Goal: Task Accomplishment & Management: Manage account settings

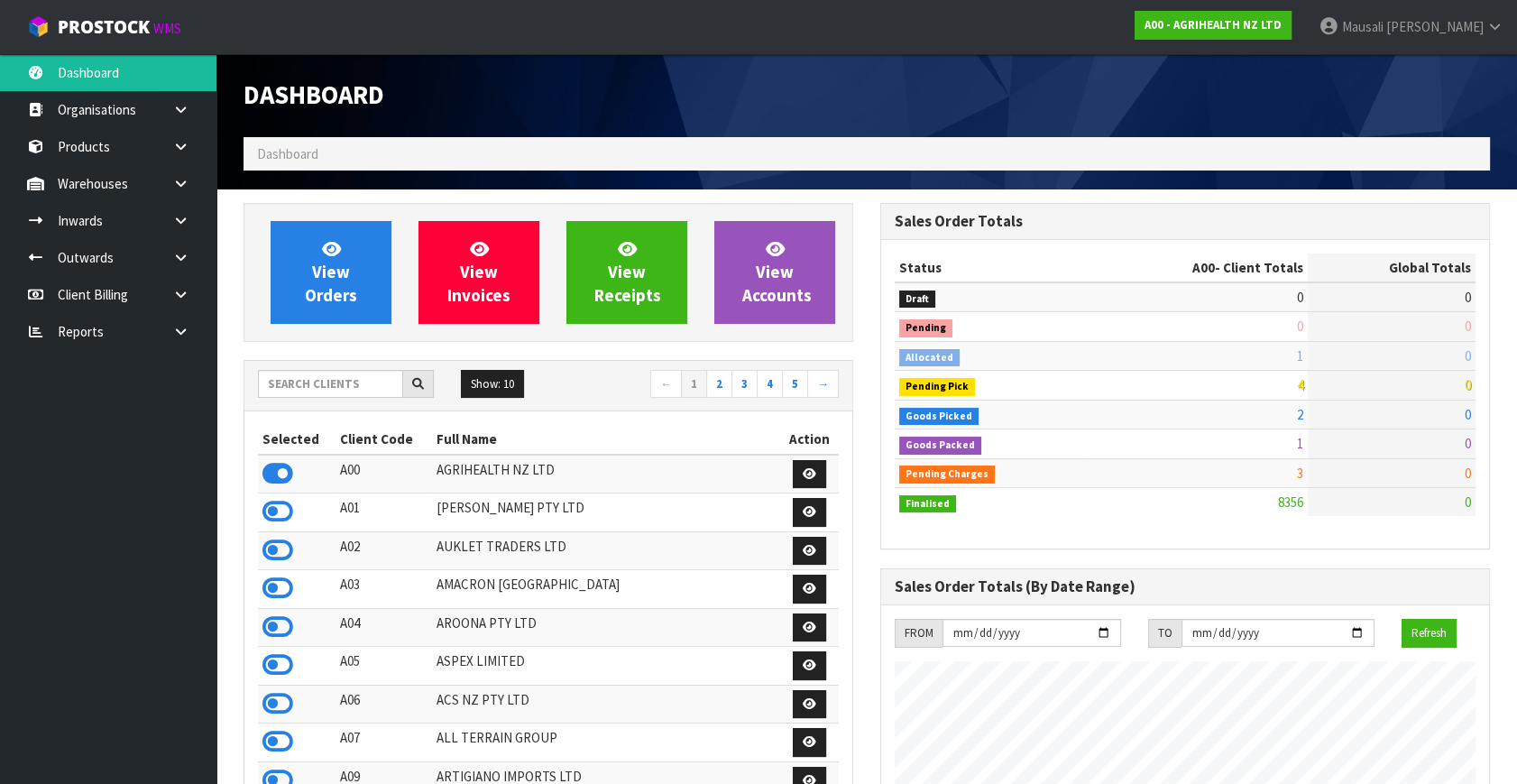
scroll to position [1363, 636]
click at [270, 381] on input "text" at bounding box center [330, 383] width 146 height 28
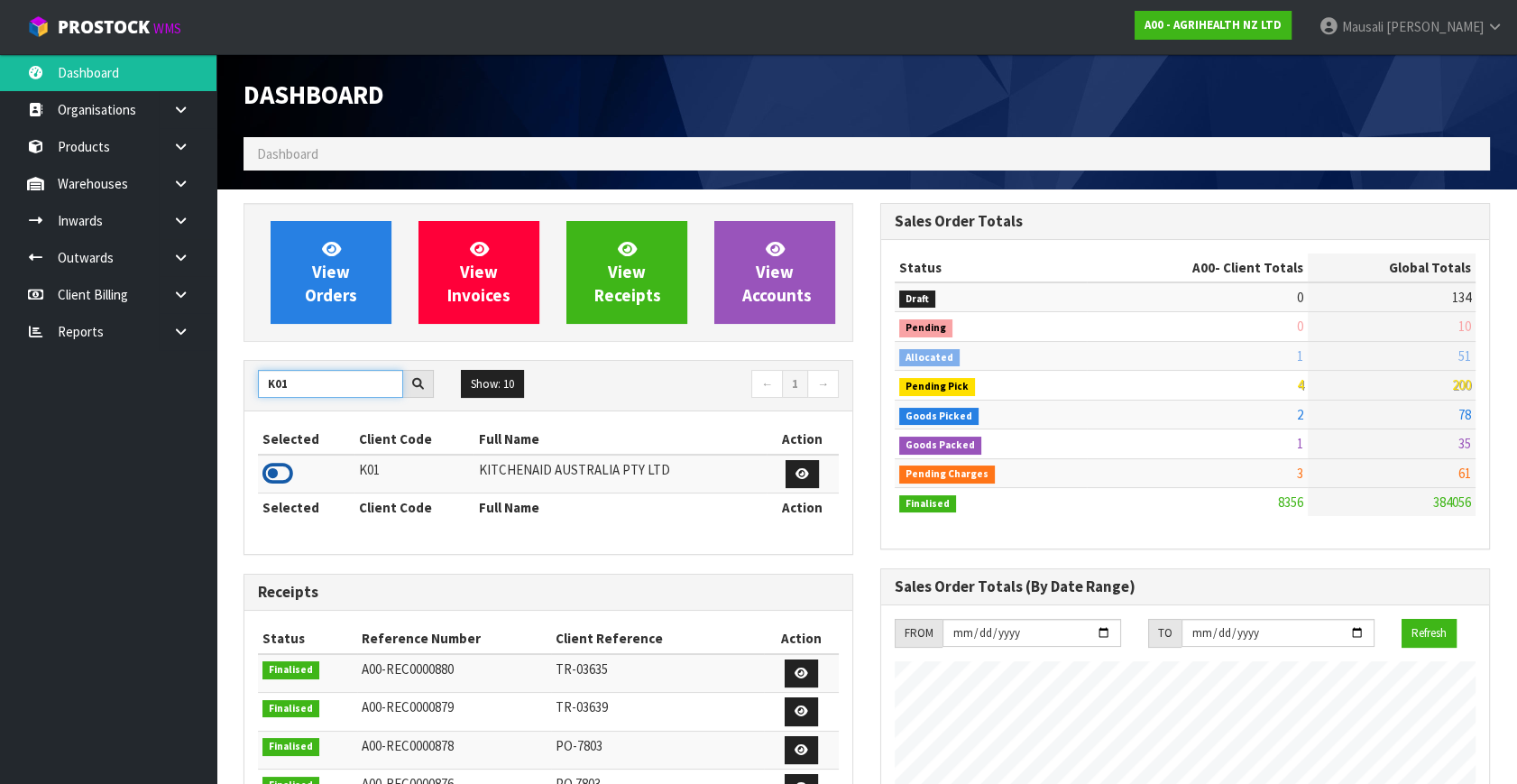
type input "K01"
click at [283, 470] on icon at bounding box center [278, 473] width 31 height 27
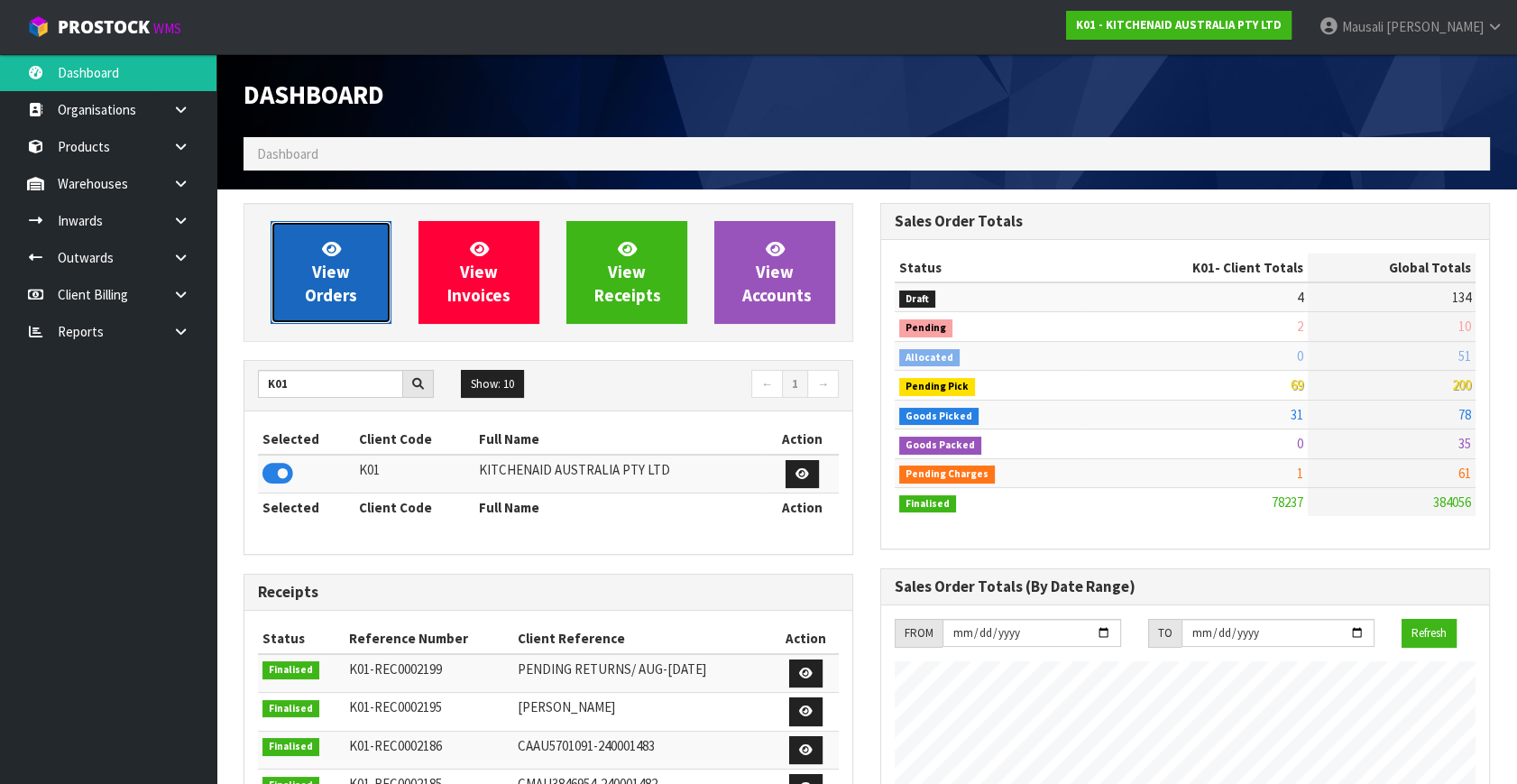
click at [340, 260] on span "View Orders" at bounding box center [330, 272] width 53 height 68
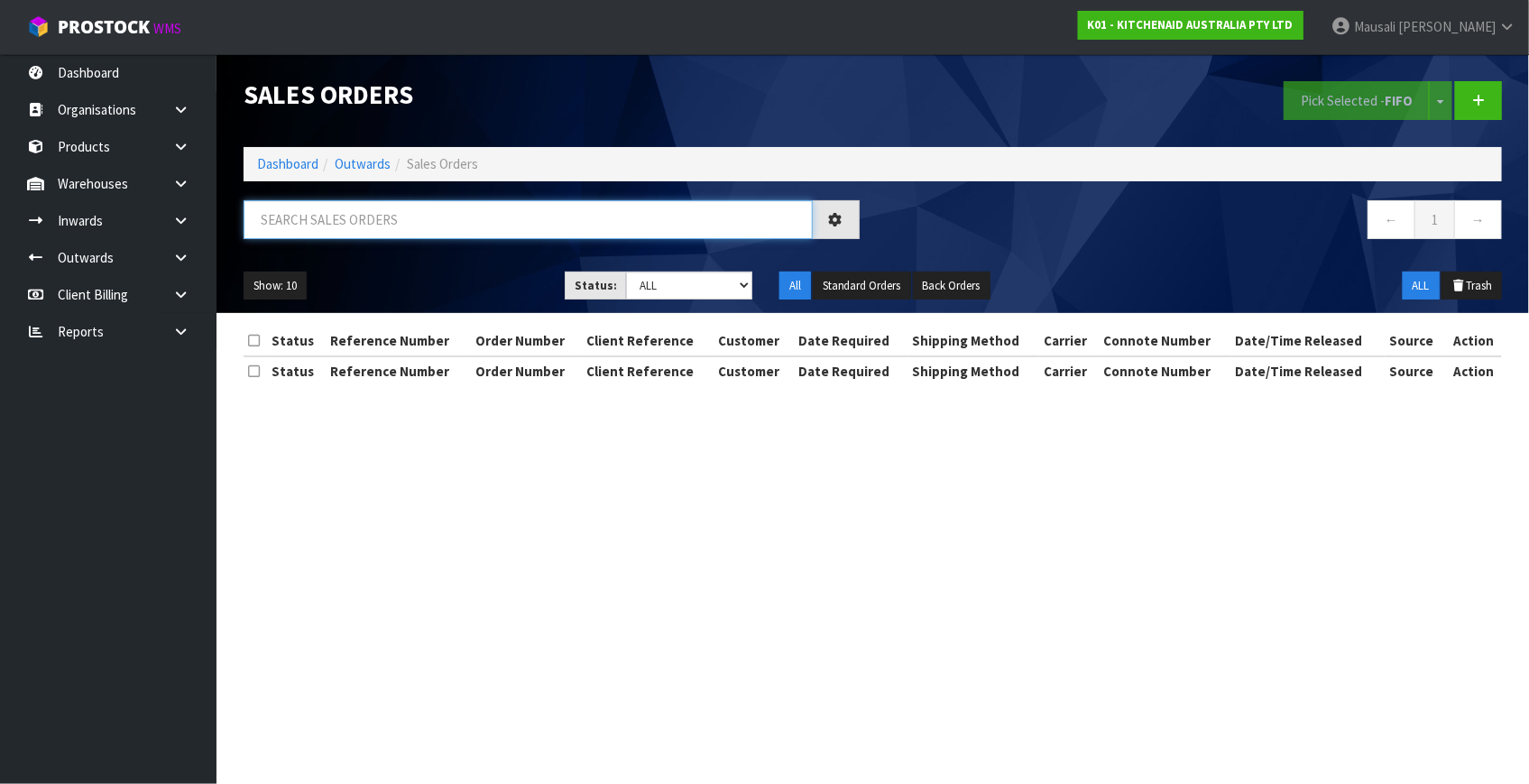
click at [293, 228] on input "text" at bounding box center [528, 219] width 569 height 39
type input "JOB-0415575"
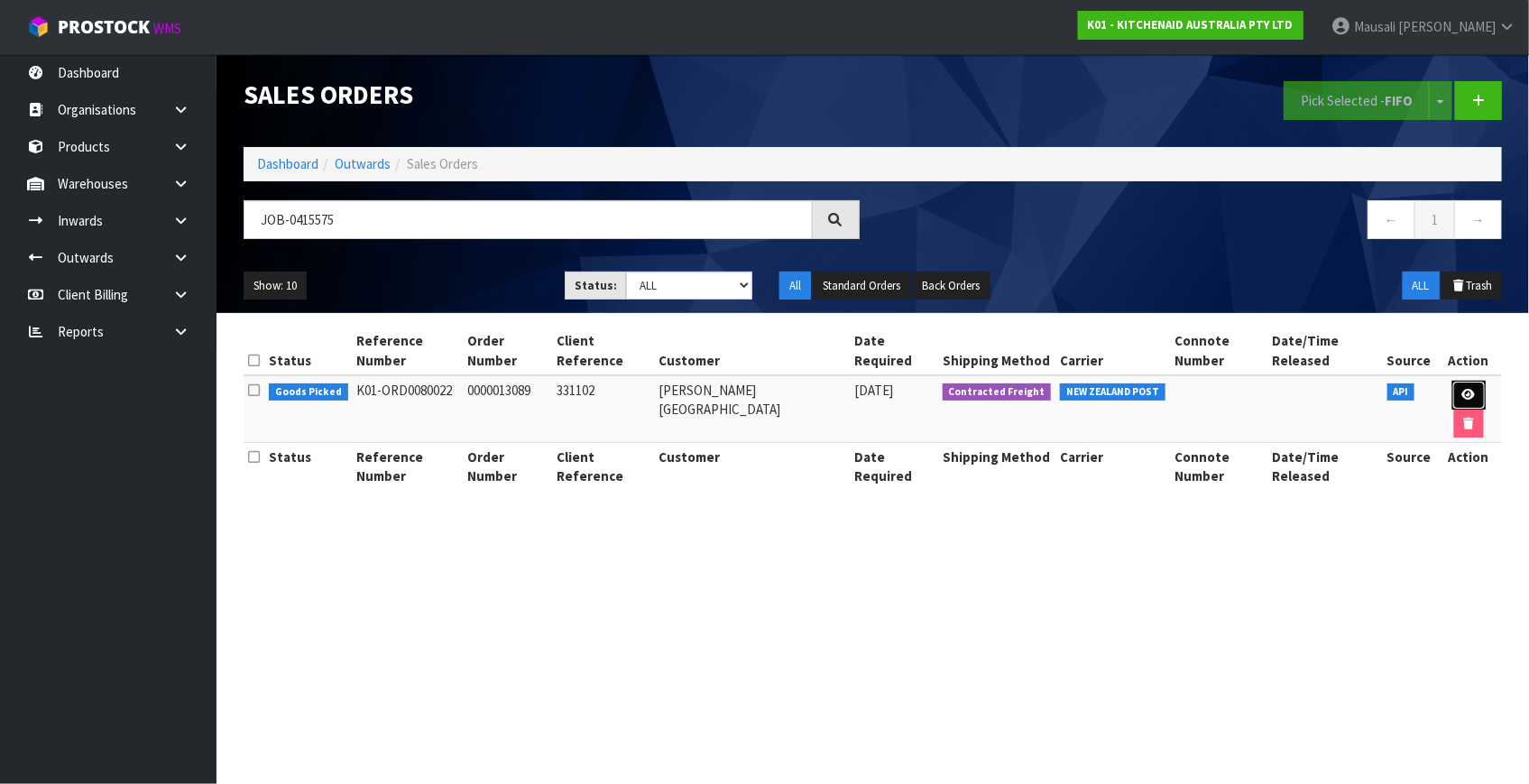
click at [1474, 381] on link at bounding box center [1469, 395] width 34 height 29
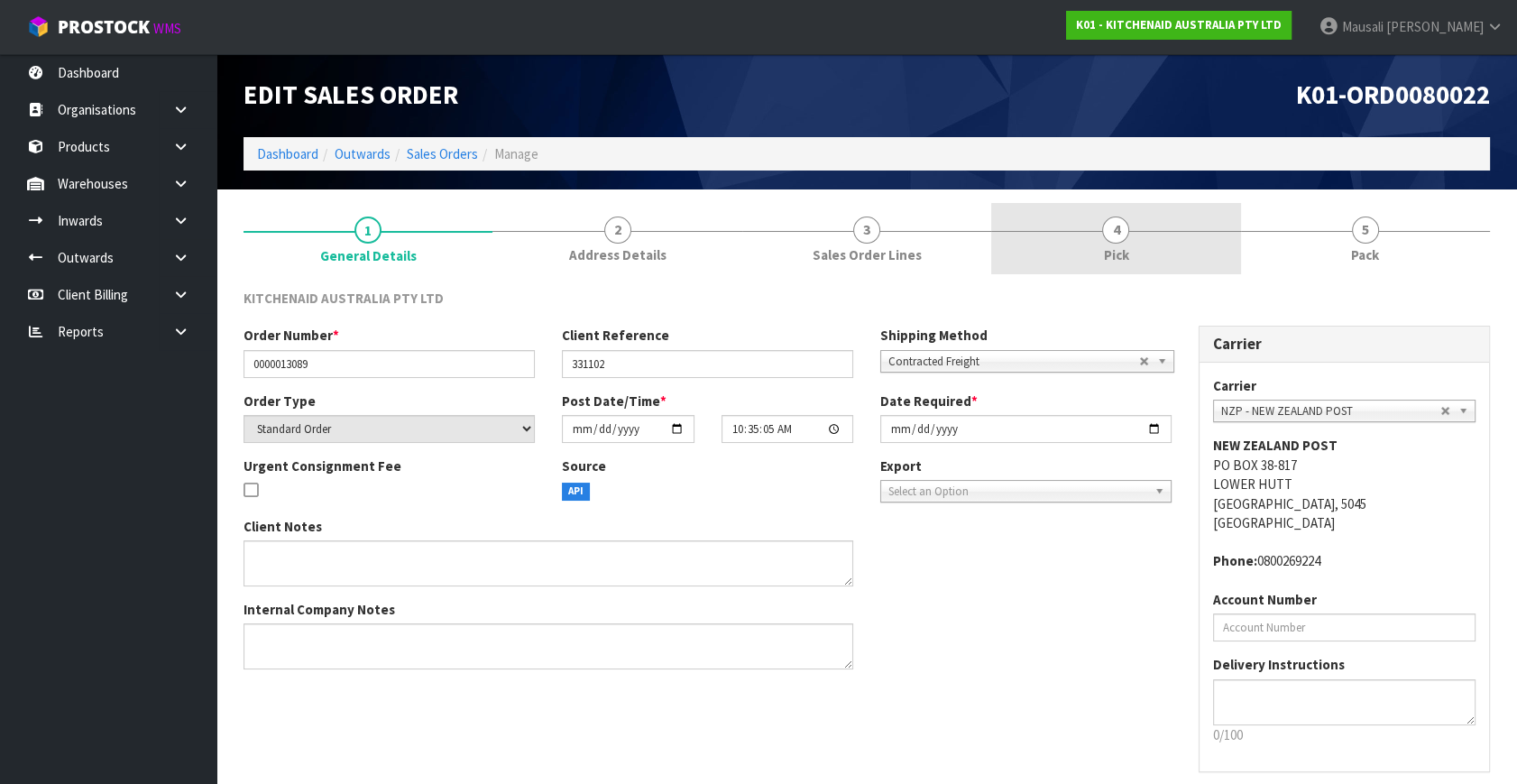
click at [1097, 252] on link "4 Pick" at bounding box center [1116, 238] width 249 height 71
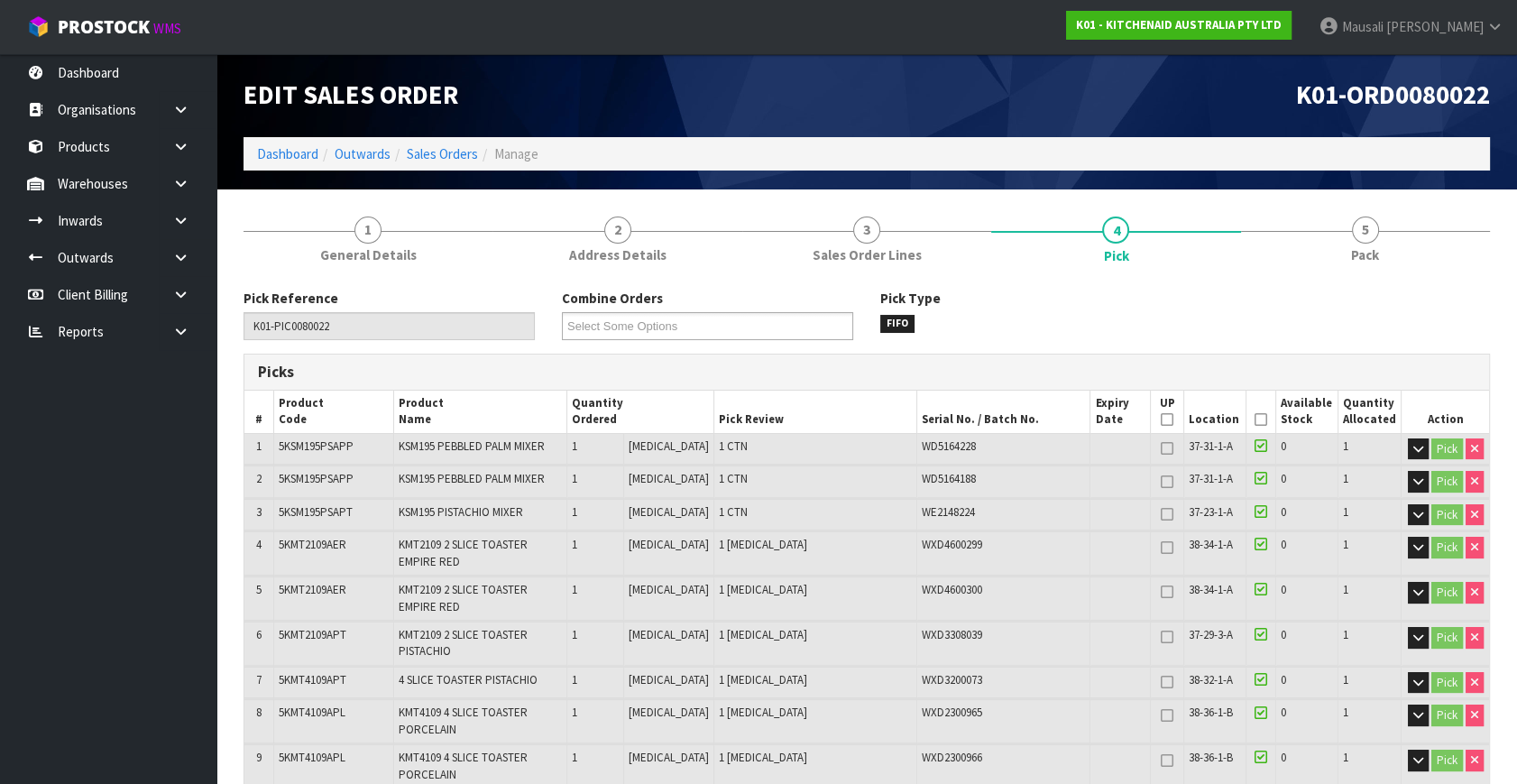
click at [1255, 419] on icon at bounding box center [1260, 419] width 12 height 1
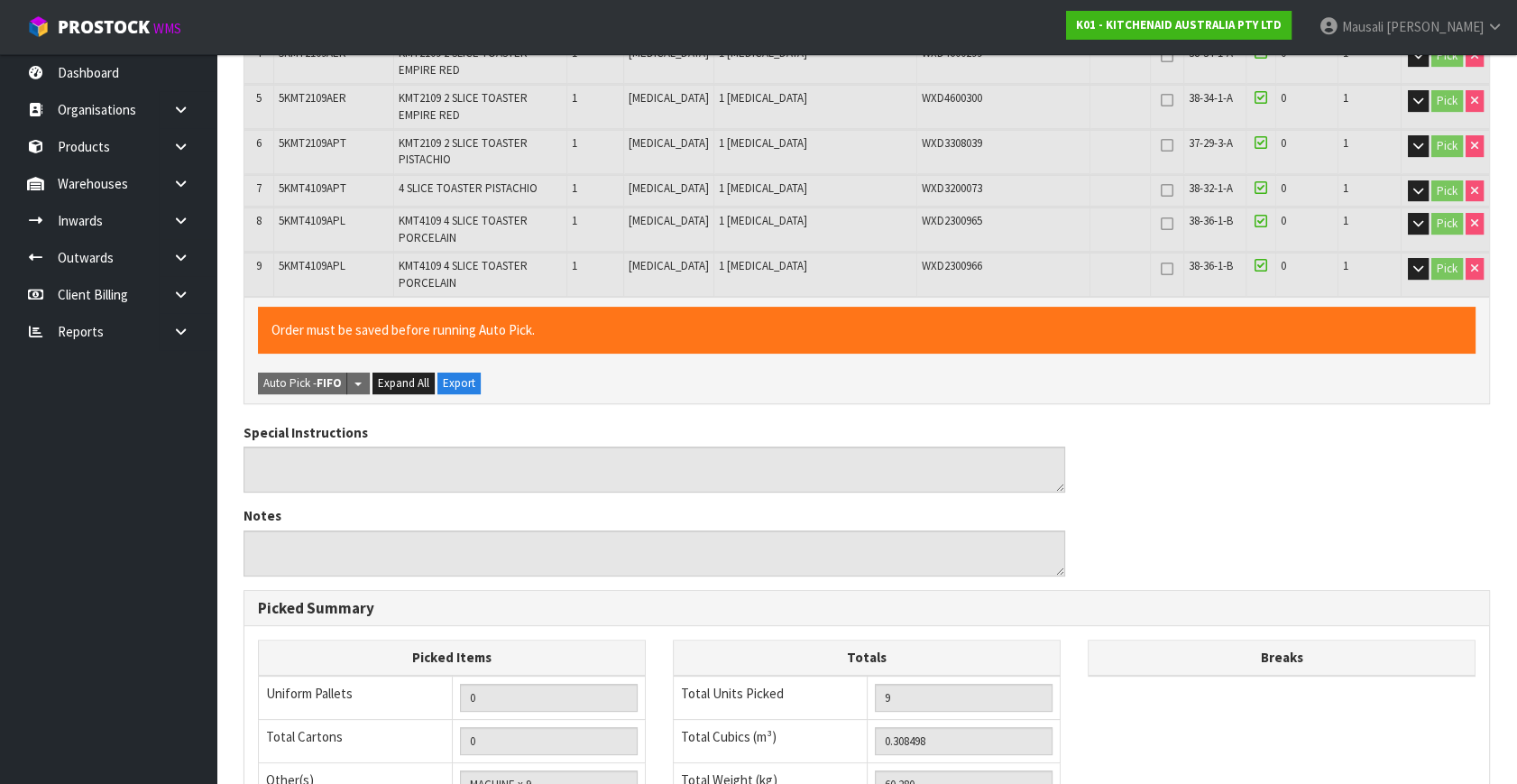
scroll to position [788, 0]
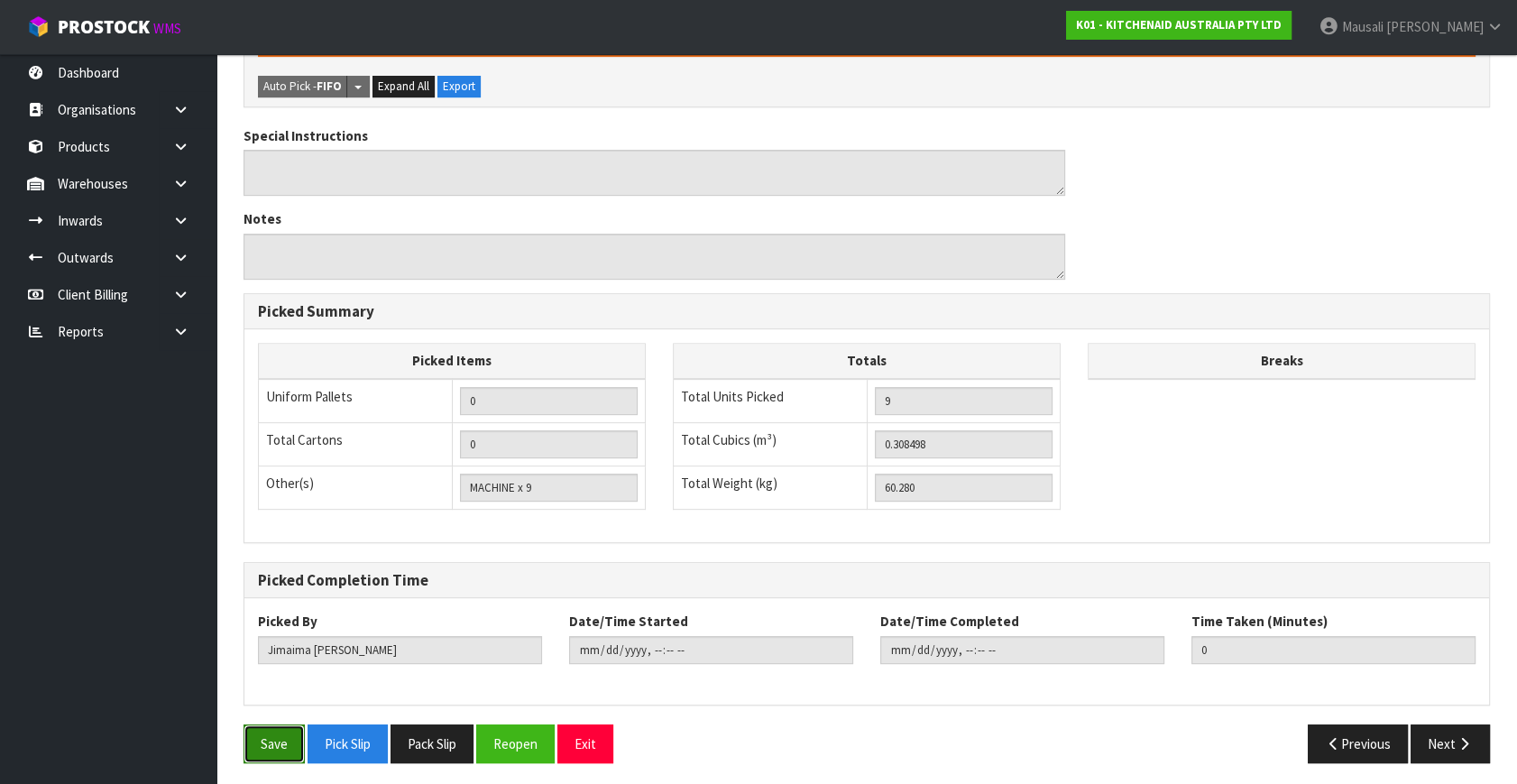
click at [258, 729] on button "Save" at bounding box center [274, 743] width 61 height 39
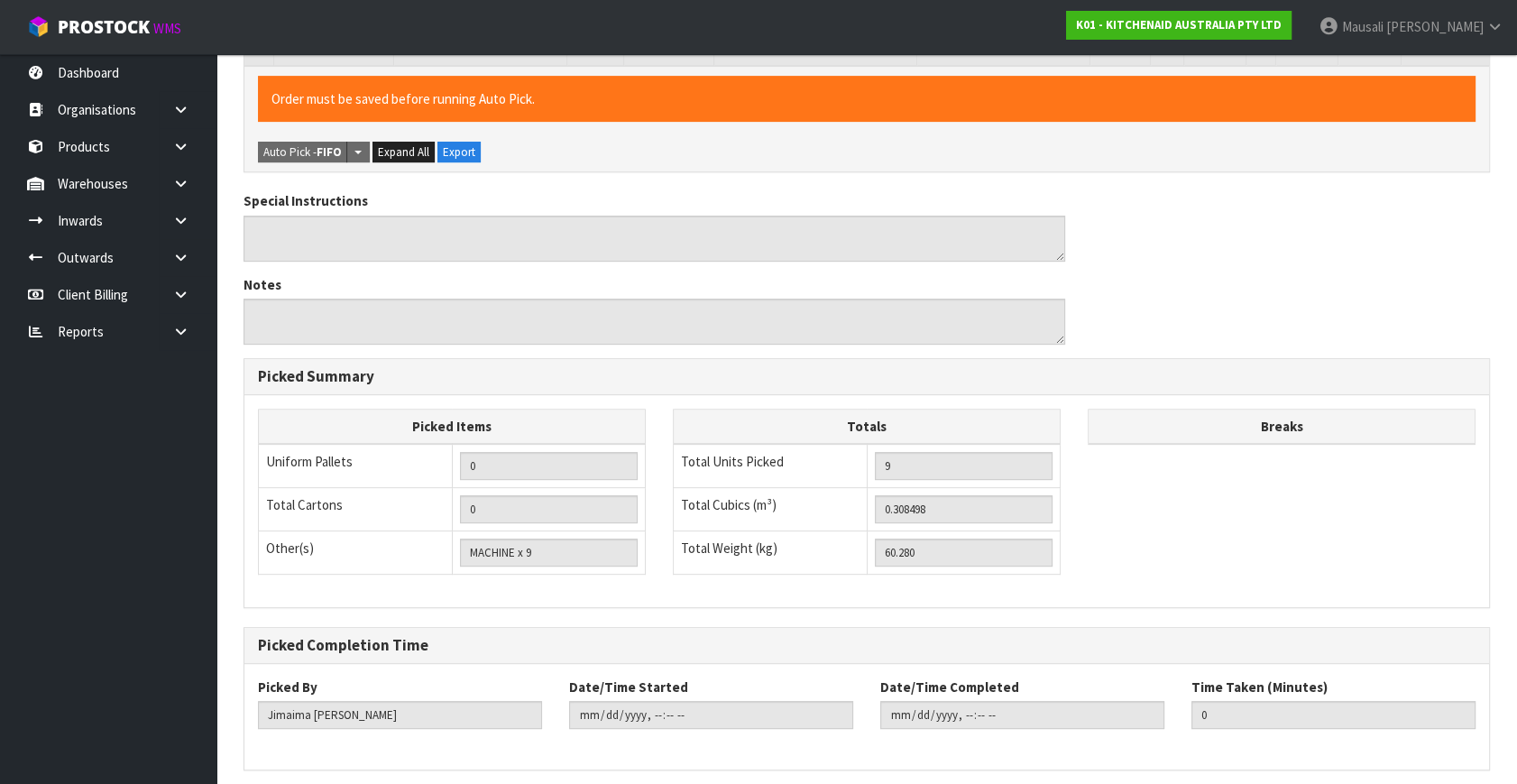
scroll to position [0, 0]
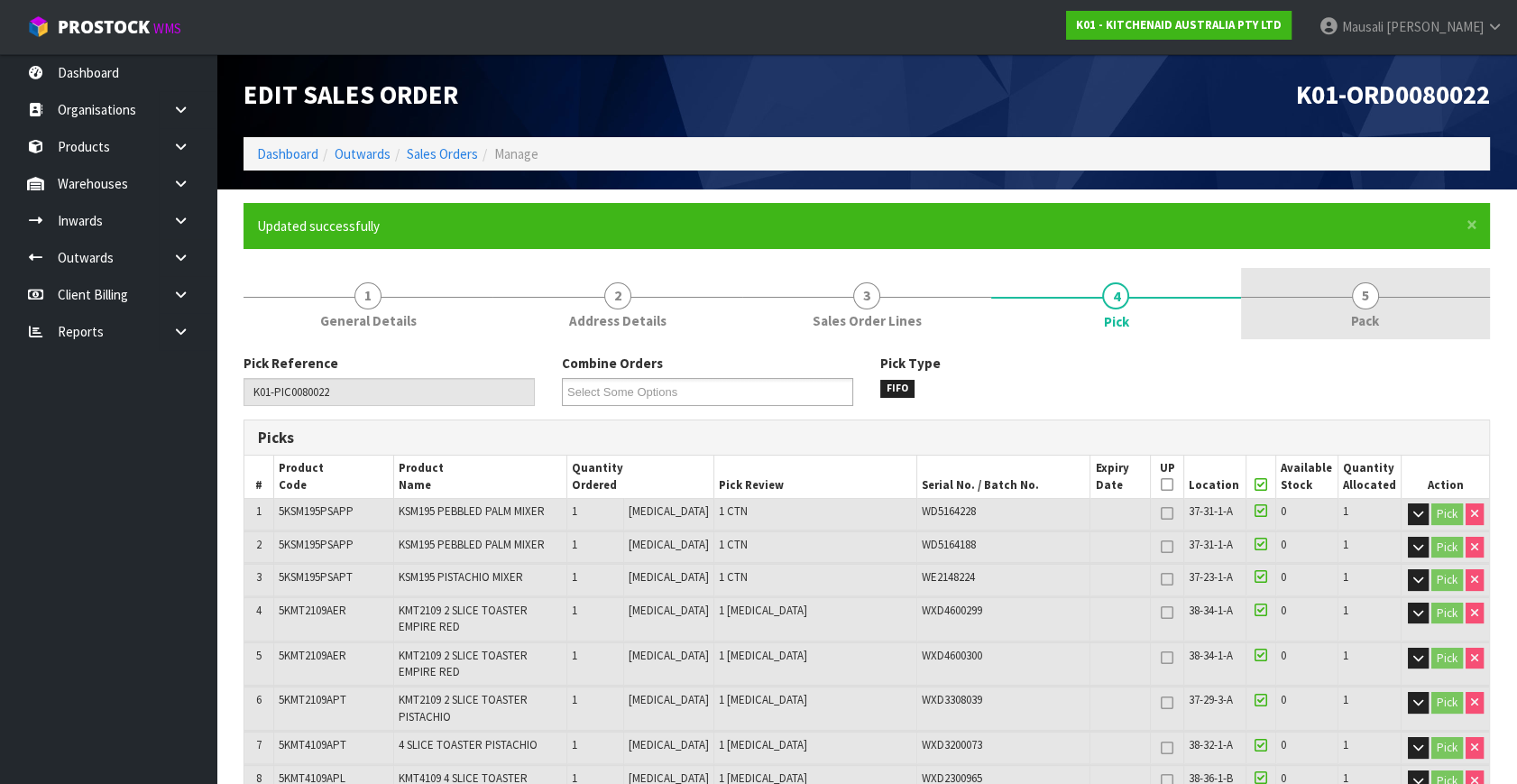
type input "[PERSON_NAME]"
type input "[DATE]T12:29:27"
click at [1364, 304] on span "5" at bounding box center [1366, 296] width 27 height 27
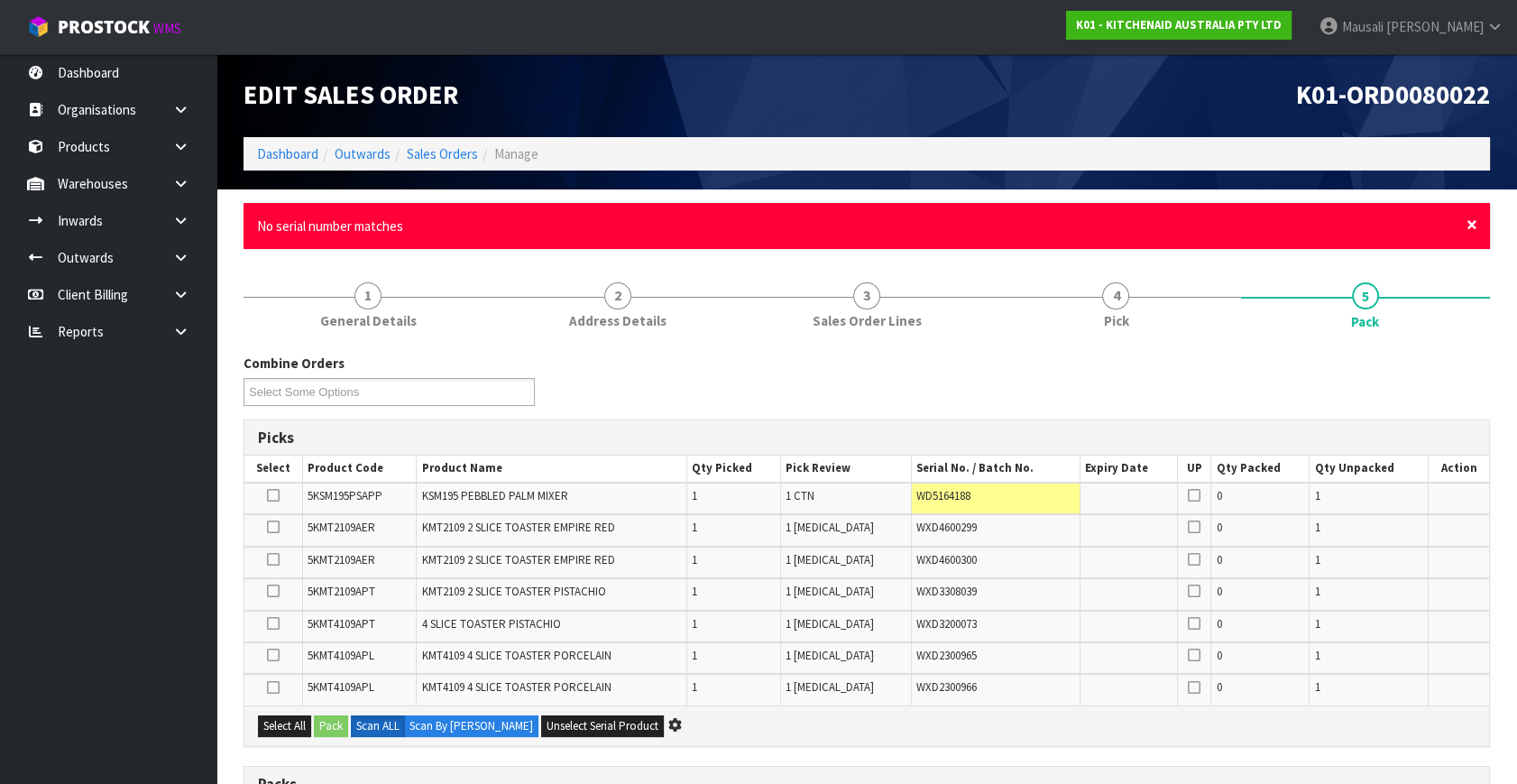
click at [1473, 227] on span "×" at bounding box center [1472, 224] width 11 height 25
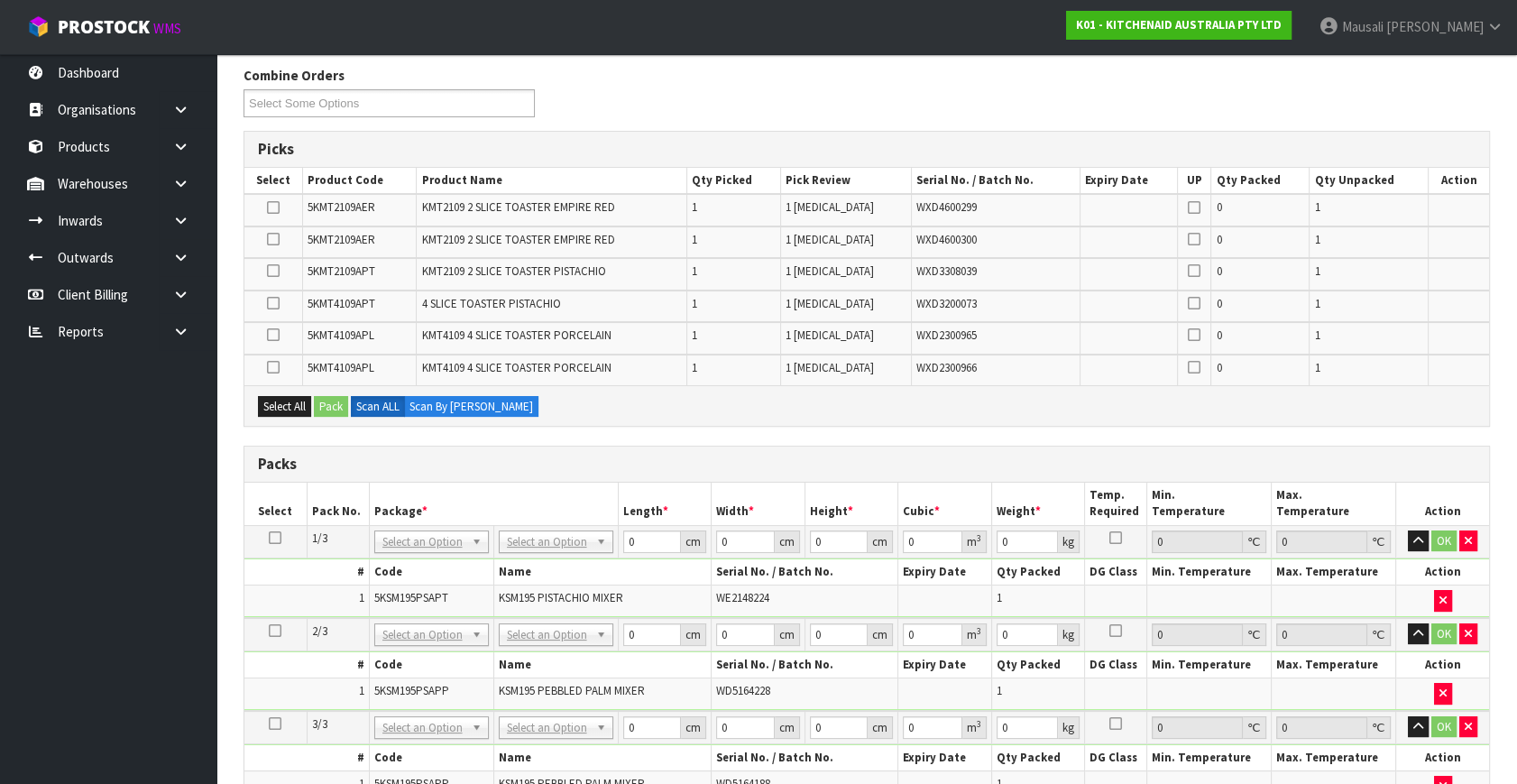
scroll to position [635, 0]
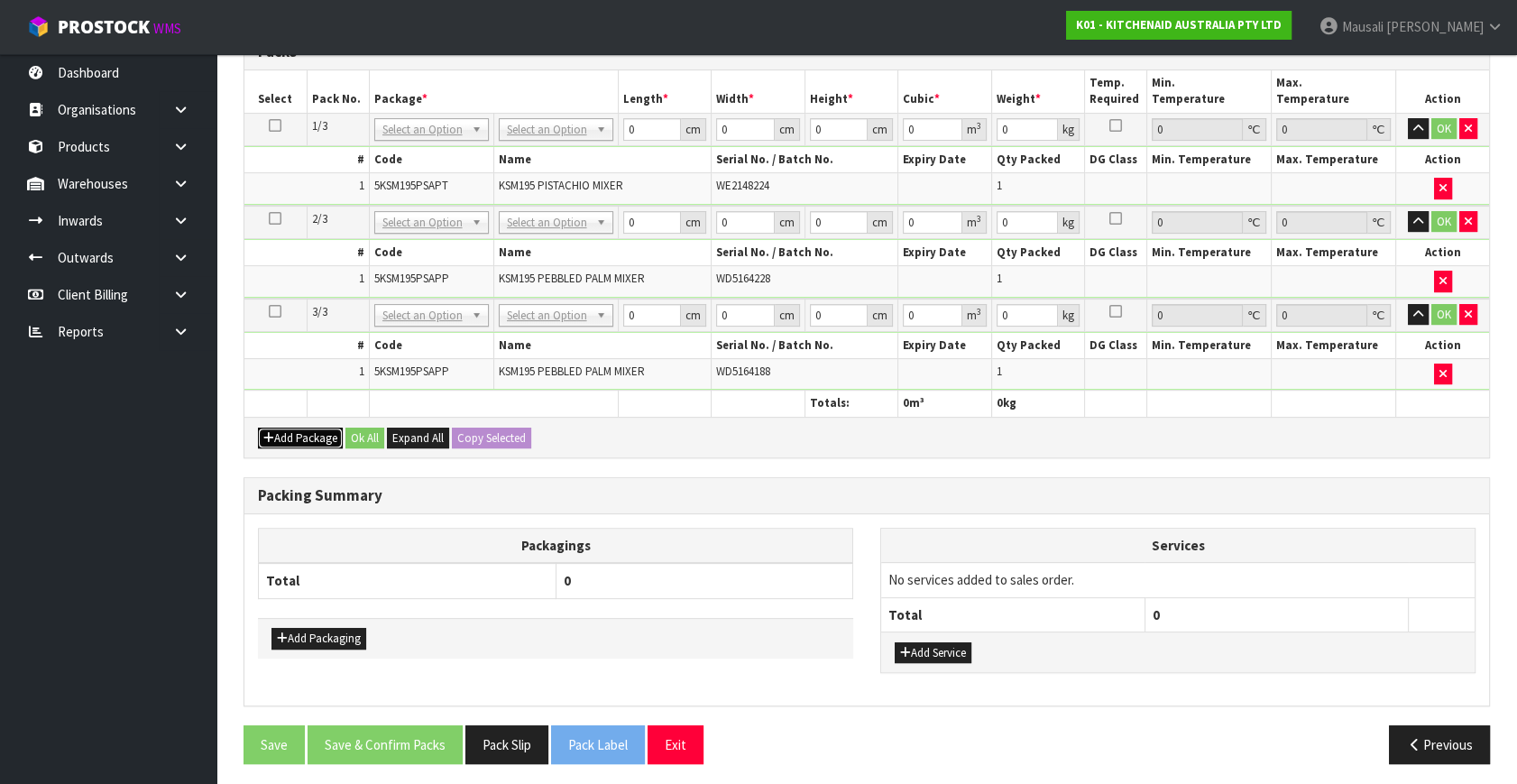
click at [298, 428] on button "Add Package" at bounding box center [300, 438] width 85 height 22
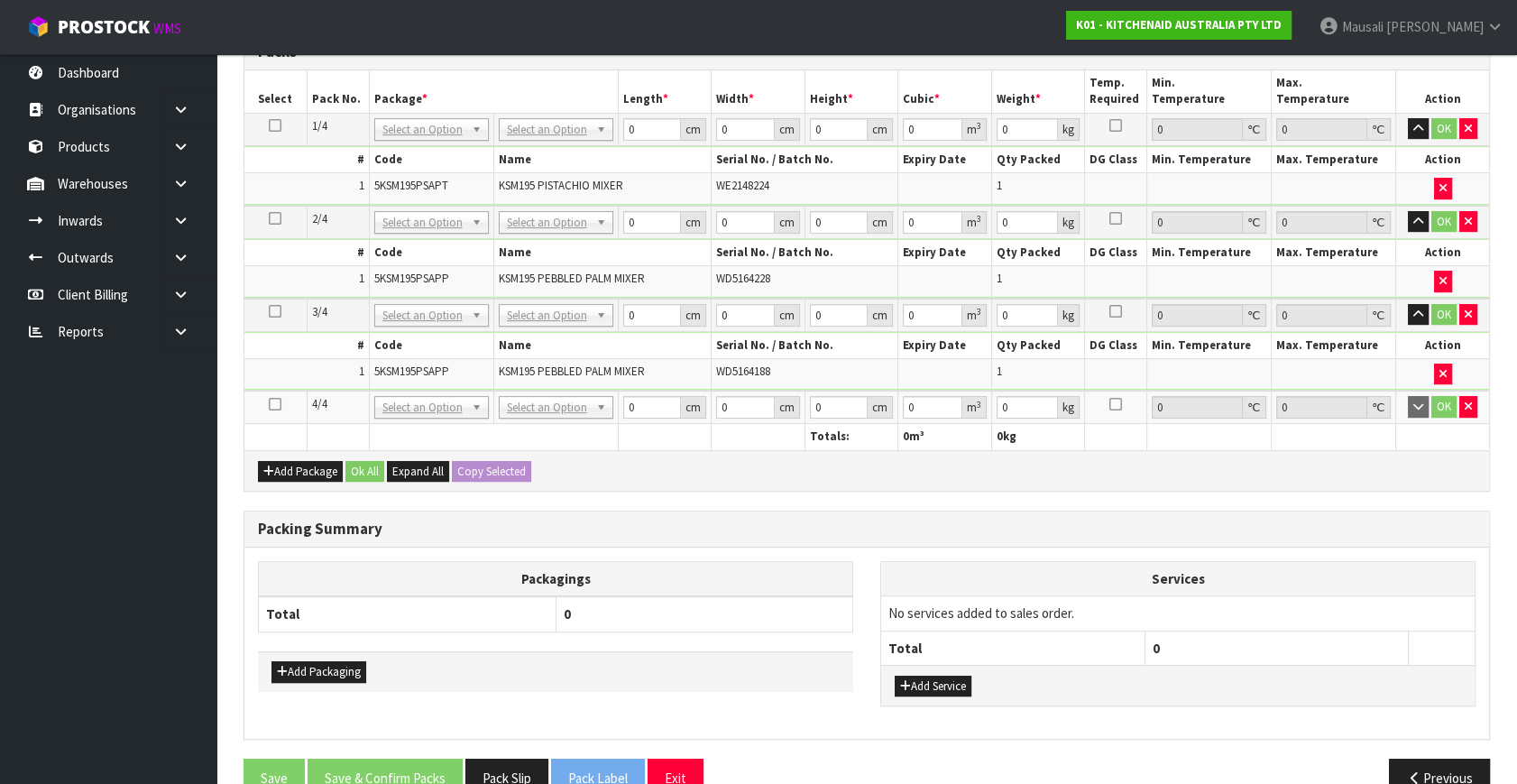
click at [272, 404] on icon at bounding box center [275, 404] width 12 height 1
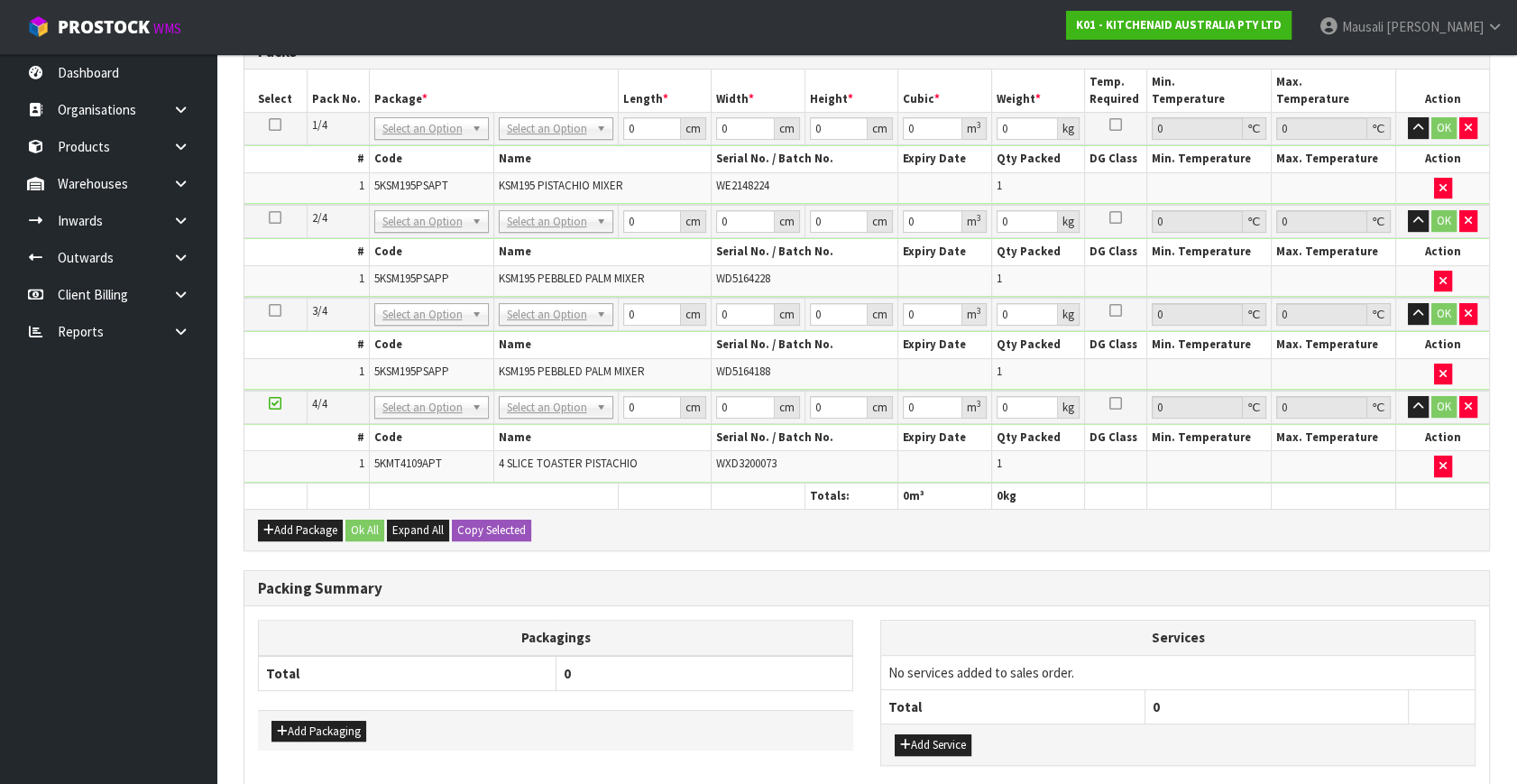
scroll to position [0, 0]
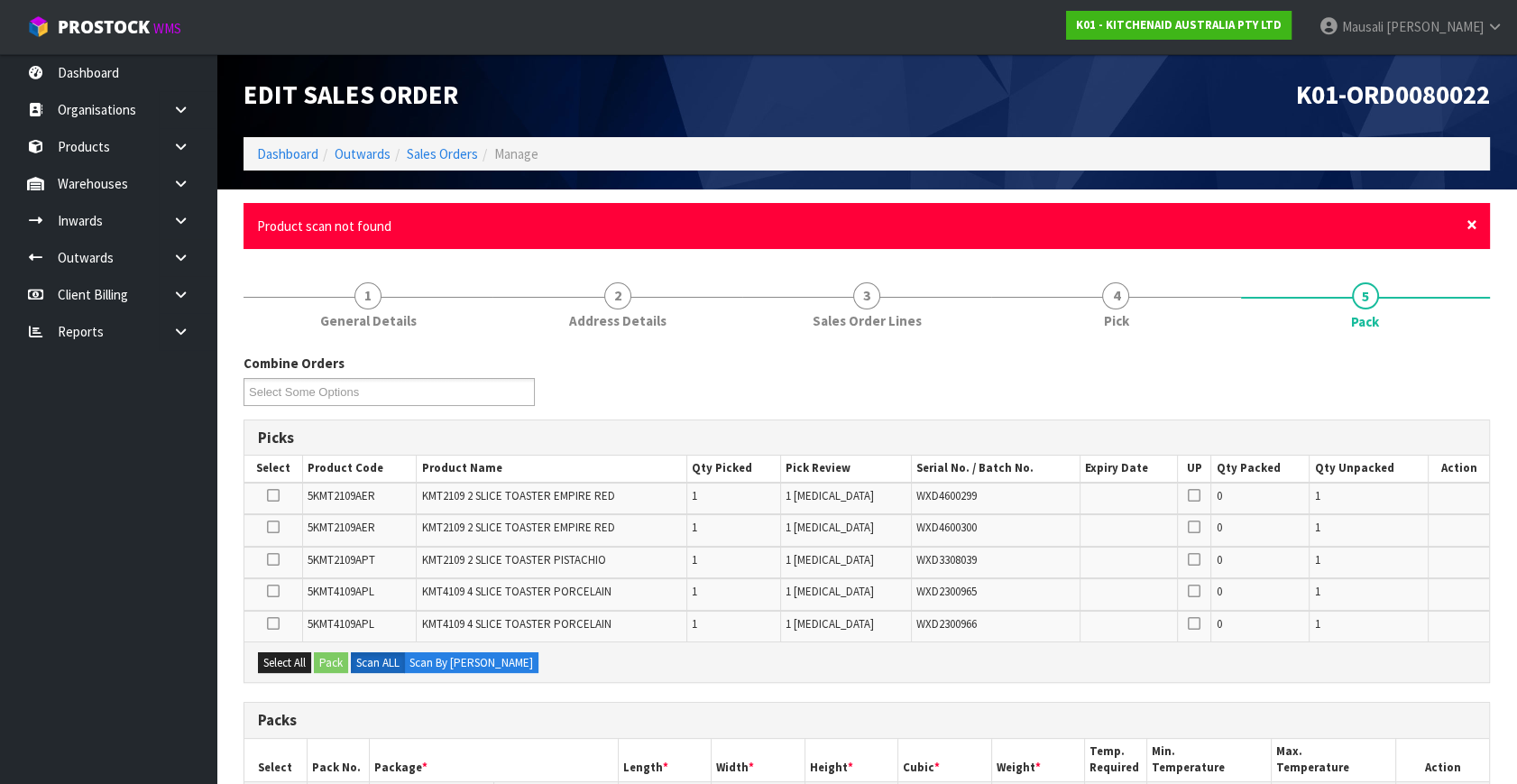
click at [1467, 227] on span "×" at bounding box center [1472, 224] width 11 height 25
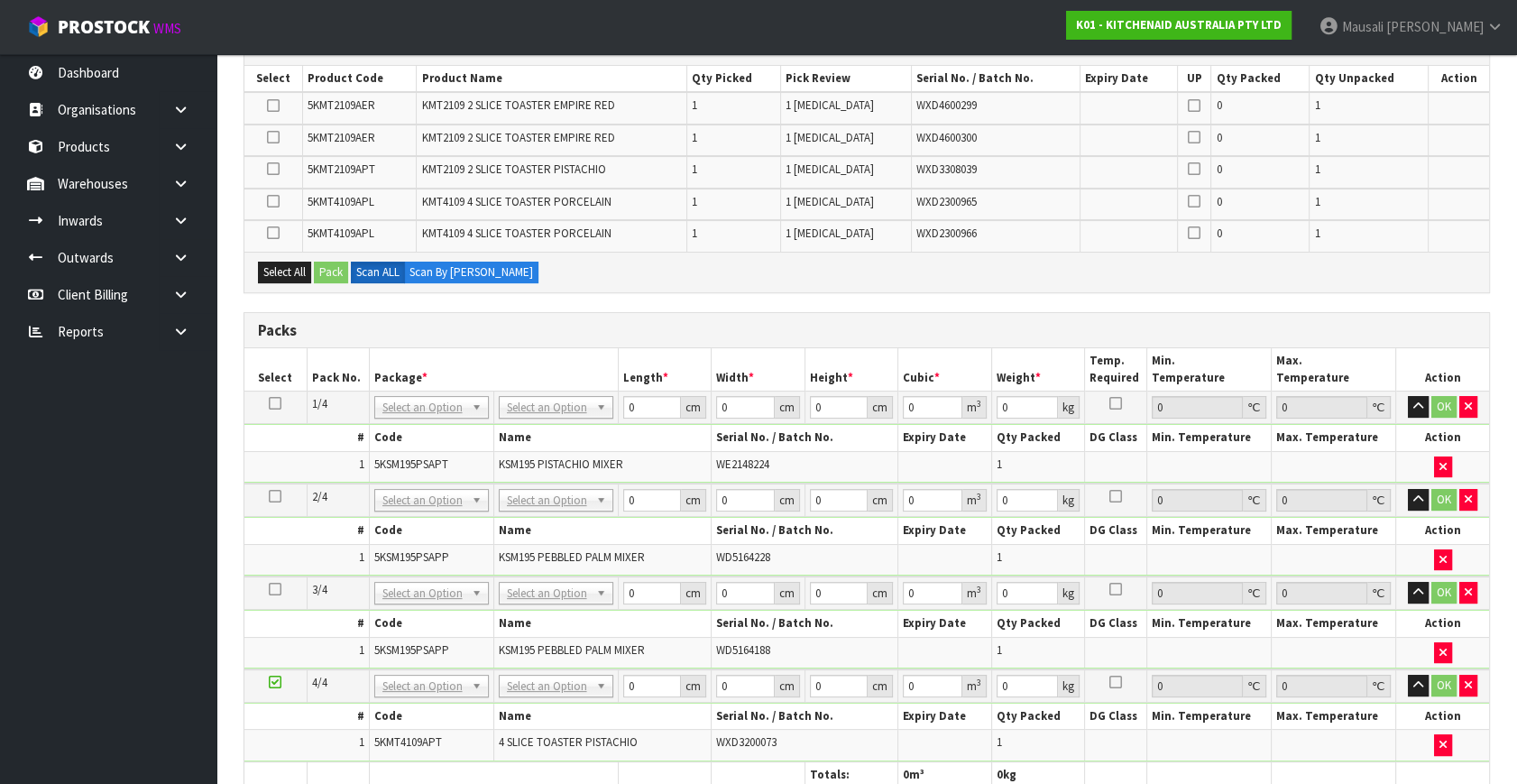
scroll to position [491, 0]
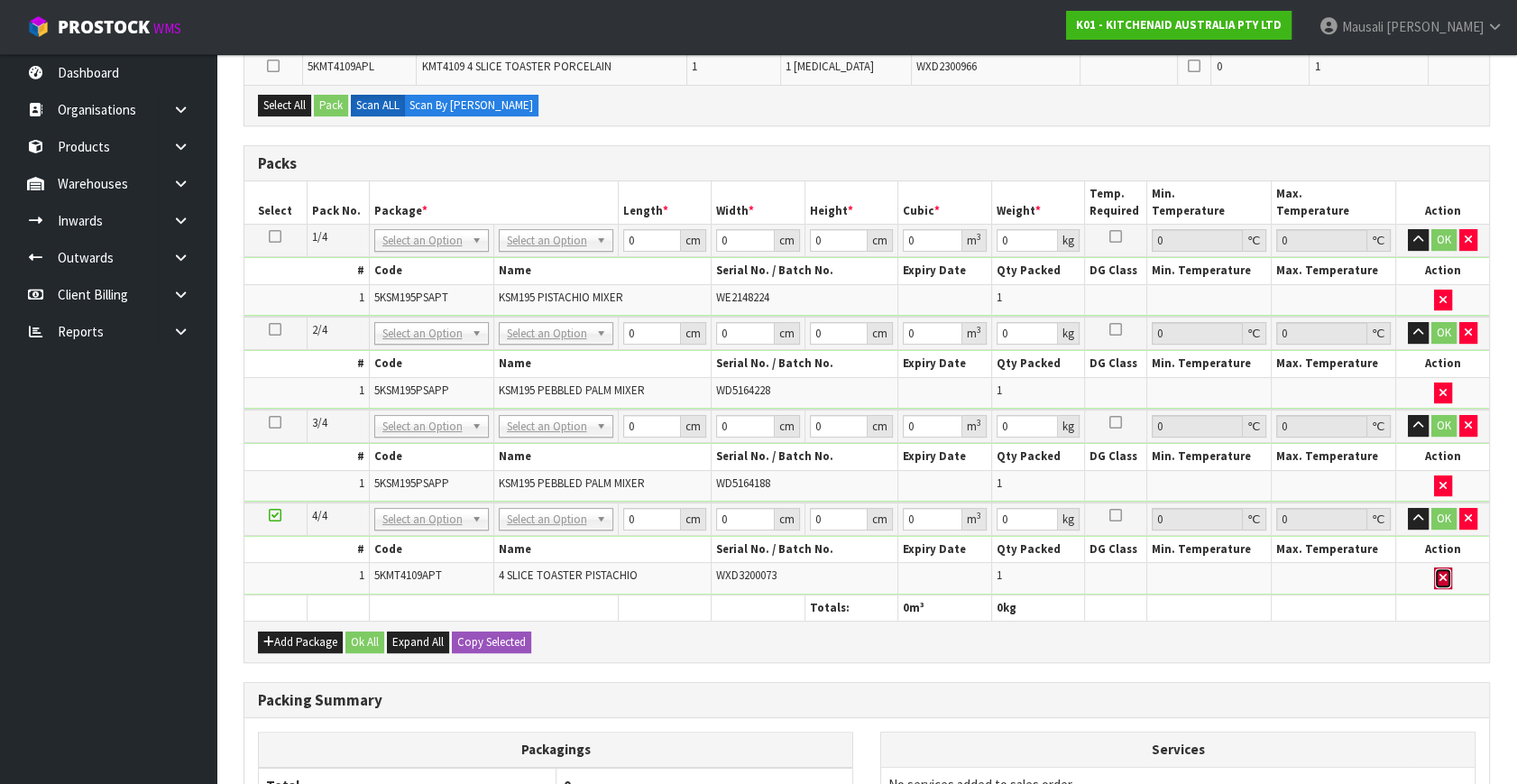
click at [1441, 571] on icon "button" at bounding box center [1443, 577] width 8 height 11
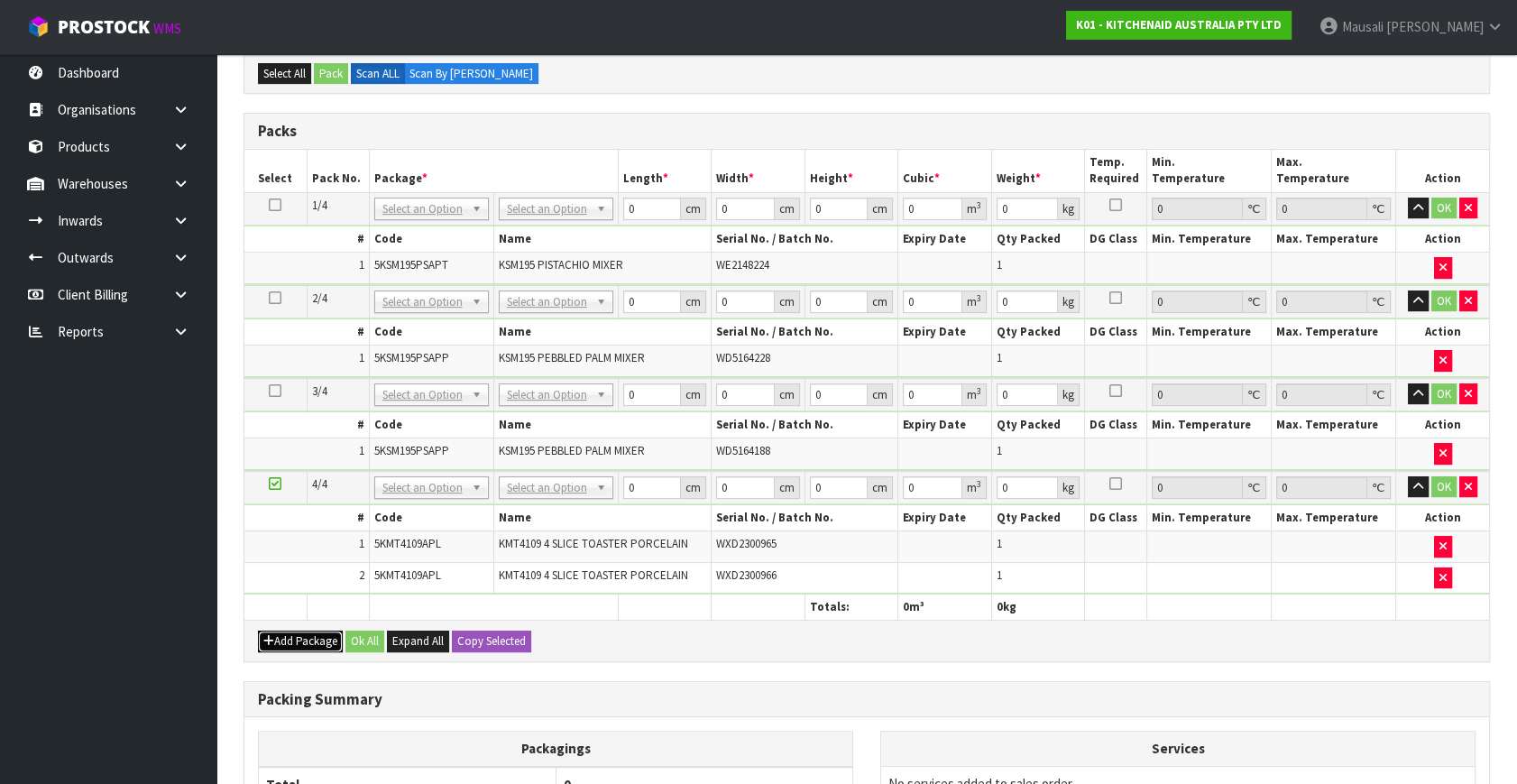
click at [293, 630] on button "Add Package" at bounding box center [300, 640] width 85 height 22
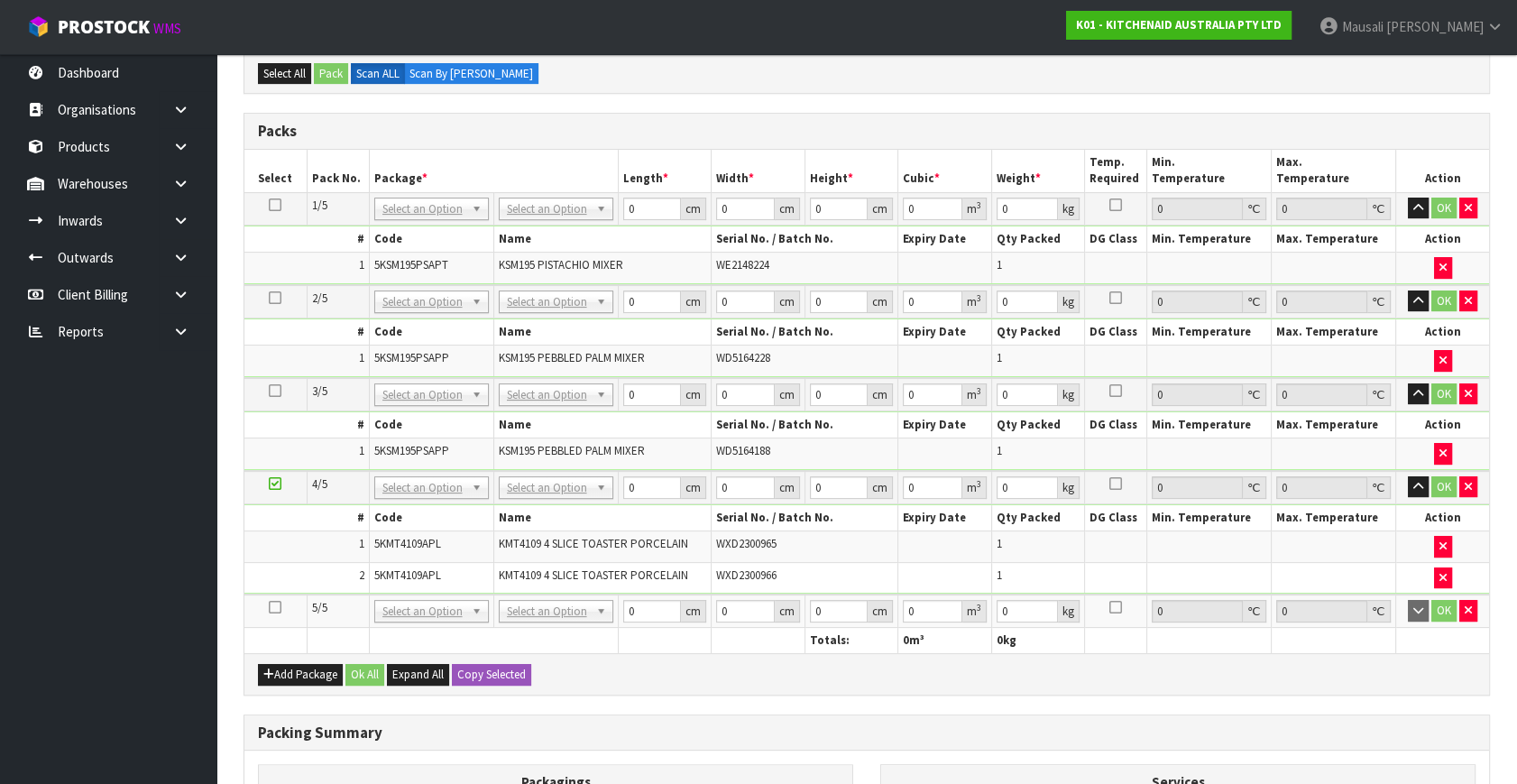
click at [277, 607] on icon at bounding box center [275, 607] width 12 height 1
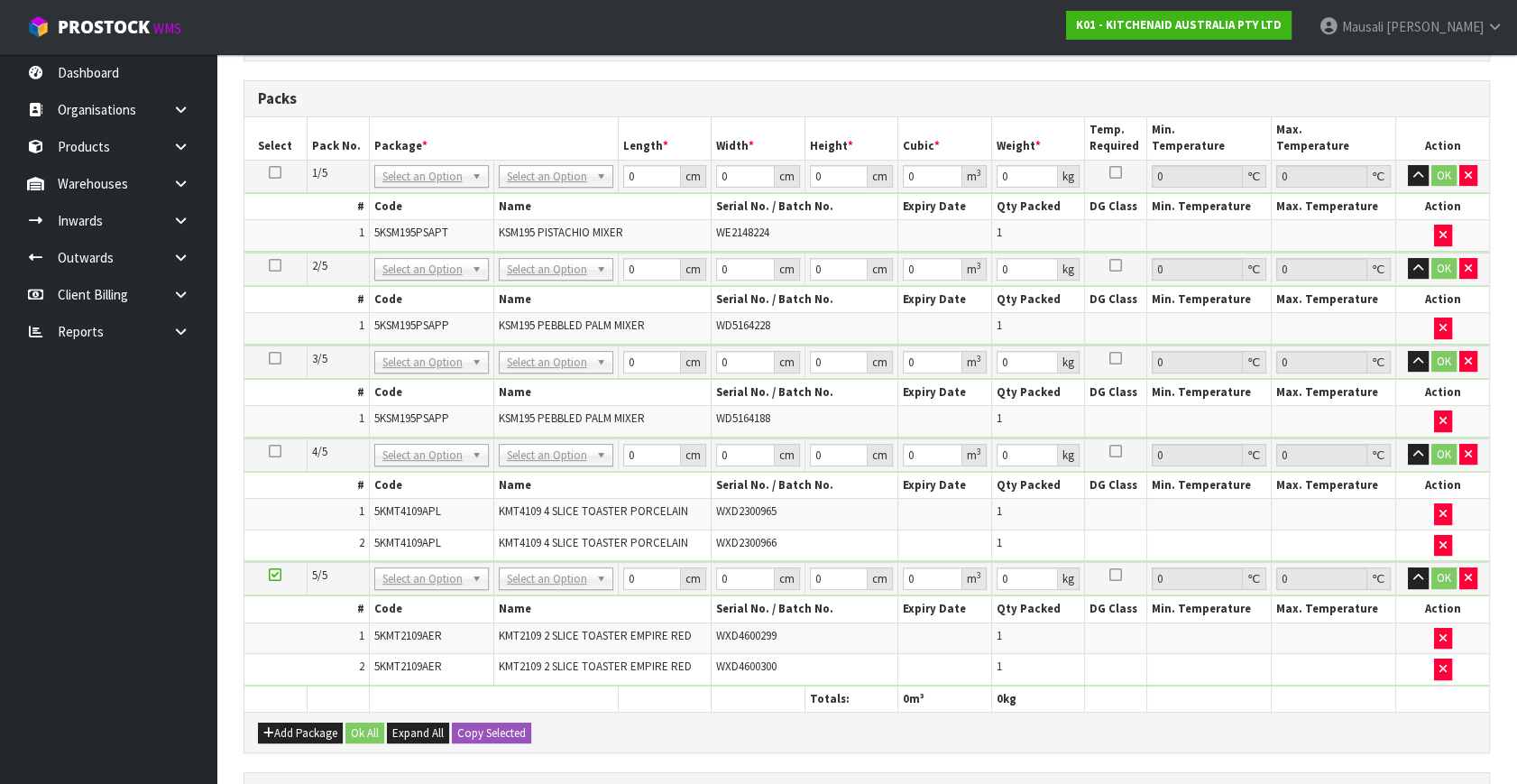
scroll to position [428, 0]
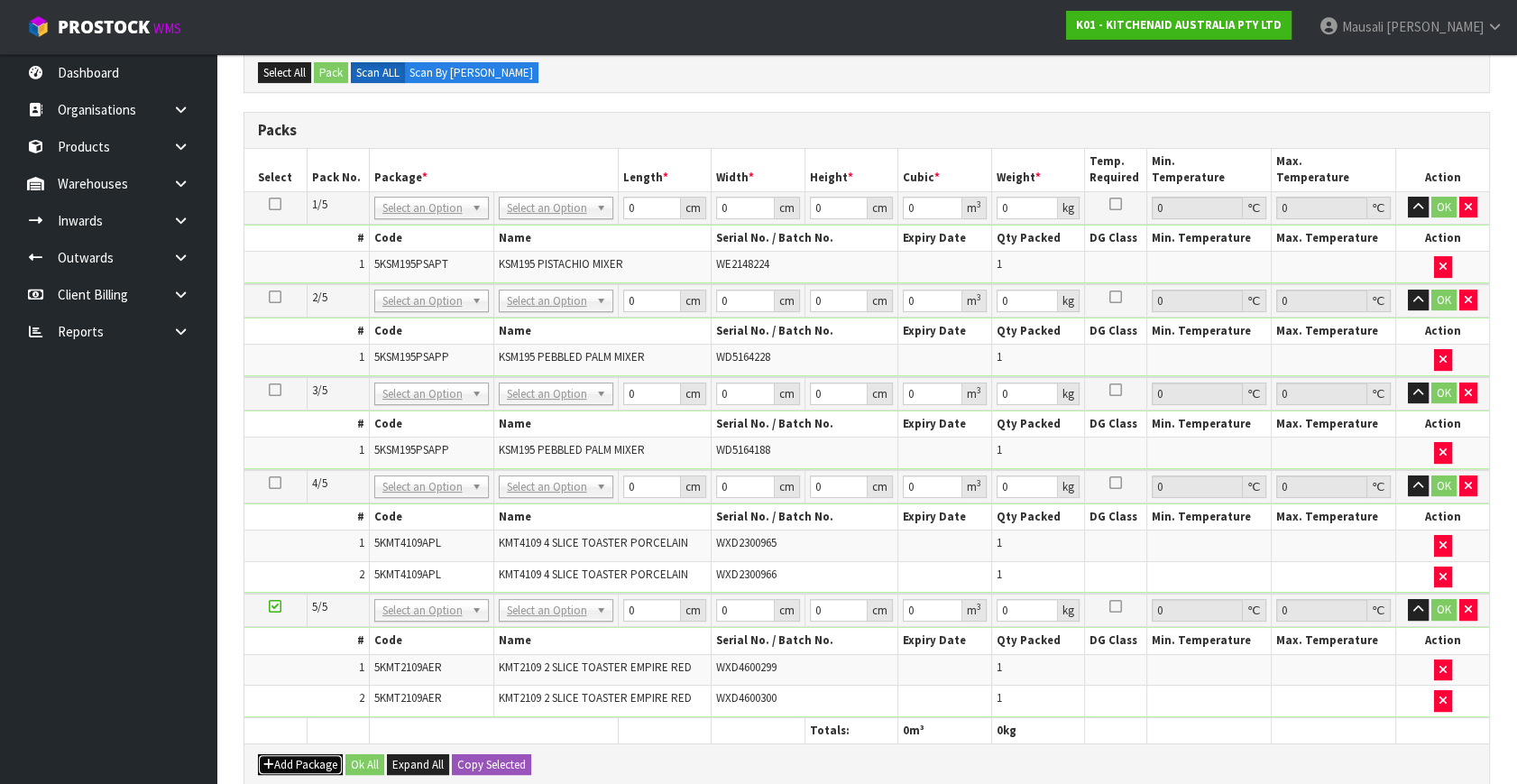
click at [285, 754] on button "Add Package" at bounding box center [300, 765] width 85 height 22
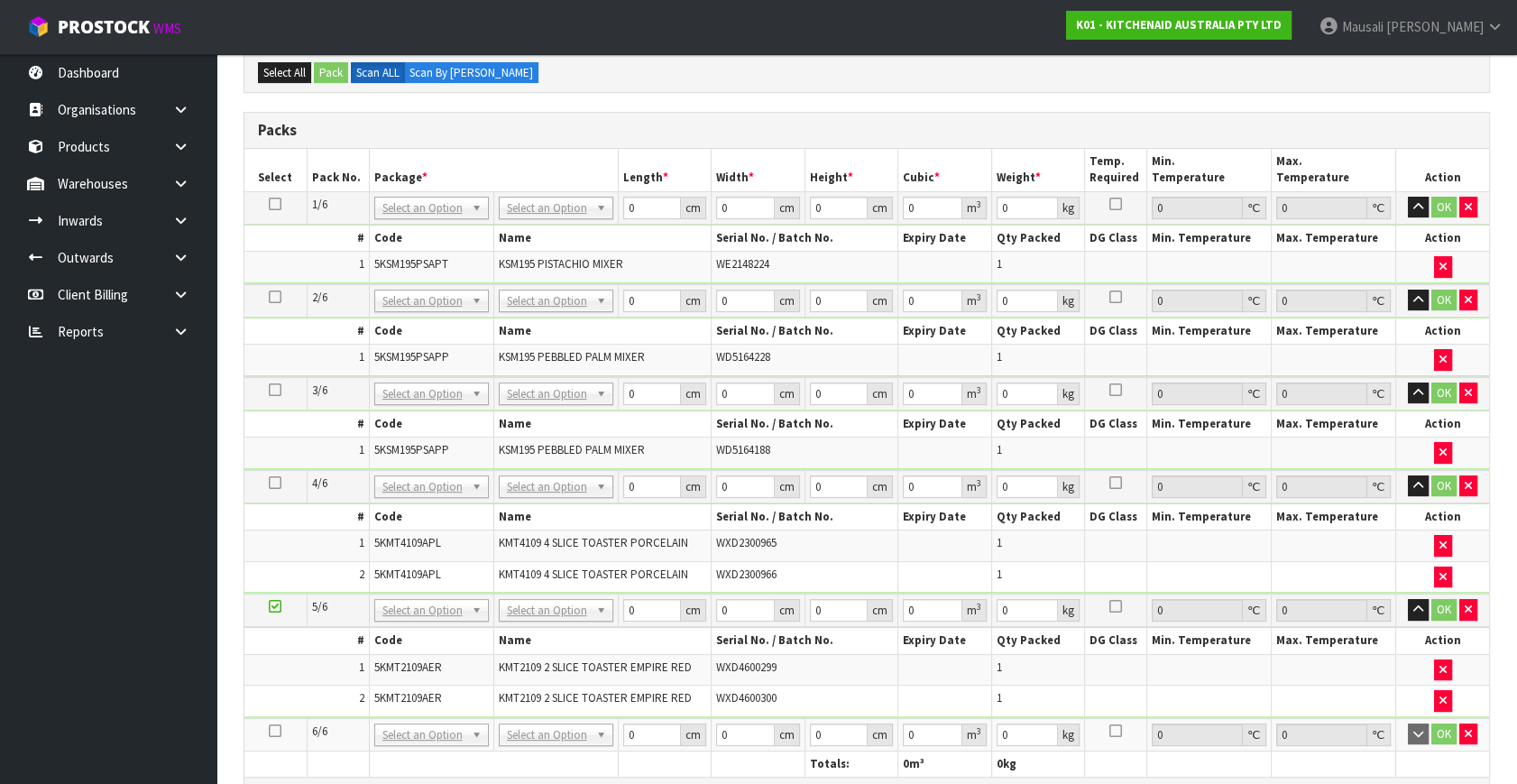
drag, startPoint x: 275, startPoint y: 721, endPoint x: 487, endPoint y: 671, distance: 217.8
click at [280, 730] on icon at bounding box center [275, 730] width 12 height 1
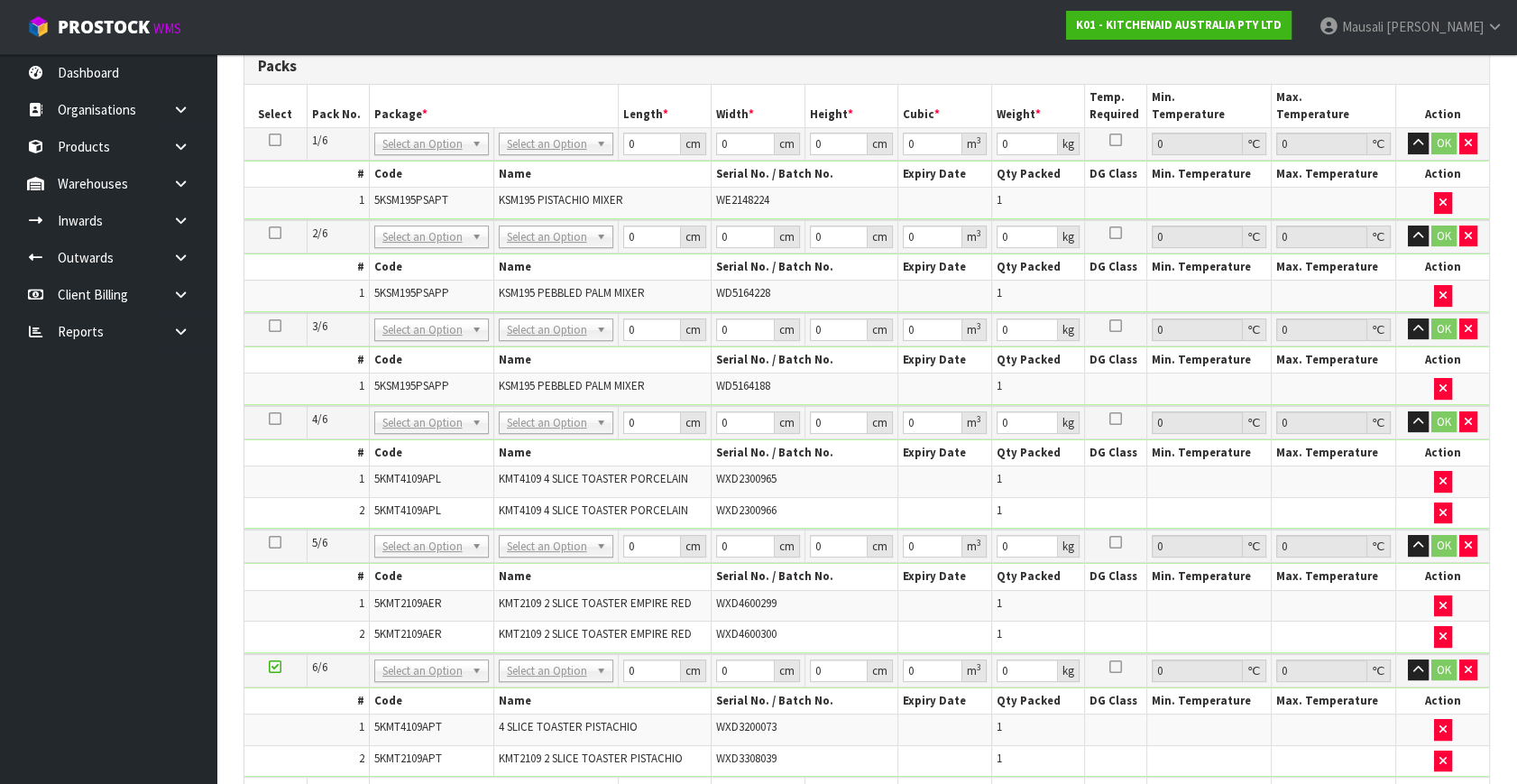
click at [276, 140] on icon at bounding box center [275, 140] width 12 height 1
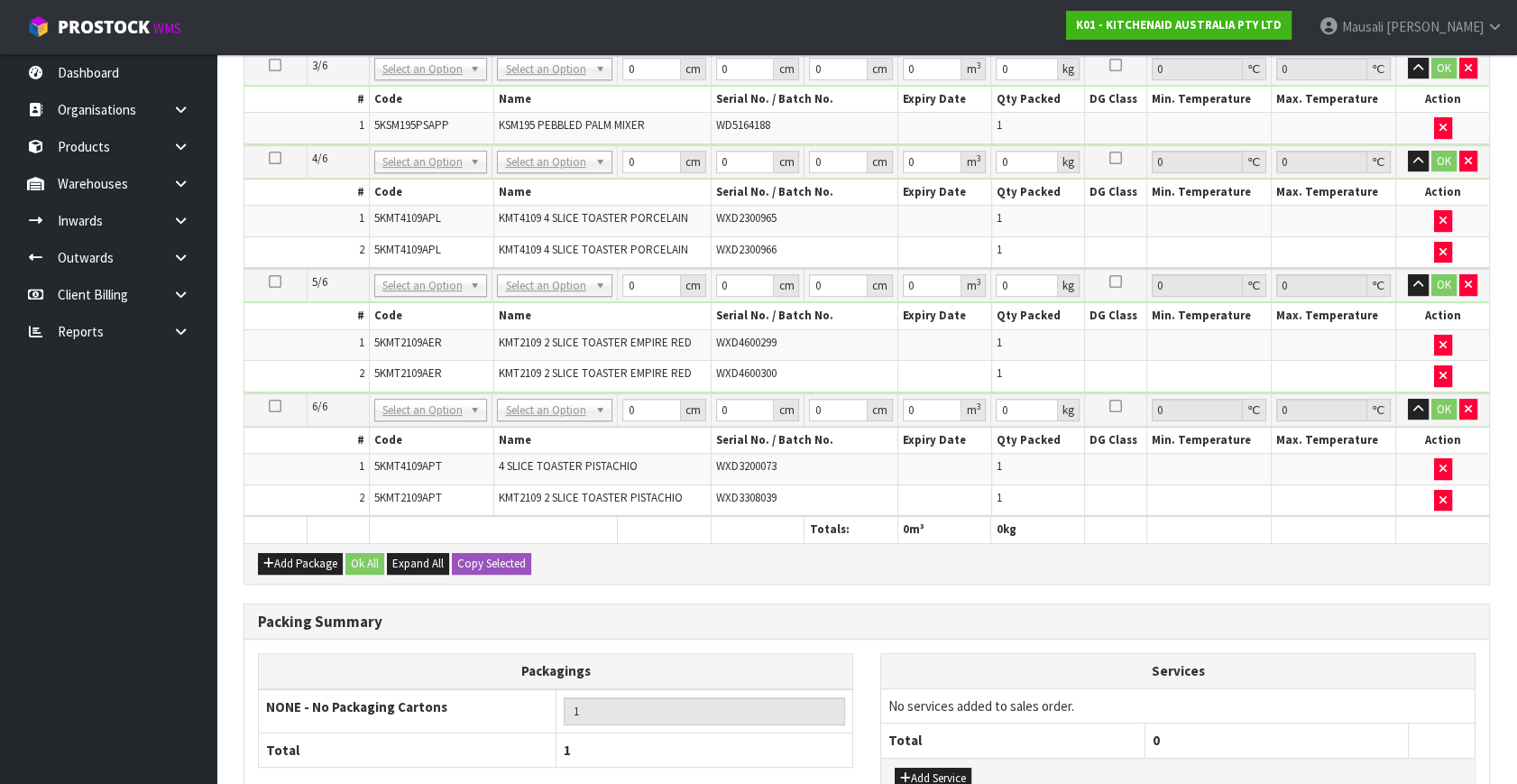
scroll to position [822, 0]
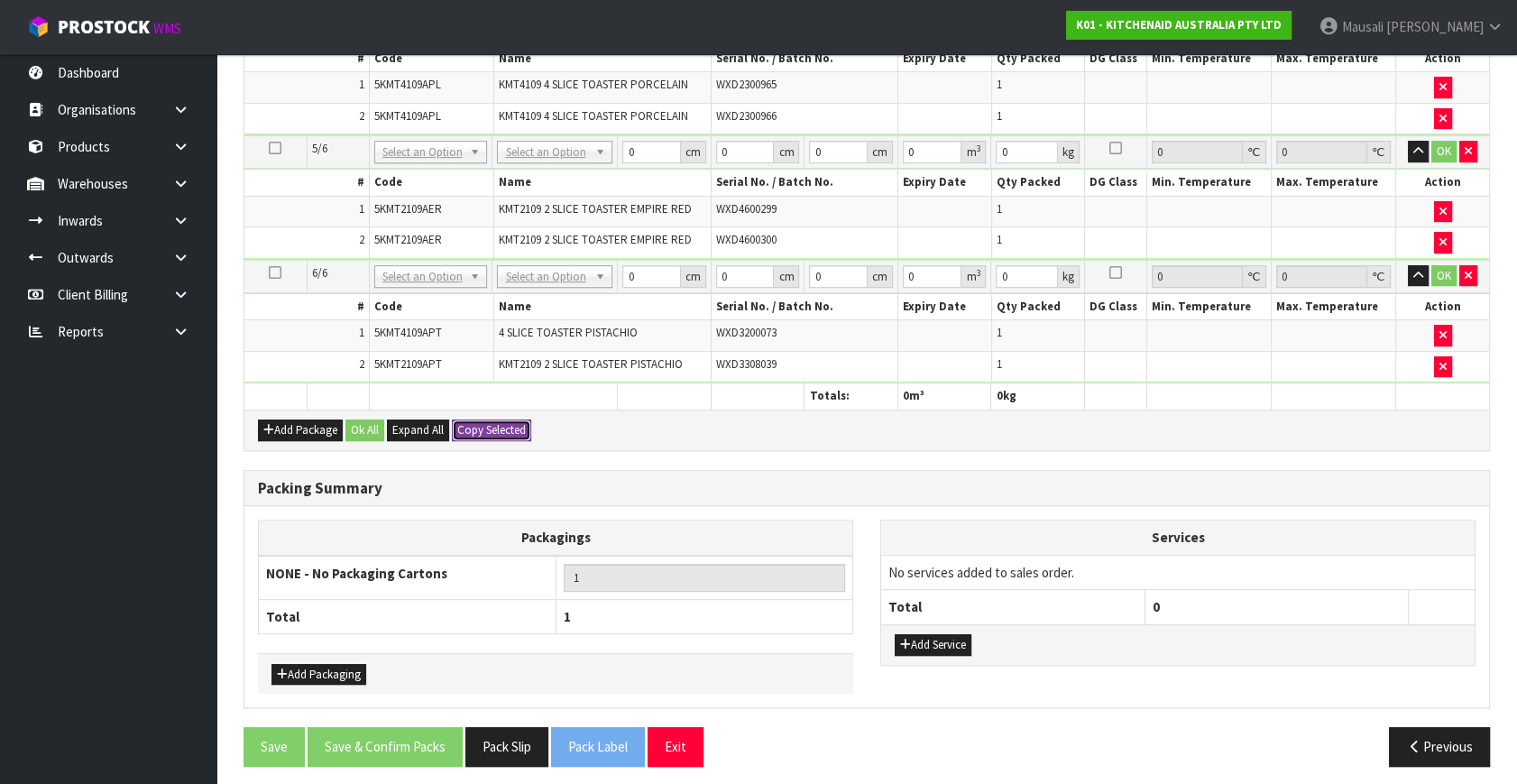
click at [495, 420] on button "Copy Selected" at bounding box center [491, 430] width 79 height 22
type input "6"
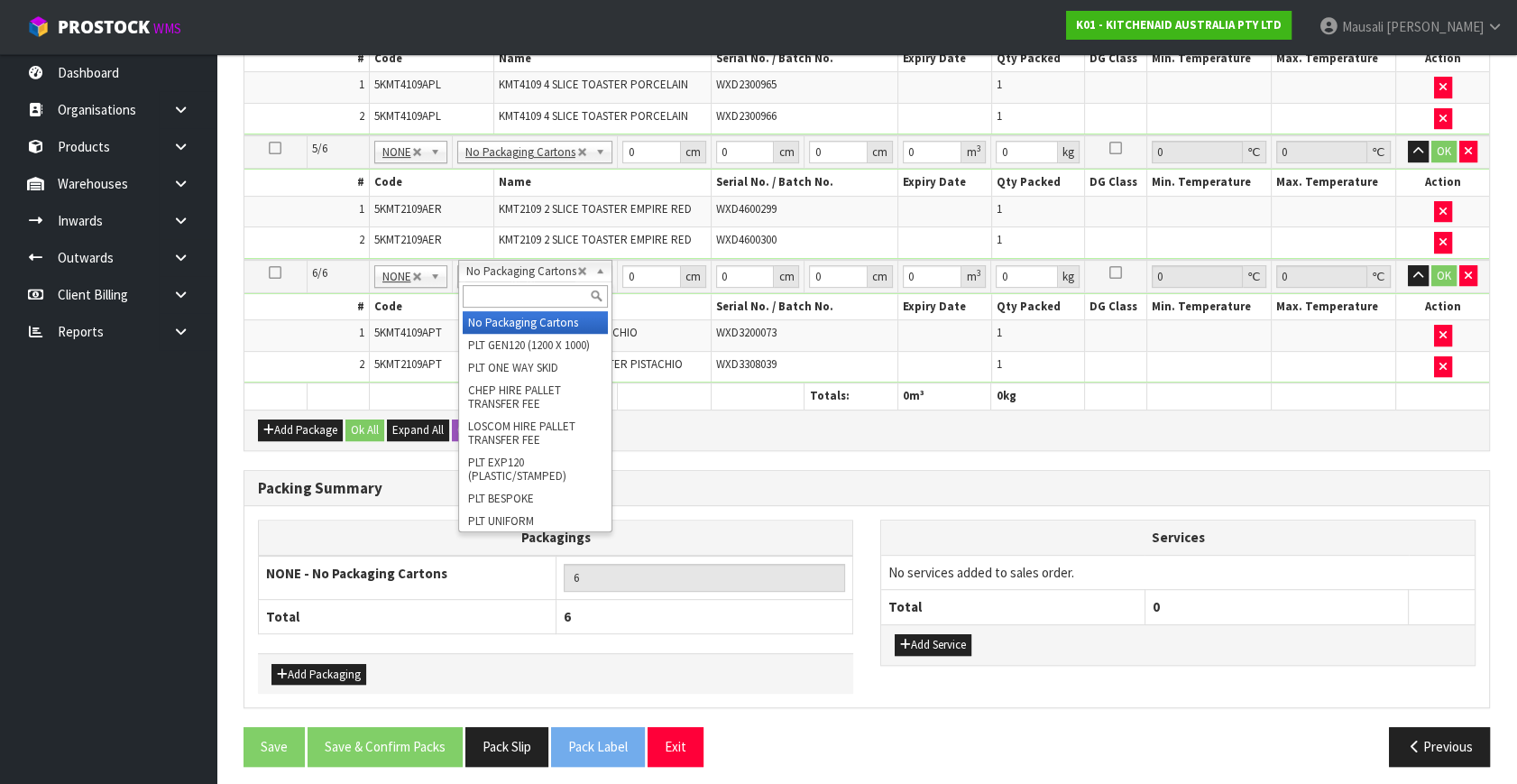
click at [512, 291] on input "text" at bounding box center [535, 297] width 146 height 23
type input "OC"
type input "5"
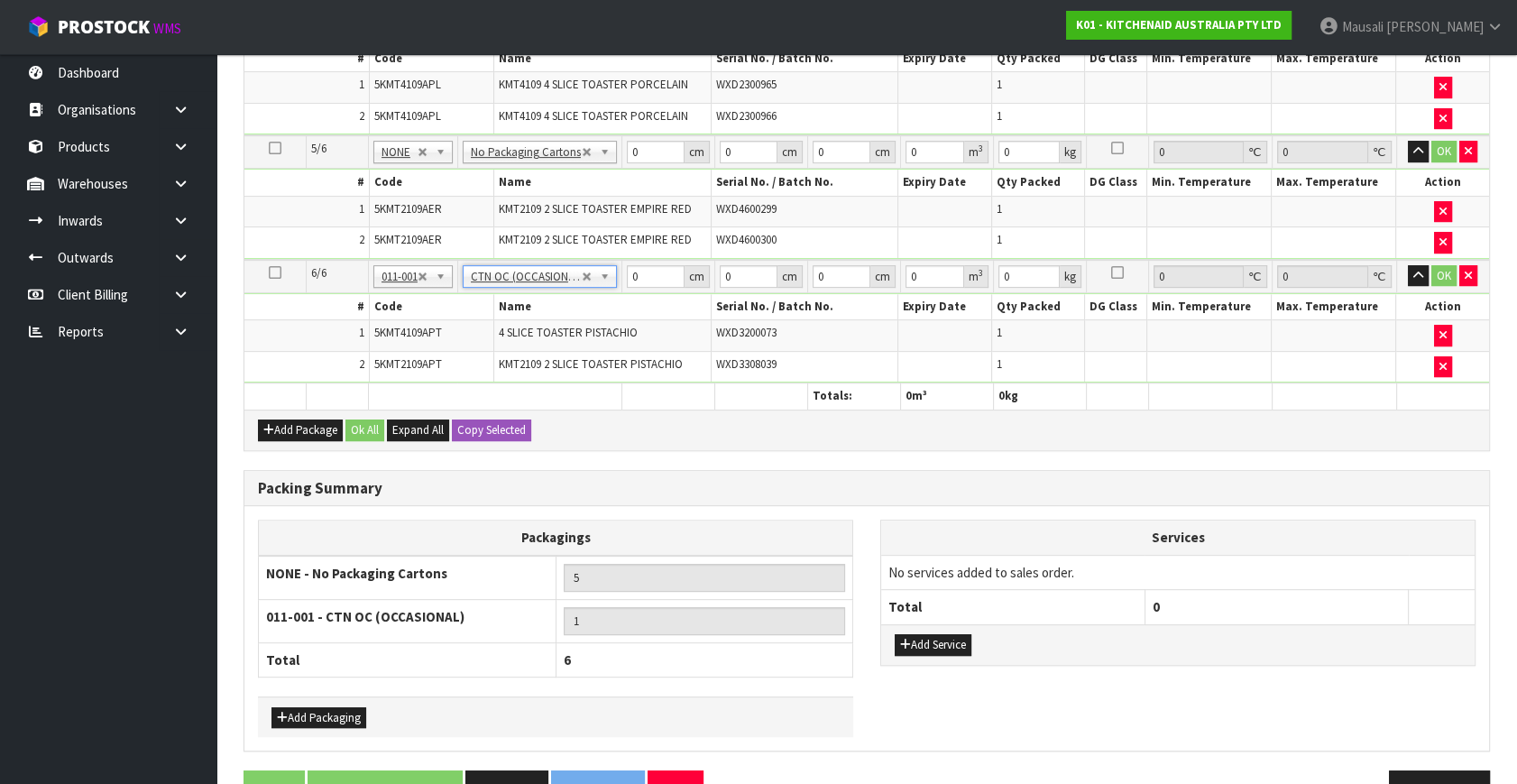
type input "7.61"
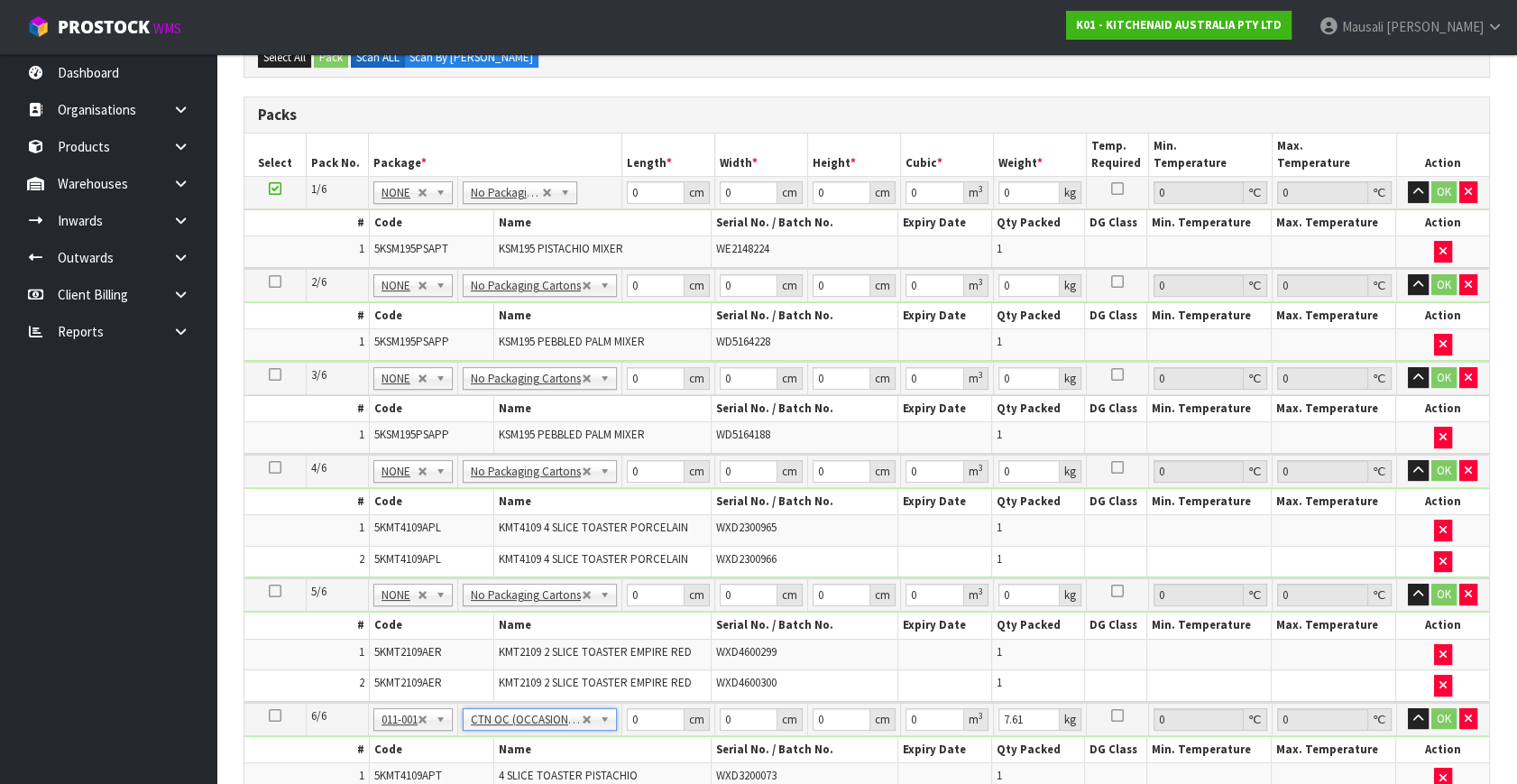
scroll to position [167, 0]
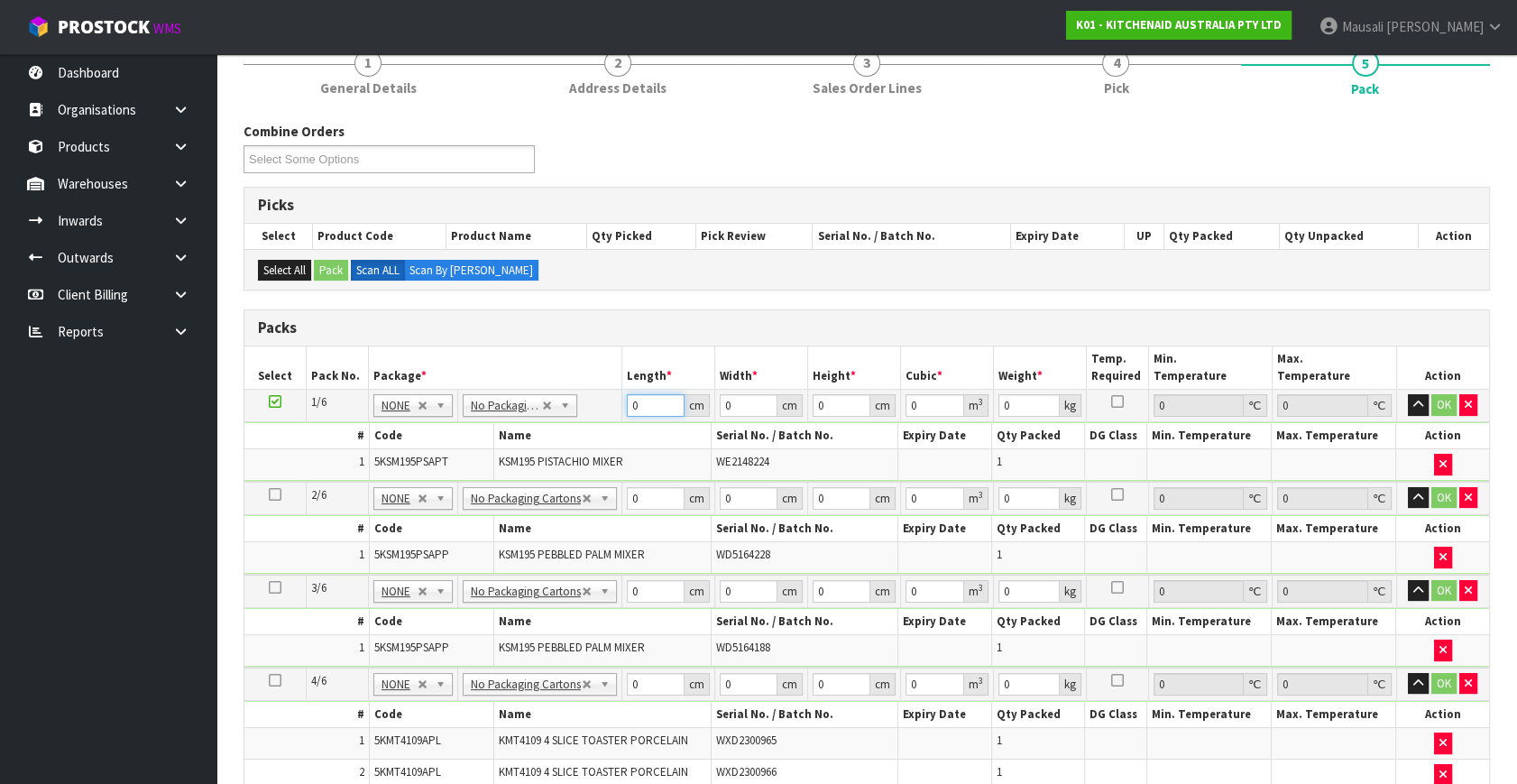
drag, startPoint x: 645, startPoint y: 396, endPoint x: 631, endPoint y: 410, distance: 19.8
click at [623, 410] on tr "1/6 NONE 007-001 007-002 007-004 007-009 007-013 007-014 007-015 007-017 007-01…" at bounding box center [867, 406] width 1245 height 33
type input "43"
type input "29"
type input "4"
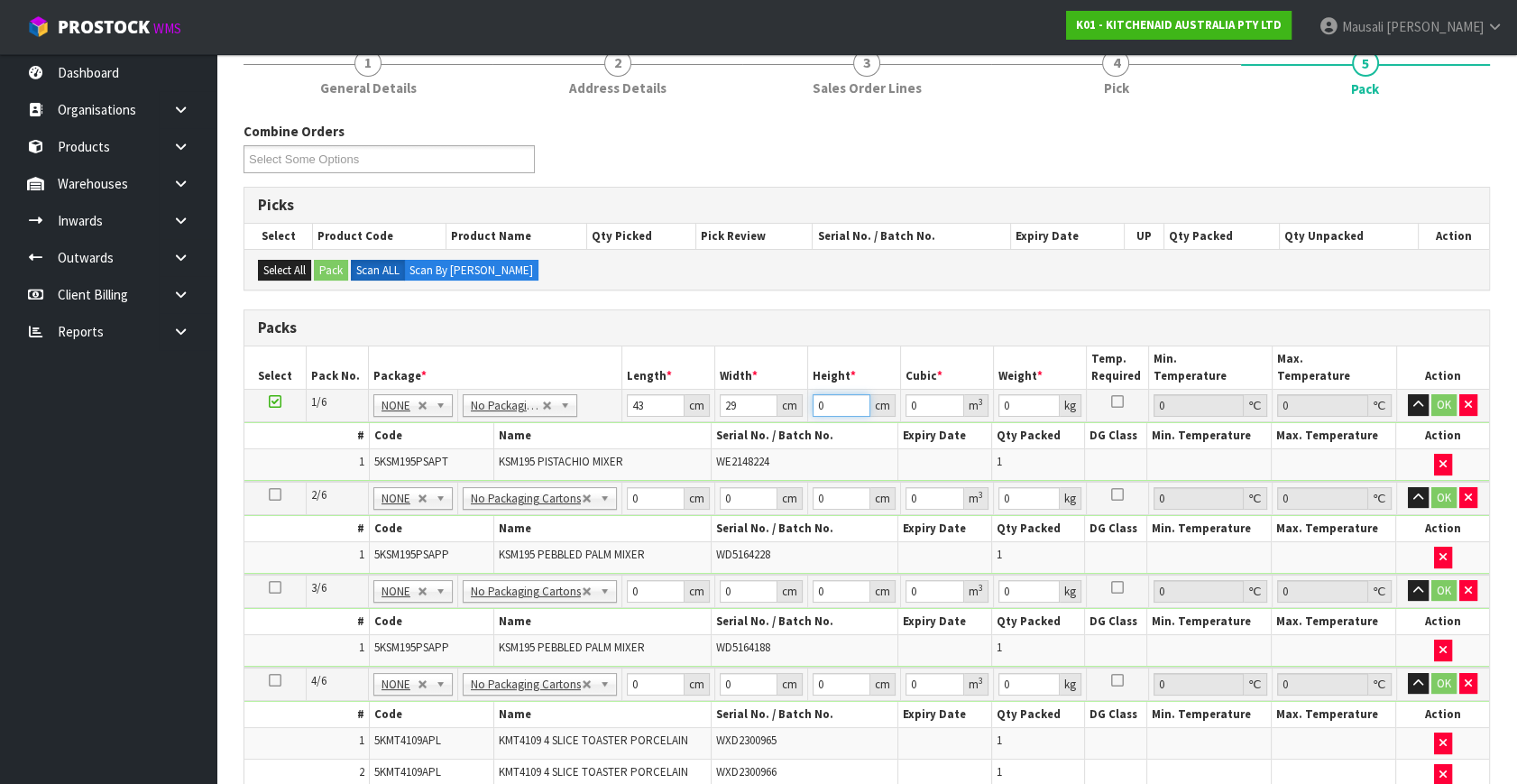
type input "0.004988"
type input "43"
type input "0.053621"
type input "43"
type input "13"
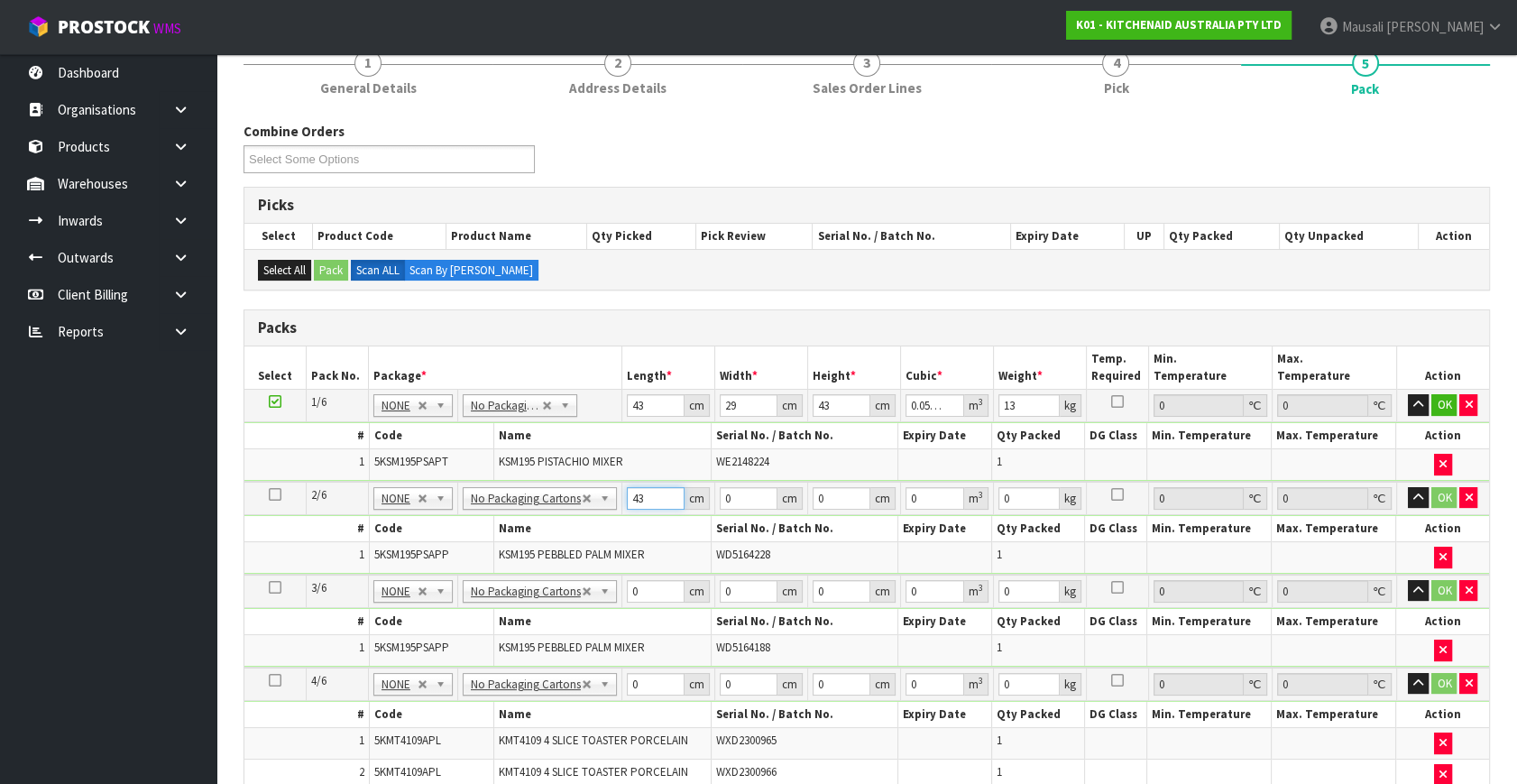
type input "43"
type input "29"
type input "4"
type input "0.004988"
type input "43"
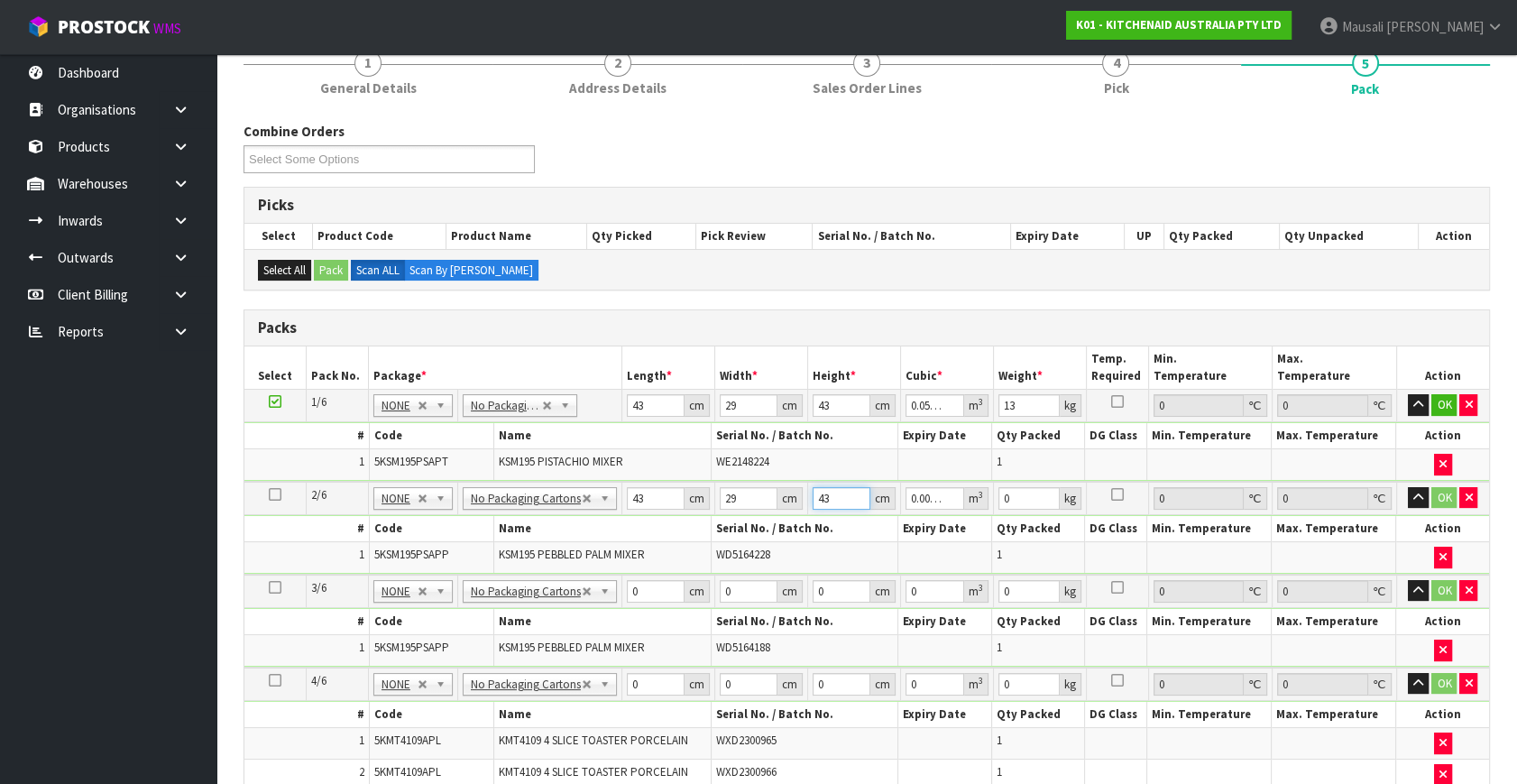
type input "0.053621"
type input "43"
type input "13"
type input "43"
type input "29"
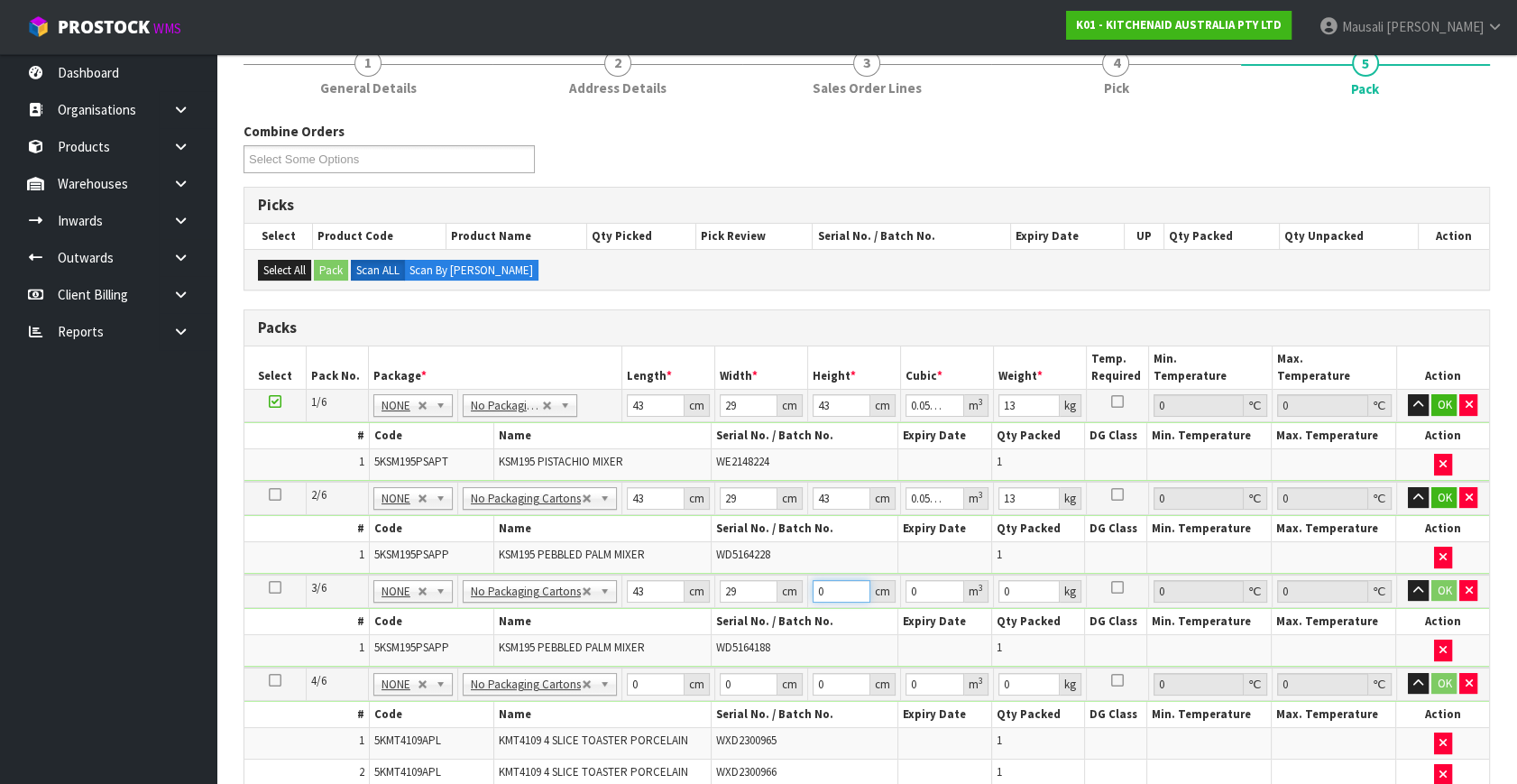
type input "4"
type input "0.004988"
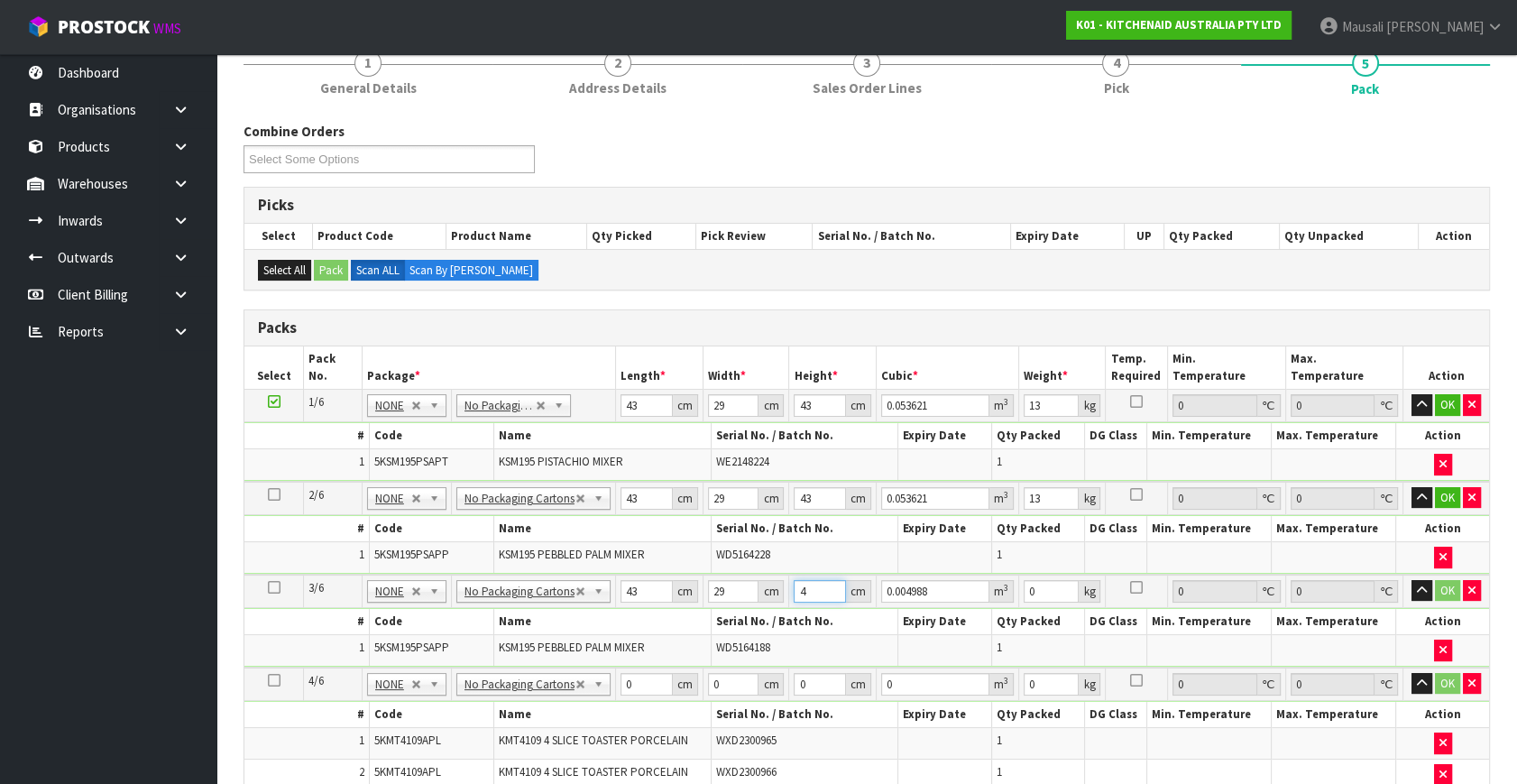
type input "43"
type input "0.053621"
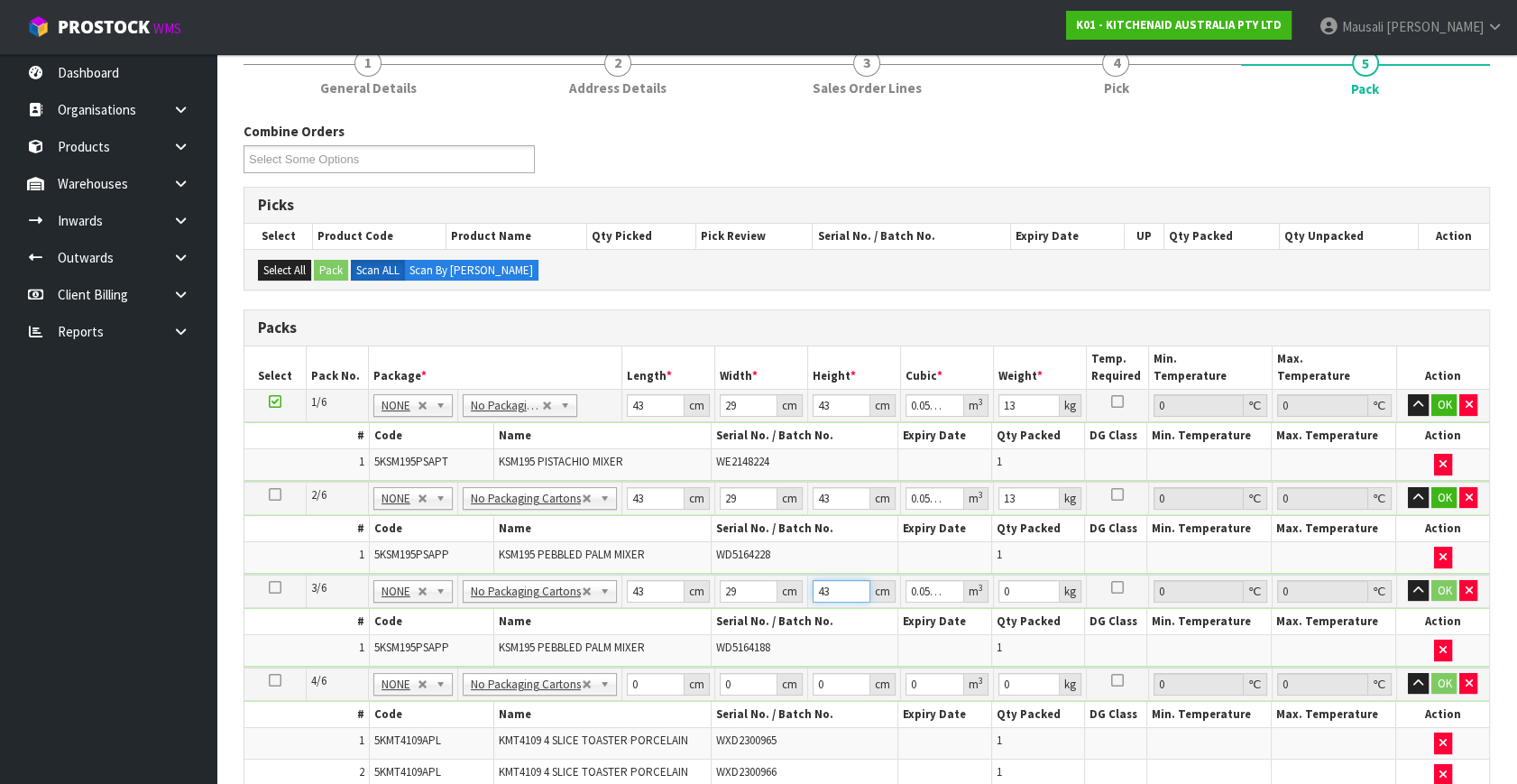
type input "43"
type input "13"
type input "75"
type input "37"
type input "2"
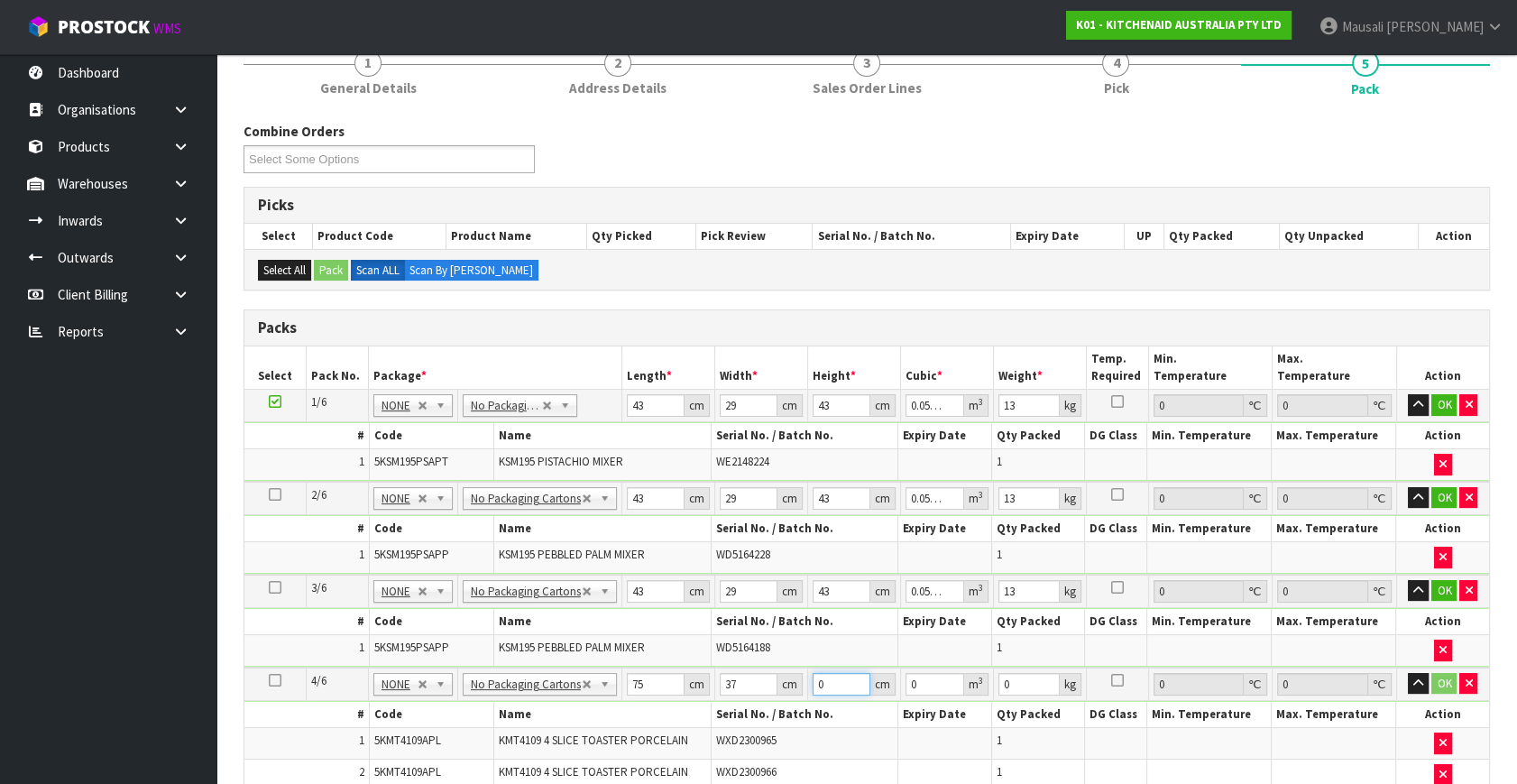
type input "0.00555"
type input "29"
type input "0.080475"
type input "29"
type input "10"
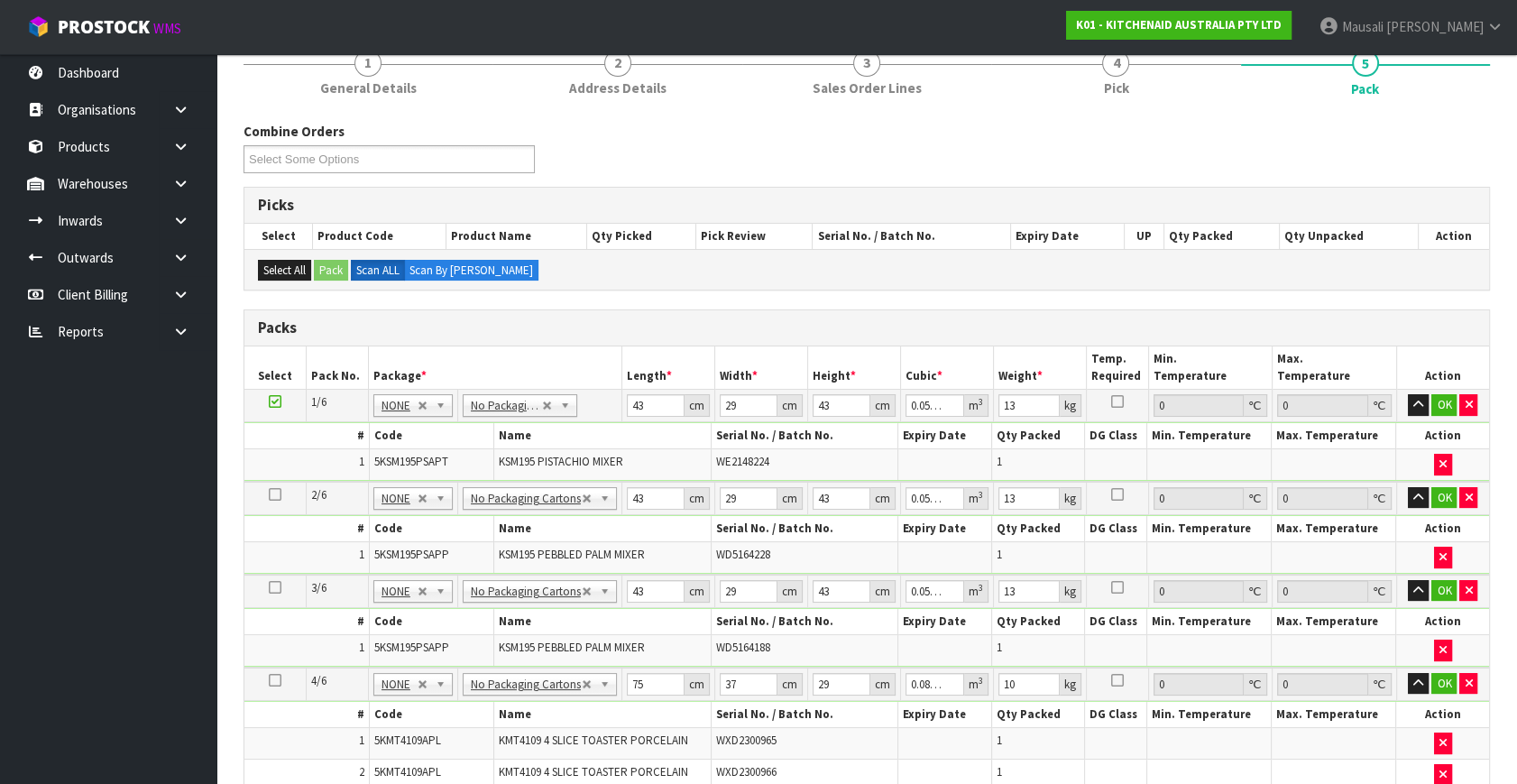
scroll to position [577, 0]
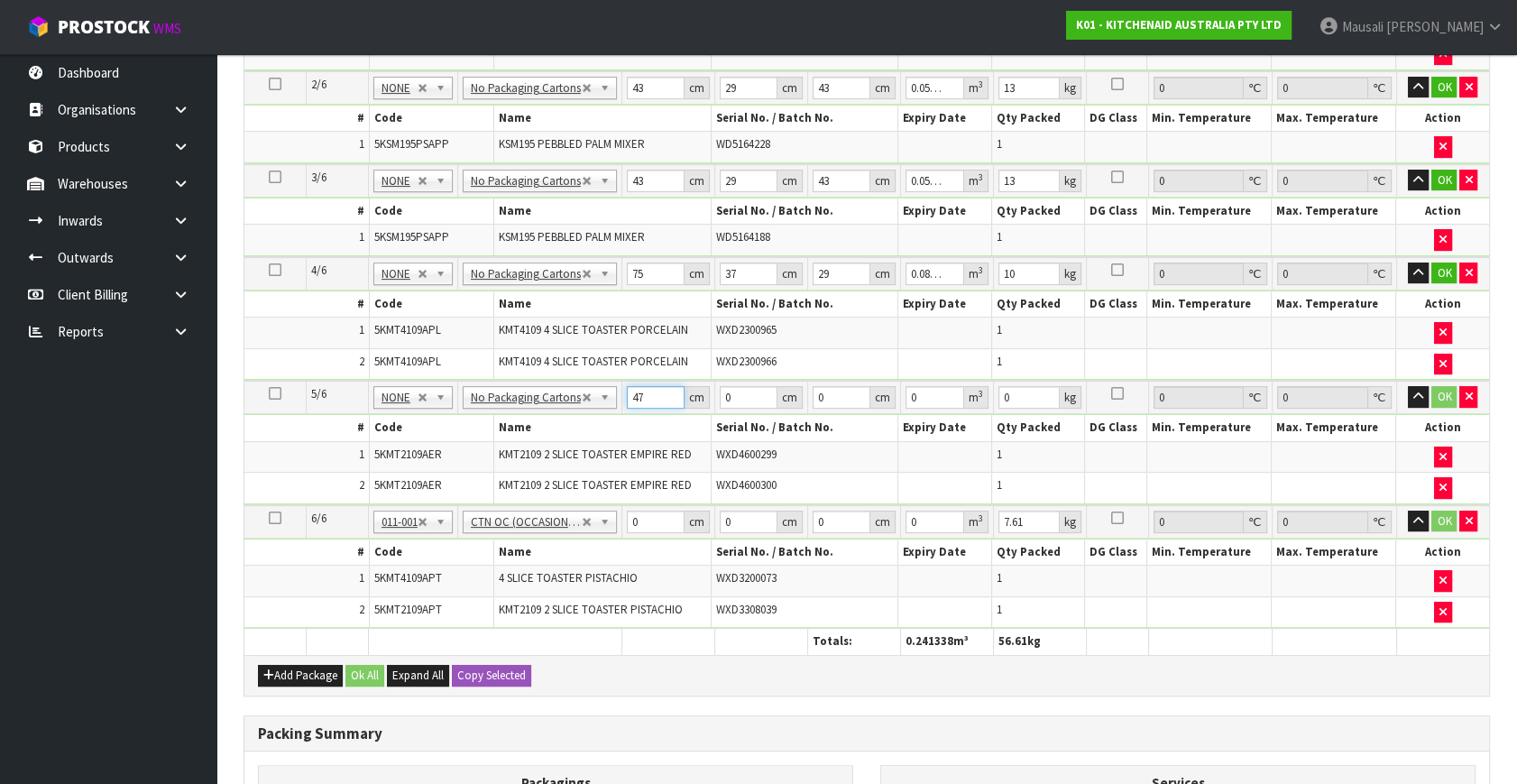
type input "47"
type input "40"
type input "2"
type input "0.00376"
type input "29"
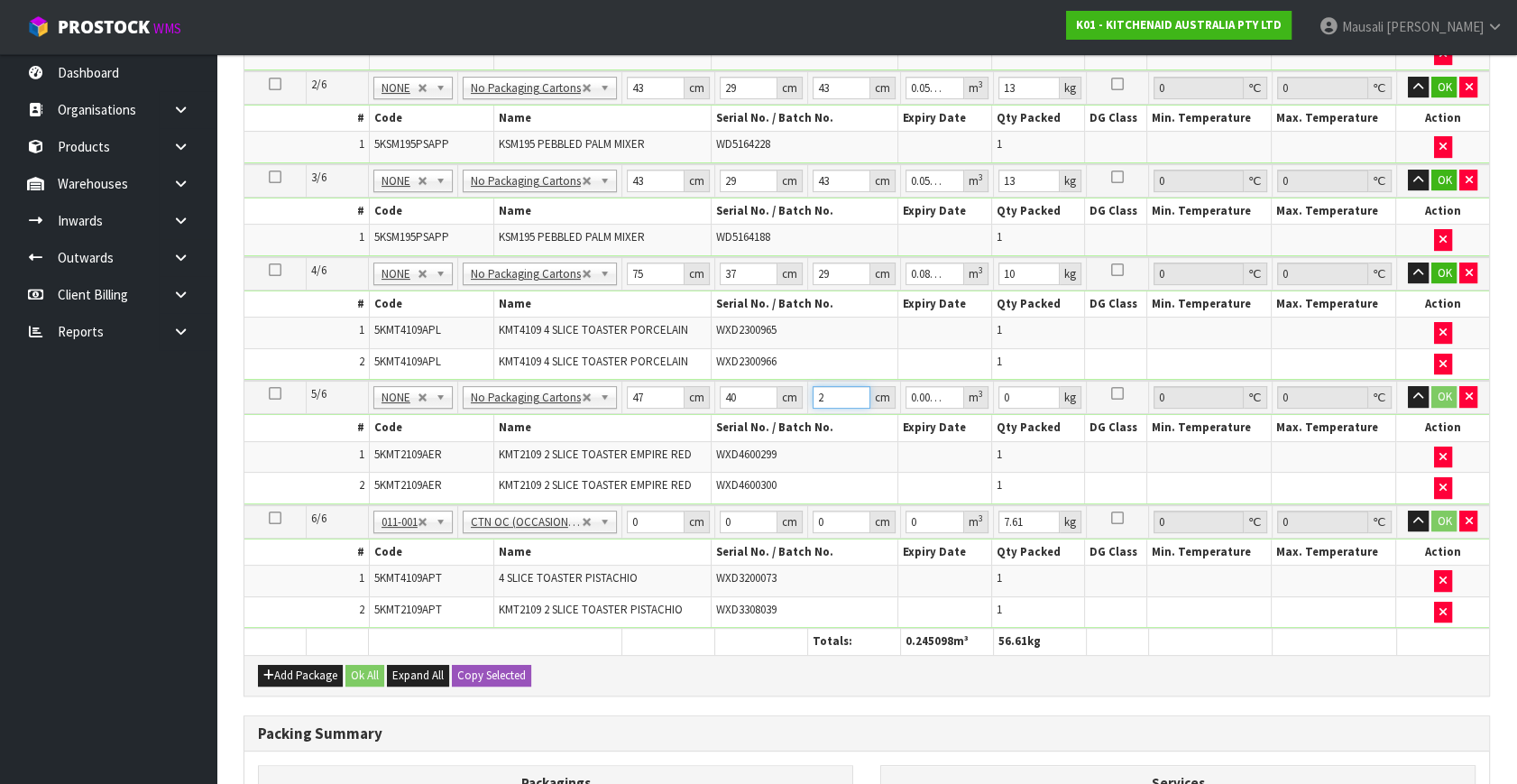
type input "0.05452"
type input "29"
type input "7"
type input "75"
type input "37"
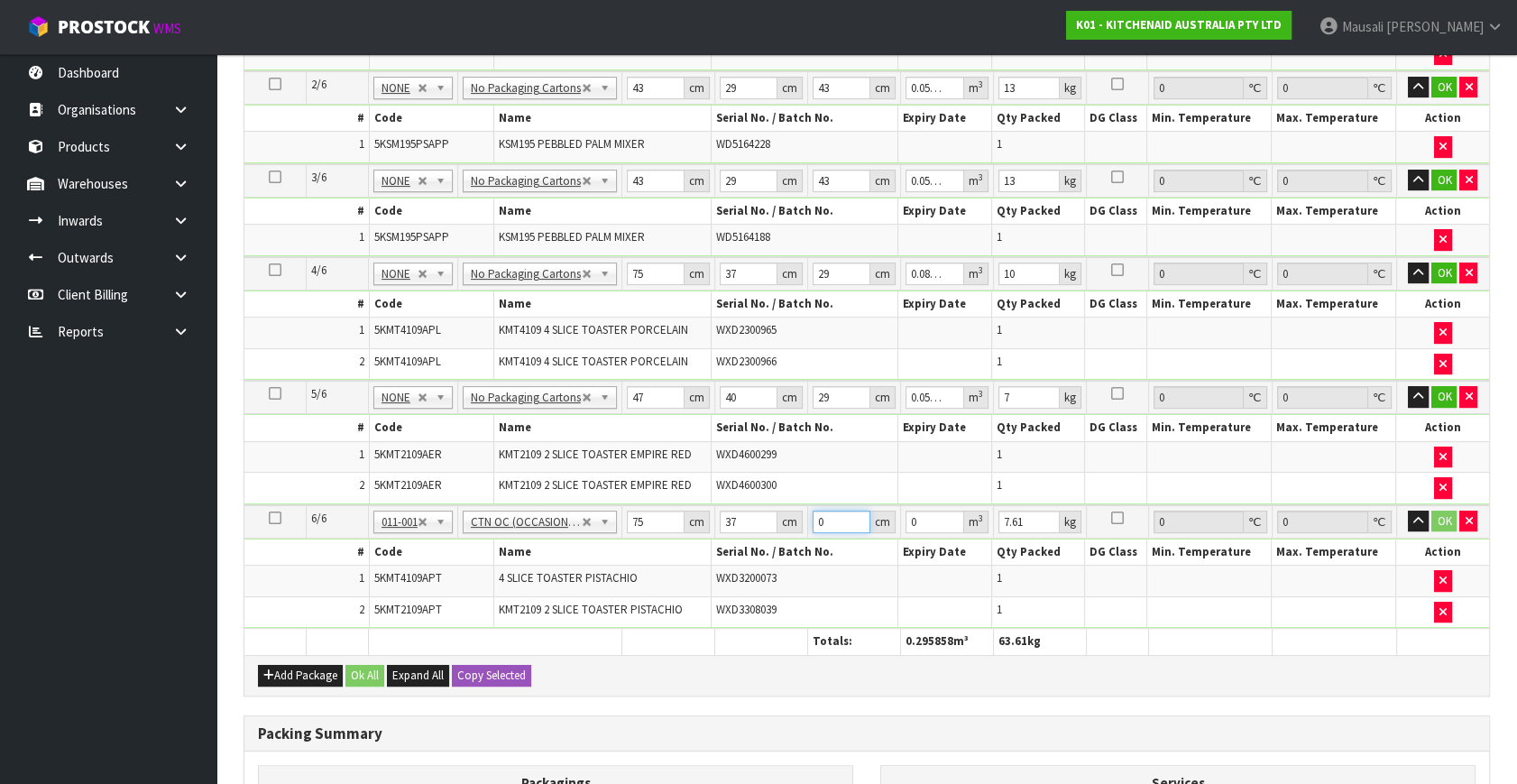
type input "2"
type input "0.00555"
type input "29"
type input "0.080475"
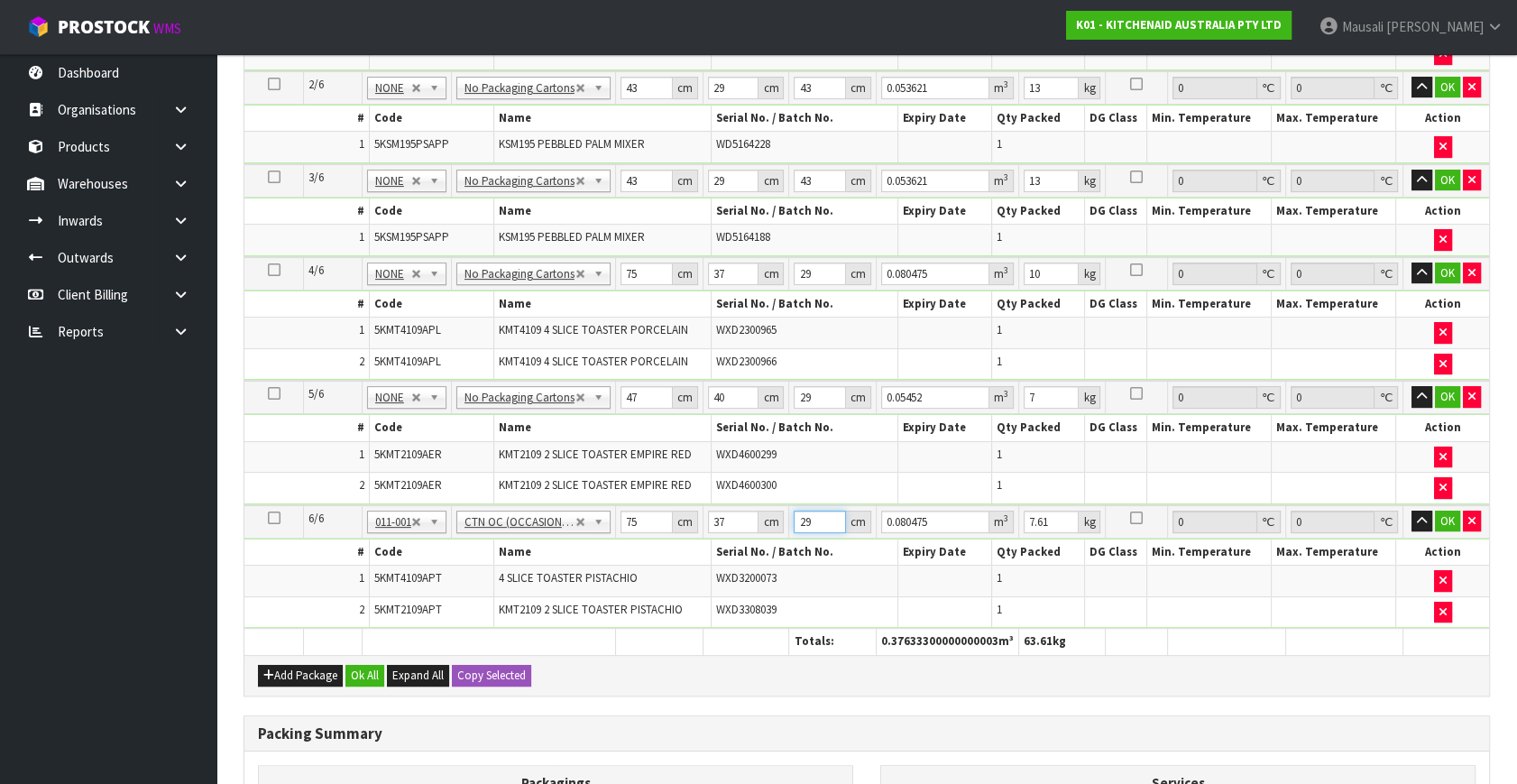
type input "29"
type input "9"
click at [351, 667] on button "Ok All" at bounding box center [365, 675] width 39 height 22
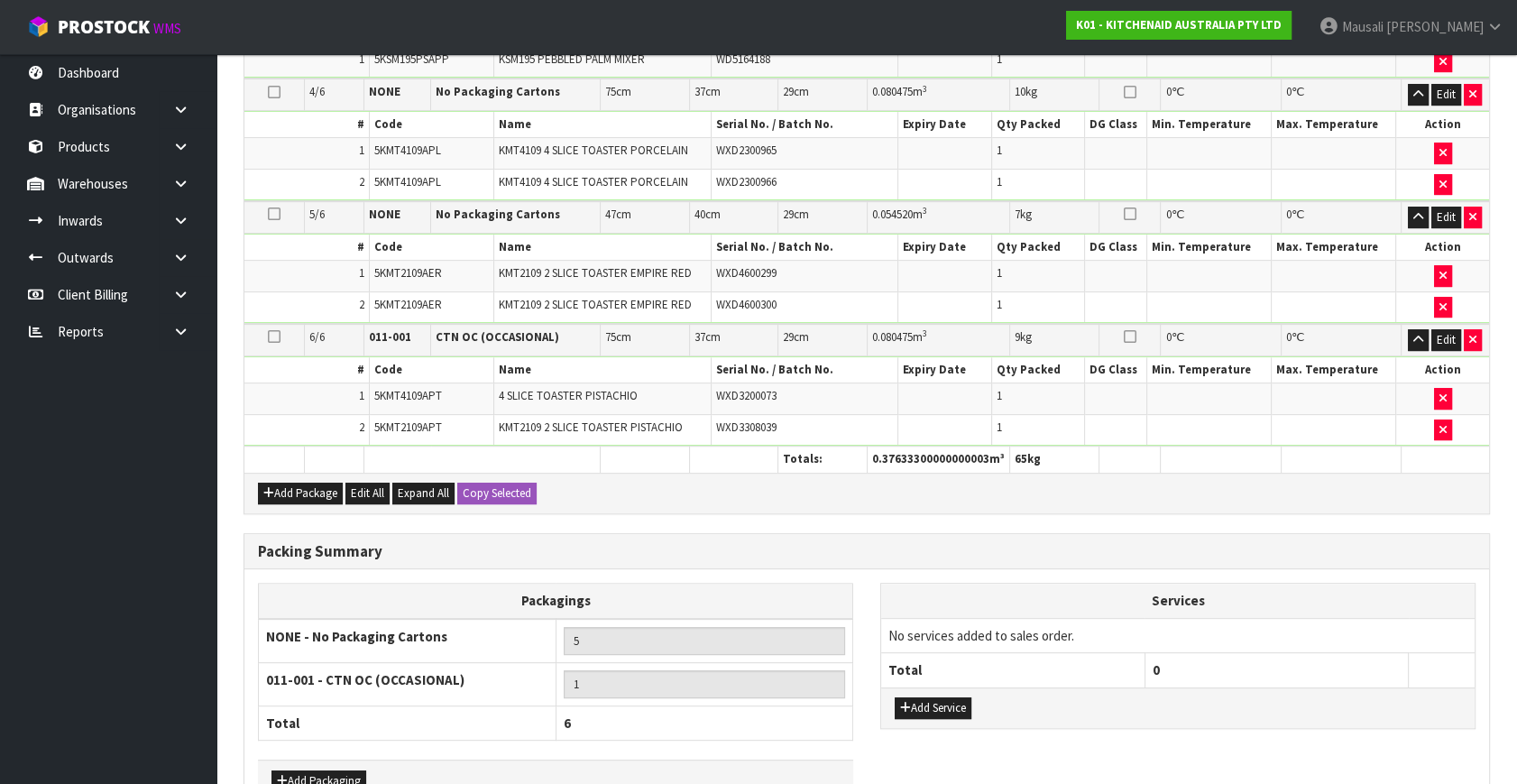
scroll to position [858, 0]
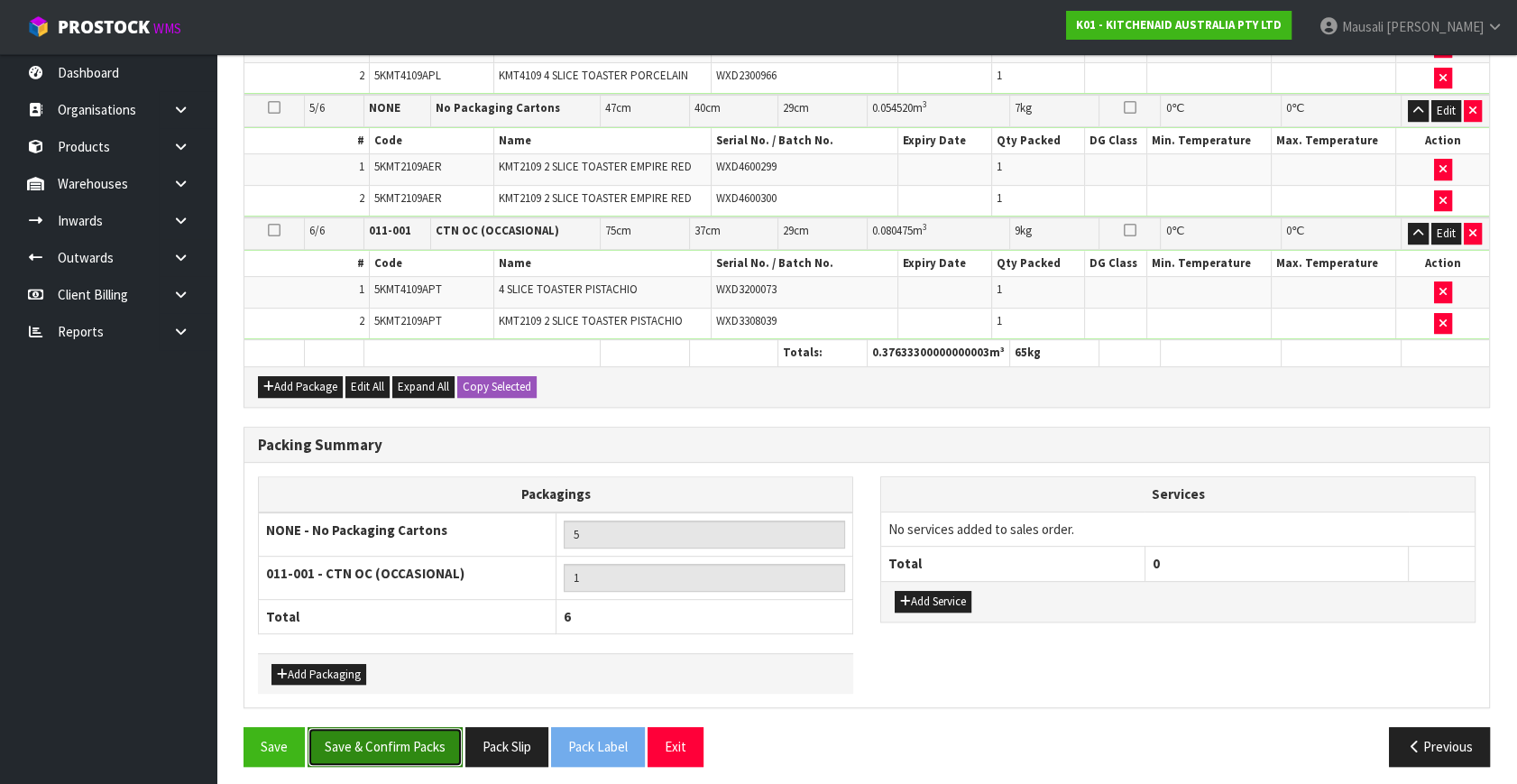
click at [387, 730] on button "Save & Confirm Packs" at bounding box center [385, 746] width 155 height 39
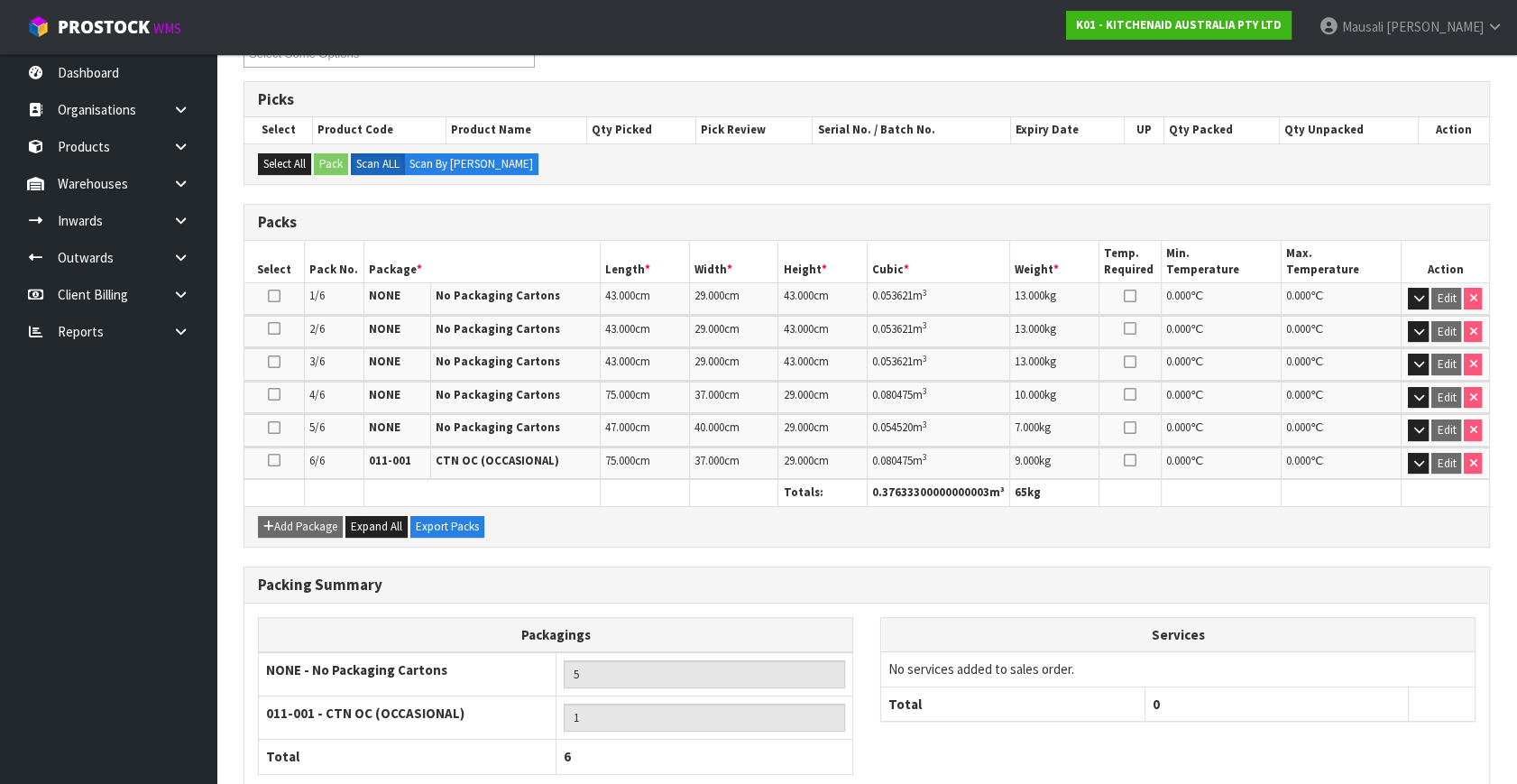
scroll to position [442, 0]
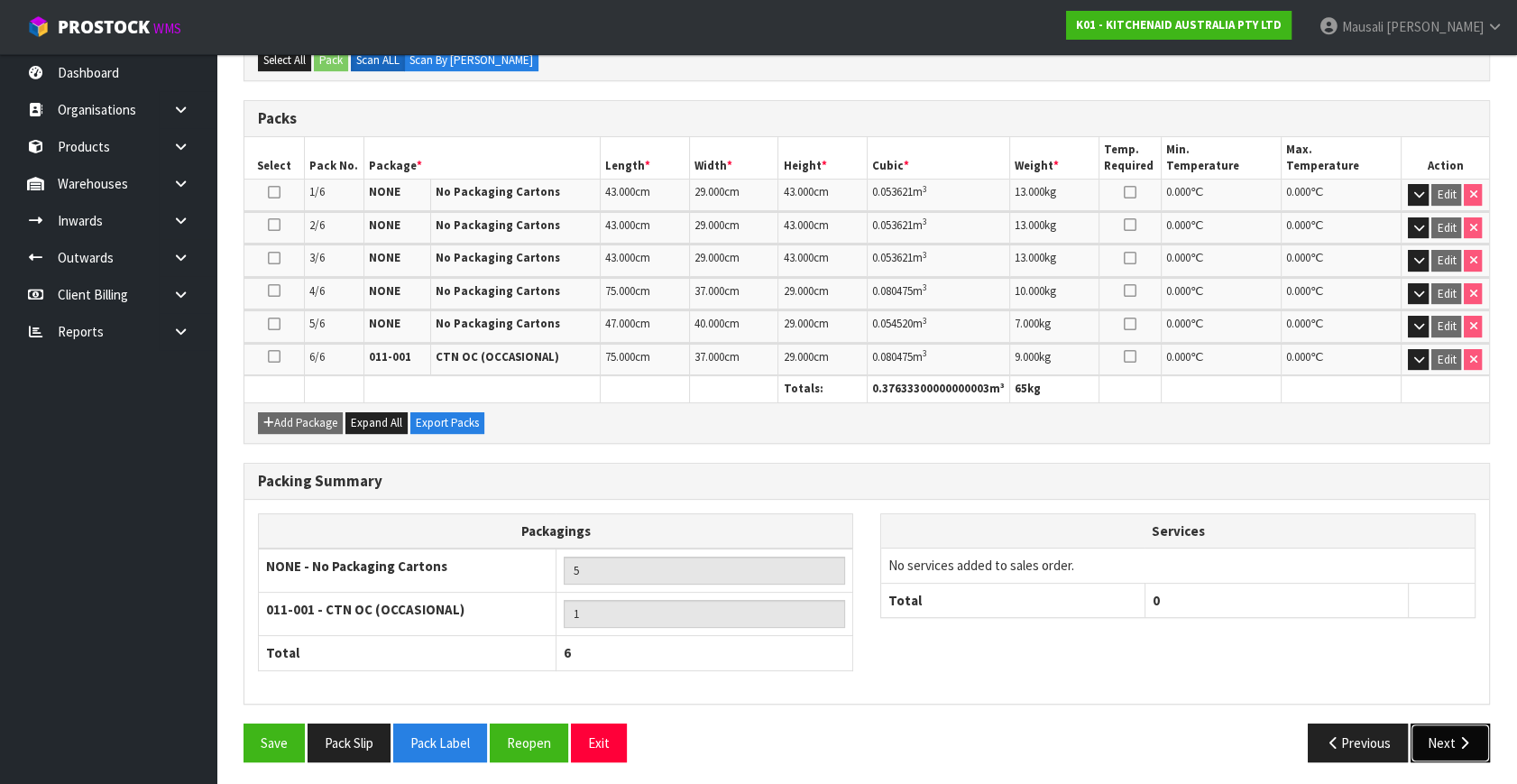
drag, startPoint x: 1461, startPoint y: 732, endPoint x: 1268, endPoint y: 727, distance: 193.1
click at [1461, 736] on icon "button" at bounding box center [1464, 743] width 17 height 13
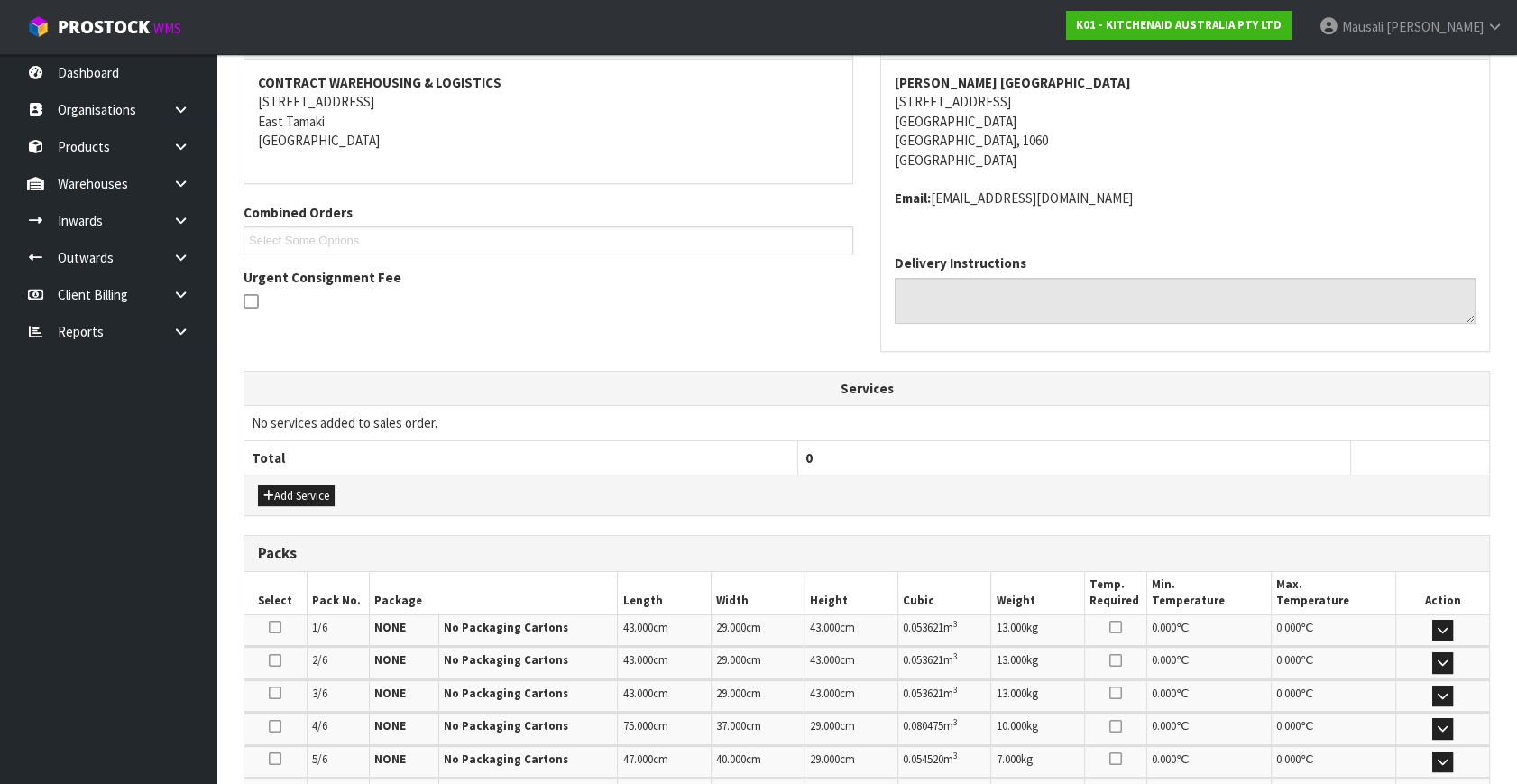
scroll to position [410, 0]
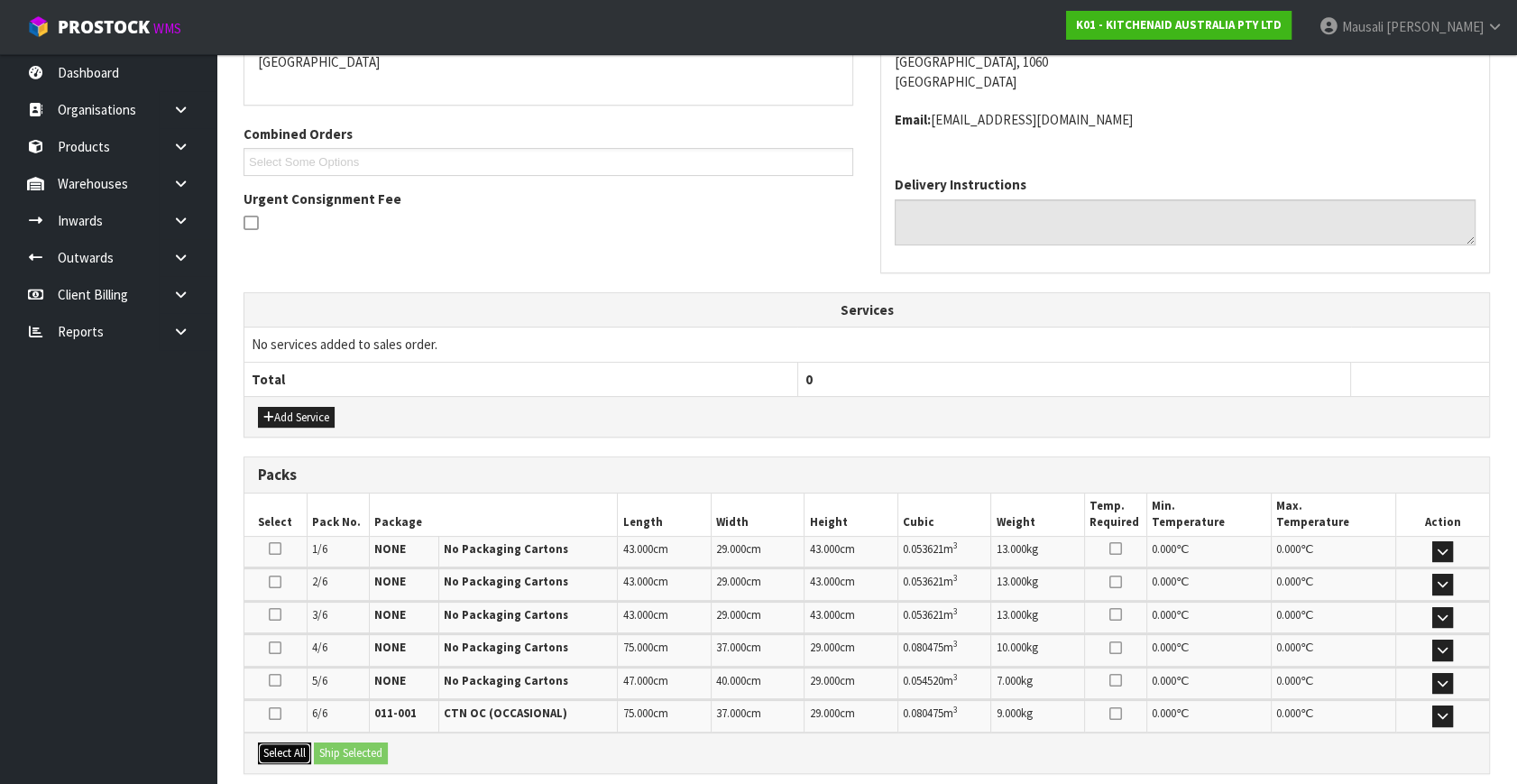
drag, startPoint x: 296, startPoint y: 746, endPoint x: 316, endPoint y: 747, distance: 20.0
click at [304, 746] on button "Select All" at bounding box center [284, 752] width 54 height 22
click at [329, 750] on button "Ship Selected" at bounding box center [351, 752] width 74 height 22
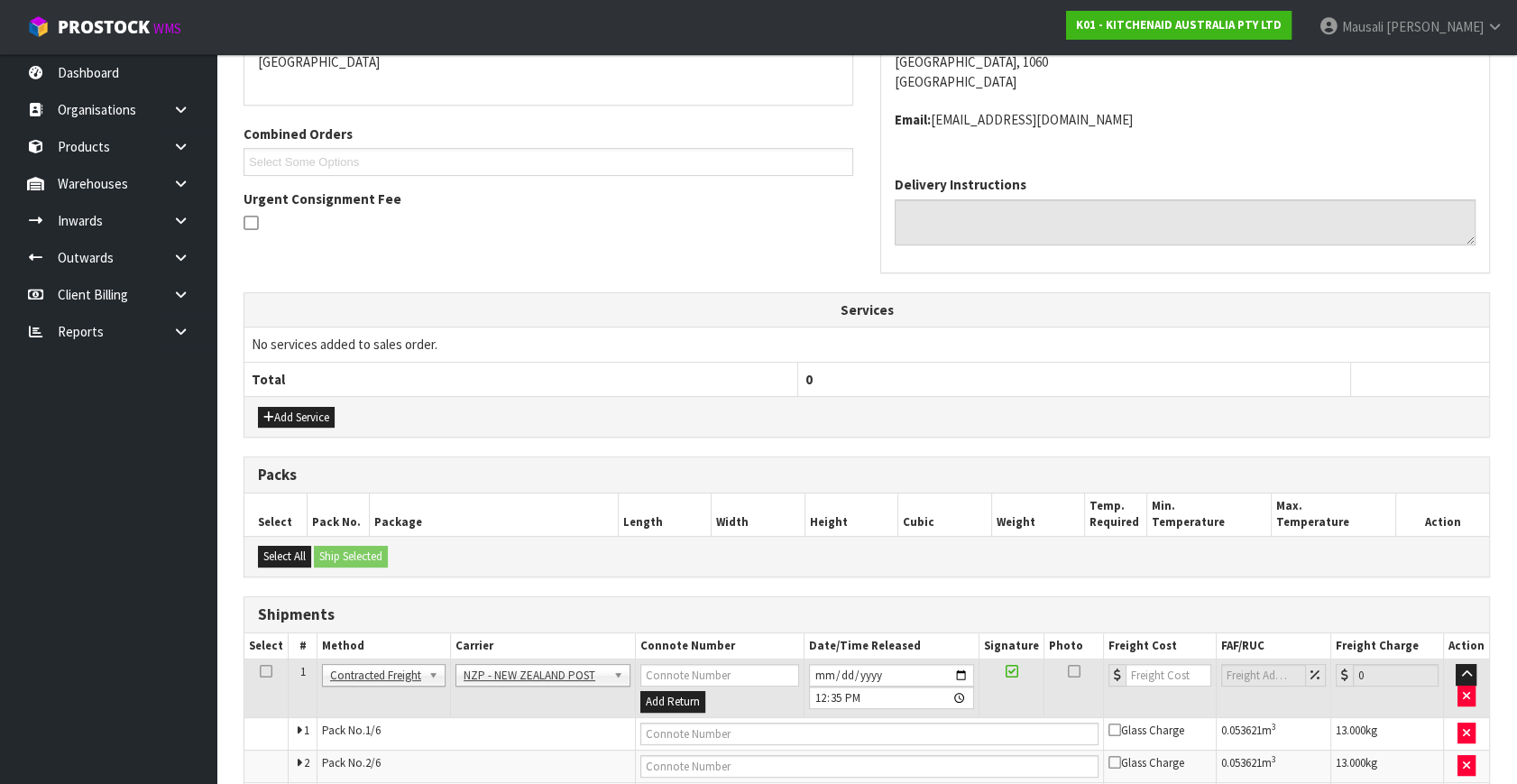
scroll to position [618, 0]
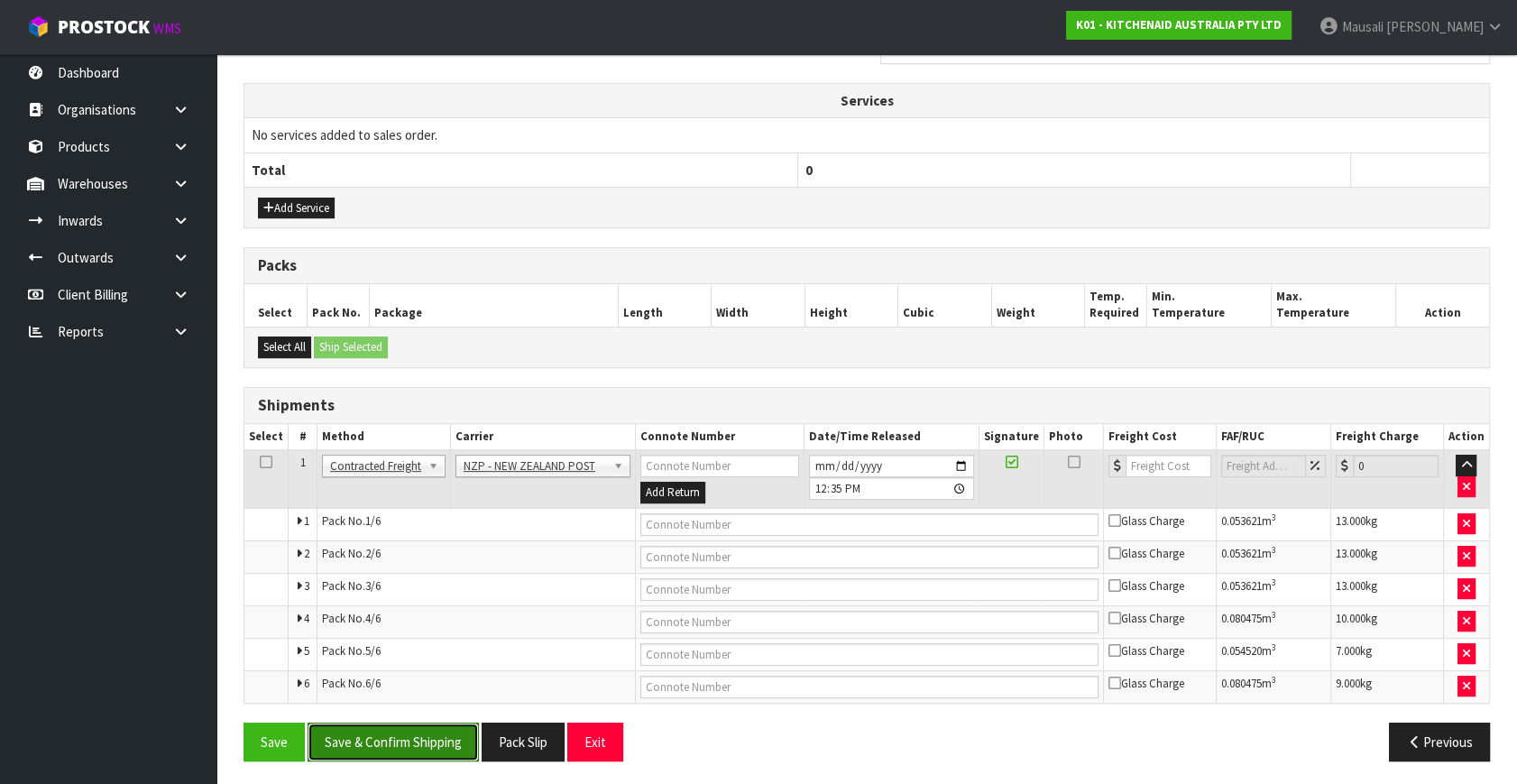
drag, startPoint x: 428, startPoint y: 736, endPoint x: 492, endPoint y: 697, distance: 74.9
click at [428, 734] on button "Save & Confirm Shipping" at bounding box center [393, 742] width 171 height 39
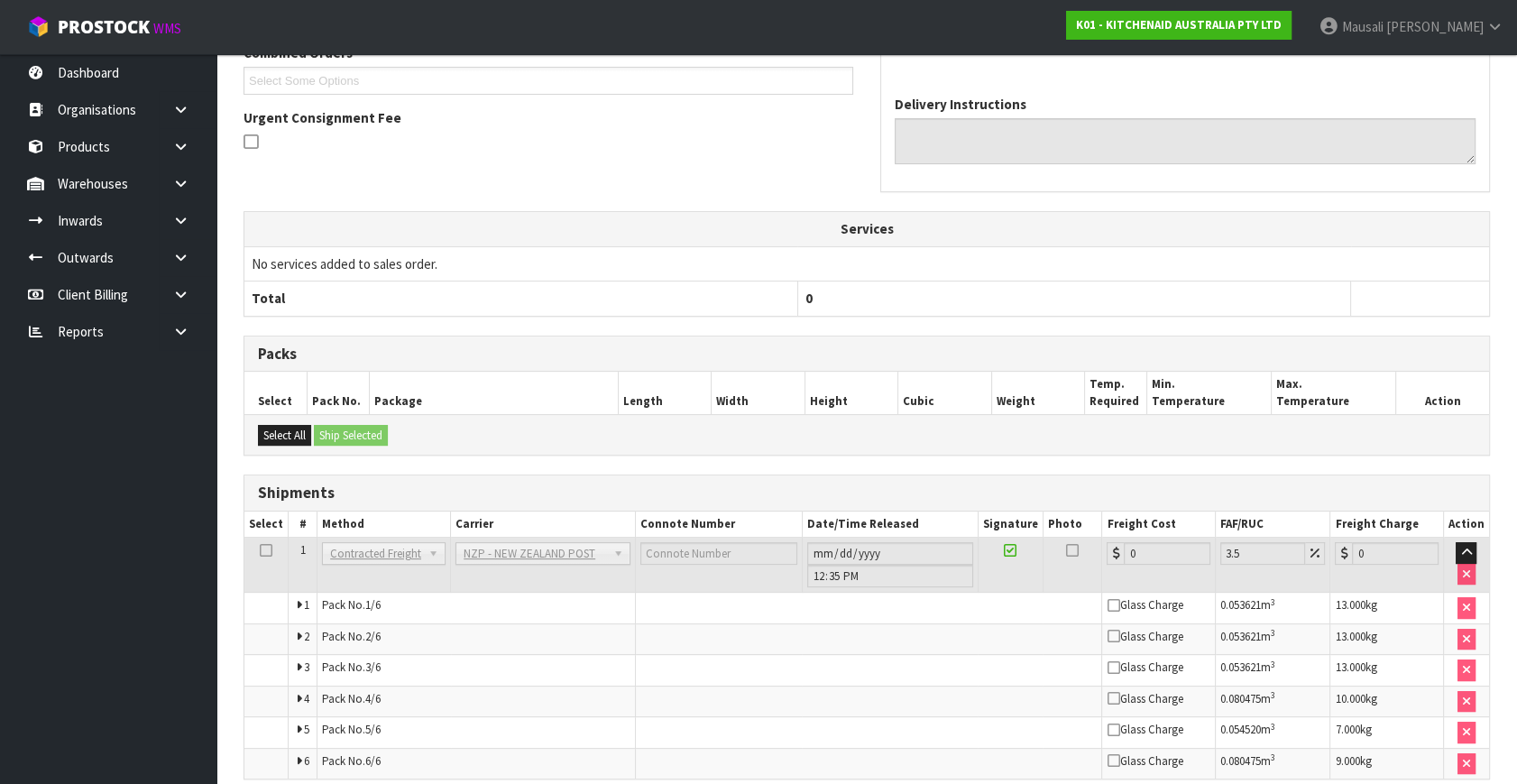
scroll to position [586, 0]
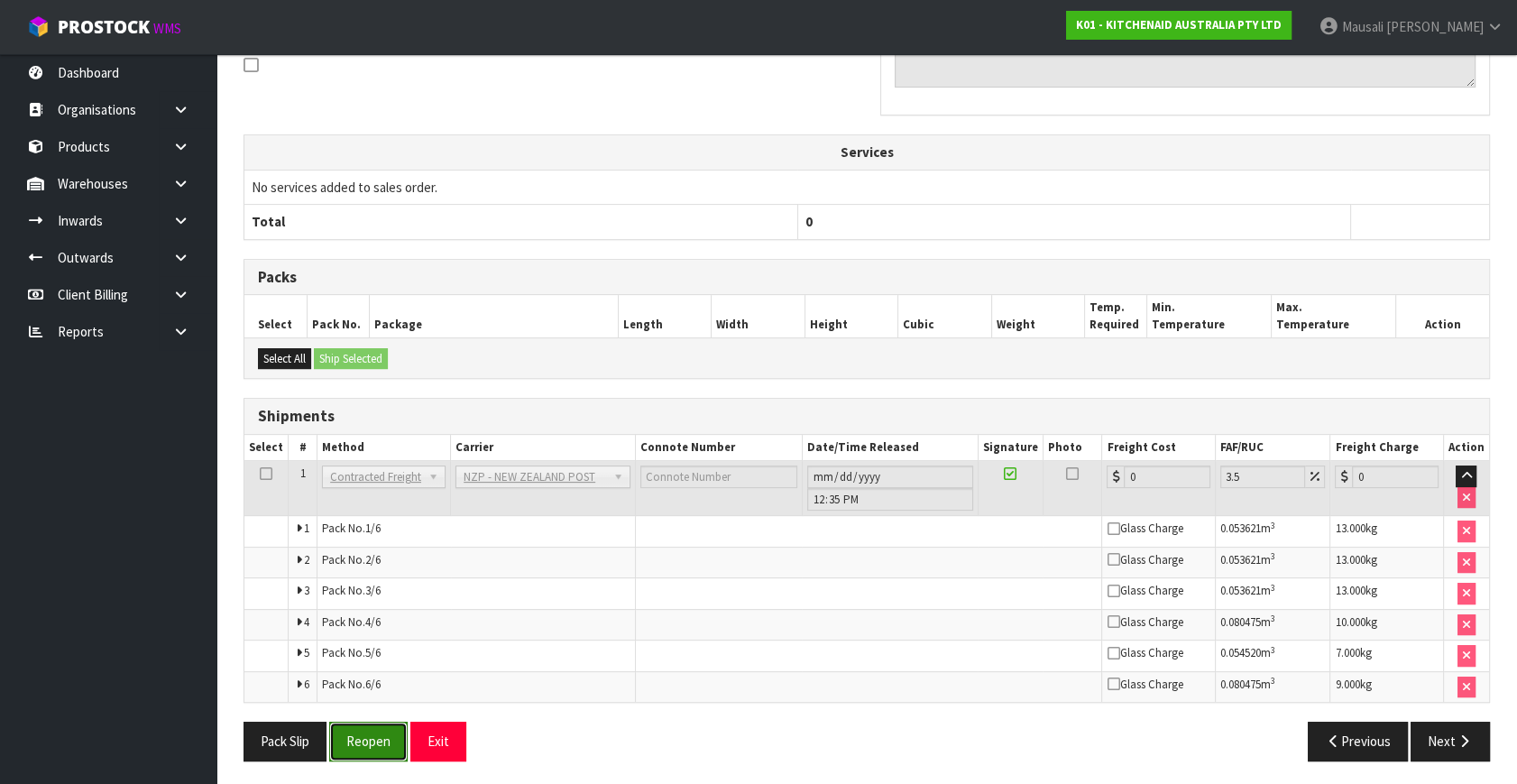
click at [382, 736] on button "Reopen" at bounding box center [369, 741] width 79 height 39
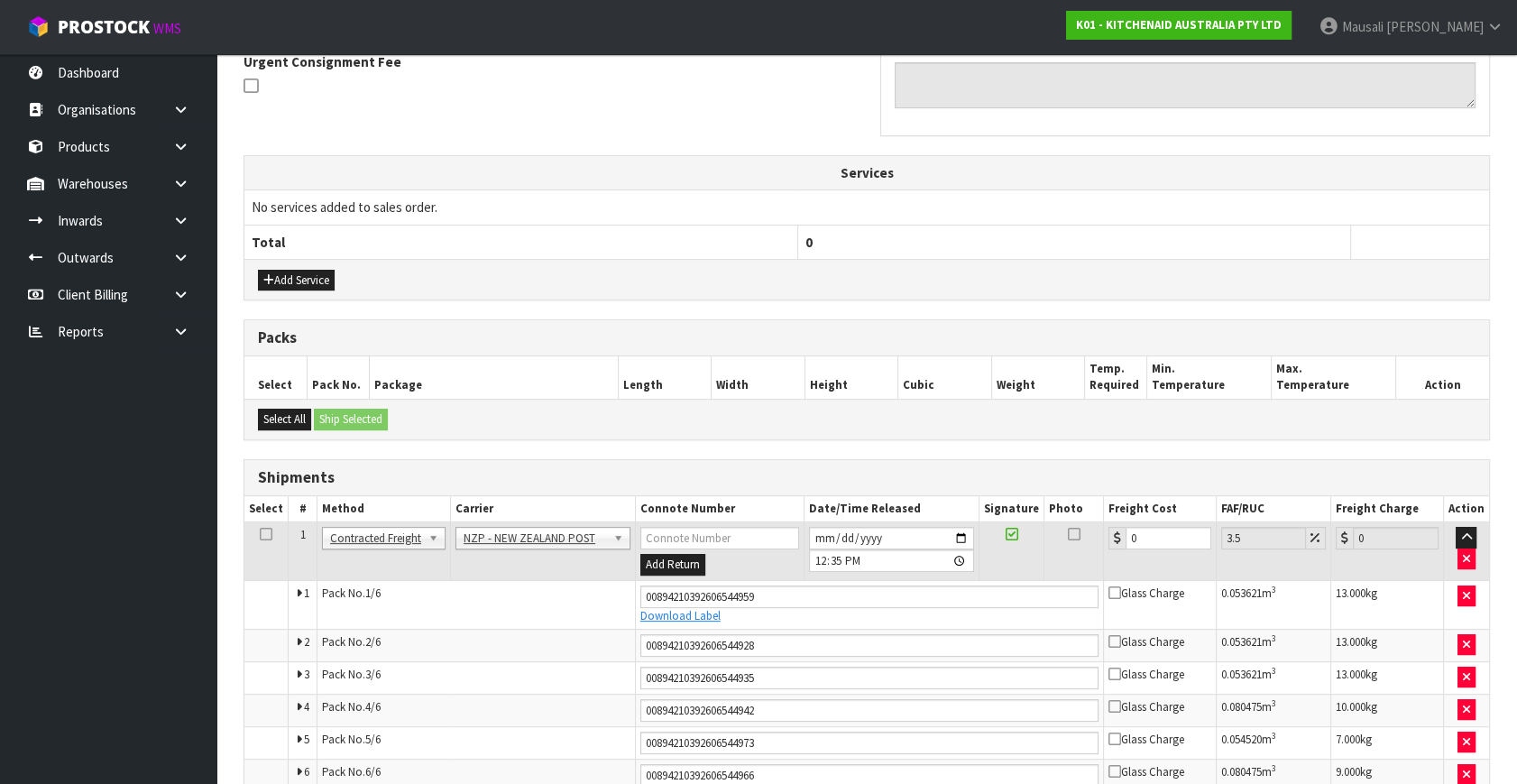
scroll to position [636, 0]
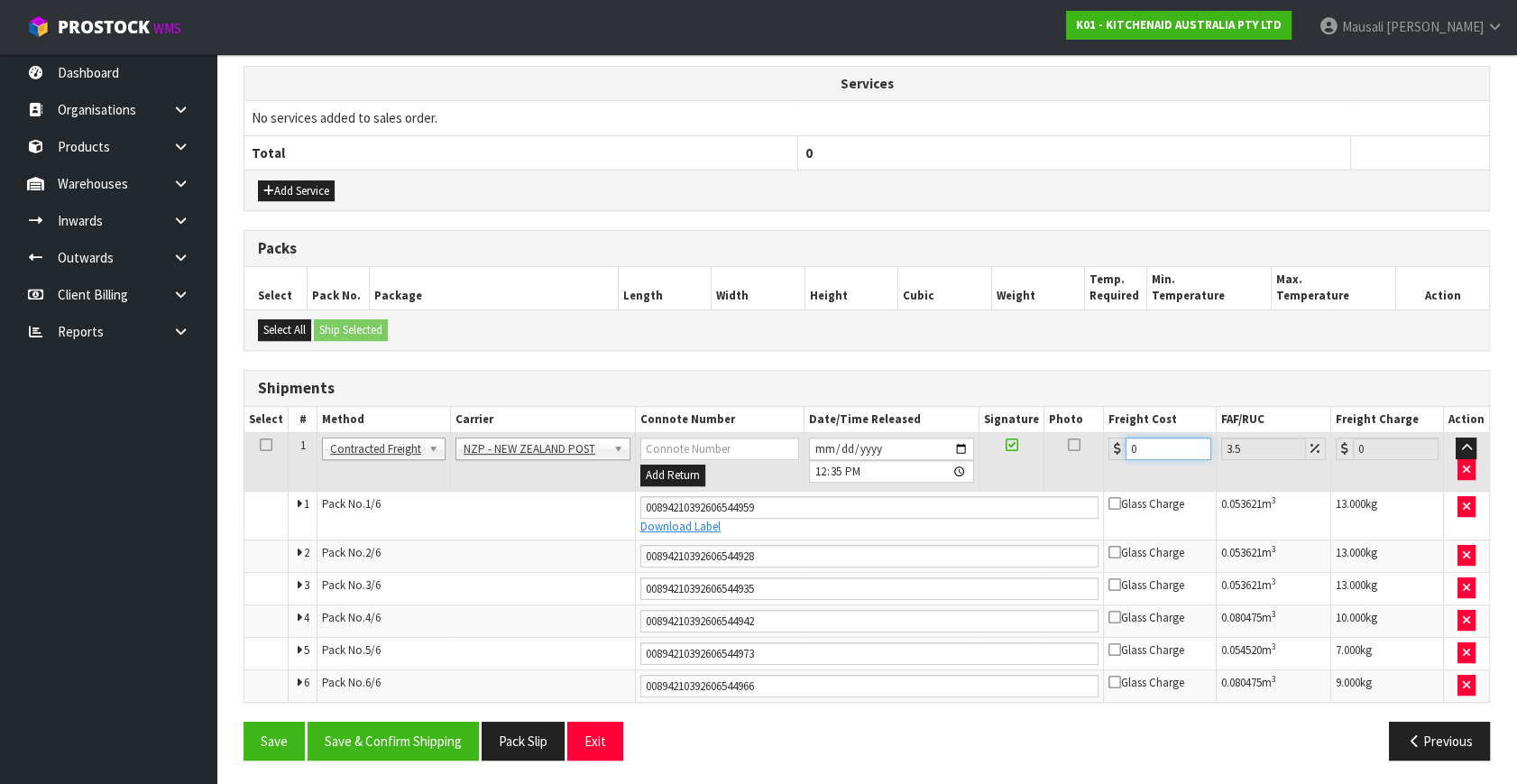
drag, startPoint x: 1143, startPoint y: 450, endPoint x: 1070, endPoint y: 473, distance: 76.5
click at [1070, 473] on tr "1 Client Local Pickup Customer Local Pickup Company Freight Contracted Freight …" at bounding box center [867, 461] width 1245 height 58
type input "2"
type input "2.07"
type input "25"
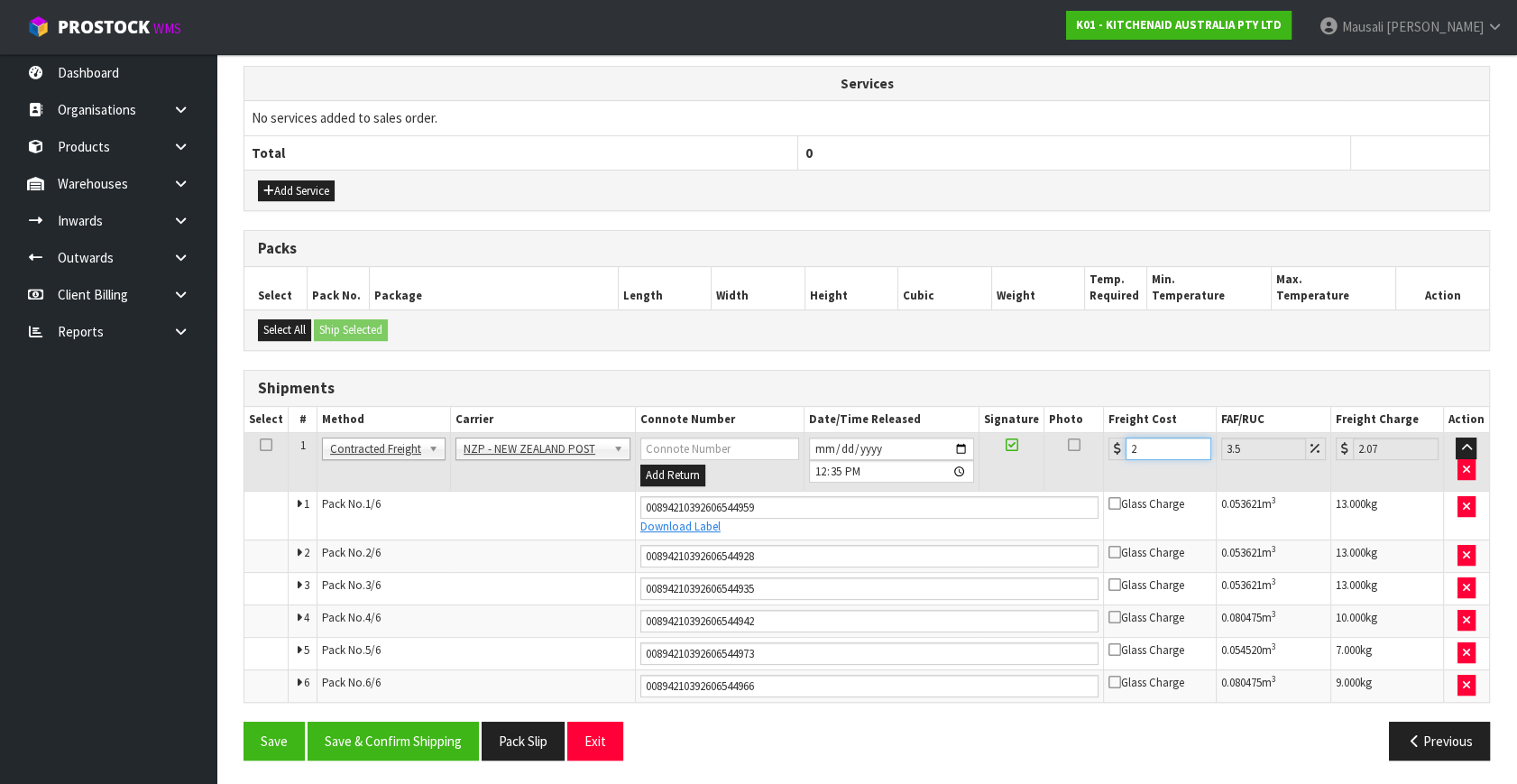
type input "25.87"
type input "25.9"
type input "26.81"
type input "25.98"
type input "26.89"
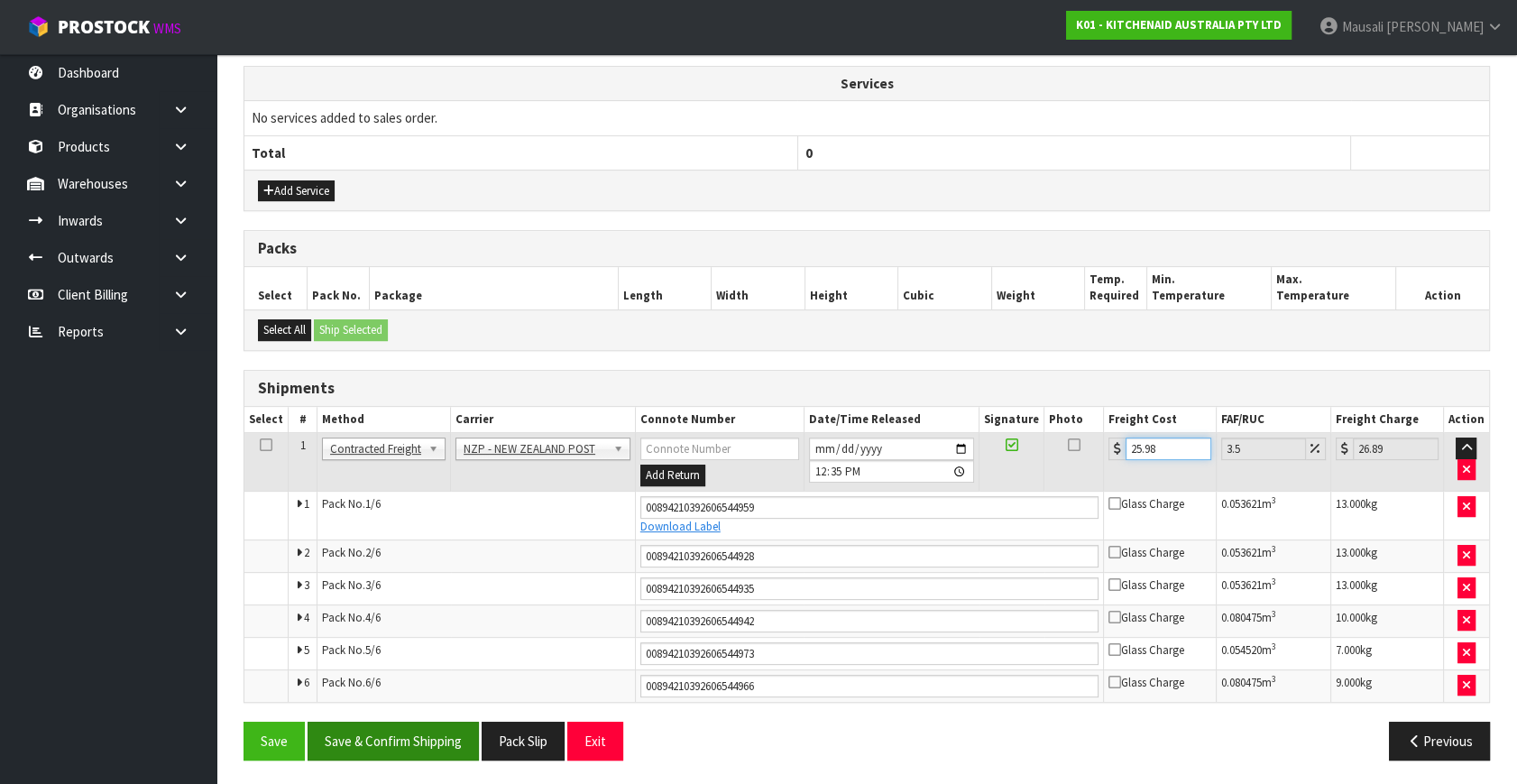
type input "25.98"
click at [376, 722] on button "Save & Confirm Shipping" at bounding box center [393, 741] width 171 height 39
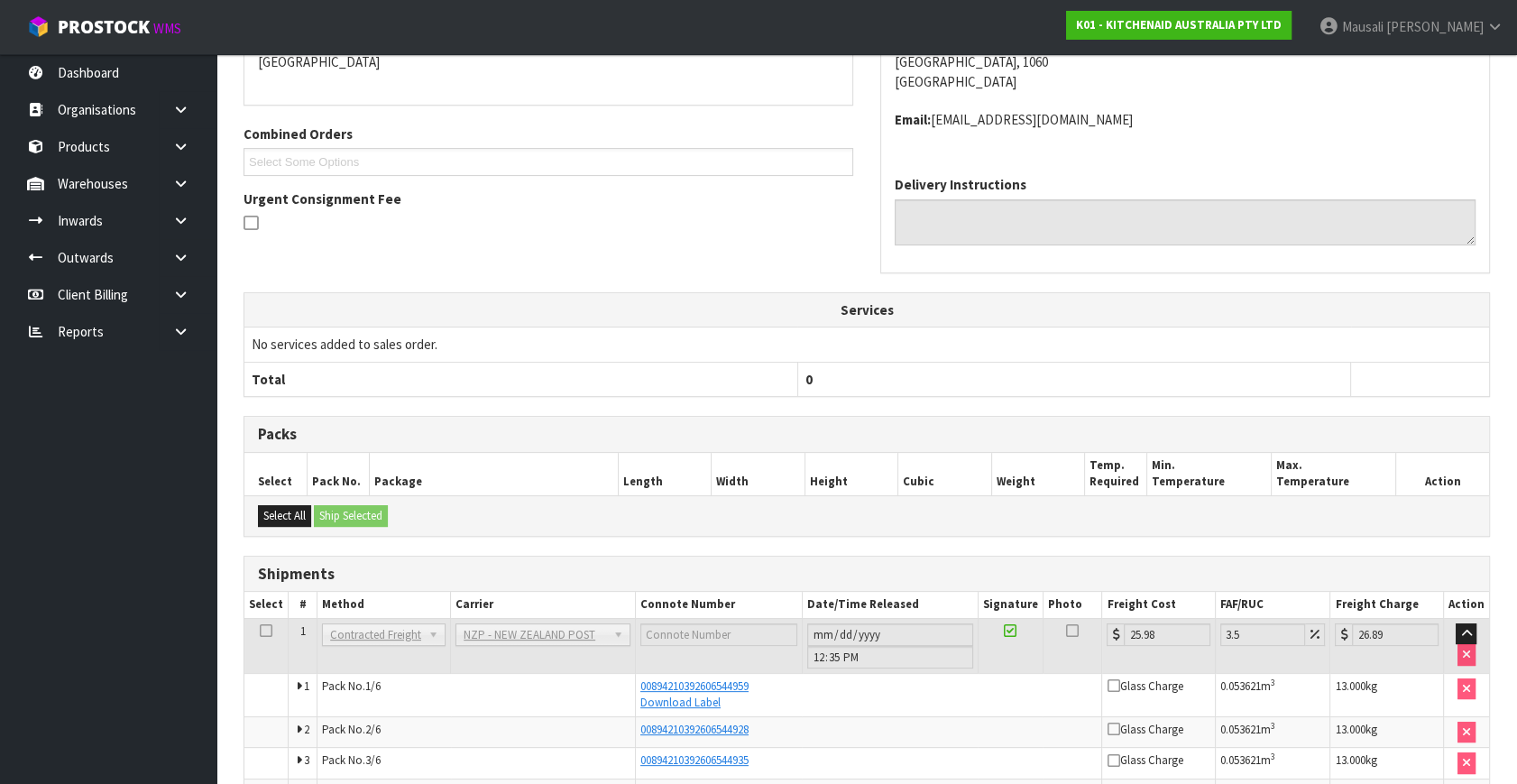
scroll to position [579, 0]
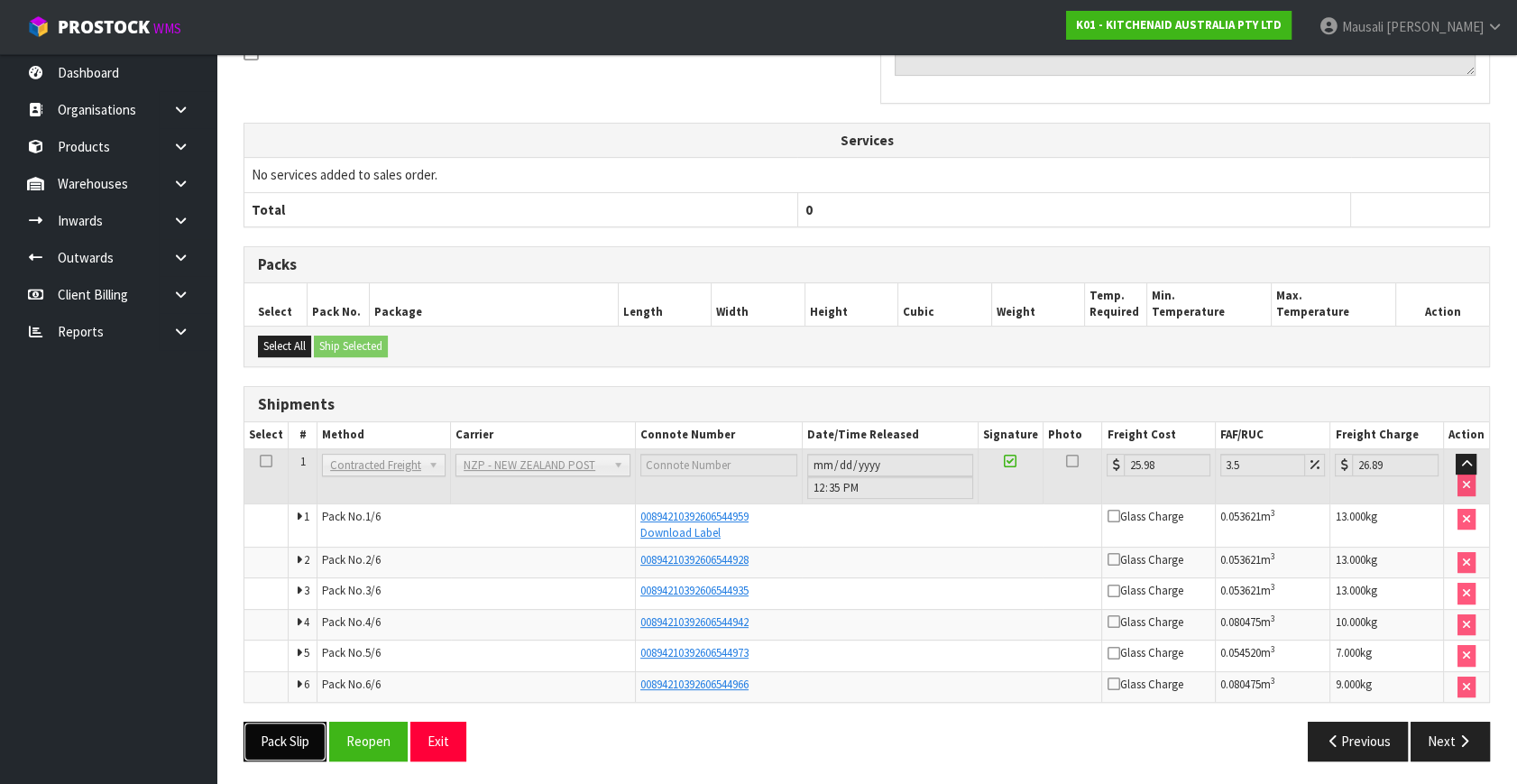
click at [288, 726] on button "Pack Slip" at bounding box center [284, 741] width 83 height 39
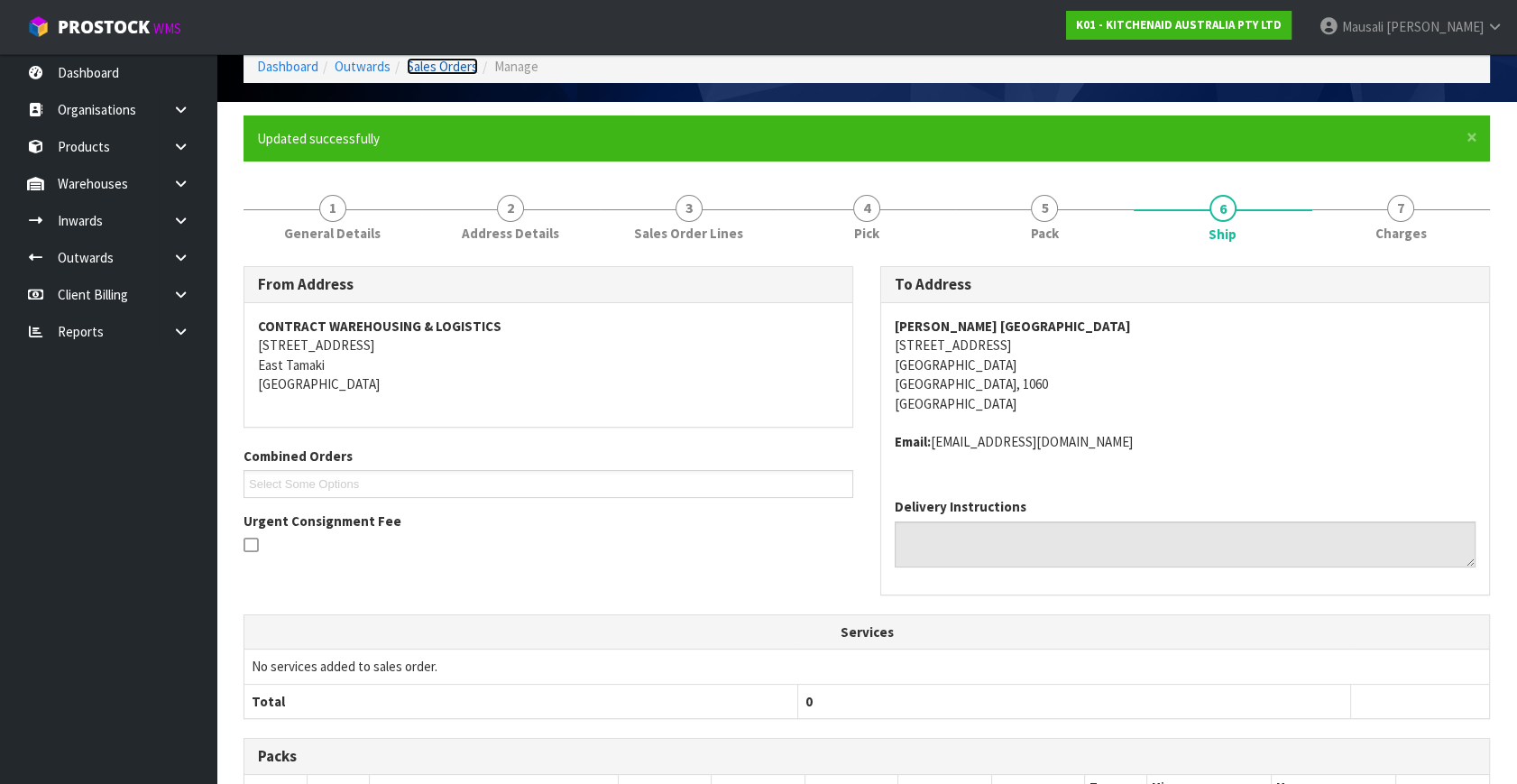
click at [442, 66] on link "Sales Orders" at bounding box center [442, 66] width 71 height 17
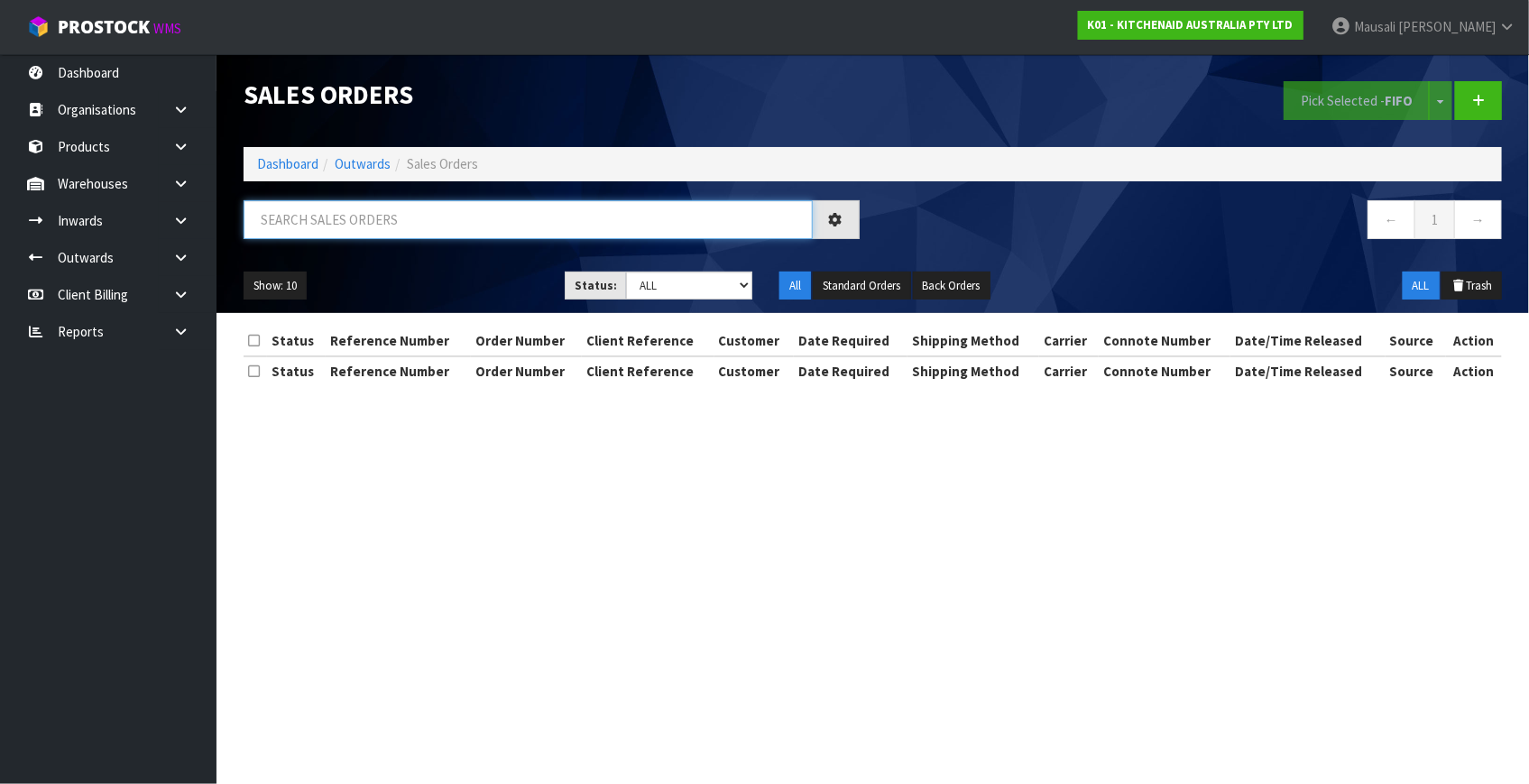
click at [282, 219] on input "text" at bounding box center [528, 219] width 569 height 39
type input "JOB-0415450"
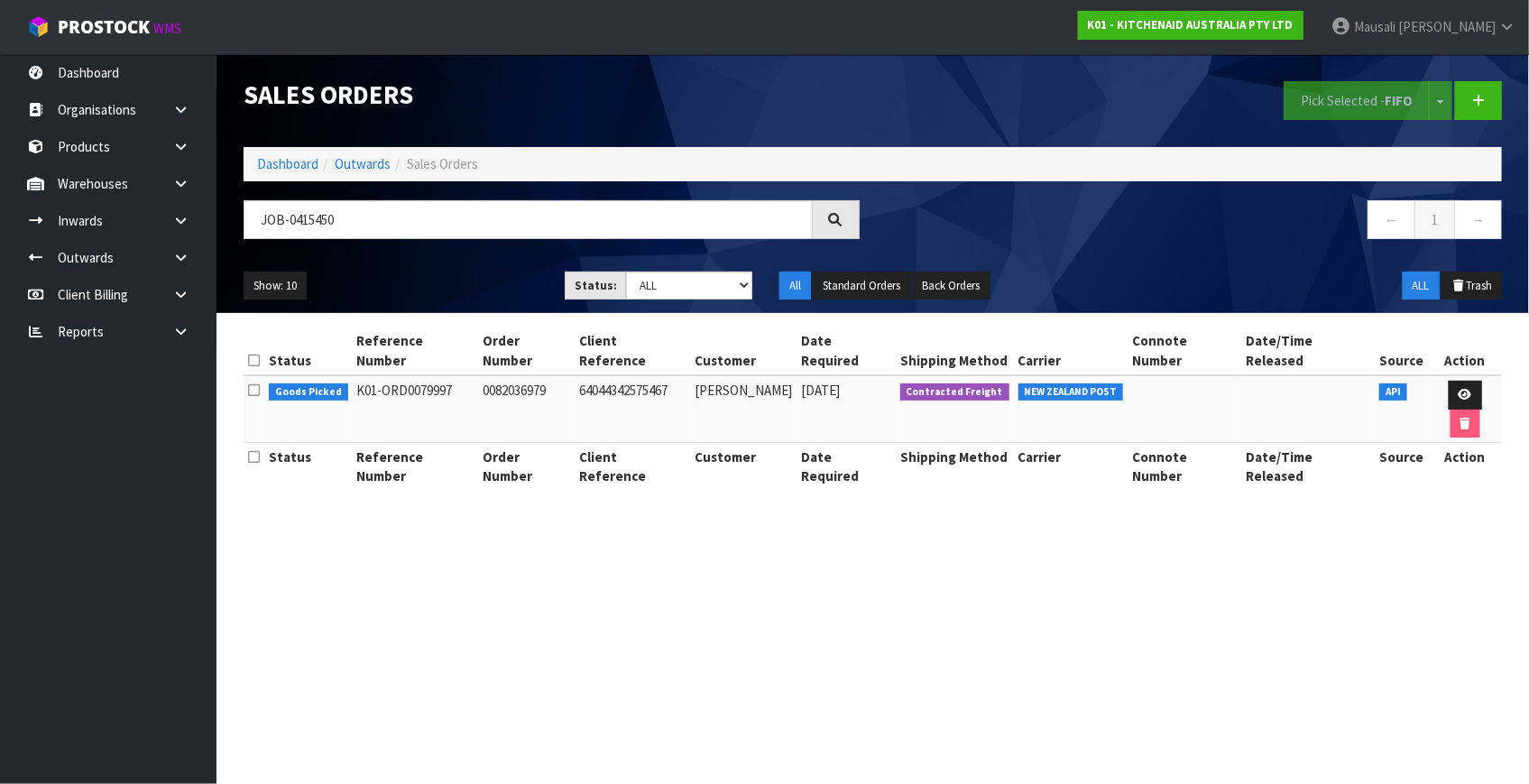
click at [1442, 375] on td at bounding box center [1464, 409] width 74 height 68
click at [1449, 381] on link at bounding box center [1465, 395] width 34 height 29
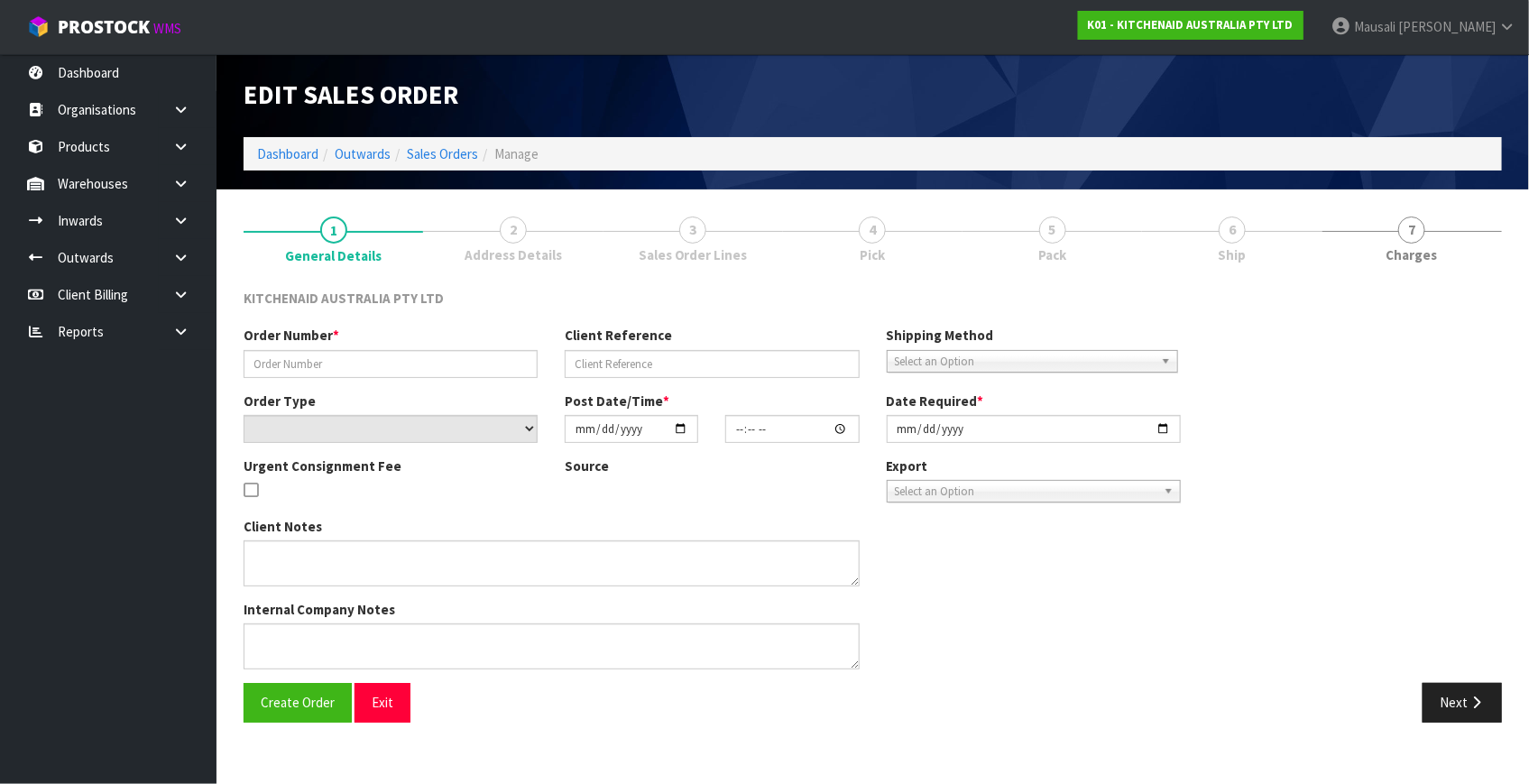
type input "0082036979"
type input "64044342575467"
select select "number:0"
type input "[DATE]"
type input "12:40:14.000"
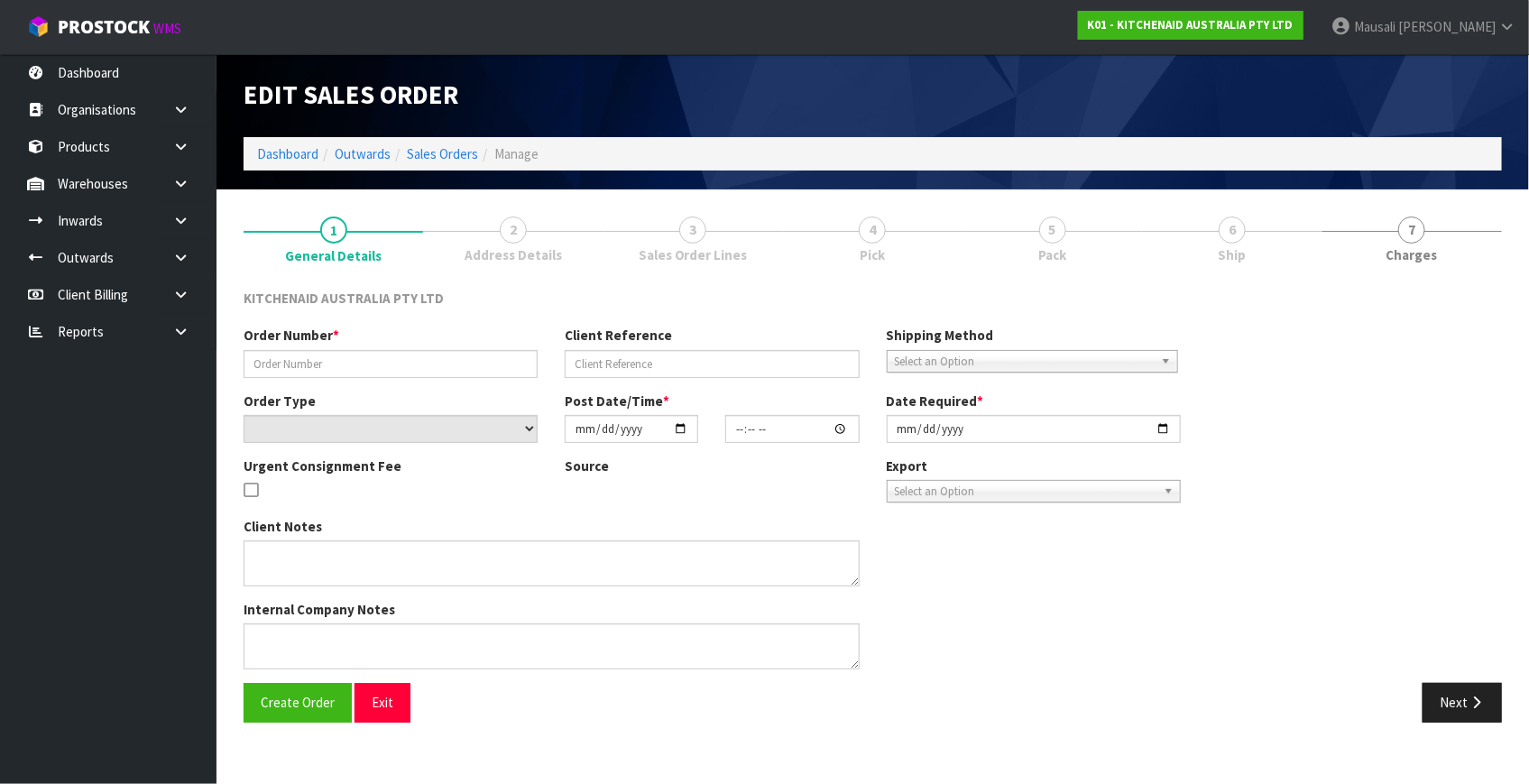
type input "[DATE]"
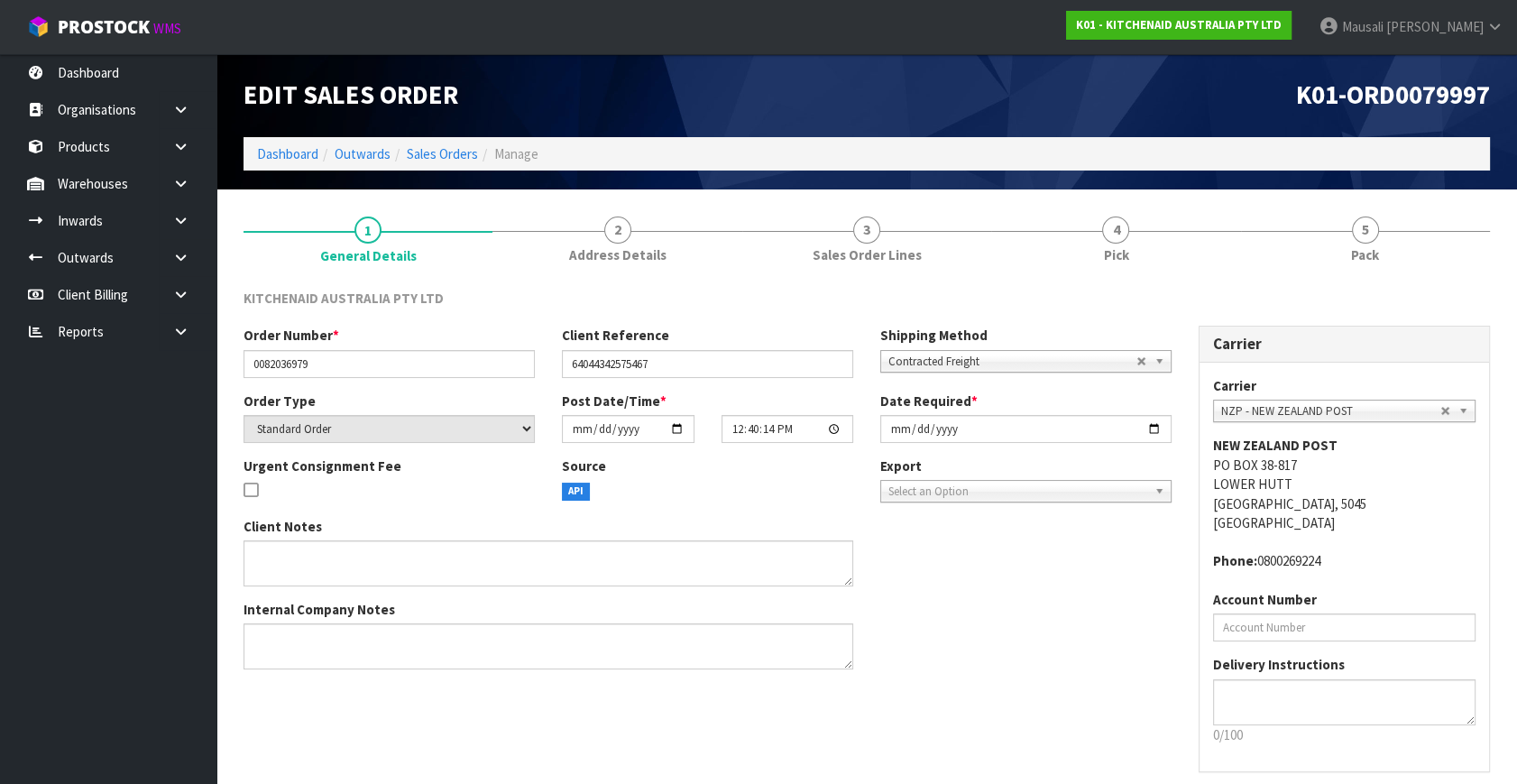
click at [1126, 245] on link "4 Pick" at bounding box center [1116, 238] width 249 height 71
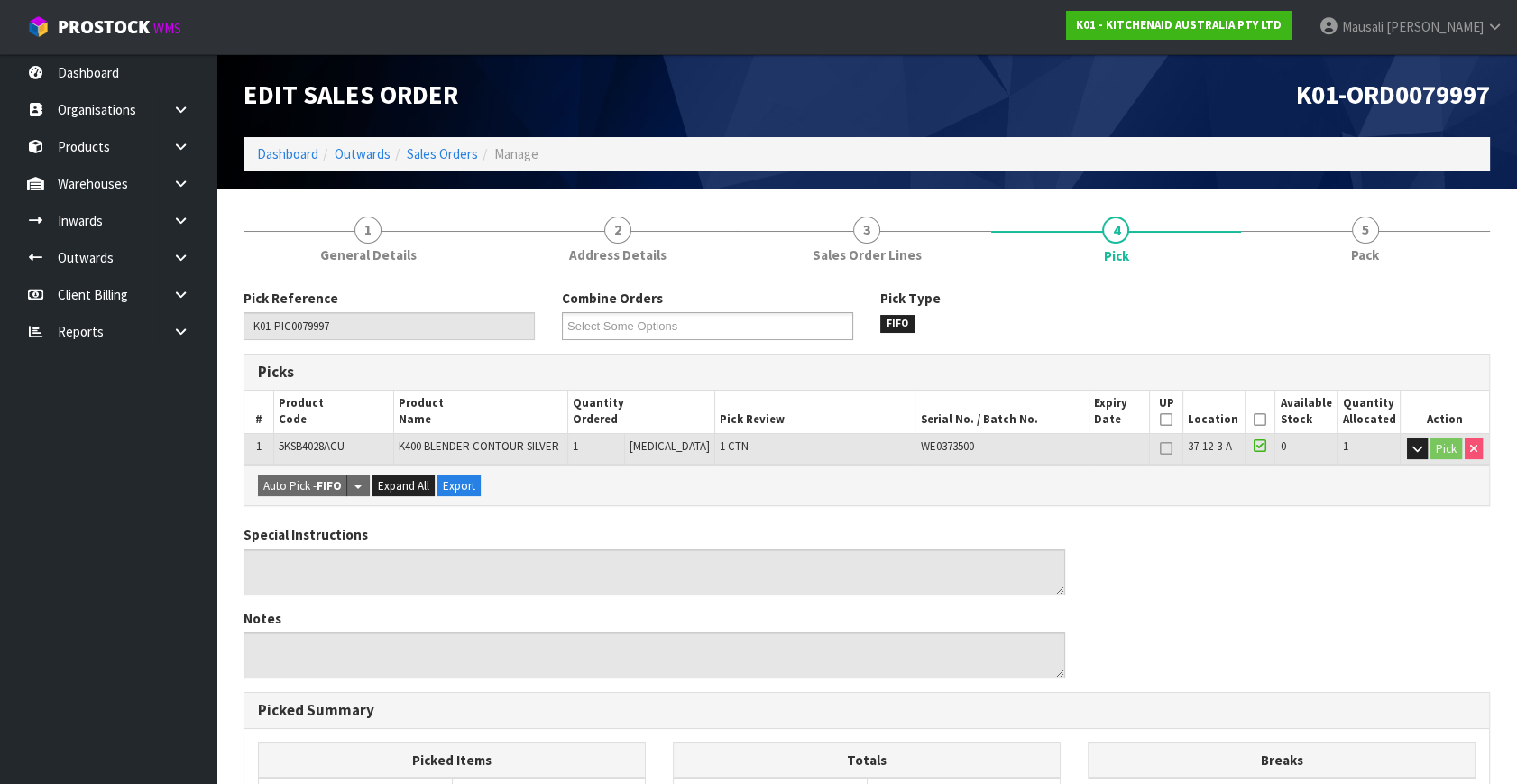
click at [1254, 419] on icon at bounding box center [1259, 419] width 12 height 1
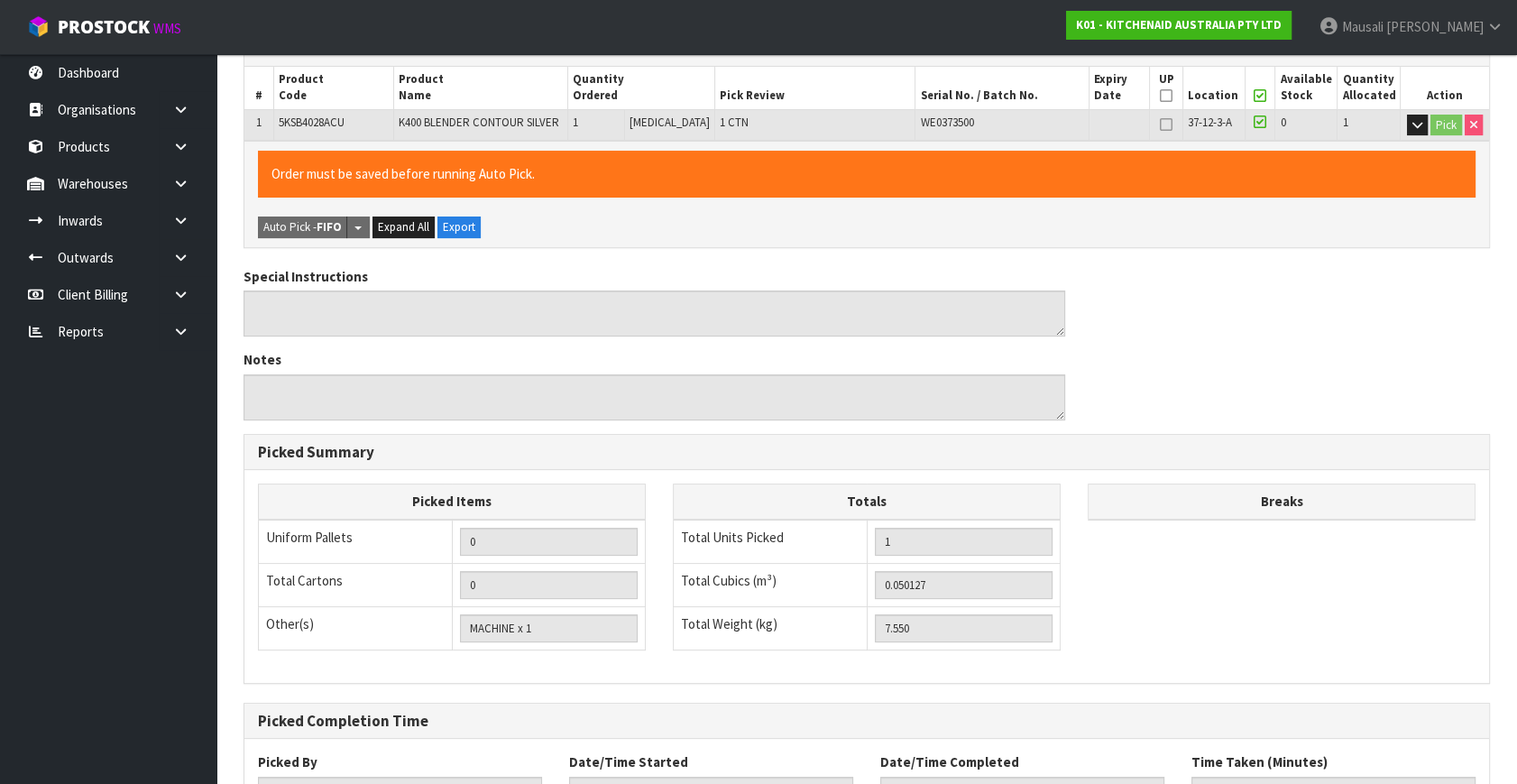
scroll to position [468, 0]
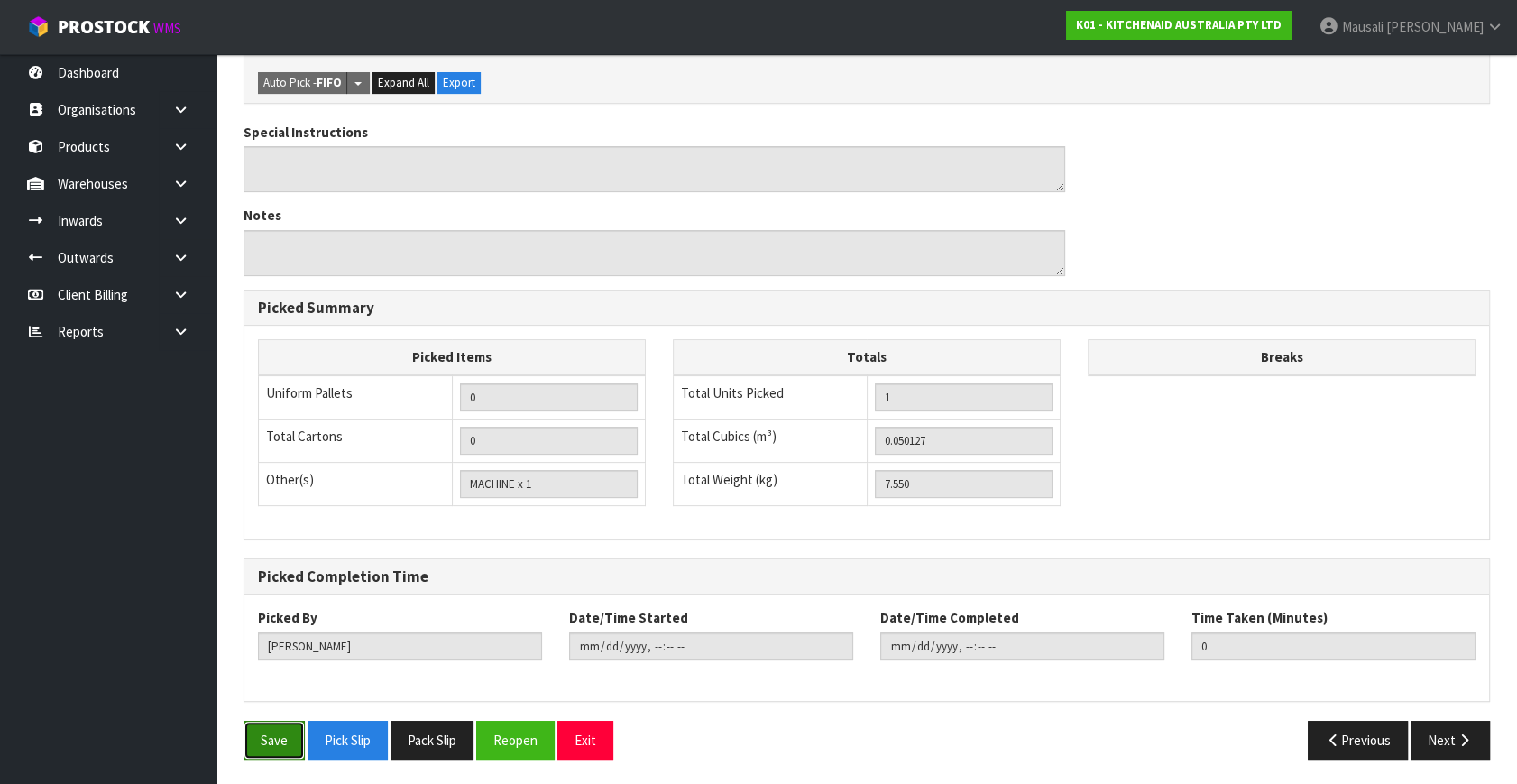
click at [283, 737] on button "Save" at bounding box center [274, 740] width 61 height 39
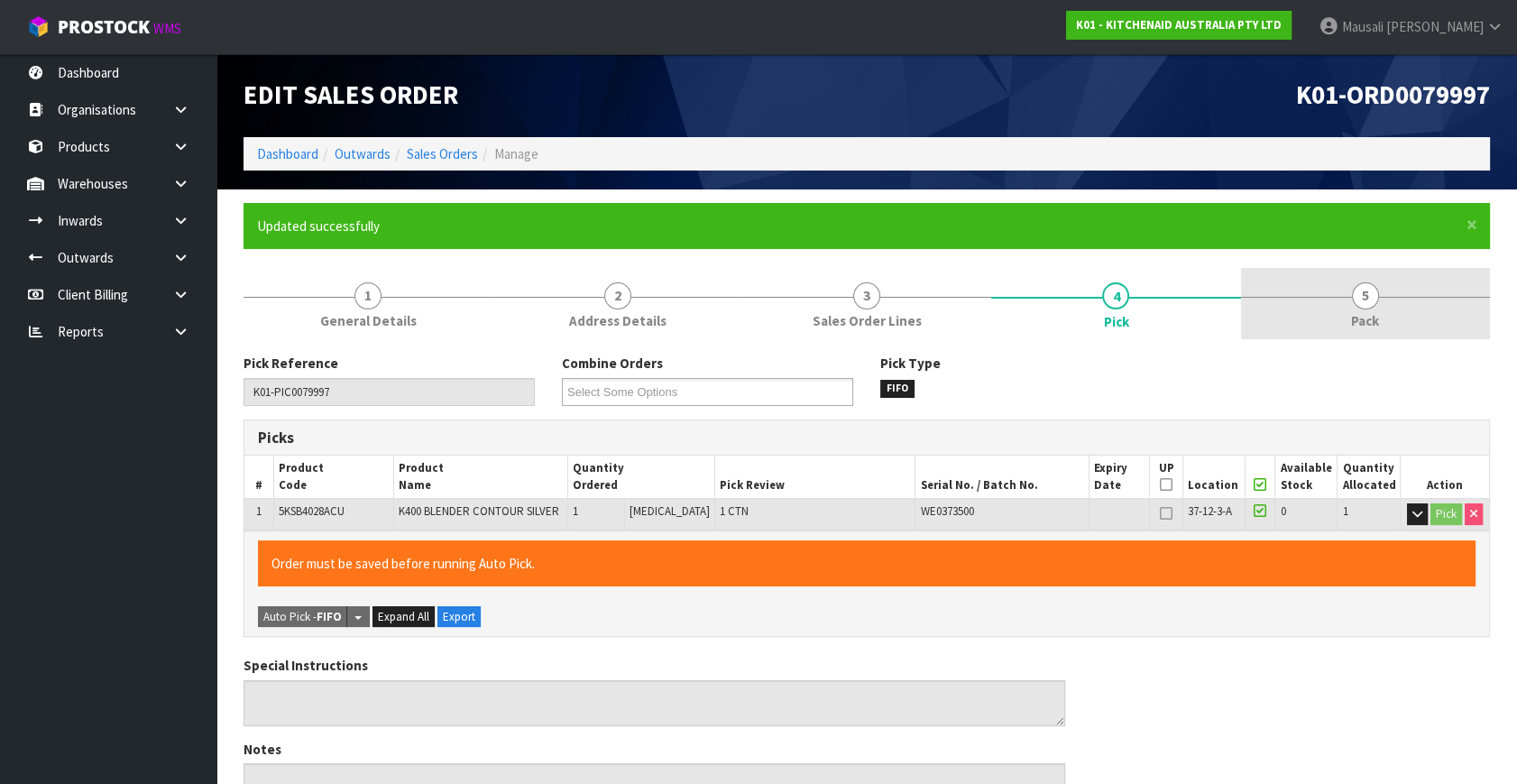
type input "[PERSON_NAME]"
type input "[DATE]T12:43:20"
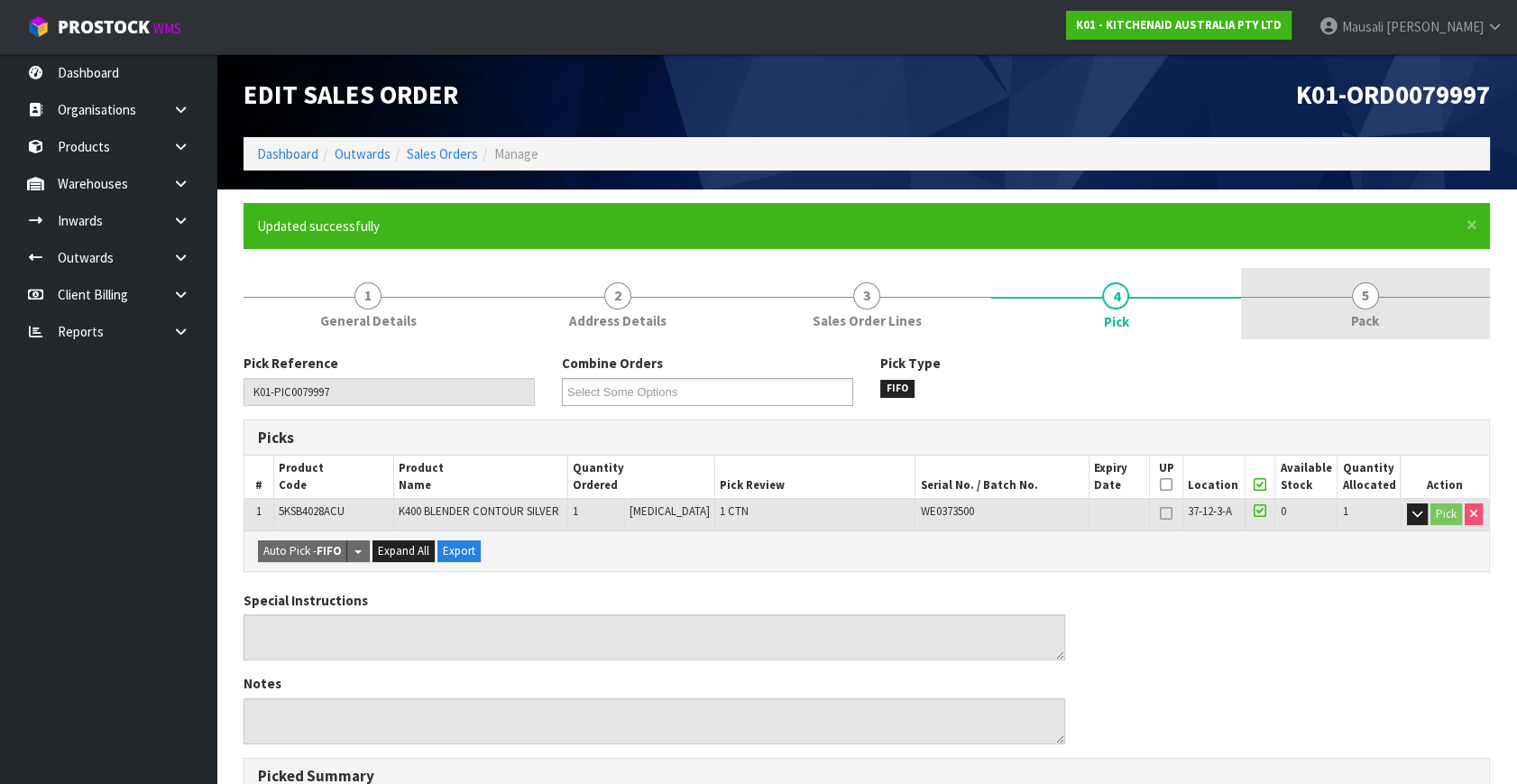
click at [1368, 288] on span "5" at bounding box center [1366, 296] width 27 height 27
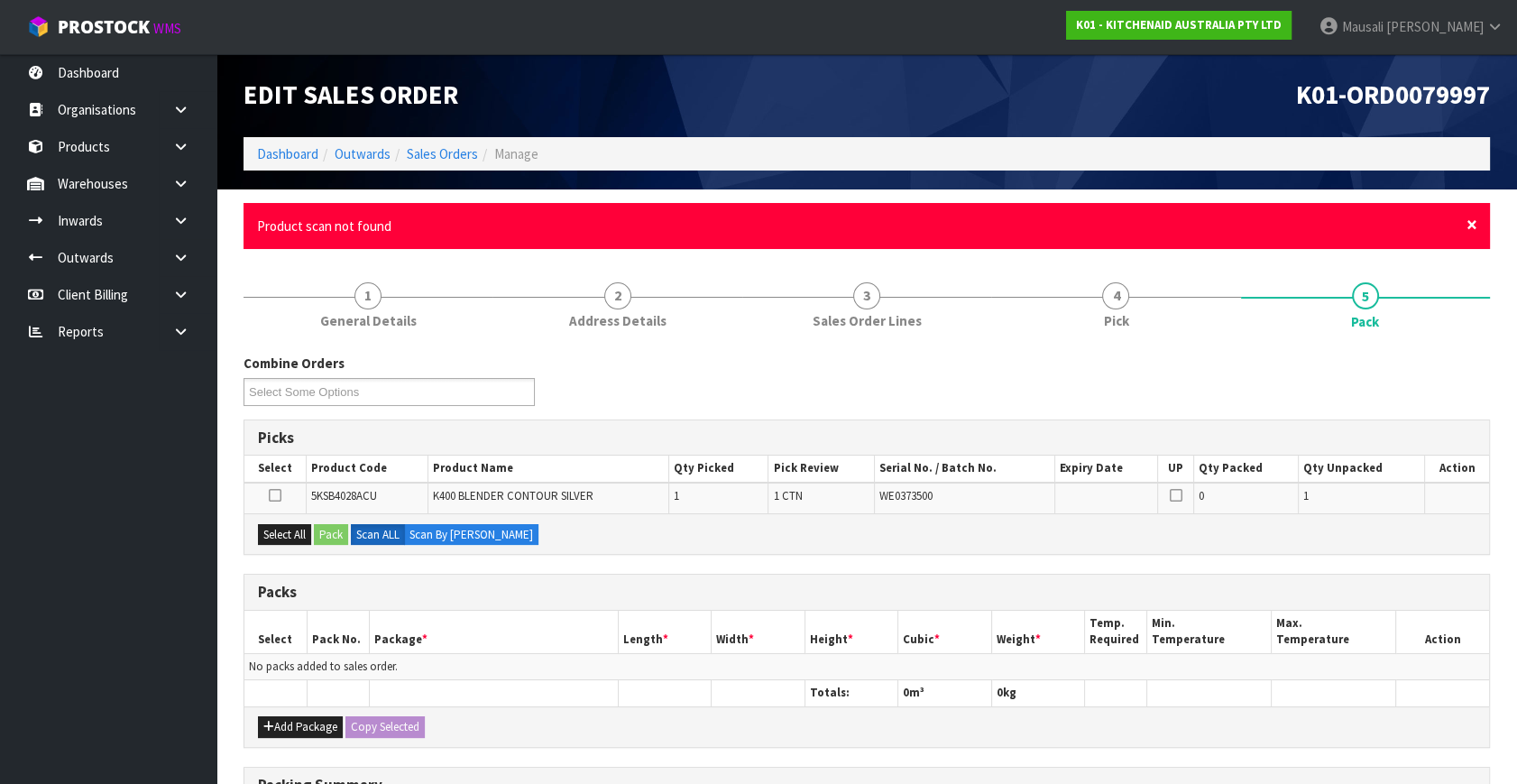
click at [1468, 228] on span "×" at bounding box center [1472, 224] width 11 height 25
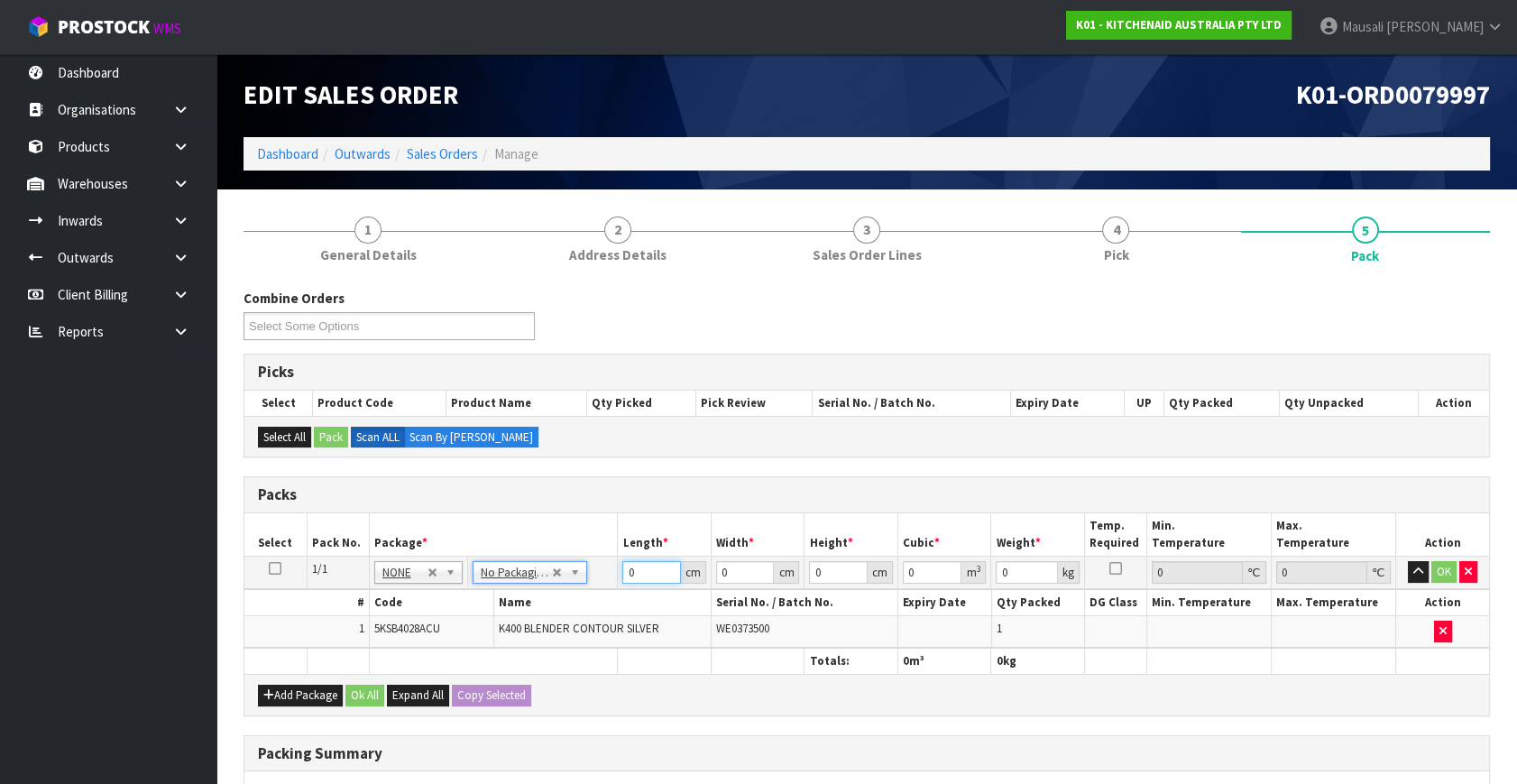
drag, startPoint x: 645, startPoint y: 574, endPoint x: 631, endPoint y: 591, distance: 22.0
click at [629, 591] on tbody "1/1 NONE 007-001 007-002 007-004 007-009 007-013 007-014 007-015 007-017 007-01…" at bounding box center [867, 602] width 1245 height 92
type input "34"
type input "31"
type input "4"
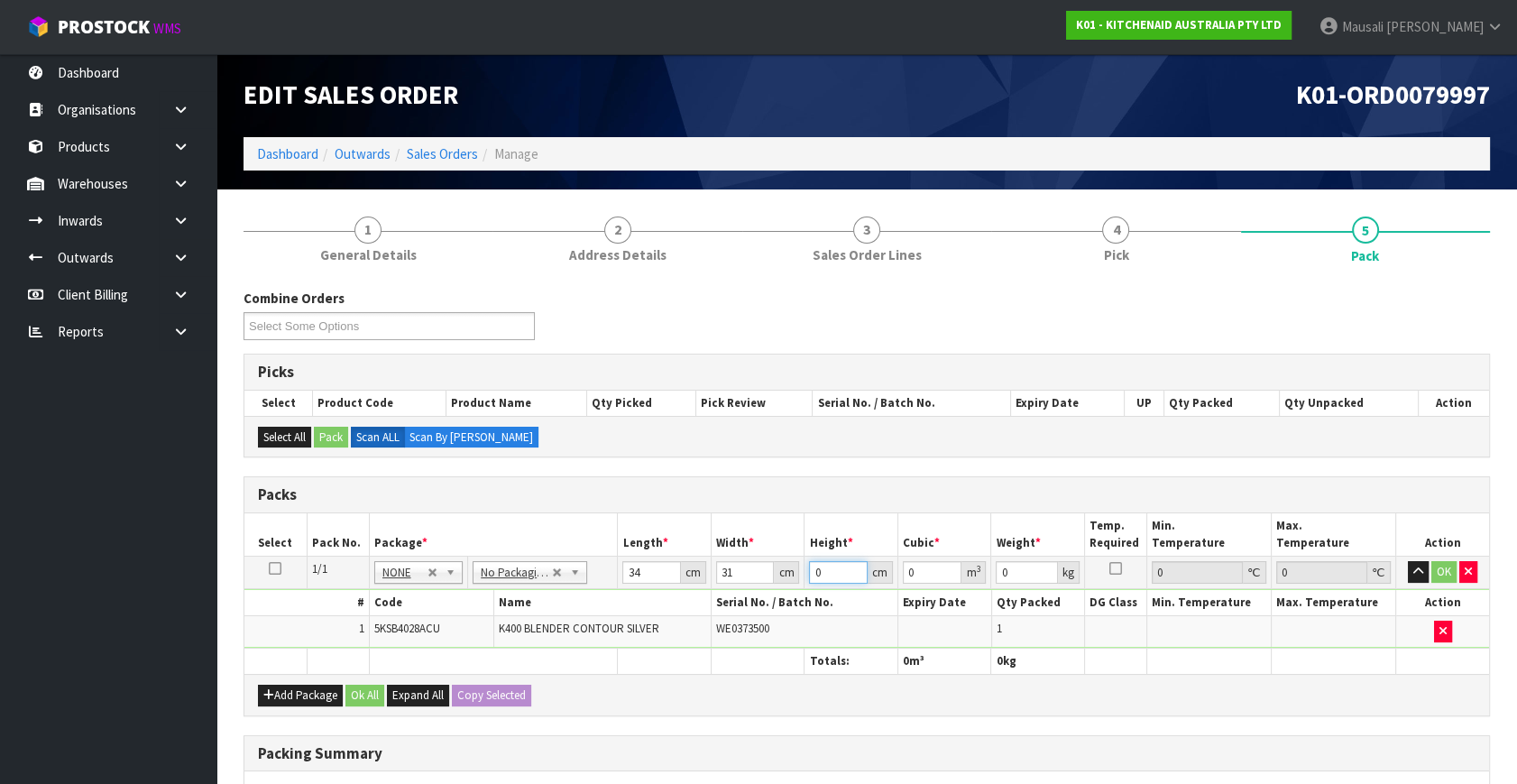
type input "0.004216"
type input "49"
type input "0.051646"
type input "49"
type input "9"
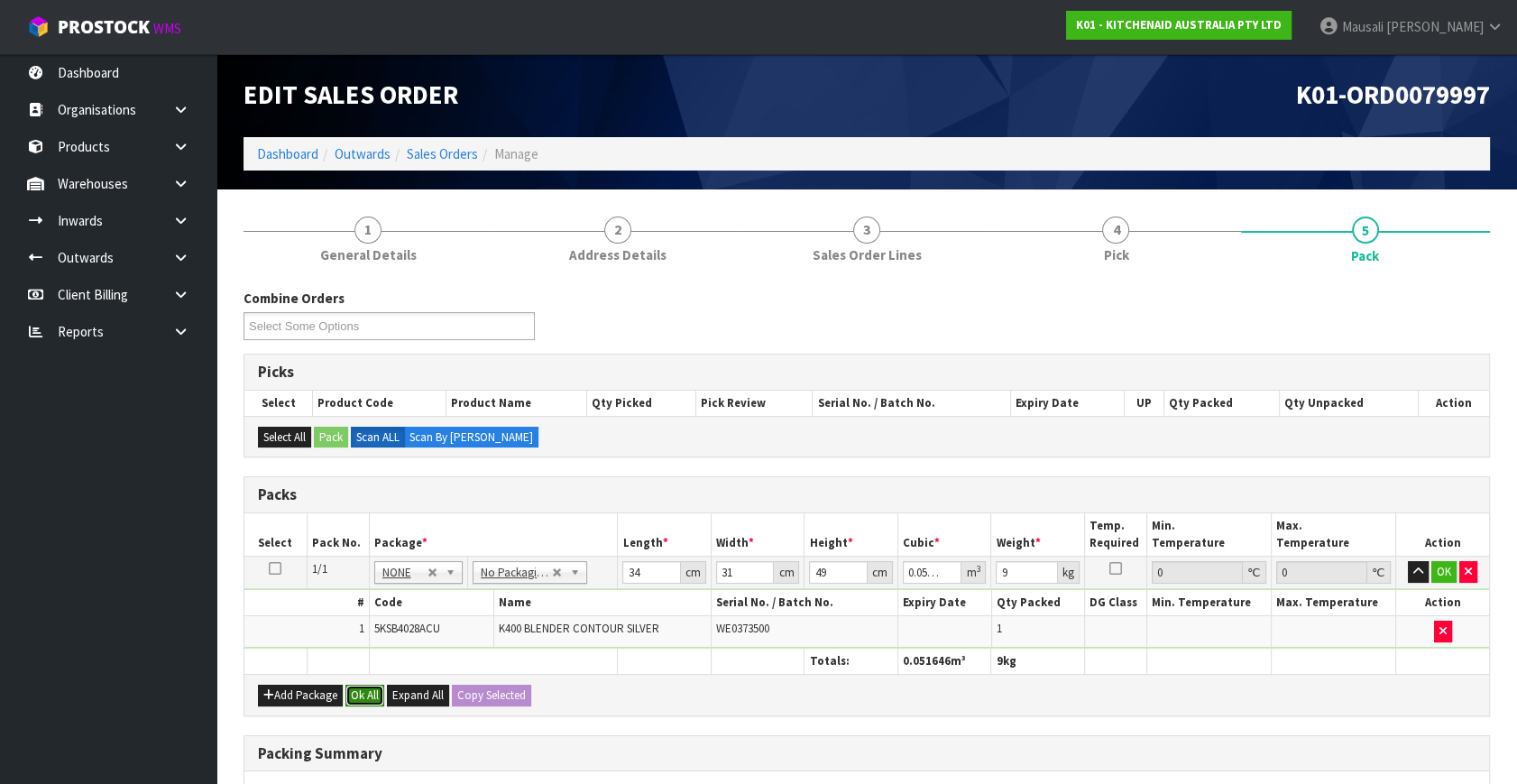
click at [353, 692] on button "Ok All" at bounding box center [365, 695] width 39 height 22
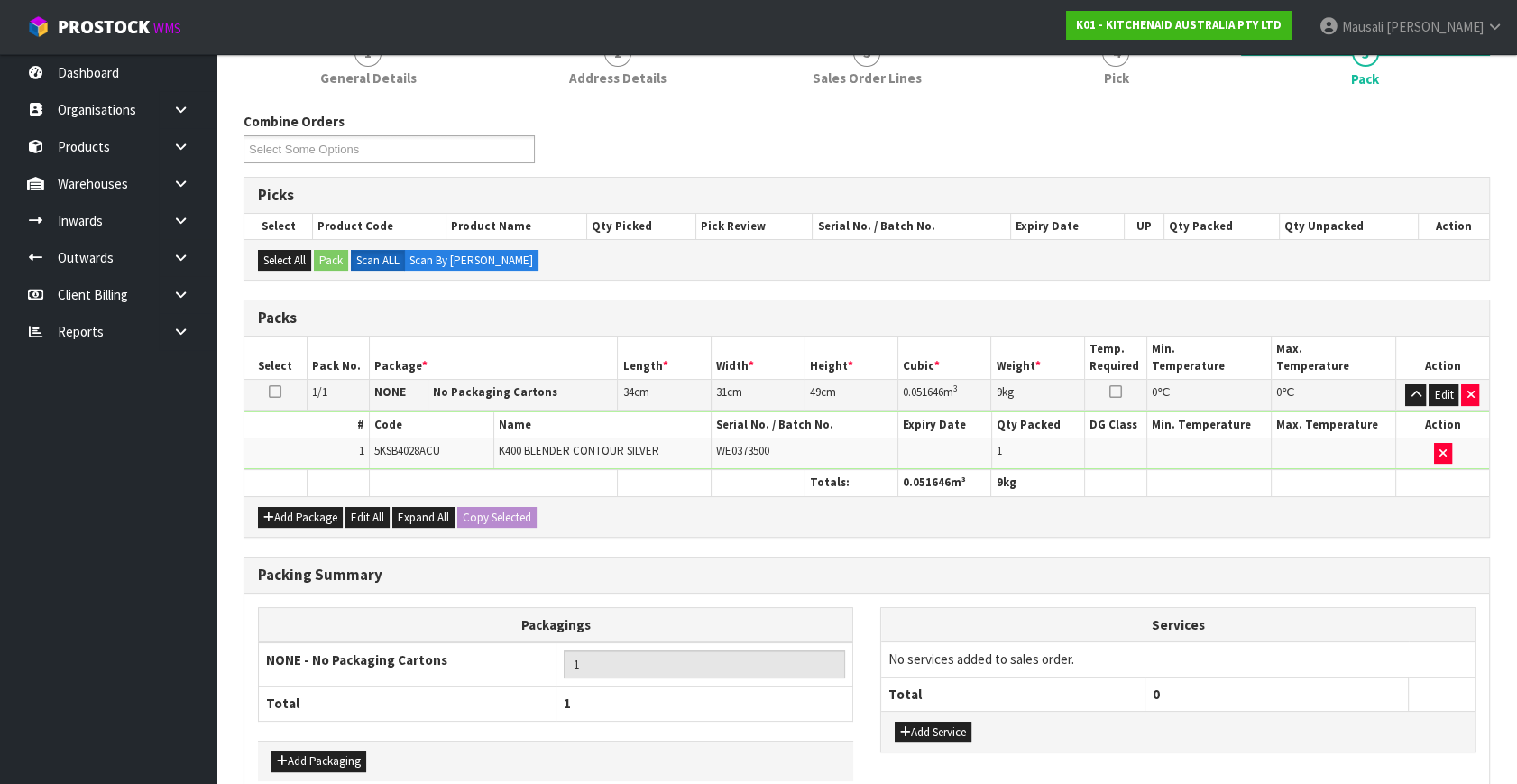
scroll to position [269, 0]
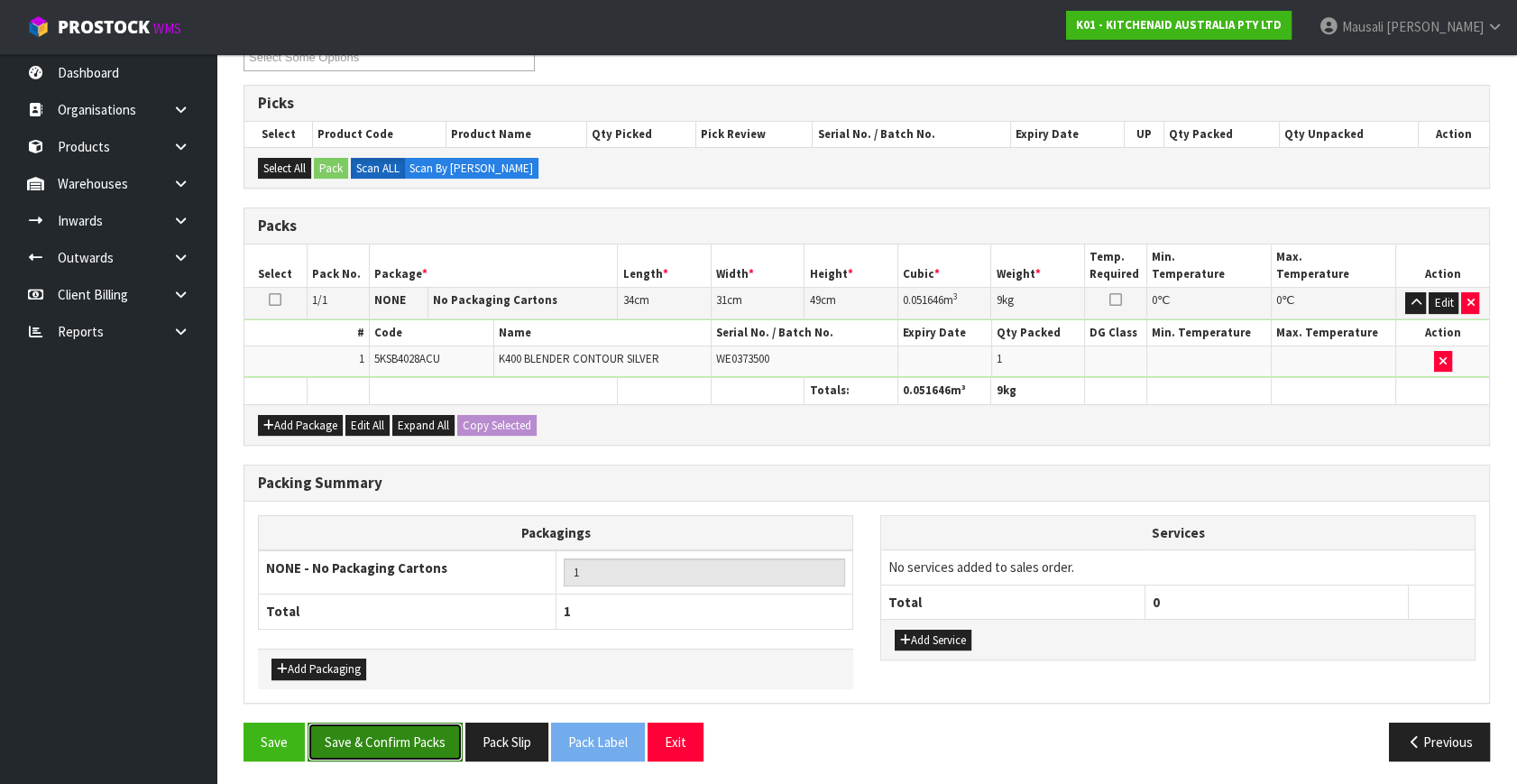
click at [375, 747] on button "Save & Confirm Packs" at bounding box center [385, 742] width 155 height 39
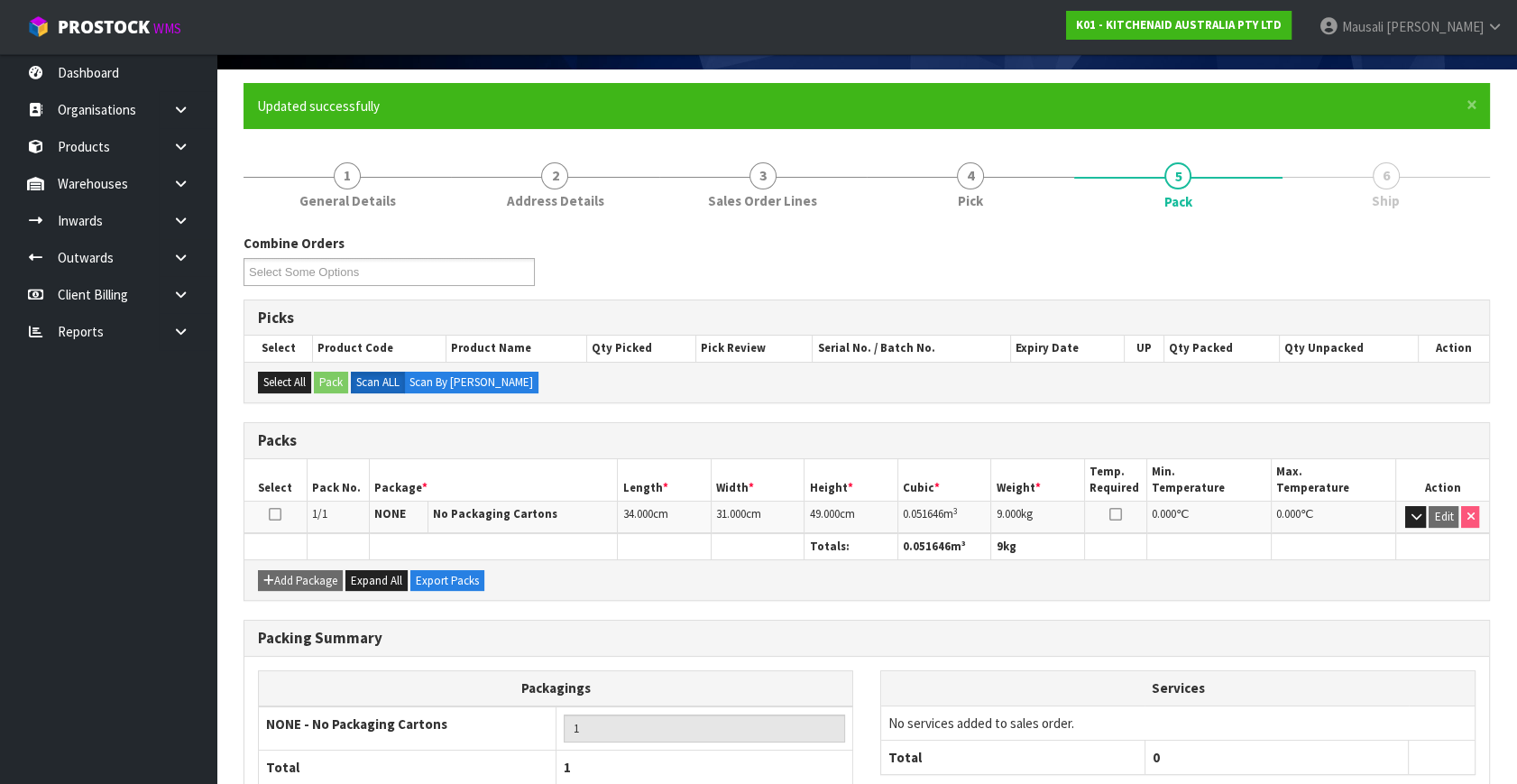
scroll to position [235, 0]
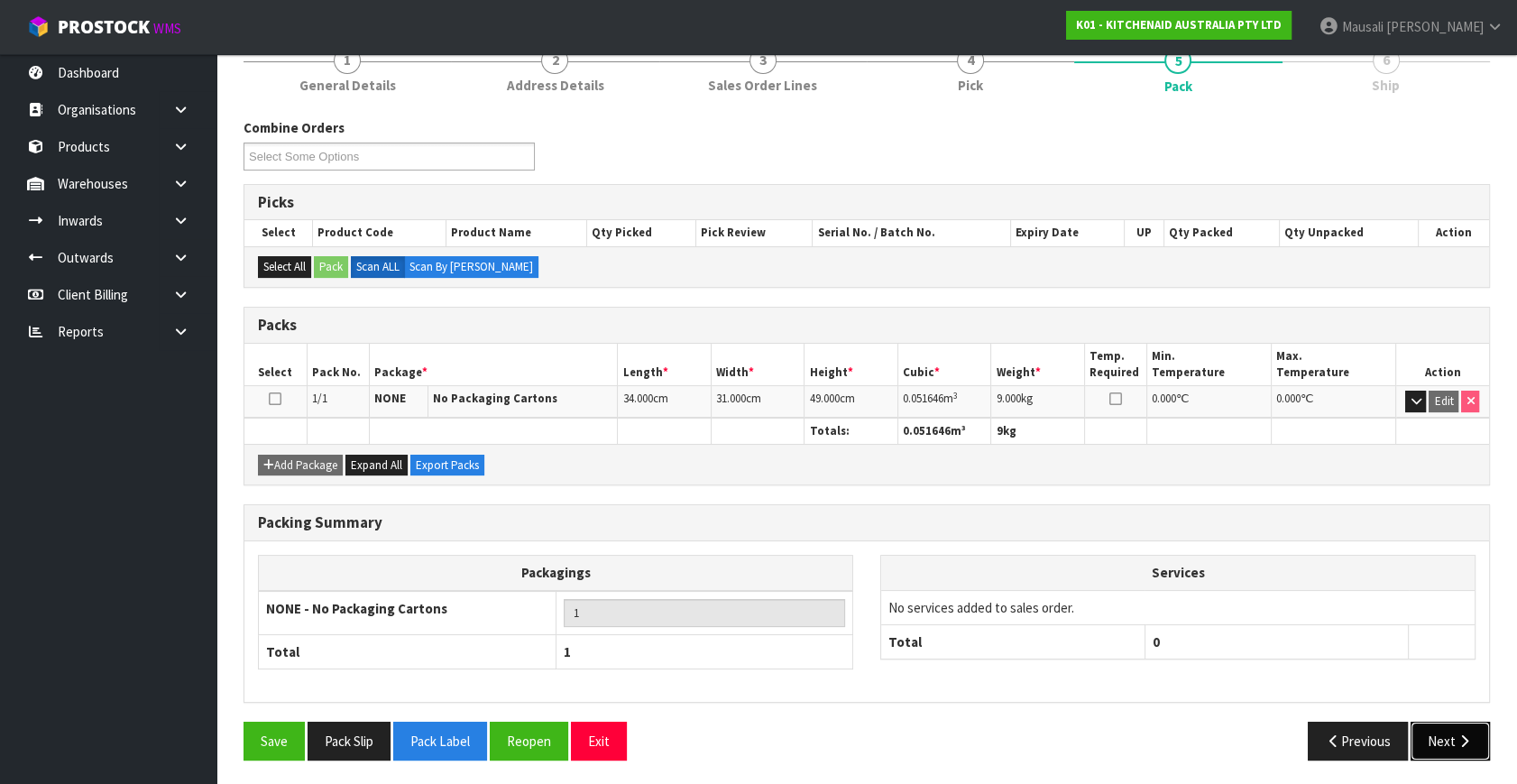
click at [1453, 738] on button "Next" at bounding box center [1450, 741] width 79 height 39
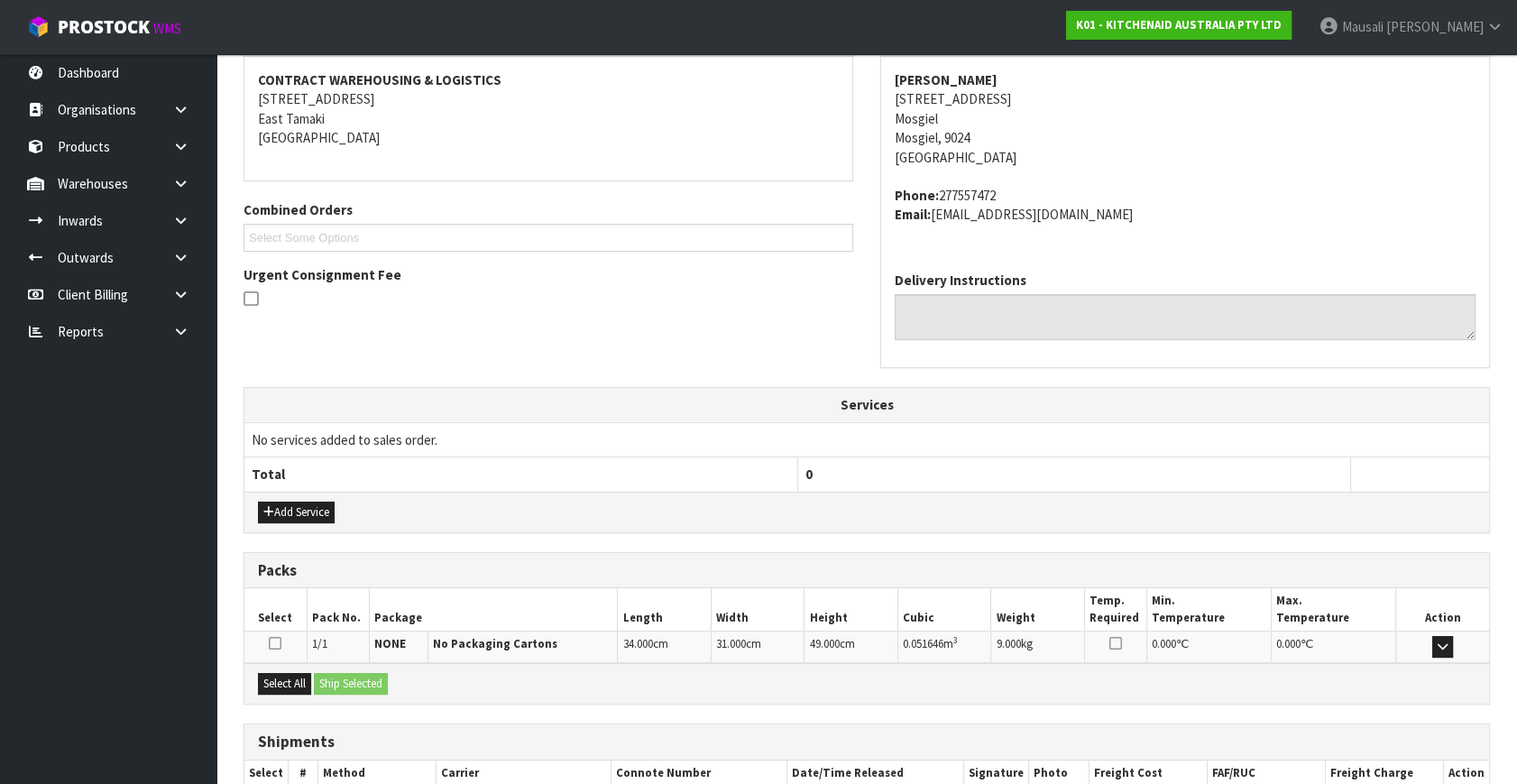
scroll to position [443, 0]
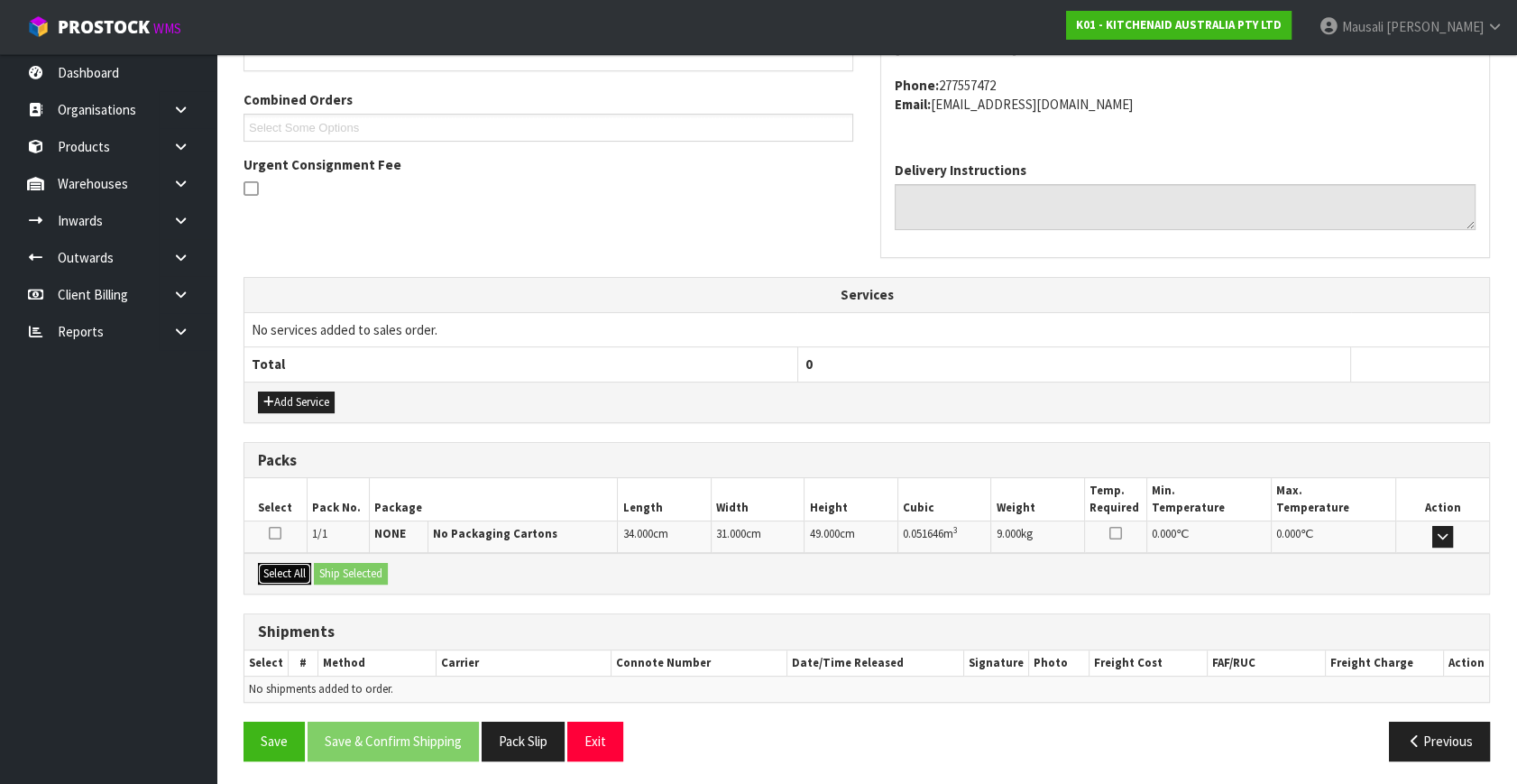
drag, startPoint x: 293, startPoint y: 565, endPoint x: 338, endPoint y: 574, distance: 45.9
click at [296, 565] on button "Select All" at bounding box center [284, 573] width 54 height 22
click at [338, 574] on button "Ship Selected" at bounding box center [351, 573] width 74 height 22
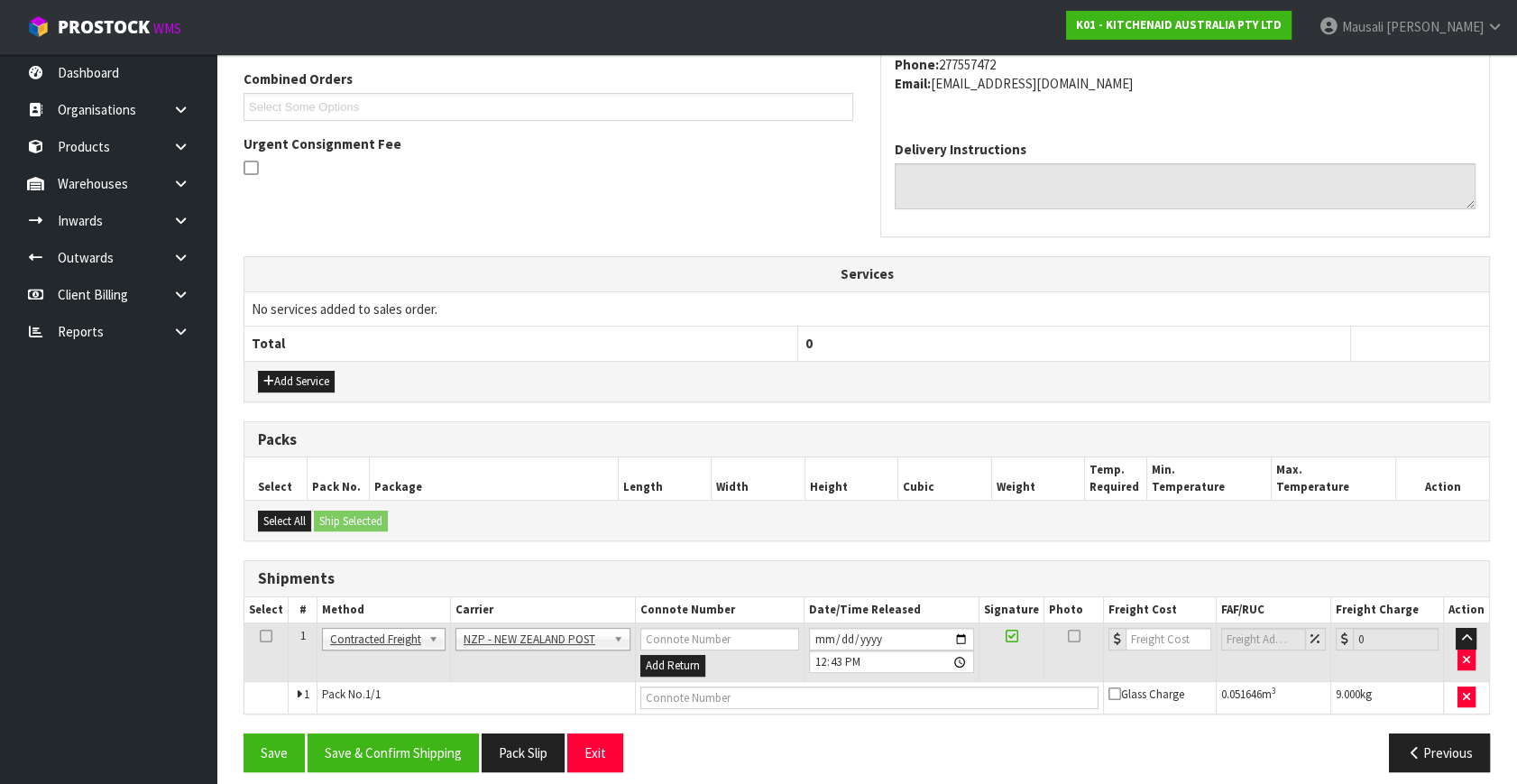
scroll to position [476, 0]
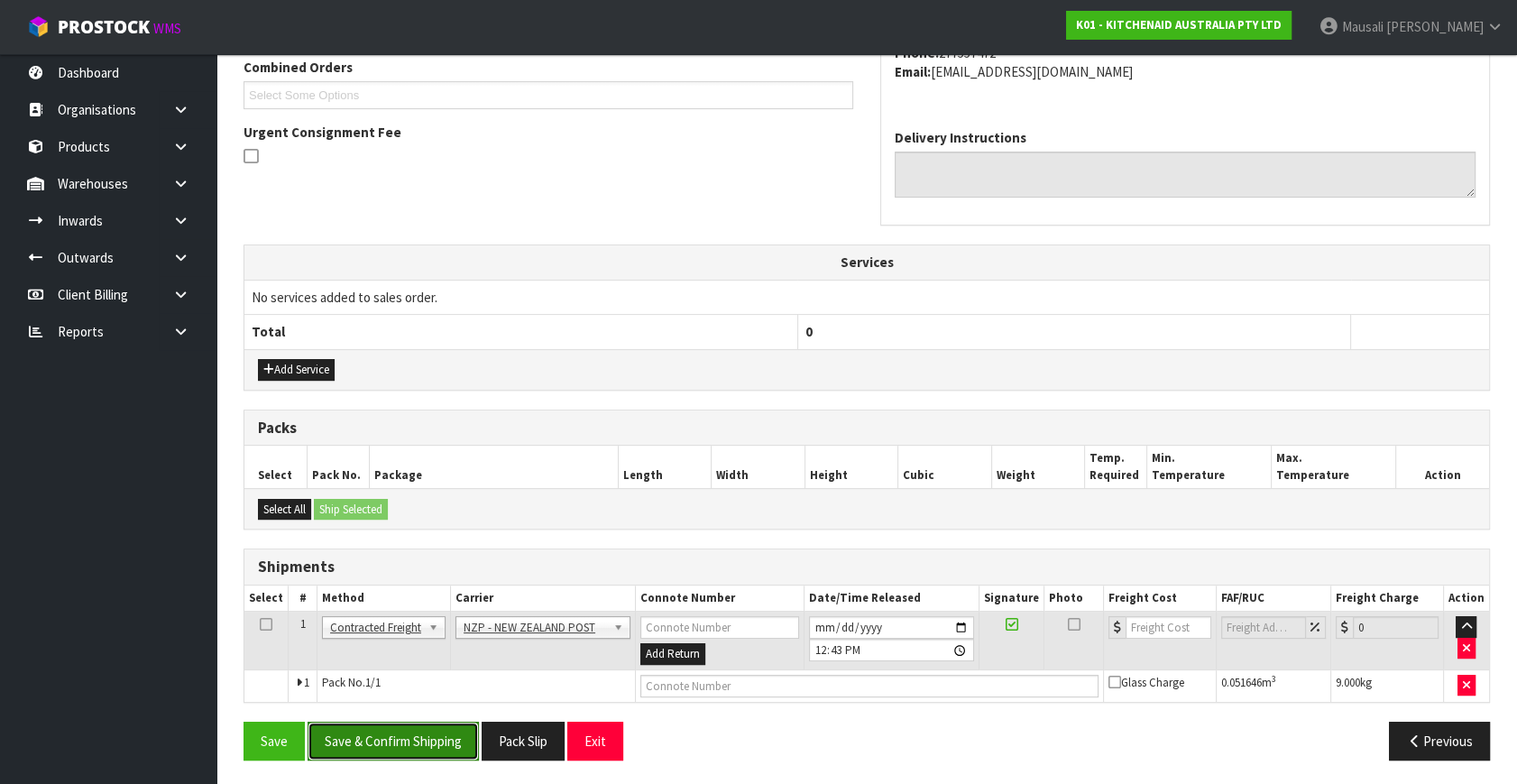
click at [432, 752] on button "Save & Confirm Shipping" at bounding box center [393, 741] width 171 height 39
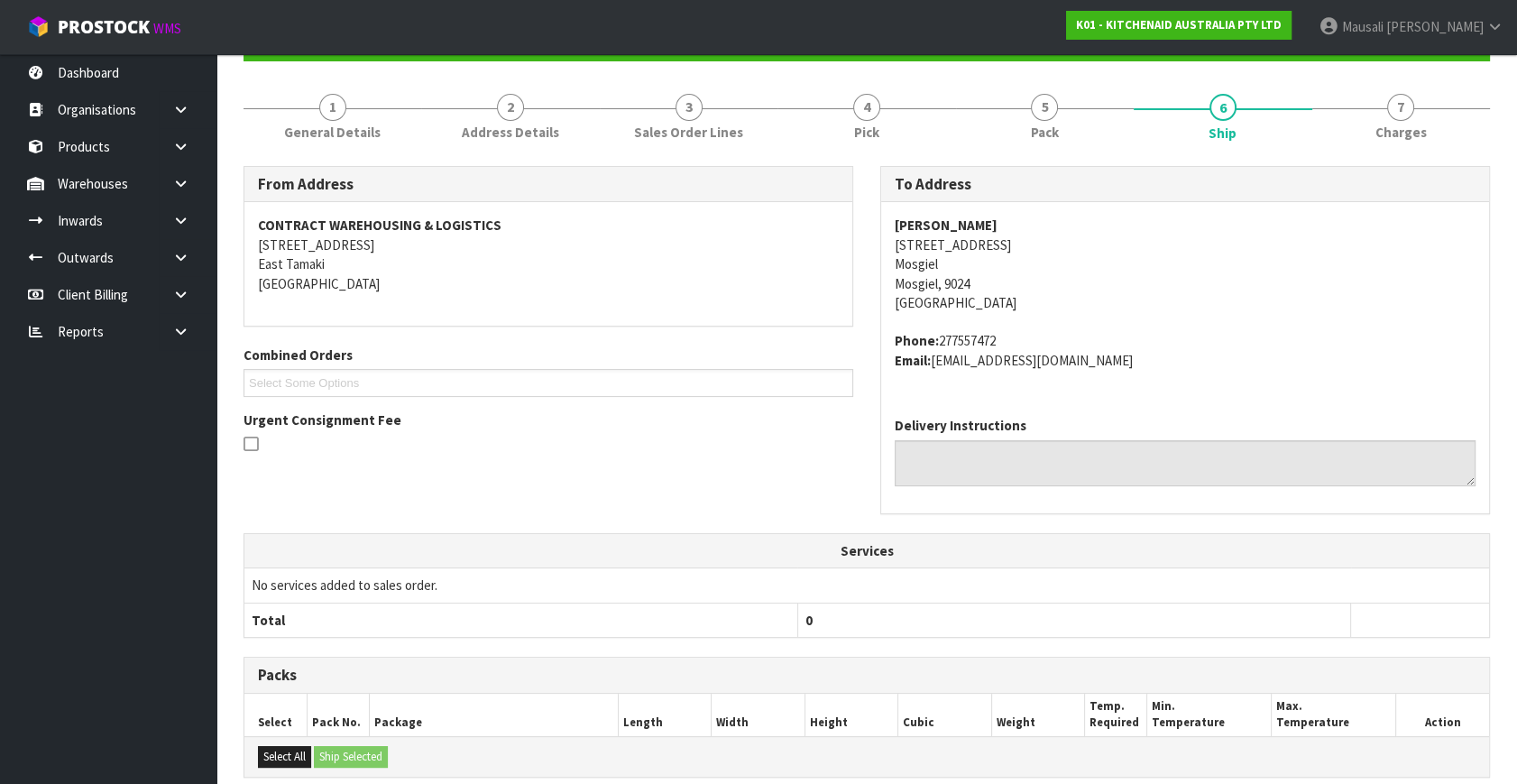
scroll to position [451, 0]
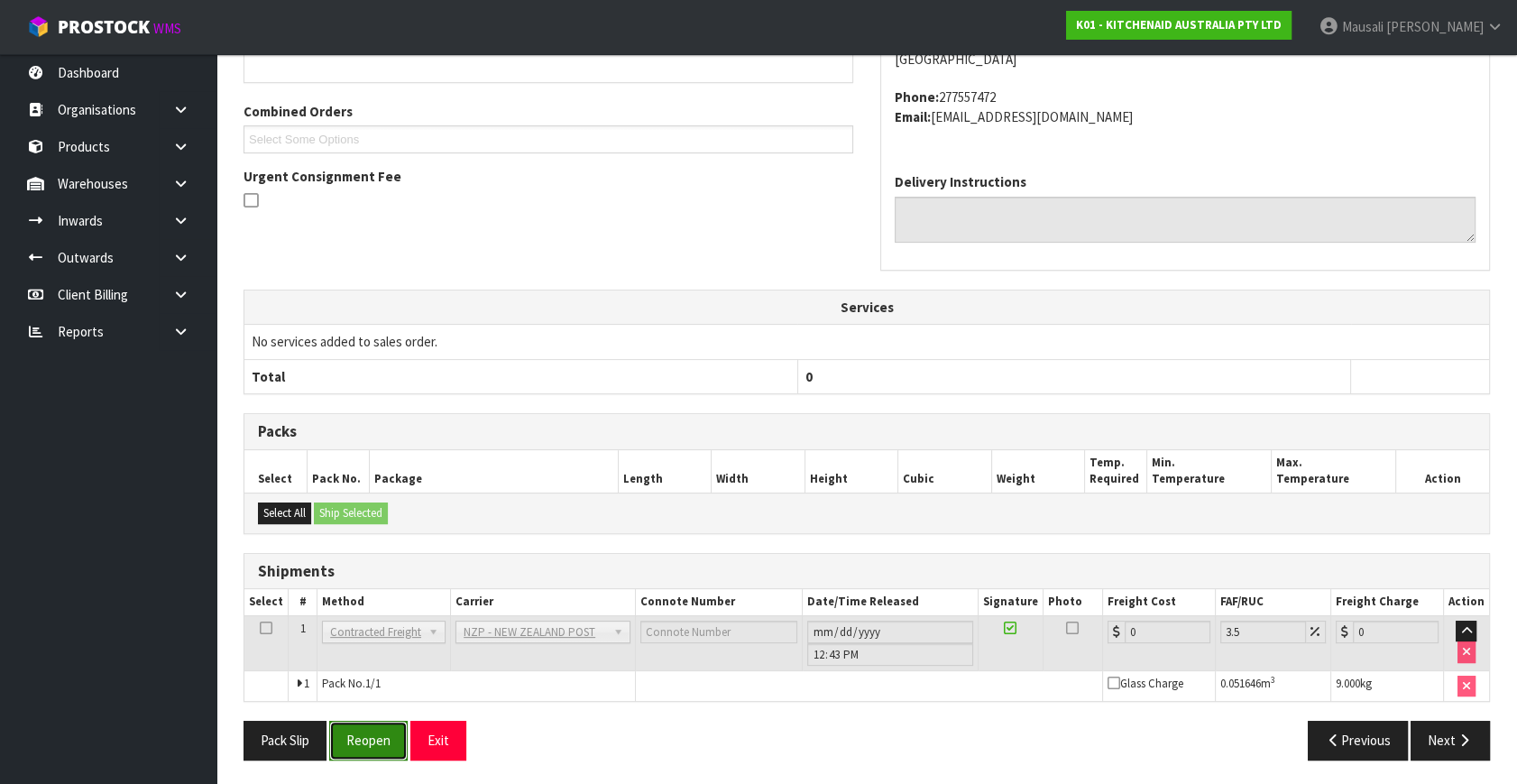
click at [375, 739] on button "Reopen" at bounding box center [369, 740] width 79 height 39
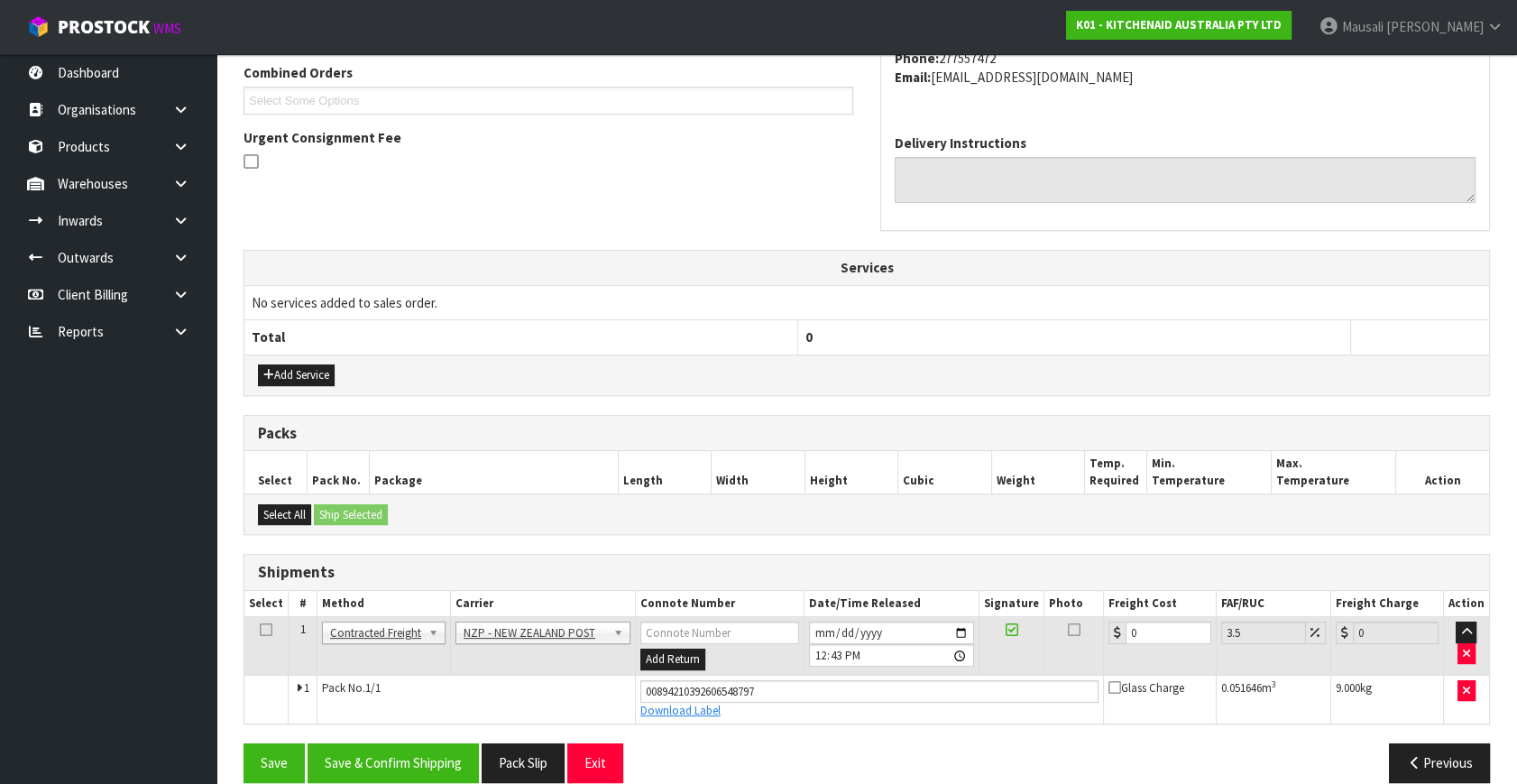
scroll to position [493, 0]
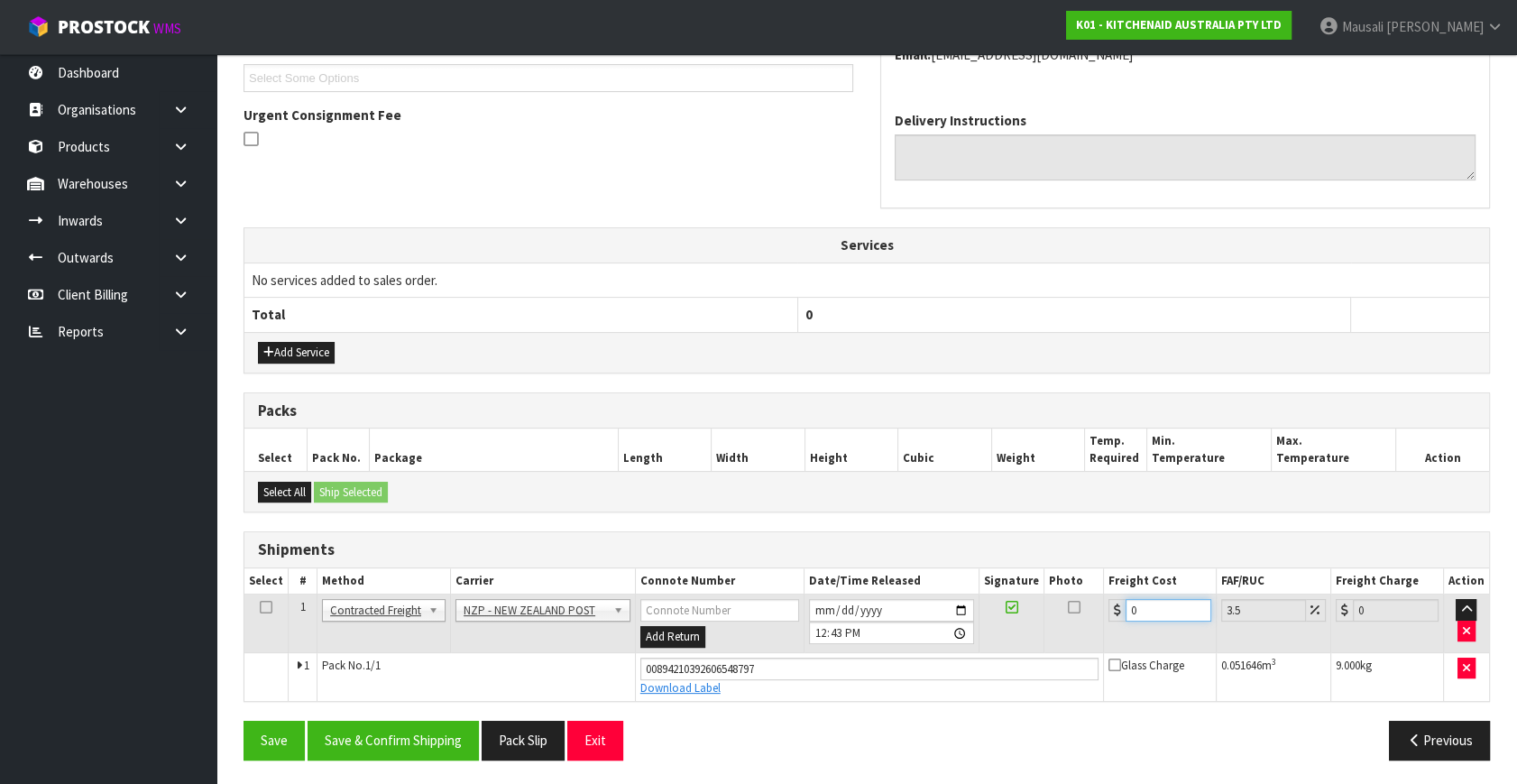
drag, startPoint x: 1150, startPoint y: 609, endPoint x: 1120, endPoint y: 628, distance: 35.5
click at [1120, 628] on td "0" at bounding box center [1160, 623] width 113 height 58
type input "1"
type input "1.03"
type input "13"
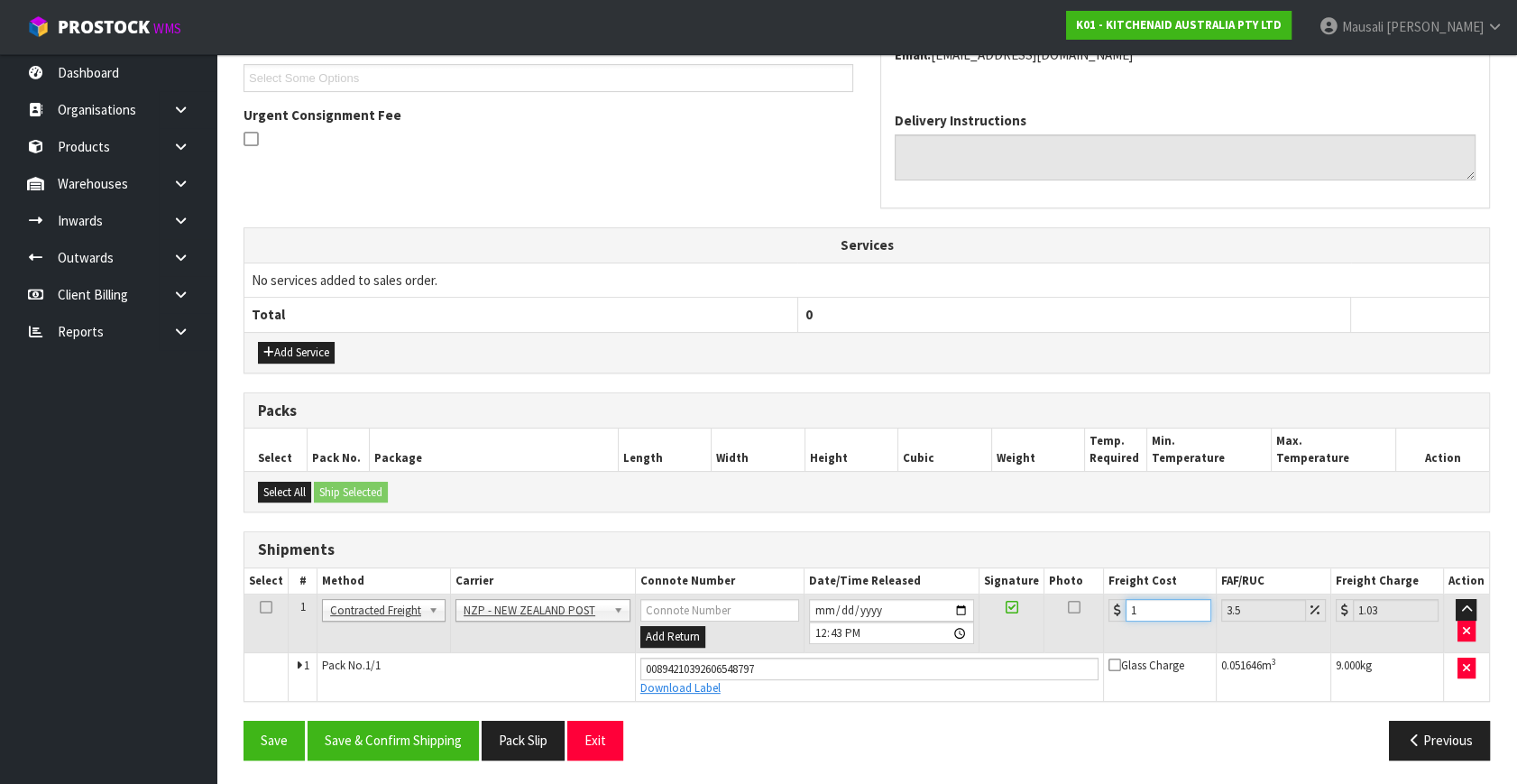
type input "13.45"
type input "13.2"
type input "13.66"
type input "13.27"
type input "13.73"
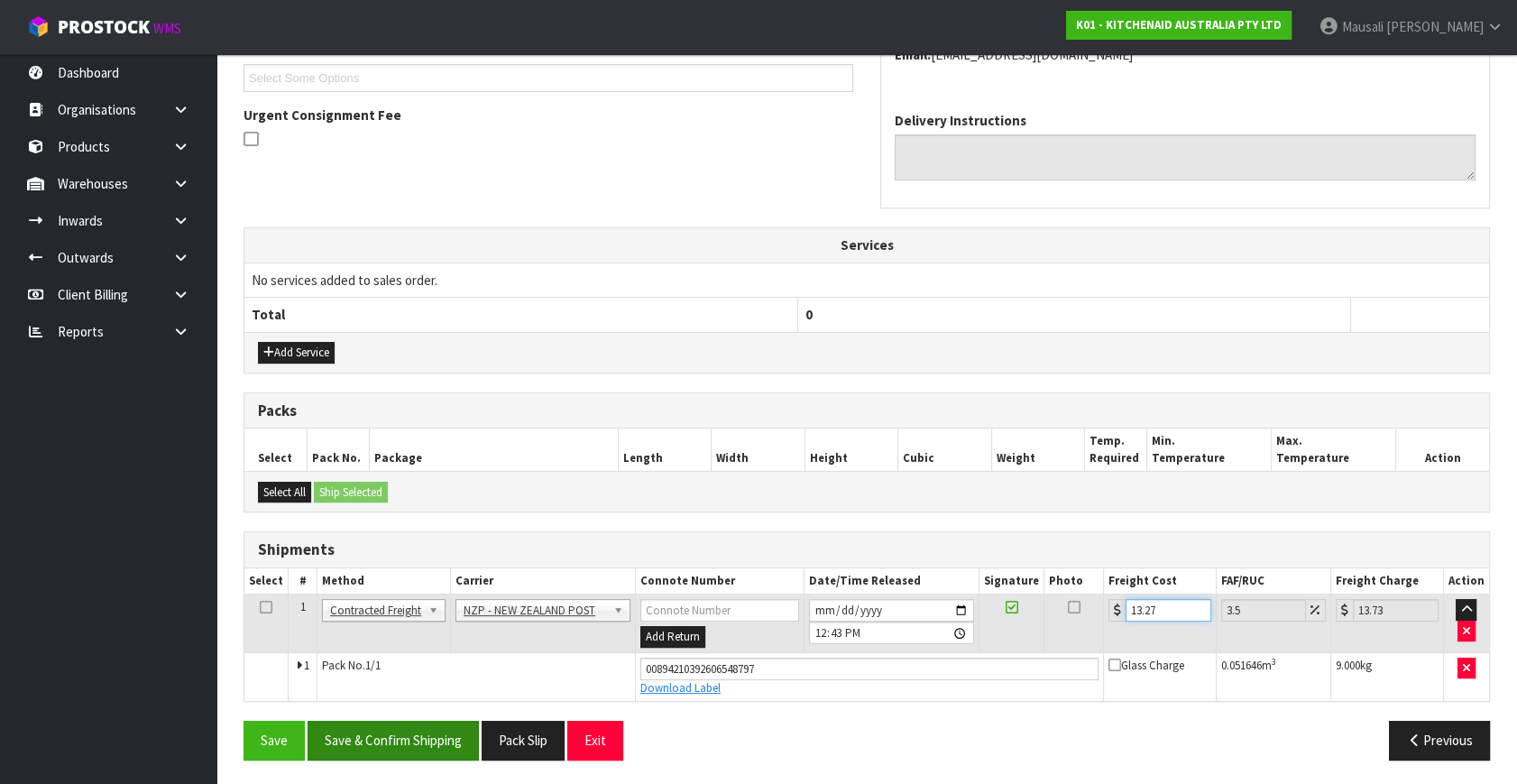
type input "13.27"
click at [390, 745] on button "Save & Confirm Shipping" at bounding box center [393, 740] width 171 height 39
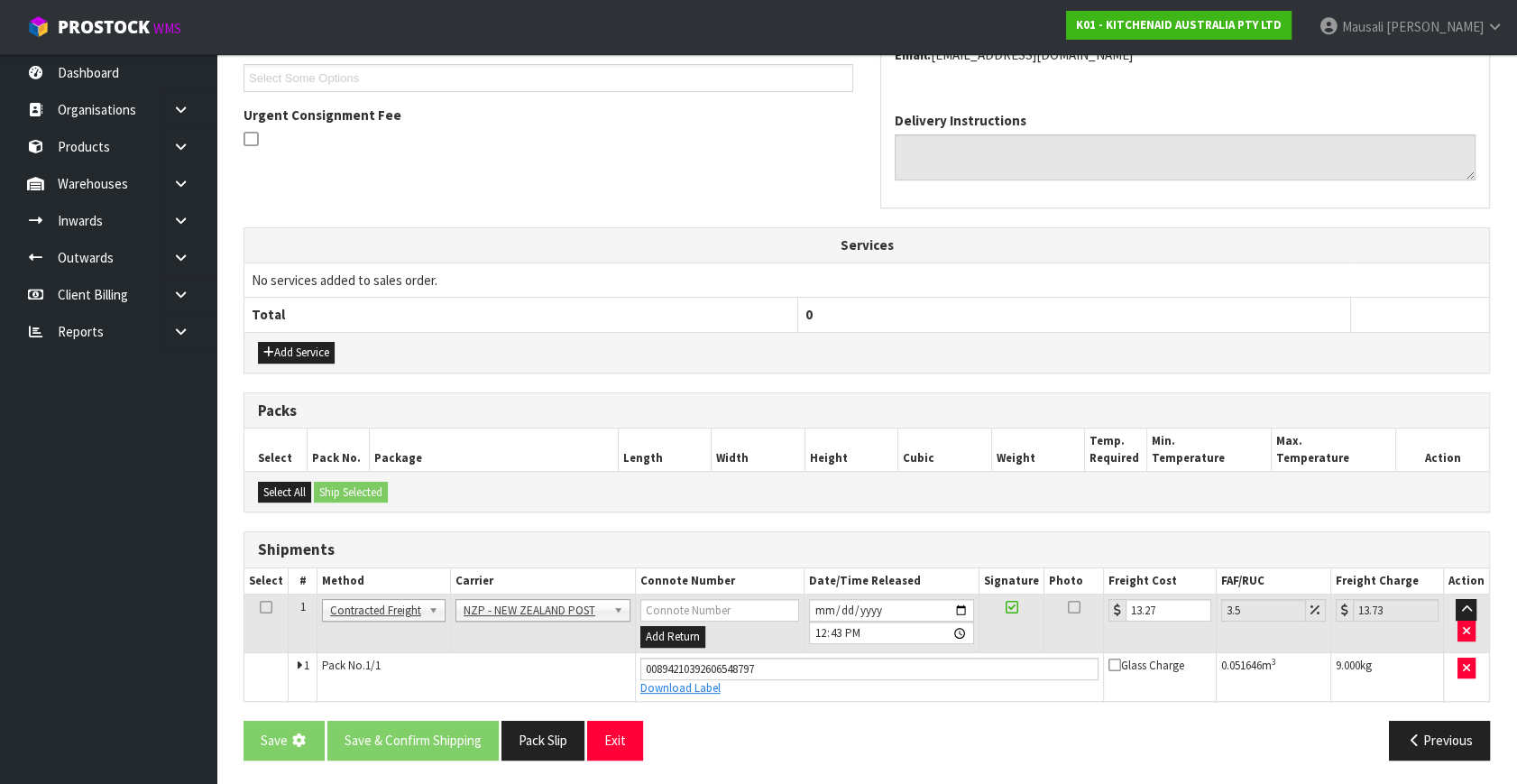
scroll to position [0, 0]
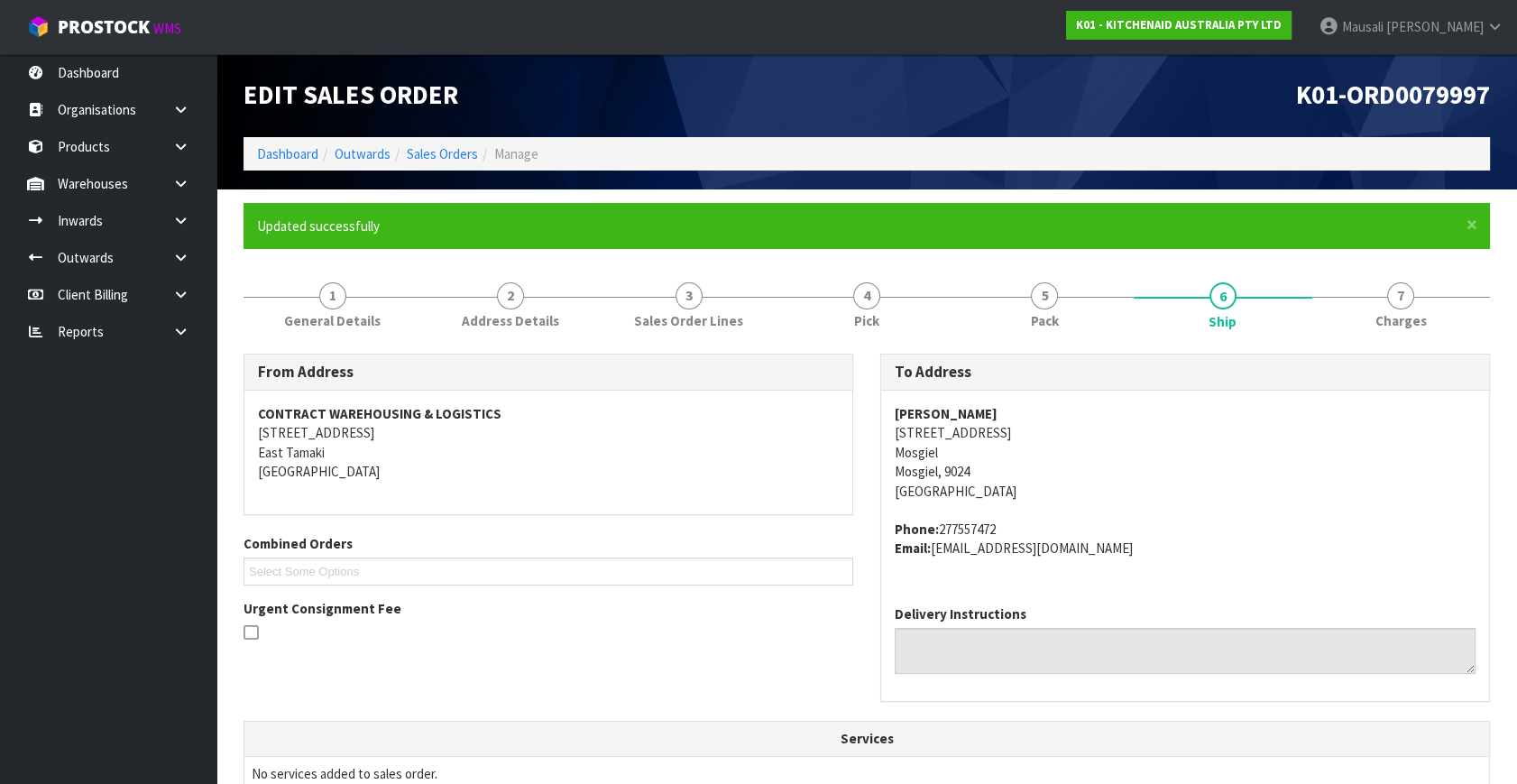
click at [448, 145] on li "Sales Orders" at bounding box center [434, 154] width 87 height 19
click at [443, 156] on link "Sales Orders" at bounding box center [442, 154] width 71 height 17
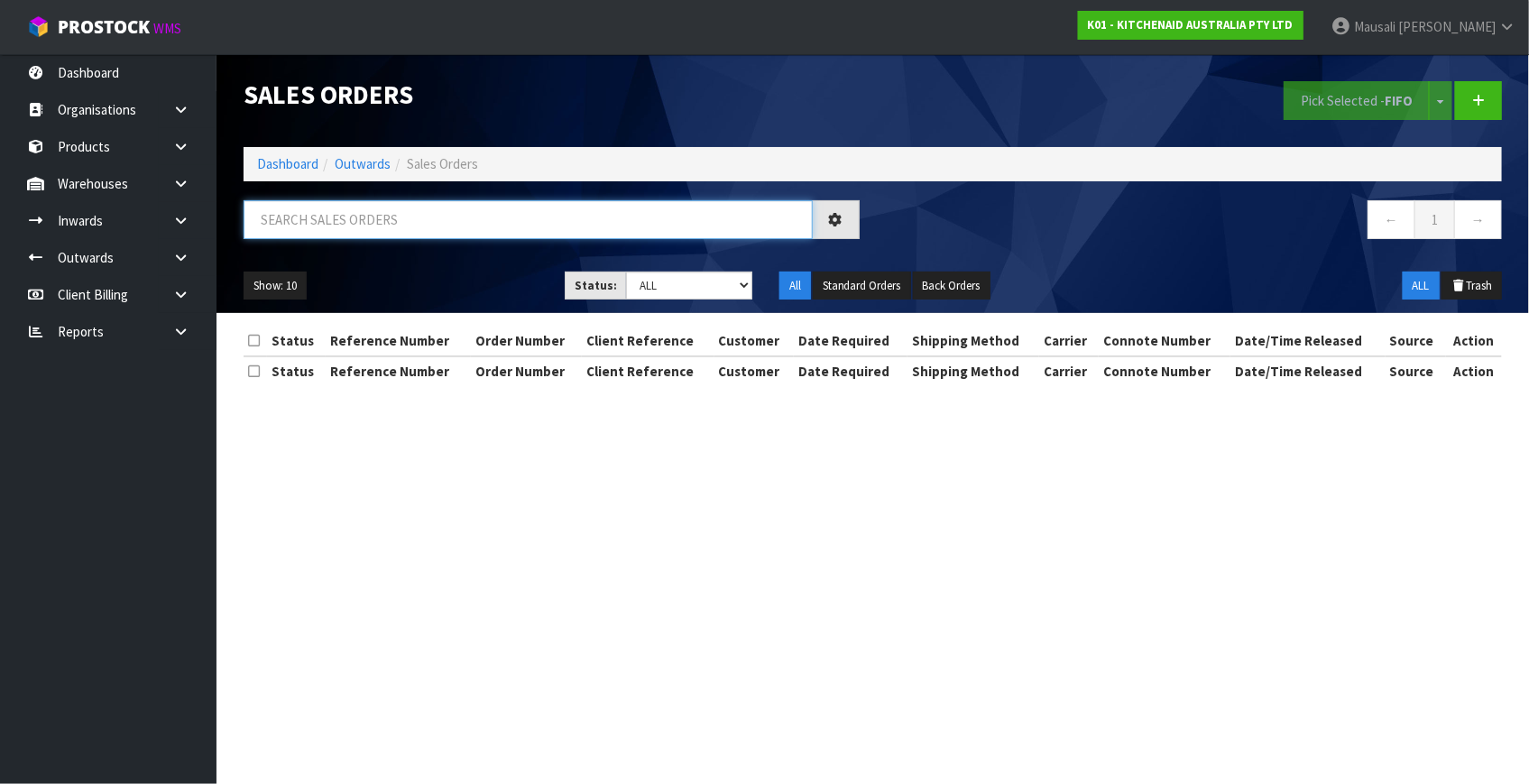
click at [352, 205] on input "text" at bounding box center [528, 219] width 569 height 39
type input "JOB-0415331"
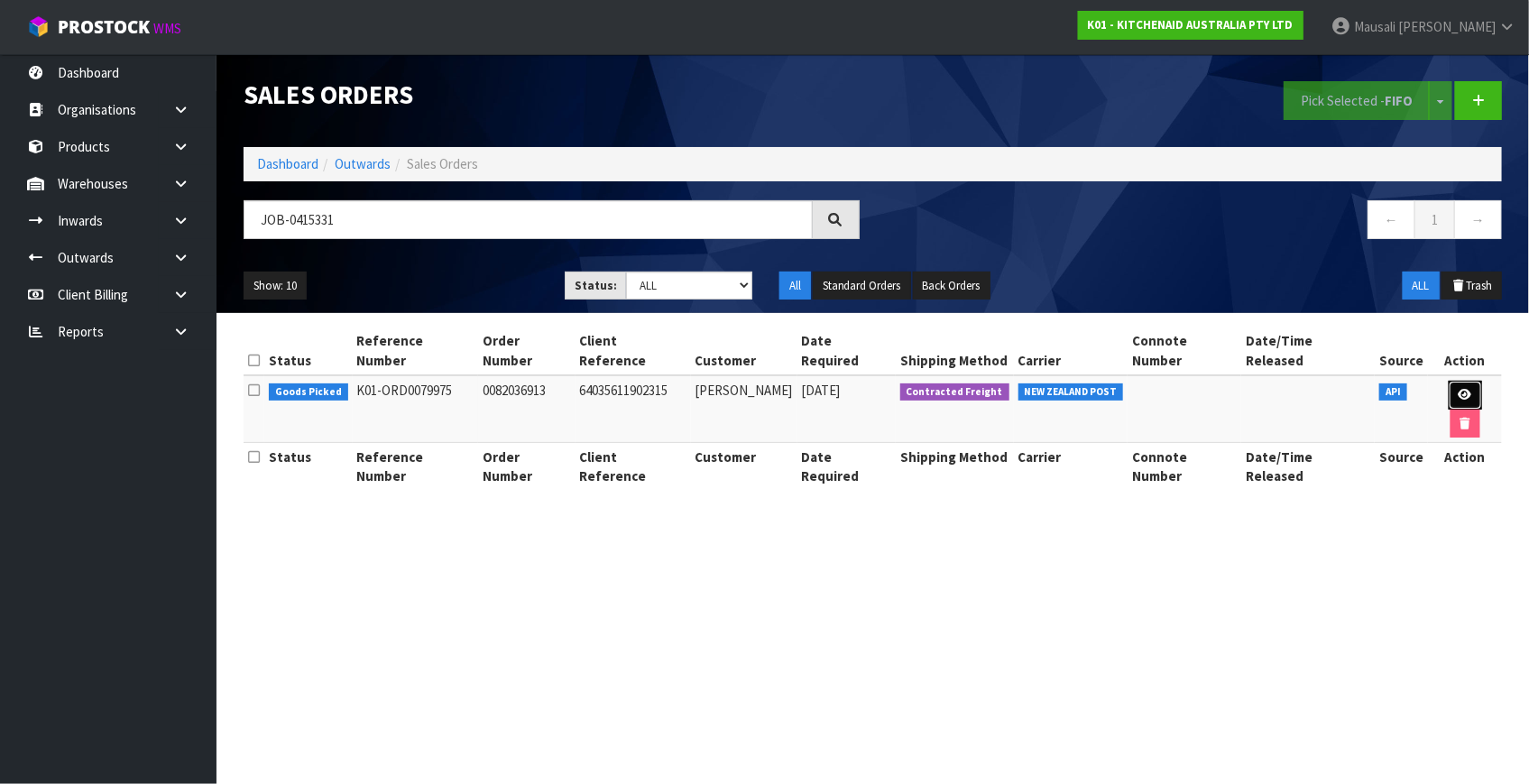
click at [1454, 381] on link at bounding box center [1465, 395] width 34 height 29
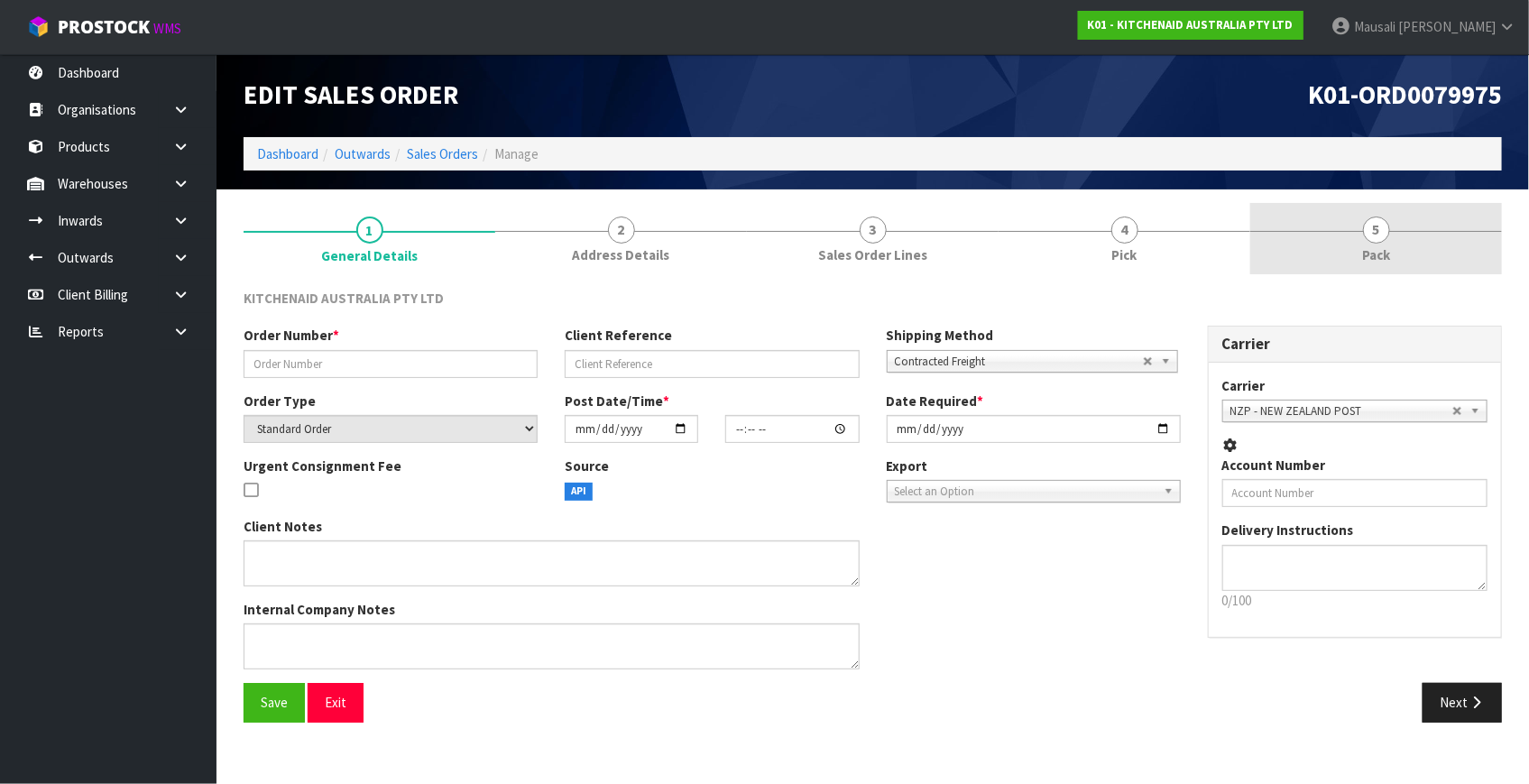
type input "0082036913"
type input "64035611902315"
select select "number:0"
type input "[DATE]"
type input "22:41:34.000"
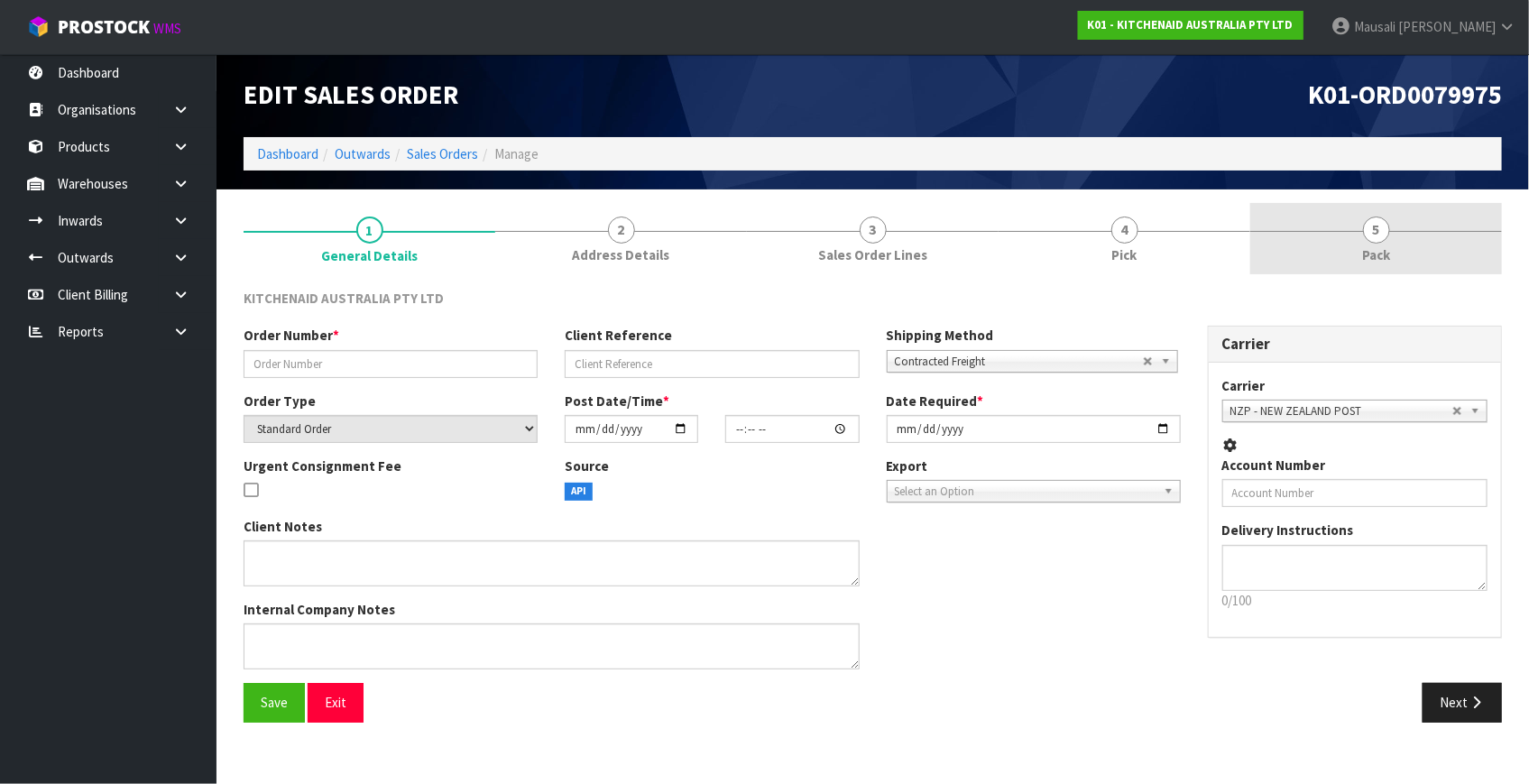
type input "[DATE]"
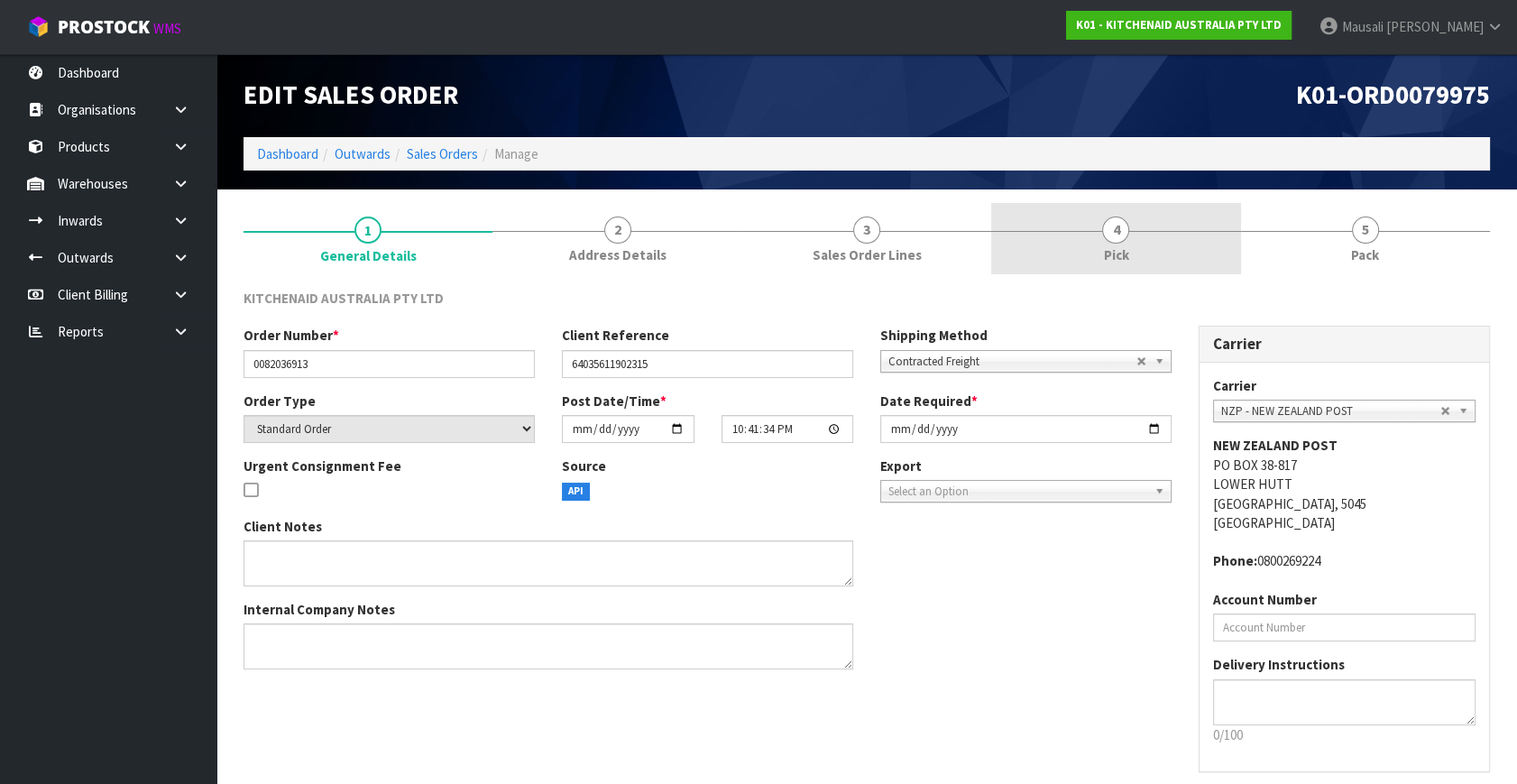
click at [1112, 253] on span "Pick" at bounding box center [1116, 255] width 25 height 19
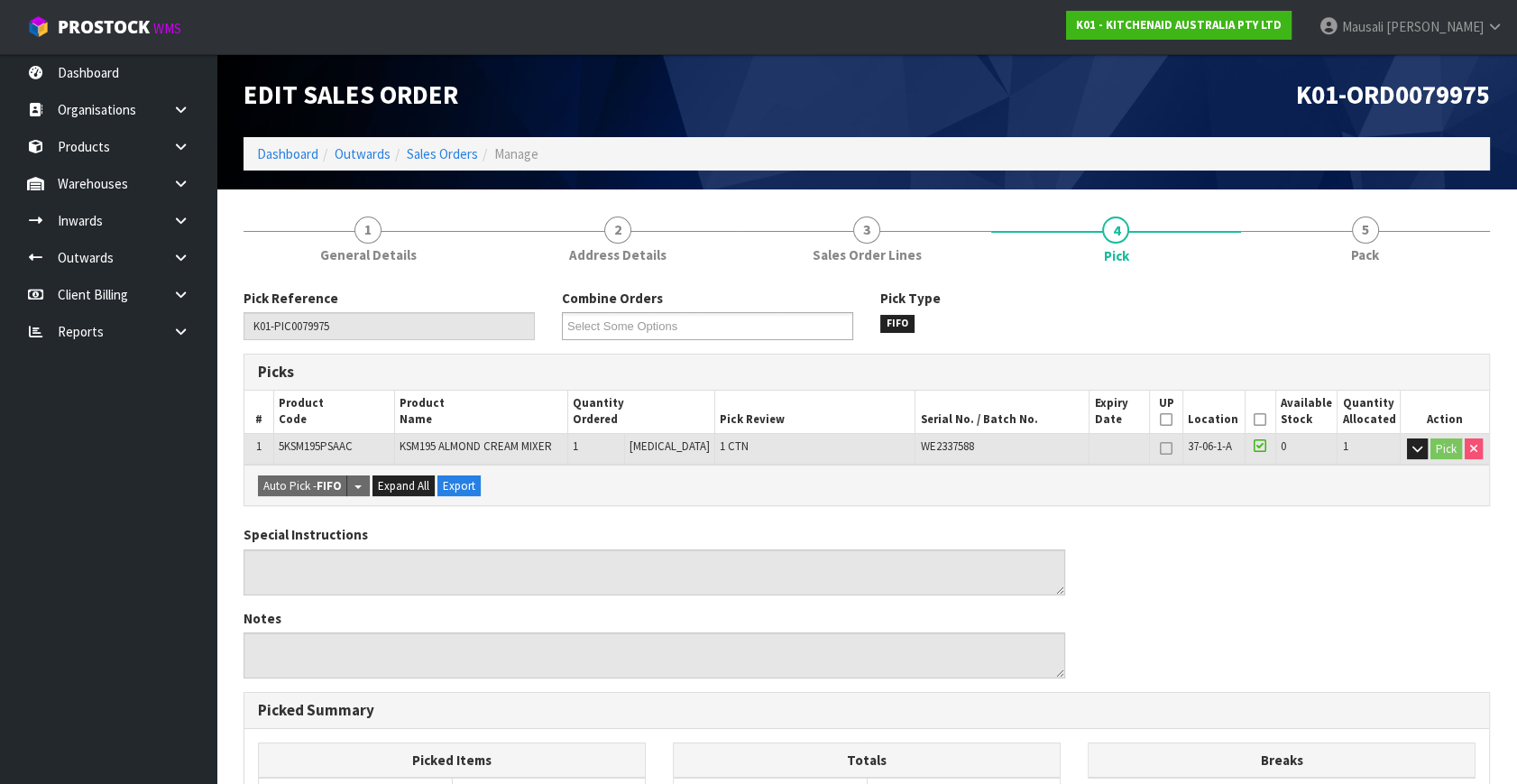
click at [1254, 419] on icon at bounding box center [1259, 419] width 12 height 1
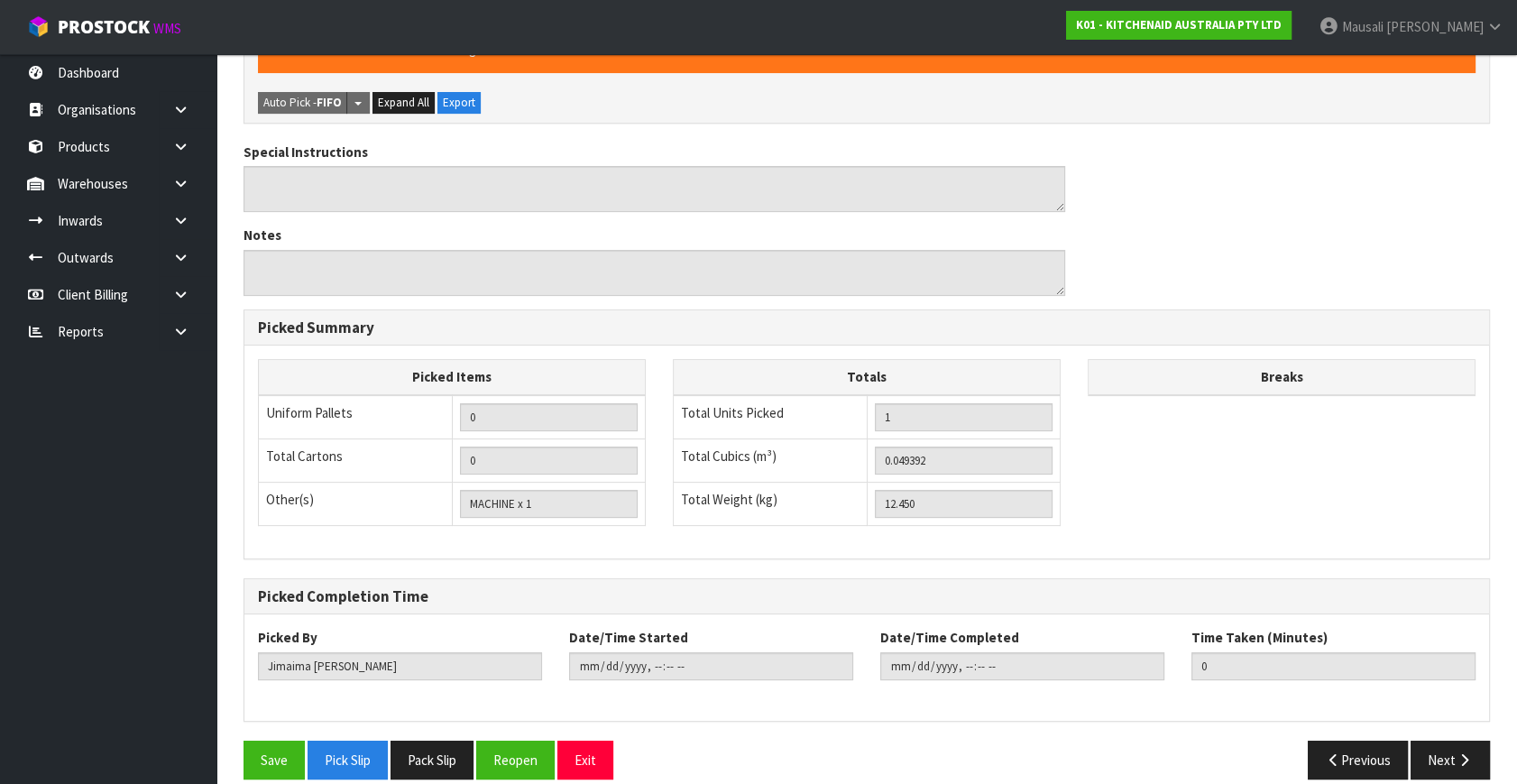
scroll to position [468, 0]
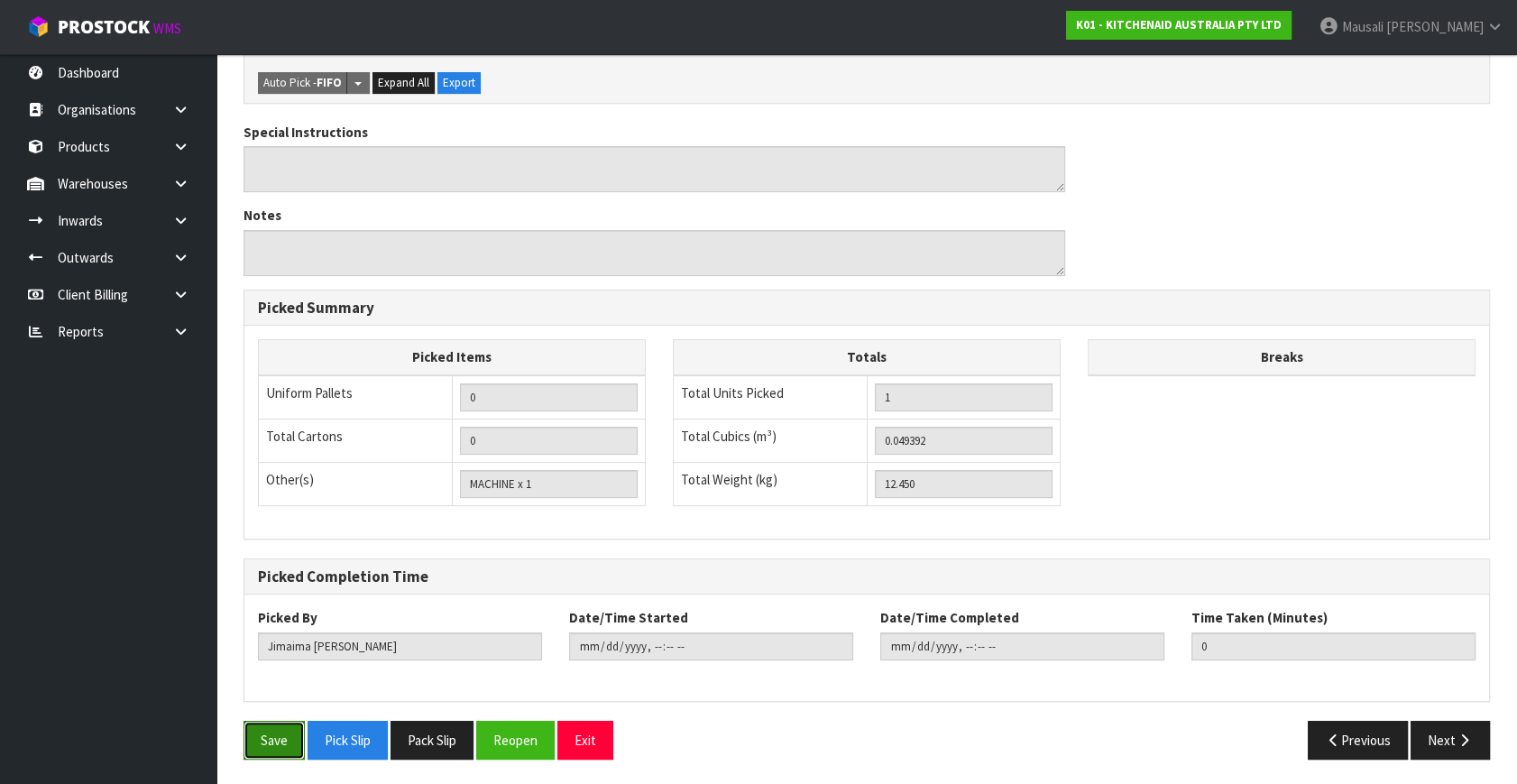
click at [283, 730] on button "Save" at bounding box center [274, 740] width 61 height 39
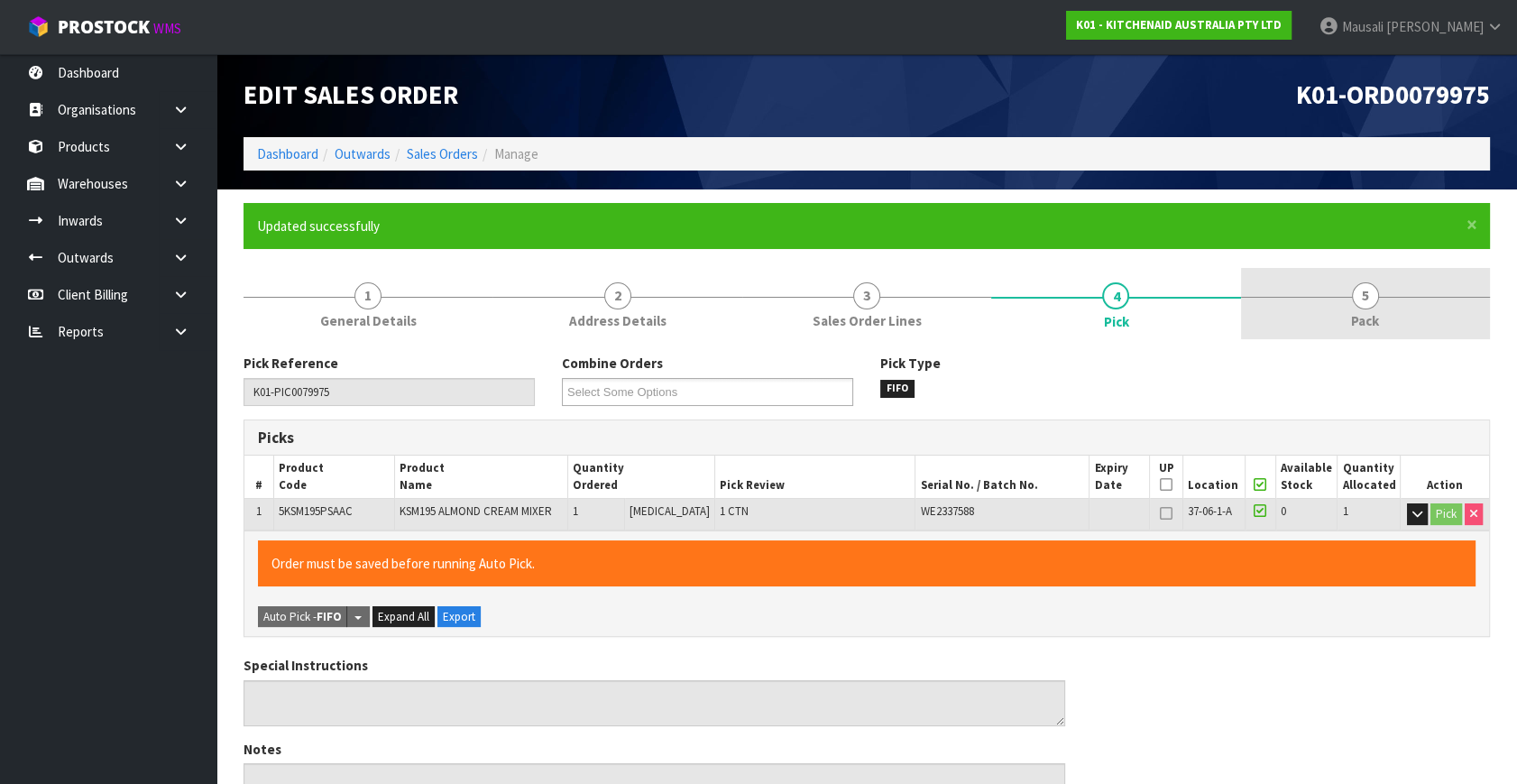
type input "[PERSON_NAME]"
type input "[DATE]T12:45:24"
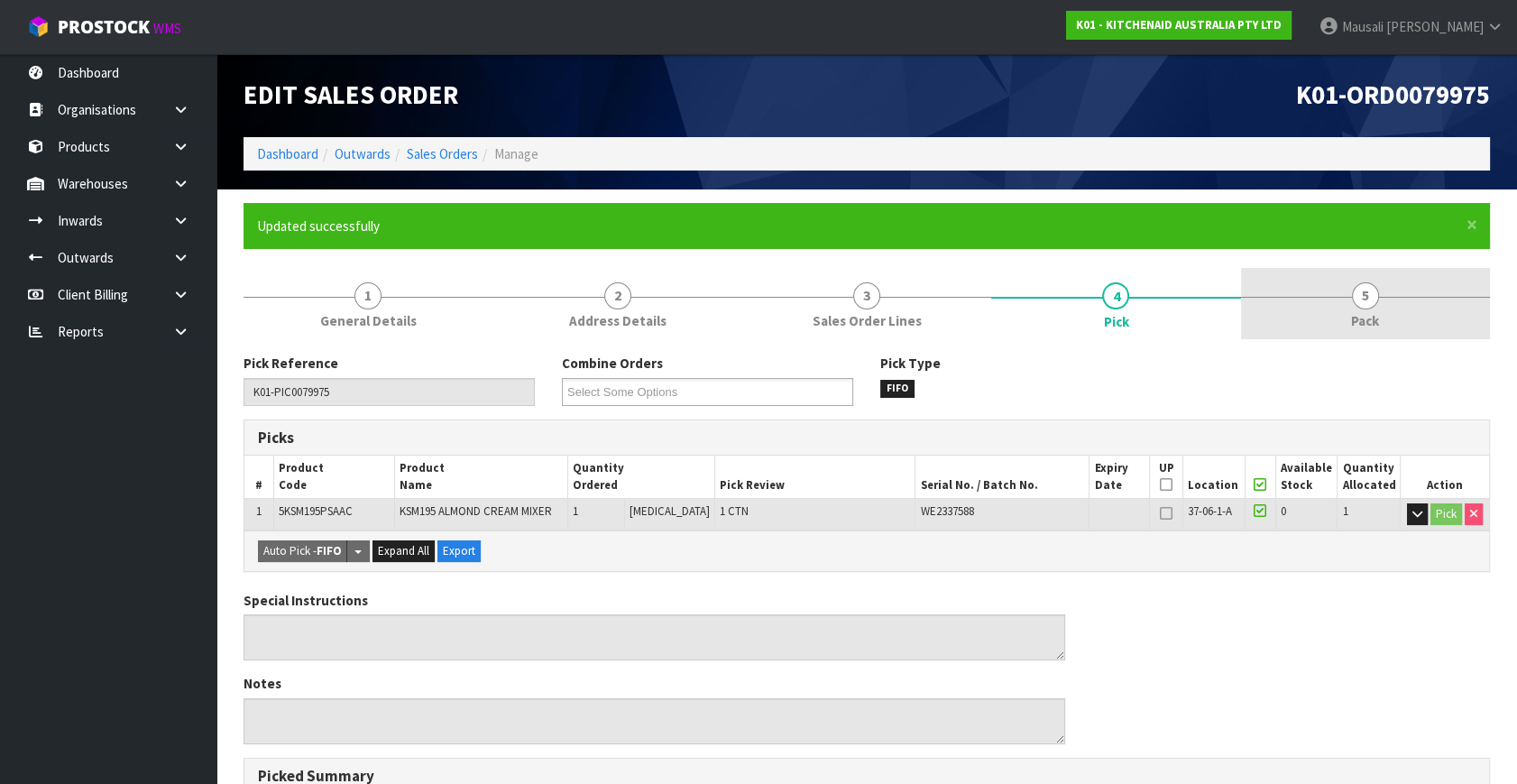
click at [1376, 313] on span "Pack" at bounding box center [1365, 321] width 28 height 19
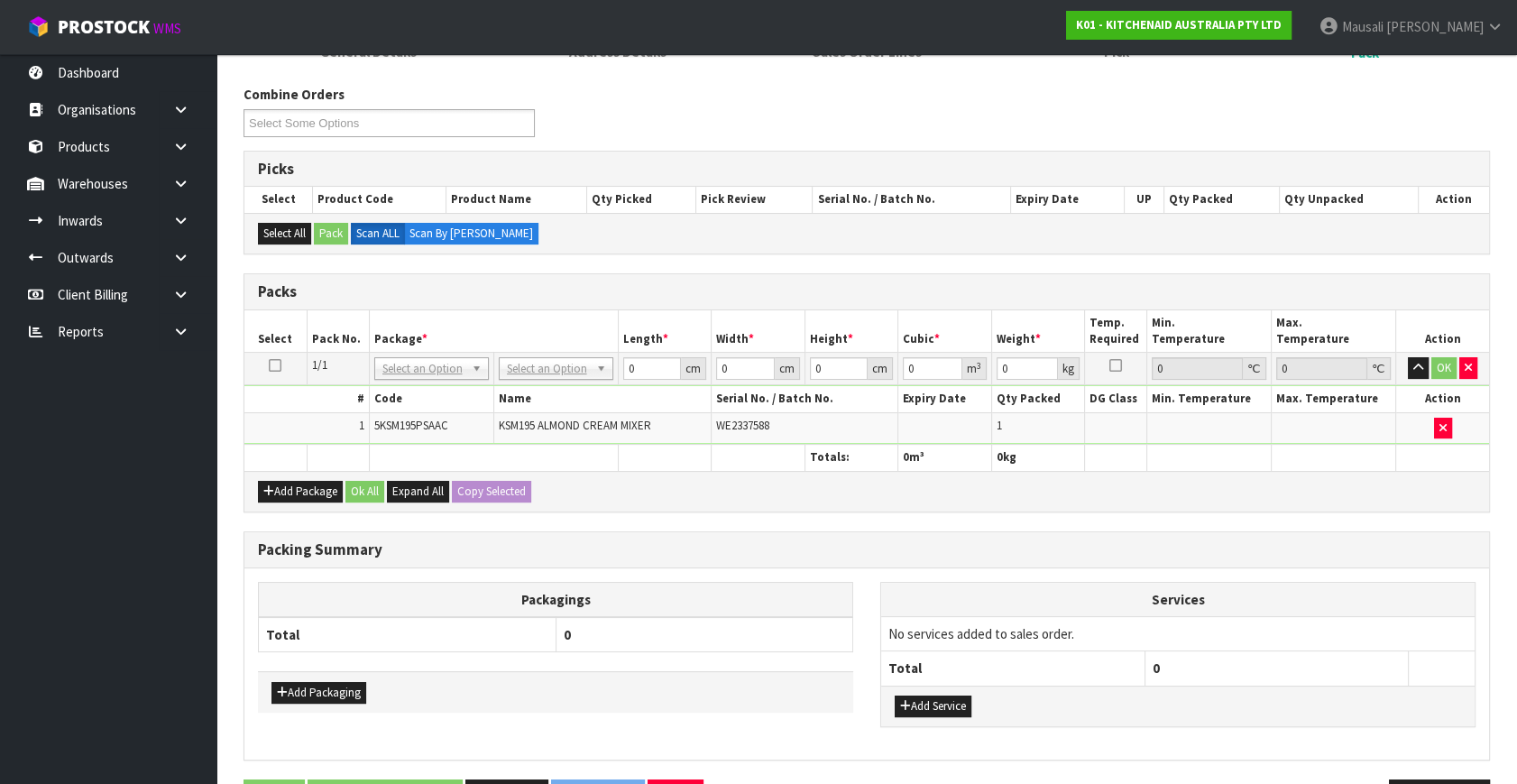
scroll to position [325, 0]
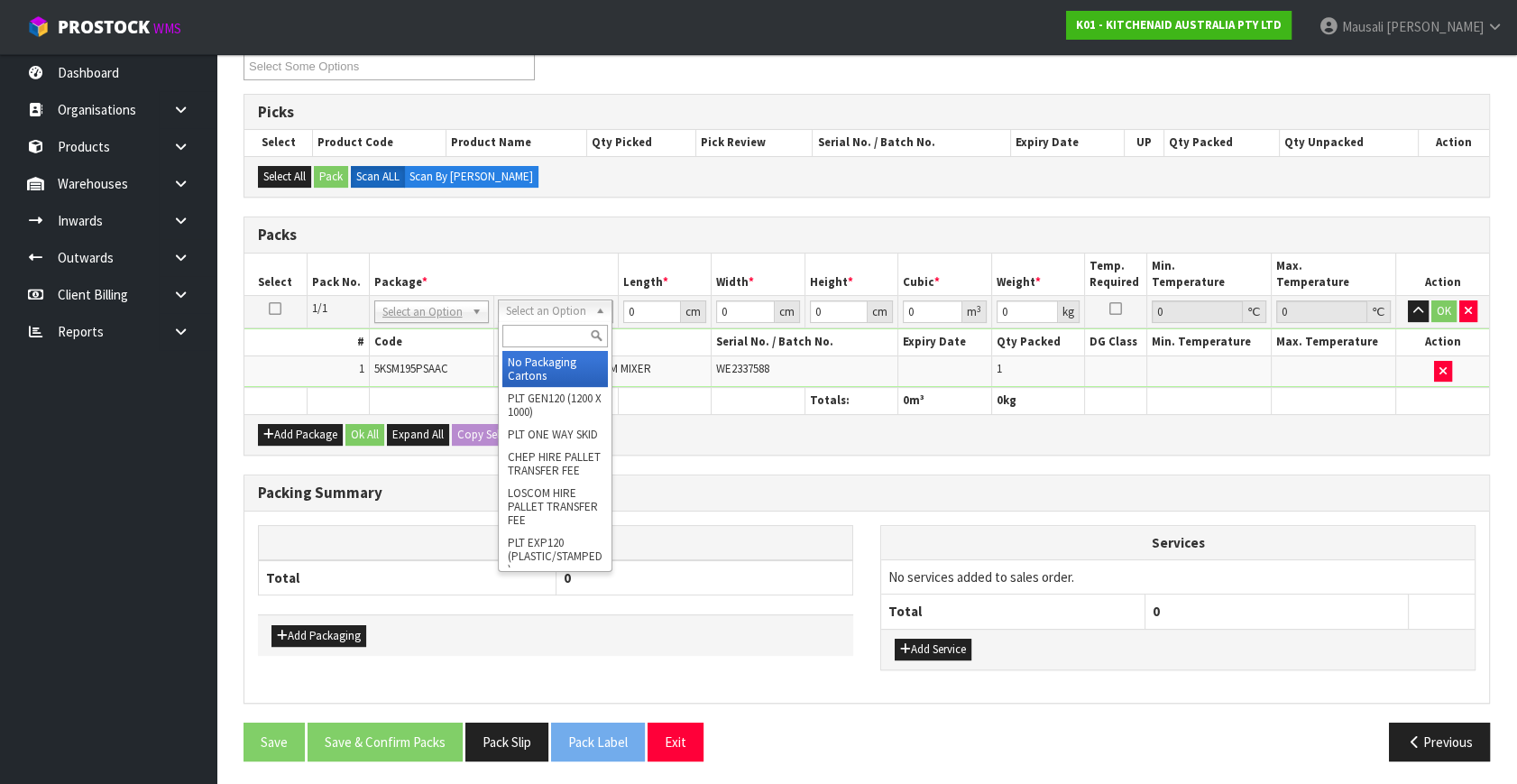
click at [548, 332] on input "text" at bounding box center [555, 336] width 105 height 23
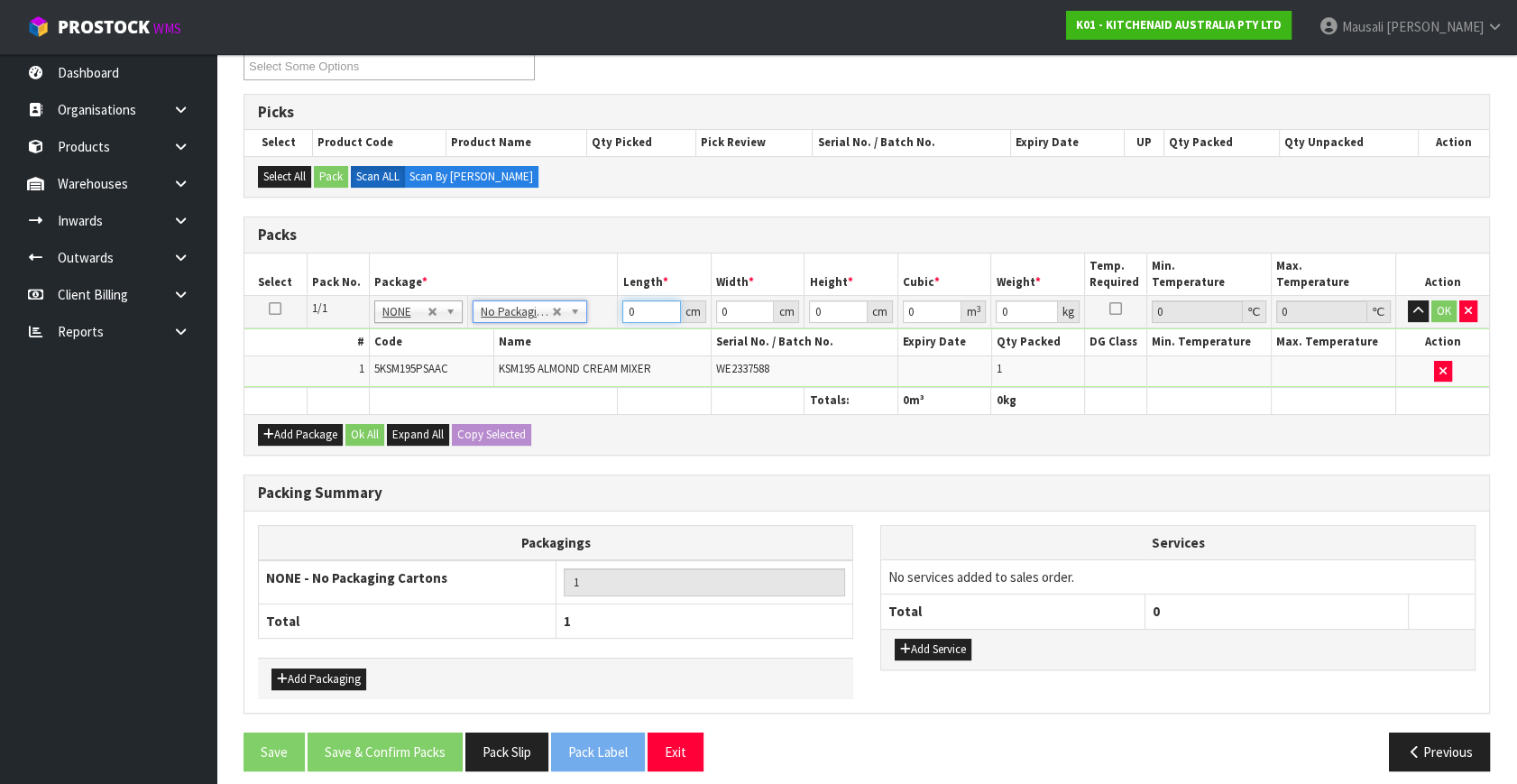
drag, startPoint x: 637, startPoint y: 302, endPoint x: 614, endPoint y: 323, distance: 31.1
click at [614, 323] on tr "1/1 NONE 007-001 007-002 007-004 007-009 007-013 007-014 007-015 007-017 007-01…" at bounding box center [867, 312] width 1245 height 33
type input "43"
type input "29"
type input "4"
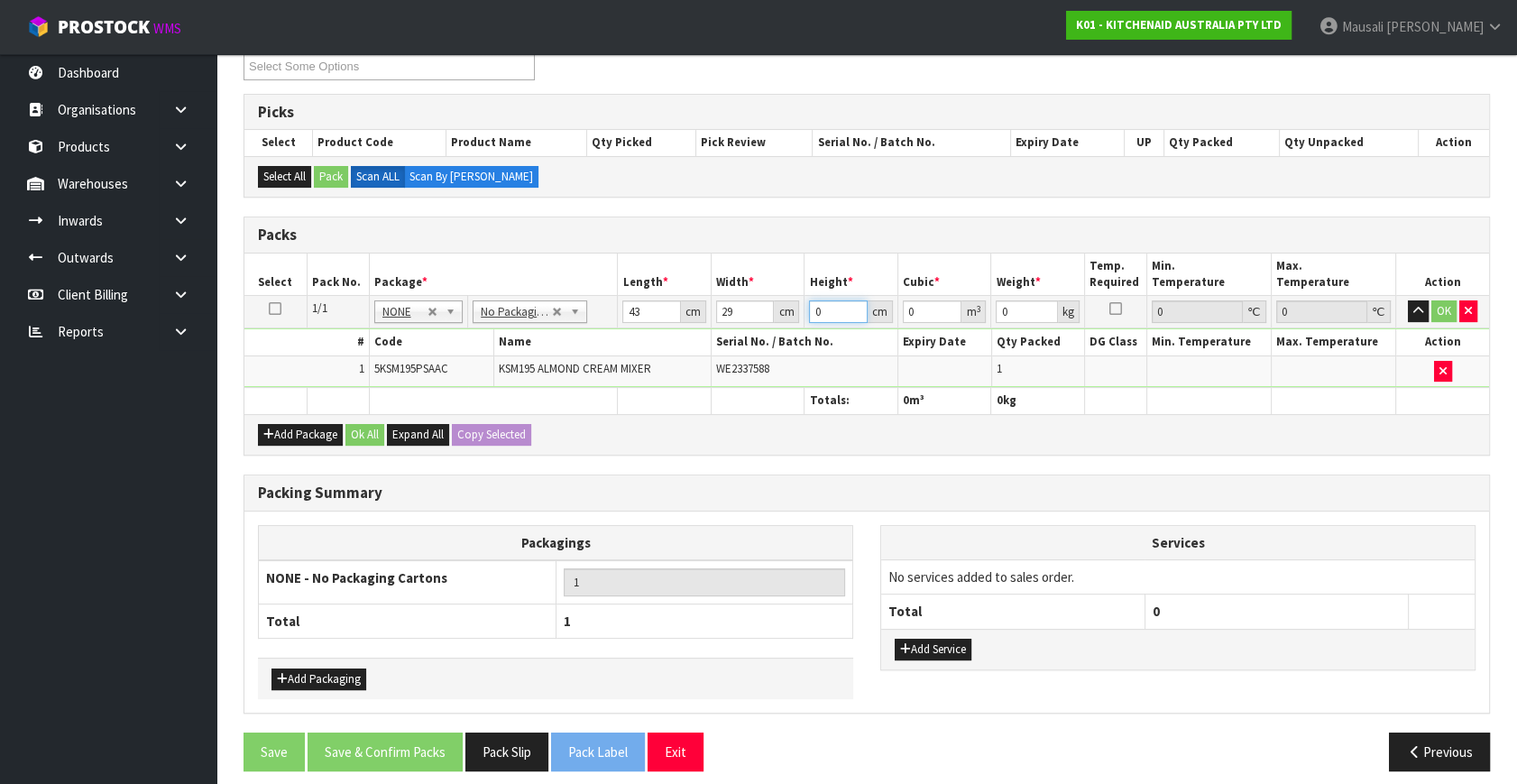
type input "0.004988"
type input "43"
type input "0.053621"
type input "43"
type input "13"
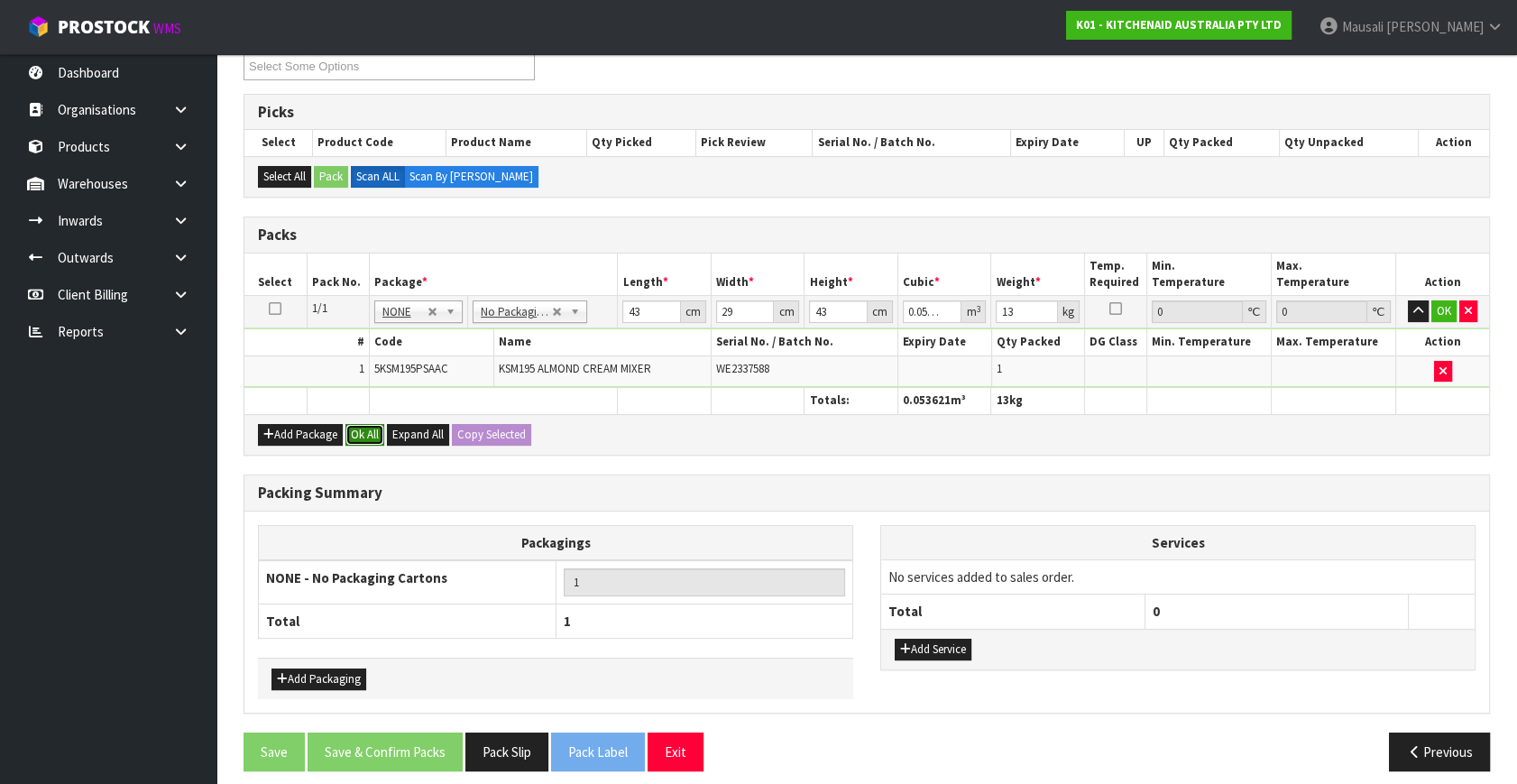
click at [365, 428] on button "Ok All" at bounding box center [365, 435] width 39 height 22
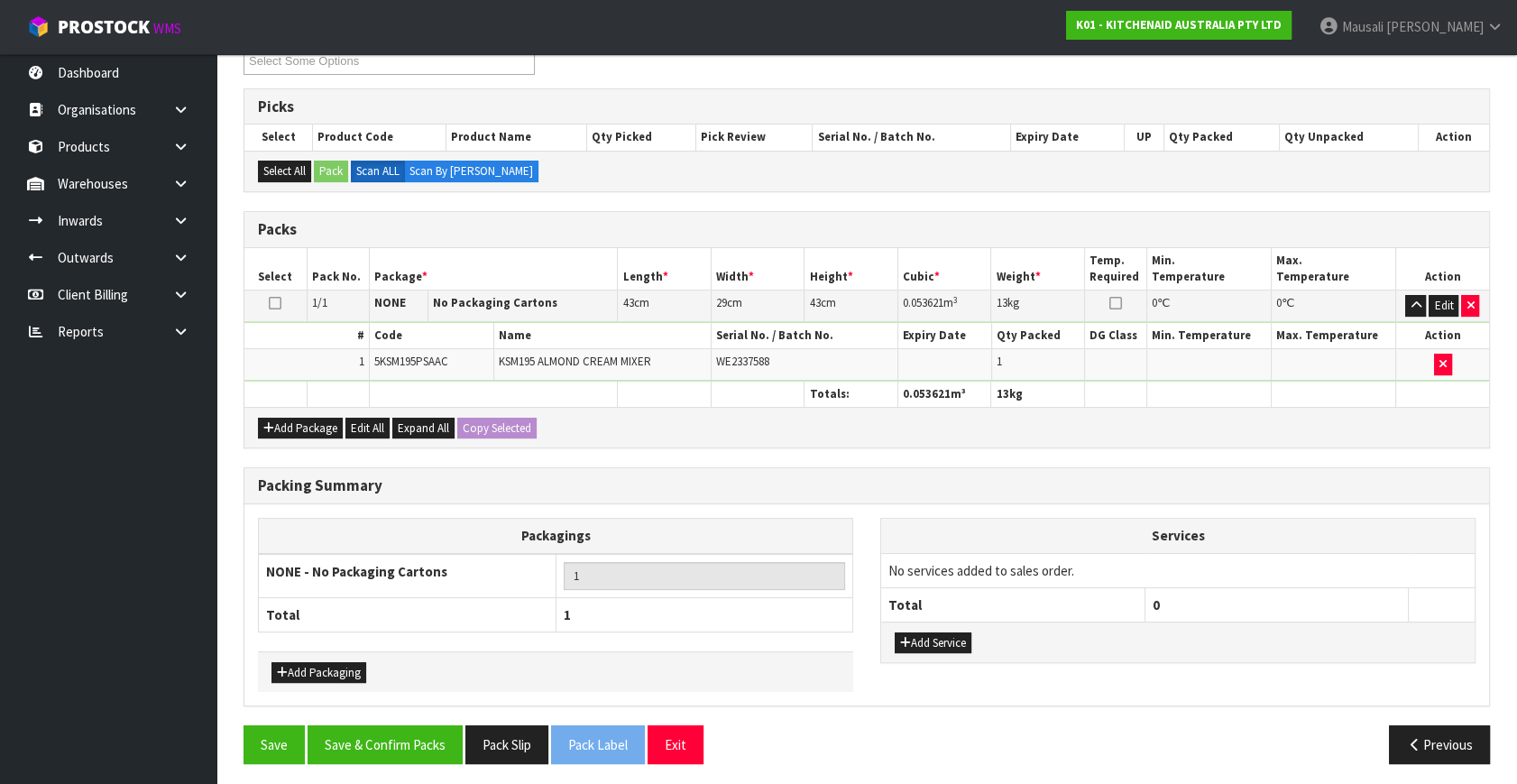
scroll to position [334, 0]
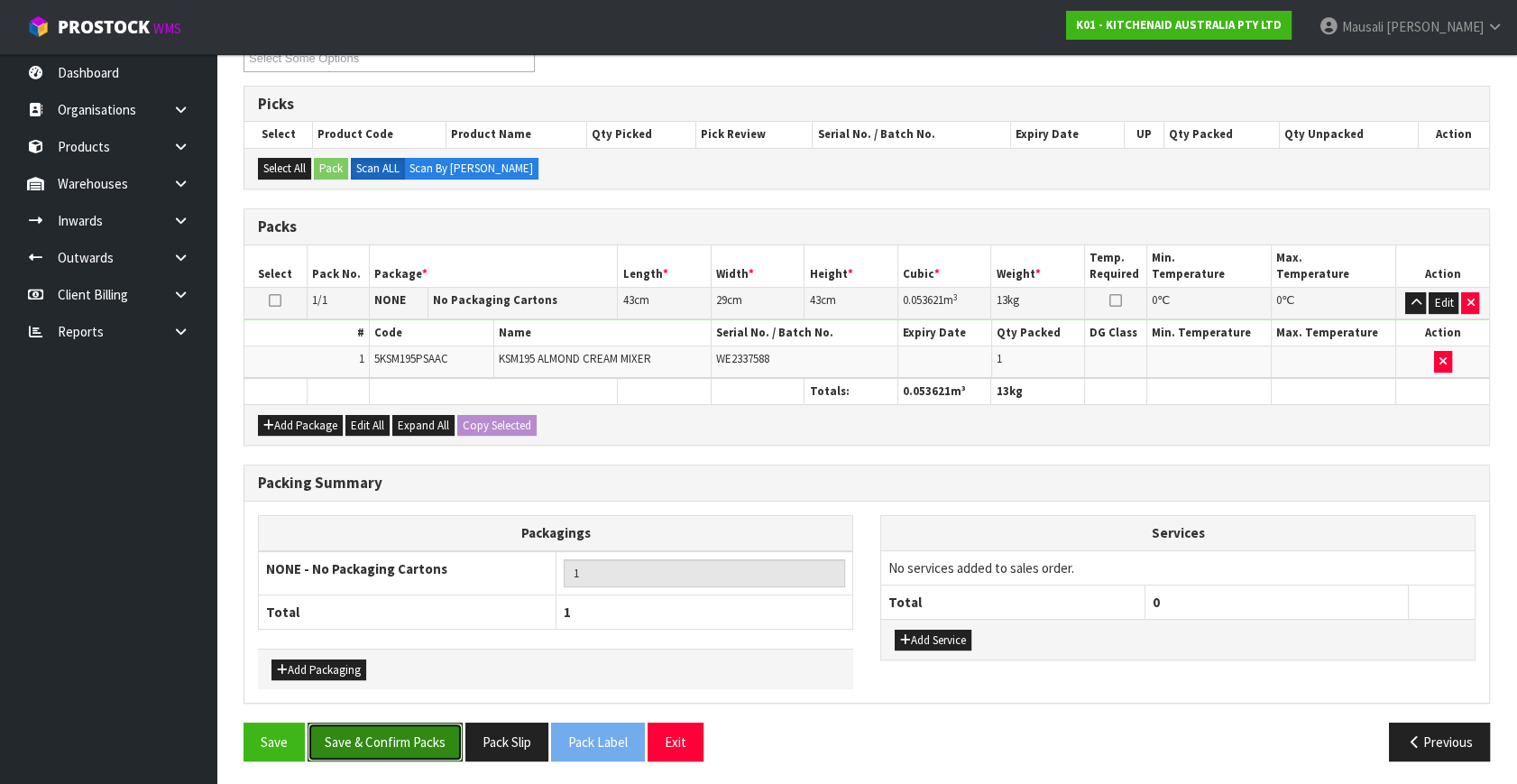
drag, startPoint x: 417, startPoint y: 722, endPoint x: 499, endPoint y: 702, distance: 84.4
click at [428, 712] on div "Combine Orders K01-ORD0079897 K01-ORD0079909 K01-ORD0079928 K01-ORD0079959 K01-…" at bounding box center [867, 397] width 1247 height 754
click at [420, 735] on button "Save & Confirm Packs" at bounding box center [385, 742] width 155 height 39
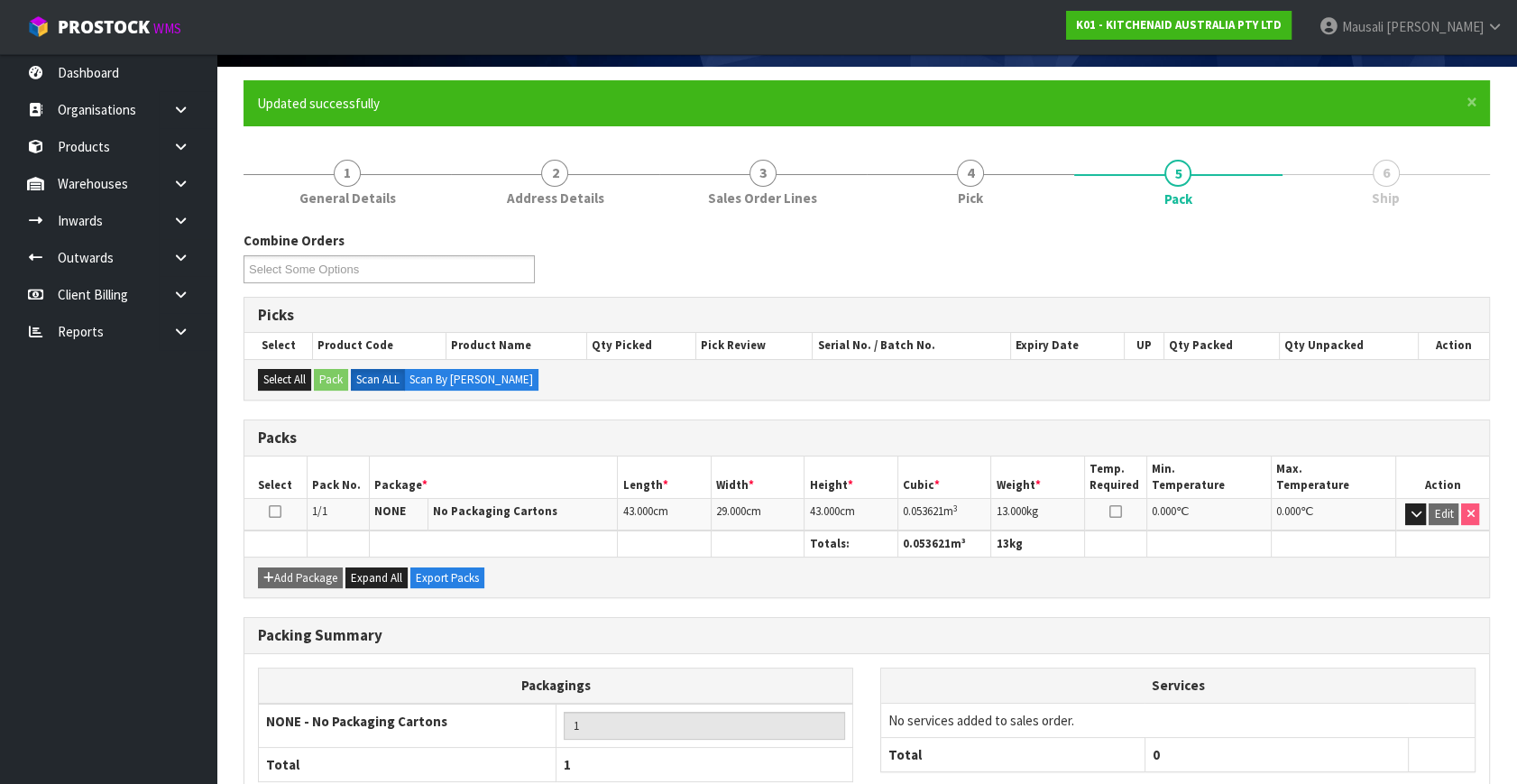
scroll to position [235, 0]
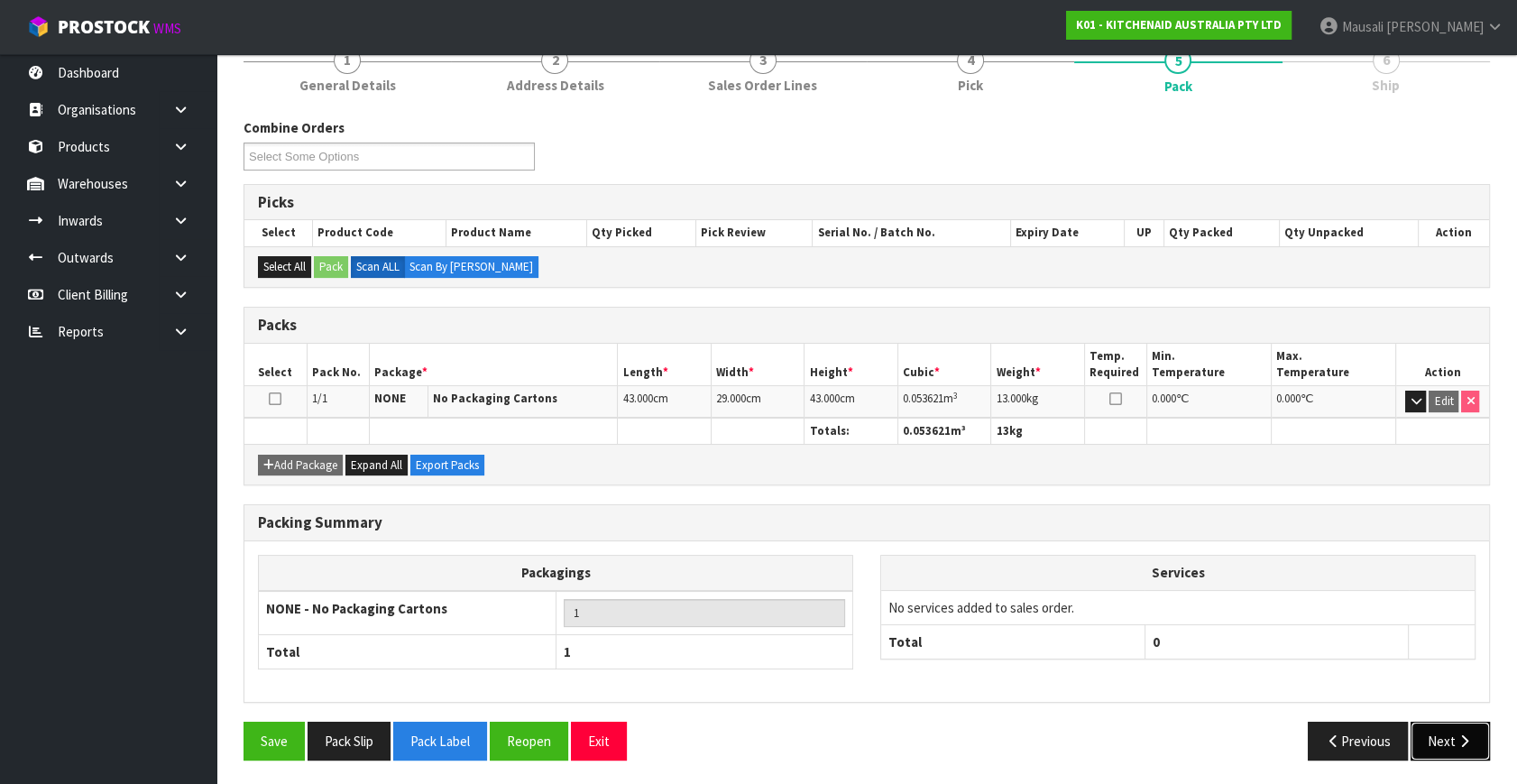
click at [1478, 732] on button "Next" at bounding box center [1450, 741] width 79 height 39
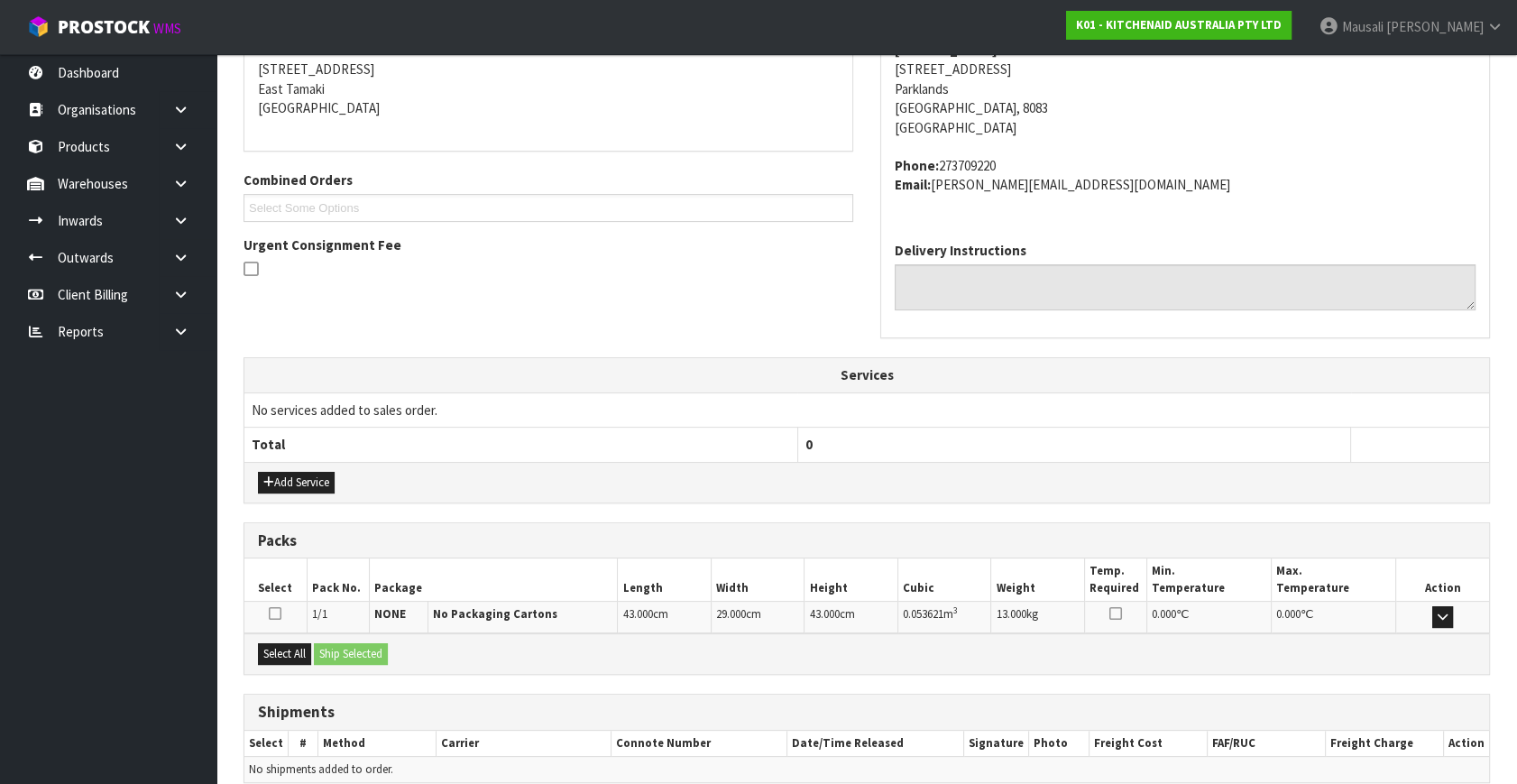
scroll to position [443, 0]
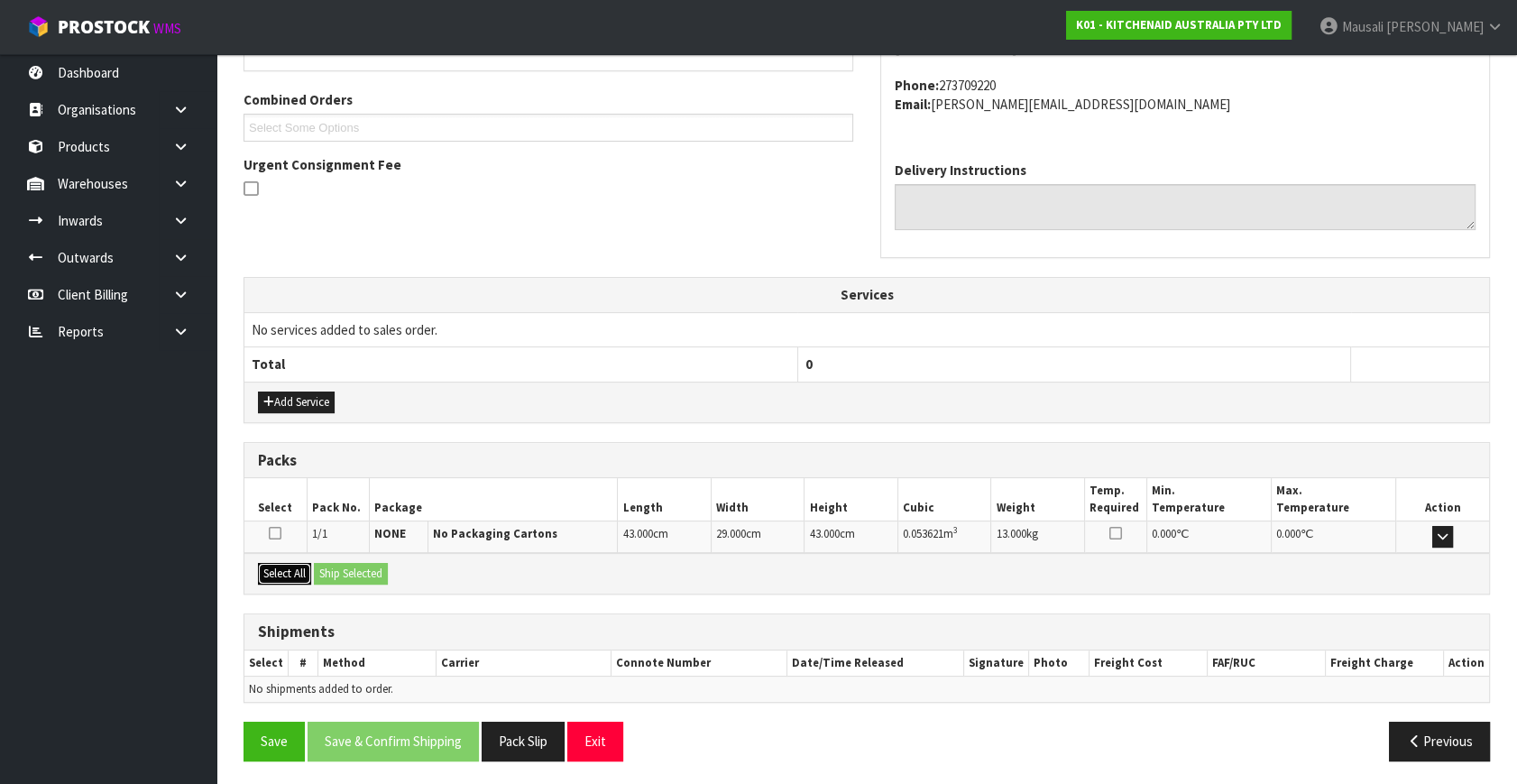
drag, startPoint x: 286, startPoint y: 559, endPoint x: 298, endPoint y: 566, distance: 13.9
click at [293, 563] on button "Select All" at bounding box center [284, 573] width 54 height 22
click at [309, 565] on button "Select All" at bounding box center [284, 573] width 54 height 22
click at [365, 570] on button "Ship Selected" at bounding box center [351, 573] width 74 height 22
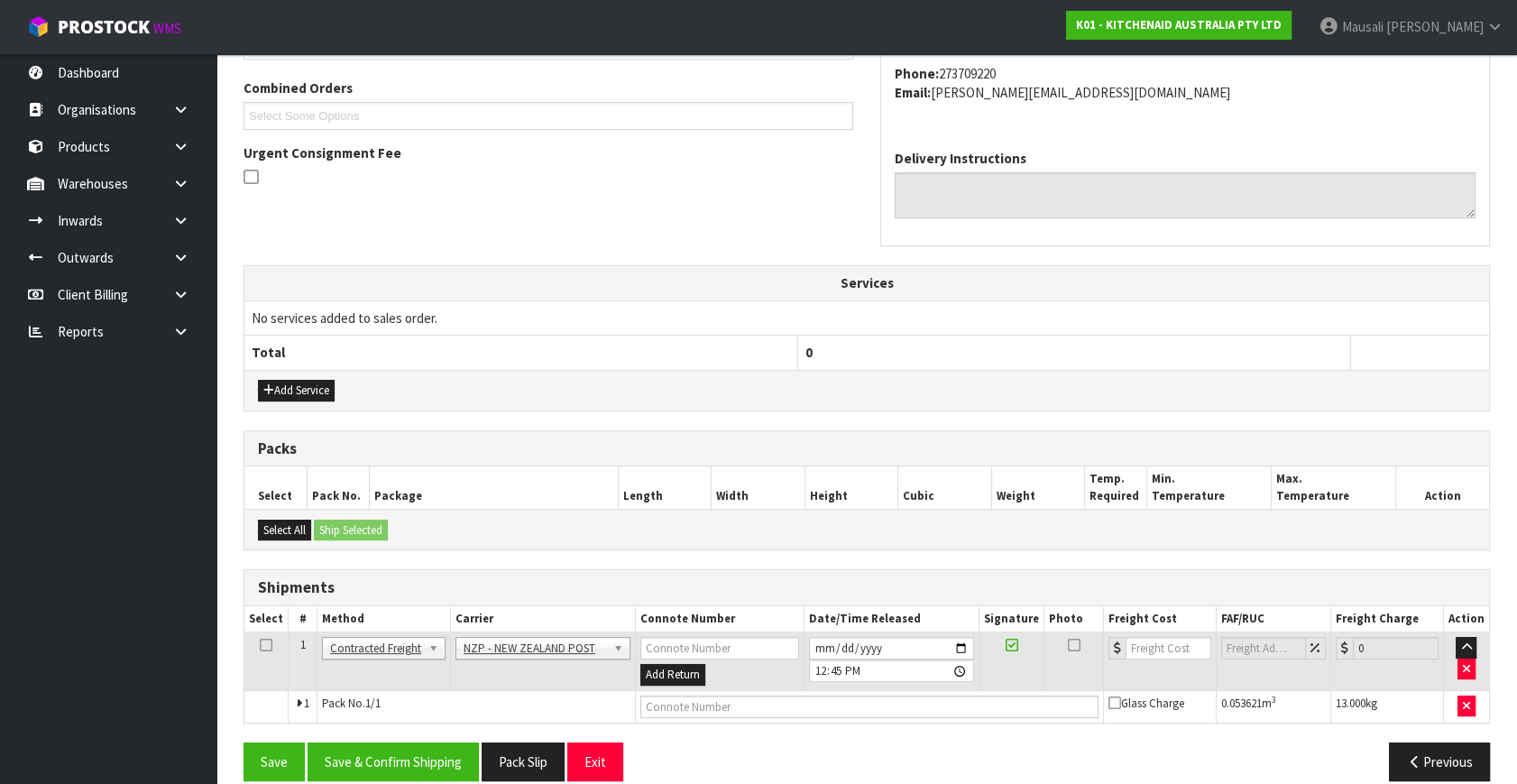
scroll to position [476, 0]
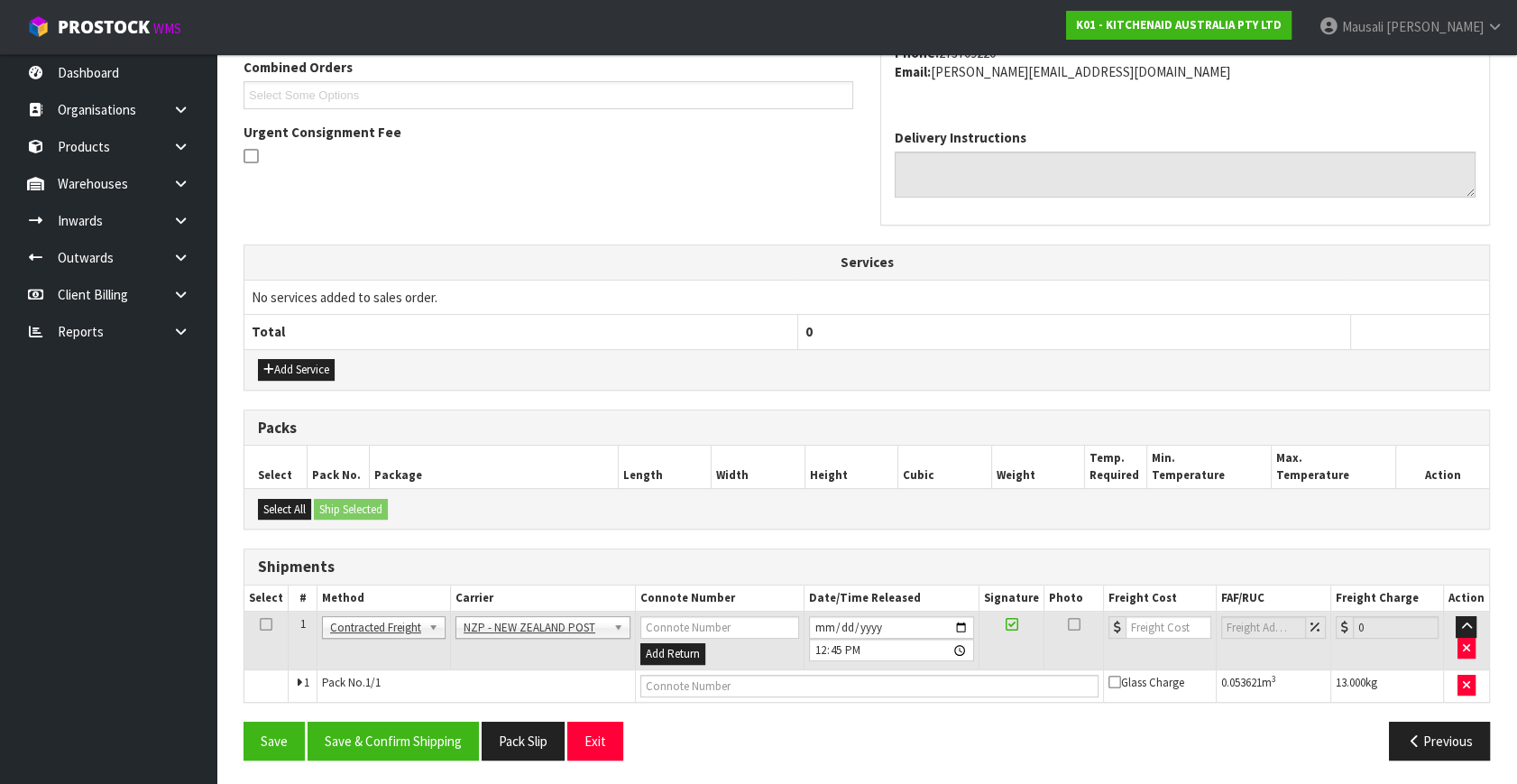
click at [425, 713] on div "From Address CONTRACT WAREHOUSING & LOGISTICS [STREET_ADDRESS] Combined Orders …" at bounding box center [867, 325] width 1247 height 896
drag, startPoint x: 428, startPoint y: 739, endPoint x: 568, endPoint y: 773, distance: 144.1
click at [431, 744] on button "Save & Confirm Shipping" at bounding box center [393, 741] width 171 height 39
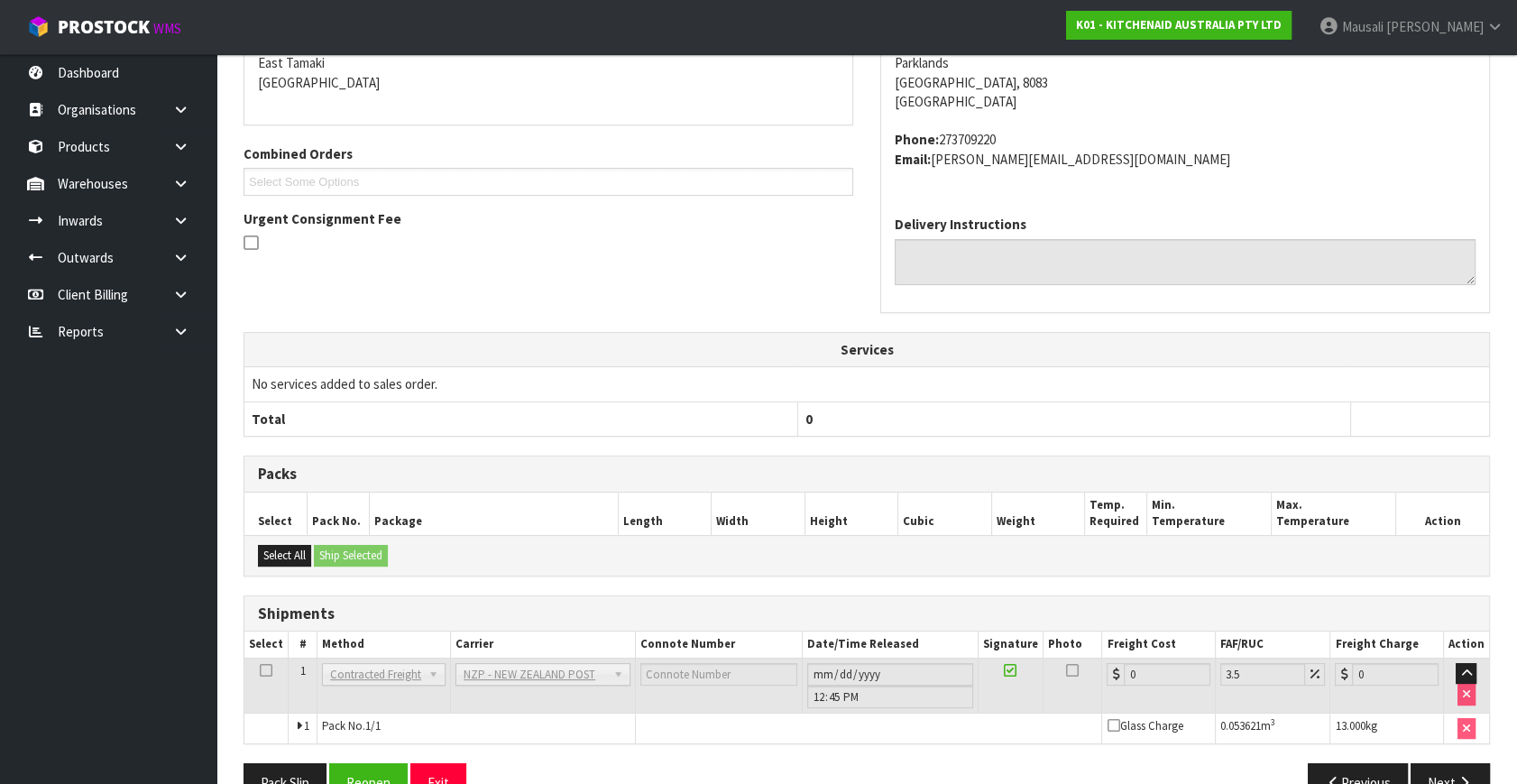
scroll to position [451, 0]
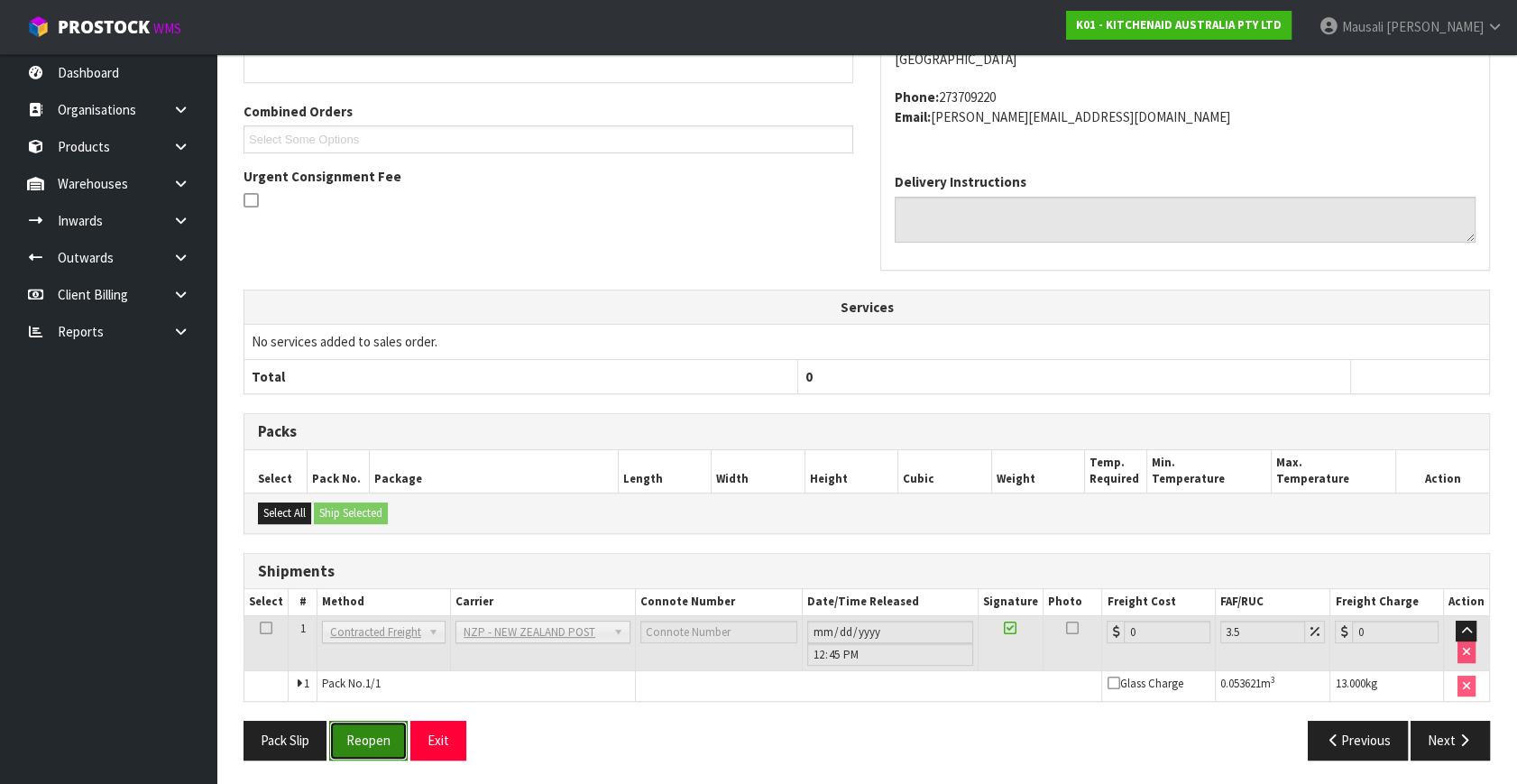
click at [364, 750] on button "Reopen" at bounding box center [369, 740] width 79 height 39
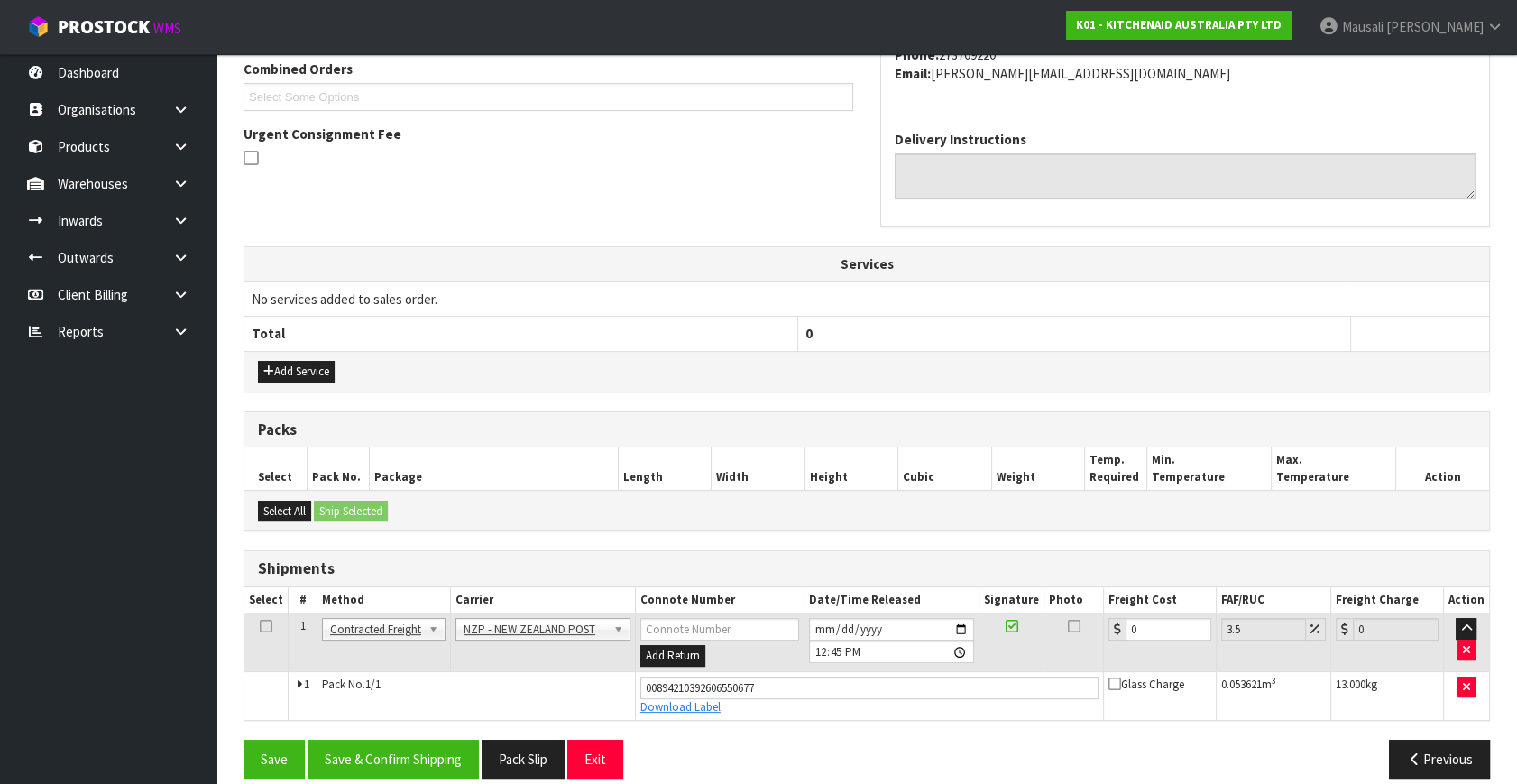
scroll to position [493, 0]
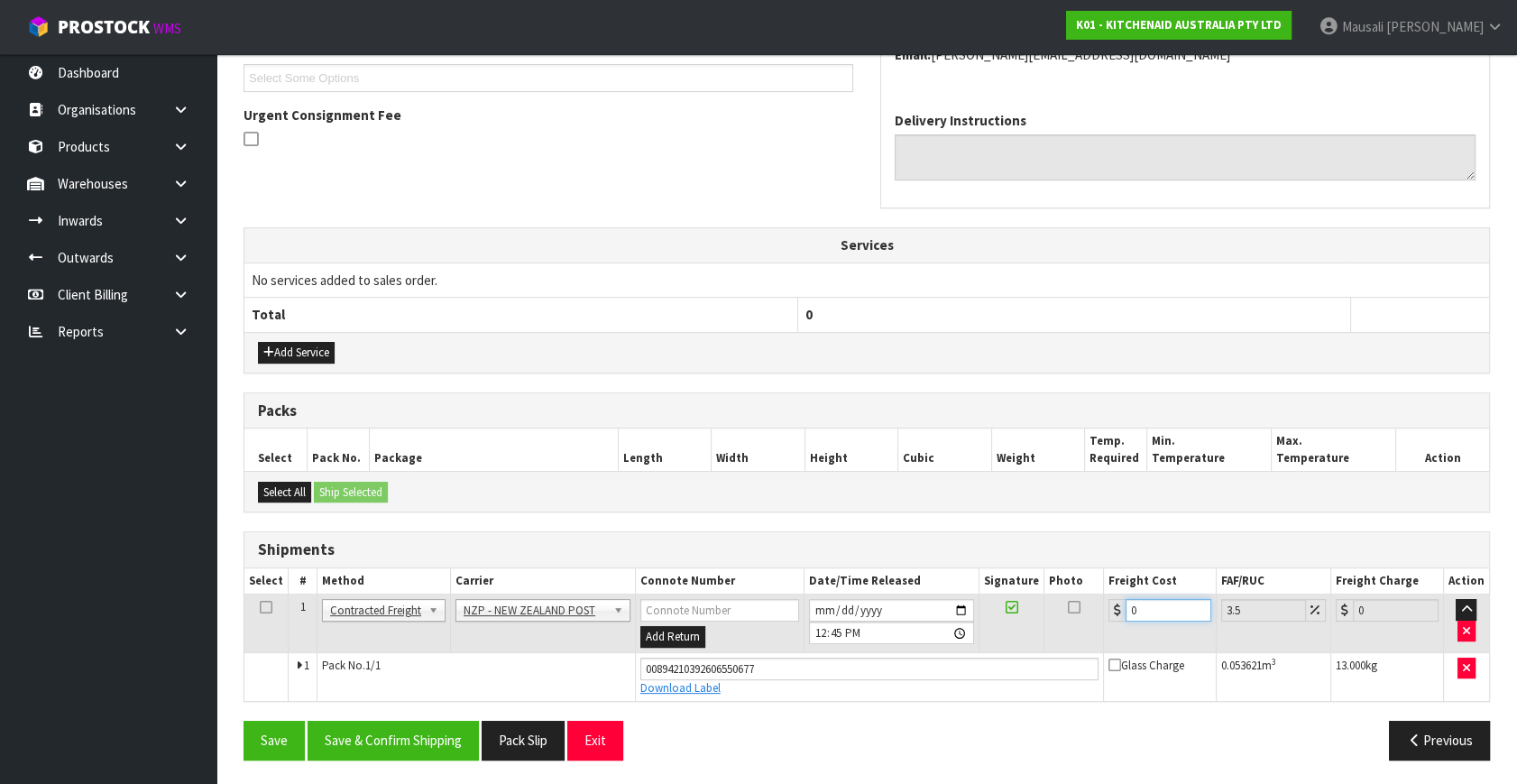
drag, startPoint x: 1155, startPoint y: 607, endPoint x: 1107, endPoint y: 617, distance: 49.0
click at [1109, 617] on div "0" at bounding box center [1160, 610] width 102 height 23
type input "1"
type input "1.03"
type input "16"
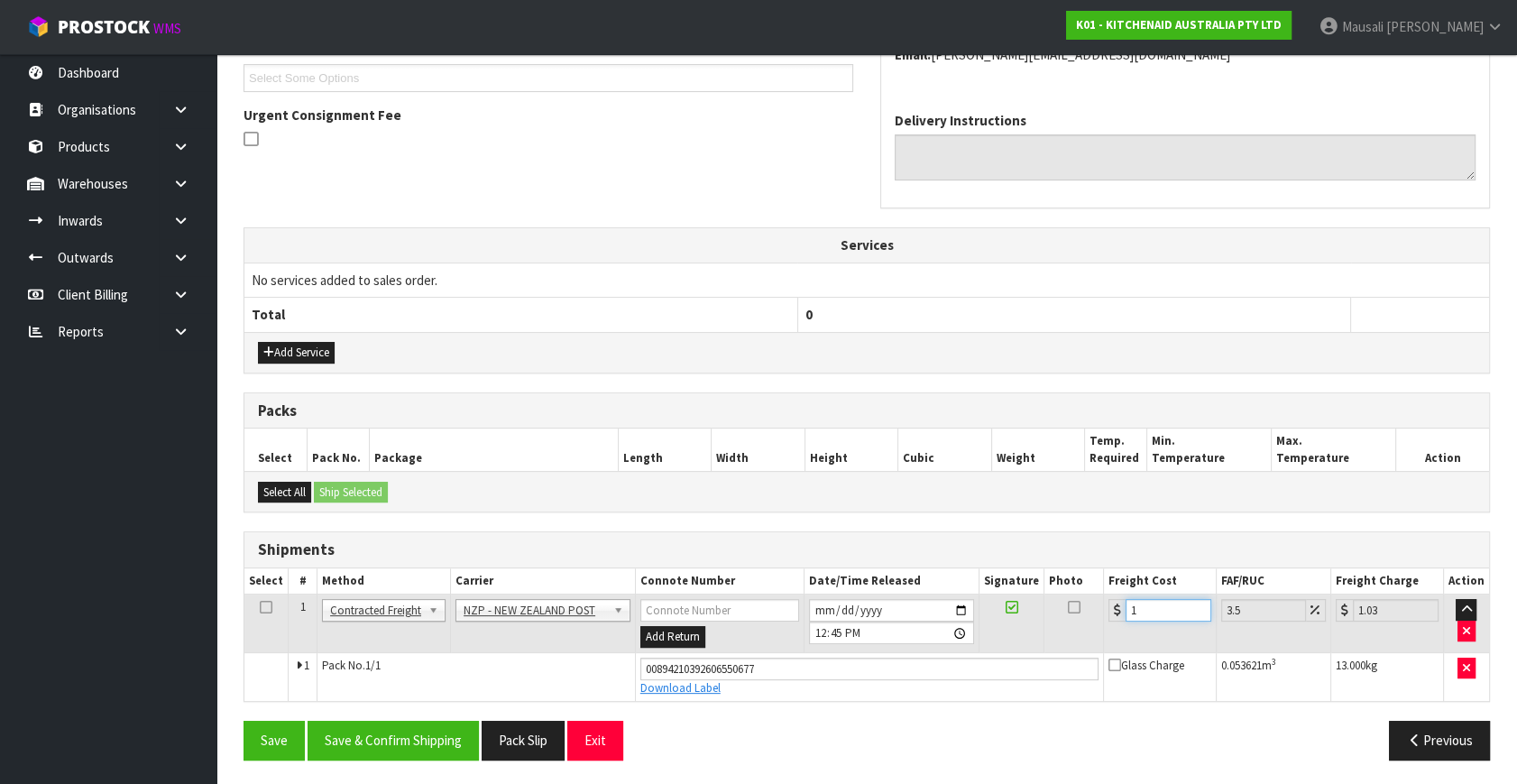
type input "16.56"
type input "16.6"
type input "17.18"
type input "16.61"
type input "17.19"
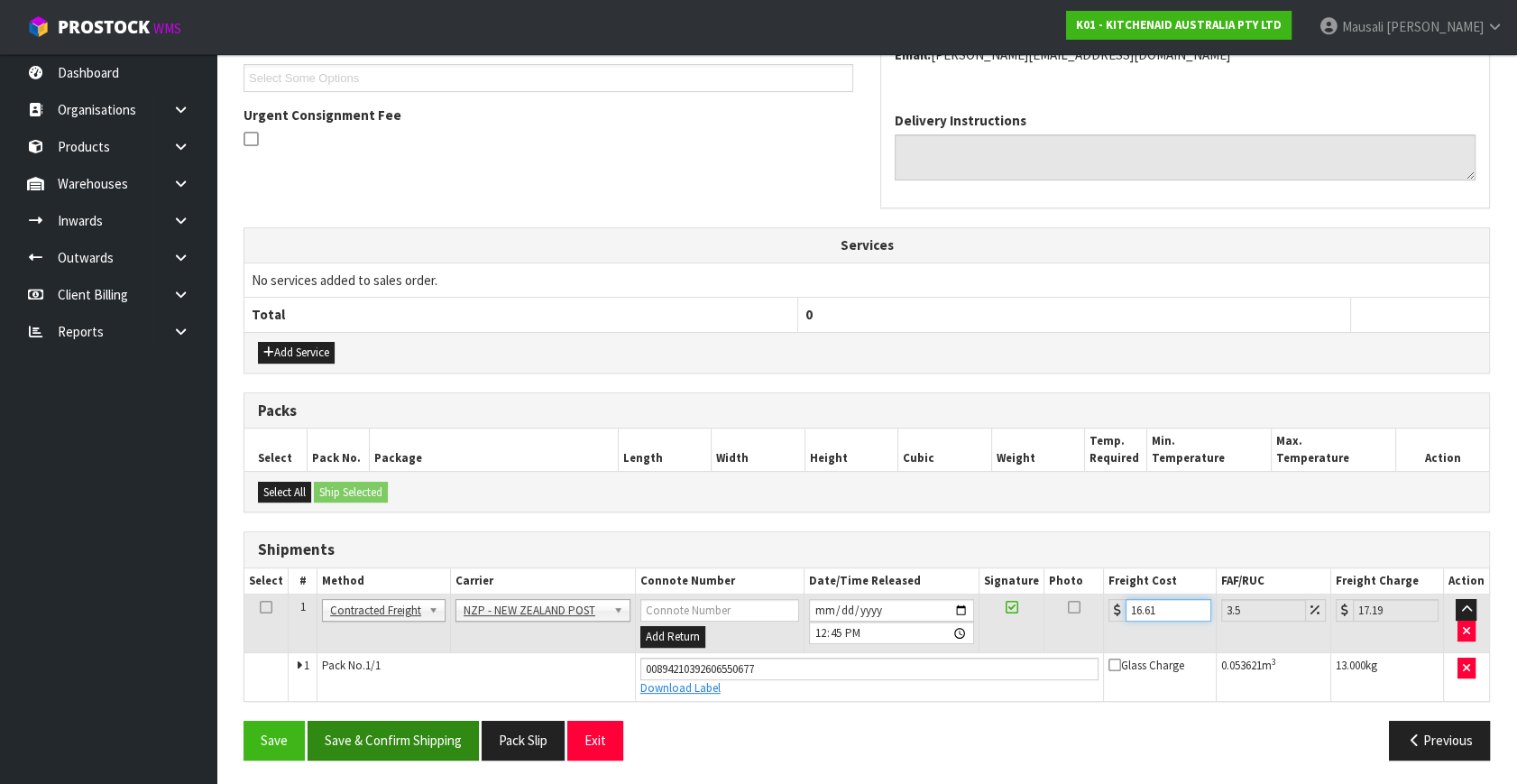
type input "16.61"
drag, startPoint x: 428, startPoint y: 732, endPoint x: 448, endPoint y: 724, distance: 21.5
click at [442, 726] on button "Save & Confirm Shipping" at bounding box center [393, 740] width 171 height 39
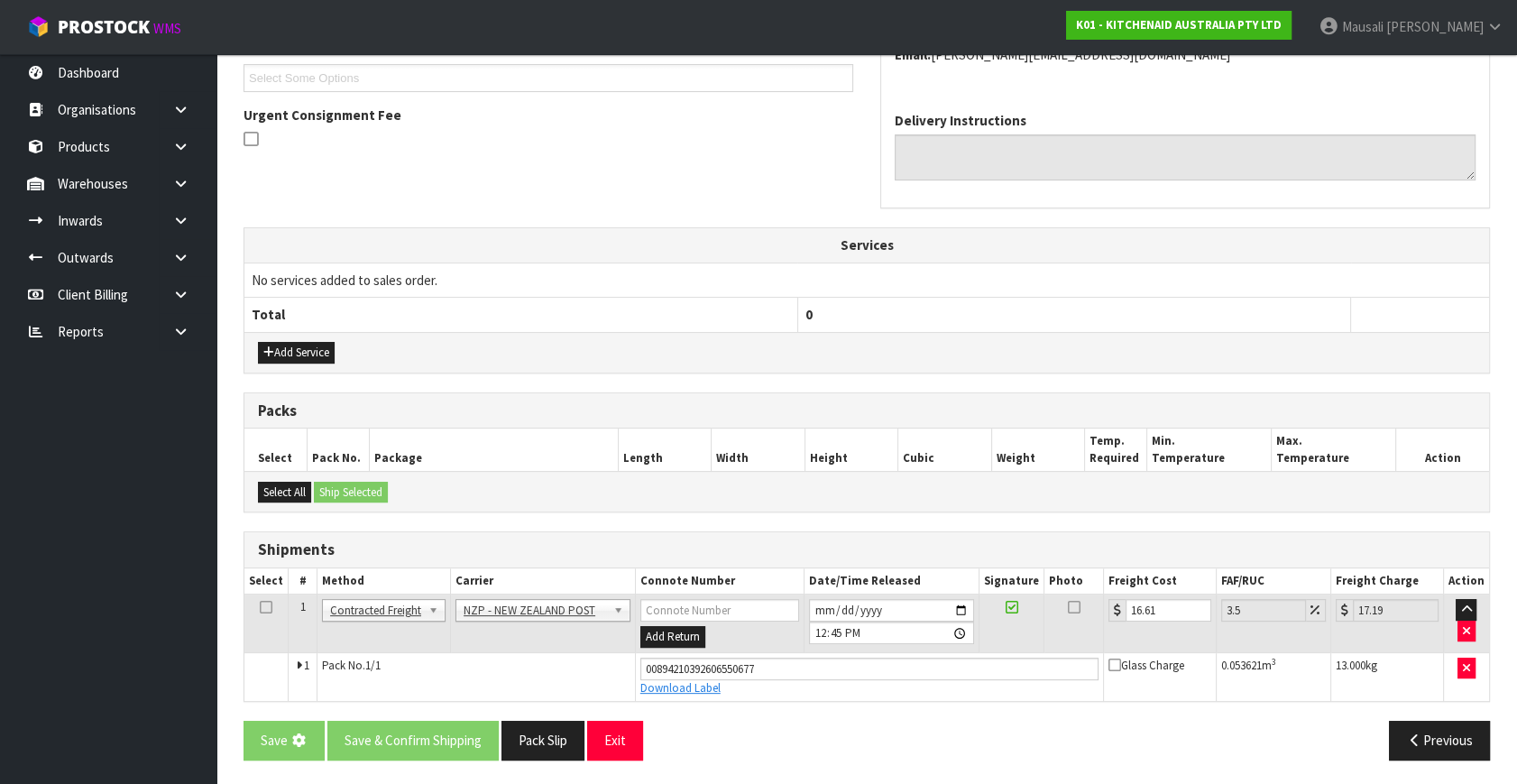
scroll to position [0, 0]
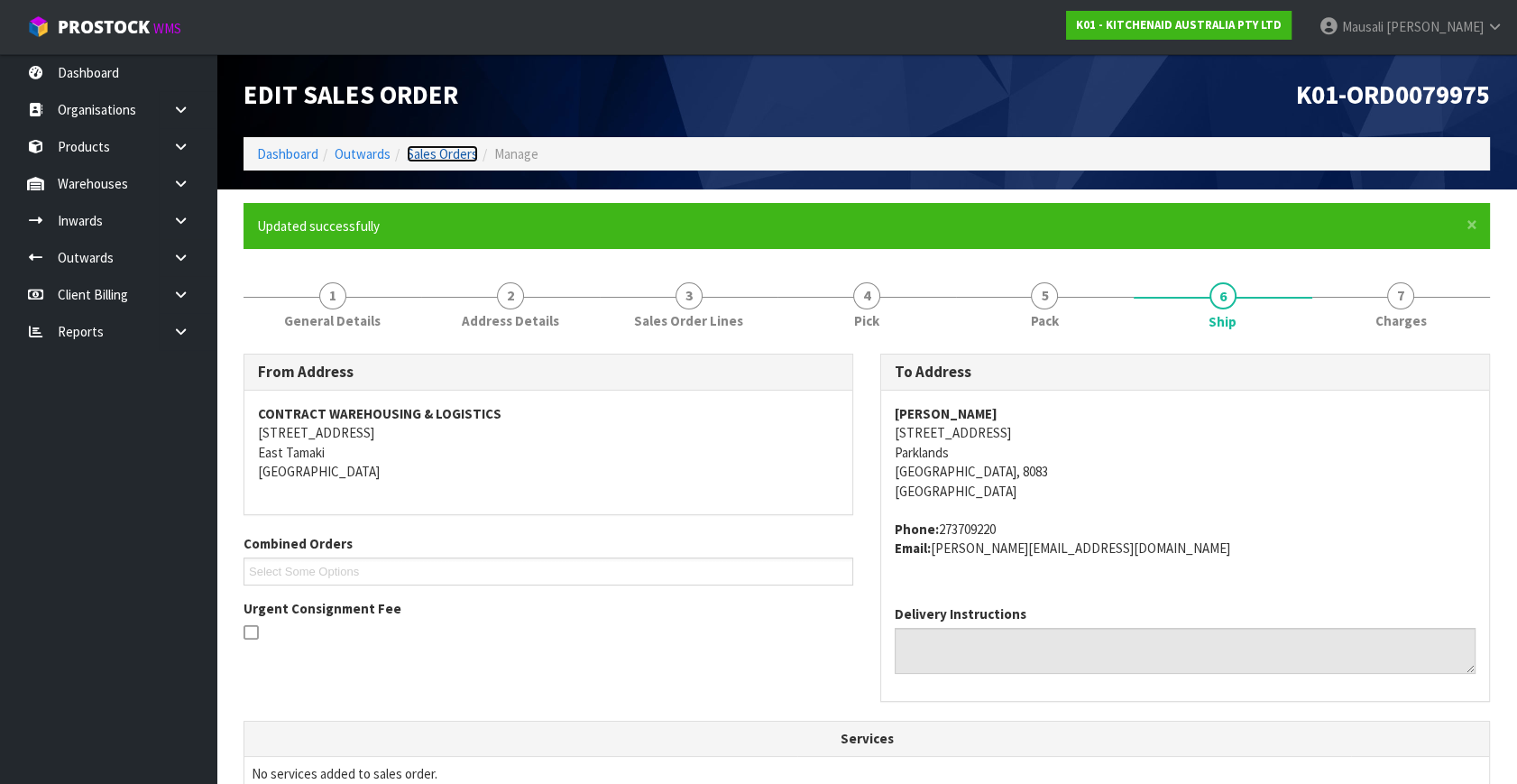
click at [440, 153] on link "Sales Orders" at bounding box center [442, 154] width 71 height 17
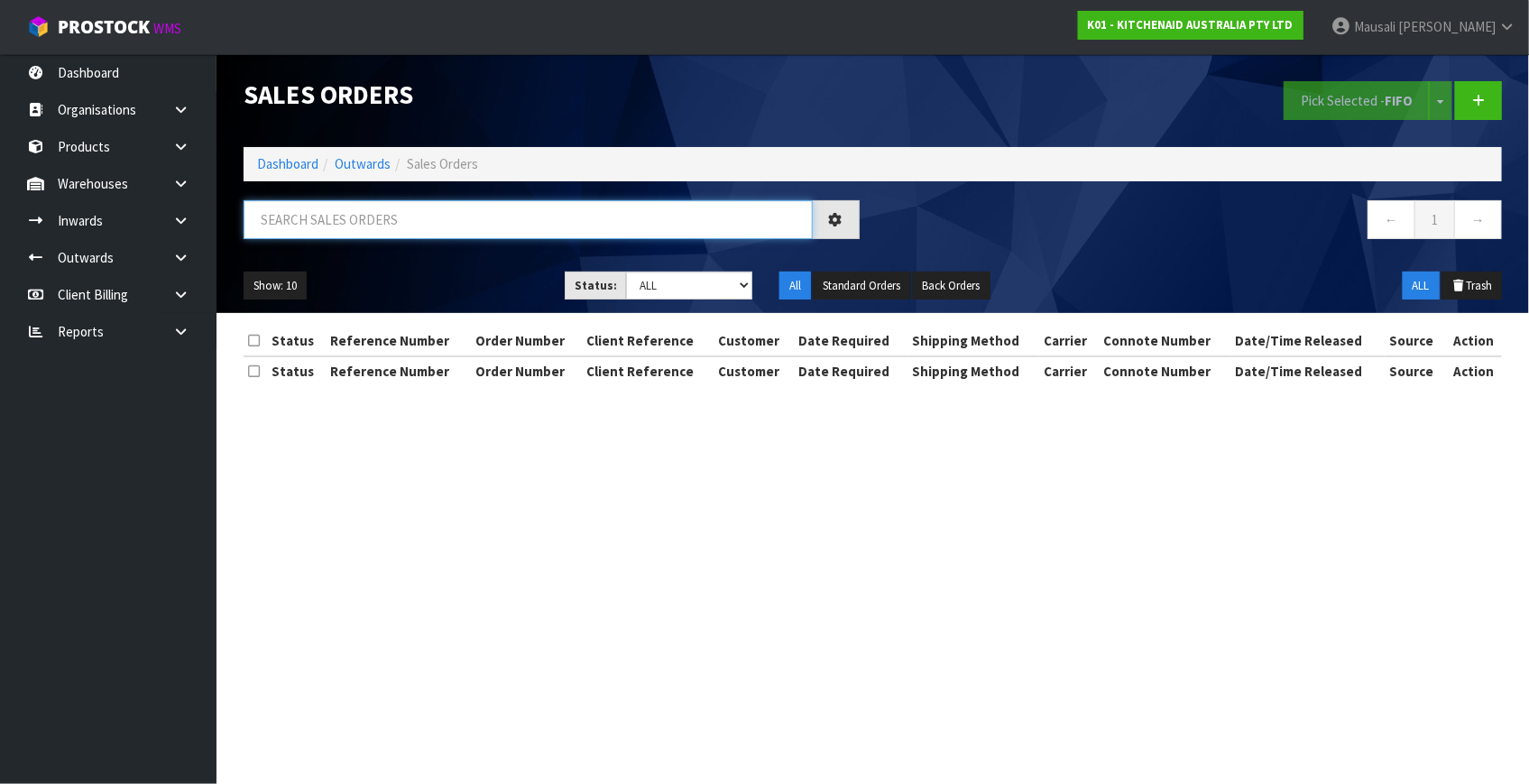
click at [301, 237] on input "text" at bounding box center [528, 219] width 569 height 39
type input "JOB-0415571"
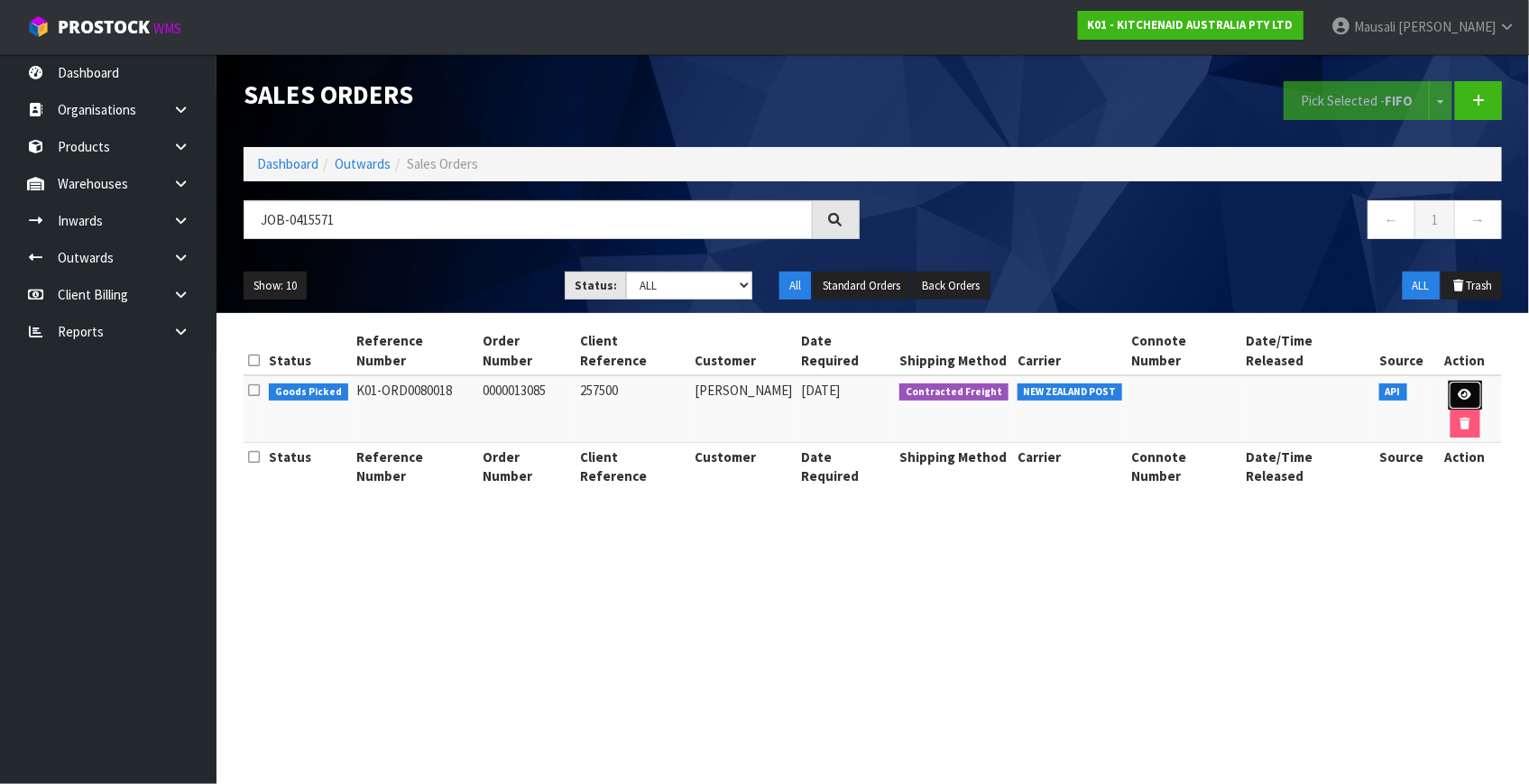
click at [1458, 389] on icon at bounding box center [1465, 394] width 13 height 11
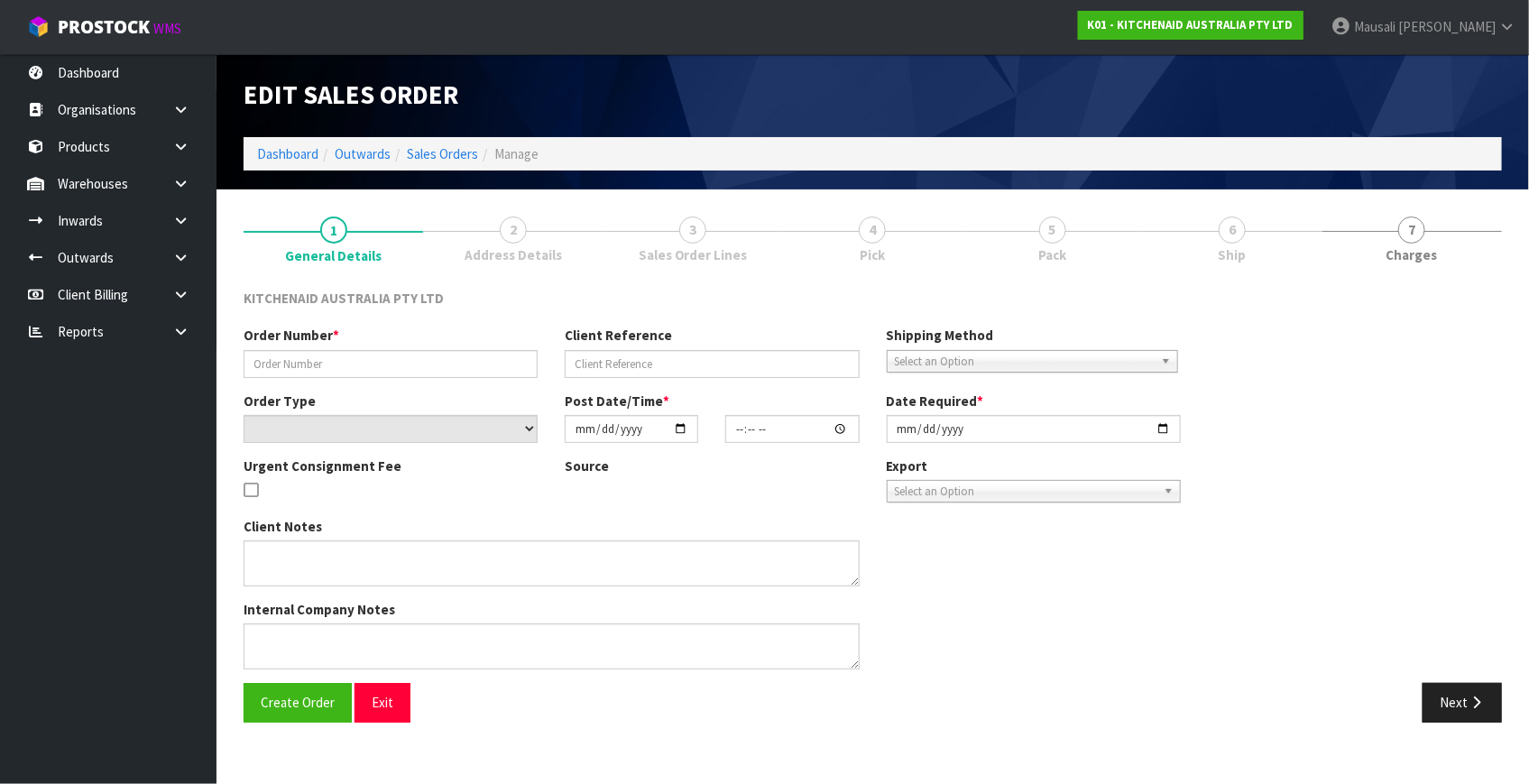
type input "0000013085"
type input "257500"
select select "number:0"
type input "[DATE]"
type input "10:34:36.000"
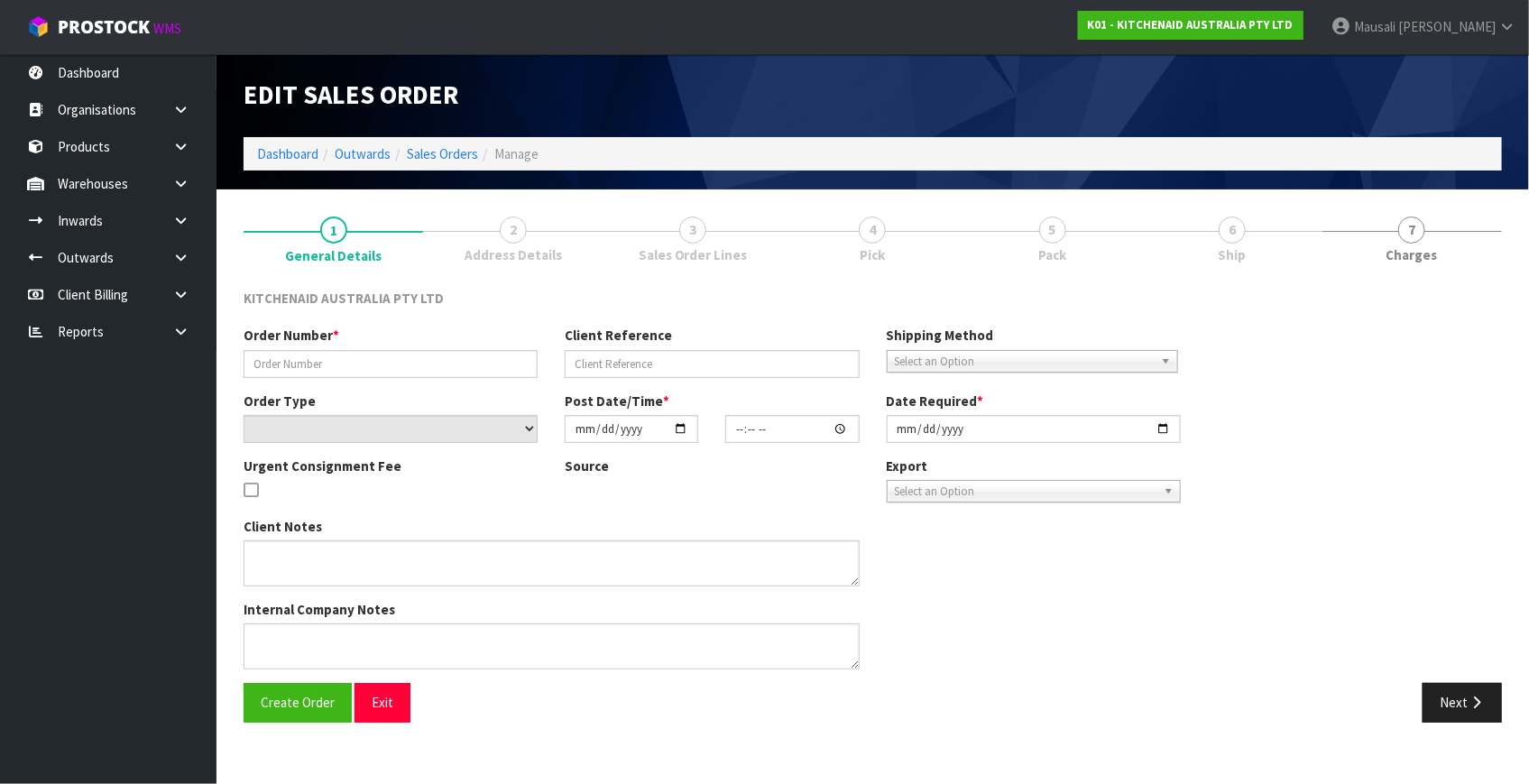
type input "[DATE]"
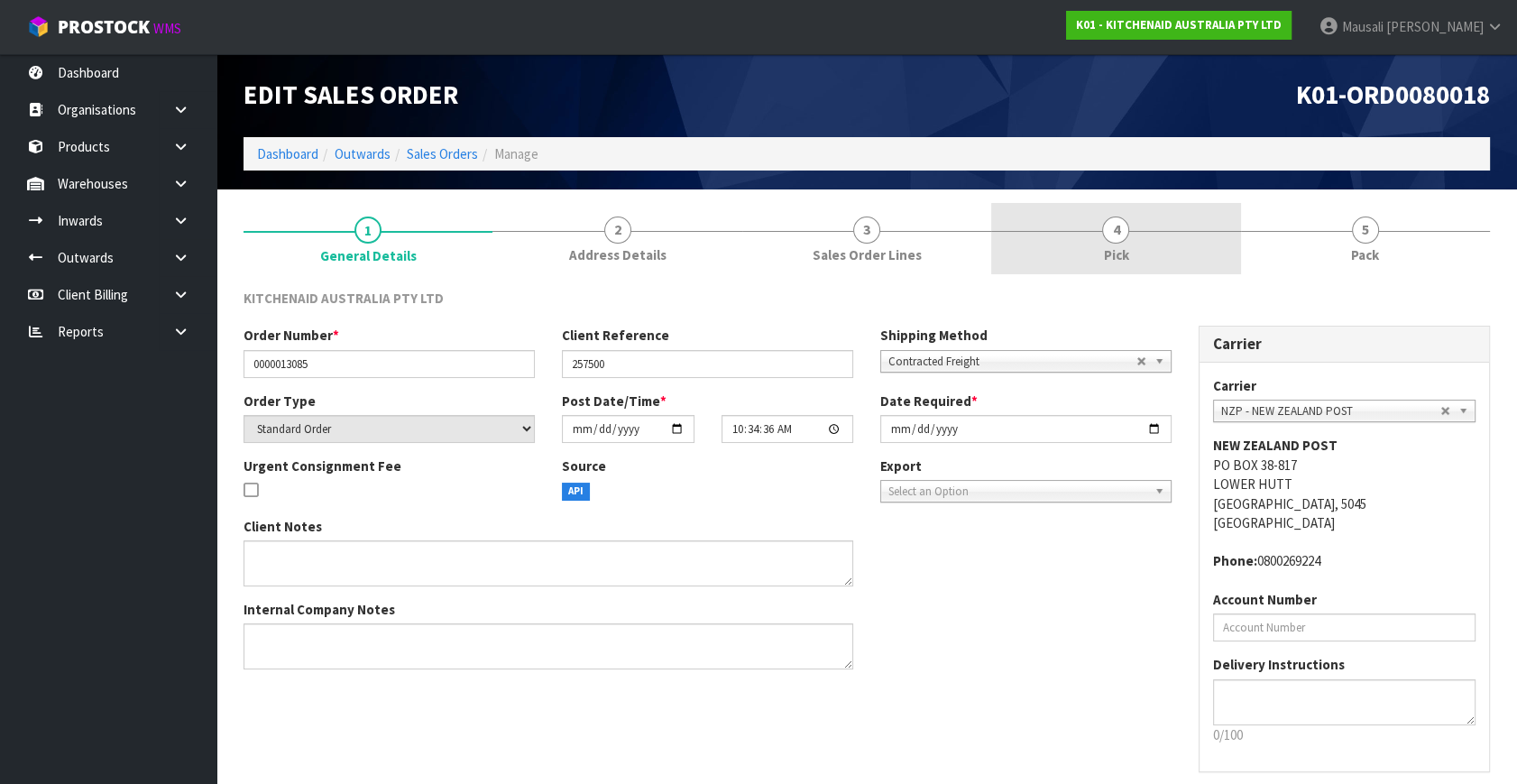
click at [1128, 253] on link "4 Pick" at bounding box center [1116, 238] width 249 height 71
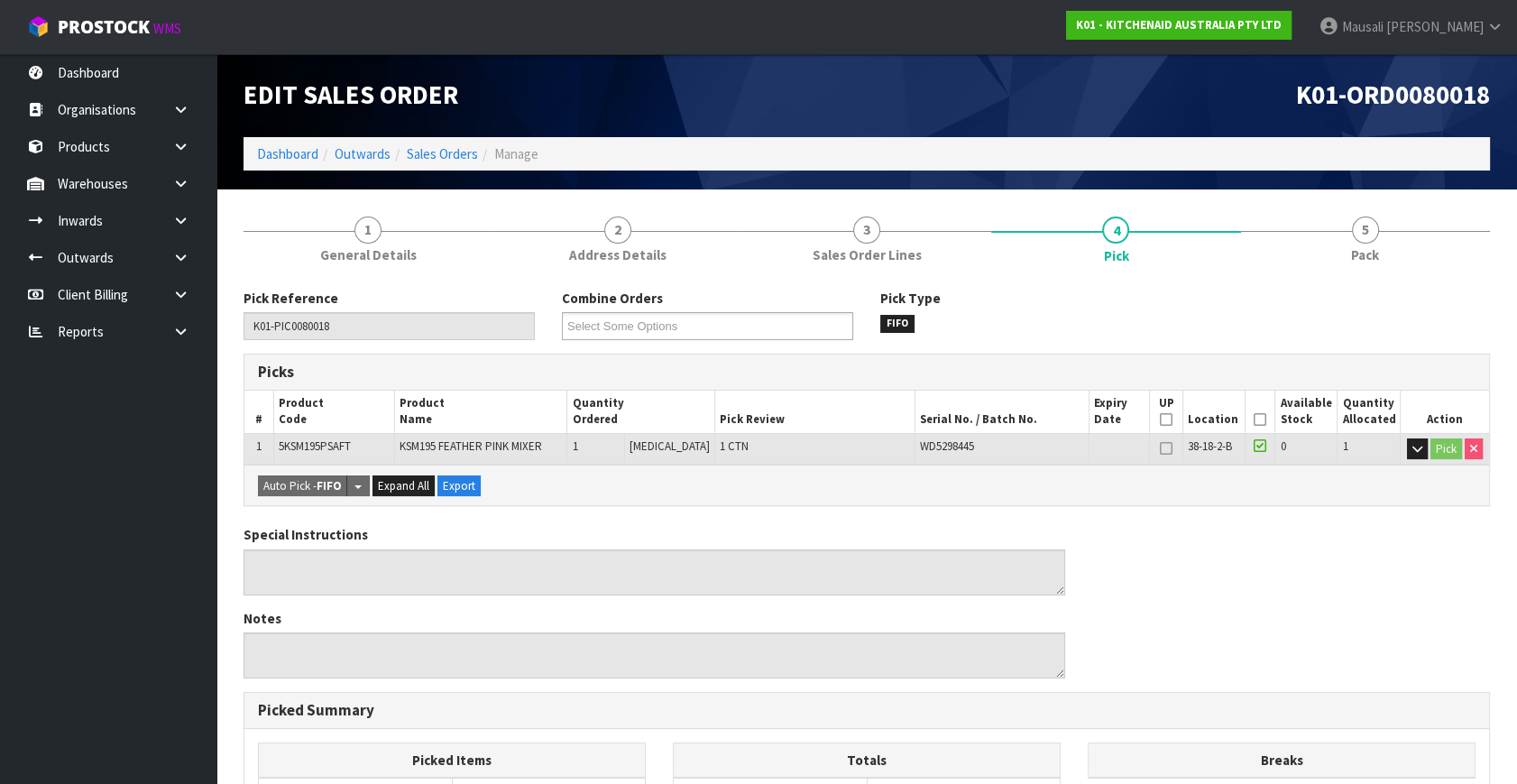
click at [1256, 420] on icon at bounding box center [1259, 419] width 12 height 1
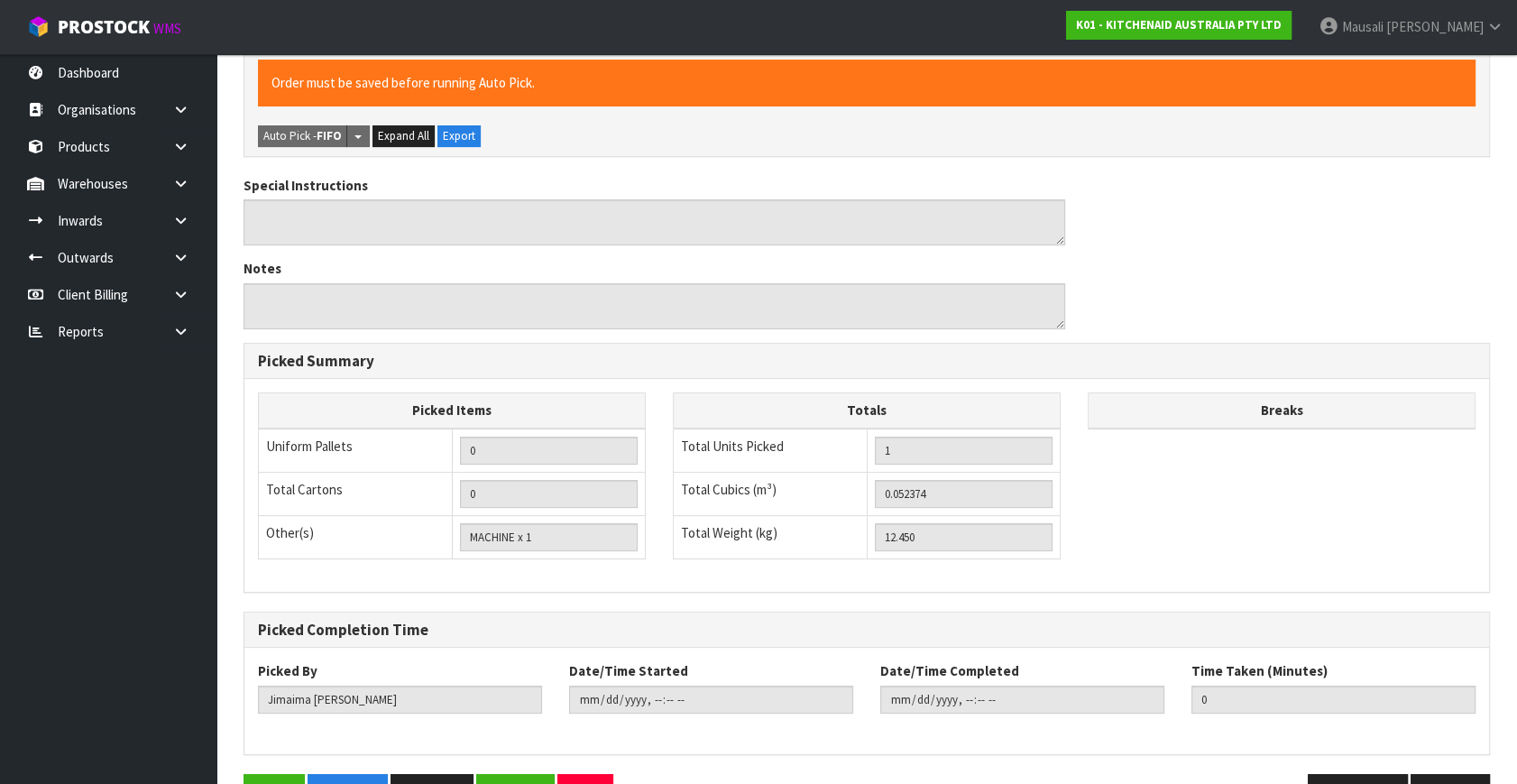
scroll to position [468, 0]
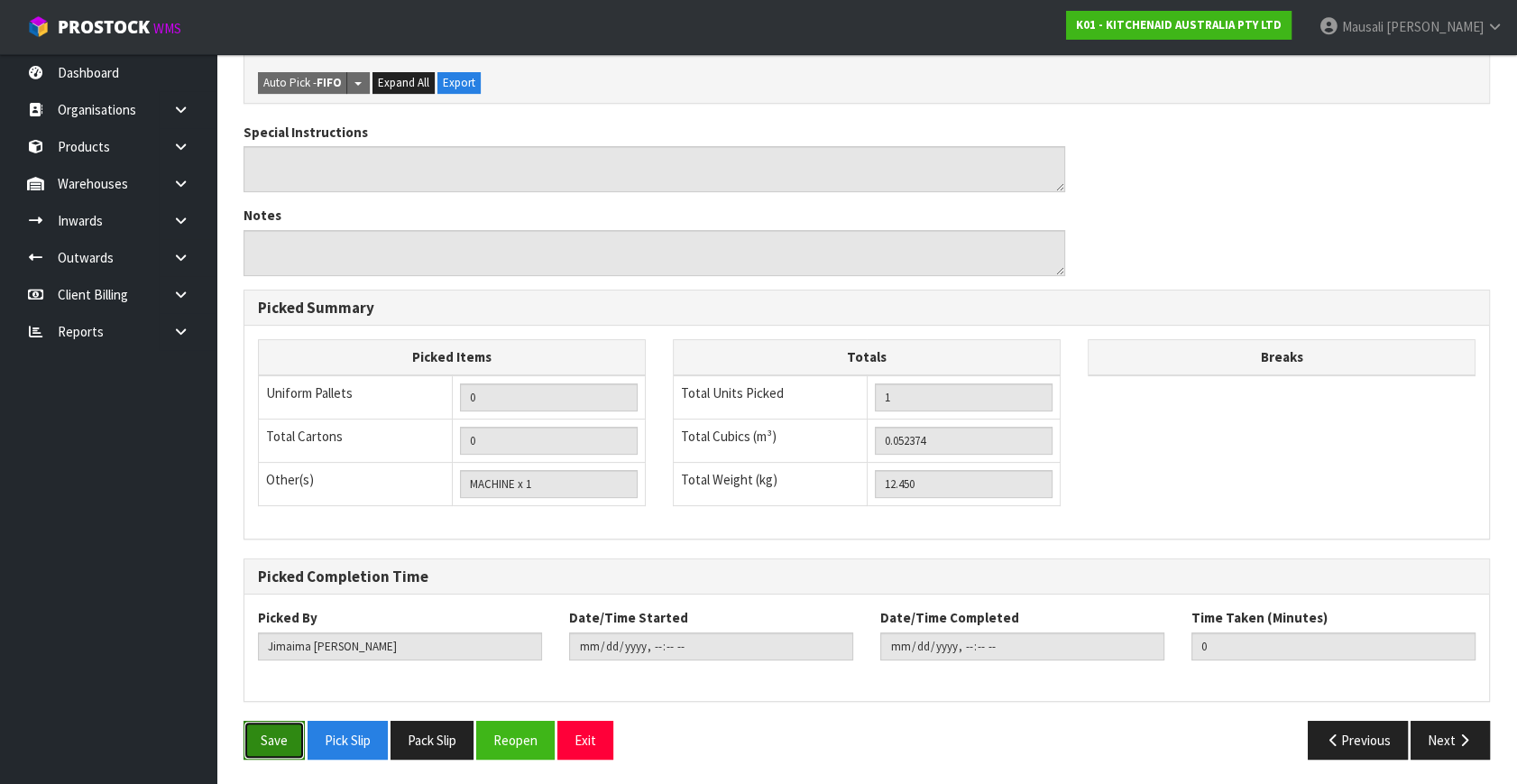
click at [290, 746] on button "Save" at bounding box center [274, 740] width 61 height 39
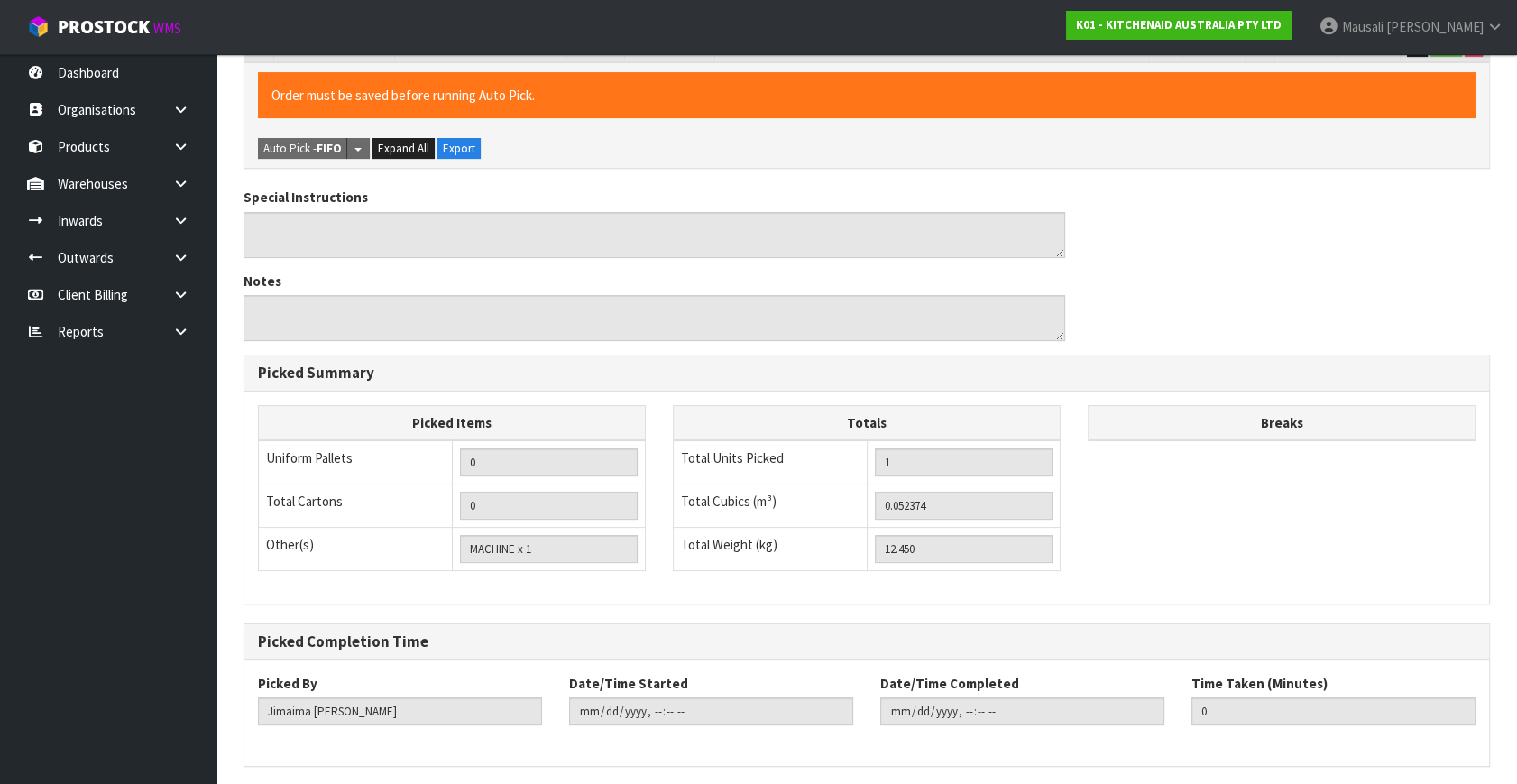
scroll to position [0, 0]
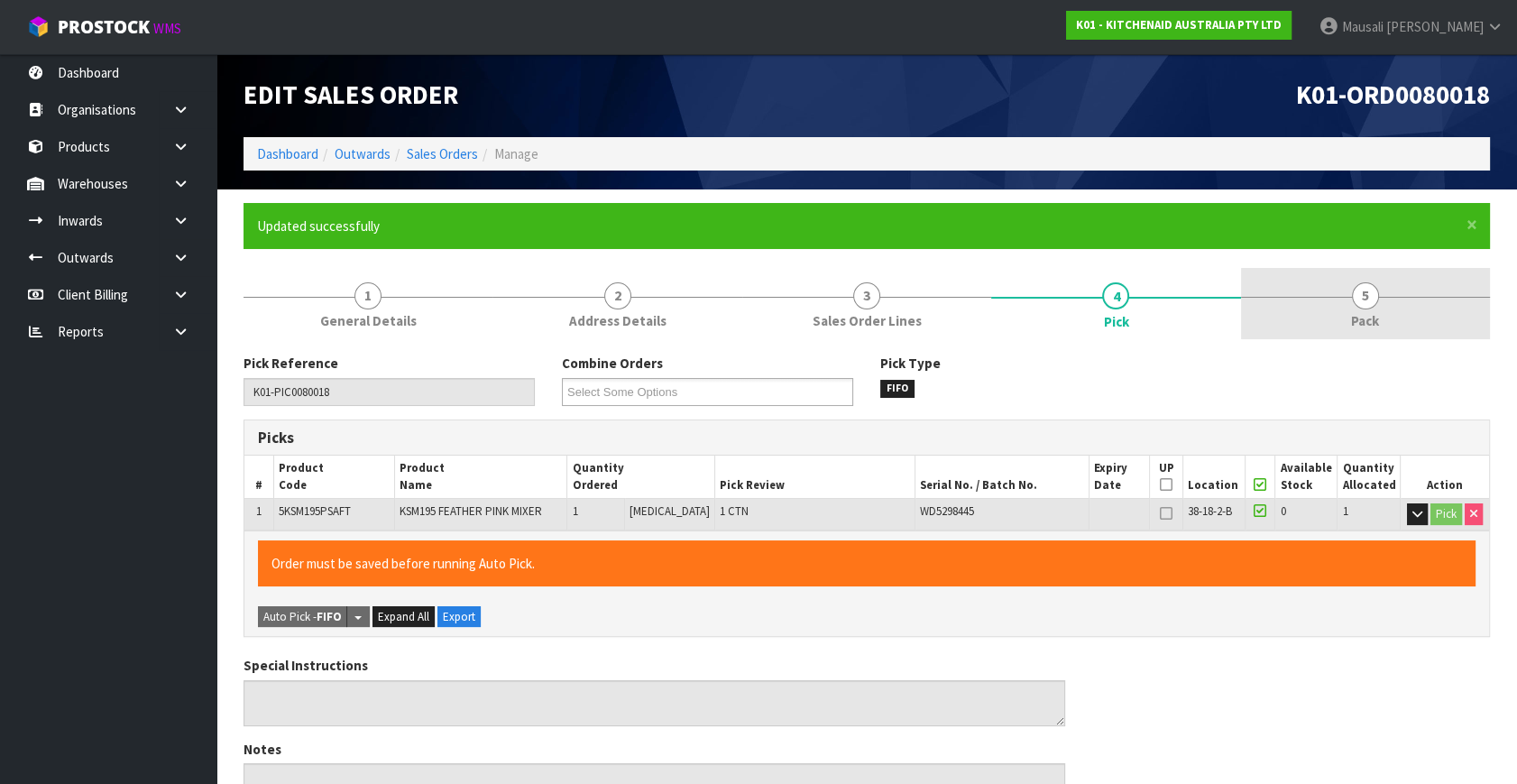
type input "[PERSON_NAME]"
type input "[DATE]T12:47:37"
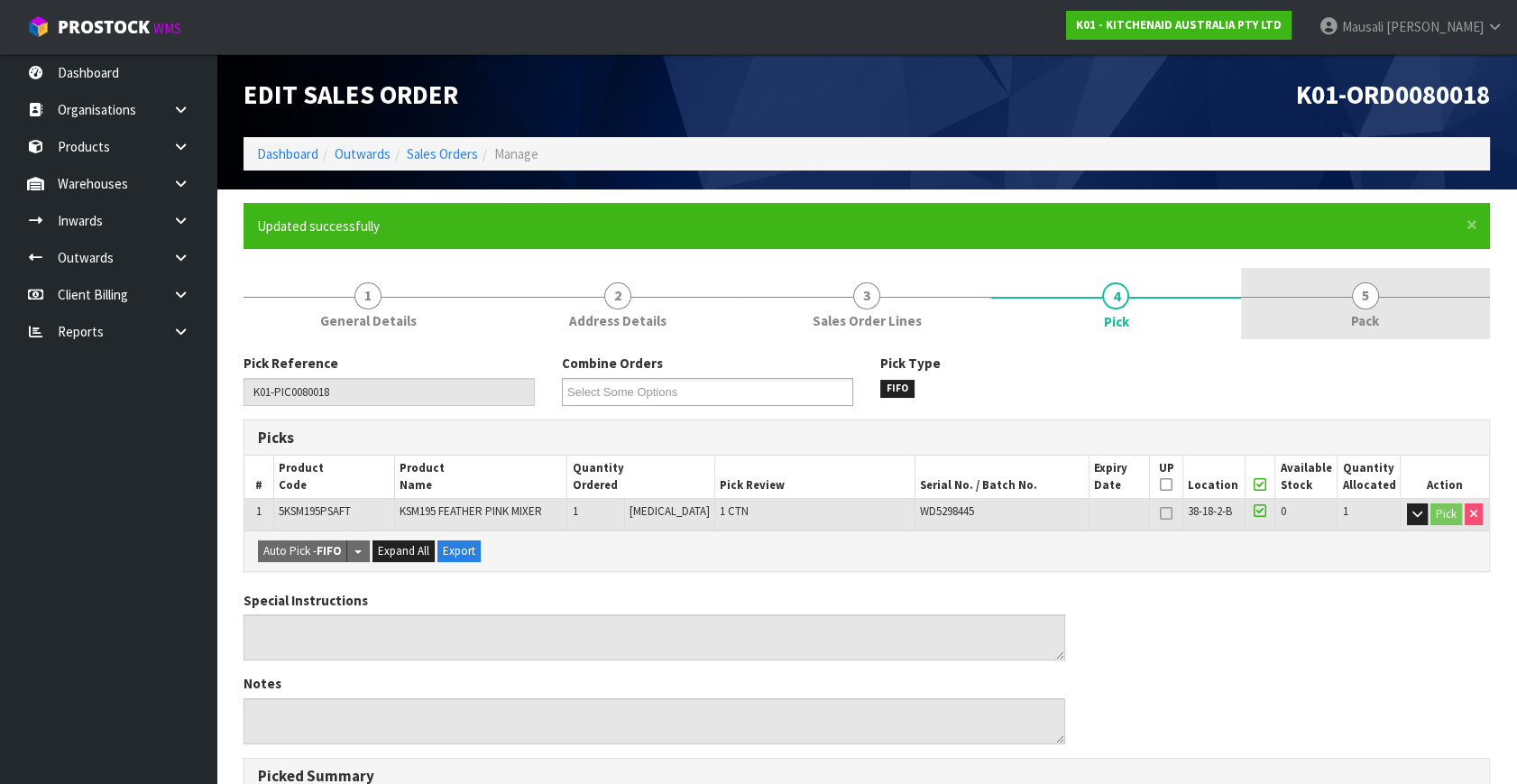
click at [1367, 308] on link "5 Pack" at bounding box center [1366, 303] width 249 height 71
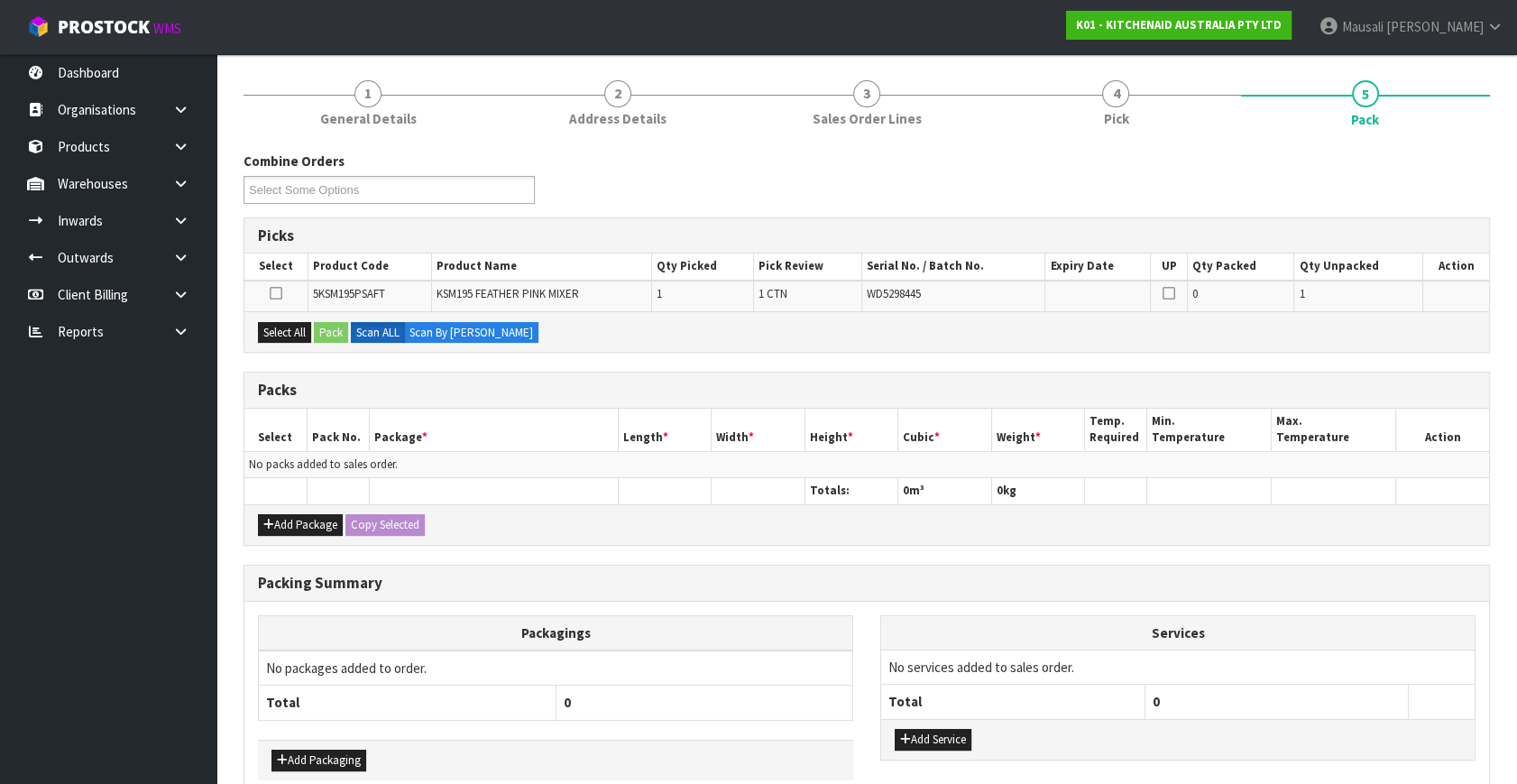
scroll to position [293, 0]
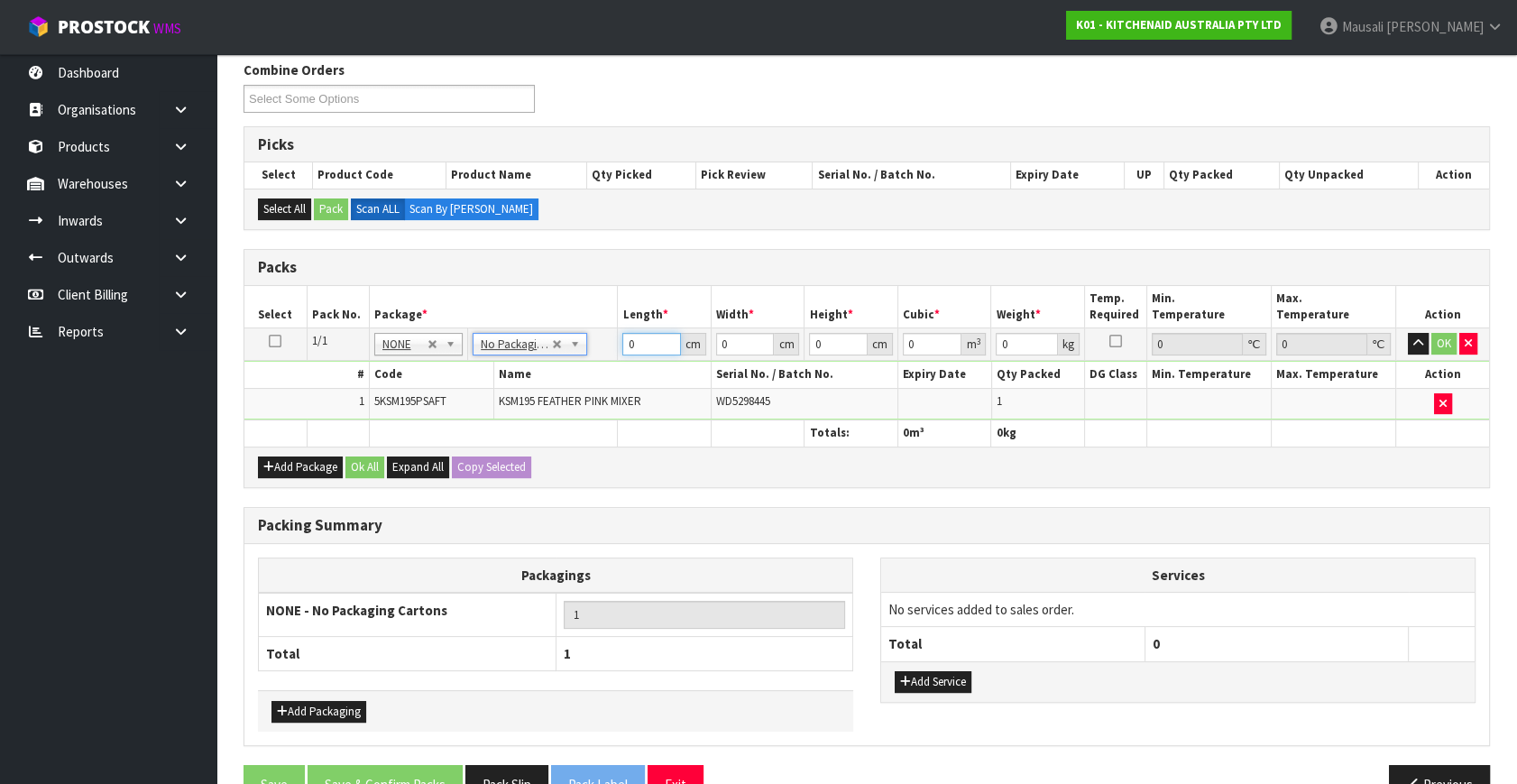
drag, startPoint x: 645, startPoint y: 348, endPoint x: 578, endPoint y: 379, distance: 73.8
click at [589, 373] on tbody "1/1 NONE 007-001 007-002 007-004 007-009 007-013 007-014 007-015 007-017 007-01…" at bounding box center [867, 374] width 1245 height 92
type input "43"
type input "29"
type input "4"
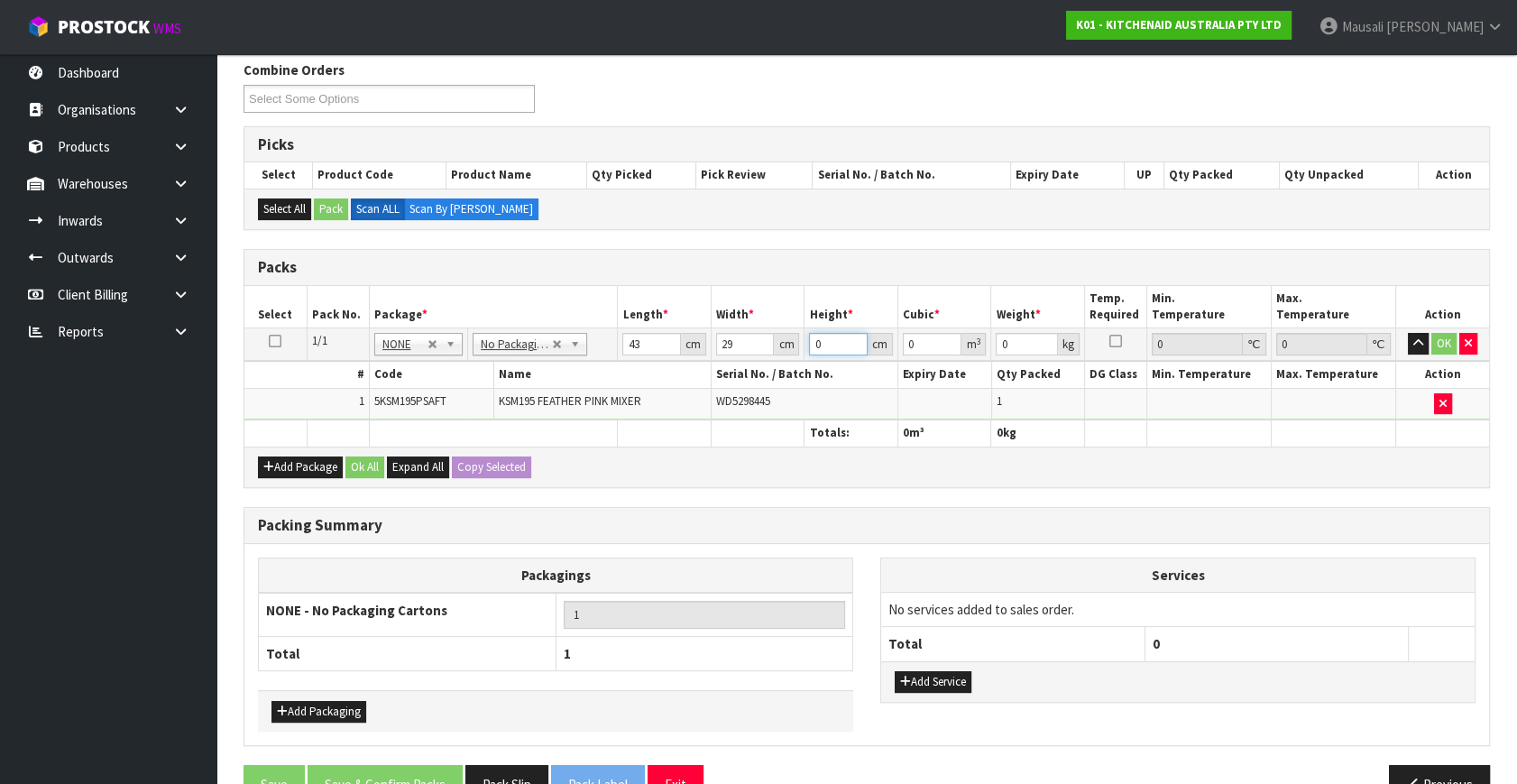
type input "0.004988"
type input "43"
type input "0.053621"
type input "43"
type input "13"
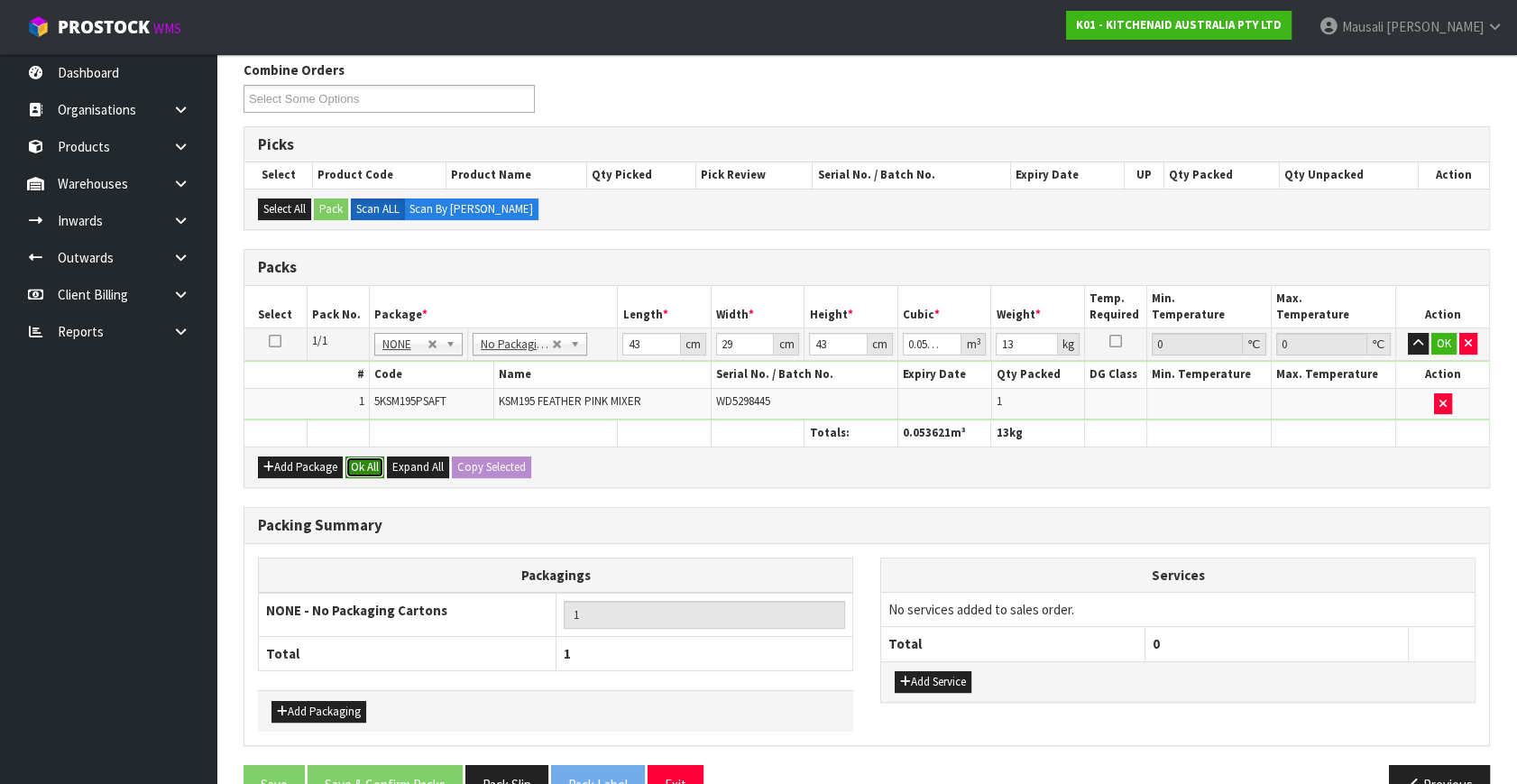
click at [361, 463] on button "Ok All" at bounding box center [365, 467] width 39 height 22
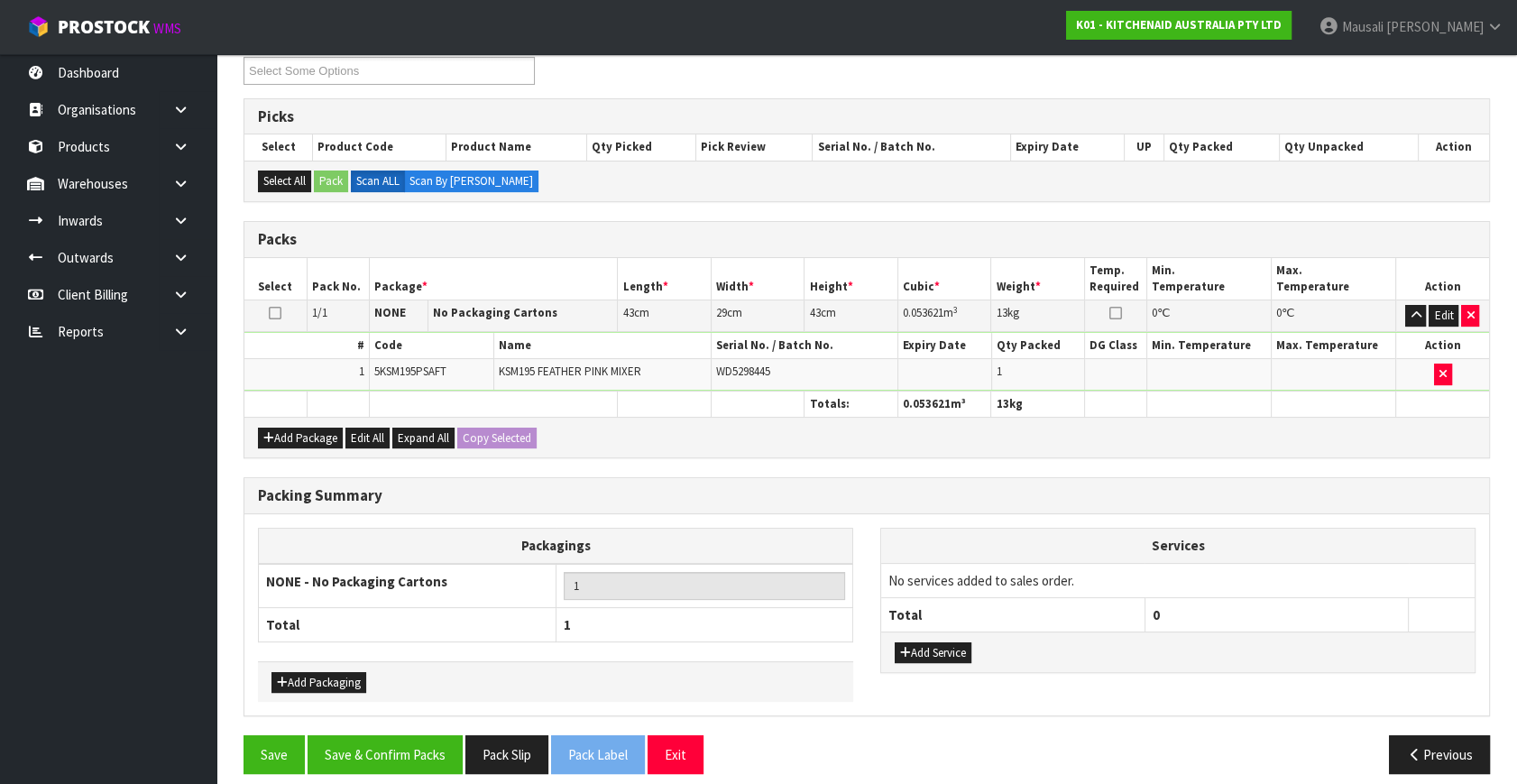
scroll to position [334, 0]
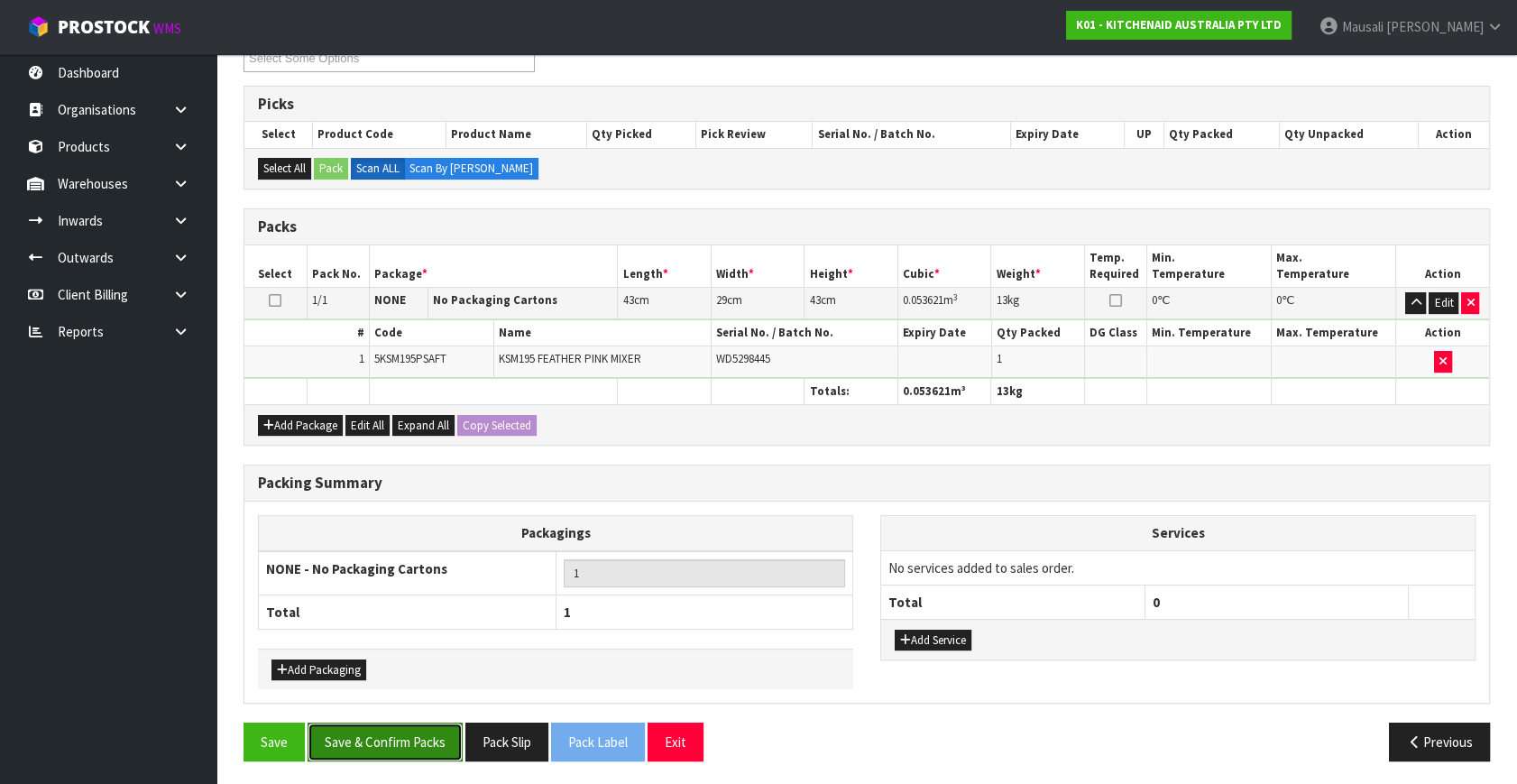
drag, startPoint x: 408, startPoint y: 738, endPoint x: 735, endPoint y: 719, distance: 327.6
click at [410, 737] on button "Save & Confirm Packs" at bounding box center [385, 742] width 155 height 39
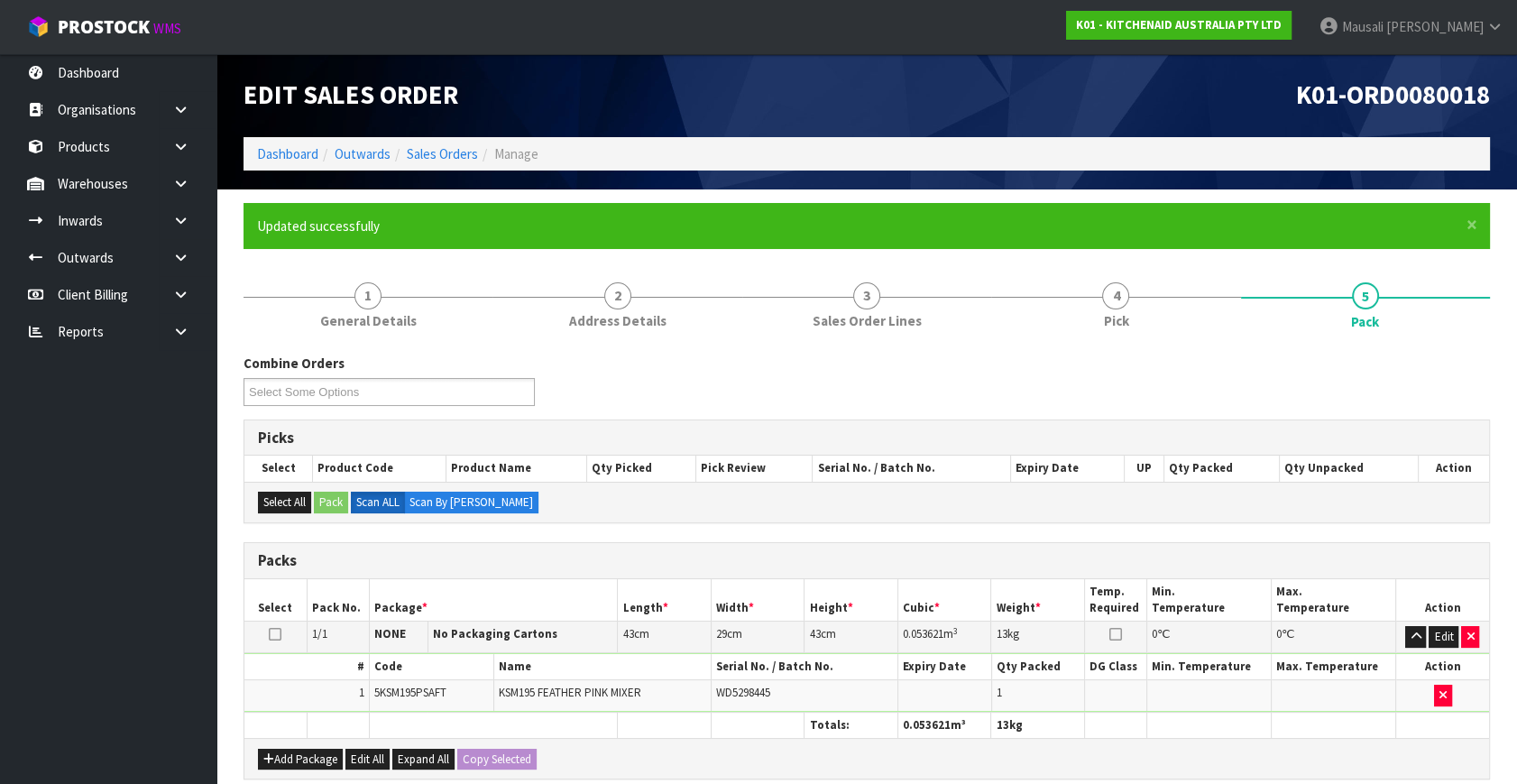
scroll to position [235, 0]
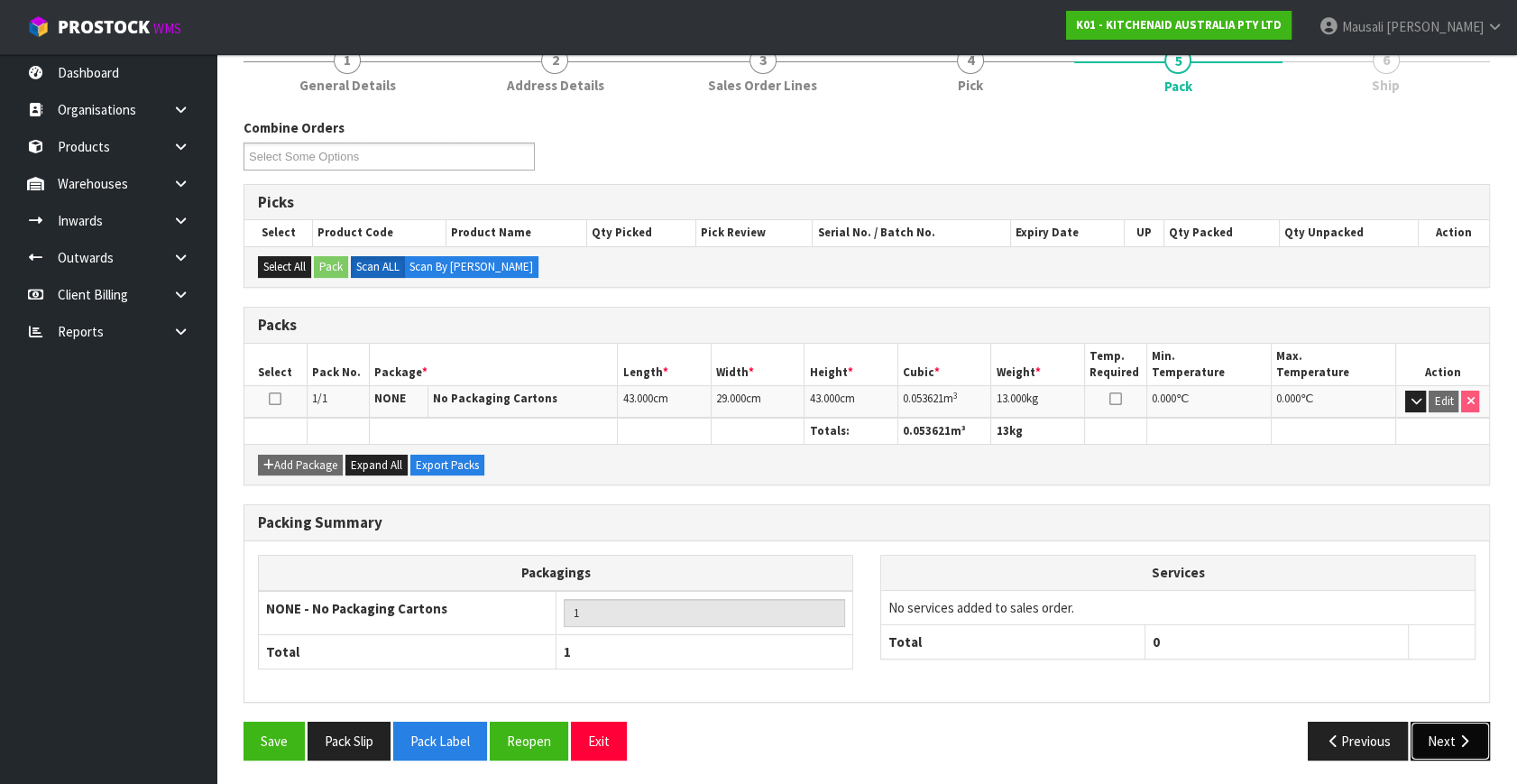
click at [1457, 738] on icon "button" at bounding box center [1464, 741] width 17 height 13
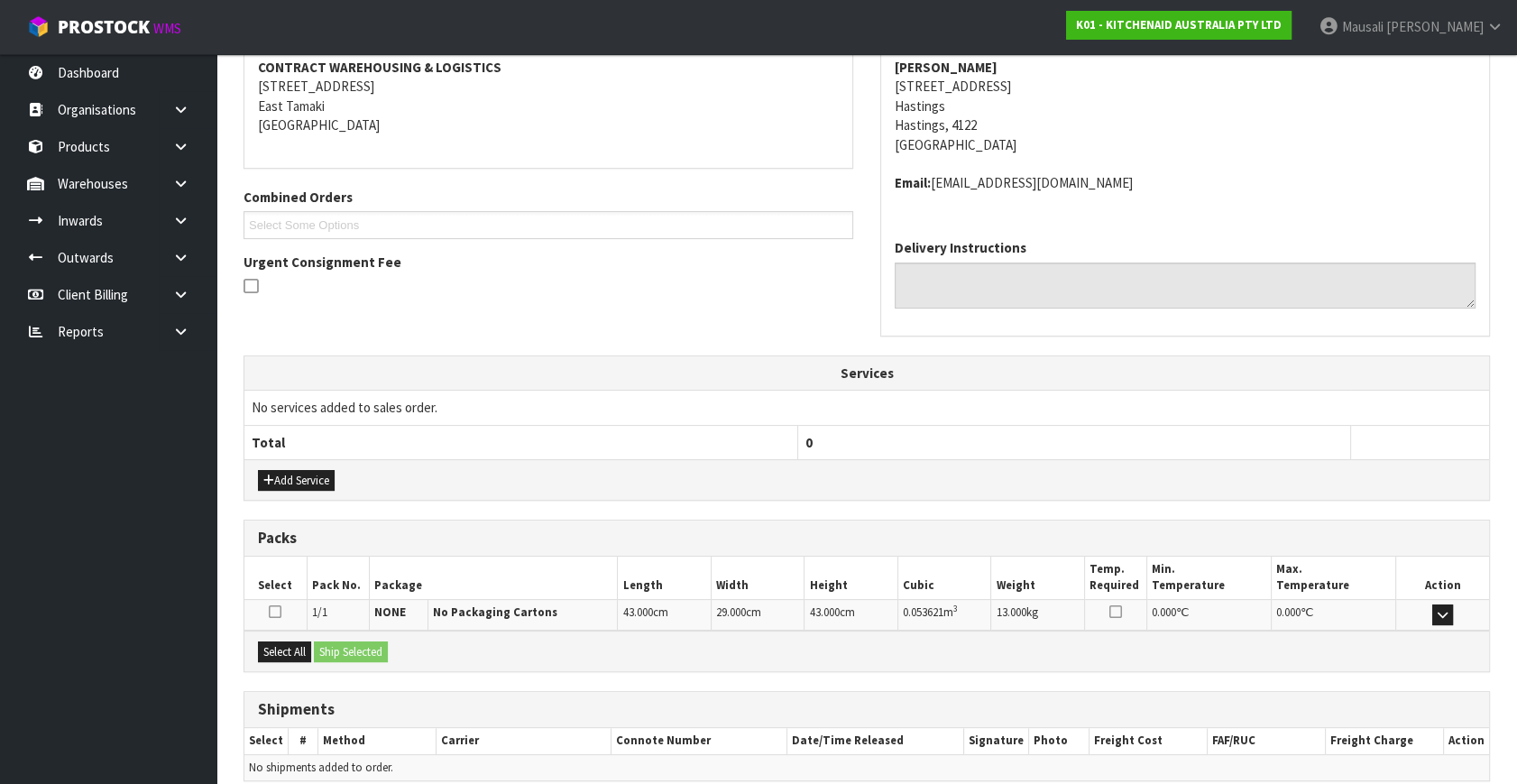
scroll to position [425, 0]
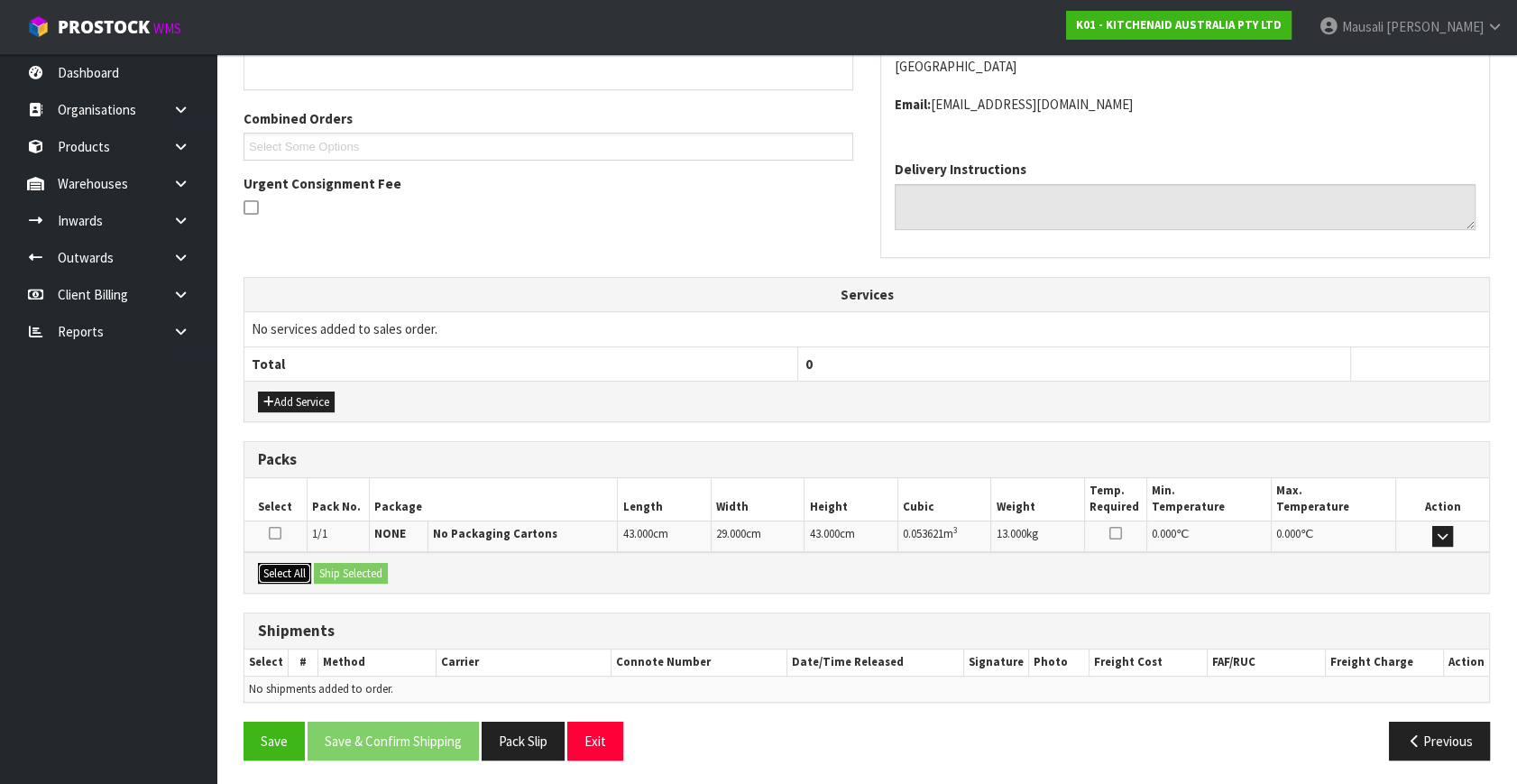
click at [288, 567] on button "Select All" at bounding box center [284, 573] width 54 height 22
click at [337, 567] on button "Ship Selected" at bounding box center [351, 573] width 74 height 22
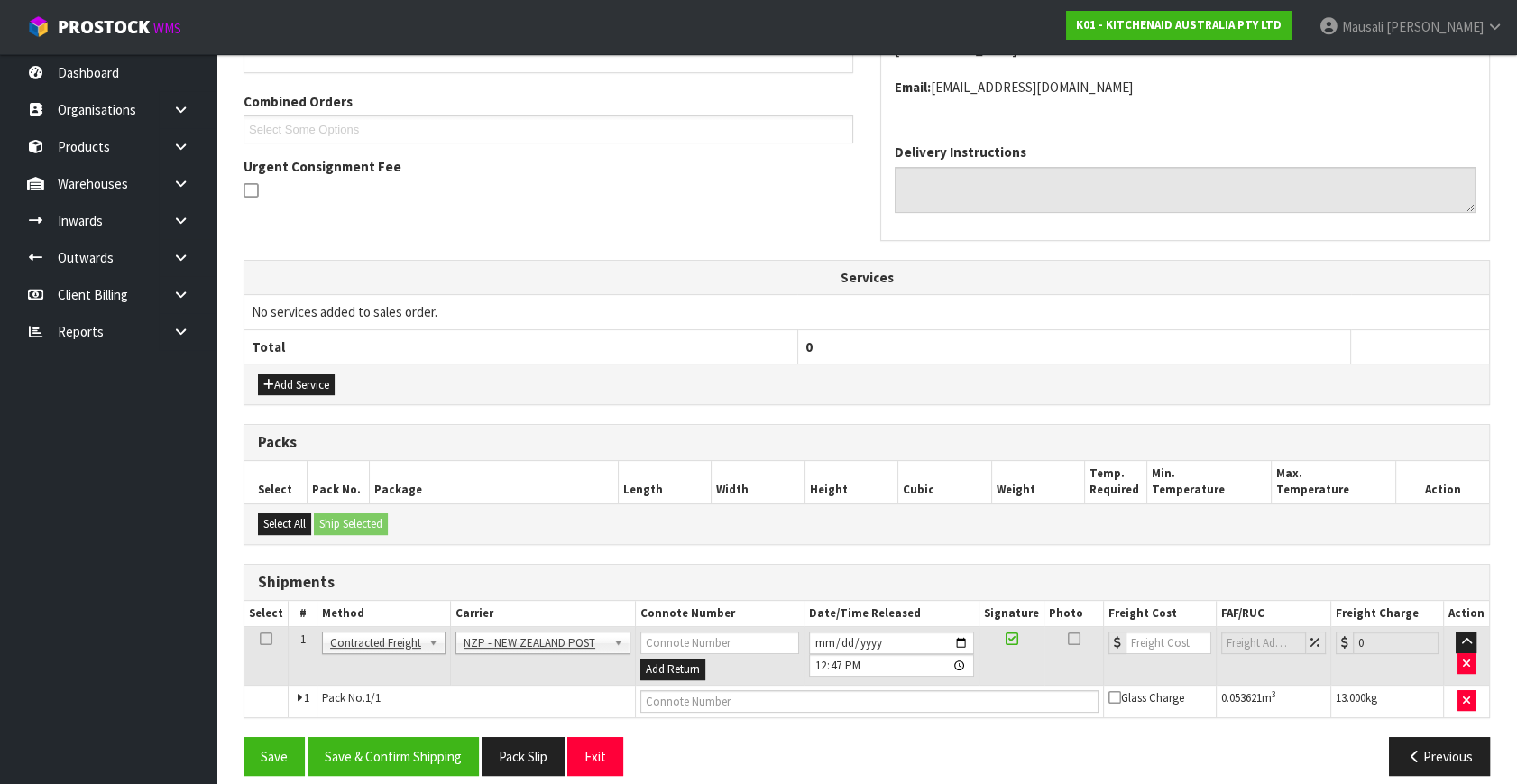
scroll to position [458, 0]
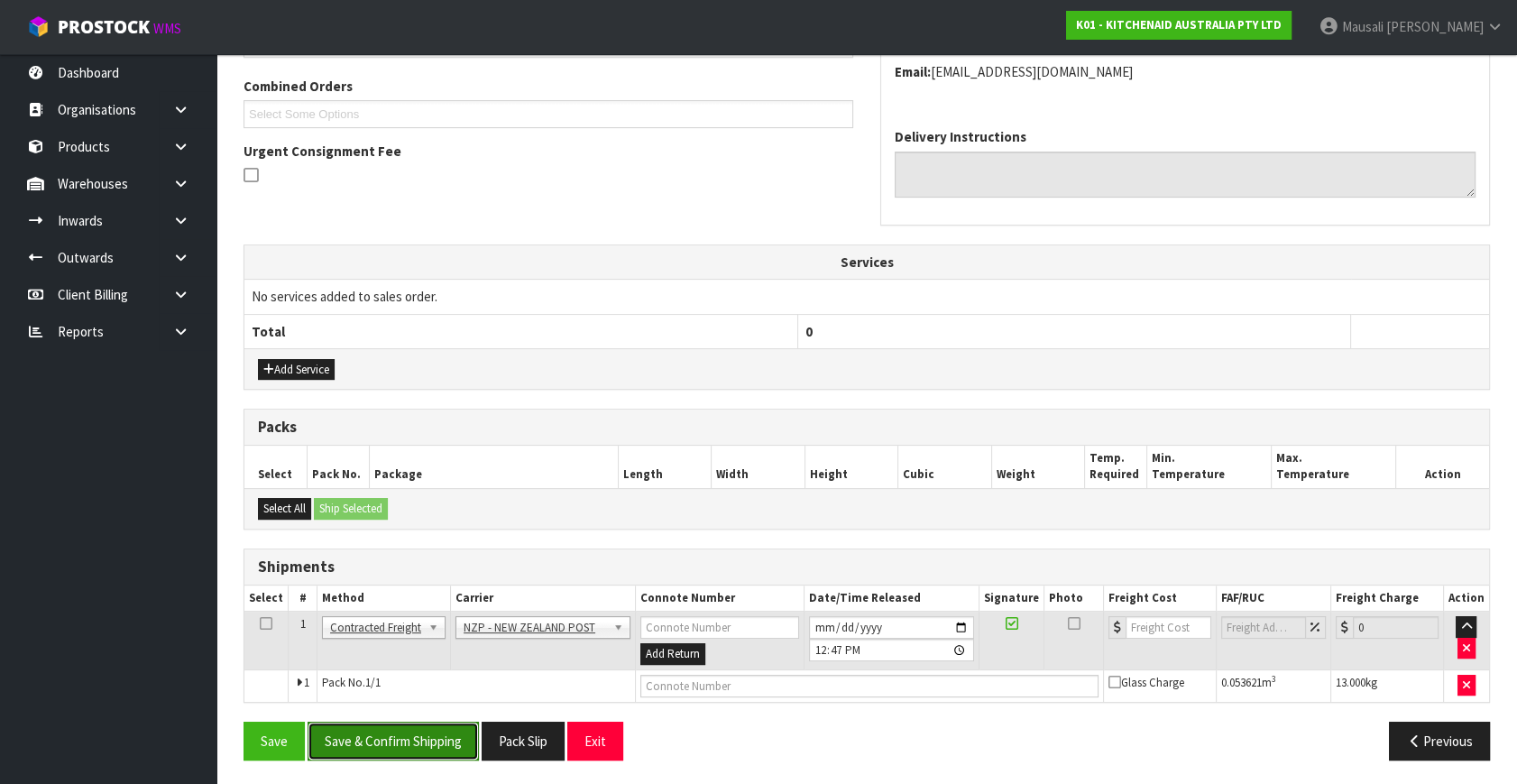
click at [442, 726] on button "Save & Confirm Shipping" at bounding box center [393, 741] width 171 height 39
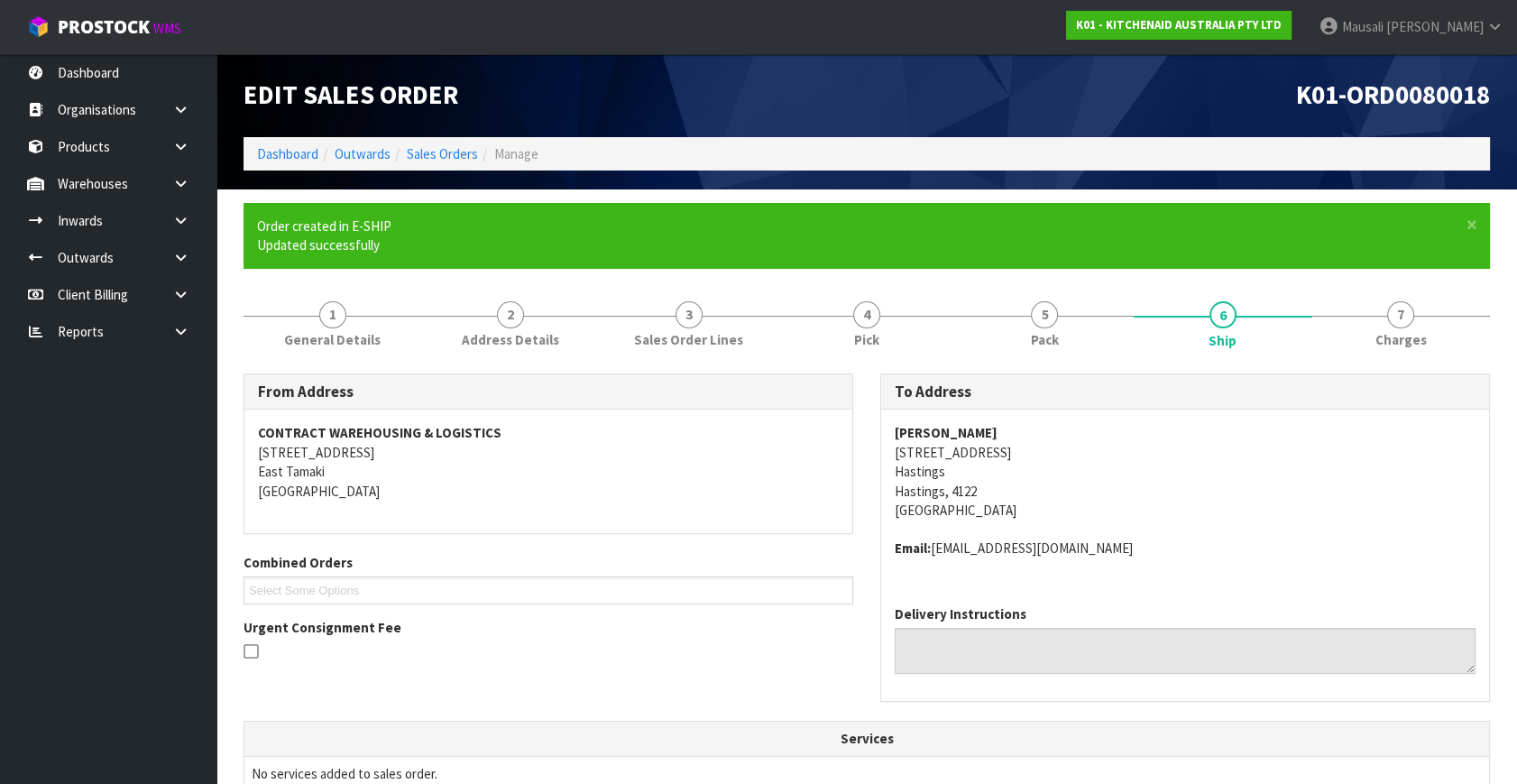
scroll to position [432, 0]
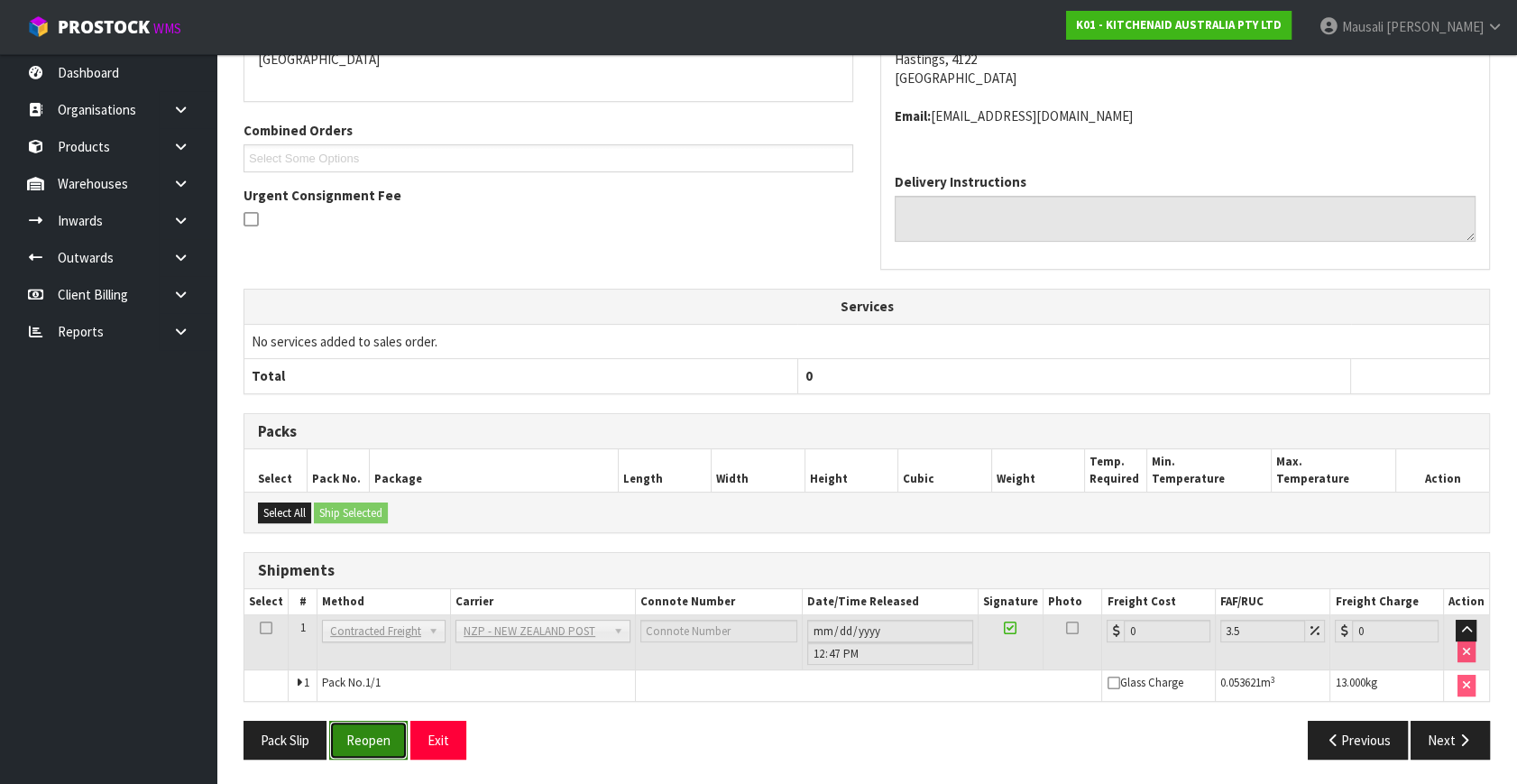
click at [381, 728] on button "Reopen" at bounding box center [369, 740] width 79 height 39
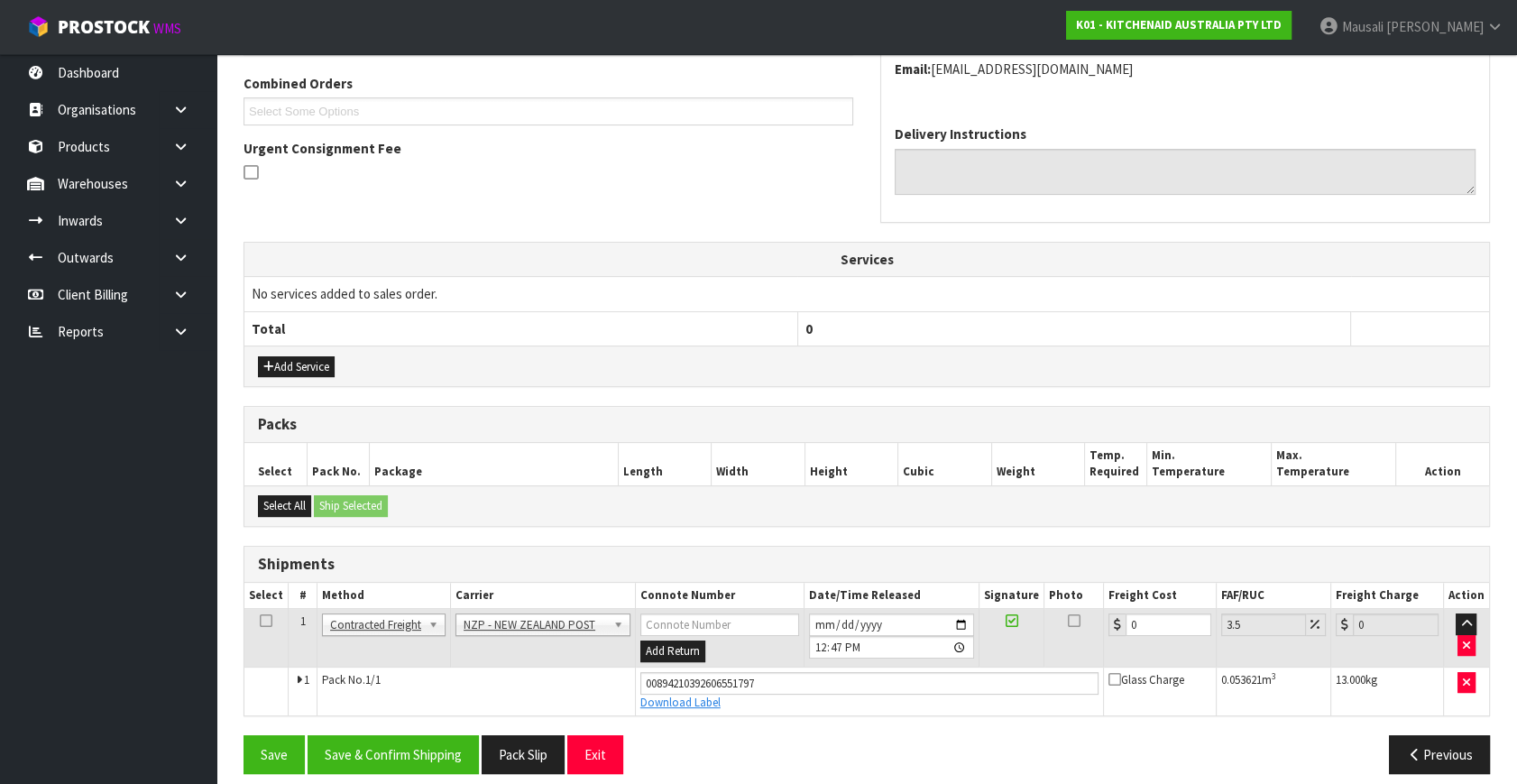
scroll to position [474, 0]
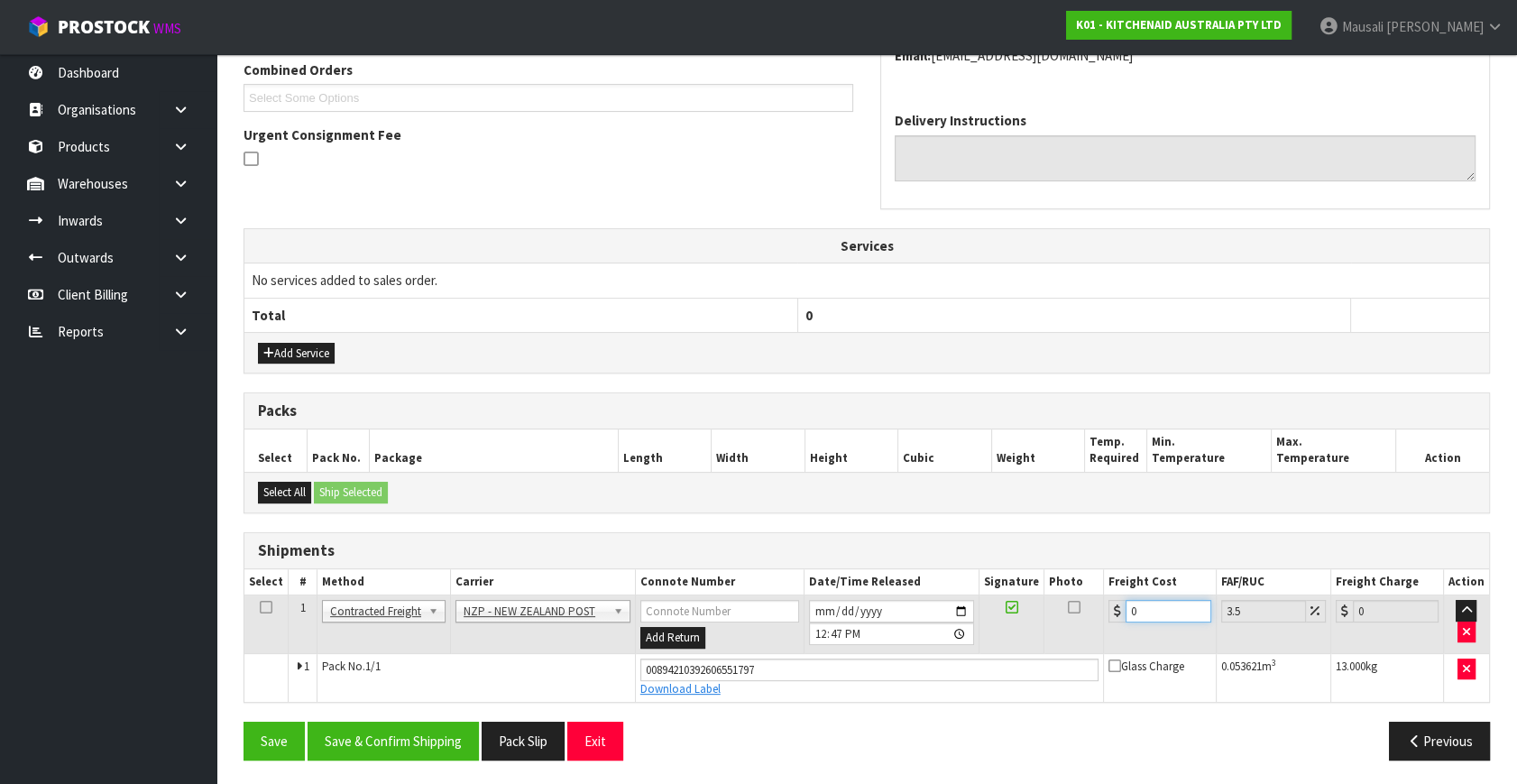
drag, startPoint x: 1154, startPoint y: 610, endPoint x: 1105, endPoint y: 625, distance: 51.2
click at [1105, 625] on td "0" at bounding box center [1160, 624] width 113 height 58
type input "1"
type input "1.03"
type input "10"
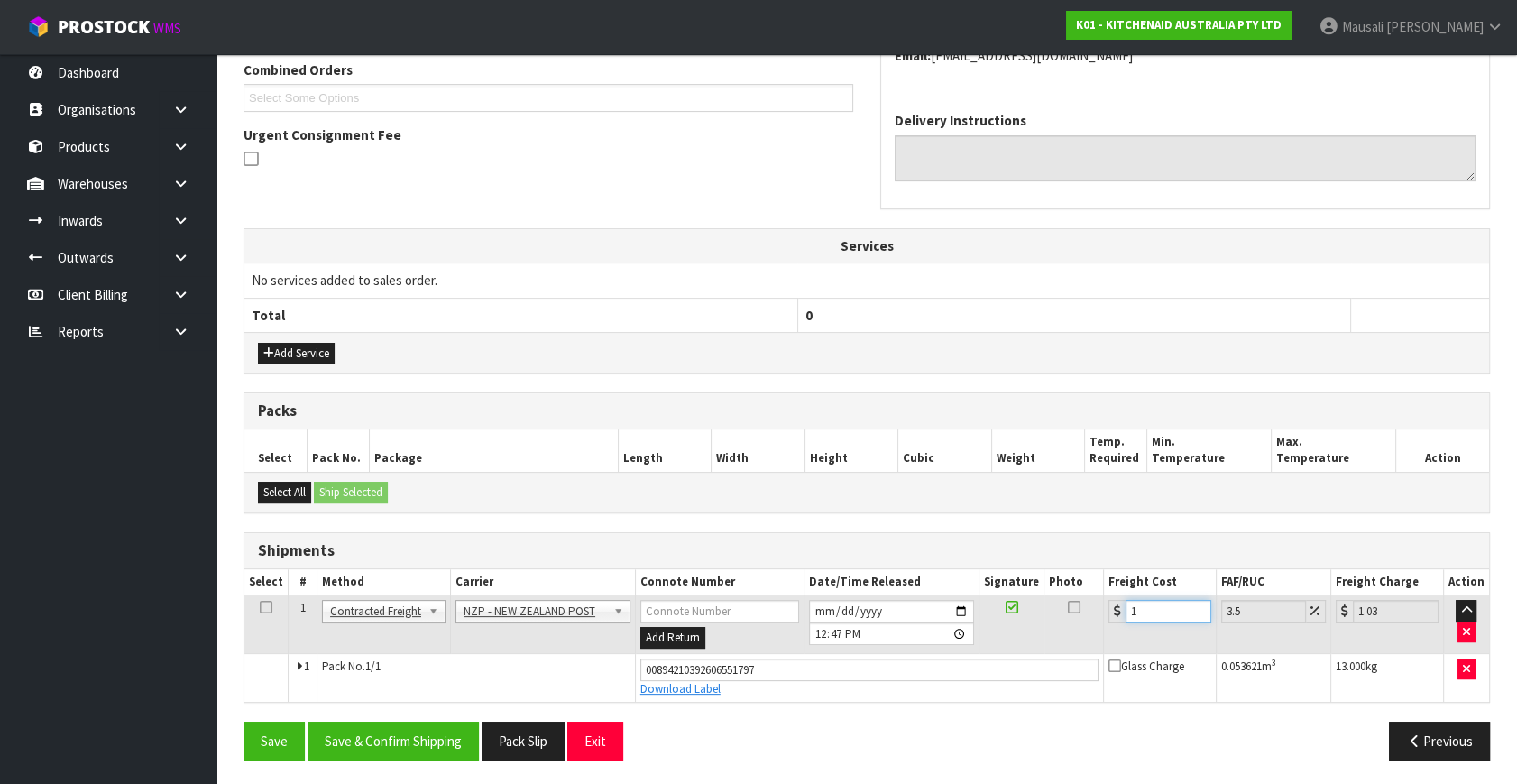
type input "10.35"
type input "10.8"
type input "11.18"
type input "10.89"
type input "11.27"
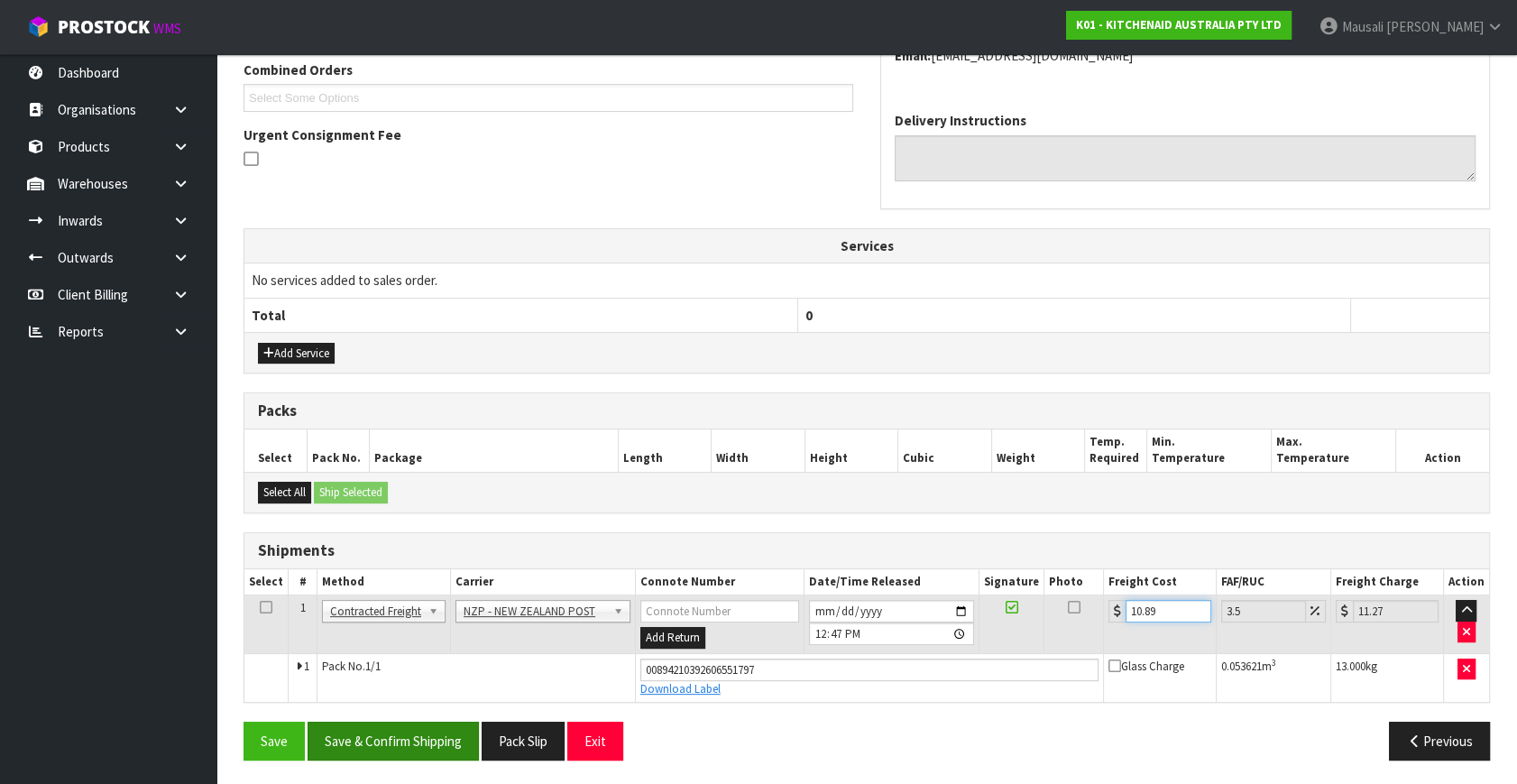
type input "10.89"
click at [389, 739] on button "Save & Confirm Shipping" at bounding box center [393, 741] width 171 height 39
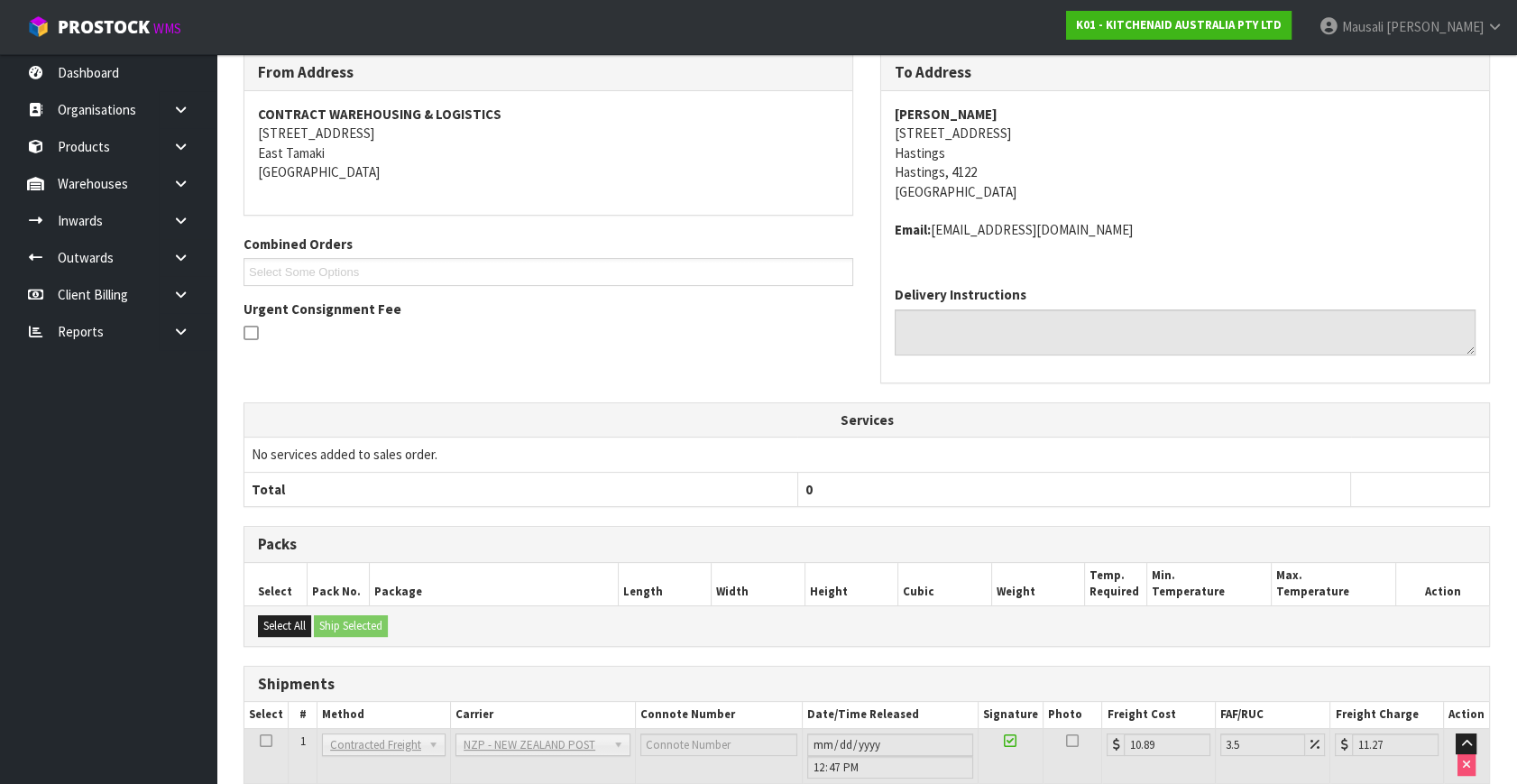
scroll to position [424, 0]
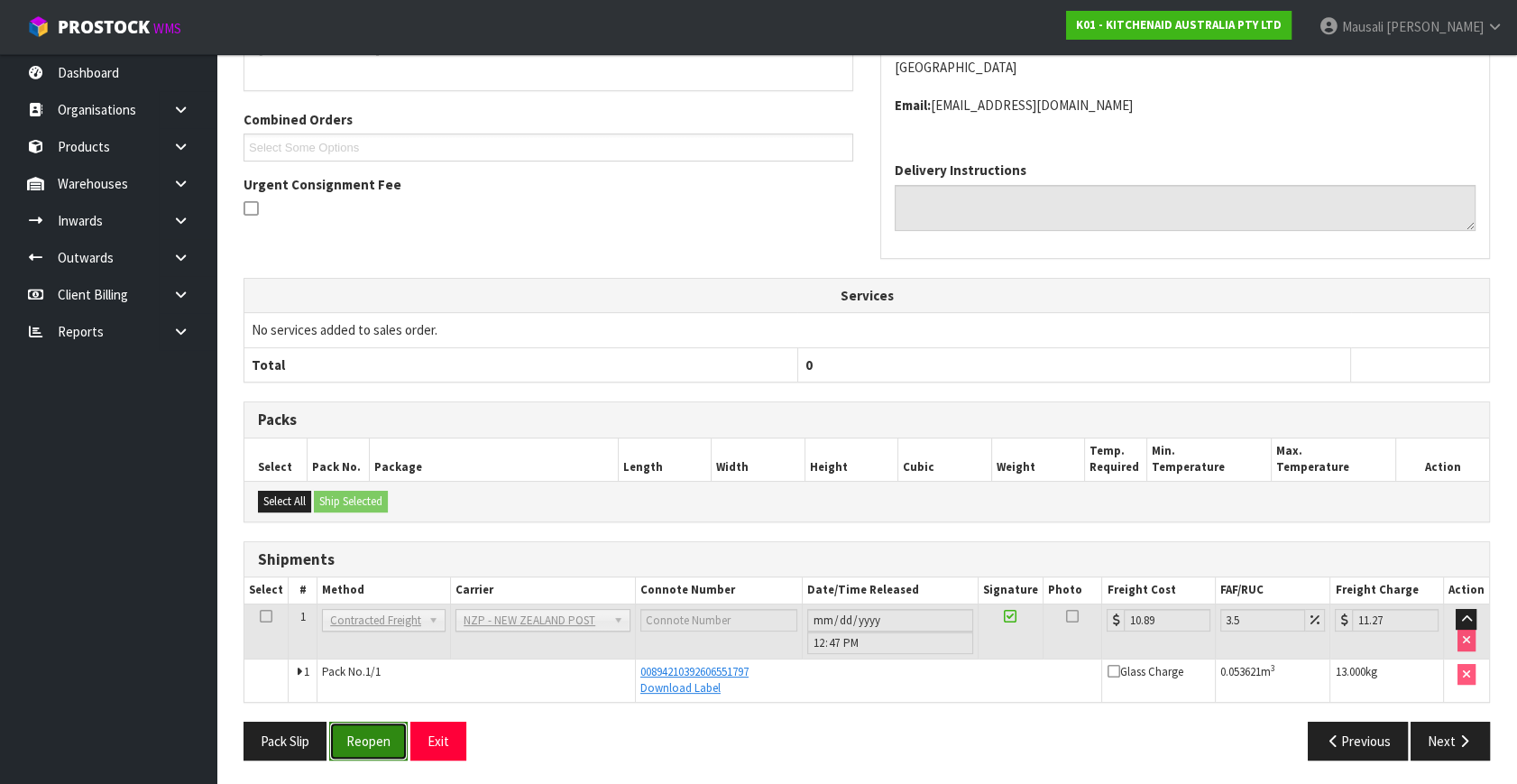
click at [363, 725] on button "Reopen" at bounding box center [369, 741] width 79 height 39
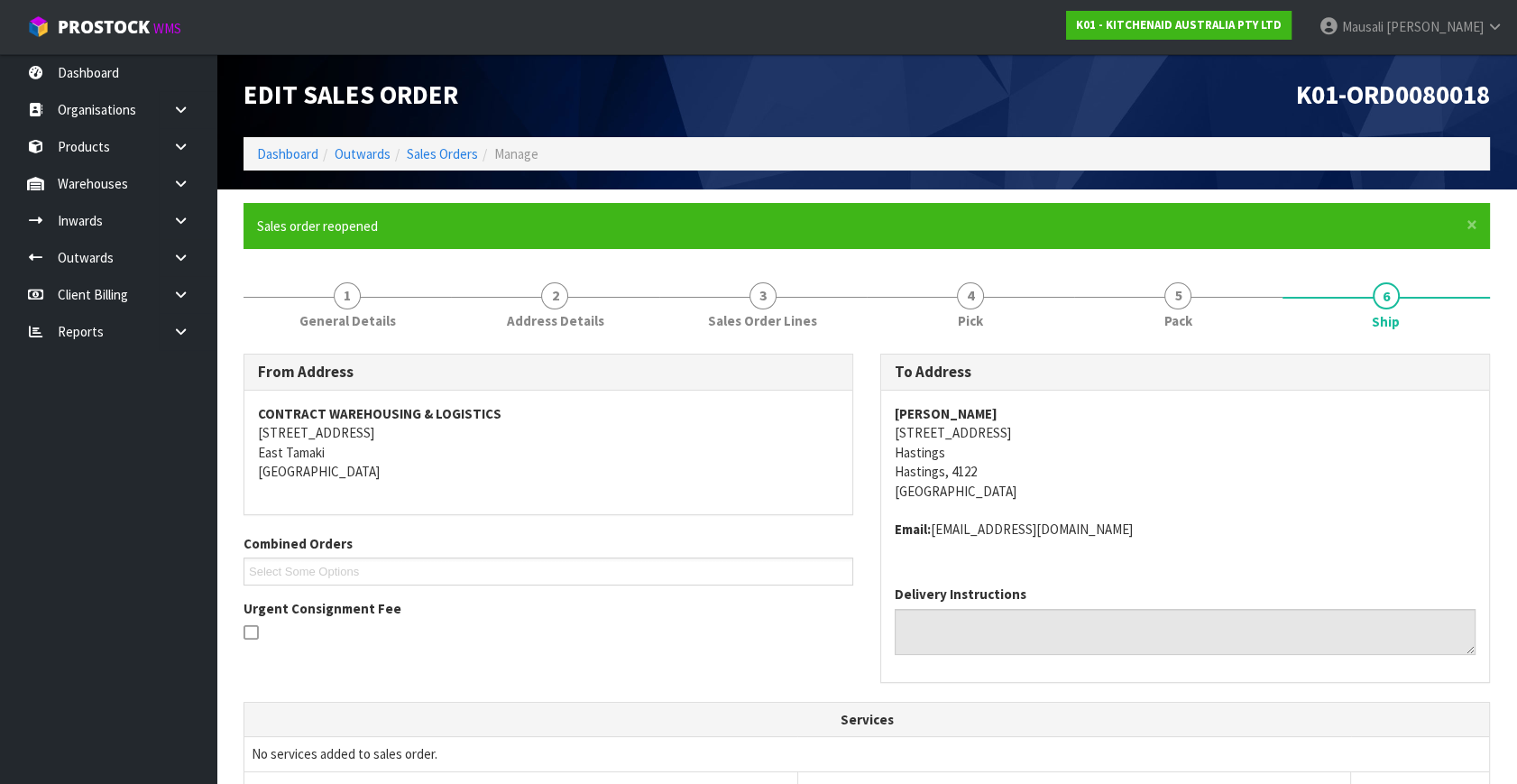
scroll to position [474, 0]
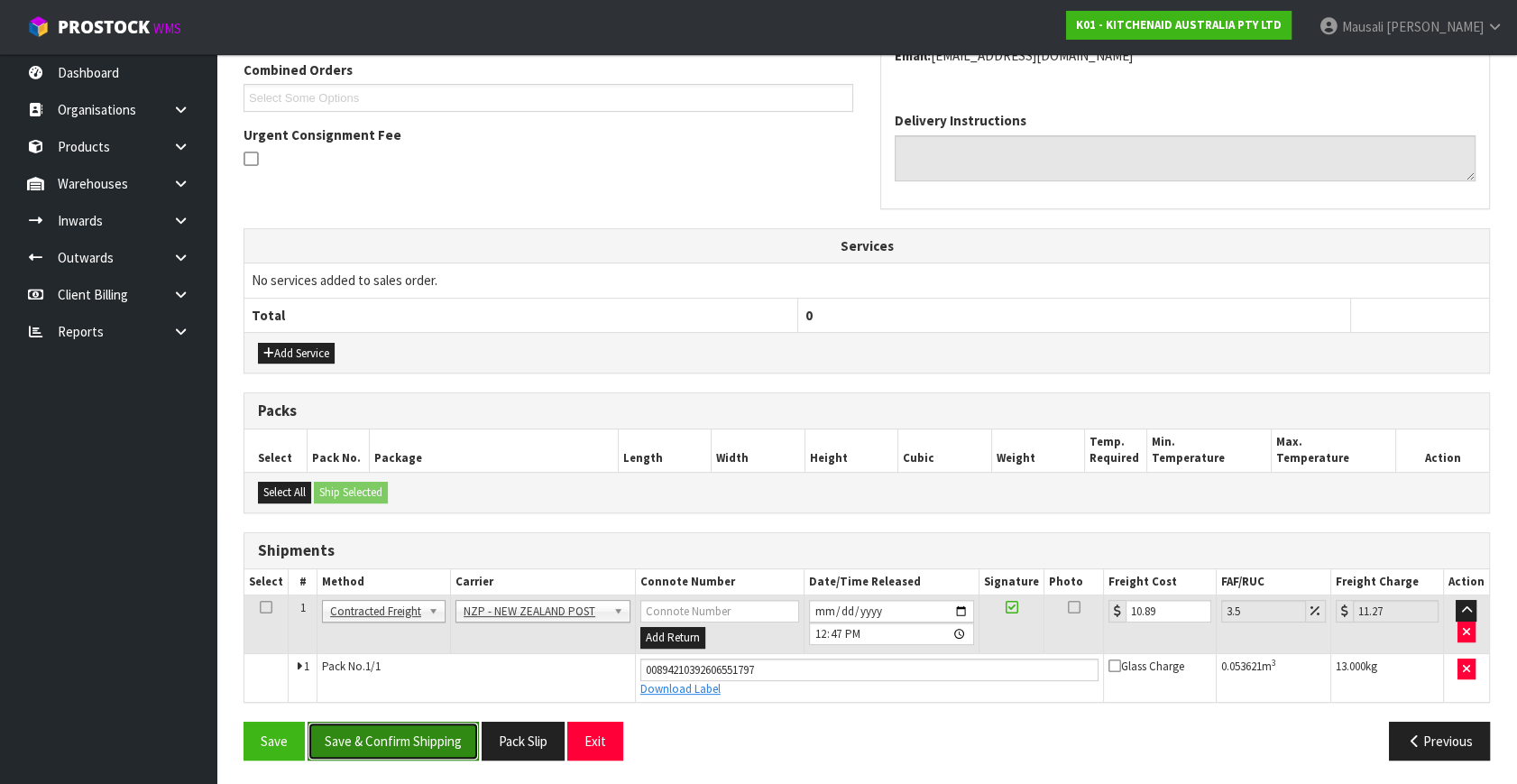
click at [400, 728] on button "Save & Confirm Shipping" at bounding box center [393, 741] width 171 height 39
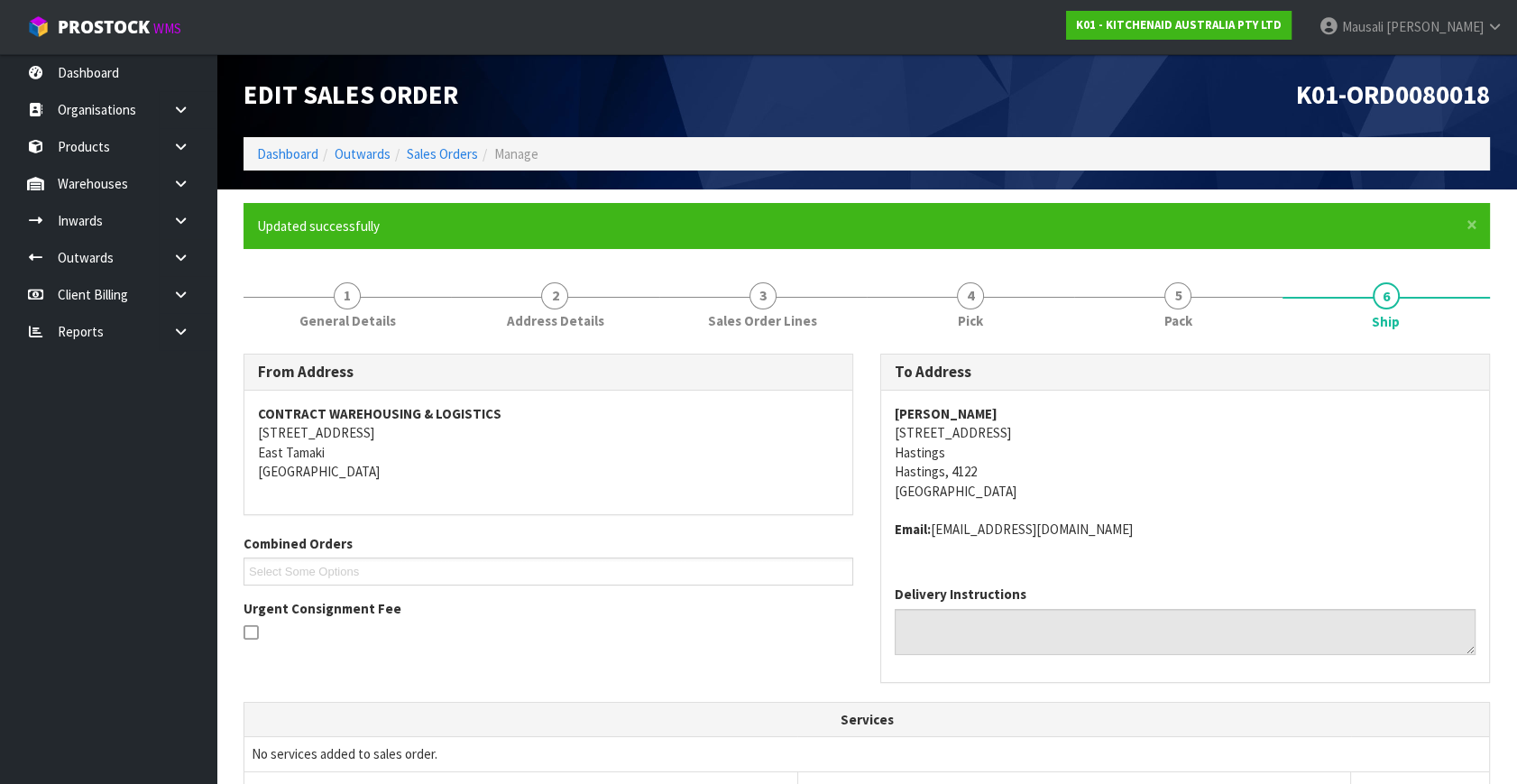
scroll to position [424, 0]
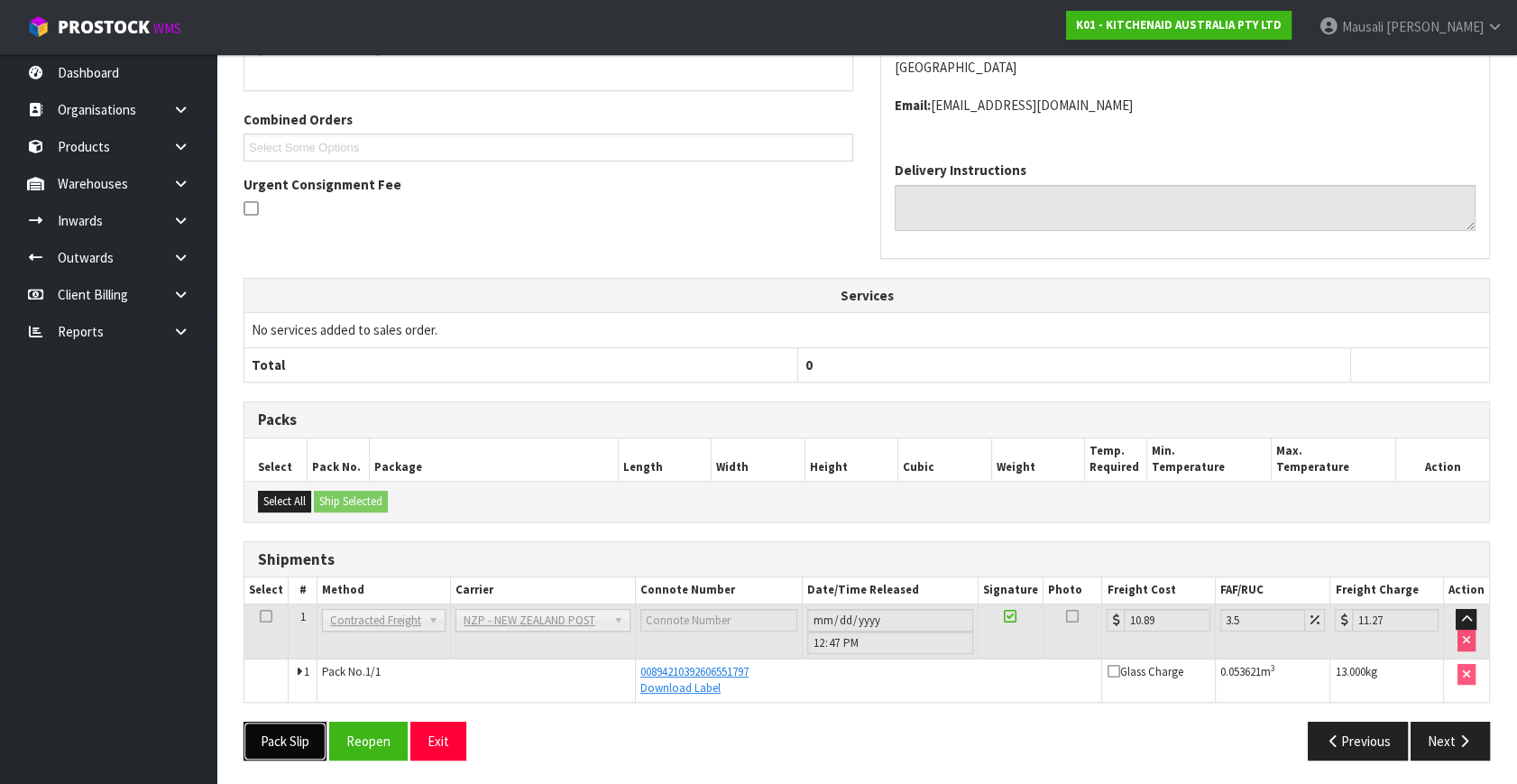
click at [288, 744] on button "Pack Slip" at bounding box center [284, 741] width 83 height 39
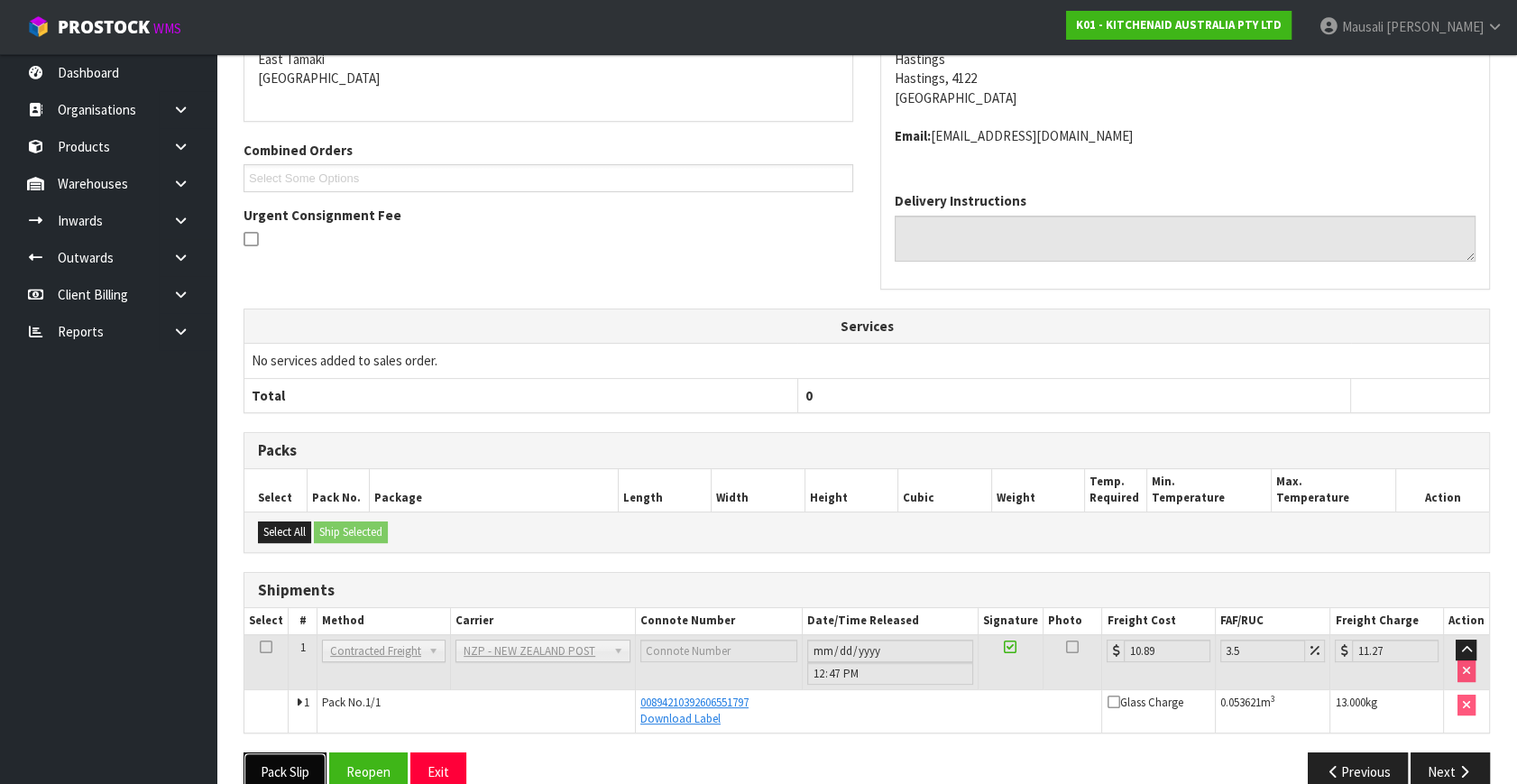
scroll to position [0, 0]
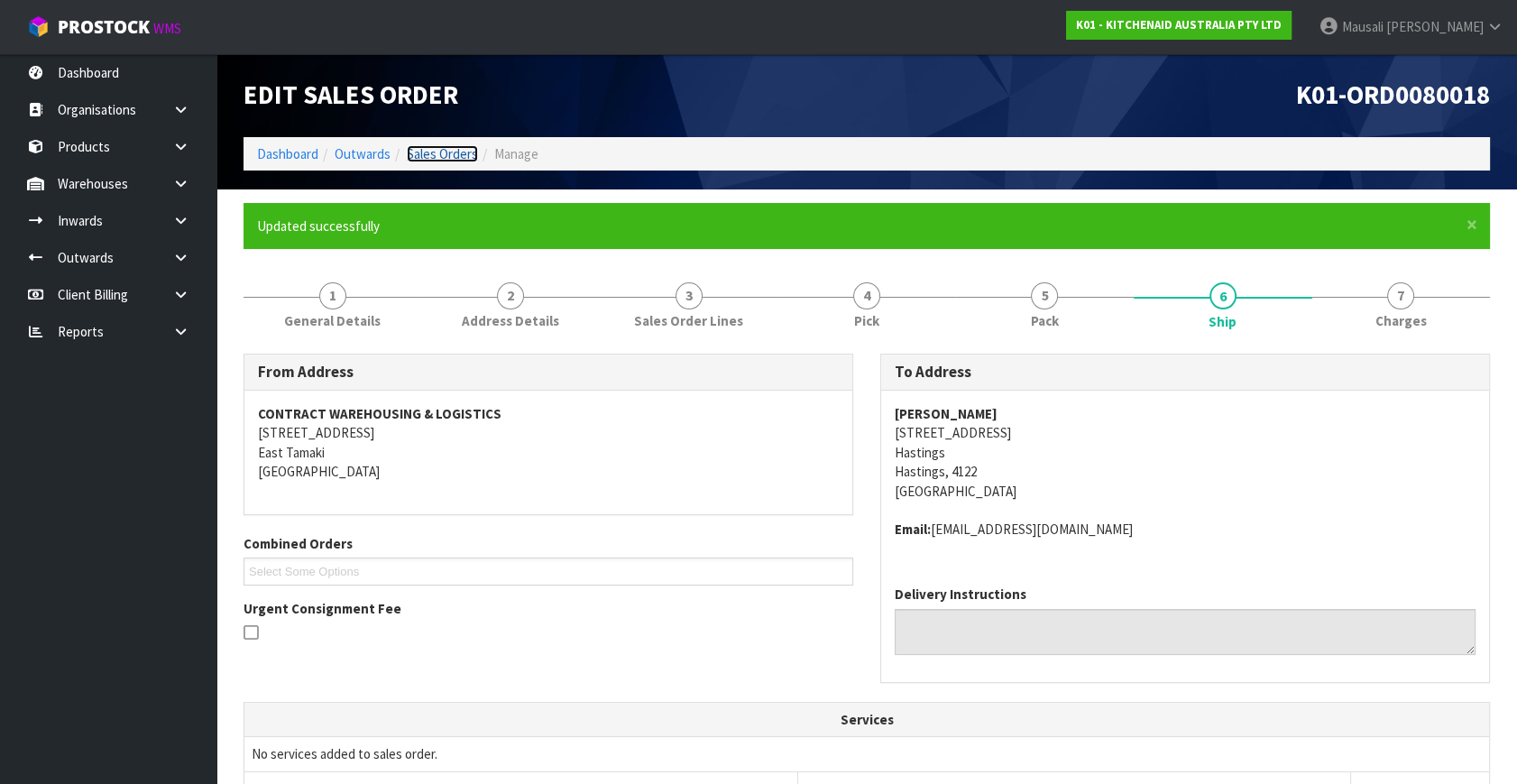
click at [442, 150] on link "Sales Orders" at bounding box center [442, 154] width 71 height 17
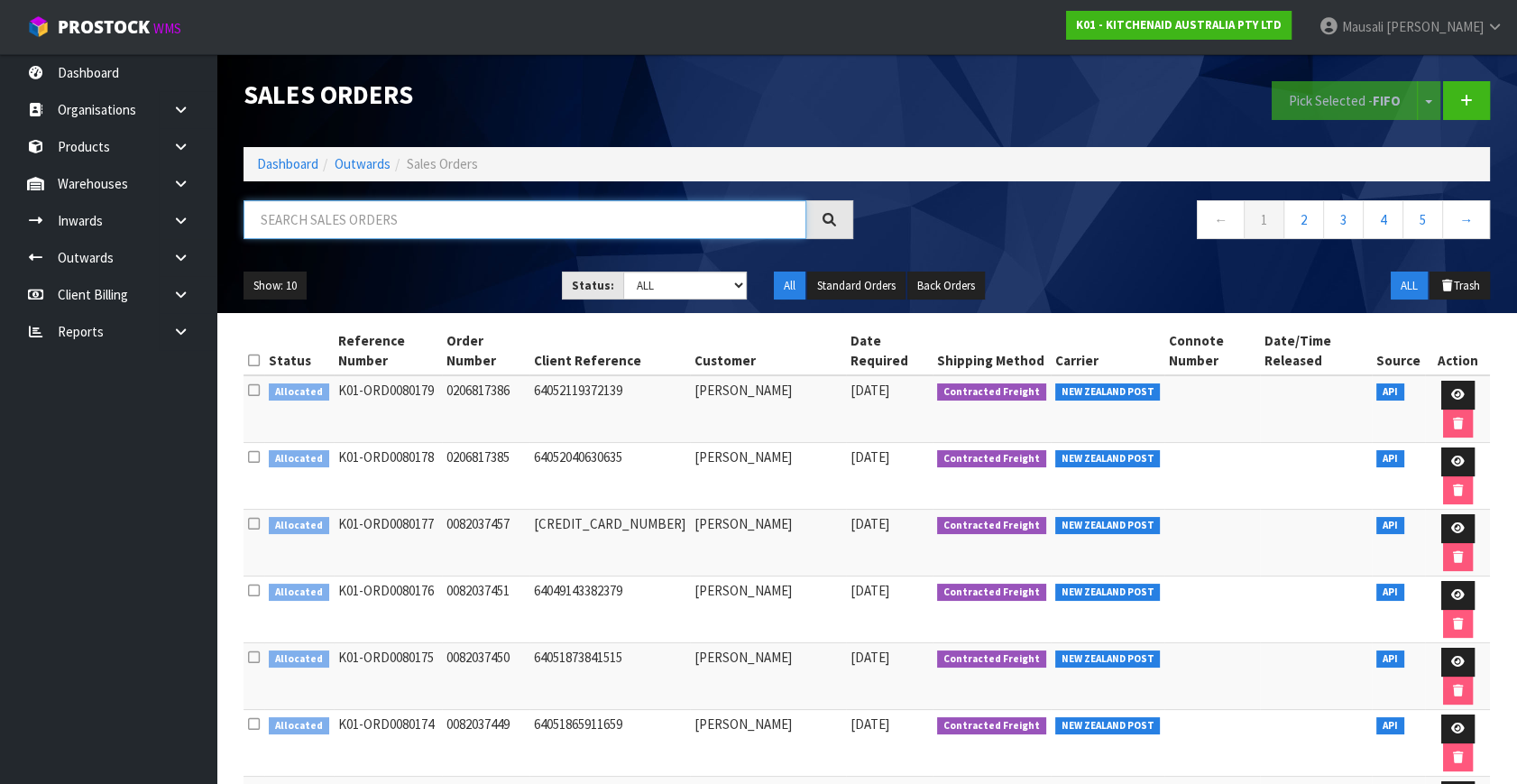
click at [306, 210] on input "text" at bounding box center [525, 219] width 563 height 39
type input "JOB-0415442"
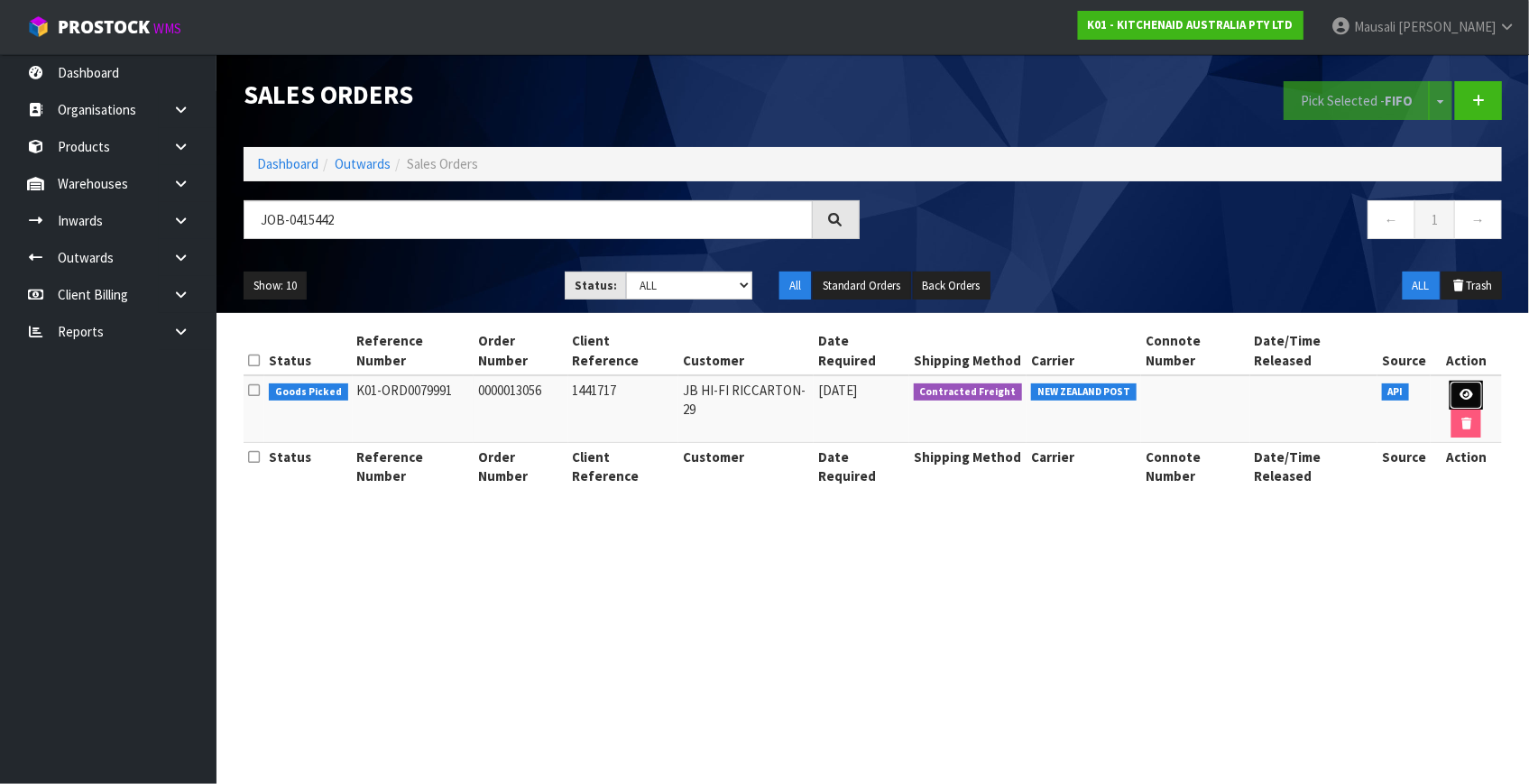
click at [1459, 389] on icon at bounding box center [1466, 394] width 13 height 11
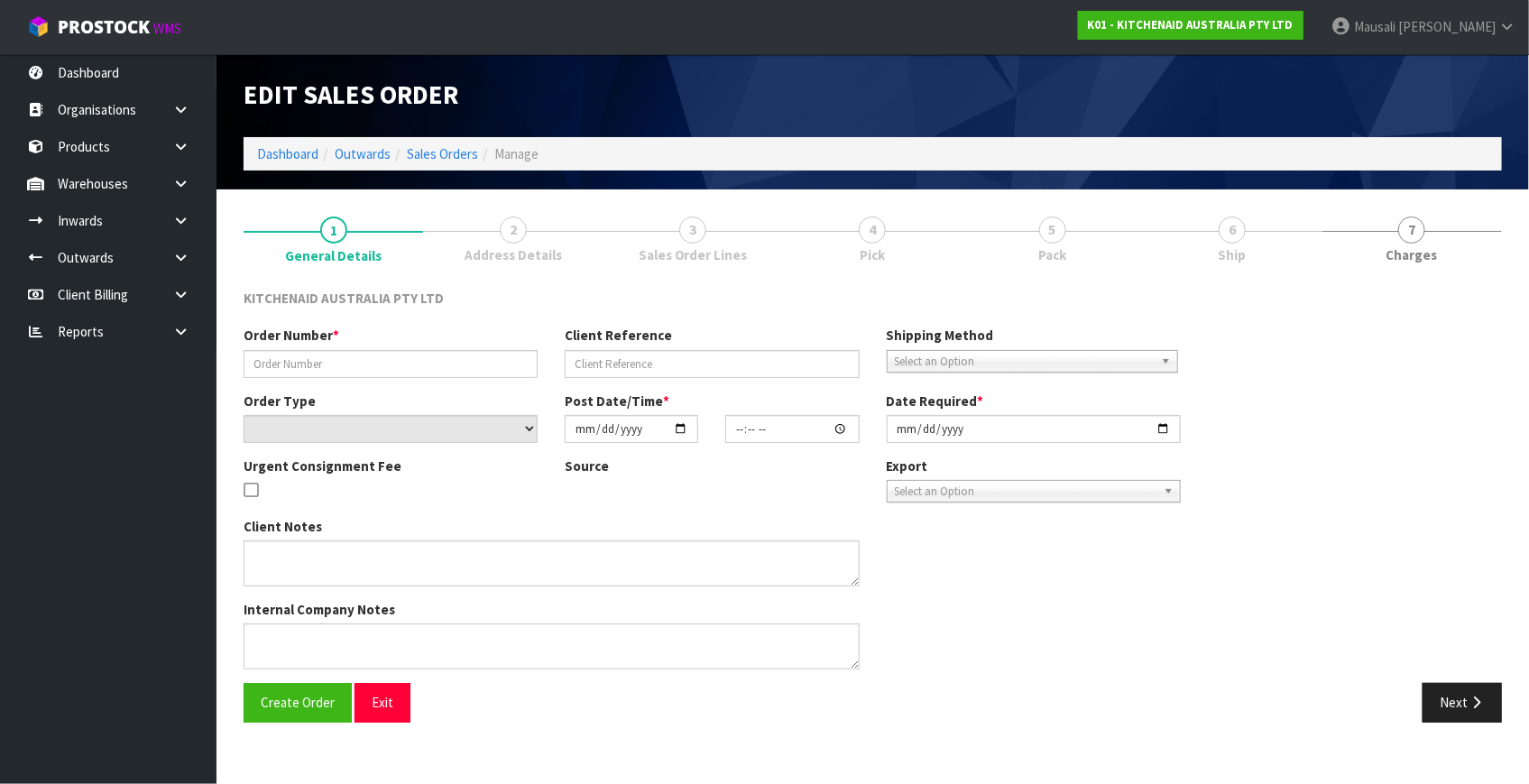
type input "0000013056"
type input "1441717"
select select "number:0"
type input "[DATE]"
type input "12:33:22.000"
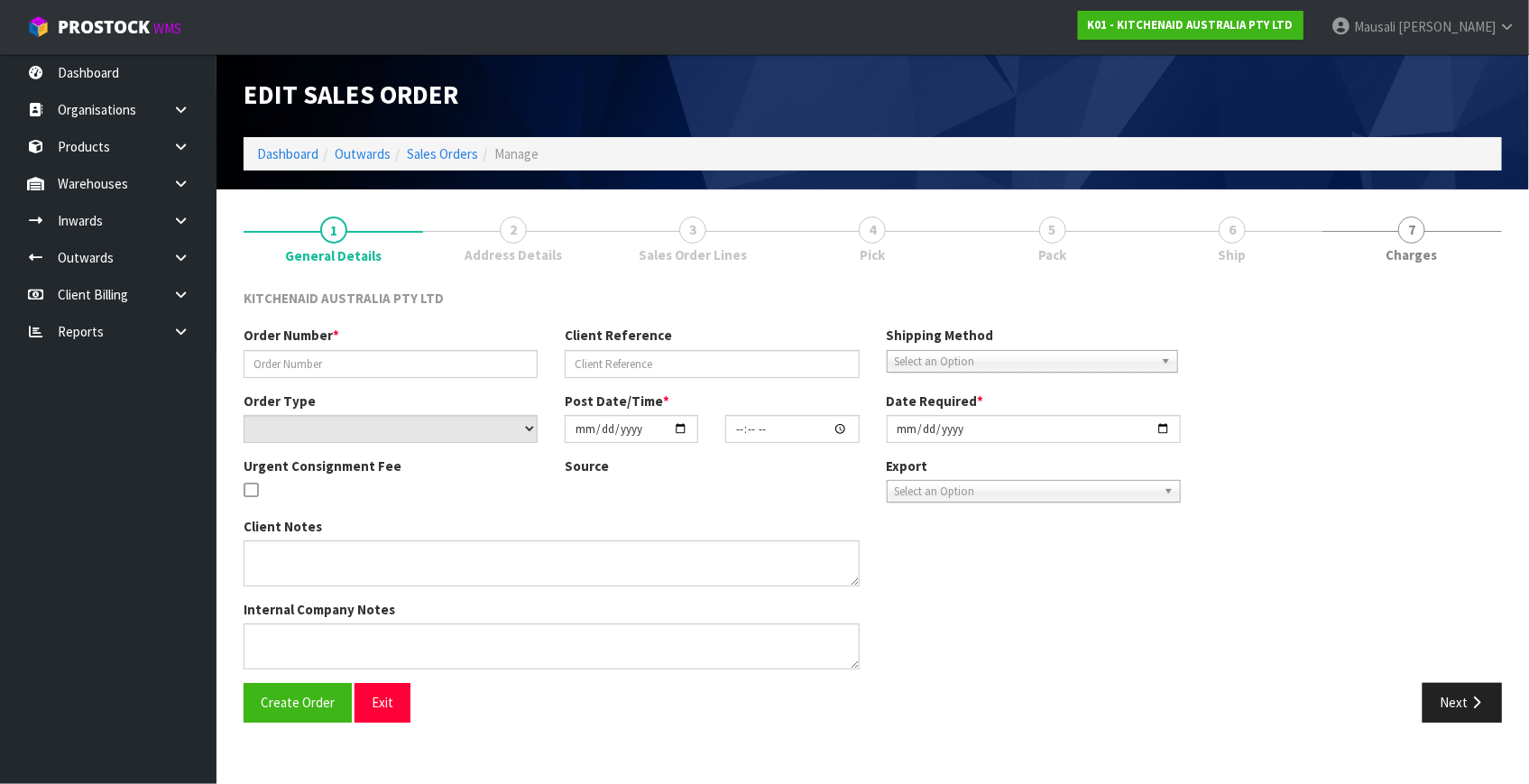
type input "[DATE]"
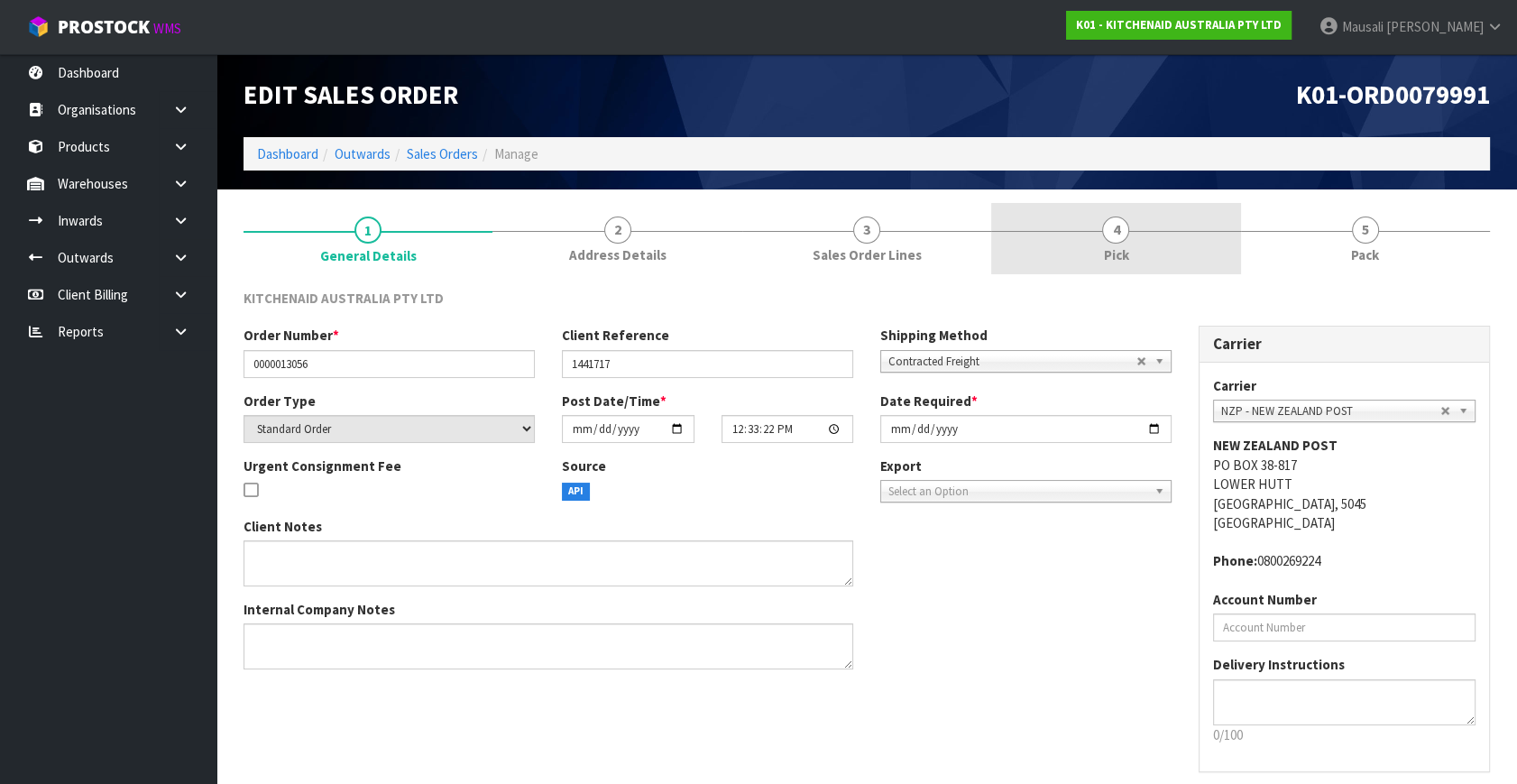
click at [1146, 256] on link "4 Pick" at bounding box center [1116, 238] width 249 height 71
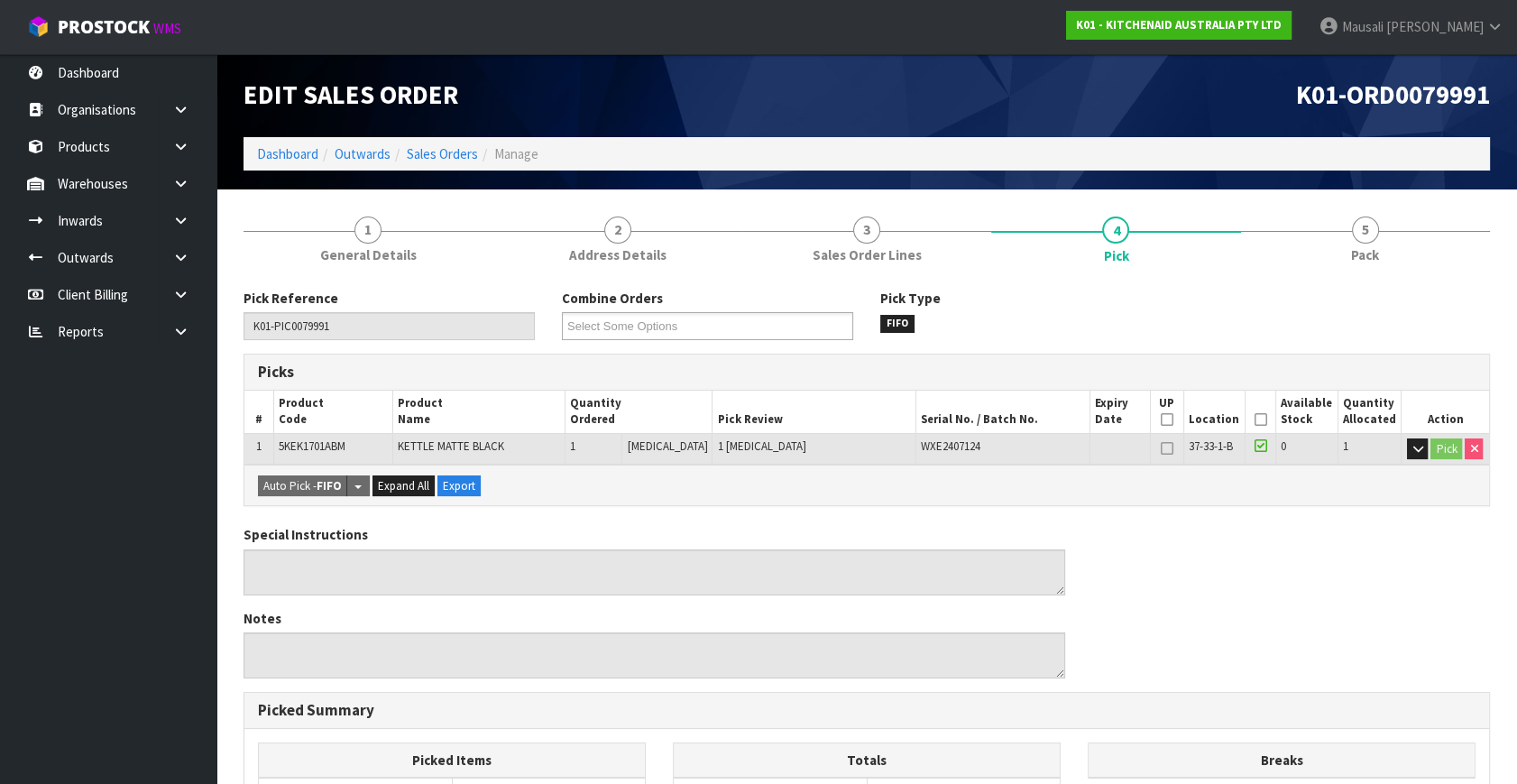
click at [1255, 419] on icon at bounding box center [1260, 419] width 12 height 1
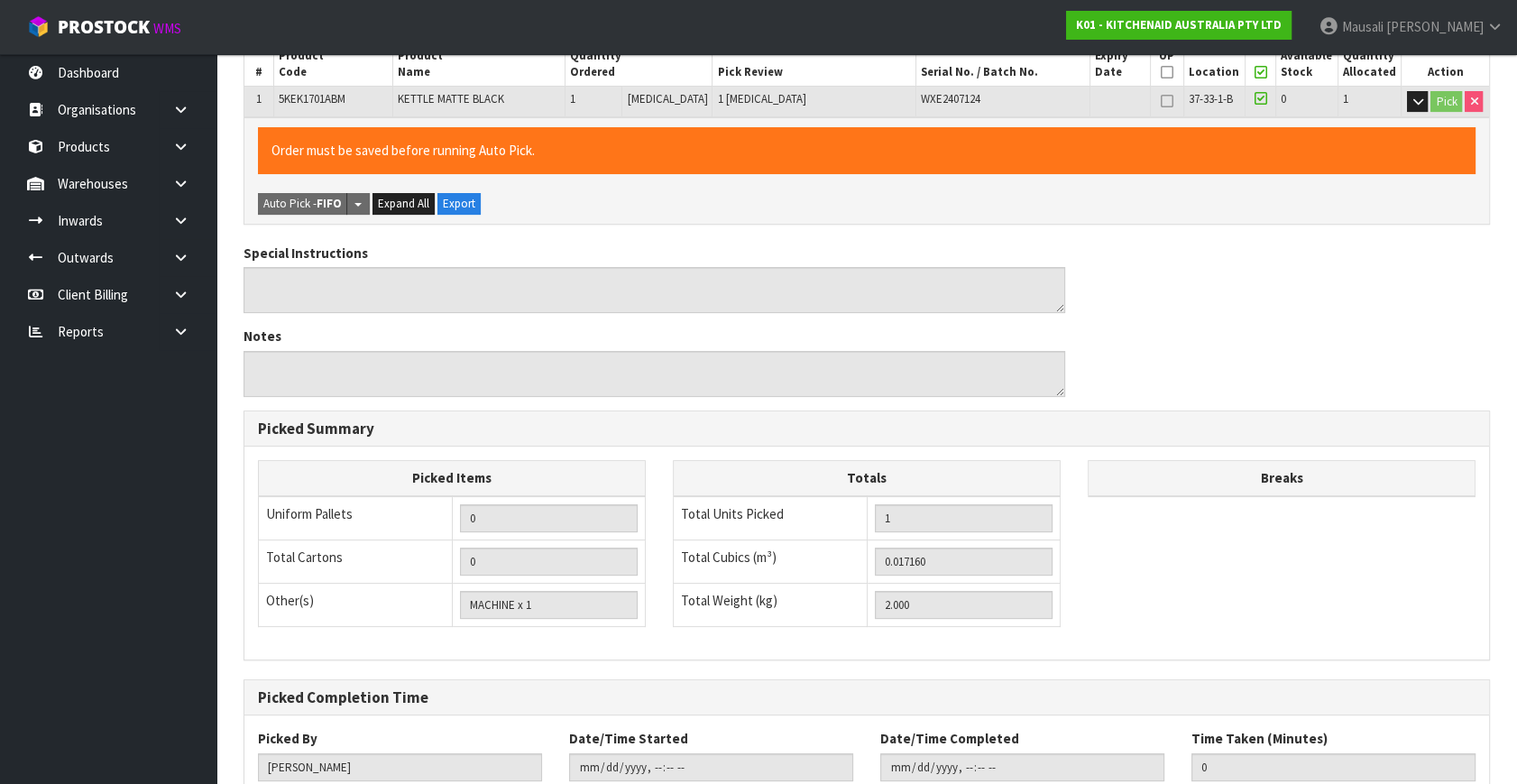
scroll to position [468, 0]
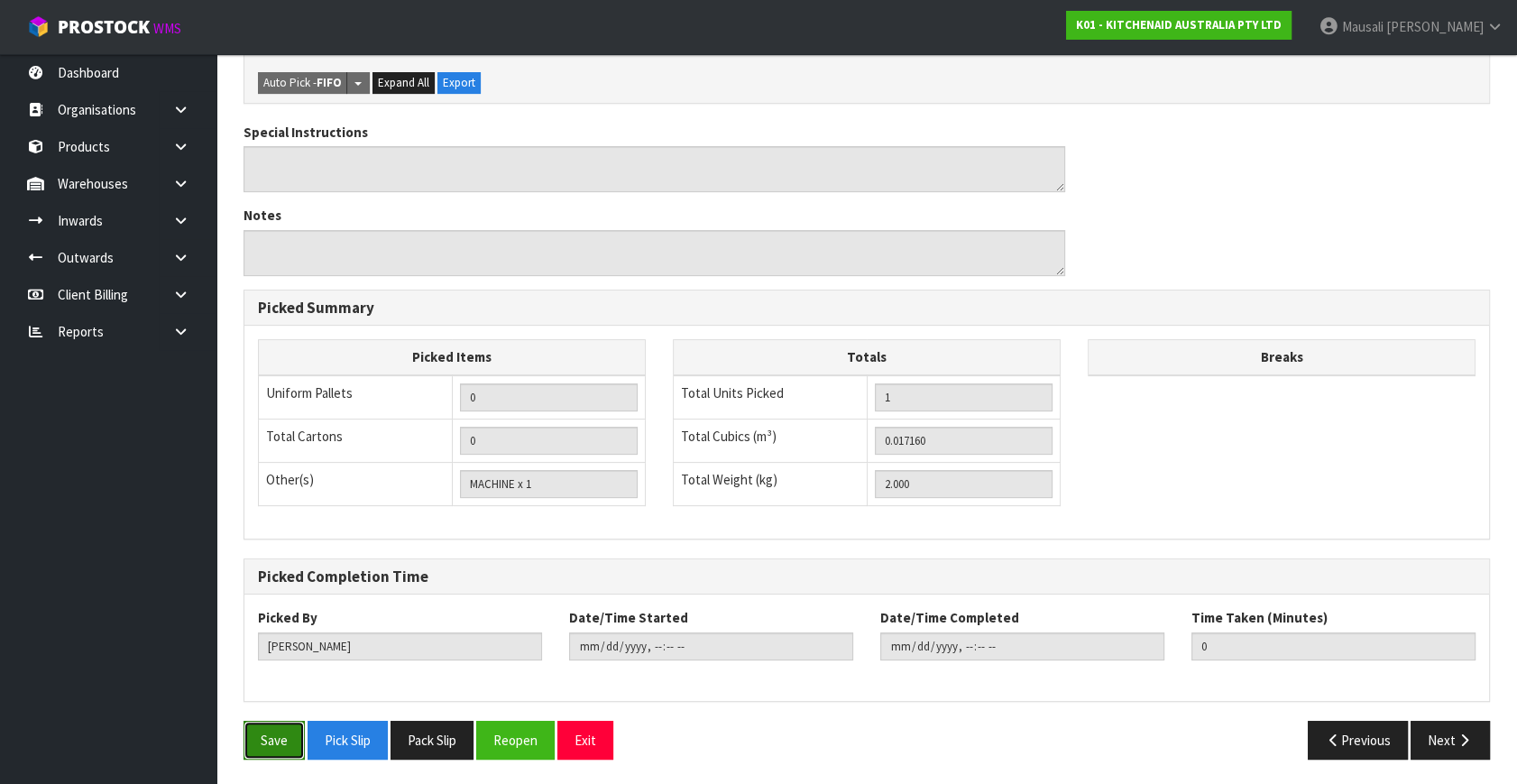
click at [269, 734] on button "Save" at bounding box center [274, 740] width 61 height 39
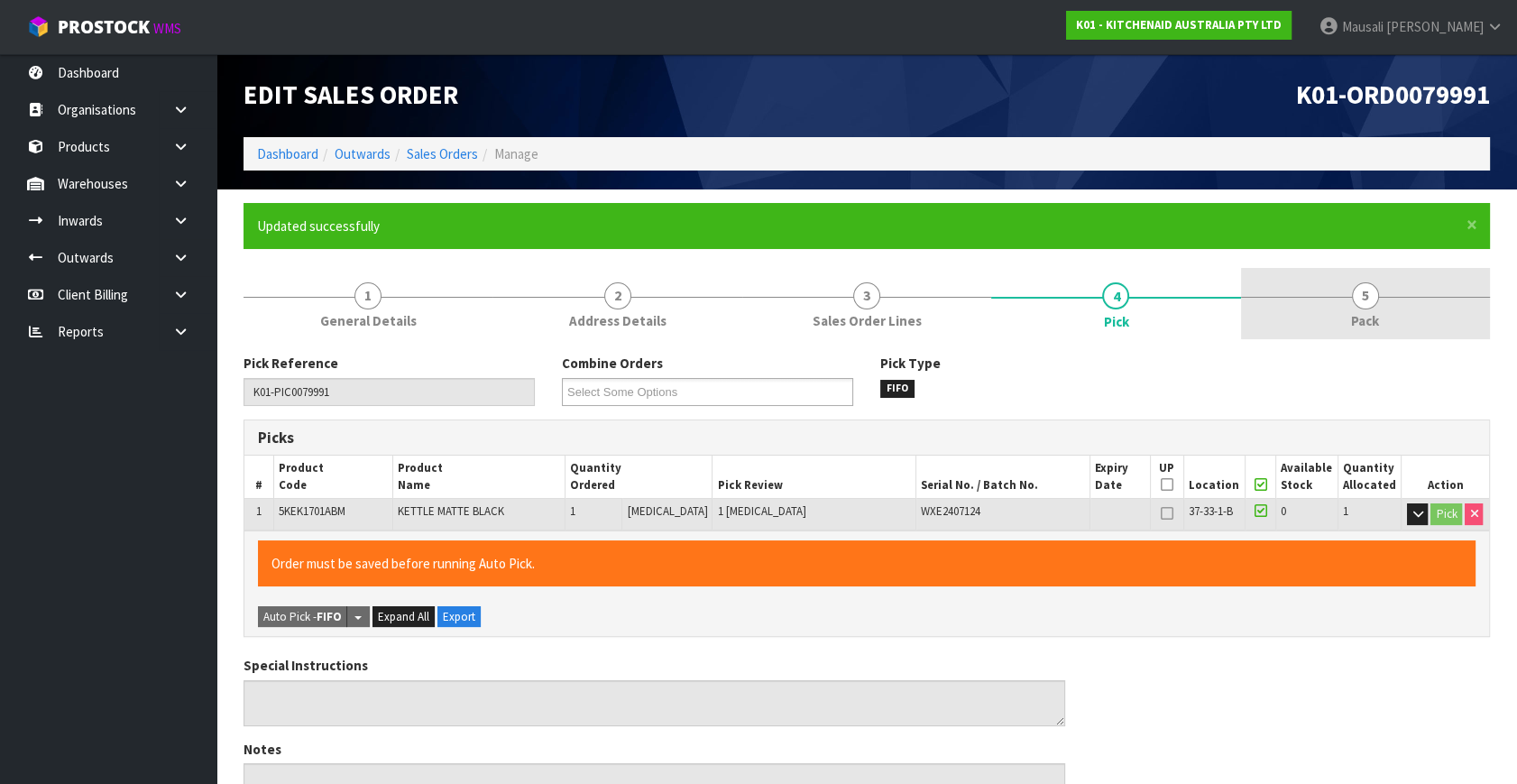
click at [1379, 287] on link "5 Pack" at bounding box center [1366, 303] width 249 height 71
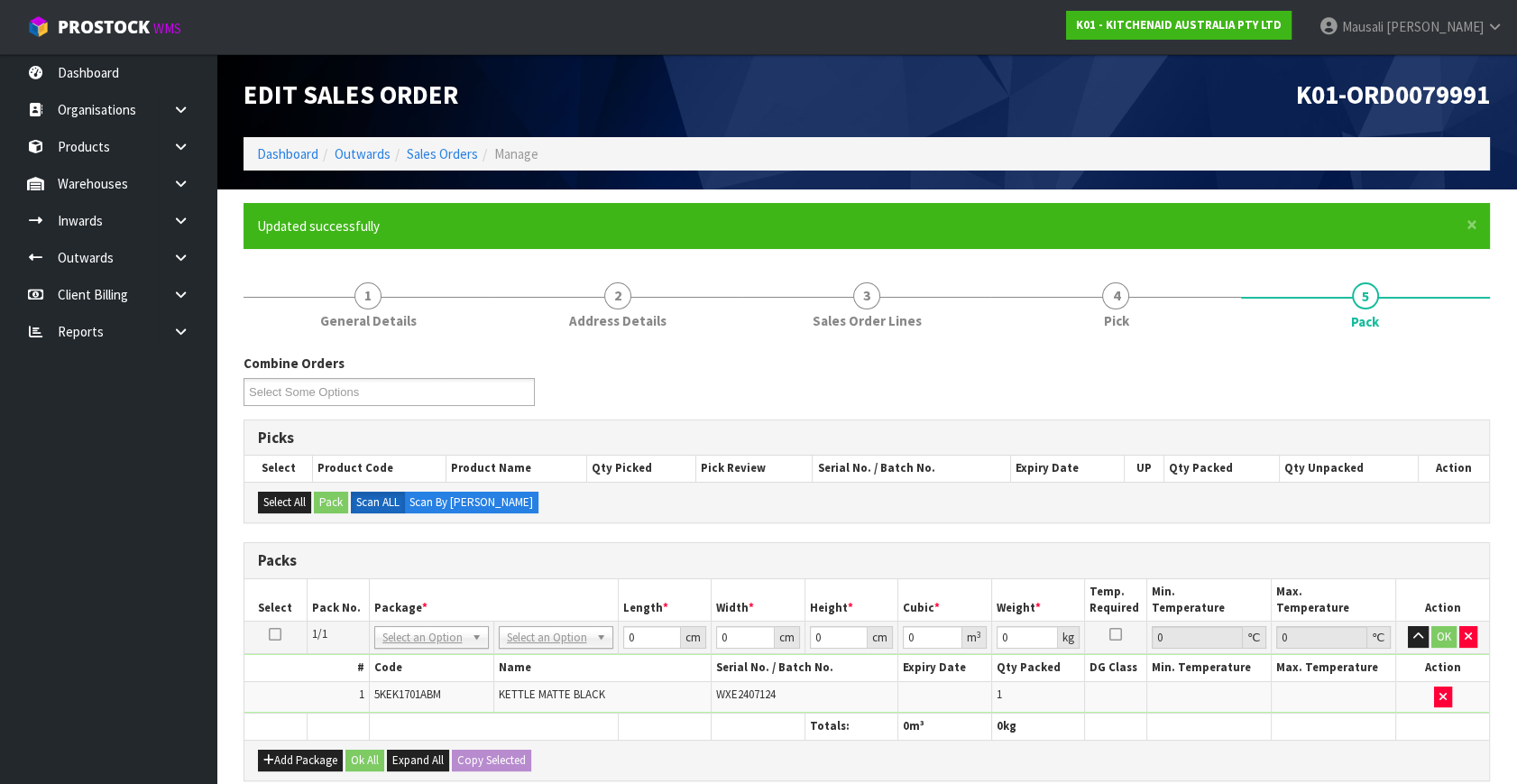
scroll to position [245, 0]
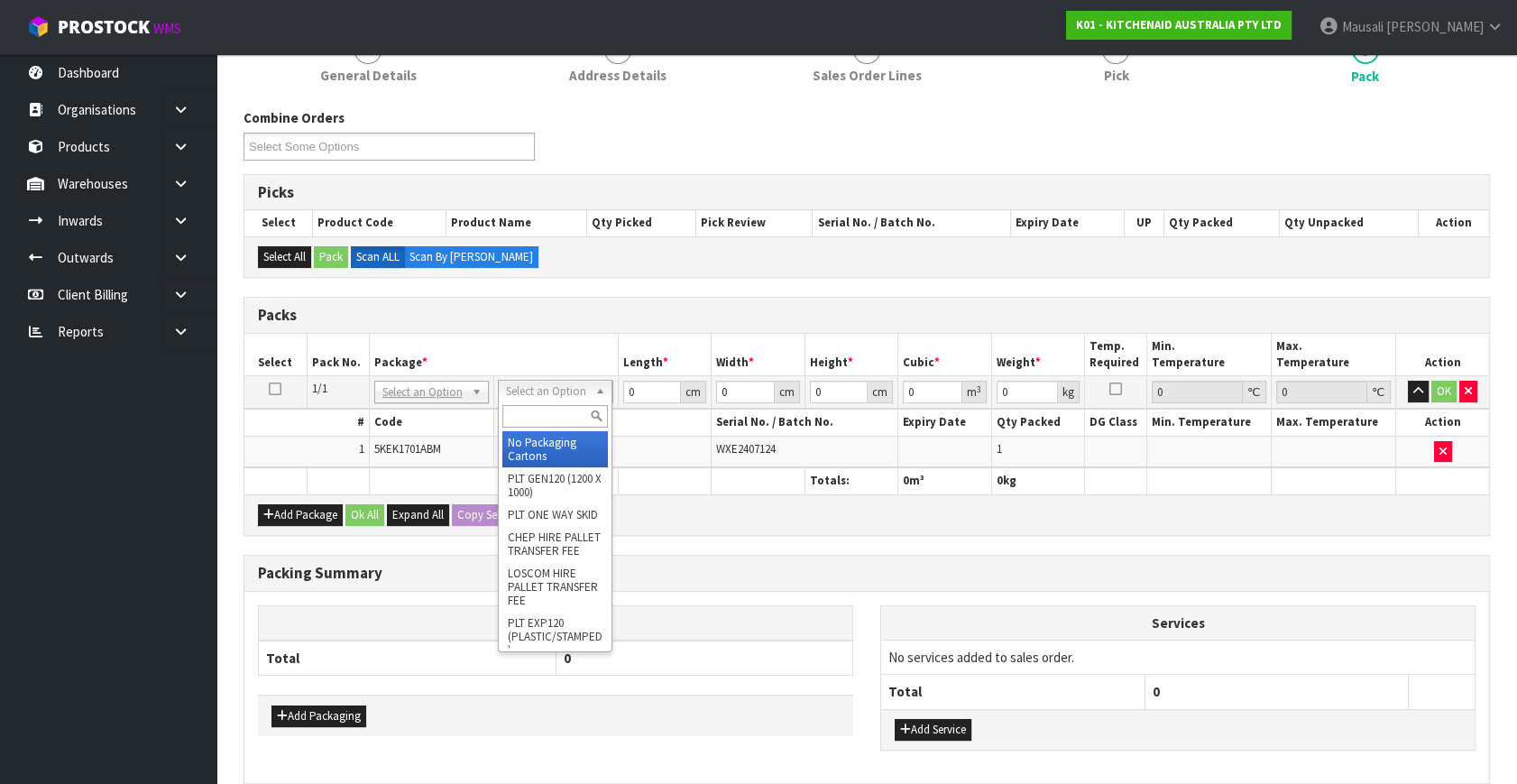
click at [532, 405] on input "text" at bounding box center [555, 416] width 105 height 23
type input "OC"
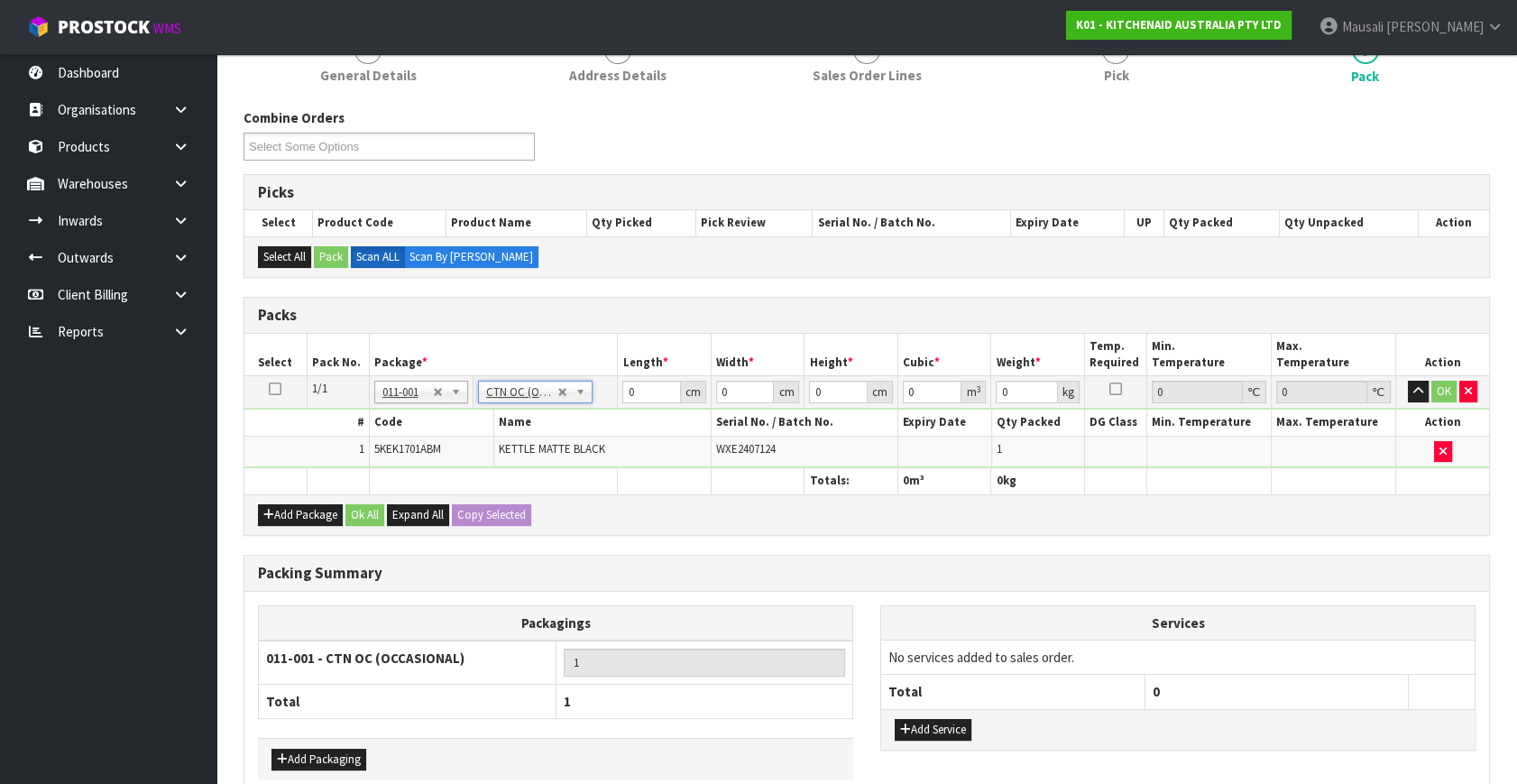
type input "2"
drag, startPoint x: 649, startPoint y: 383, endPoint x: 563, endPoint y: 428, distance: 97.1
click at [568, 428] on tbody "1/1 NONE 007-001 007-002 007-004 007-009 007-013 007-014 007-015 007-017 007-01…" at bounding box center [867, 422] width 1245 height 92
type input "42"
type input "28"
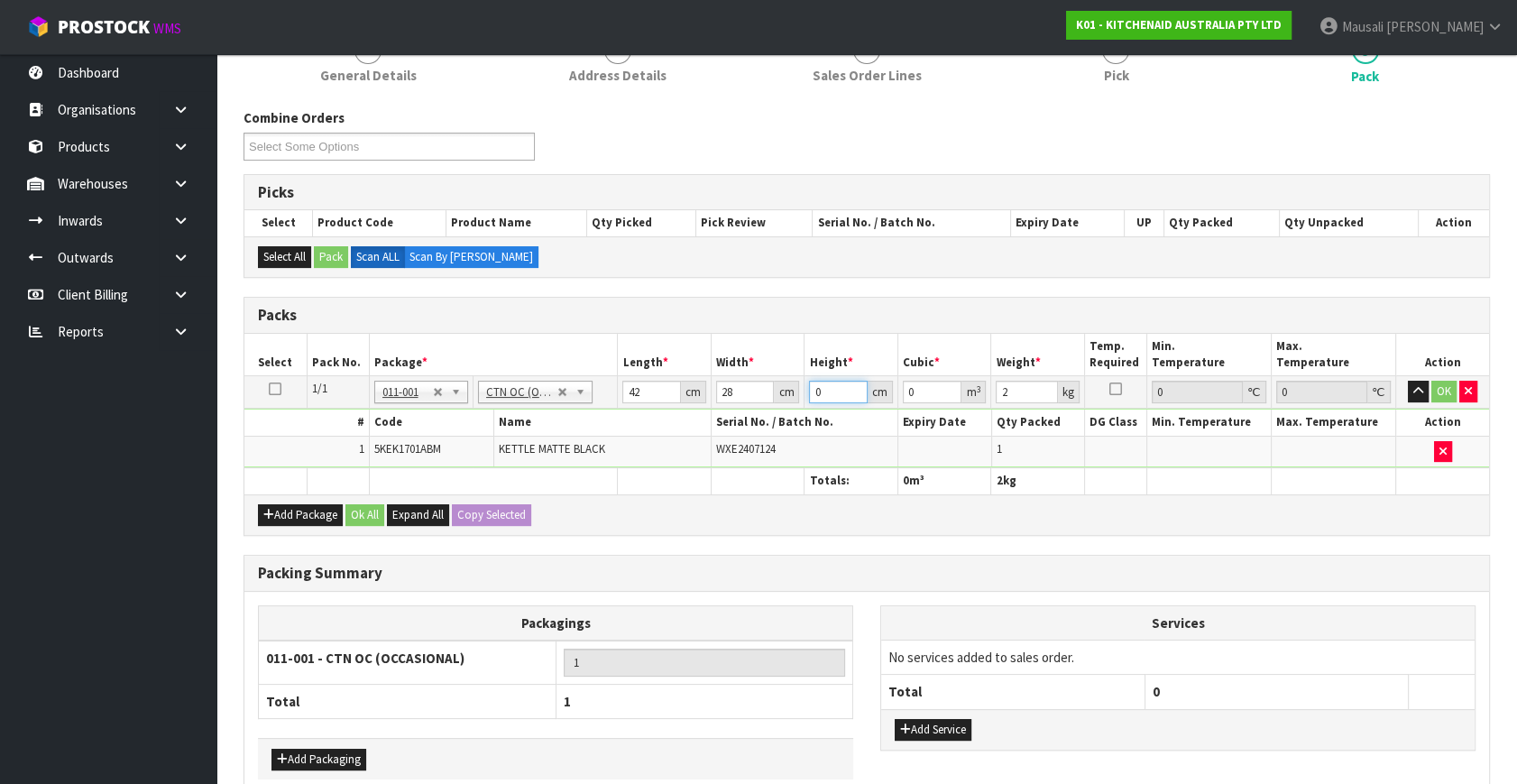
type input "2"
type input "0.002352"
type input "20"
type input "0.02352"
type input "20"
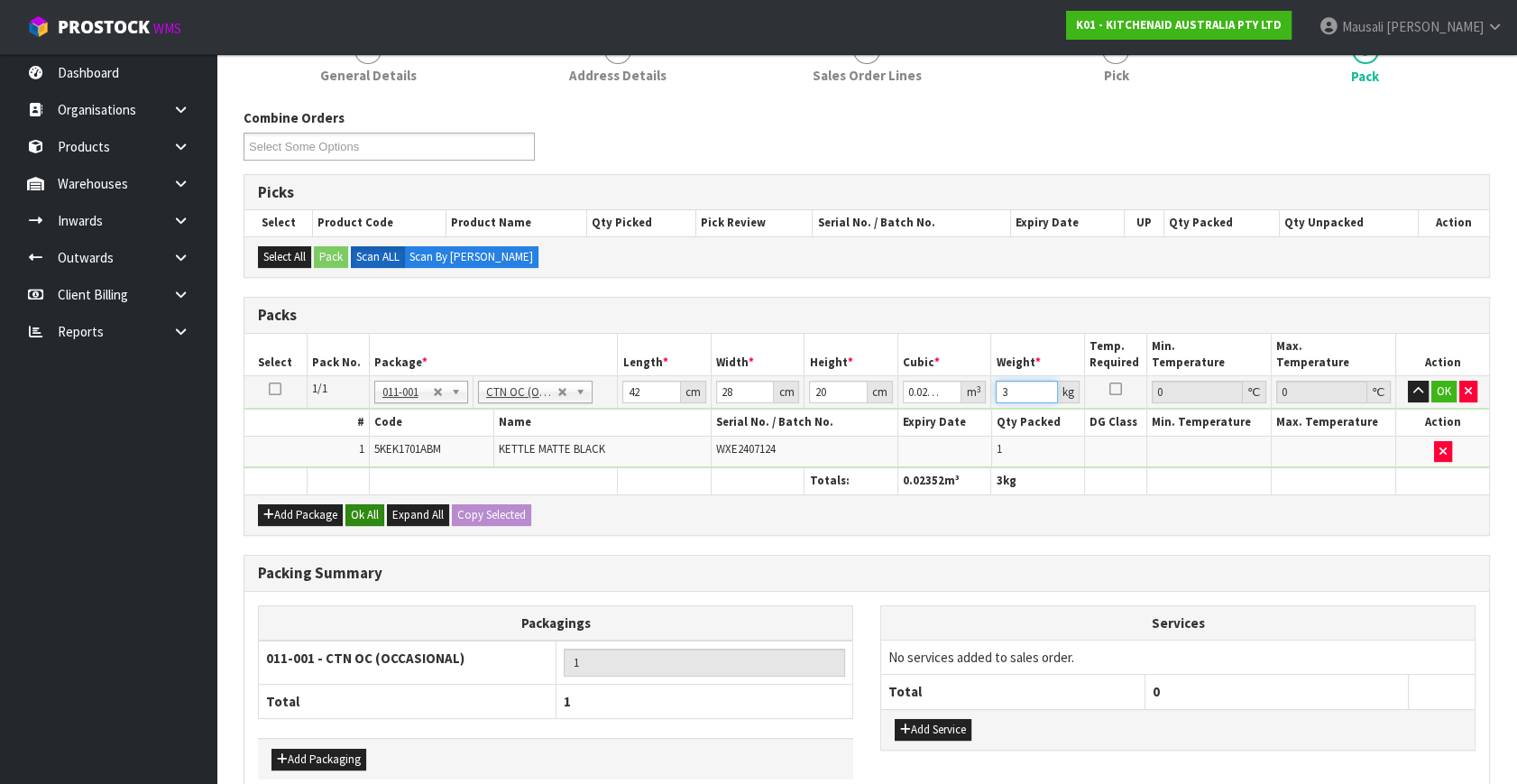
type input "3"
click at [370, 512] on button "Ok All" at bounding box center [365, 515] width 39 height 22
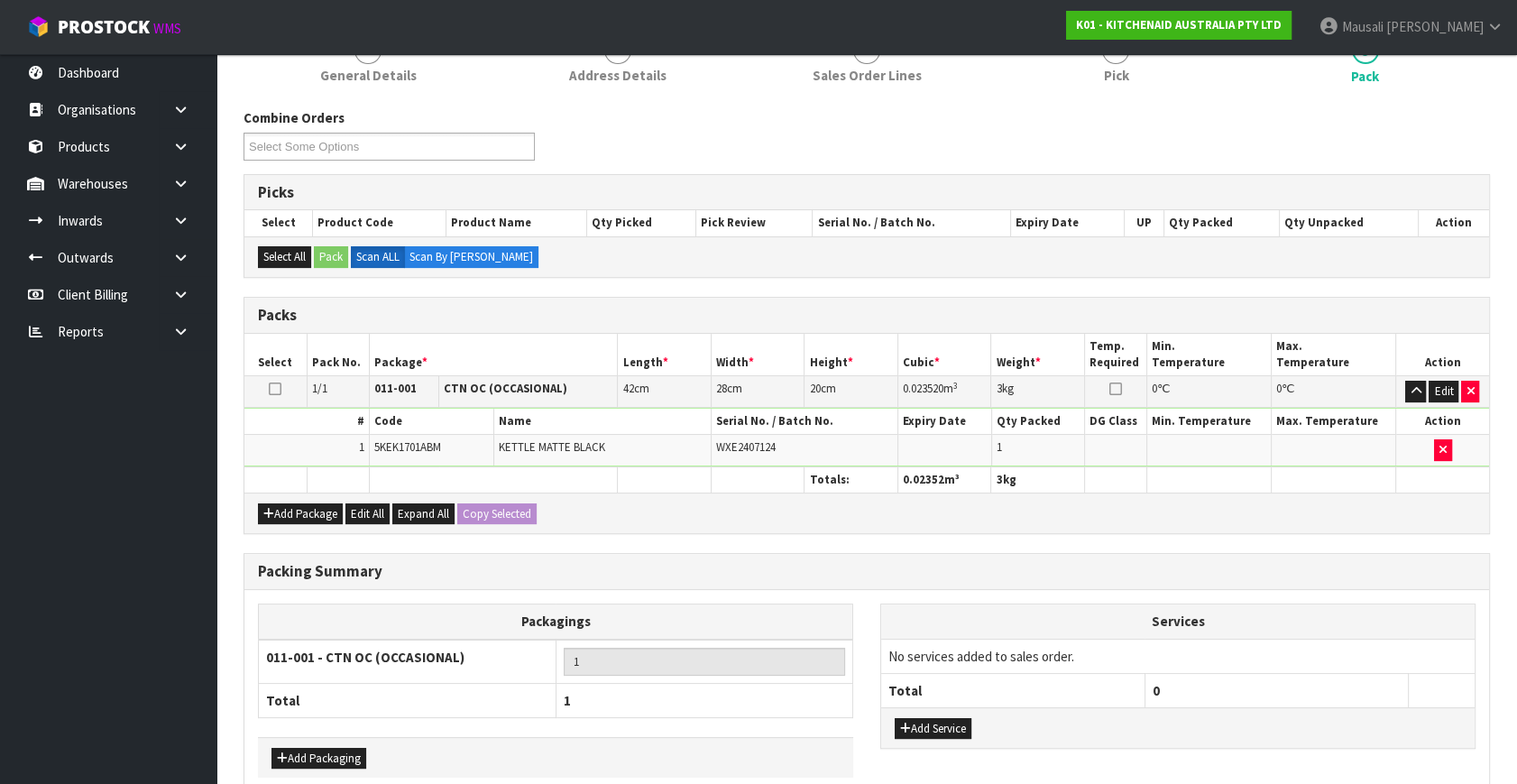
scroll to position [334, 0]
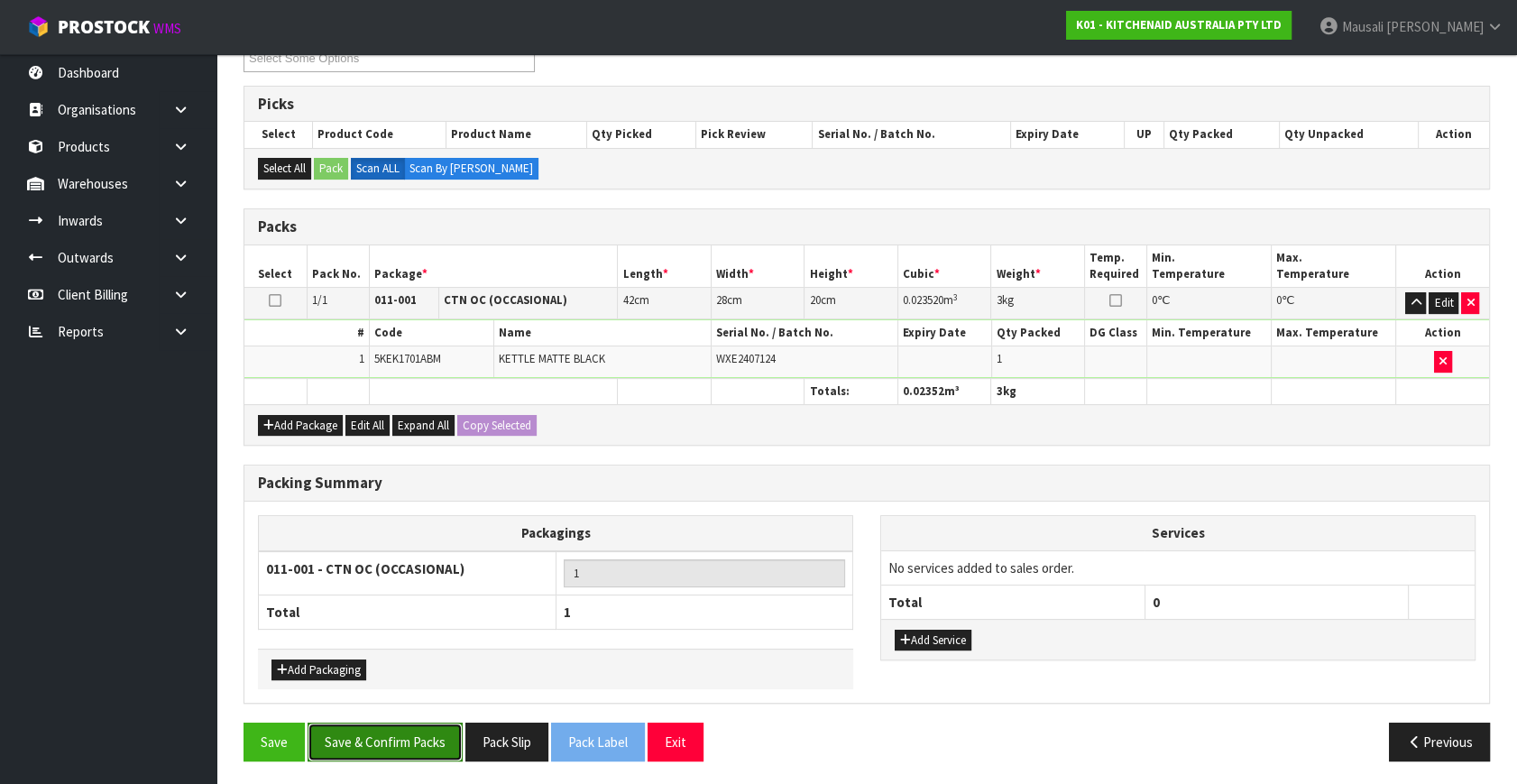
click at [399, 730] on button "Save & Confirm Packs" at bounding box center [385, 742] width 155 height 39
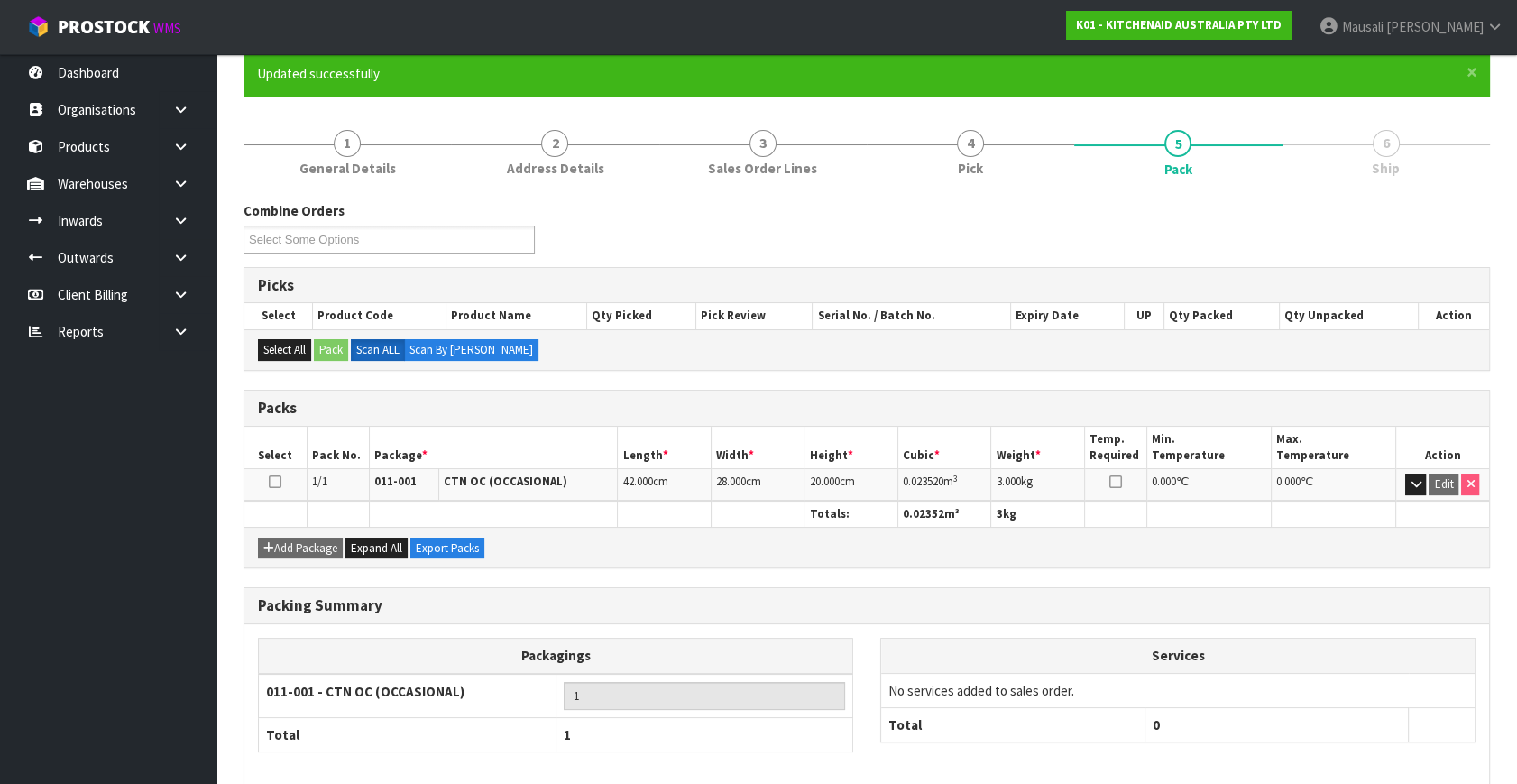
scroll to position [235, 0]
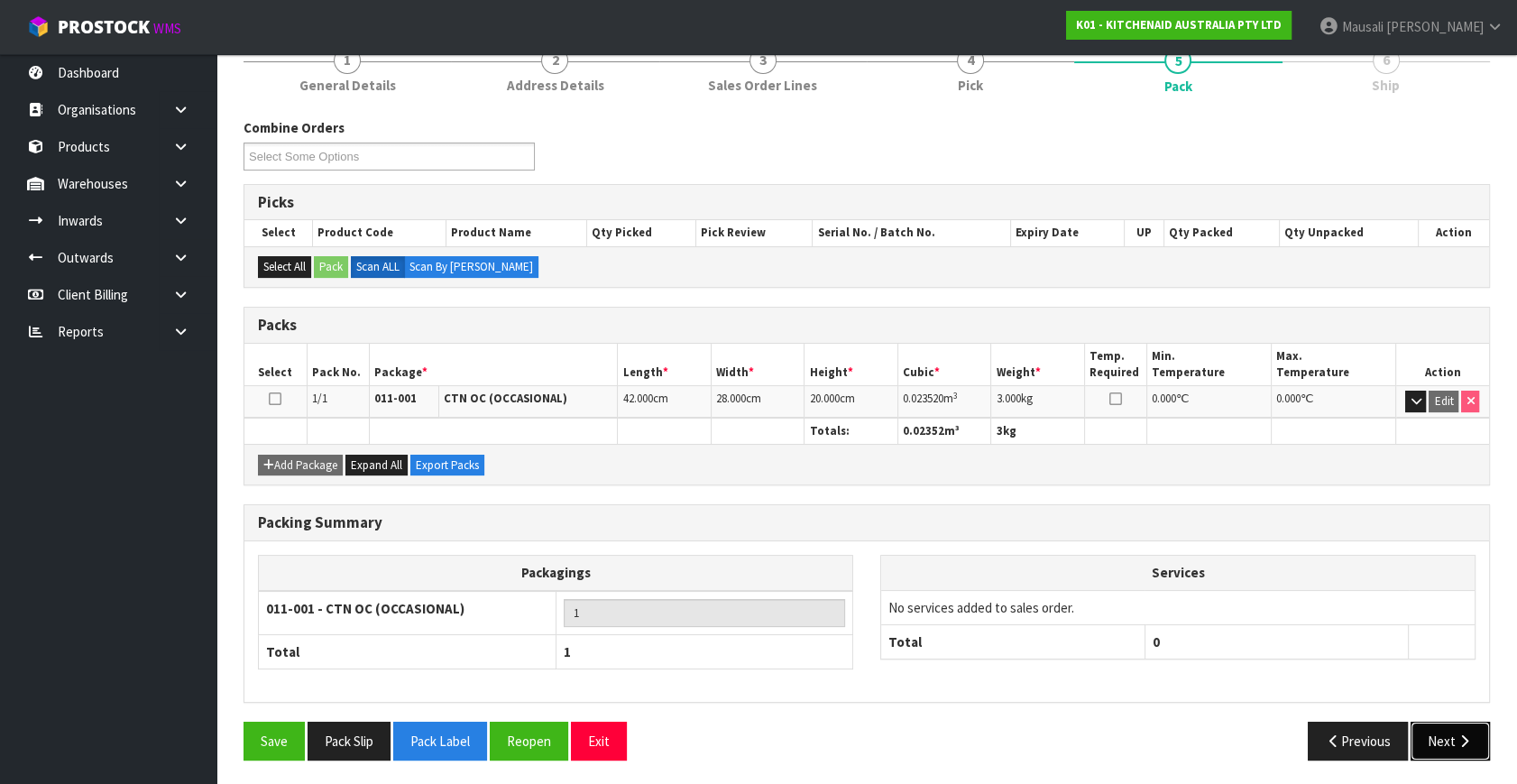
click at [1438, 738] on button "Next" at bounding box center [1450, 741] width 79 height 39
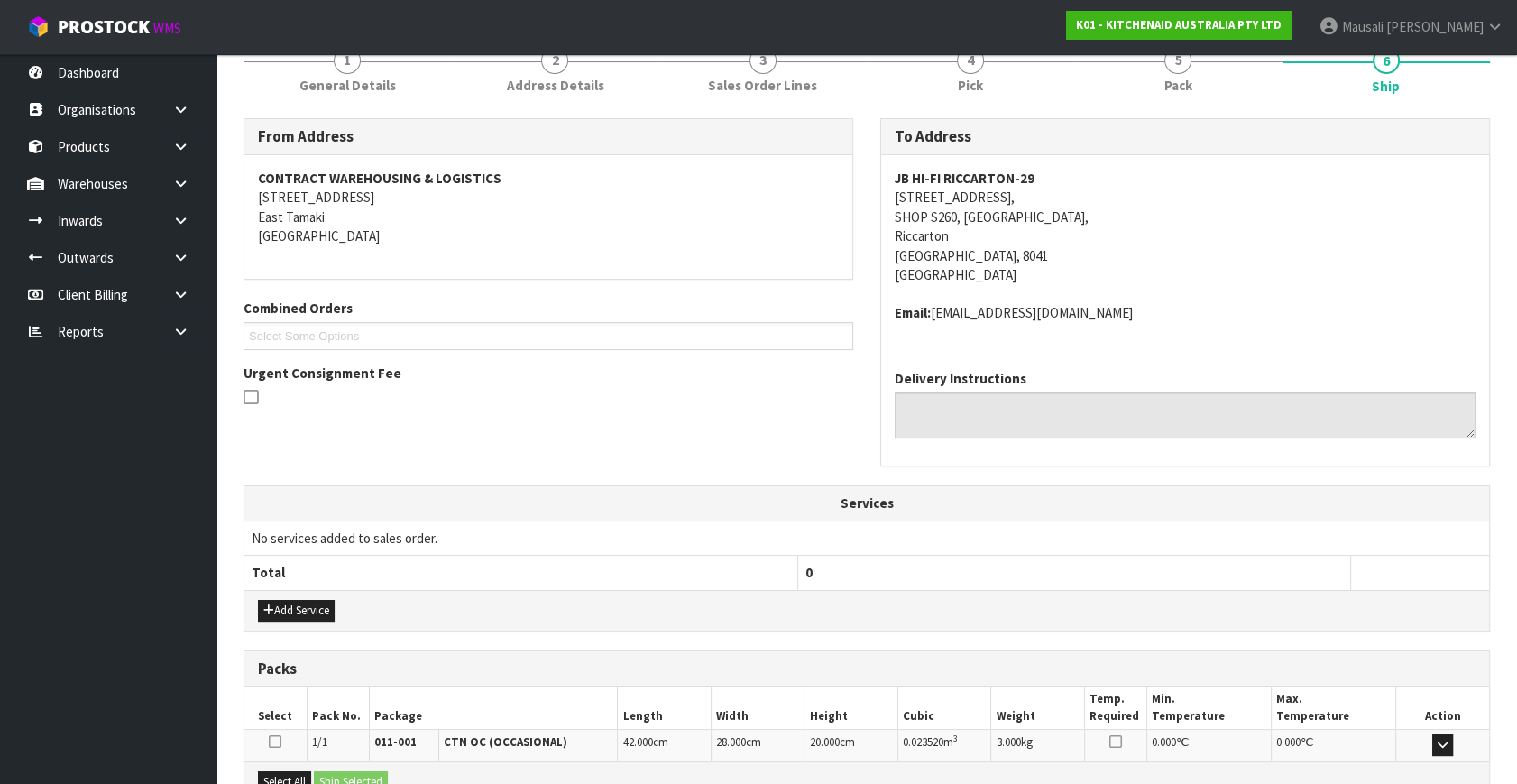
scroll to position [443, 0]
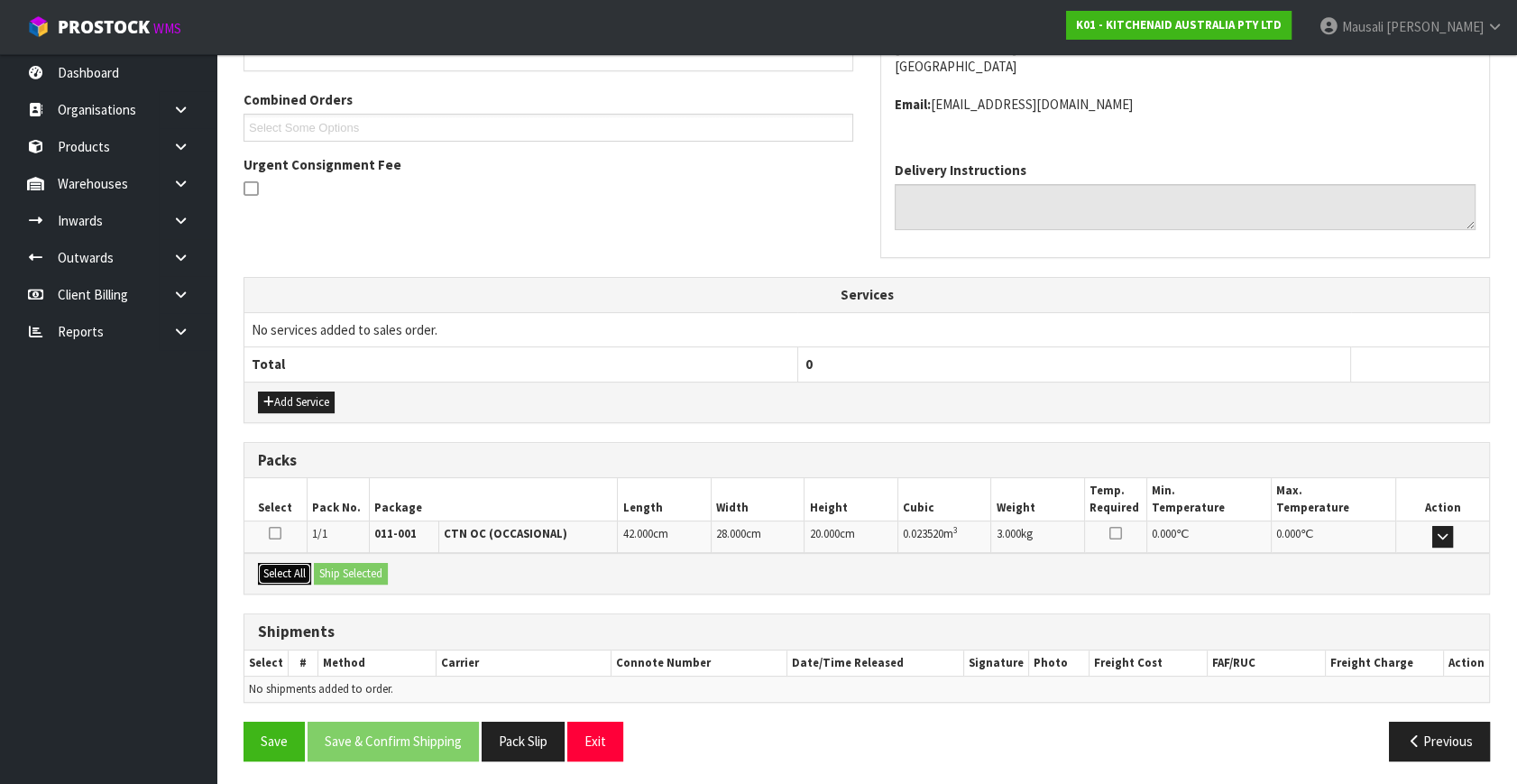
click at [270, 576] on button "Select All" at bounding box center [284, 573] width 54 height 22
click at [339, 557] on div "Select All Ship Selected" at bounding box center [867, 572] width 1245 height 40
click at [386, 568] on button "Ship Selected" at bounding box center [351, 573] width 74 height 22
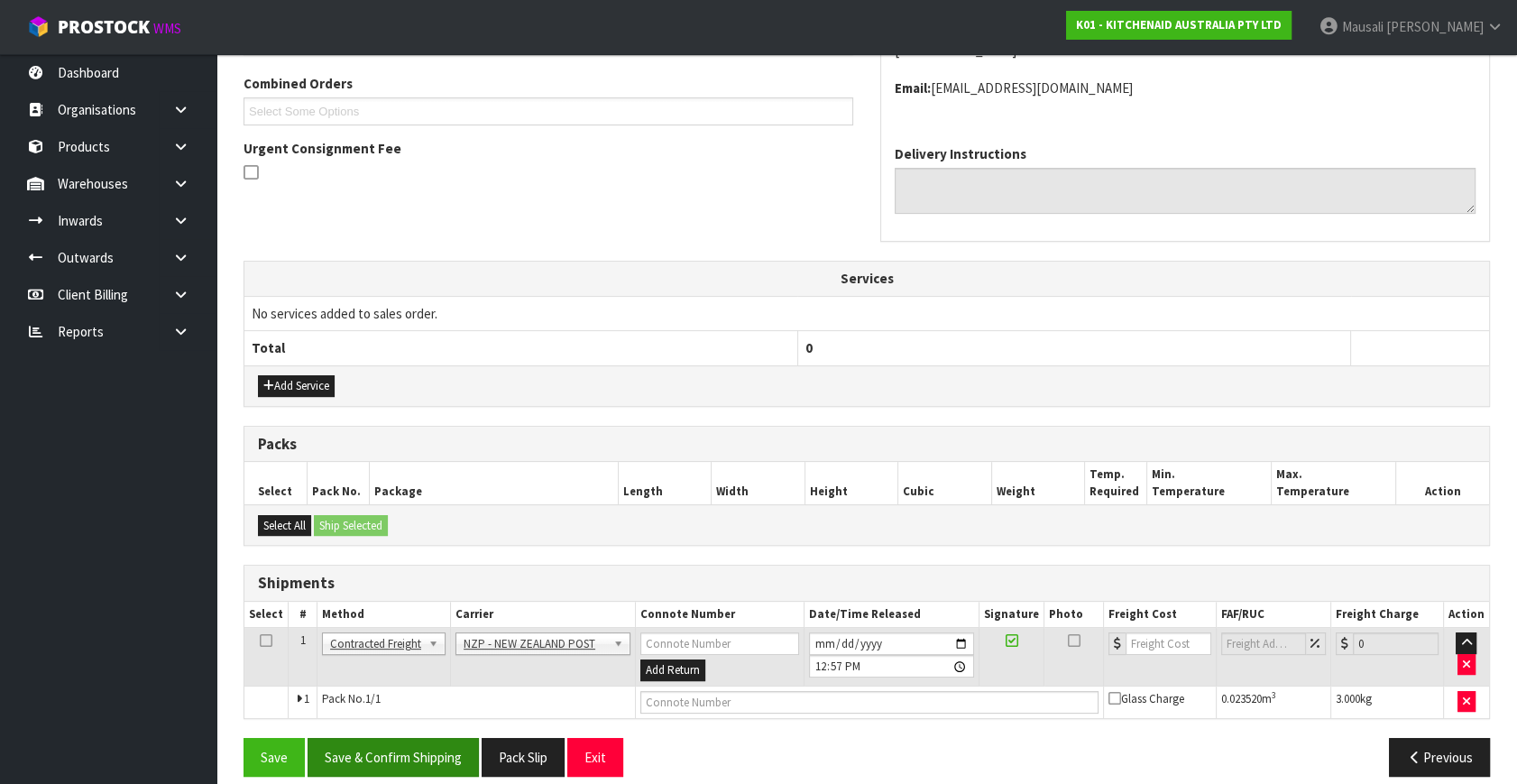
scroll to position [476, 0]
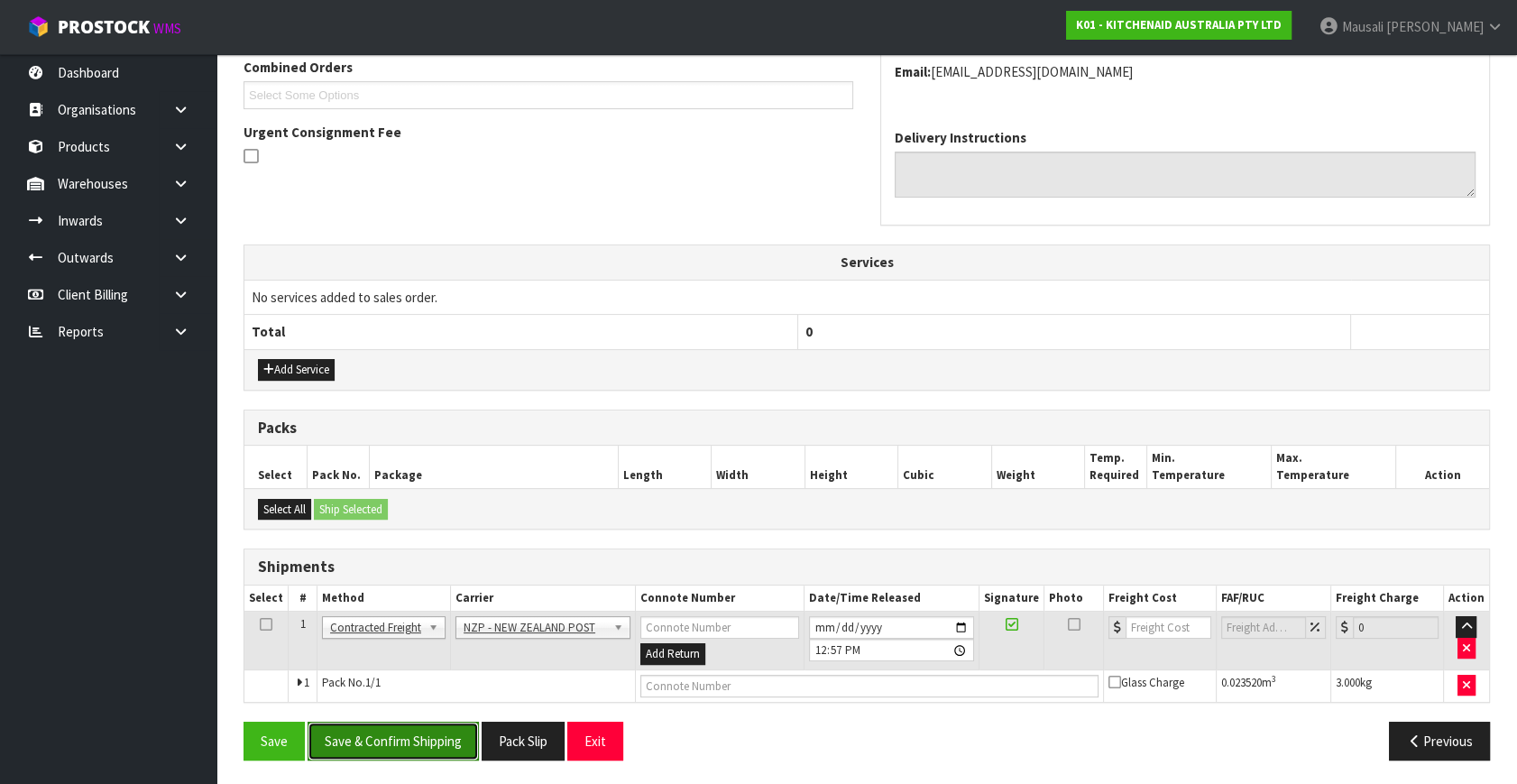
drag, startPoint x: 423, startPoint y: 737, endPoint x: 750, endPoint y: 707, distance: 328.4
click at [424, 737] on button "Save & Confirm Shipping" at bounding box center [393, 741] width 171 height 39
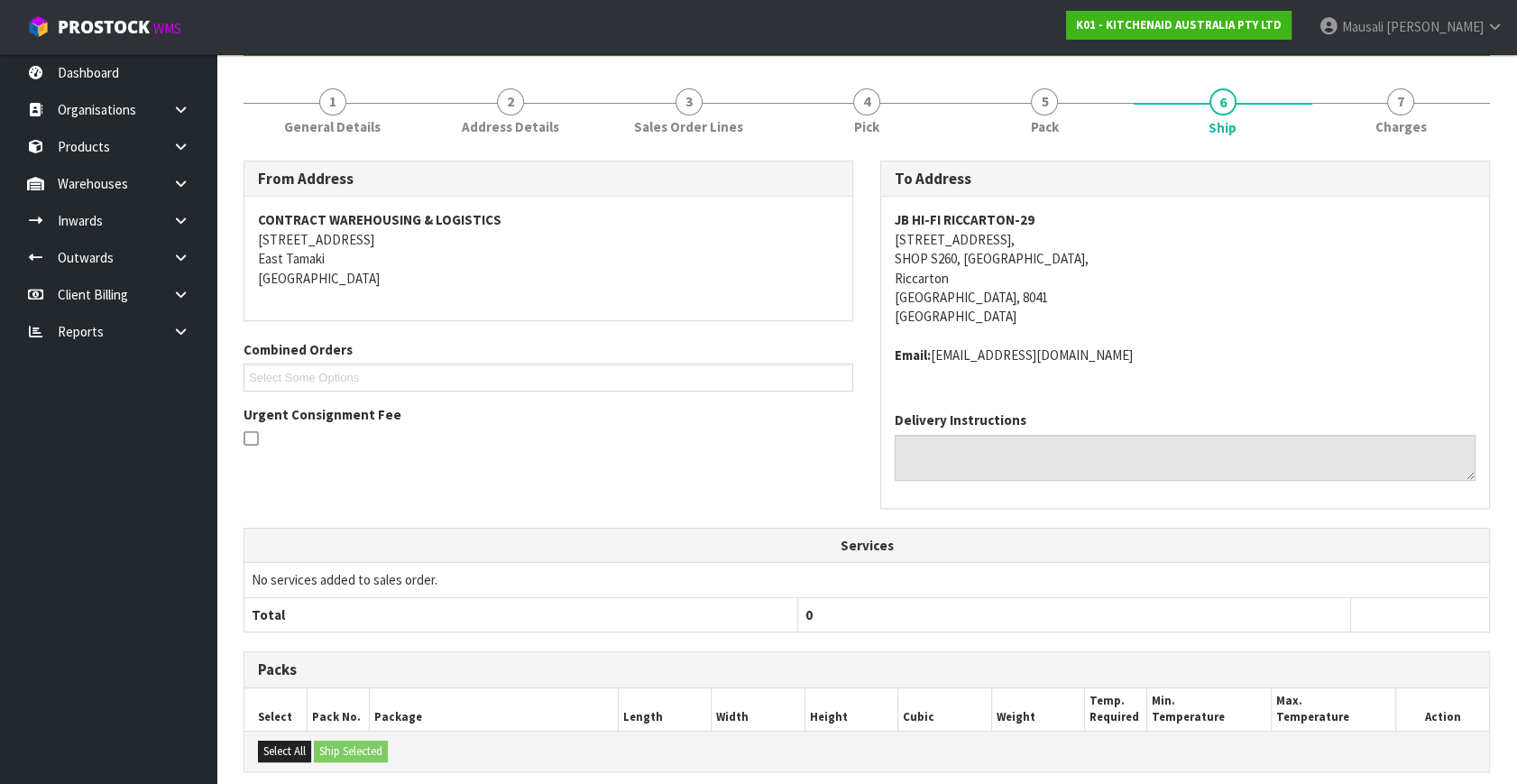
scroll to position [451, 0]
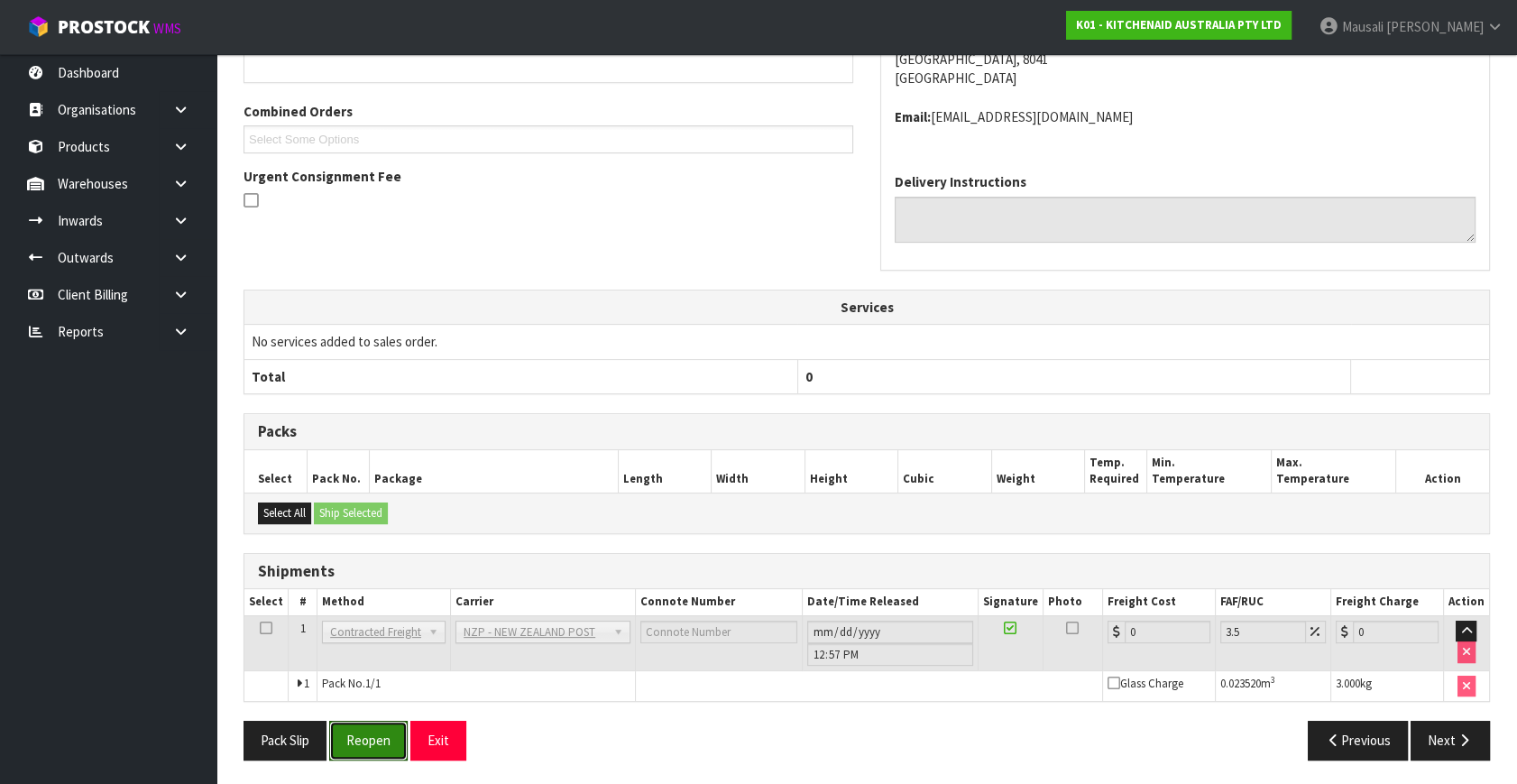
drag, startPoint x: 378, startPoint y: 727, endPoint x: 443, endPoint y: 690, distance: 74.8
click at [378, 727] on button "Reopen" at bounding box center [369, 740] width 79 height 39
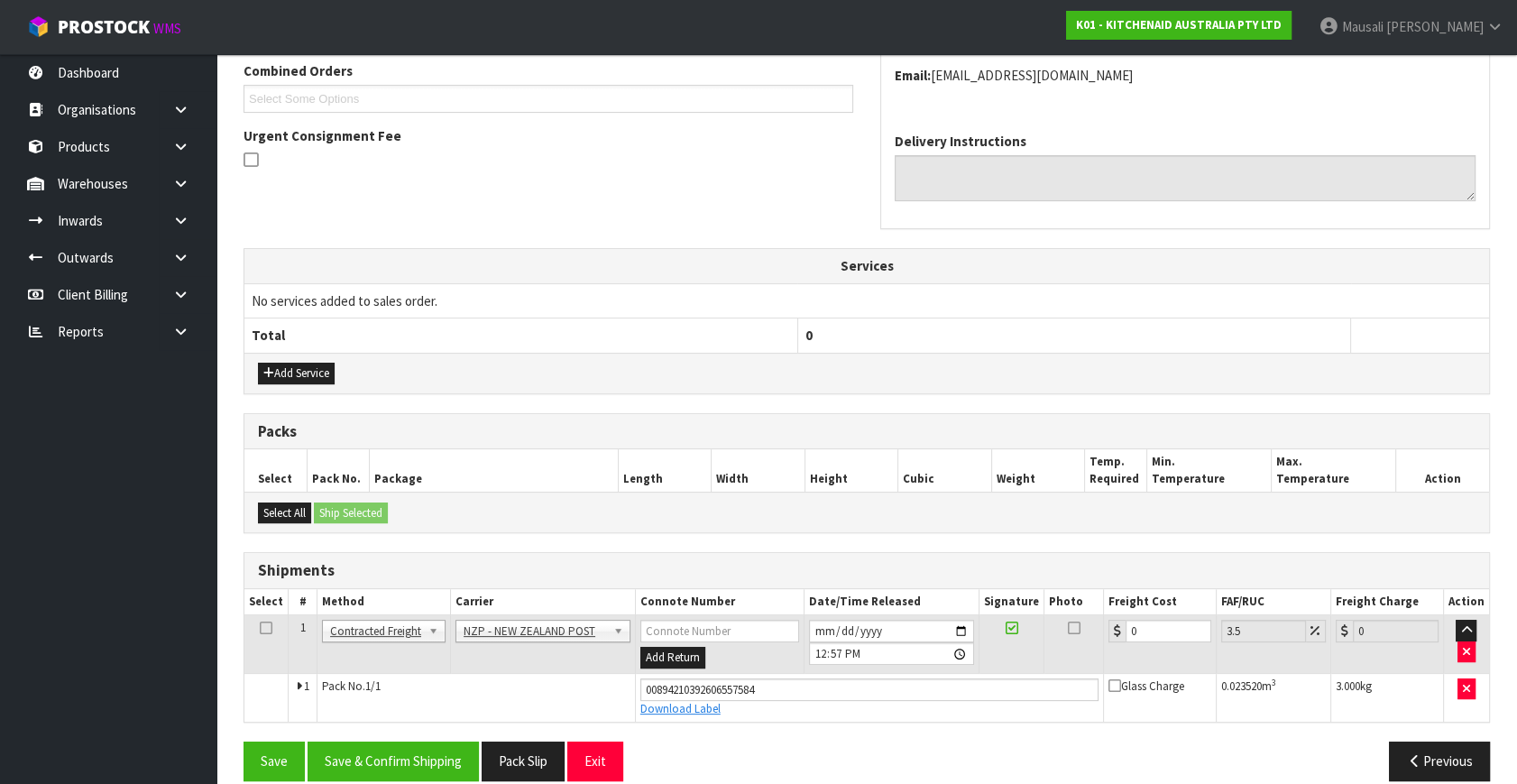
scroll to position [493, 0]
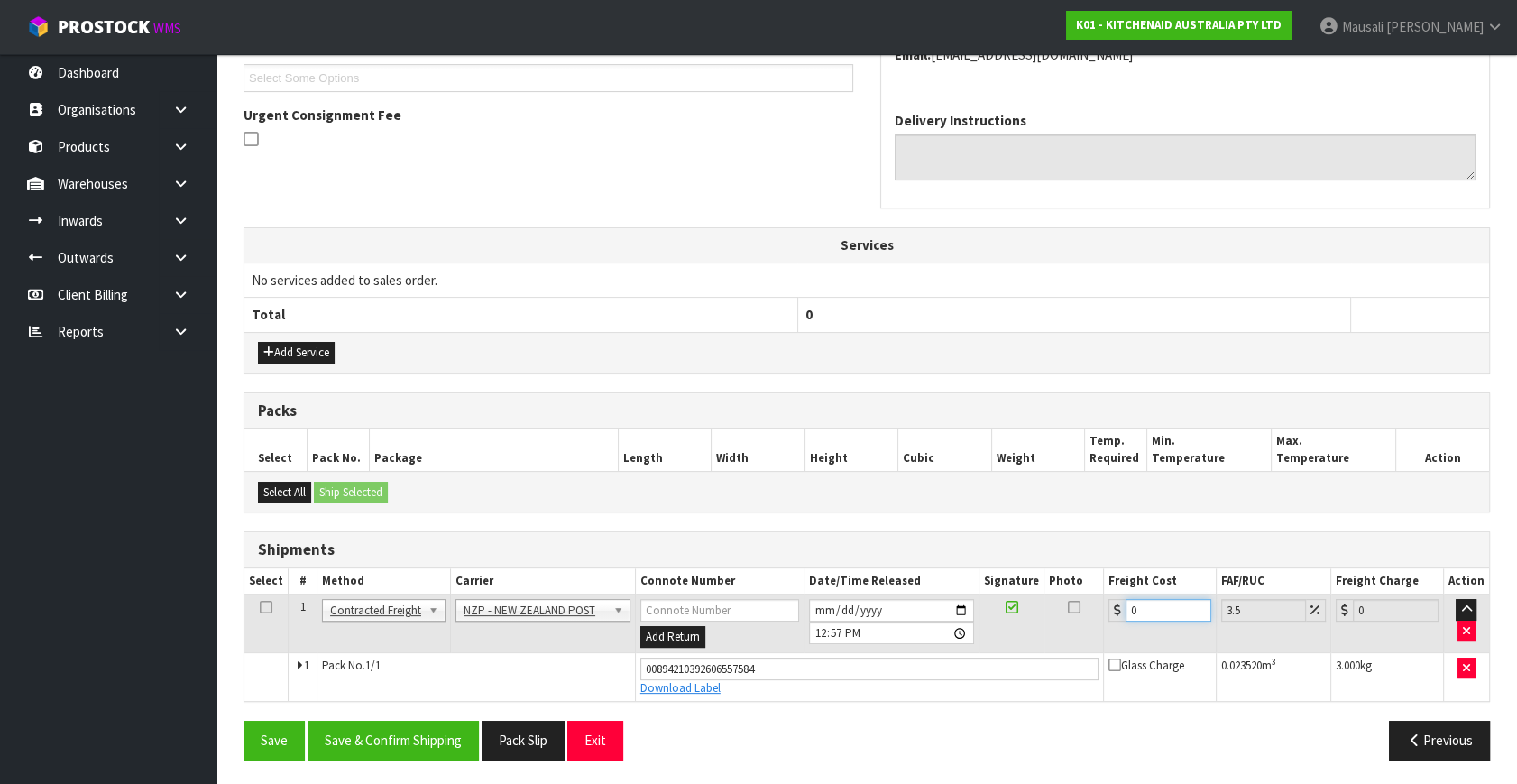
drag, startPoint x: 1165, startPoint y: 614, endPoint x: 1077, endPoint y: 638, distance: 91.2
click at [1077, 638] on tr "1 Client Local Pickup Customer Local Pickup Company Freight Contracted Freight …" at bounding box center [867, 623] width 1245 height 58
type input "1"
type input "1.03"
type input "11"
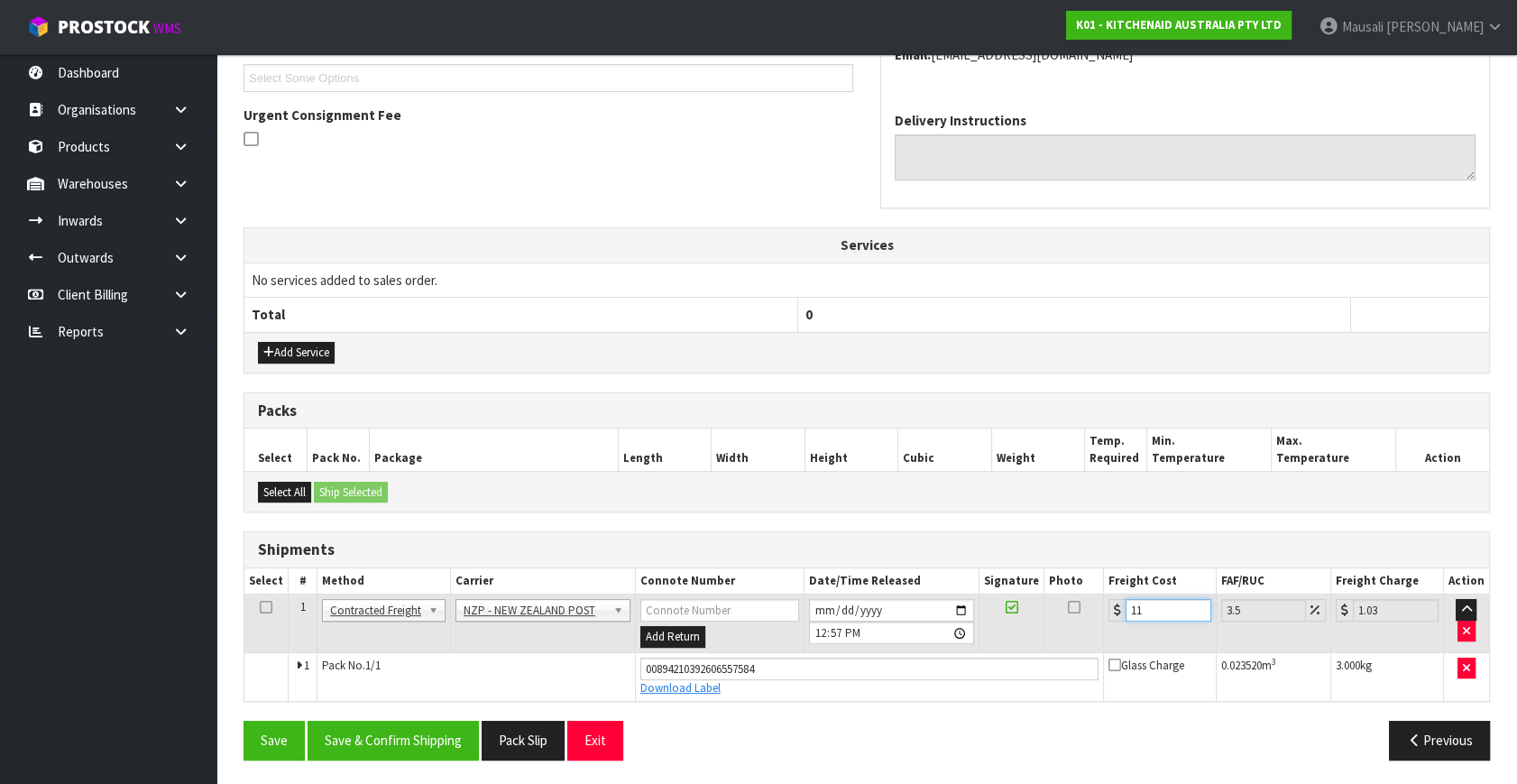
type input "11.38"
type input "11.6"
type input "12.01"
type input "11.61"
type input "12.02"
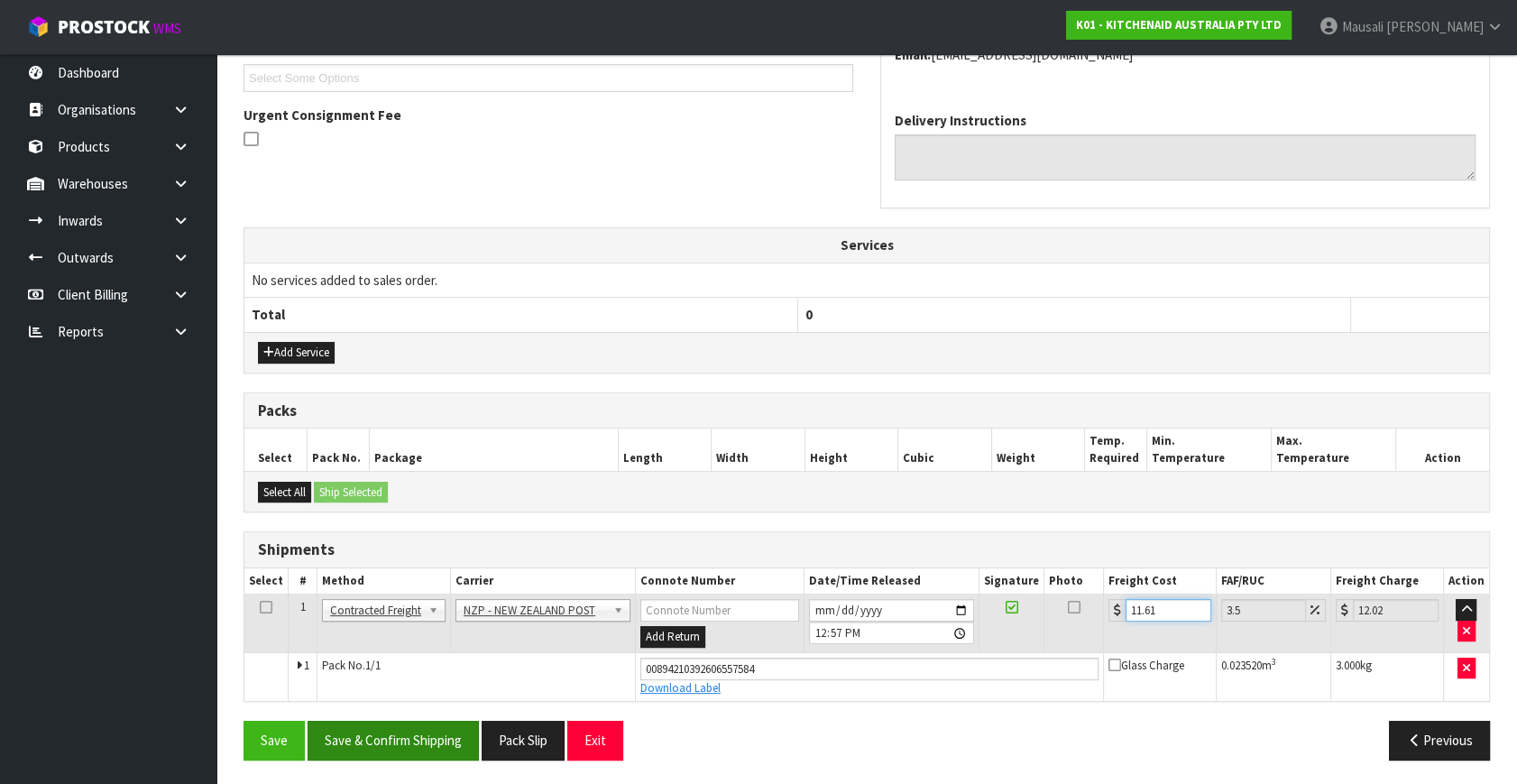
type input "11.61"
click at [433, 732] on button "Save & Confirm Shipping" at bounding box center [393, 740] width 171 height 39
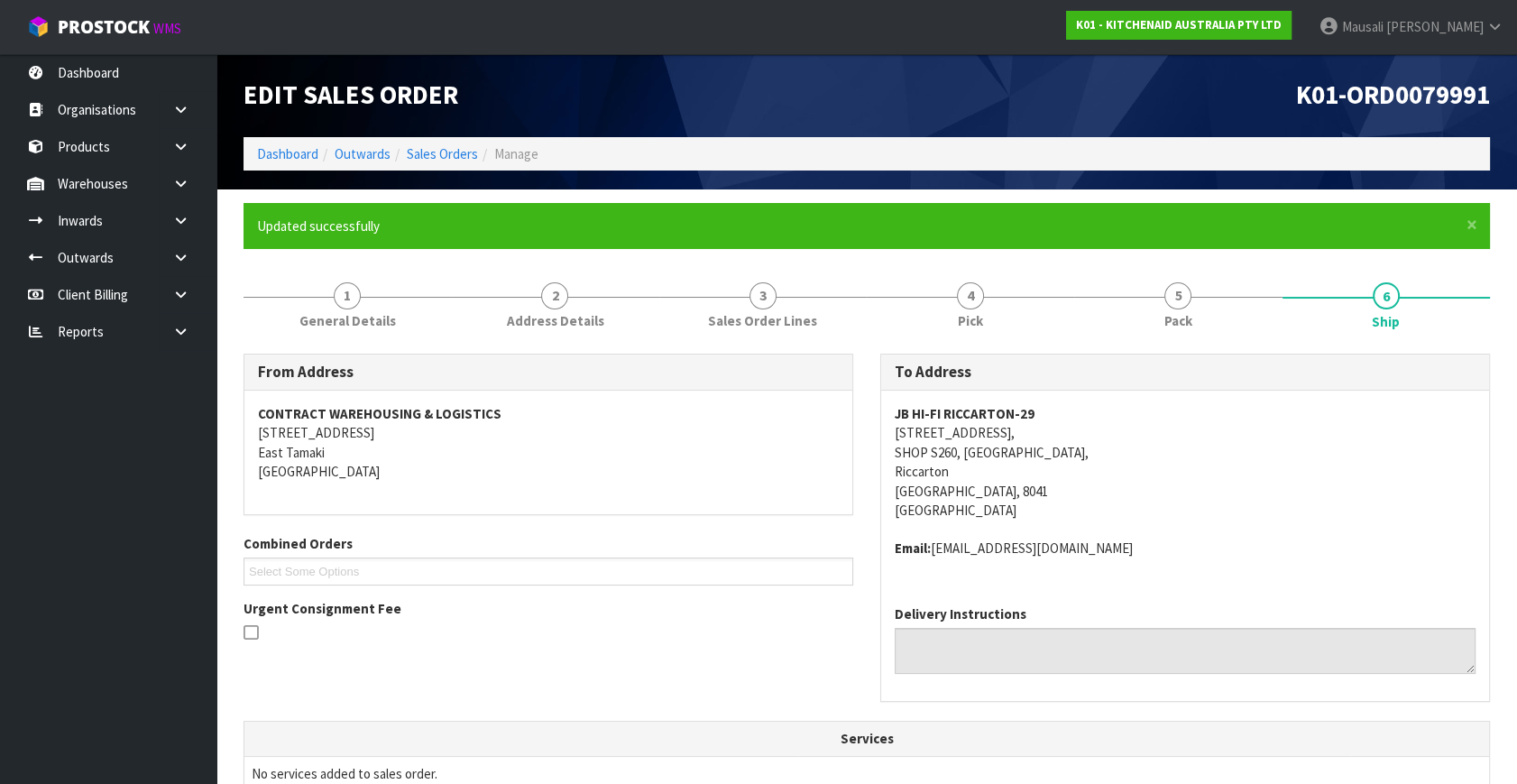
scroll to position [443, 0]
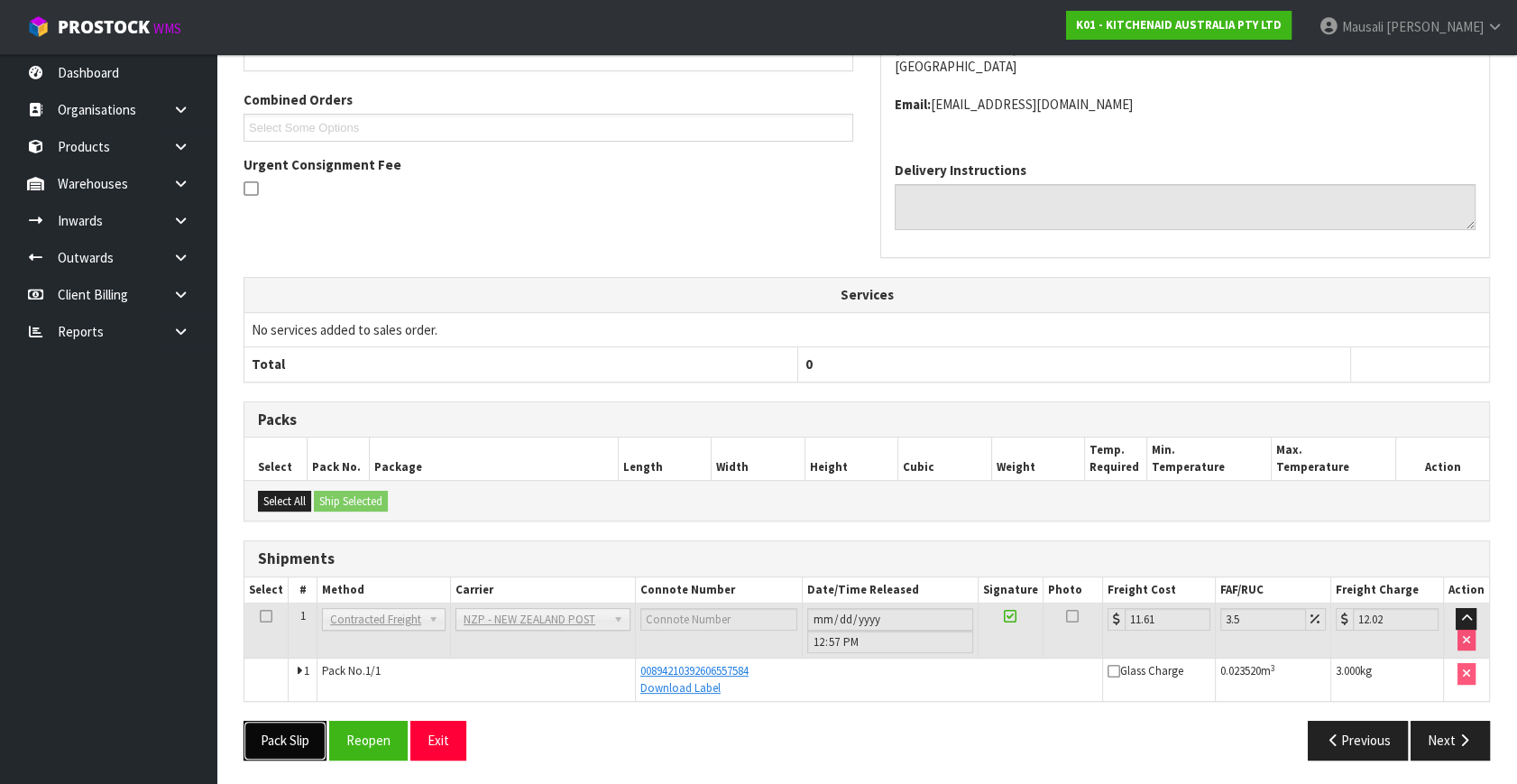
click at [292, 738] on button "Pack Slip" at bounding box center [284, 740] width 83 height 39
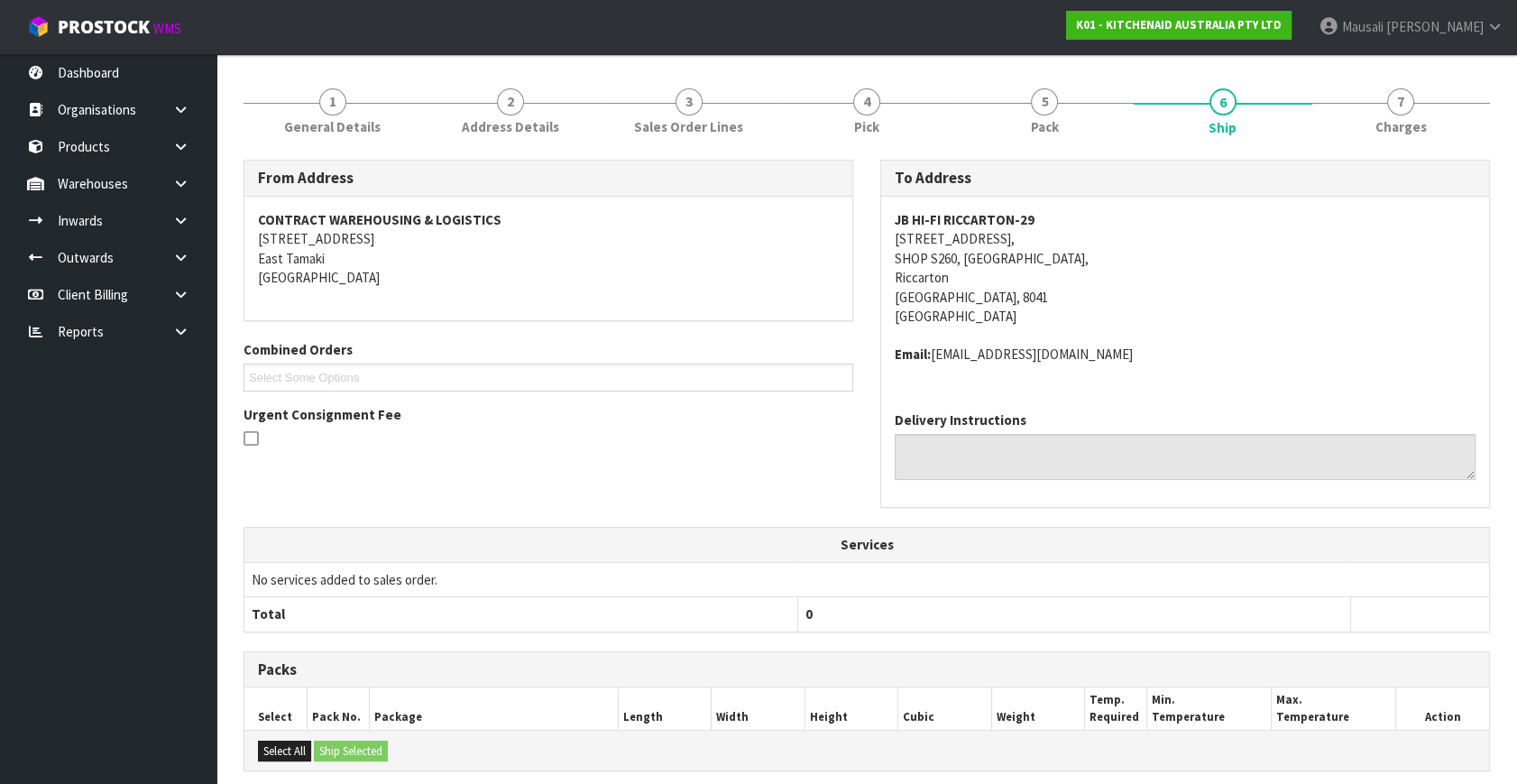
scroll to position [34, 0]
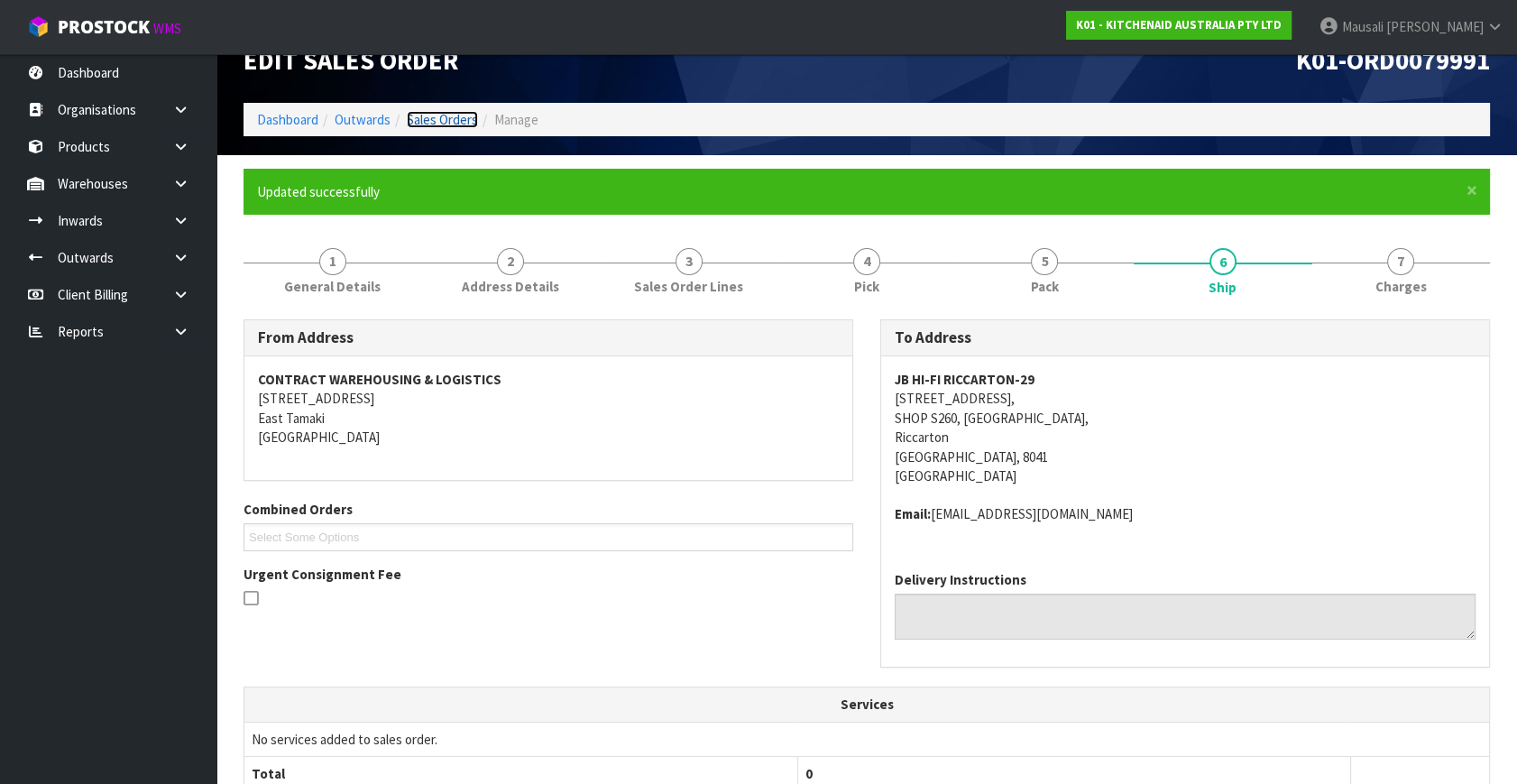
click at [419, 113] on link "Sales Orders" at bounding box center [442, 120] width 71 height 17
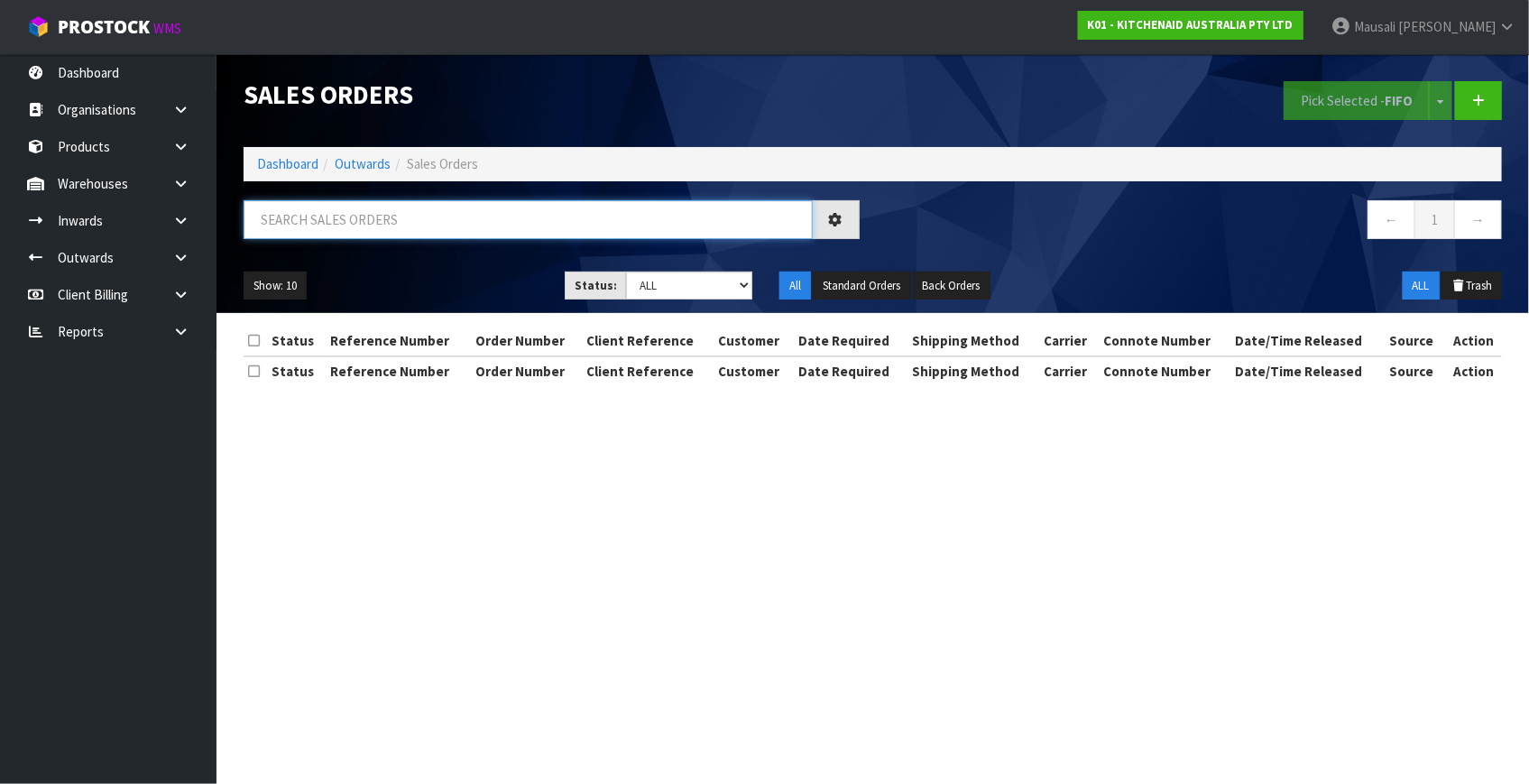
click at [281, 229] on input "text" at bounding box center [528, 219] width 569 height 39
type input "JOB-0415515"
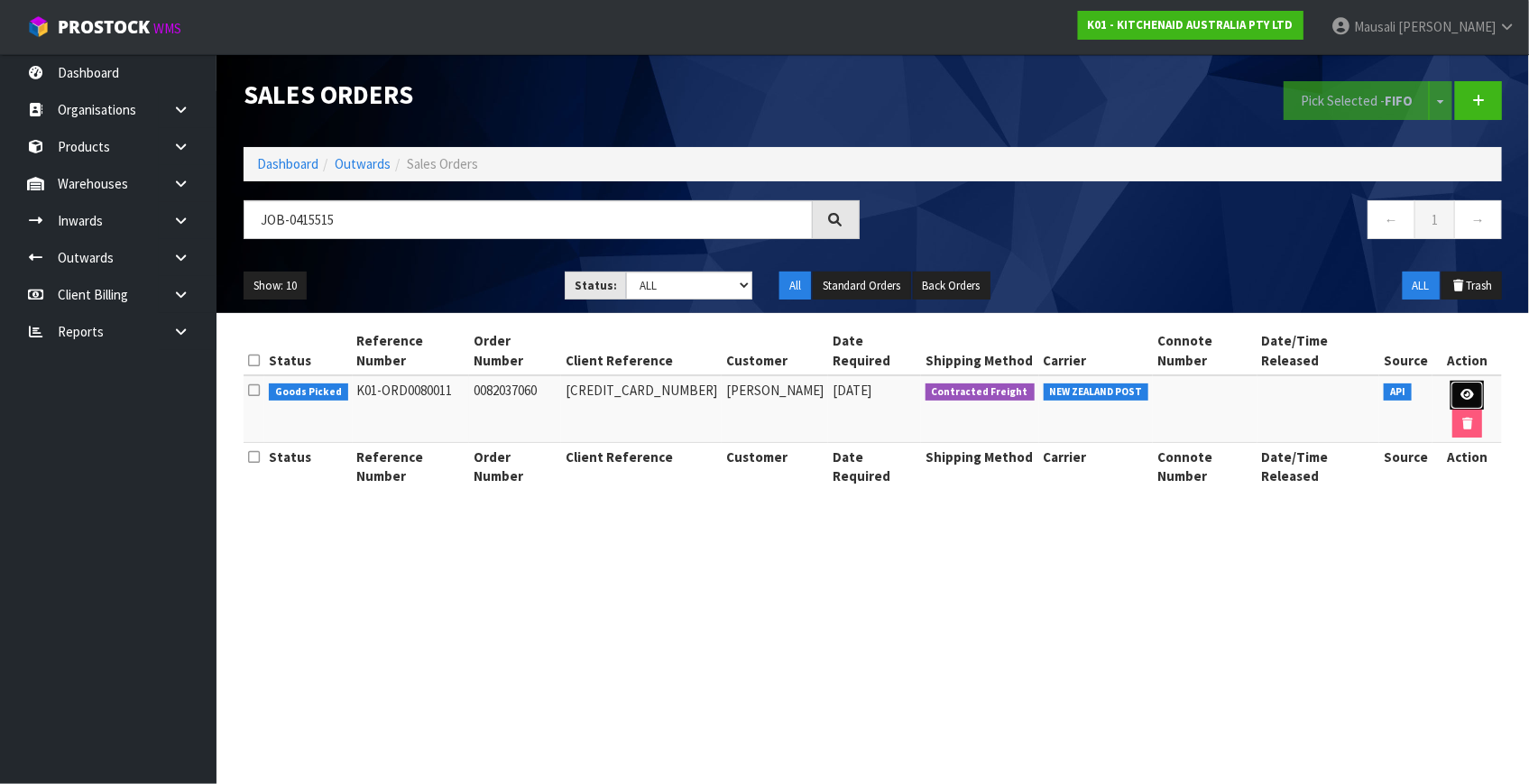
click at [1460, 389] on icon at bounding box center [1467, 394] width 13 height 11
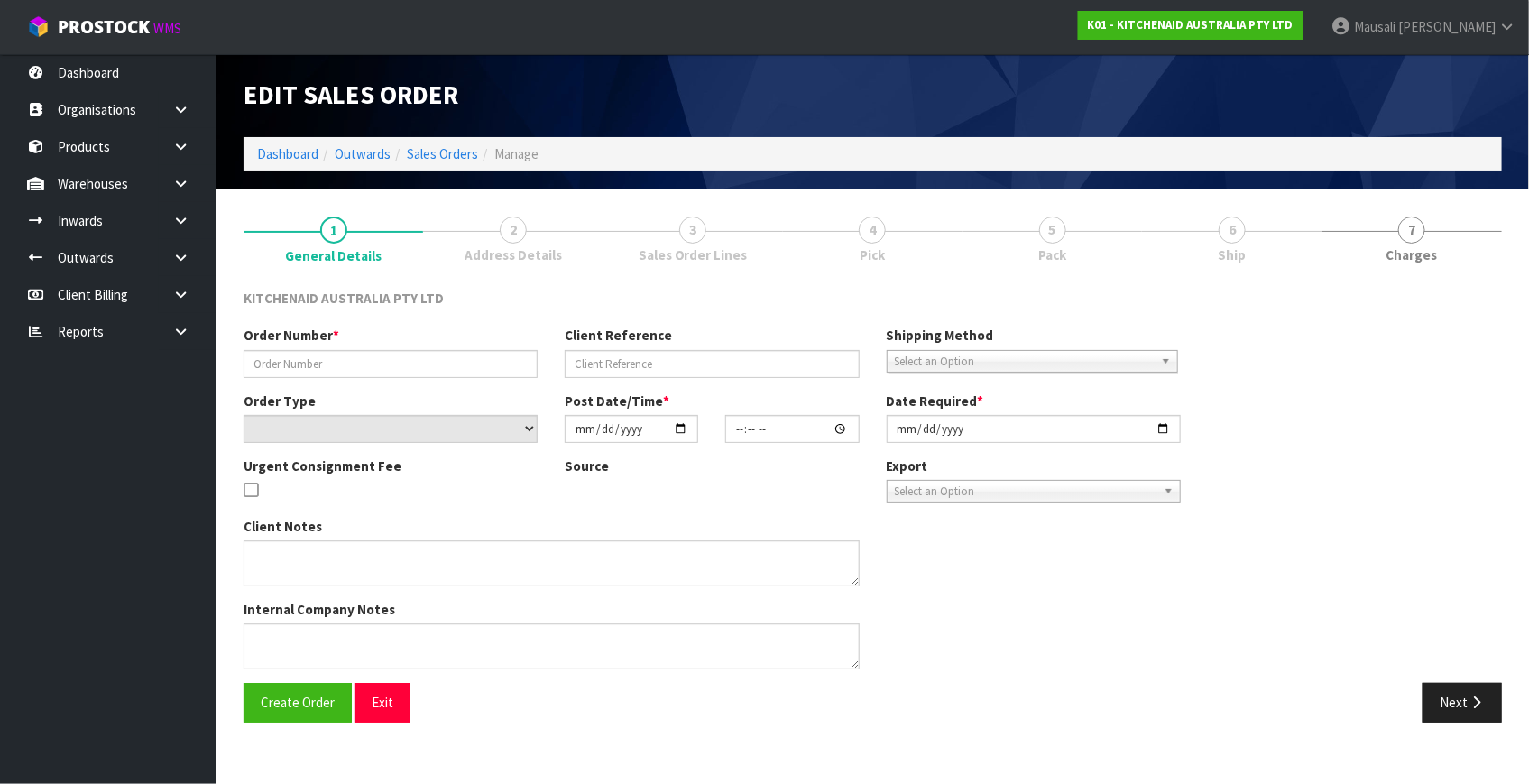
type input "0082037060"
type input "[CREDIT_CARD_NUMBER]"
select select "number:0"
type input "[DATE]"
type input "18:47:18.000"
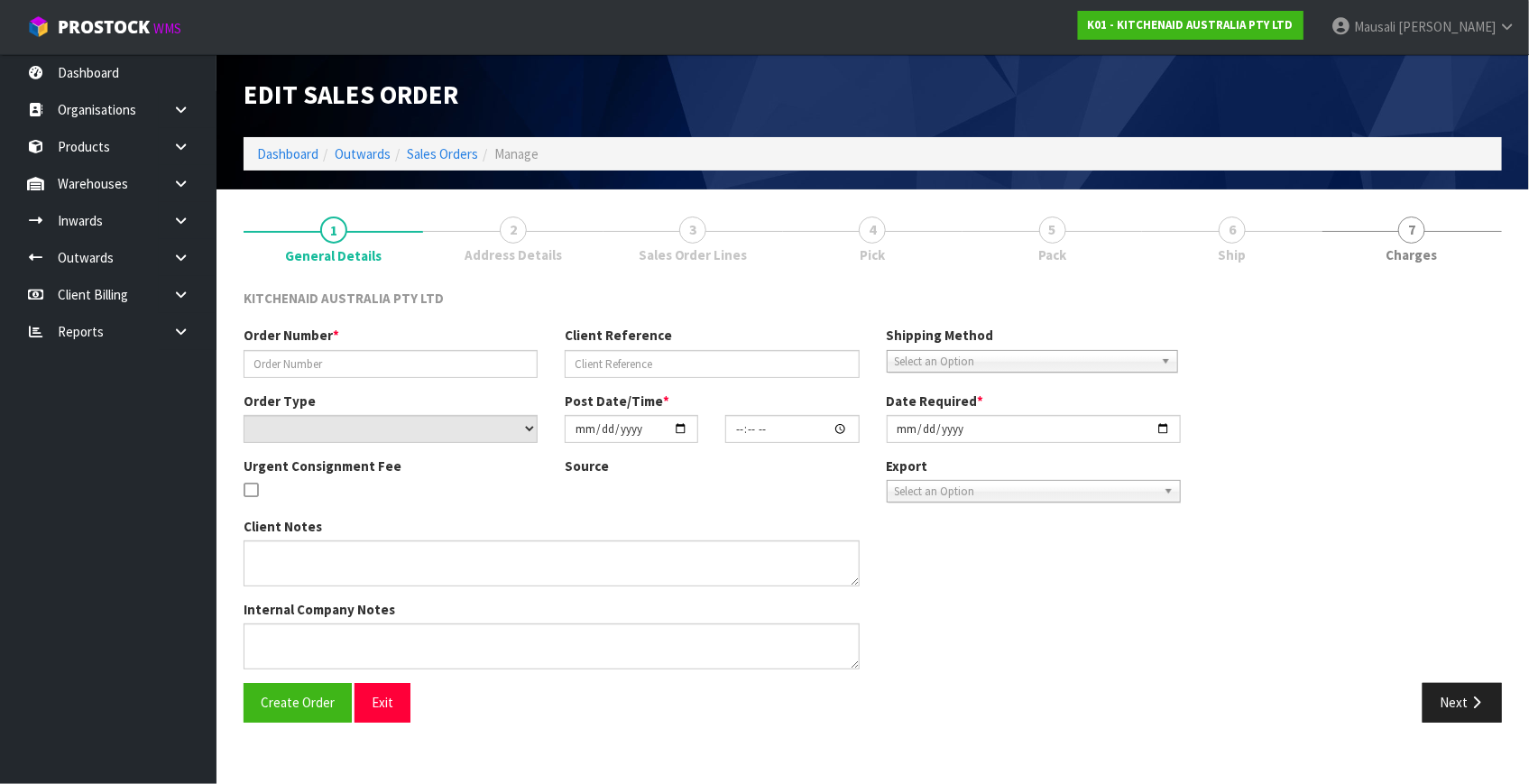
type input "[DATE]"
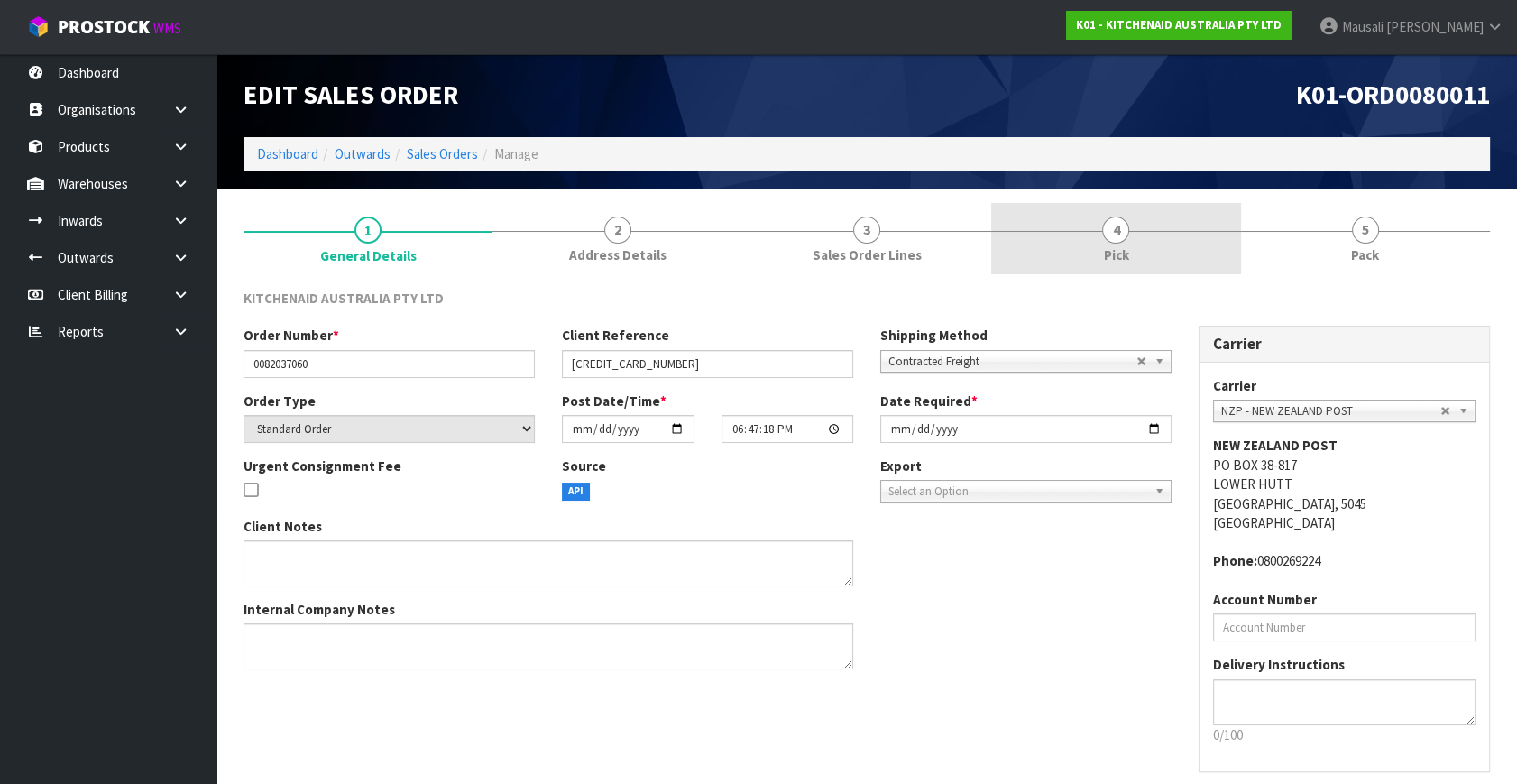
click at [1159, 226] on link "4 Pick" at bounding box center [1116, 238] width 249 height 71
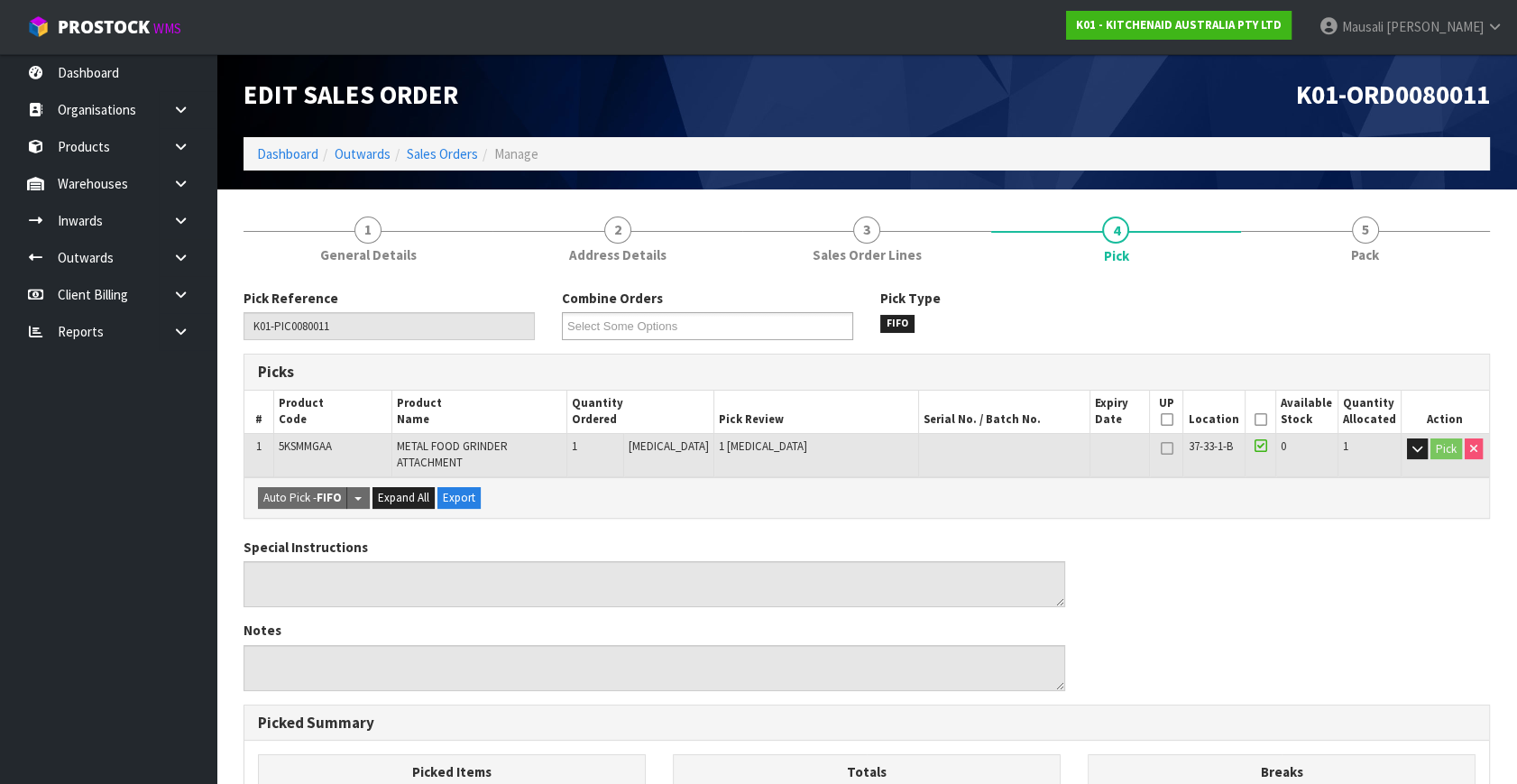
click at [1254, 419] on icon at bounding box center [1259, 419] width 12 height 1
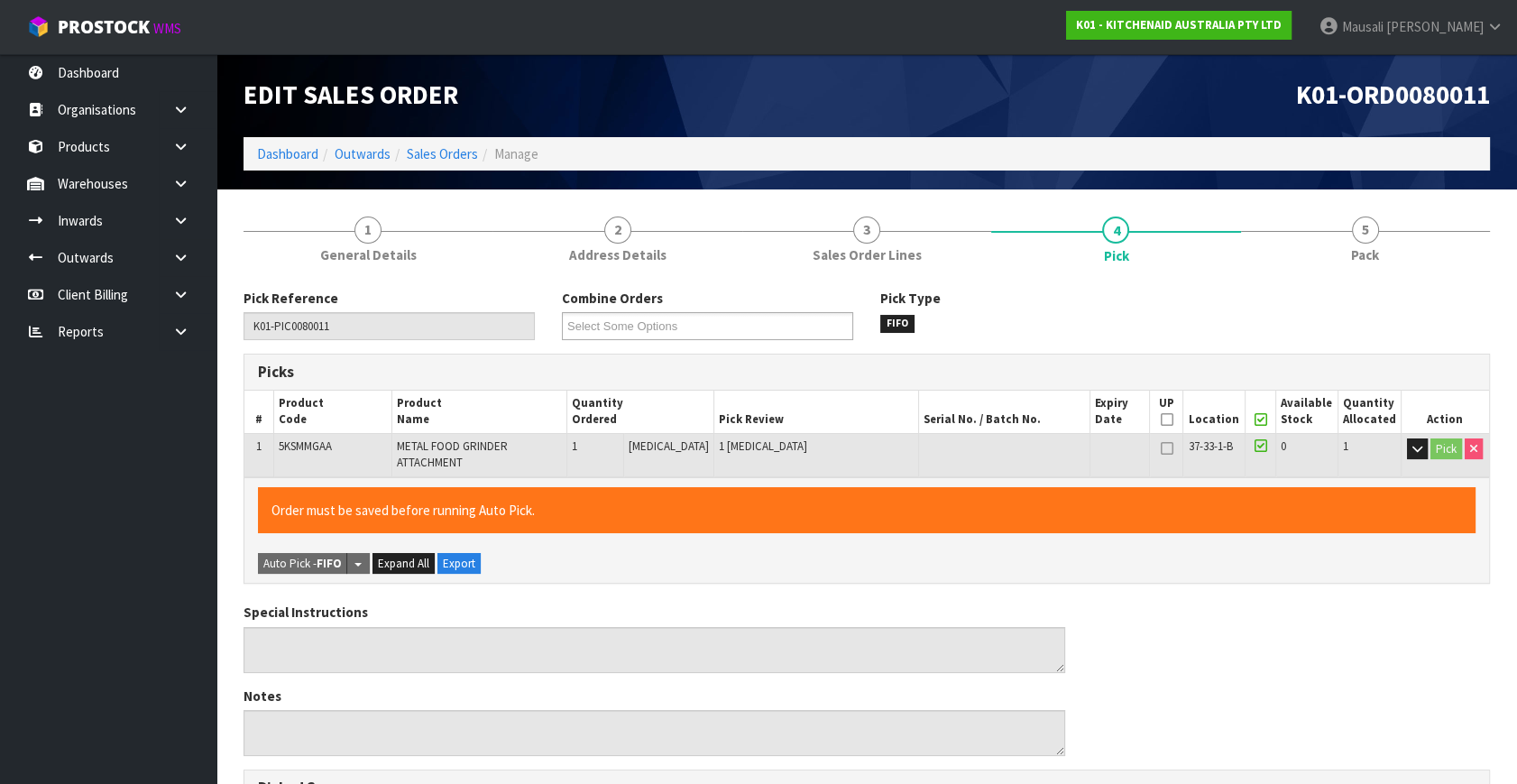
scroll to position [480, 0]
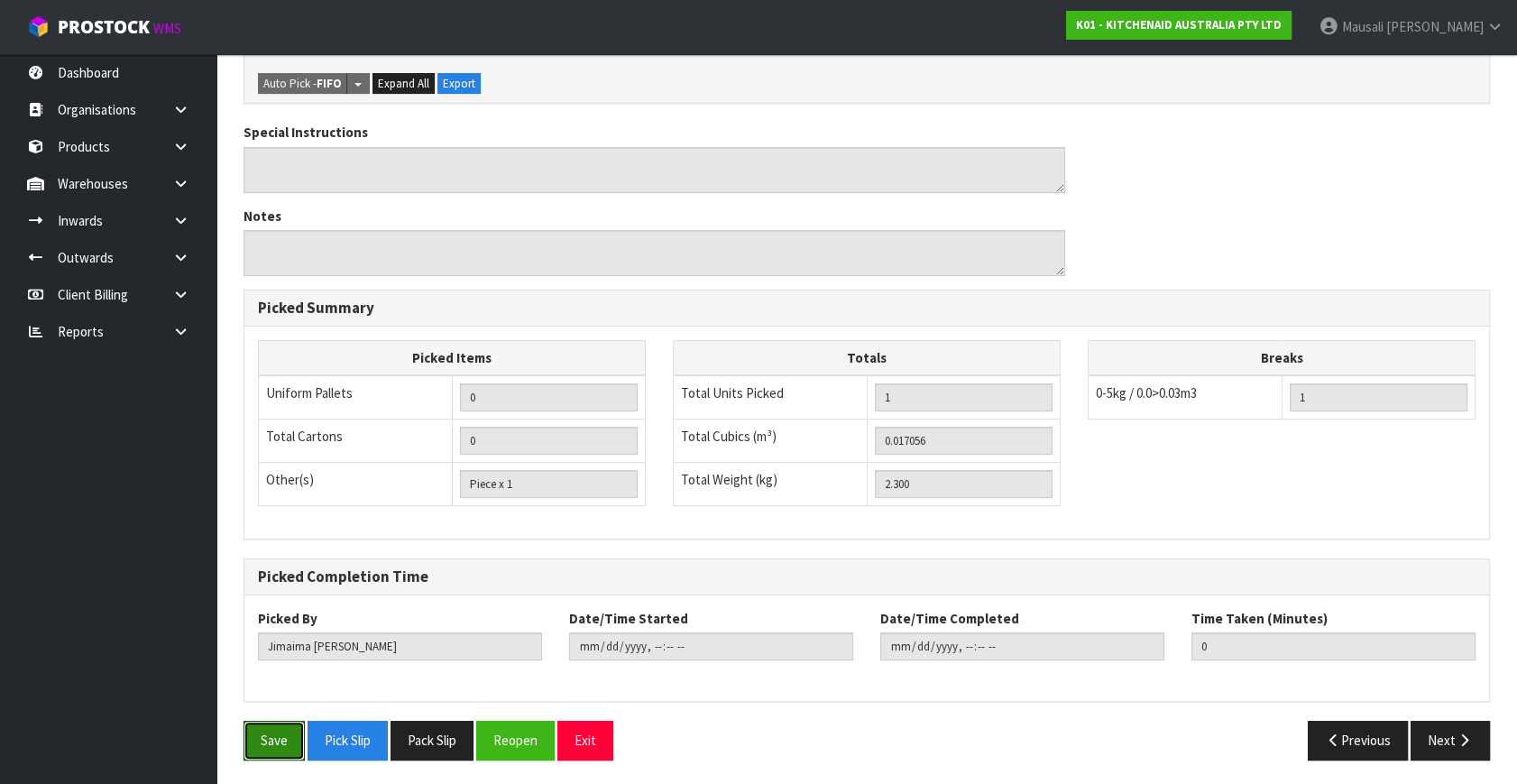
drag, startPoint x: 281, startPoint y: 728, endPoint x: 424, endPoint y: 656, distance: 160.1
click at [285, 723] on button "Save" at bounding box center [274, 740] width 61 height 39
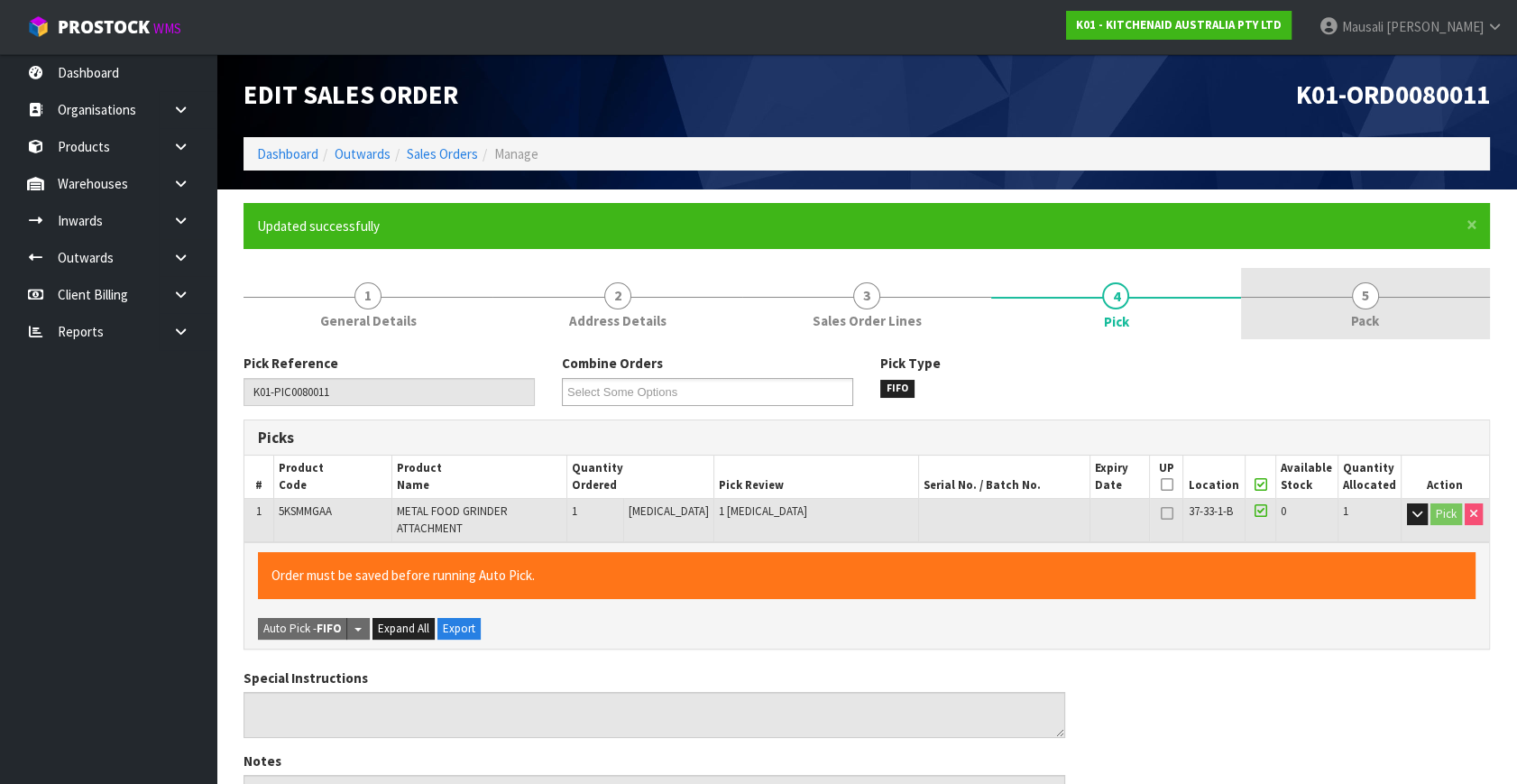
type input "[PERSON_NAME]"
type input "[DATE]T13:01:22"
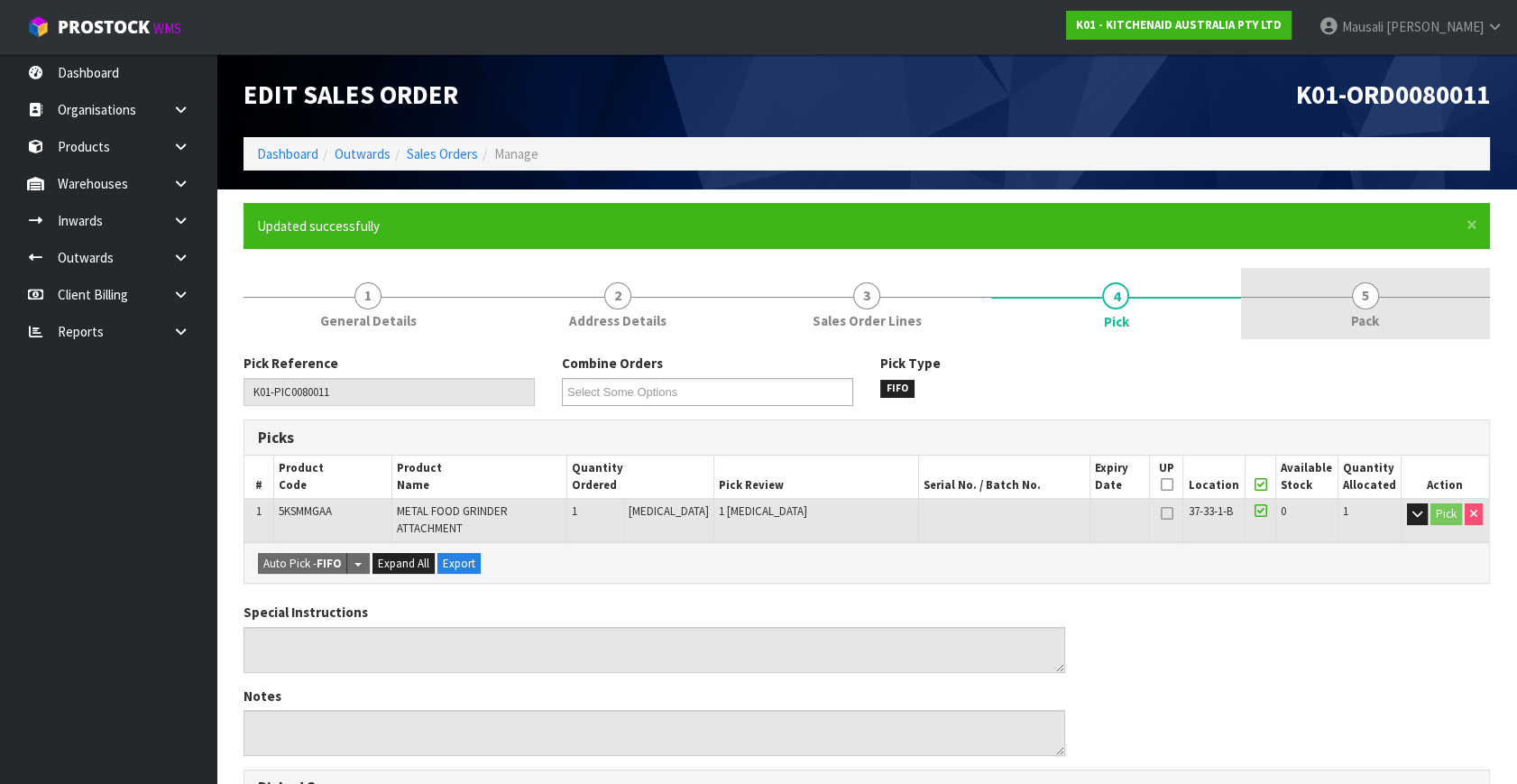
click at [1328, 303] on link "5 Pack" at bounding box center [1366, 303] width 249 height 71
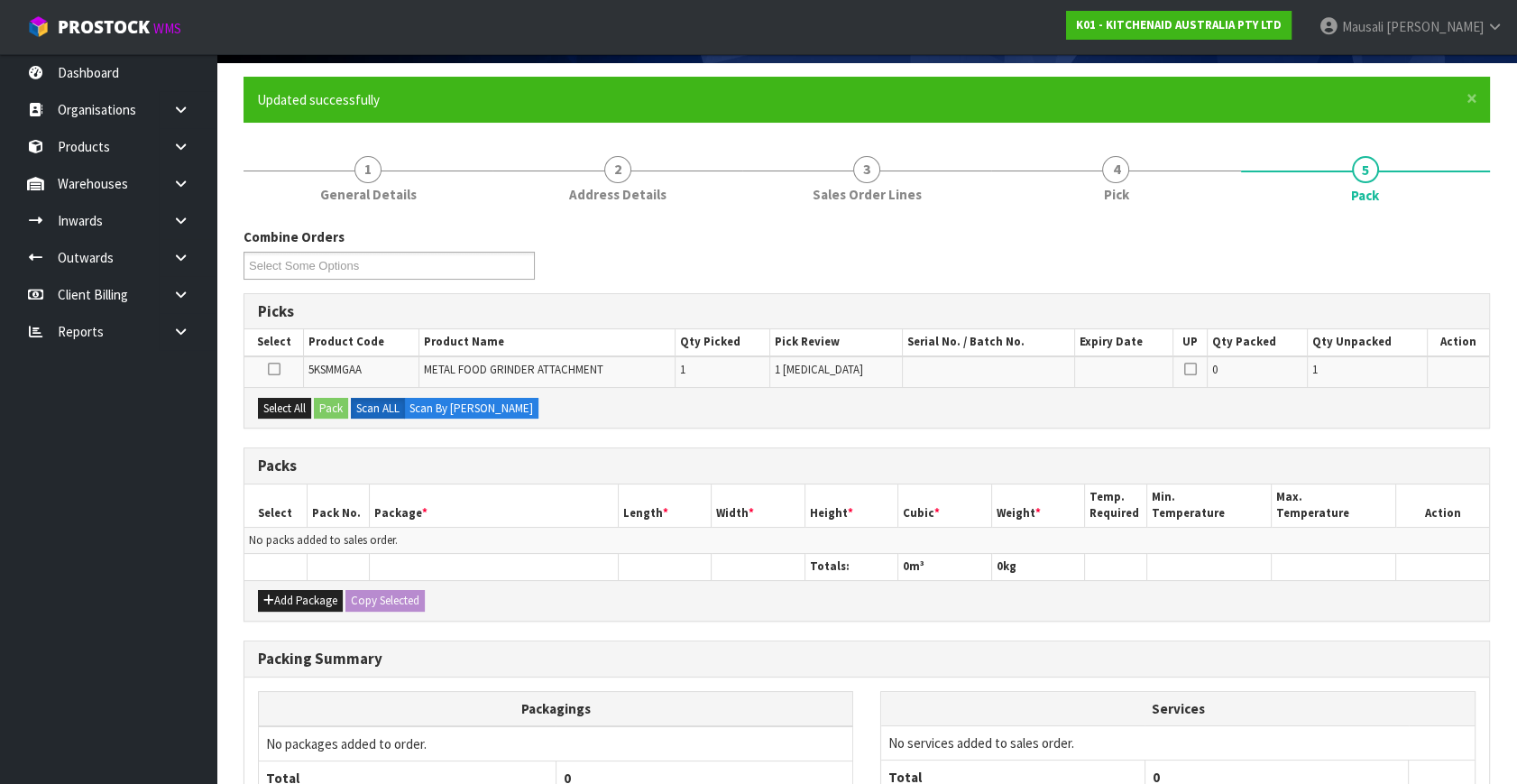
scroll to position [293, 0]
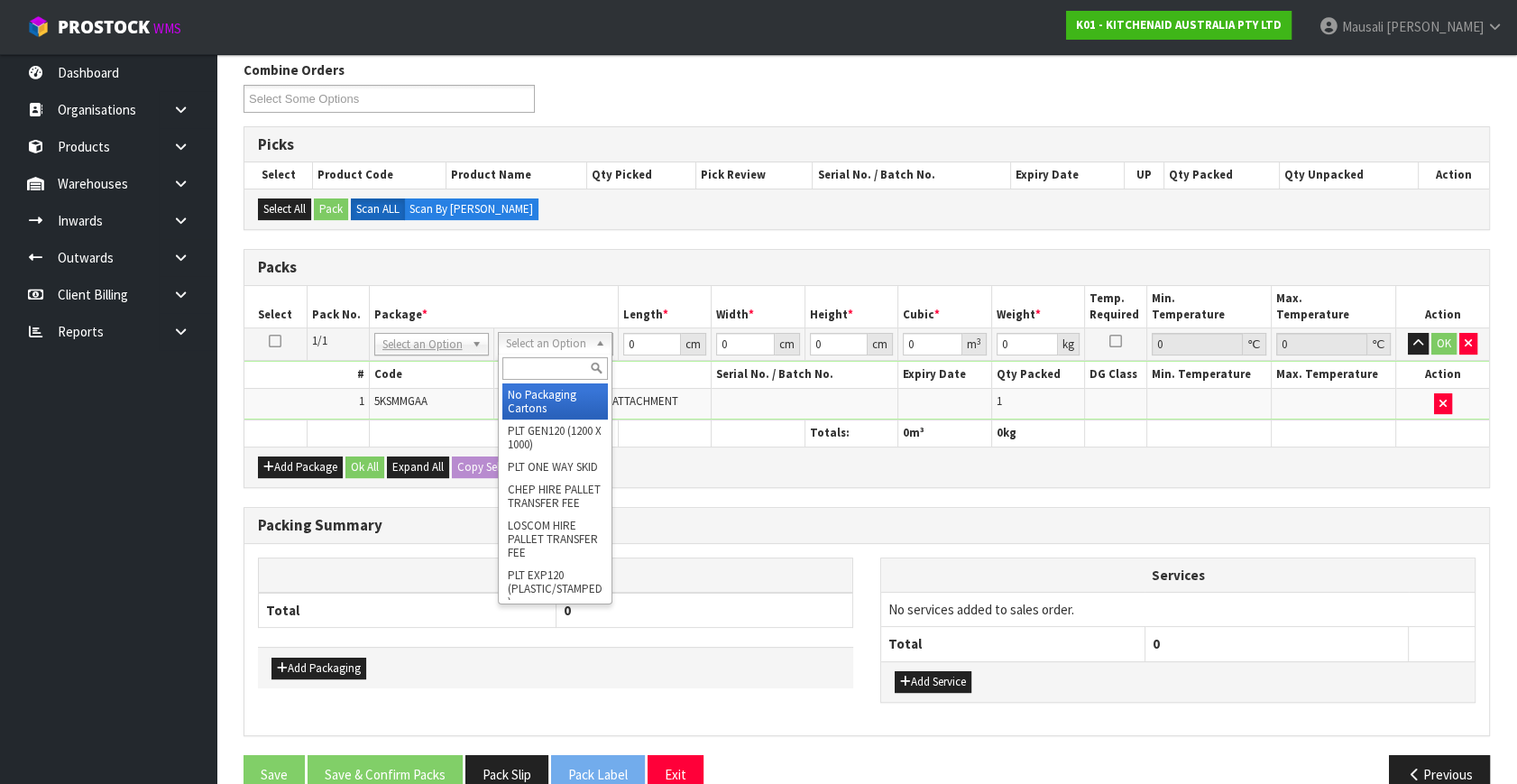
click at [559, 357] on input "text" at bounding box center [555, 369] width 105 height 23
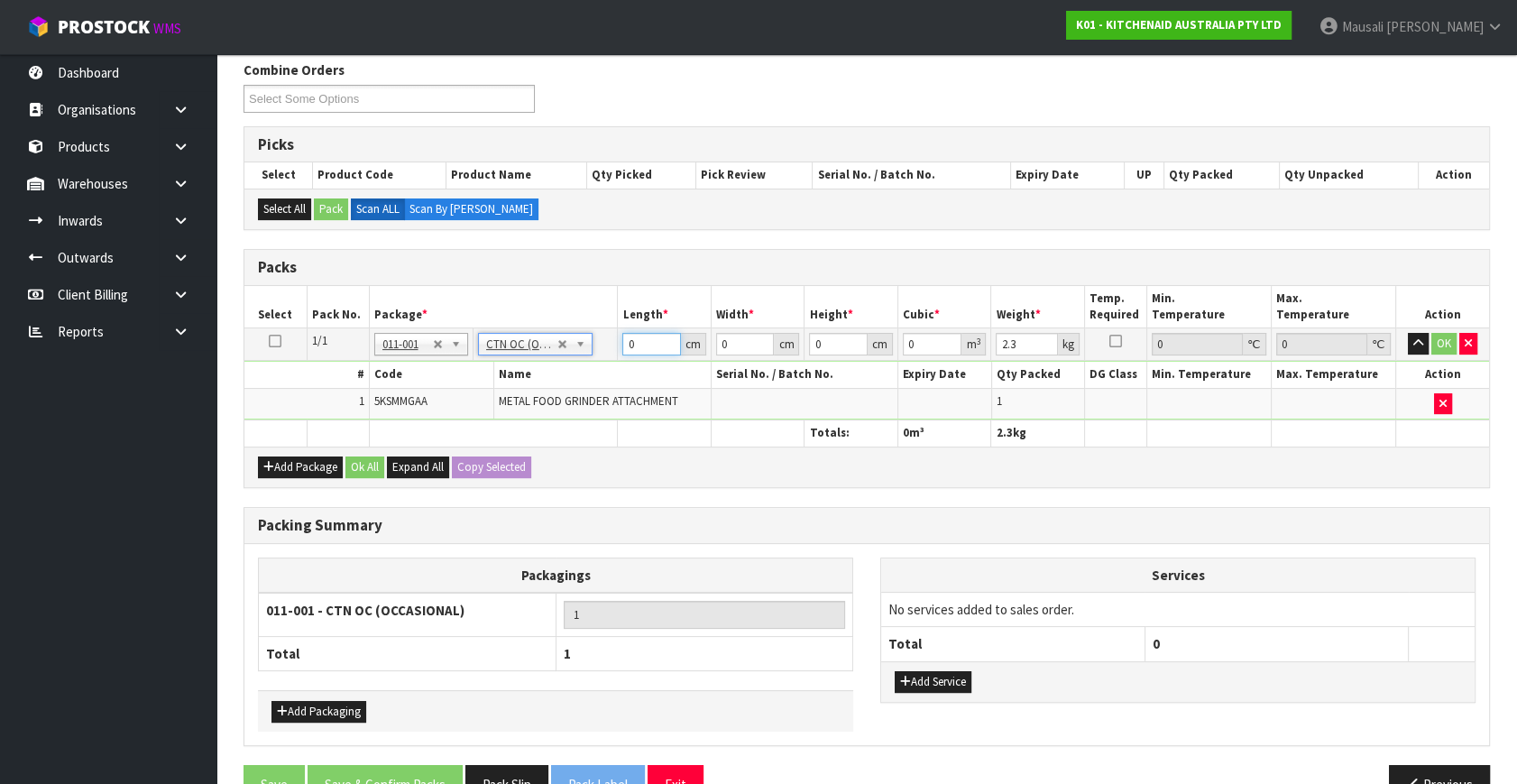
drag, startPoint x: 635, startPoint y: 343, endPoint x: 579, endPoint y: 378, distance: 66.0
click at [579, 378] on tbody "1/1 NONE 007-001 007-002 007-004 007-009 007-013 007-014 007-015 007-017 007-01…" at bounding box center [867, 374] width 1245 height 92
click at [370, 464] on button "Ok All" at bounding box center [365, 467] width 39 height 22
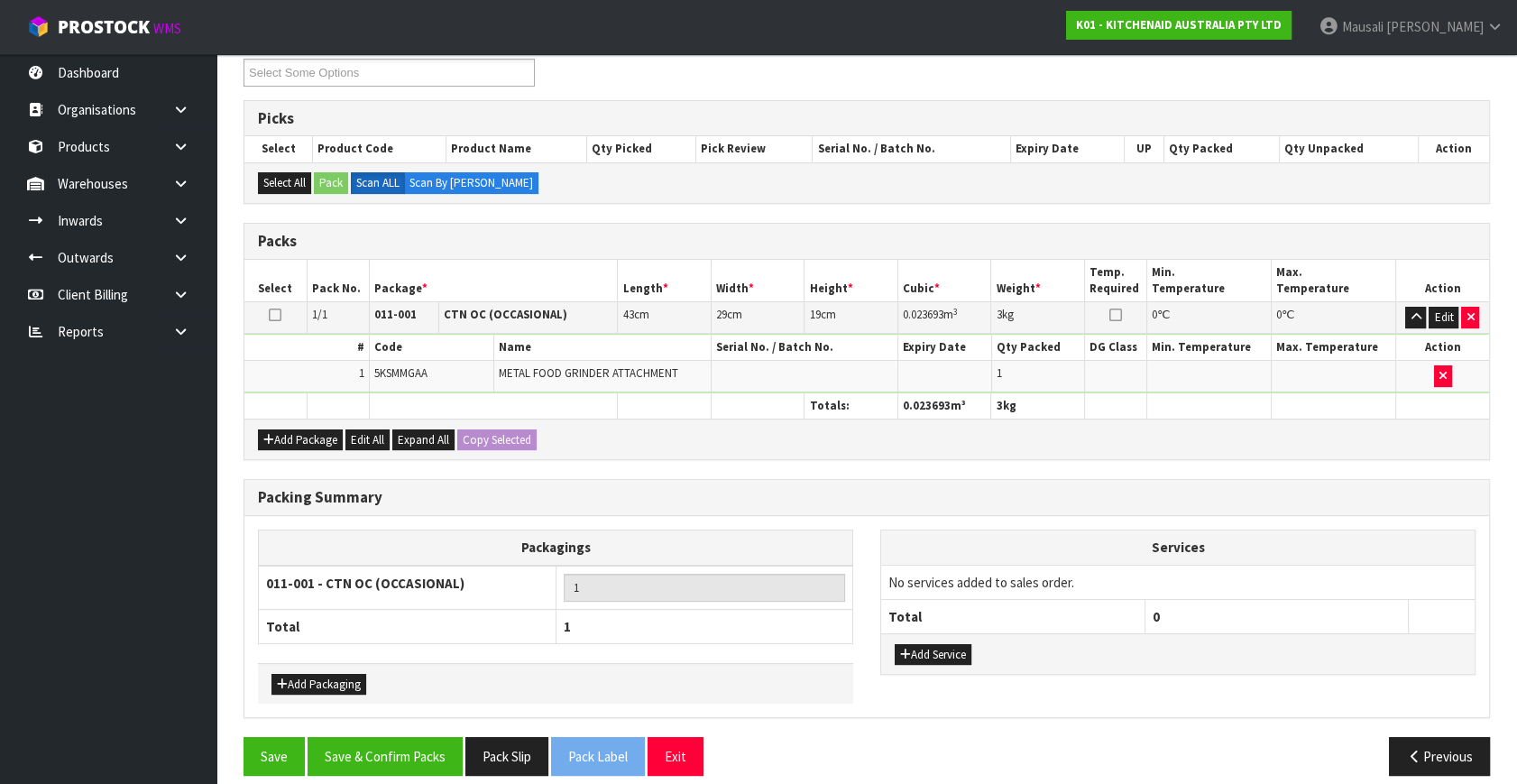
scroll to position [334, 0]
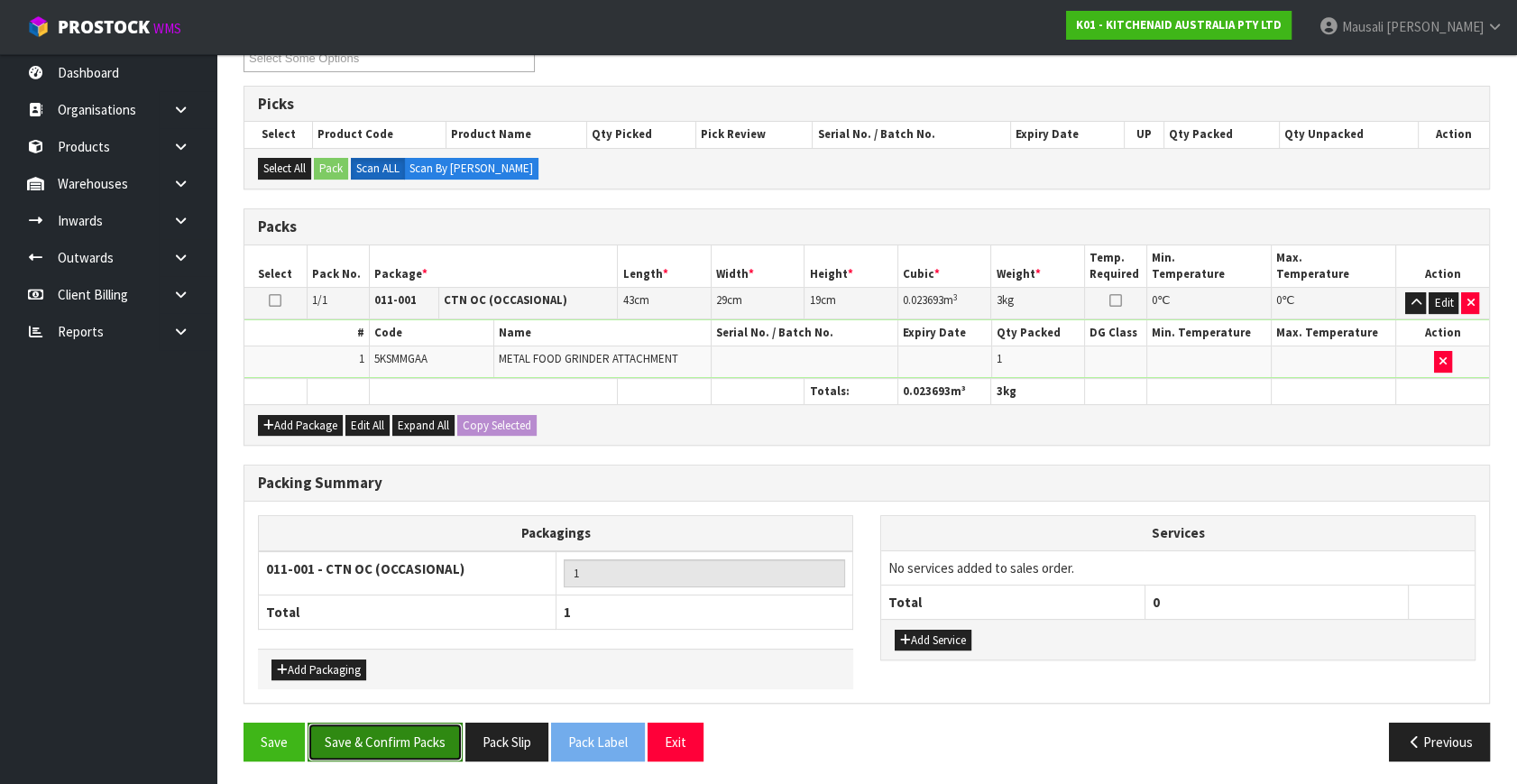
drag, startPoint x: 399, startPoint y: 730, endPoint x: 578, endPoint y: 713, distance: 179.8
click at [401, 732] on button "Save & Confirm Packs" at bounding box center [385, 742] width 155 height 39
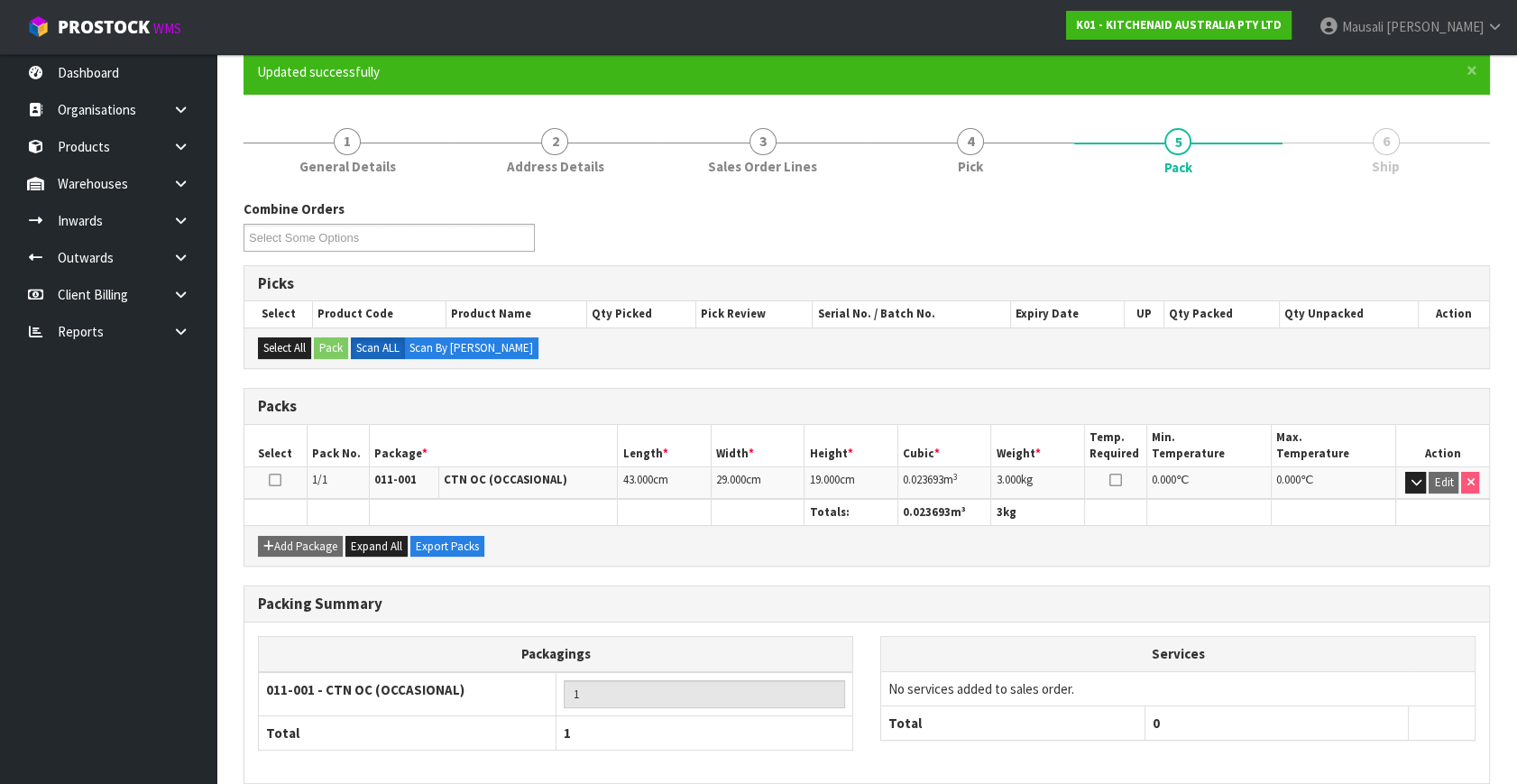
scroll to position [235, 0]
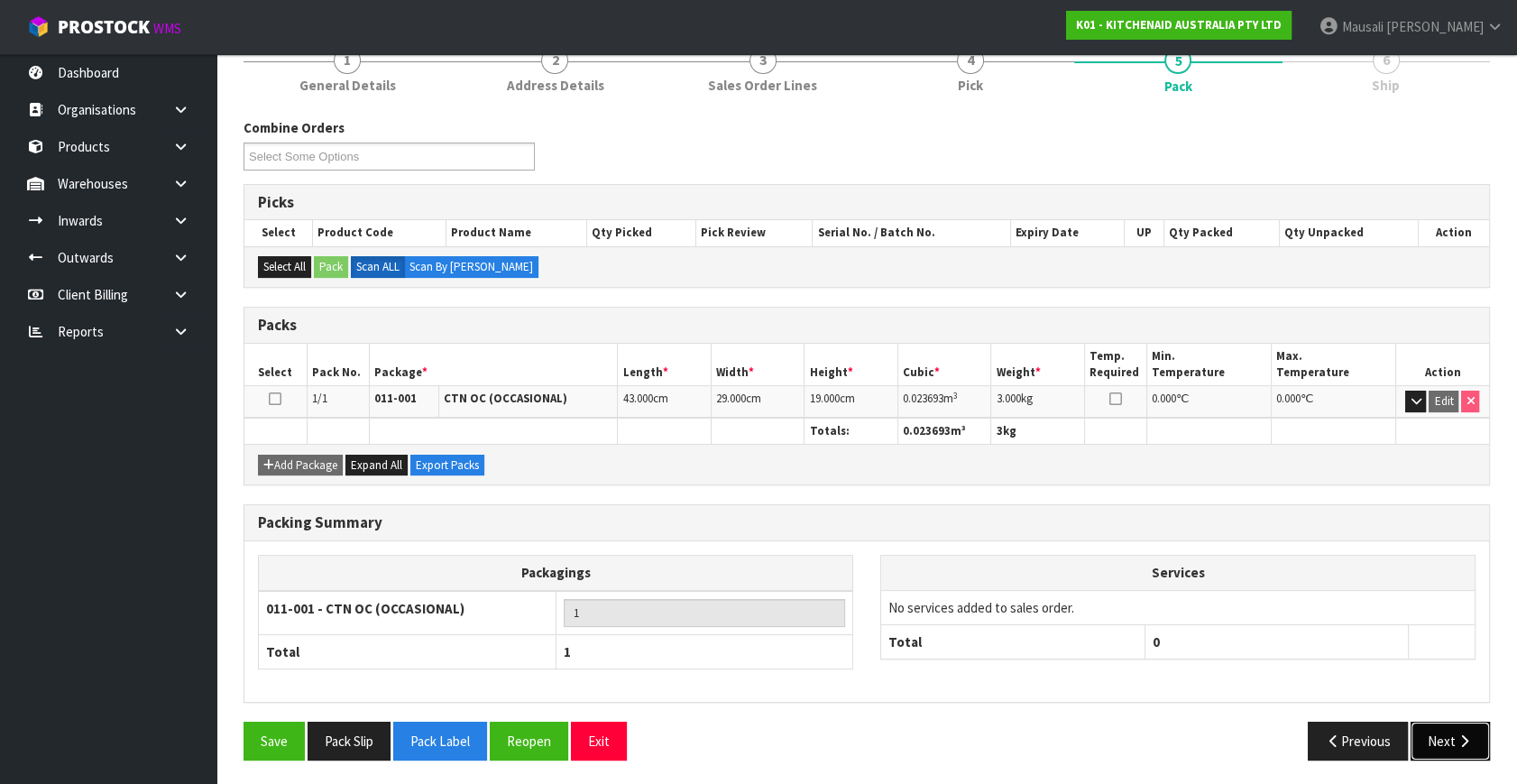
click at [1450, 729] on button "Next" at bounding box center [1450, 741] width 79 height 39
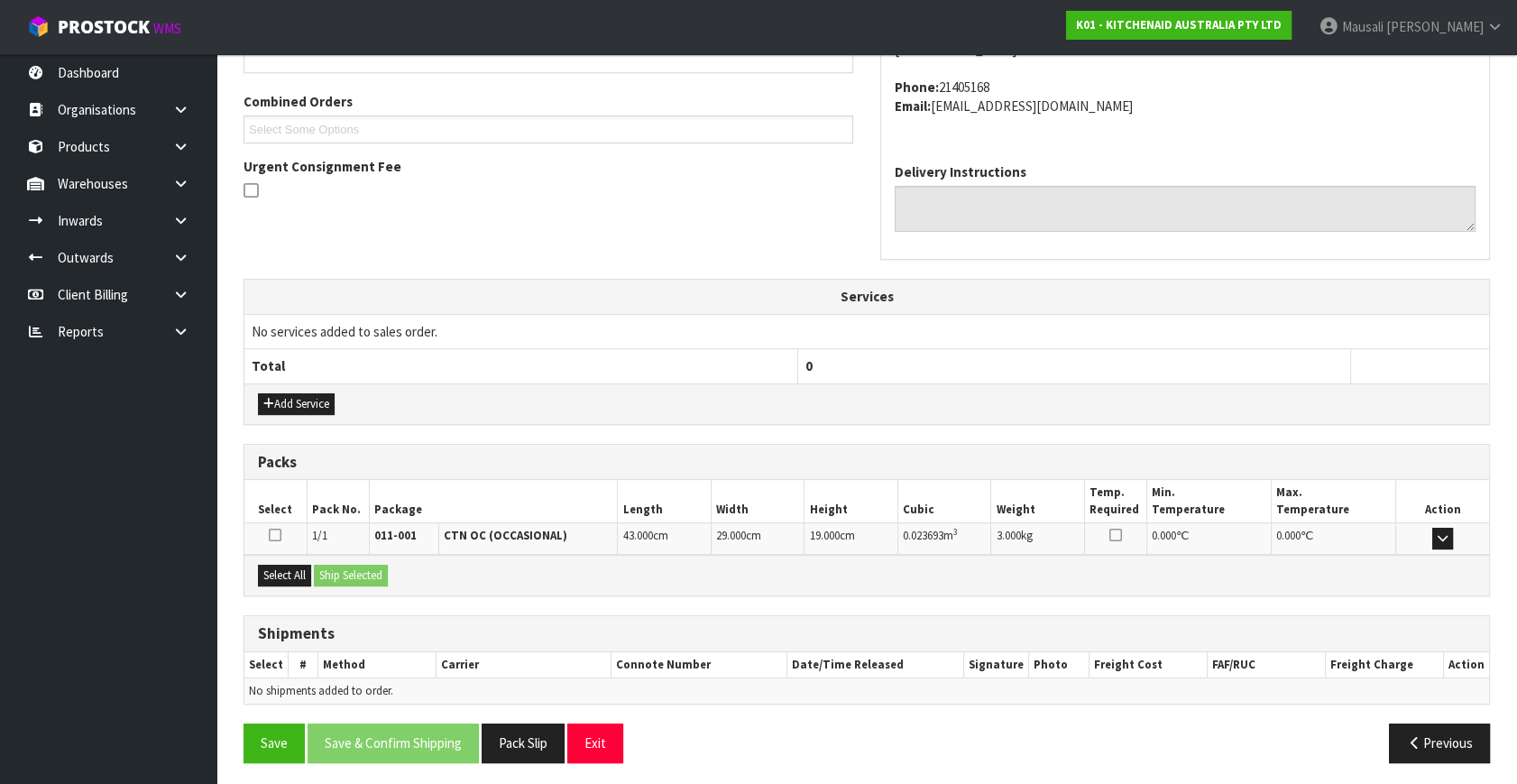
scroll to position [443, 0]
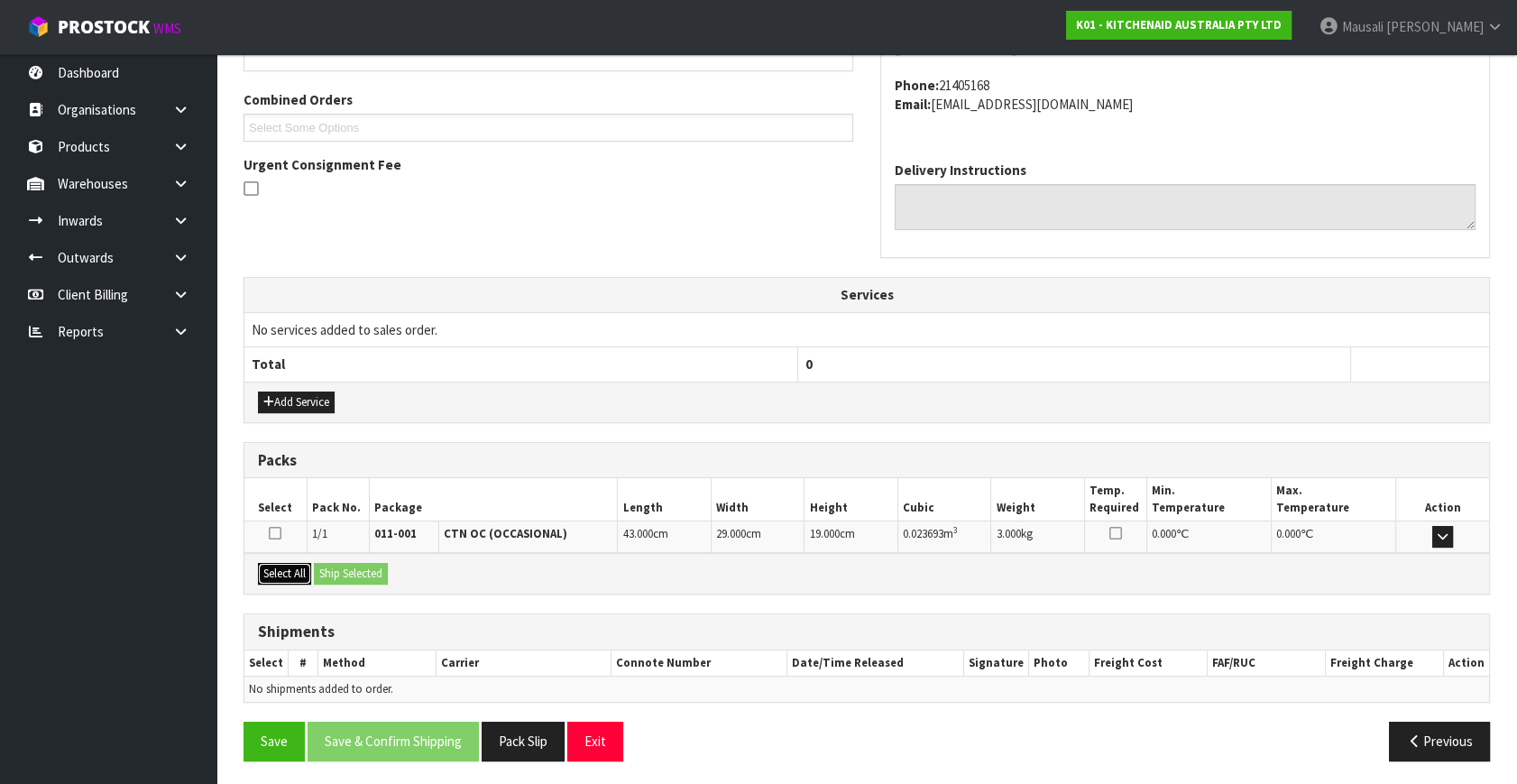
drag, startPoint x: 298, startPoint y: 565, endPoint x: 315, endPoint y: 568, distance: 17.3
click at [301, 567] on button "Select All" at bounding box center [284, 573] width 54 height 22
click at [316, 568] on button "Ship Selected" at bounding box center [351, 573] width 74 height 22
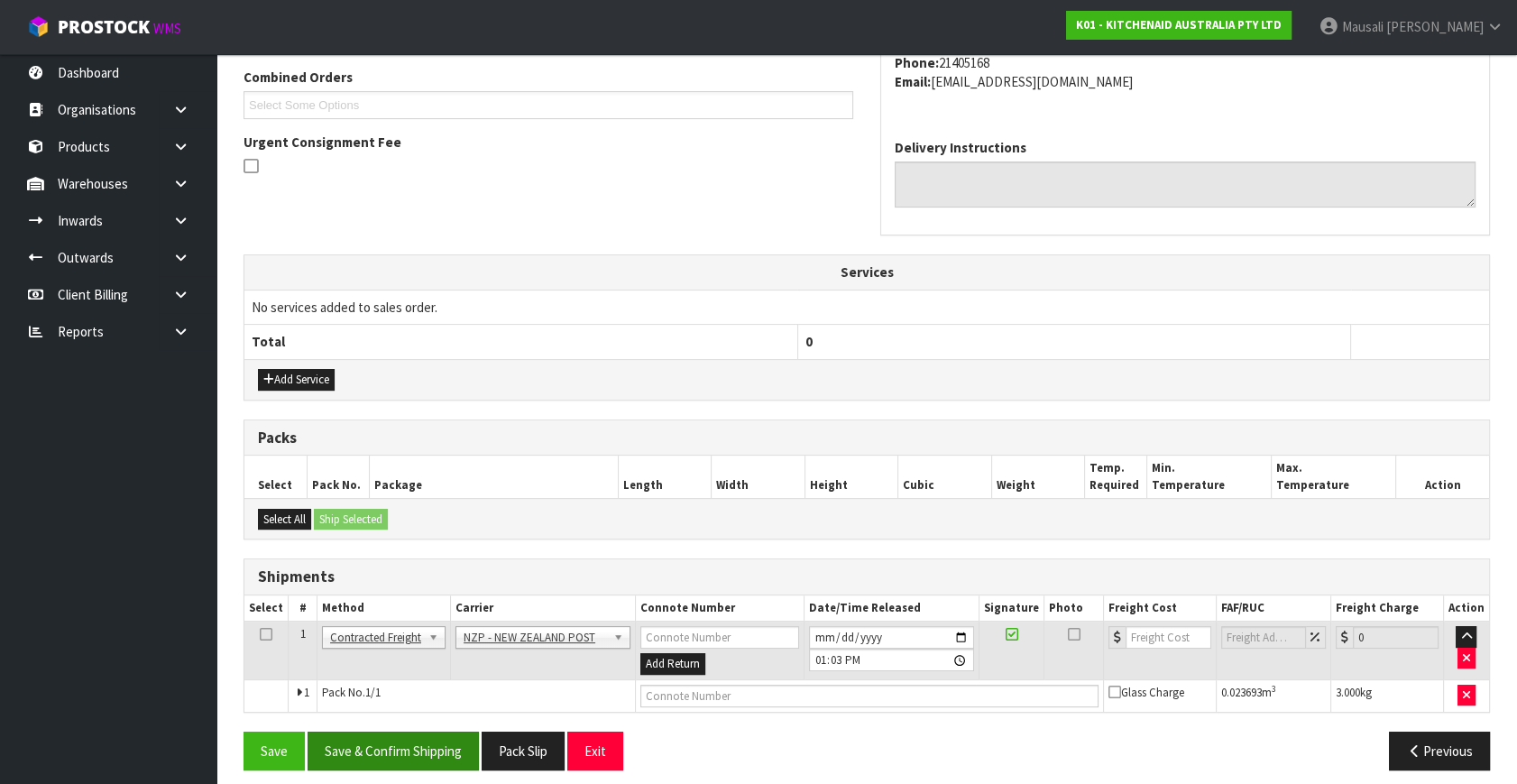
scroll to position [476, 0]
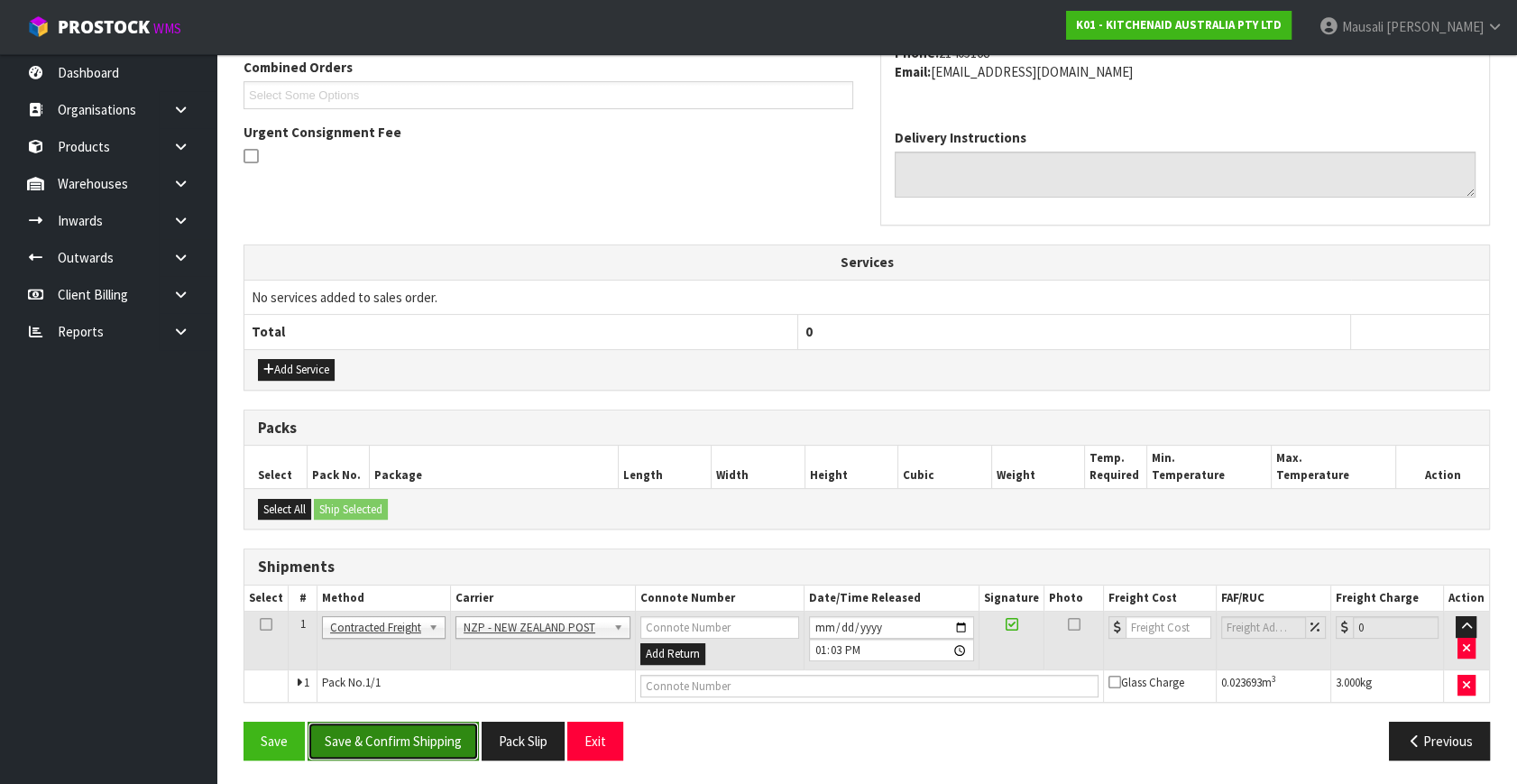
click at [418, 730] on button "Save & Confirm Shipping" at bounding box center [393, 741] width 171 height 39
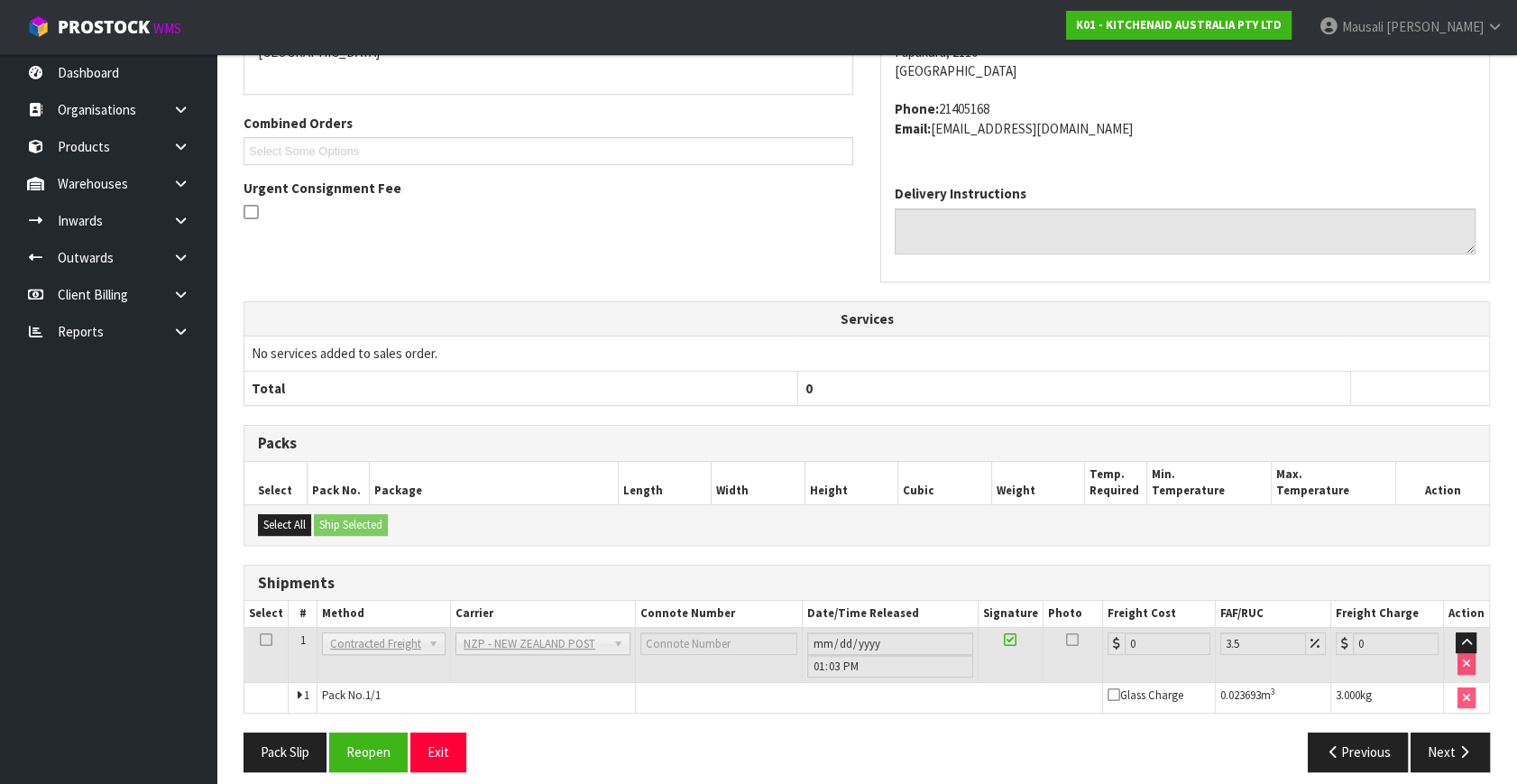
scroll to position [451, 0]
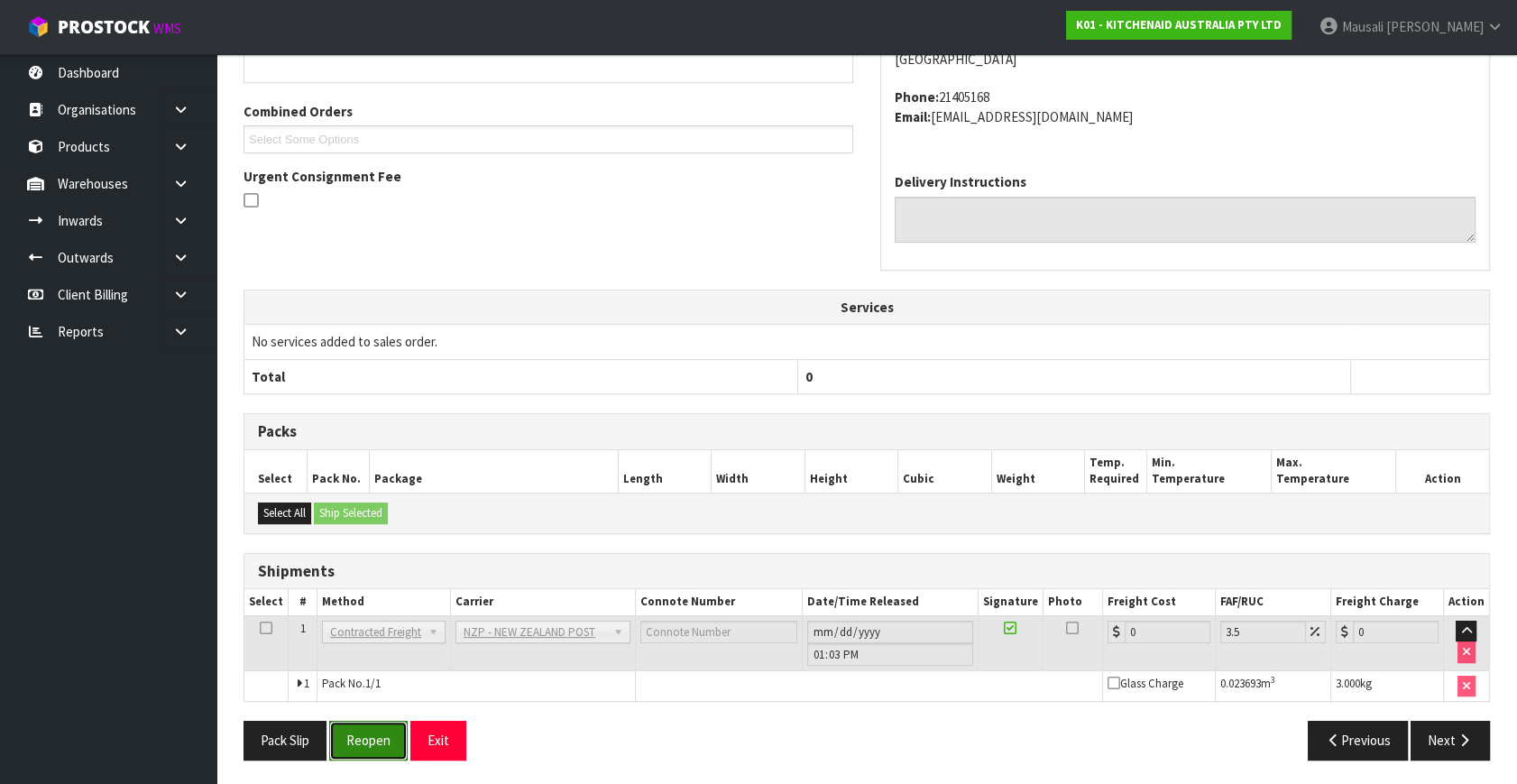
click at [376, 728] on button "Reopen" at bounding box center [369, 740] width 79 height 39
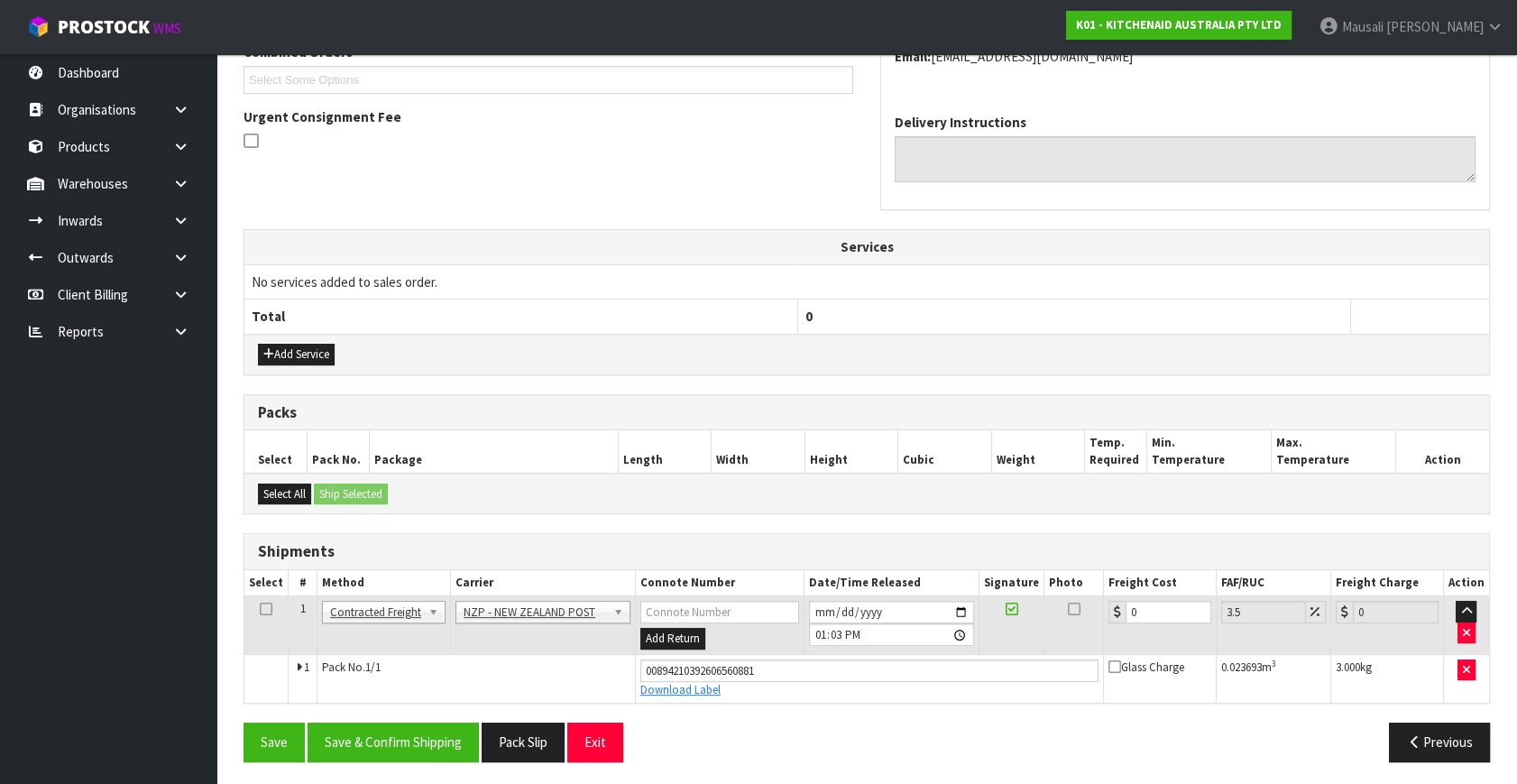
scroll to position [493, 0]
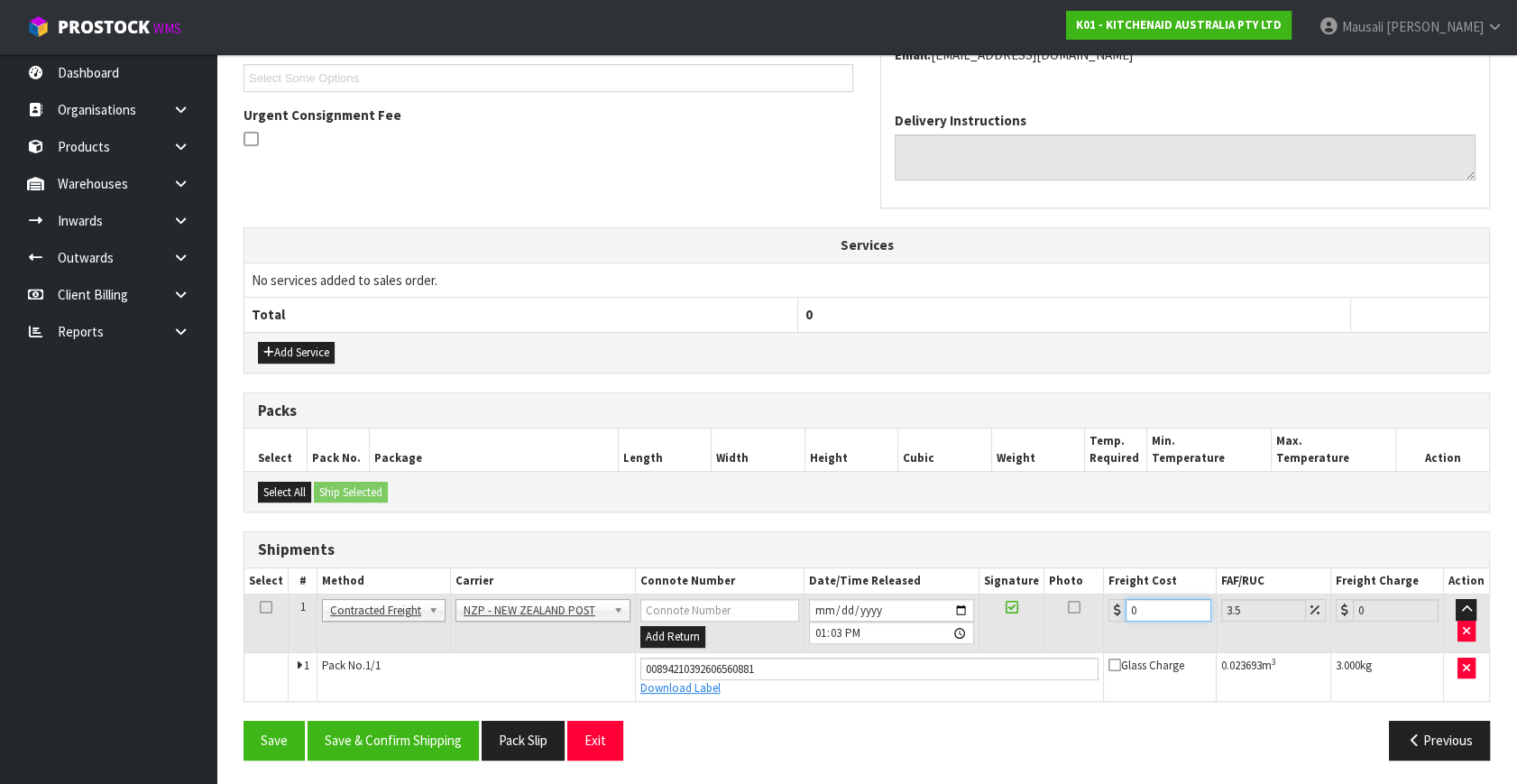
drag, startPoint x: 1161, startPoint y: 611, endPoint x: 1088, endPoint y: 638, distance: 77.8
click at [1088, 638] on tr "1 Client Local Pickup Customer Local Pickup Company Freight Contracted Freight …" at bounding box center [867, 623] width 1245 height 58
click at [464, 747] on button "Save & Confirm Shipping" at bounding box center [393, 740] width 171 height 39
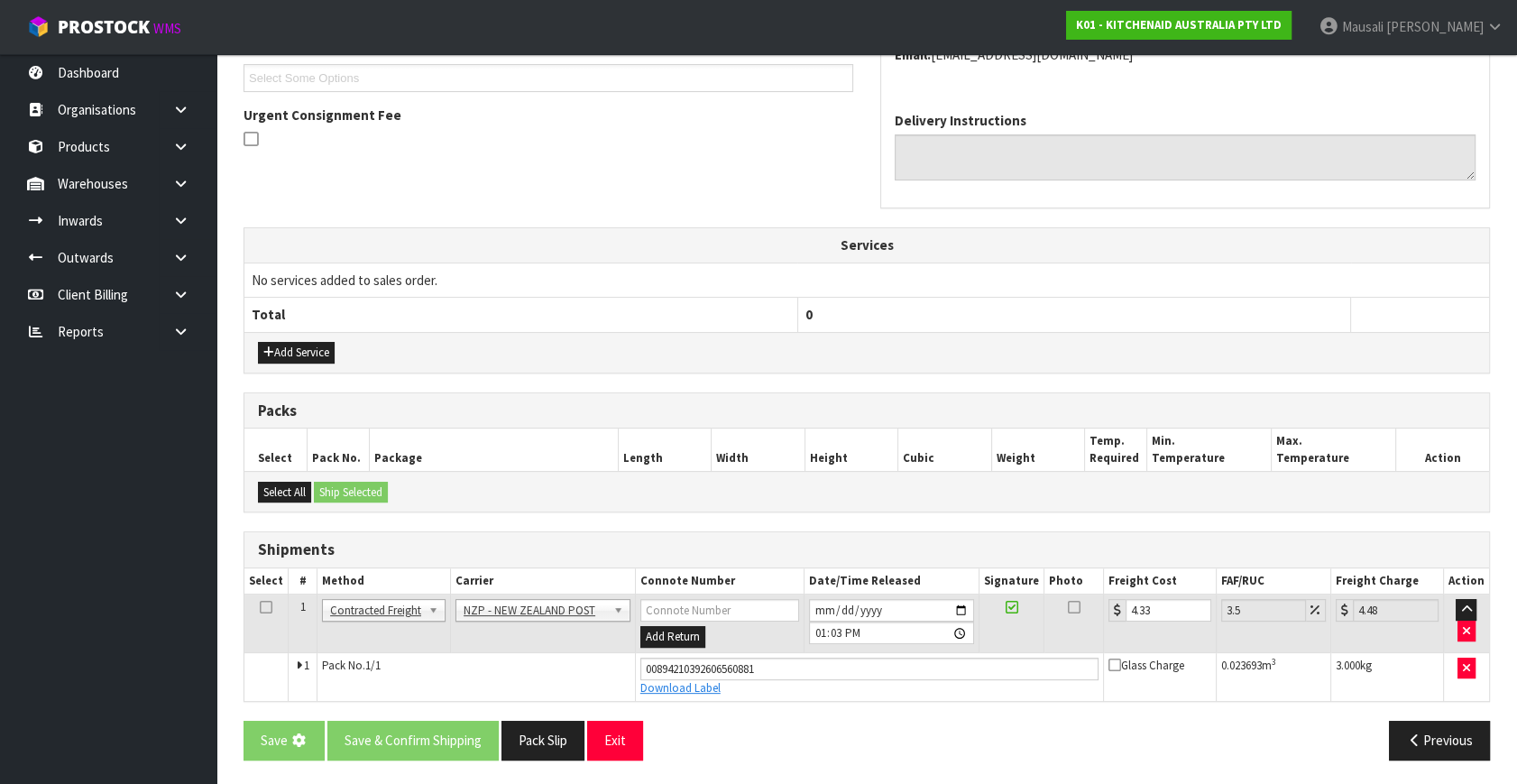
scroll to position [0, 0]
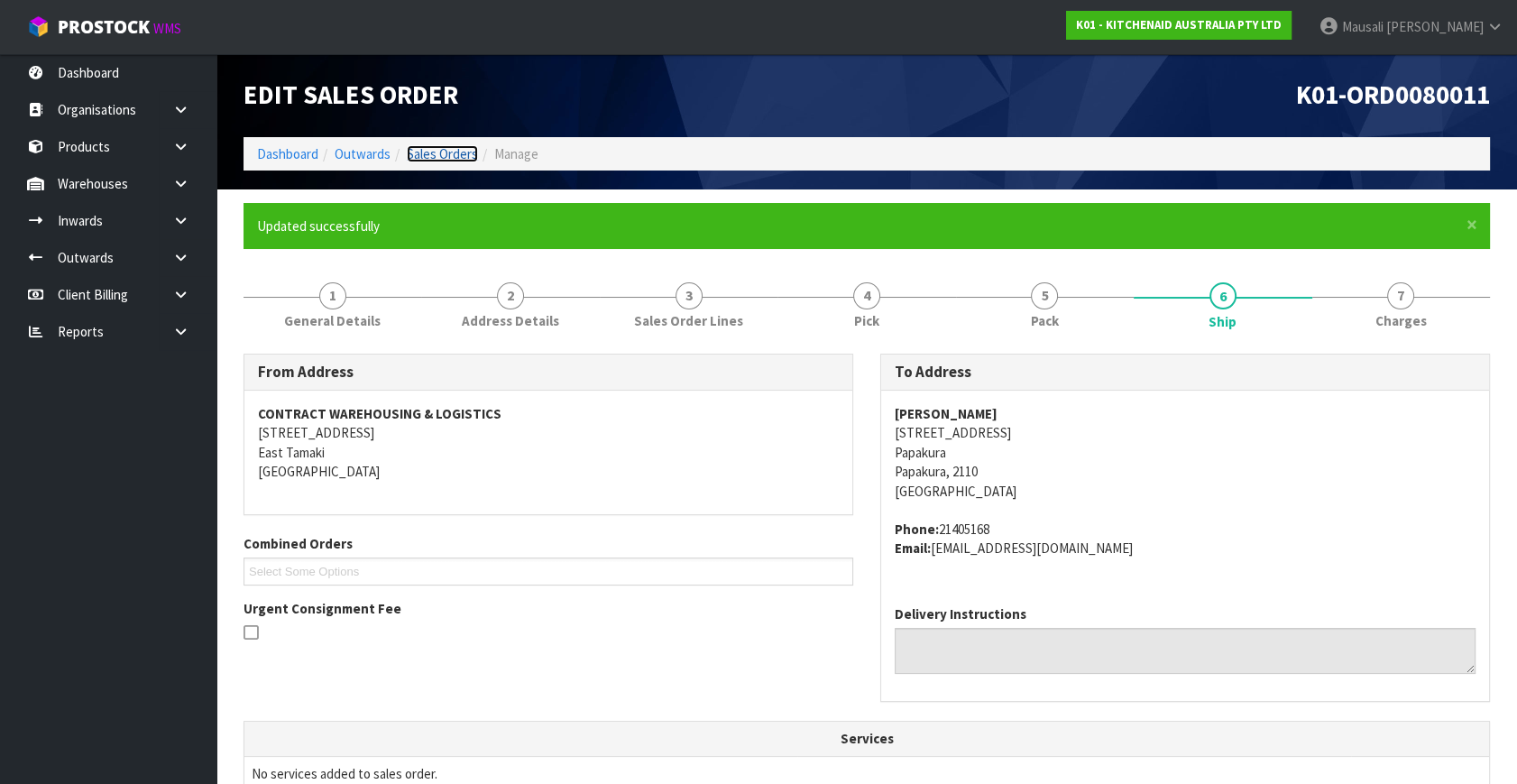
click at [442, 153] on link "Sales Orders" at bounding box center [442, 154] width 71 height 17
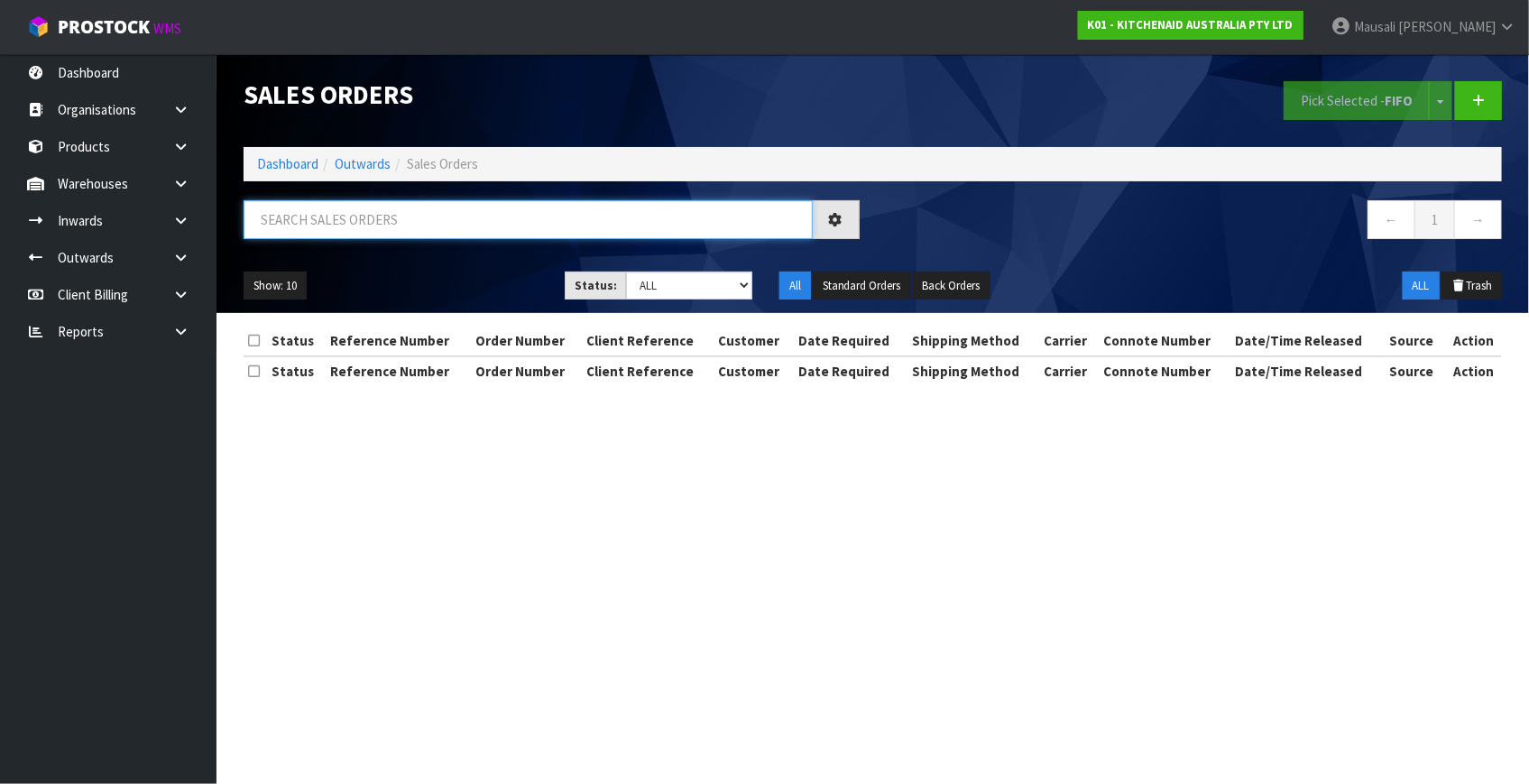
click at [308, 224] on input "text" at bounding box center [528, 219] width 569 height 39
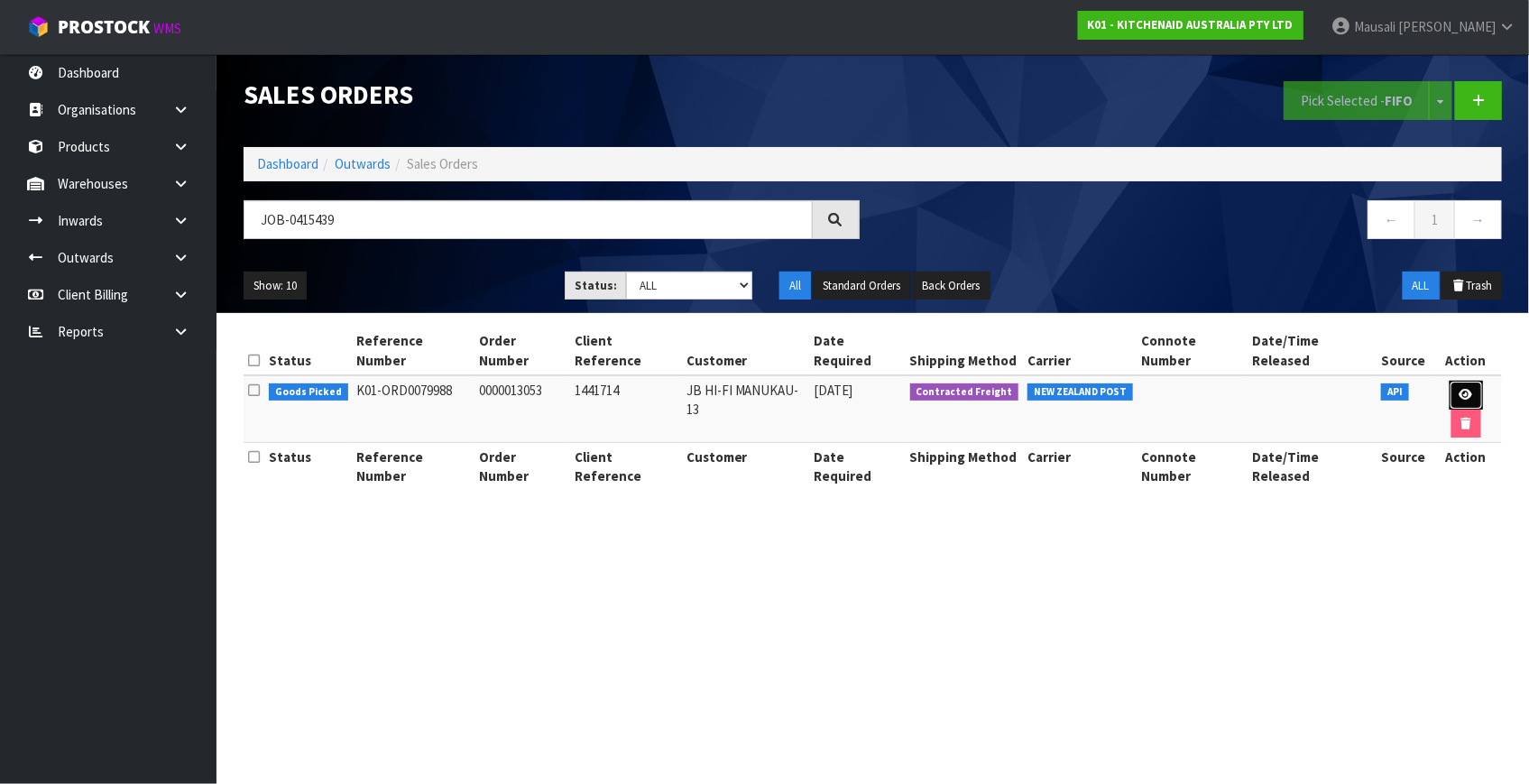
click at [1459, 389] on icon at bounding box center [1466, 394] width 13 height 11
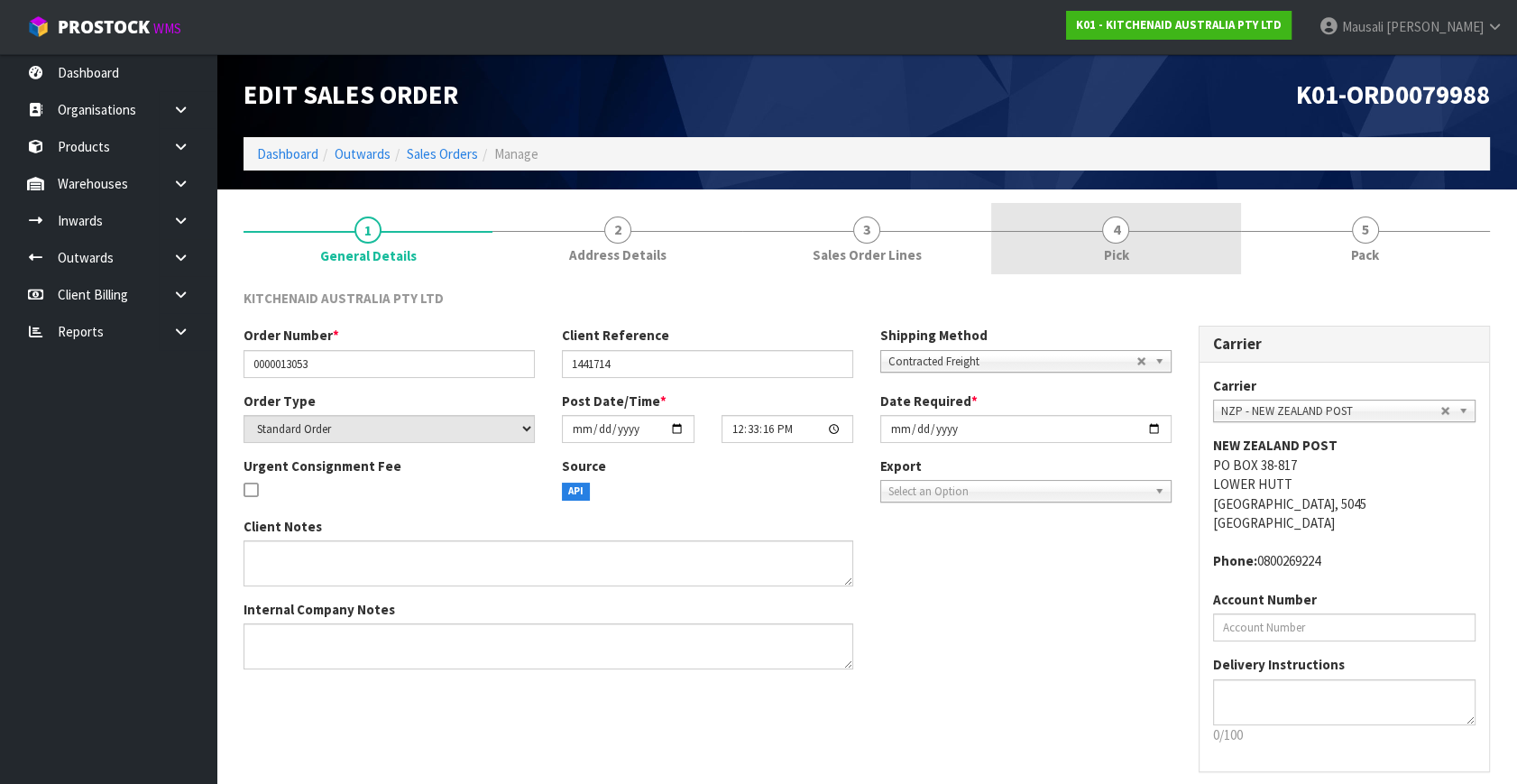
click at [1124, 247] on span "Pick" at bounding box center [1116, 255] width 25 height 19
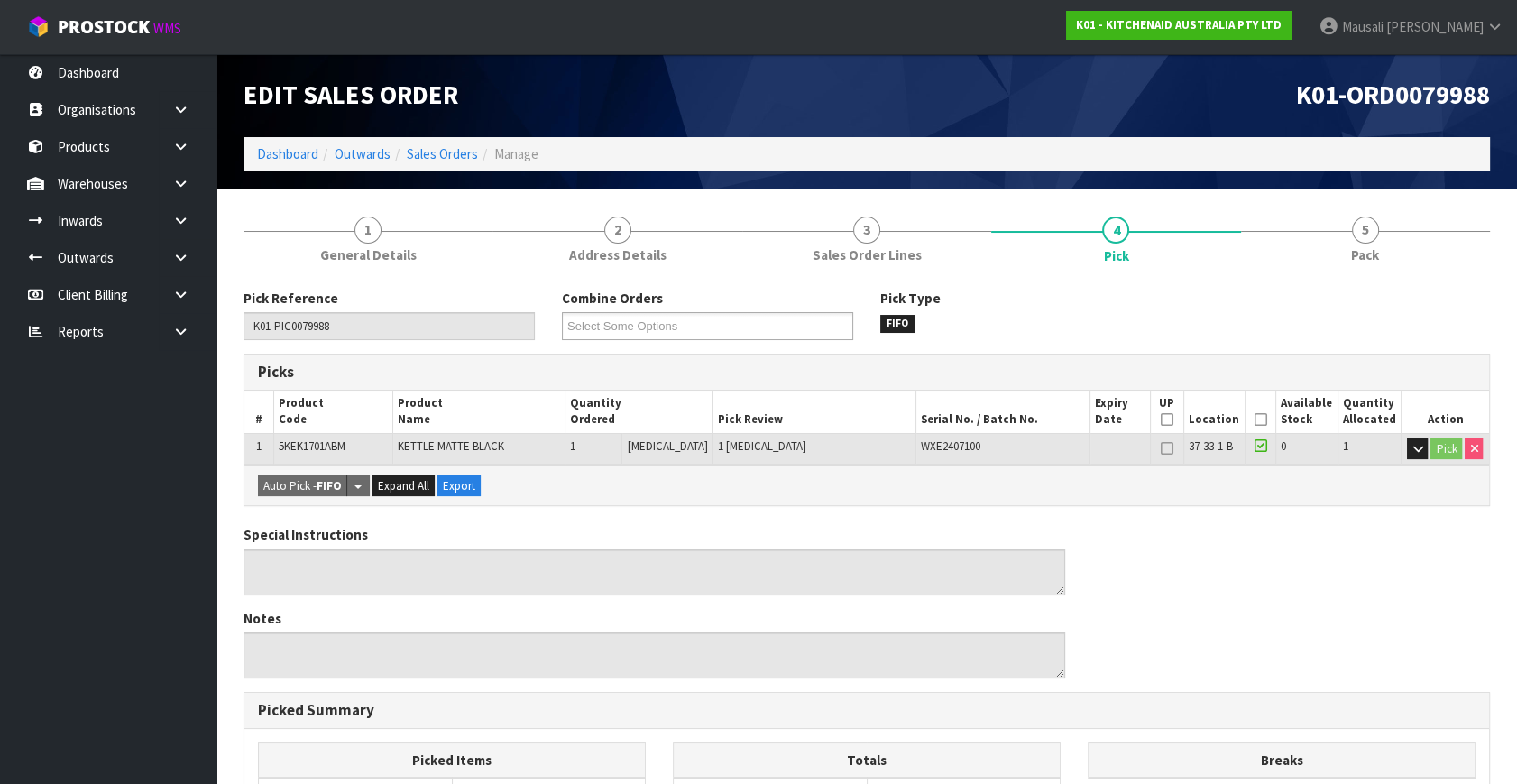
click at [1256, 419] on icon at bounding box center [1260, 419] width 12 height 1
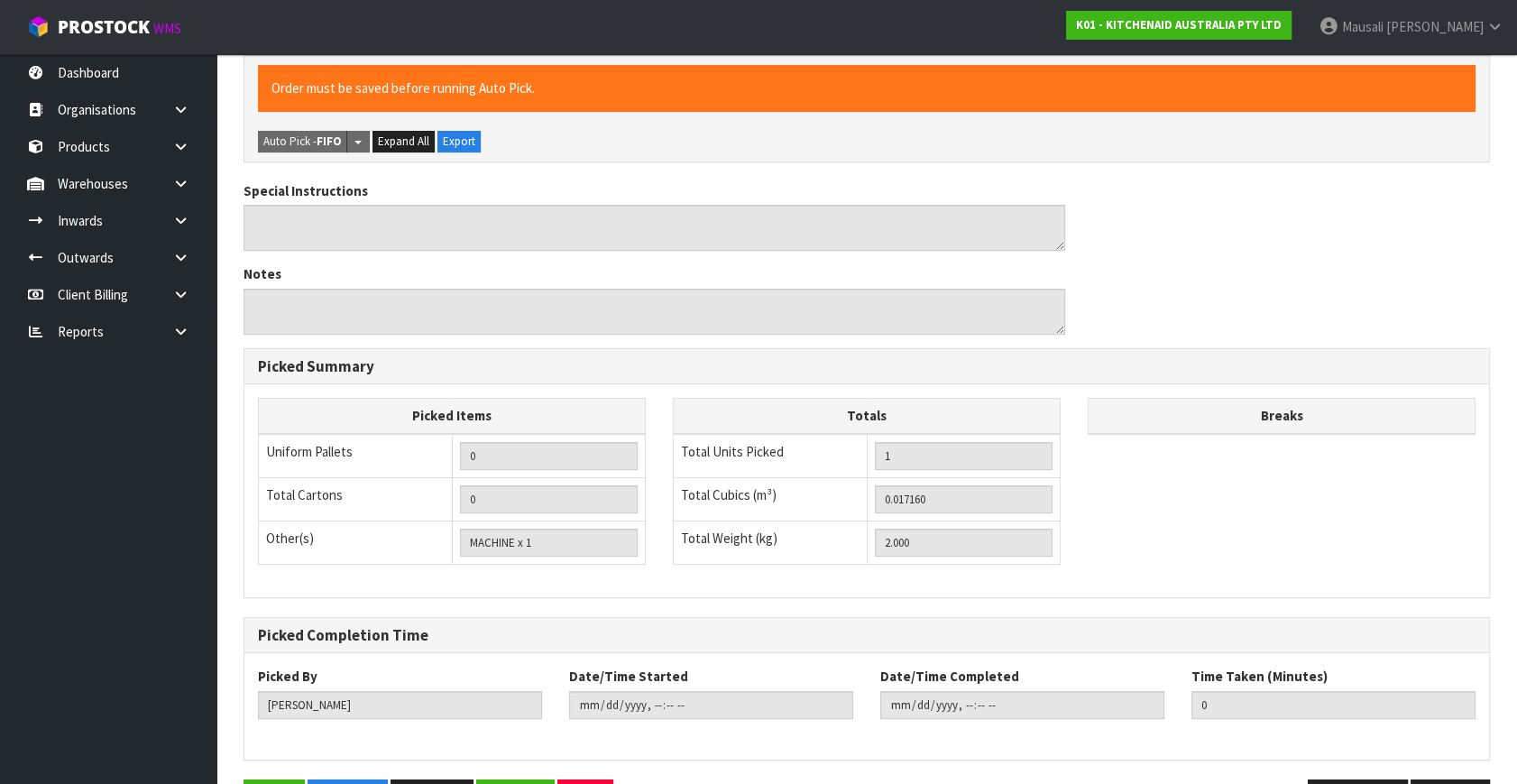
scroll to position [468, 0]
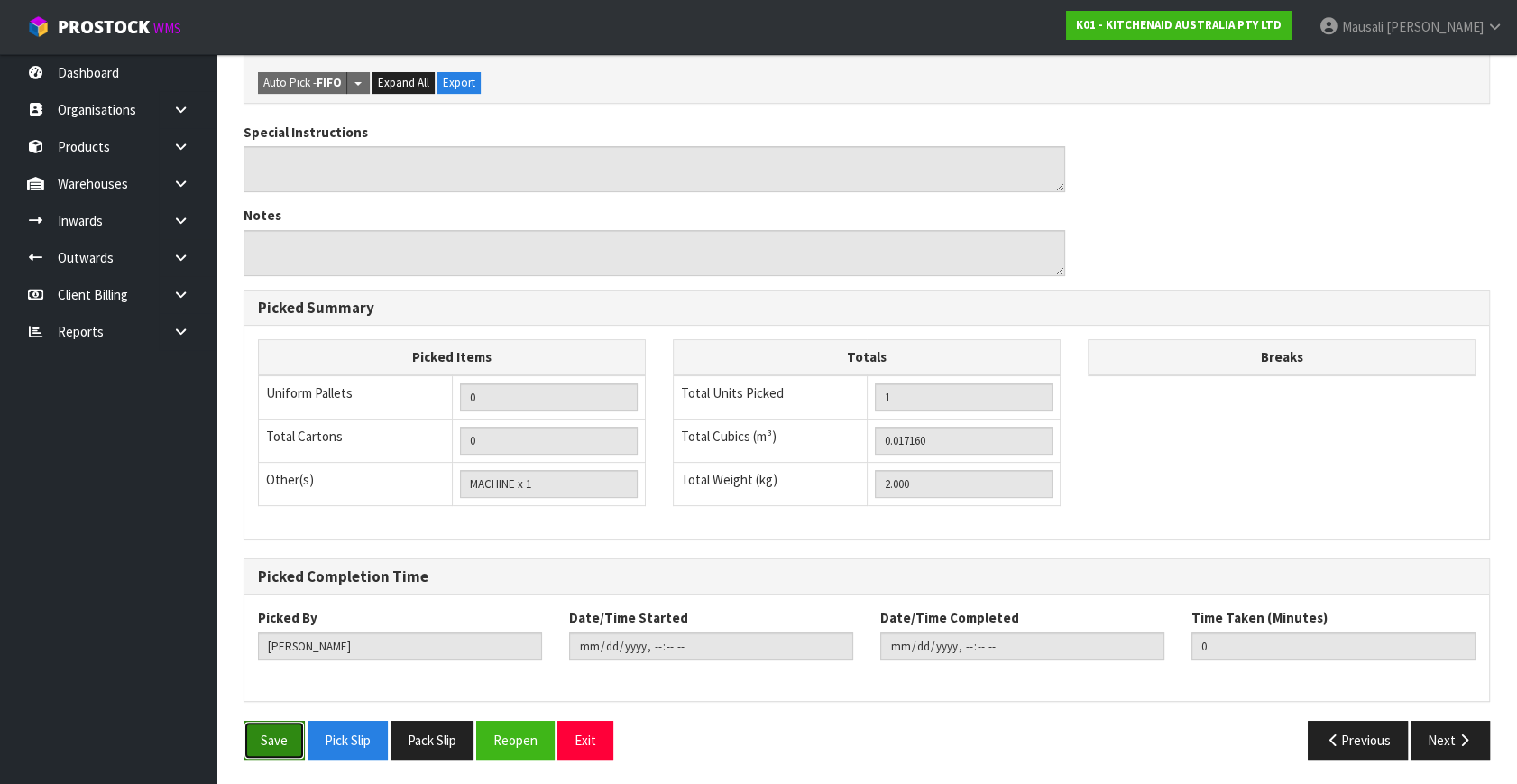
click at [272, 749] on button "Save" at bounding box center [274, 740] width 61 height 39
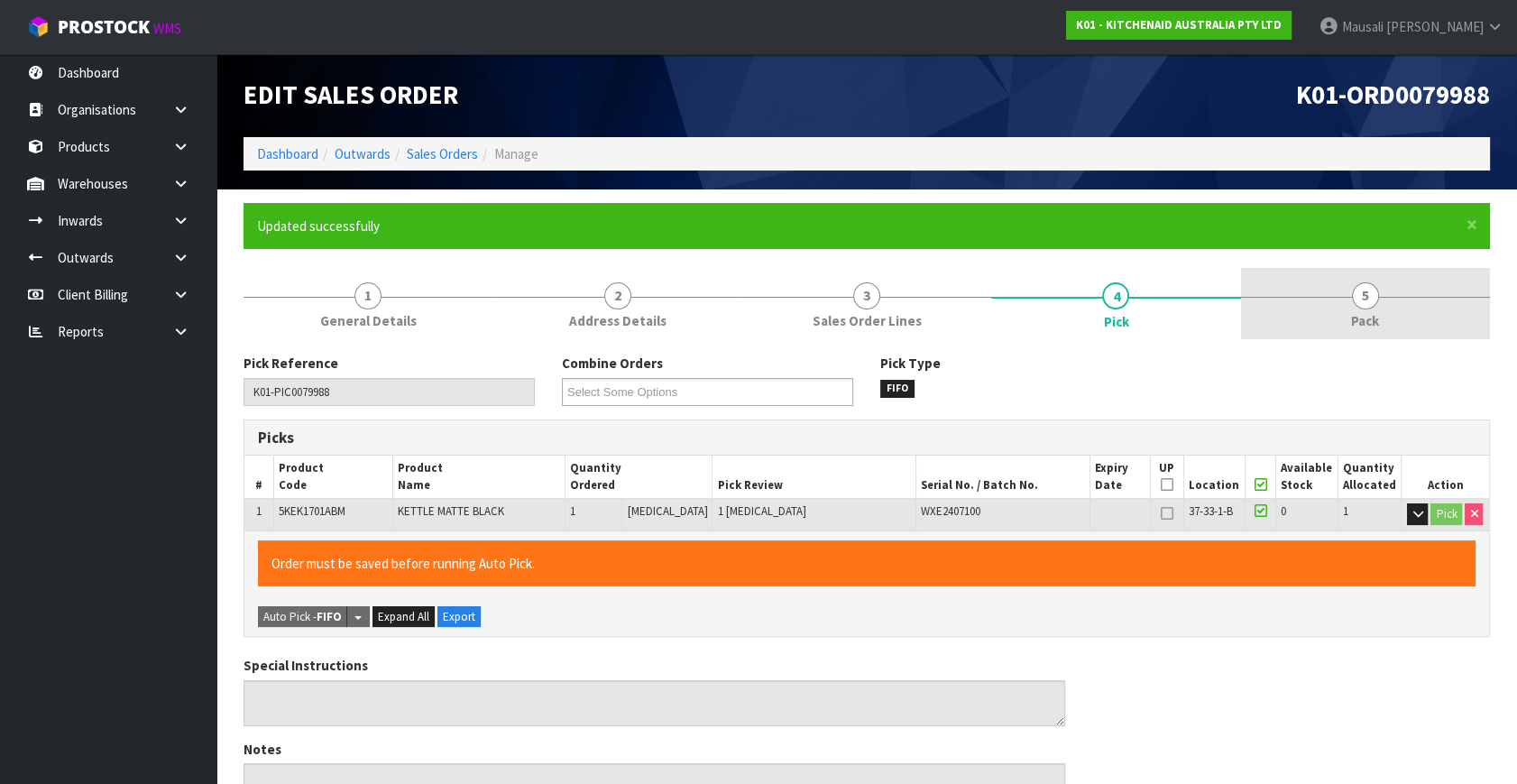
click at [1356, 303] on span "5" at bounding box center [1366, 296] width 27 height 27
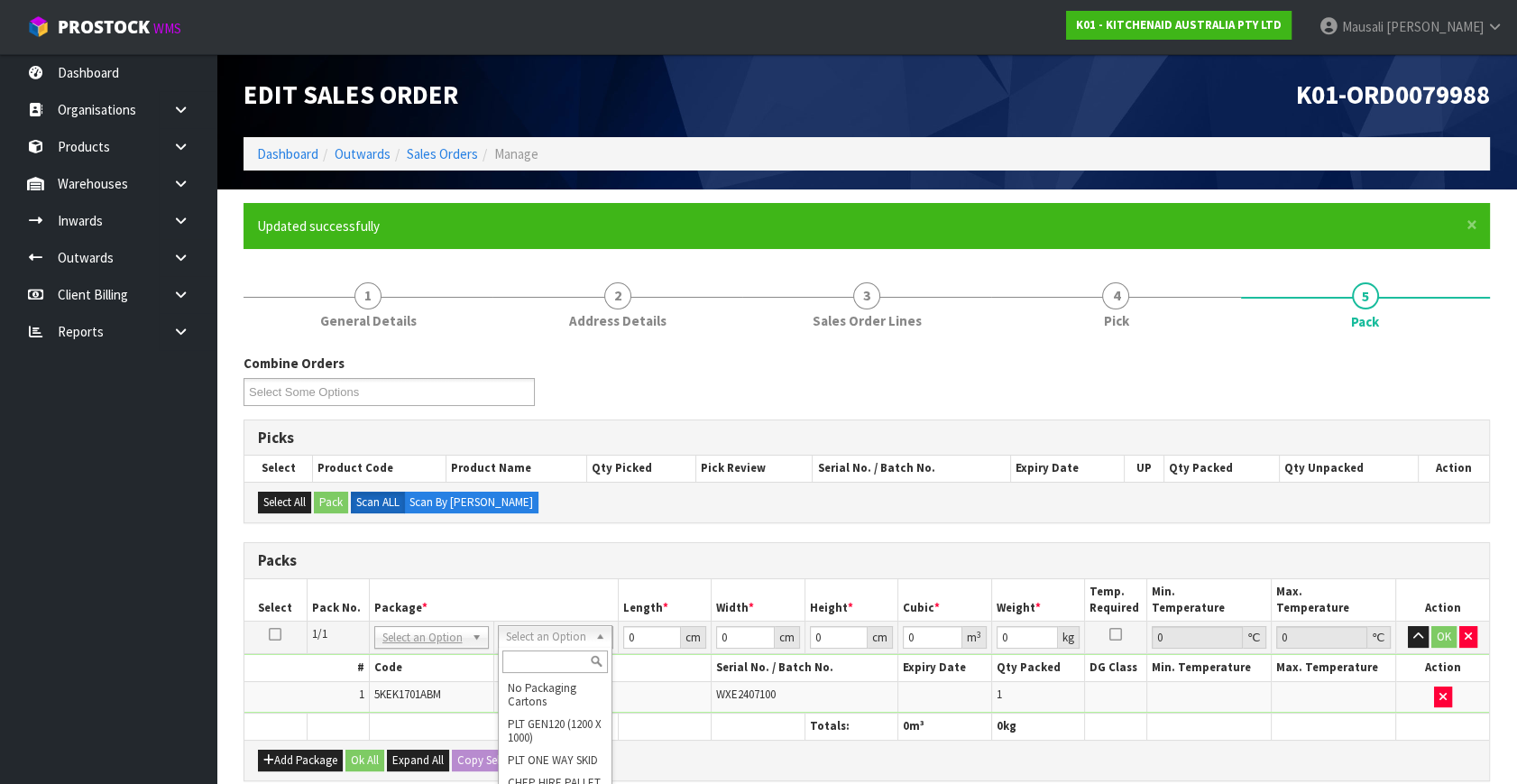
click at [540, 653] on input "text" at bounding box center [555, 661] width 105 height 23
drag, startPoint x: 652, startPoint y: 632, endPoint x: 594, endPoint y: 682, distance: 76.6
click at [594, 682] on tbody "1/1 NONE 007-001 007-002 007-004 007-009 007-013 007-014 007-015 007-017 007-01…" at bounding box center [867, 667] width 1245 height 92
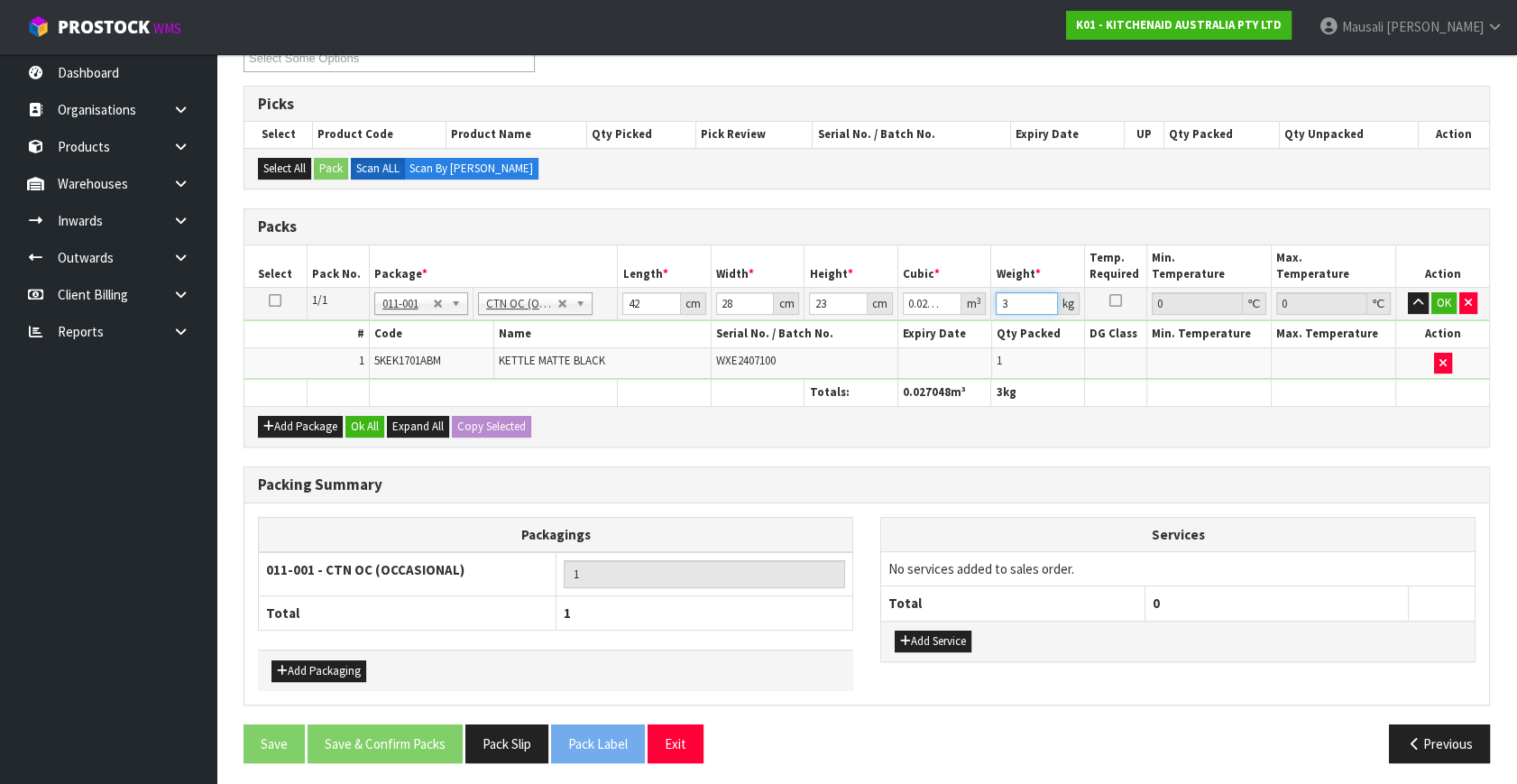
scroll to position [334, 0]
click at [368, 417] on button "Ok All" at bounding box center [365, 425] width 39 height 22
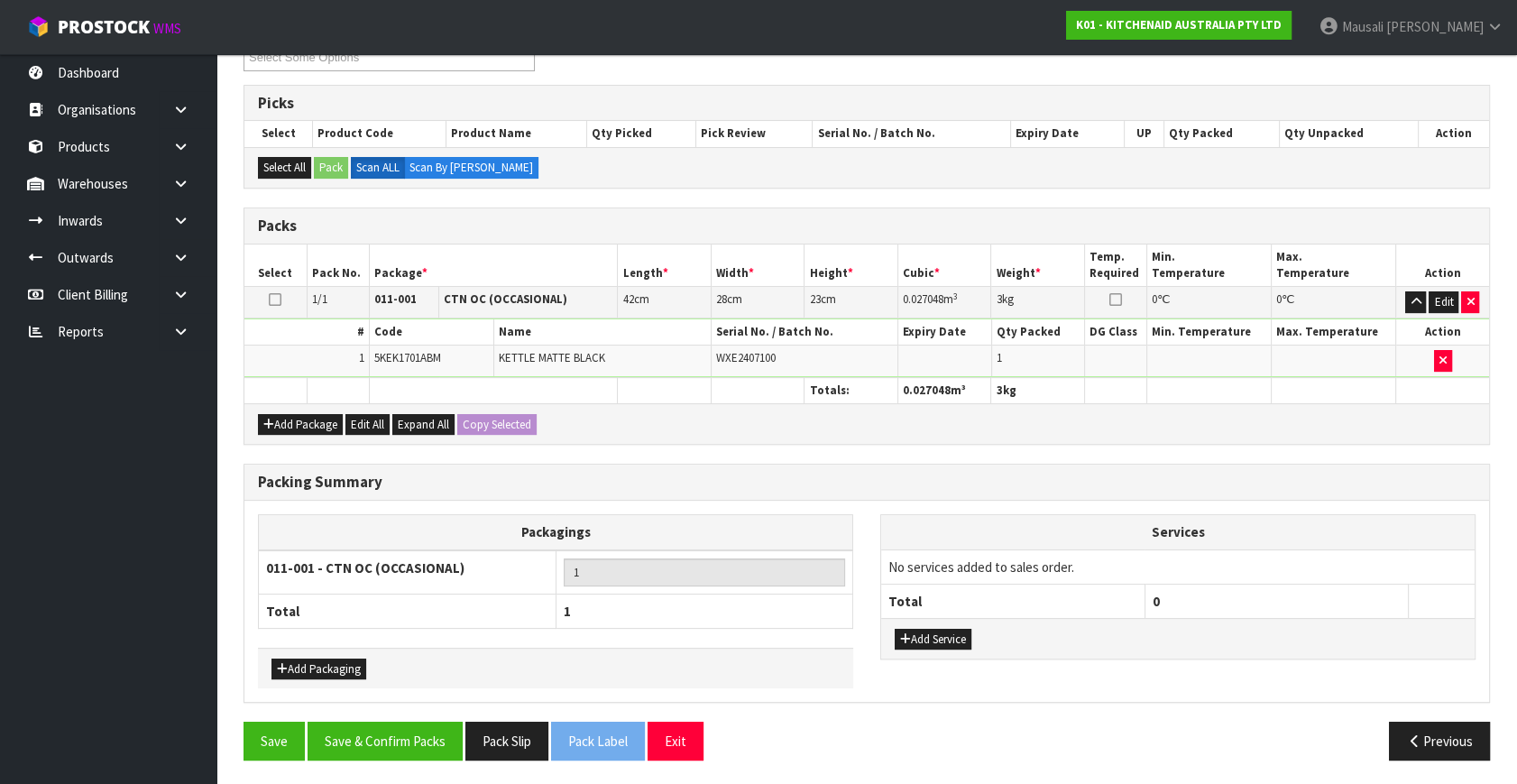
scroll to position [334, 0]
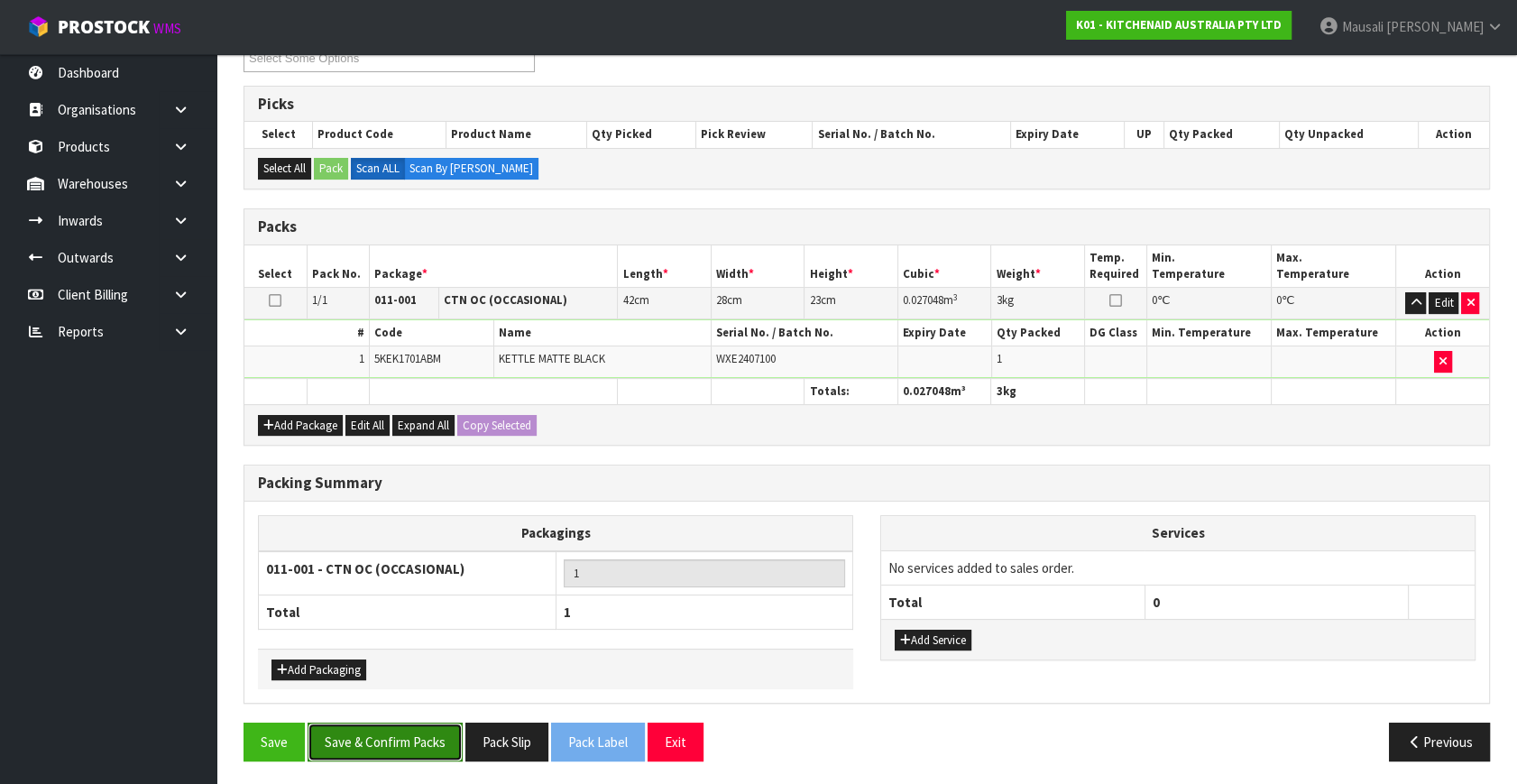
click at [413, 735] on button "Save & Confirm Packs" at bounding box center [385, 742] width 155 height 39
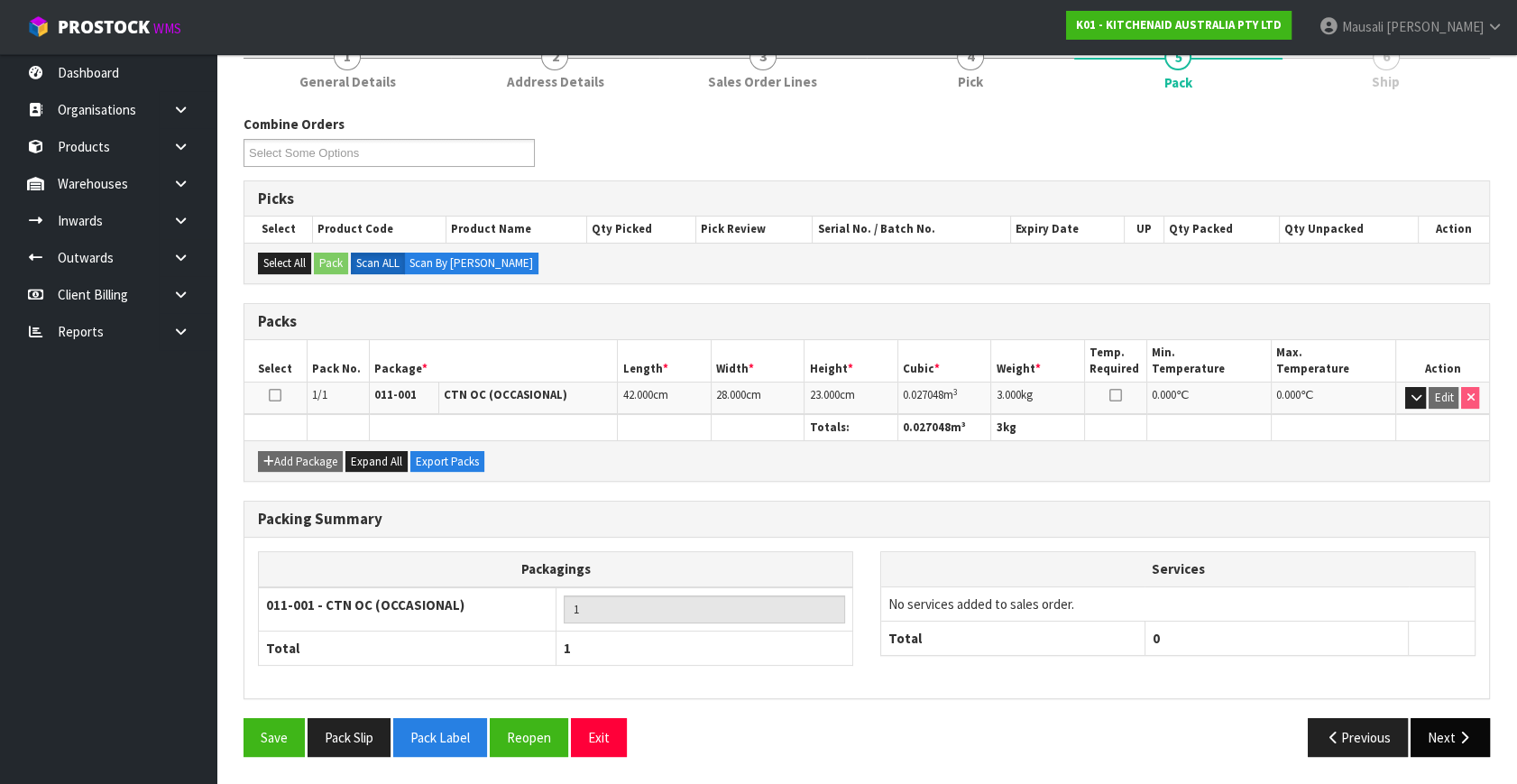
scroll to position [235, 0]
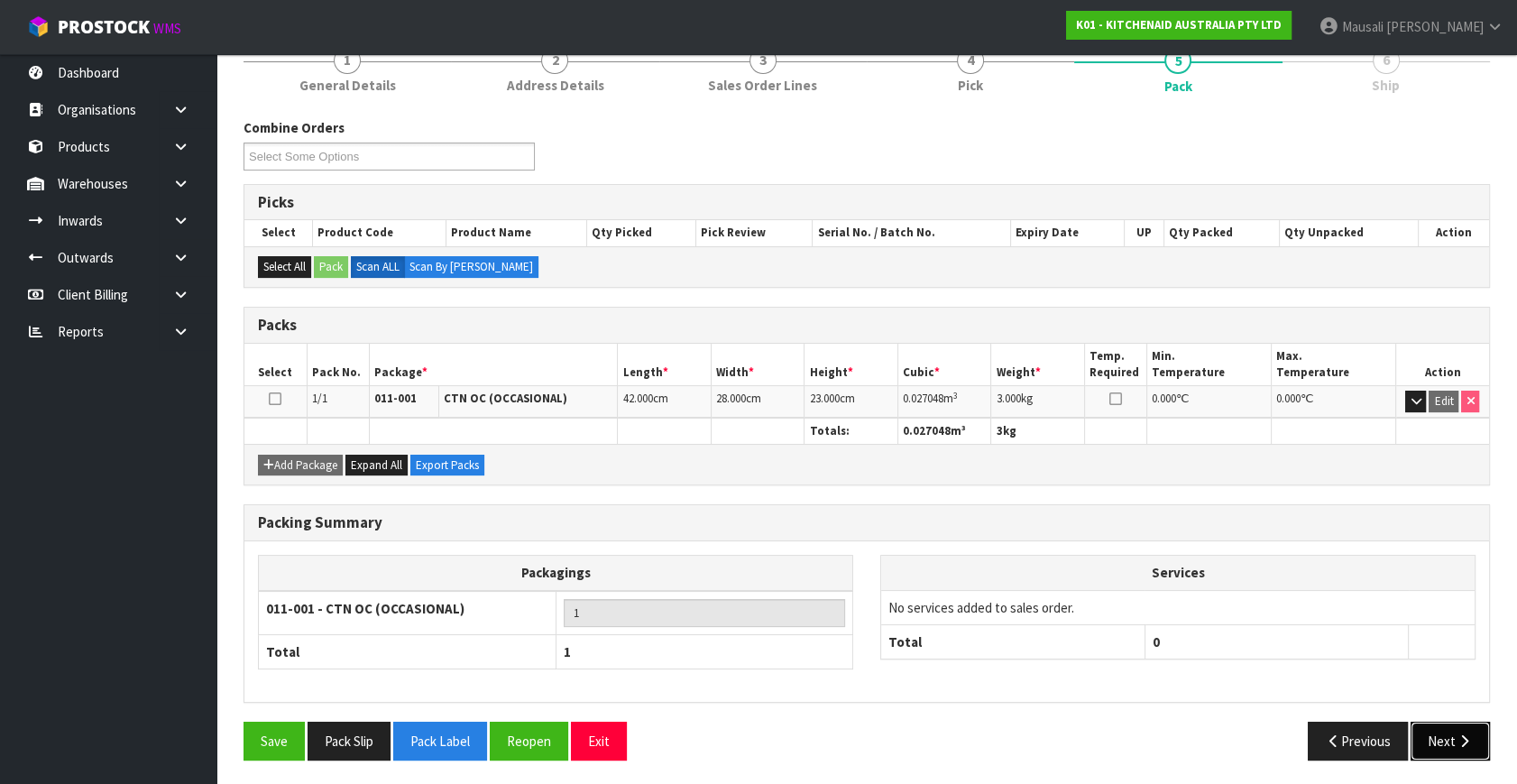
click at [1444, 739] on button "Next" at bounding box center [1450, 741] width 79 height 39
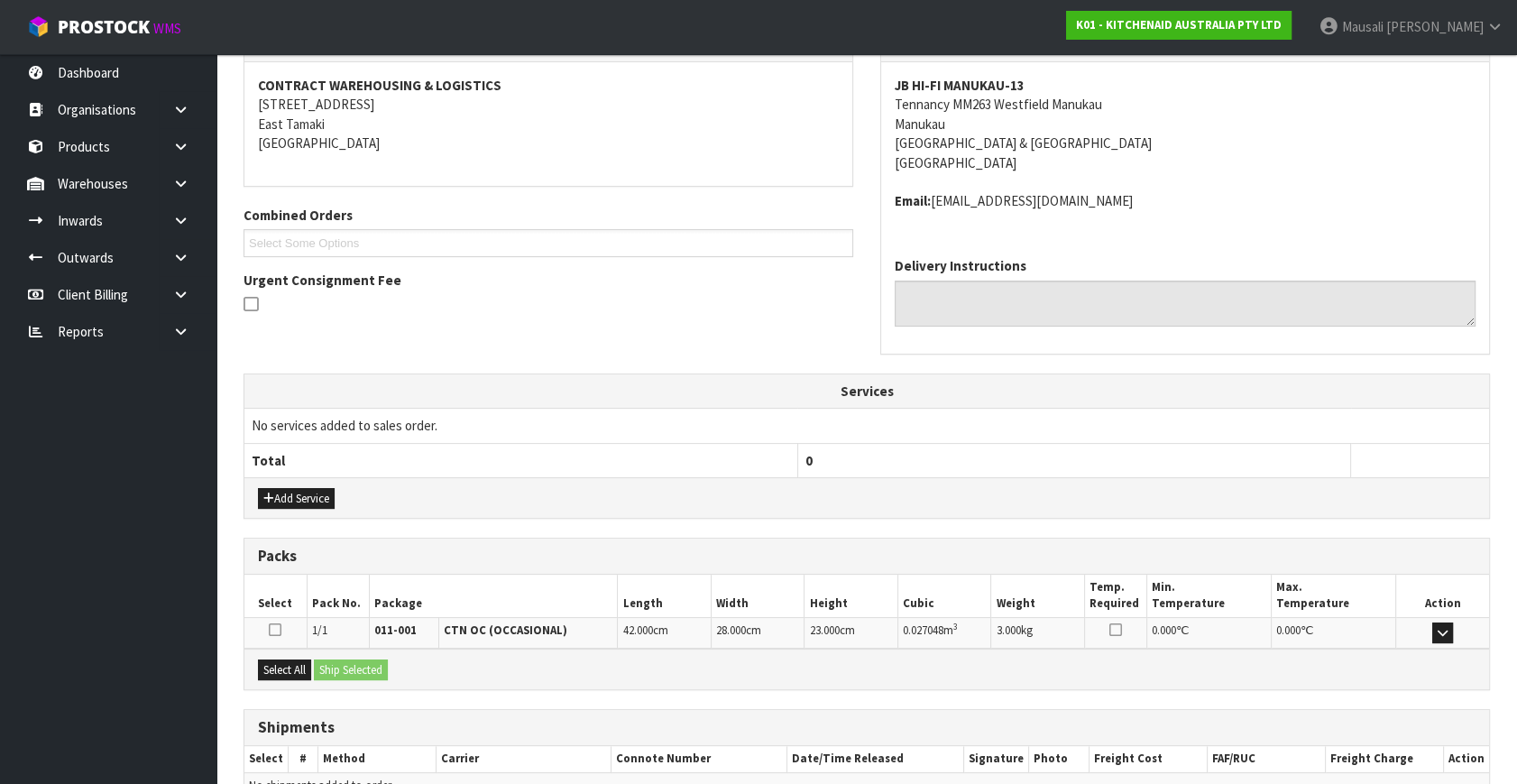
scroll to position [425, 0]
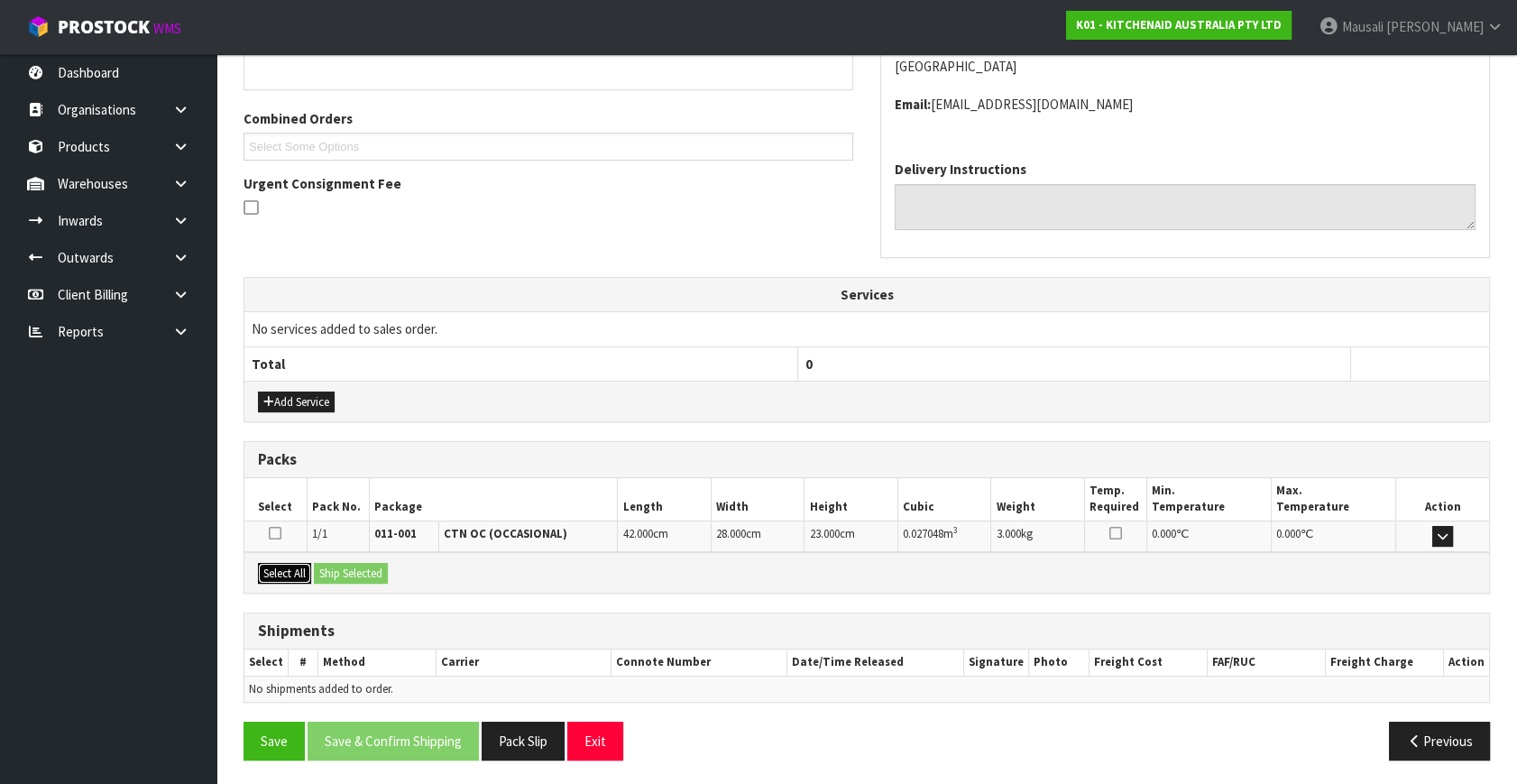
click at [278, 563] on button "Select All" at bounding box center [284, 573] width 54 height 22
click at [336, 569] on button "Ship Selected" at bounding box center [351, 573] width 74 height 22
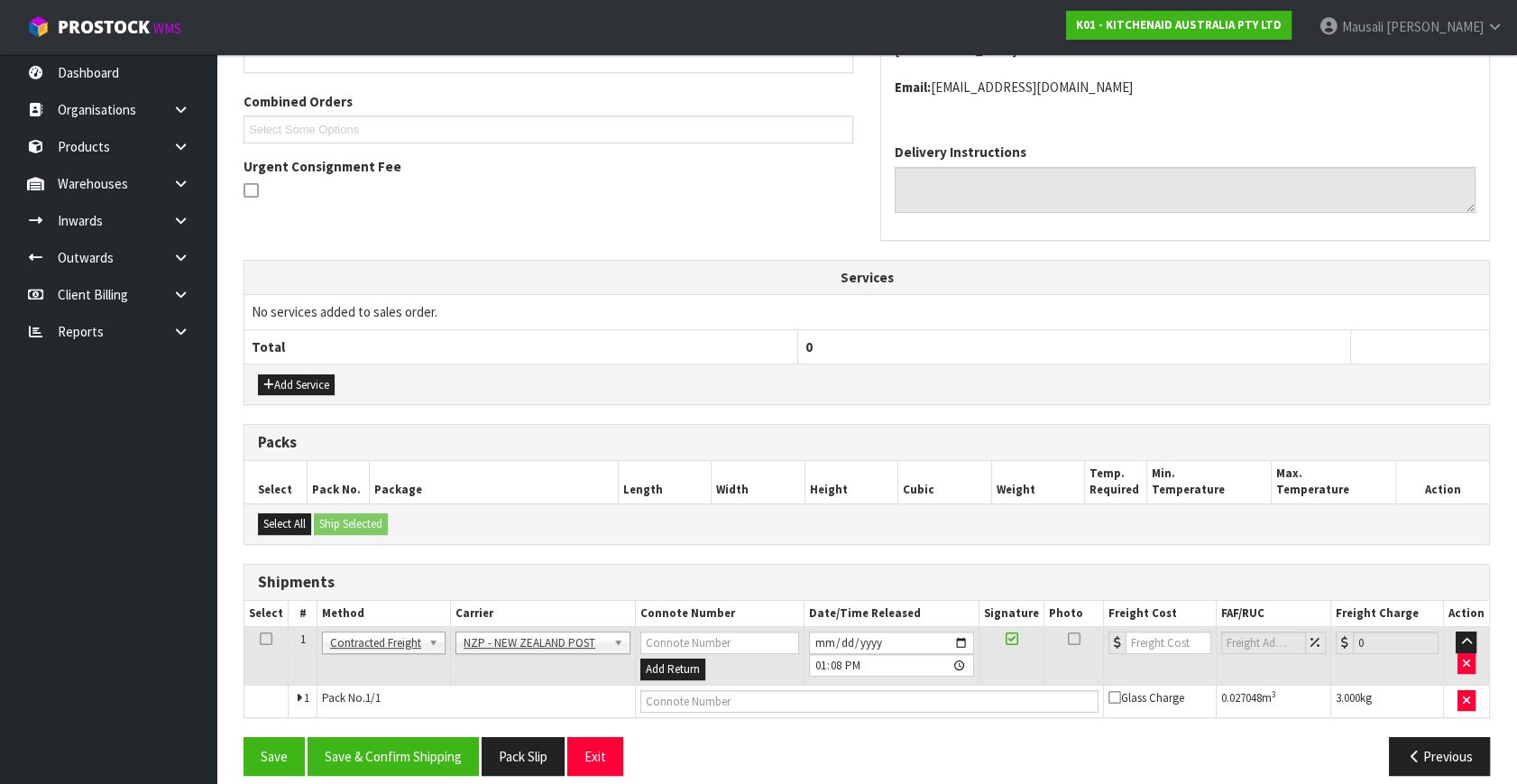
scroll to position [458, 0]
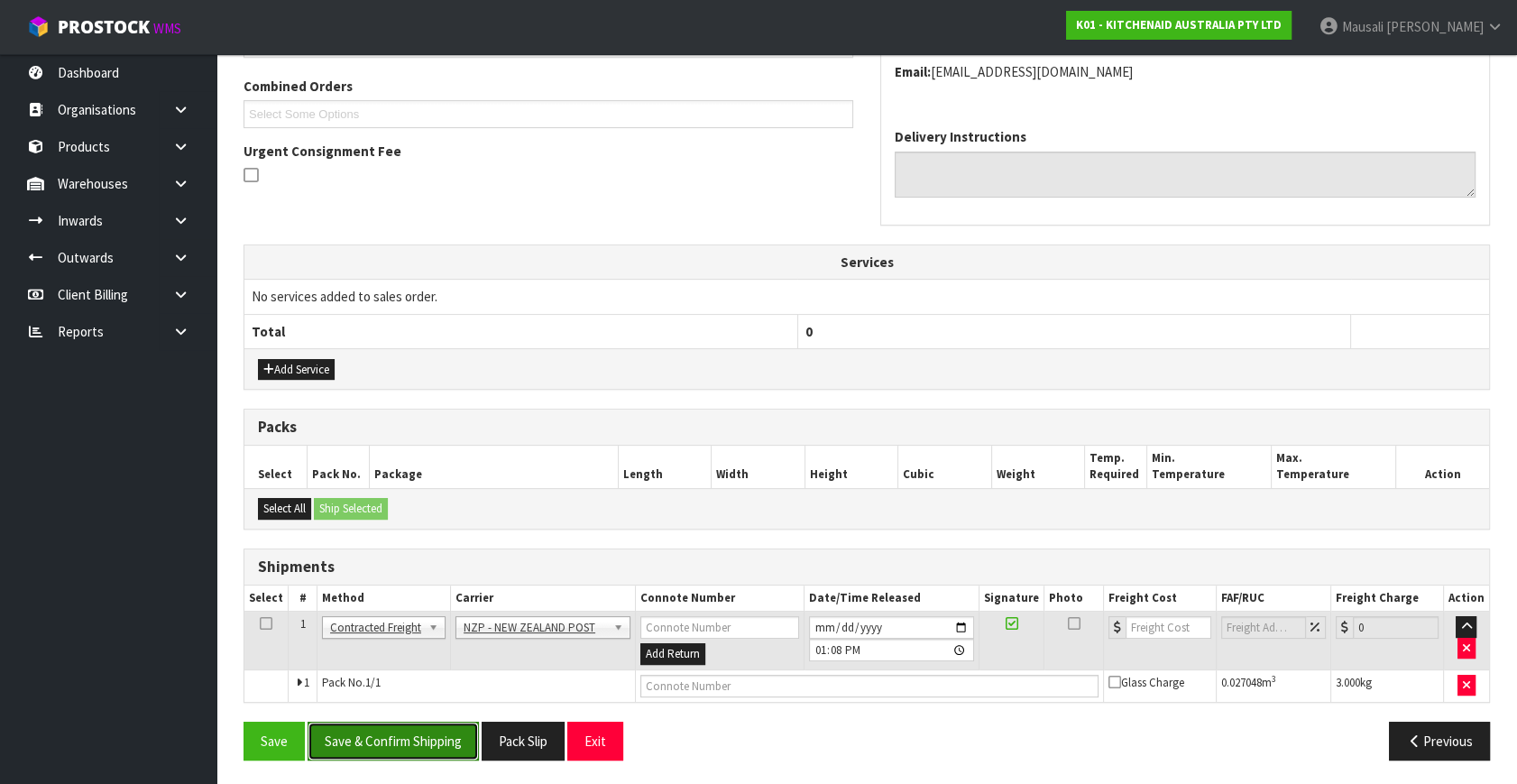
click at [435, 736] on button "Save & Confirm Shipping" at bounding box center [393, 741] width 171 height 39
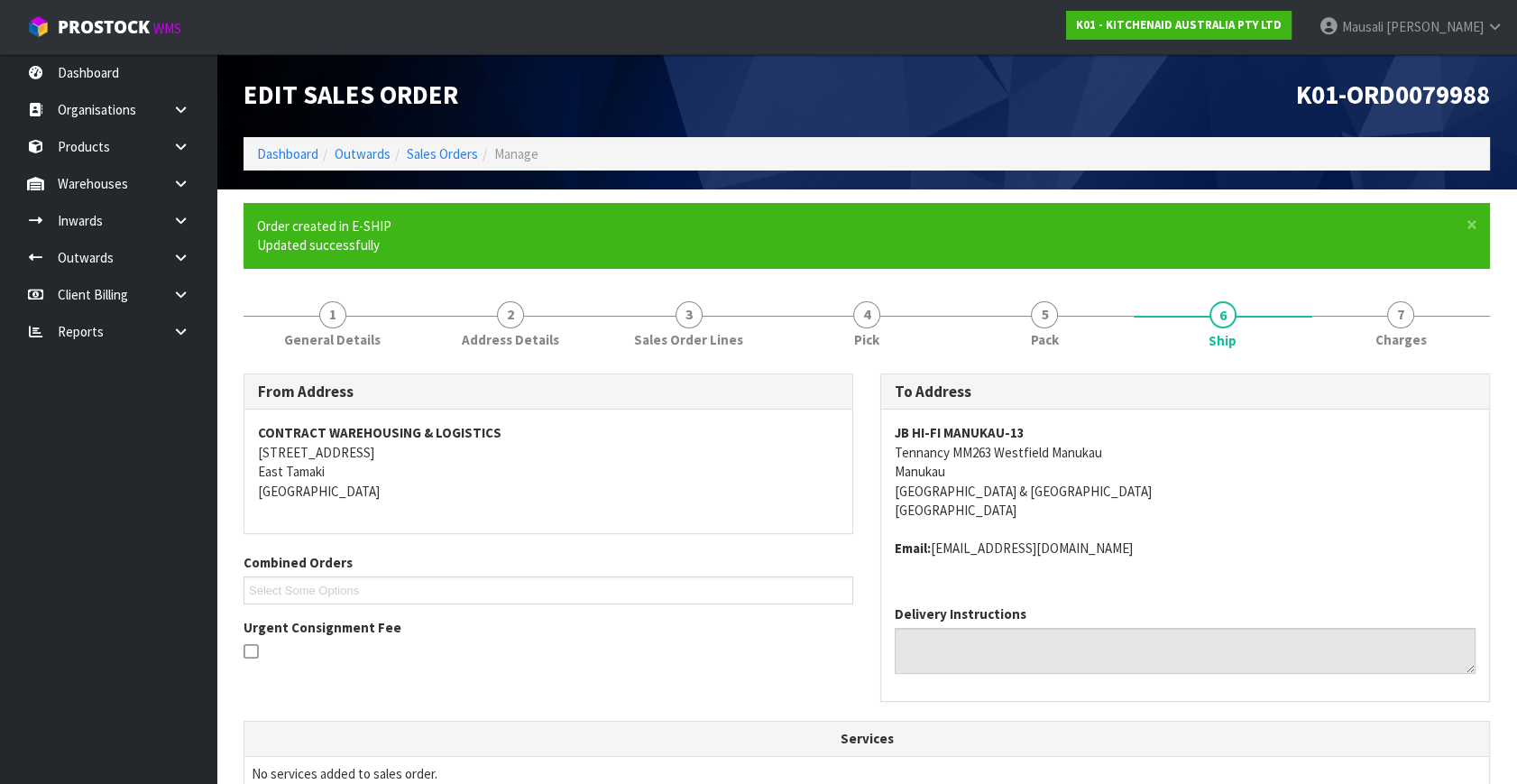
scroll to position [432, 0]
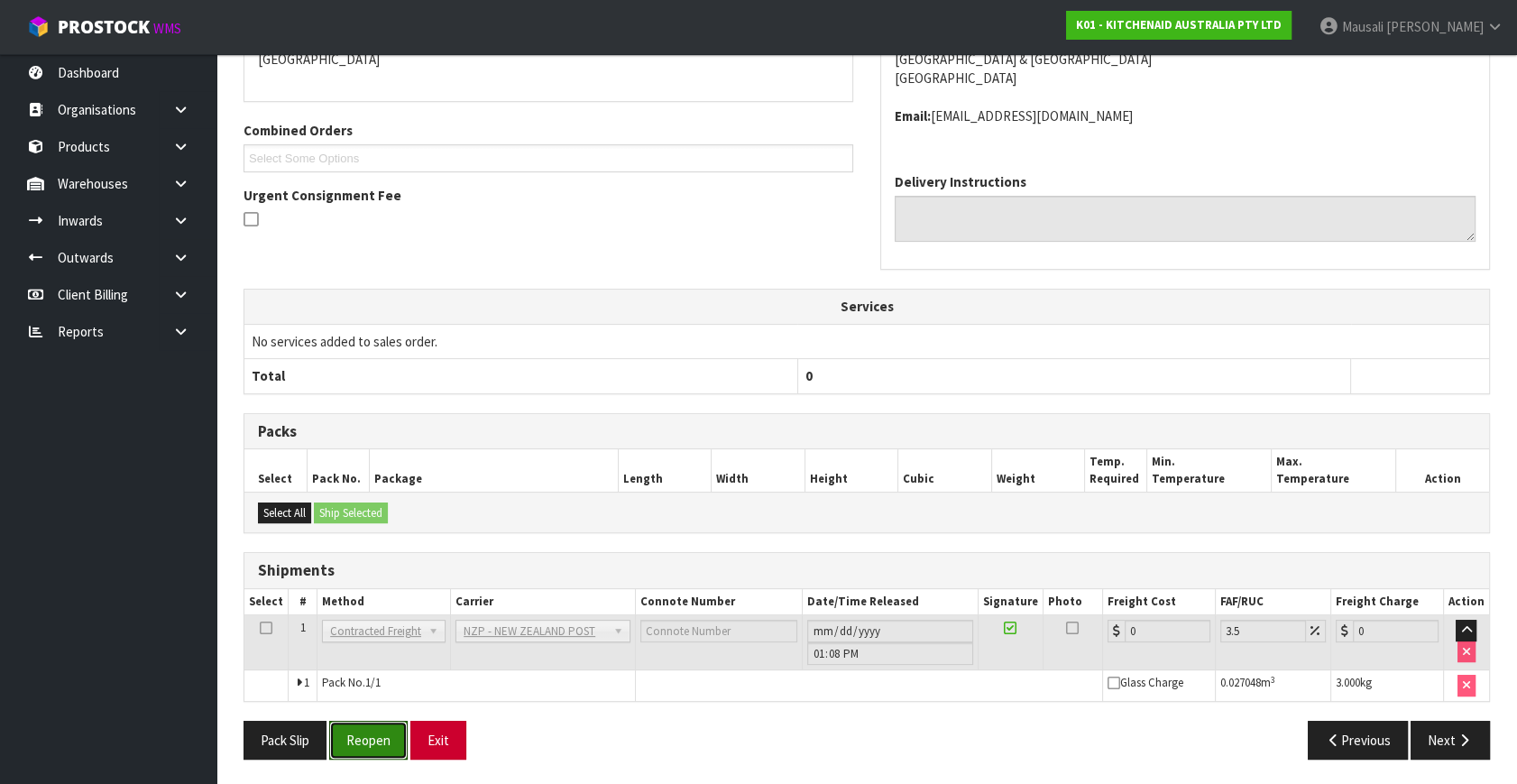
drag, startPoint x: 382, startPoint y: 747, endPoint x: 463, endPoint y: 733, distance: 82.2
click at [382, 746] on button "Reopen" at bounding box center [369, 740] width 79 height 39
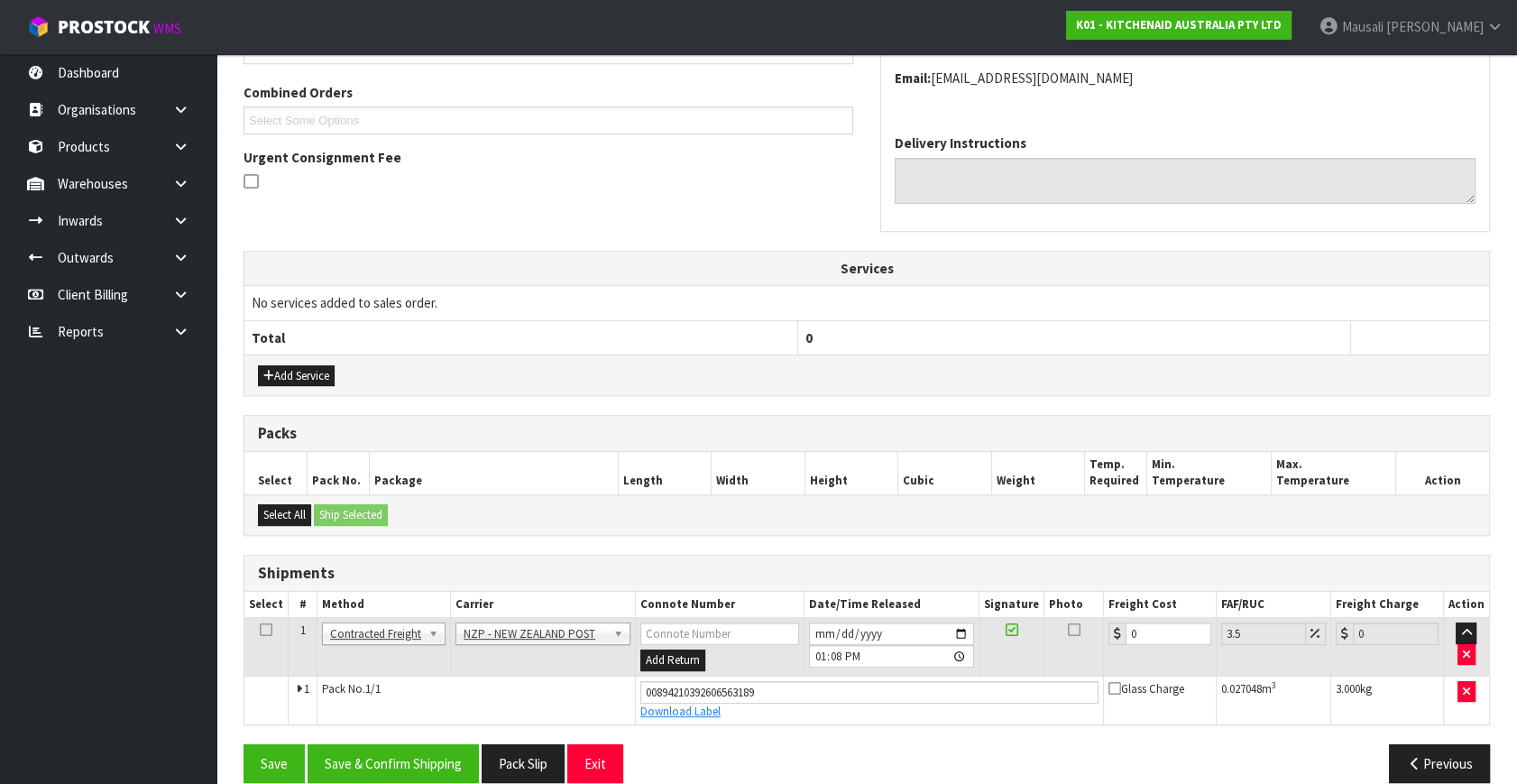
scroll to position [474, 0]
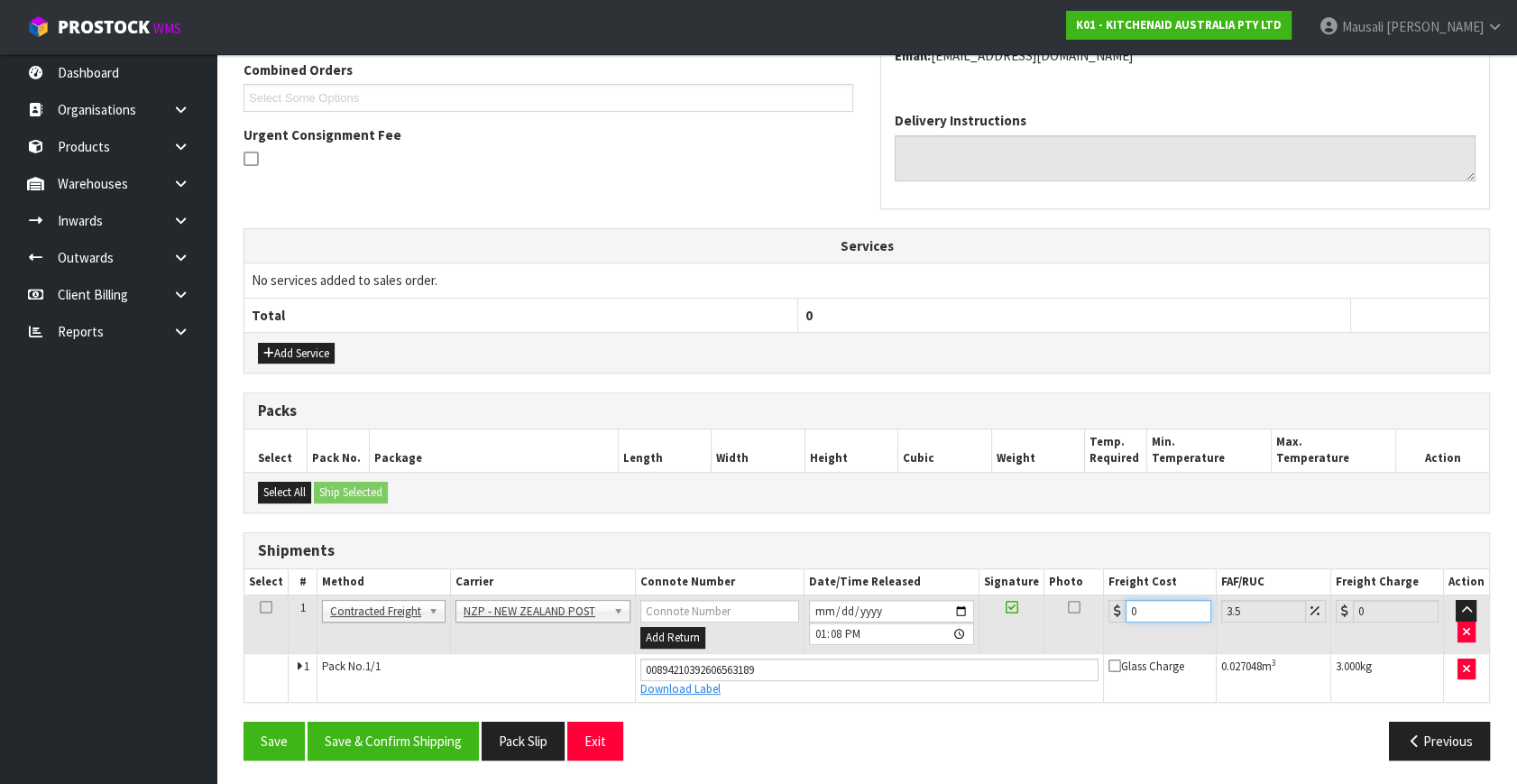
drag, startPoint x: 1144, startPoint y: 604, endPoint x: 1087, endPoint y: 634, distance: 64.4
click at [1087, 634] on tr "1 Client Local Pickup Customer Local Pickup Company Freight Contracted Freight …" at bounding box center [867, 624] width 1245 height 58
click at [409, 746] on button "Save & Confirm Shipping" at bounding box center [393, 741] width 171 height 39
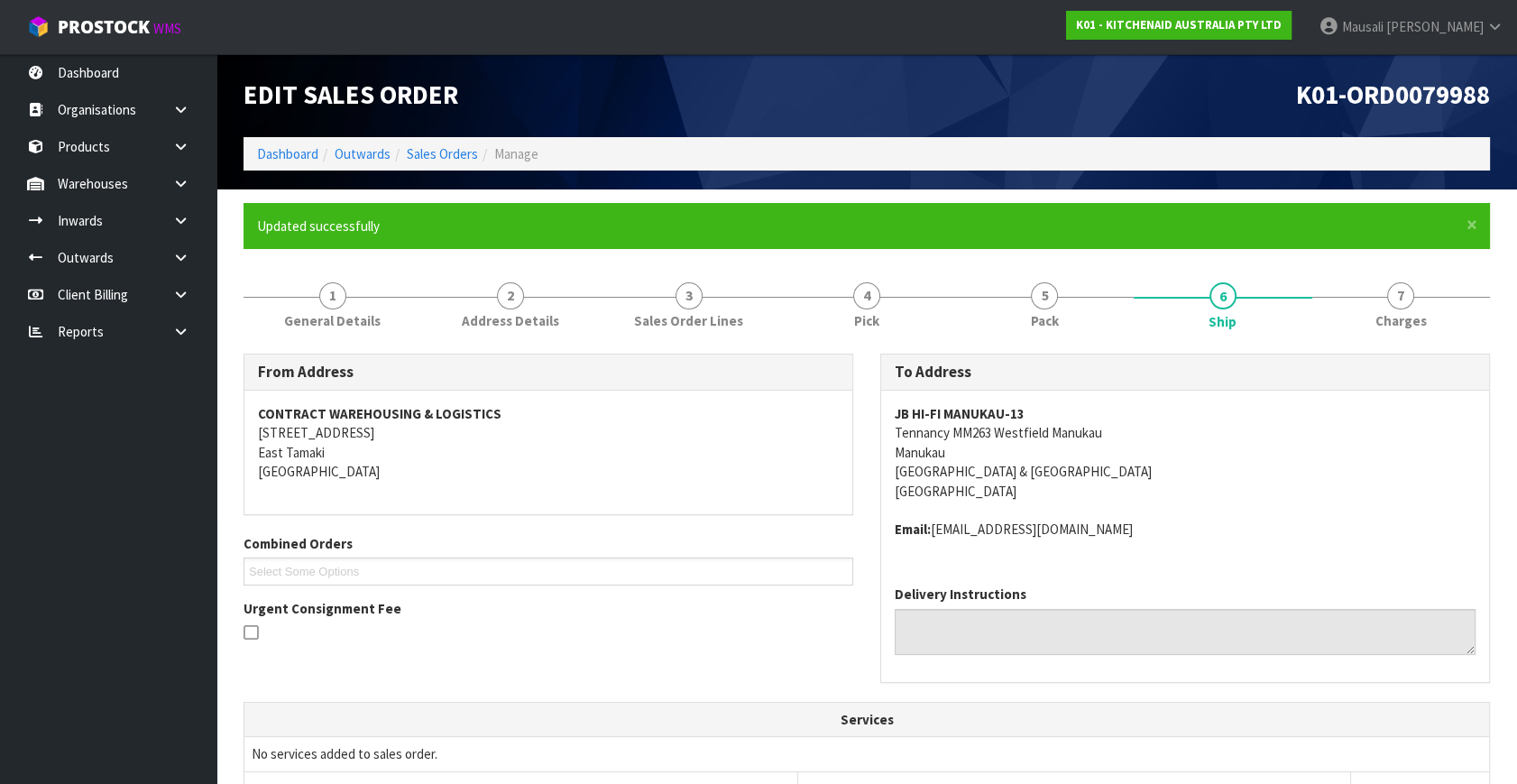
scroll to position [424, 0]
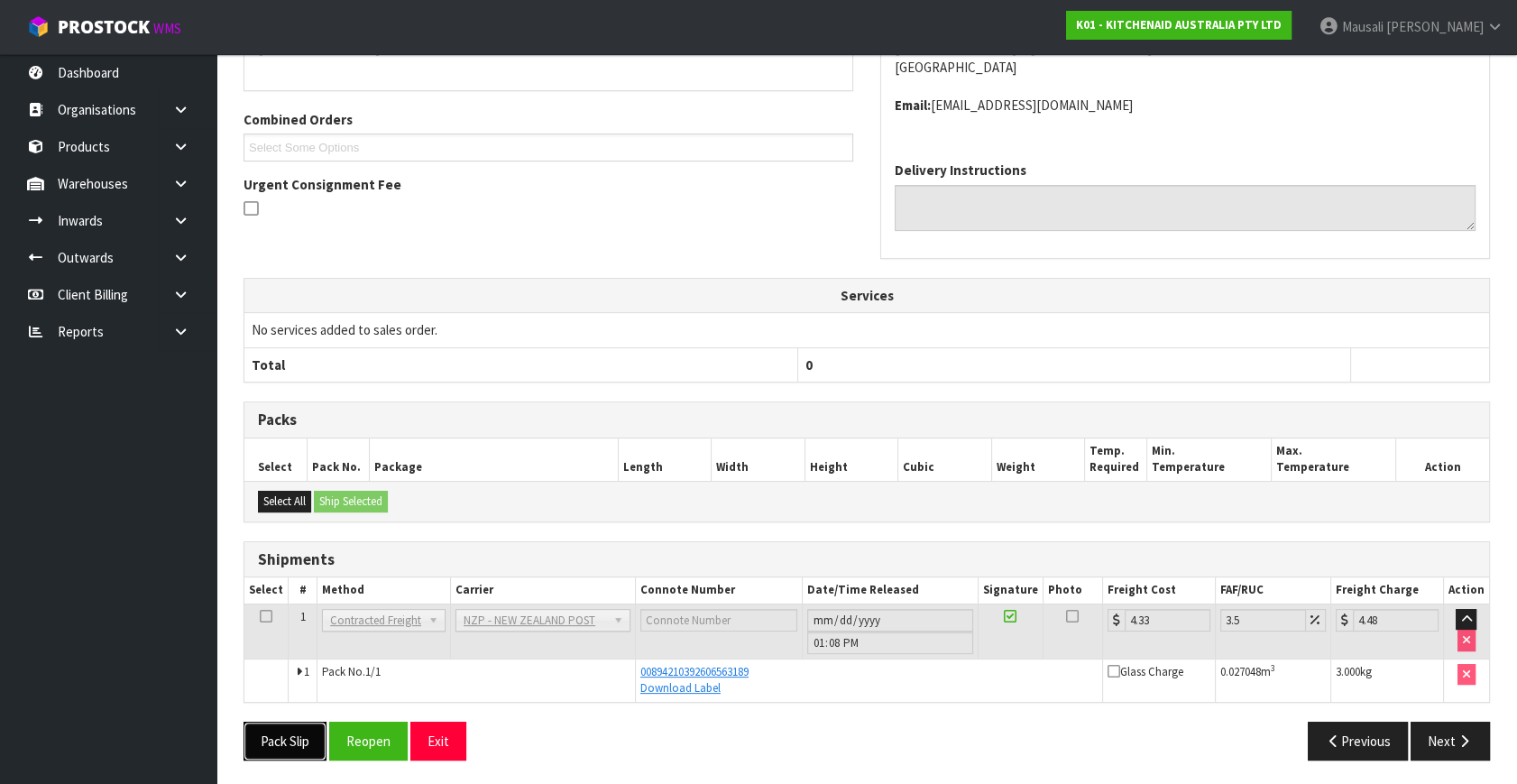
click at [275, 740] on button "Pack Slip" at bounding box center [284, 741] width 83 height 39
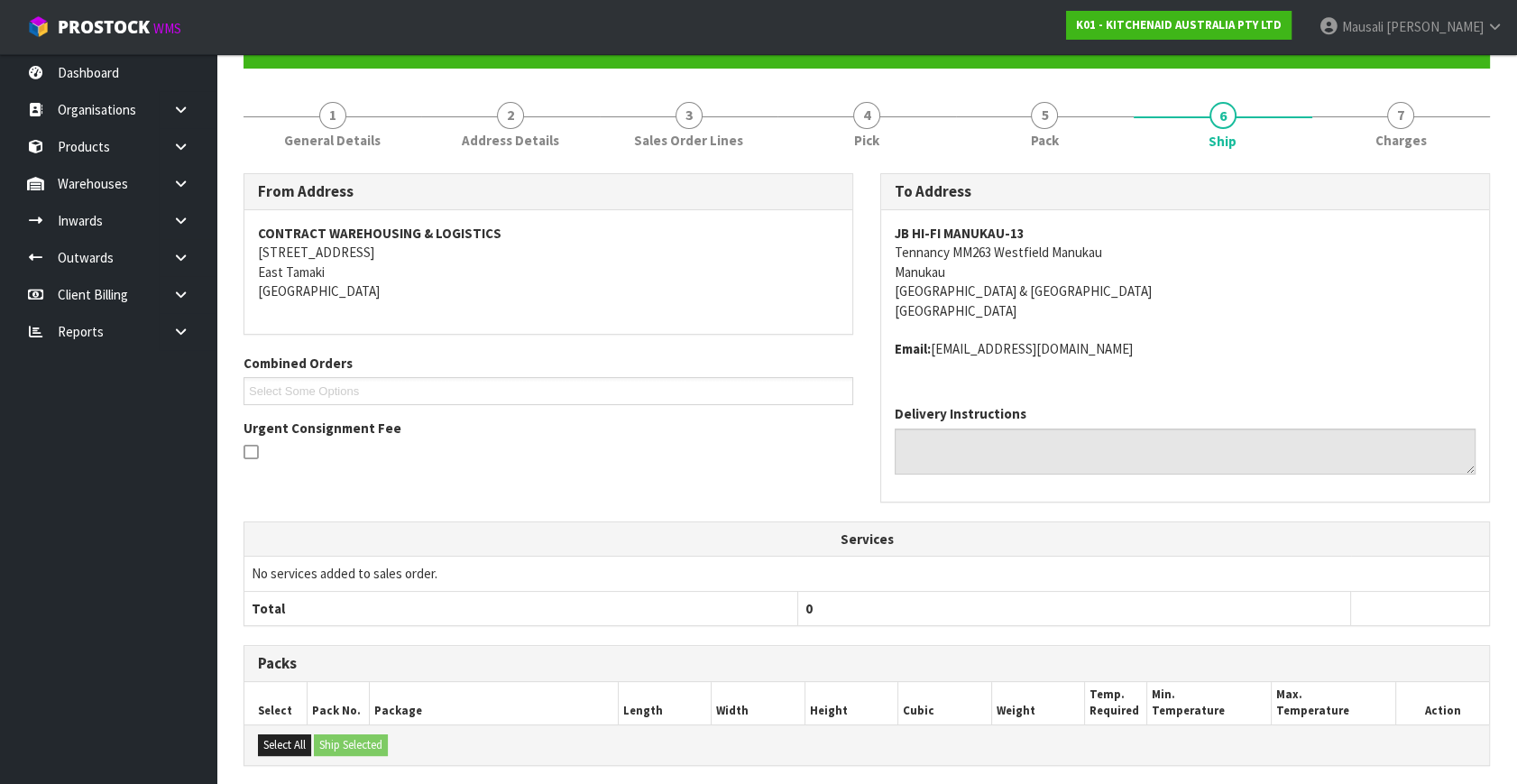
scroll to position [14, 0]
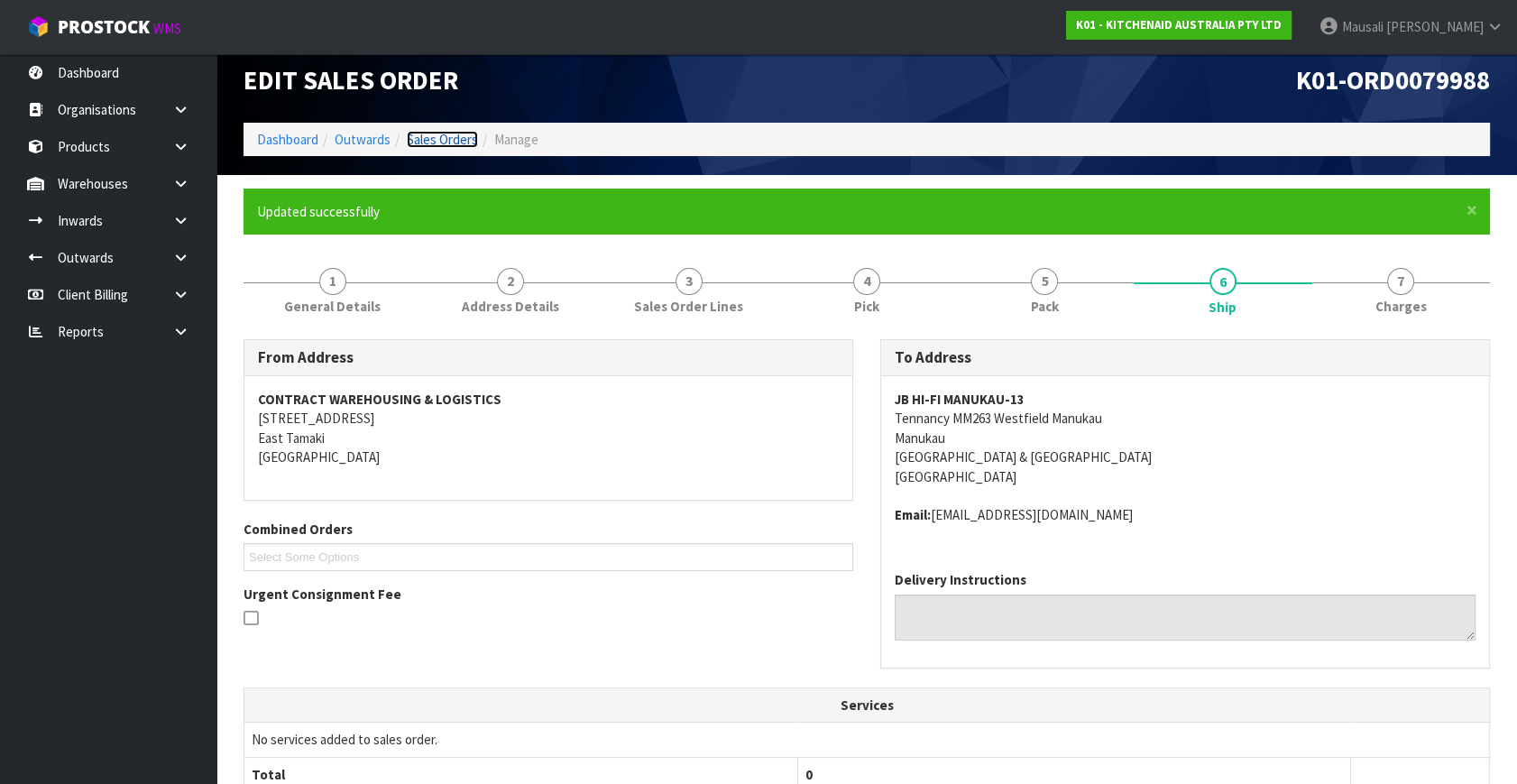
click at [427, 143] on link "Sales Orders" at bounding box center [442, 140] width 71 height 17
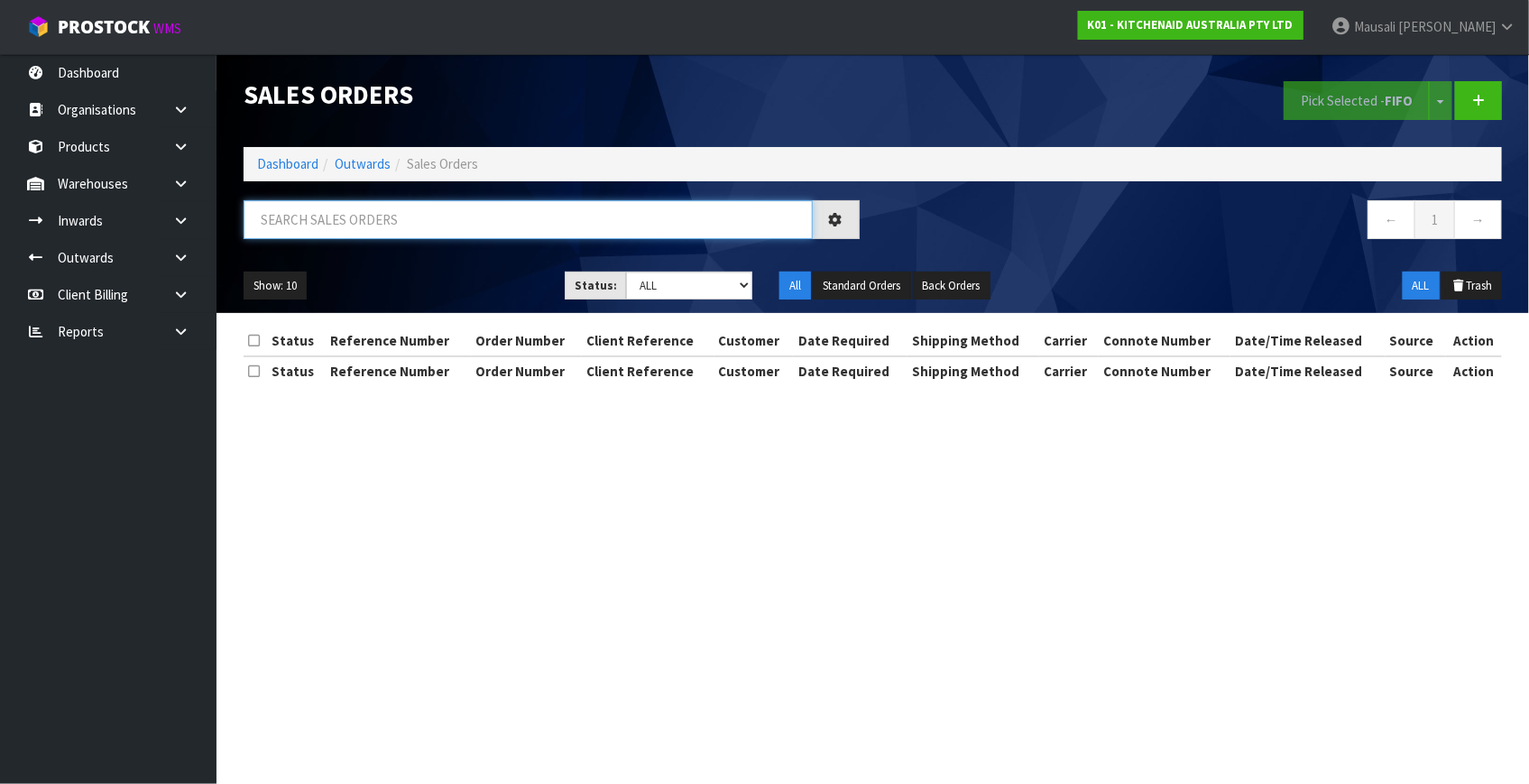
click at [312, 226] on input "text" at bounding box center [528, 219] width 569 height 39
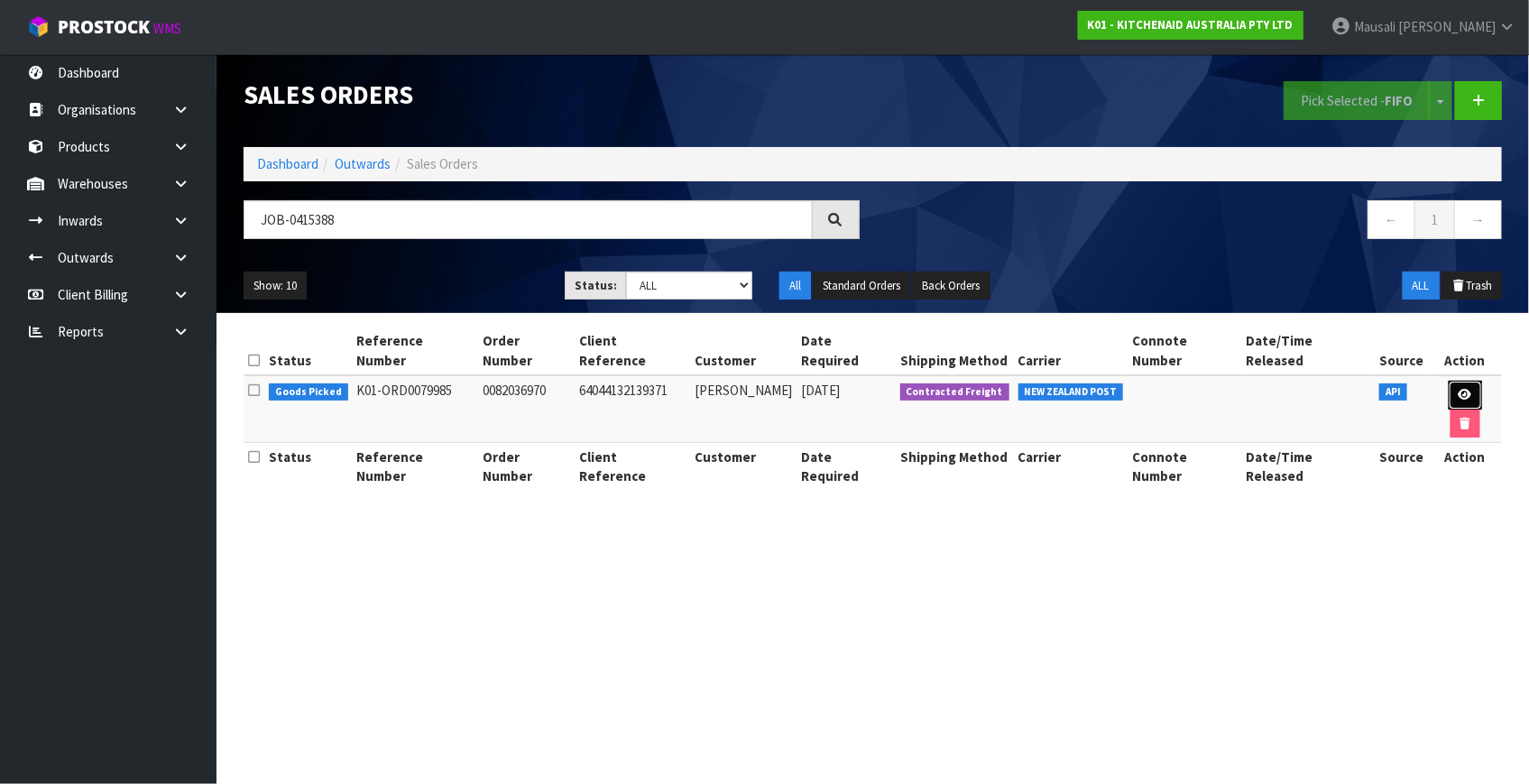
click at [1449, 381] on link at bounding box center [1465, 395] width 34 height 29
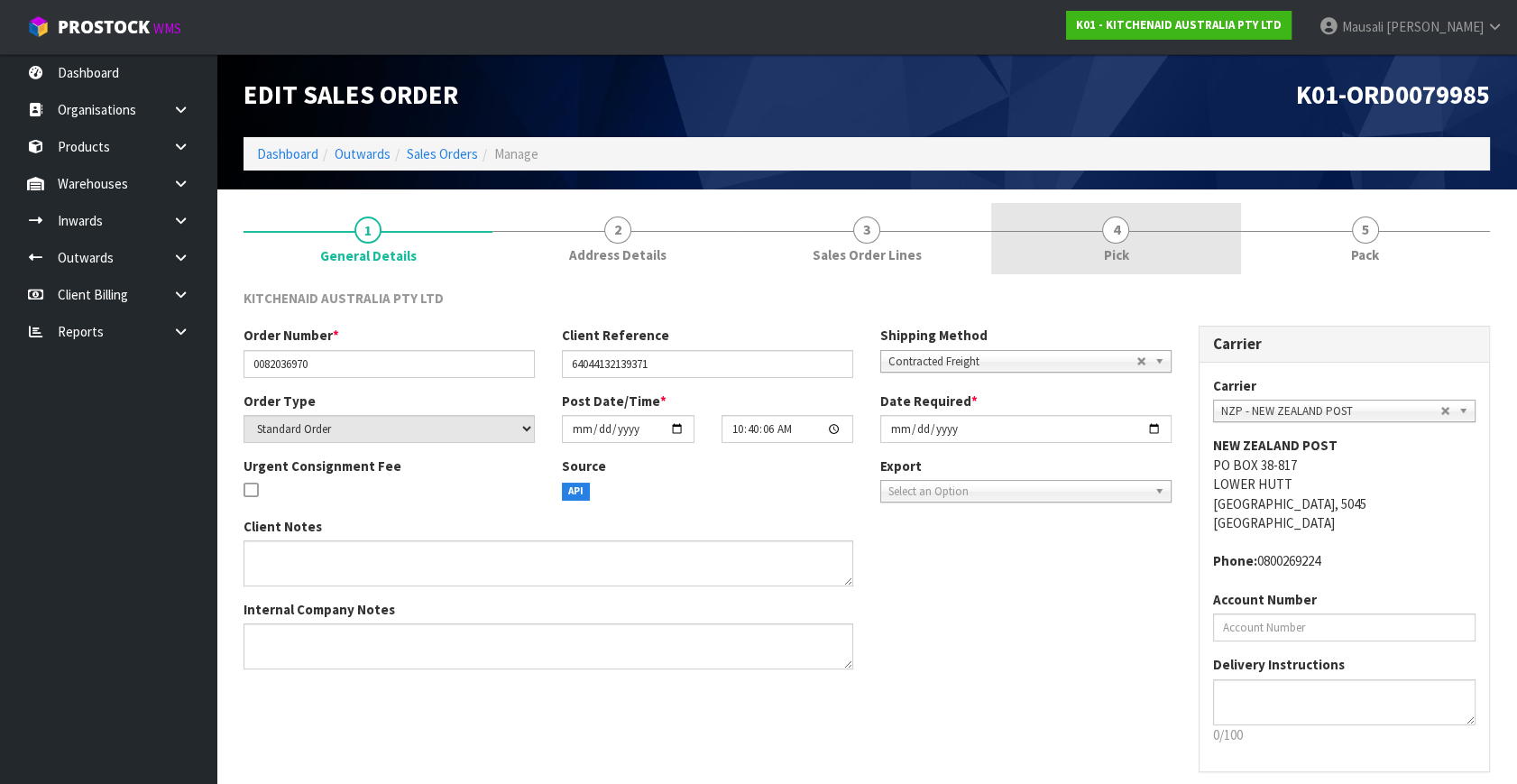
click at [1158, 235] on link "4 Pick" at bounding box center [1116, 238] width 249 height 71
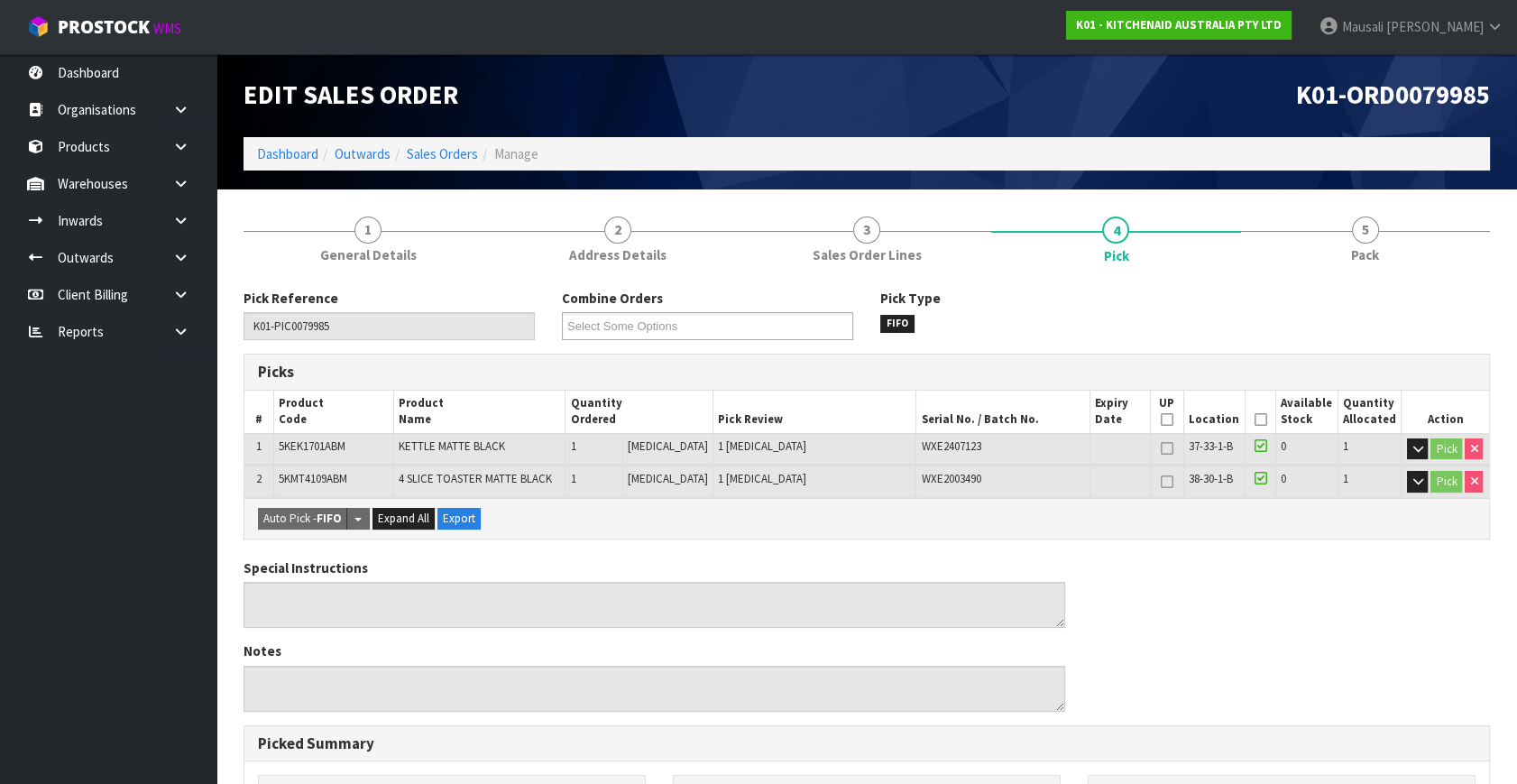
click at [1255, 419] on icon at bounding box center [1260, 419] width 12 height 1
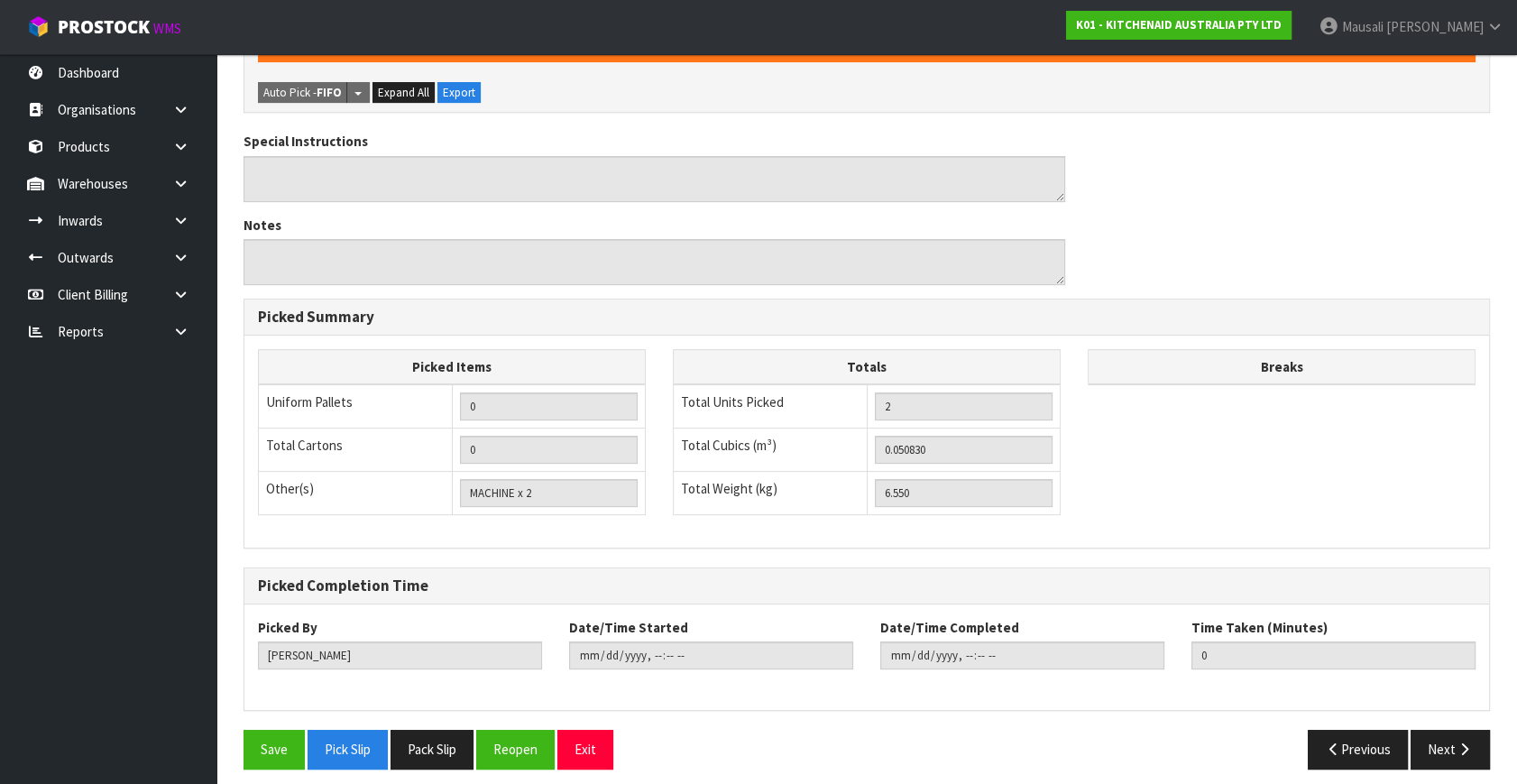
scroll to position [500, 0]
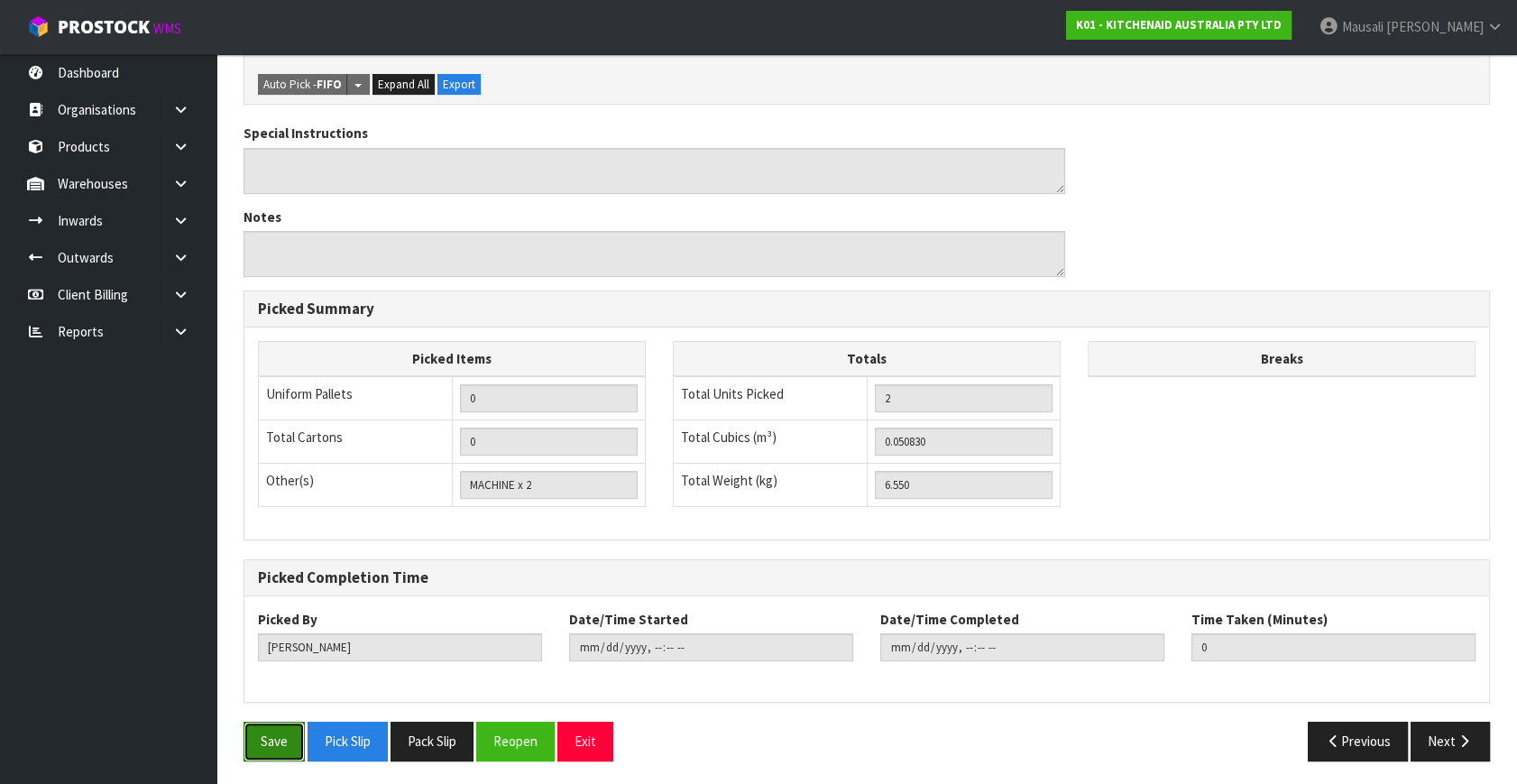
click at [243, 736] on button "Save" at bounding box center [274, 741] width 61 height 39
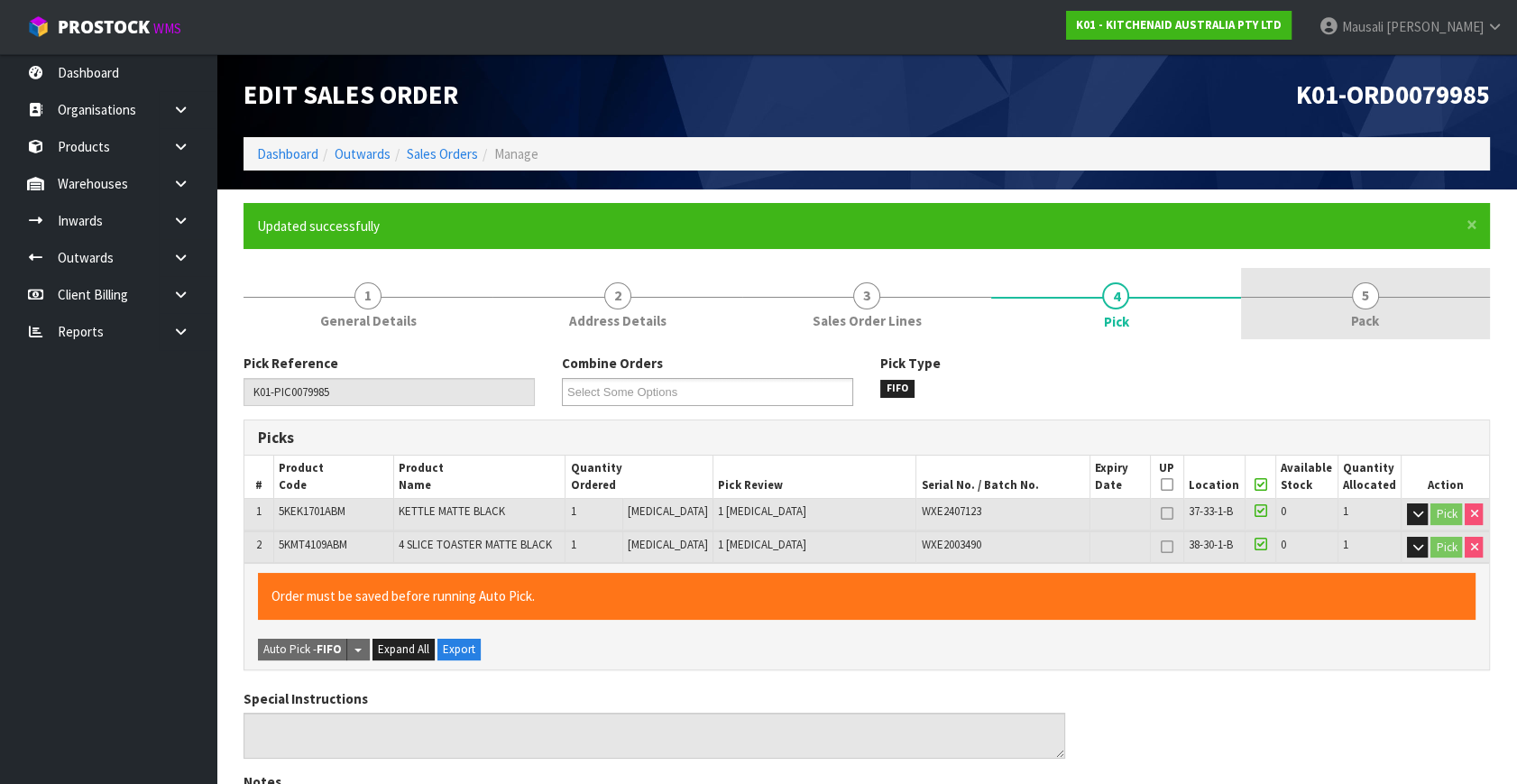
click at [1383, 309] on link "5 Pack" at bounding box center [1366, 303] width 249 height 71
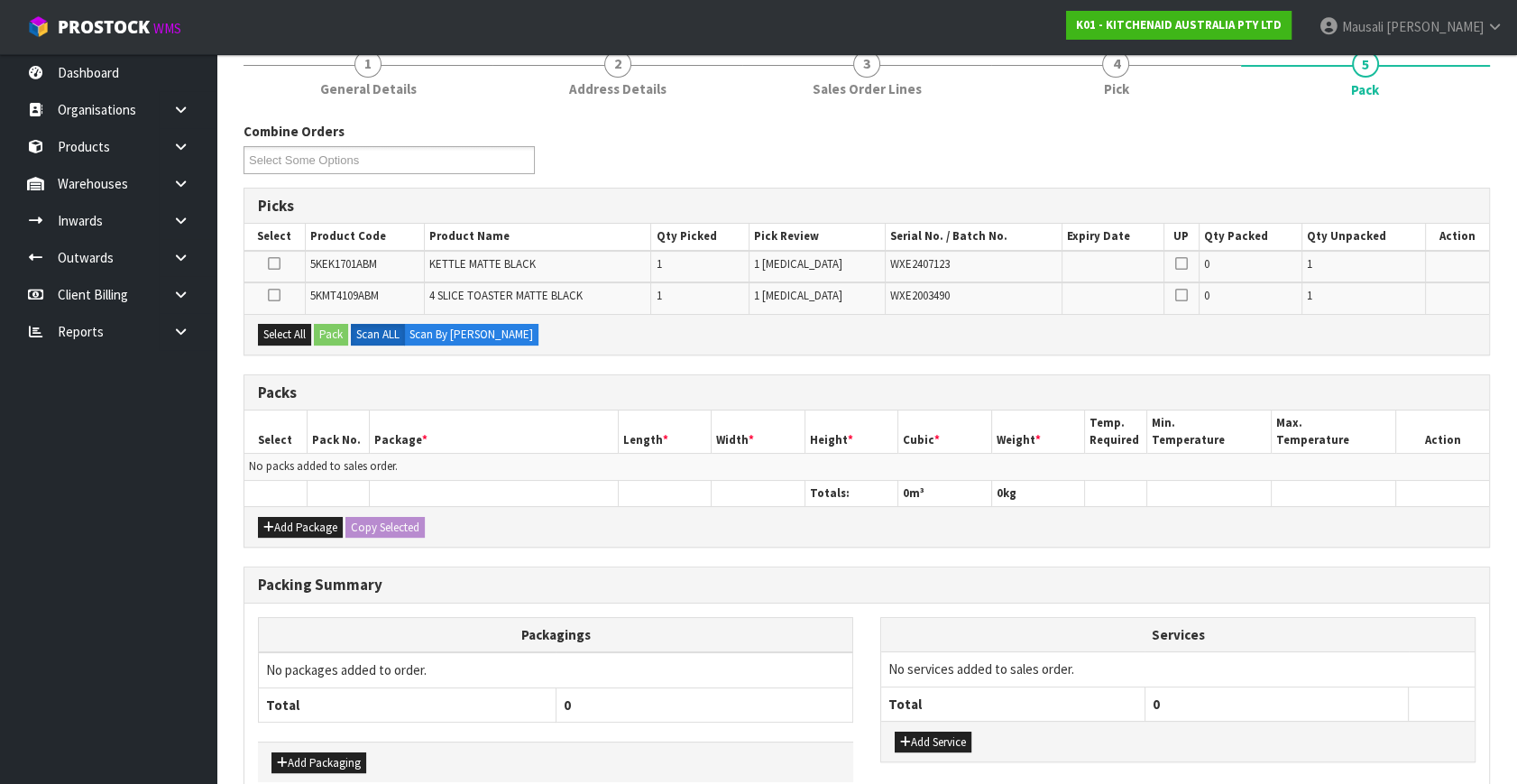
scroll to position [325, 0]
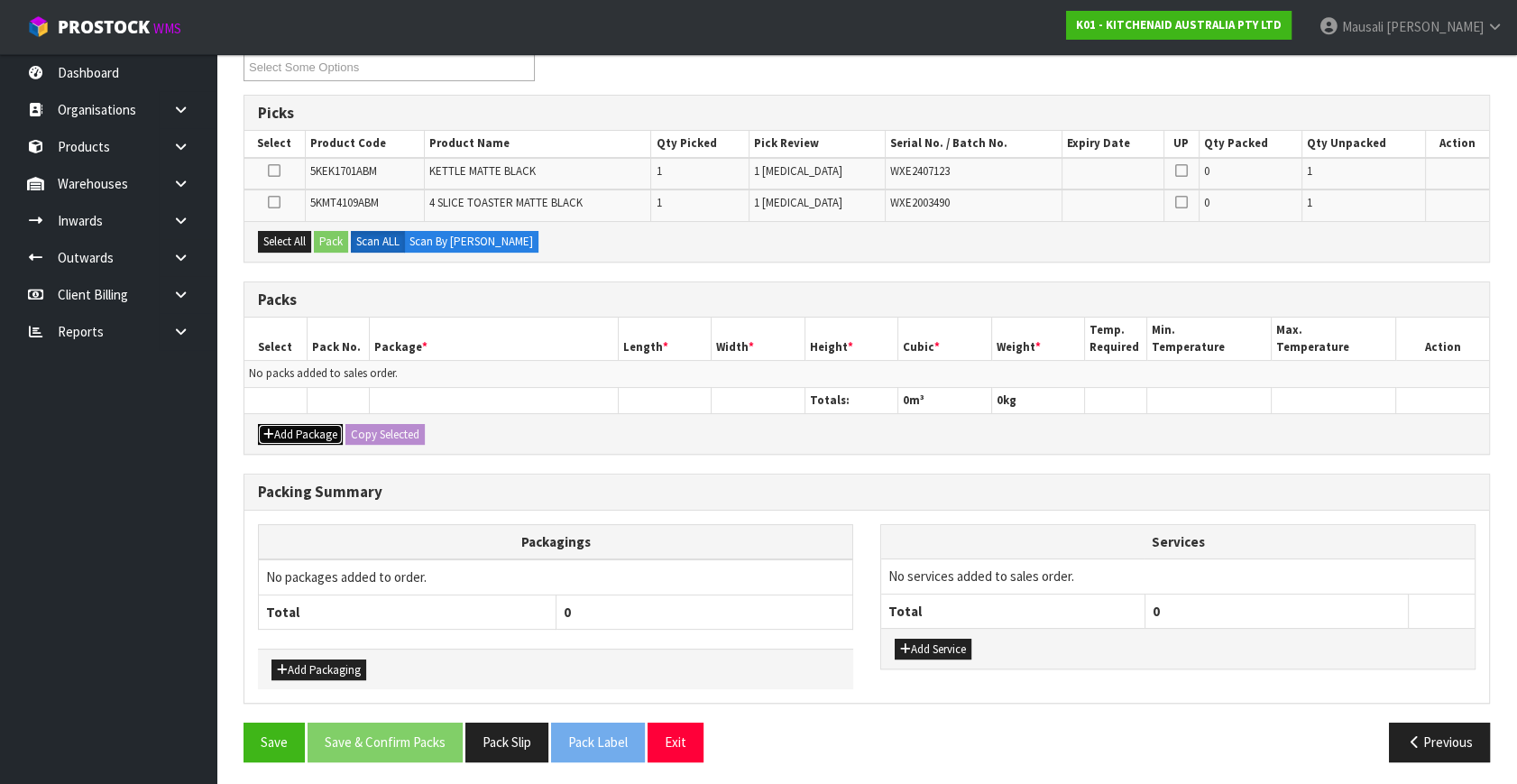
click at [312, 428] on button "Add Package" at bounding box center [300, 435] width 85 height 22
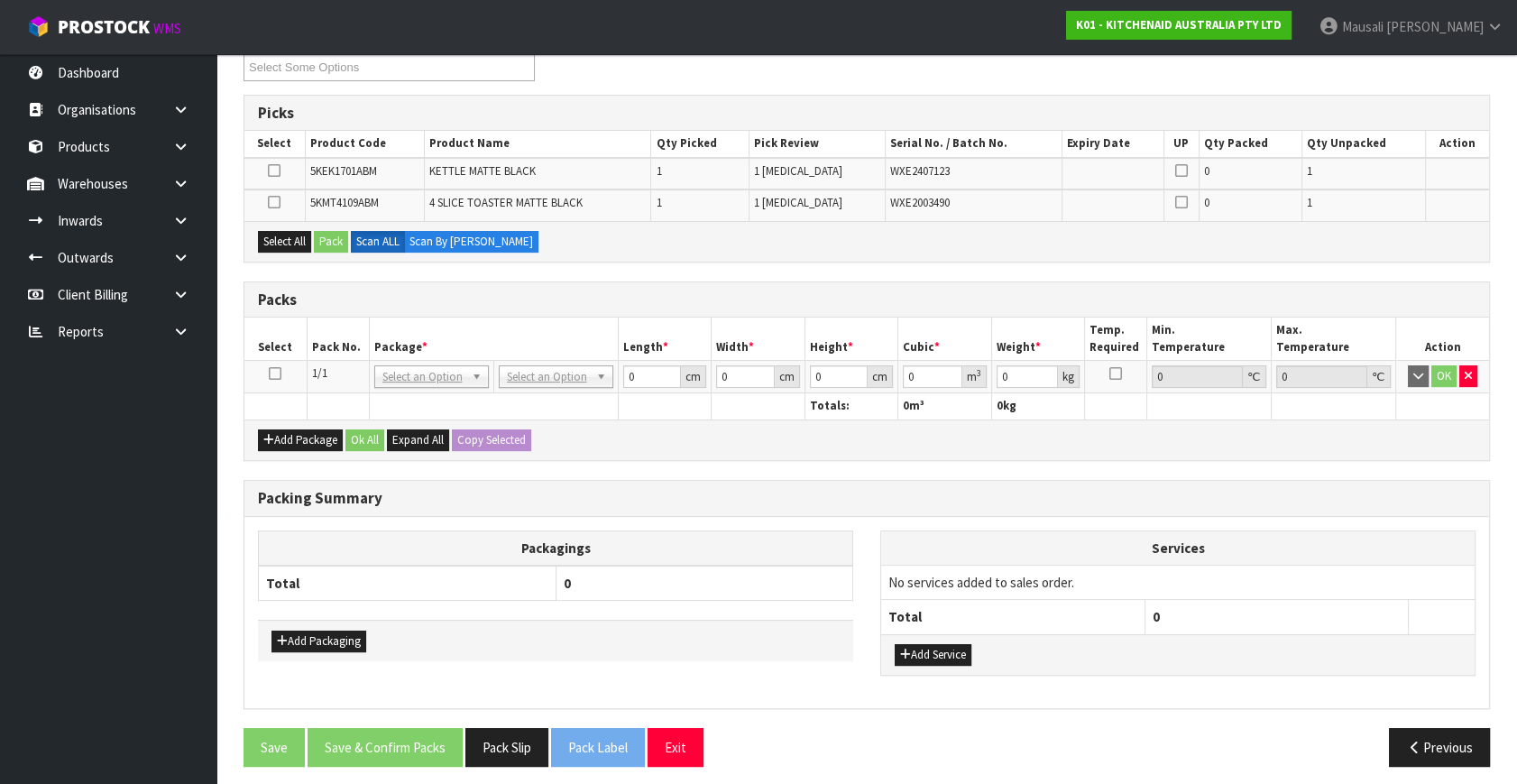
drag, startPoint x: 293, startPoint y: 365, endPoint x: 260, endPoint y: 372, distance: 33.7
click at [286, 365] on td at bounding box center [275, 377] width 62 height 33
click at [272, 373] on icon at bounding box center [275, 373] width 12 height 1
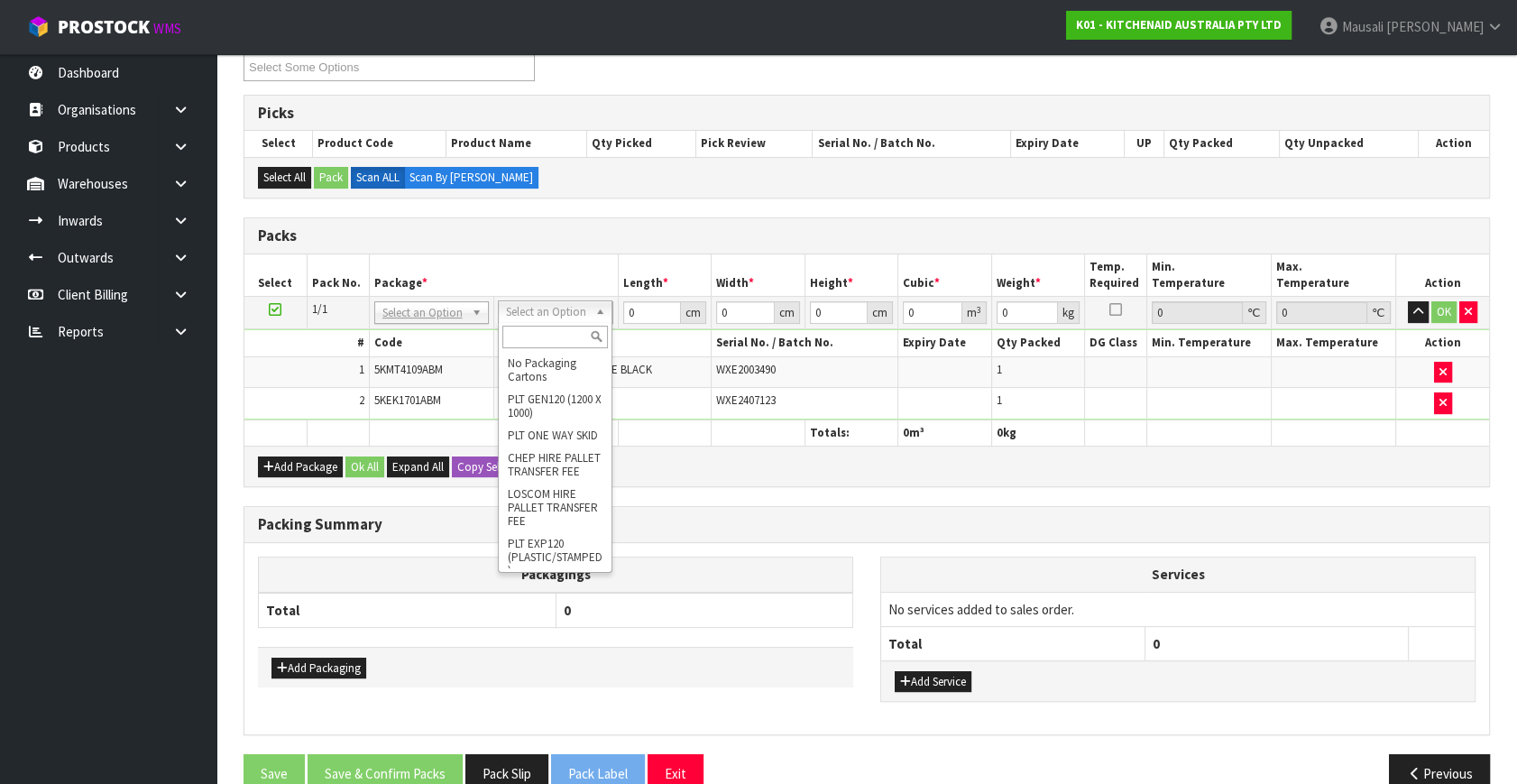
click at [546, 336] on input "text" at bounding box center [555, 337] width 105 height 23
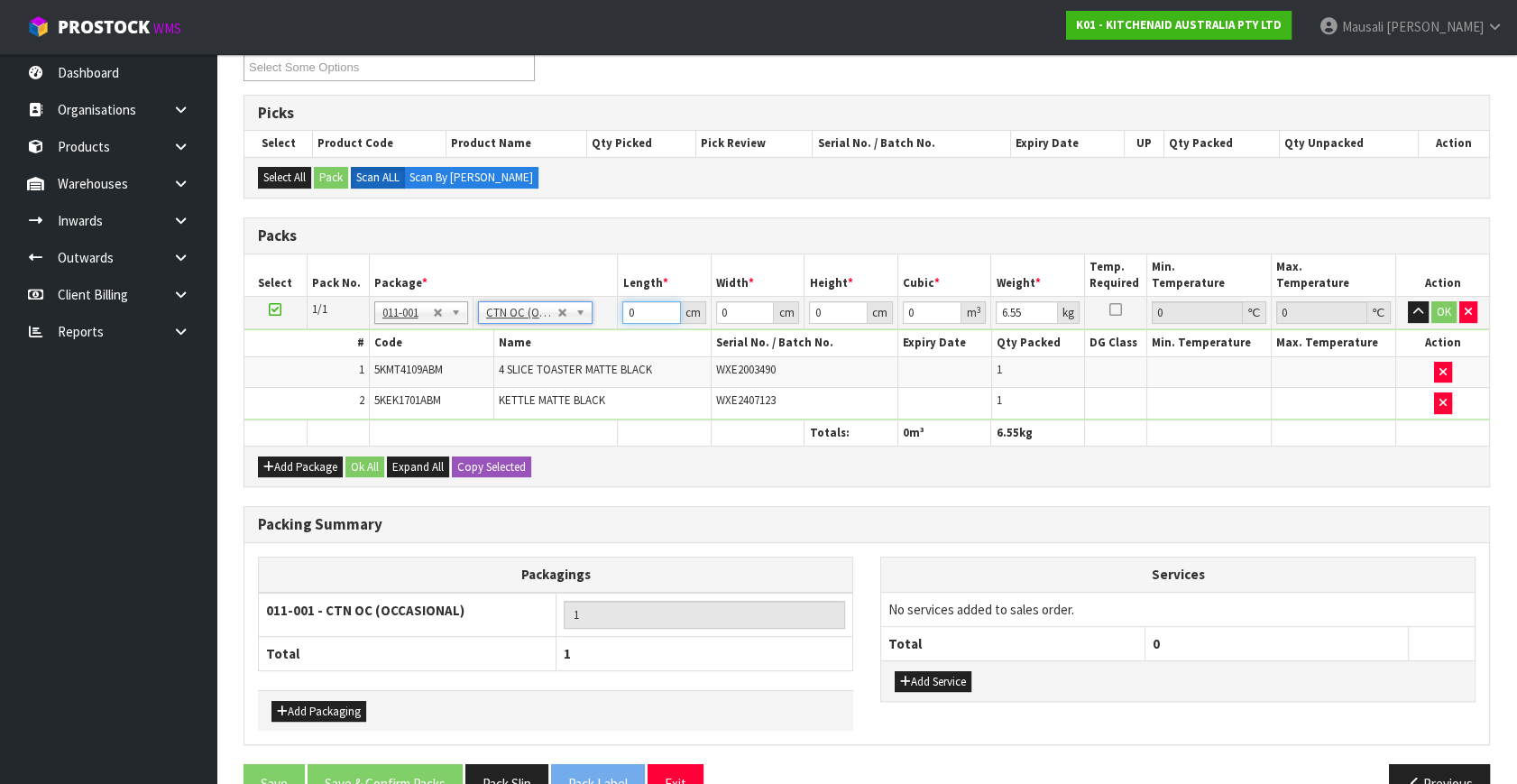
drag, startPoint x: 639, startPoint y: 308, endPoint x: 523, endPoint y: 344, distance: 121.5
click at [529, 344] on tbody "1/1 NONE 007-001 007-002 007-004 007-009 007-013 007-014 007-015 007-017 007-01…" at bounding box center [867, 358] width 1245 height 123
click at [377, 463] on button "Ok All" at bounding box center [365, 467] width 39 height 22
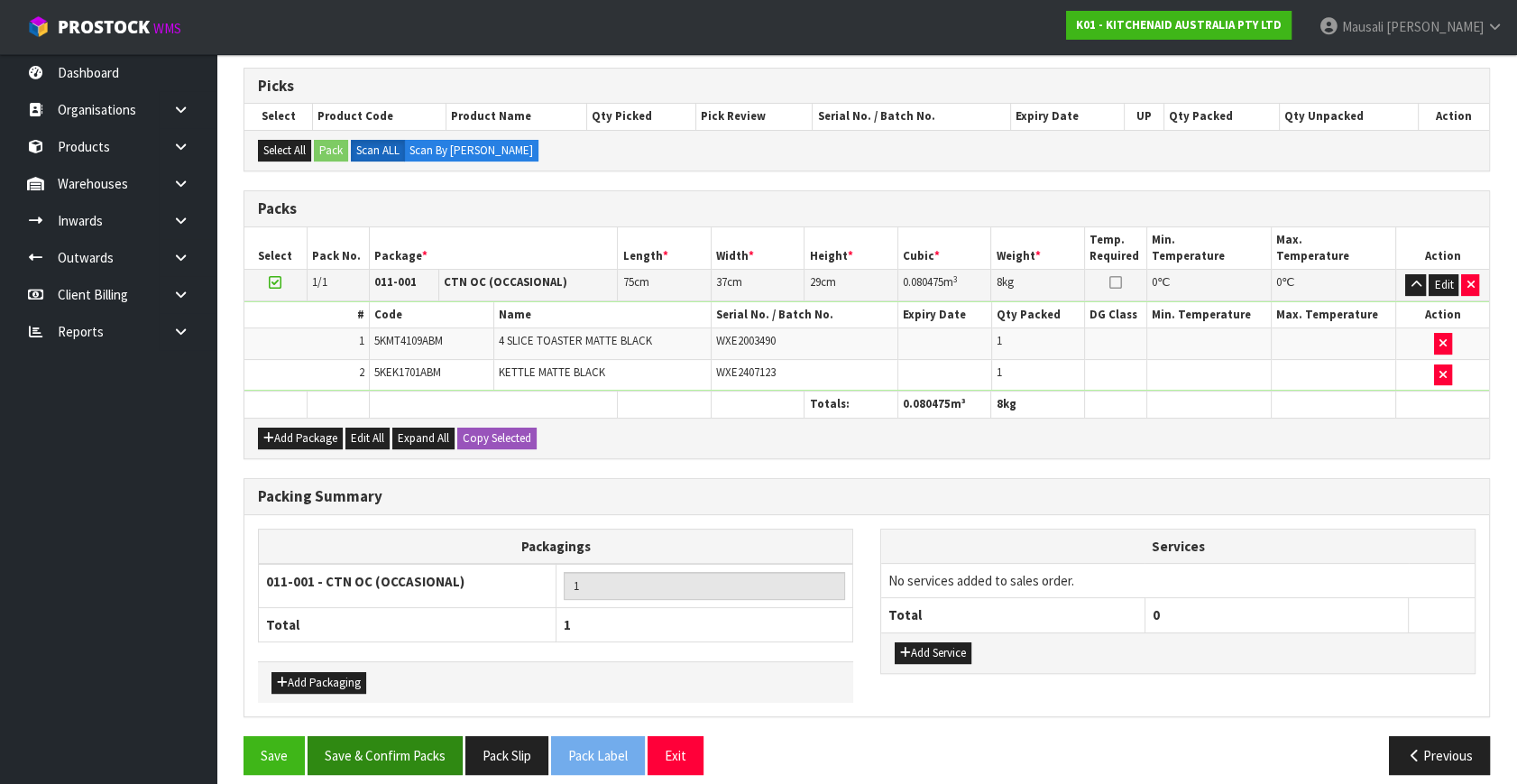
scroll to position [365, 0]
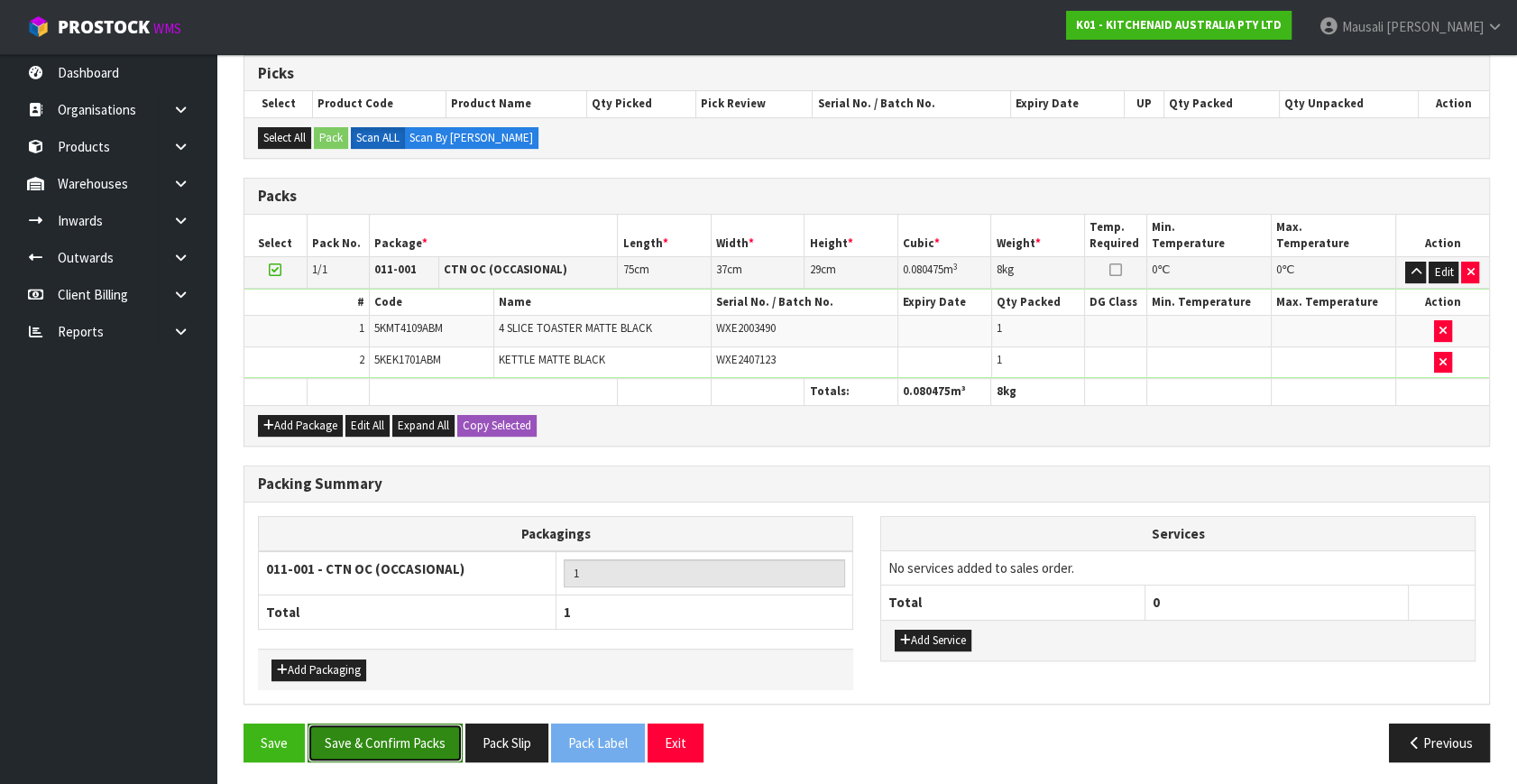
drag, startPoint x: 430, startPoint y: 735, endPoint x: 458, endPoint y: 731, distance: 28.3
click at [430, 735] on button "Save & Confirm Packs" at bounding box center [385, 742] width 155 height 39
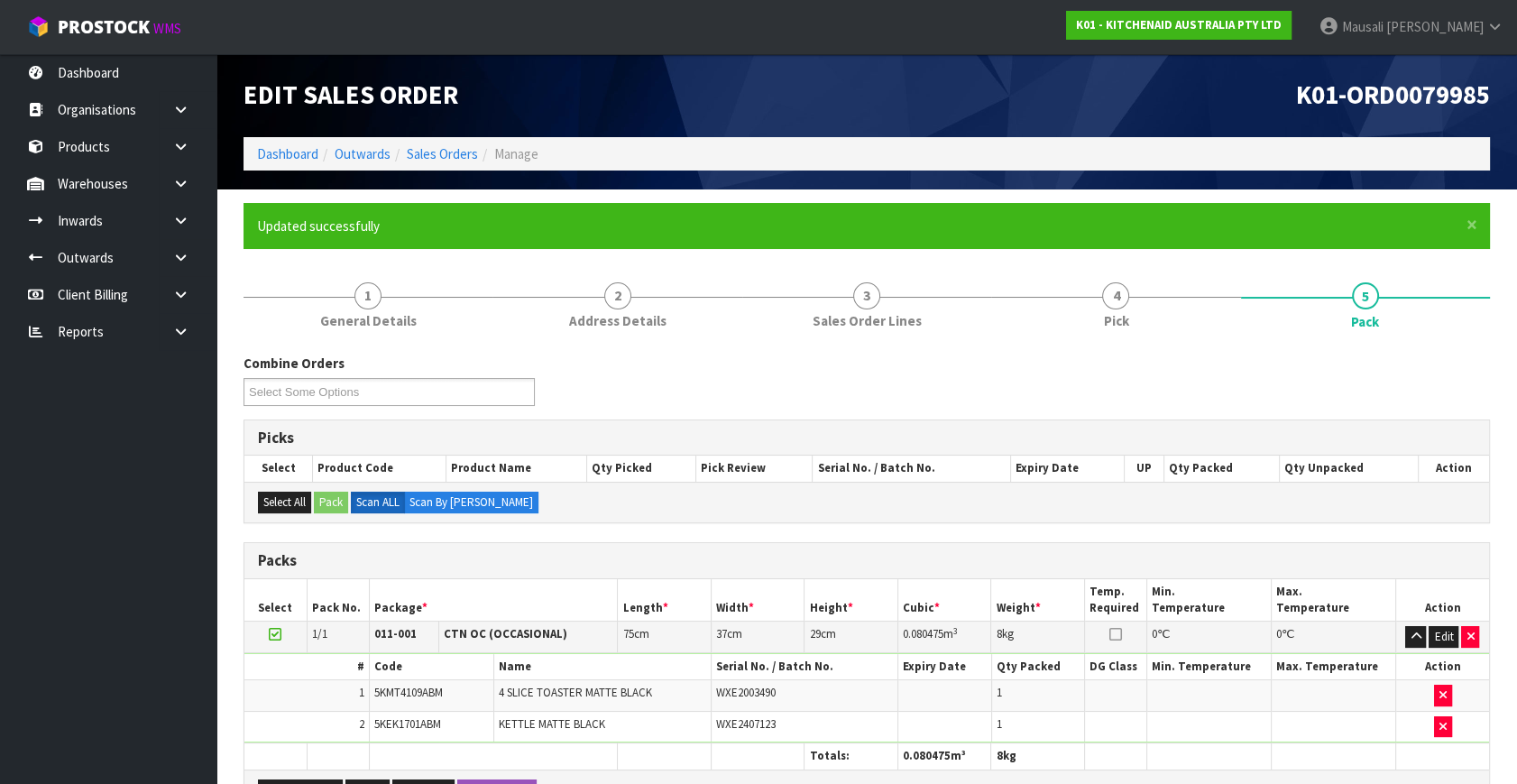
scroll to position [235, 0]
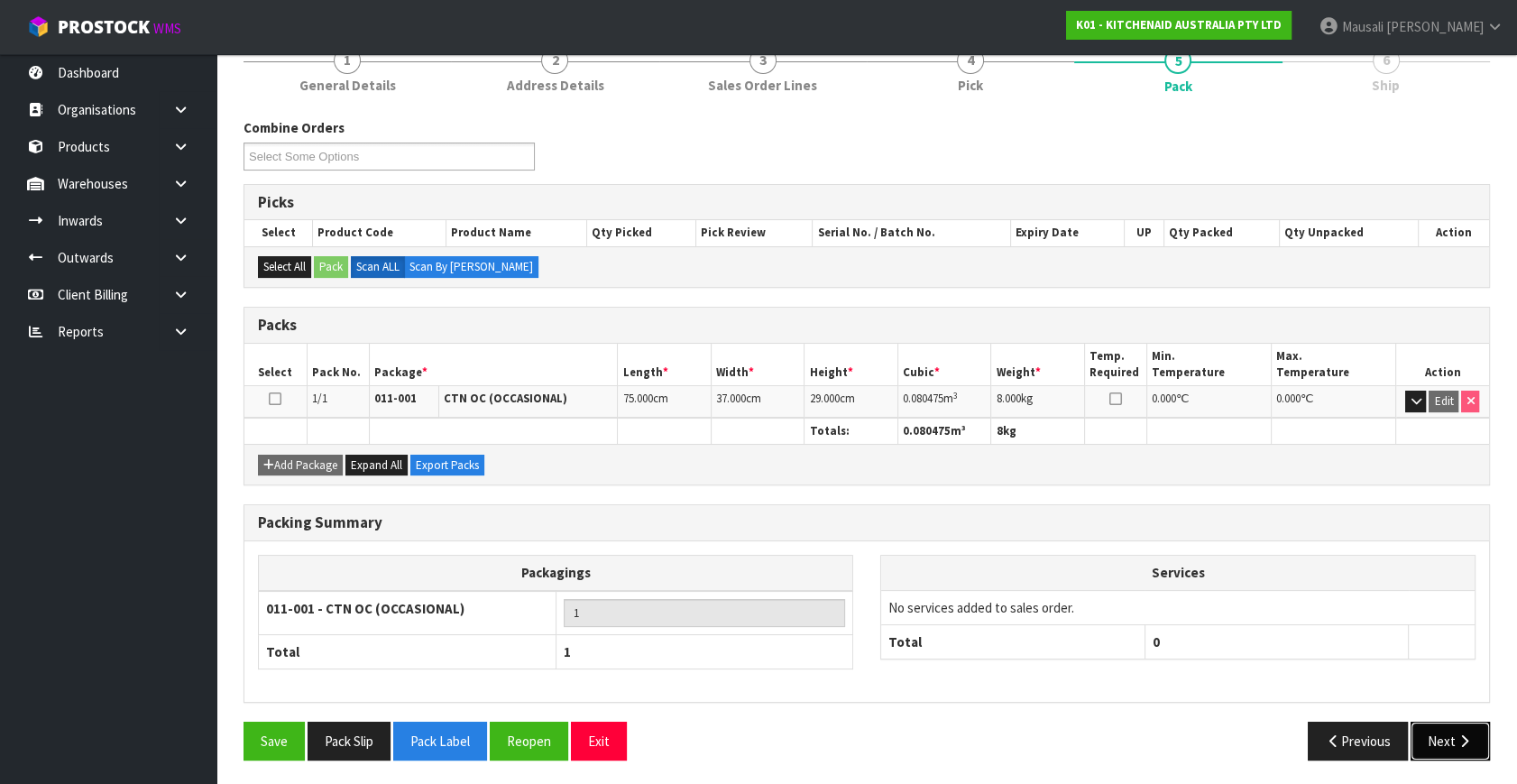
click at [1419, 736] on button "Next" at bounding box center [1450, 741] width 79 height 39
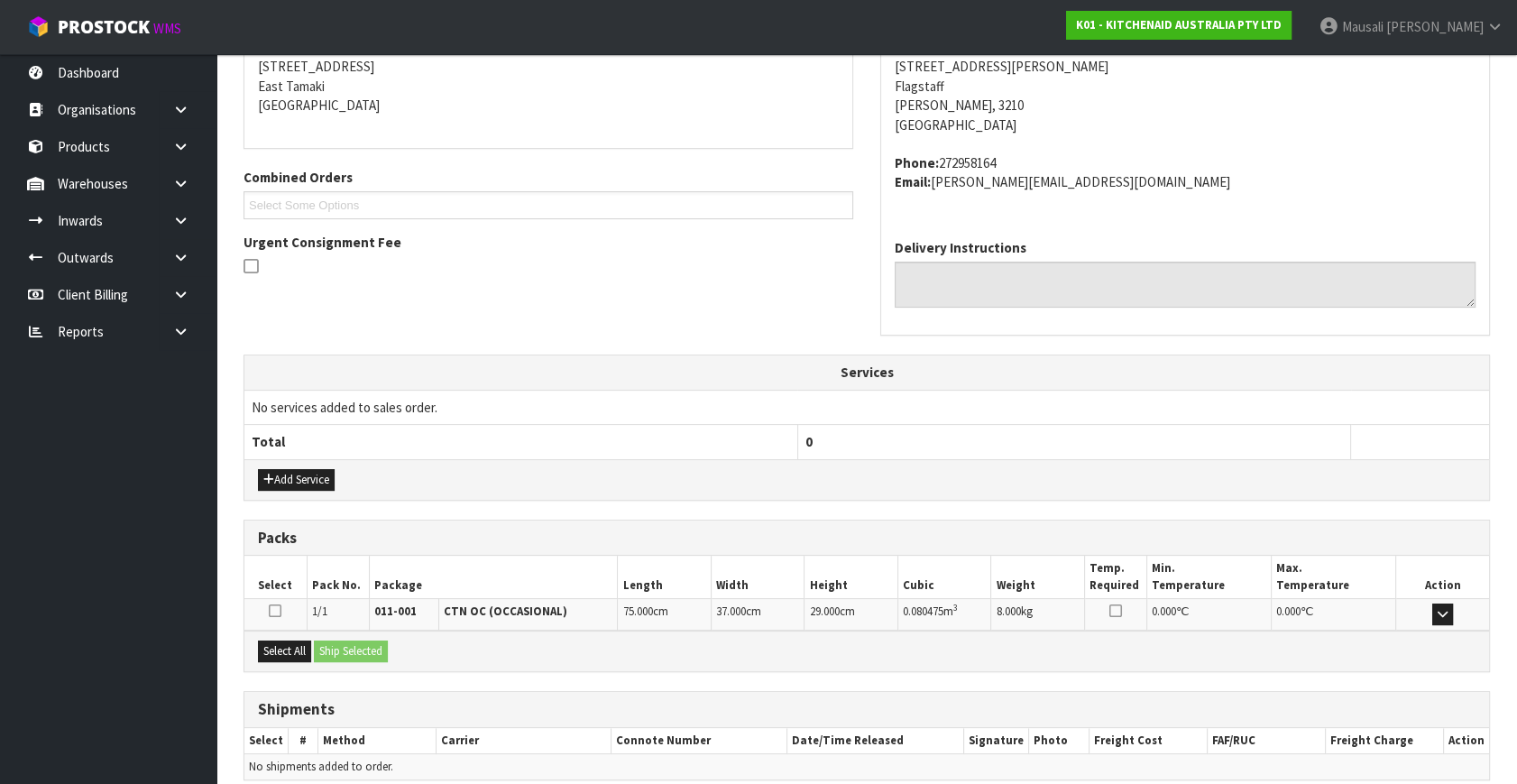
scroll to position [443, 0]
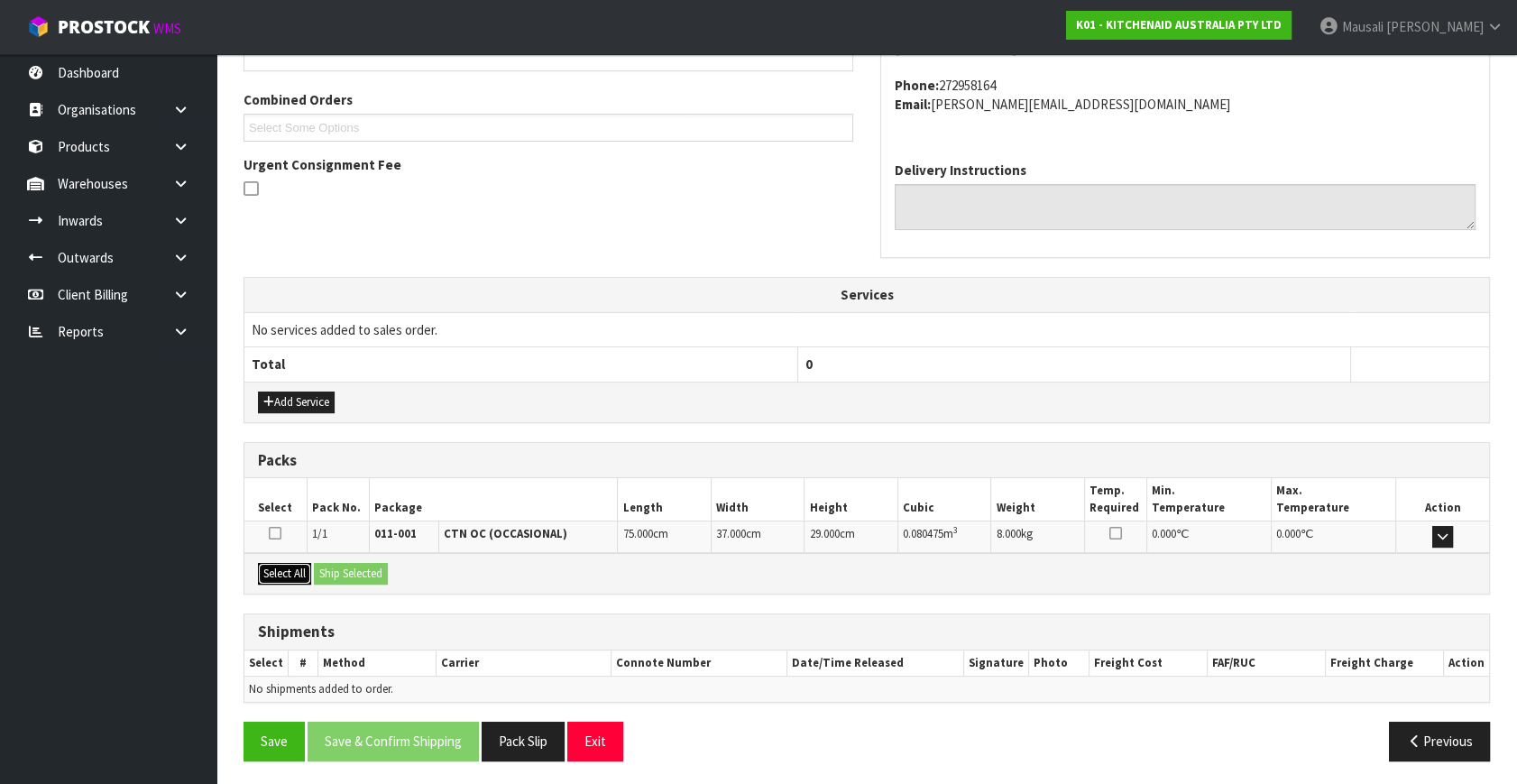
click at [278, 565] on button "Select All" at bounding box center [284, 573] width 54 height 22
click at [321, 564] on button "Ship Selected" at bounding box center [351, 573] width 74 height 22
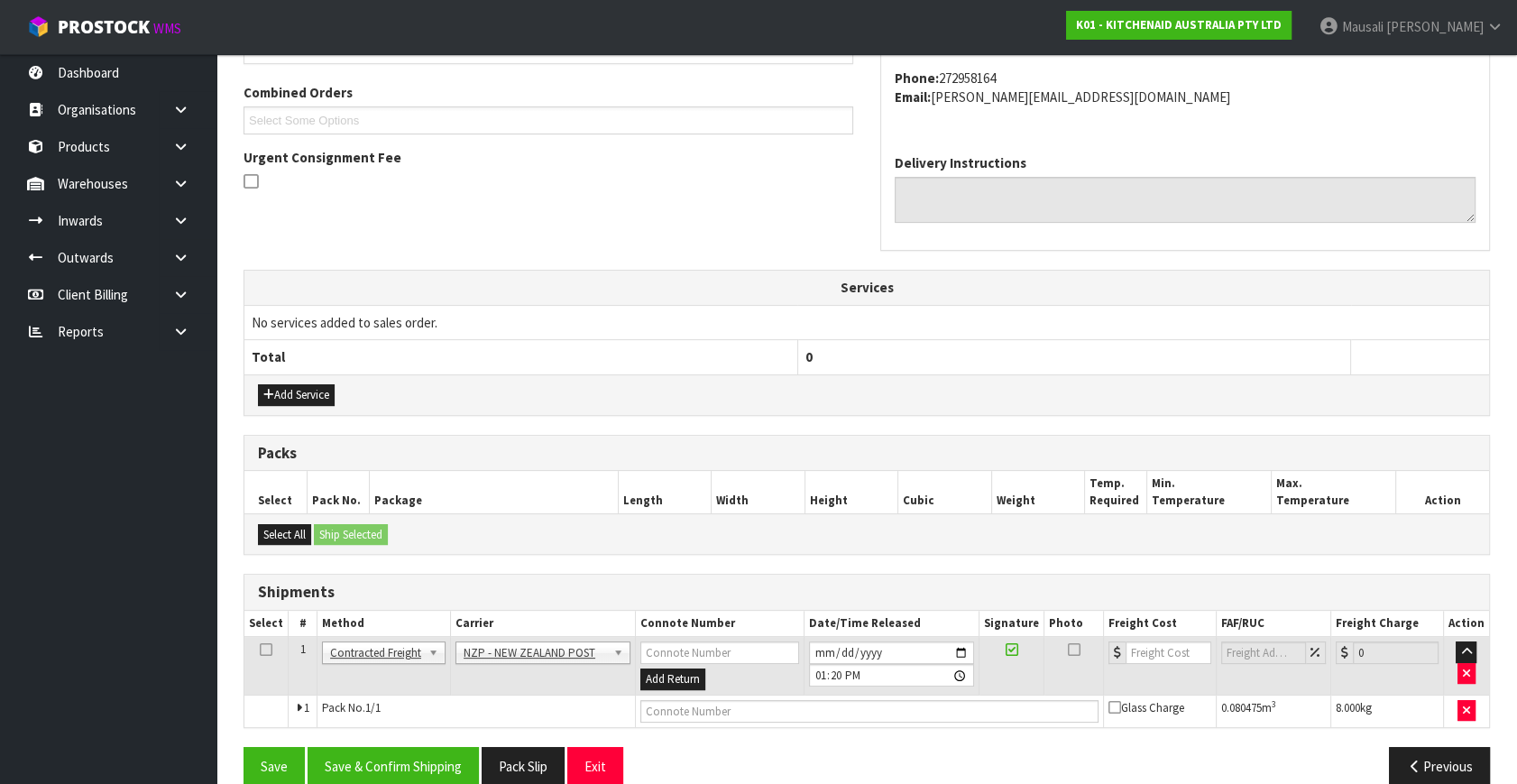
scroll to position [476, 0]
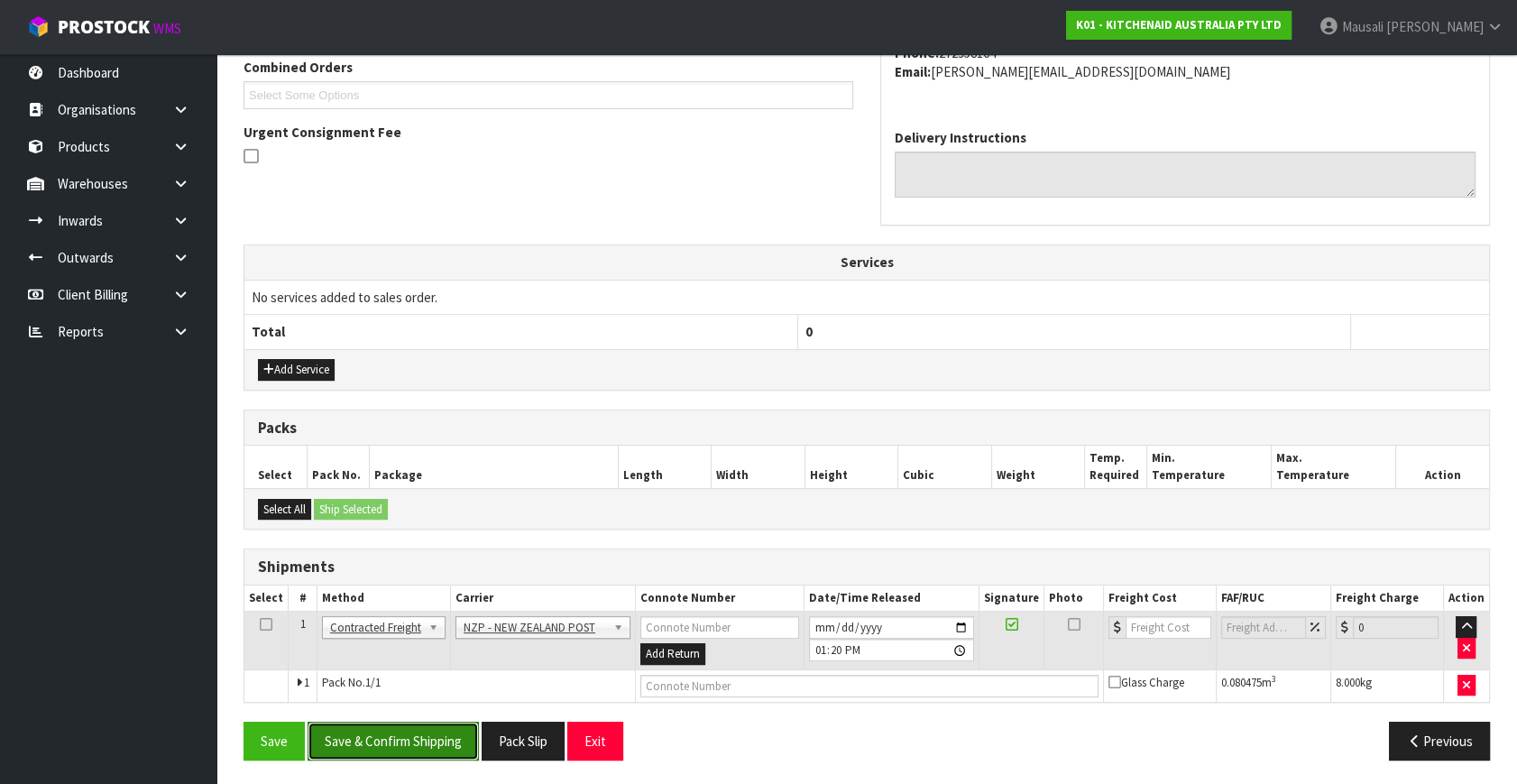
click at [447, 739] on button "Save & Confirm Shipping" at bounding box center [393, 741] width 171 height 39
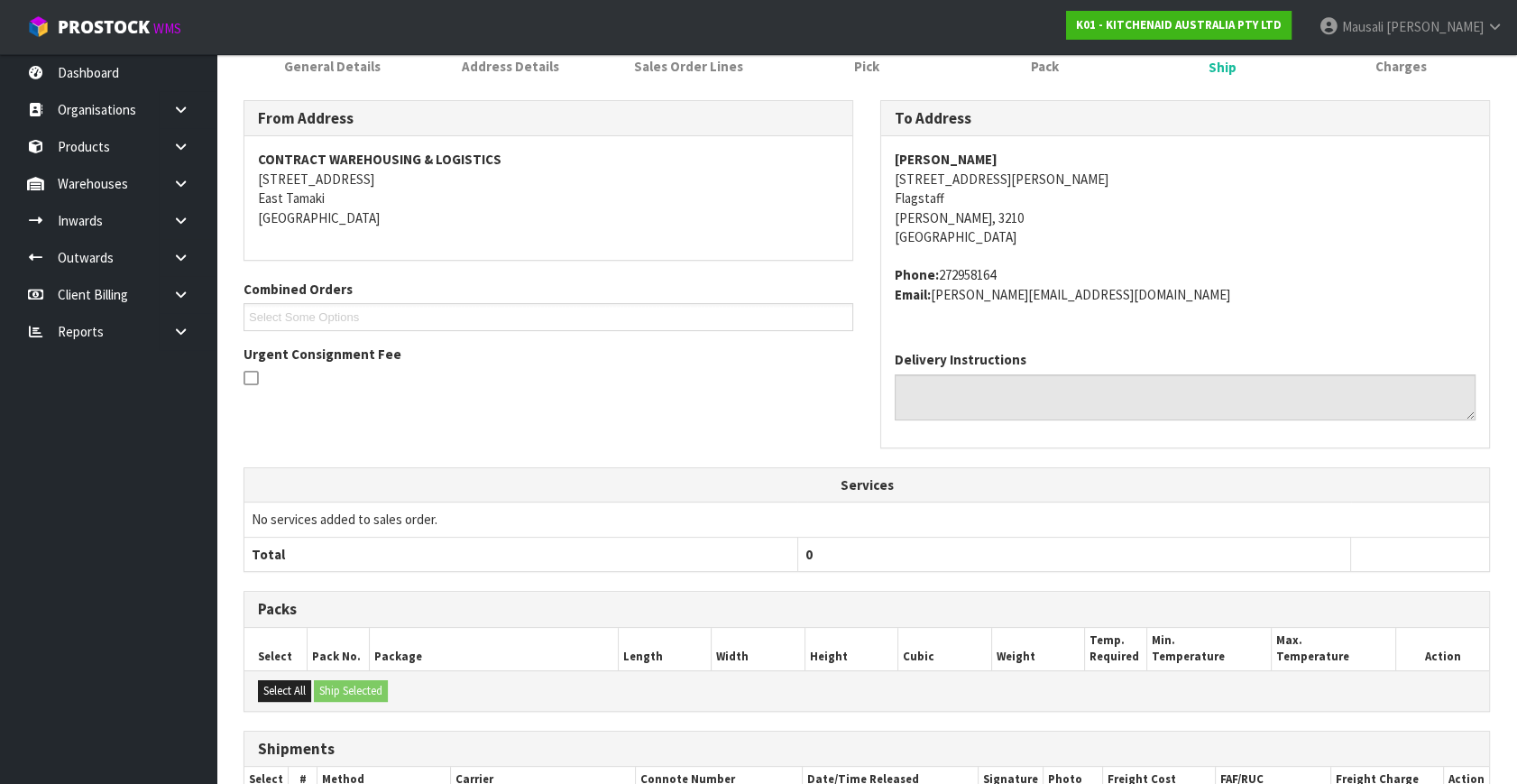
scroll to position [451, 0]
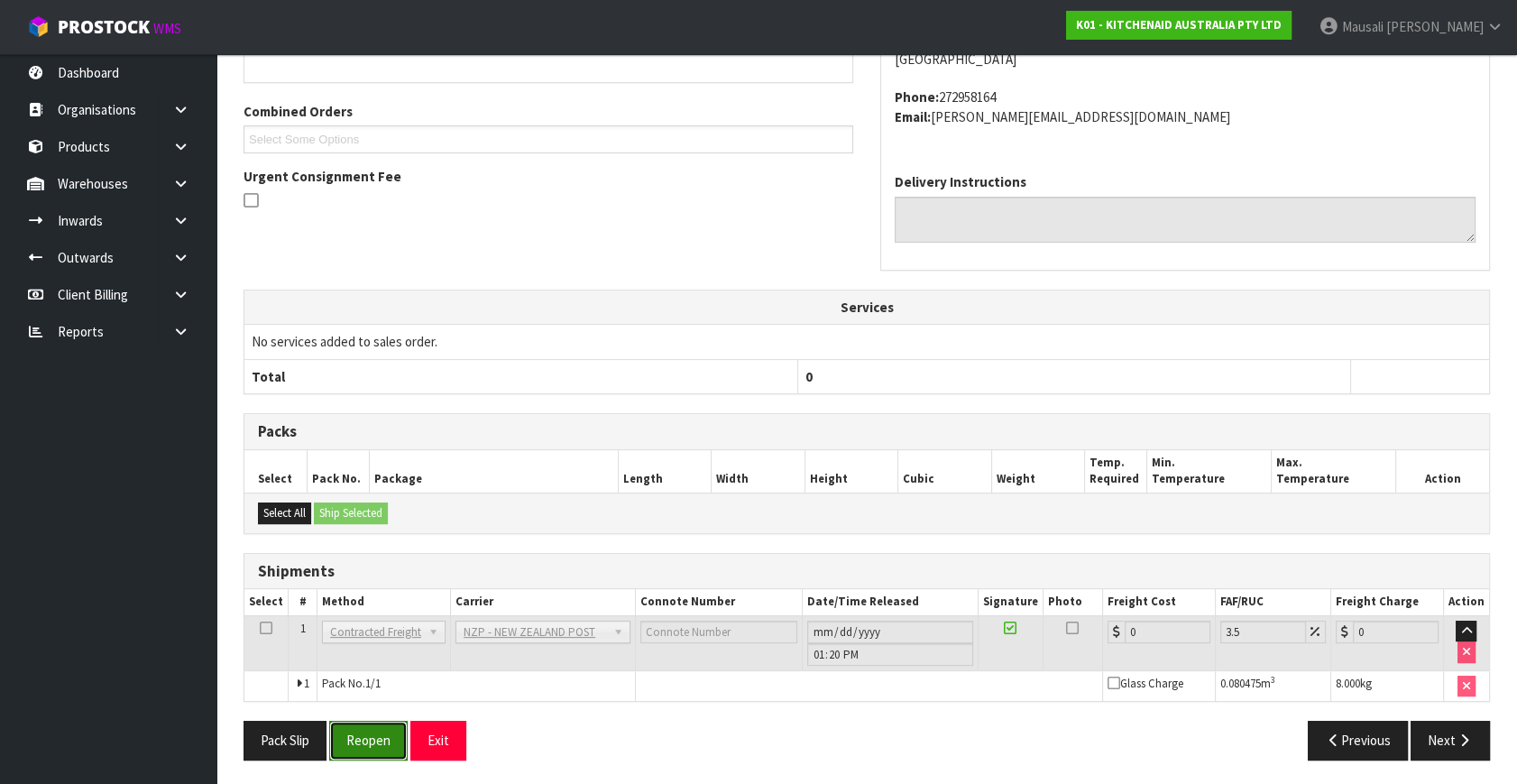
click at [386, 745] on button "Reopen" at bounding box center [369, 740] width 79 height 39
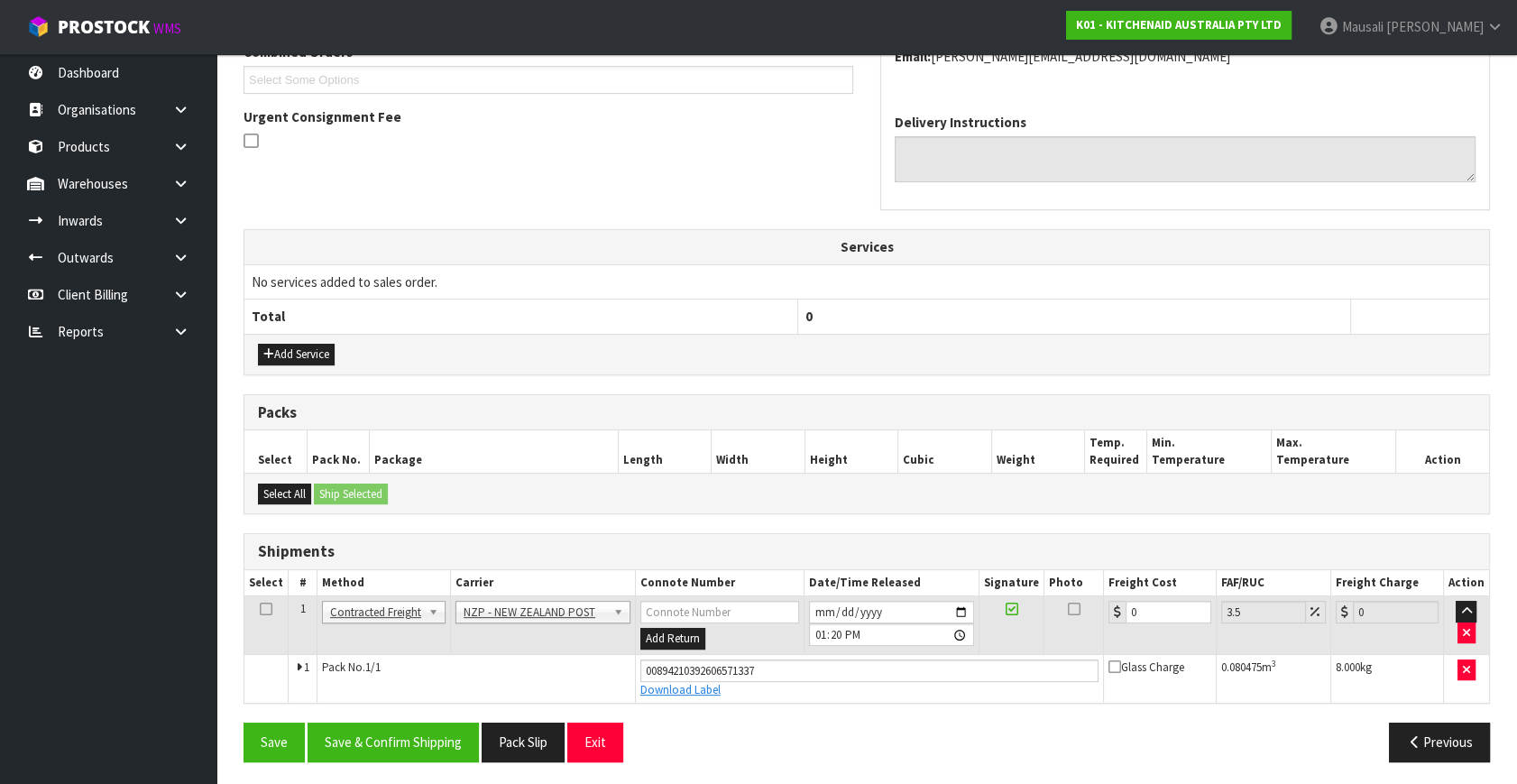
scroll to position [493, 0]
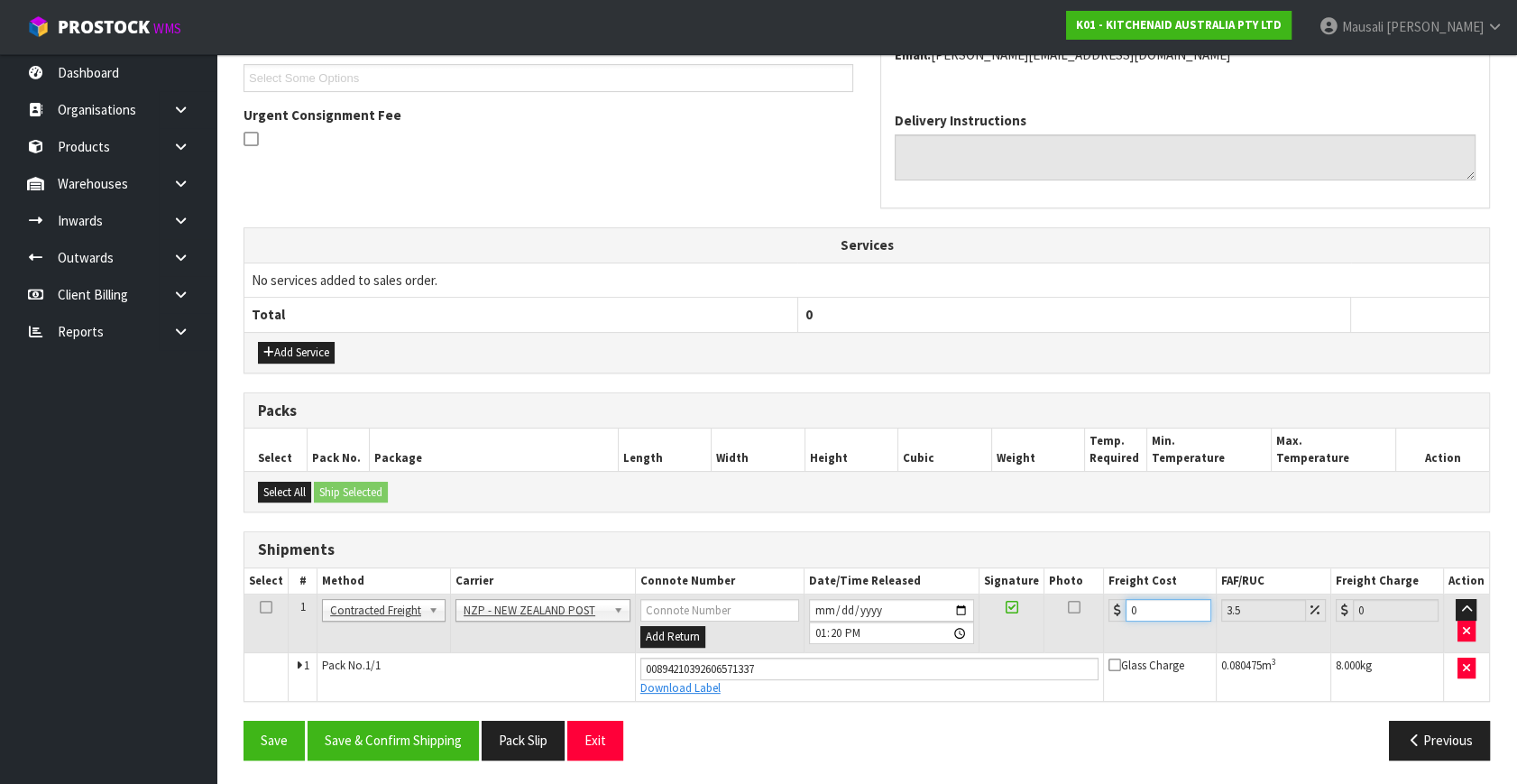
drag, startPoint x: 1151, startPoint y: 612, endPoint x: 1072, endPoint y: 664, distance: 94.6
click at [1072, 664] on tbody "1 Client Local Pickup Customer Local Pickup Company Freight Contracted Freight …" at bounding box center [867, 647] width 1245 height 106
click at [443, 737] on button "Save & Confirm Shipping" at bounding box center [393, 740] width 171 height 39
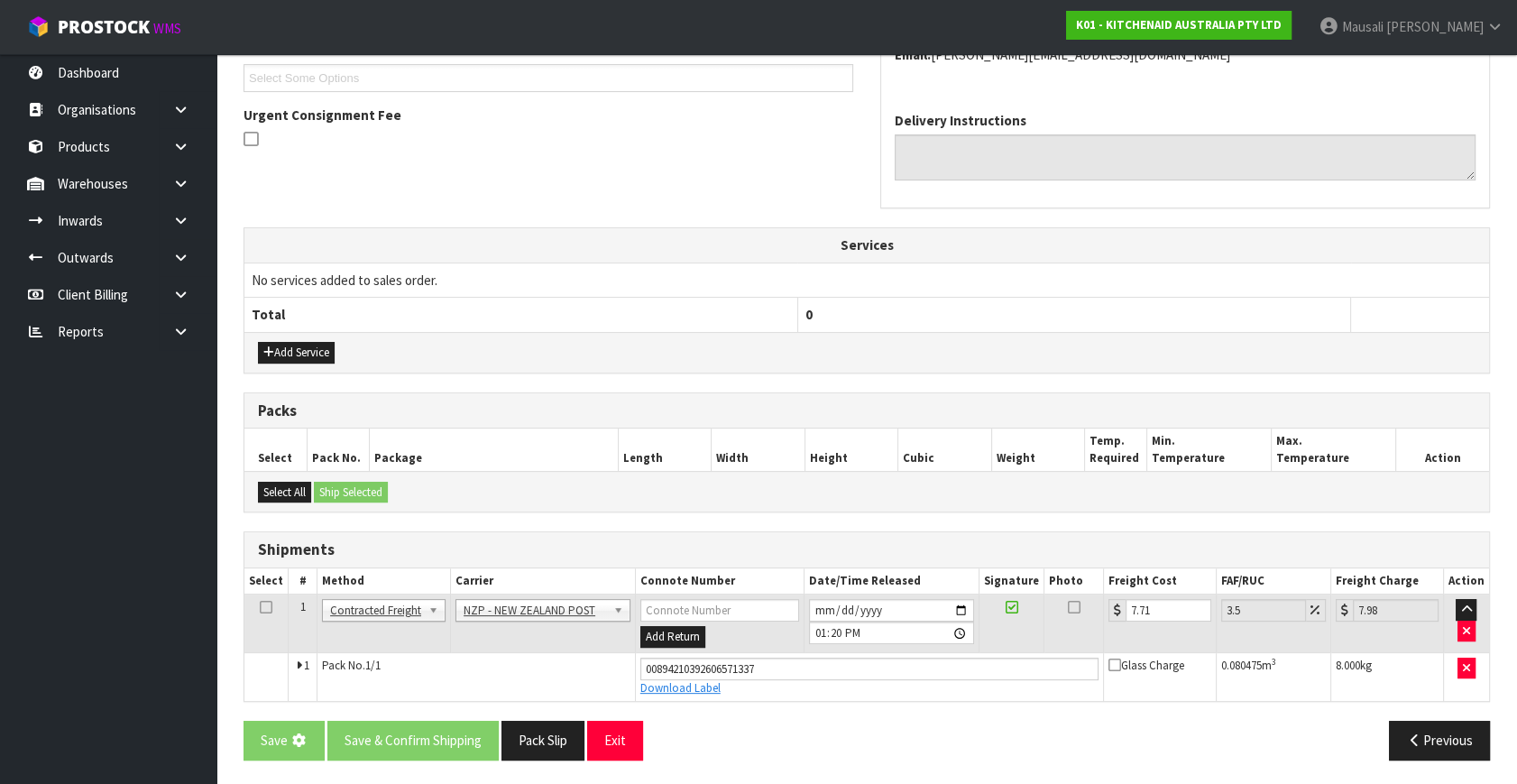
scroll to position [0, 0]
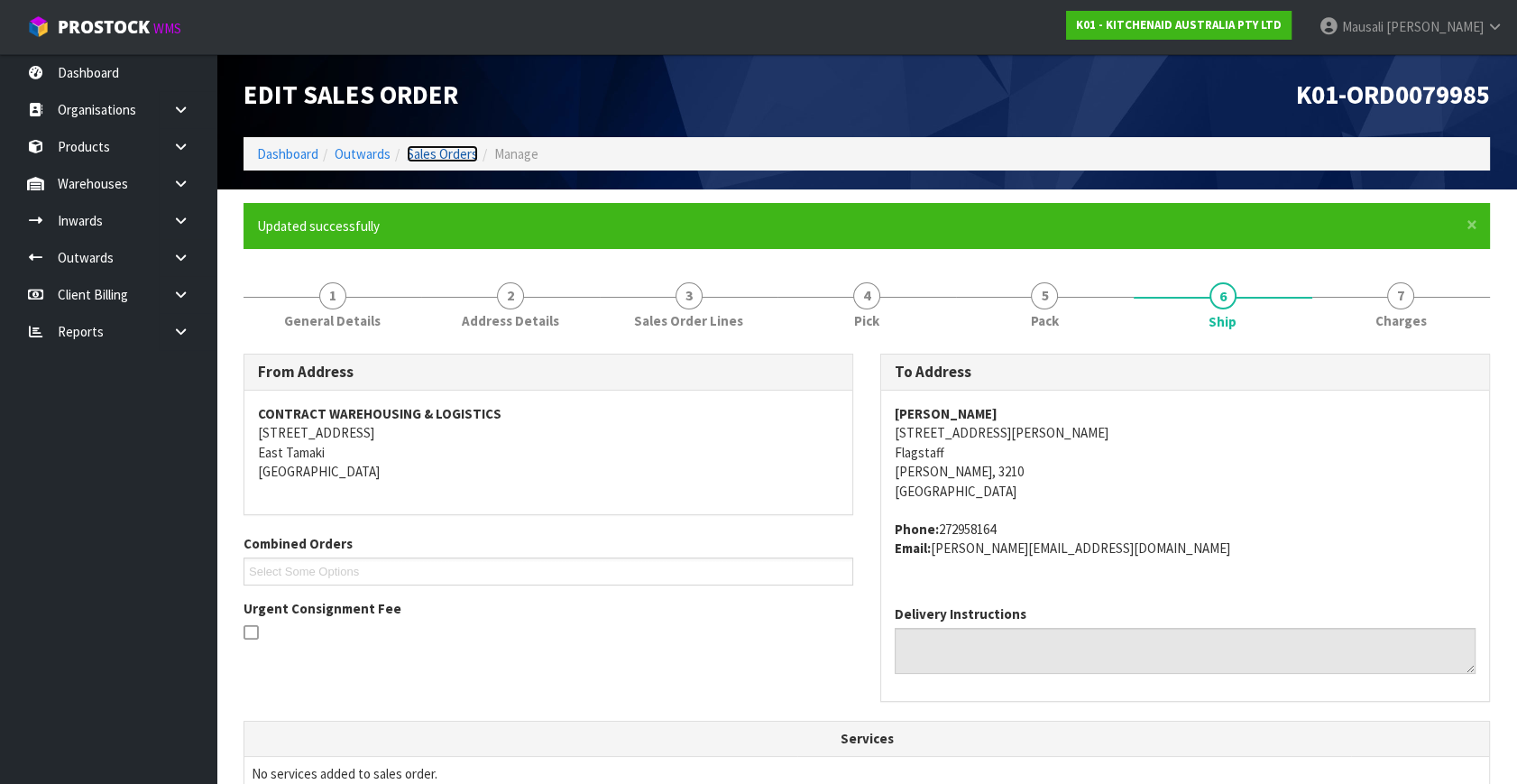
click at [417, 146] on link "Sales Orders" at bounding box center [442, 154] width 71 height 17
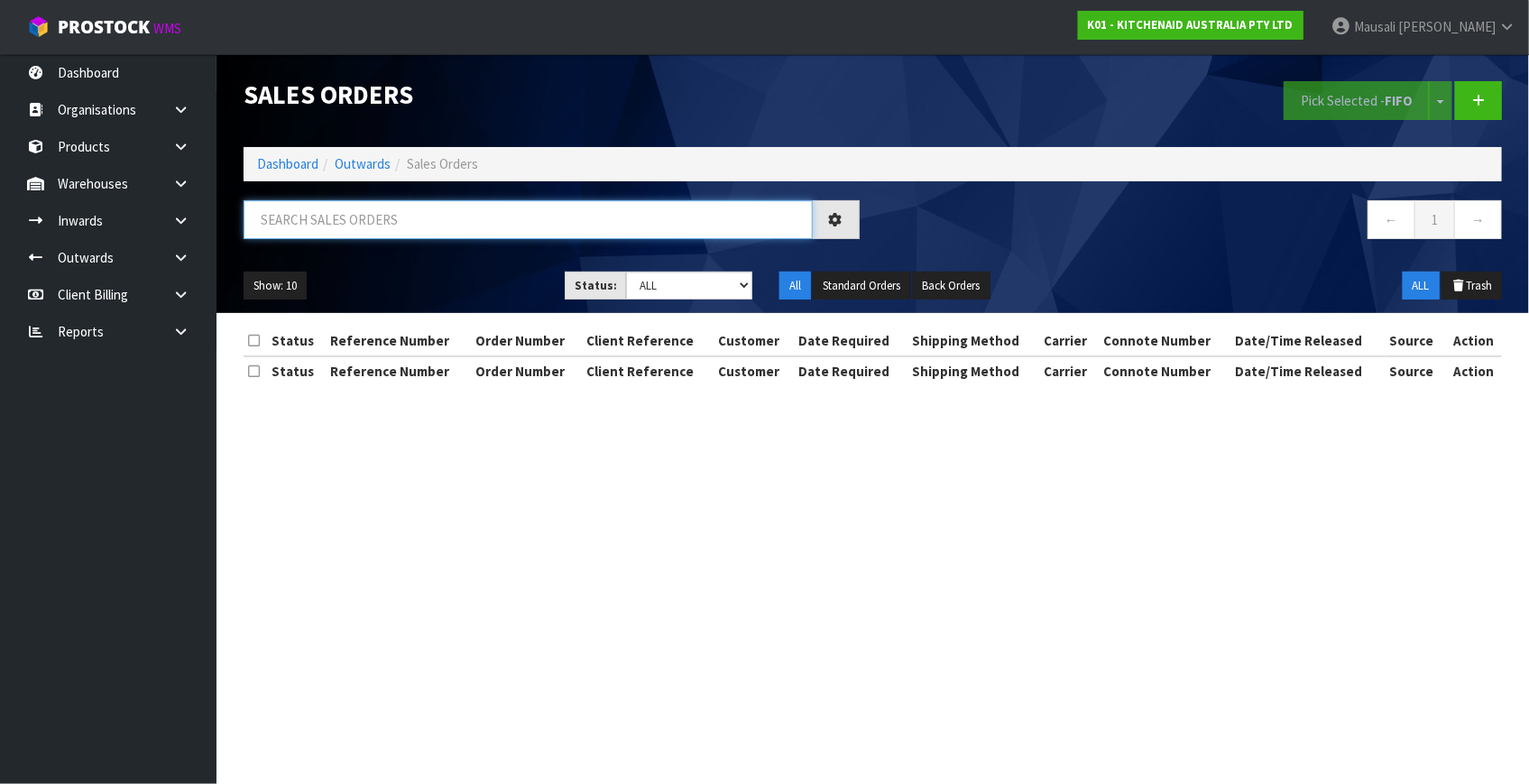
click at [343, 219] on input "text" at bounding box center [528, 219] width 569 height 39
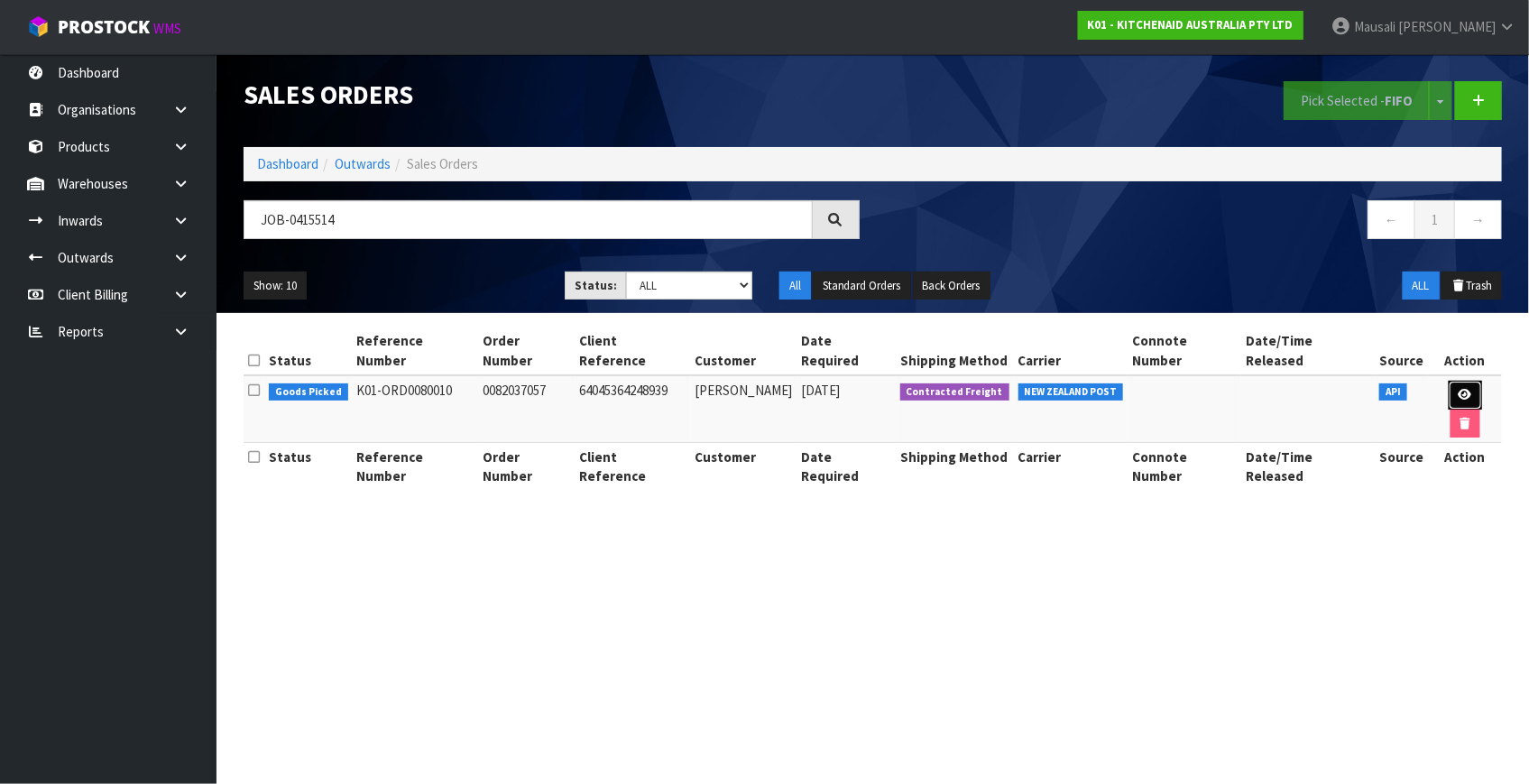
click at [1449, 381] on link at bounding box center [1465, 395] width 34 height 29
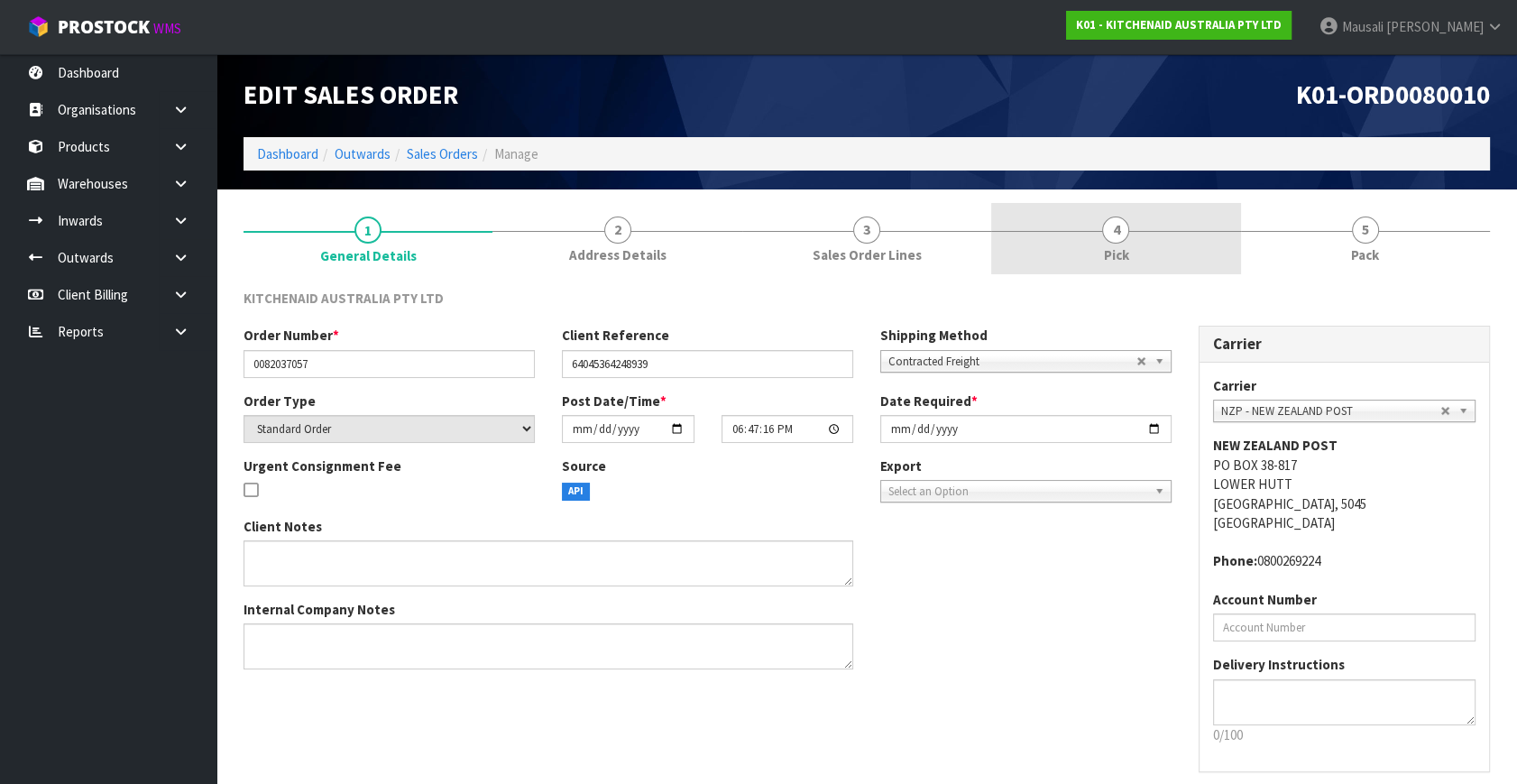
click at [1175, 241] on link "4 Pick" at bounding box center [1116, 238] width 249 height 71
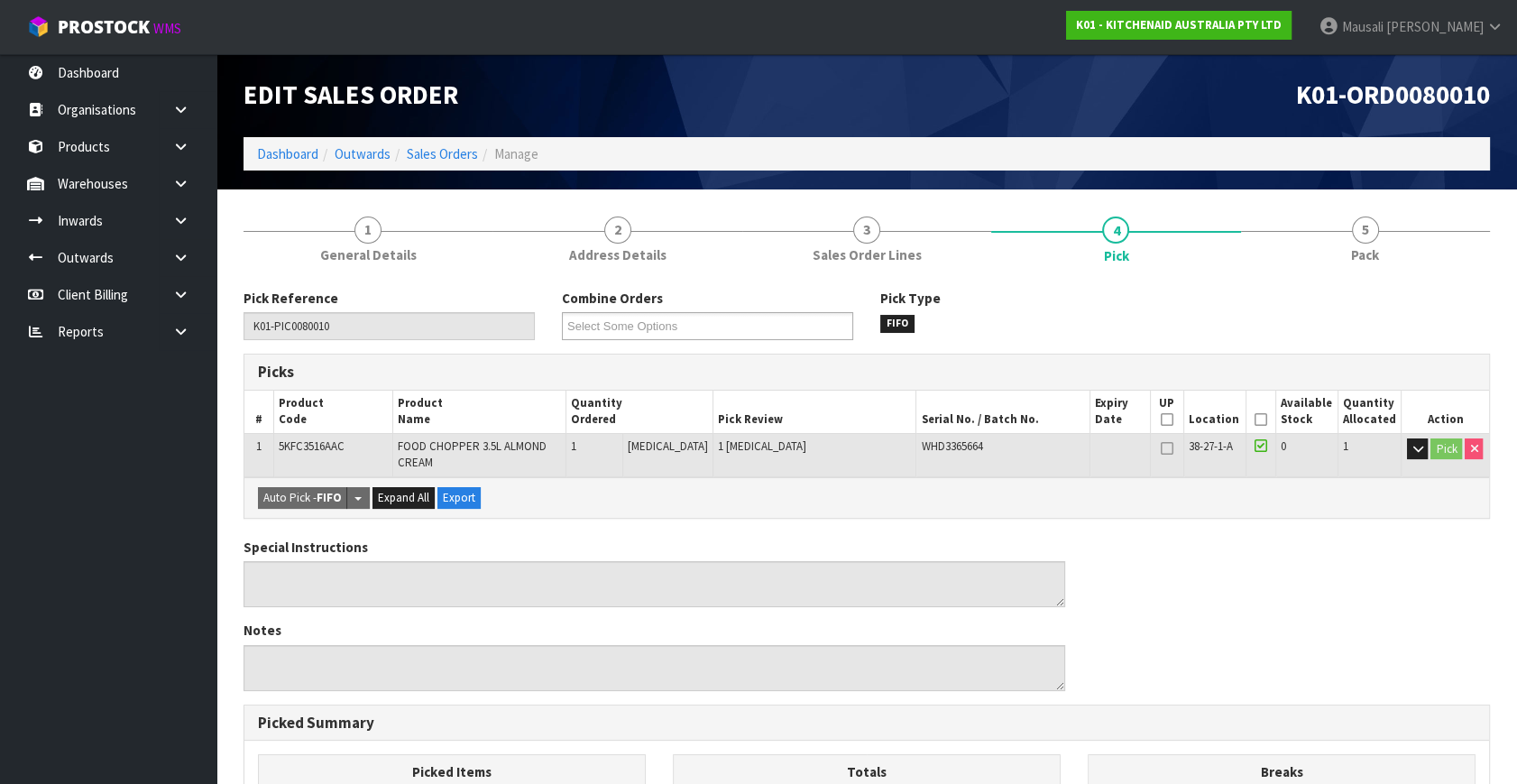
click at [1255, 419] on icon at bounding box center [1260, 419] width 12 height 1
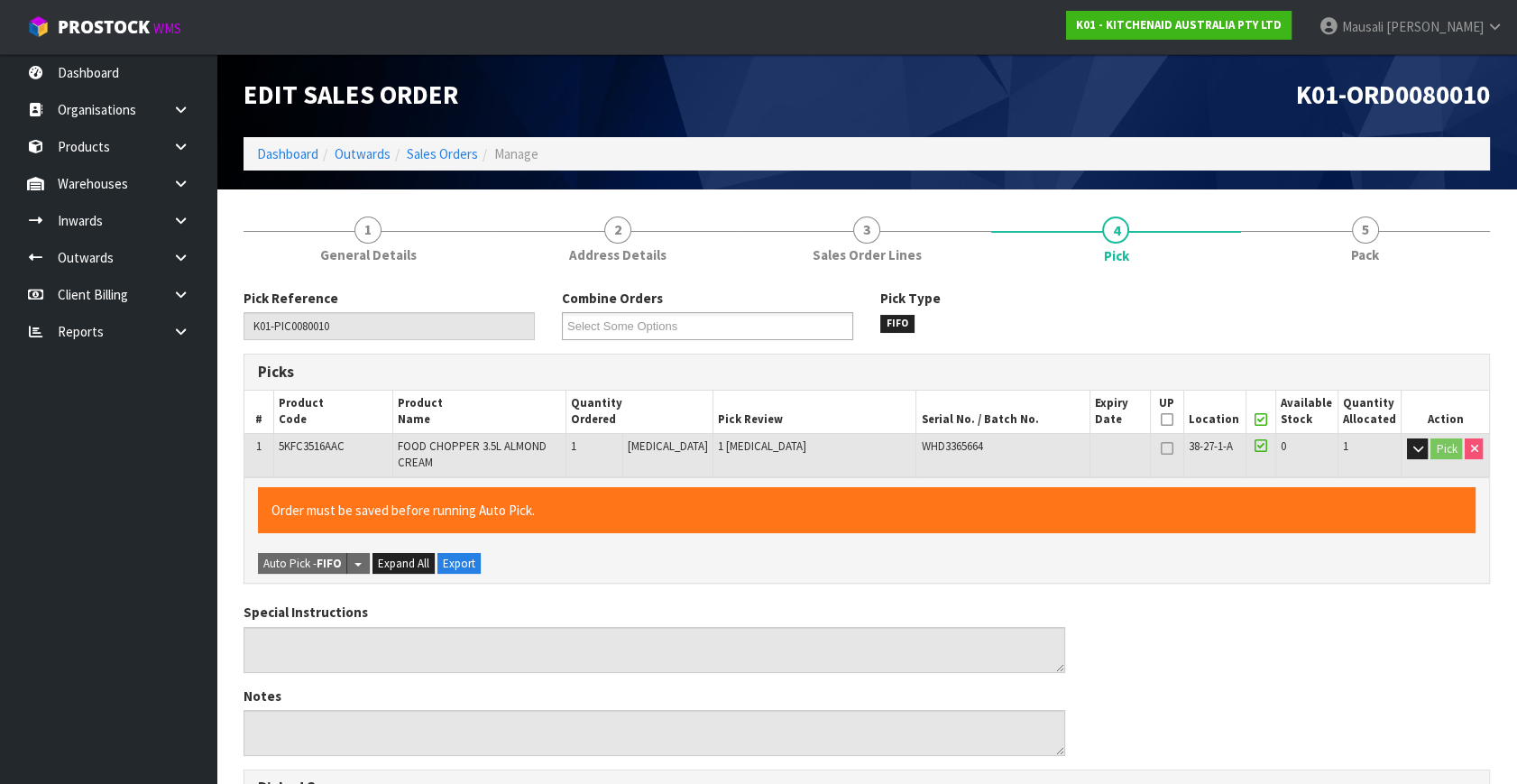
scroll to position [480, 0]
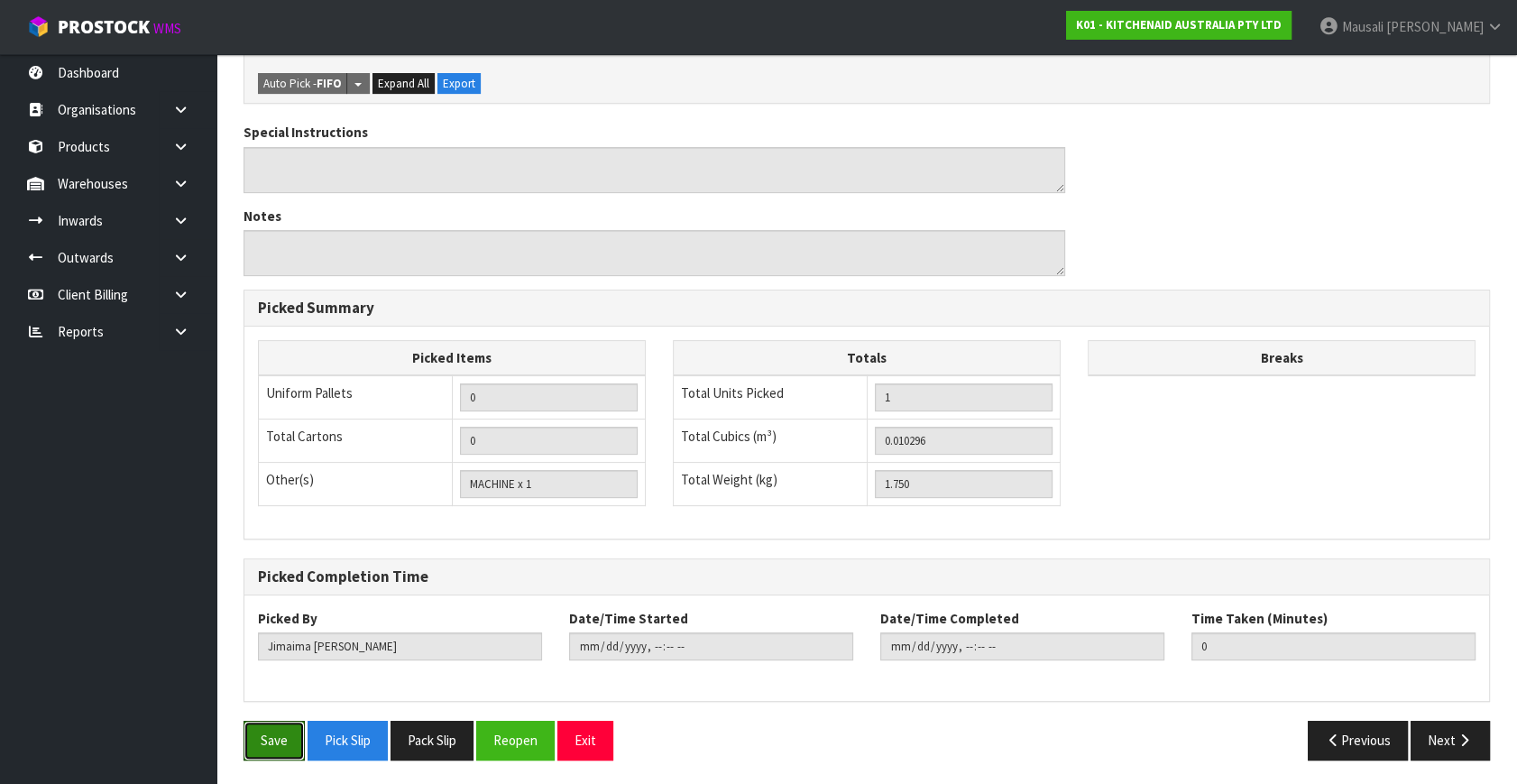
drag, startPoint x: 280, startPoint y: 730, endPoint x: 436, endPoint y: 682, distance: 163.2
click at [280, 729] on button "Save" at bounding box center [274, 740] width 61 height 39
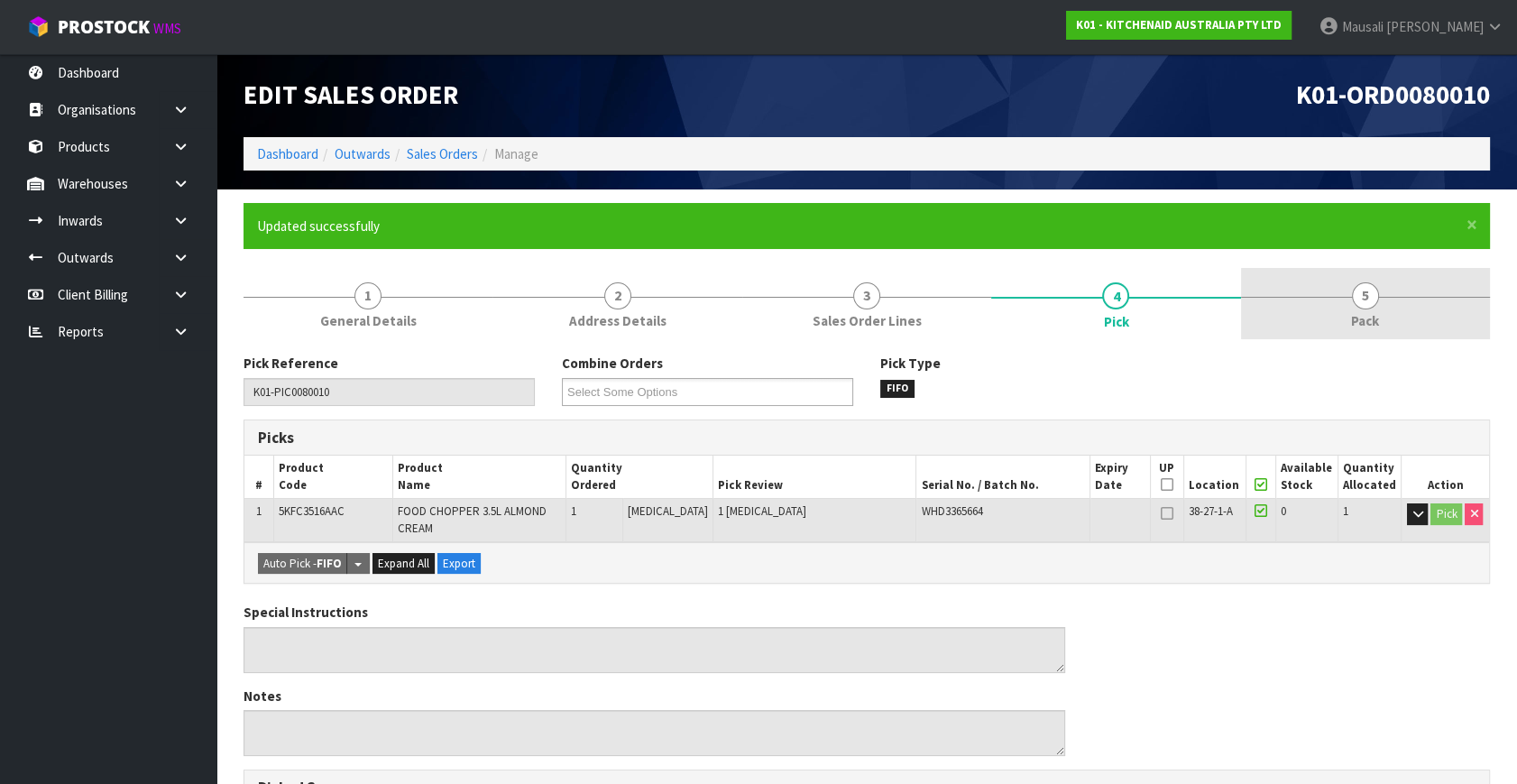
click at [1353, 337] on link "5 Pack" at bounding box center [1366, 303] width 249 height 71
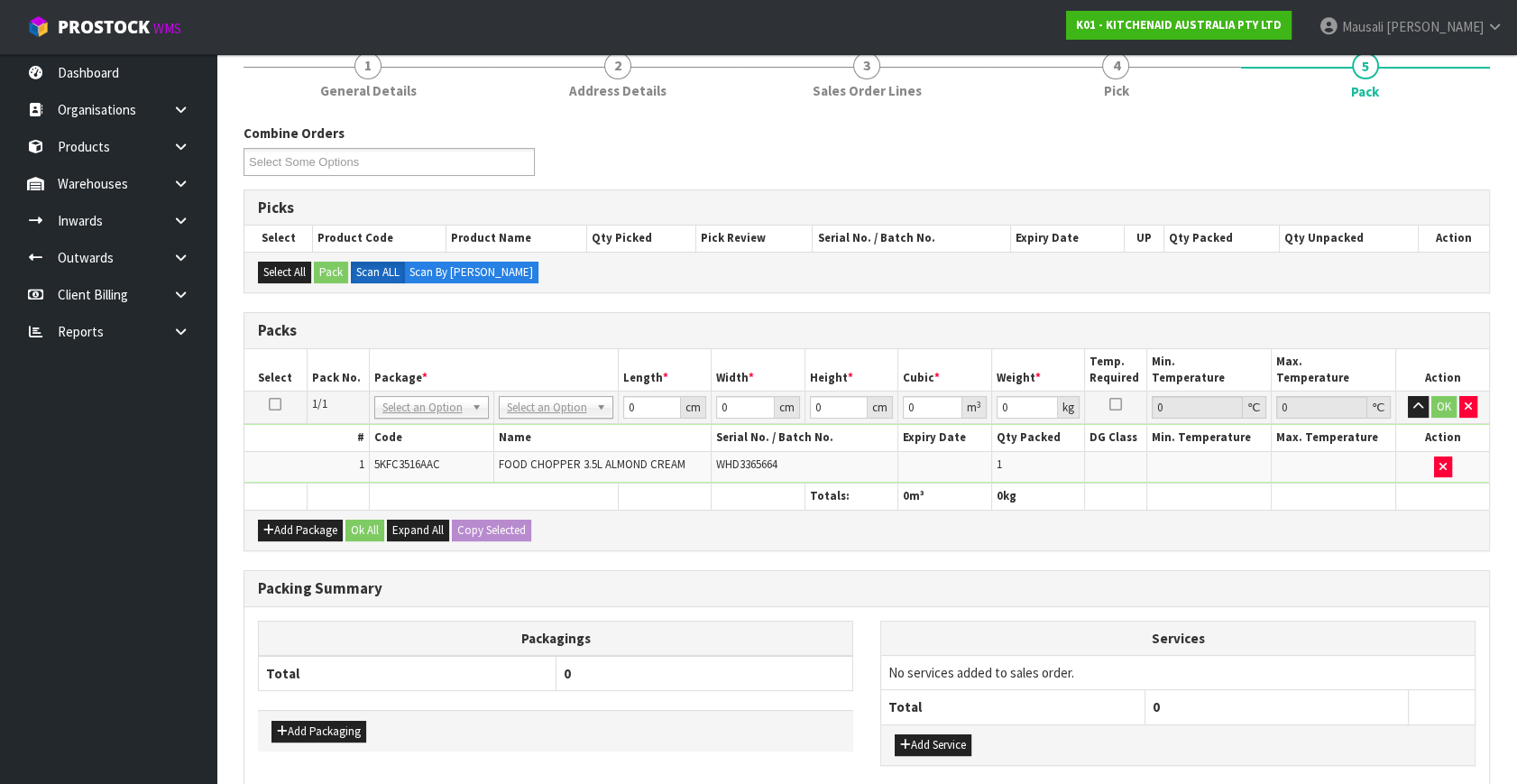
scroll to position [325, 0]
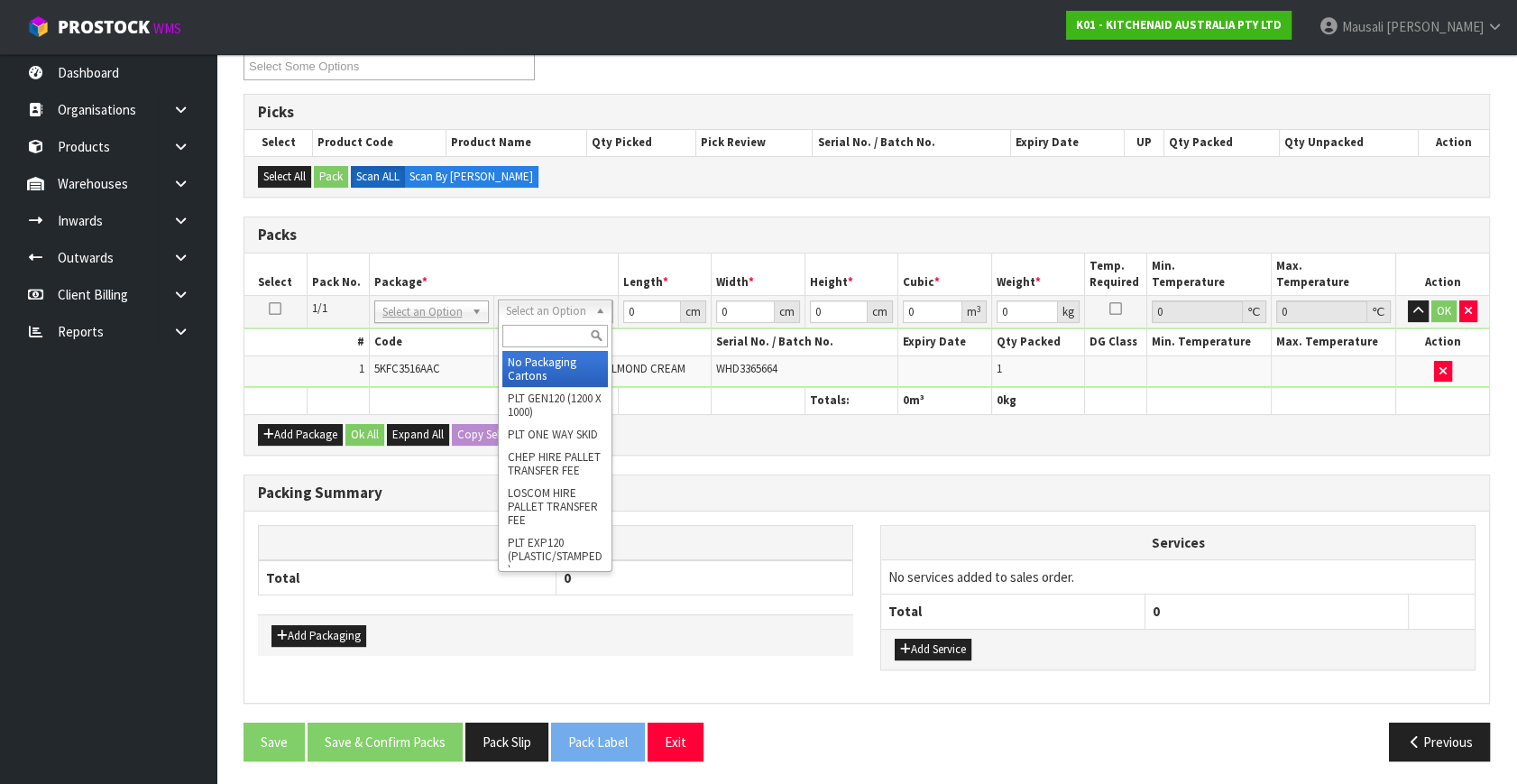
click at [542, 339] on input "text" at bounding box center [555, 336] width 105 height 23
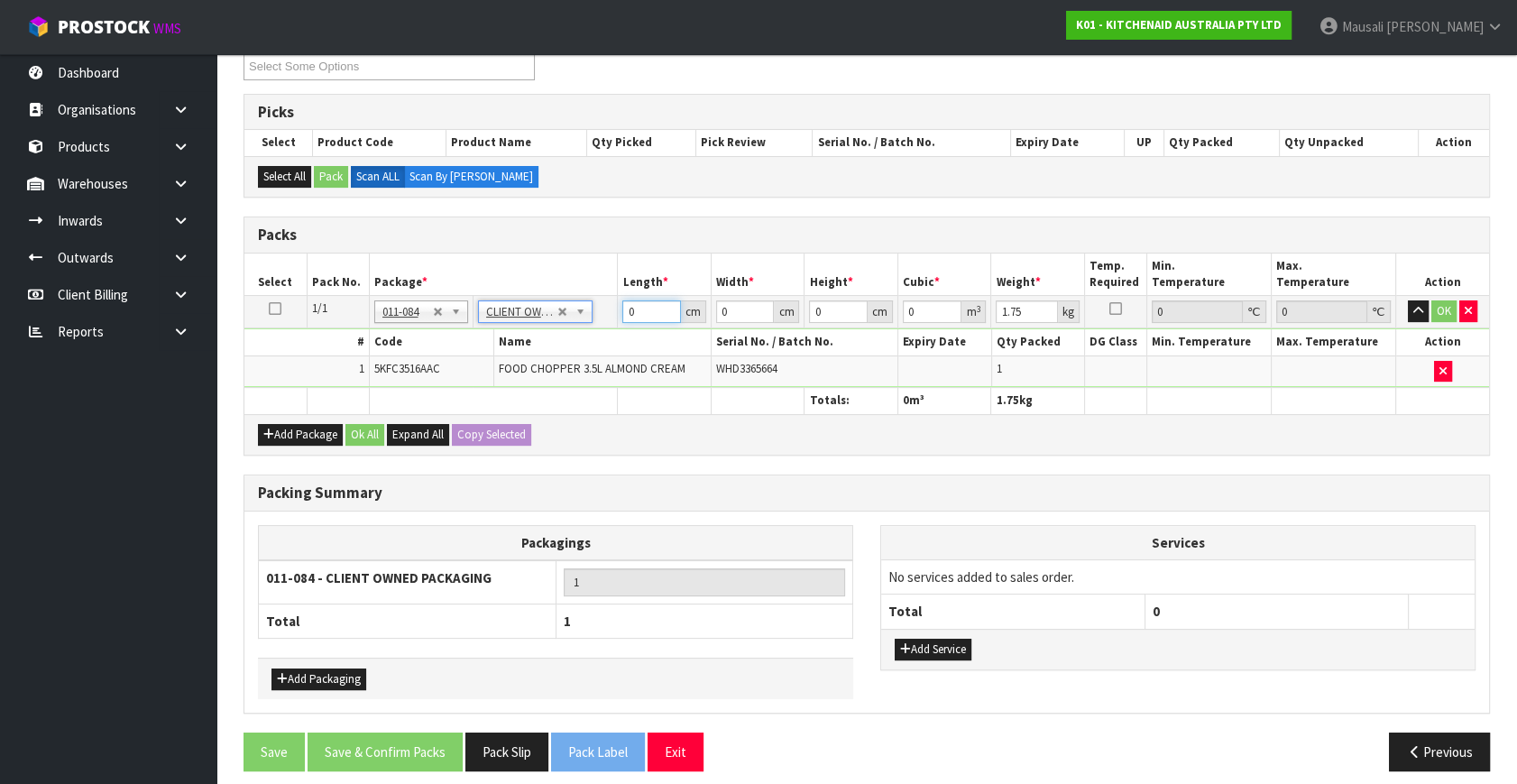
drag, startPoint x: 645, startPoint y: 303, endPoint x: 559, endPoint y: 347, distance: 96.6
click at [559, 347] on tbody "1/1 NONE 007-001 007-002 007-004 007-009 007-013 007-014 007-015 007-017 007-01…" at bounding box center [867, 342] width 1245 height 92
click at [370, 435] on button "Ok All" at bounding box center [365, 435] width 39 height 22
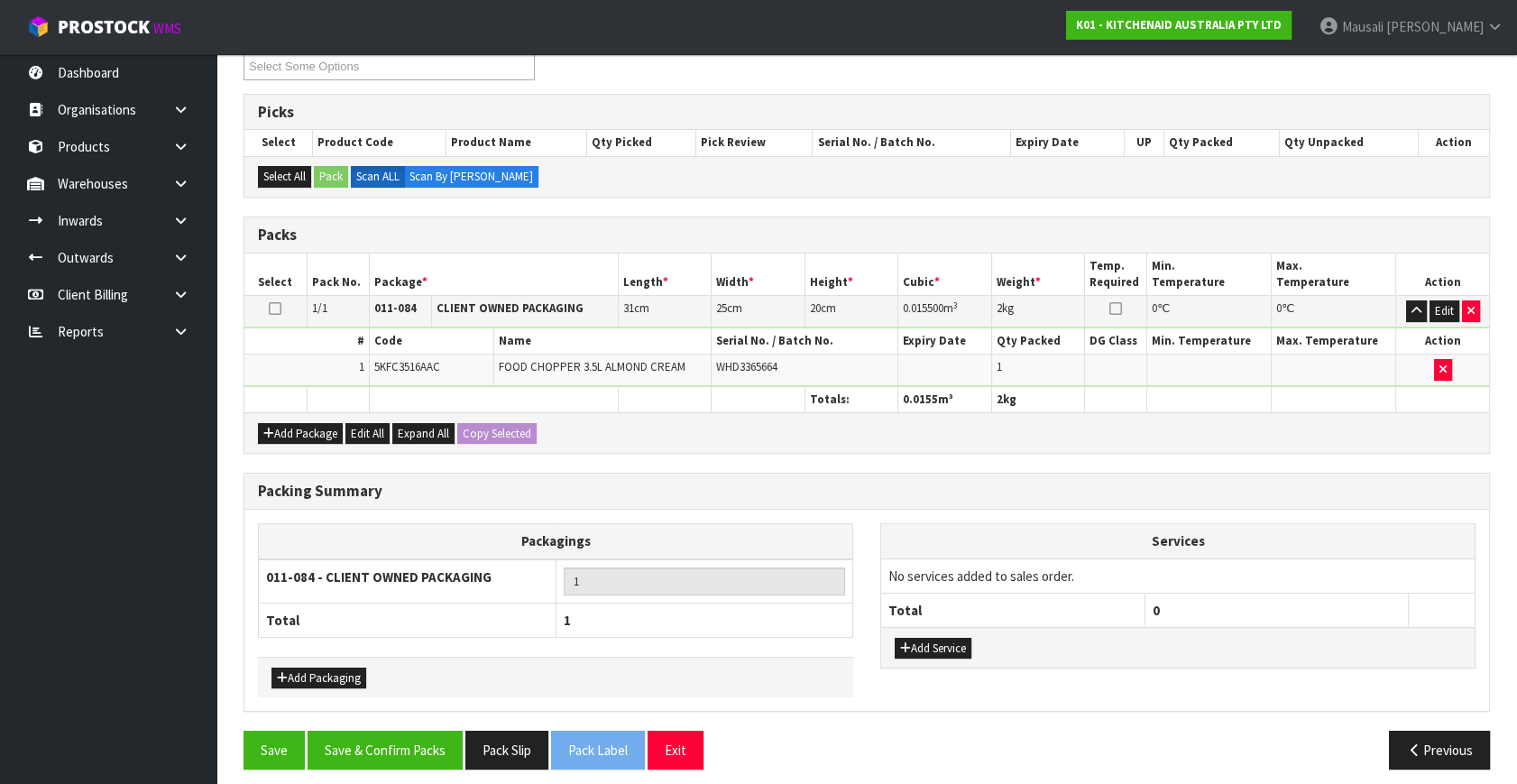
scroll to position [334, 0]
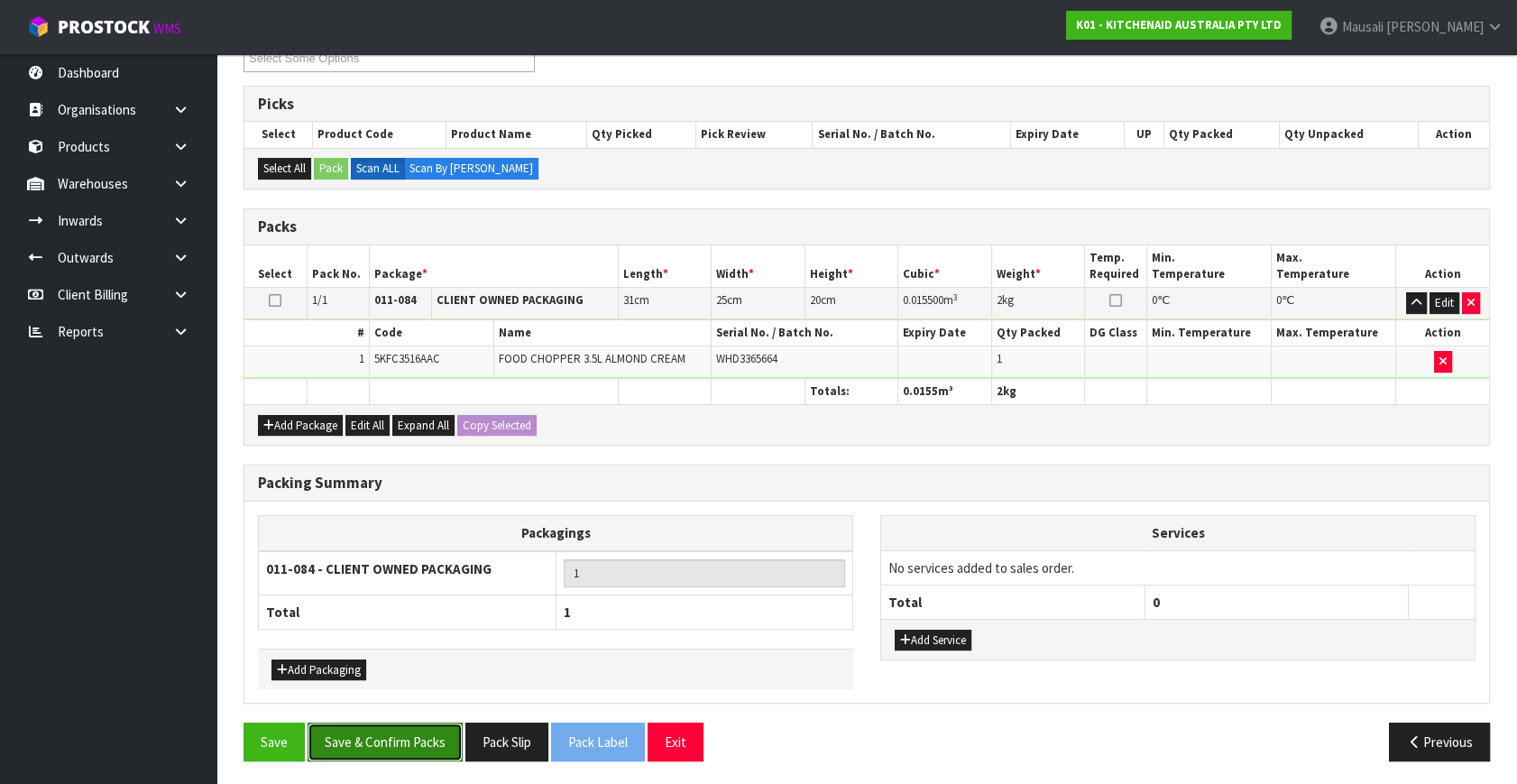
click at [411, 740] on button "Save & Confirm Packs" at bounding box center [385, 742] width 155 height 39
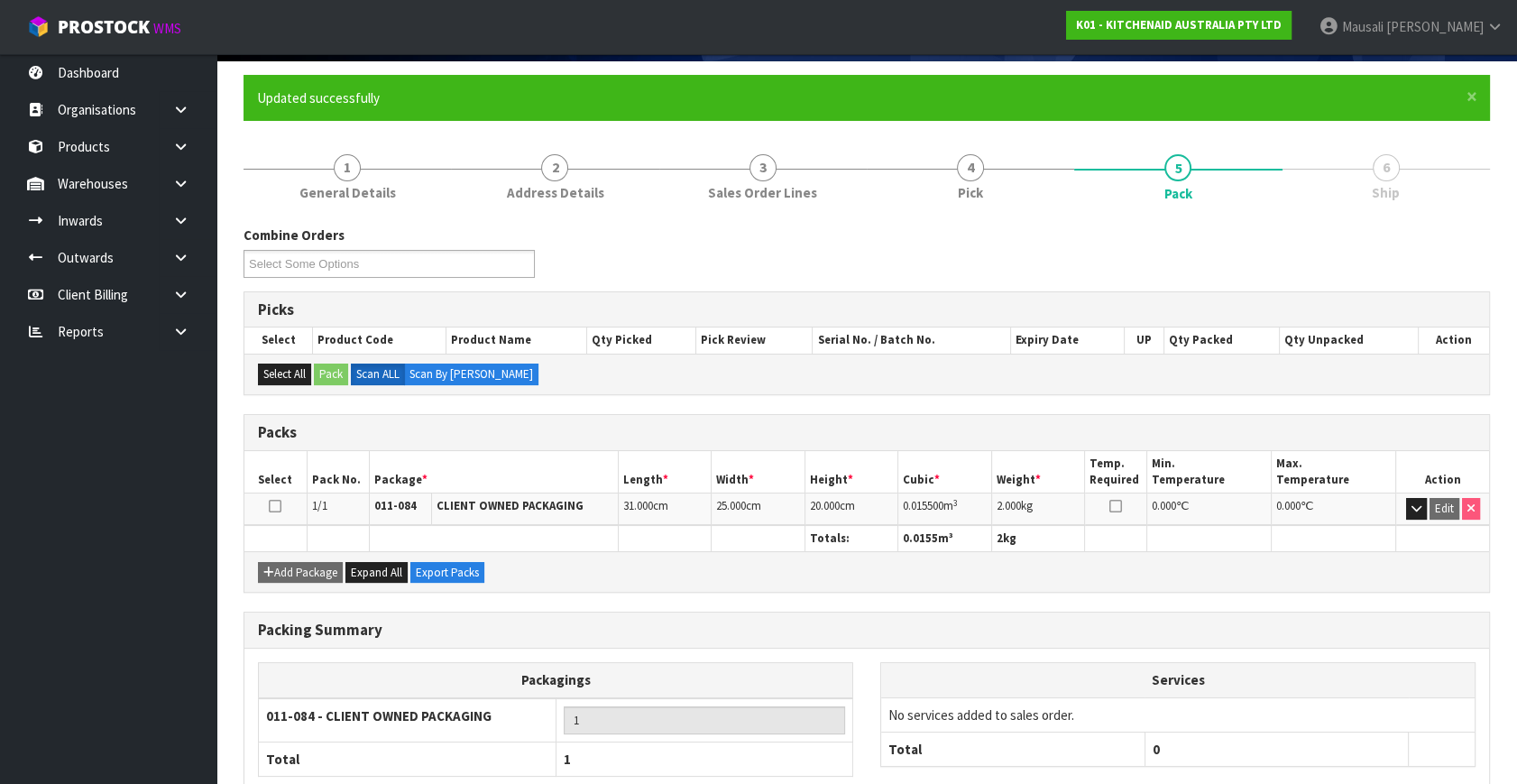
scroll to position [235, 0]
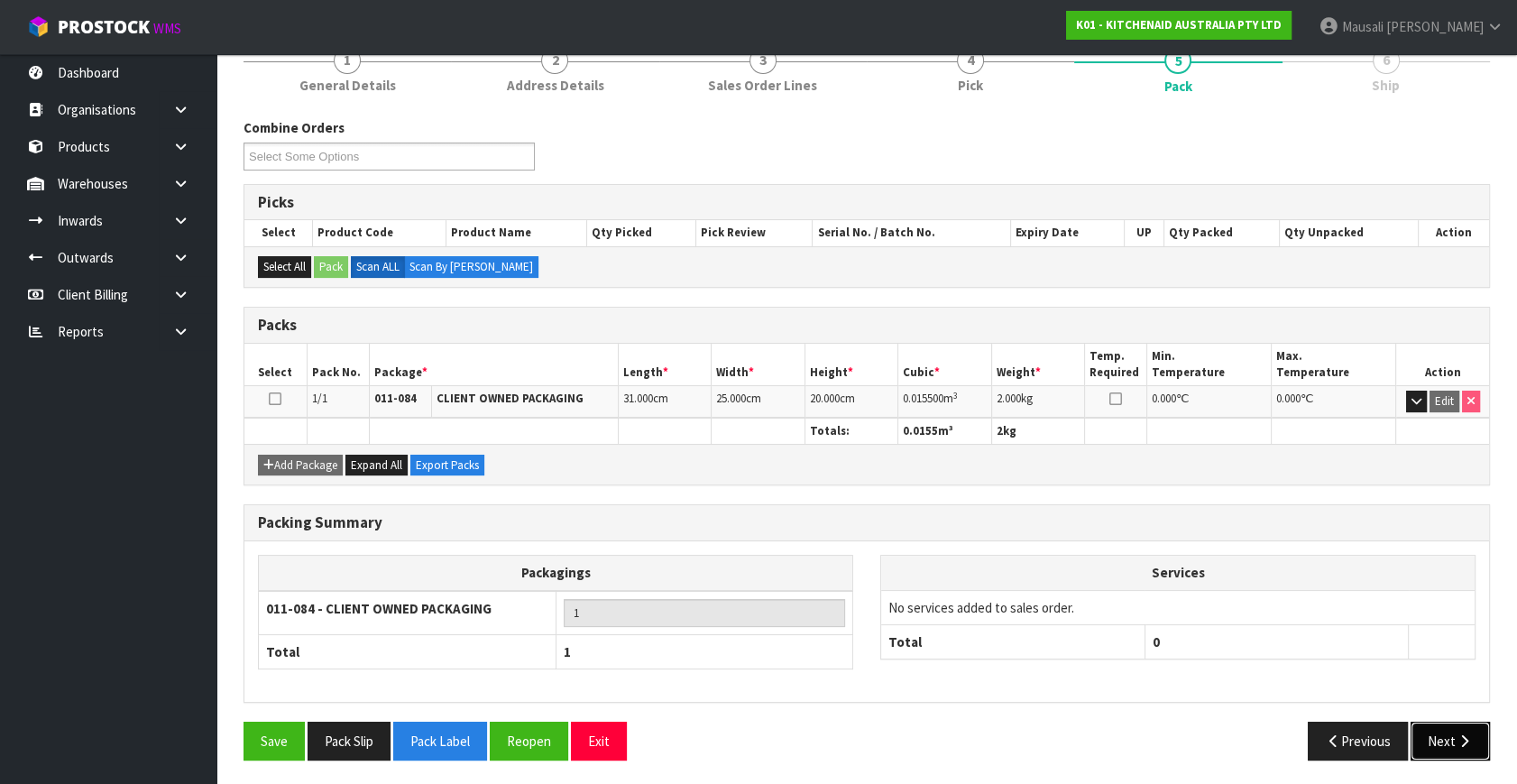
click at [1457, 734] on icon "button" at bounding box center [1464, 741] width 17 height 13
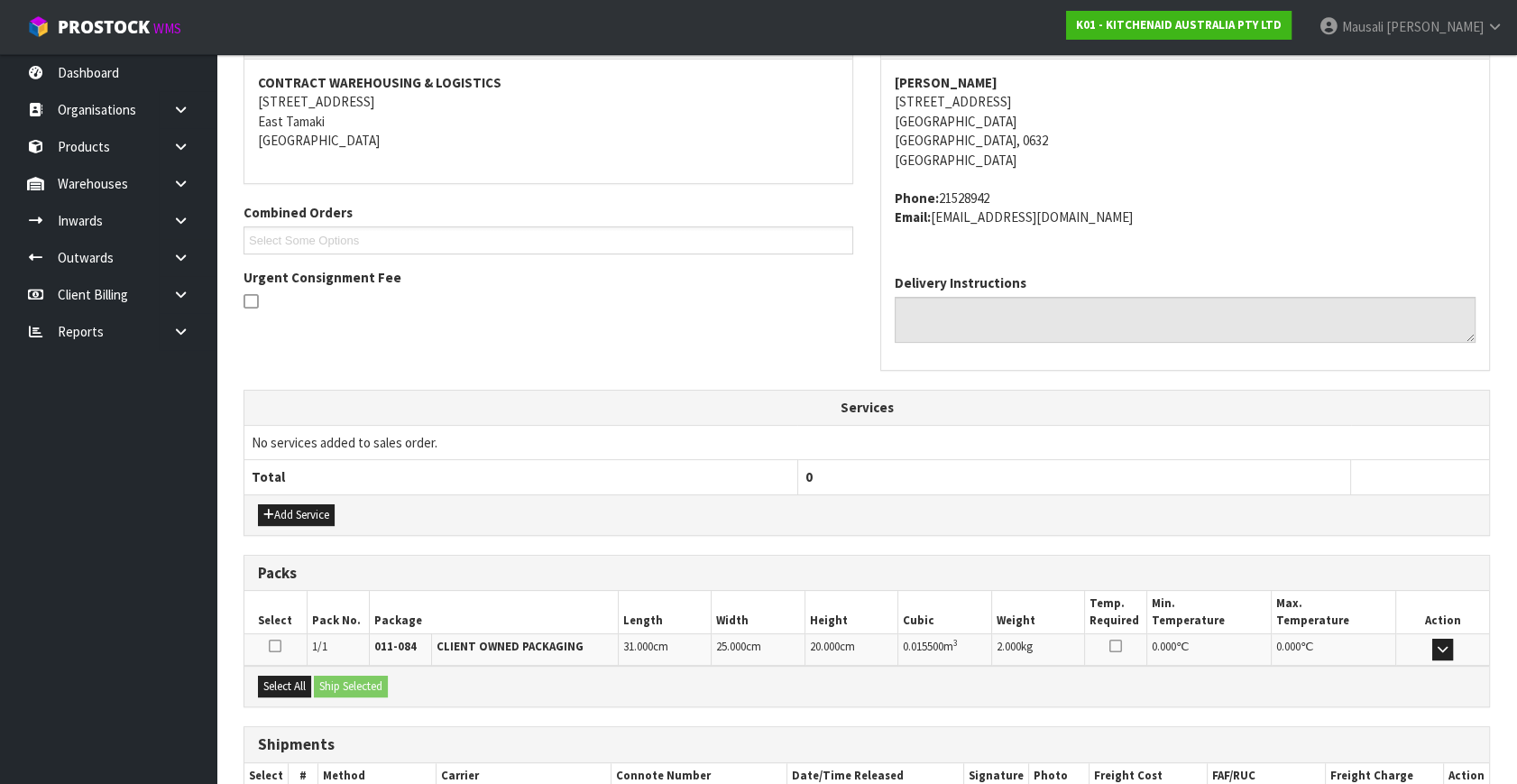
scroll to position [443, 0]
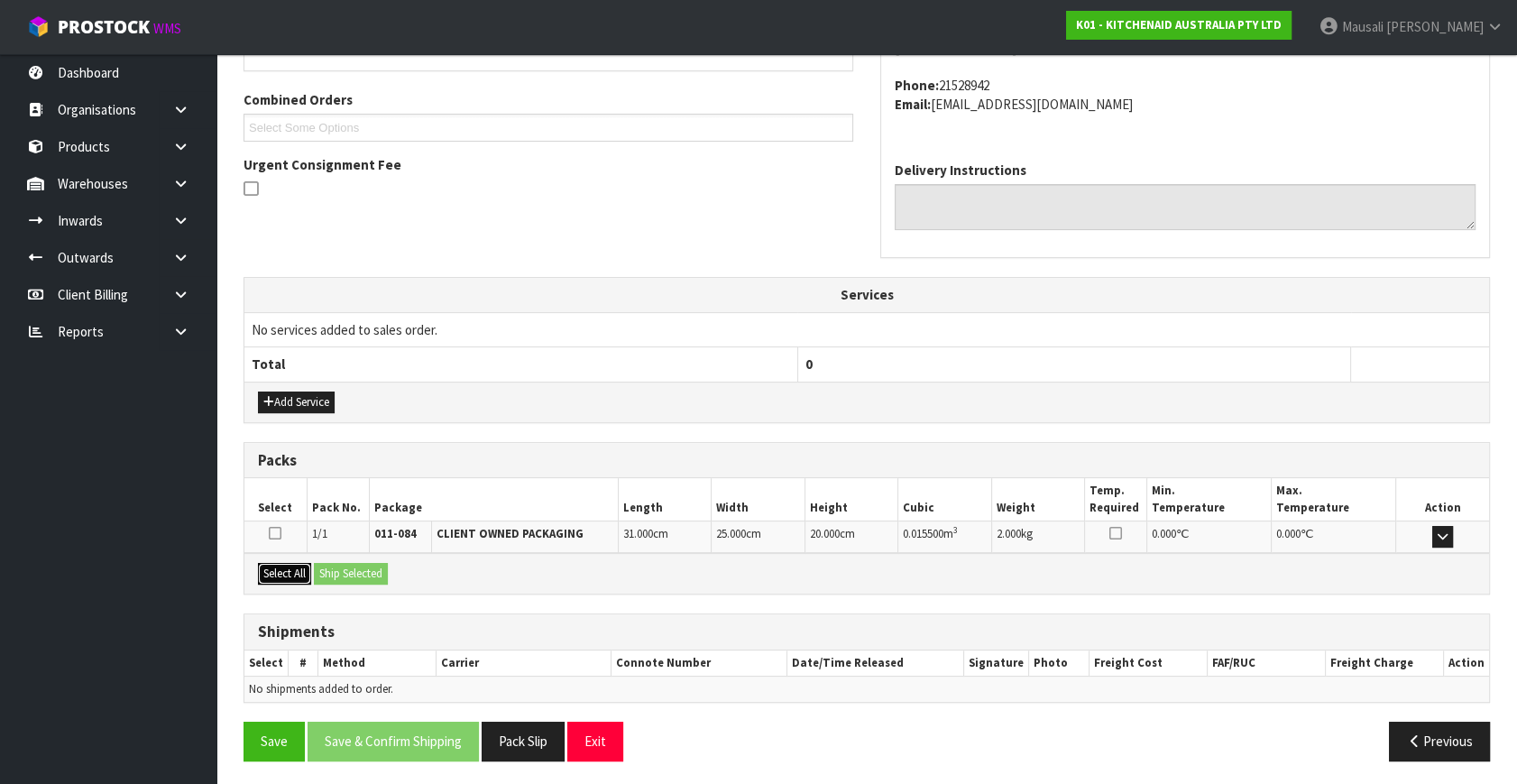
drag, startPoint x: 277, startPoint y: 563, endPoint x: 325, endPoint y: 566, distance: 48.1
click at [279, 563] on button "Select All" at bounding box center [284, 573] width 54 height 22
click at [325, 566] on button "Ship Selected" at bounding box center [351, 573] width 74 height 22
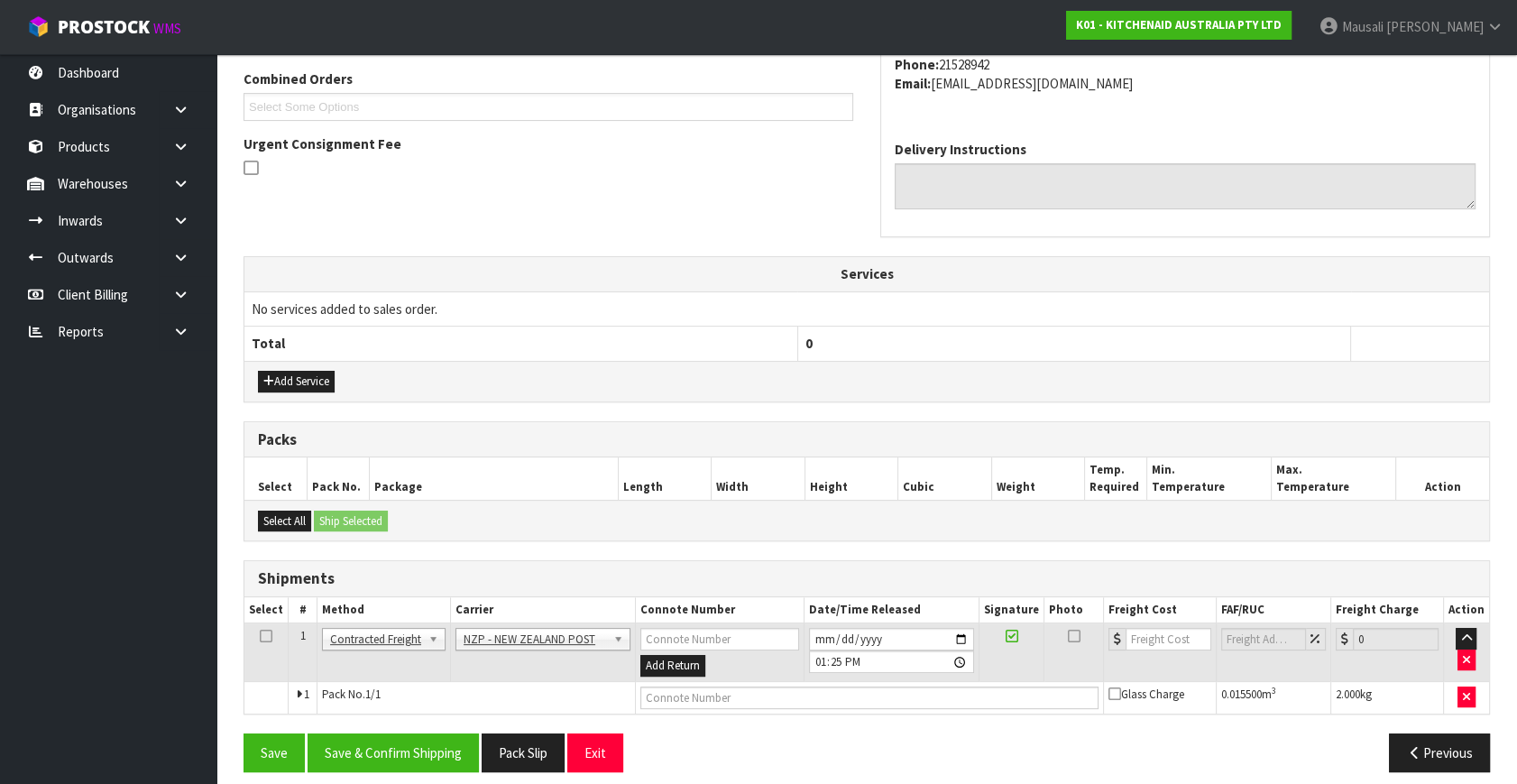
scroll to position [476, 0]
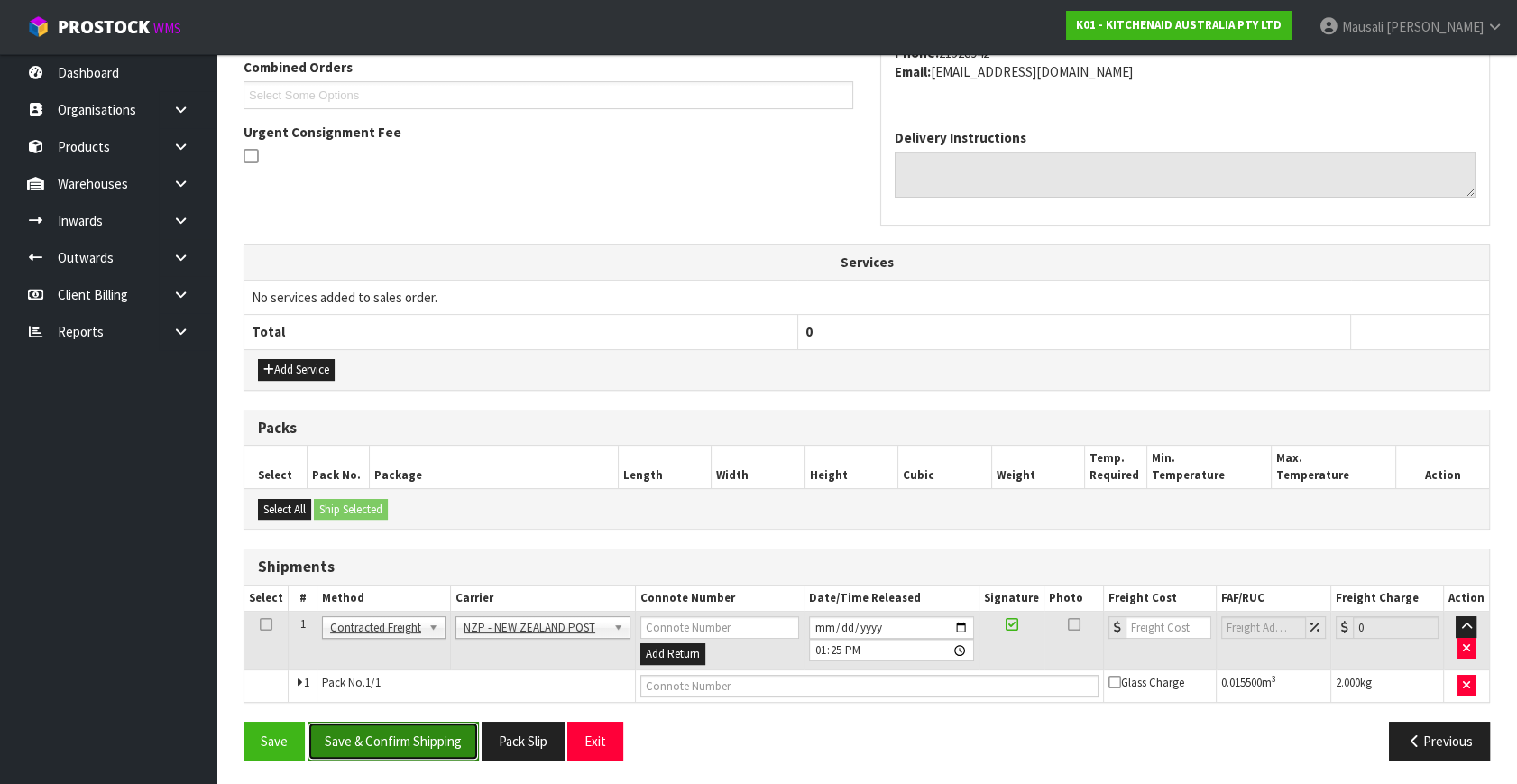
click at [420, 727] on button "Save & Confirm Shipping" at bounding box center [393, 741] width 171 height 39
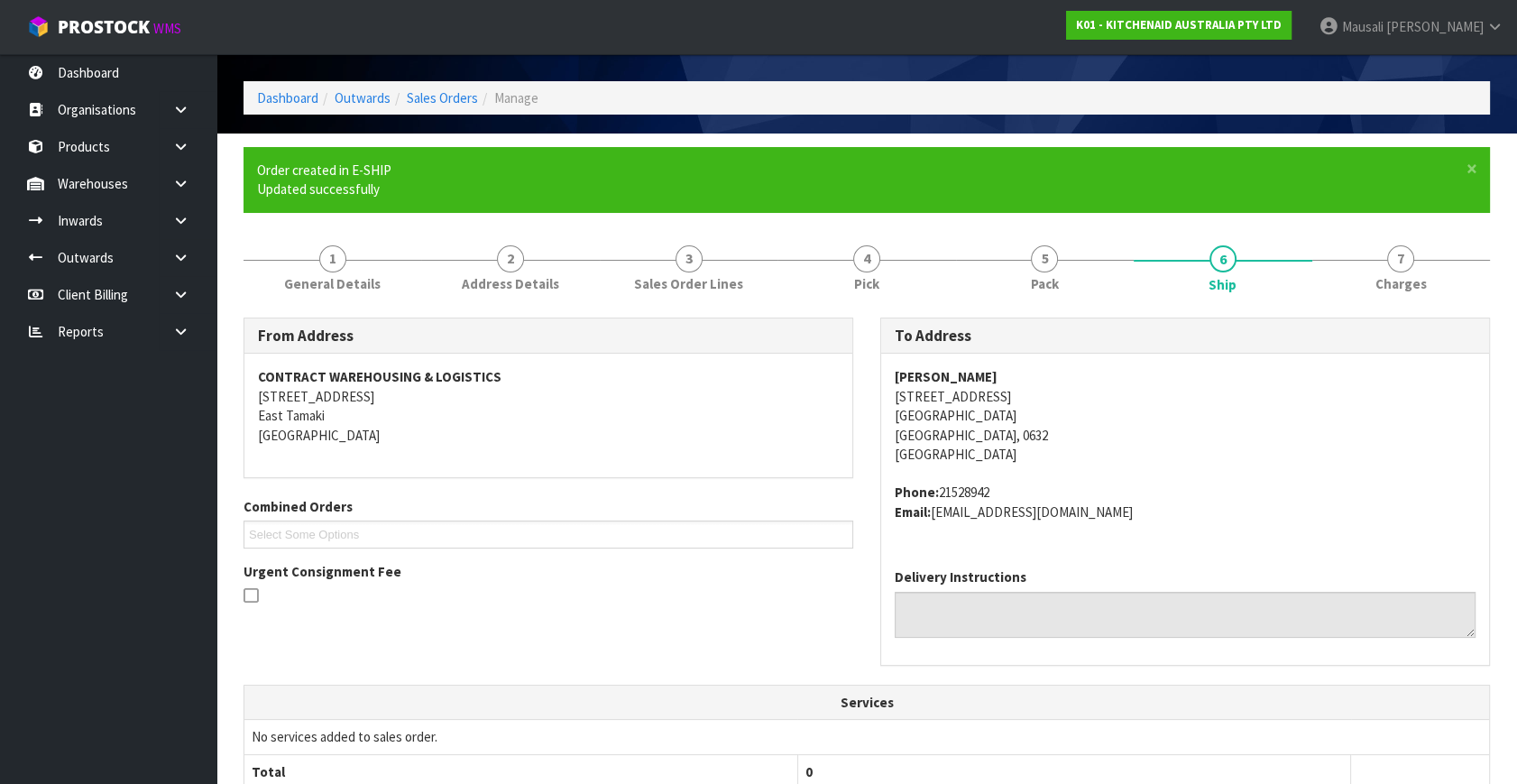
scroll to position [451, 0]
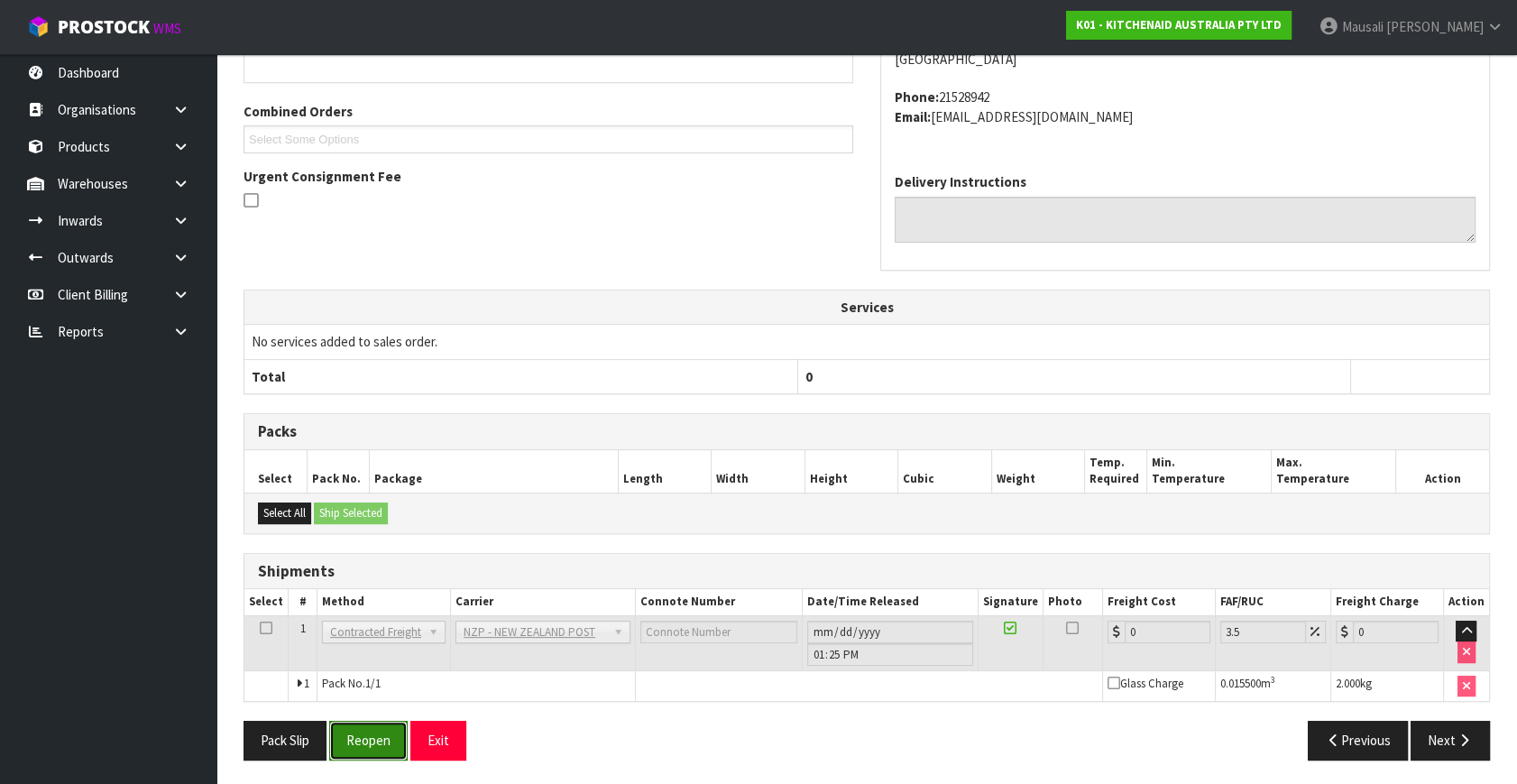
drag, startPoint x: 366, startPoint y: 728, endPoint x: 387, endPoint y: 719, distance: 22.8
click at [366, 728] on button "Reopen" at bounding box center [369, 740] width 79 height 39
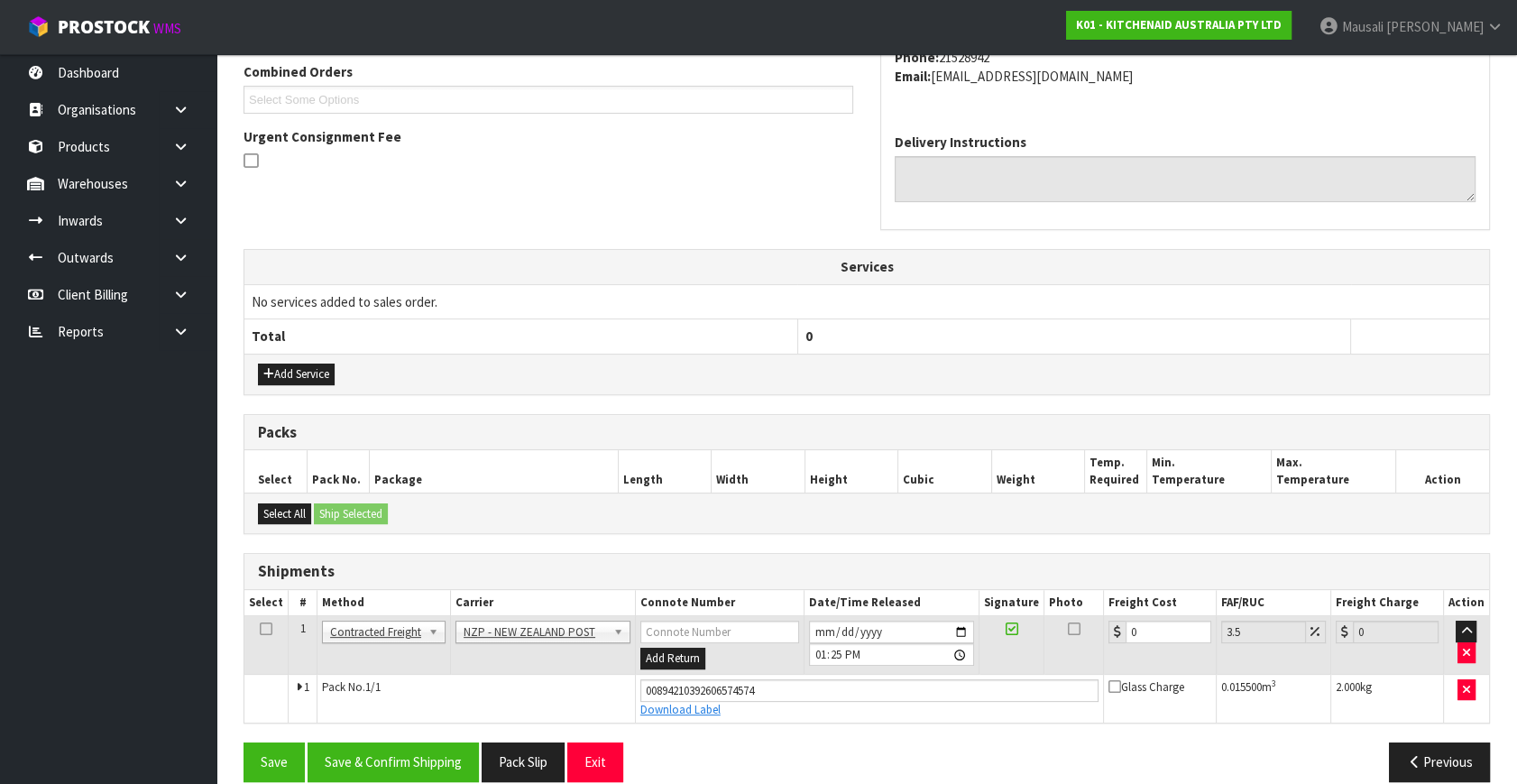
scroll to position [493, 0]
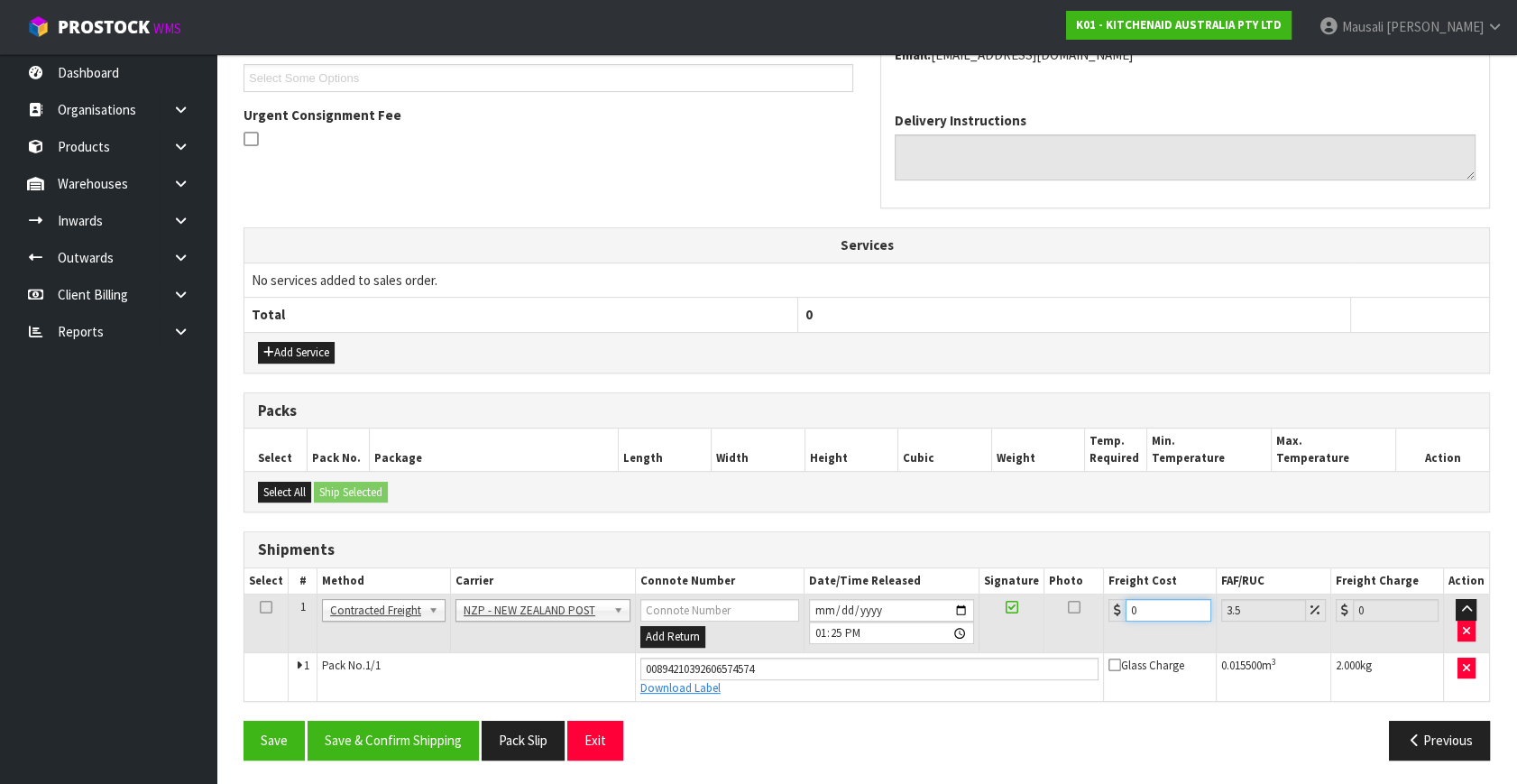
drag, startPoint x: 1156, startPoint y: 608, endPoint x: 1097, endPoint y: 638, distance: 66.2
click at [1097, 638] on tr "1 Client Local Pickup Customer Local Pickup Company Freight Contracted Freight …" at bounding box center [867, 623] width 1245 height 58
click at [397, 731] on button "Save & Confirm Shipping" at bounding box center [393, 740] width 171 height 39
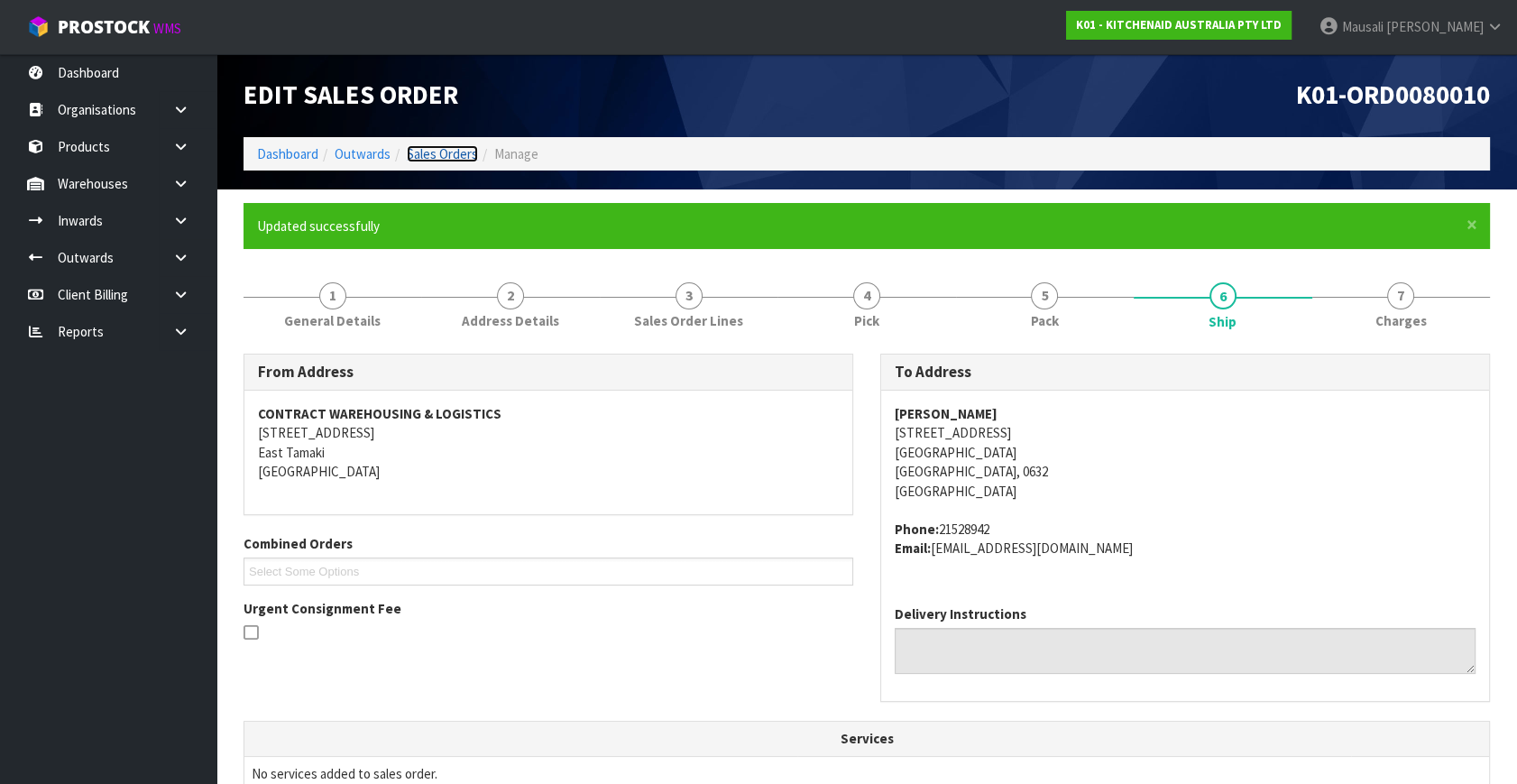
click at [420, 148] on link "Sales Orders" at bounding box center [442, 154] width 71 height 17
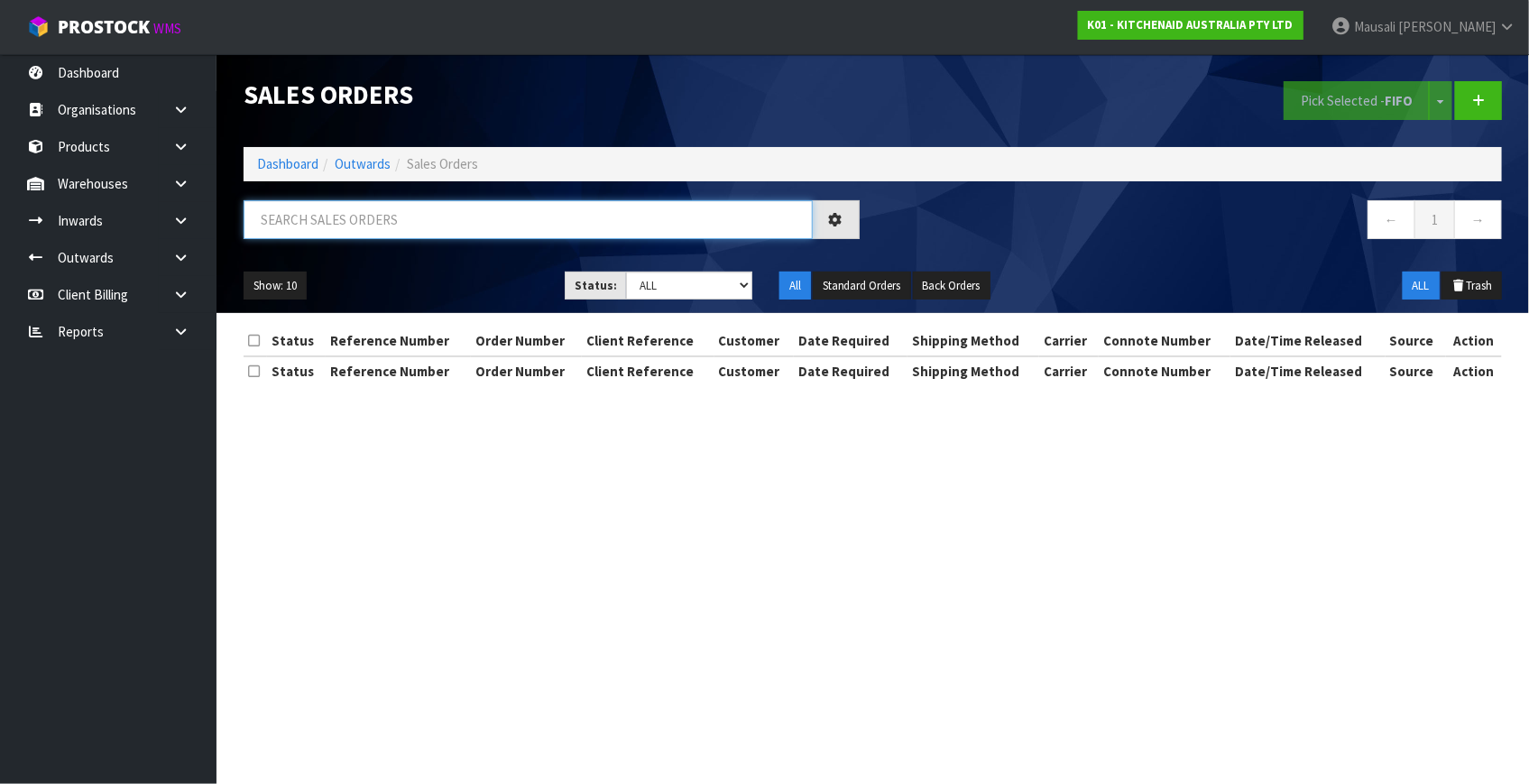
click at [280, 235] on input "text" at bounding box center [528, 219] width 569 height 39
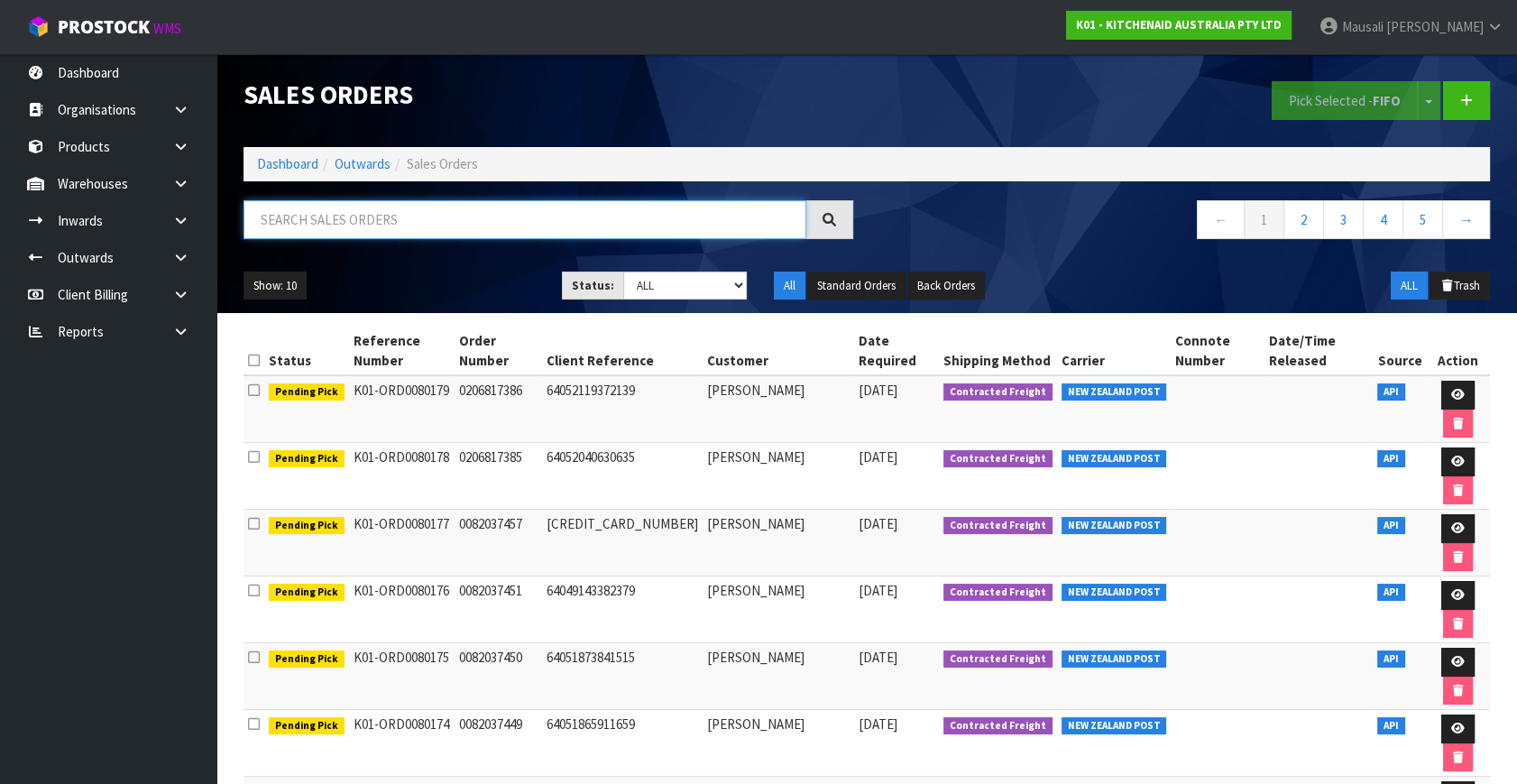
click at [272, 229] on input "text" at bounding box center [525, 219] width 563 height 39
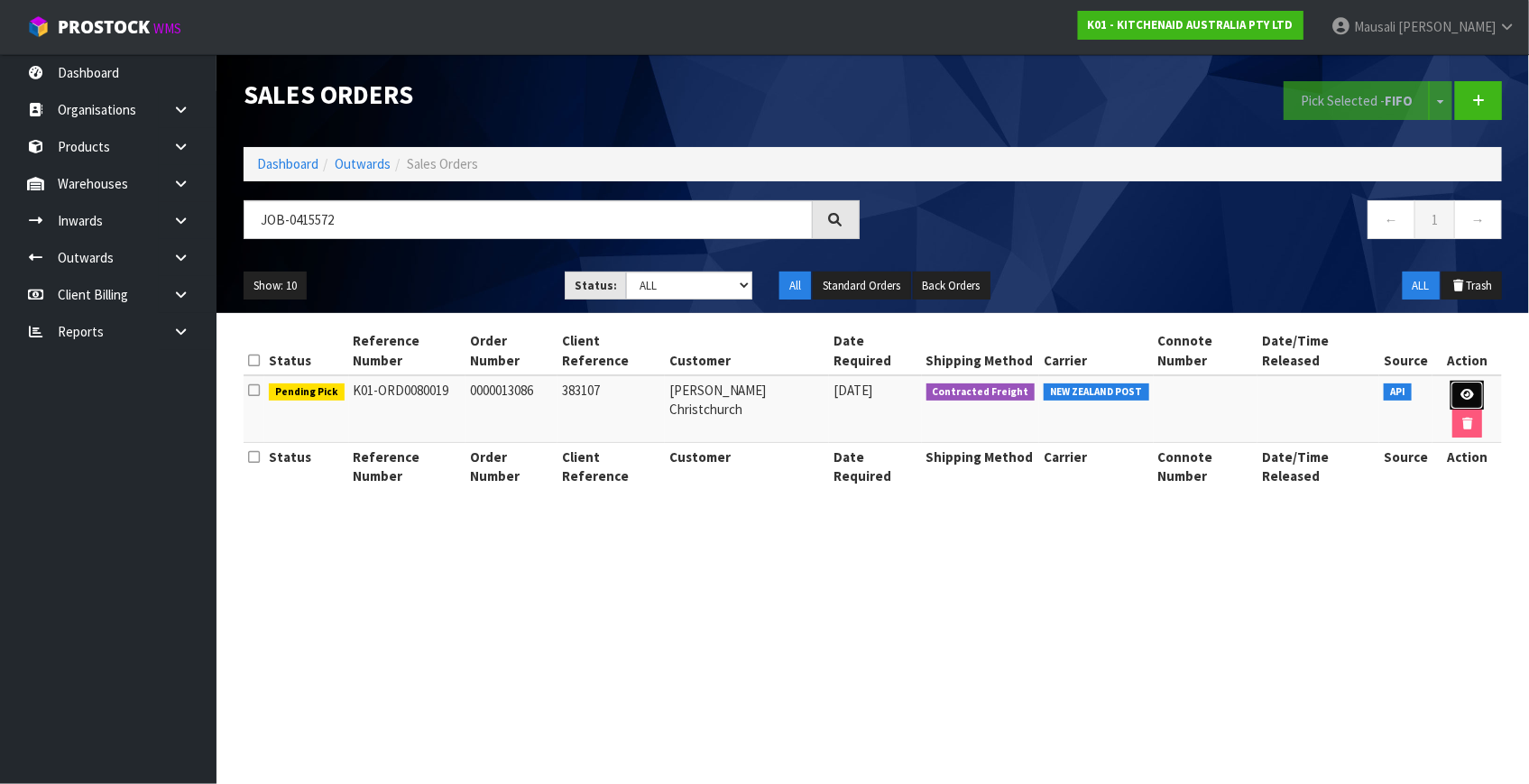
click at [1463, 385] on link at bounding box center [1467, 395] width 34 height 29
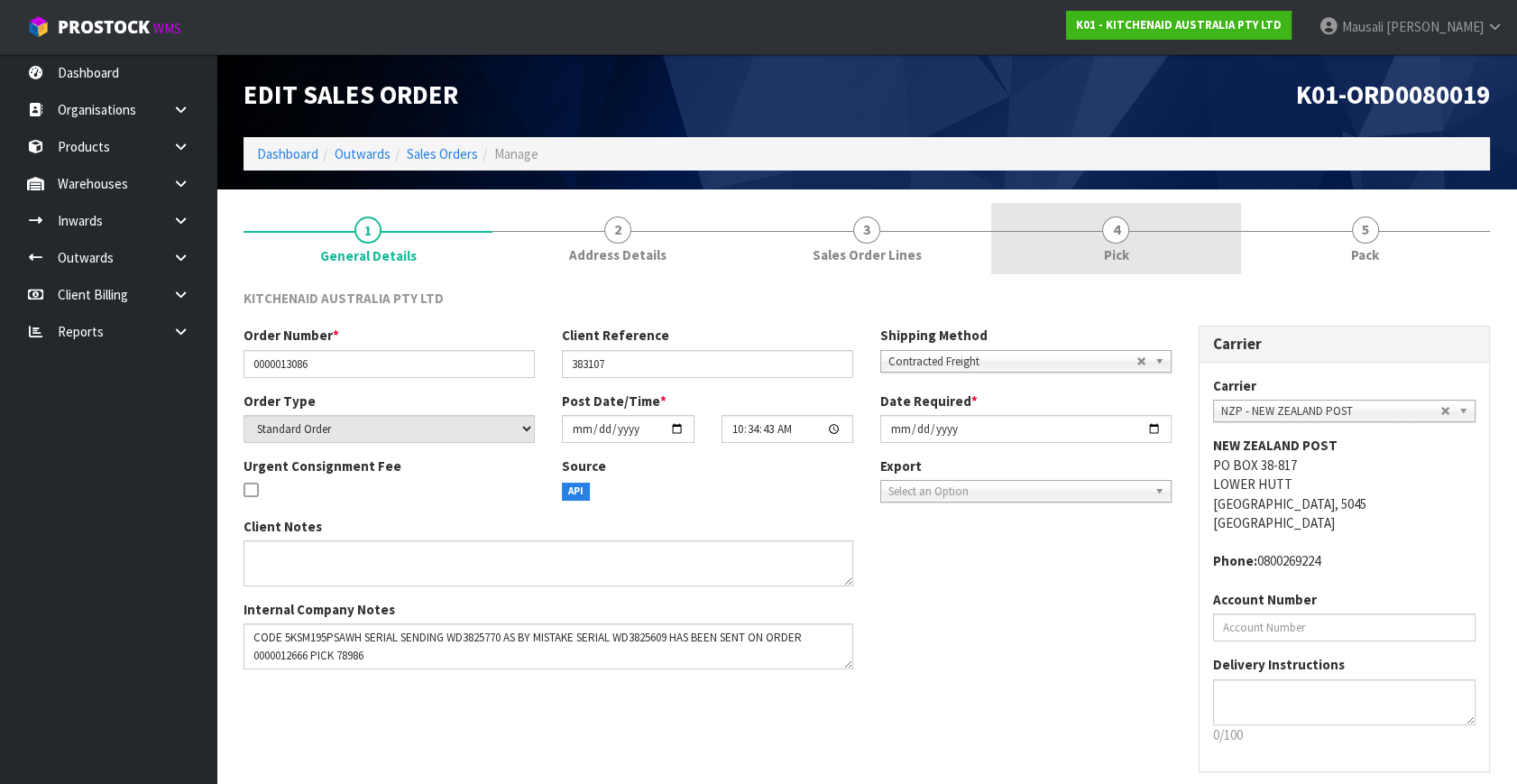
click at [1118, 245] on span "Pick" at bounding box center [1116, 255] width 25 height 19
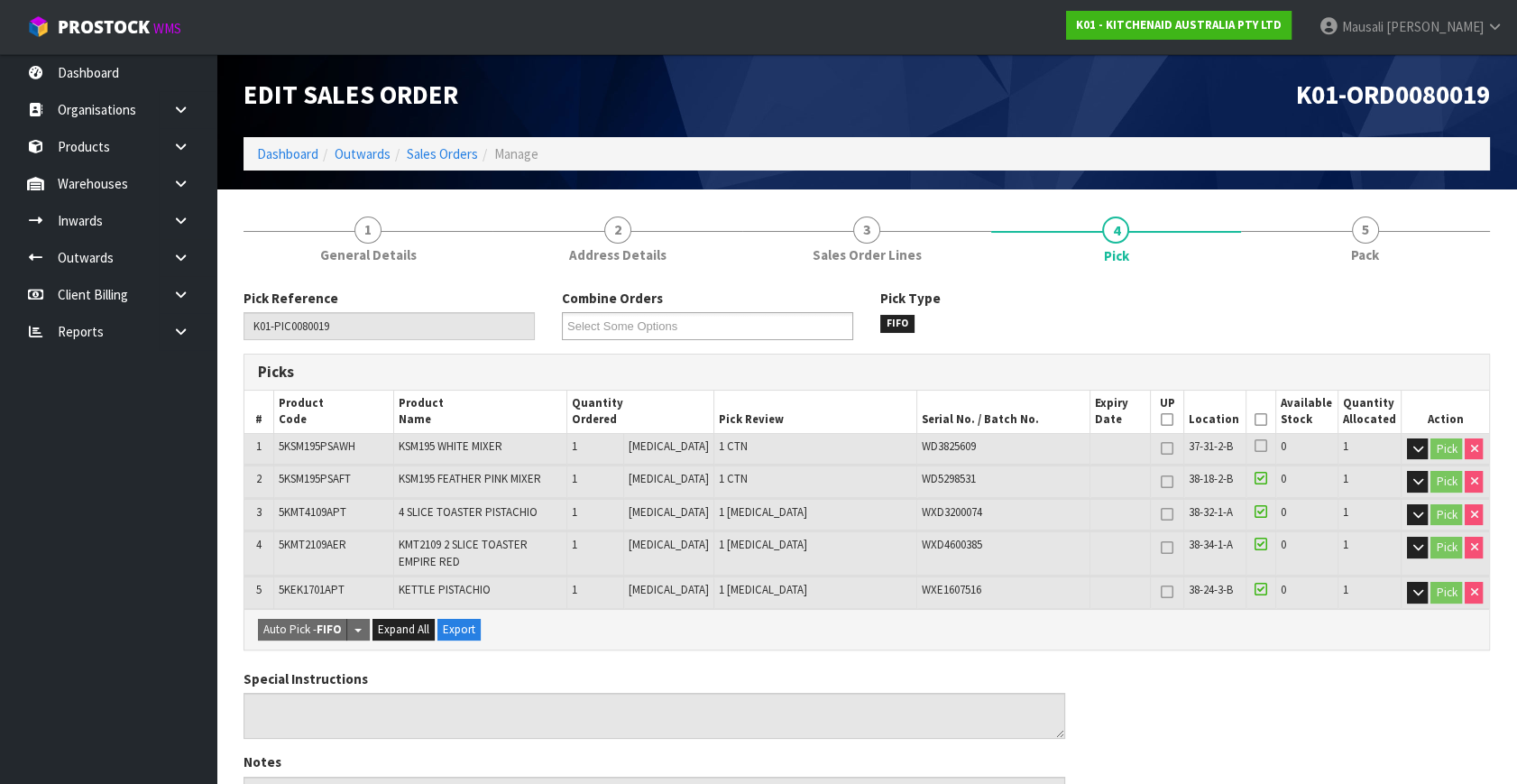
click at [1256, 419] on icon at bounding box center [1260, 419] width 12 height 1
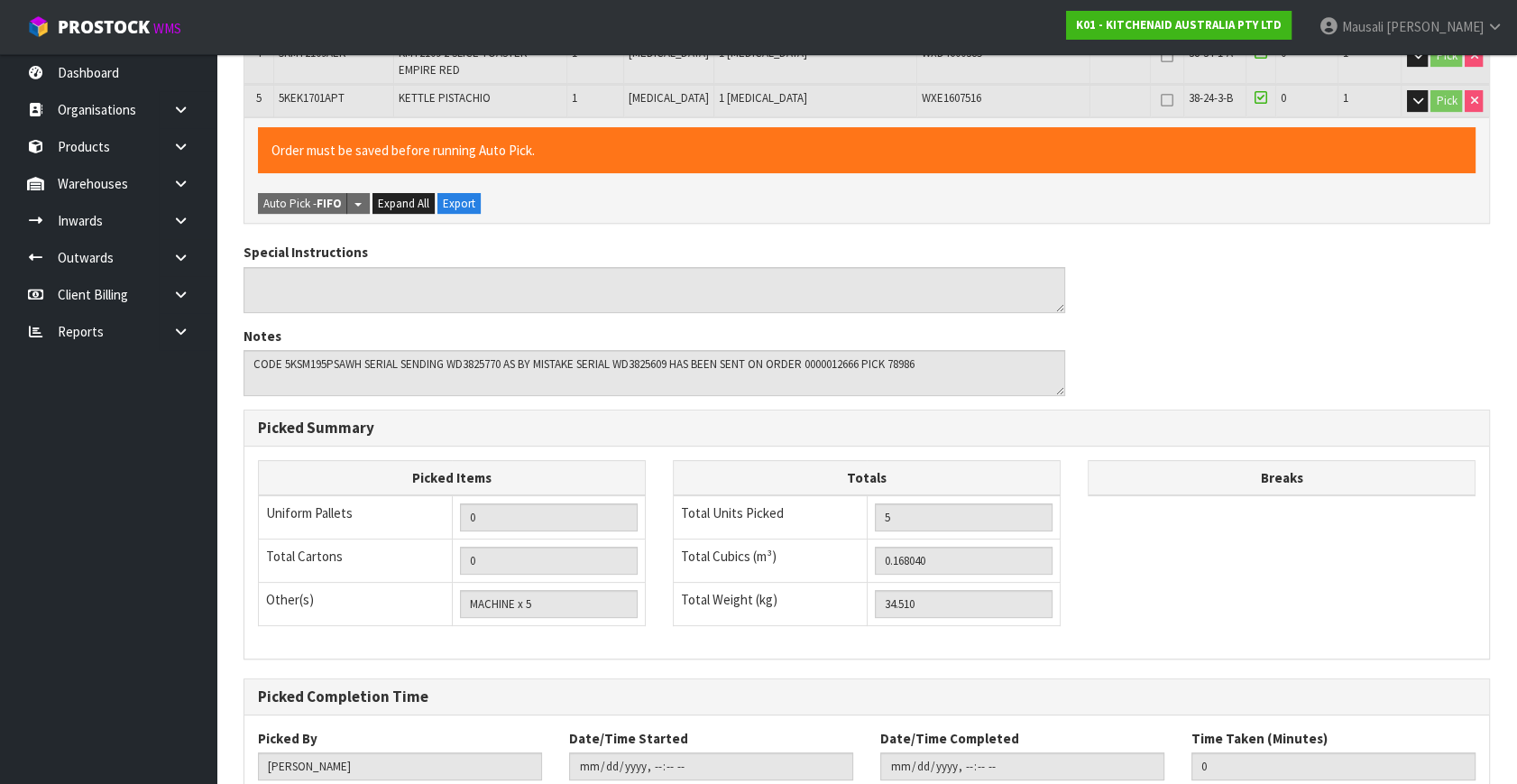
scroll to position [610, 0]
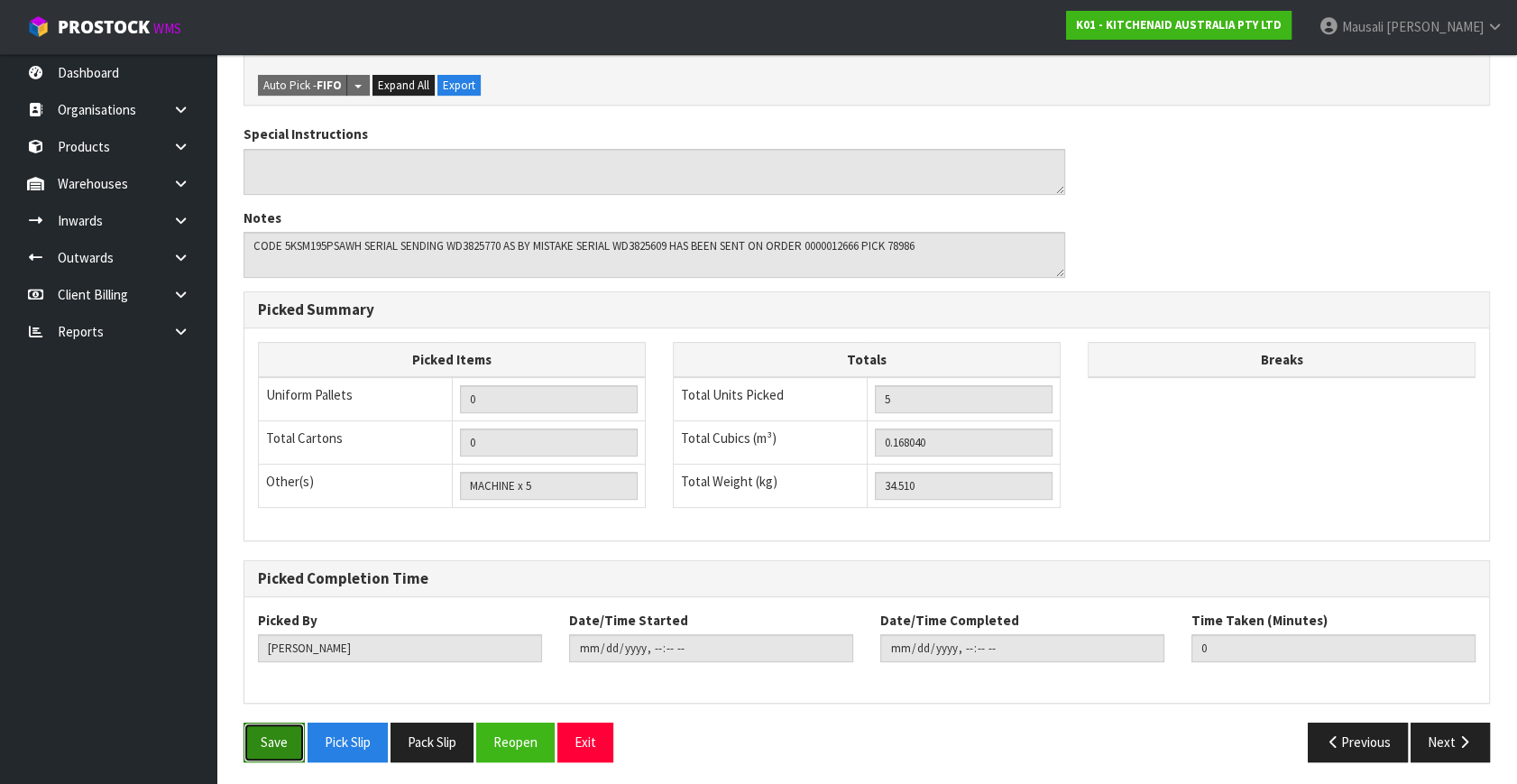
click at [273, 739] on button "Save" at bounding box center [274, 742] width 61 height 39
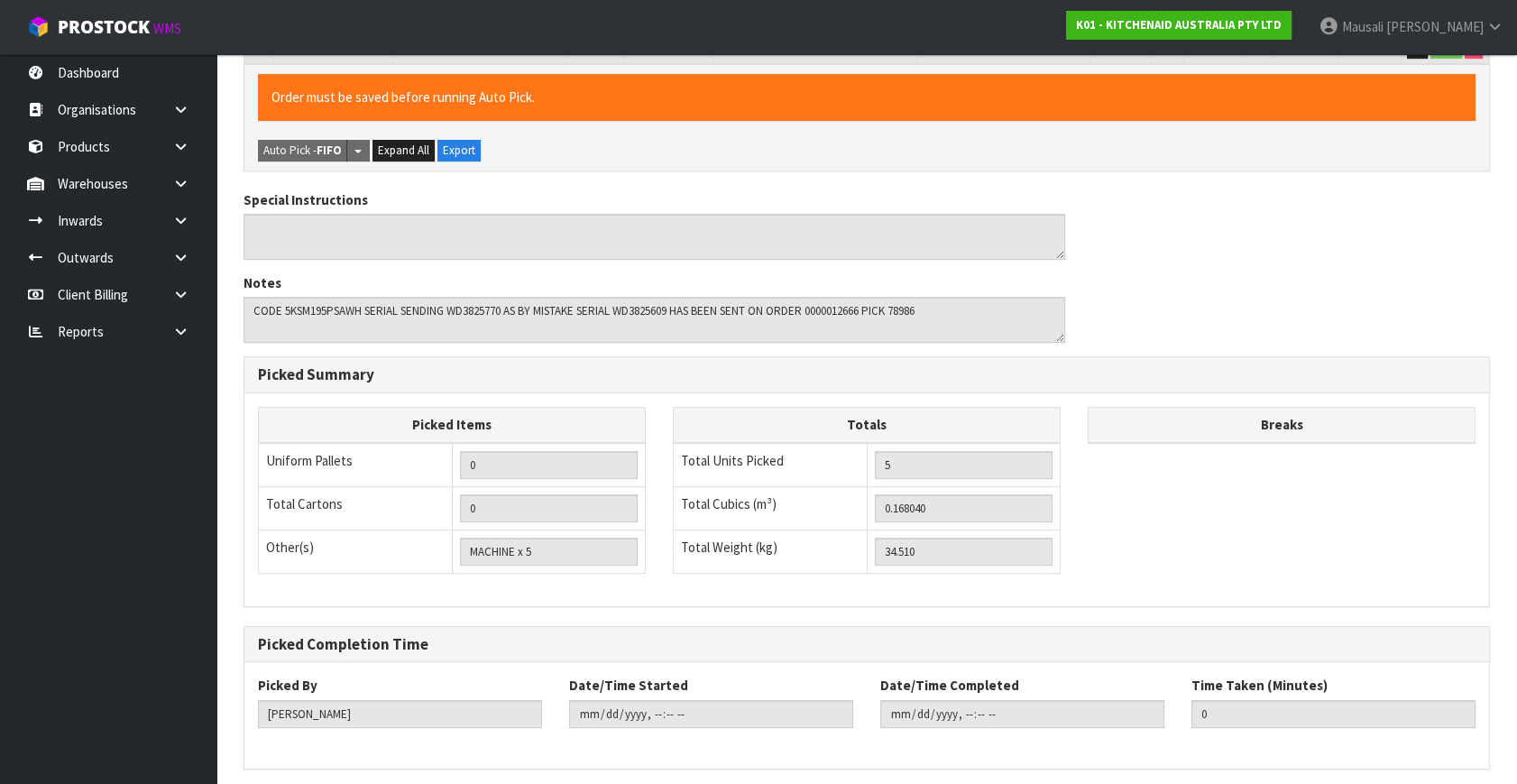
scroll to position [0, 0]
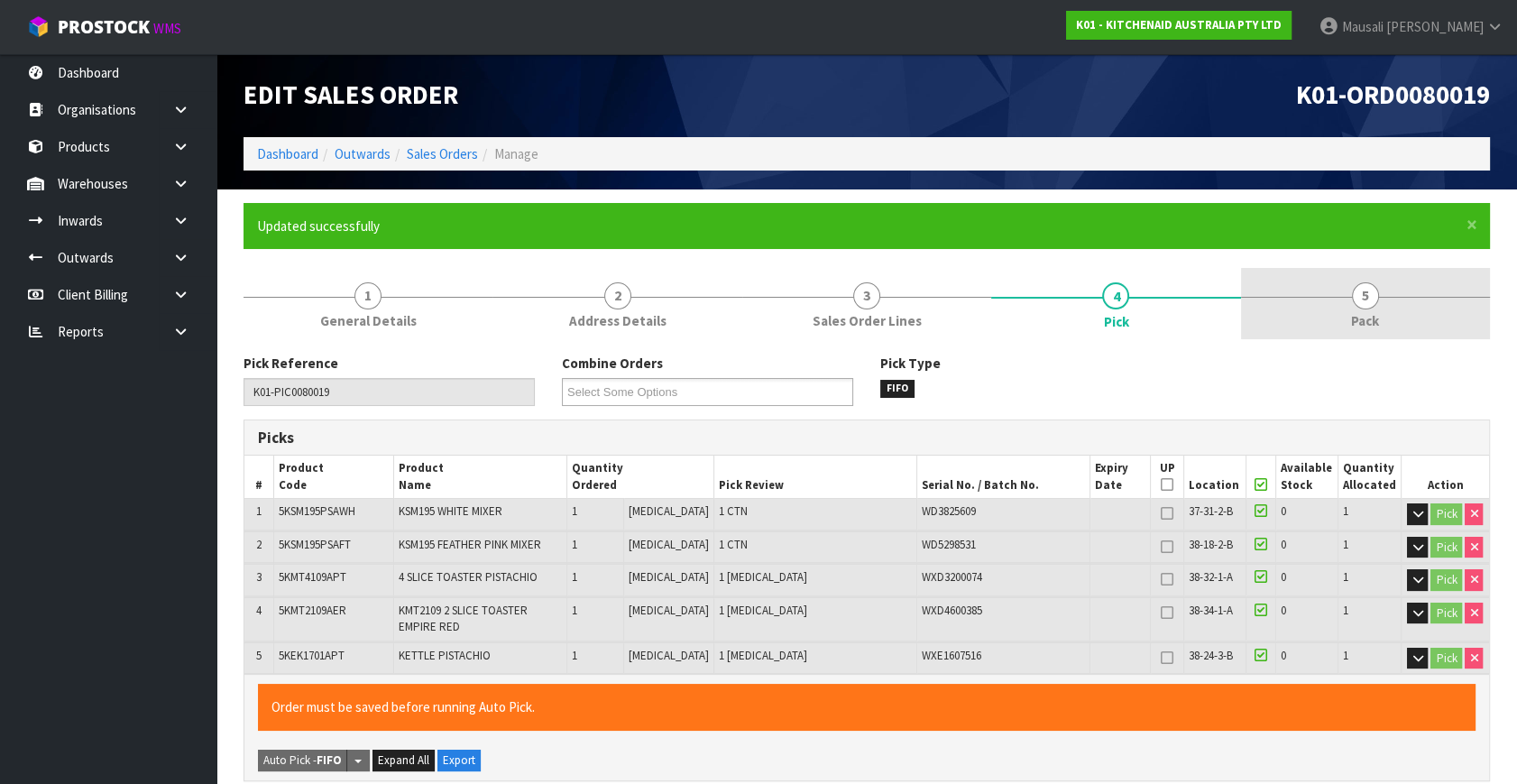
click at [1369, 303] on span "5" at bounding box center [1366, 296] width 27 height 27
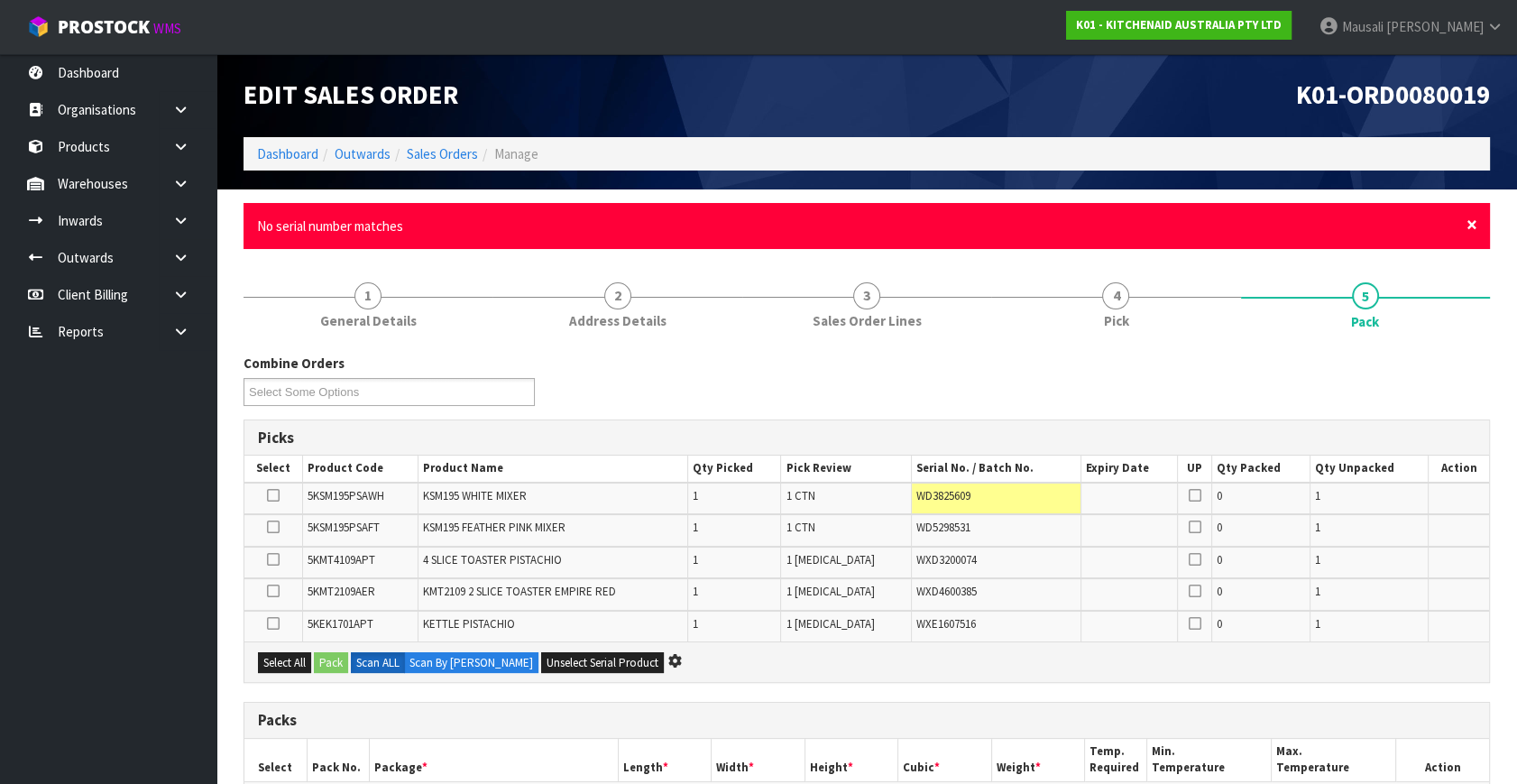
click at [1473, 217] on span "×" at bounding box center [1472, 224] width 11 height 25
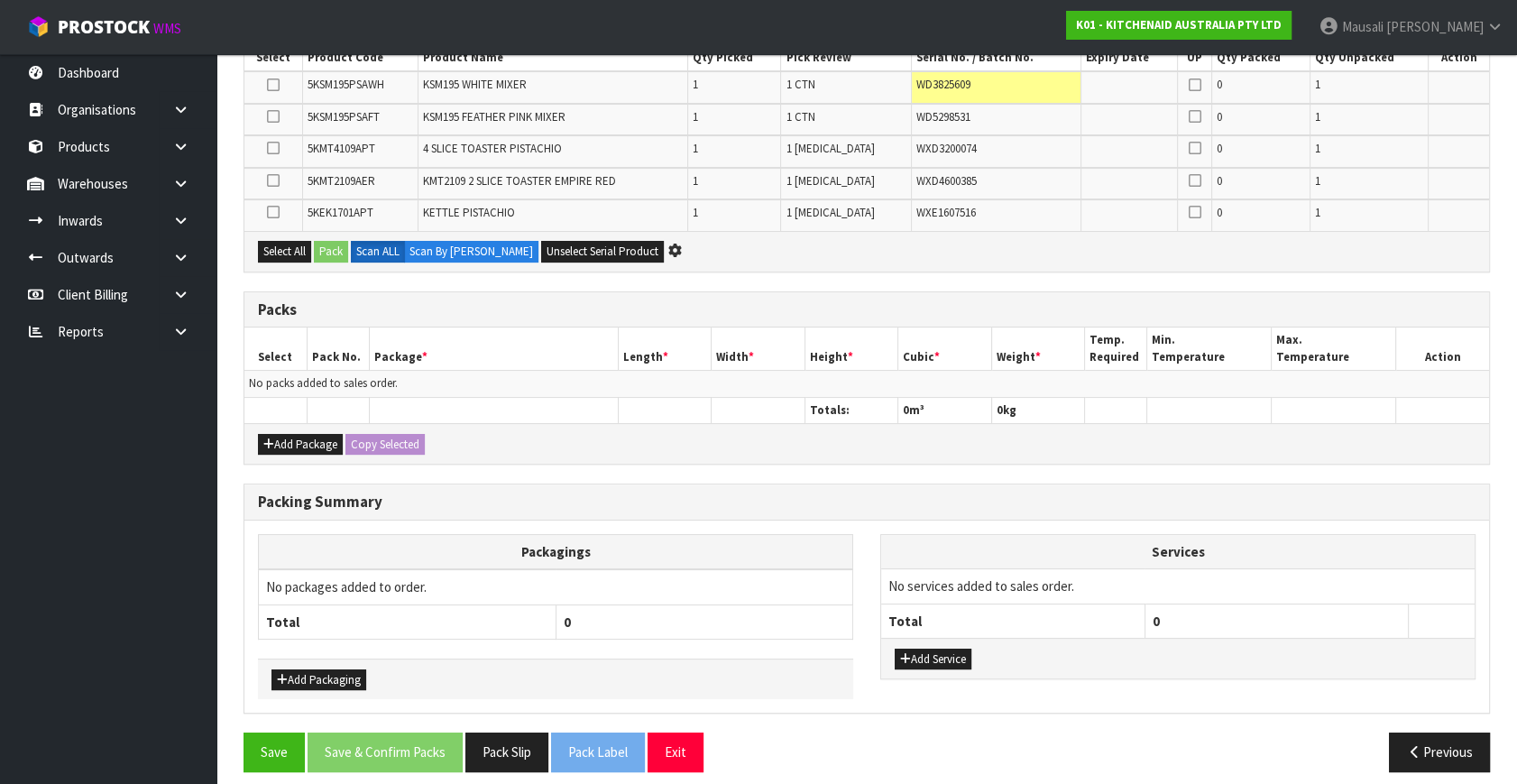
scroll to position [355, 0]
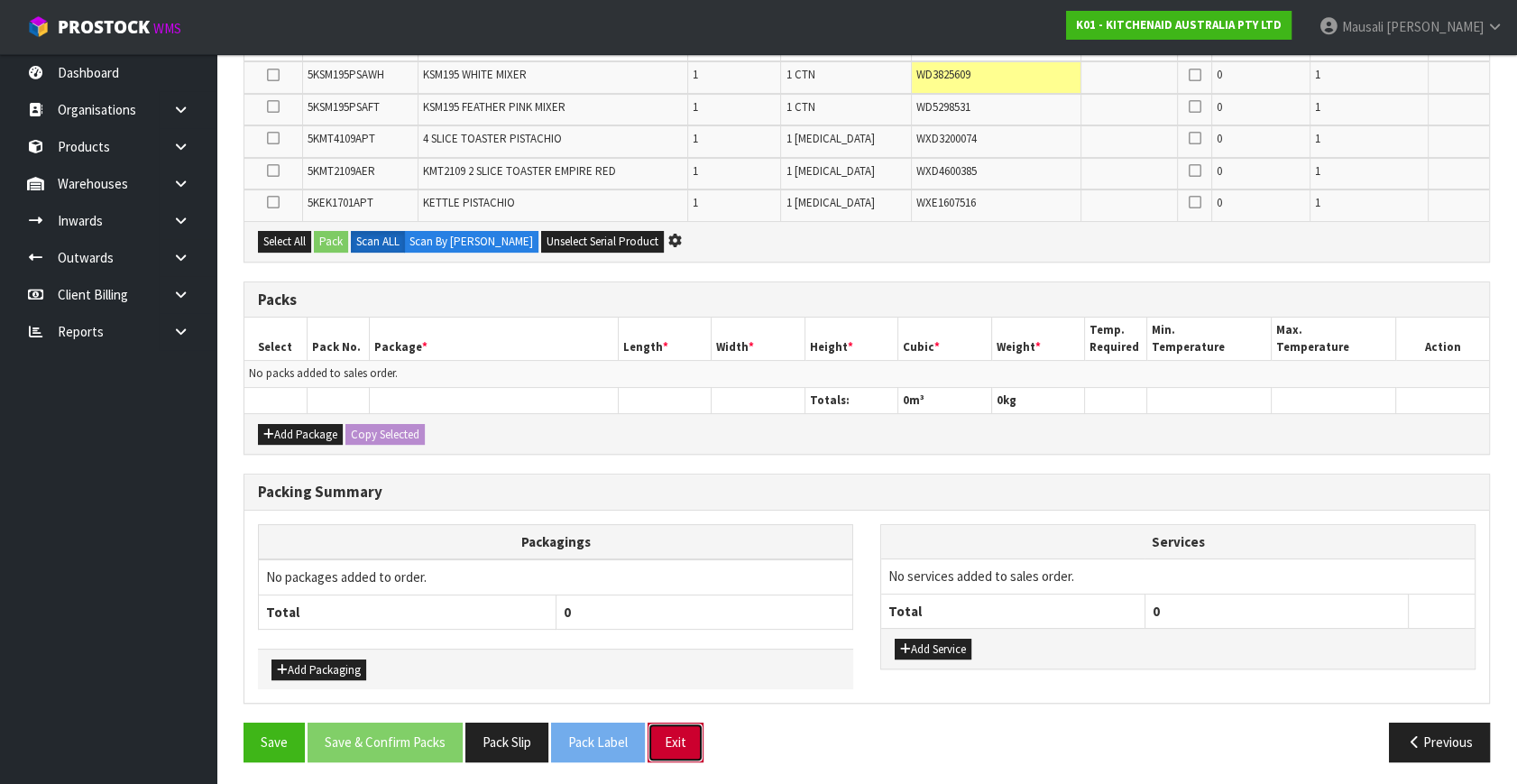
click at [677, 732] on button "Exit" at bounding box center [675, 742] width 56 height 39
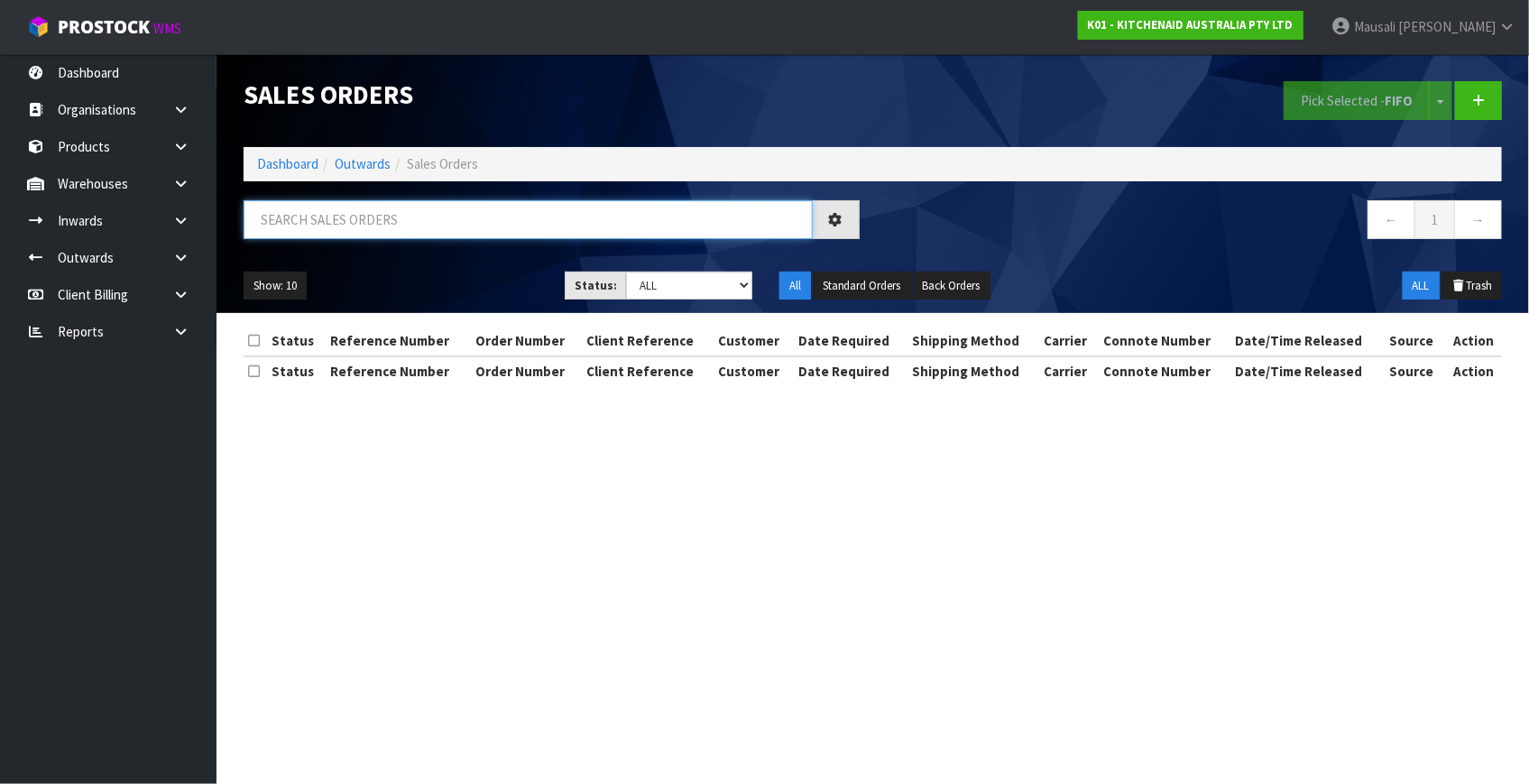
click at [374, 215] on input "text" at bounding box center [528, 219] width 569 height 39
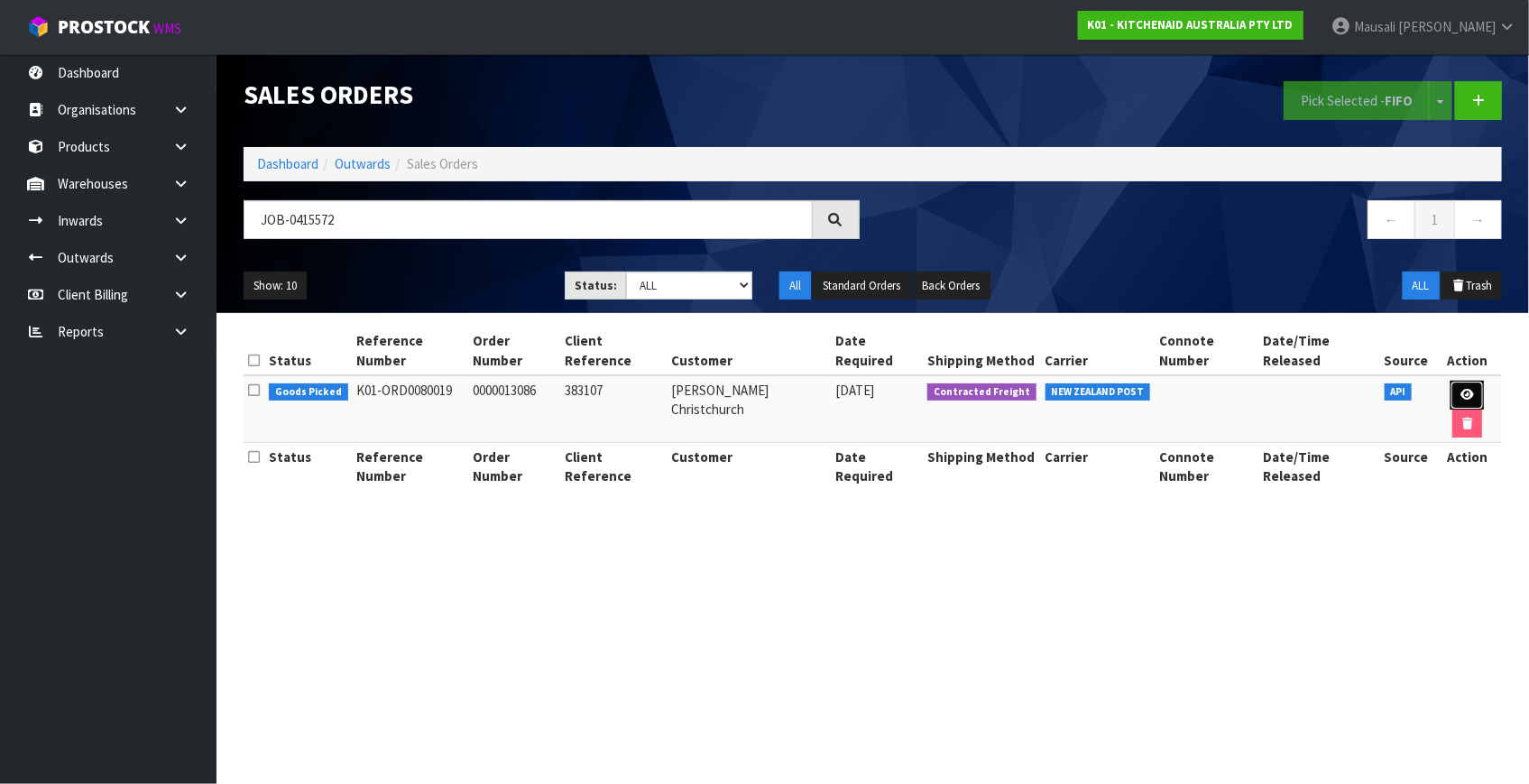
click at [1464, 385] on link at bounding box center [1467, 395] width 34 height 29
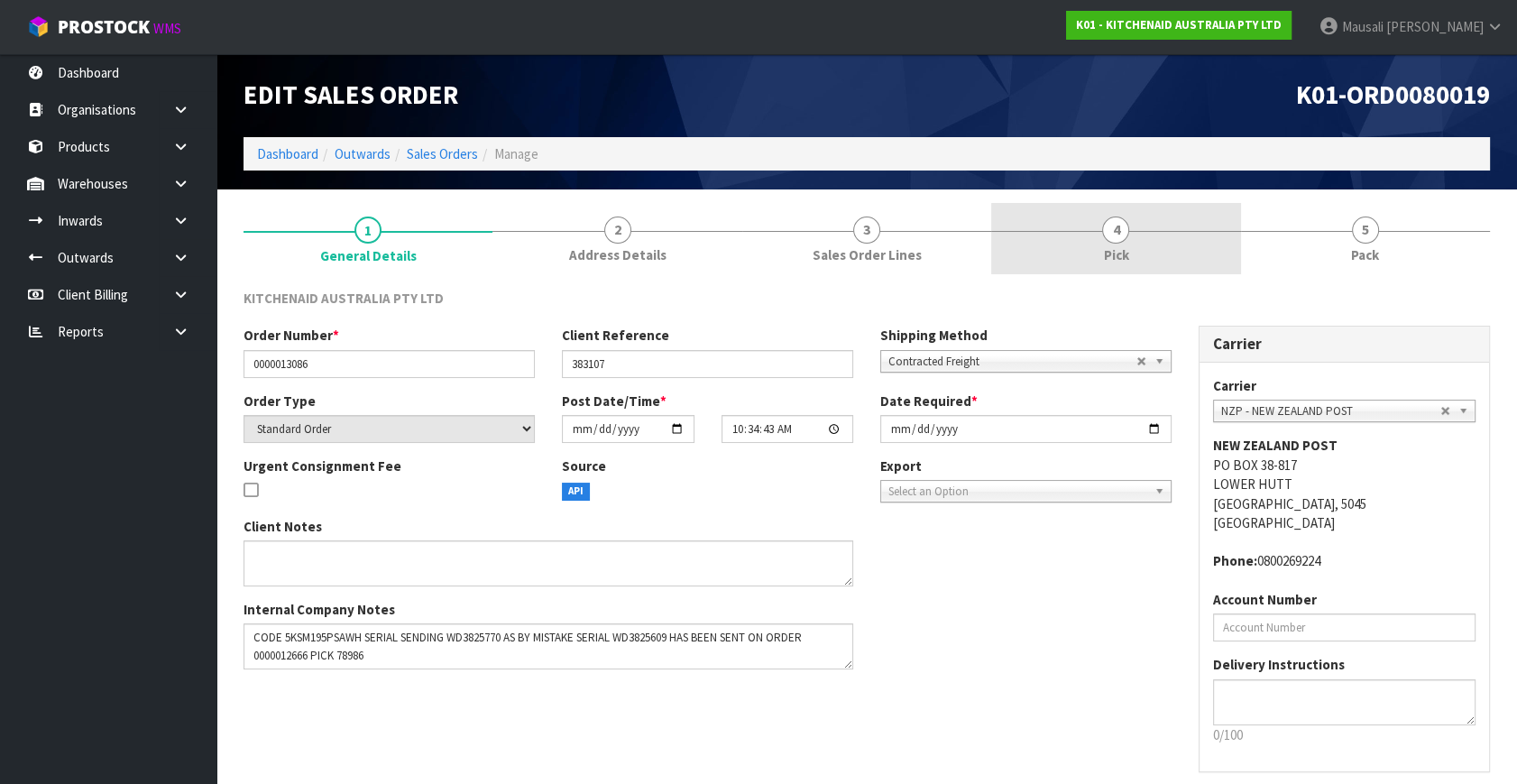
click at [1189, 235] on link "4 Pick" at bounding box center [1116, 238] width 249 height 71
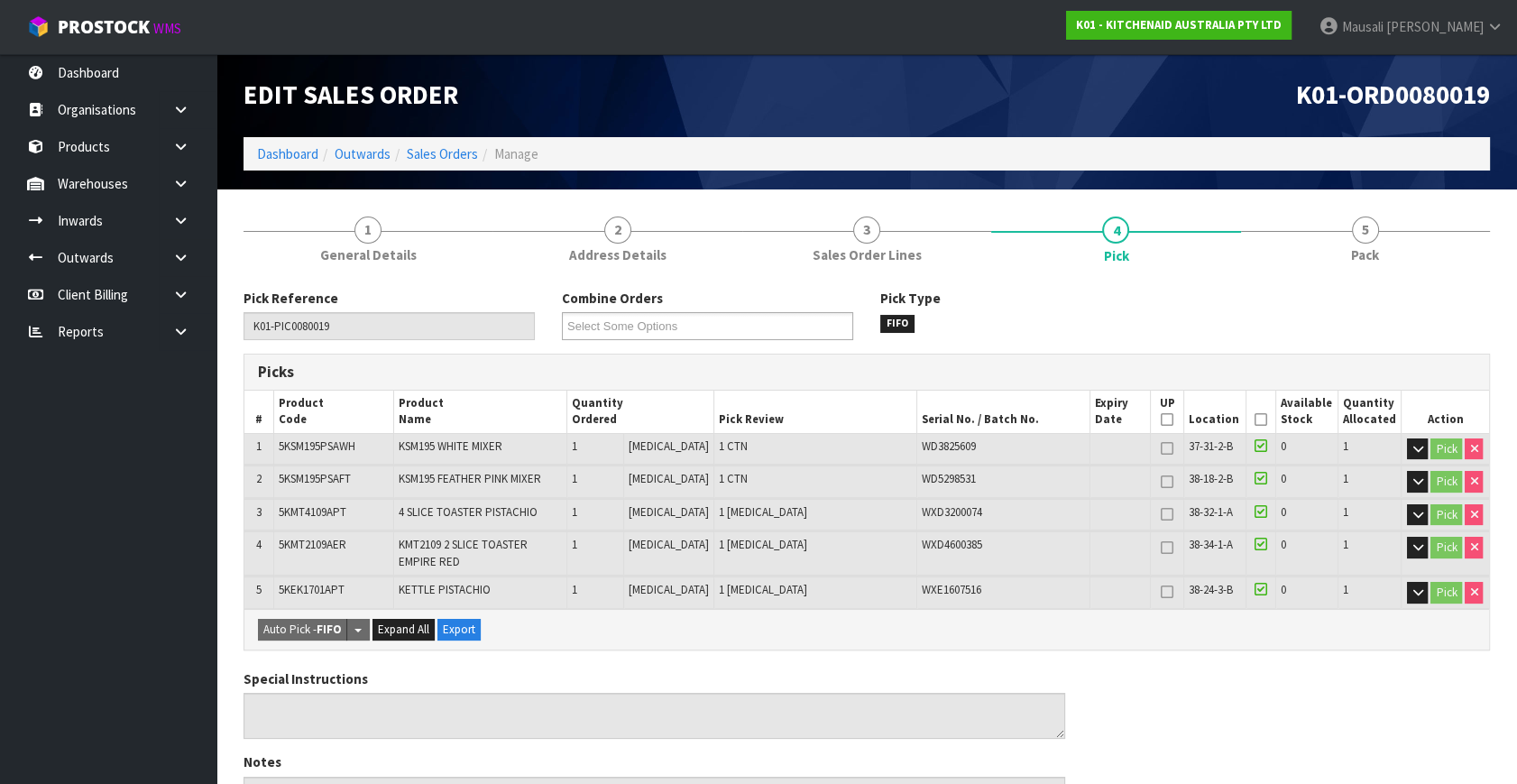
click at [1255, 419] on icon at bounding box center [1260, 419] width 12 height 1
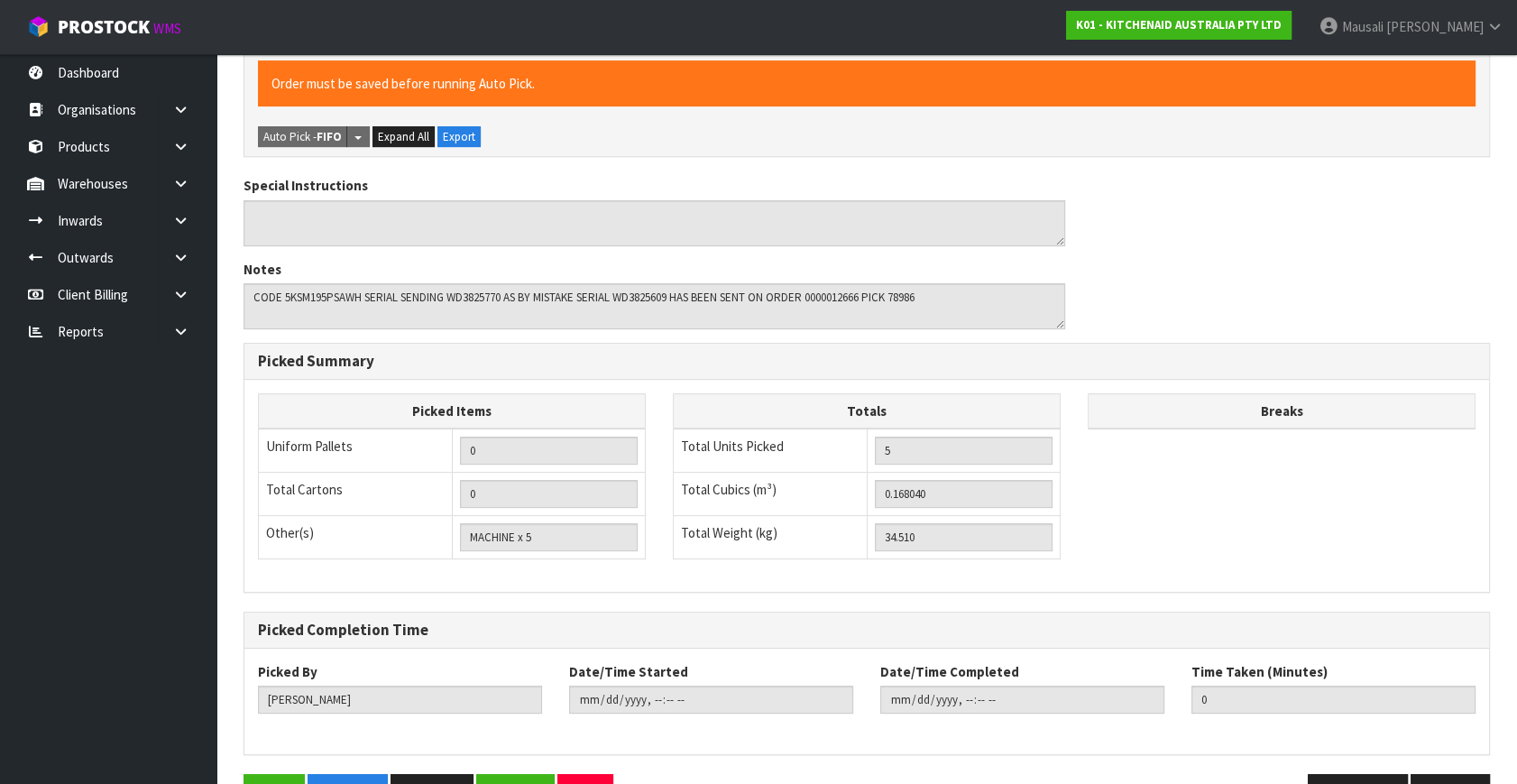
scroll to position [610, 0]
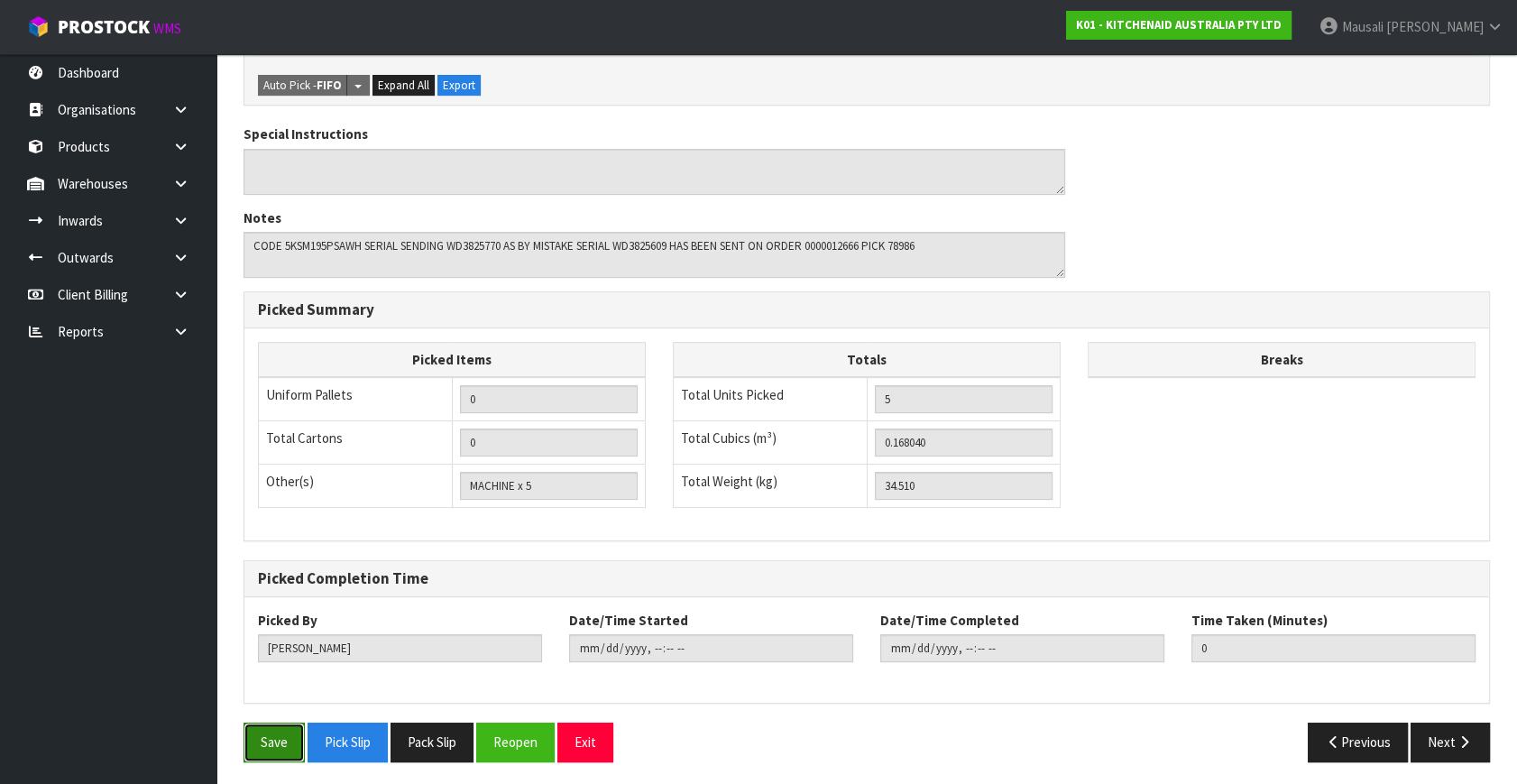
click at [274, 732] on button "Save" at bounding box center [274, 742] width 61 height 39
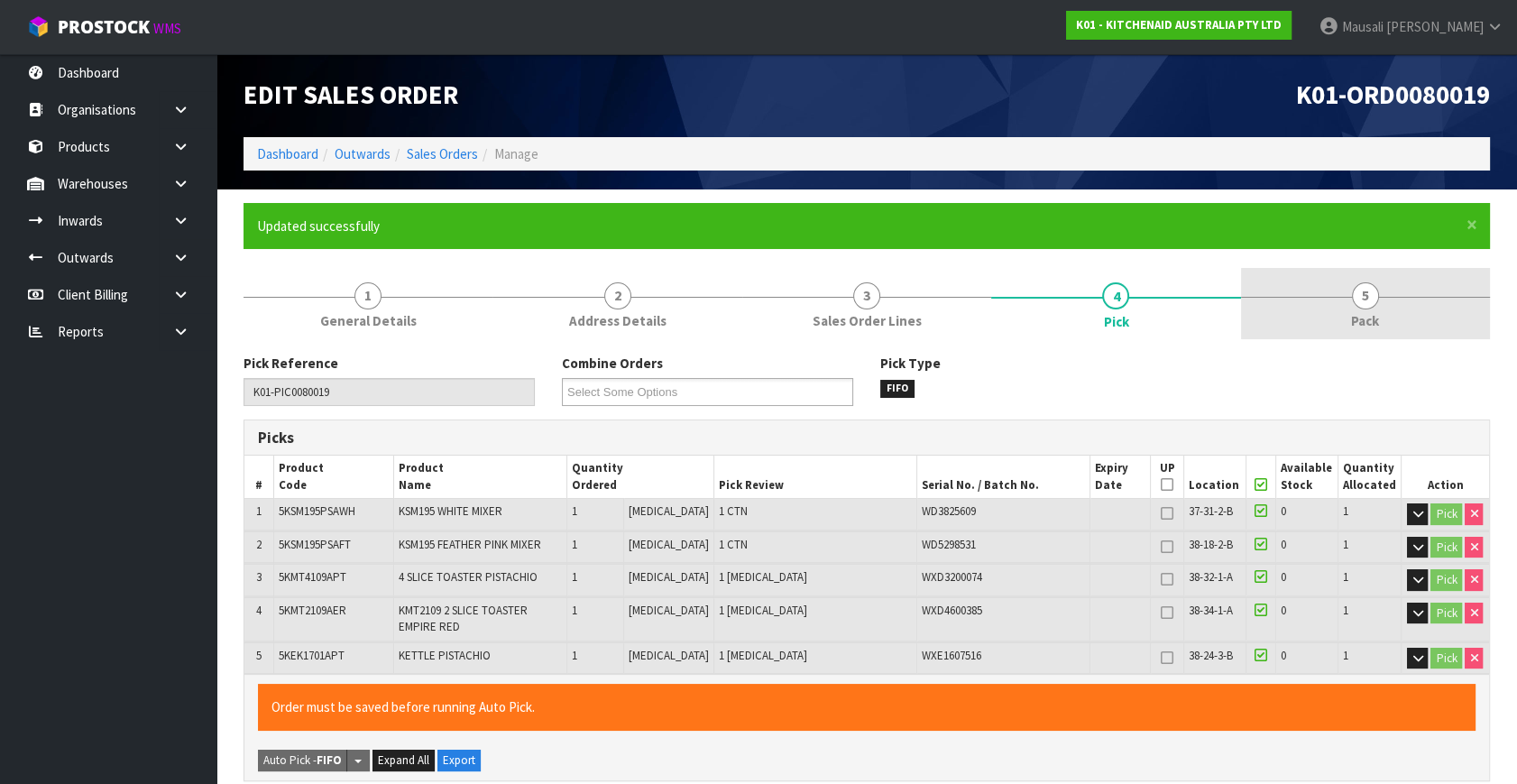
click at [1384, 306] on link "5 Pack" at bounding box center [1366, 303] width 249 height 71
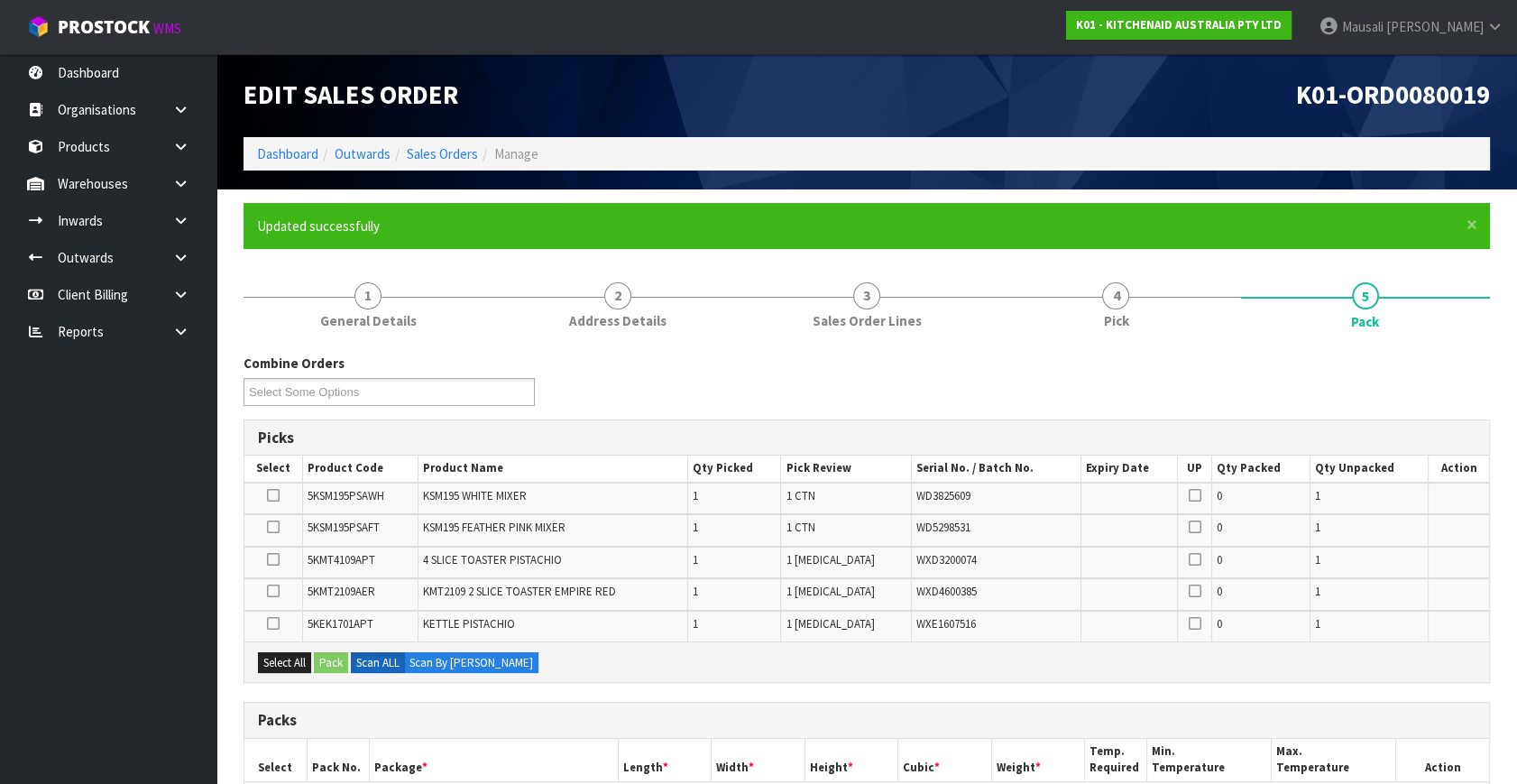
click at [280, 495] on icon at bounding box center [273, 495] width 12 height 1
click at [0, 0] on input "checkbox" at bounding box center [0, 0] width 0 height 0
click at [335, 659] on button "Pack" at bounding box center [331, 662] width 34 height 22
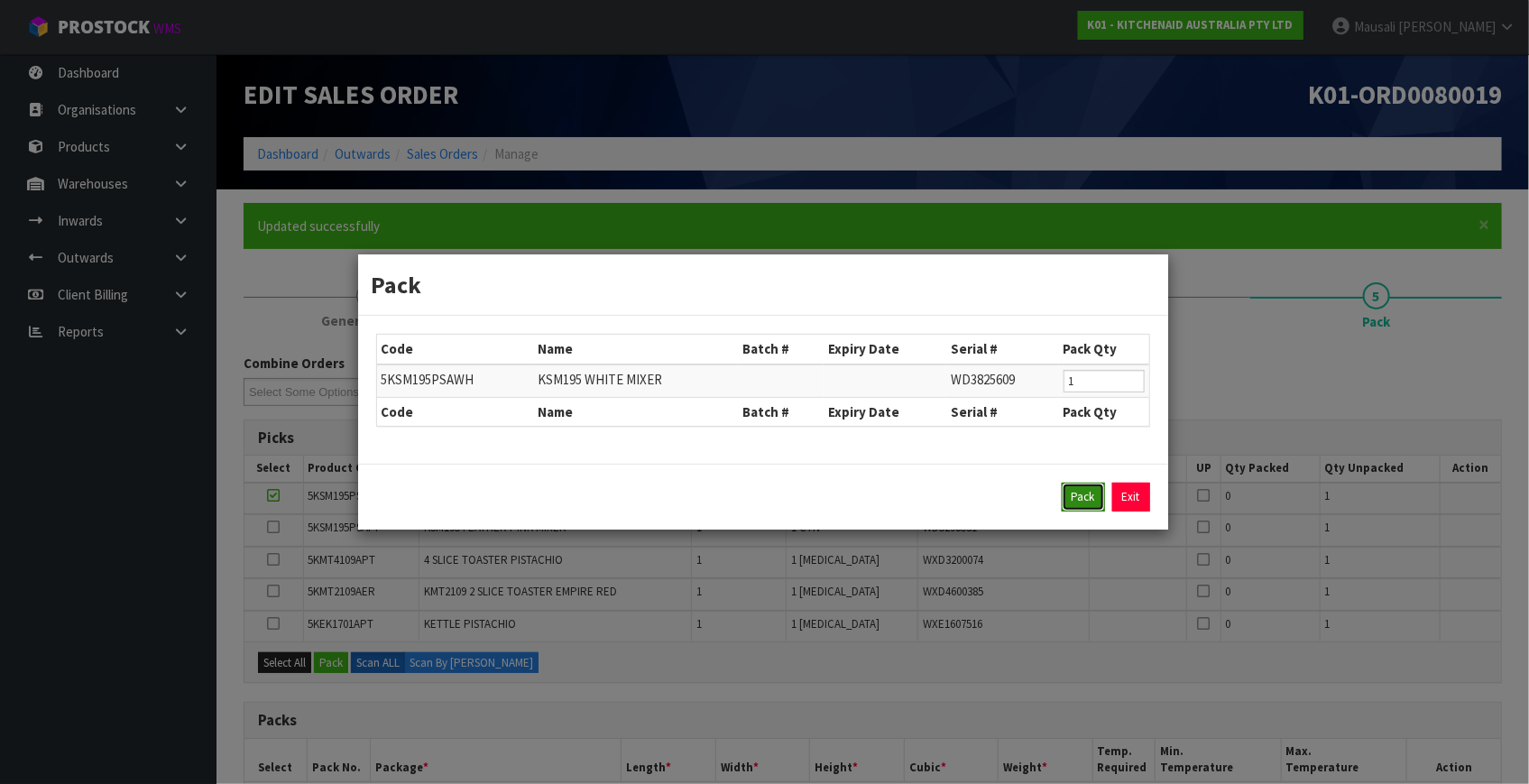
click at [1093, 491] on button "Pack" at bounding box center [1083, 497] width 43 height 29
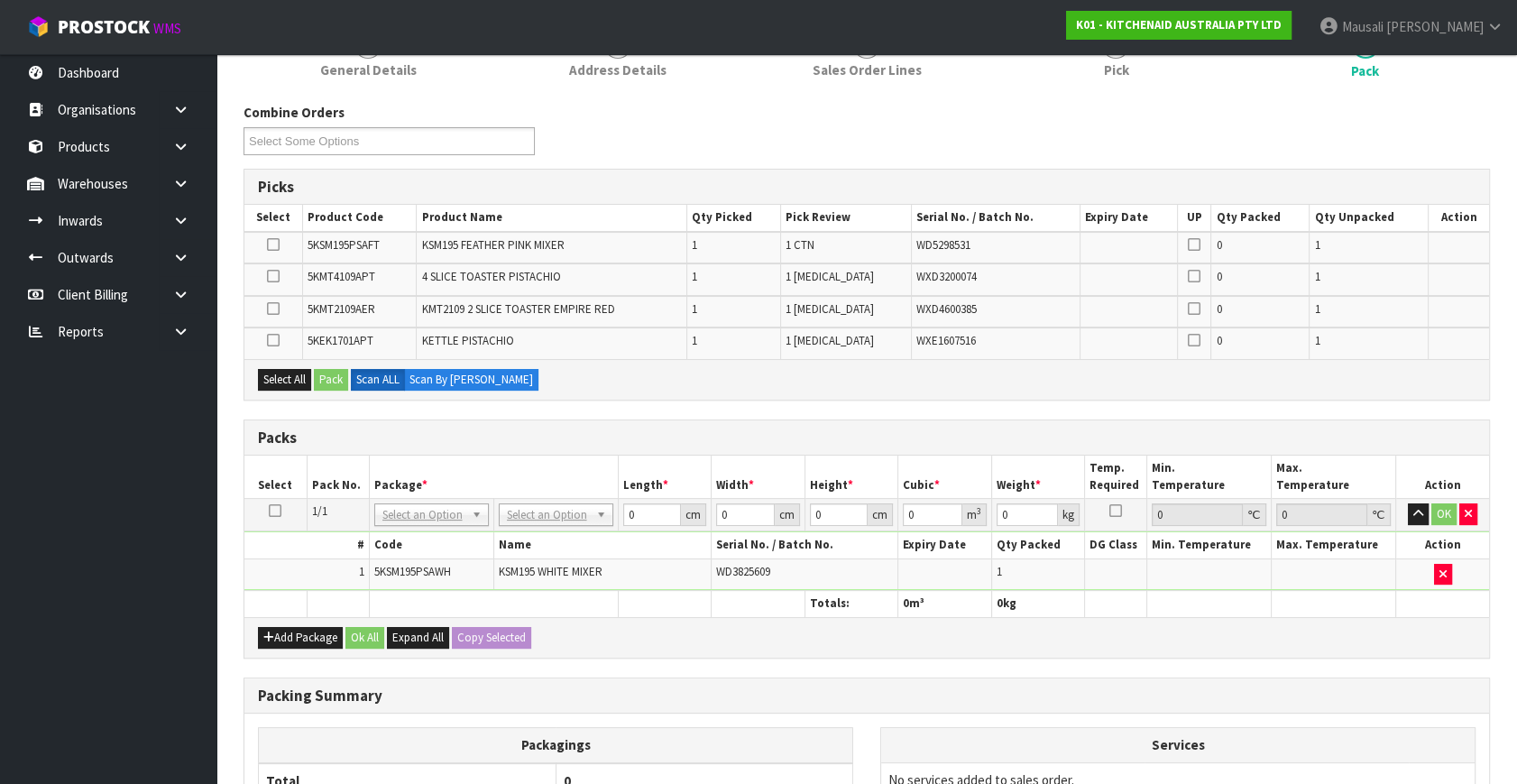
scroll to position [410, 0]
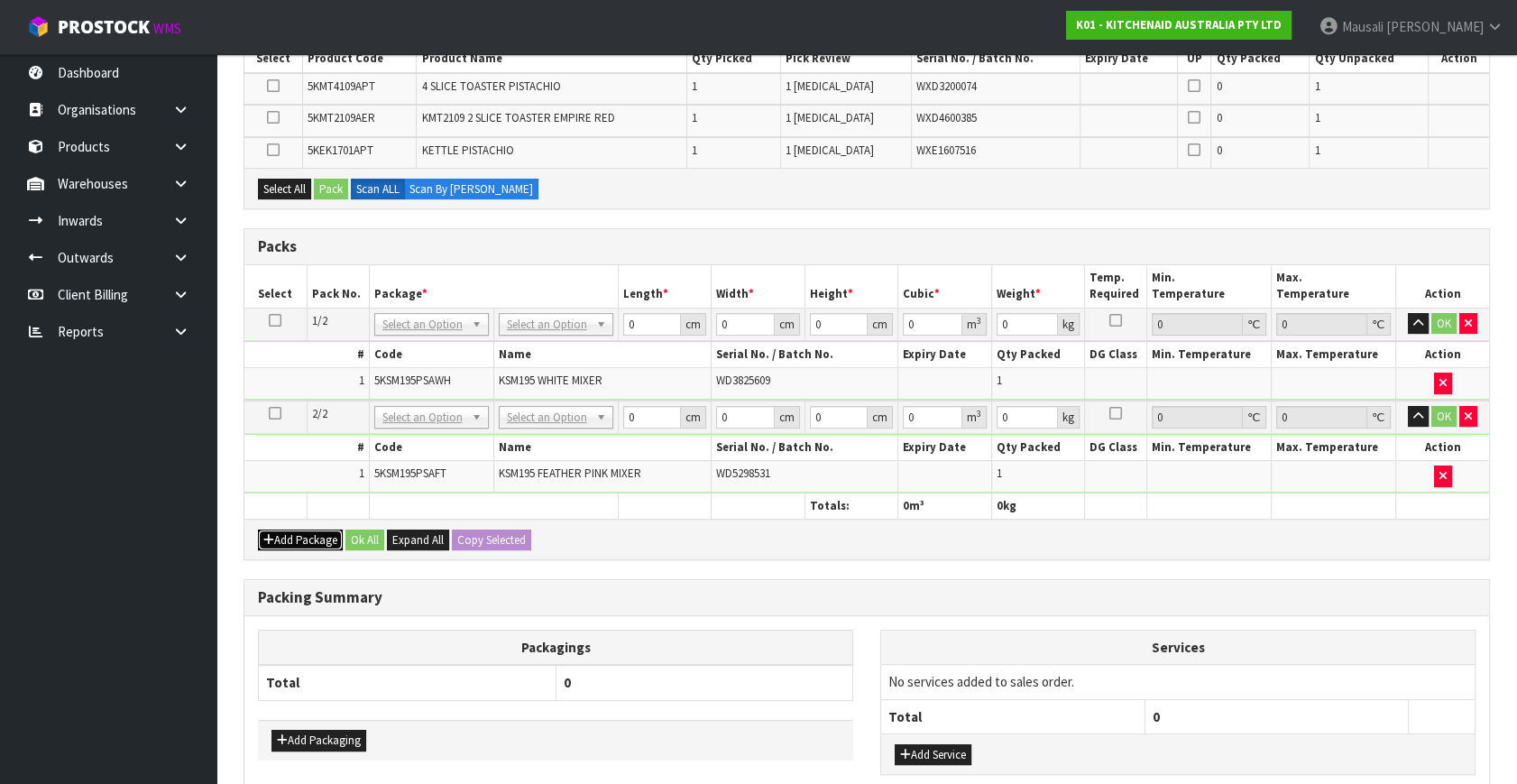
click at [282, 529] on button "Add Package" at bounding box center [300, 540] width 85 height 22
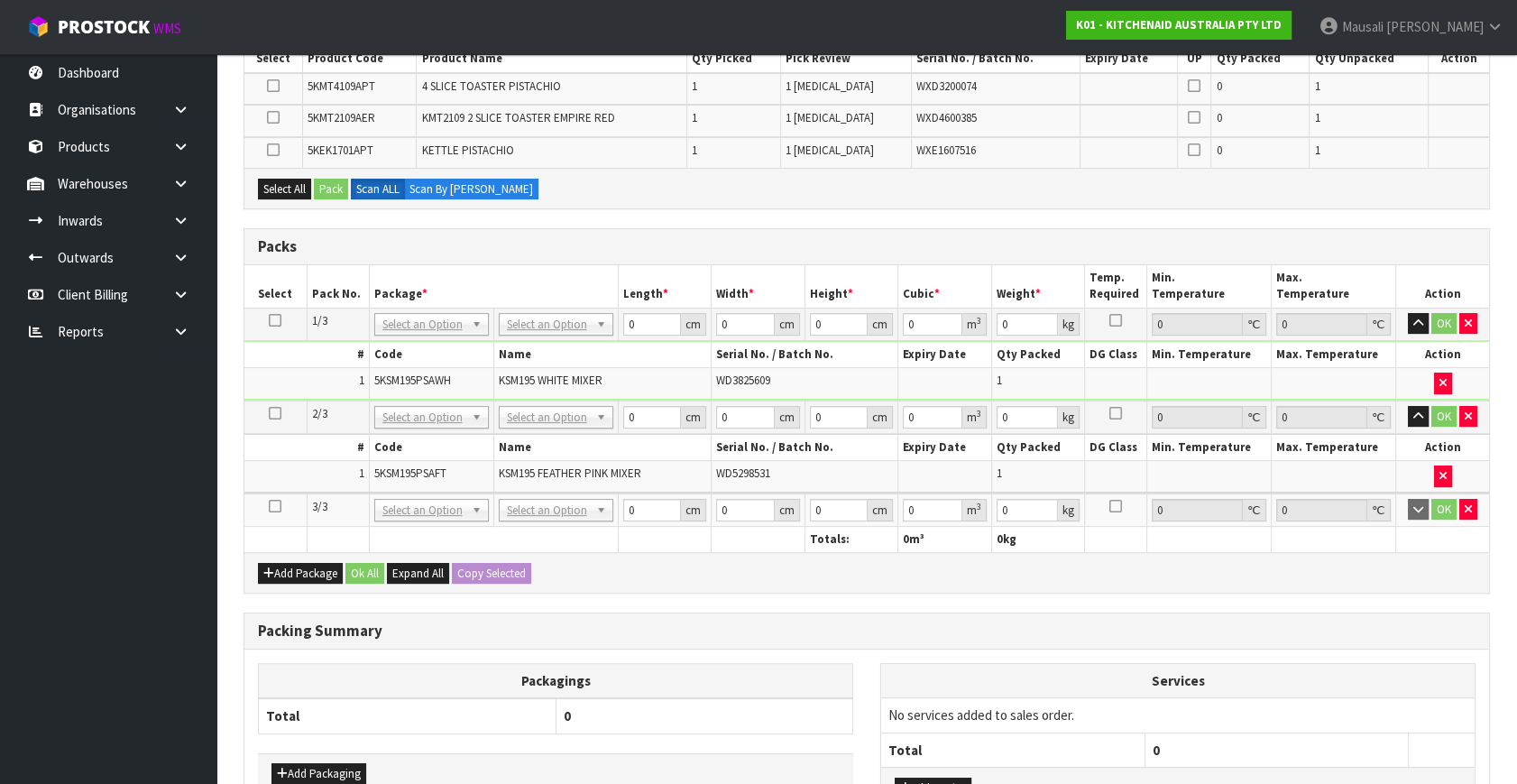
click at [273, 505] on icon at bounding box center [275, 505] width 12 height 1
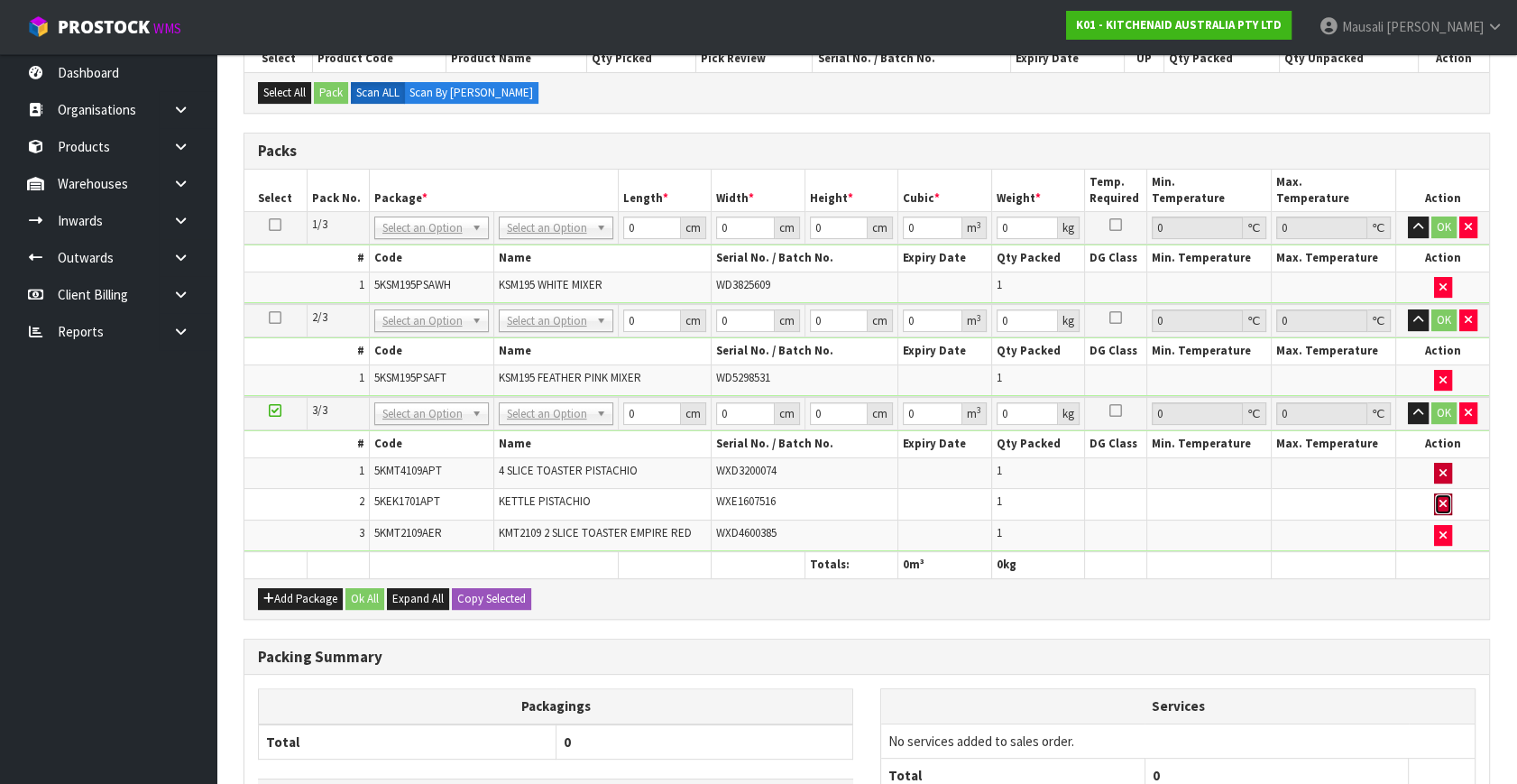
click at [1437, 496] on button "button" at bounding box center [1443, 504] width 18 height 22
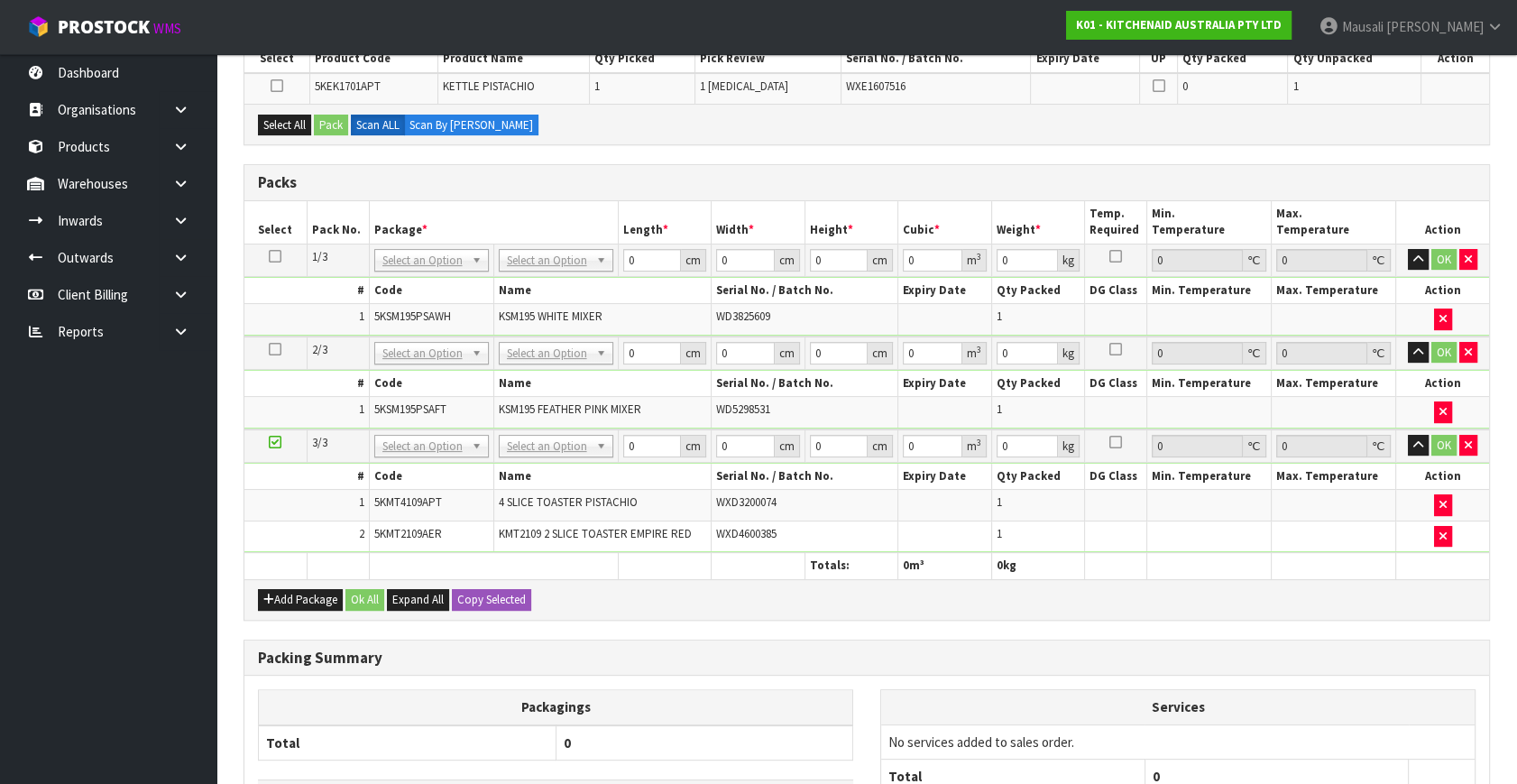
click at [272, 442] on icon at bounding box center [275, 442] width 12 height 1
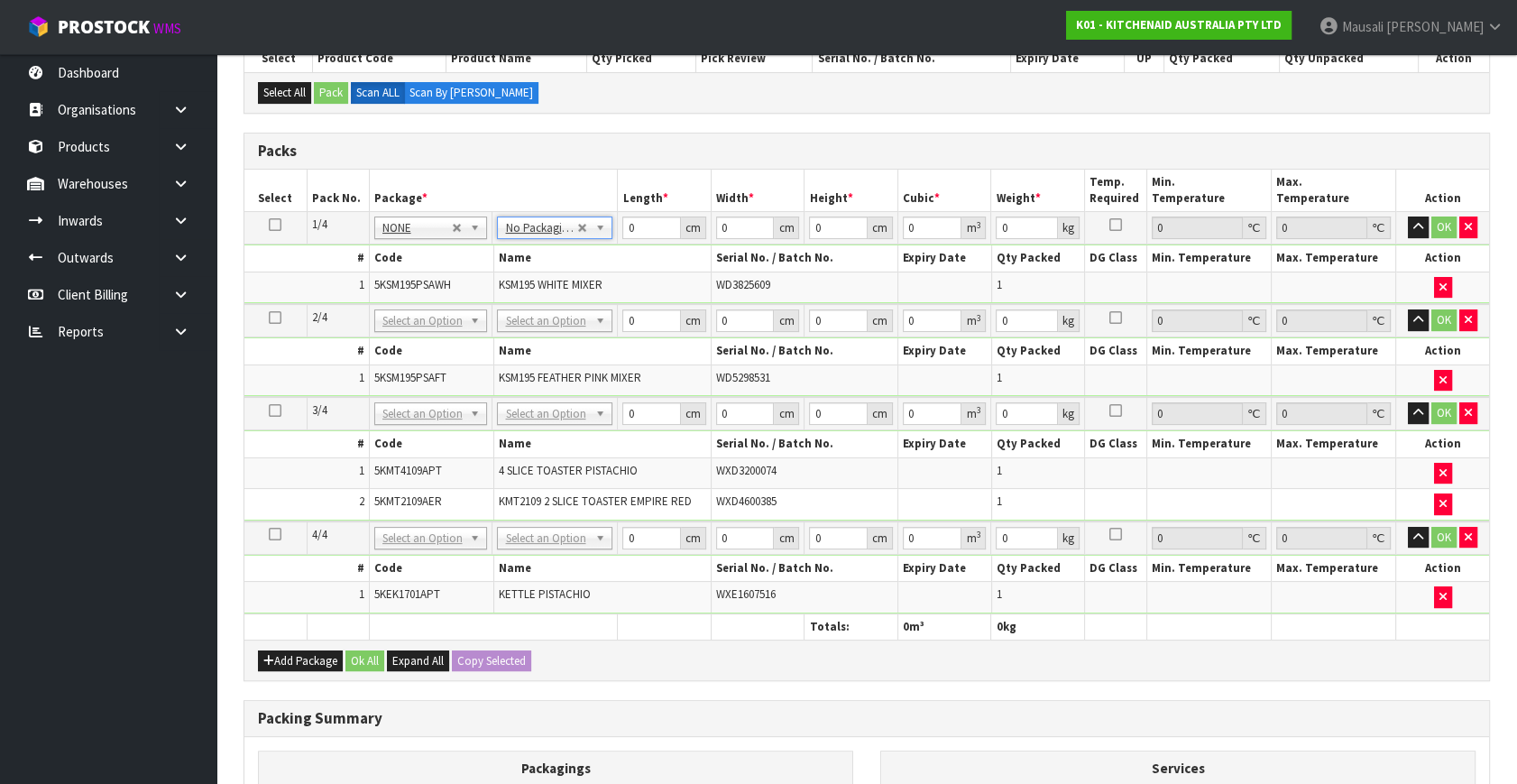
drag, startPoint x: 525, startPoint y: 316, endPoint x: 532, endPoint y: 351, distance: 35.7
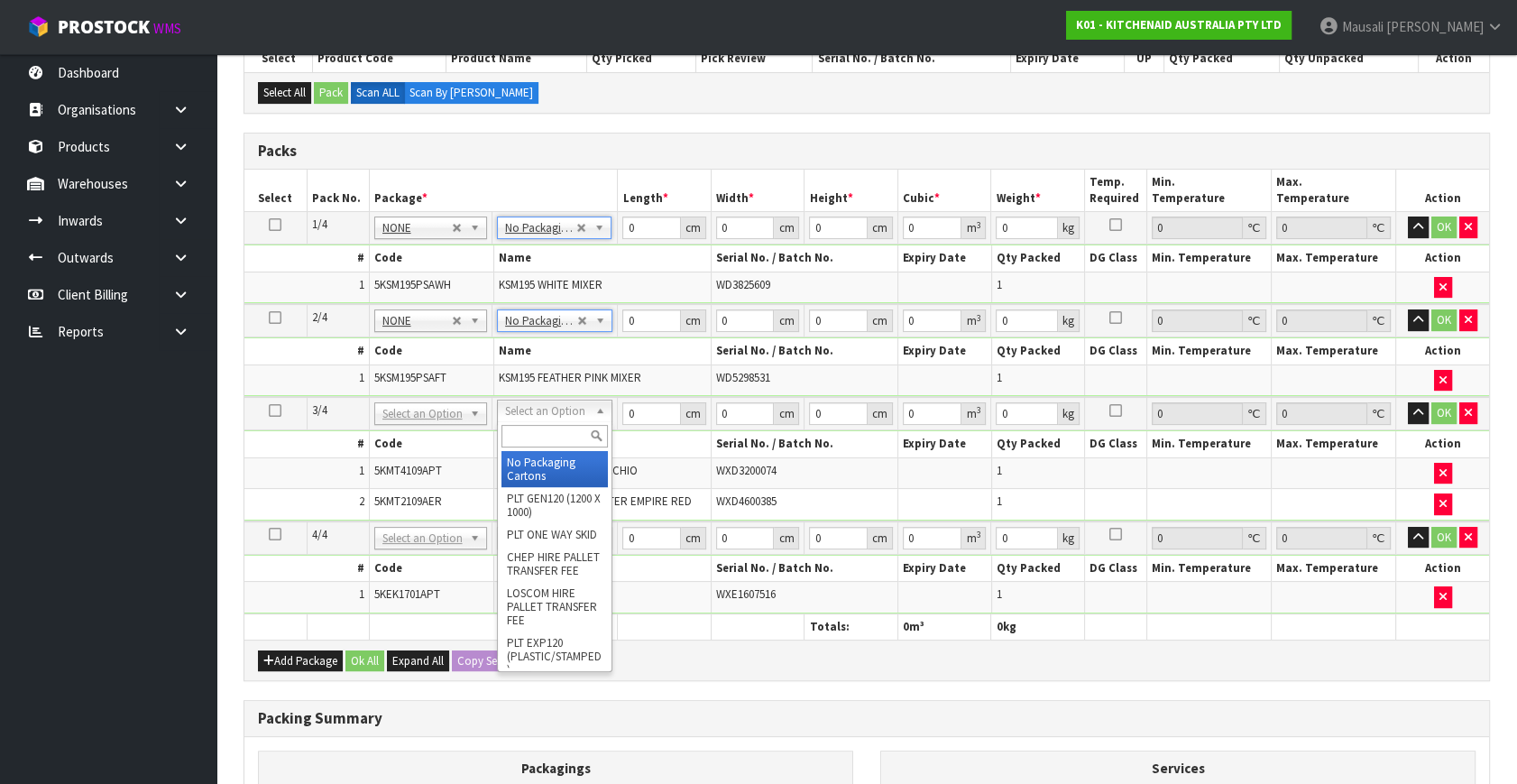
drag, startPoint x: 546, startPoint y: 403, endPoint x: 542, endPoint y: 419, distance: 16.5
click at [543, 438] on input "text" at bounding box center [555, 437] width 106 height 23
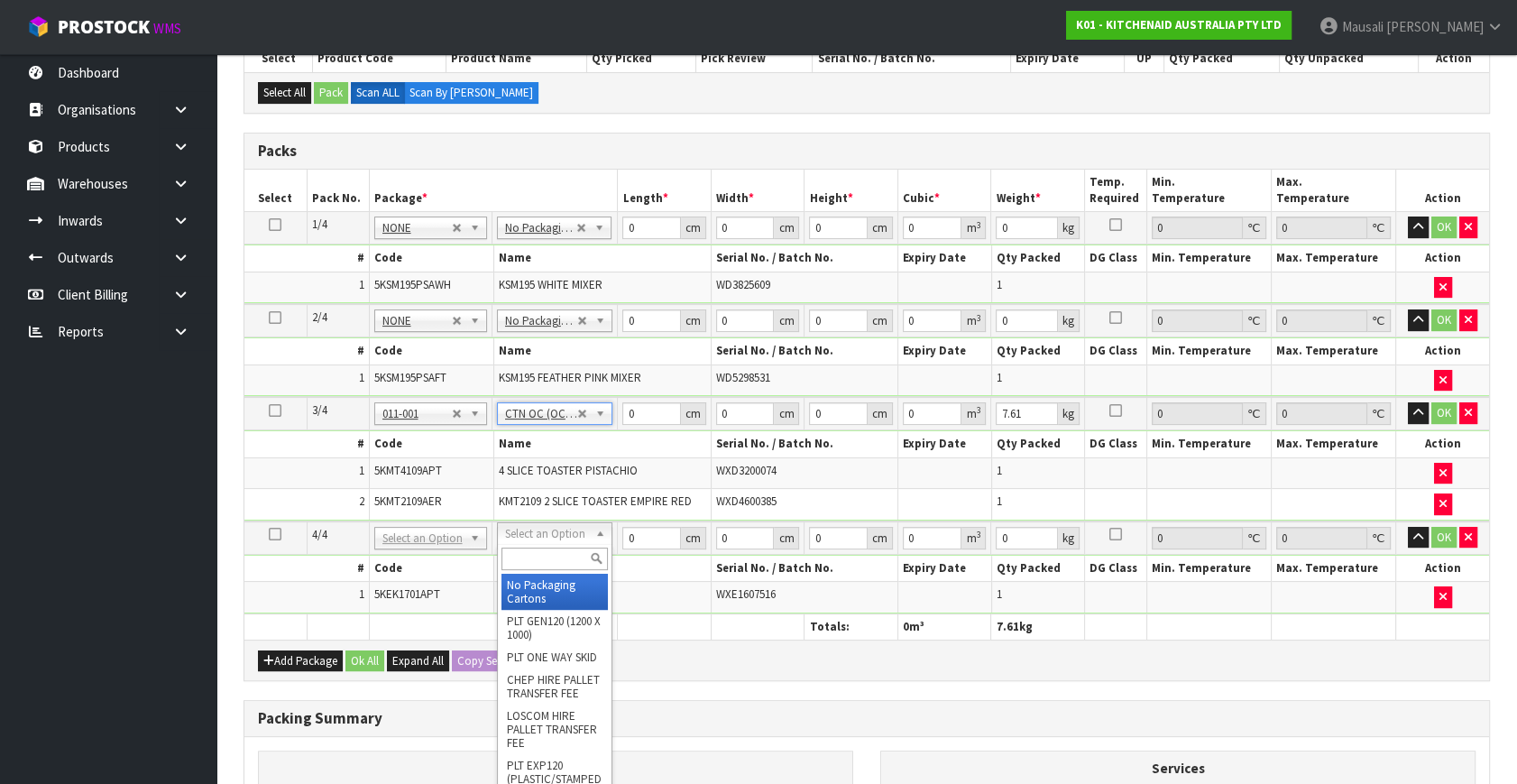
drag, startPoint x: 543, startPoint y: 532, endPoint x: 540, endPoint y: 552, distance: 20.2
click at [538, 555] on input "text" at bounding box center [555, 559] width 107 height 23
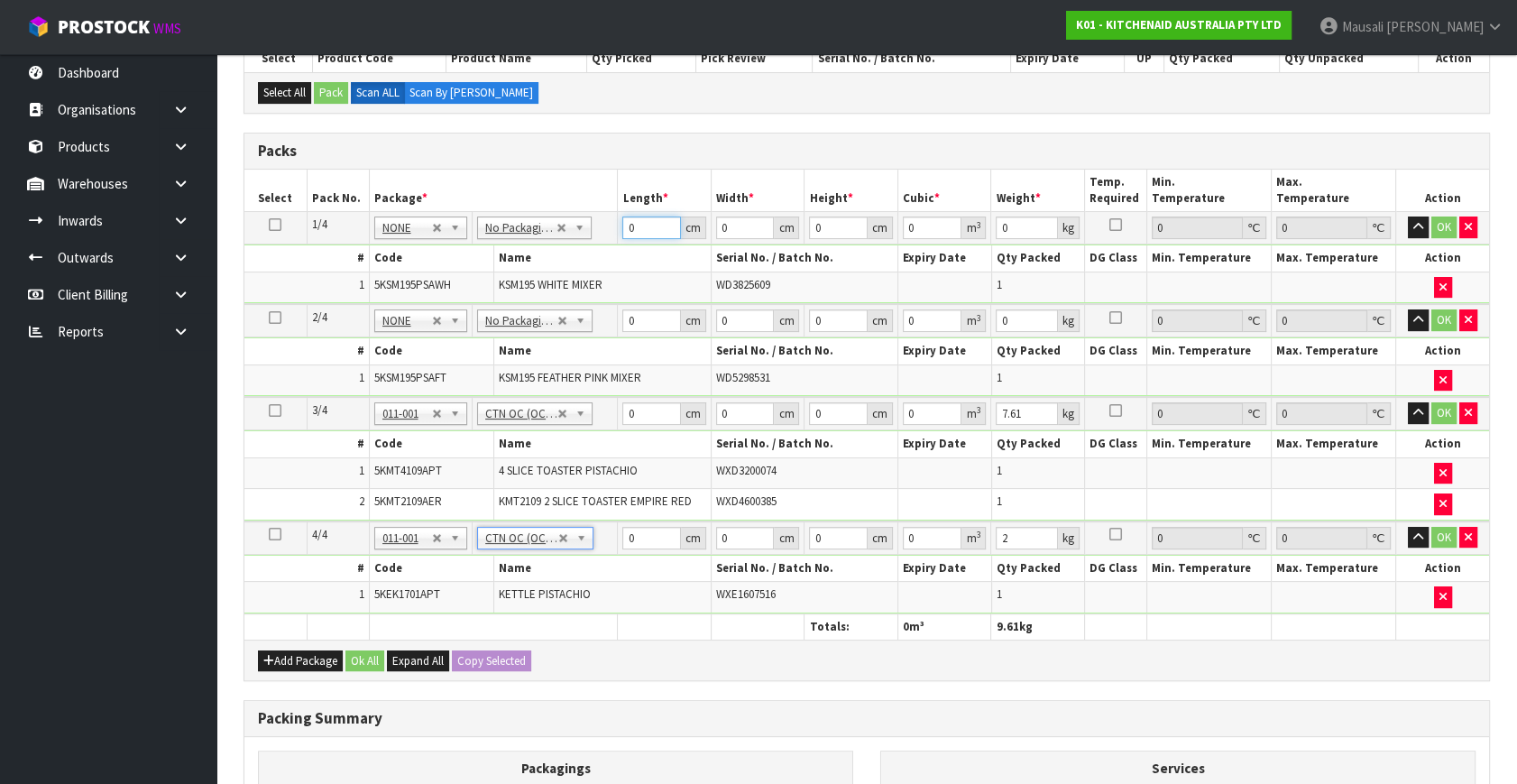
drag, startPoint x: 645, startPoint y: 230, endPoint x: 583, endPoint y: 292, distance: 87.7
click at [562, 278] on tbody "1/4 NONE 007-001 007-002 007-004 007-009 007-013 007-014 007-015 007-017 007-01…" at bounding box center [867, 258] width 1245 height 92
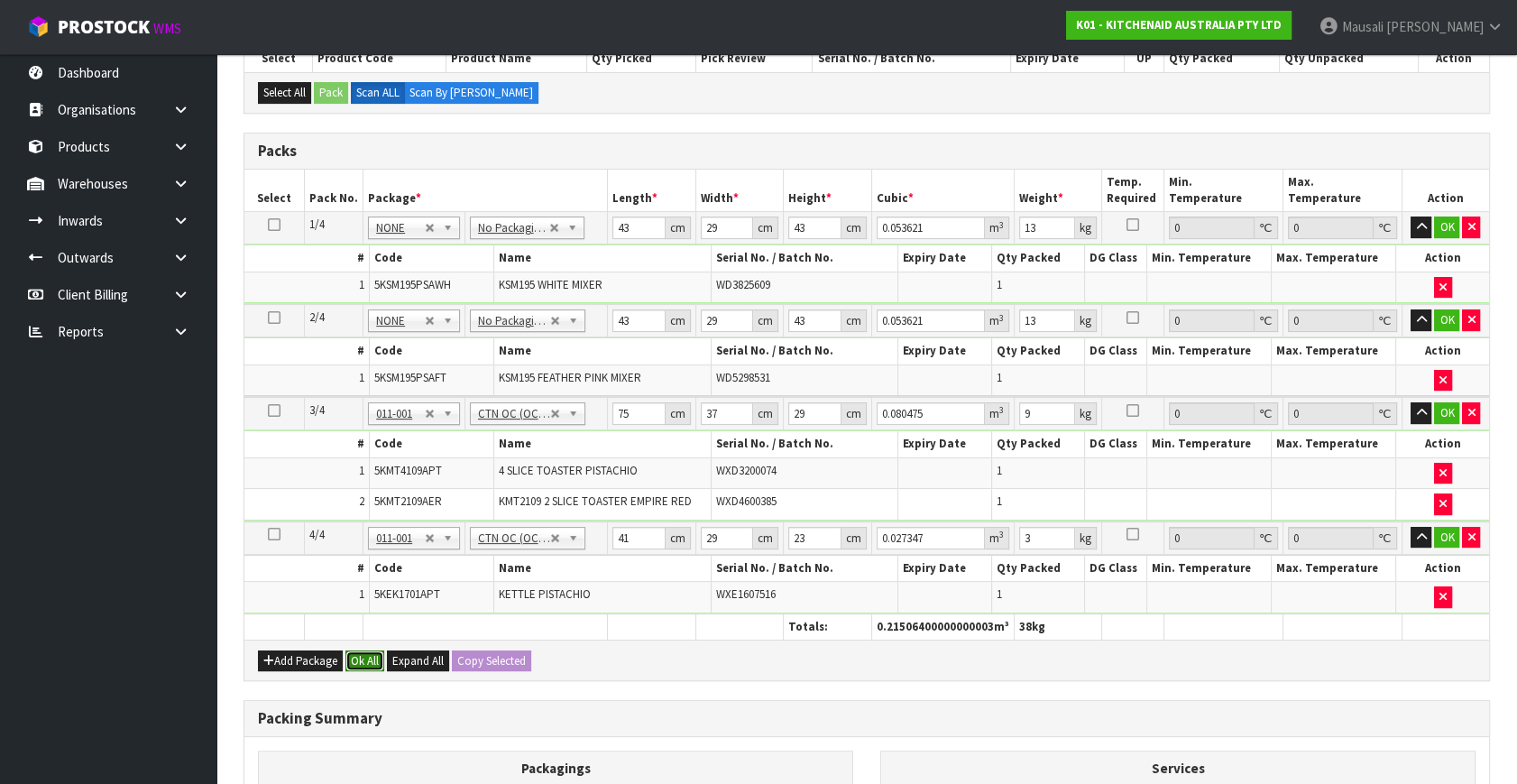
click at [373, 650] on button "Ok All" at bounding box center [365, 661] width 39 height 22
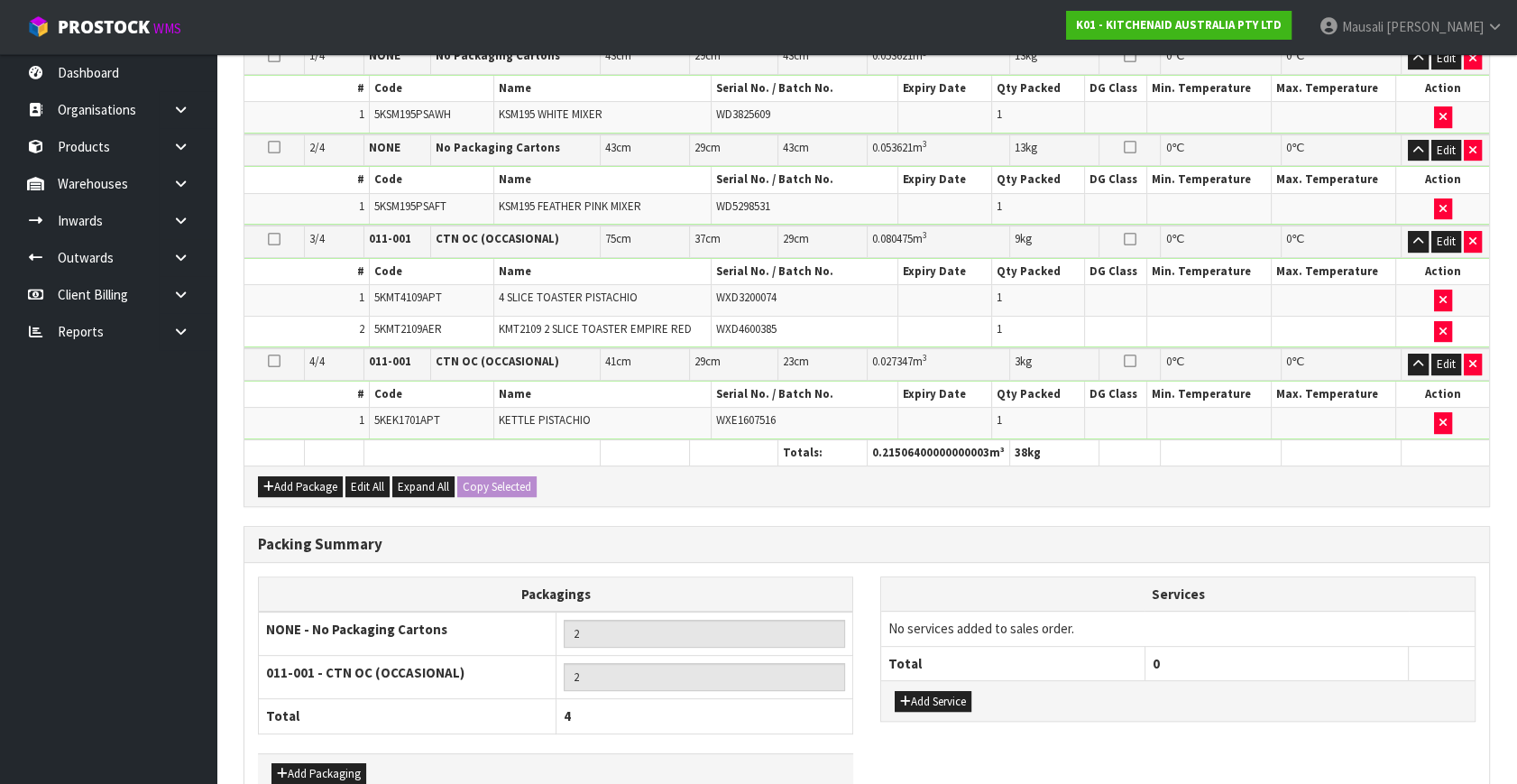
scroll to position [680, 0]
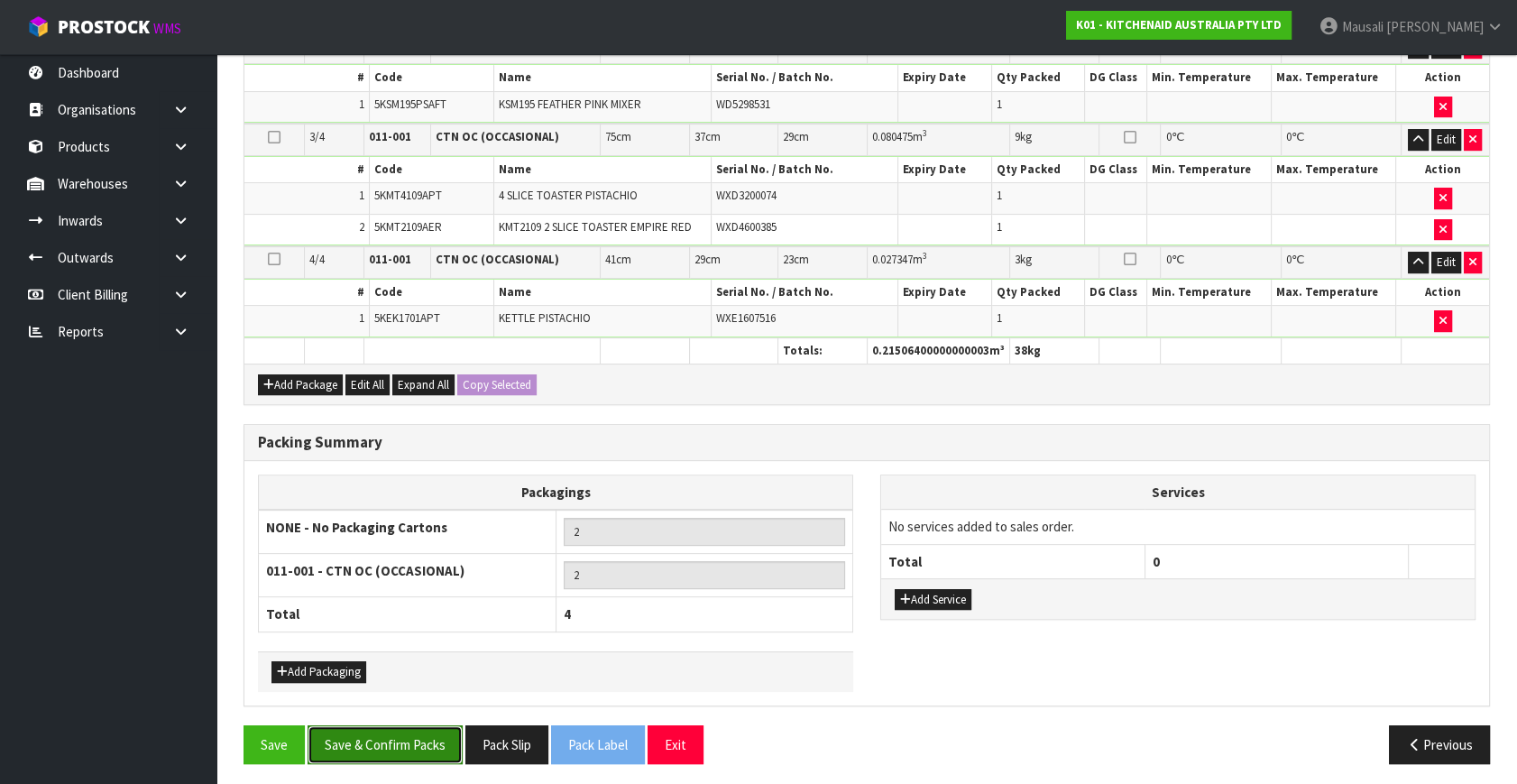
click at [420, 747] on button "Save & Confirm Packs" at bounding box center [385, 744] width 155 height 39
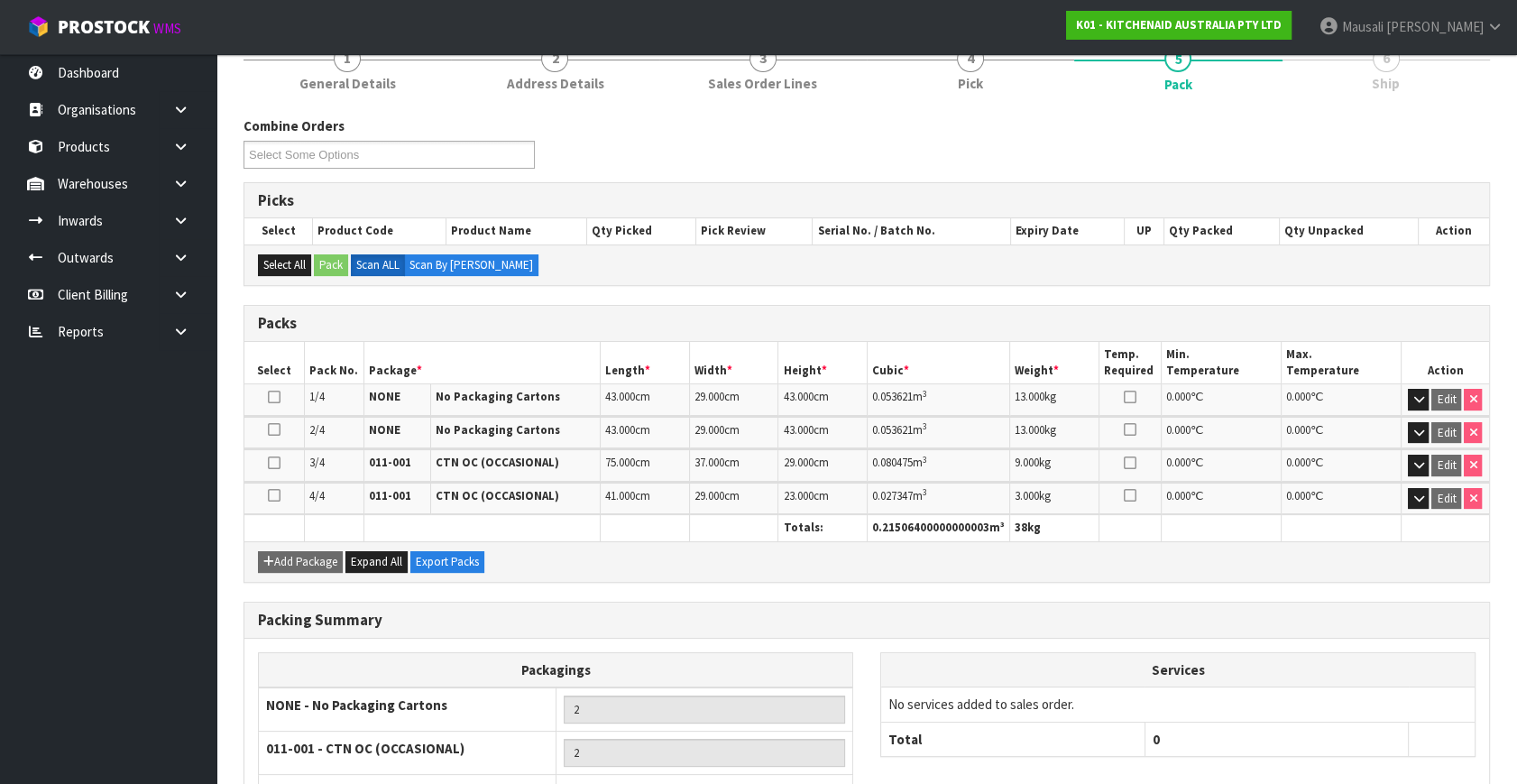
scroll to position [377, 0]
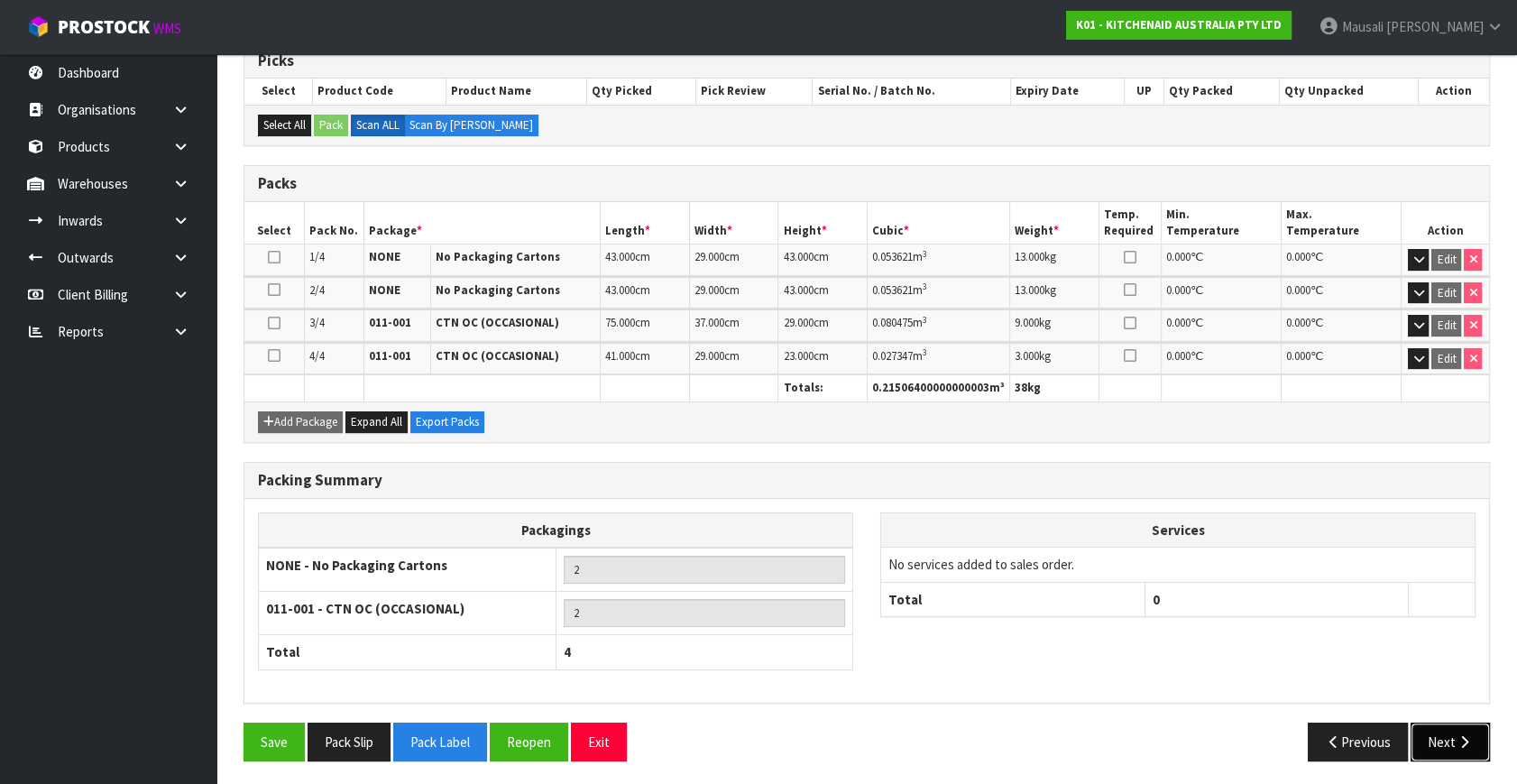
click at [1431, 728] on button "Next" at bounding box center [1450, 742] width 79 height 39
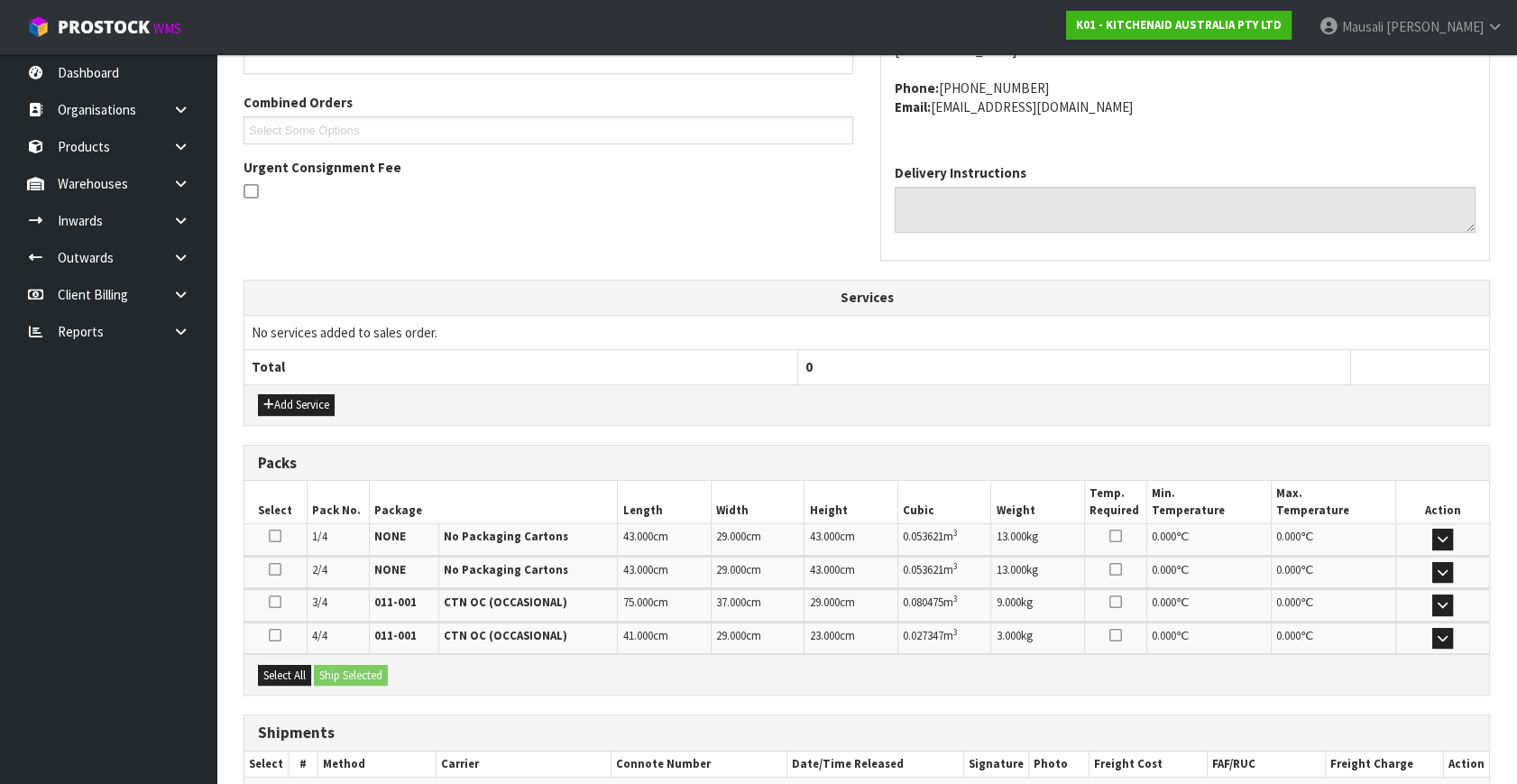
scroll to position [542, 0]
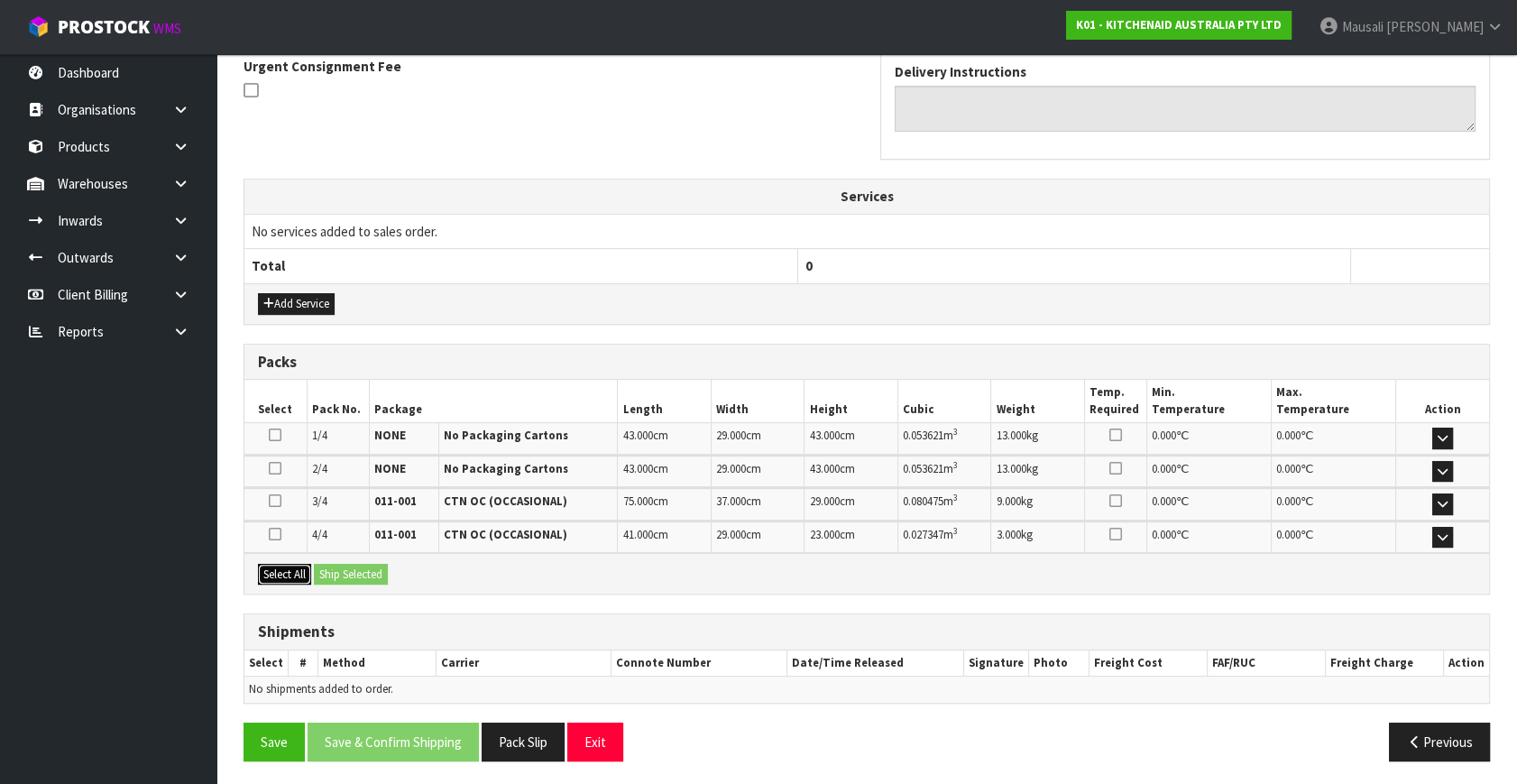
click at [296, 573] on button "Select All" at bounding box center [284, 574] width 54 height 22
click at [349, 570] on button "Ship Selected" at bounding box center [351, 574] width 74 height 22
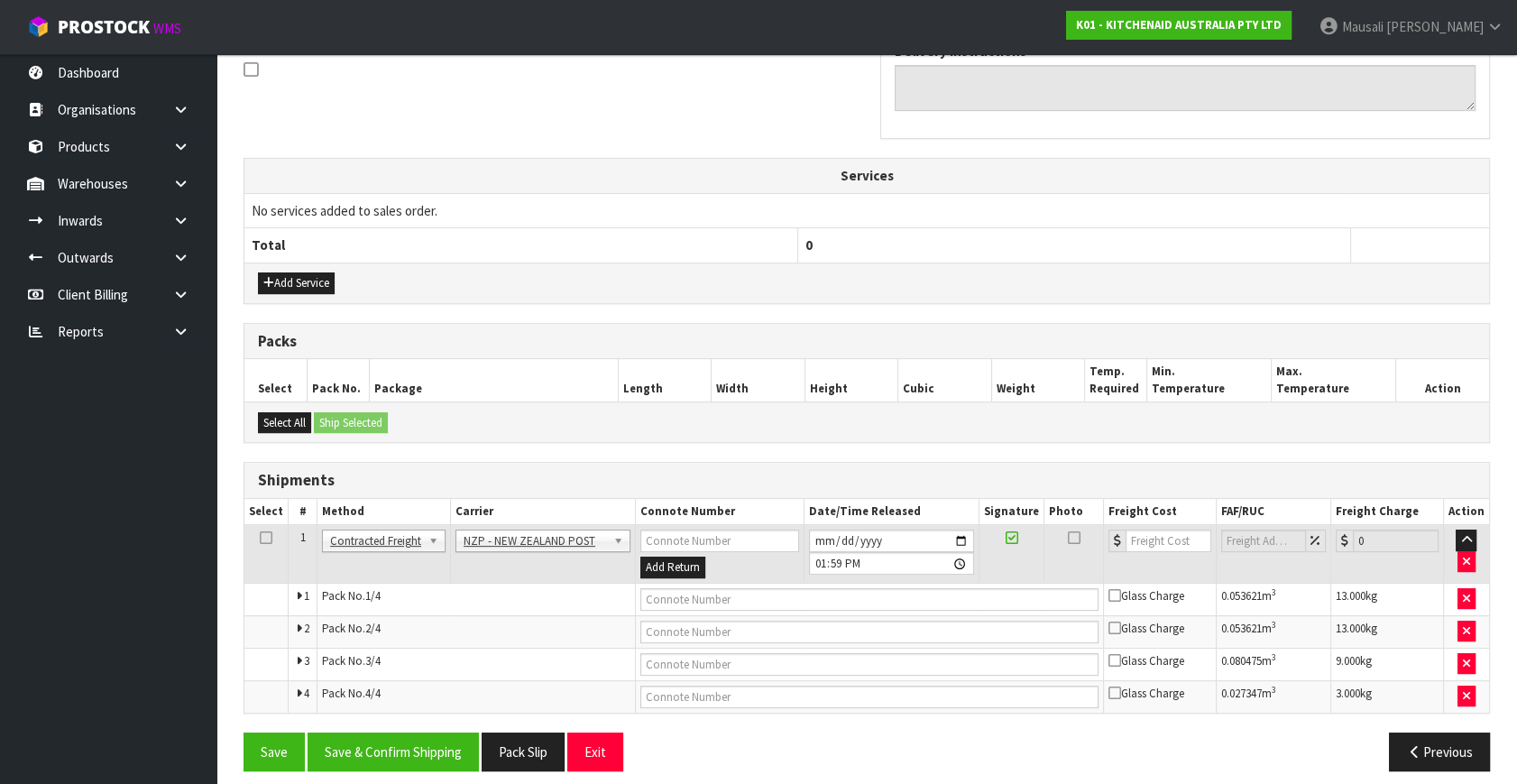
scroll to position [573, 0]
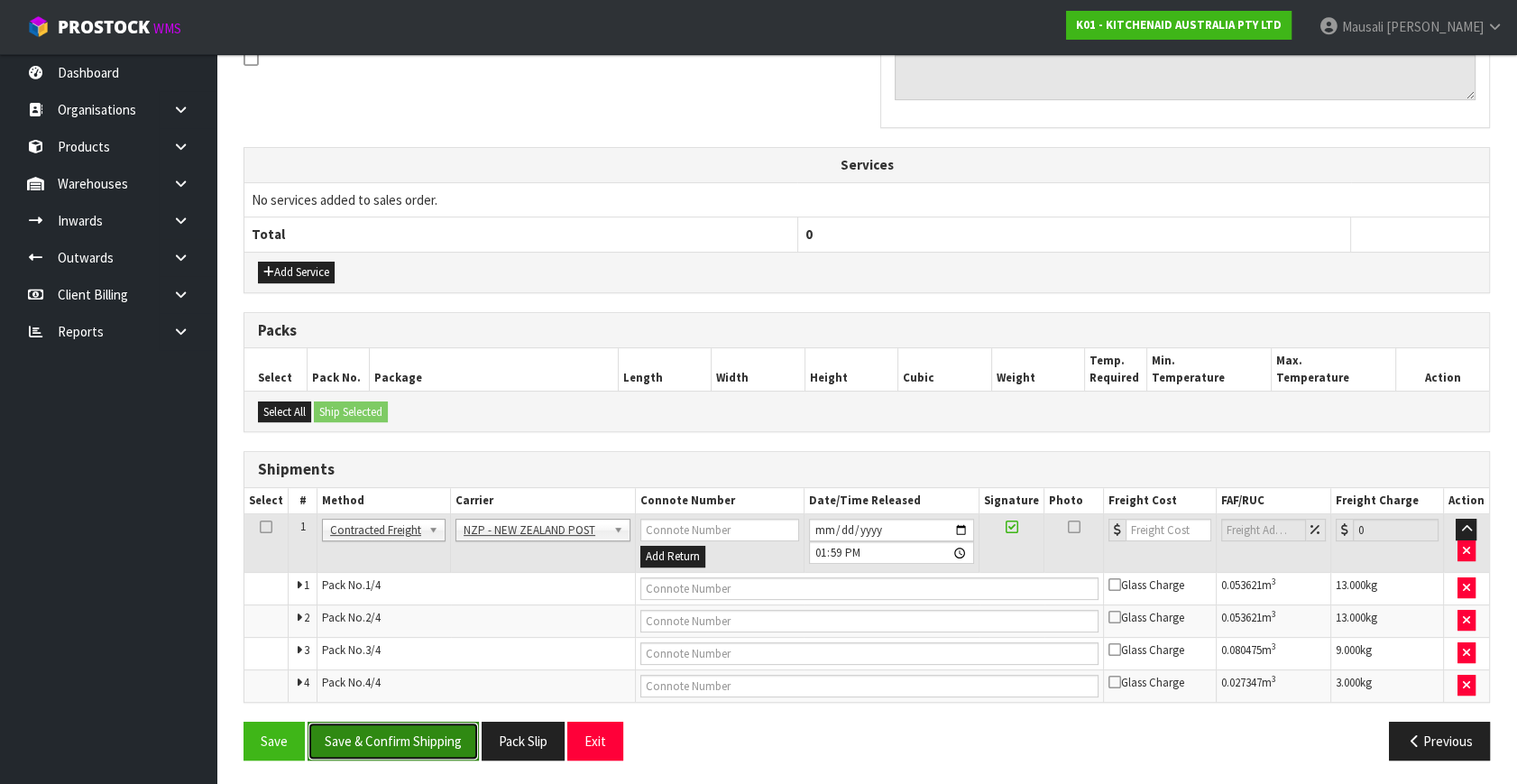
click at [385, 731] on button "Save & Confirm Shipping" at bounding box center [393, 741] width 171 height 39
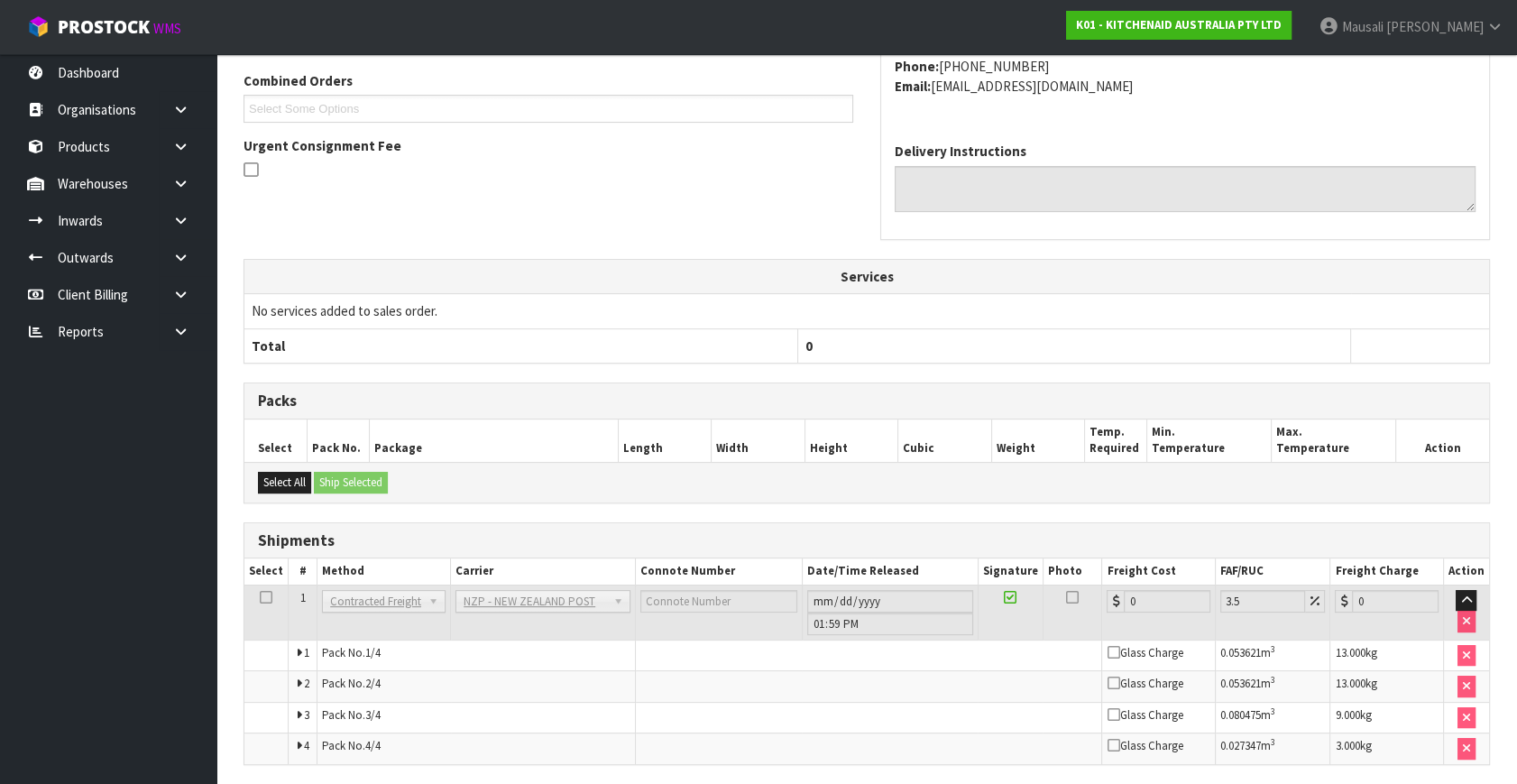
scroll to position [544, 0]
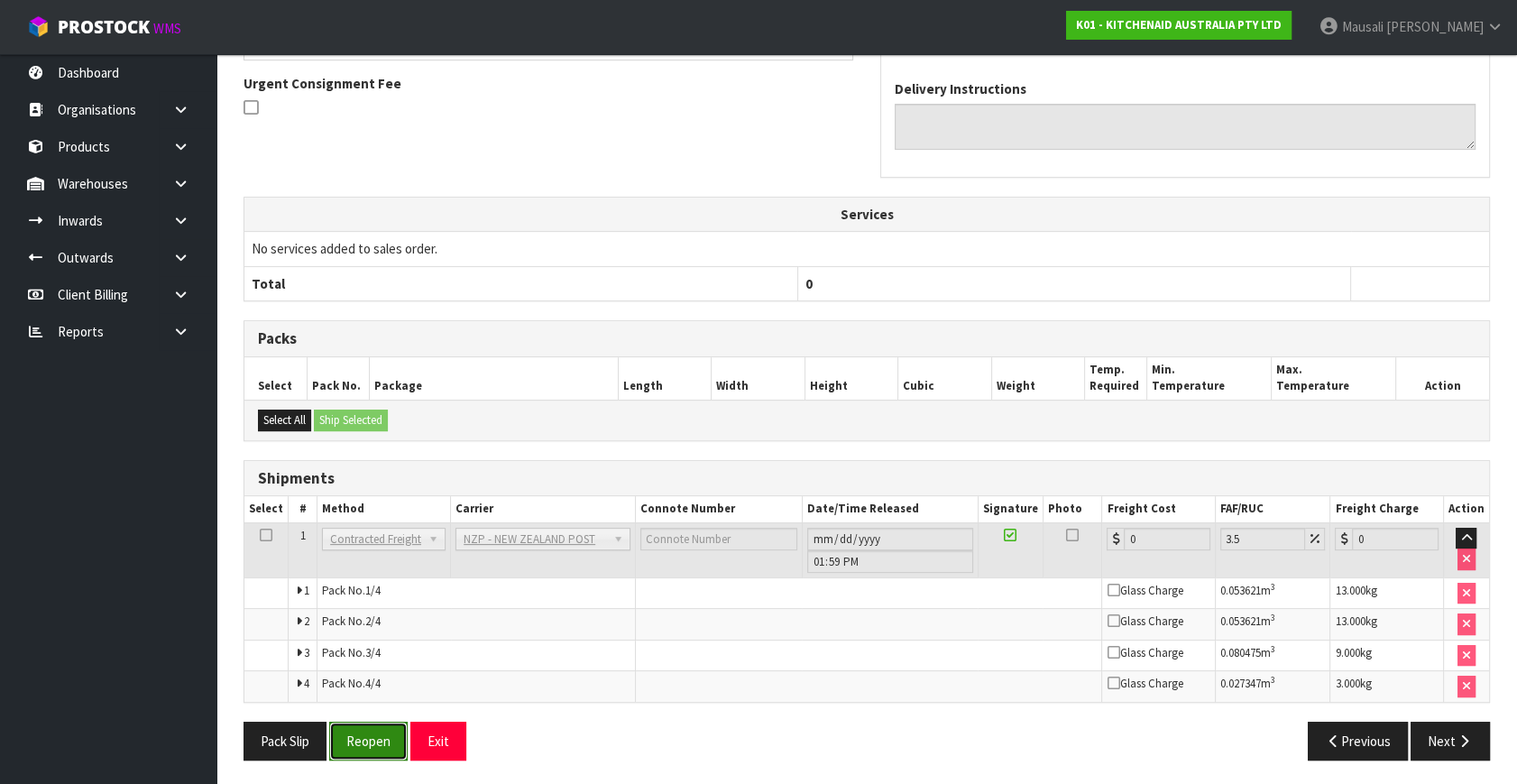
click at [363, 722] on button "Reopen" at bounding box center [369, 741] width 79 height 39
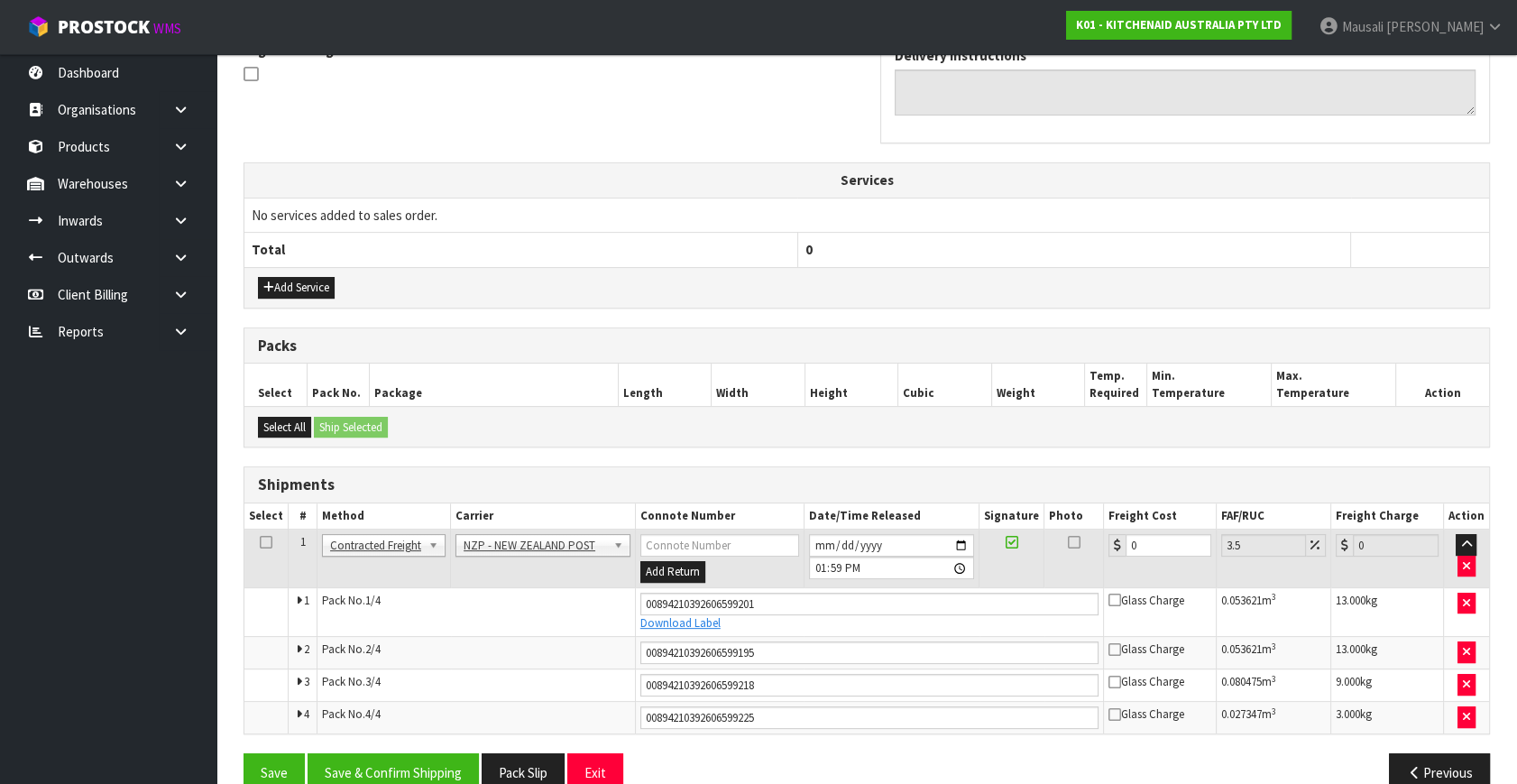
scroll to position [590, 0]
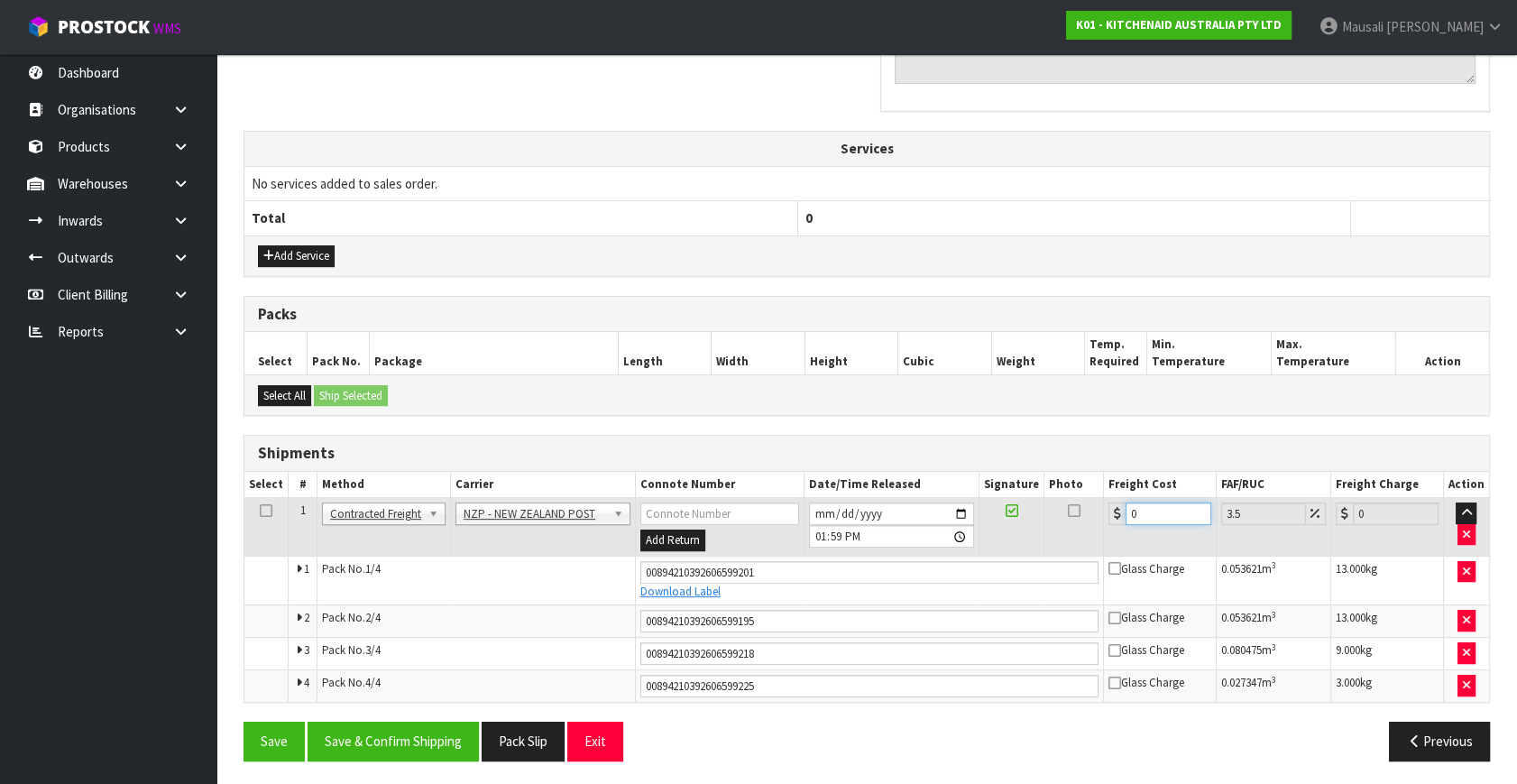
drag, startPoint x: 1159, startPoint y: 515, endPoint x: 1119, endPoint y: 541, distance: 47.7
click at [1119, 541] on td "0" at bounding box center [1160, 526] width 113 height 58
click at [432, 725] on button "Save & Confirm Shipping" at bounding box center [393, 741] width 171 height 39
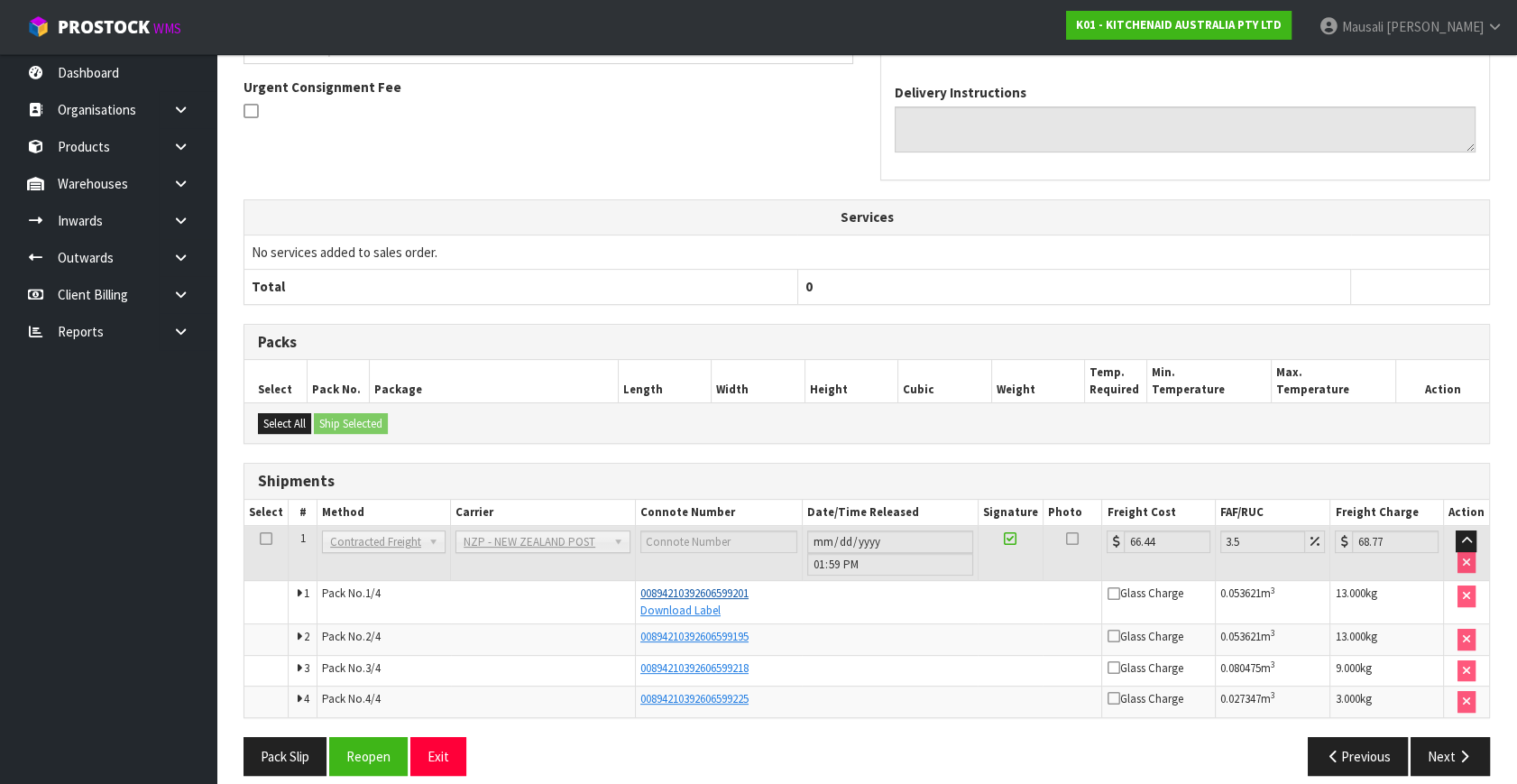
scroll to position [537, 0]
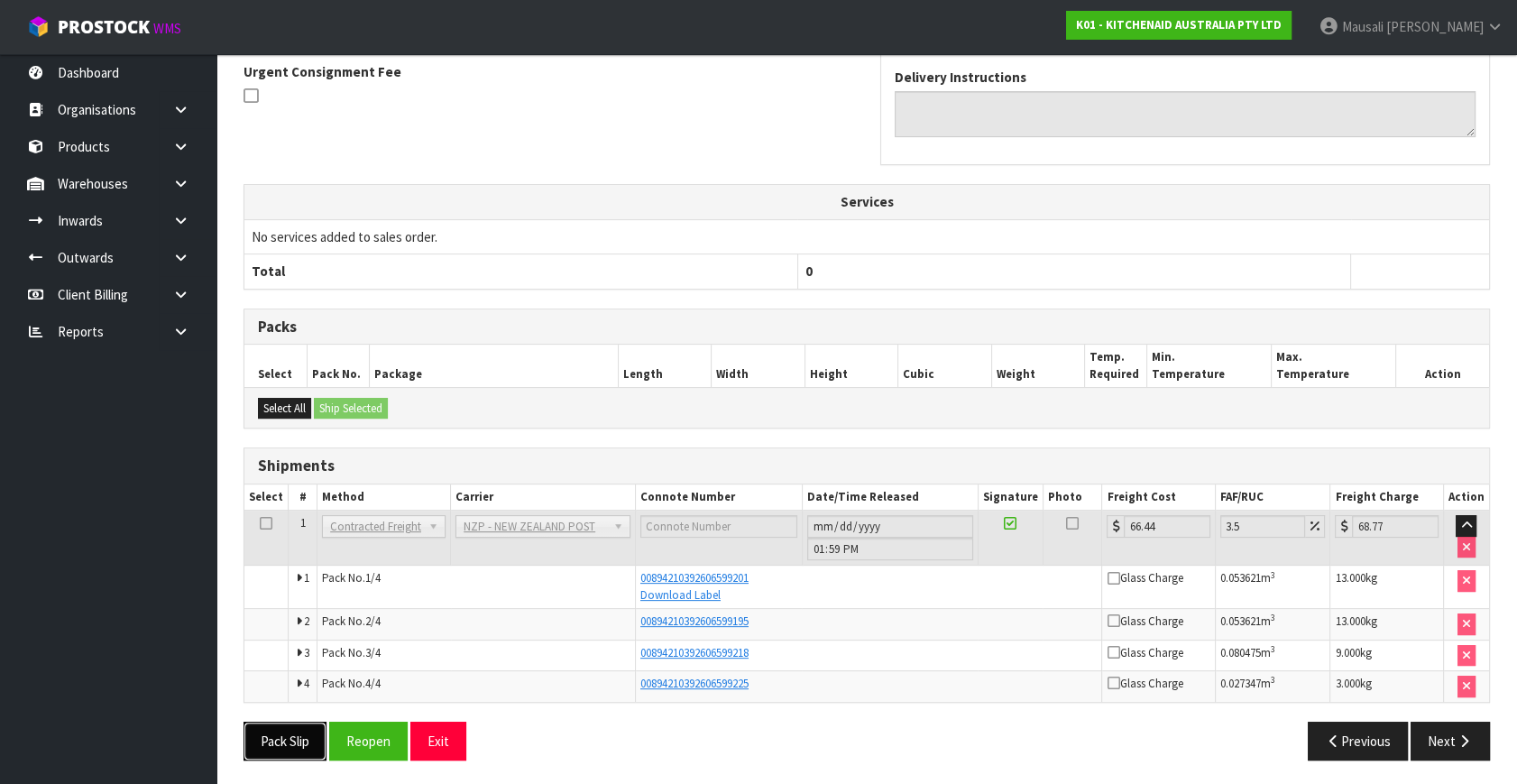
click at [306, 726] on button "Pack Slip" at bounding box center [284, 741] width 83 height 39
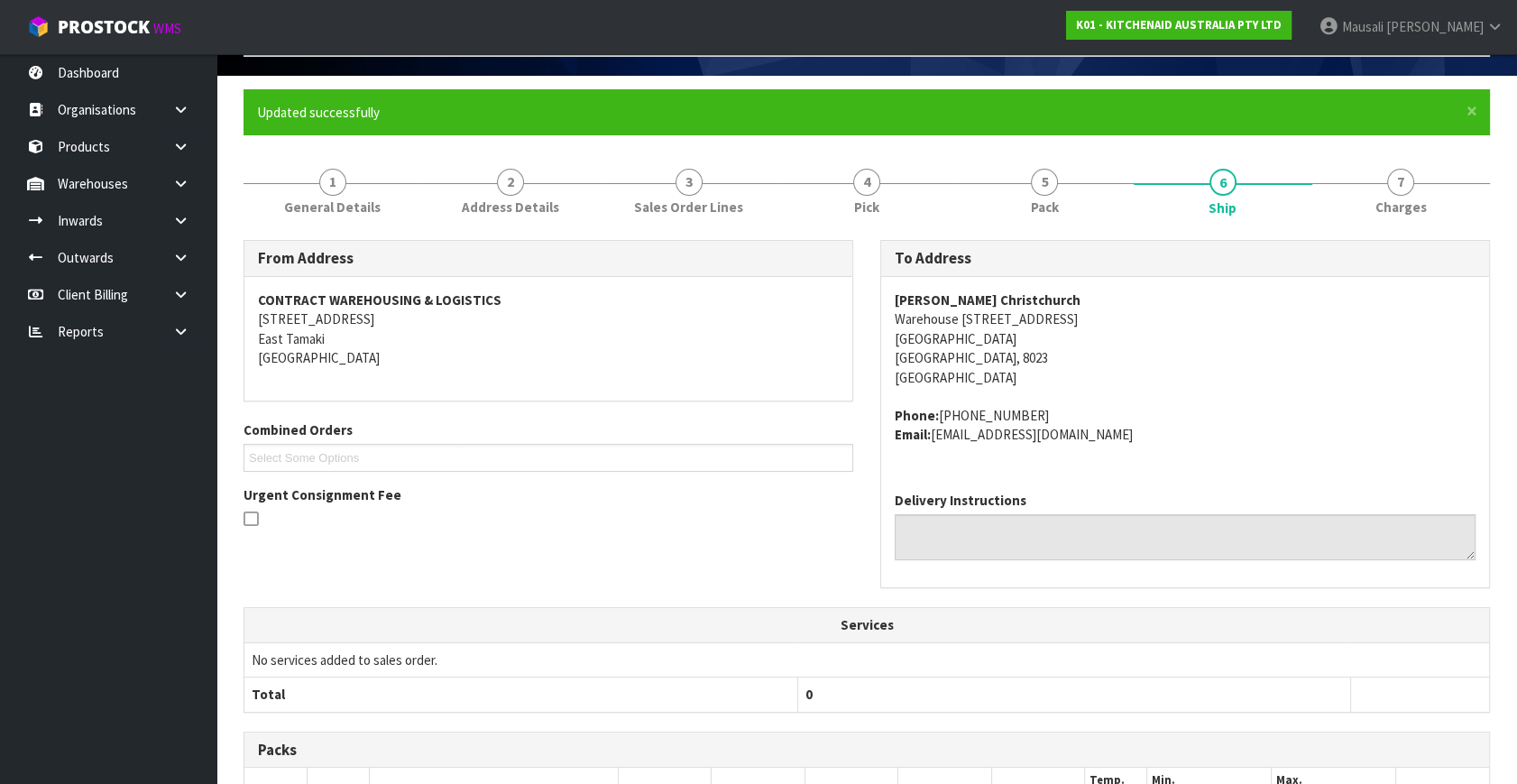
scroll to position [0, 0]
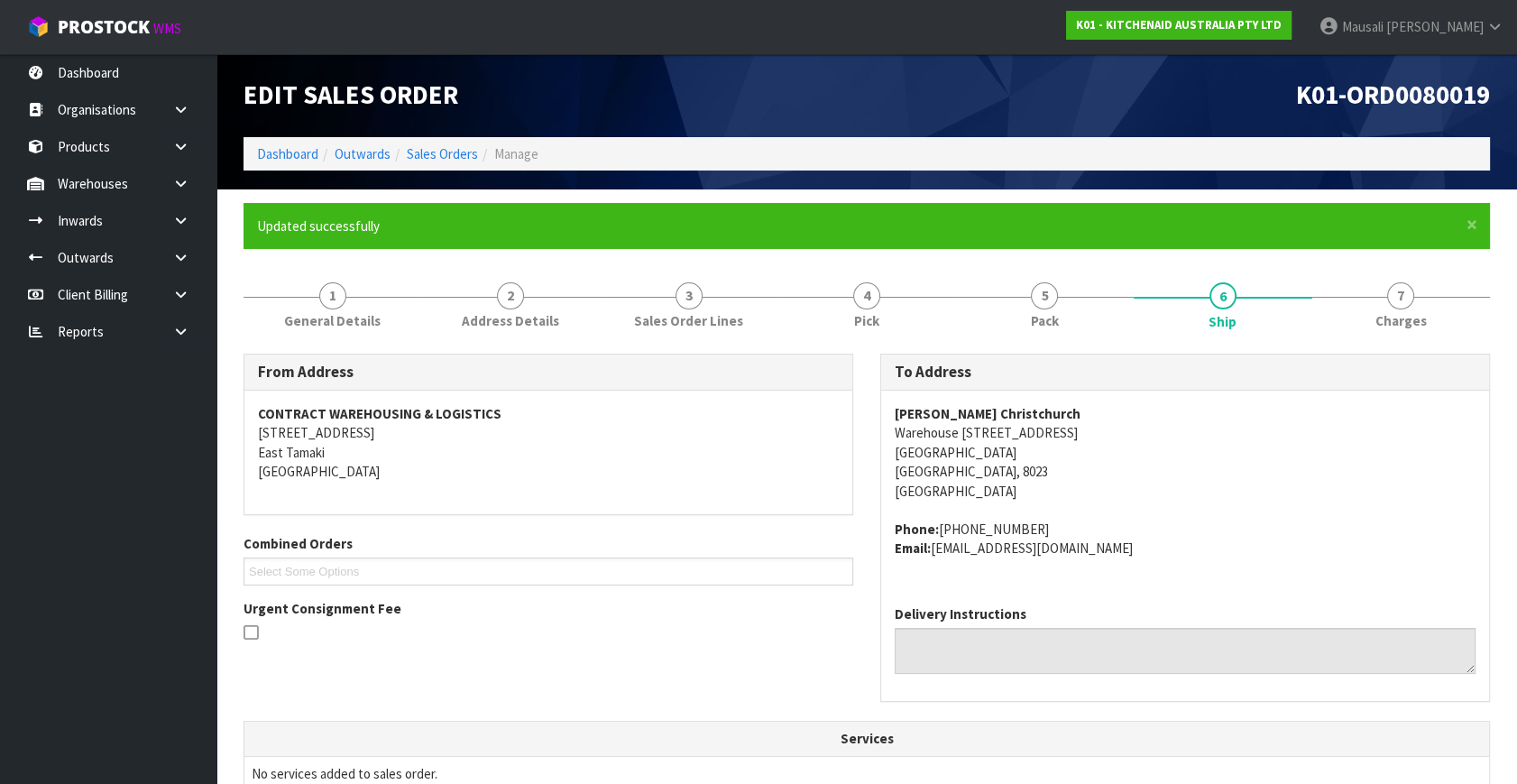
click at [521, 160] on span "Manage" at bounding box center [516, 154] width 44 height 17
click at [457, 148] on link "Sales Orders" at bounding box center [442, 154] width 71 height 17
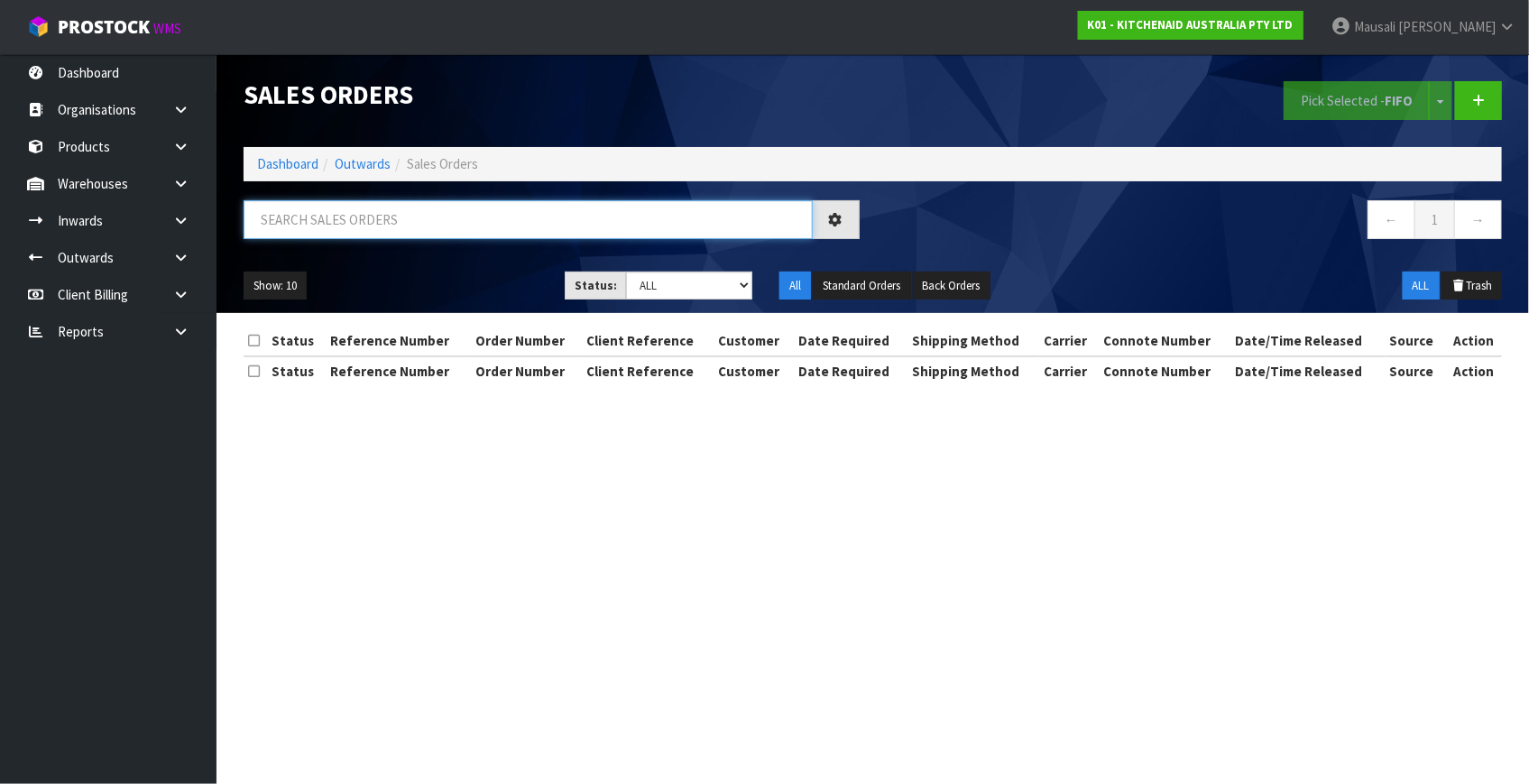
click at [335, 223] on input "text" at bounding box center [528, 219] width 569 height 39
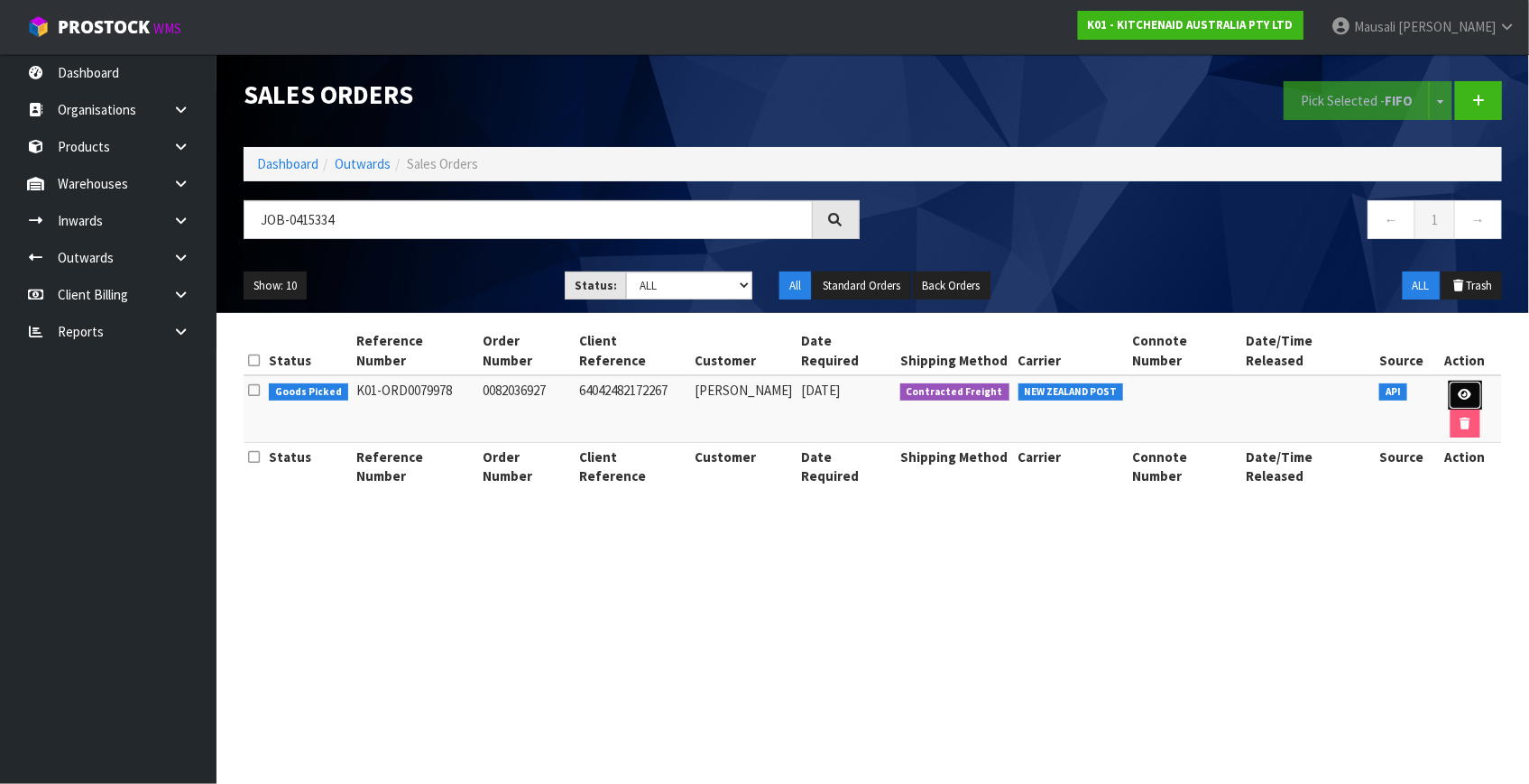
click at [1458, 389] on icon at bounding box center [1465, 394] width 13 height 11
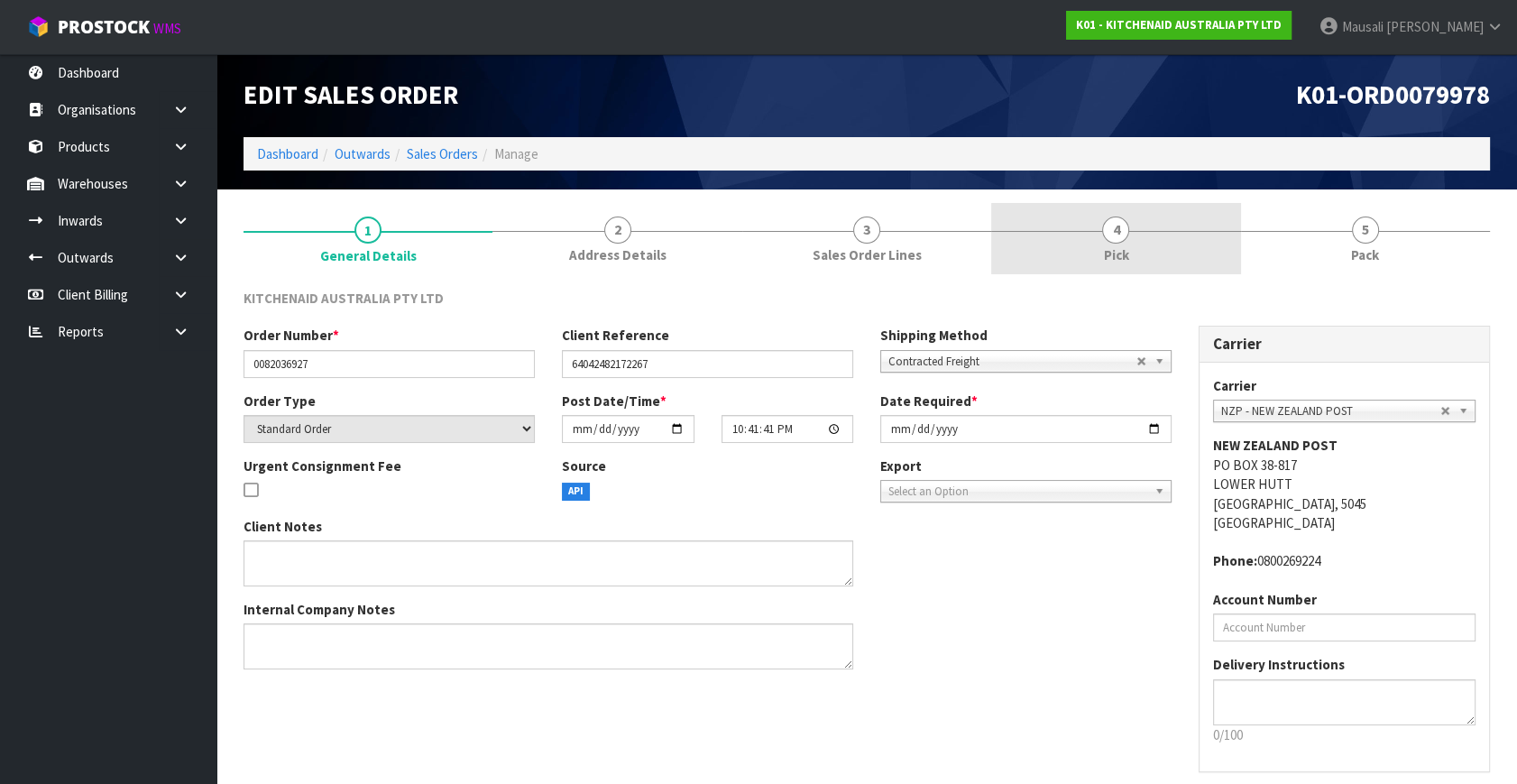
click at [1086, 242] on link "4 Pick" at bounding box center [1116, 238] width 249 height 71
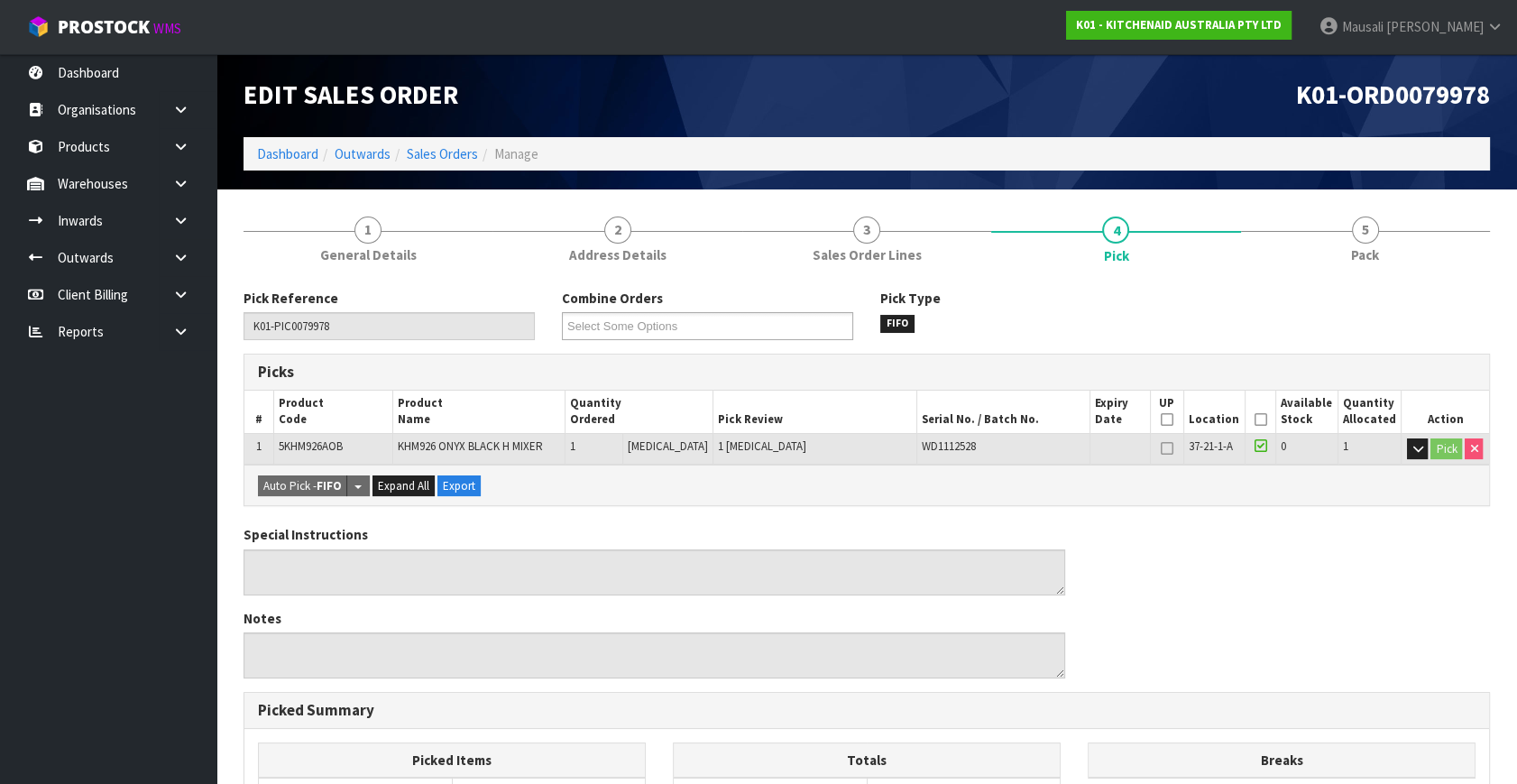
click at [1255, 419] on icon at bounding box center [1260, 419] width 12 height 1
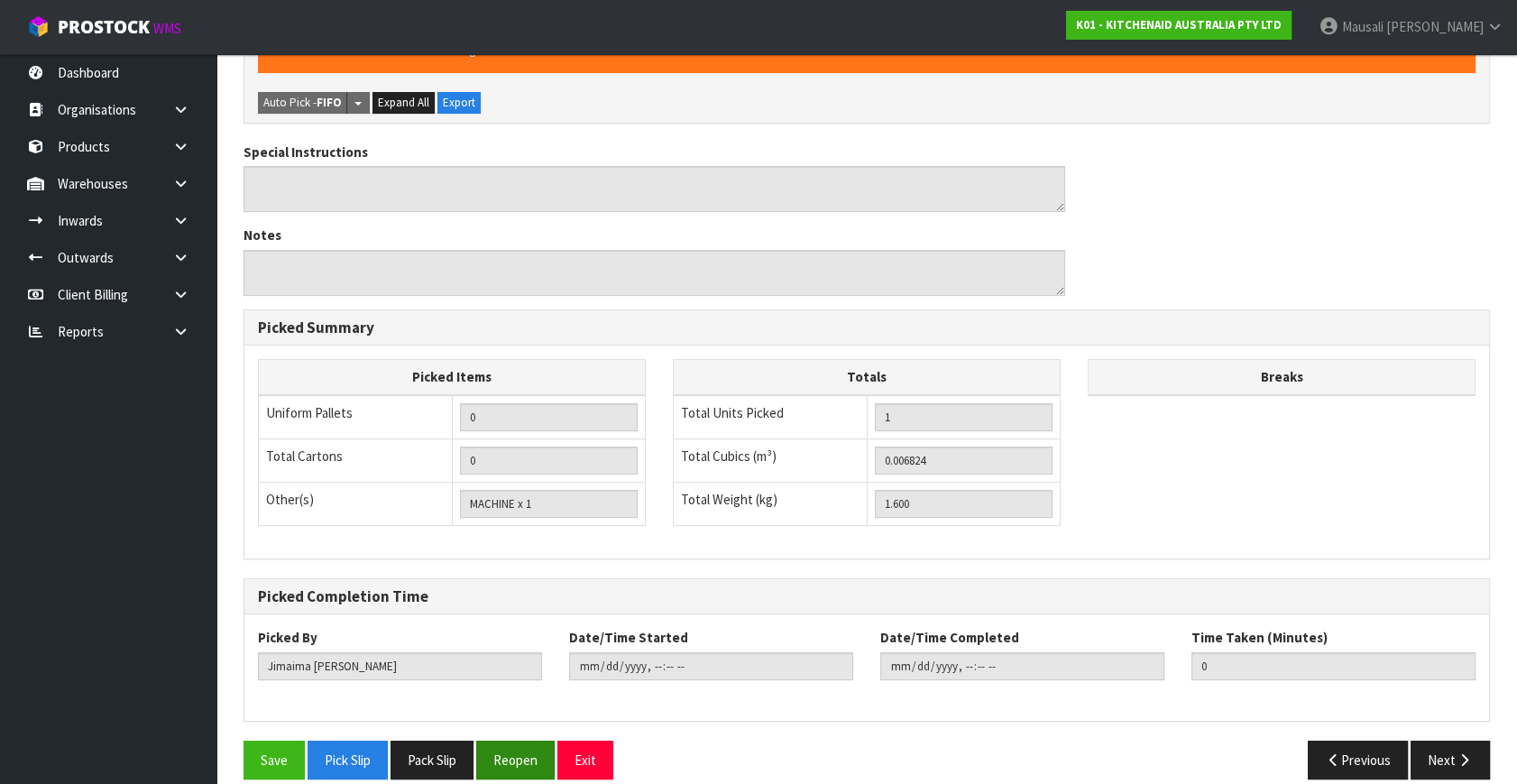
scroll to position [468, 0]
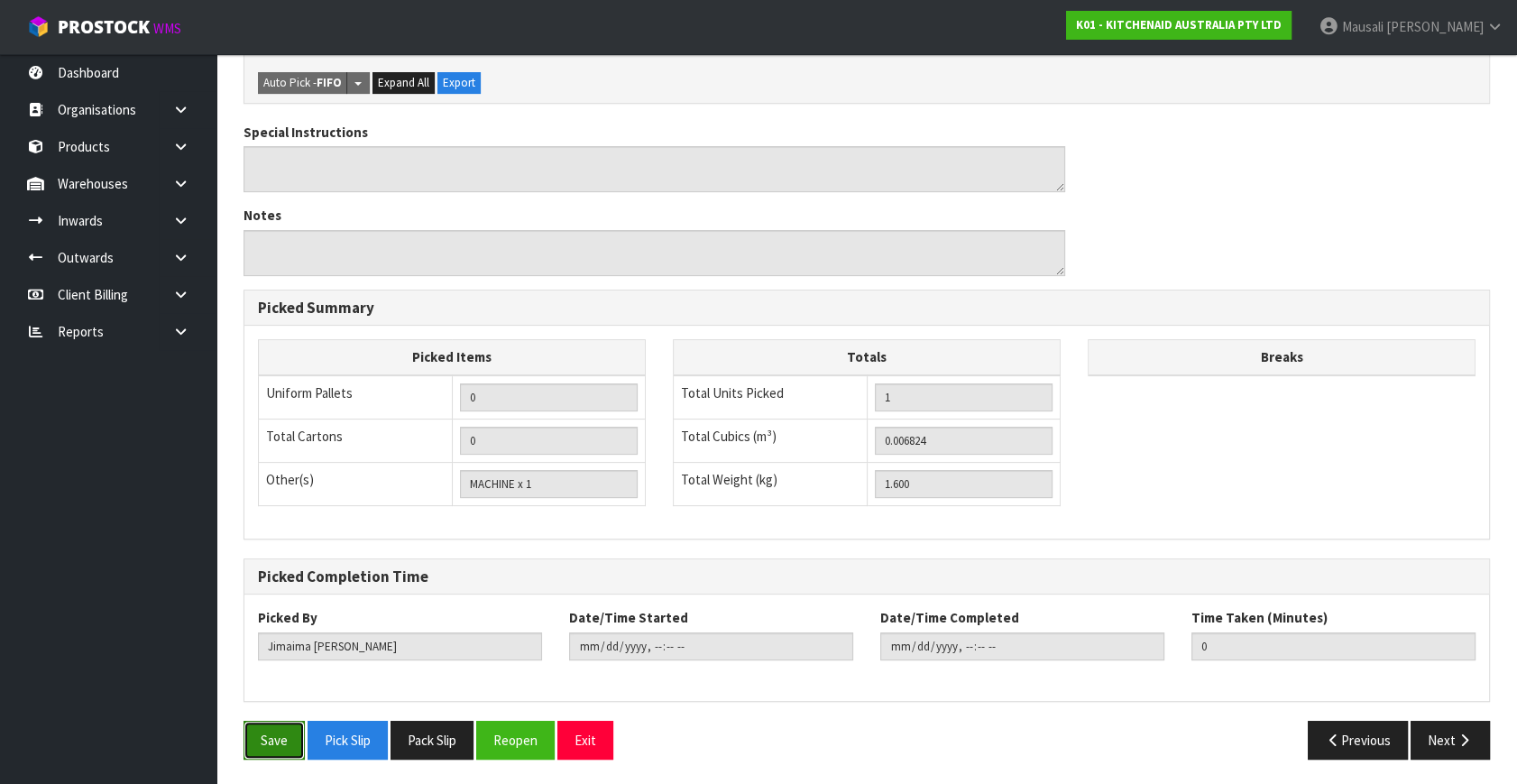
click at [265, 735] on button "Save" at bounding box center [274, 740] width 61 height 39
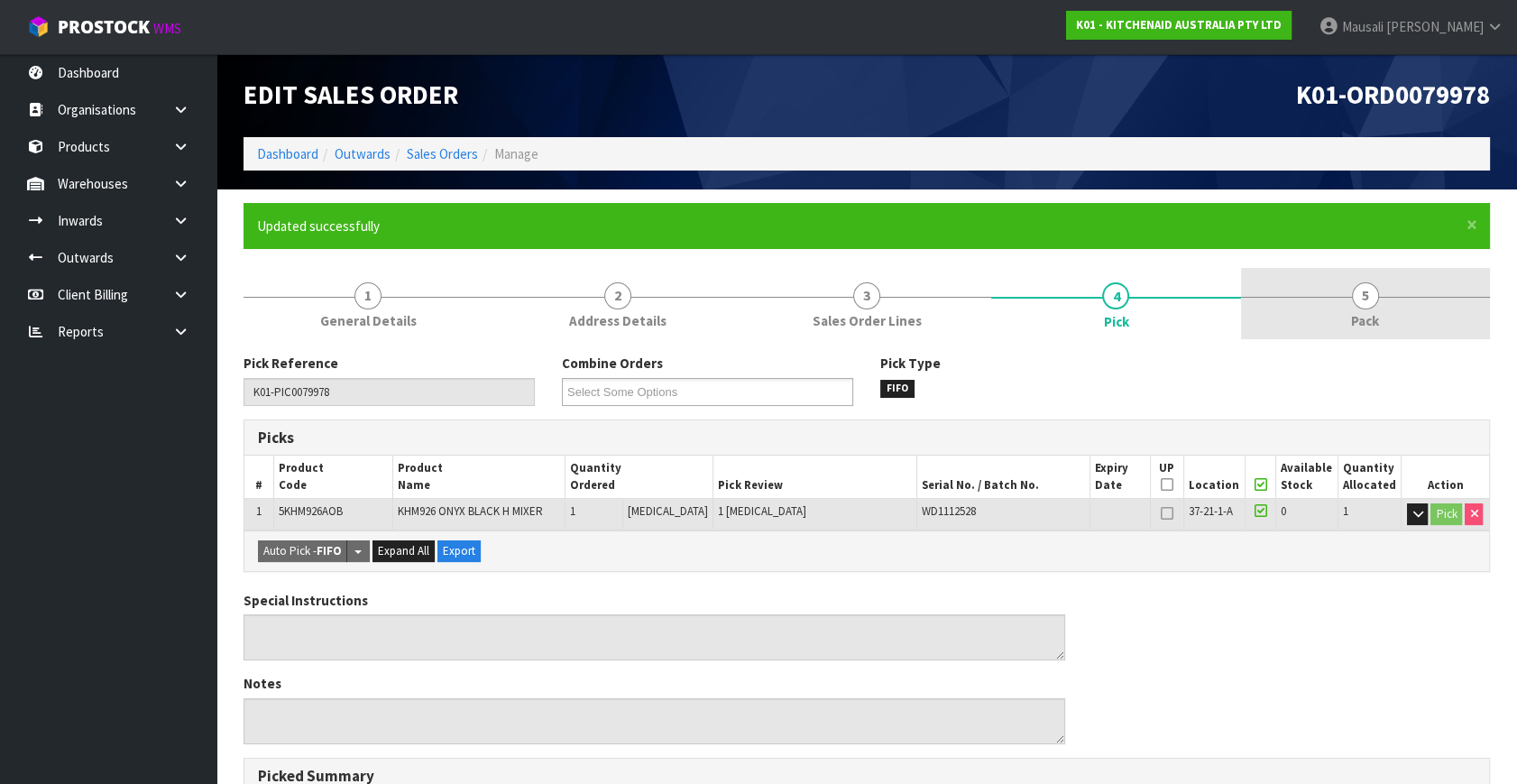
click at [1363, 313] on span "Pack" at bounding box center [1365, 321] width 28 height 19
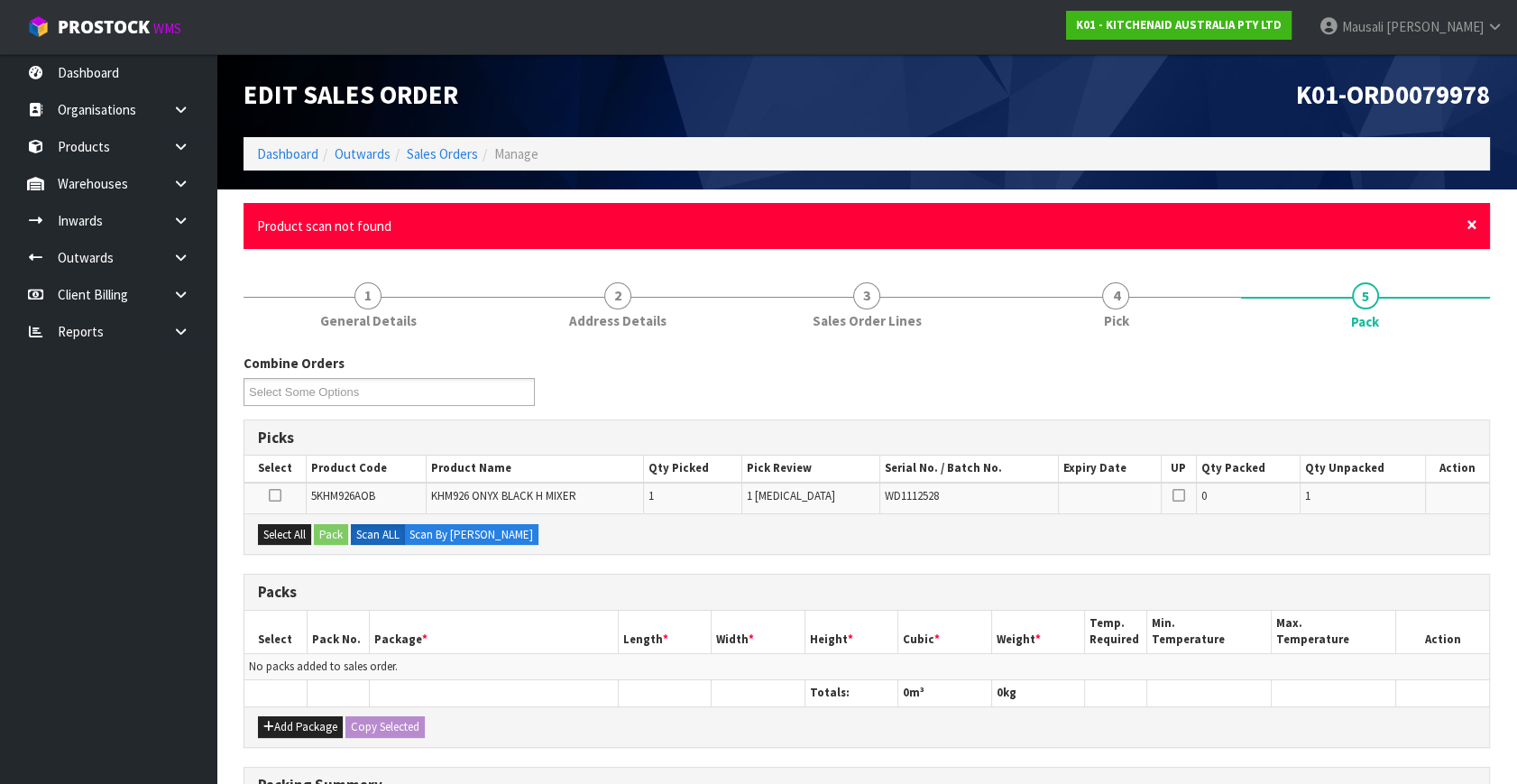
click at [1470, 225] on span "×" at bounding box center [1472, 224] width 11 height 25
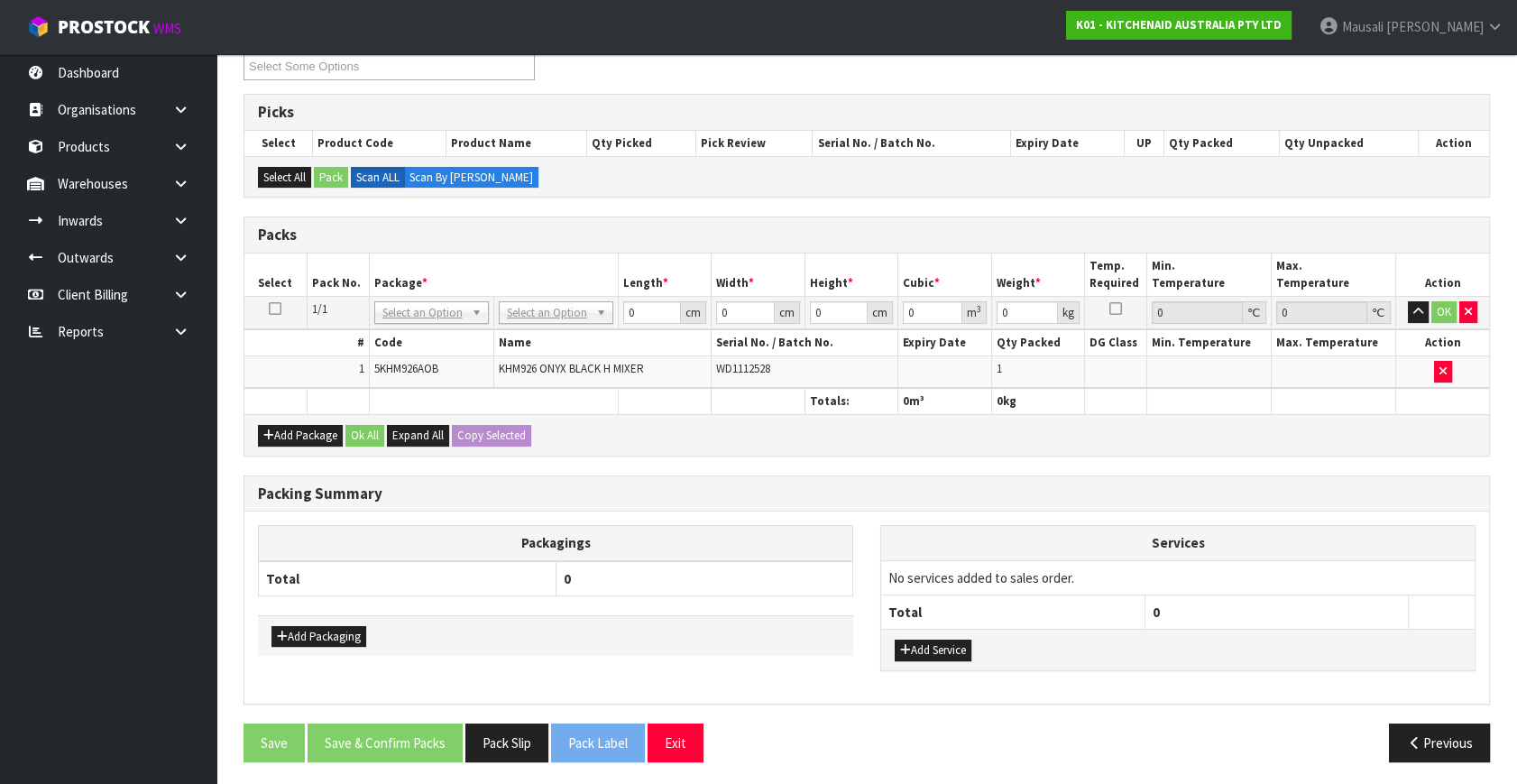
scroll to position [260, 0]
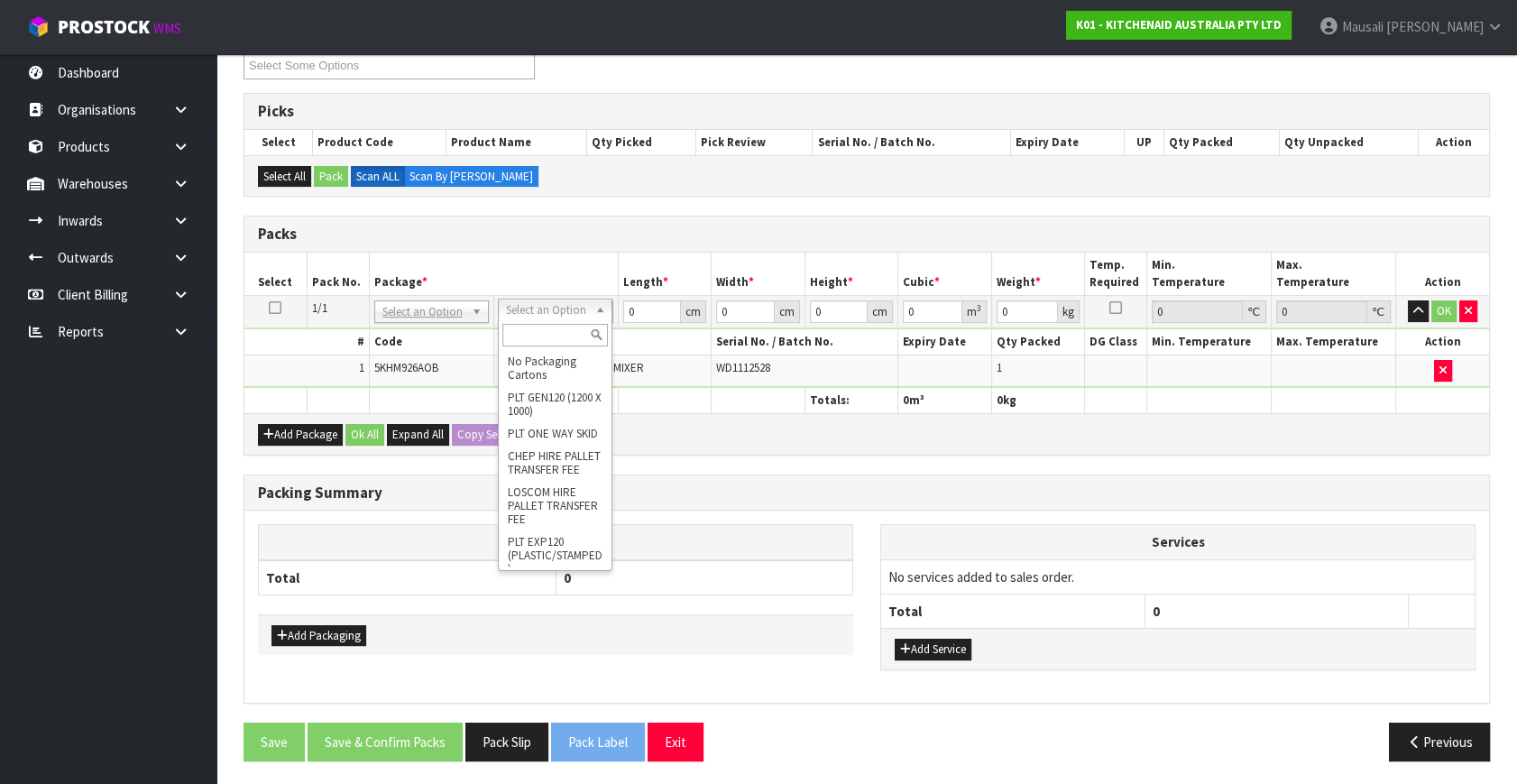
click at [524, 334] on input "text" at bounding box center [555, 335] width 105 height 23
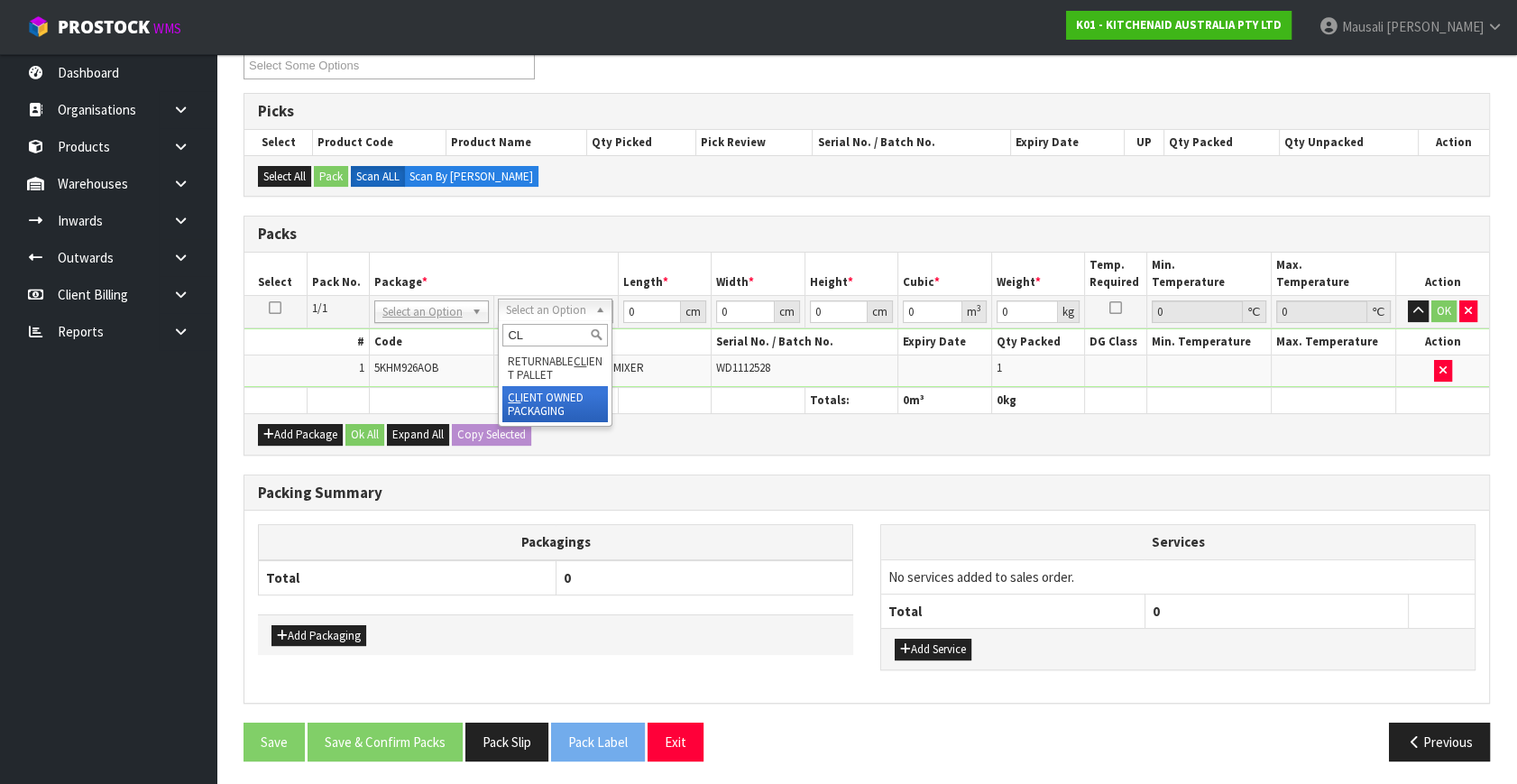
drag, startPoint x: 529, startPoint y: 405, endPoint x: 604, endPoint y: 350, distance: 93.0
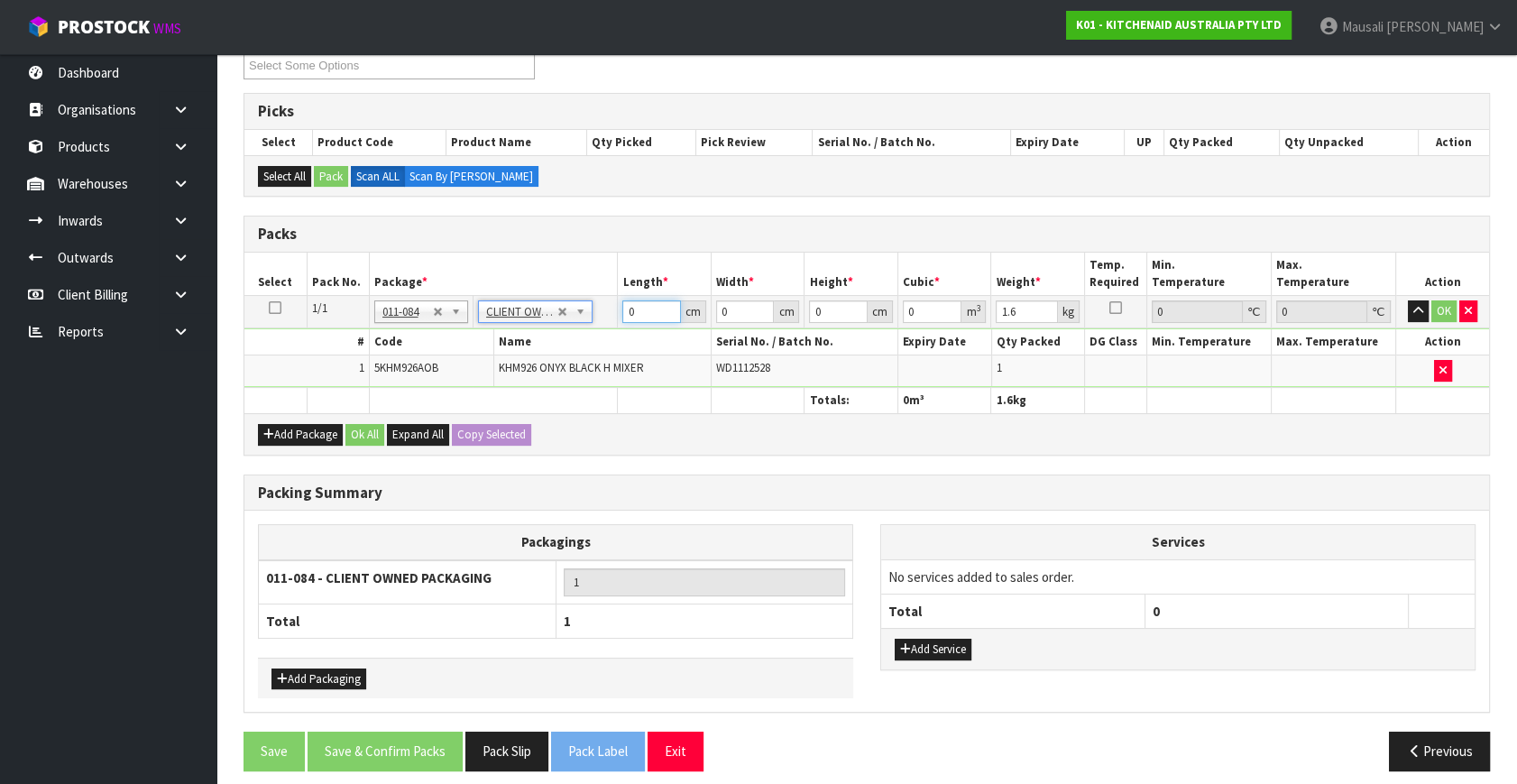
drag, startPoint x: 643, startPoint y: 303, endPoint x: 553, endPoint y: 356, distance: 104.4
click at [563, 345] on tbody "1/1 NONE 007-001 007-002 007-004 007-009 007-013 007-014 007-015 007-017 007-01…" at bounding box center [867, 342] width 1245 height 92
click at [355, 428] on button "Ok All" at bounding box center [365, 435] width 39 height 22
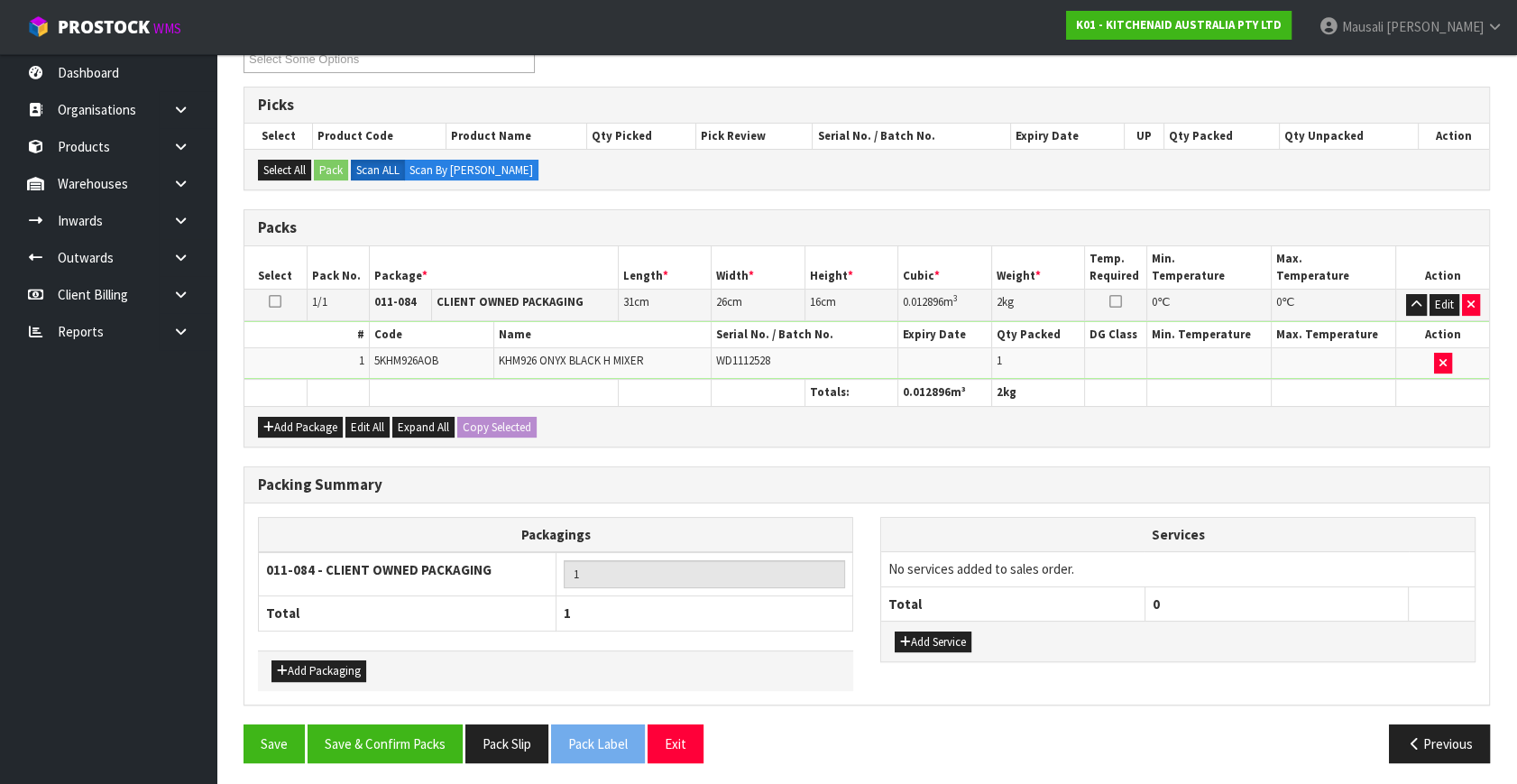
scroll to position [269, 0]
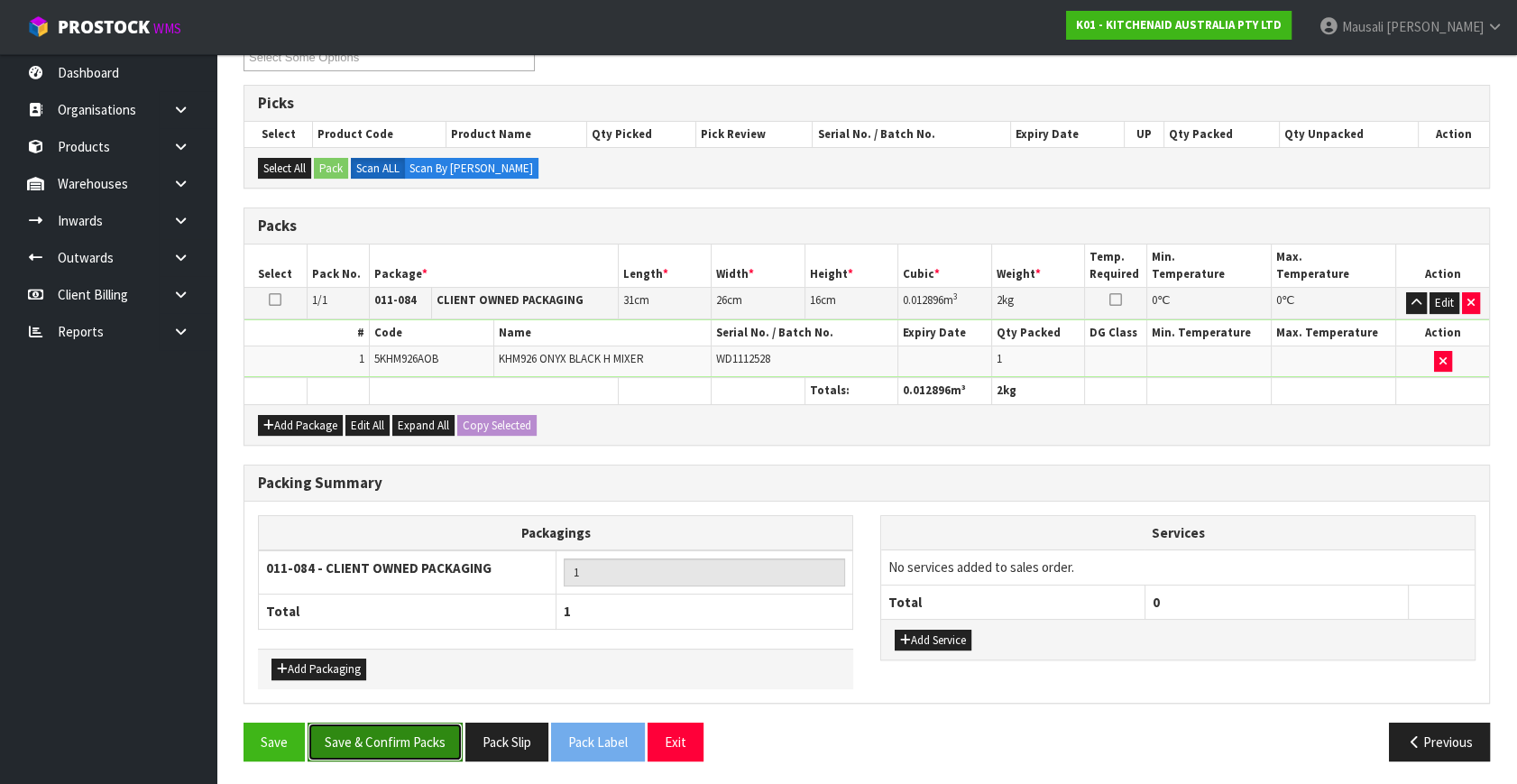
click at [405, 727] on button "Save & Confirm Packs" at bounding box center [385, 742] width 155 height 39
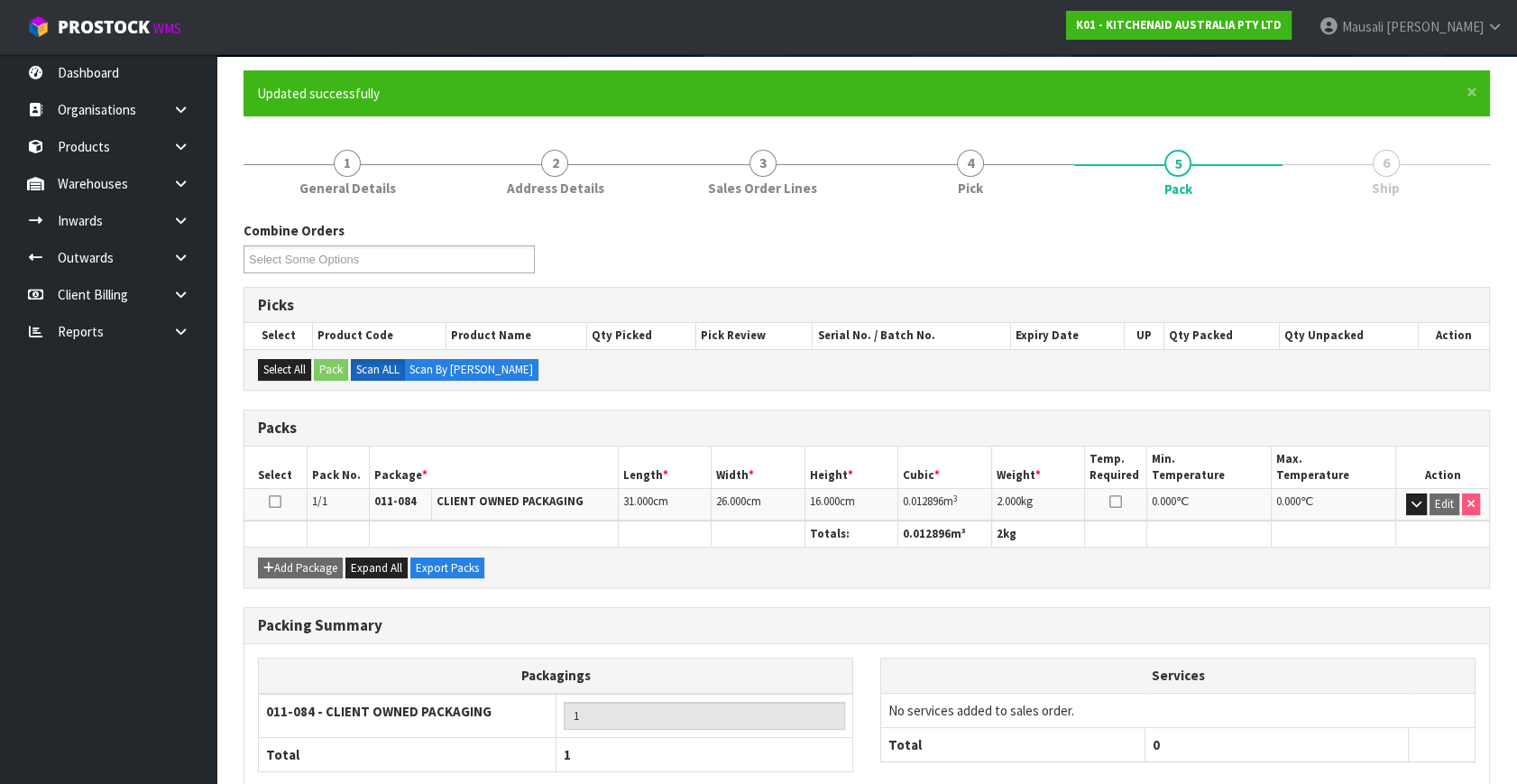
scroll to position [235, 0]
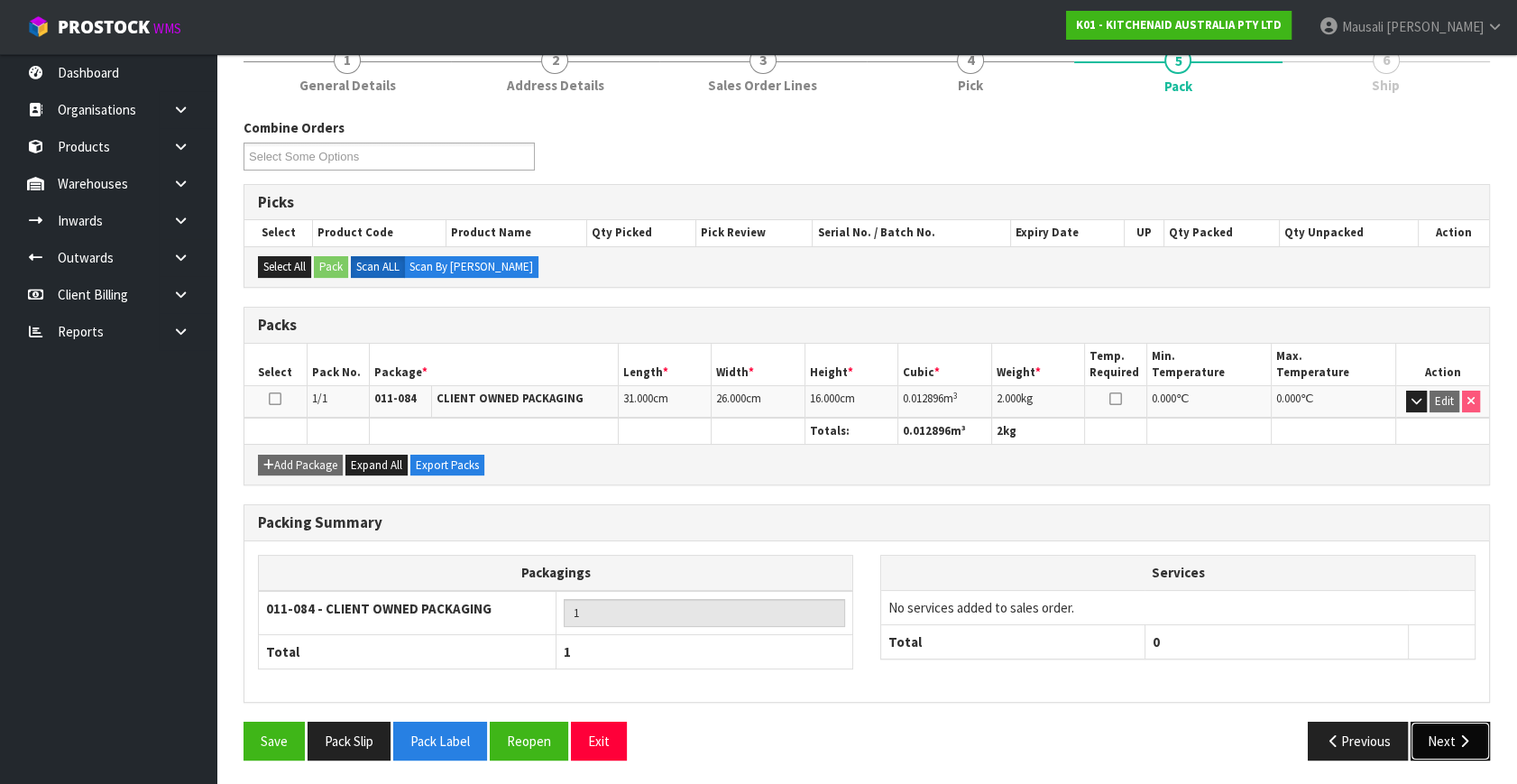
click at [1442, 739] on button "Next" at bounding box center [1450, 741] width 79 height 39
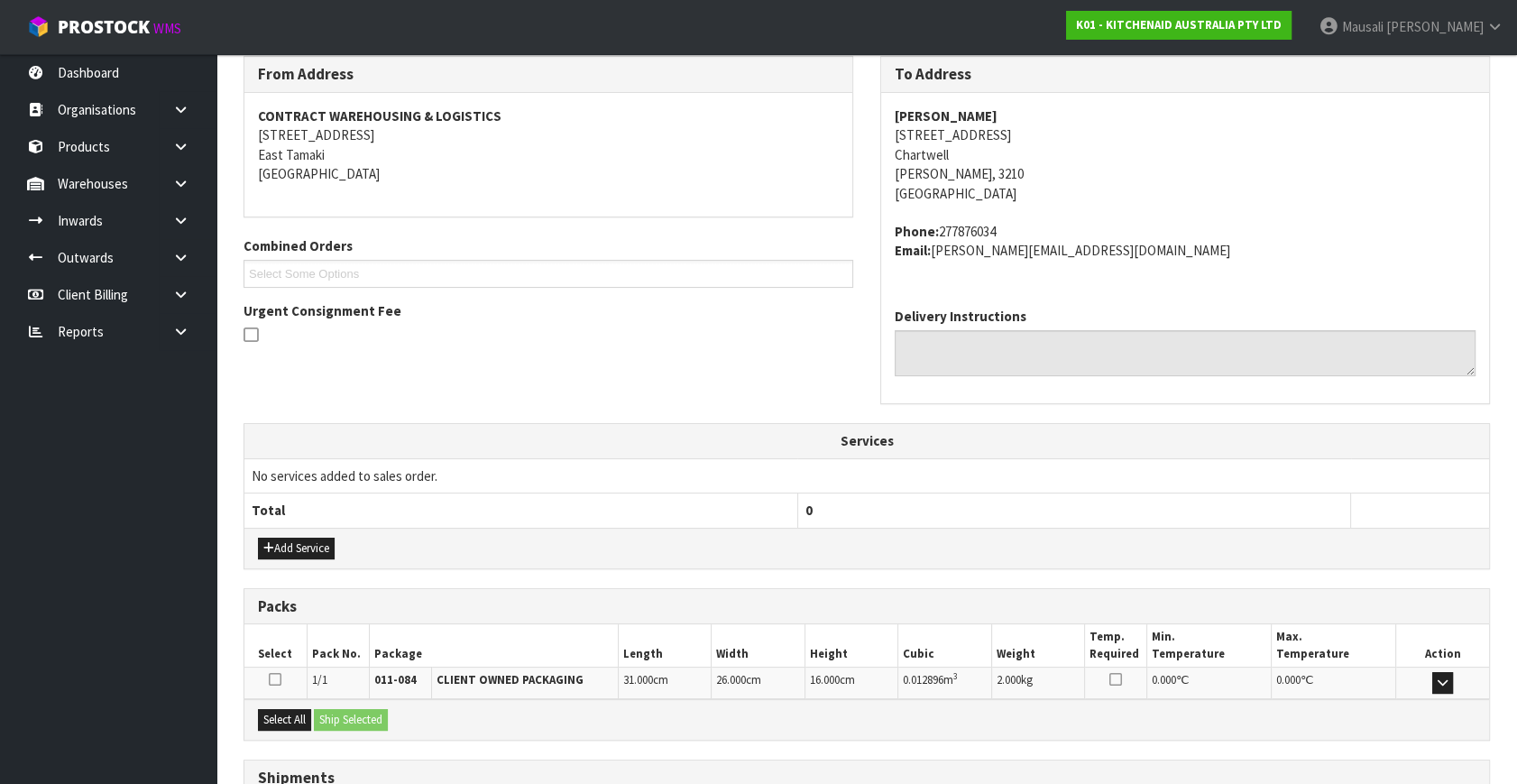
scroll to position [443, 0]
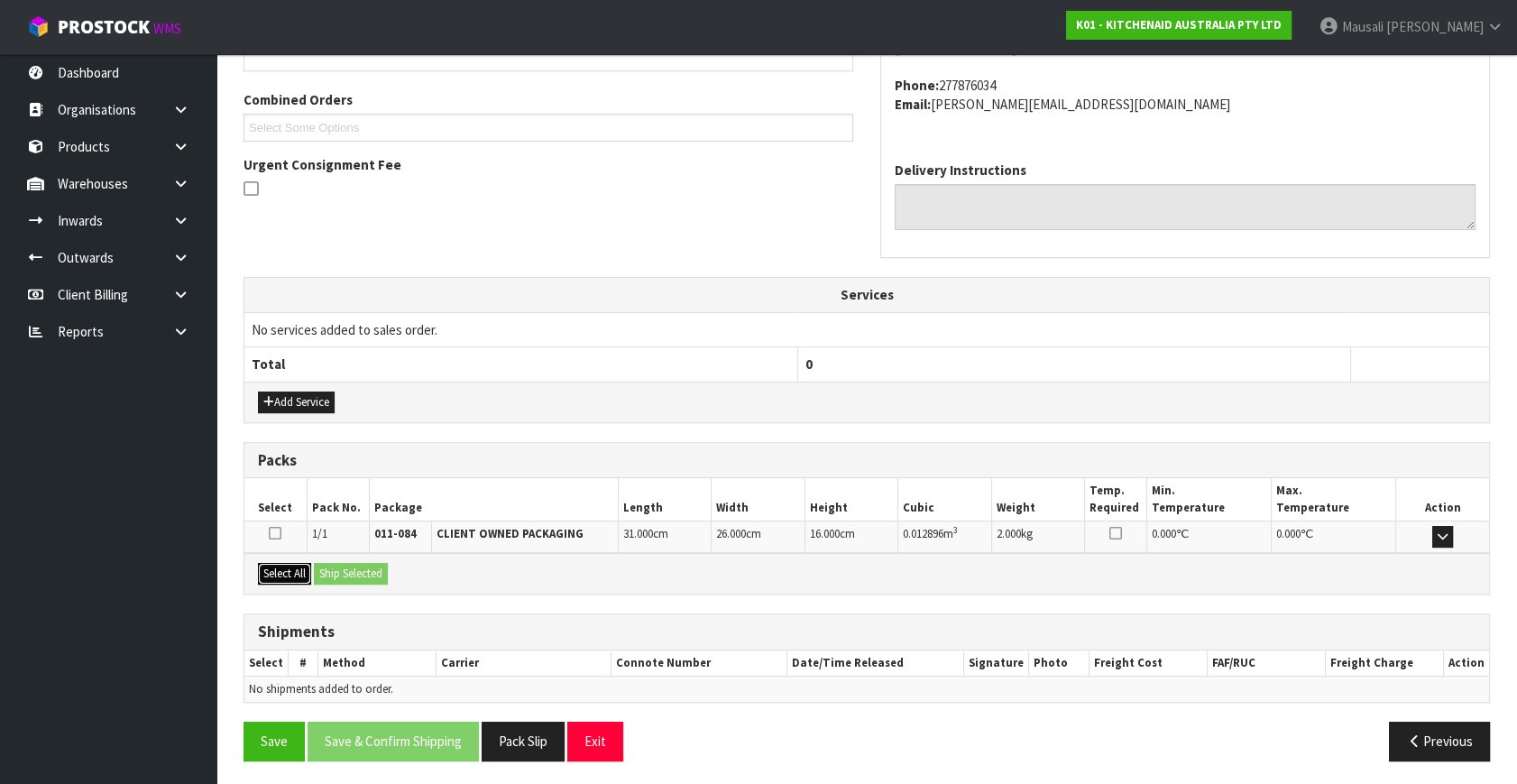
click at [285, 564] on button "Select All" at bounding box center [284, 573] width 54 height 22
click at [321, 563] on button "Ship Selected" at bounding box center [351, 573] width 74 height 22
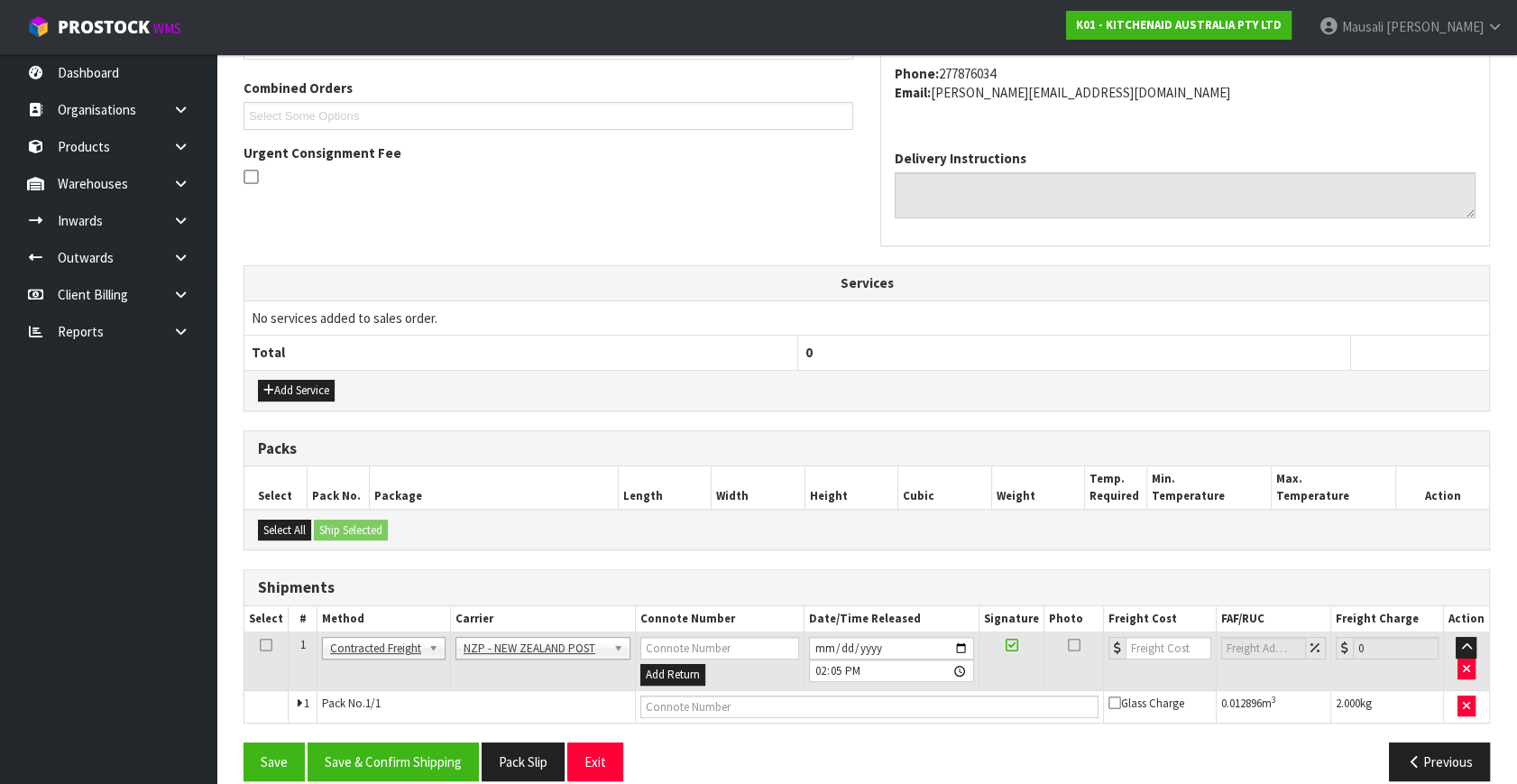
scroll to position [476, 0]
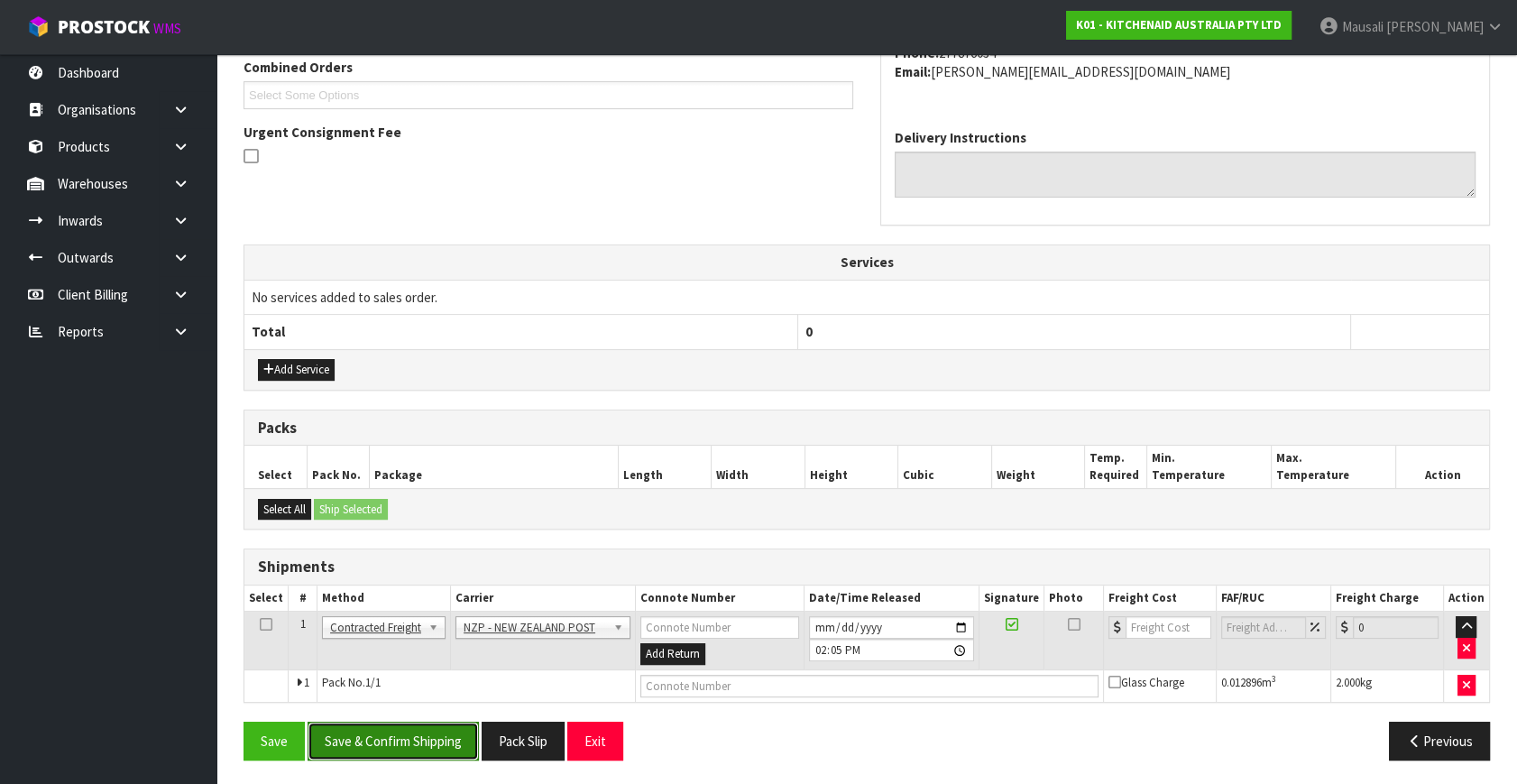
click at [408, 739] on button "Save & Confirm Shipping" at bounding box center [393, 741] width 171 height 39
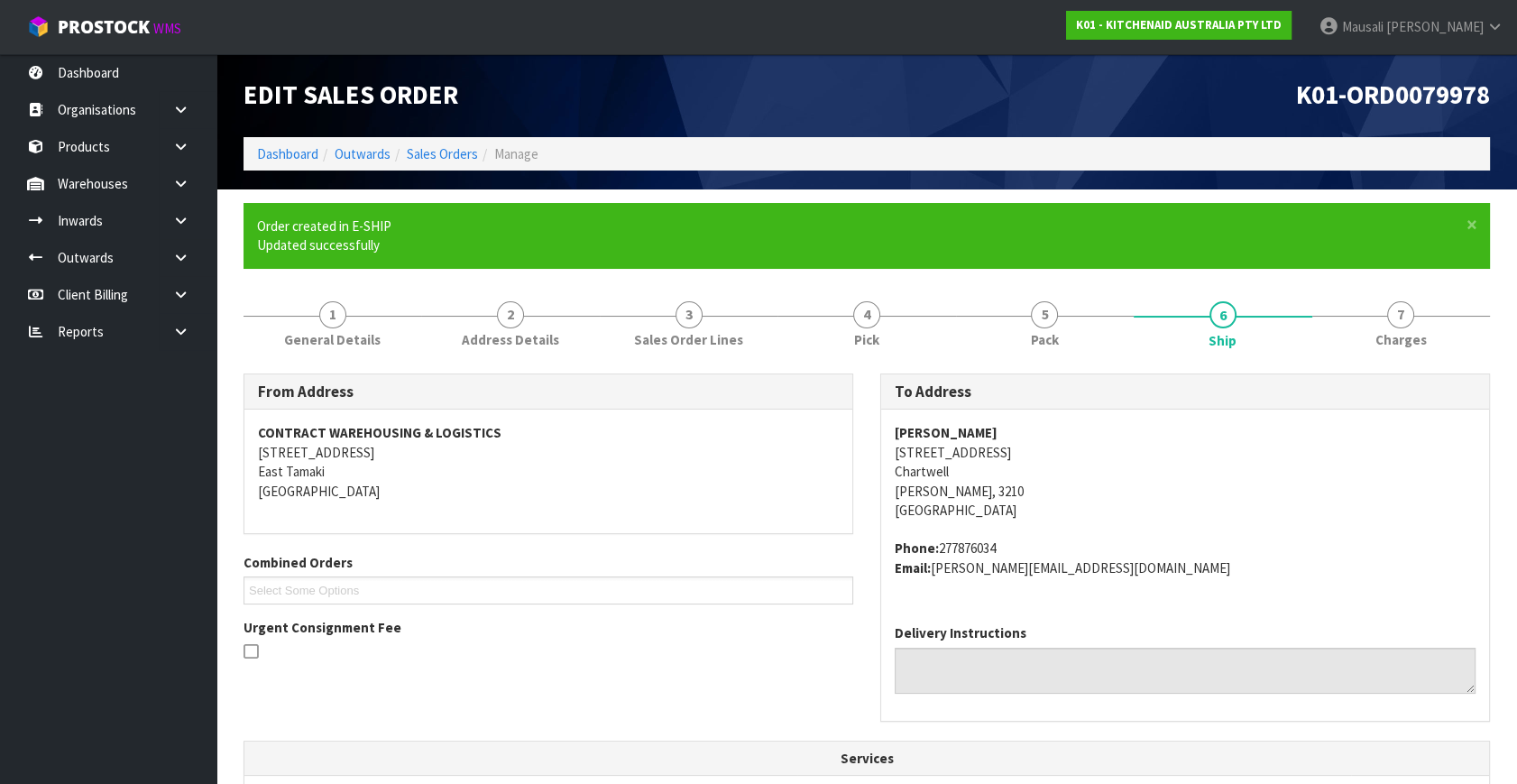
scroll to position [451, 0]
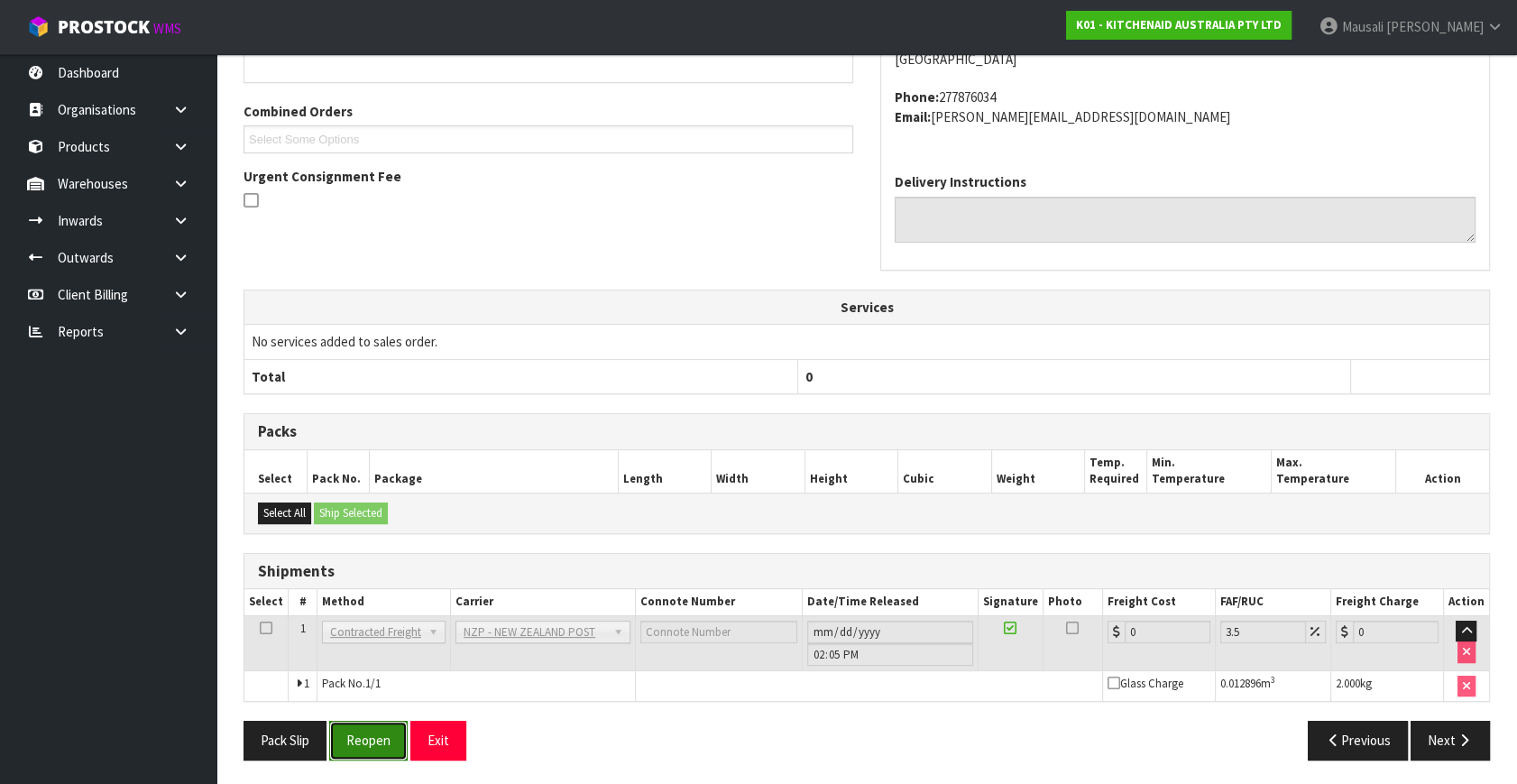
drag, startPoint x: 351, startPoint y: 744, endPoint x: 383, endPoint y: 726, distance: 36.7
click at [351, 744] on button "Reopen" at bounding box center [369, 740] width 79 height 39
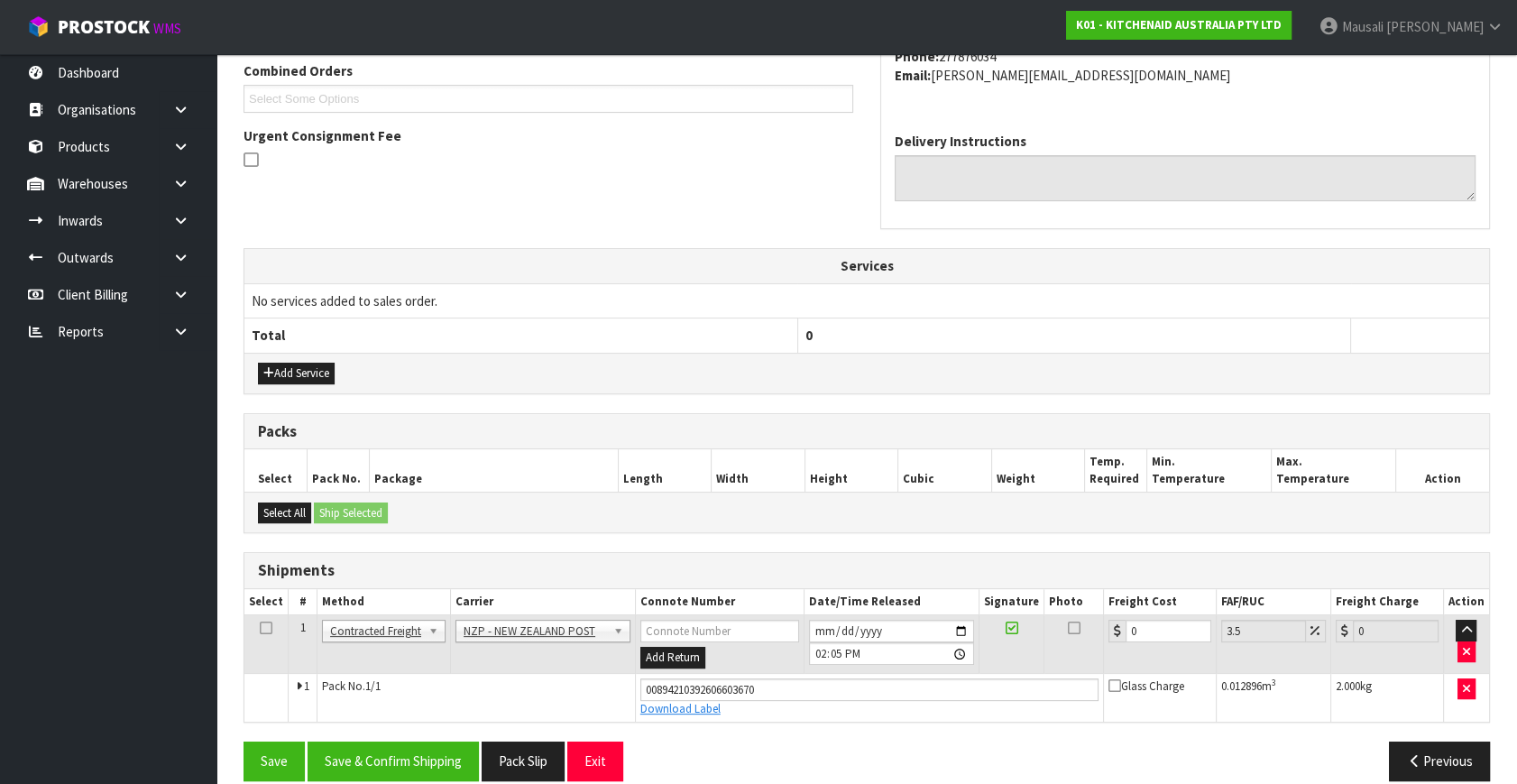
scroll to position [493, 0]
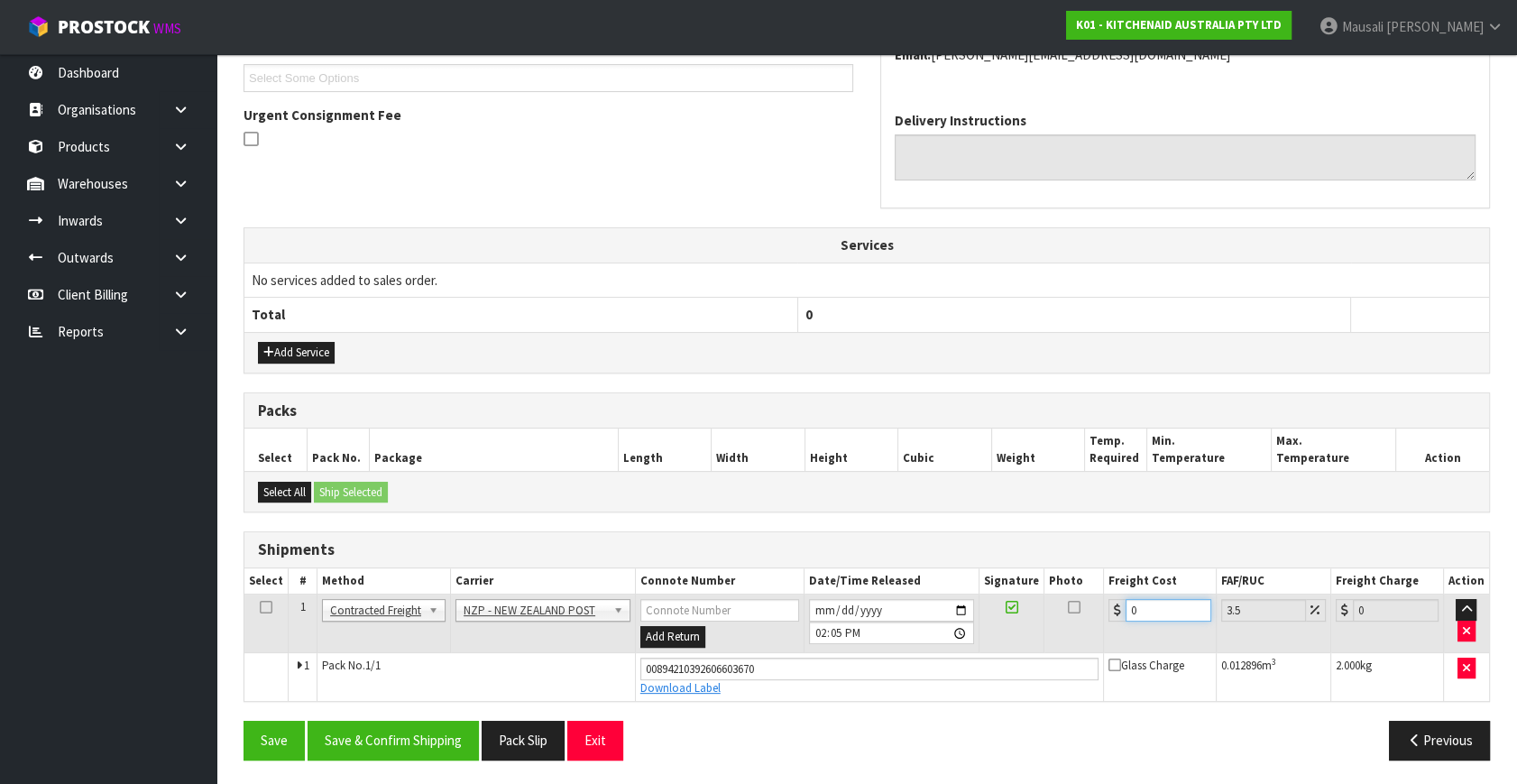
drag, startPoint x: 1136, startPoint y: 603, endPoint x: 1125, endPoint y: 610, distance: 13.0
click at [1126, 610] on input "0" at bounding box center [1168, 610] width 85 height 23
click at [445, 739] on button "Save & Confirm Shipping" at bounding box center [393, 740] width 171 height 39
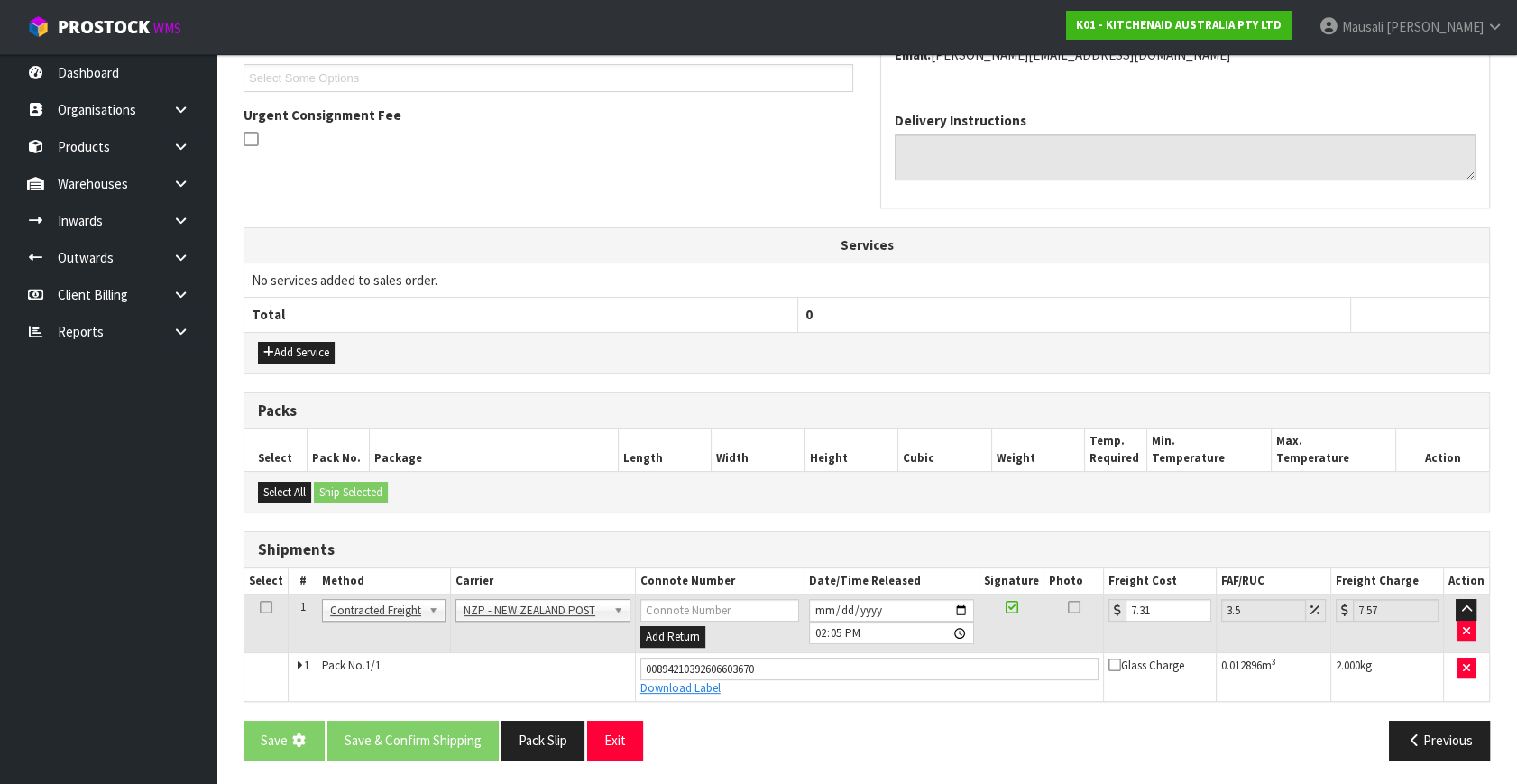
scroll to position [0, 0]
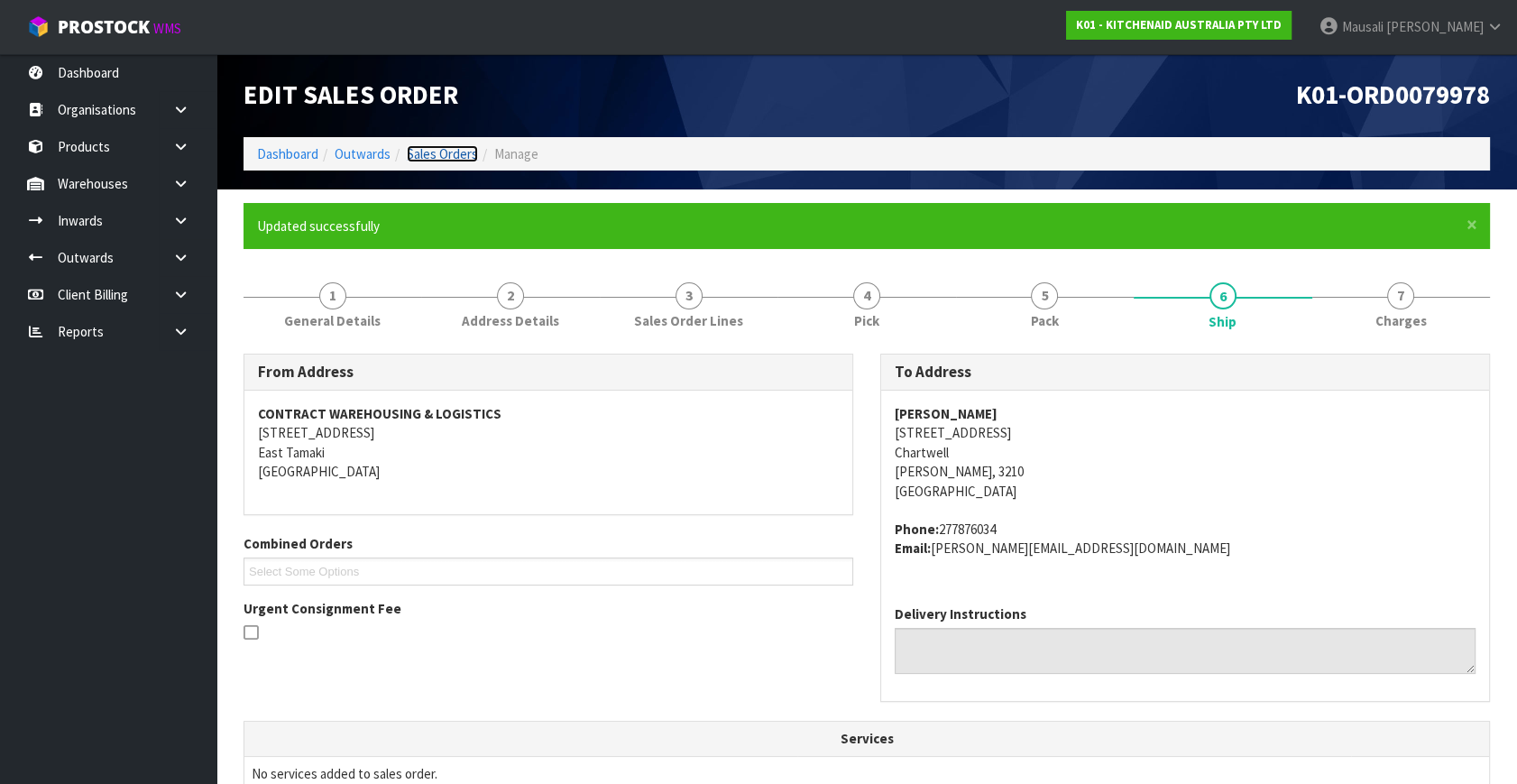
click at [426, 147] on link "Sales Orders" at bounding box center [442, 154] width 71 height 17
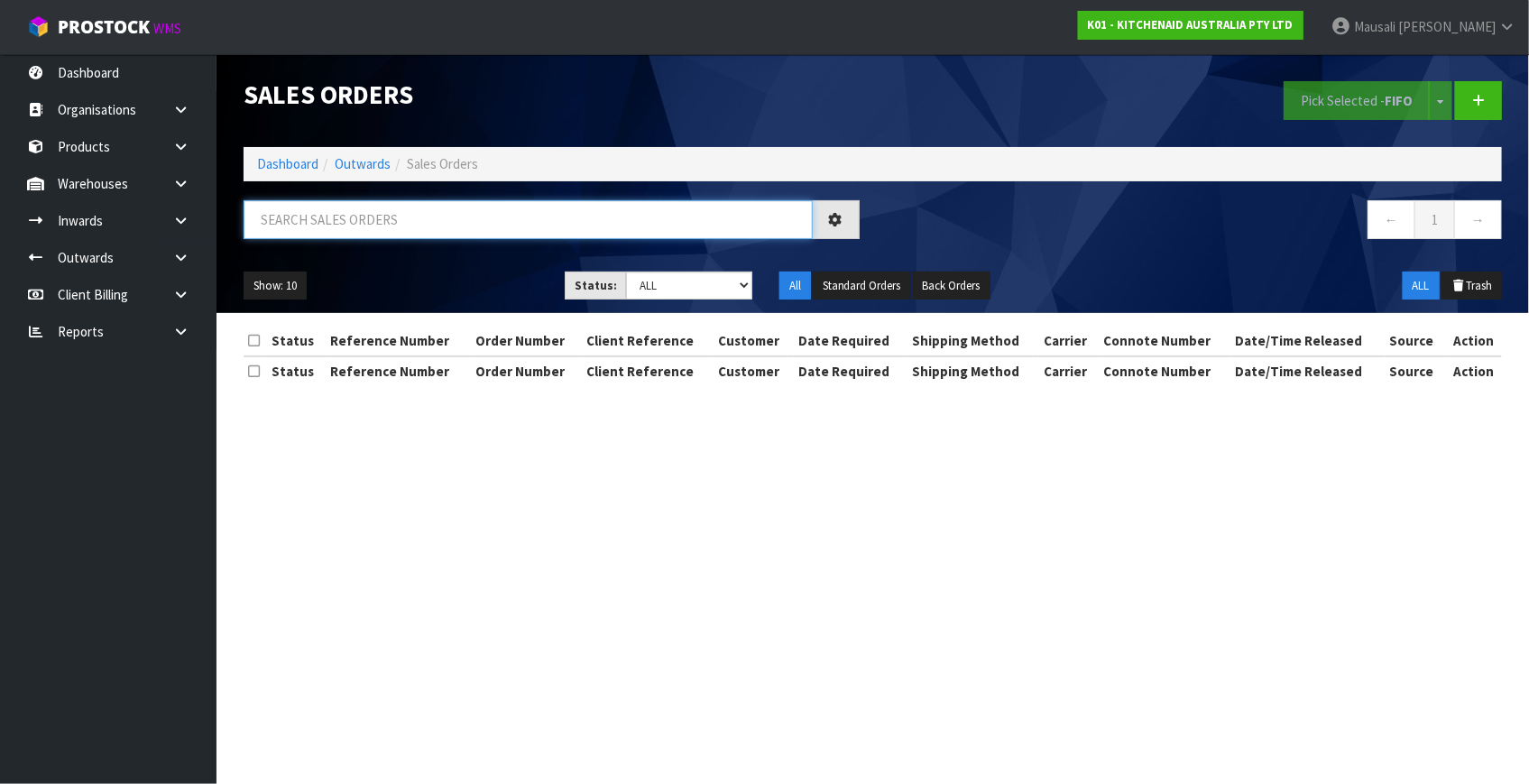
click at [314, 211] on input "text" at bounding box center [528, 219] width 569 height 39
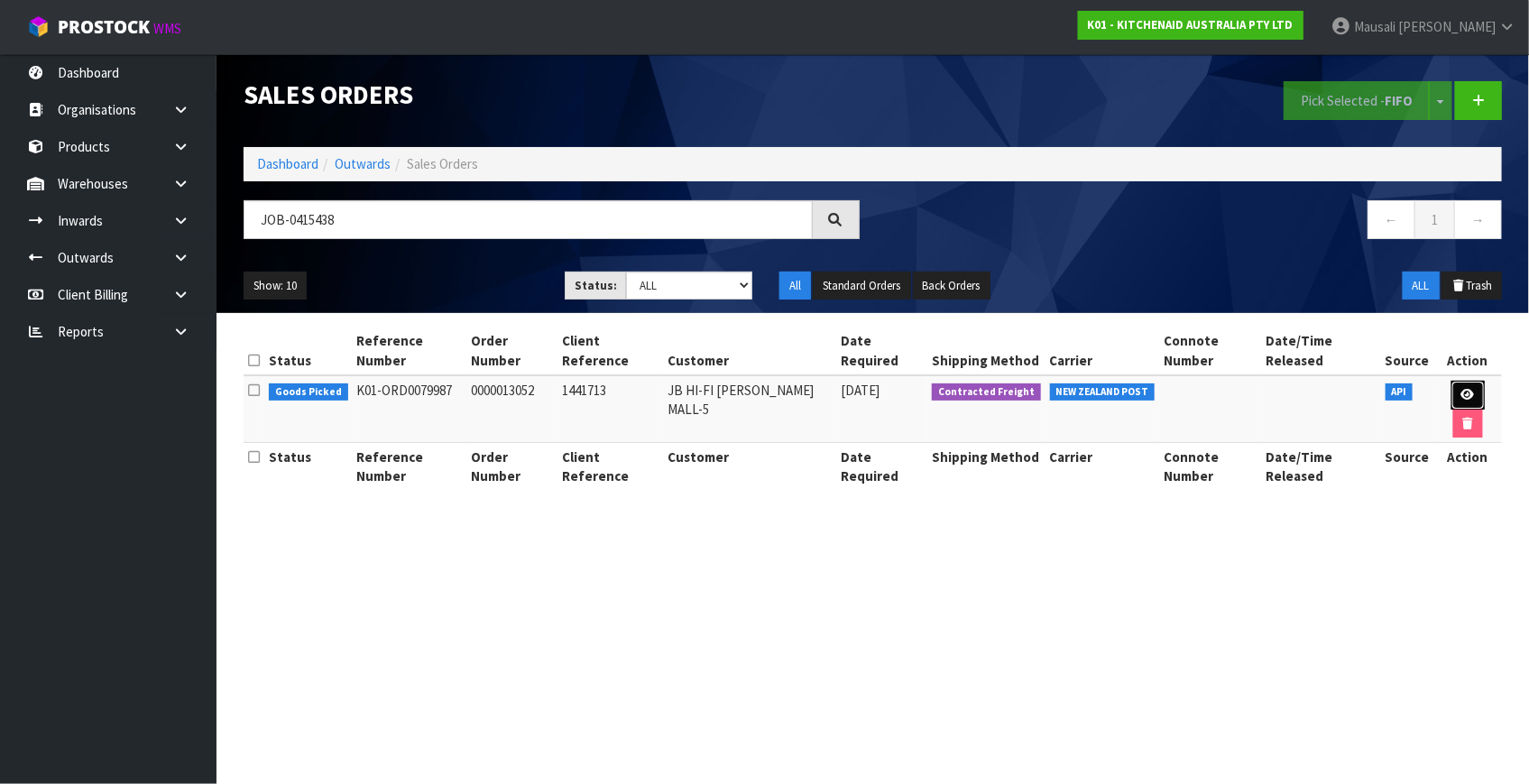
click at [1457, 381] on link at bounding box center [1468, 395] width 34 height 29
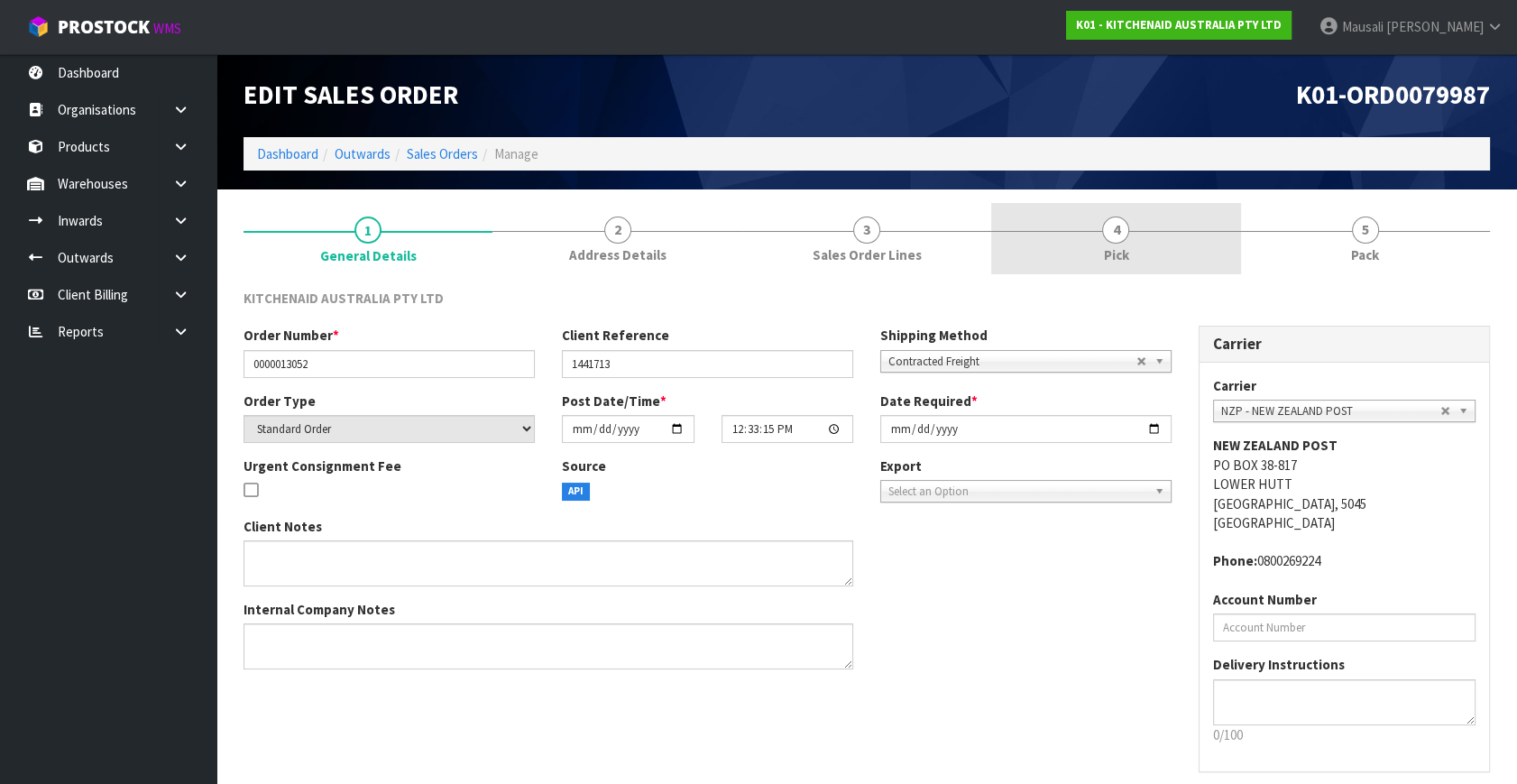
click at [1113, 247] on span "Pick" at bounding box center [1116, 255] width 25 height 19
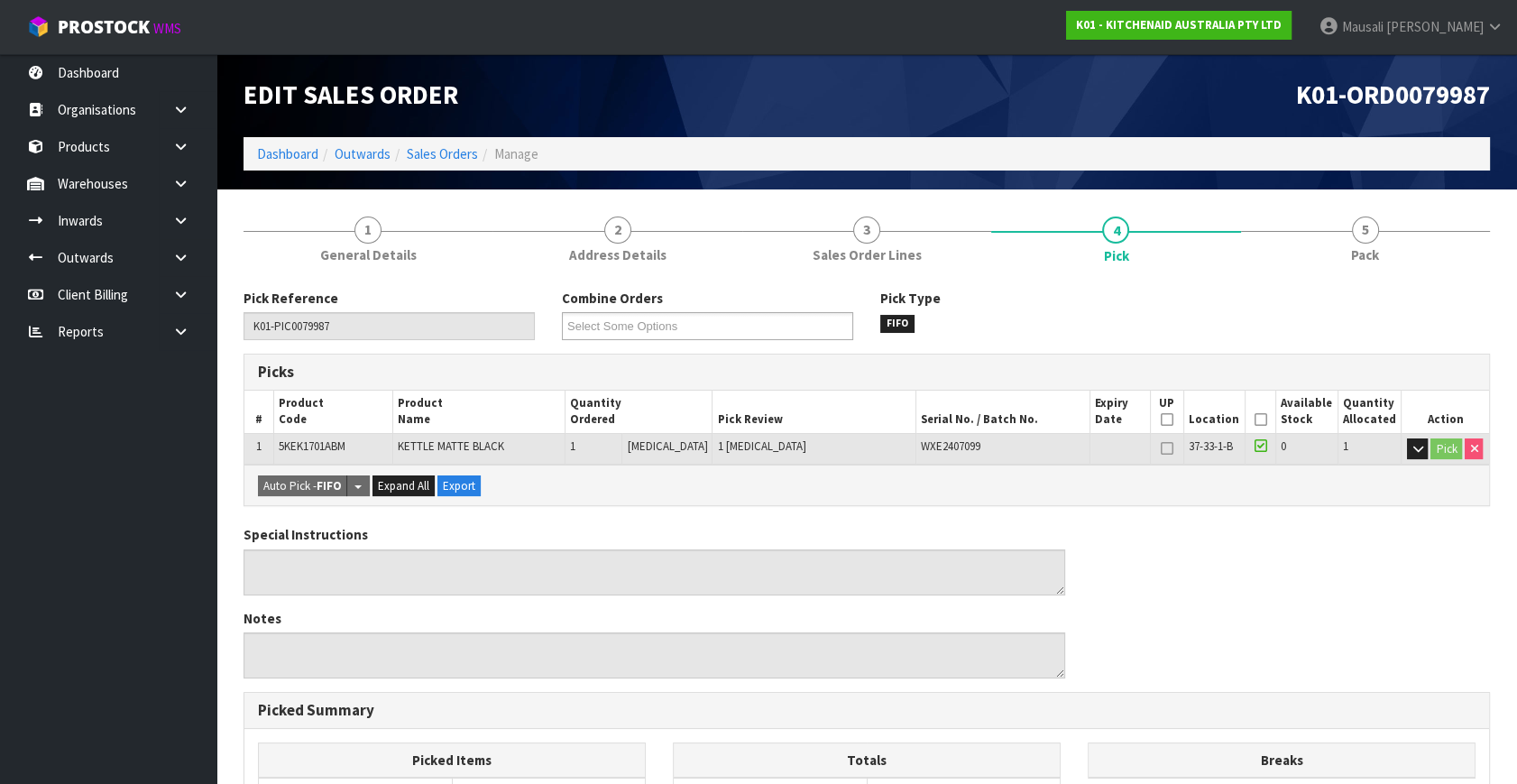
click at [1257, 419] on icon at bounding box center [1260, 419] width 12 height 1
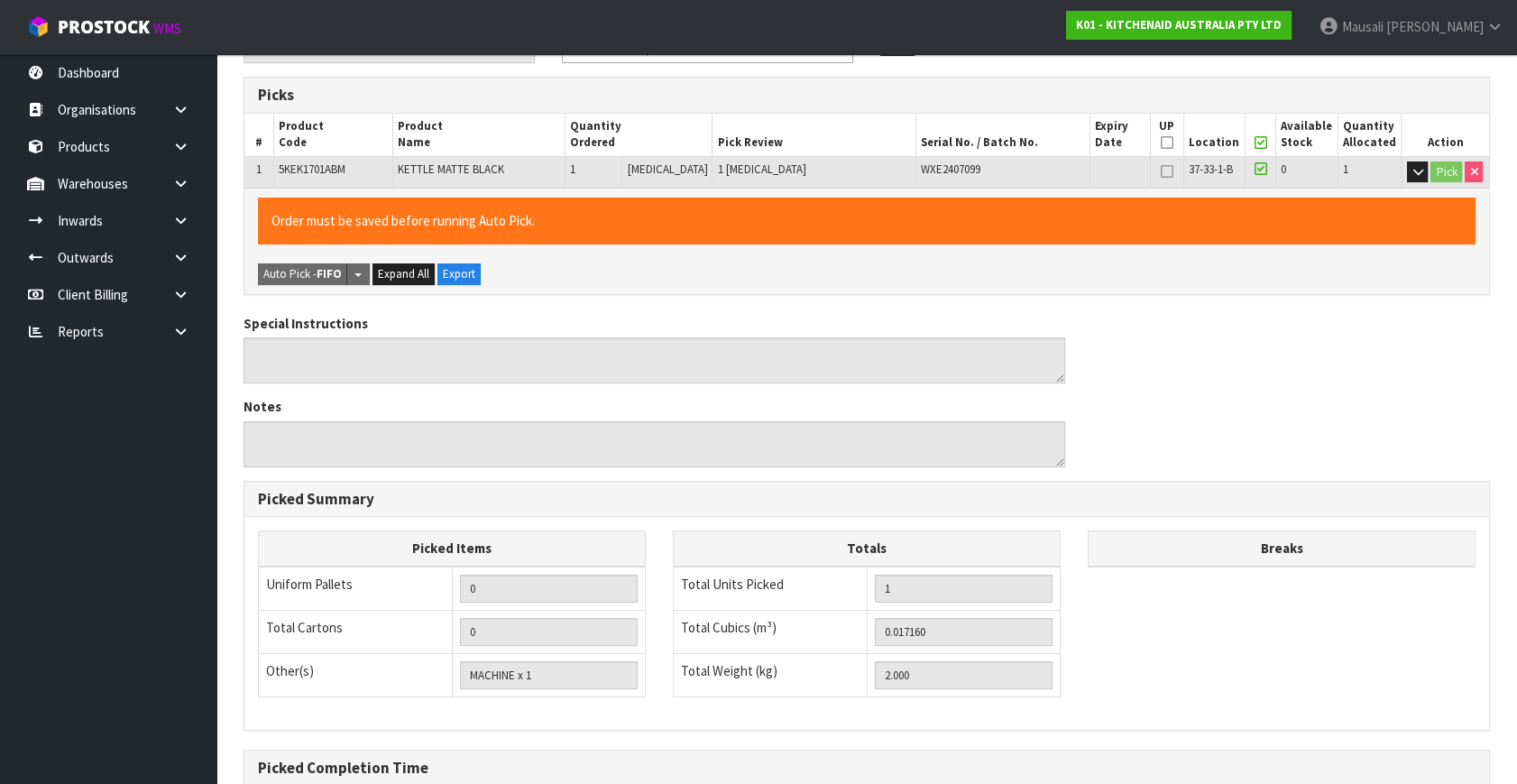
scroll to position [468, 0]
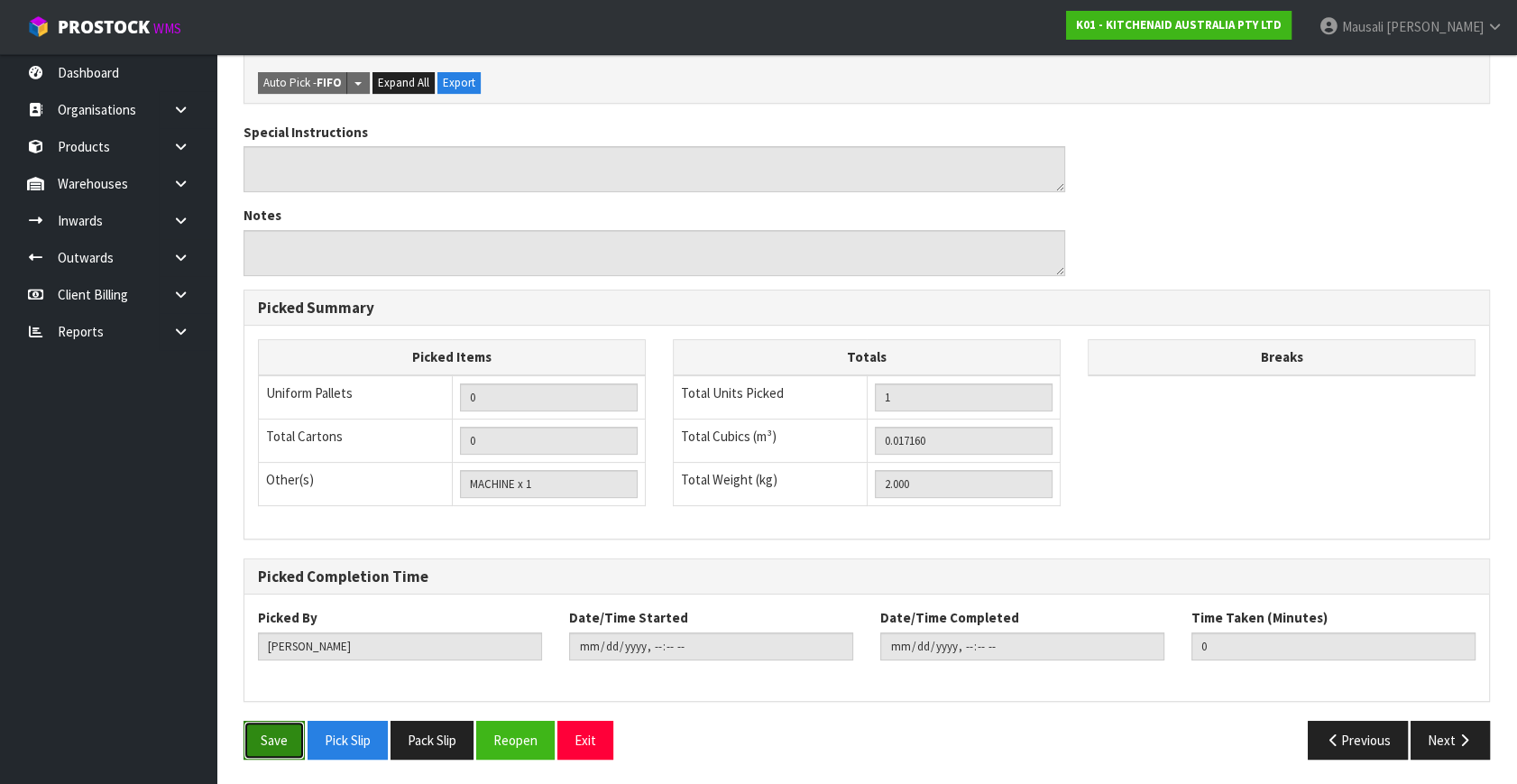
click at [248, 748] on button "Save" at bounding box center [274, 740] width 61 height 39
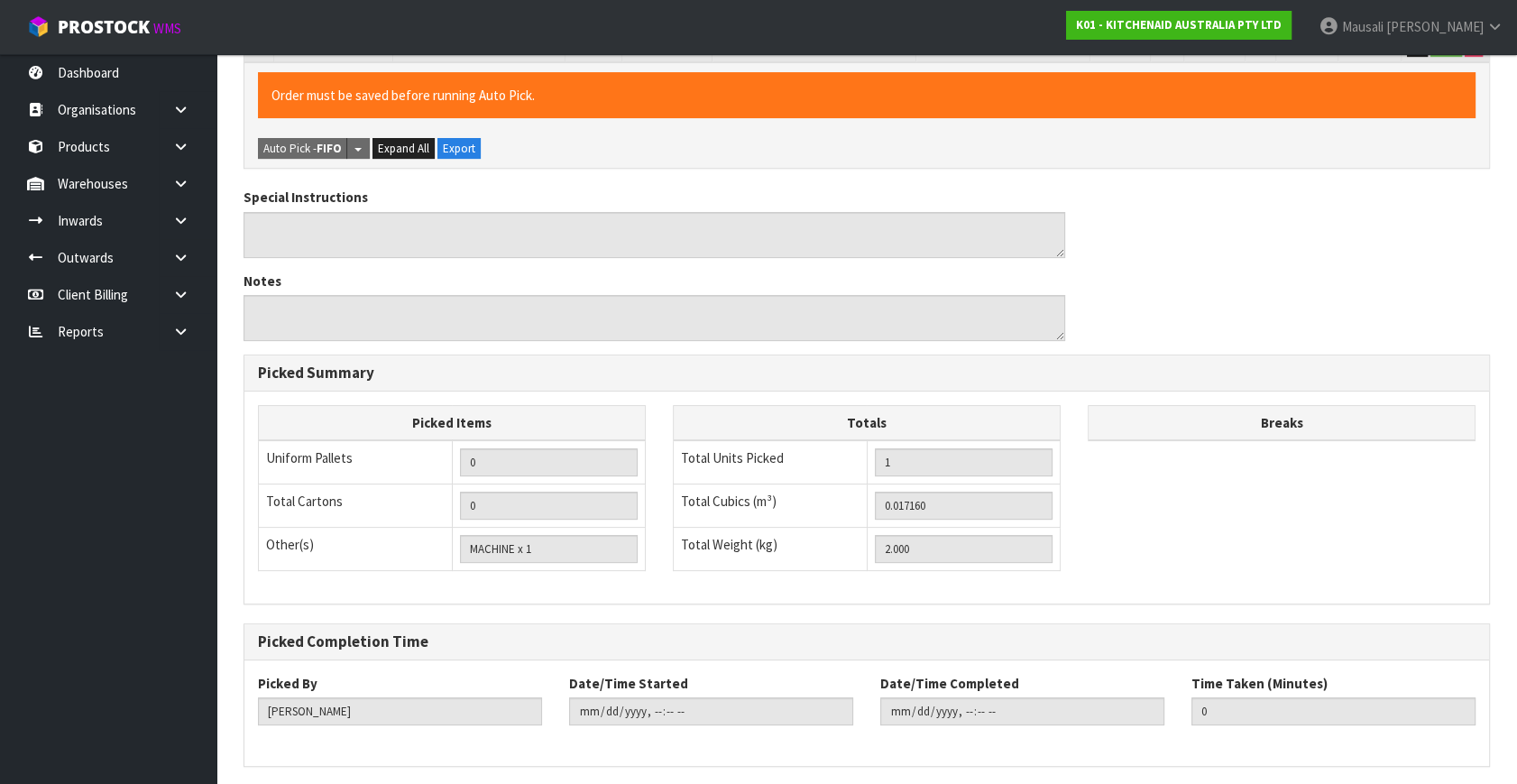
scroll to position [0, 0]
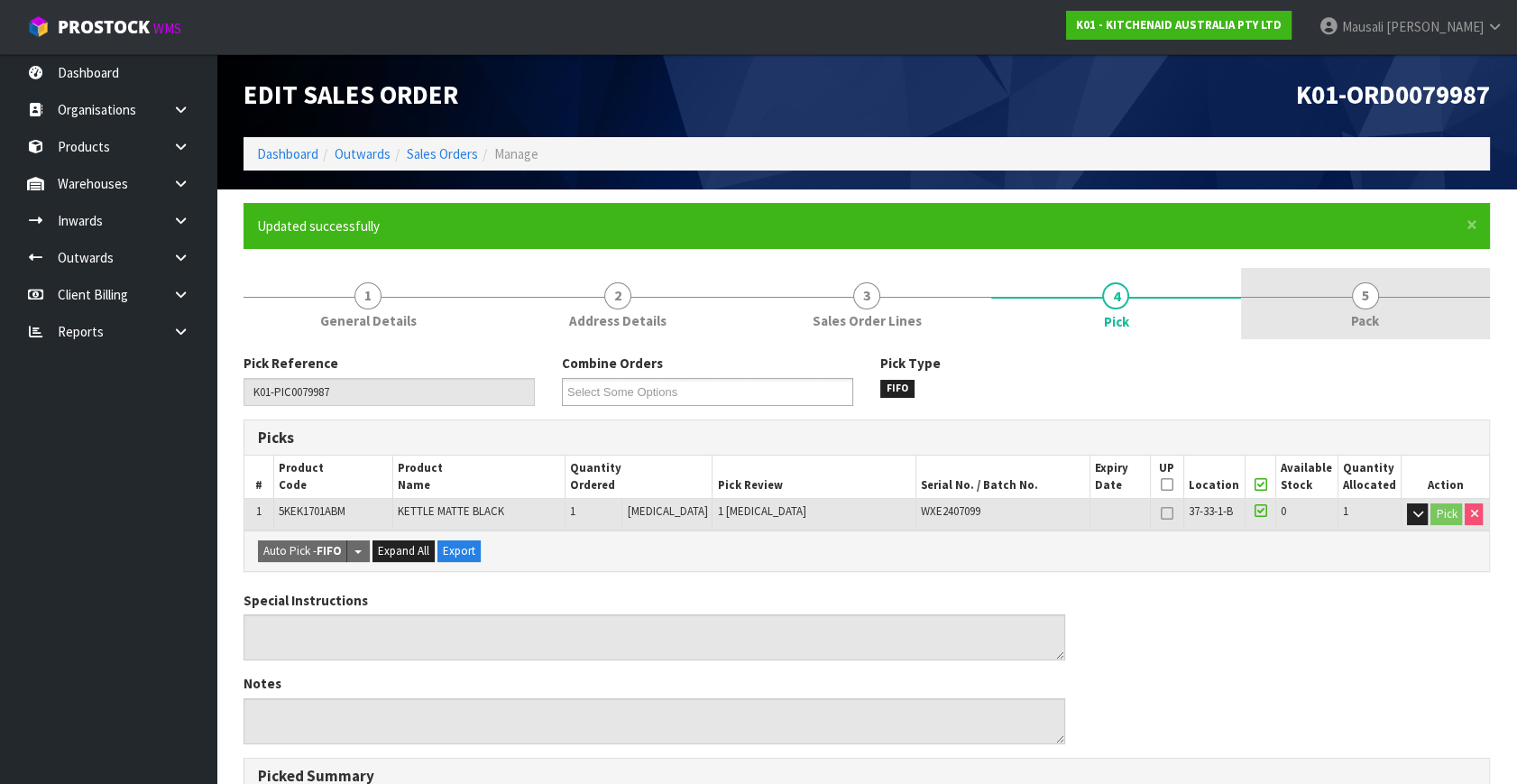
click at [1370, 308] on link "5 Pack" at bounding box center [1366, 303] width 249 height 71
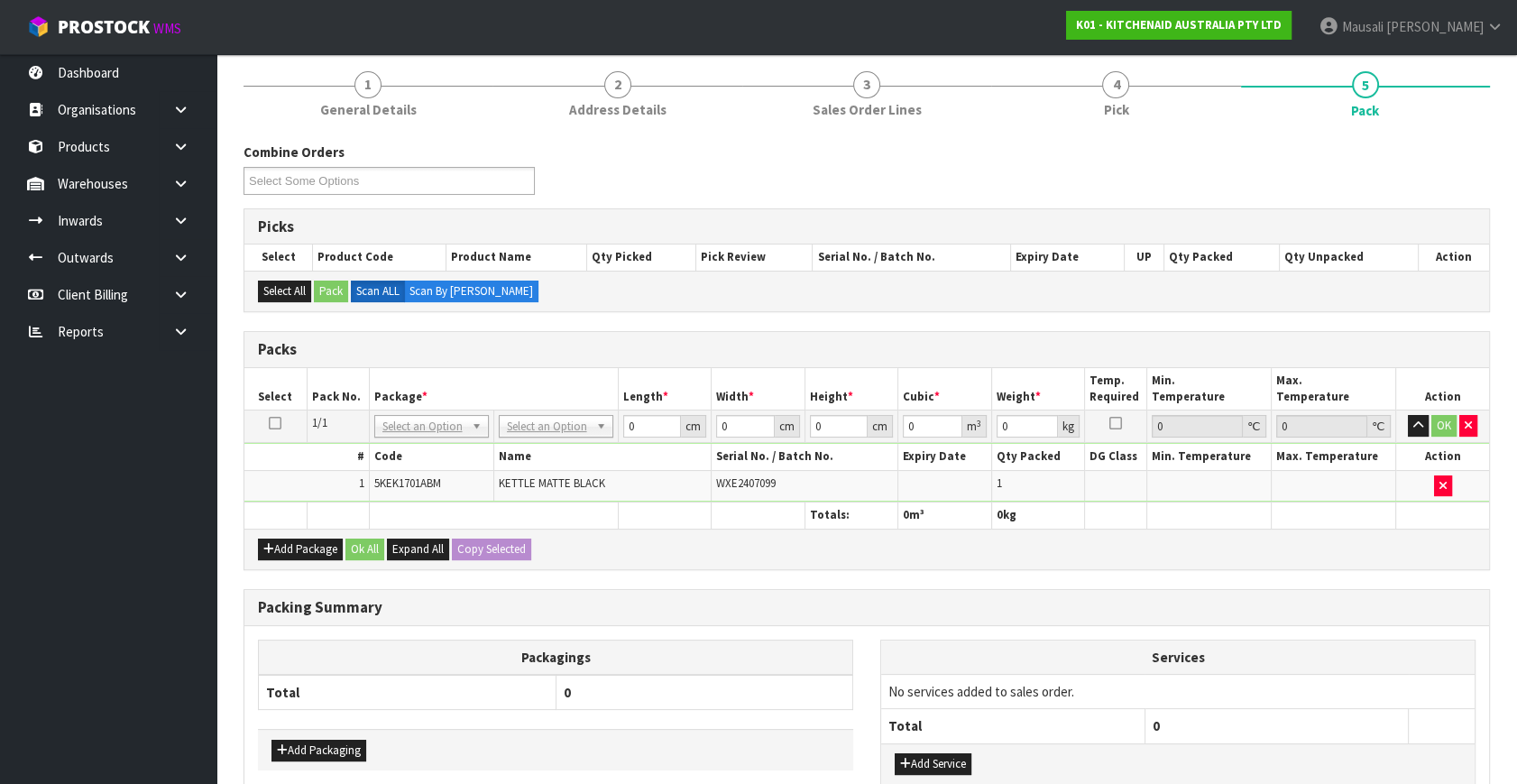
scroll to position [325, 0]
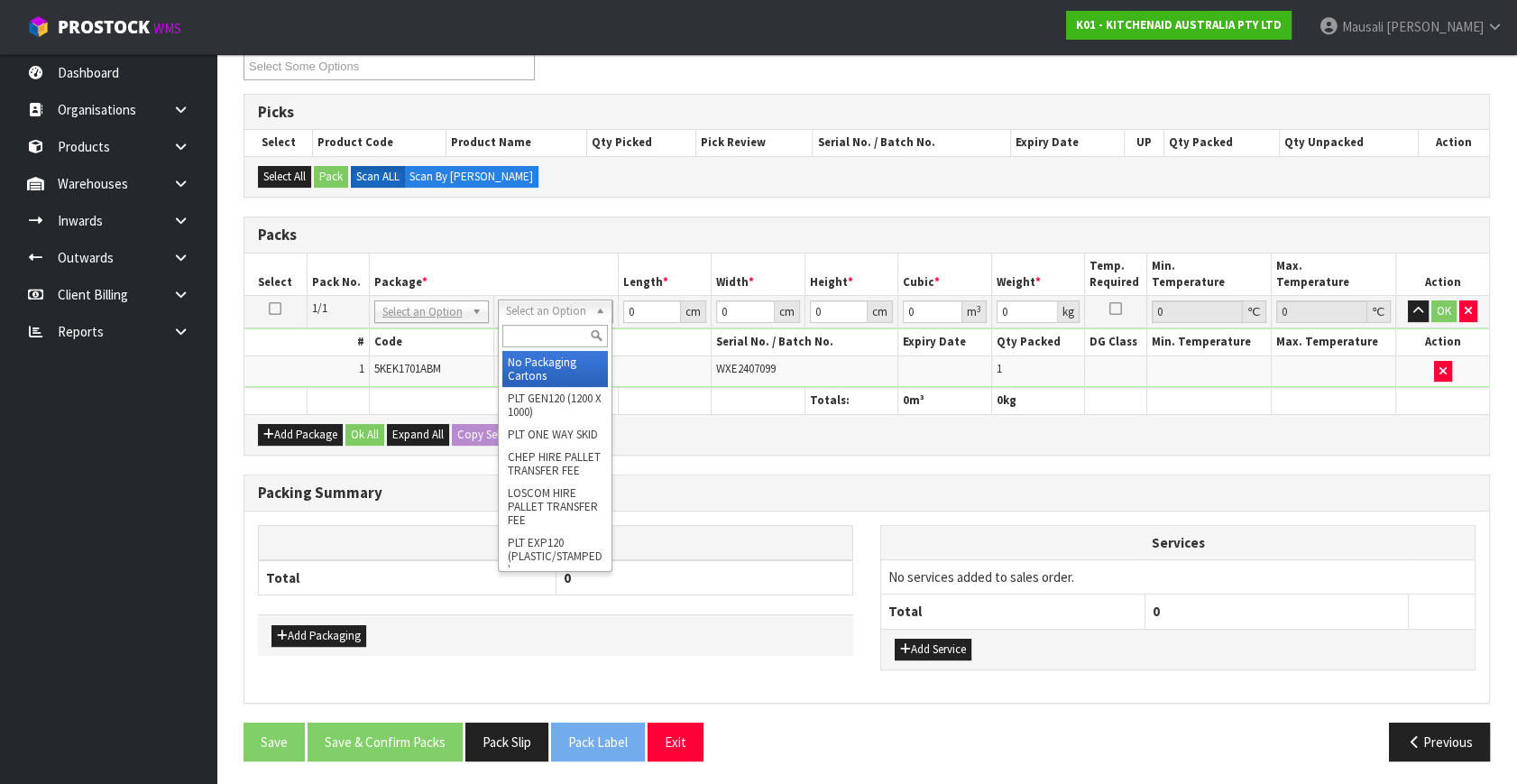
click at [527, 334] on input "text" at bounding box center [555, 336] width 105 height 23
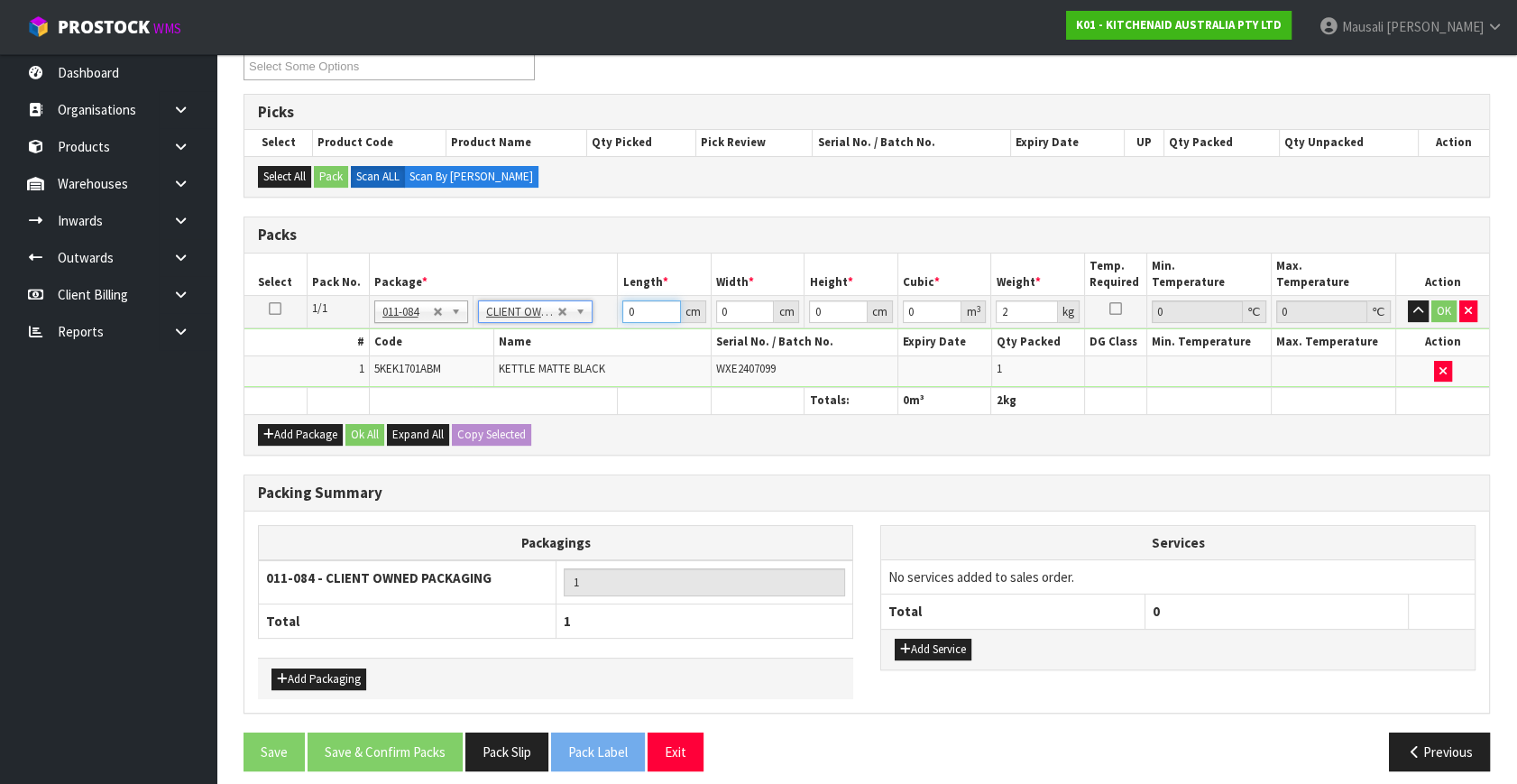
drag, startPoint x: 645, startPoint y: 314, endPoint x: 595, endPoint y: 340, distance: 56.4
click at [593, 337] on tbody "1/1 NONE 007-001 007-002 007-004 007-009 007-013 007-014 007-015 007-017 007-01…" at bounding box center [867, 342] width 1245 height 92
click at [380, 427] on button "Ok All" at bounding box center [365, 435] width 39 height 22
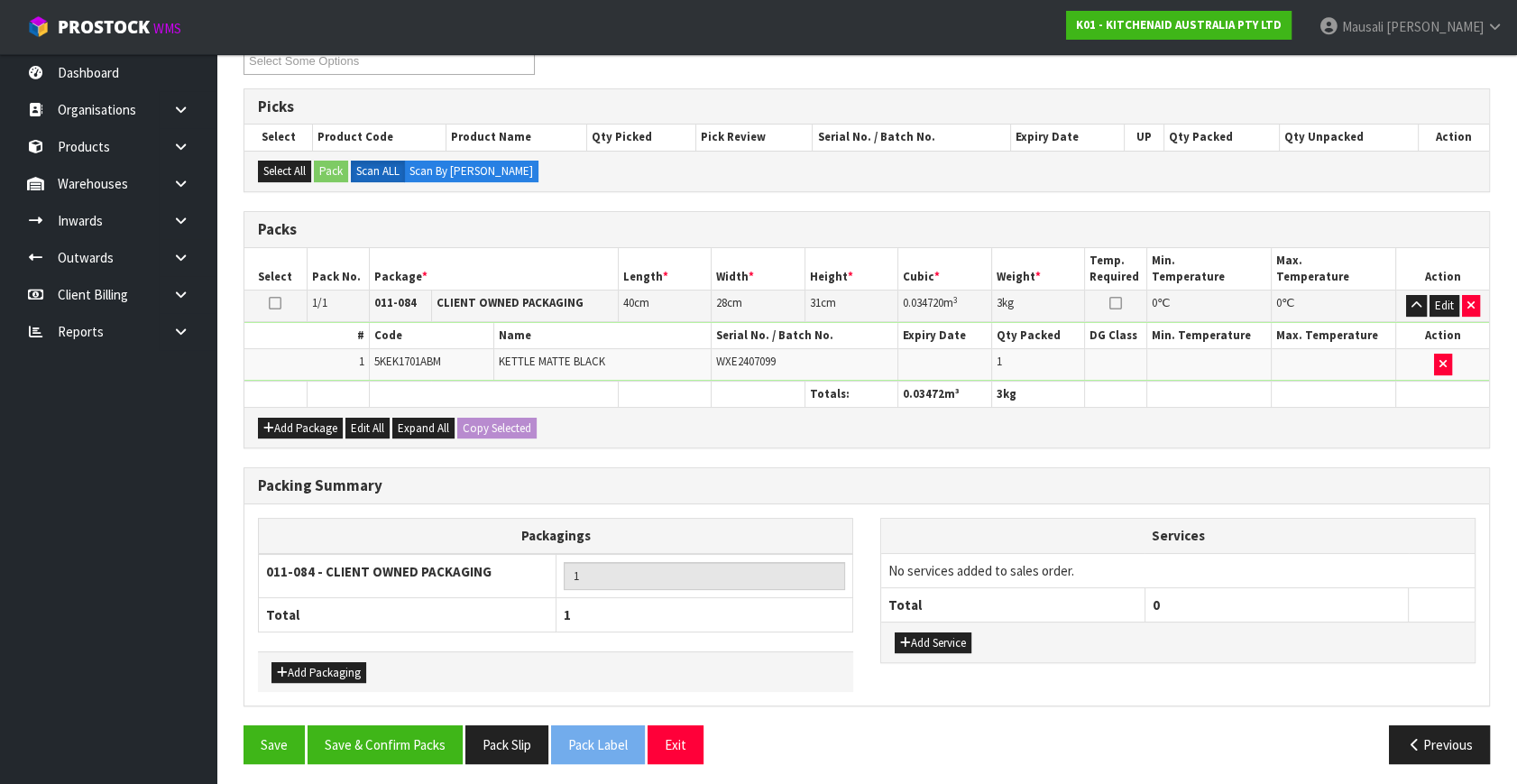
scroll to position [334, 0]
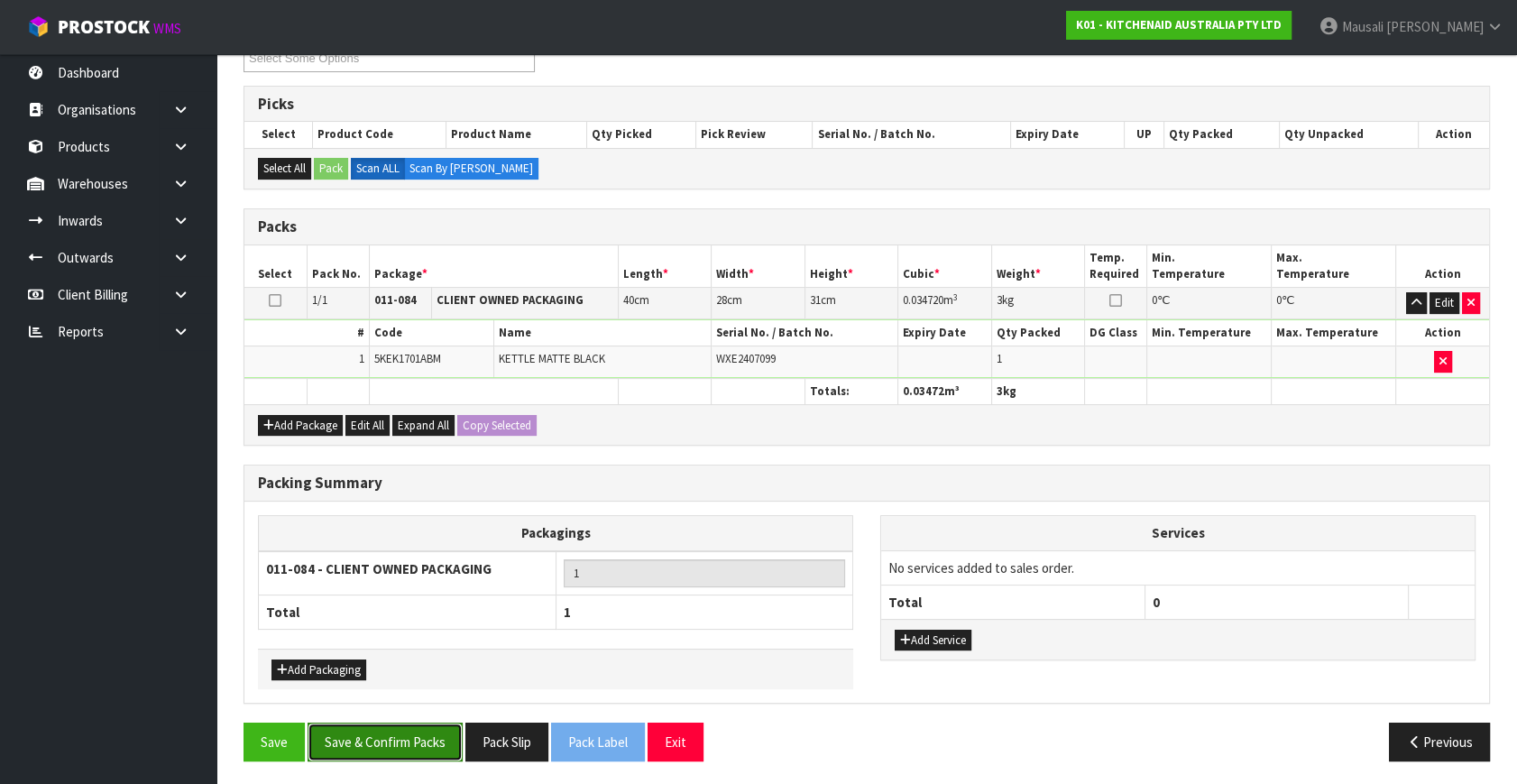
drag, startPoint x: 384, startPoint y: 739, endPoint x: 692, endPoint y: 704, distance: 310.0
click at [384, 739] on button "Save & Confirm Packs" at bounding box center [385, 742] width 155 height 39
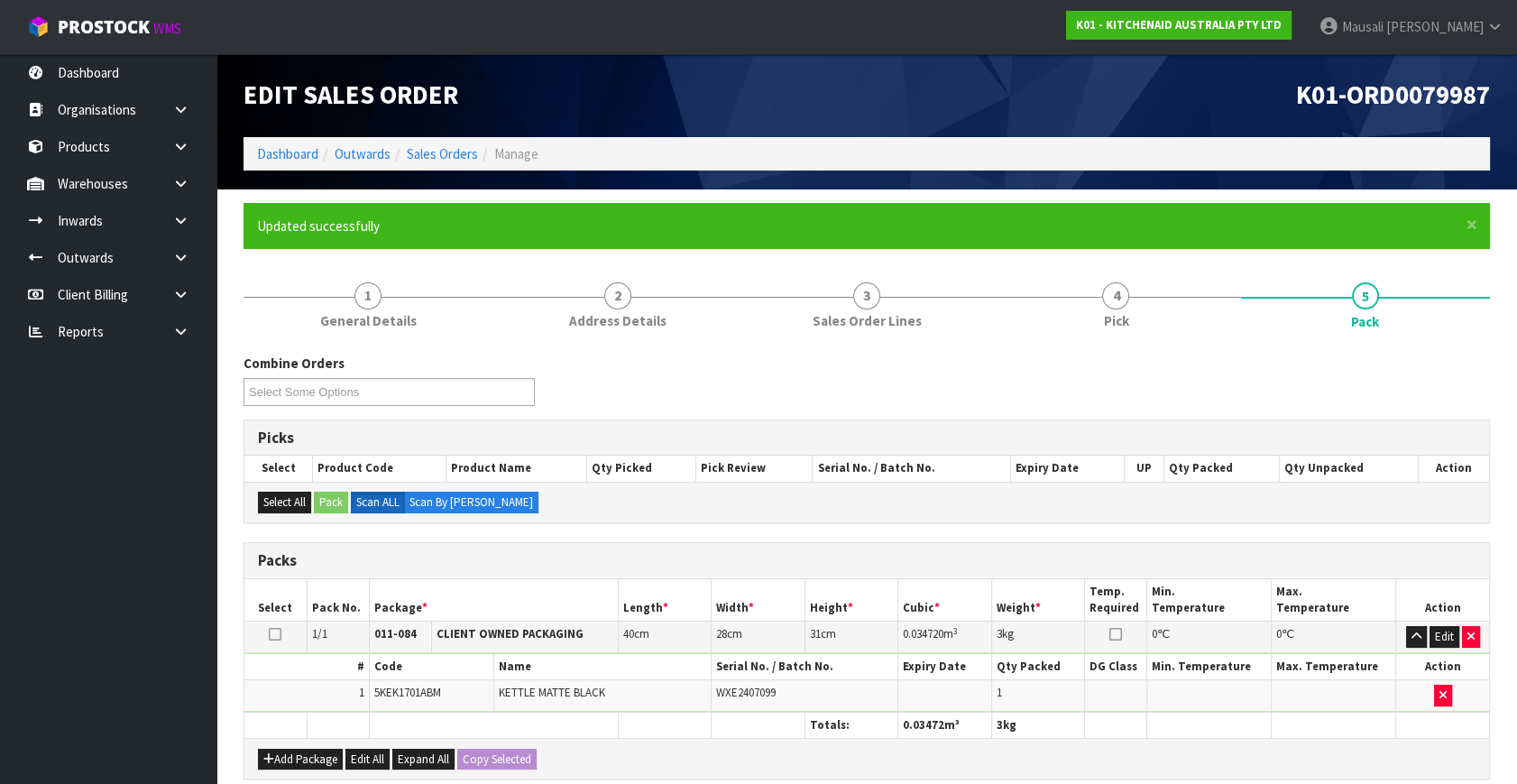
scroll to position [235, 0]
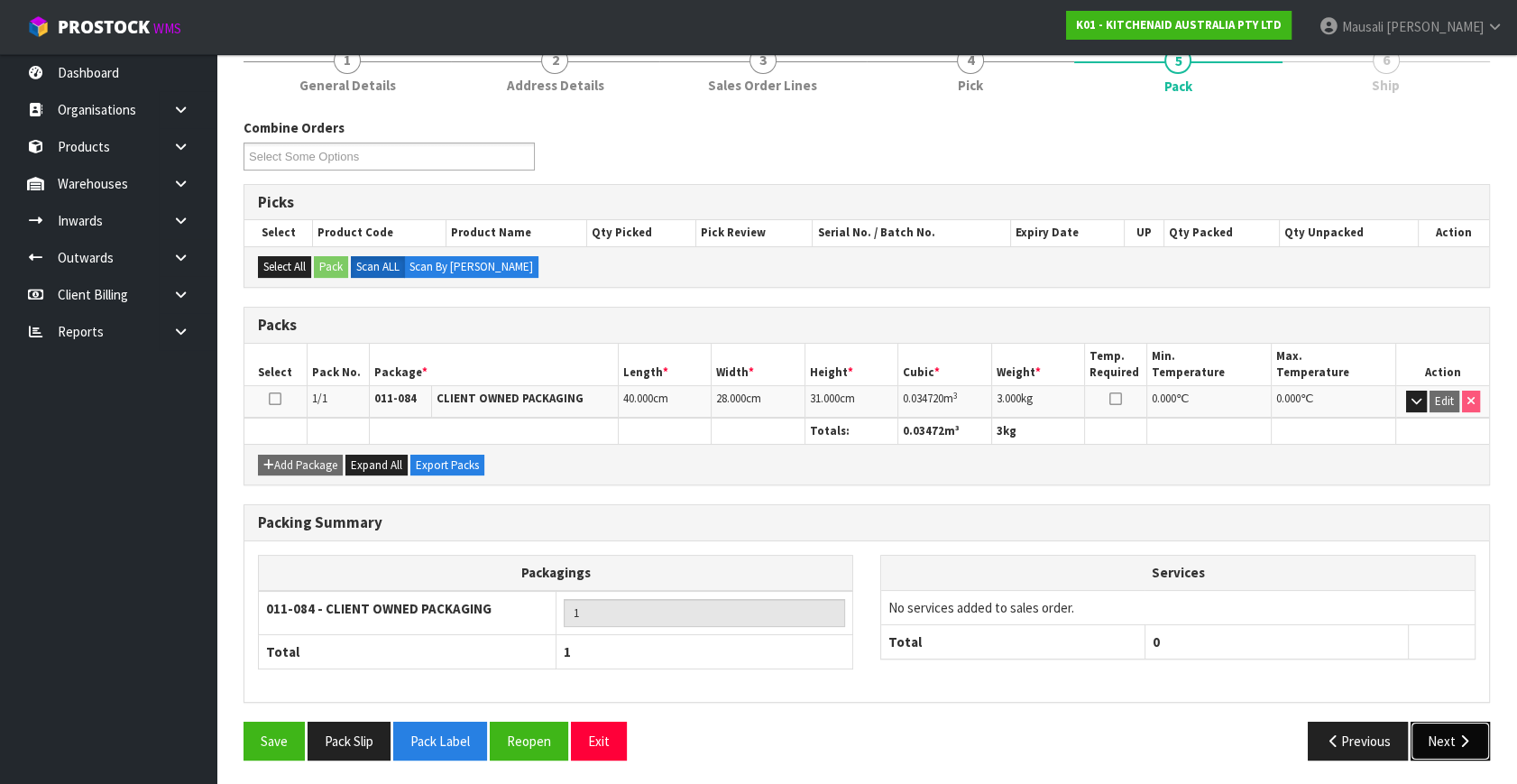
click at [1443, 734] on button "Next" at bounding box center [1450, 741] width 79 height 39
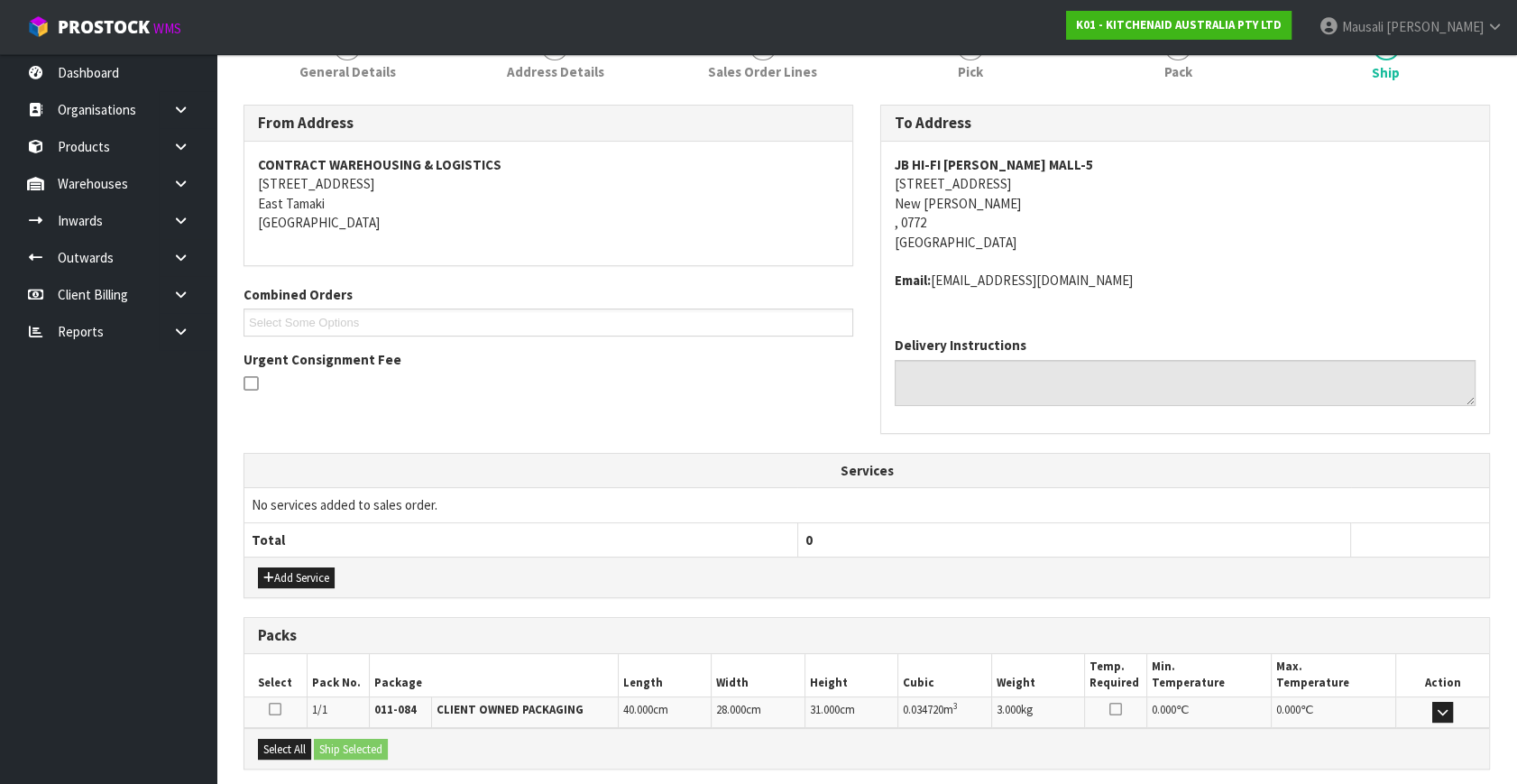
scroll to position [425, 0]
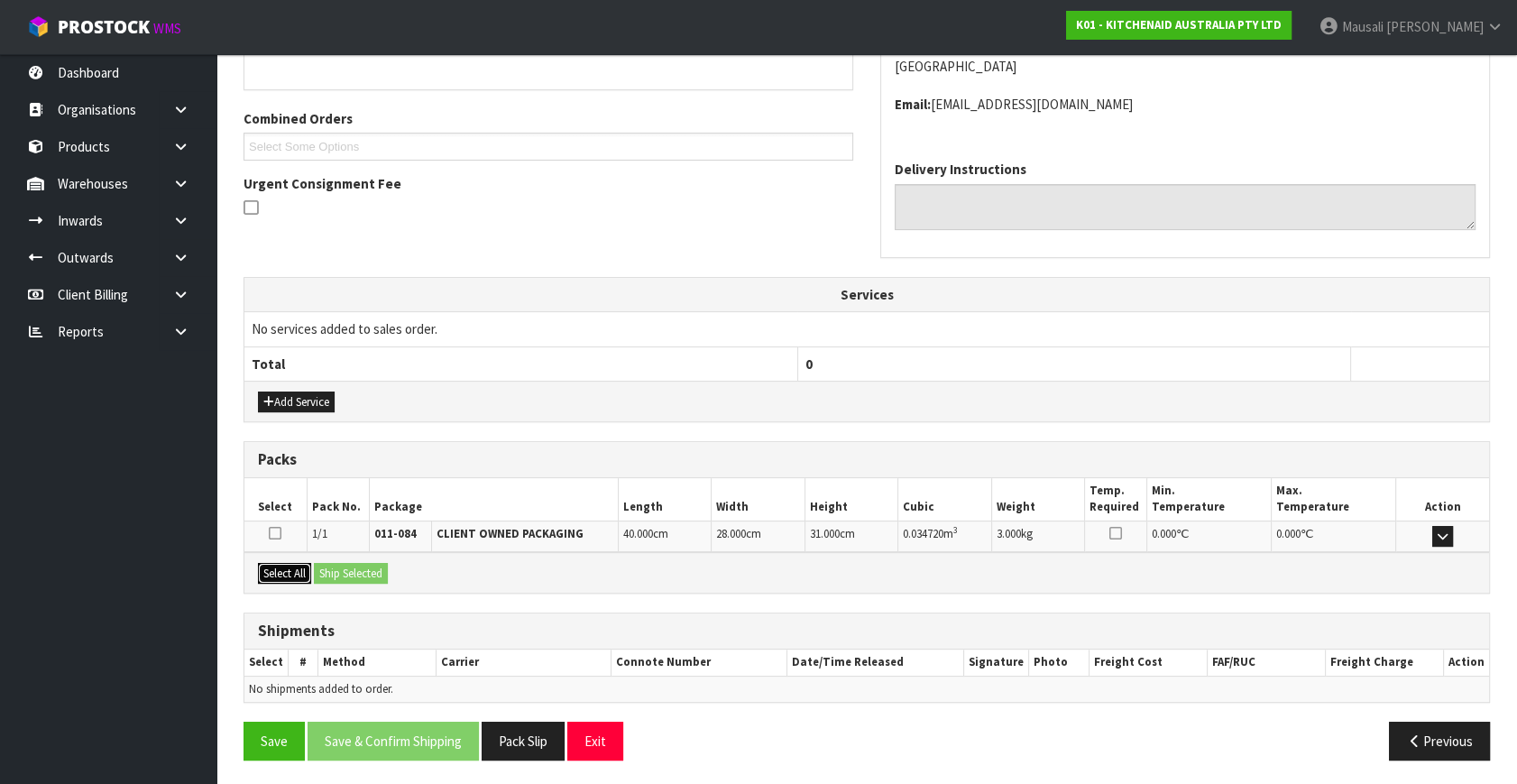
drag, startPoint x: 281, startPoint y: 568, endPoint x: 359, endPoint y: 578, distance: 78.6
click at [291, 571] on button "Select All" at bounding box center [284, 573] width 54 height 22
click at [359, 578] on button "Ship Selected" at bounding box center [351, 573] width 74 height 22
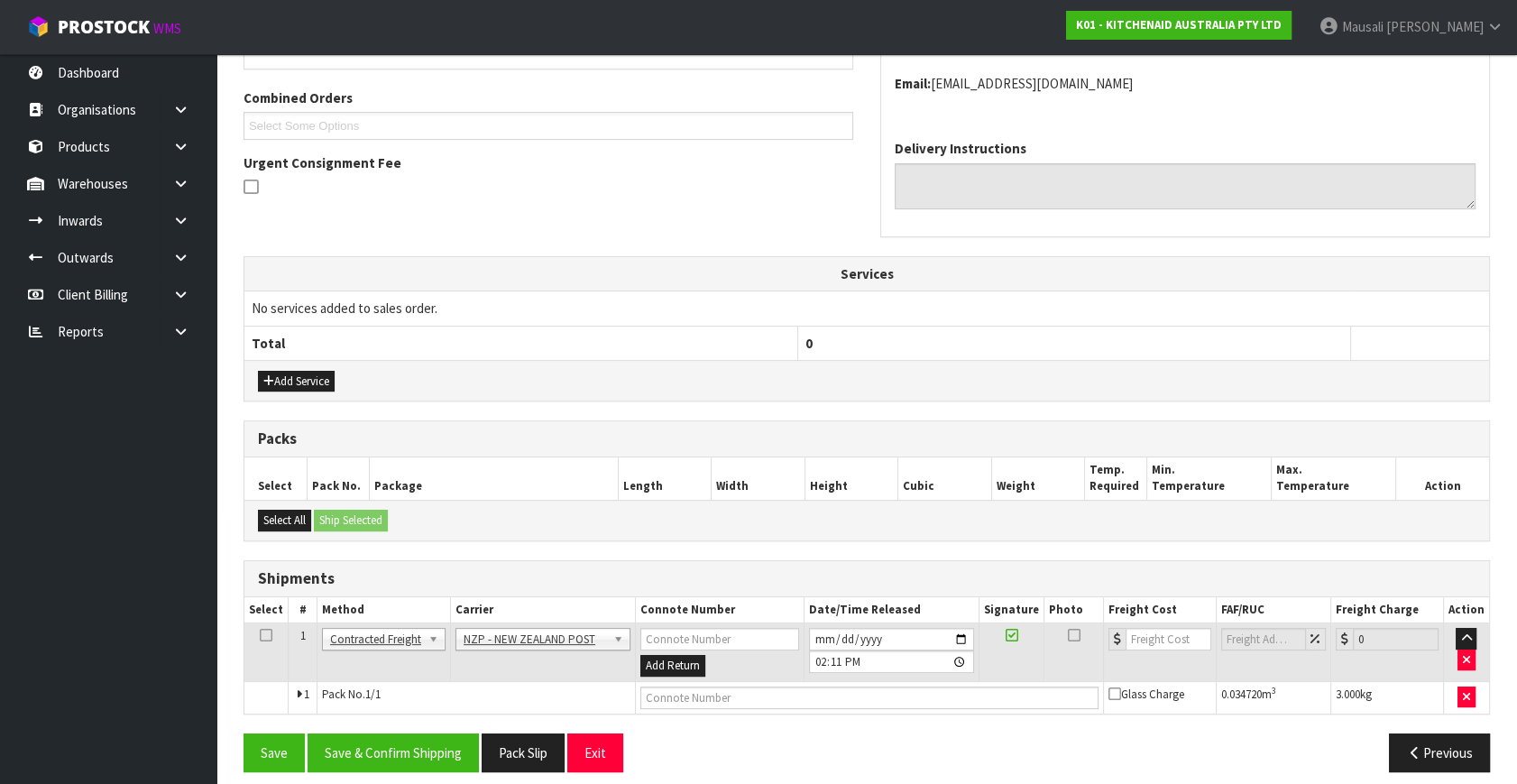
scroll to position [458, 0]
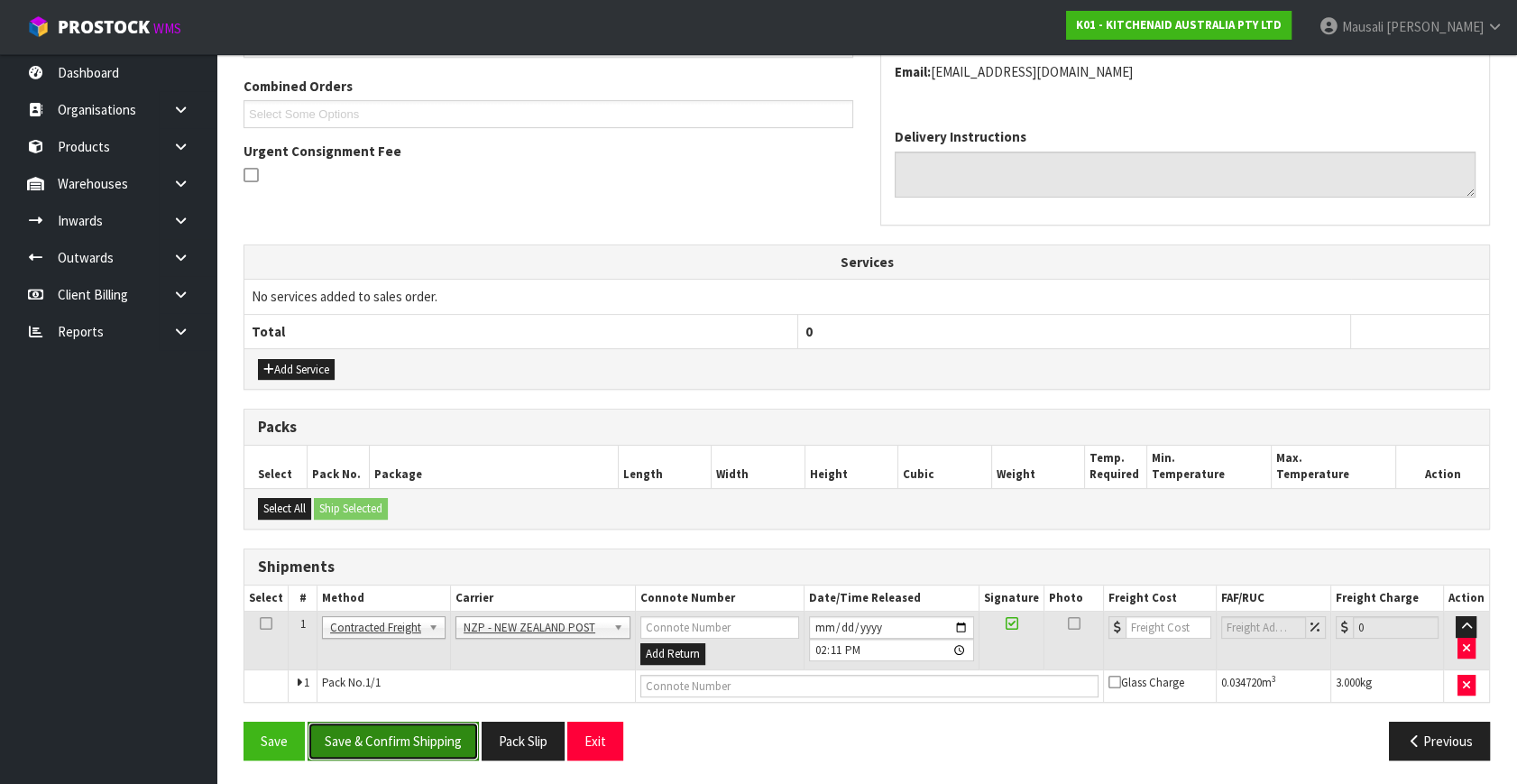
drag, startPoint x: 419, startPoint y: 732, endPoint x: 703, endPoint y: 618, distance: 306.0
click at [421, 729] on button "Save & Confirm Shipping" at bounding box center [393, 741] width 171 height 39
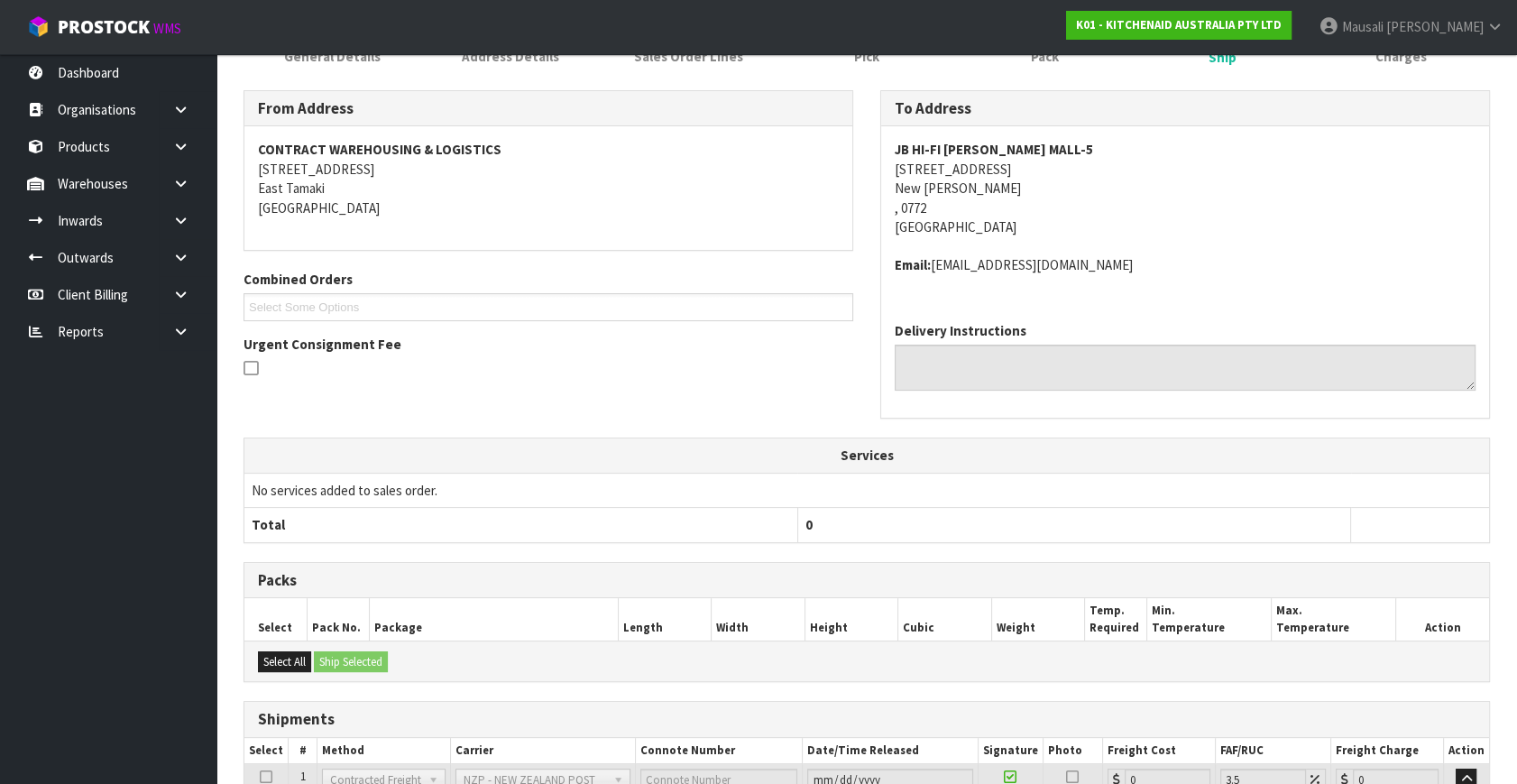
scroll to position [432, 0]
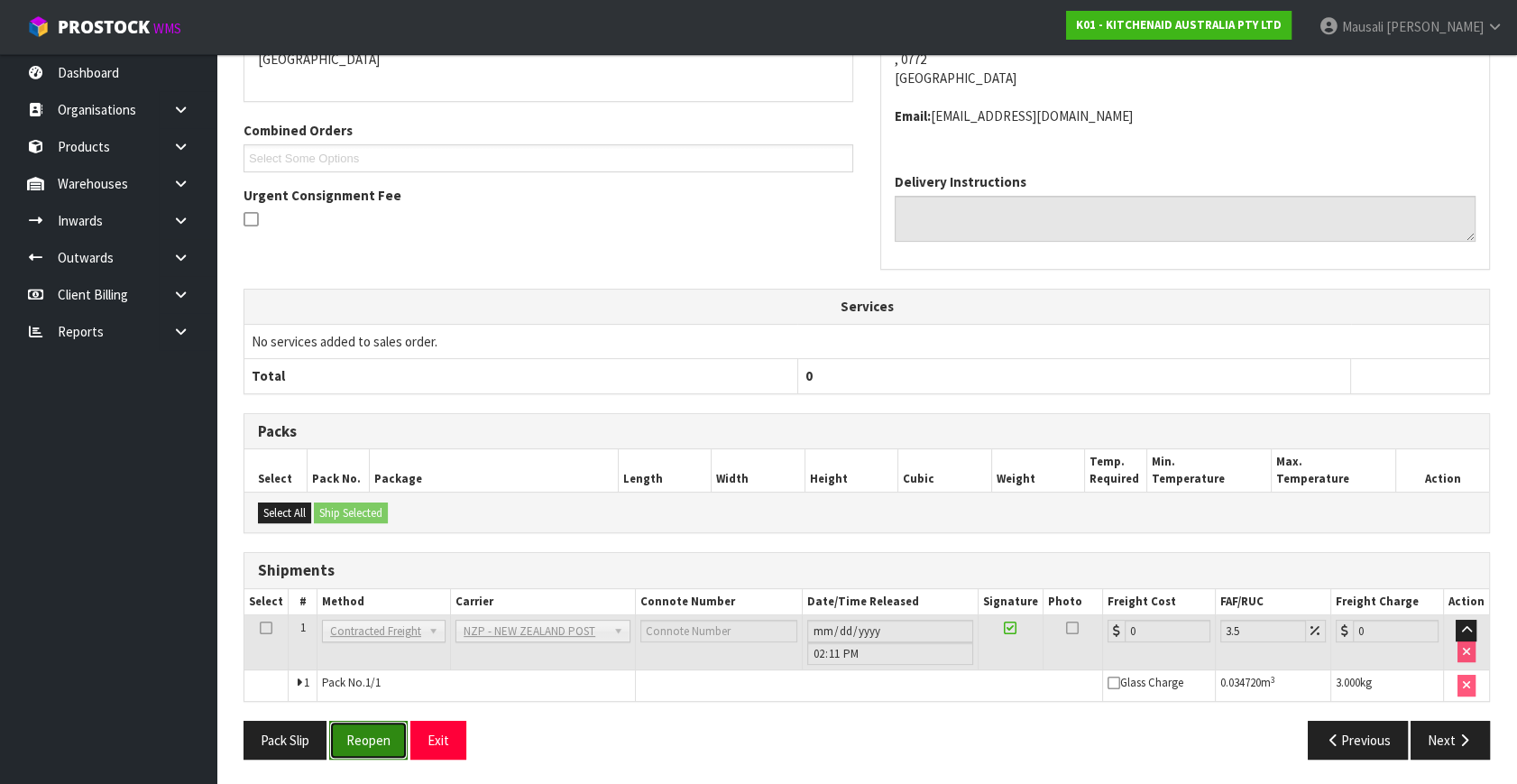
click at [391, 730] on button "Reopen" at bounding box center [369, 740] width 79 height 39
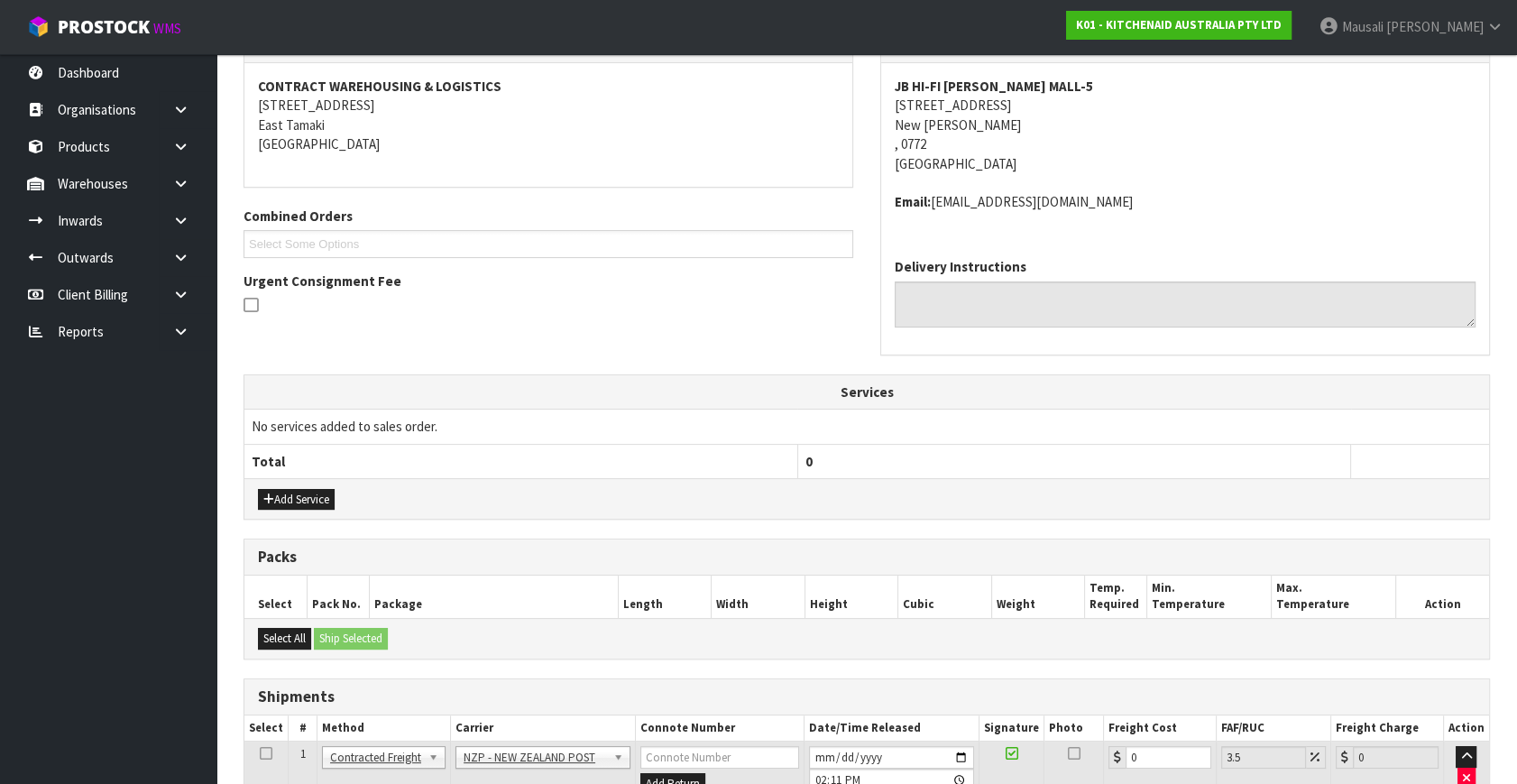
scroll to position [474, 0]
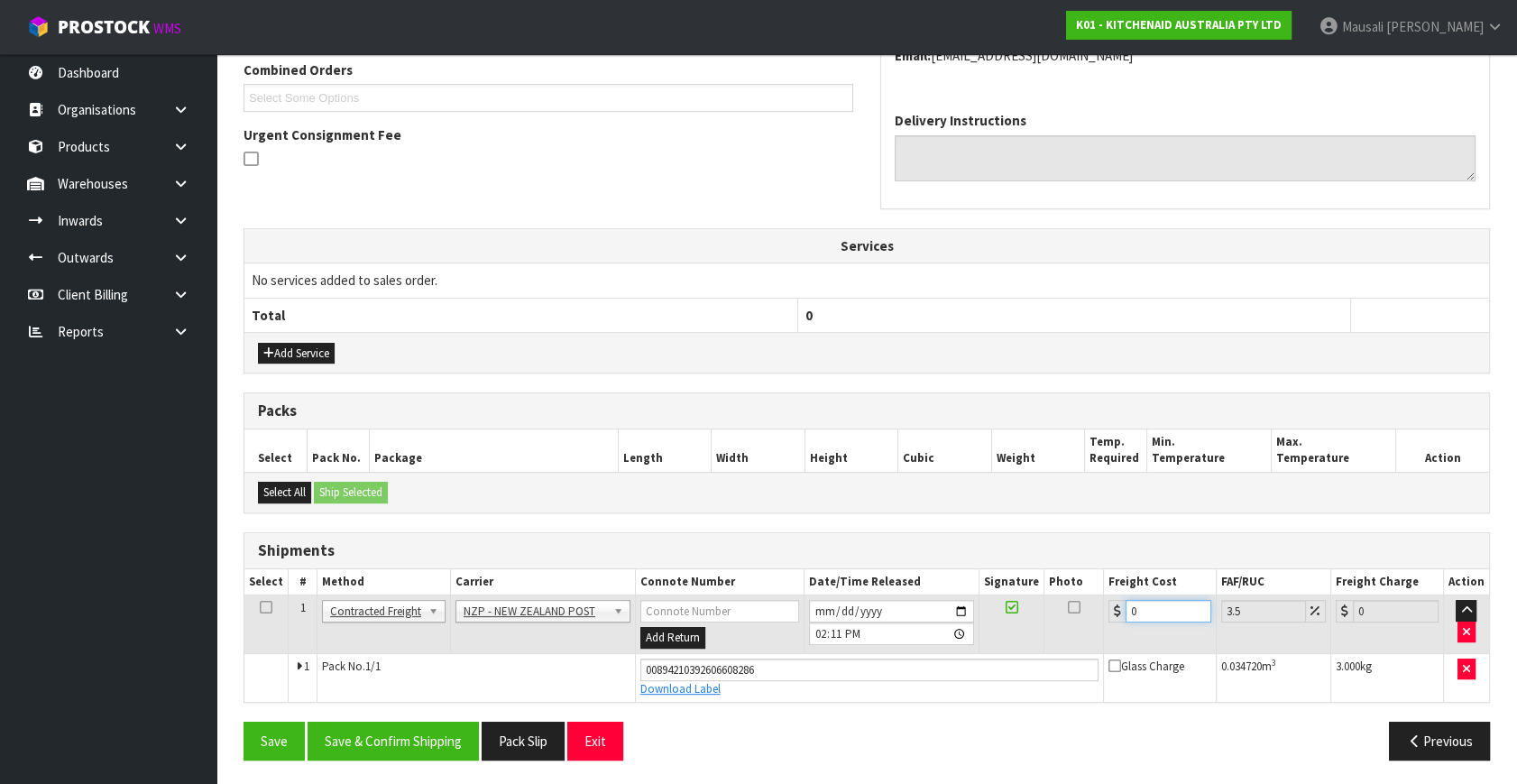
drag, startPoint x: 1153, startPoint y: 607, endPoint x: 1097, endPoint y: 632, distance: 61.3
click at [1098, 632] on tr "1 Client Local Pickup Customer Local Pickup Company Freight Contracted Freight …" at bounding box center [867, 624] width 1245 height 58
click at [414, 723] on button "Save & Confirm Shipping" at bounding box center [393, 741] width 171 height 39
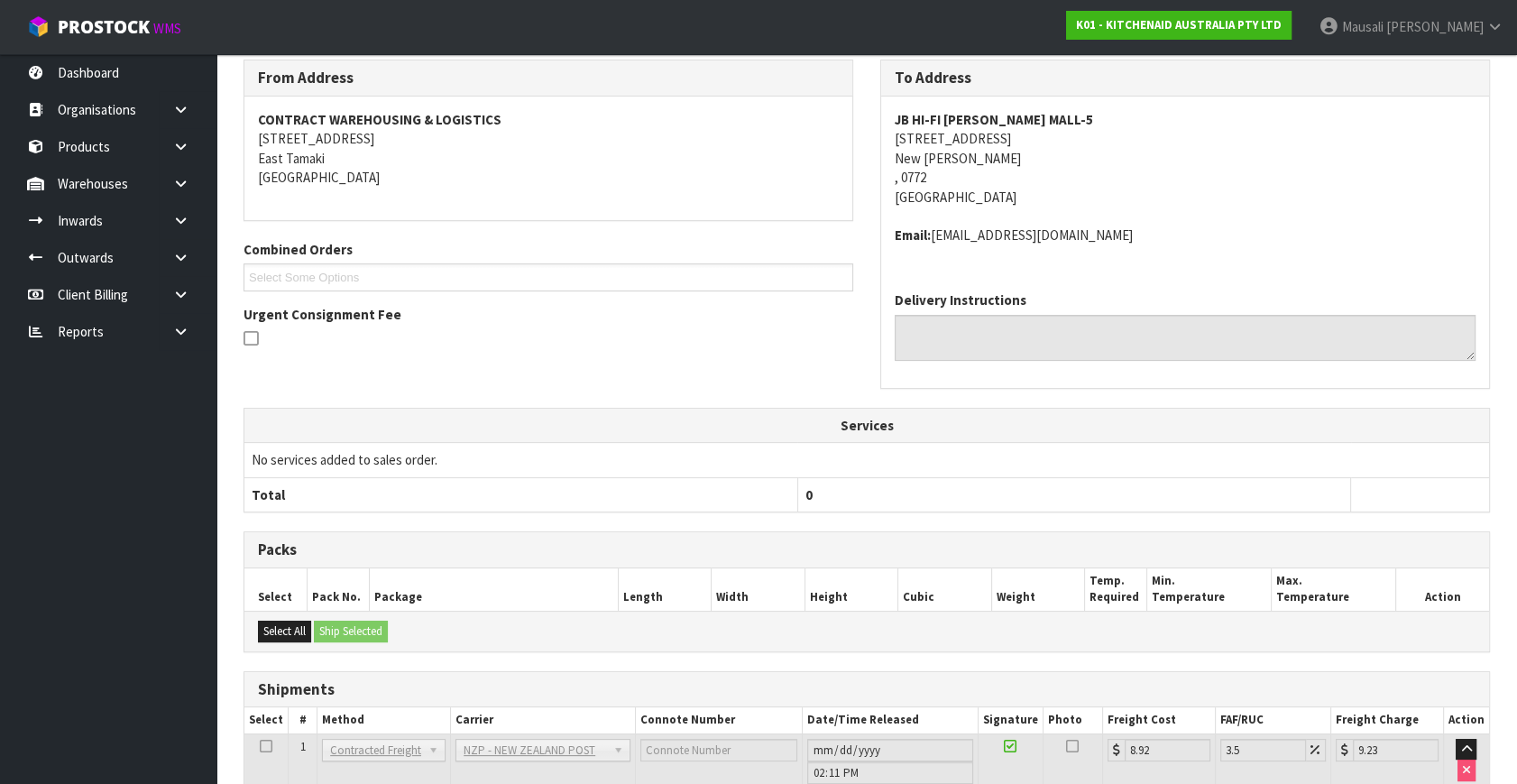
scroll to position [410, 0]
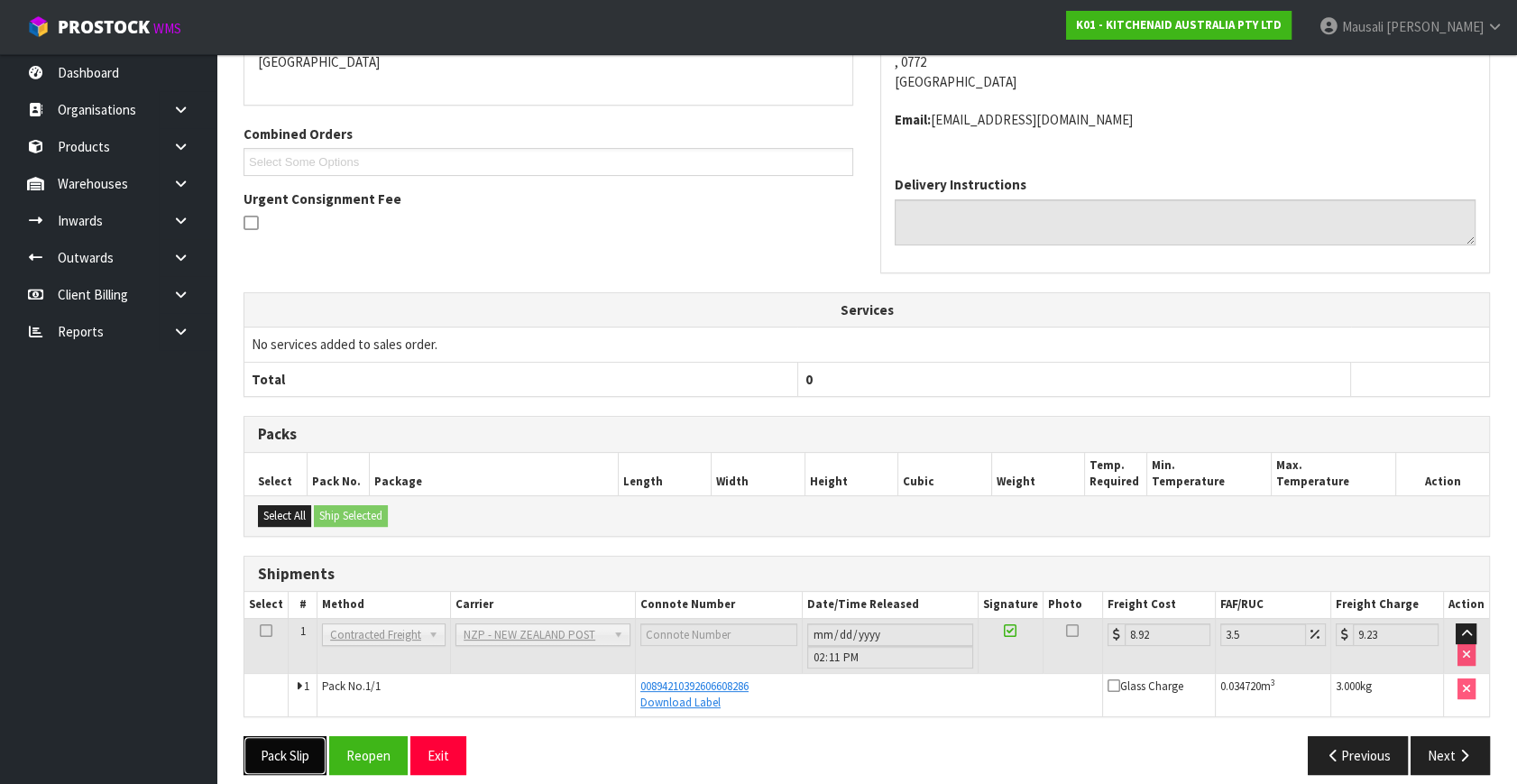
click at [288, 754] on button "Pack Slip" at bounding box center [284, 755] width 83 height 39
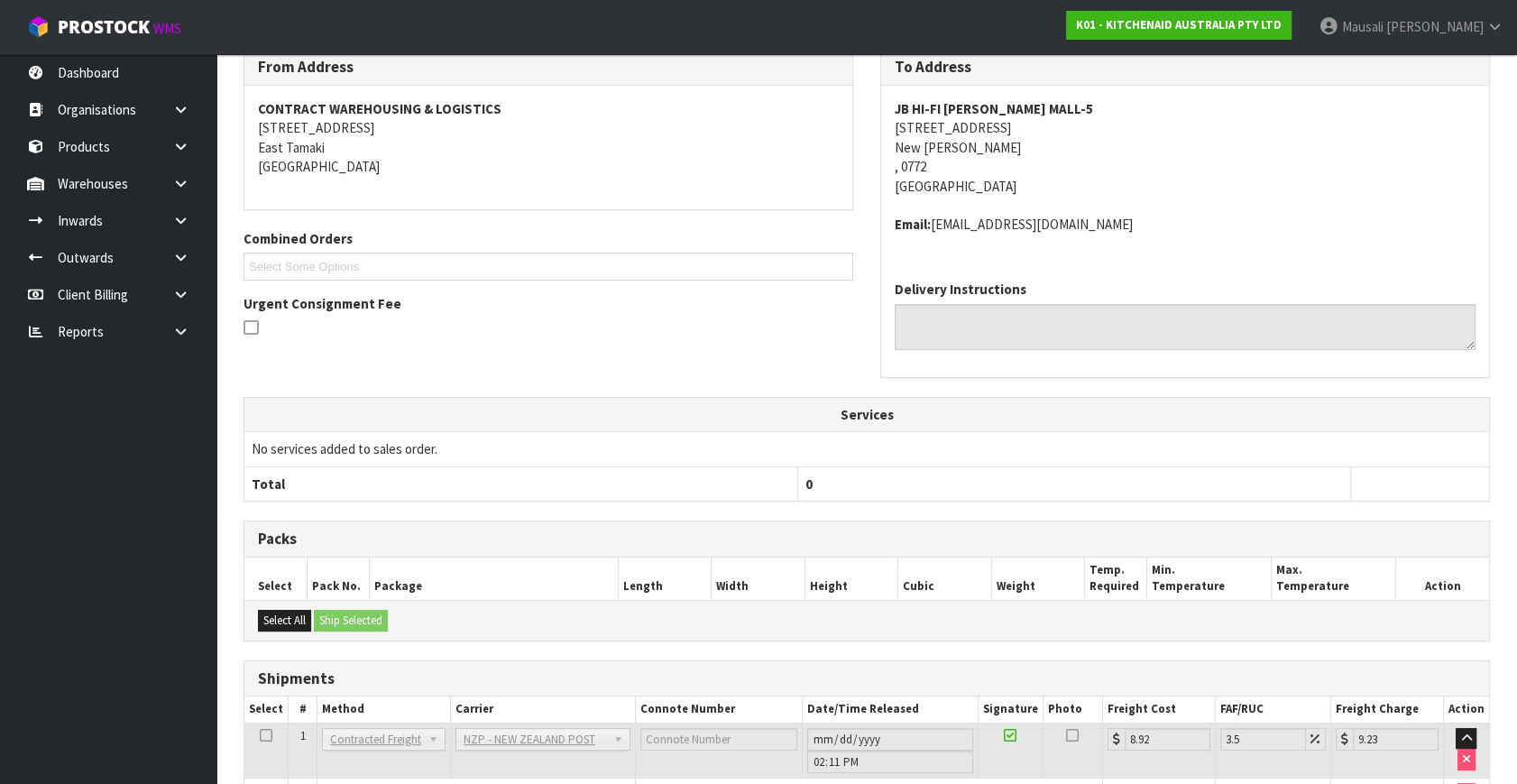
scroll to position [0, 0]
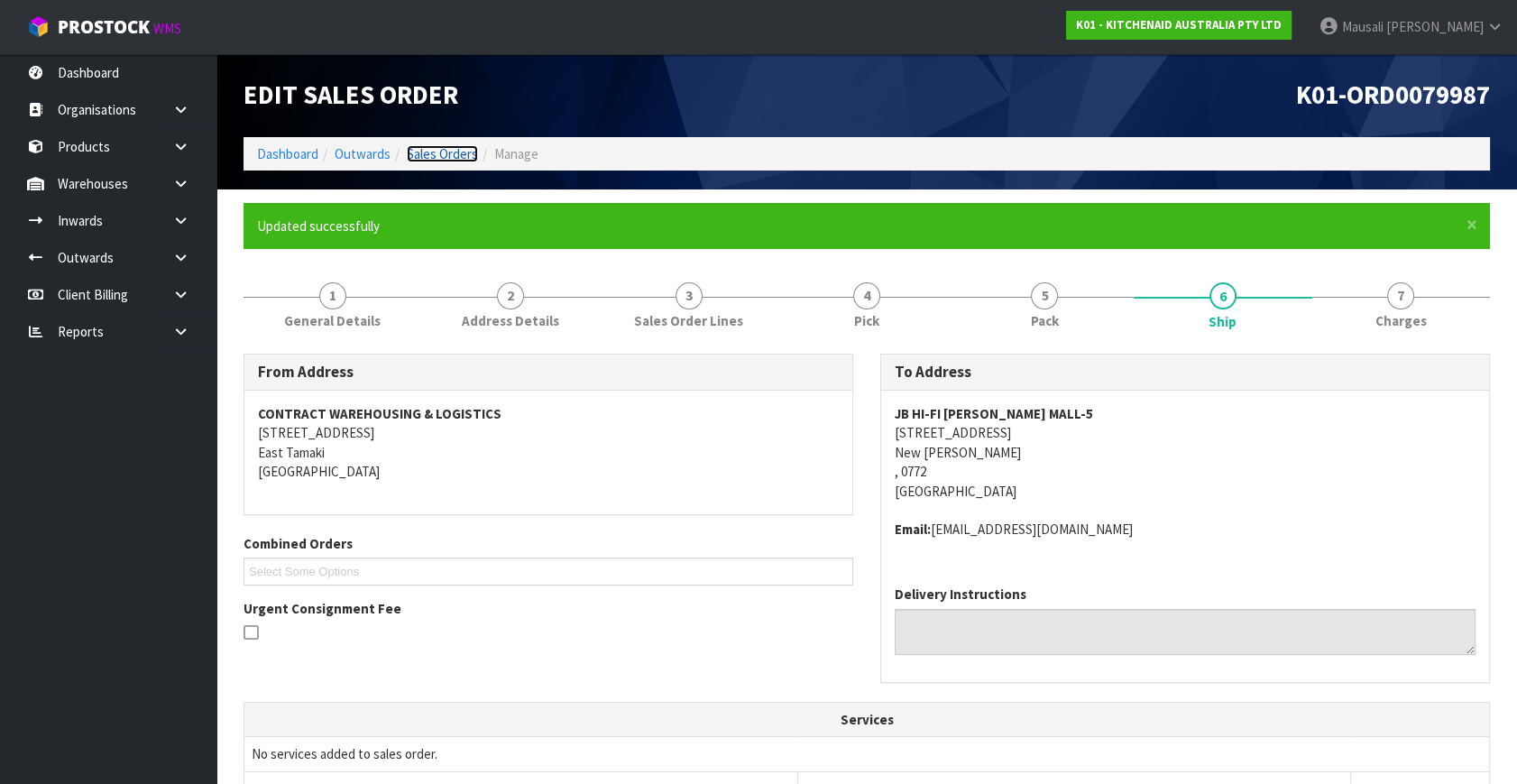
click at [430, 148] on link "Sales Orders" at bounding box center [442, 154] width 71 height 17
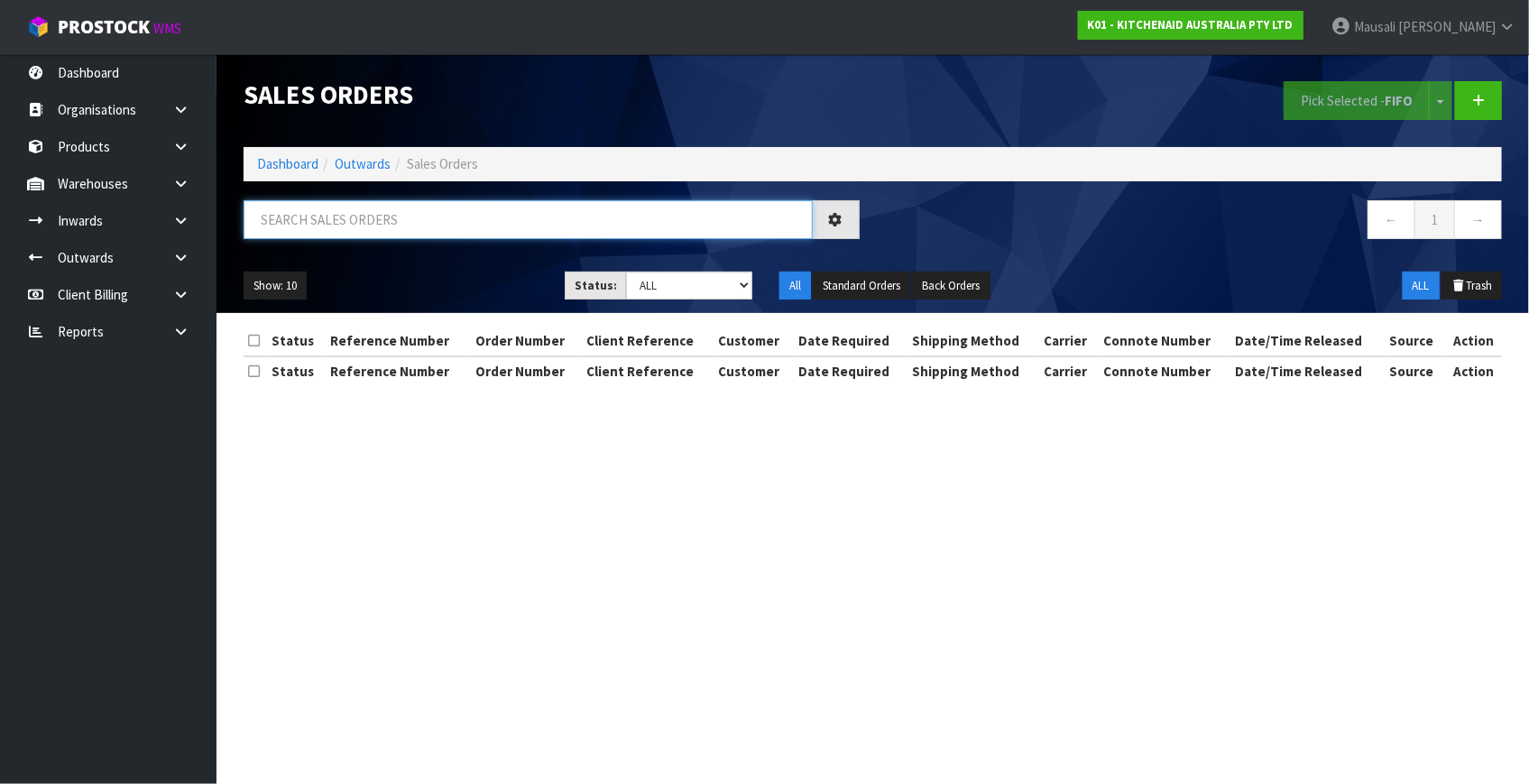
click at [270, 230] on input "text" at bounding box center [528, 219] width 569 height 39
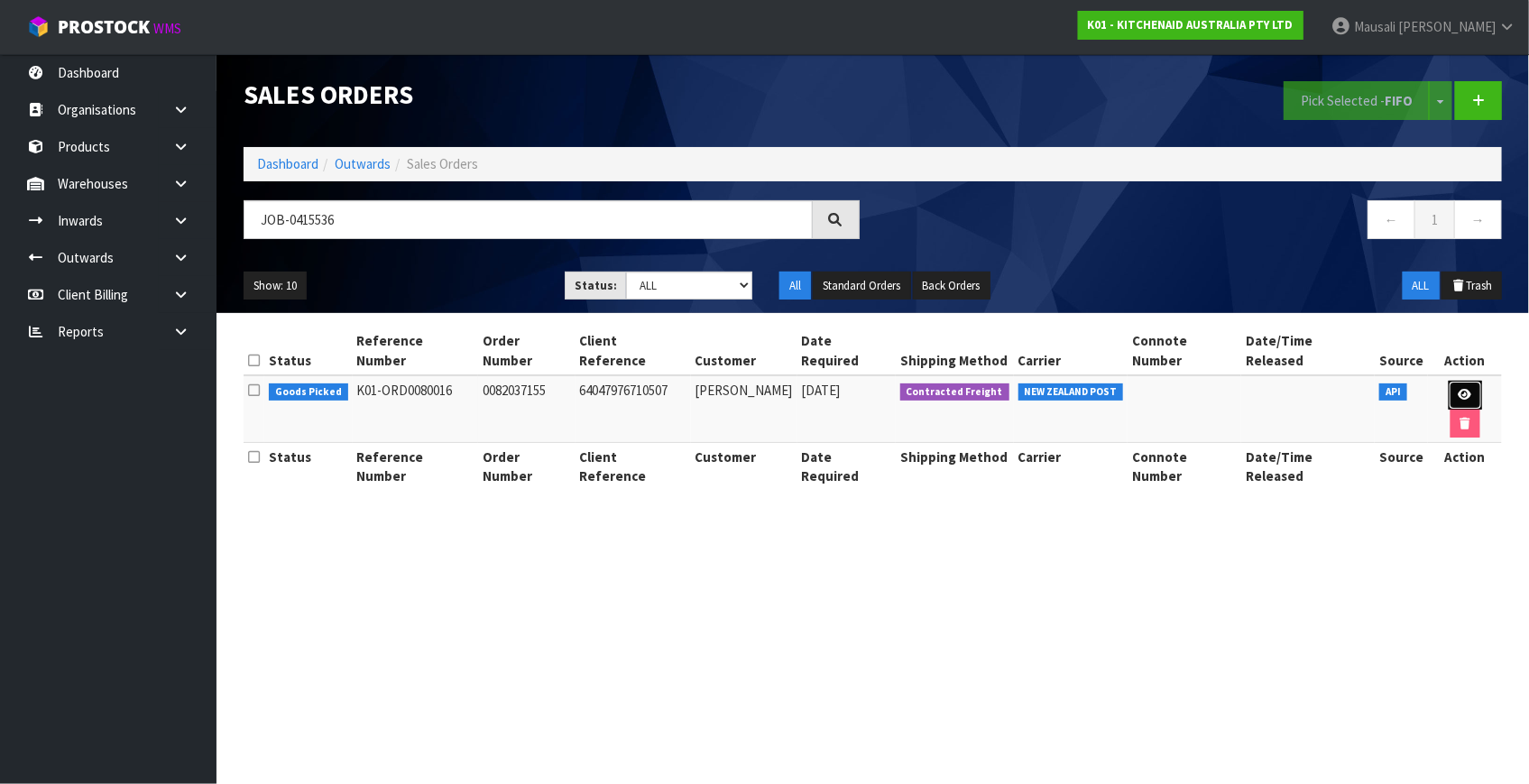
click at [1458, 389] on icon at bounding box center [1465, 394] width 13 height 11
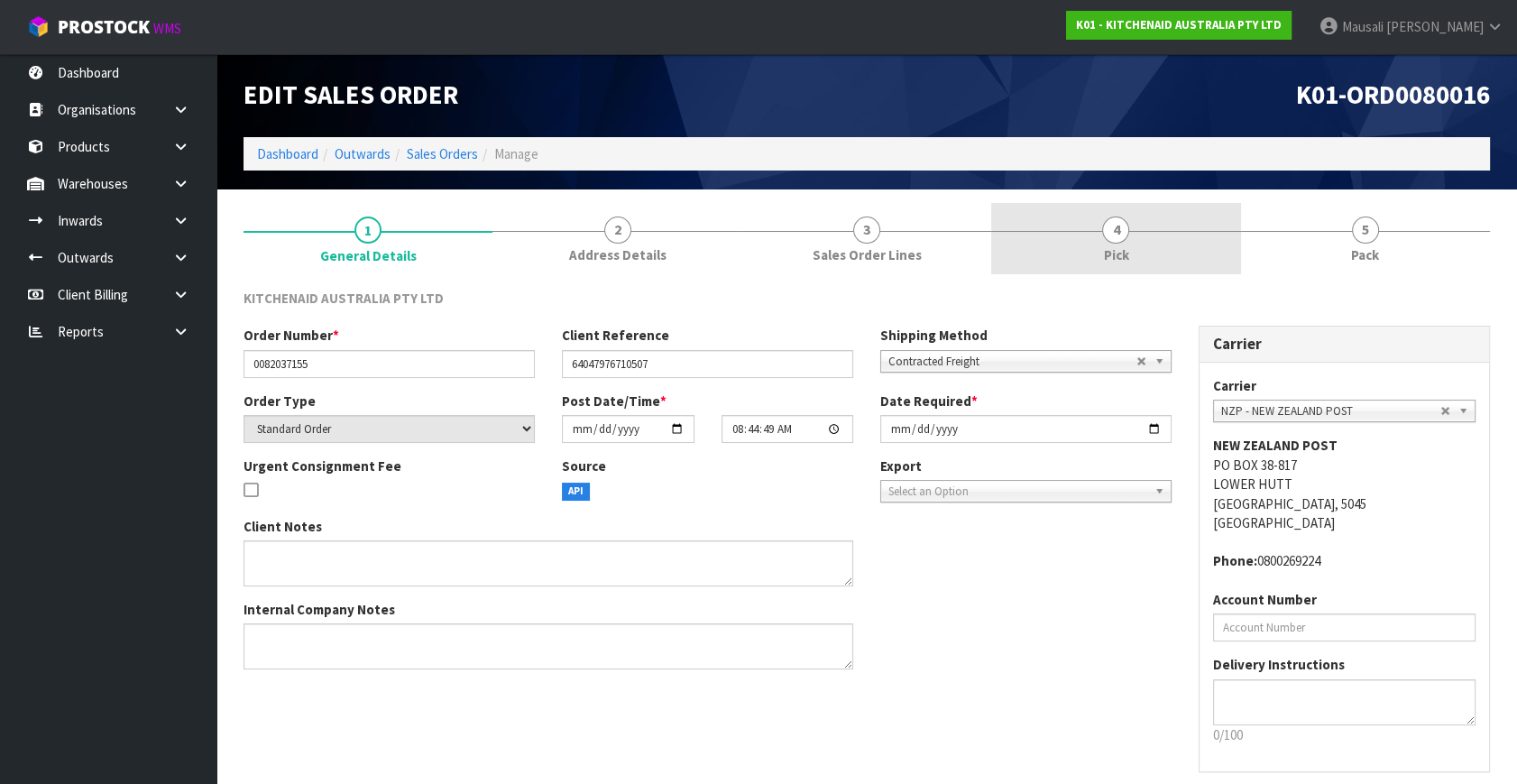
click at [1135, 247] on link "4 Pick" at bounding box center [1116, 238] width 249 height 71
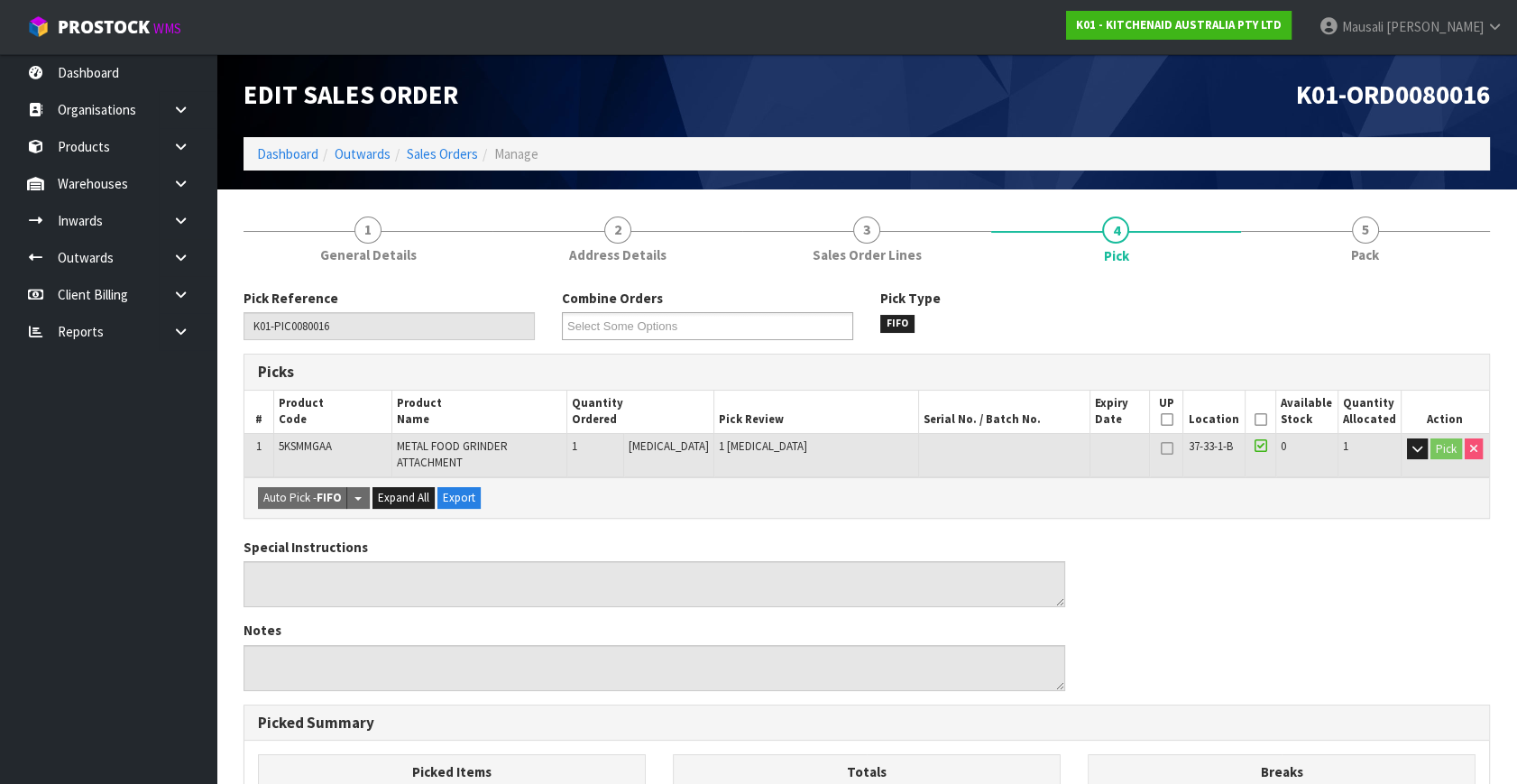
click at [1257, 419] on icon at bounding box center [1259, 419] width 12 height 1
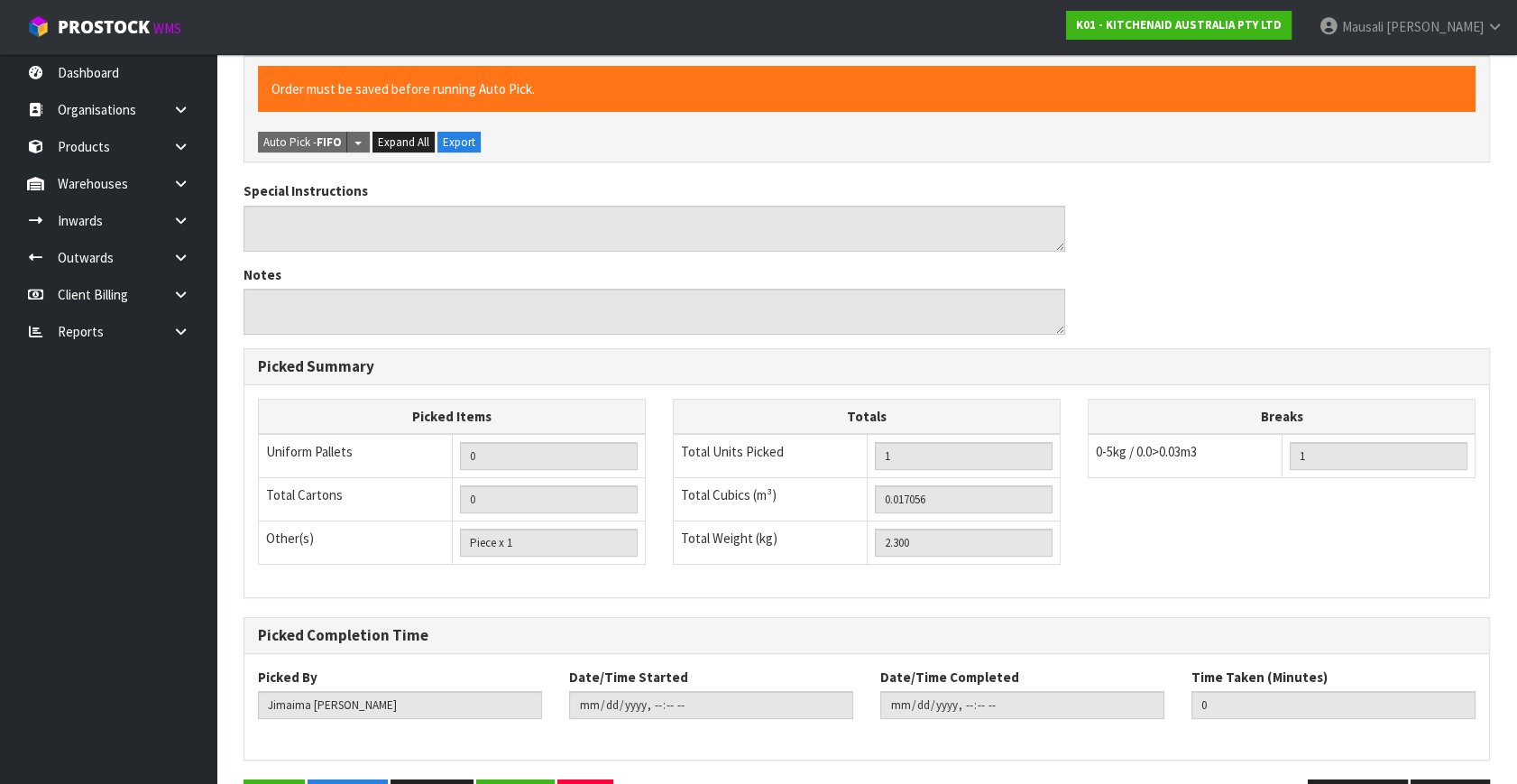
scroll to position [480, 0]
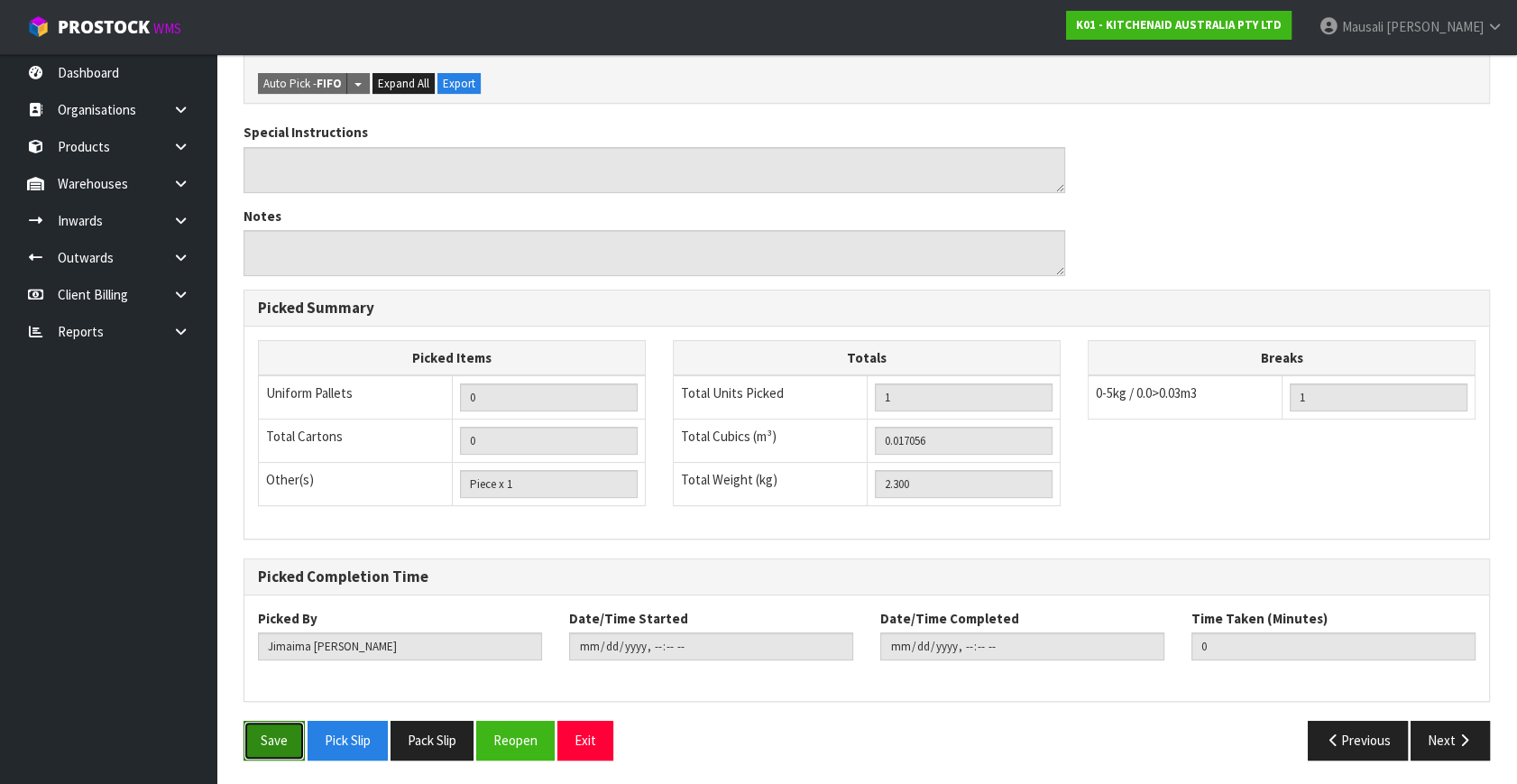
click at [283, 749] on button "Save" at bounding box center [274, 740] width 61 height 39
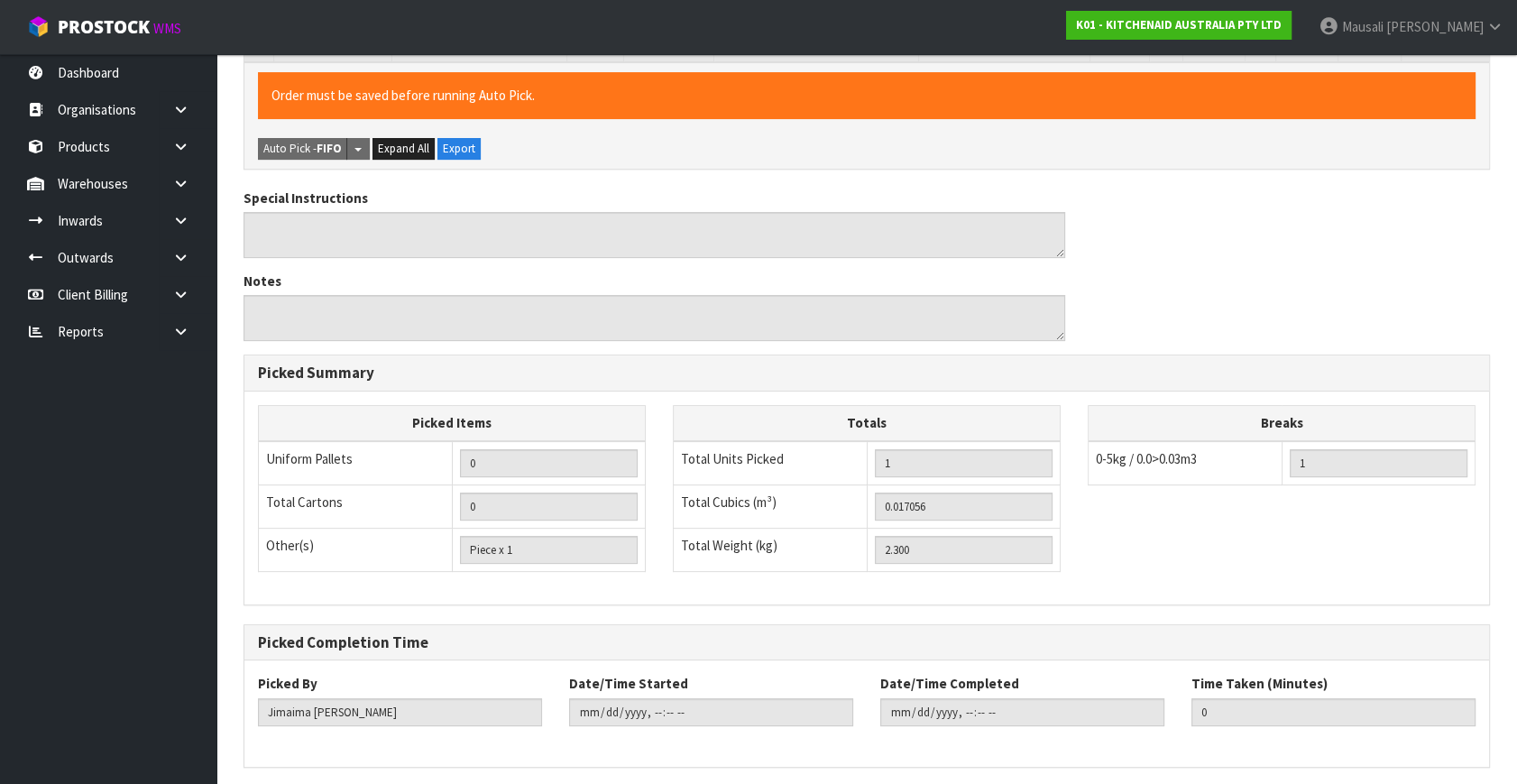
scroll to position [0, 0]
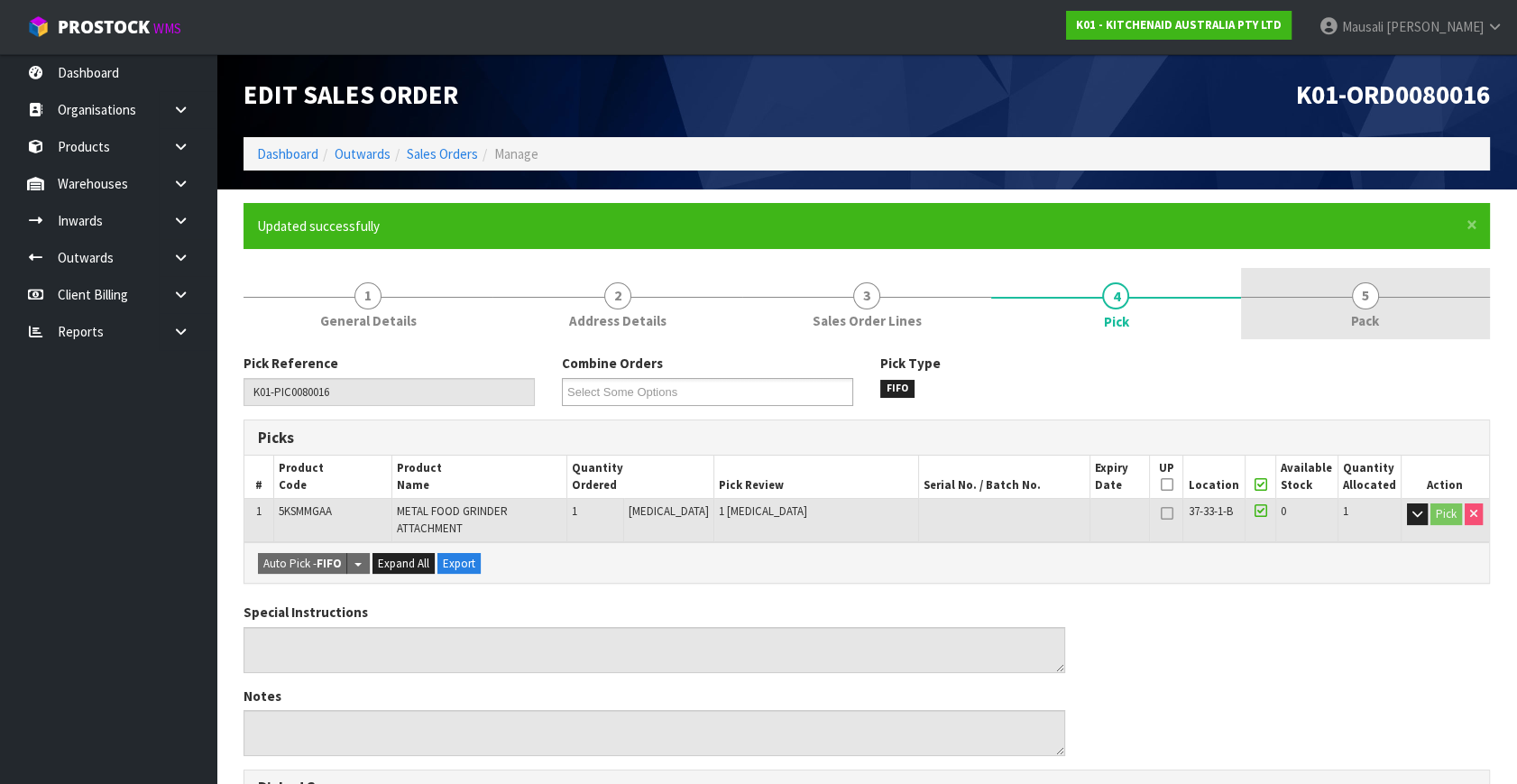
click at [1333, 309] on link "5 Pack" at bounding box center [1366, 303] width 249 height 71
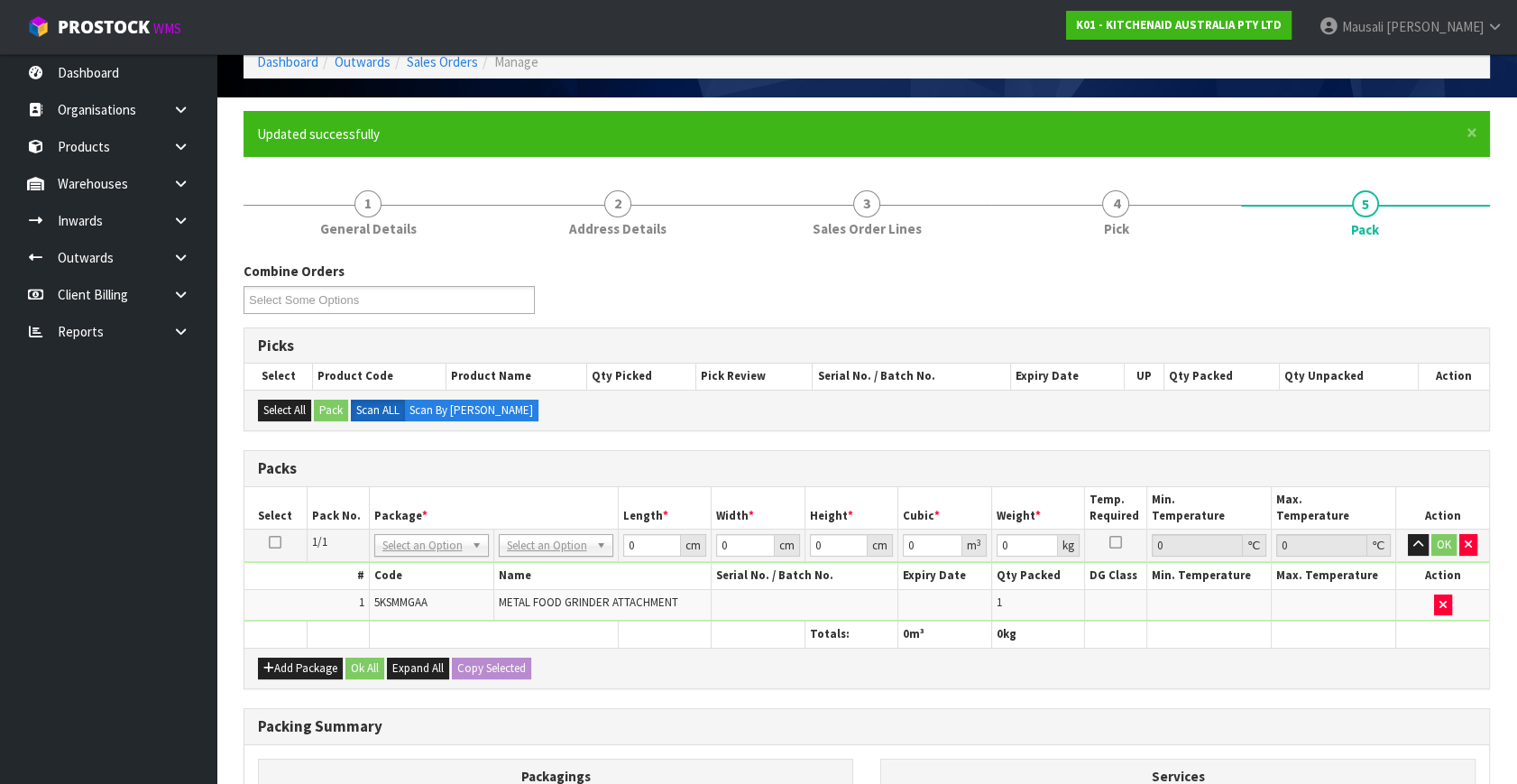
scroll to position [325, 0]
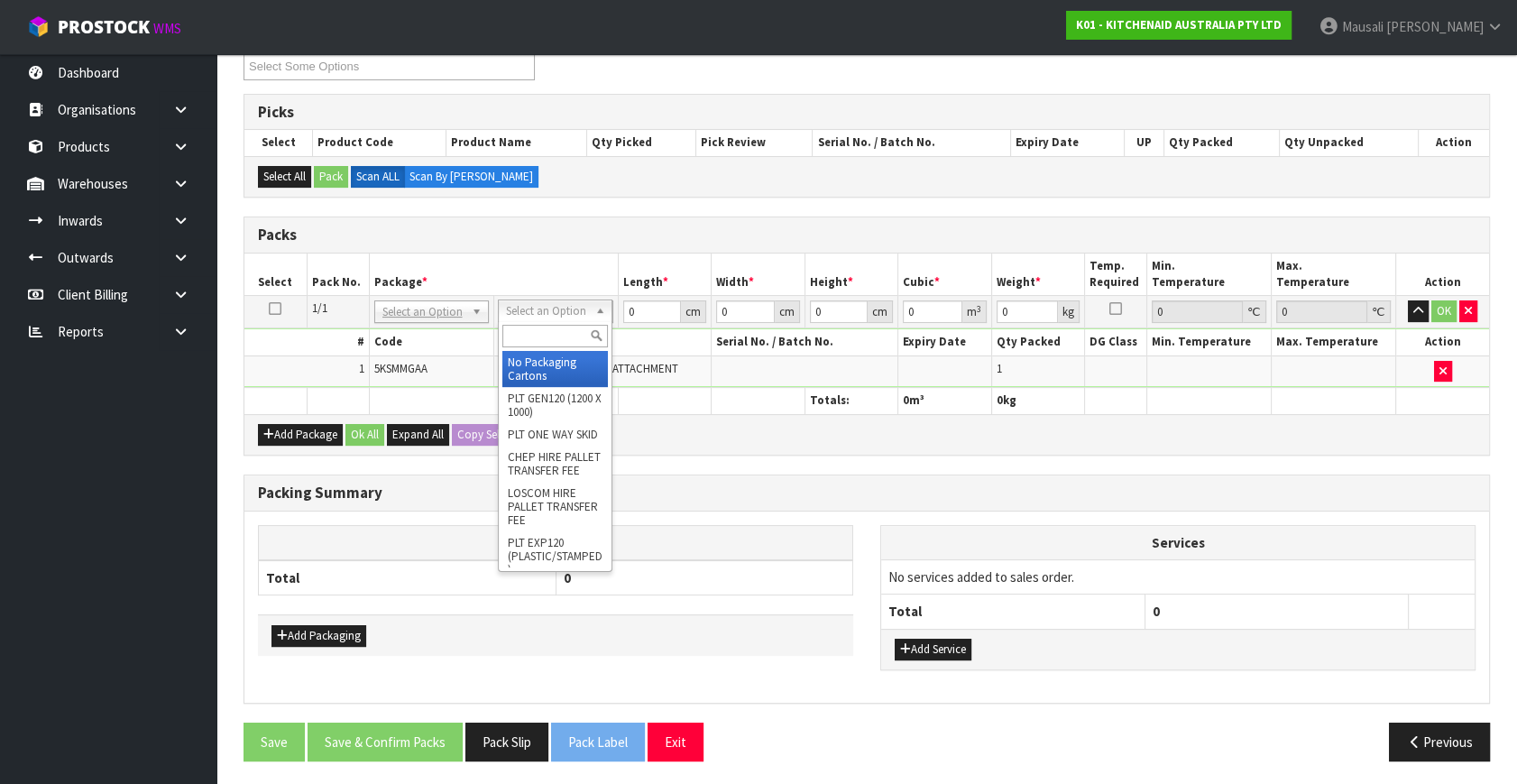
click at [559, 341] on input "text" at bounding box center [555, 336] width 105 height 23
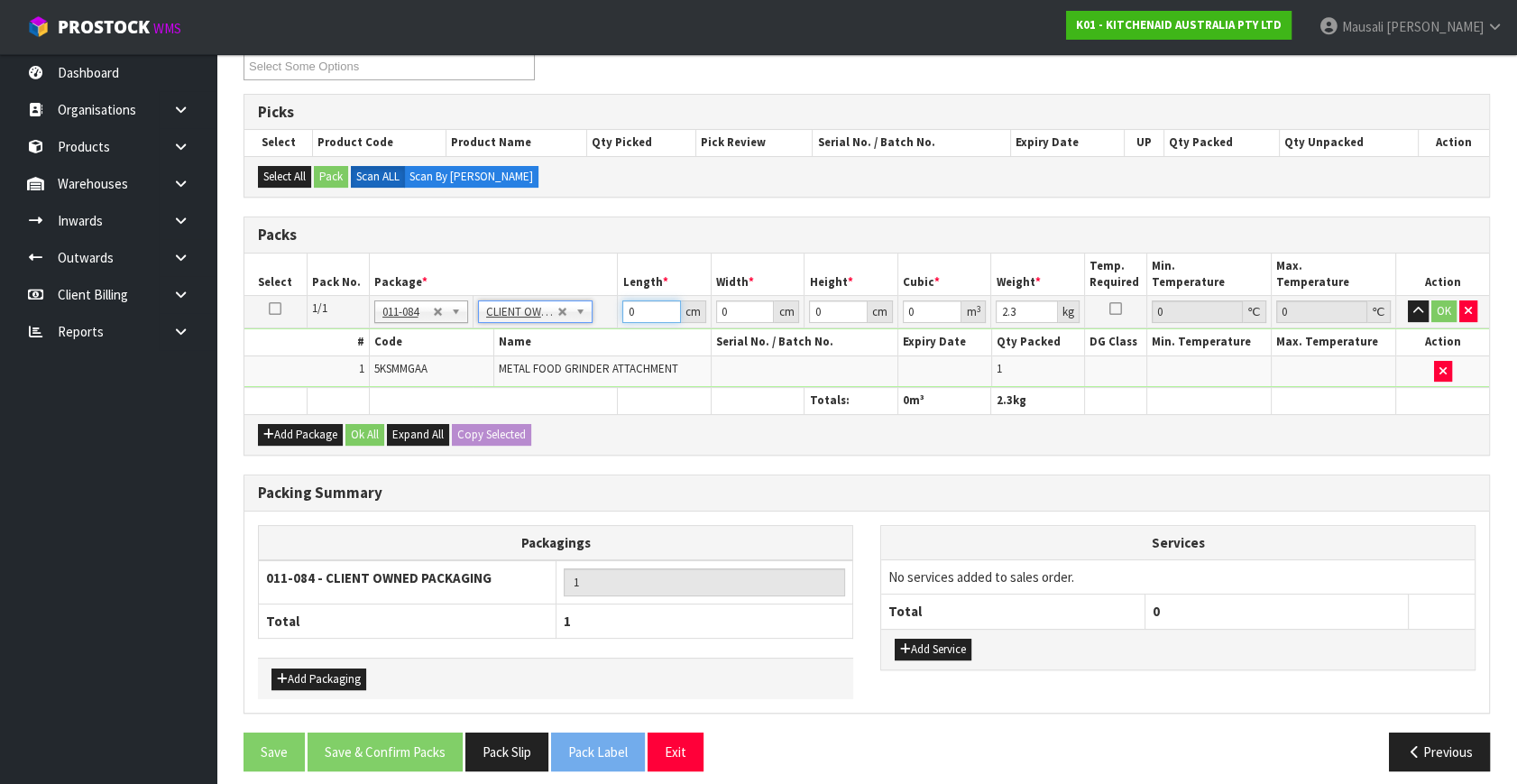
drag, startPoint x: 645, startPoint y: 312, endPoint x: 594, endPoint y: 332, distance: 54.8
click at [594, 332] on tbody "1/1 NONE 007-001 007-002 007-004 007-009 007-013 007-014 007-015 007-017 007-01…" at bounding box center [867, 342] width 1245 height 92
click at [366, 432] on button "Ok All" at bounding box center [365, 435] width 39 height 22
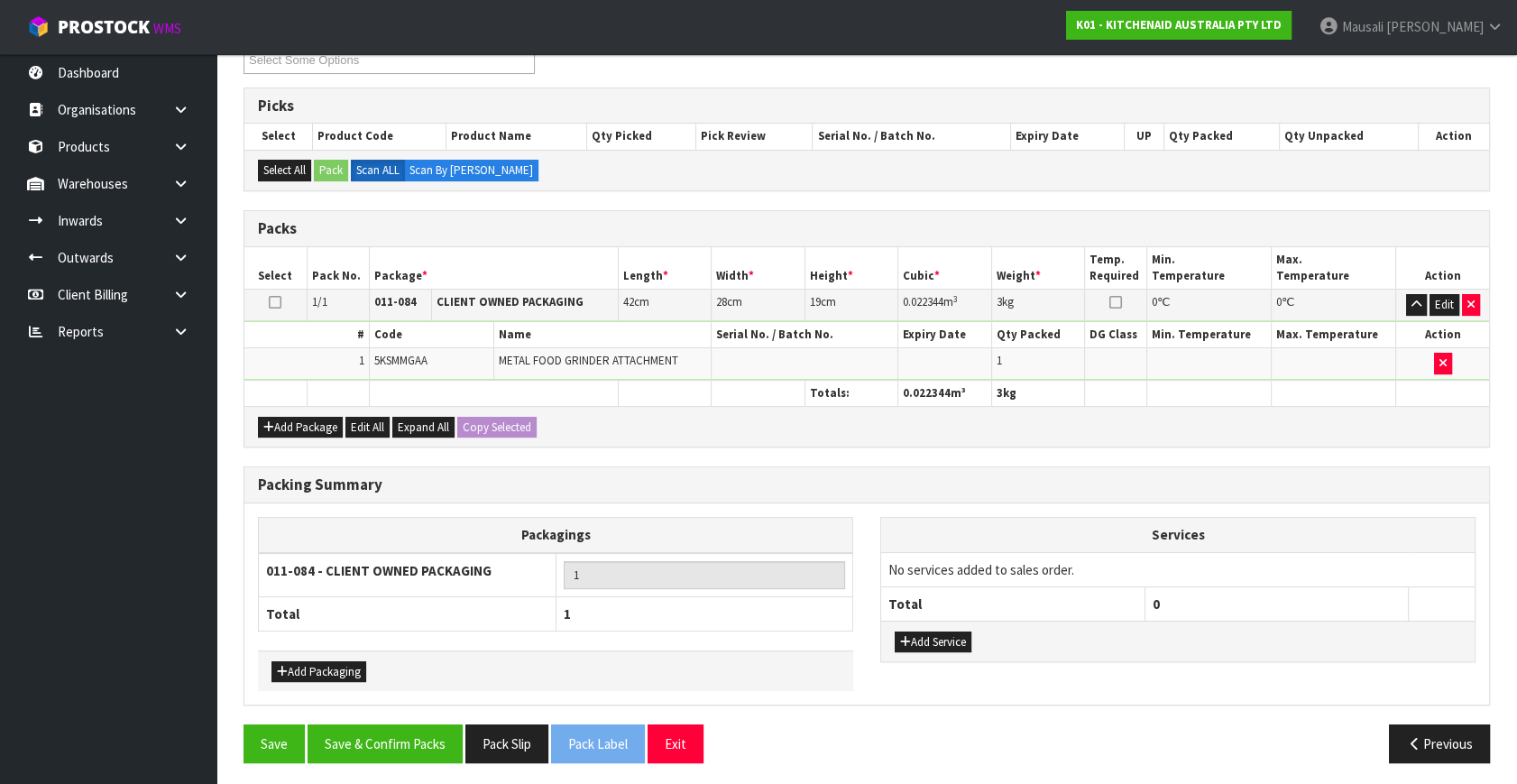
scroll to position [334, 0]
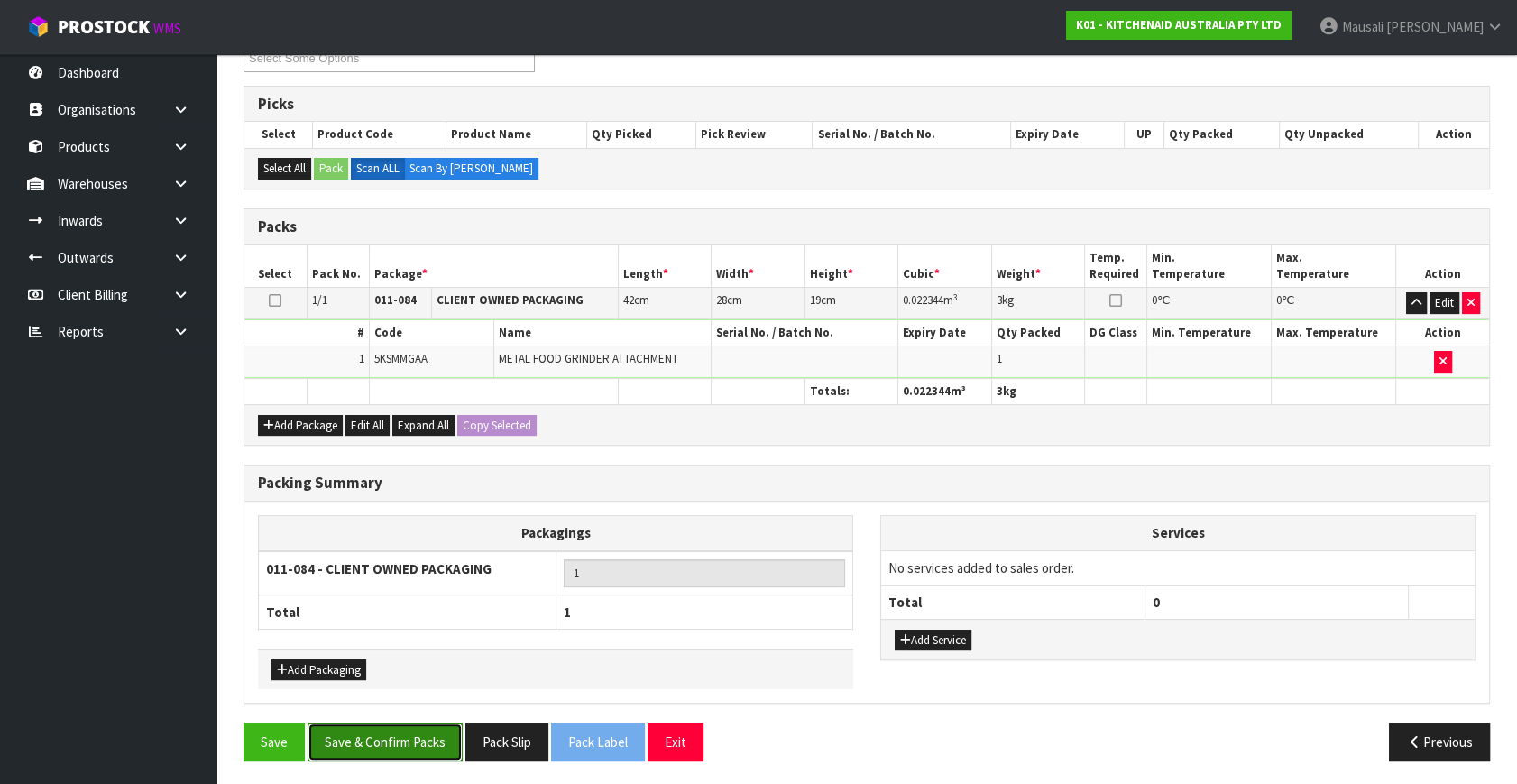
click at [388, 736] on button "Save & Confirm Packs" at bounding box center [385, 742] width 155 height 39
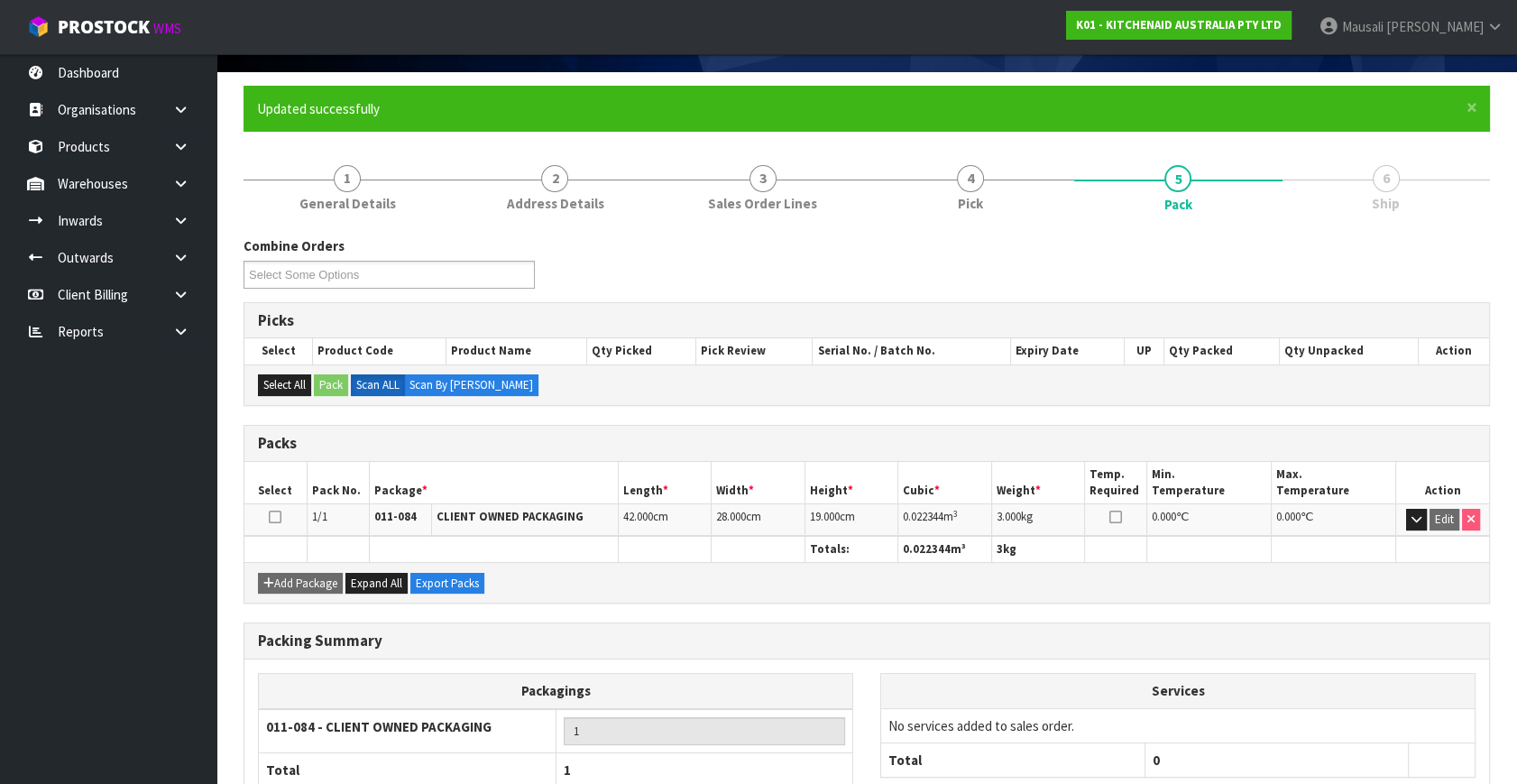
scroll to position [235, 0]
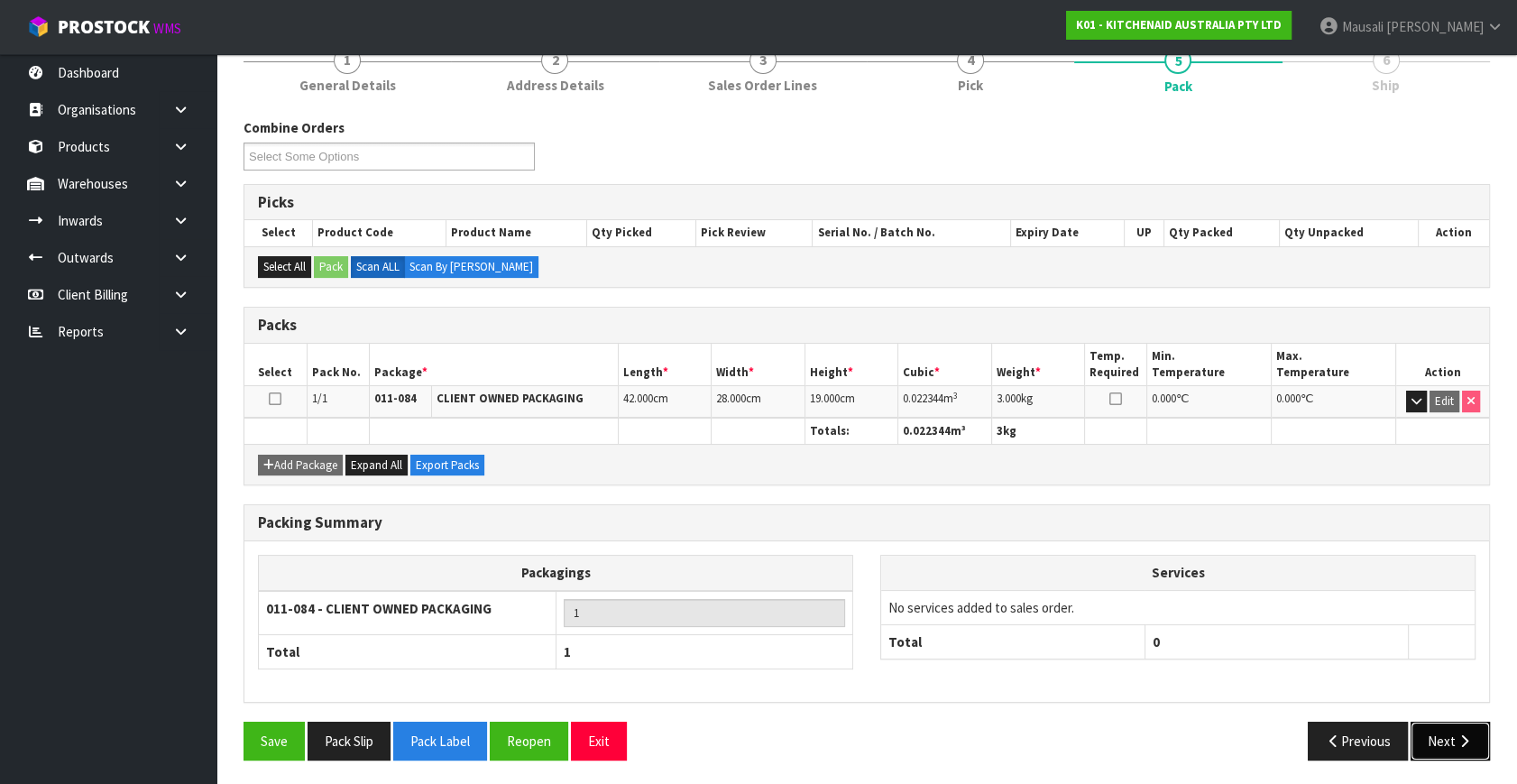
click at [1419, 734] on button "Next" at bounding box center [1450, 741] width 79 height 39
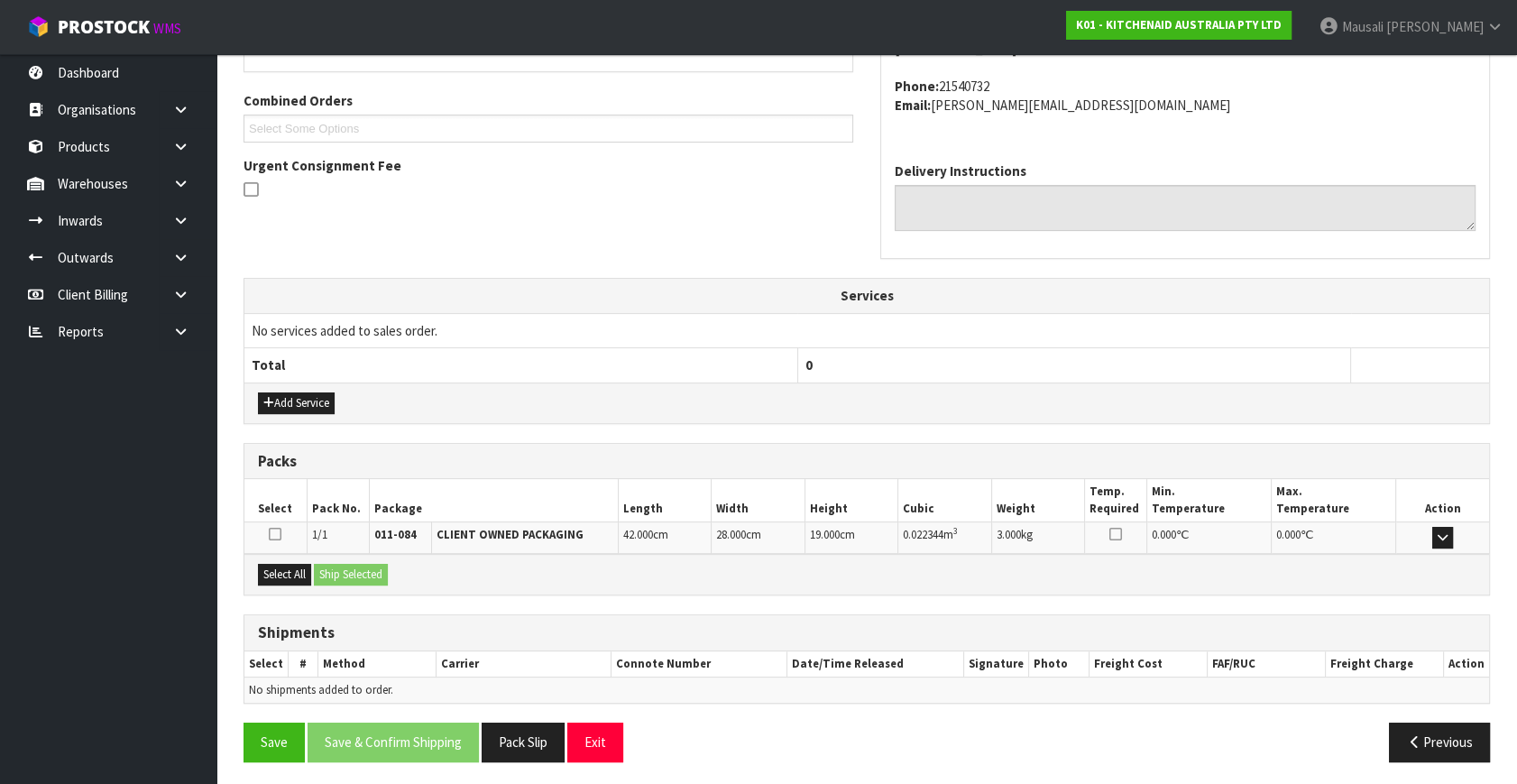
scroll to position [443, 0]
click at [265, 565] on button "Select All" at bounding box center [284, 573] width 54 height 22
click at [328, 571] on button "Ship Selected" at bounding box center [351, 573] width 74 height 22
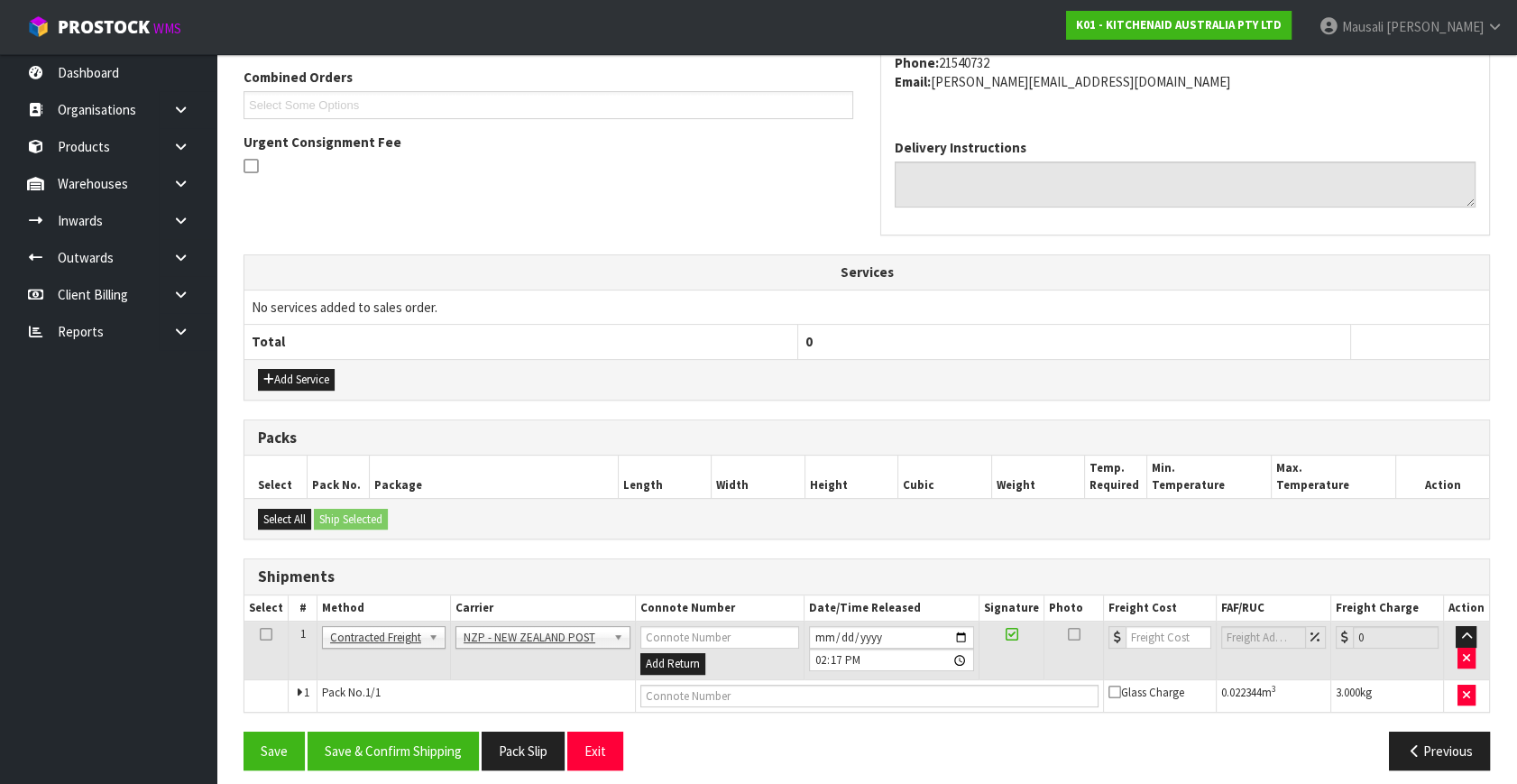
scroll to position [476, 0]
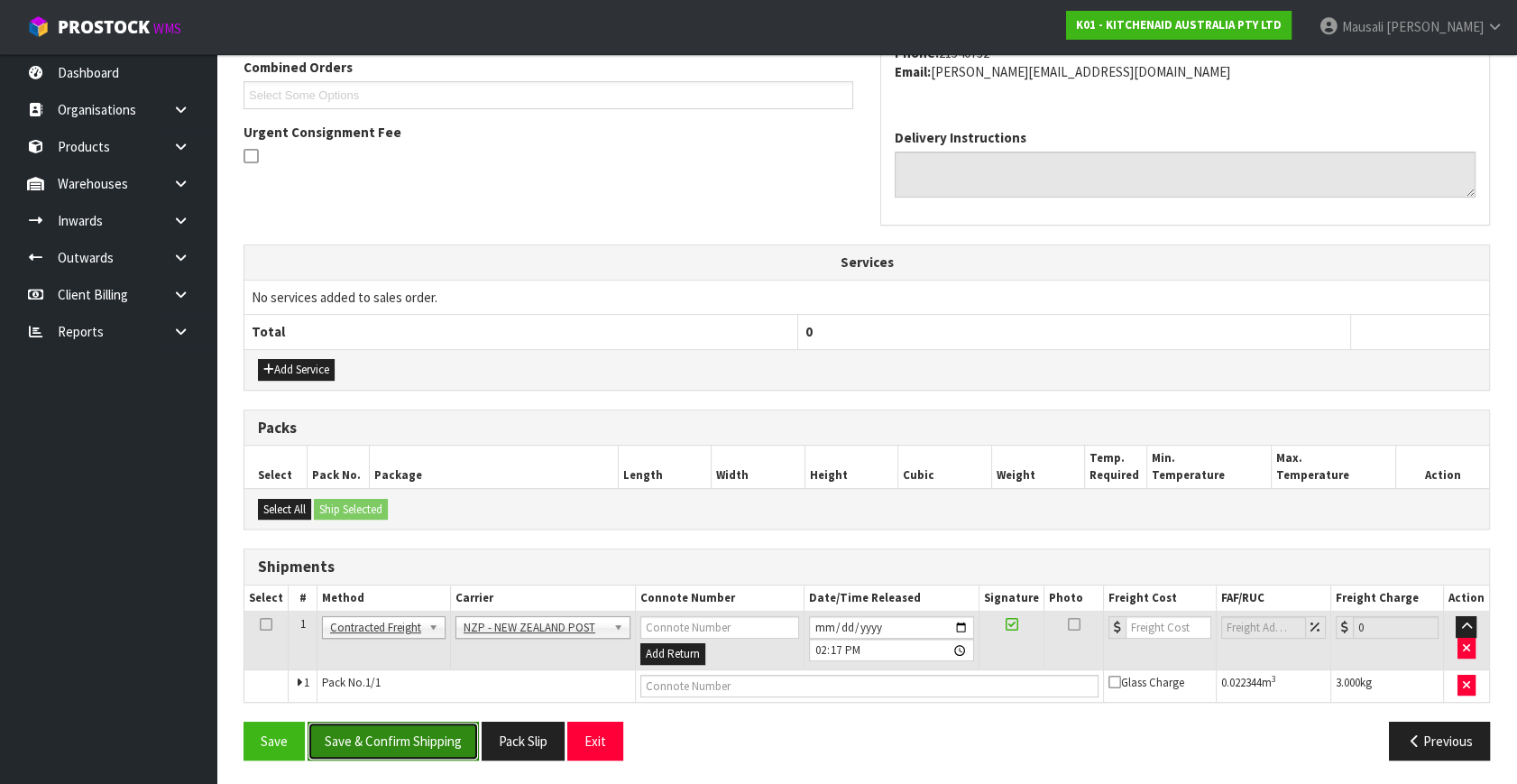
click at [408, 730] on button "Save & Confirm Shipping" at bounding box center [393, 741] width 171 height 39
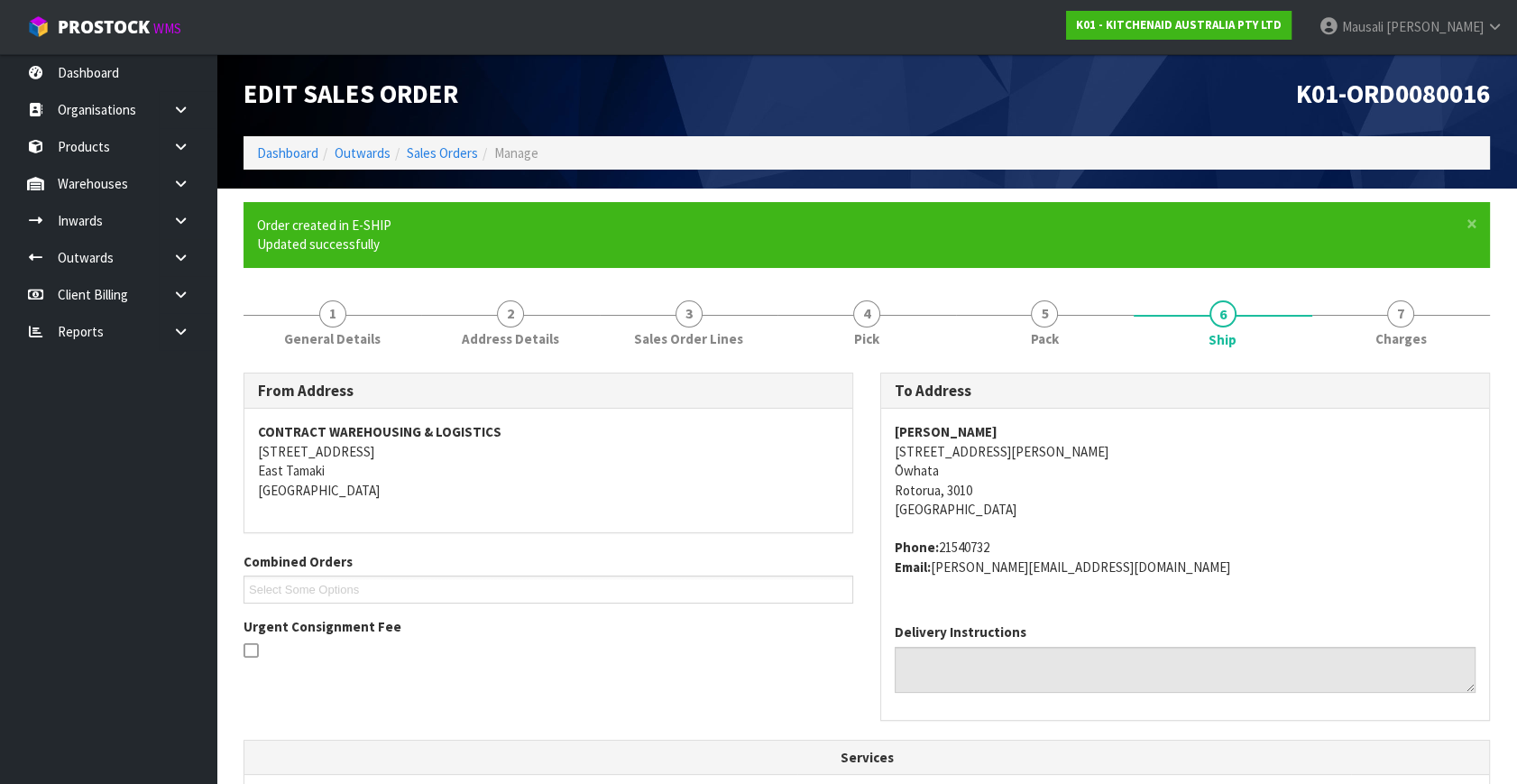
scroll to position [451, 0]
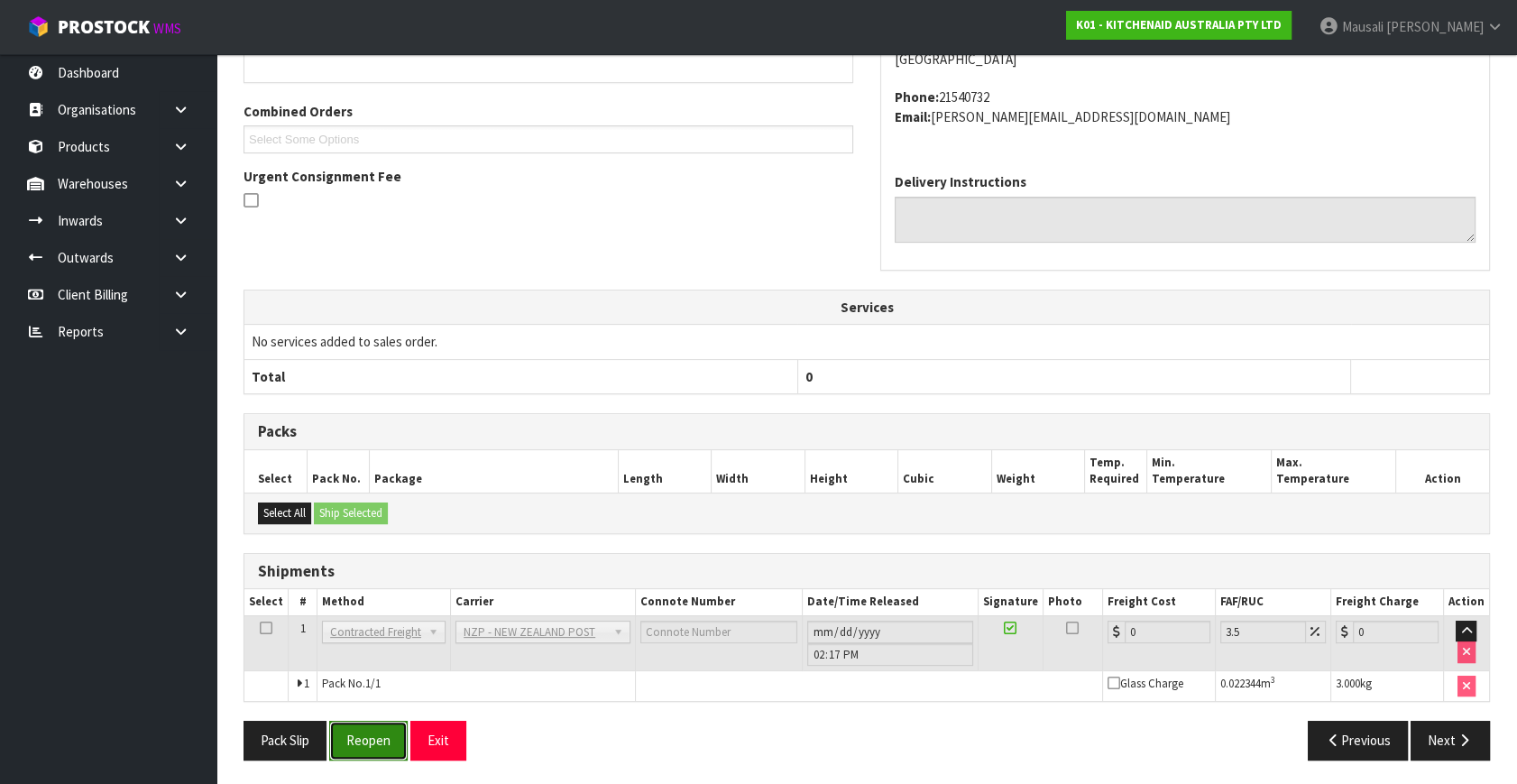
click at [374, 733] on button "Reopen" at bounding box center [369, 740] width 79 height 39
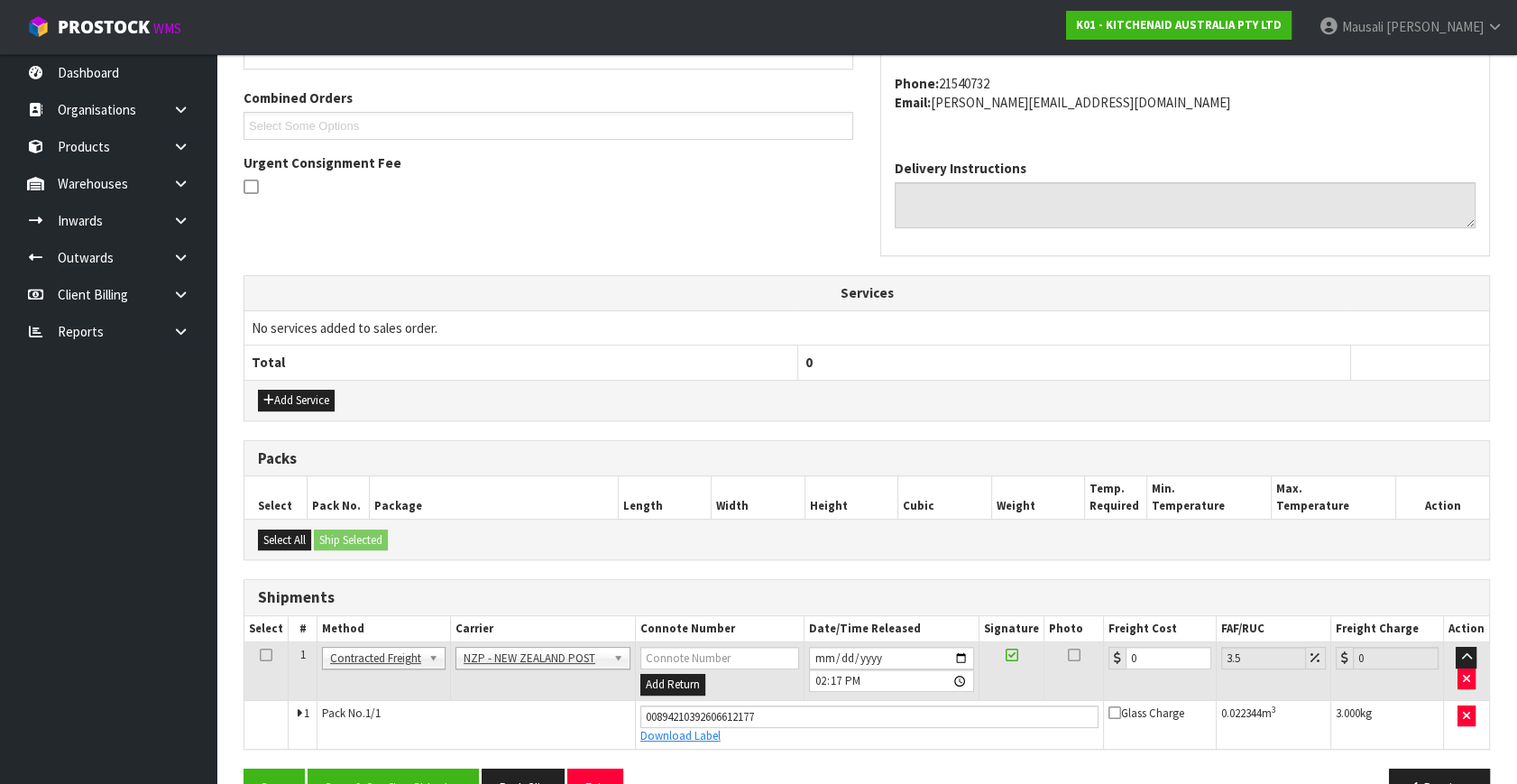
scroll to position [493, 0]
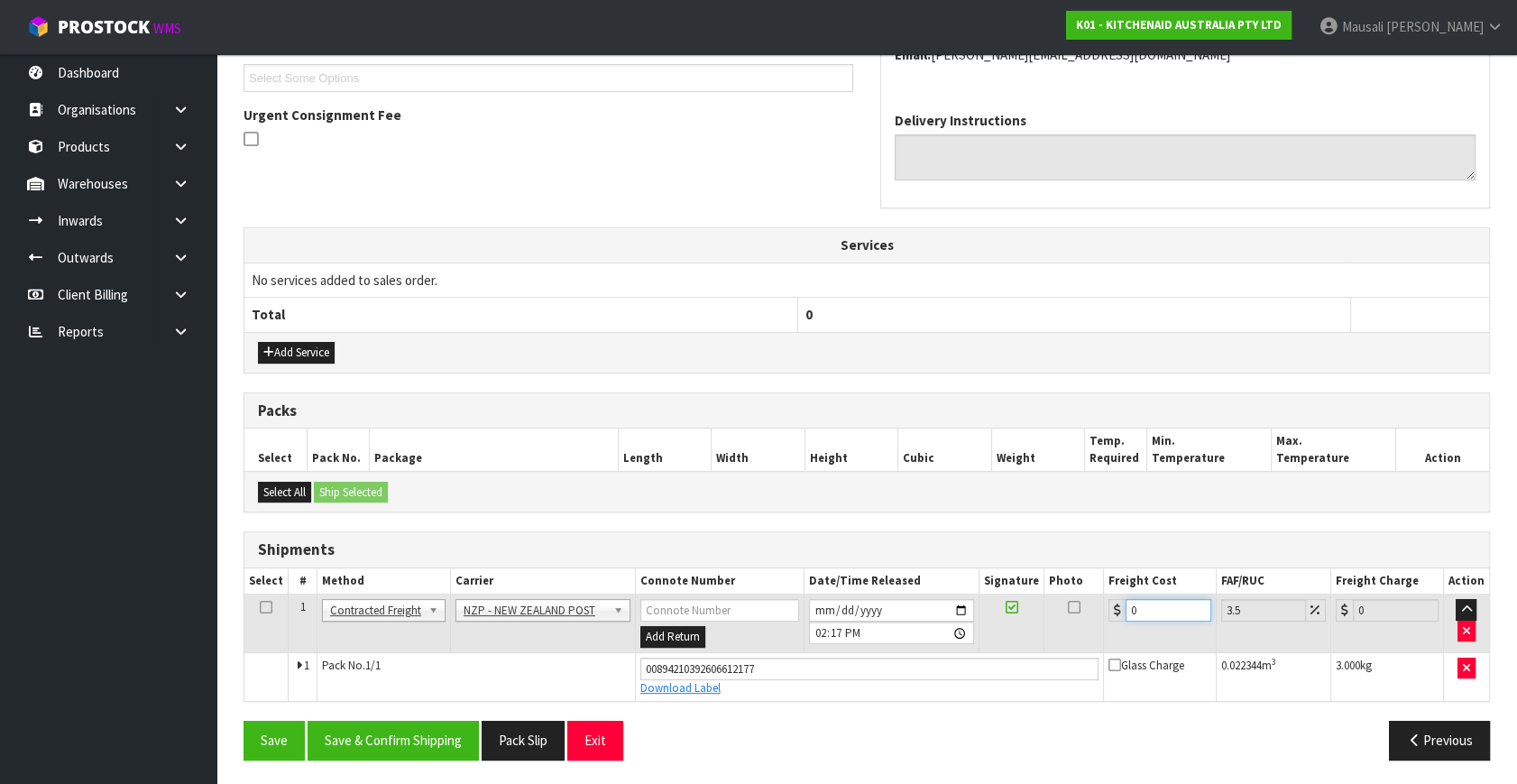
drag, startPoint x: 1148, startPoint y: 614, endPoint x: 1097, endPoint y: 650, distance: 62.4
click at [1097, 650] on tbody "1 Client Local Pickup Customer Local Pickup Company Freight Contracted Freight …" at bounding box center [867, 647] width 1245 height 106
click at [374, 733] on button "Save & Confirm Shipping" at bounding box center [393, 740] width 171 height 39
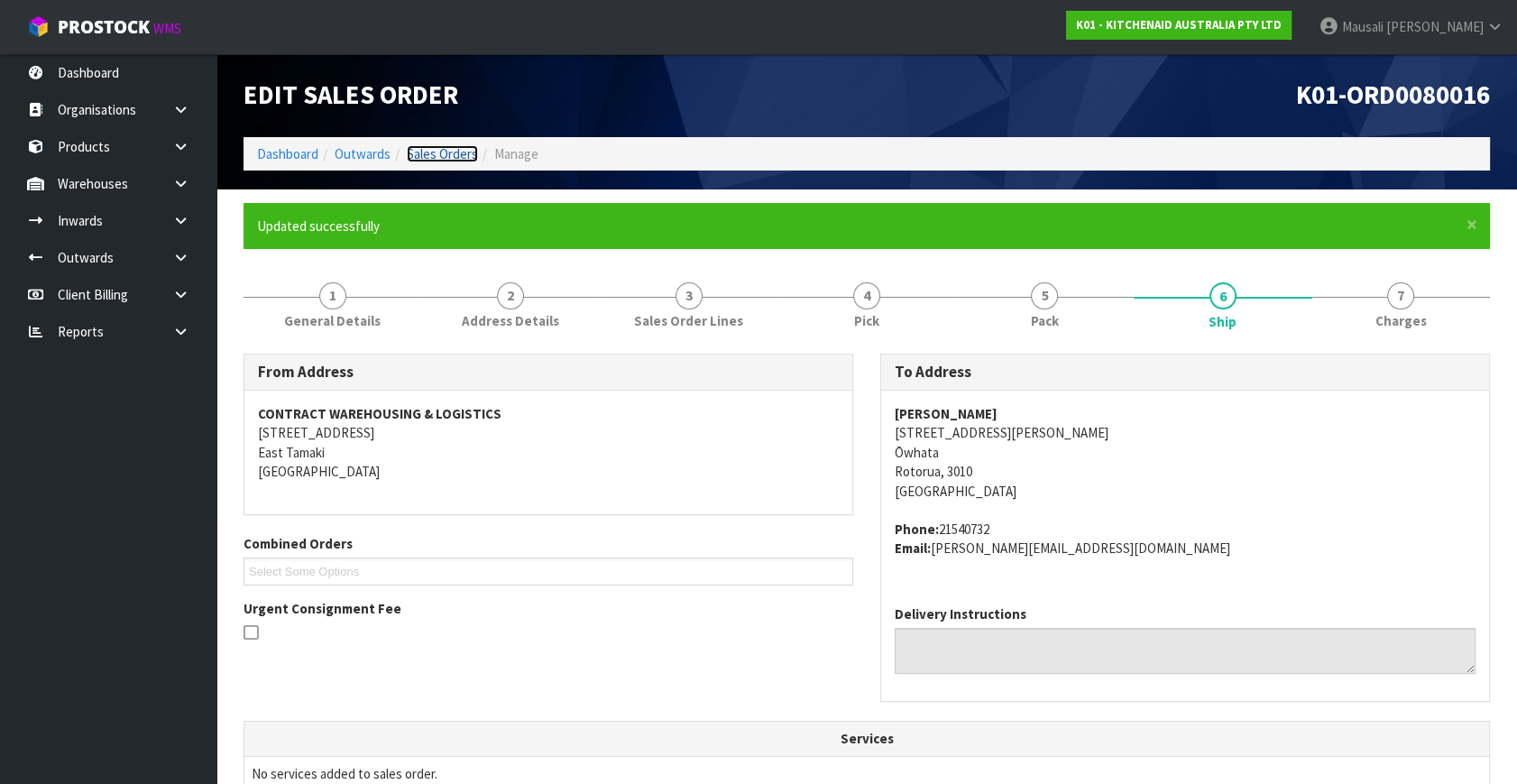
click at [451, 149] on link "Sales Orders" at bounding box center [442, 154] width 71 height 17
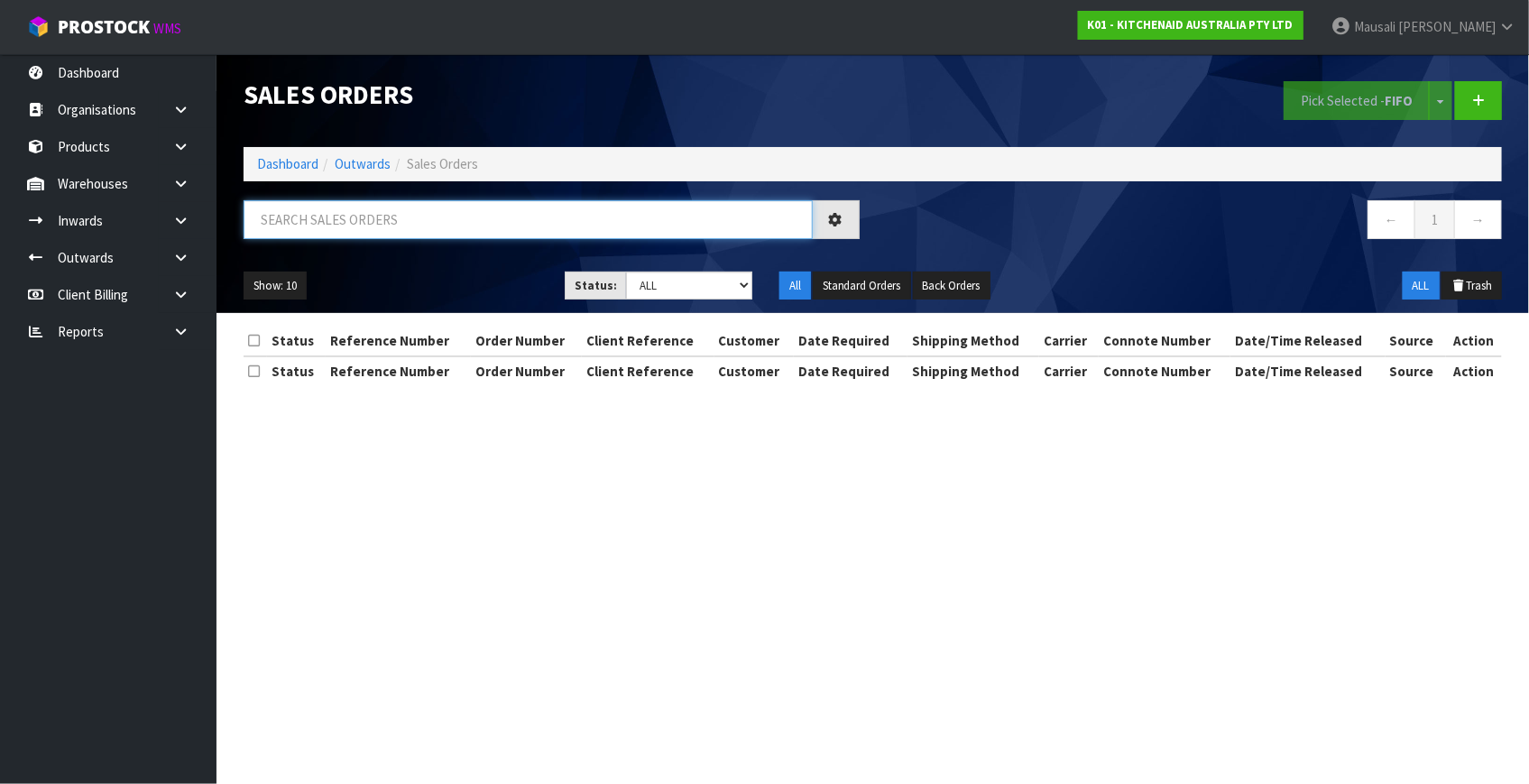
click at [312, 192] on div "Sales Orders Pick Selected - FIFO Split button! FIFO - First In First Out FEFO …" at bounding box center [872, 184] width 1285 height 258
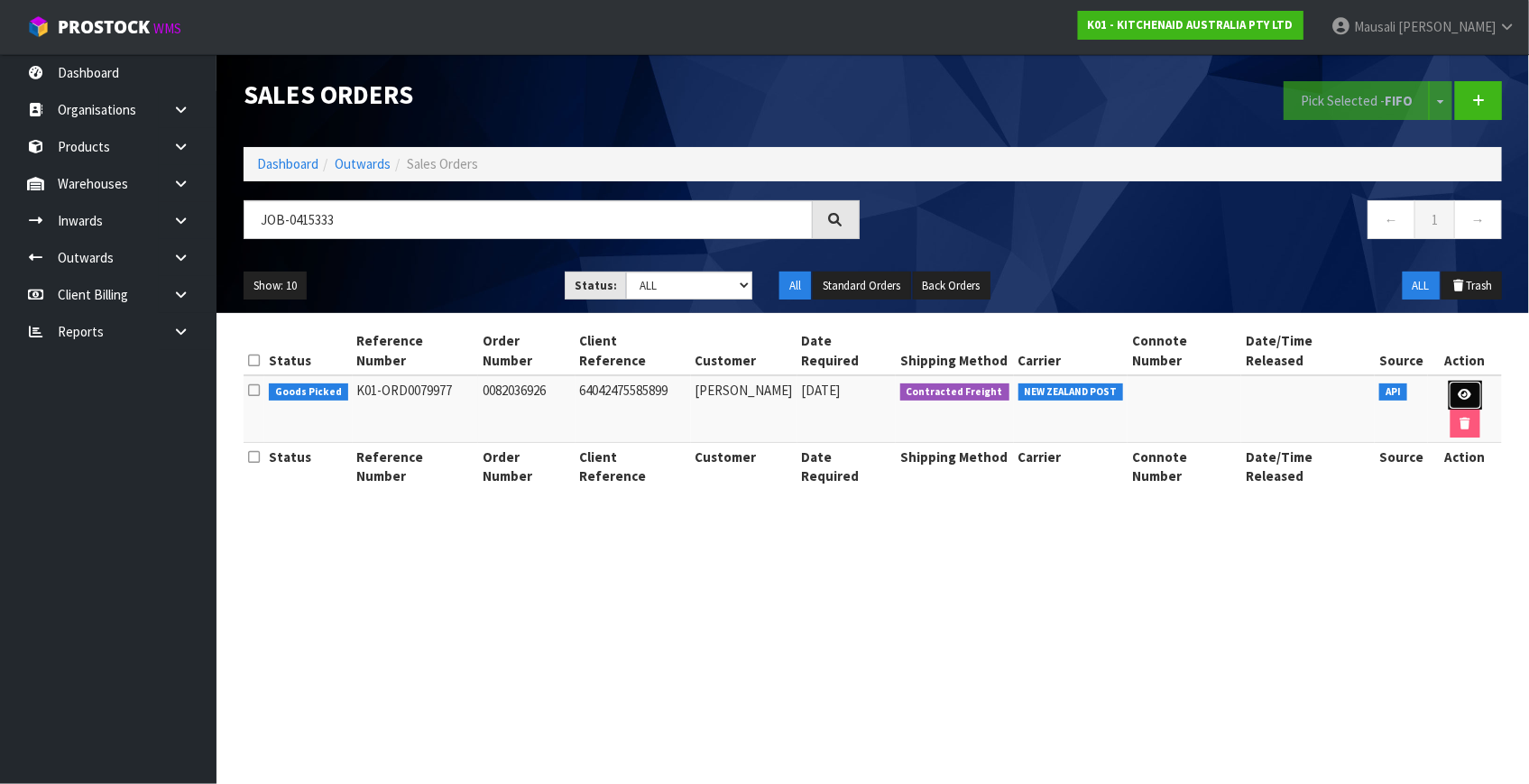
click at [1449, 381] on link at bounding box center [1465, 395] width 34 height 29
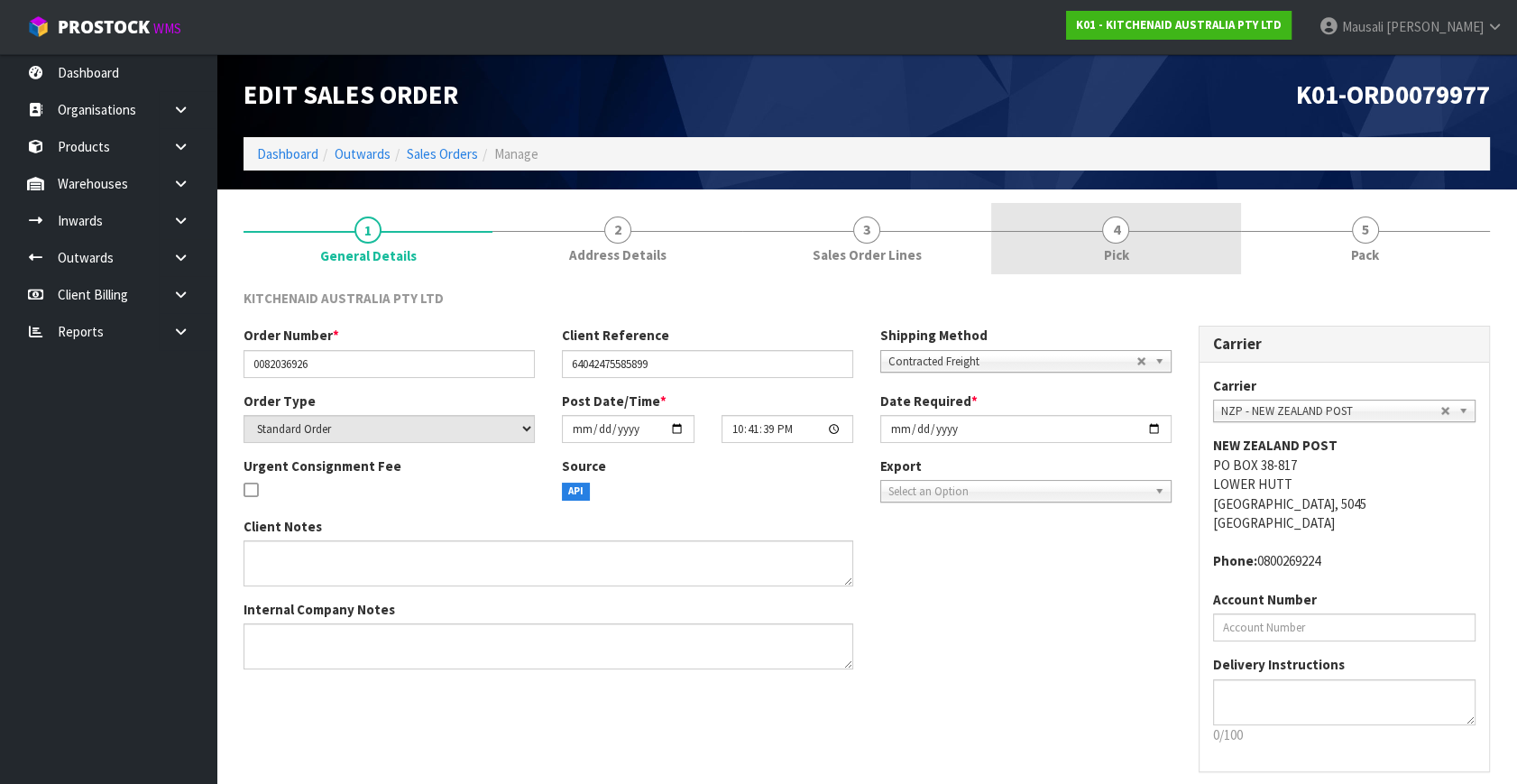
click at [1157, 243] on link "4 Pick" at bounding box center [1116, 238] width 249 height 71
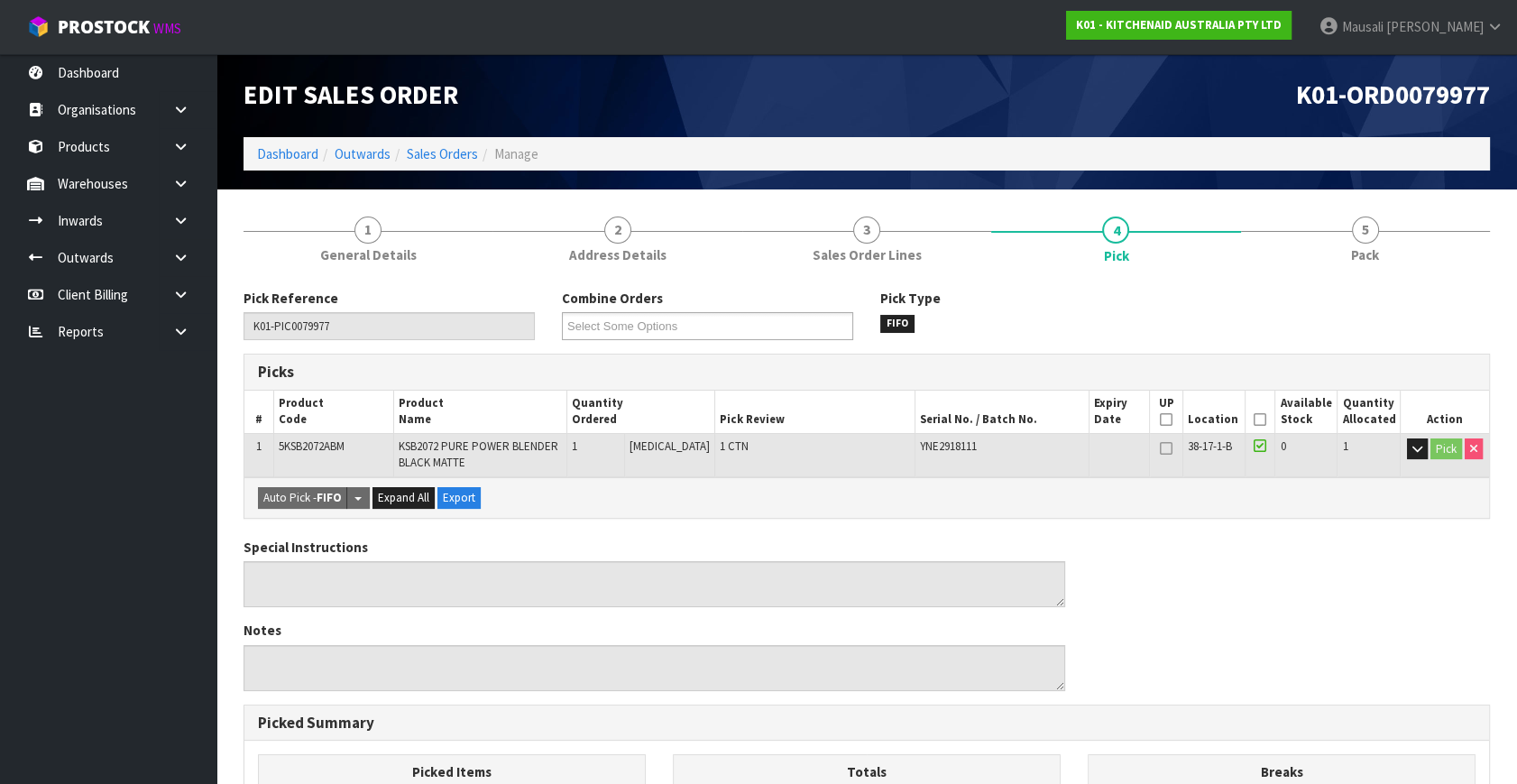
click at [1254, 419] on icon at bounding box center [1259, 419] width 12 height 1
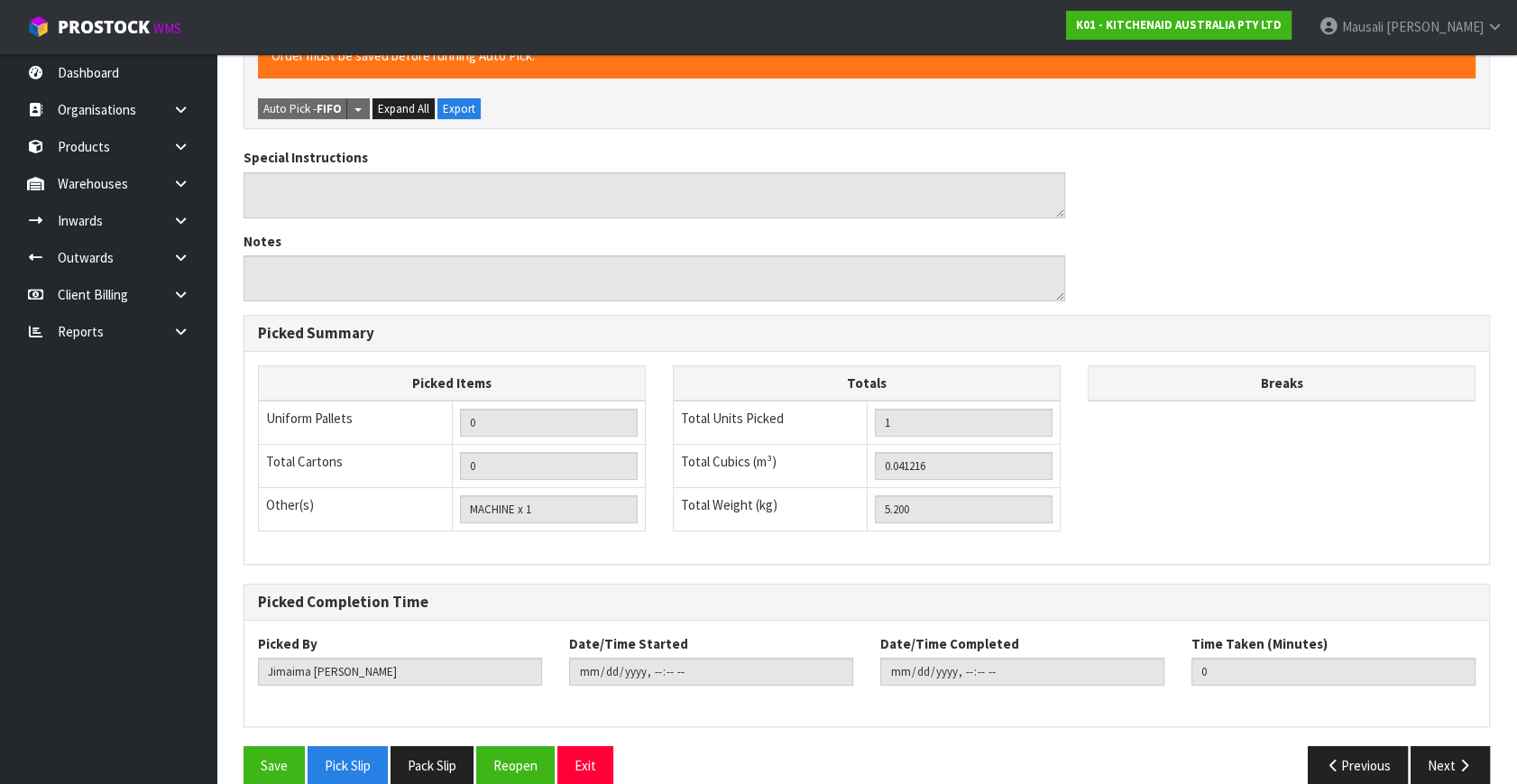
scroll to position [480, 0]
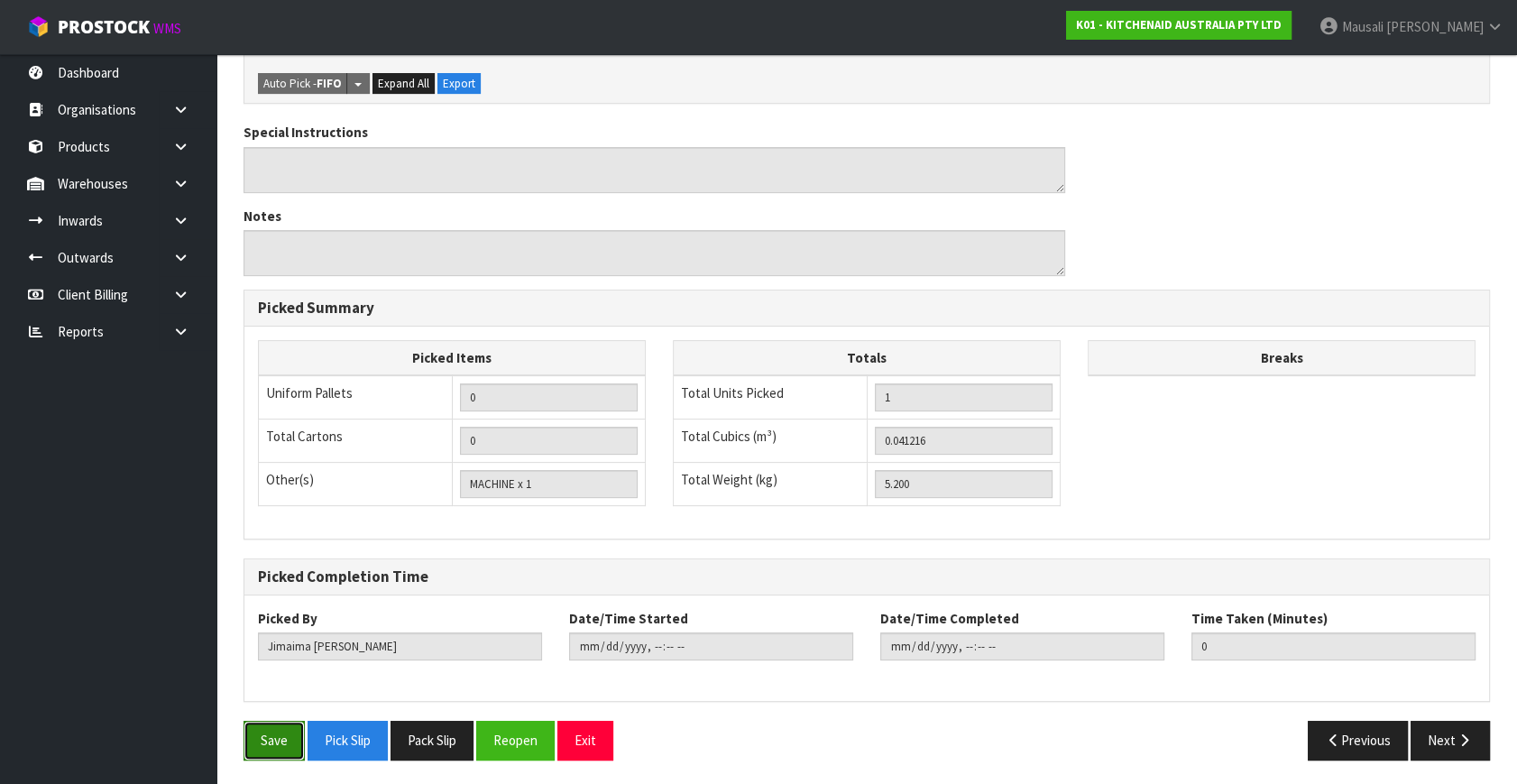
click at [271, 735] on button "Save" at bounding box center [274, 740] width 61 height 39
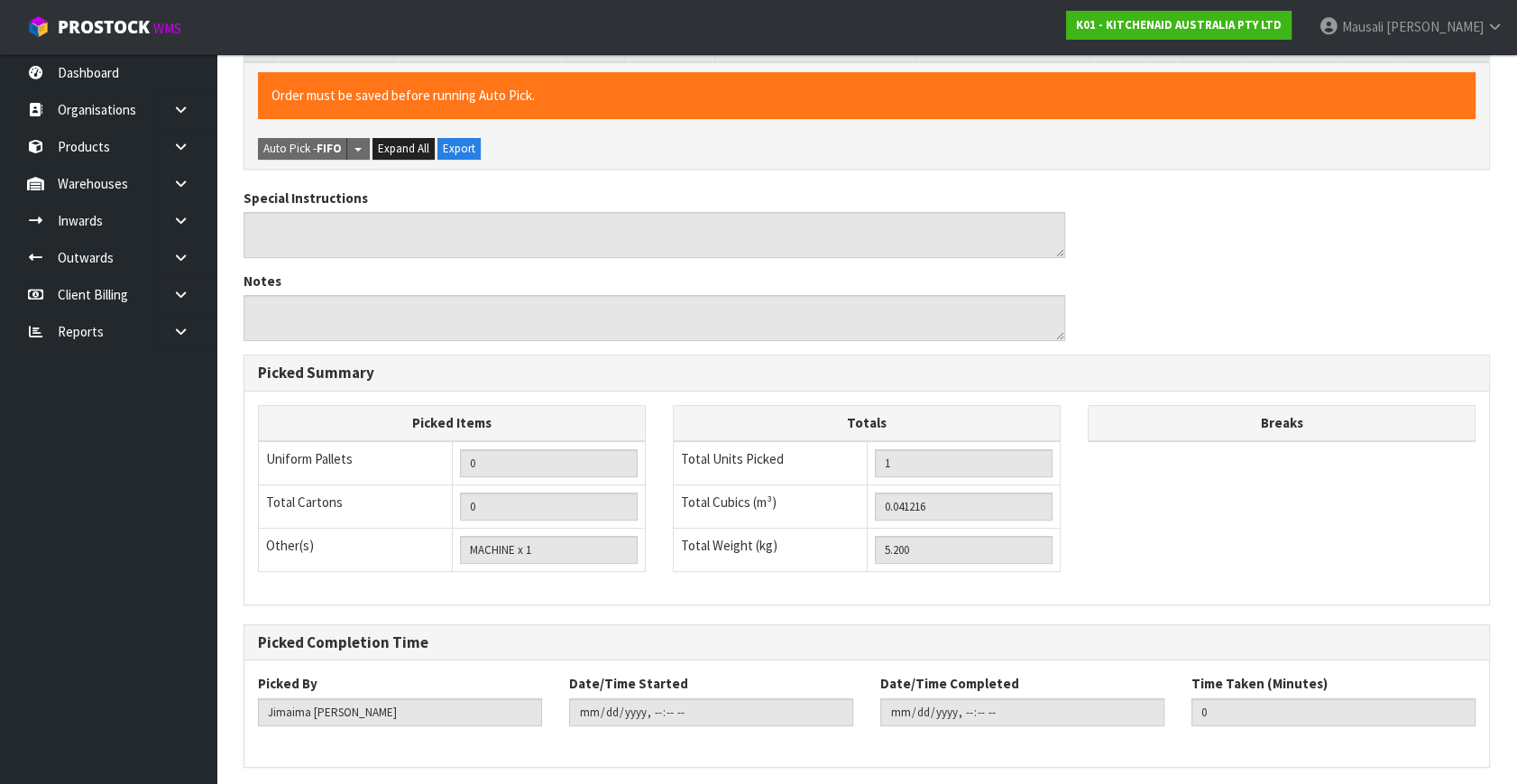
scroll to position [0, 0]
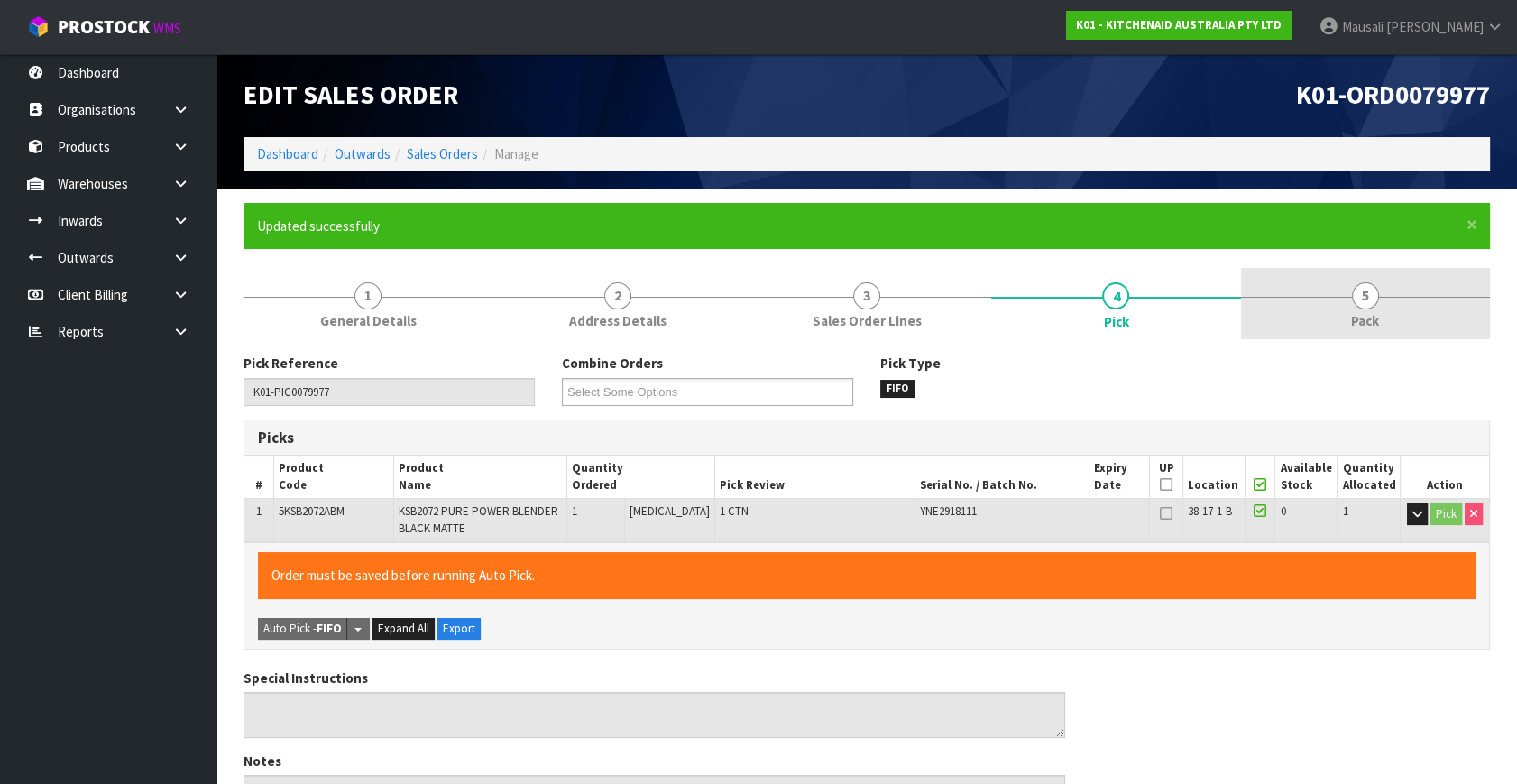
click at [1345, 298] on link "5 Pack" at bounding box center [1366, 303] width 249 height 71
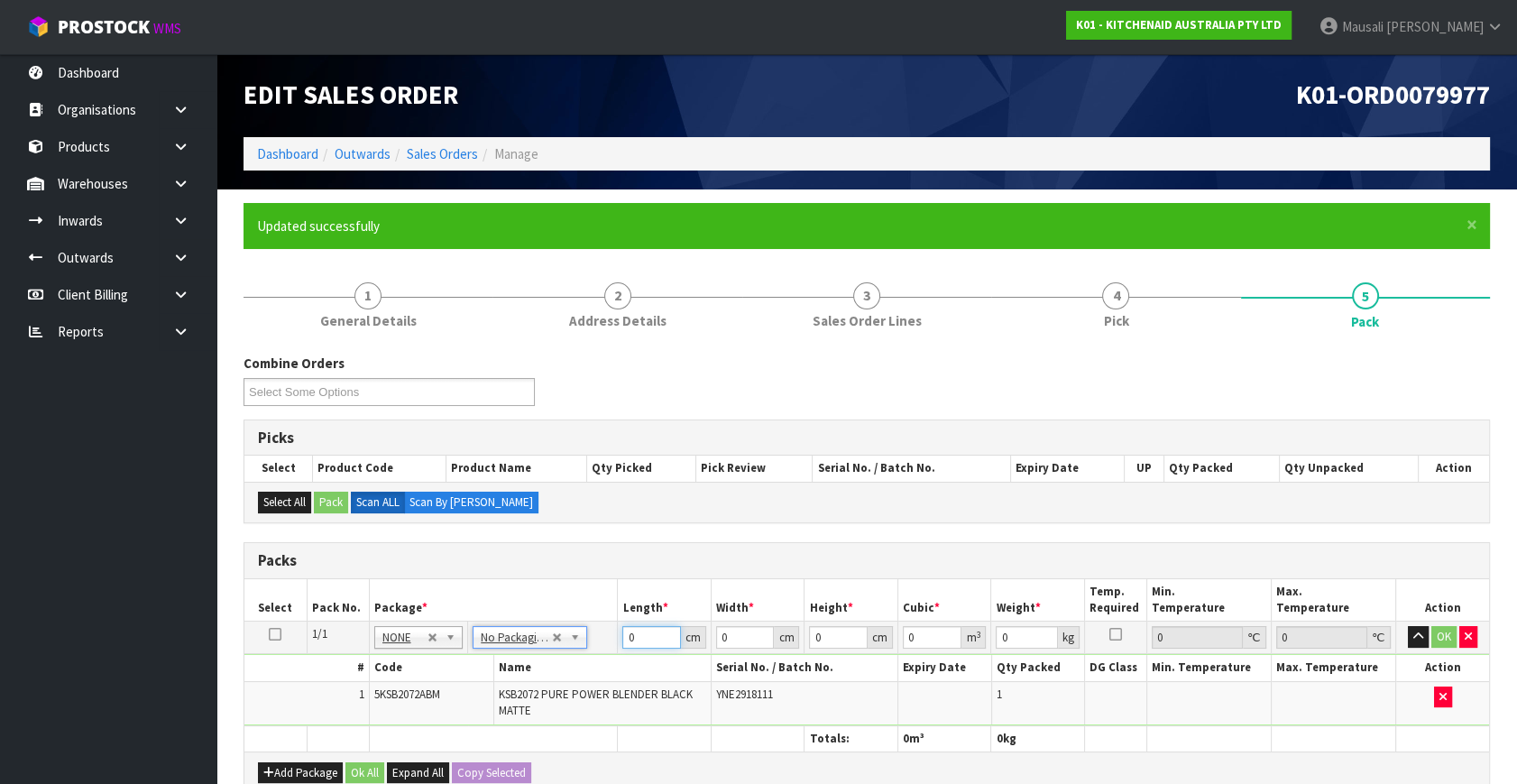
drag, startPoint x: 642, startPoint y: 634, endPoint x: 529, endPoint y: 670, distance: 118.6
click at [555, 676] on tbody "1/1 NONE 007-001 007-002 007-004 007-009 007-013 007-014 007-015 007-017 007-01…" at bounding box center [867, 673] width 1245 height 103
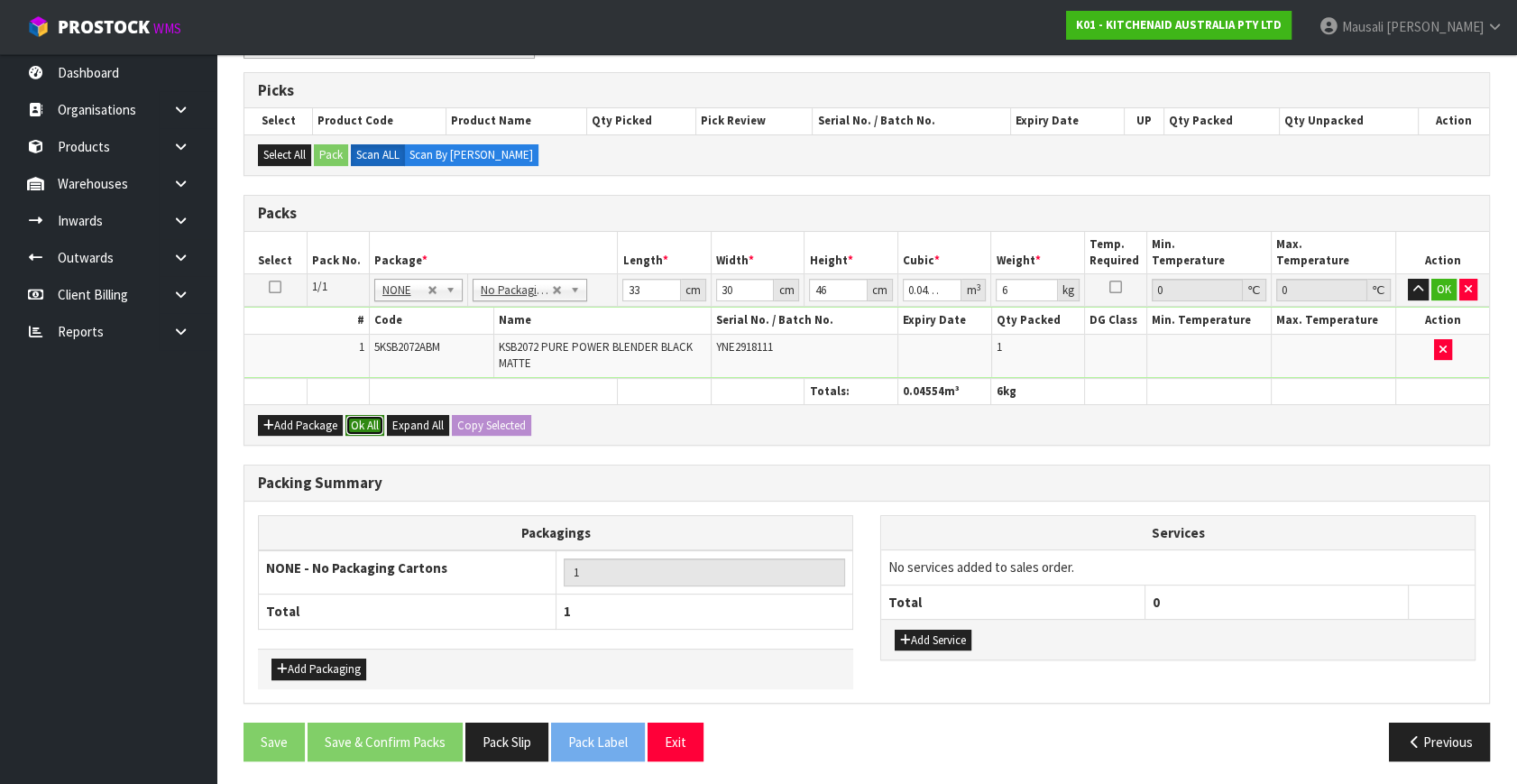
click at [362, 422] on button "Ok All" at bounding box center [365, 425] width 39 height 22
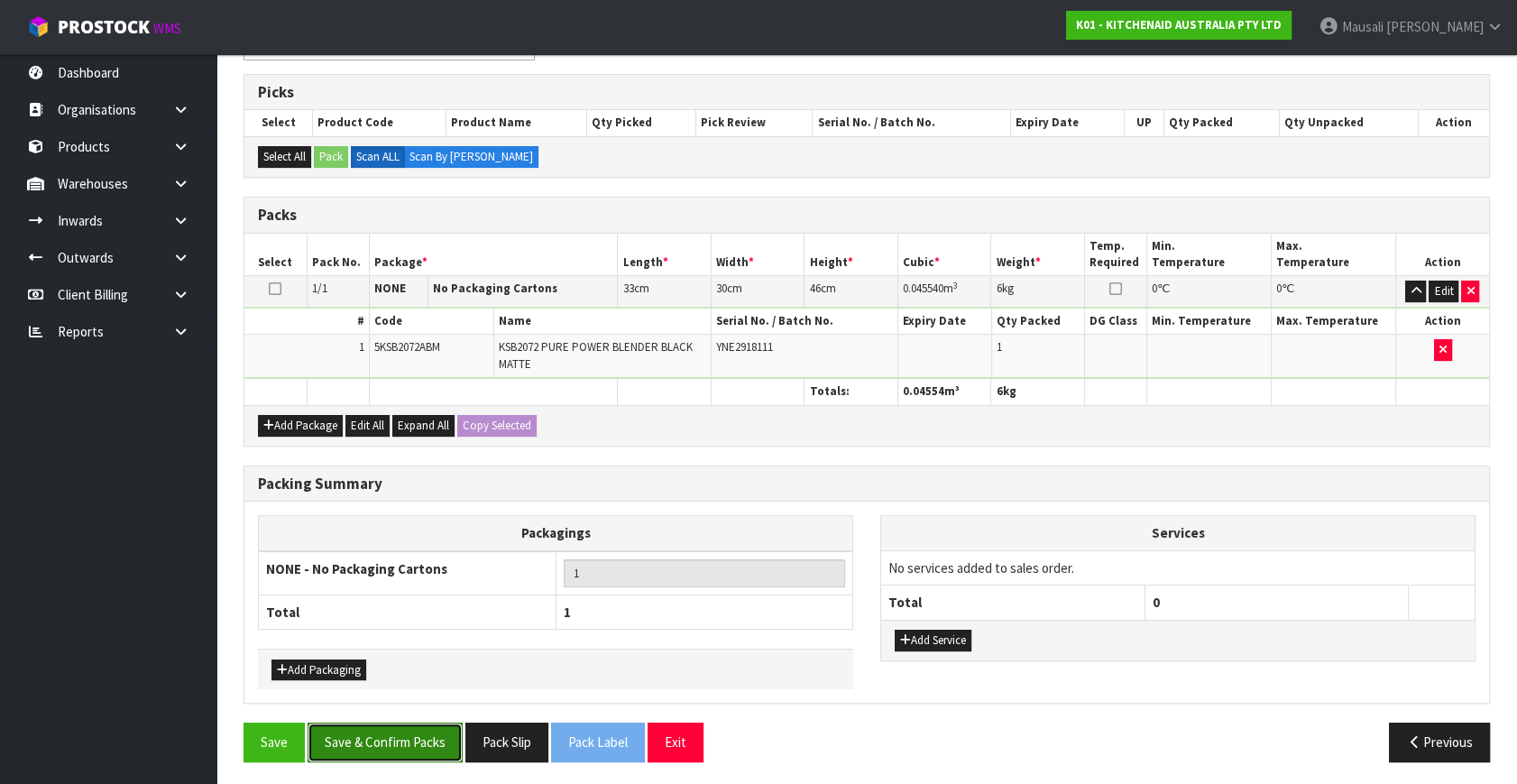
click at [406, 738] on button "Save & Confirm Packs" at bounding box center [385, 742] width 155 height 39
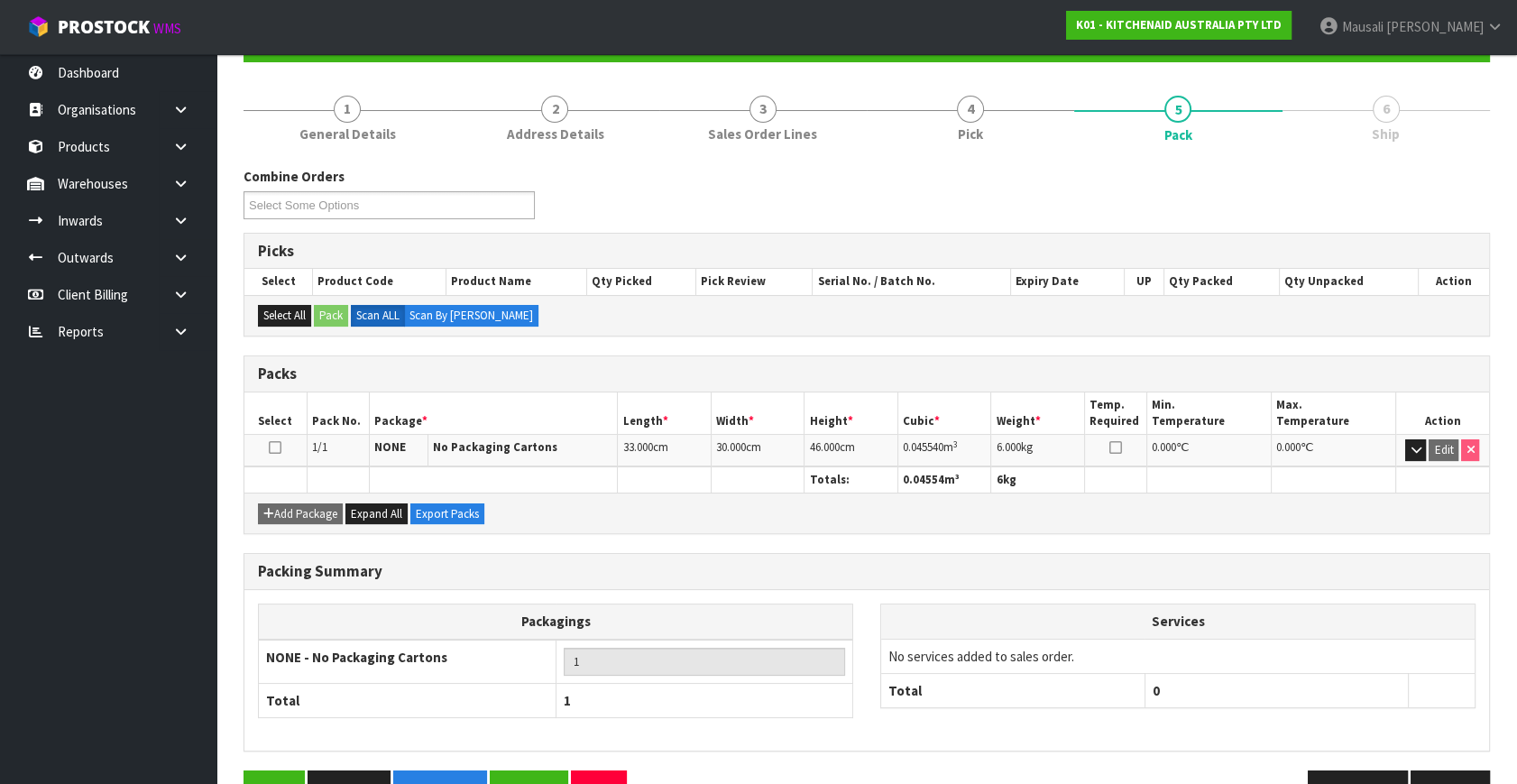
scroll to position [235, 0]
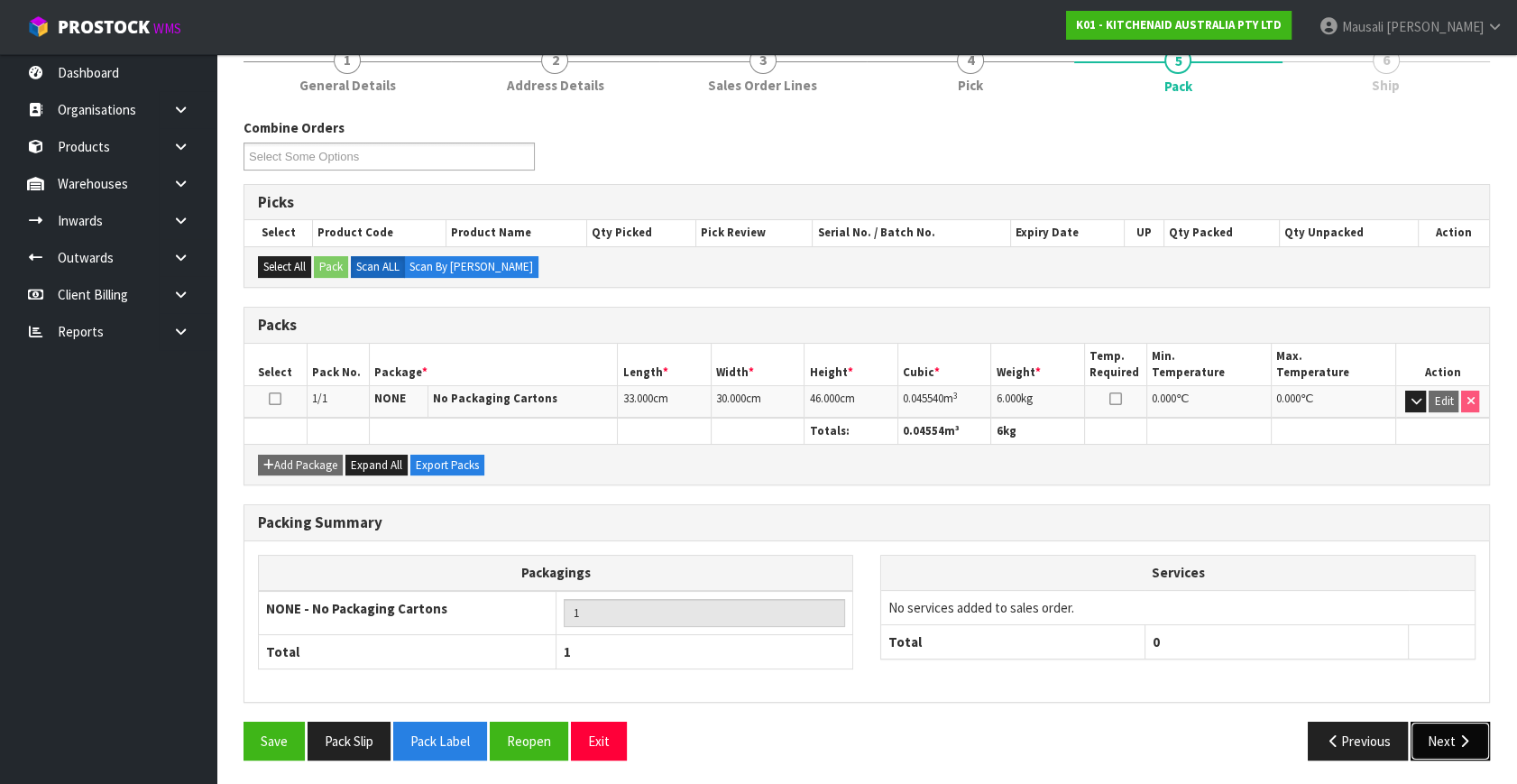
click at [1450, 745] on button "Next" at bounding box center [1450, 741] width 79 height 39
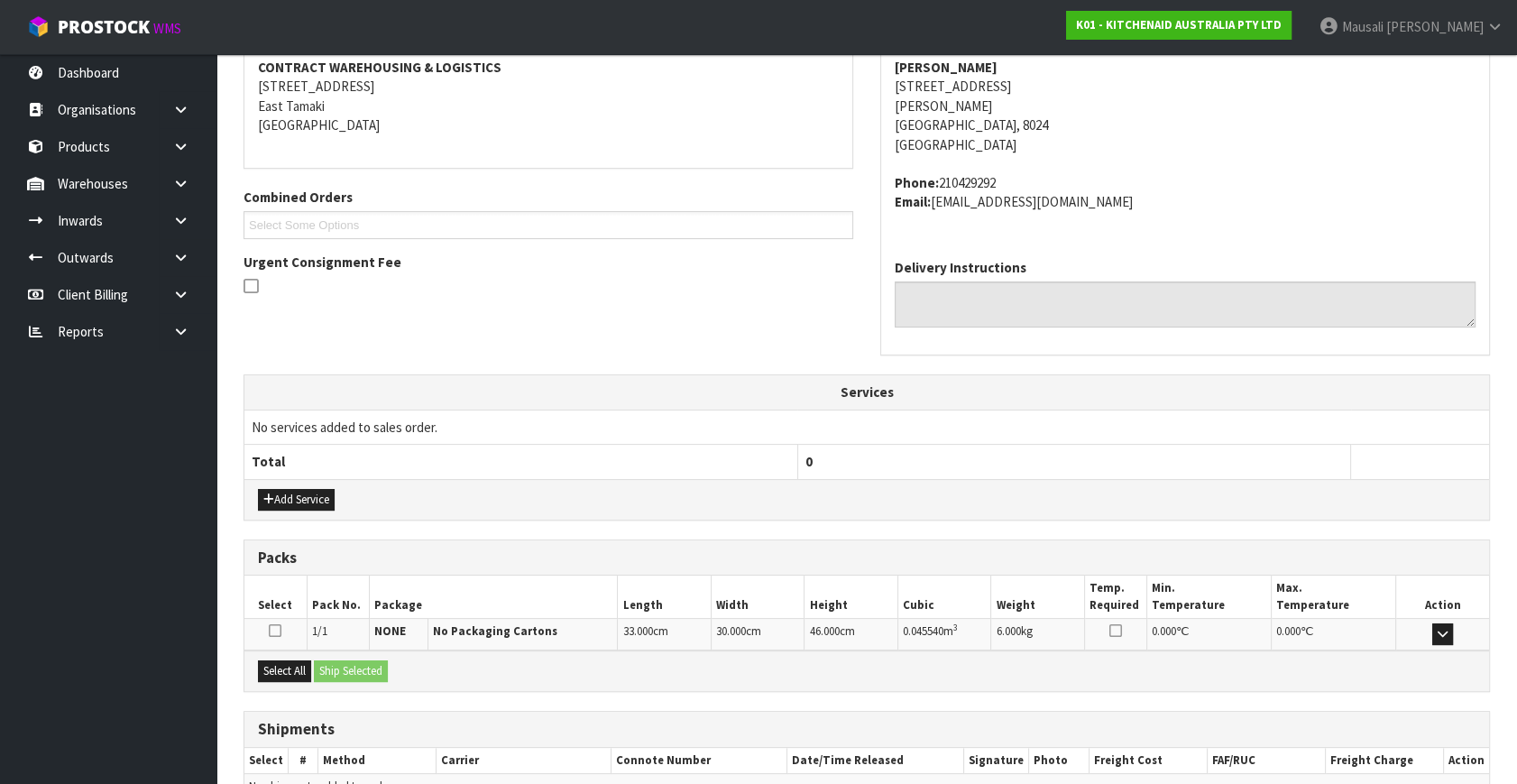
scroll to position [443, 0]
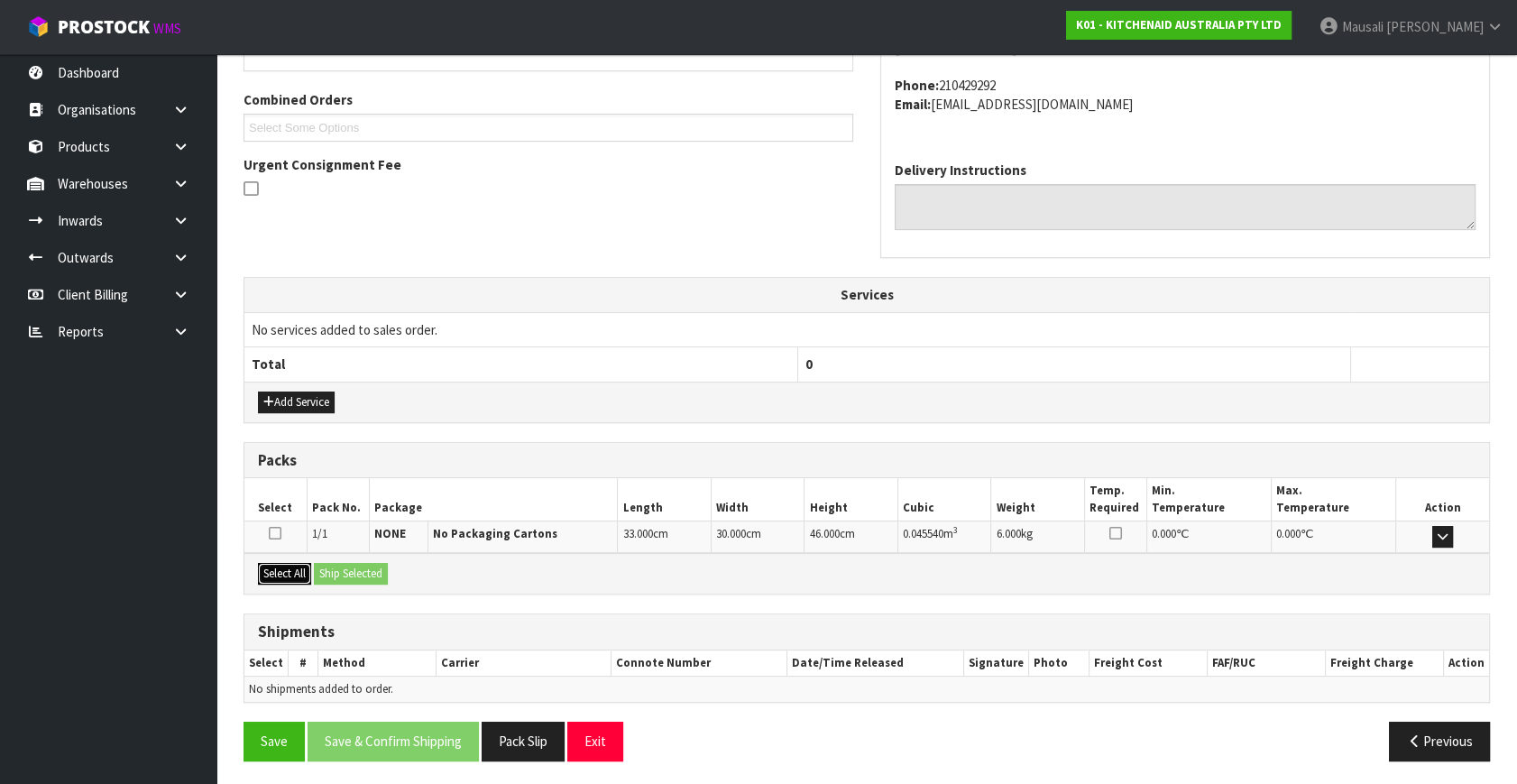
drag, startPoint x: 291, startPoint y: 568, endPoint x: 340, endPoint y: 564, distance: 49.2
click at [306, 567] on button "Select All" at bounding box center [284, 573] width 54 height 22
click at [340, 564] on button "Ship Selected" at bounding box center [351, 573] width 74 height 22
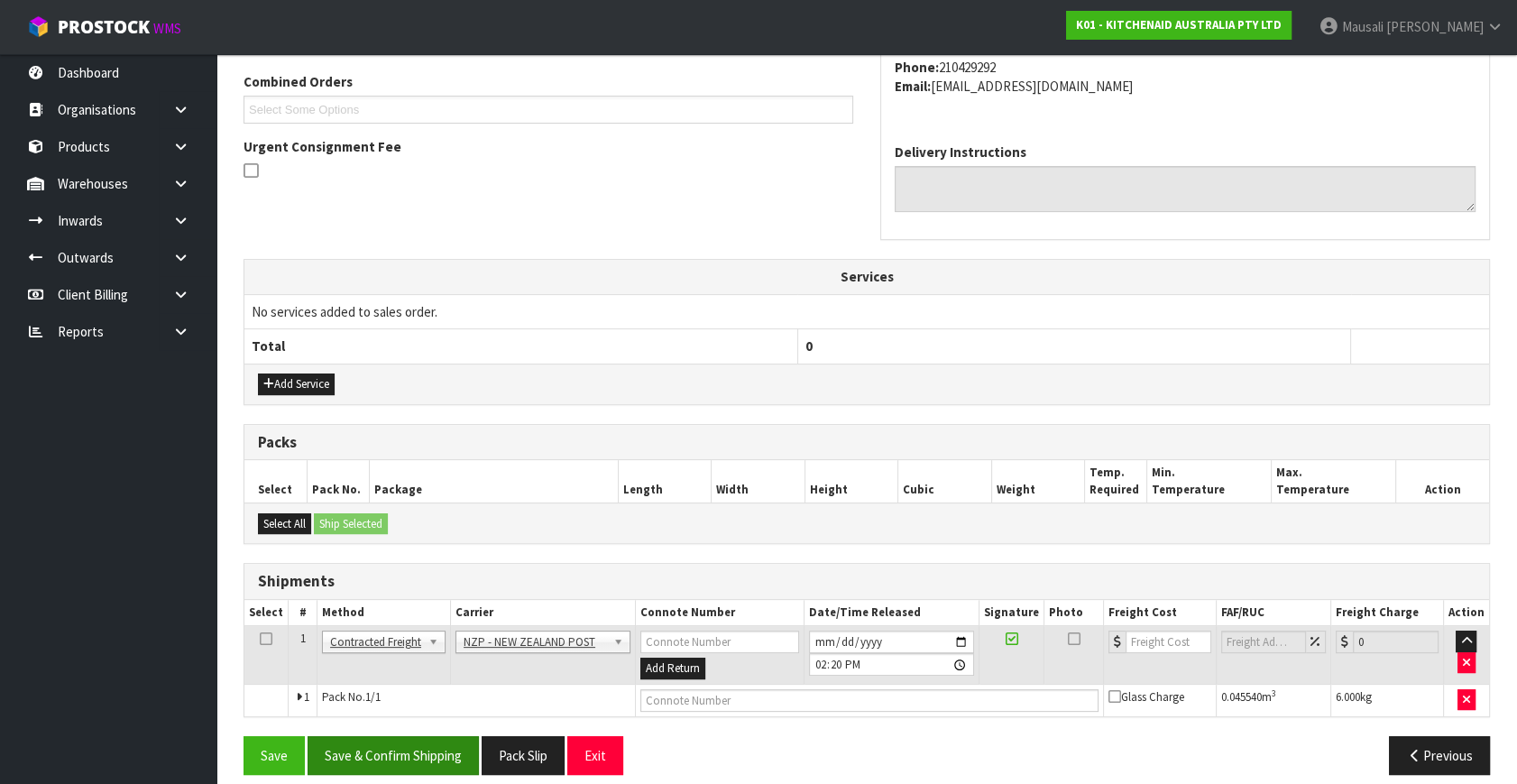
scroll to position [476, 0]
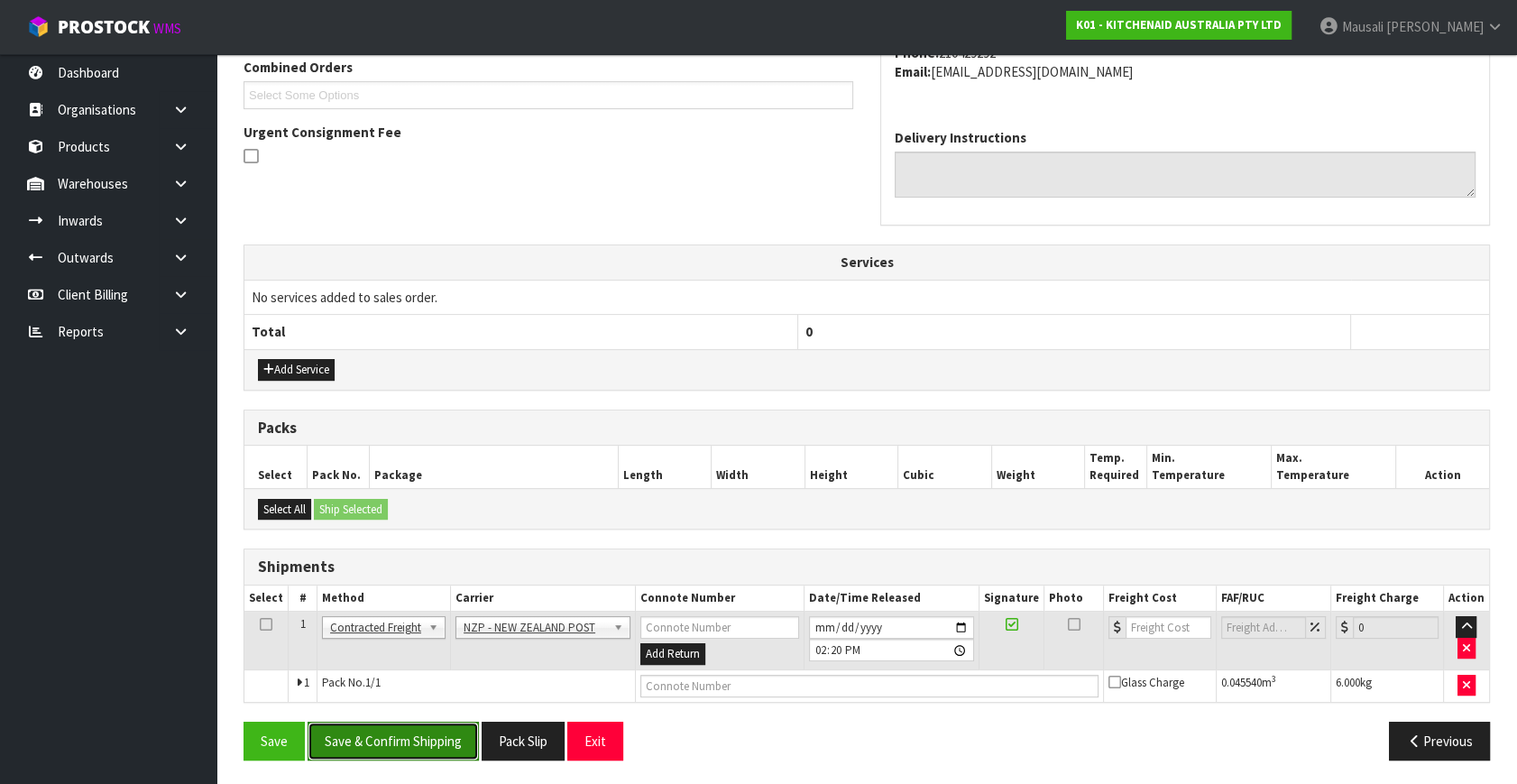
click at [443, 736] on button "Save & Confirm Shipping" at bounding box center [393, 741] width 171 height 39
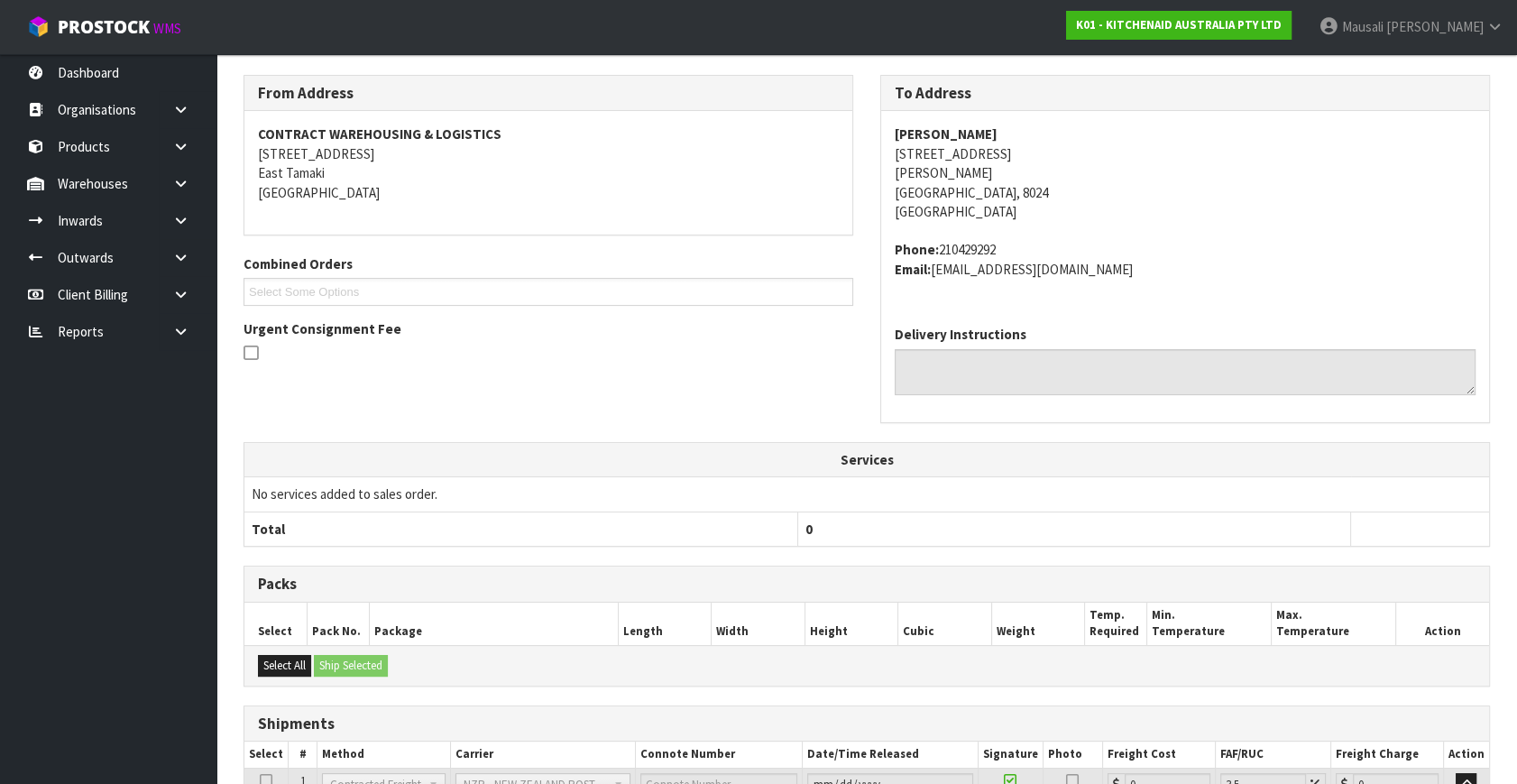
scroll to position [451, 0]
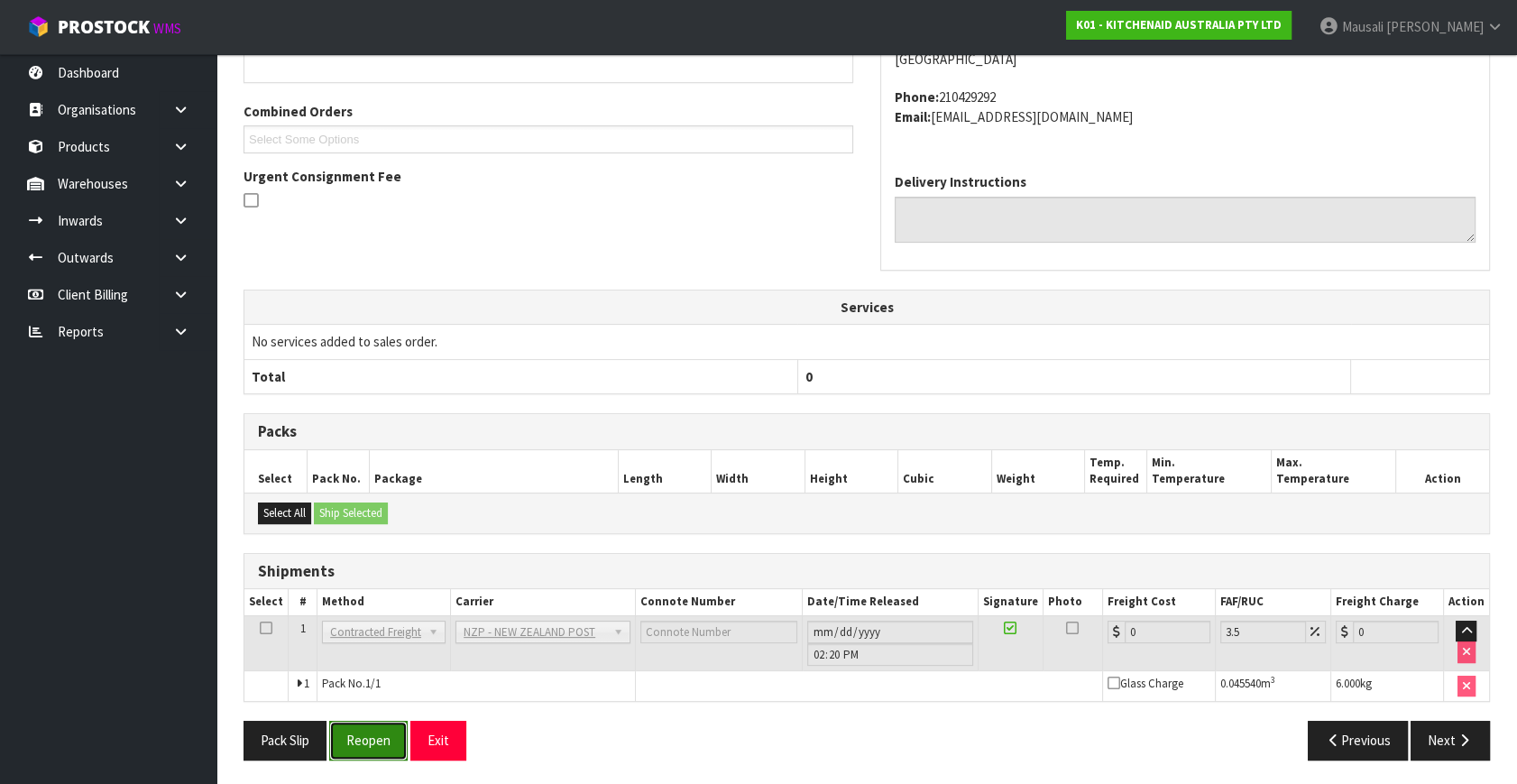
click at [372, 740] on button "Reopen" at bounding box center [369, 740] width 79 height 39
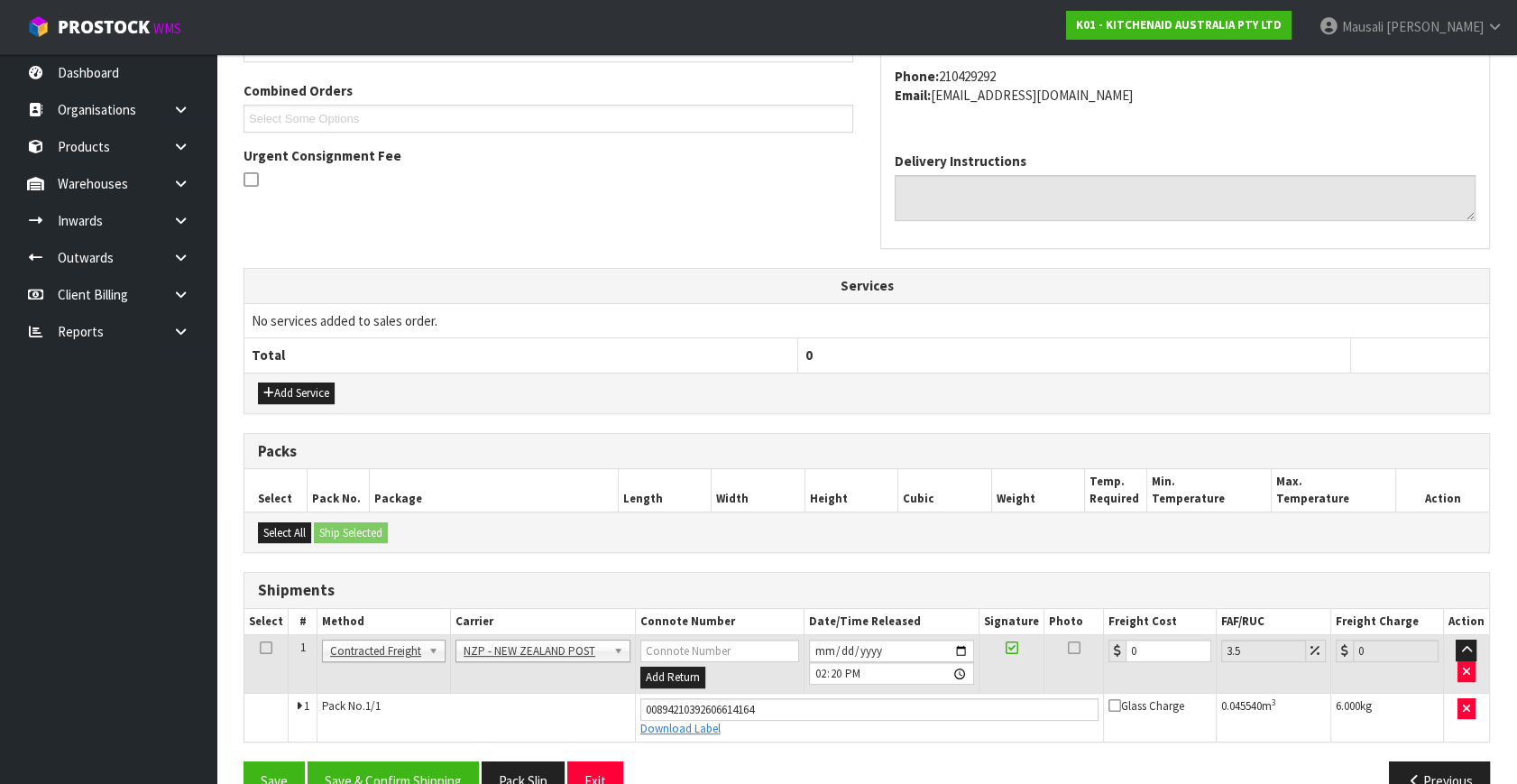
scroll to position [493, 0]
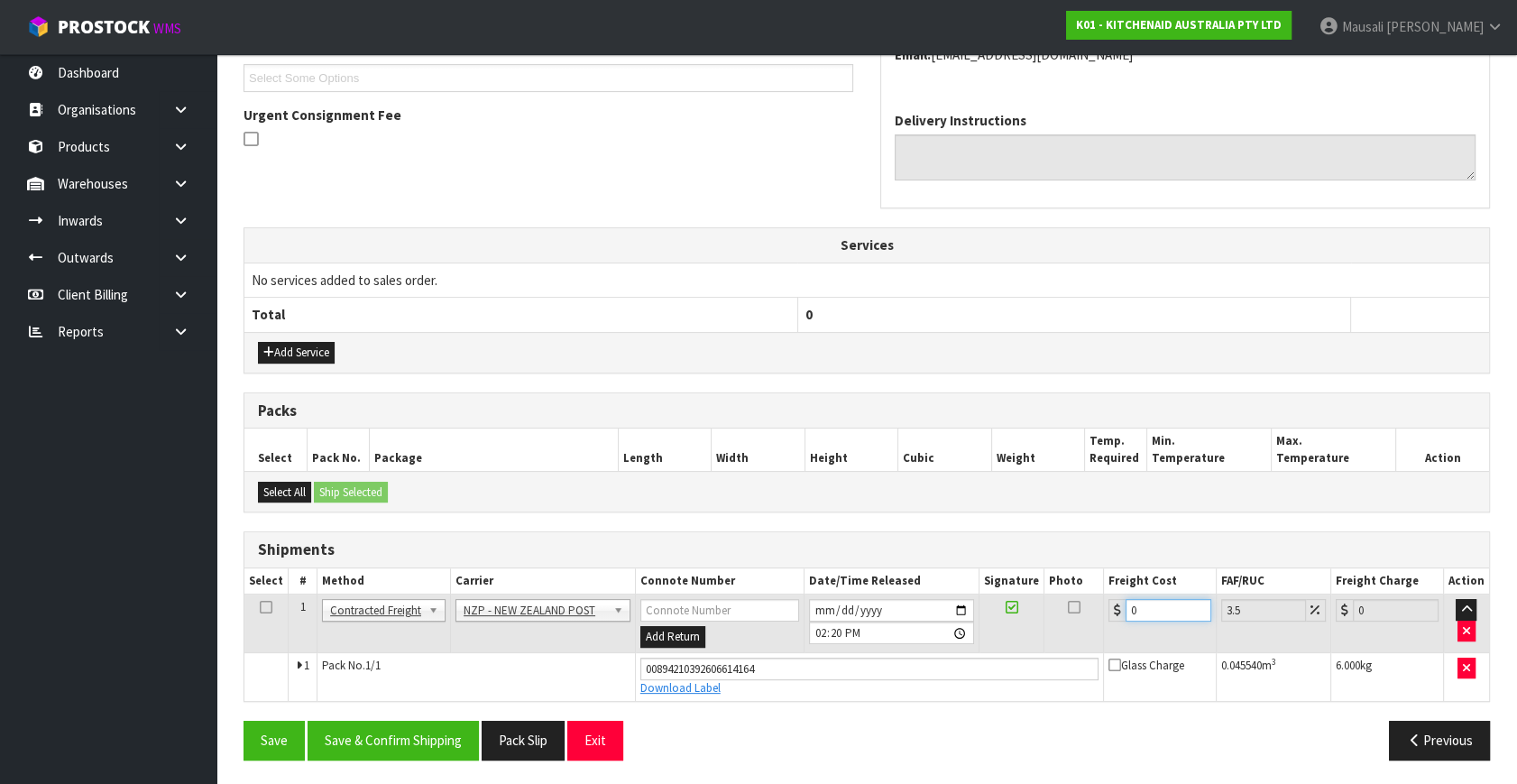
drag, startPoint x: 1157, startPoint y: 614, endPoint x: 1121, endPoint y: 630, distance: 39.4
click at [1121, 630] on td "0" at bounding box center [1160, 623] width 113 height 58
click at [387, 743] on button "Save & Confirm Shipping" at bounding box center [393, 740] width 171 height 39
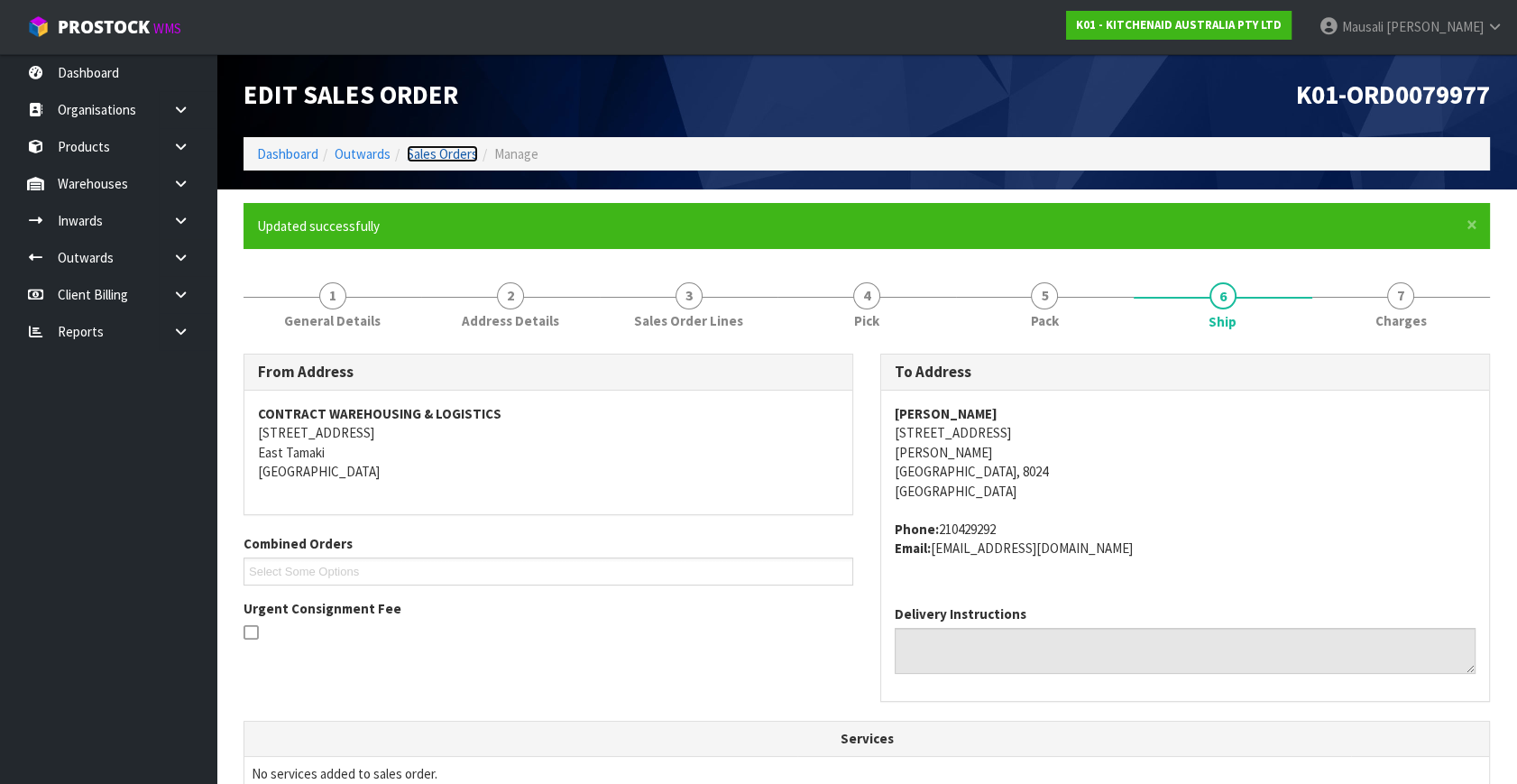
click at [438, 155] on link "Sales Orders" at bounding box center [442, 154] width 71 height 17
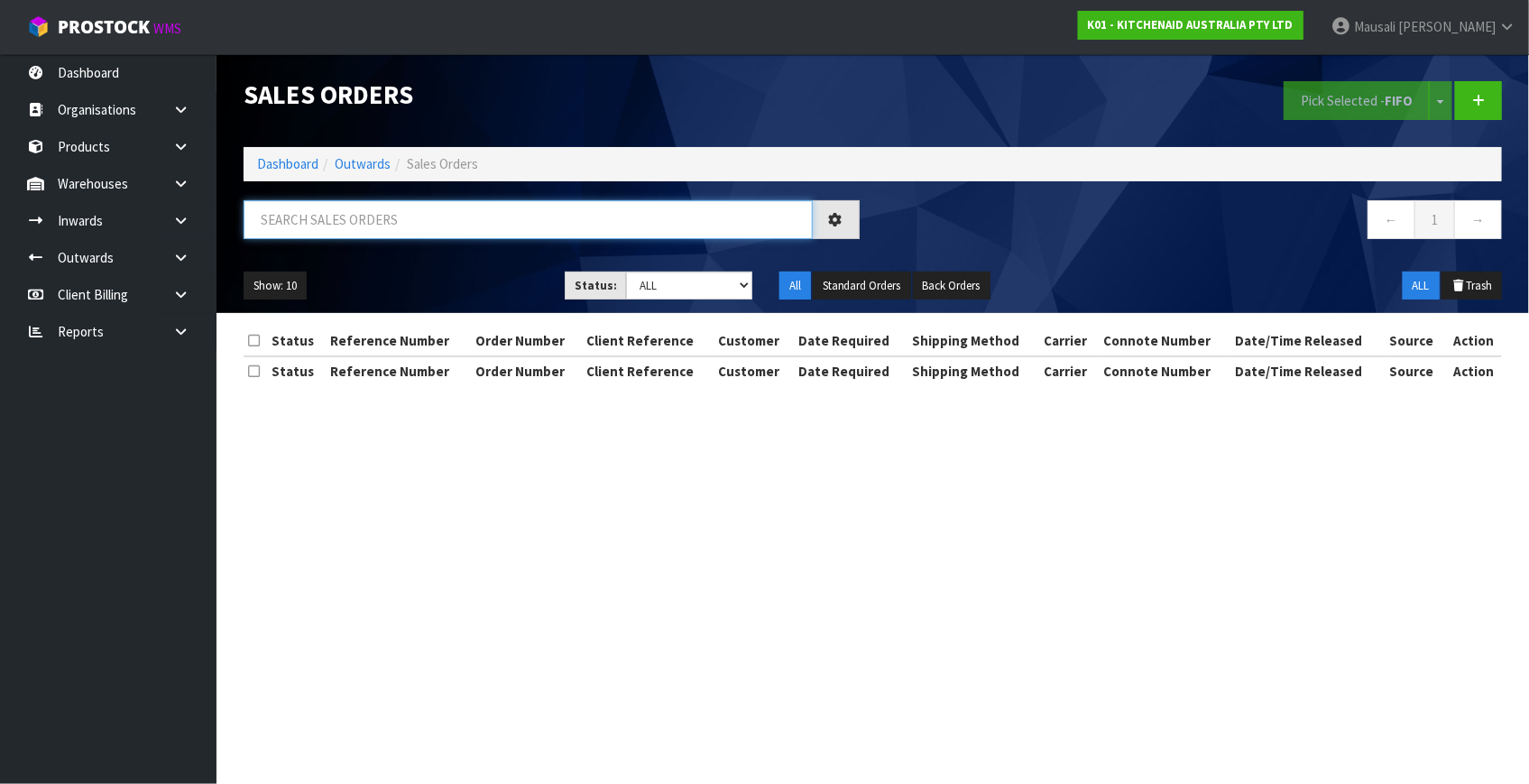
click at [340, 222] on input "text" at bounding box center [528, 219] width 569 height 39
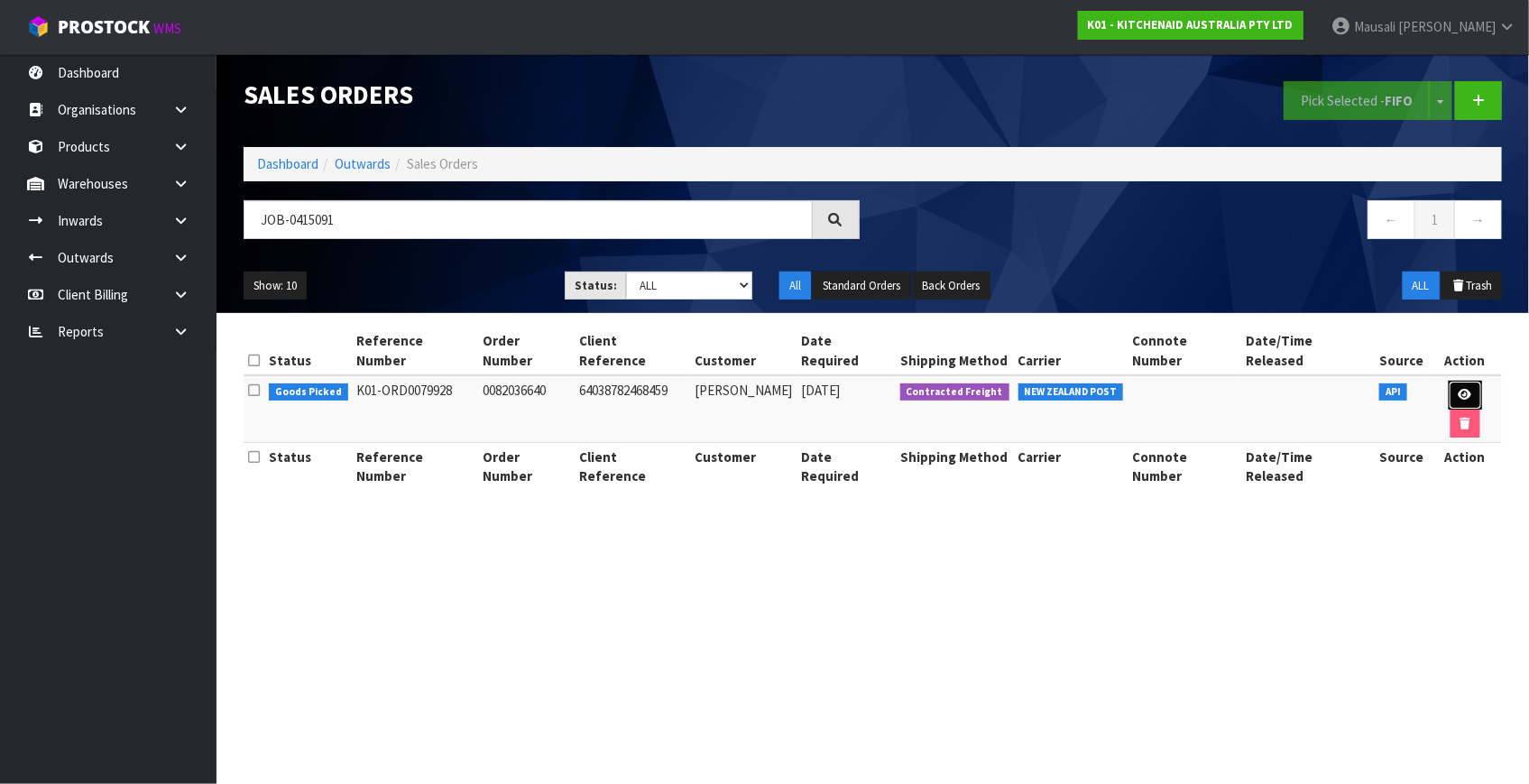
click at [1458, 389] on icon at bounding box center [1465, 394] width 13 height 11
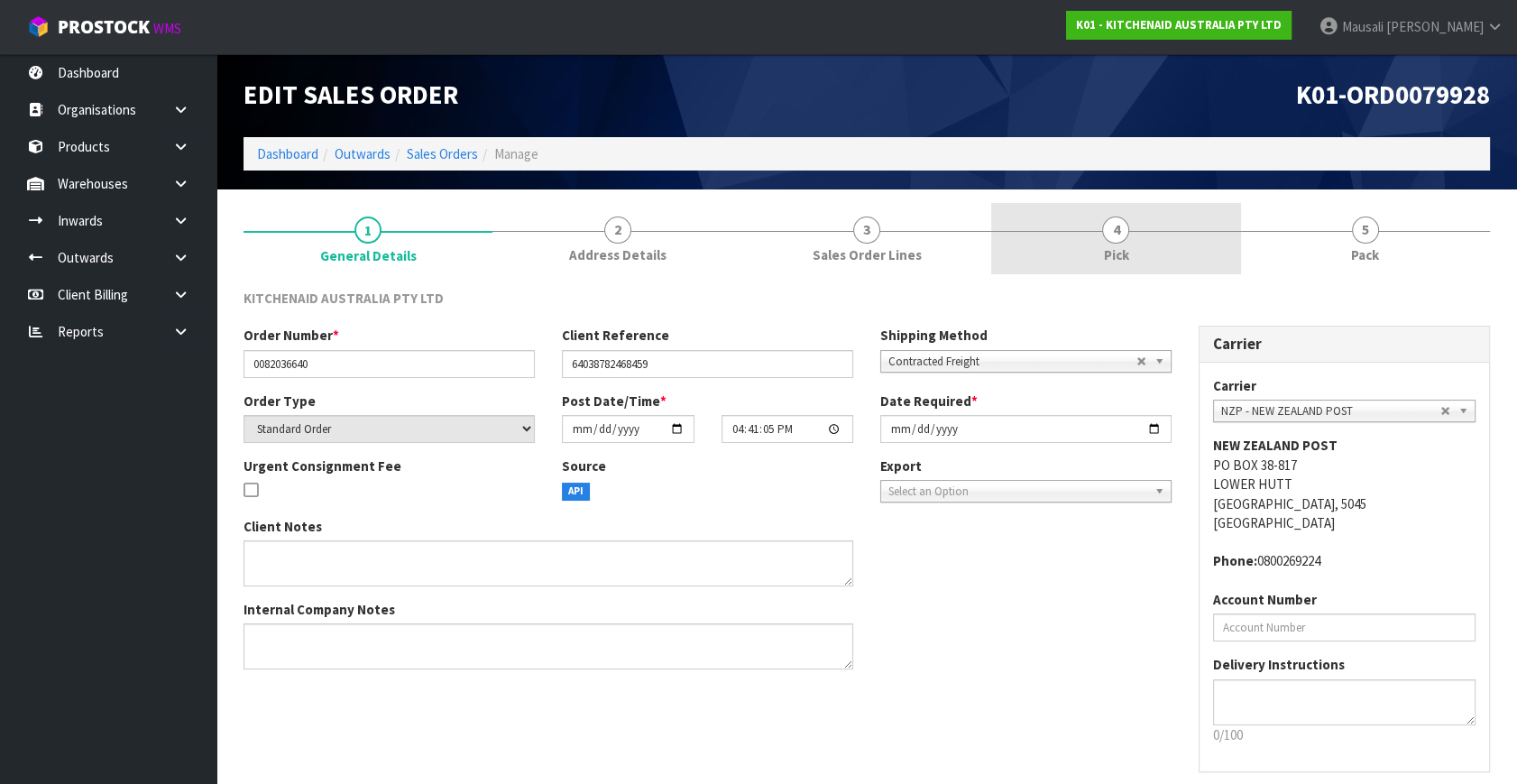
click at [1146, 237] on link "4 Pick" at bounding box center [1116, 238] width 249 height 71
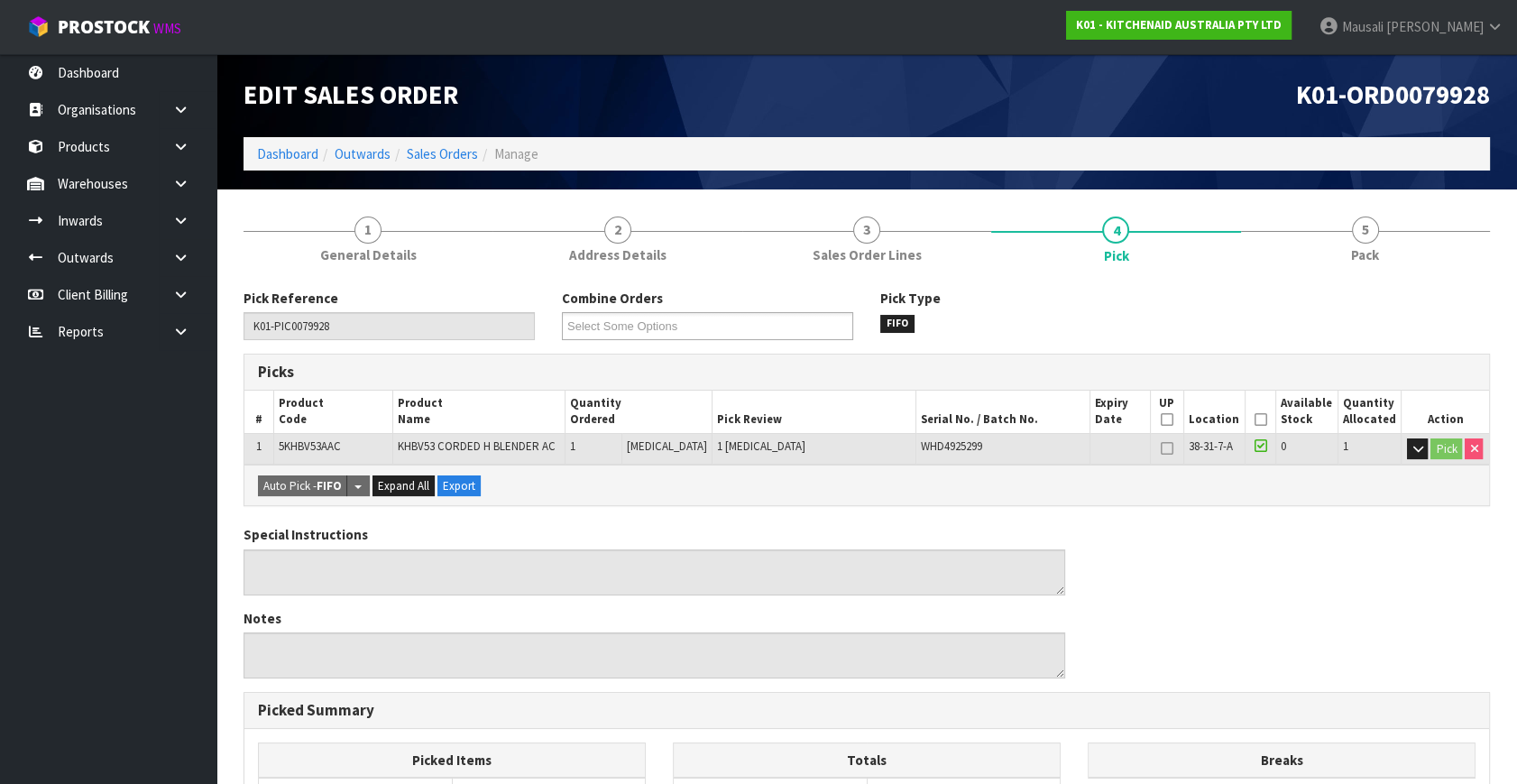
click at [1258, 419] on icon at bounding box center [1260, 419] width 12 height 1
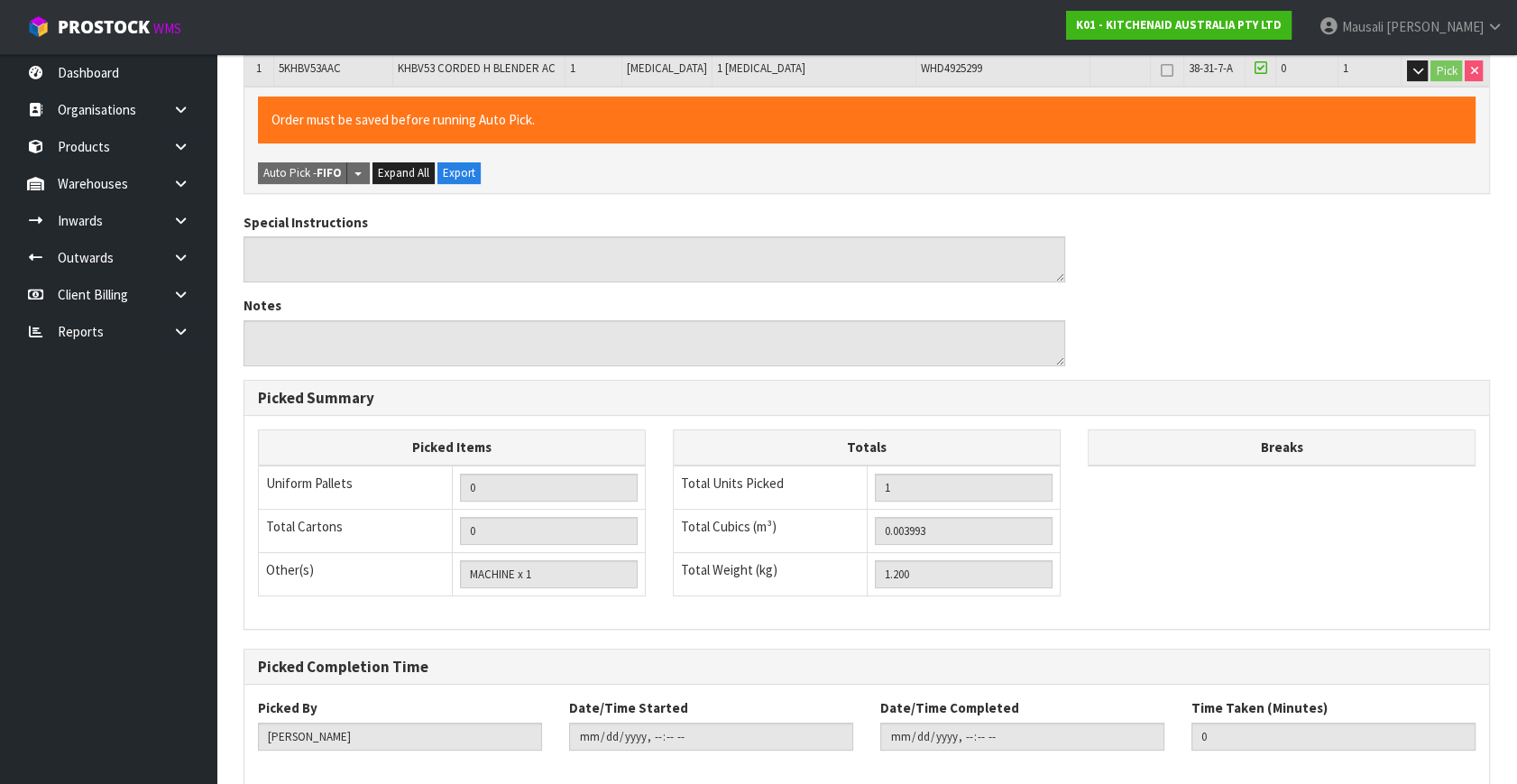
scroll to position [468, 0]
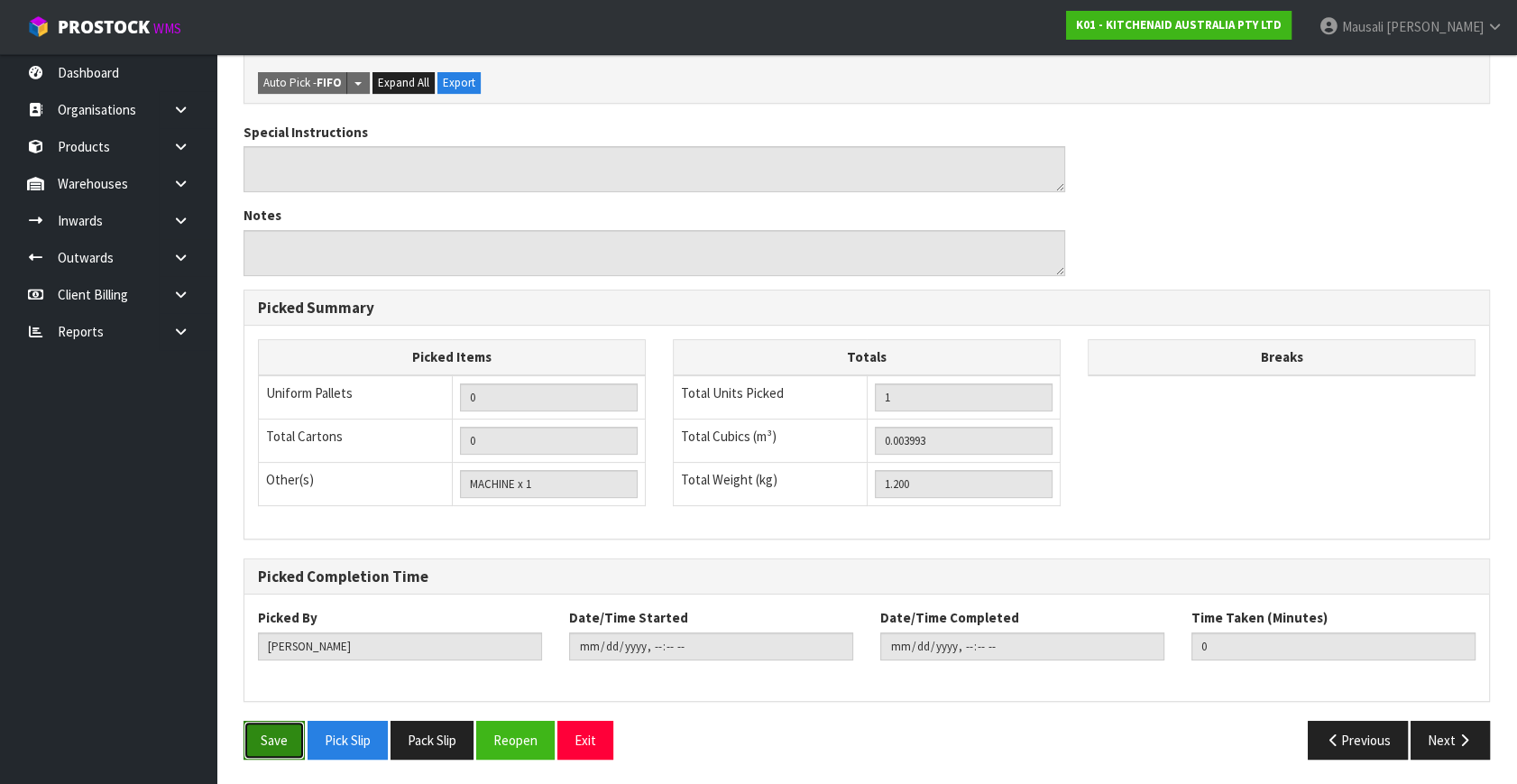
click at [281, 738] on button "Save" at bounding box center [274, 740] width 61 height 39
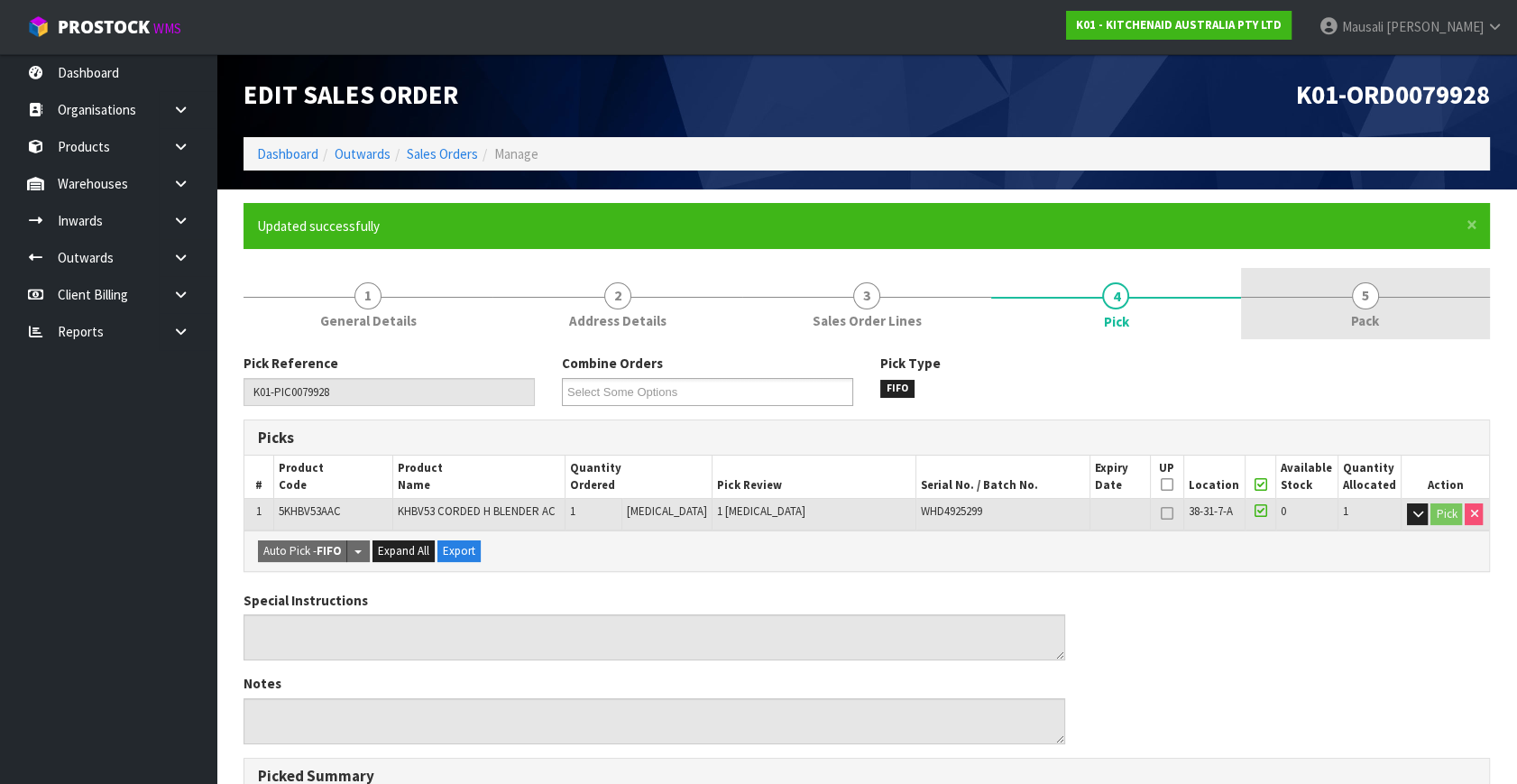
click at [1380, 312] on link "5 Pack" at bounding box center [1366, 303] width 249 height 71
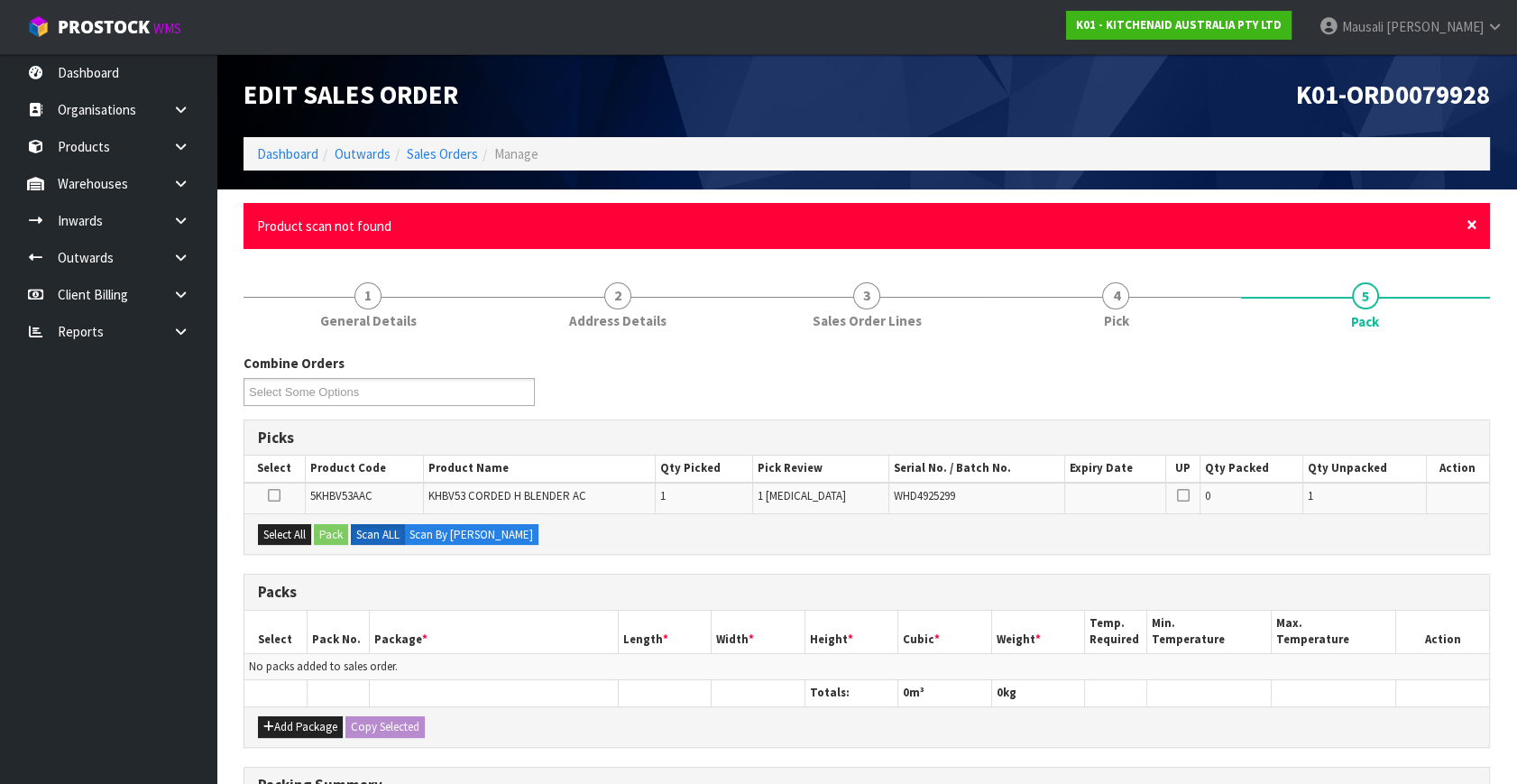
click at [1474, 225] on span "×" at bounding box center [1472, 224] width 11 height 25
click at [1472, 225] on span "×" at bounding box center [1472, 224] width 11 height 25
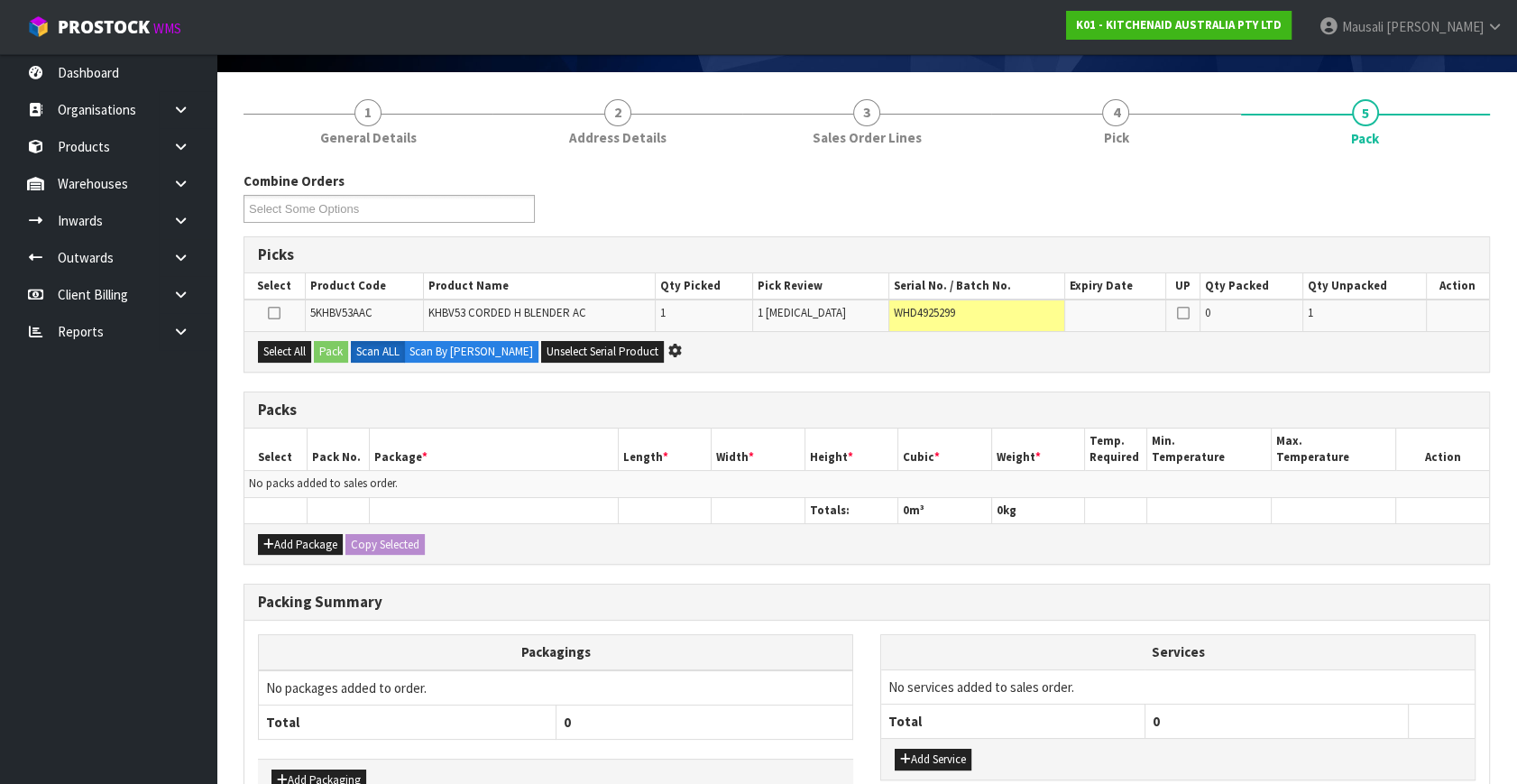
scroll to position [228, 0]
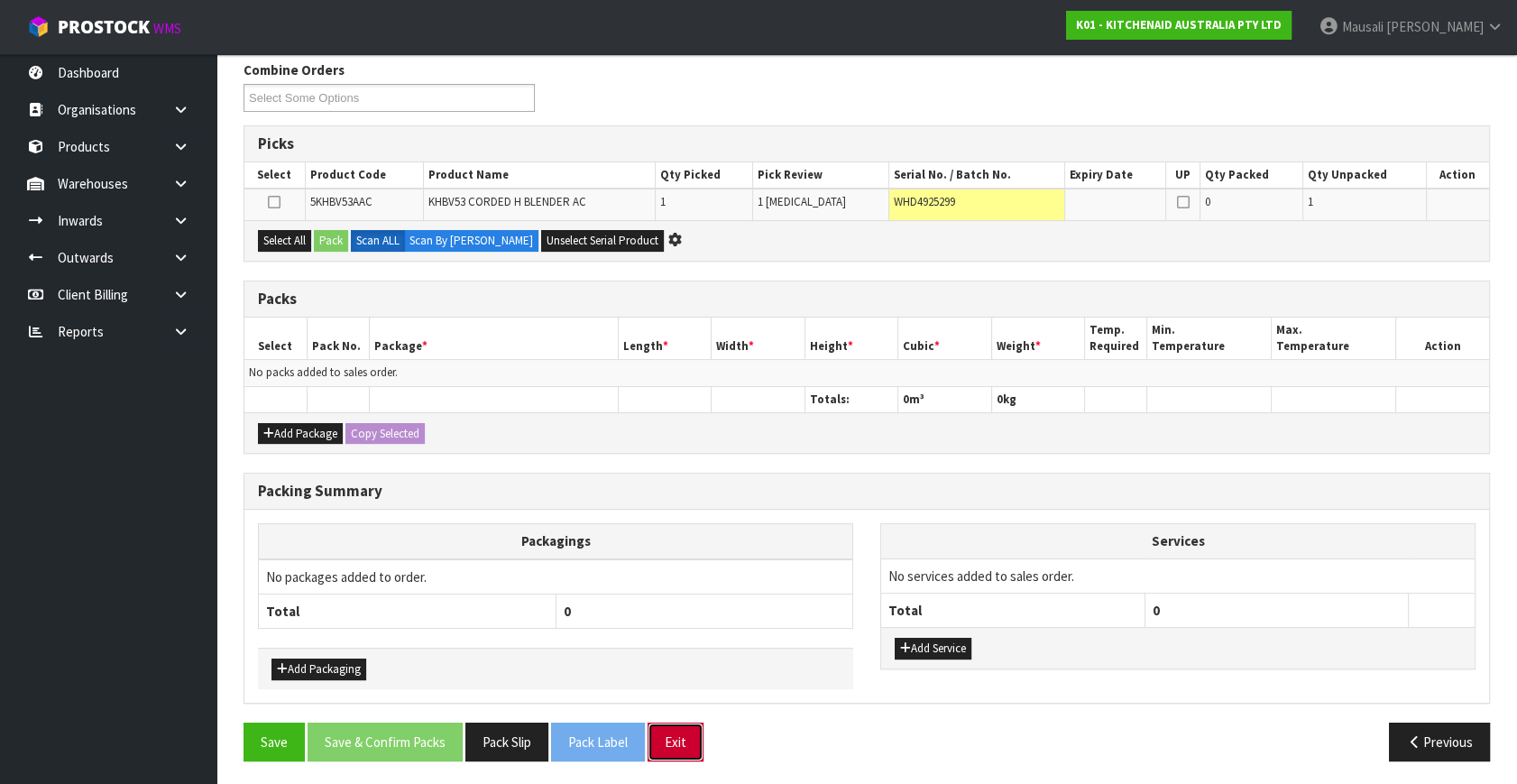
click at [668, 739] on button "Exit" at bounding box center [675, 742] width 56 height 39
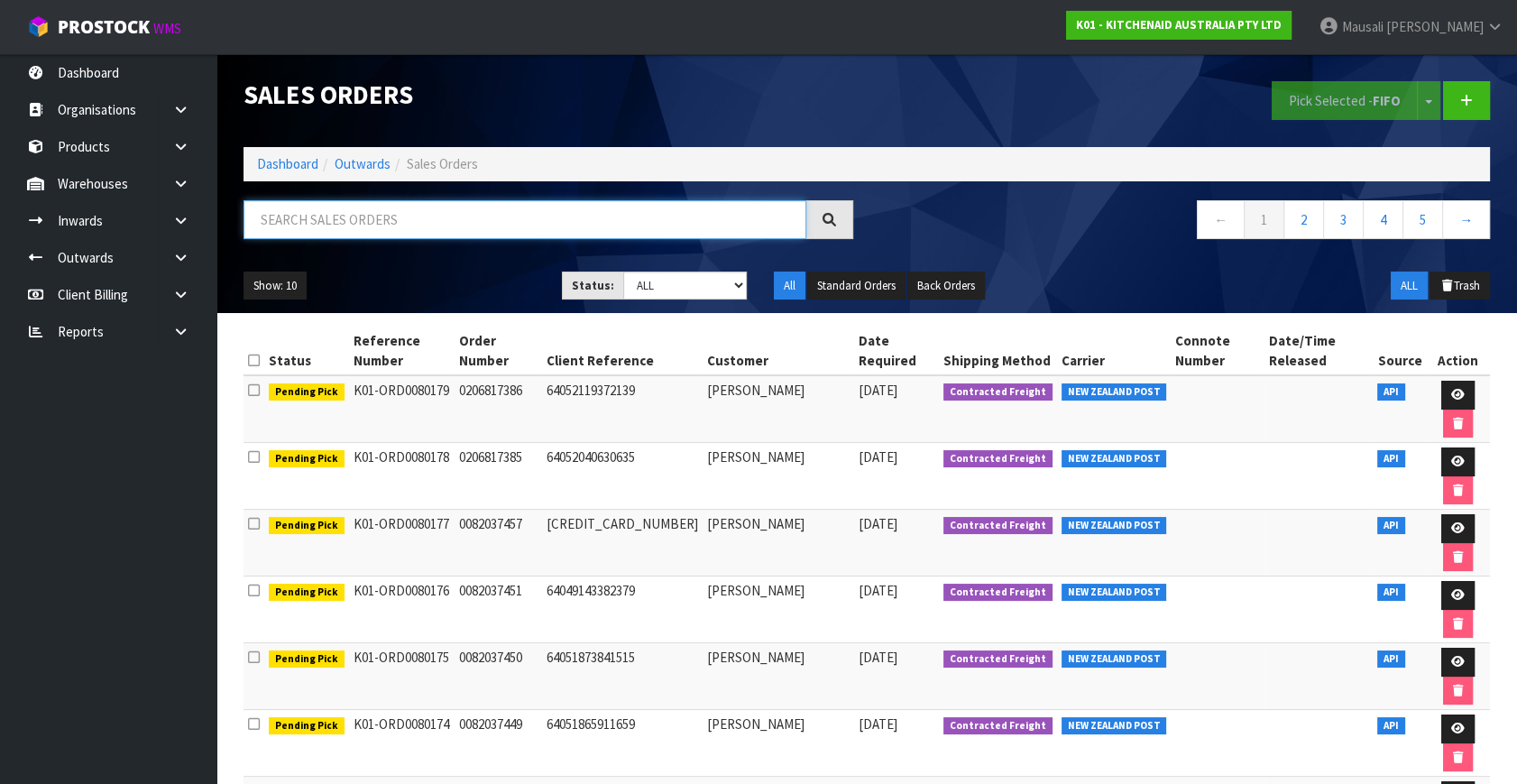
click at [291, 224] on input "text" at bounding box center [525, 219] width 563 height 39
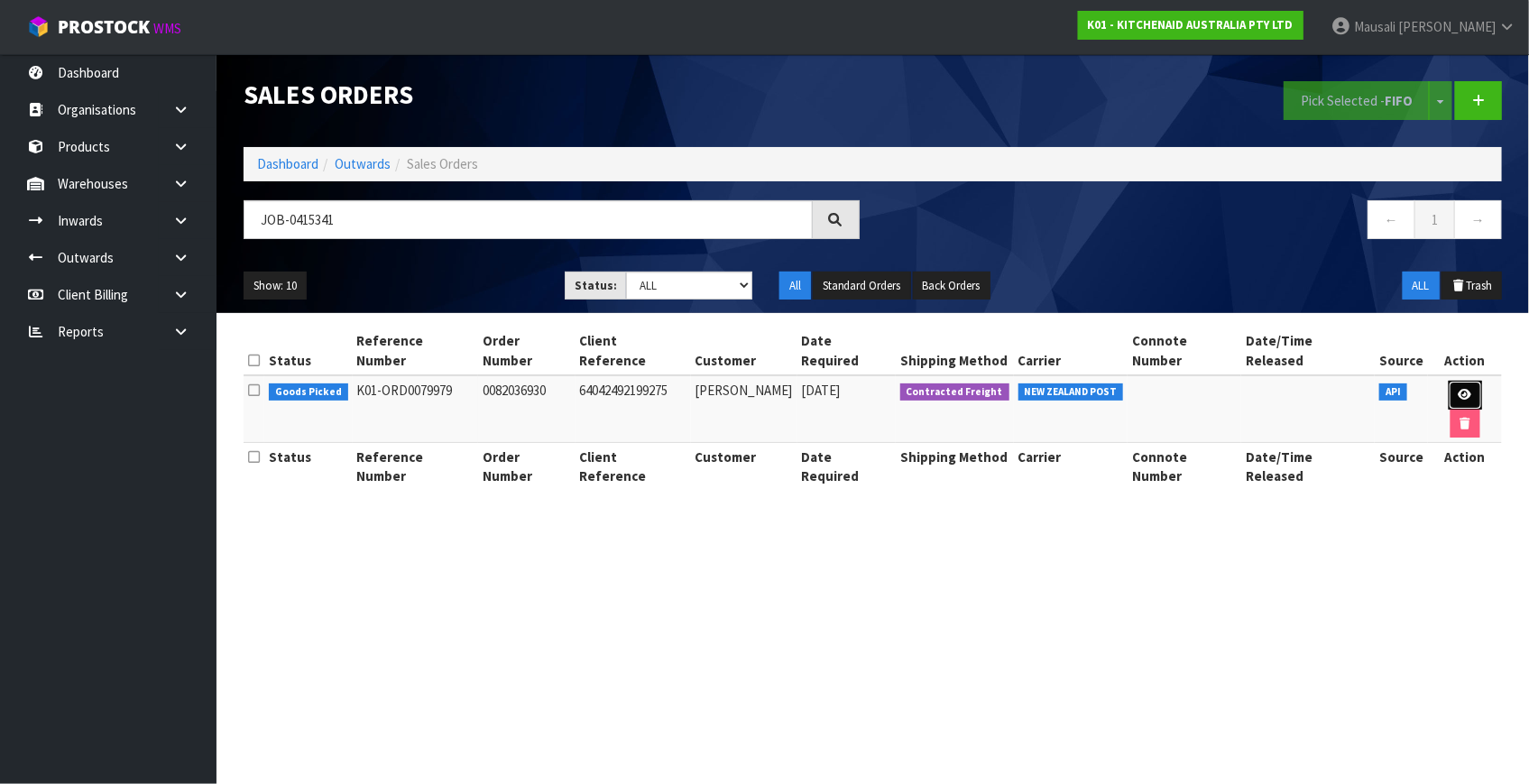
click at [1458, 389] on icon at bounding box center [1465, 394] width 13 height 11
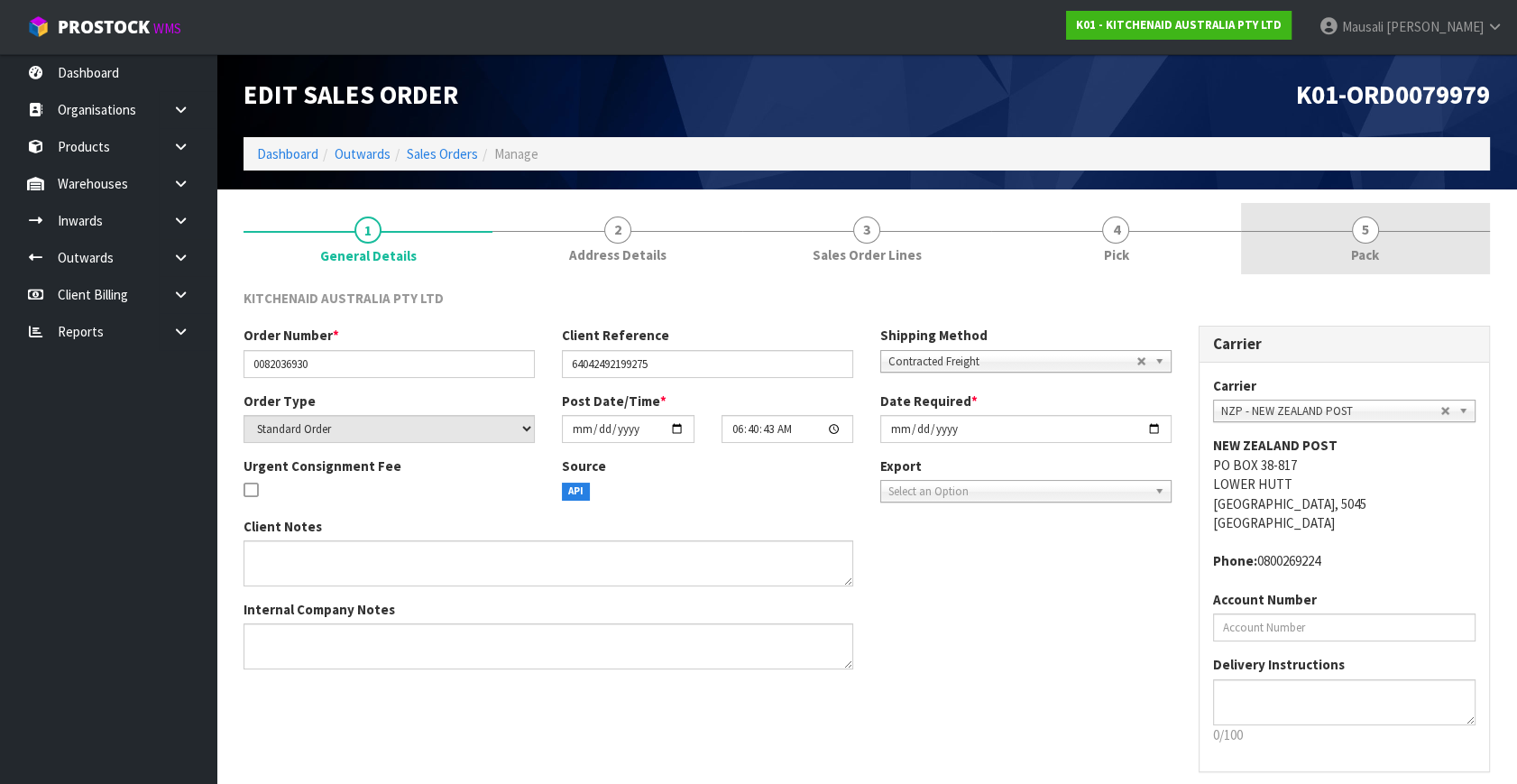
click at [1268, 246] on link "5 Pack" at bounding box center [1366, 238] width 249 height 71
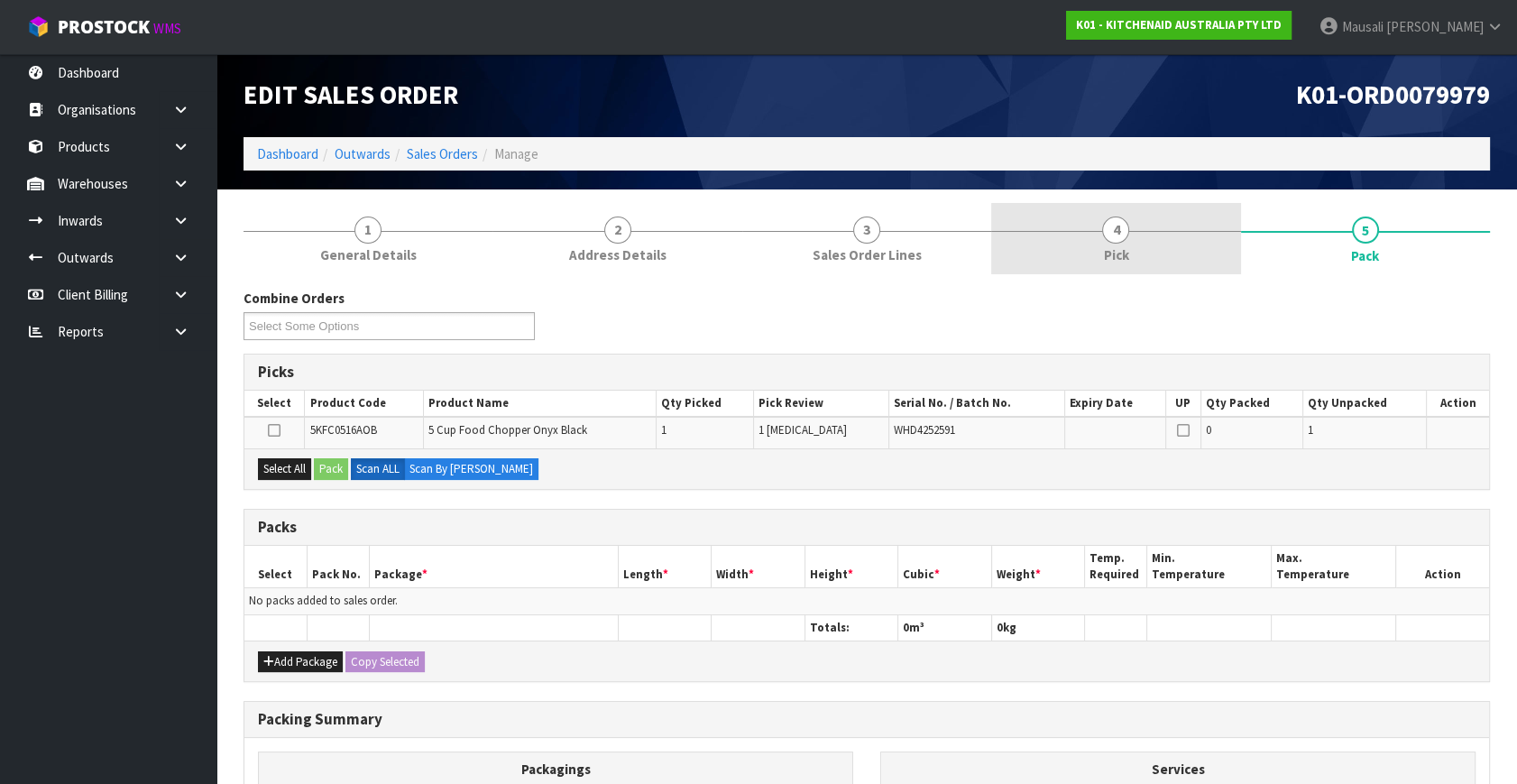
click at [1133, 257] on link "4 Pick" at bounding box center [1116, 238] width 249 height 71
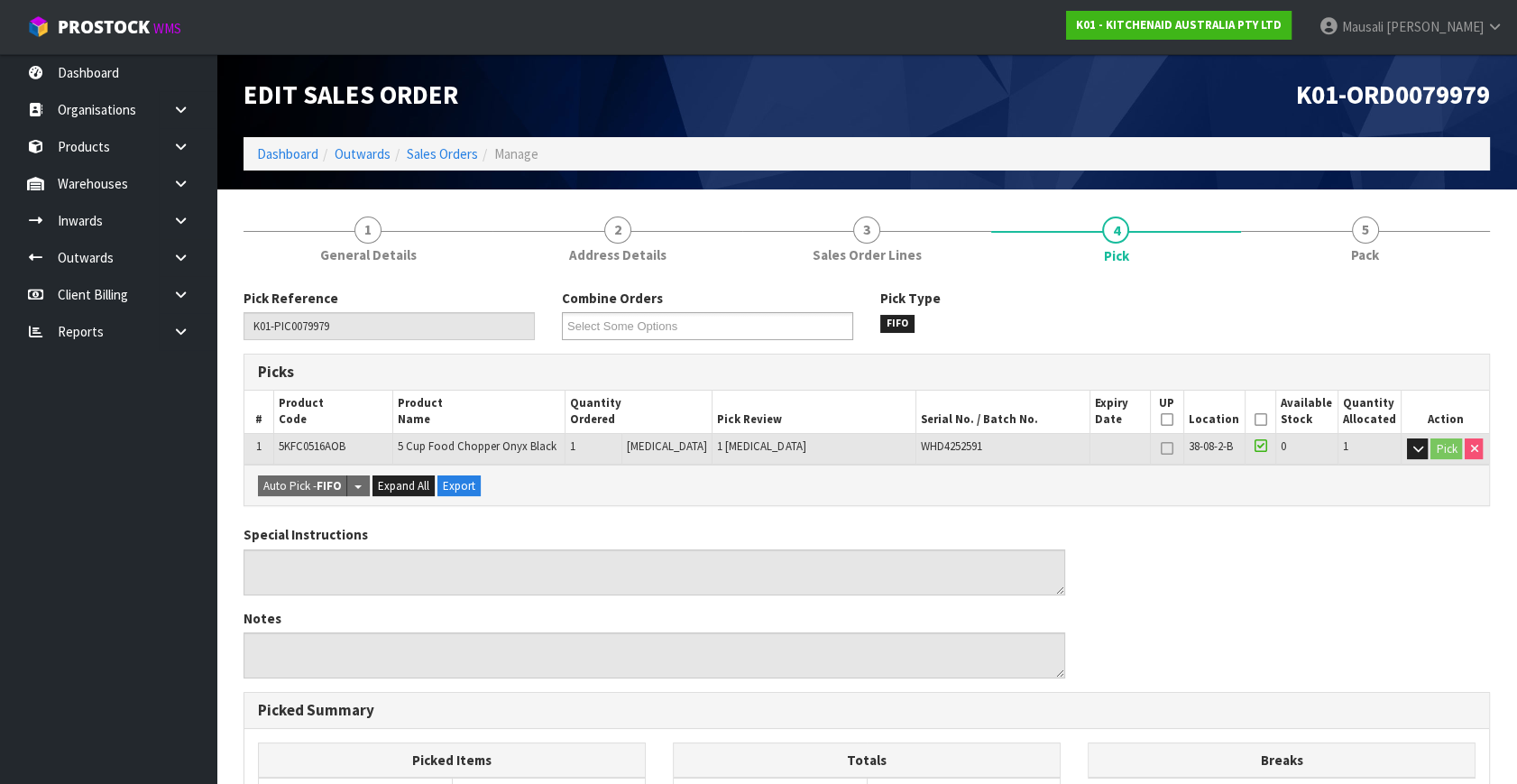
click at [1255, 419] on icon at bounding box center [1260, 419] width 12 height 1
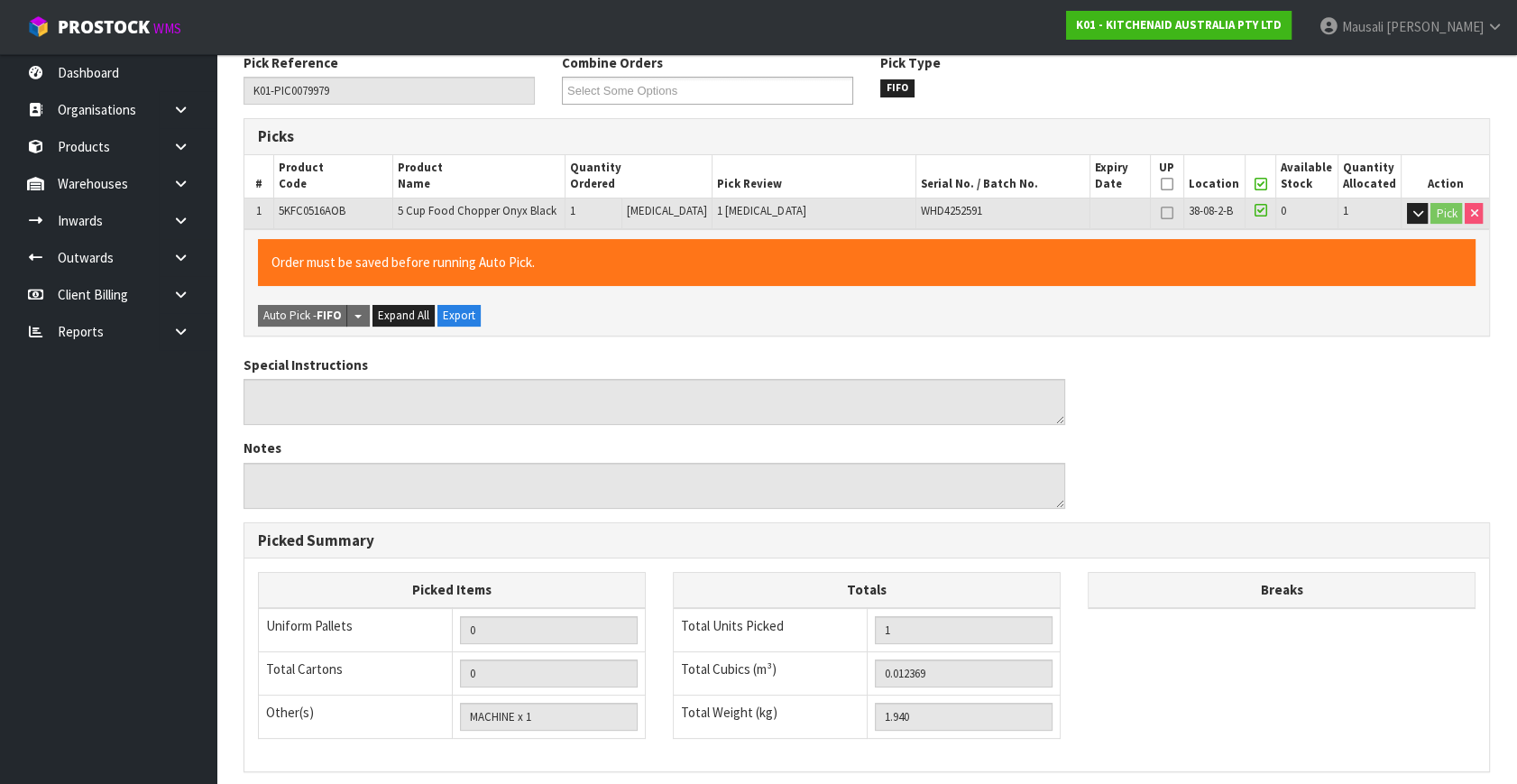
scroll to position [468, 0]
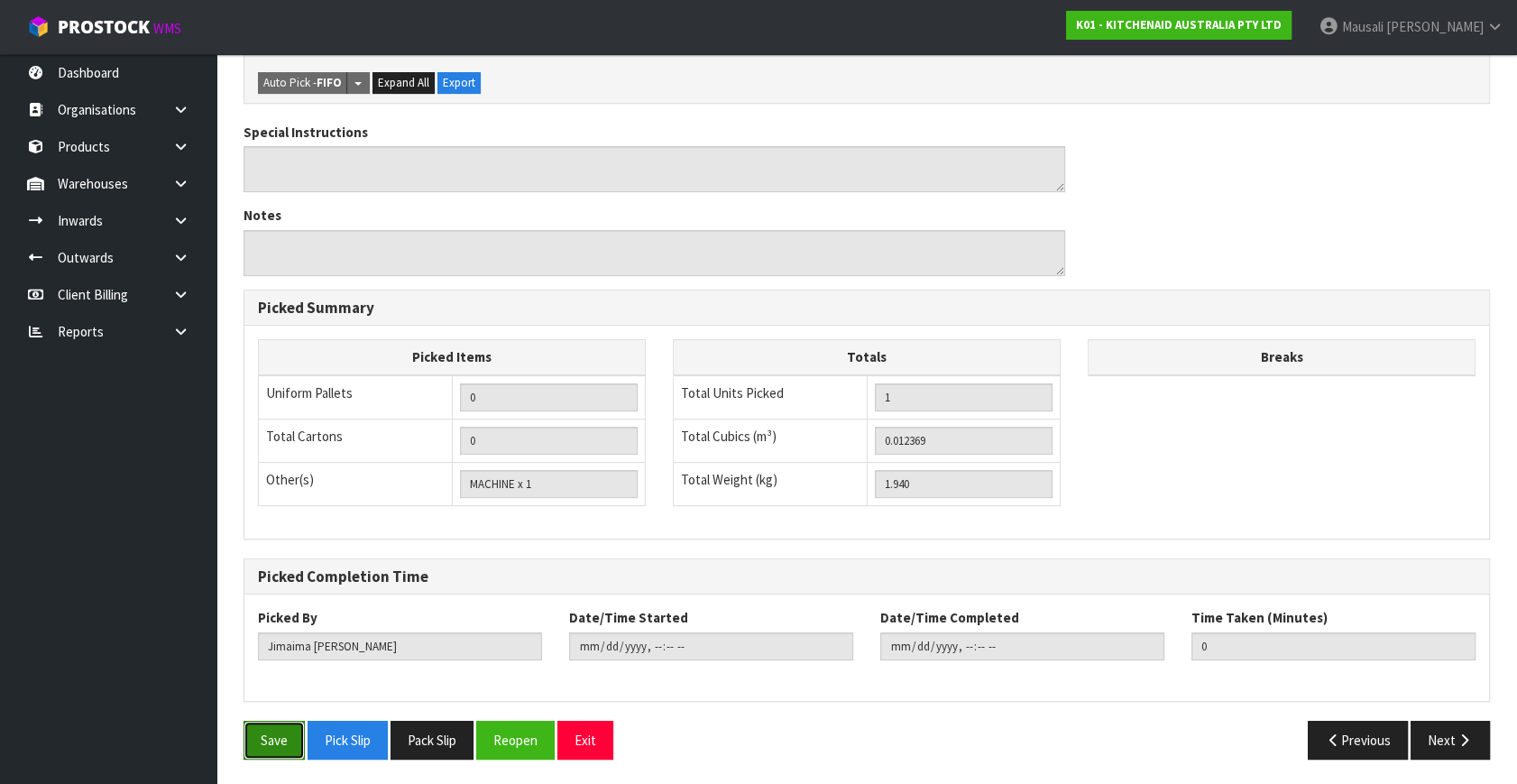
click at [272, 727] on button "Save" at bounding box center [274, 740] width 61 height 39
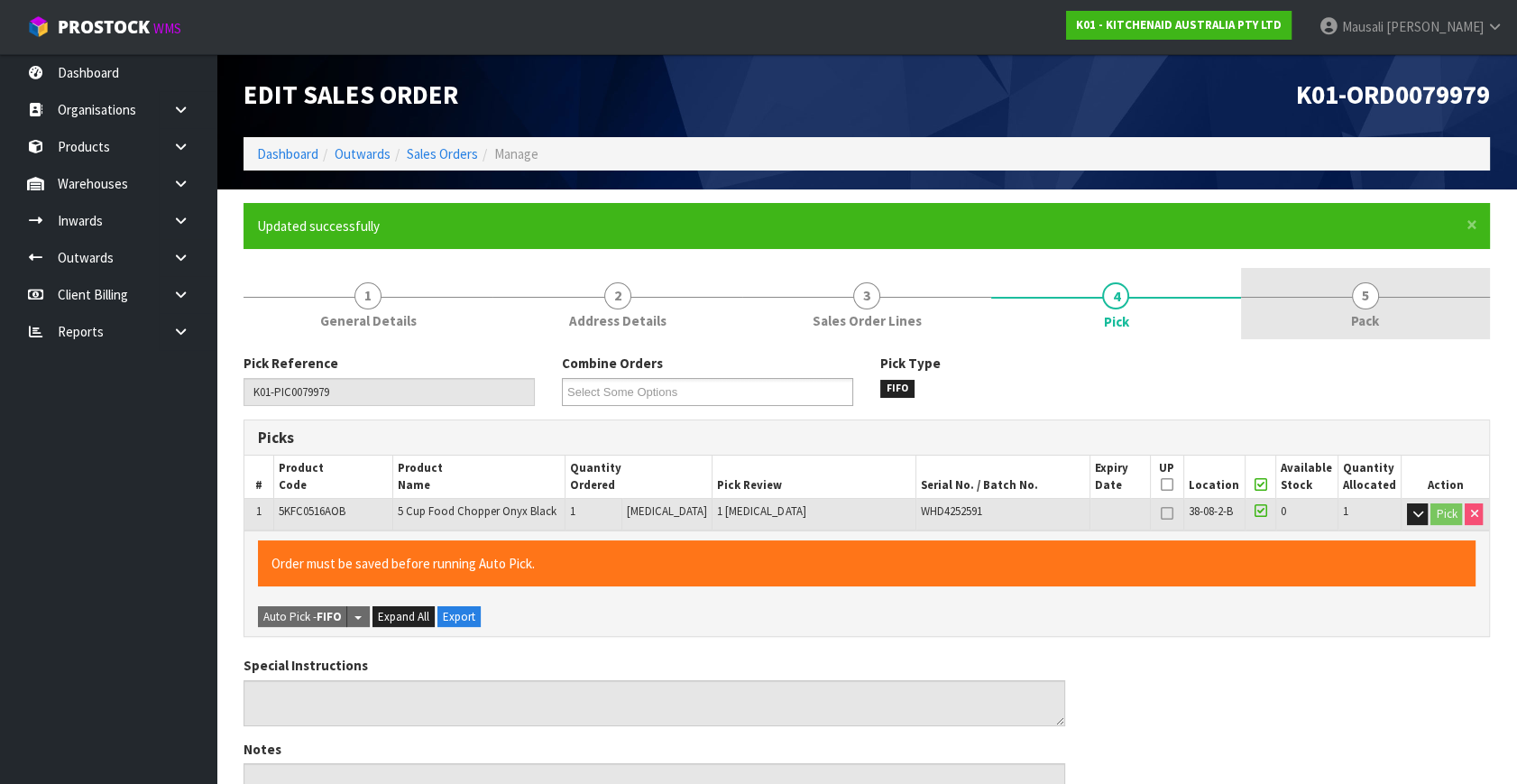
click at [1425, 294] on link "5 Pack" at bounding box center [1366, 303] width 249 height 71
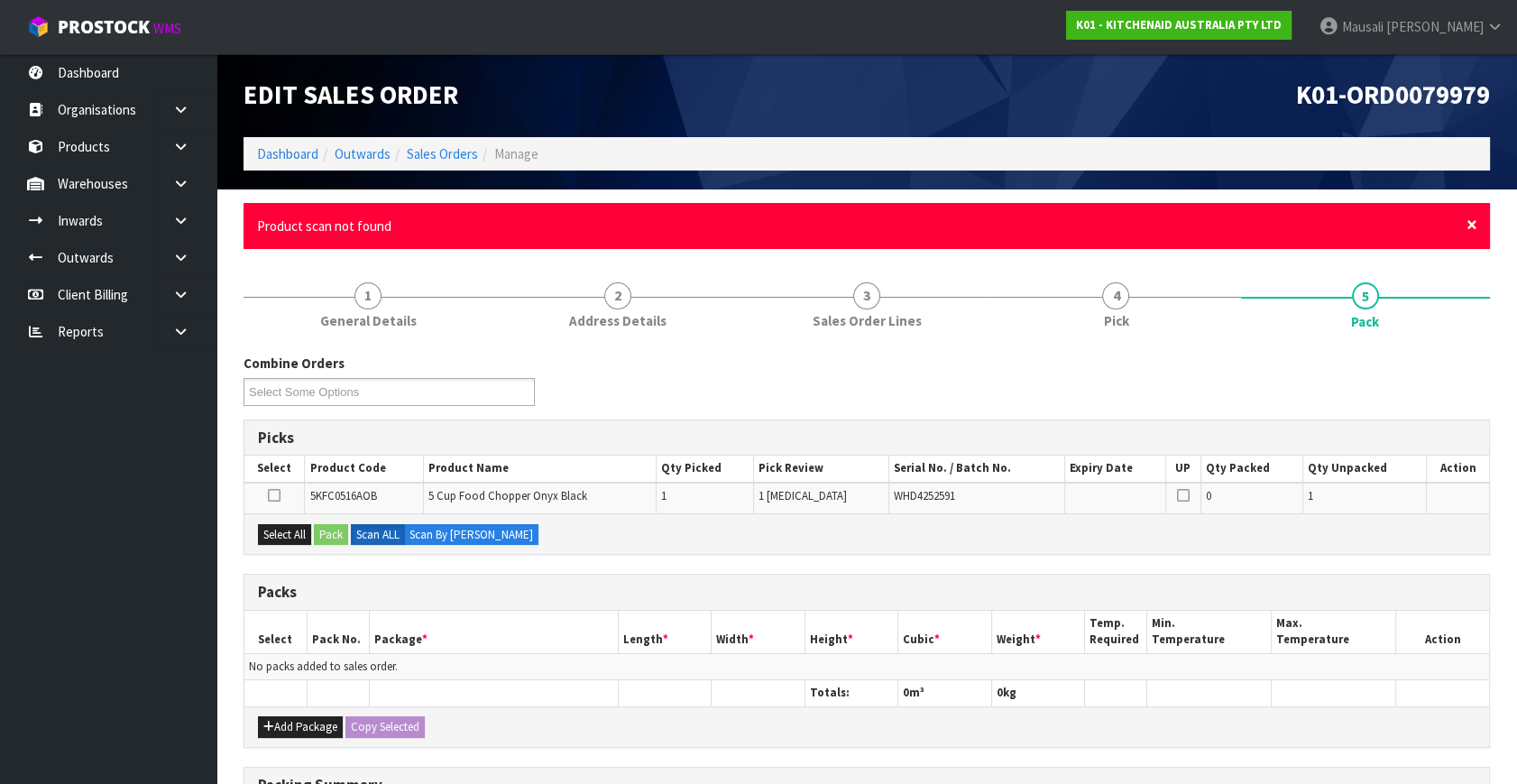
click at [1469, 224] on span "×" at bounding box center [1472, 224] width 11 height 25
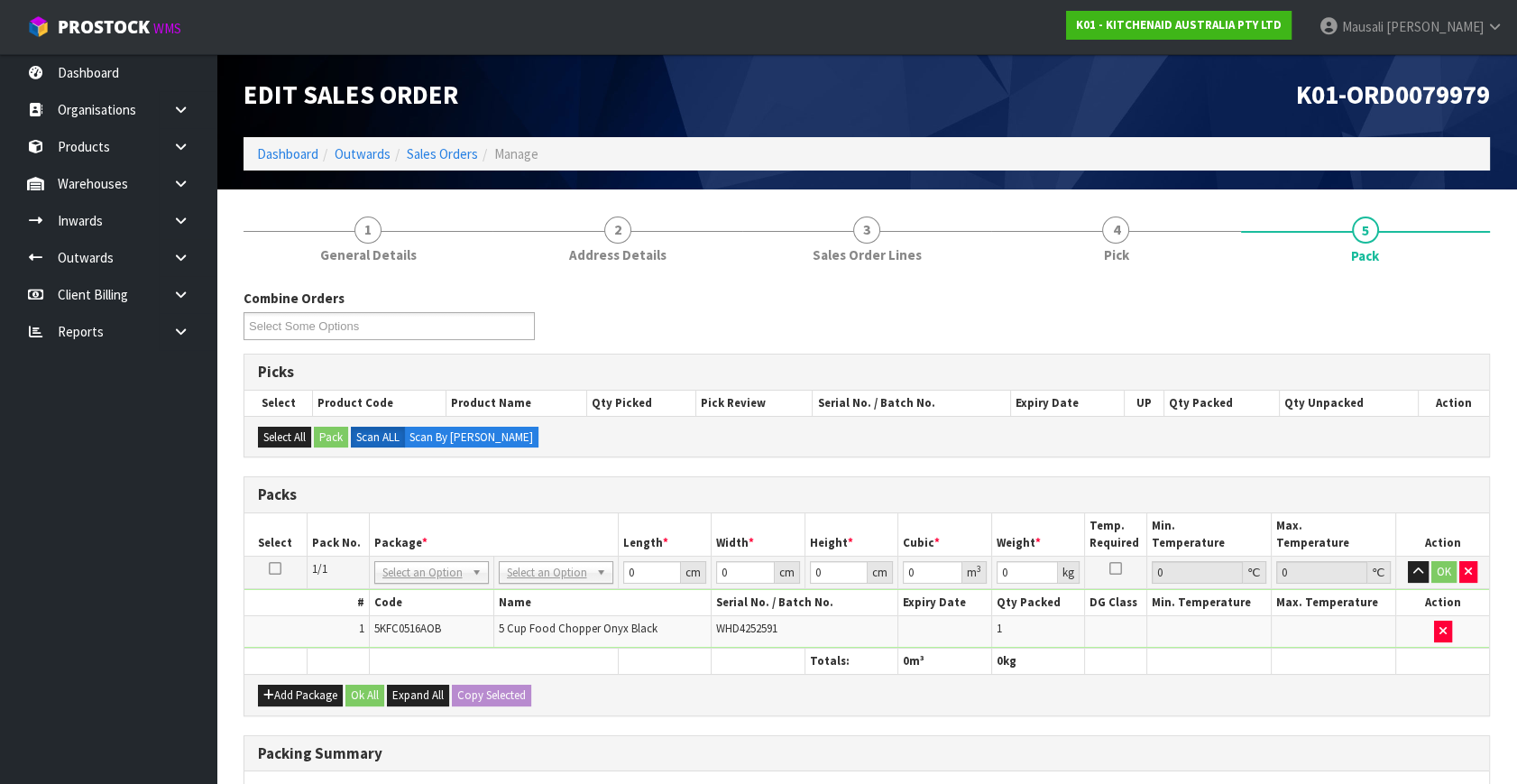
click at [512, 549] on th "Package *" at bounding box center [493, 534] width 249 height 42
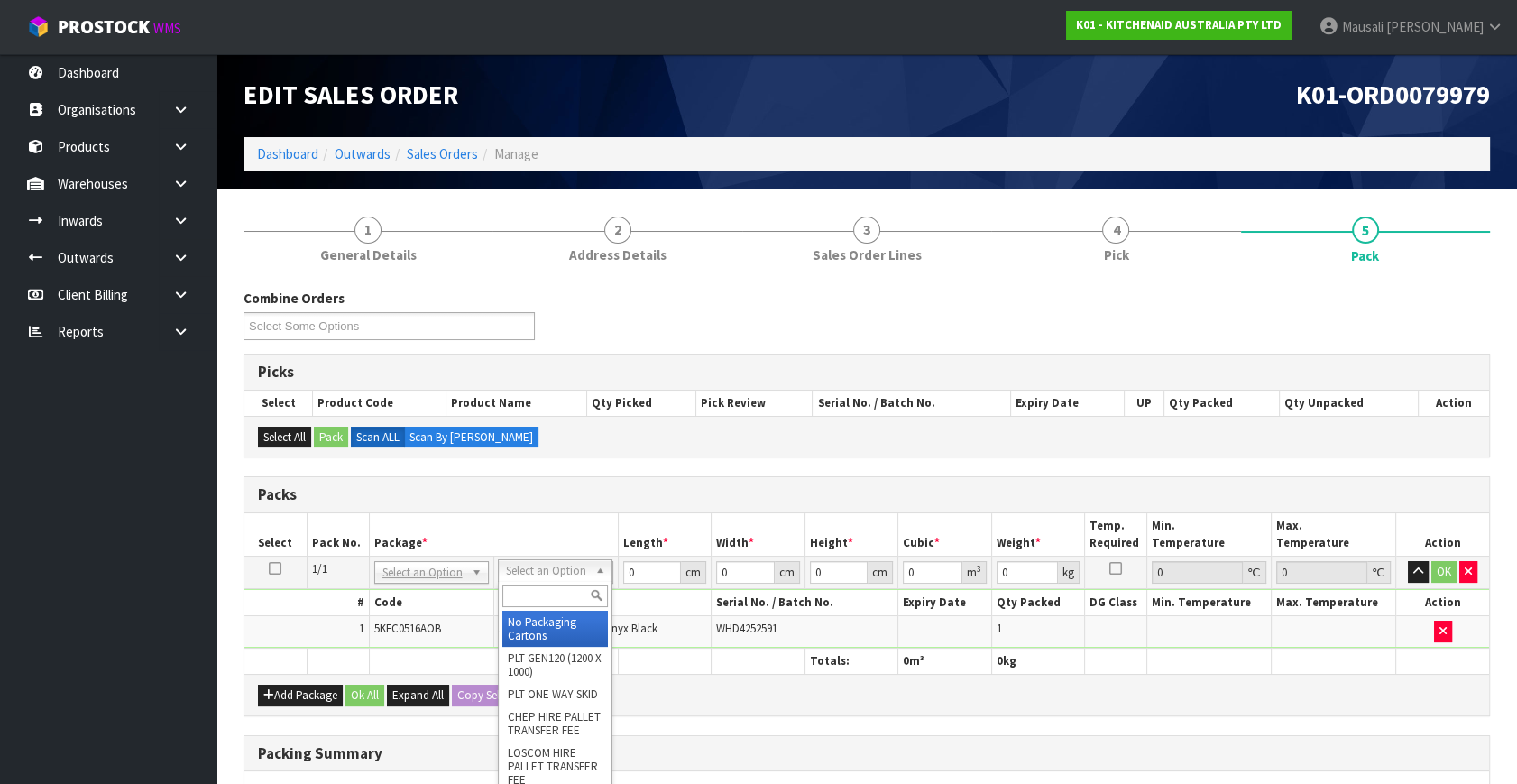
click at [547, 604] on input "text" at bounding box center [555, 595] width 105 height 23
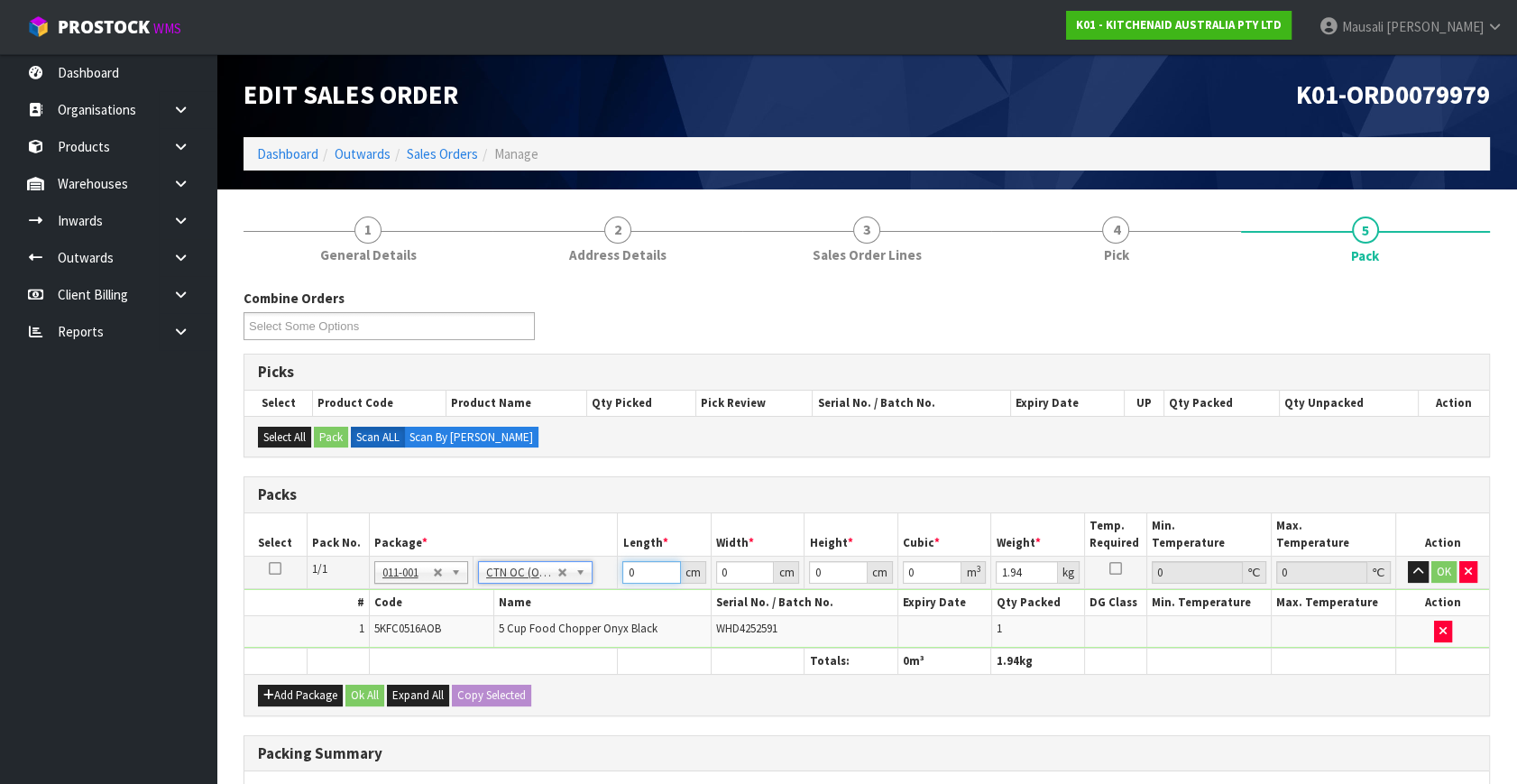
drag, startPoint x: 646, startPoint y: 560, endPoint x: 578, endPoint y: 600, distance: 78.9
click at [579, 601] on tbody "1/1 NONE 007-001 007-002 007-004 007-009 007-013 007-014 007-015 007-017 007-01…" at bounding box center [867, 602] width 1245 height 92
click at [349, 689] on button "Ok All" at bounding box center [365, 695] width 39 height 22
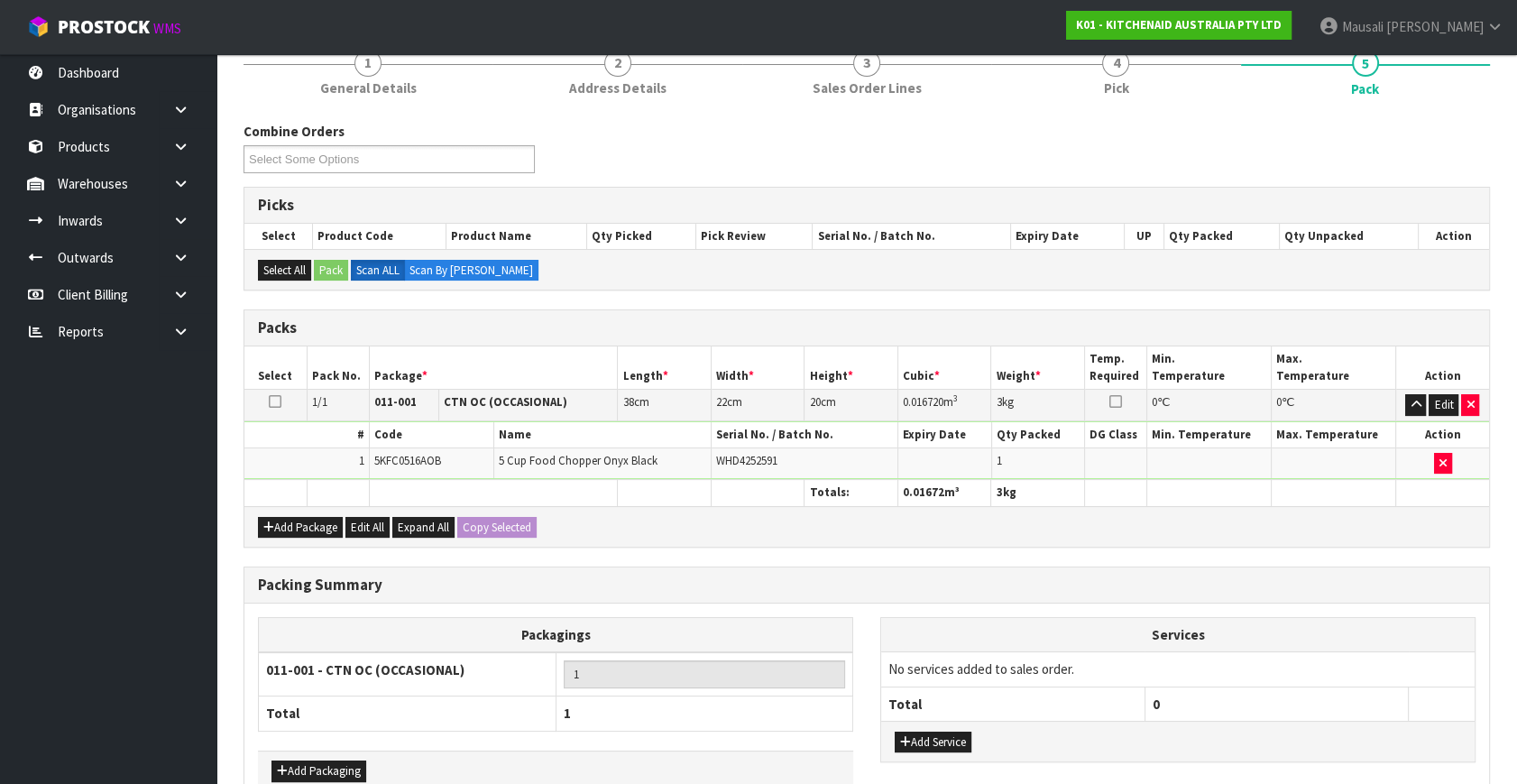
scroll to position [269, 0]
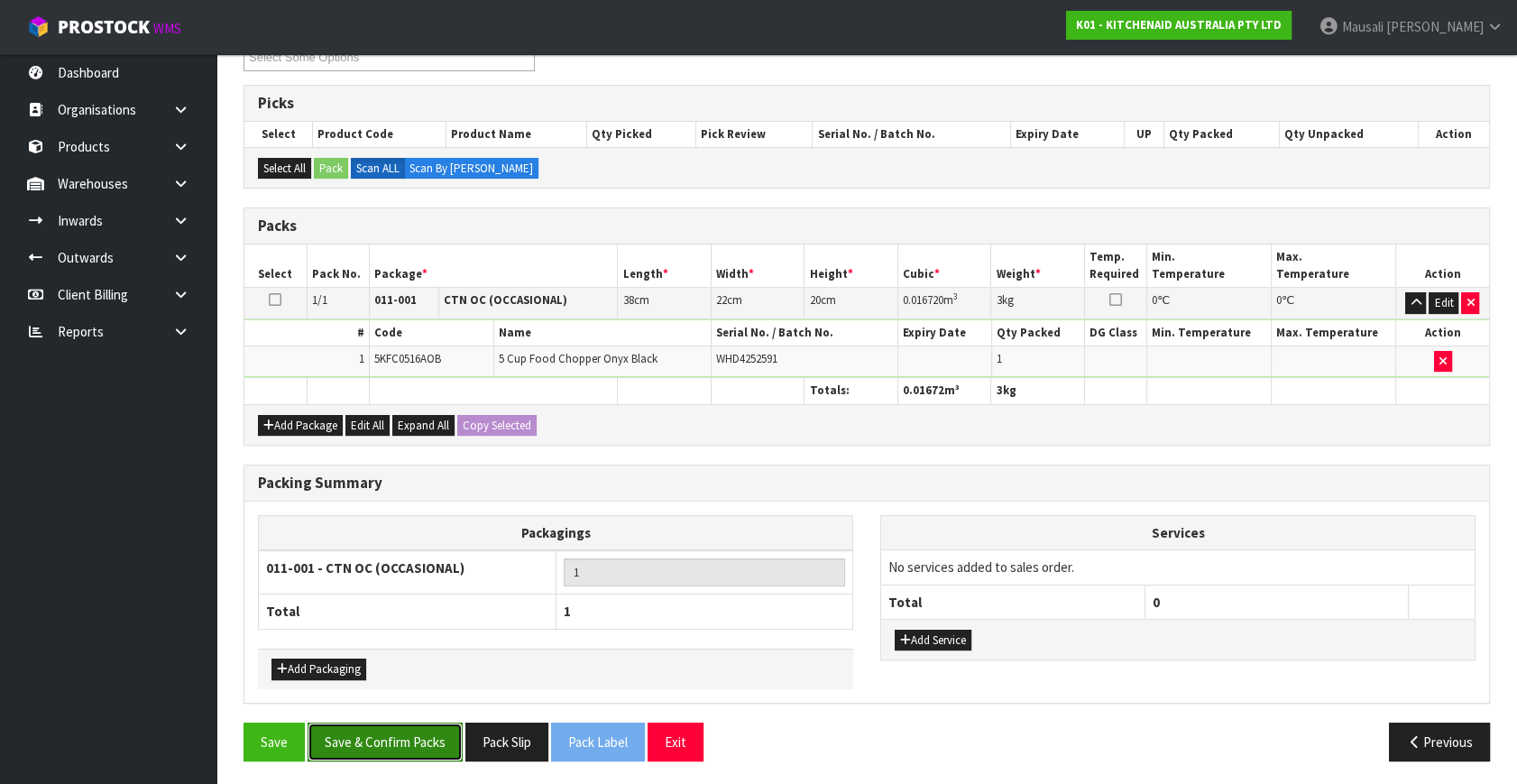
click at [396, 732] on button "Save & Confirm Packs" at bounding box center [385, 742] width 155 height 39
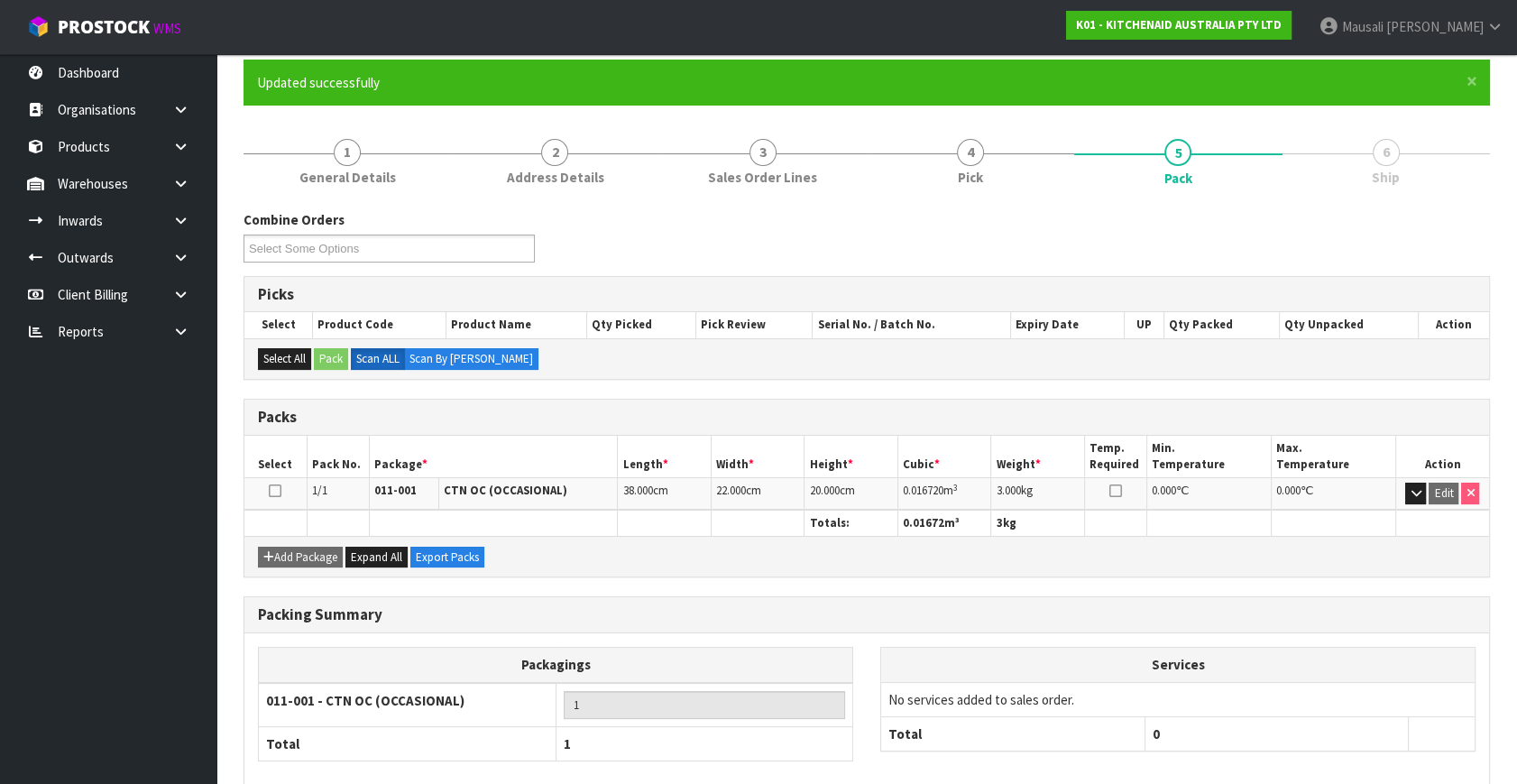
scroll to position [235, 0]
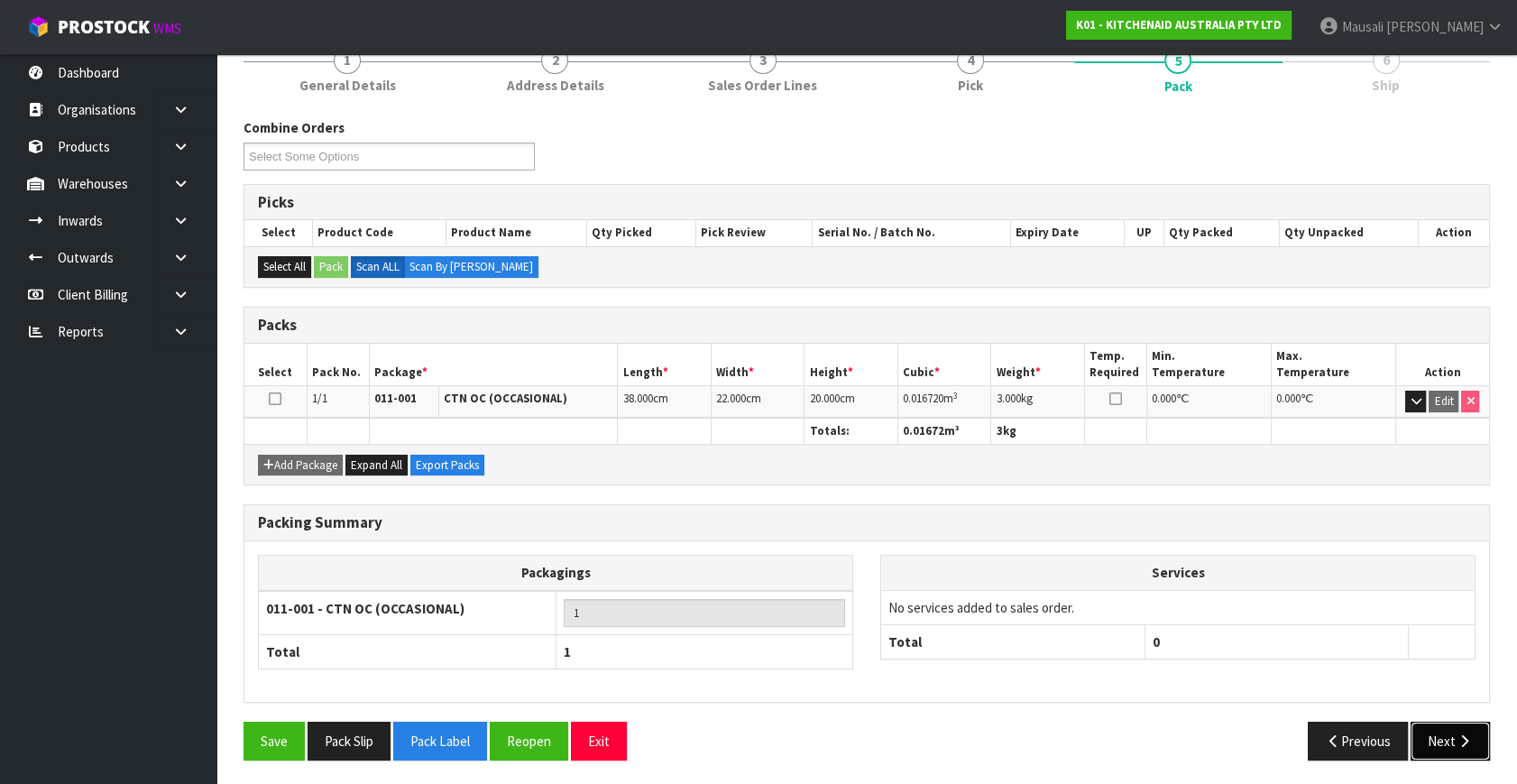
click at [1430, 736] on button "Next" at bounding box center [1450, 741] width 79 height 39
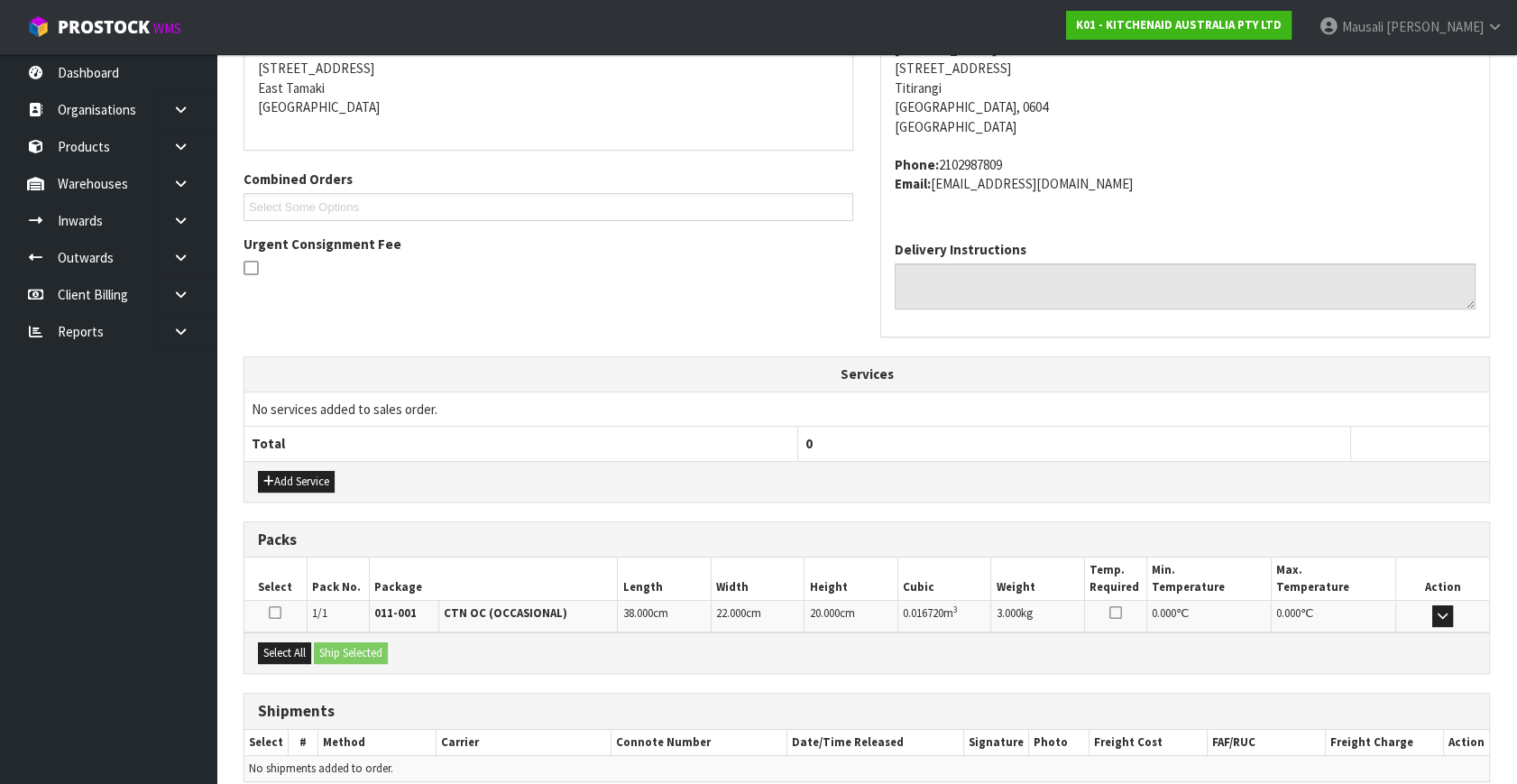
scroll to position [443, 0]
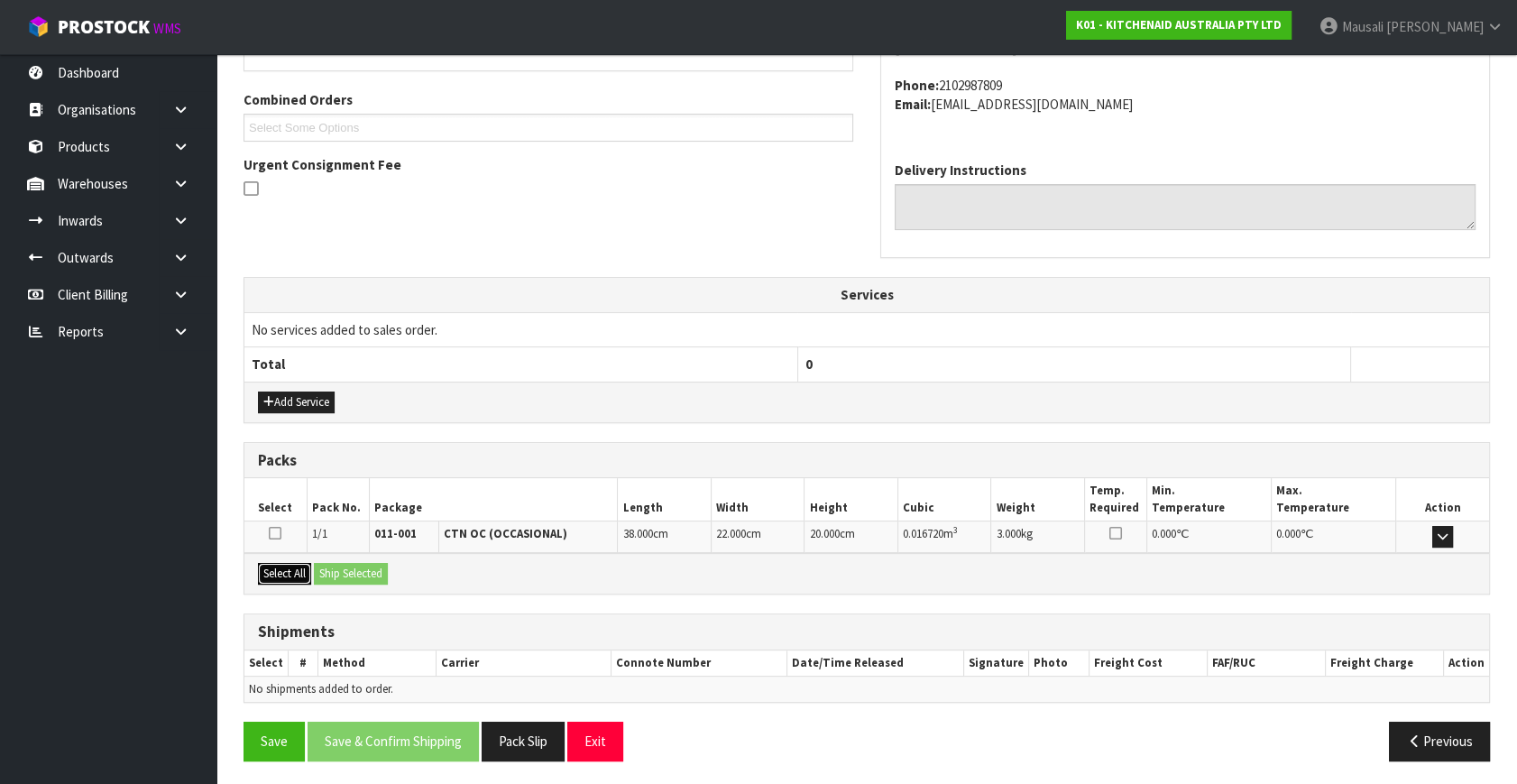
drag, startPoint x: 290, startPoint y: 572, endPoint x: 404, endPoint y: 572, distance: 114.0
click at [300, 571] on button "Select All" at bounding box center [284, 573] width 54 height 22
click at [388, 569] on button "Ship Selected" at bounding box center [351, 573] width 74 height 22
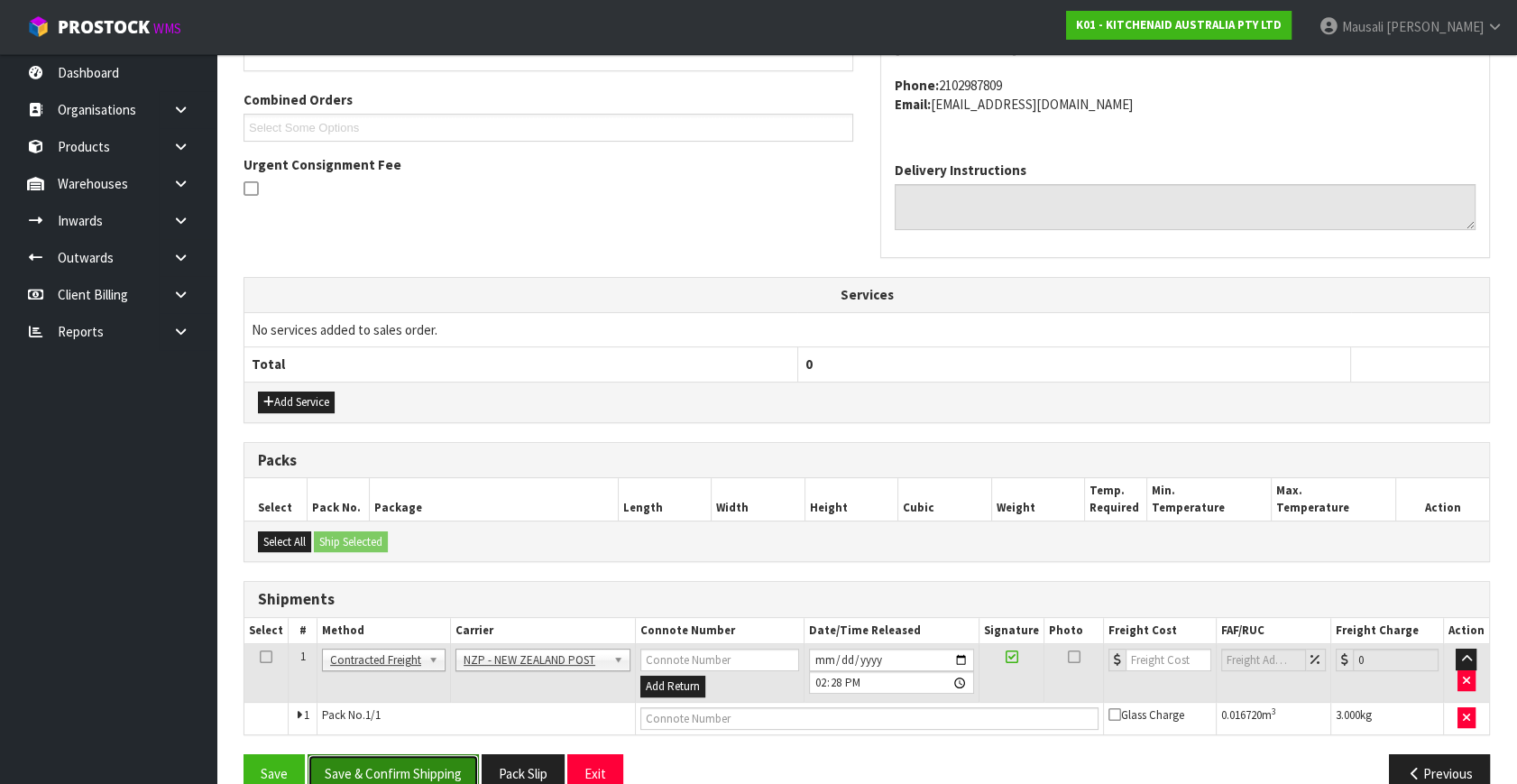
drag, startPoint x: 436, startPoint y: 765, endPoint x: 445, endPoint y: 760, distance: 10.3
click at [438, 763] on button "Save & Confirm Shipping" at bounding box center [393, 773] width 171 height 39
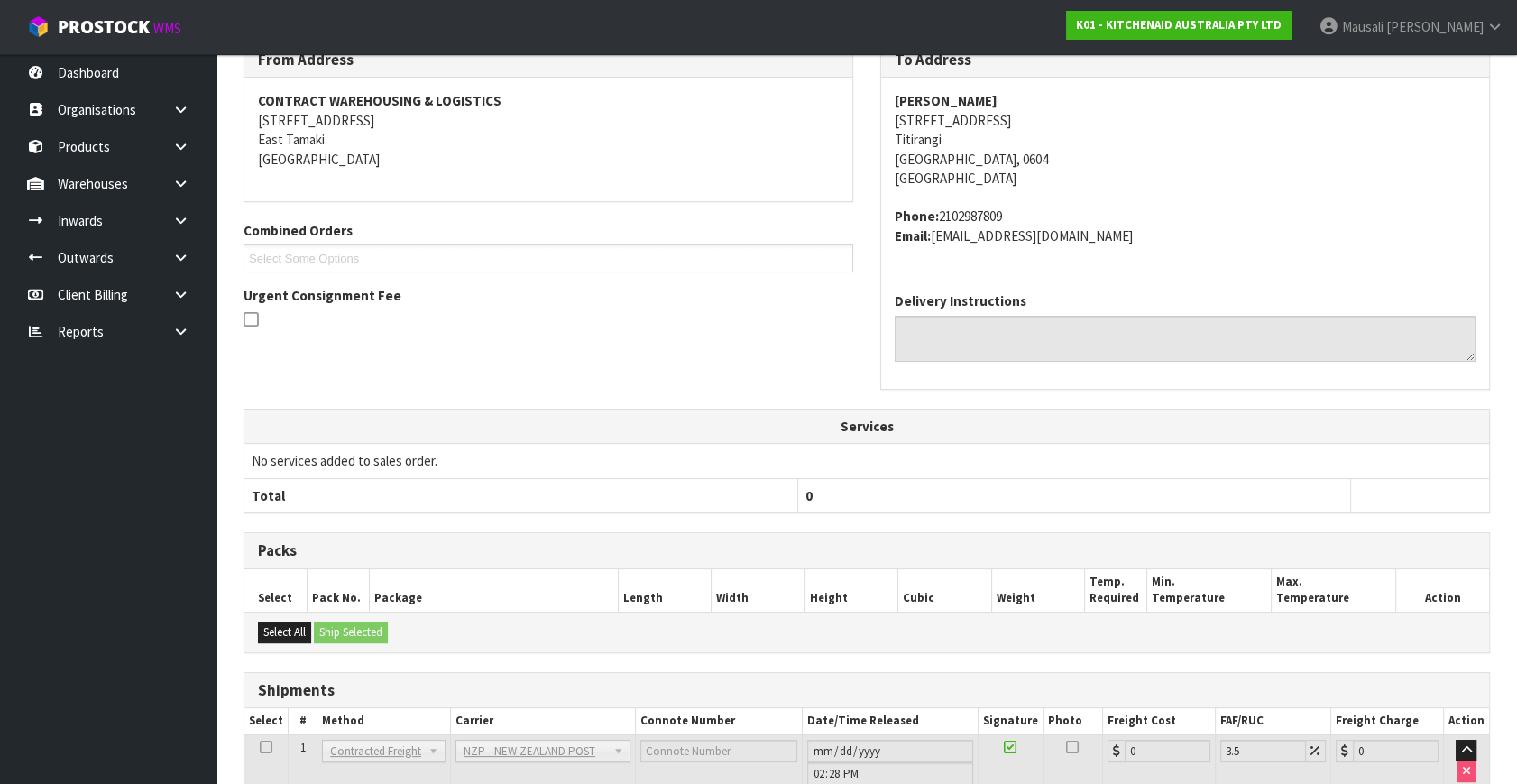
scroll to position [451, 0]
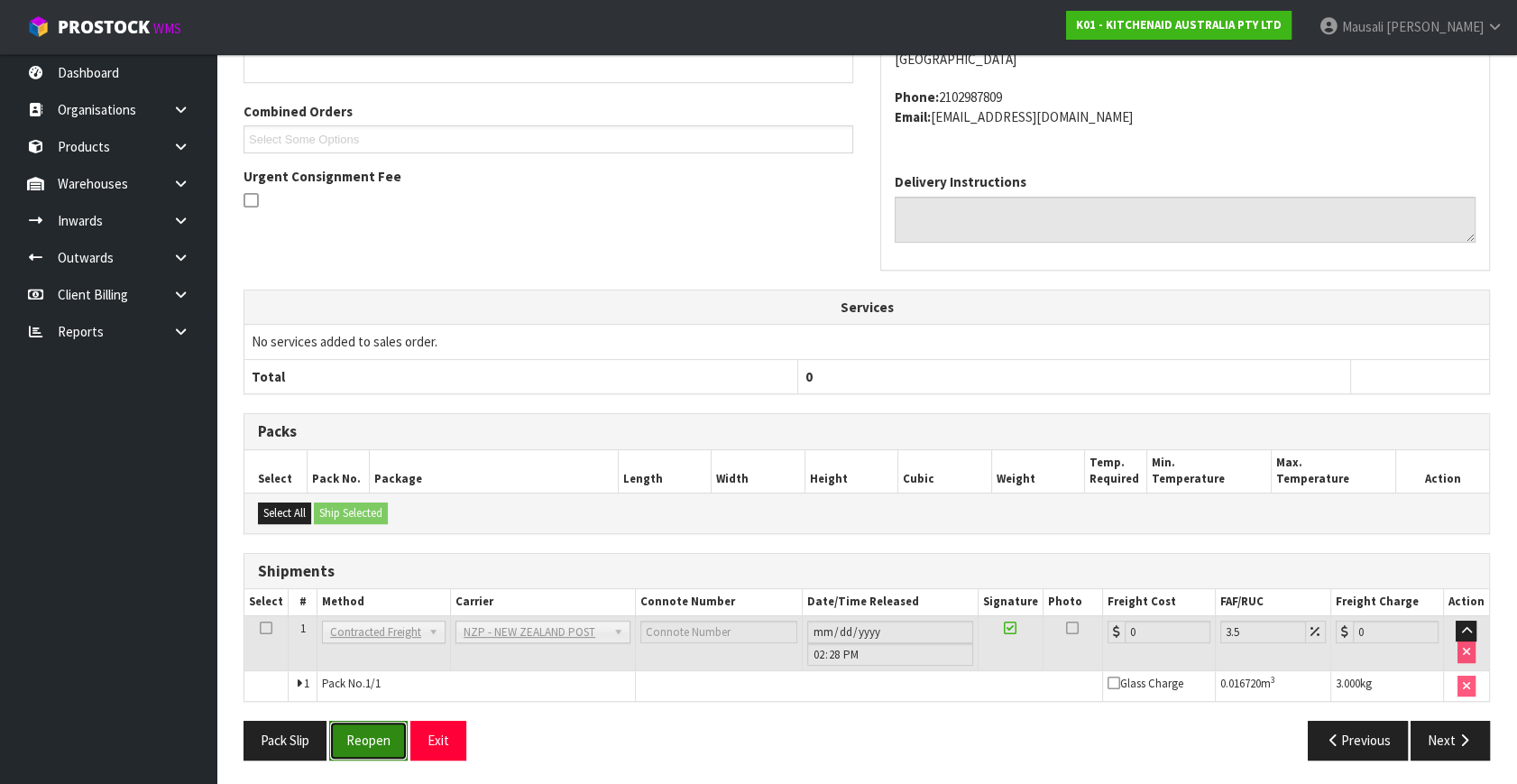
click at [386, 742] on button "Reopen" at bounding box center [369, 740] width 79 height 39
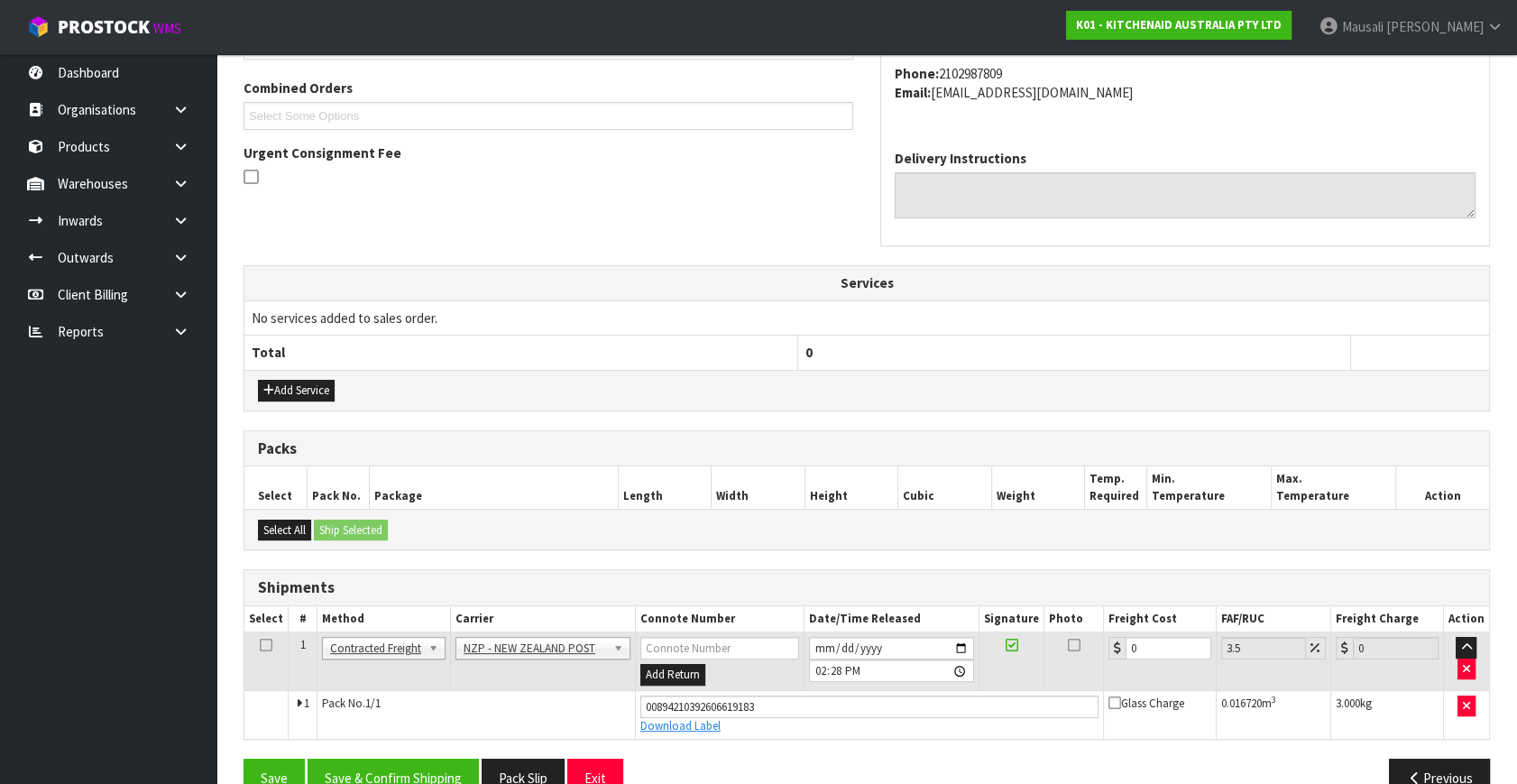
scroll to position [493, 0]
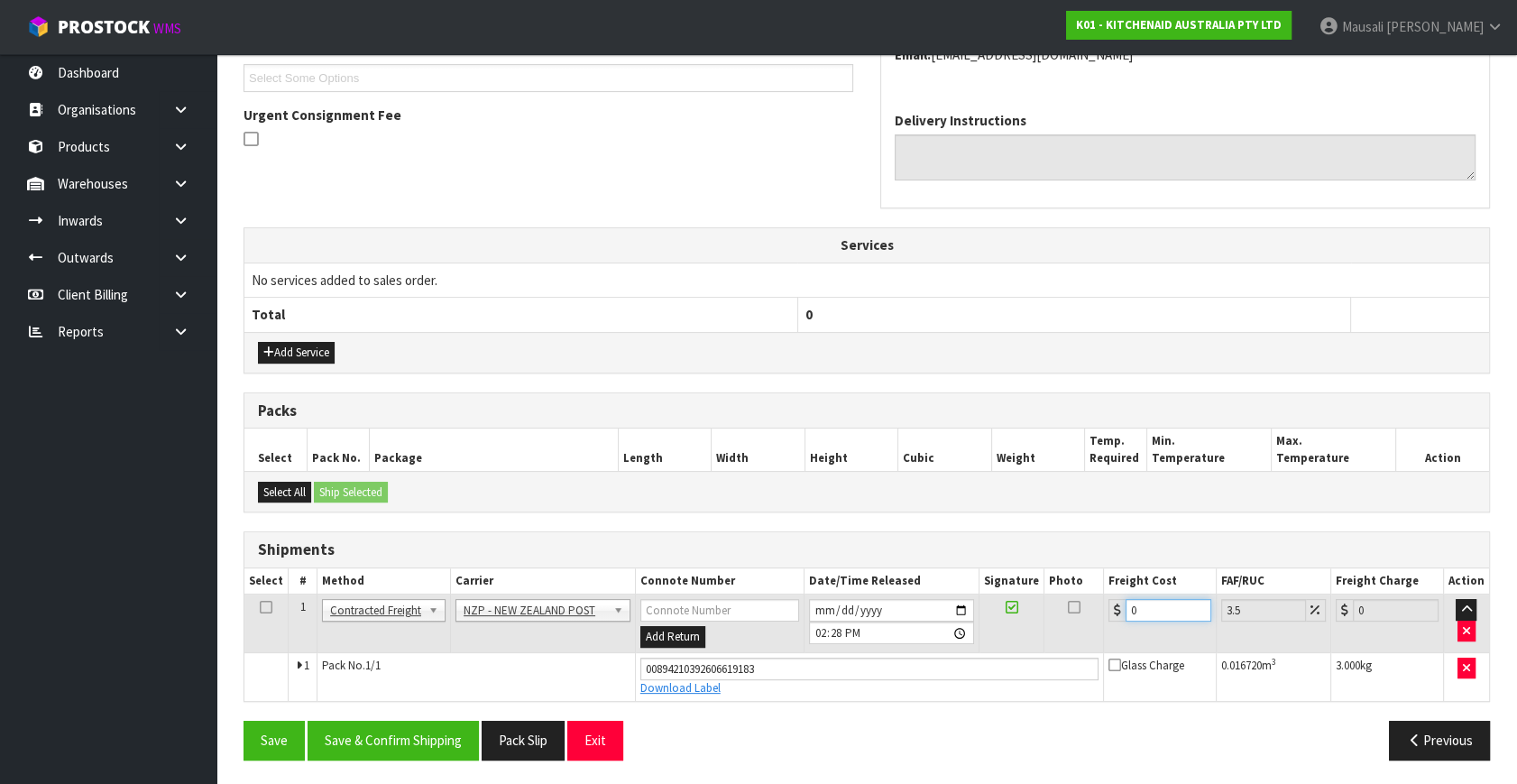
drag, startPoint x: 1143, startPoint y: 604, endPoint x: 1081, endPoint y: 638, distance: 70.7
click at [1081, 638] on tr "1 Client Local Pickup Customer Local Pickup Company Freight Contracted Freight …" at bounding box center [867, 623] width 1245 height 58
click at [387, 730] on button "Save & Confirm Shipping" at bounding box center [393, 740] width 171 height 39
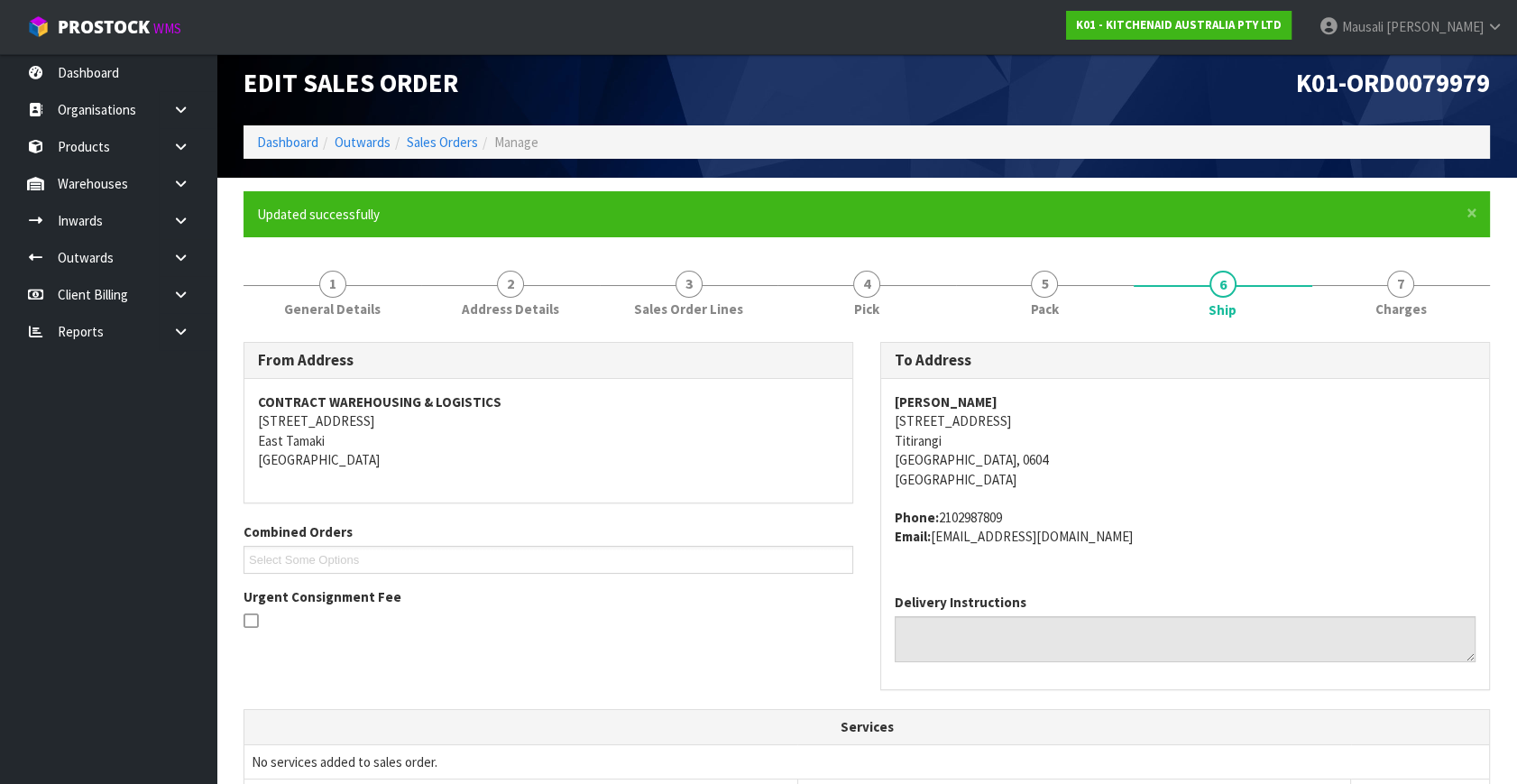
scroll to position [0, 0]
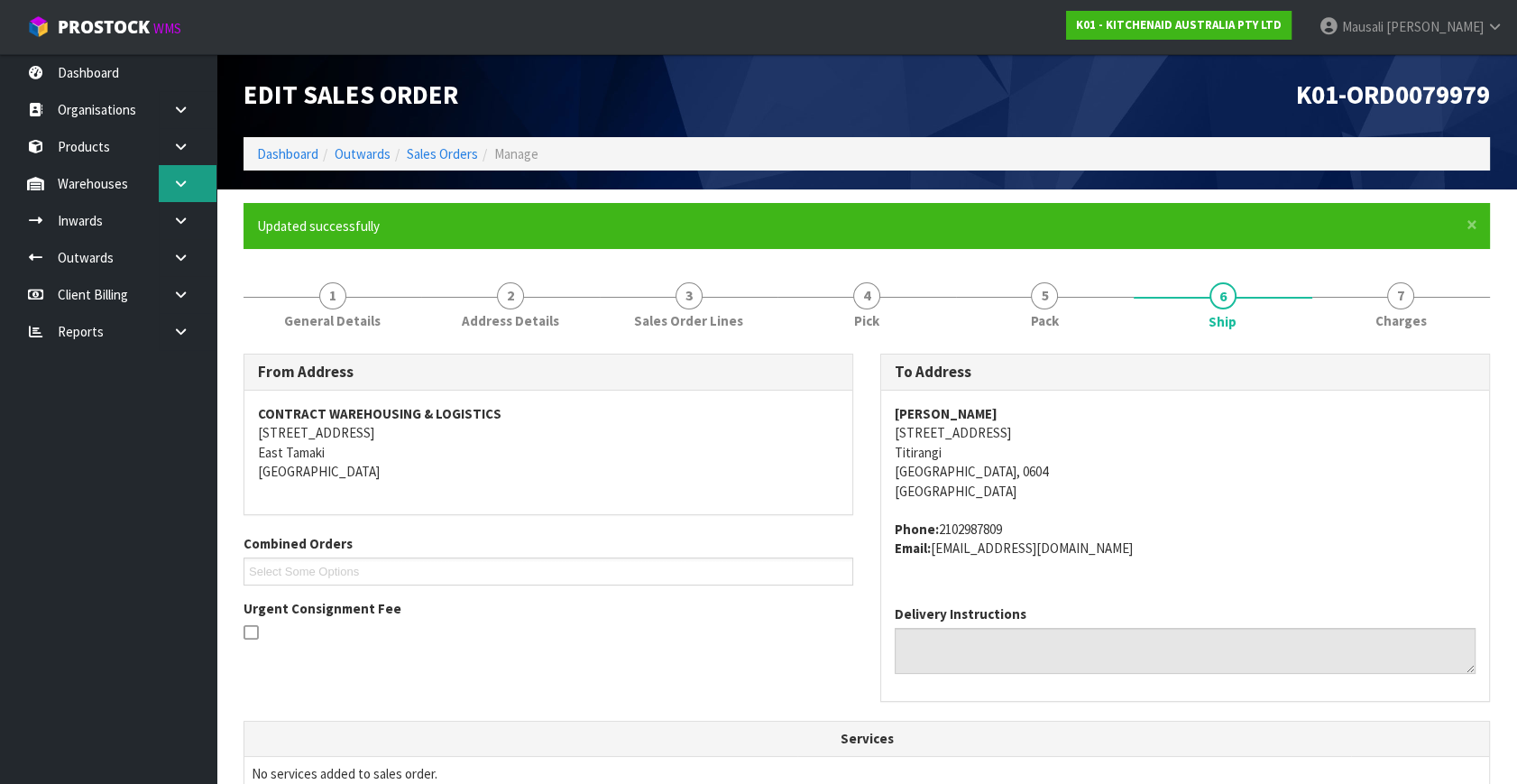
click at [183, 179] on icon at bounding box center [181, 184] width 17 height 13
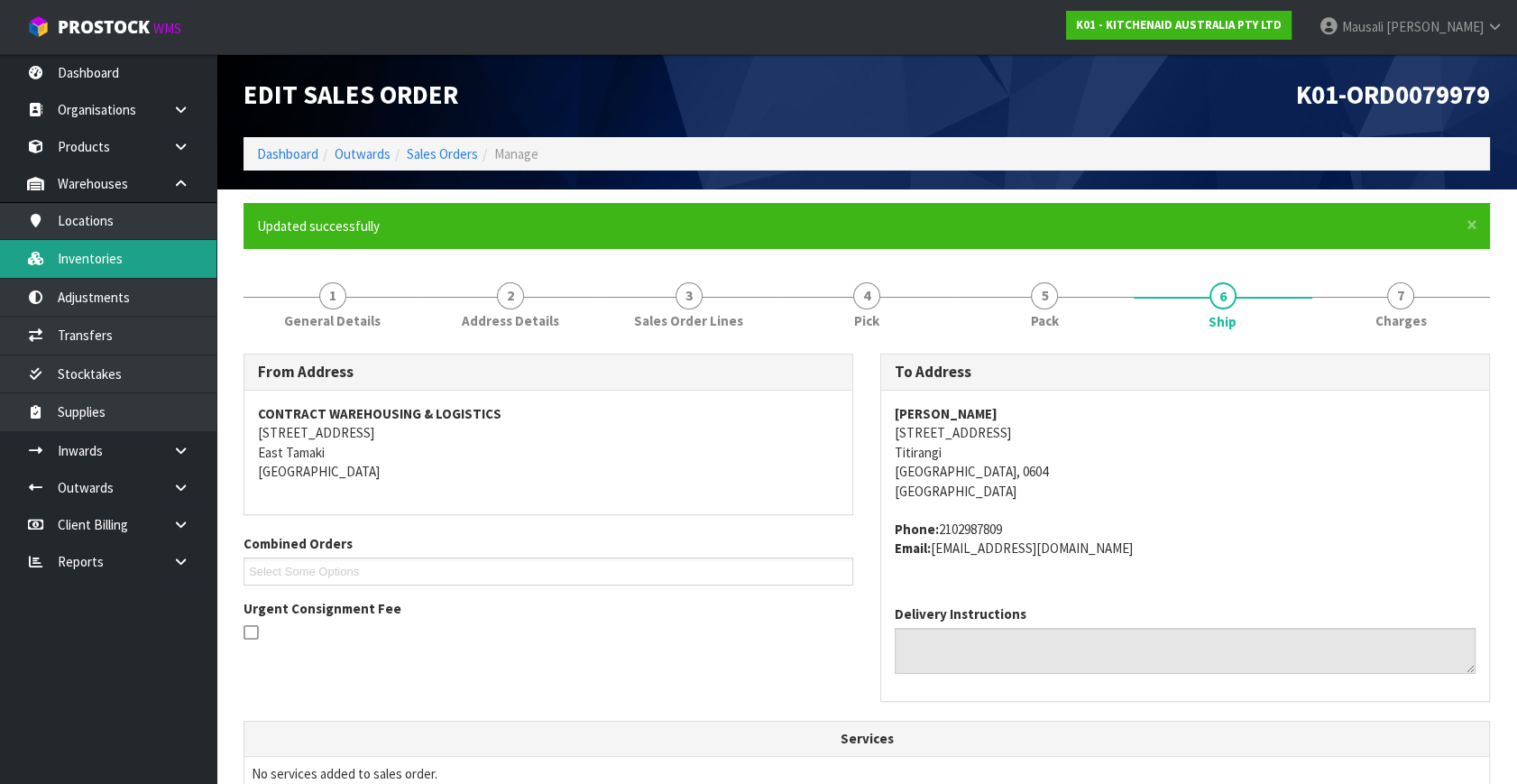
click at [134, 269] on link "Inventories" at bounding box center [108, 258] width 216 height 37
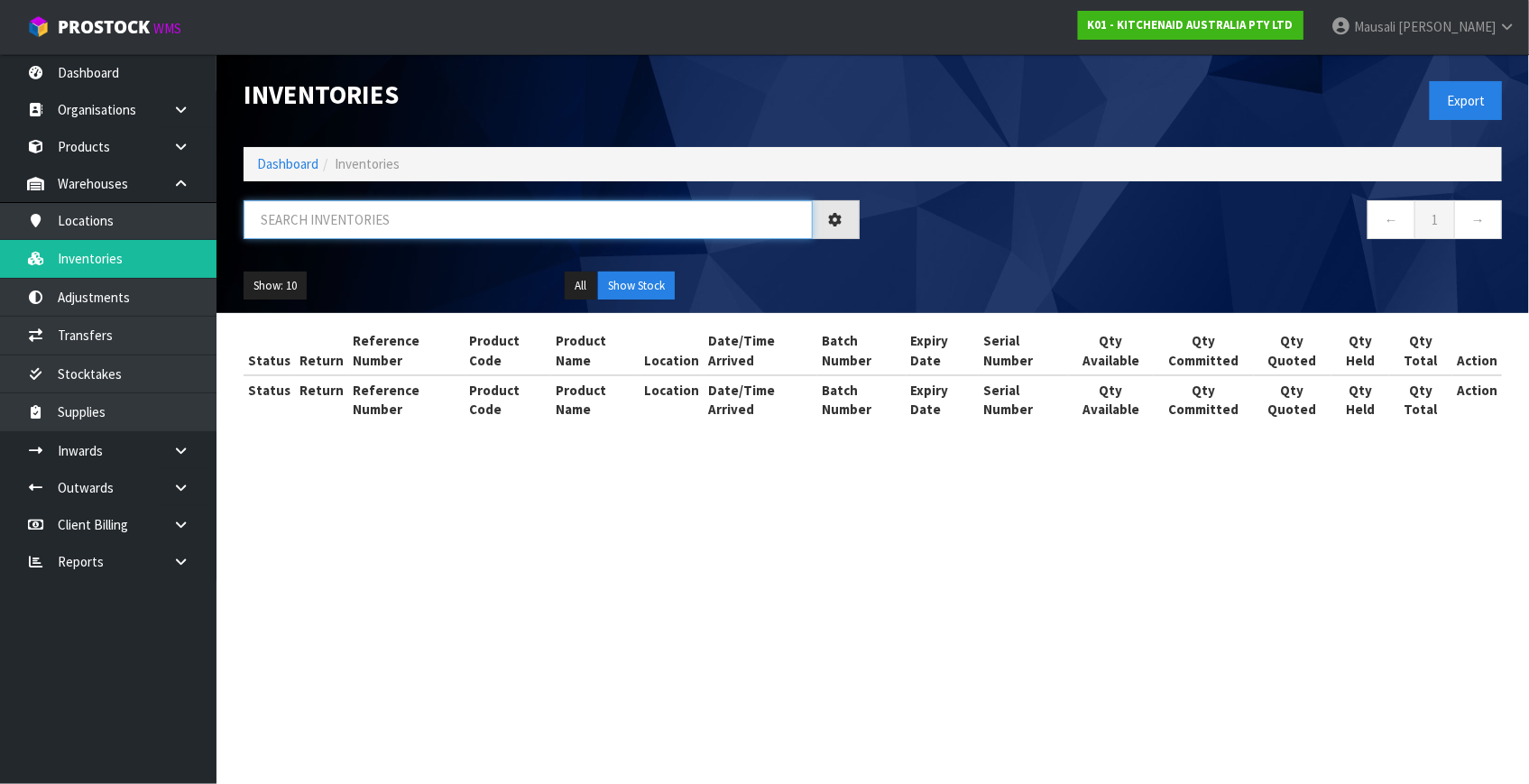
click at [451, 220] on input "text" at bounding box center [528, 219] width 569 height 39
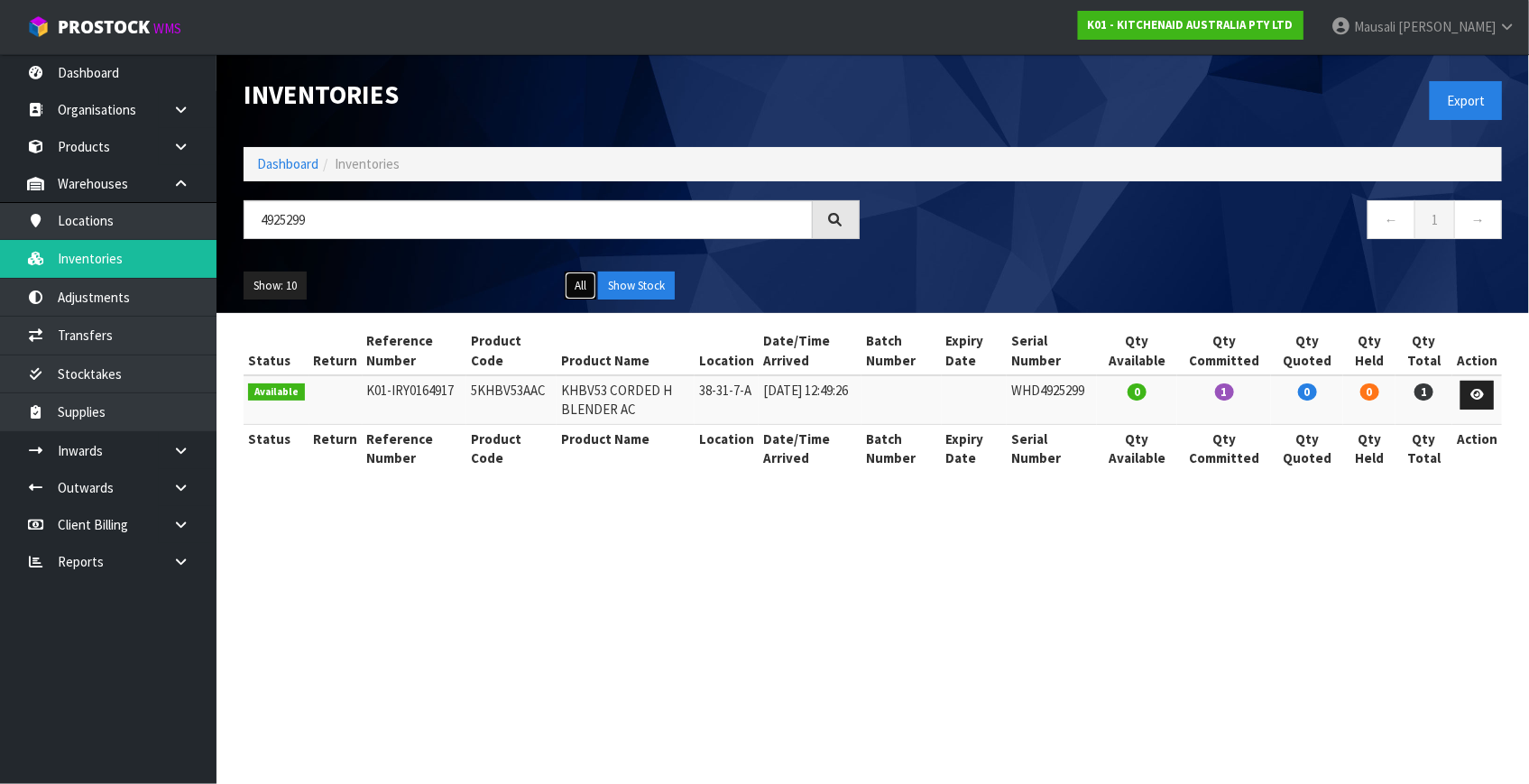
click at [581, 282] on button "All" at bounding box center [580, 286] width 32 height 29
click at [635, 291] on button "Show Stock" at bounding box center [637, 286] width 77 height 29
click at [1479, 396] on icon at bounding box center [1476, 394] width 13 height 11
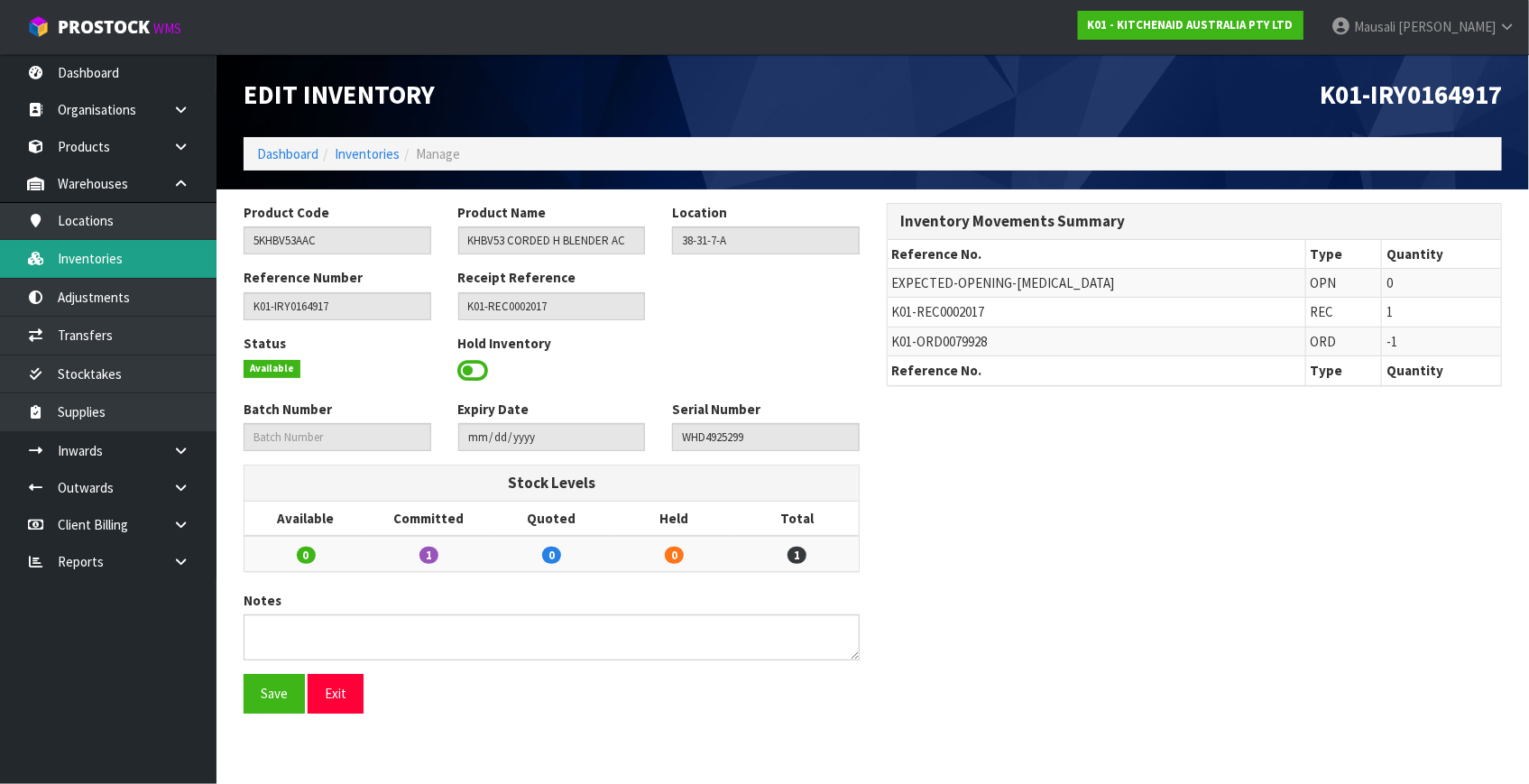
click at [122, 266] on link "Inventories" at bounding box center [108, 258] width 216 height 37
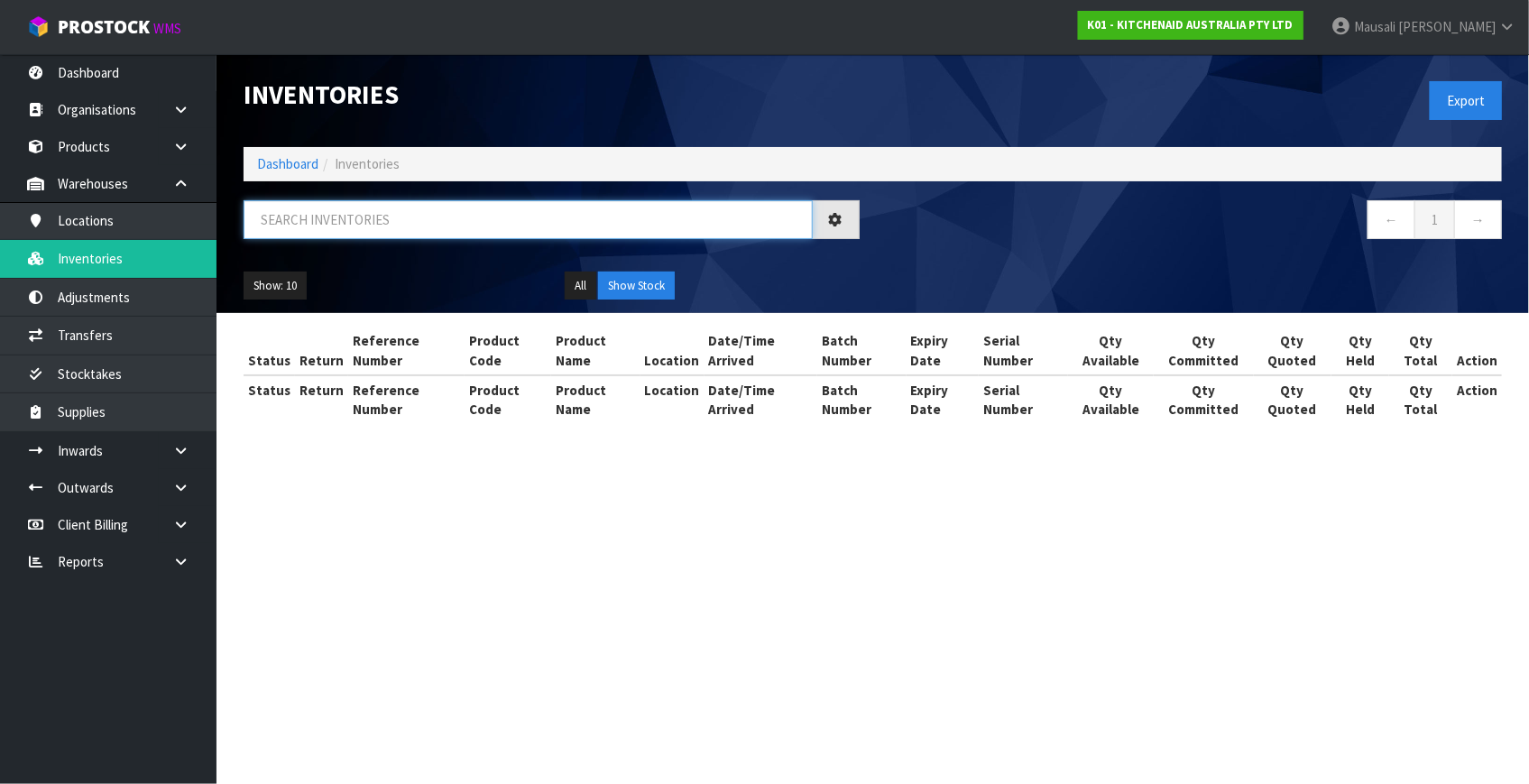
click at [311, 211] on input "text" at bounding box center [528, 219] width 569 height 39
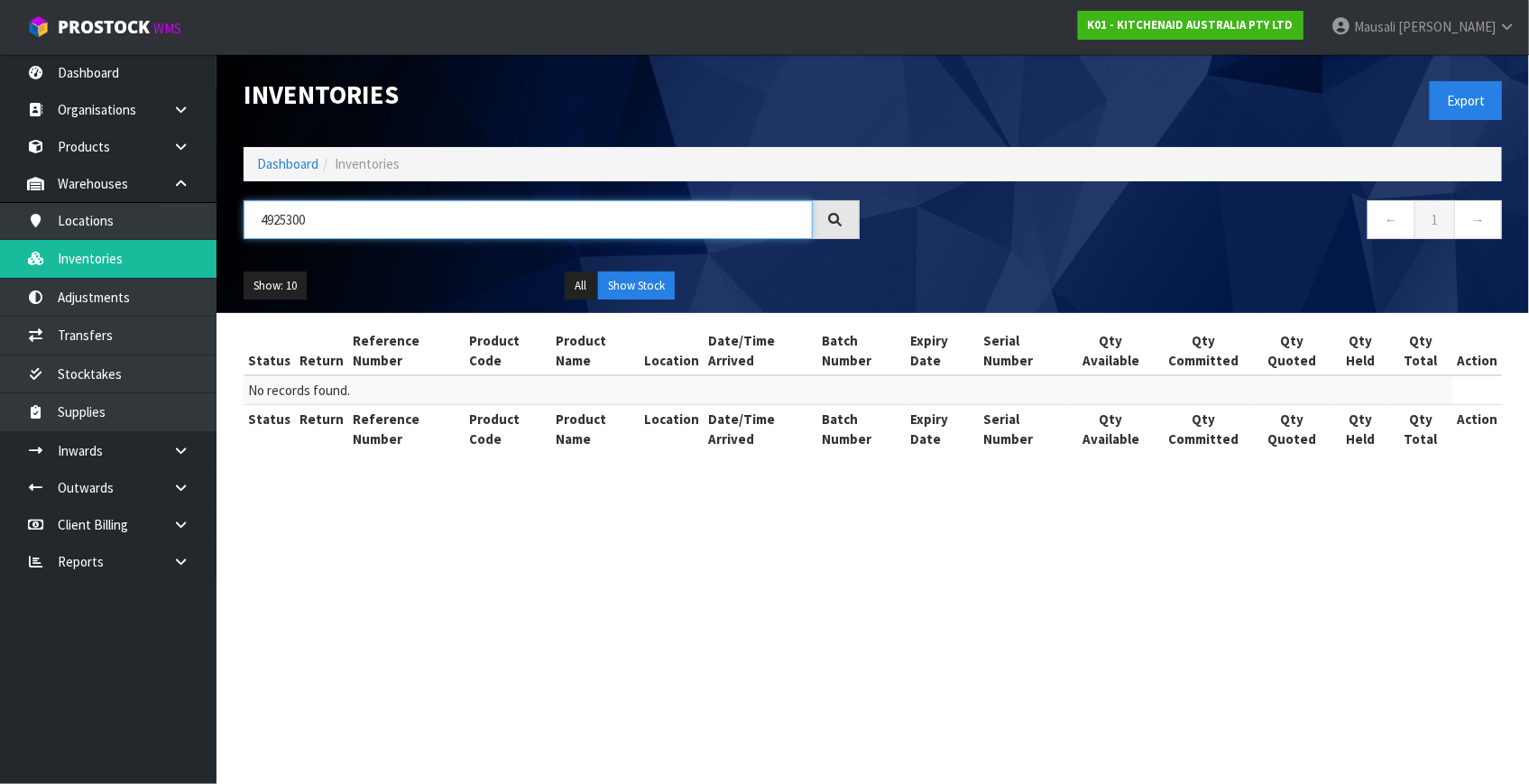
click at [301, 217] on input "4925300" at bounding box center [528, 219] width 569 height 39
drag, startPoint x: 245, startPoint y: 216, endPoint x: 446, endPoint y: 216, distance: 201.0
click at [446, 216] on input "4925300" at bounding box center [528, 219] width 569 height 39
click at [583, 280] on button "All" at bounding box center [580, 286] width 32 height 29
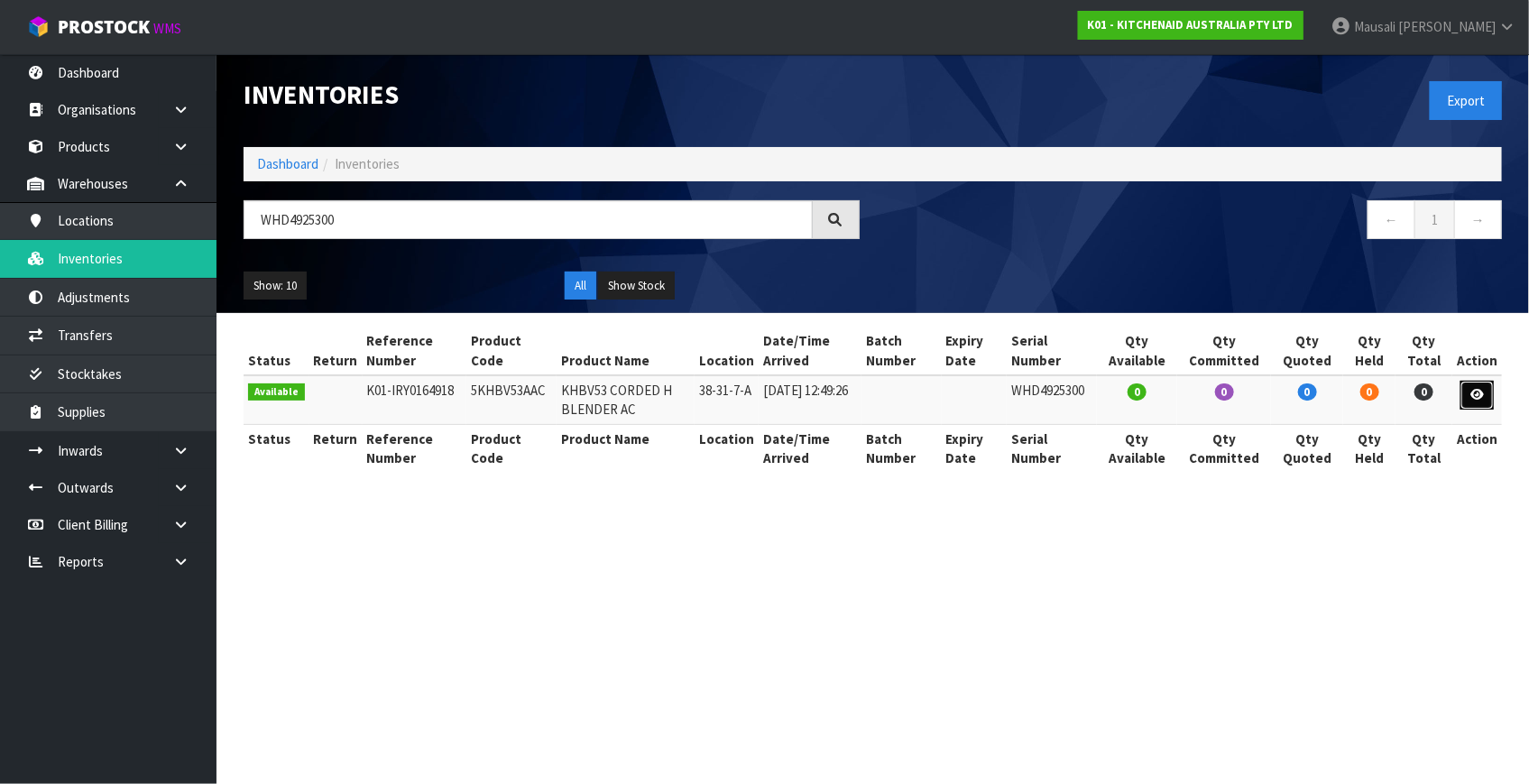
click at [1478, 394] on icon at bounding box center [1476, 394] width 13 height 11
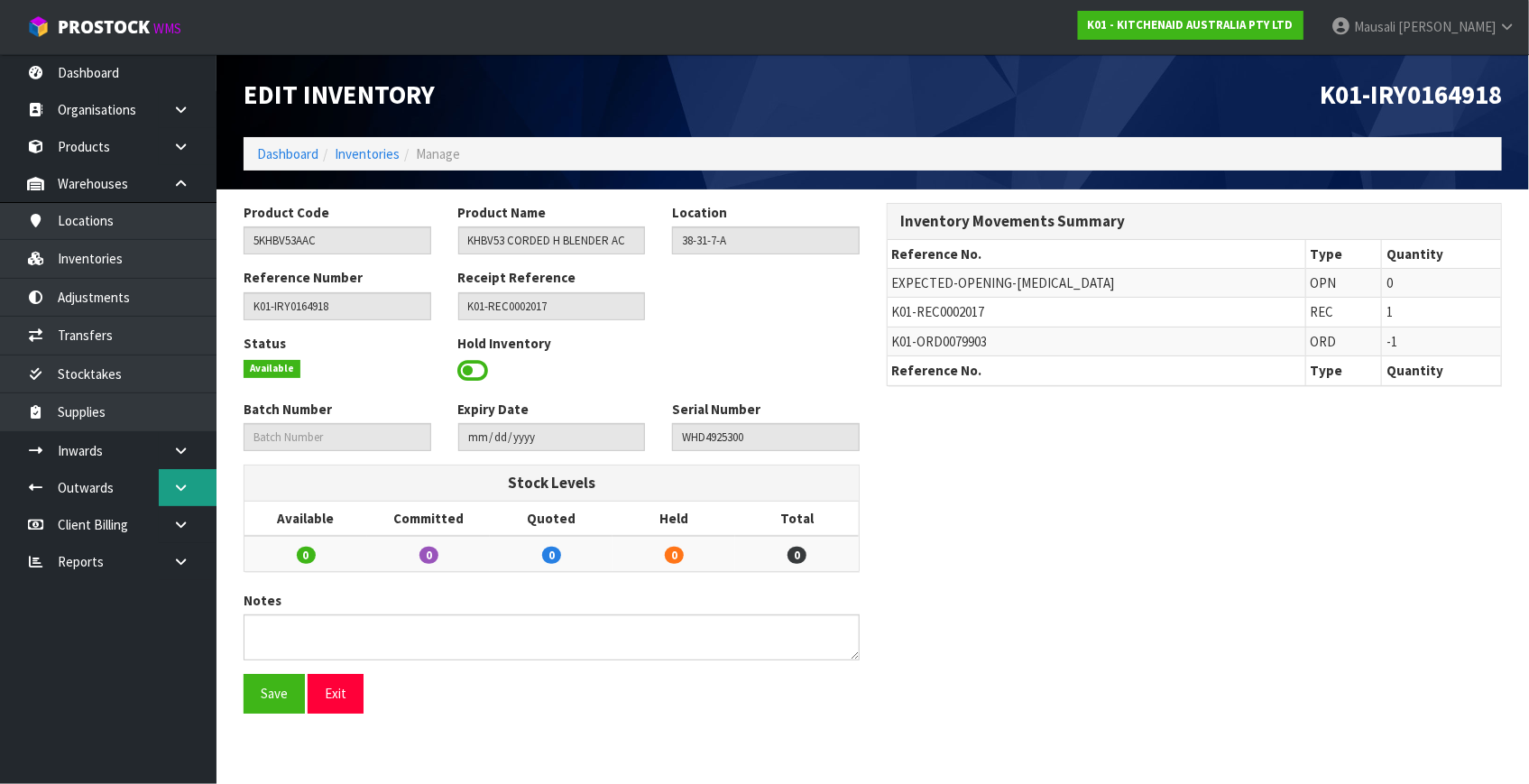
click at [180, 485] on icon at bounding box center [181, 487] width 17 height 13
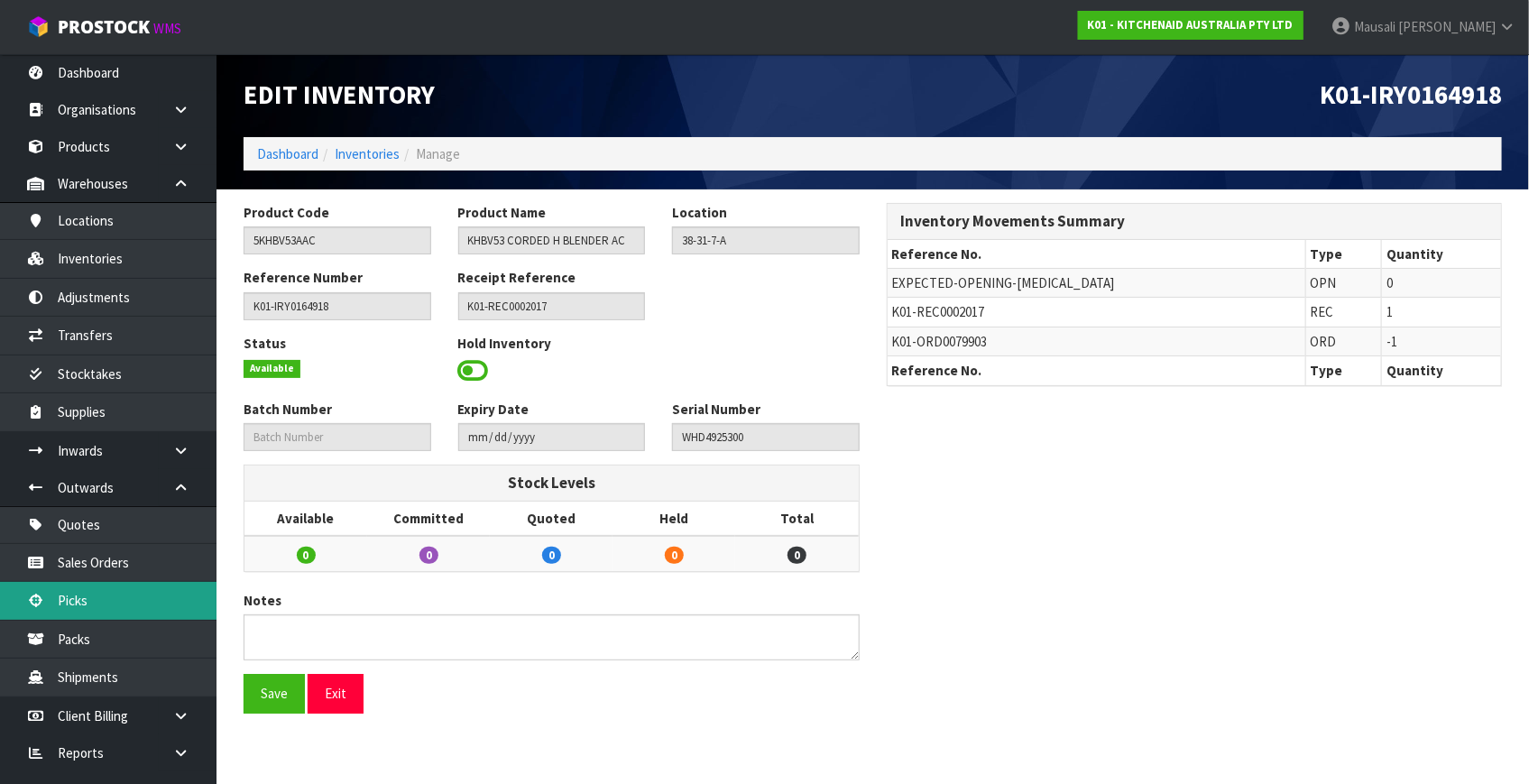
click at [86, 603] on link "Picks" at bounding box center [108, 600] width 216 height 37
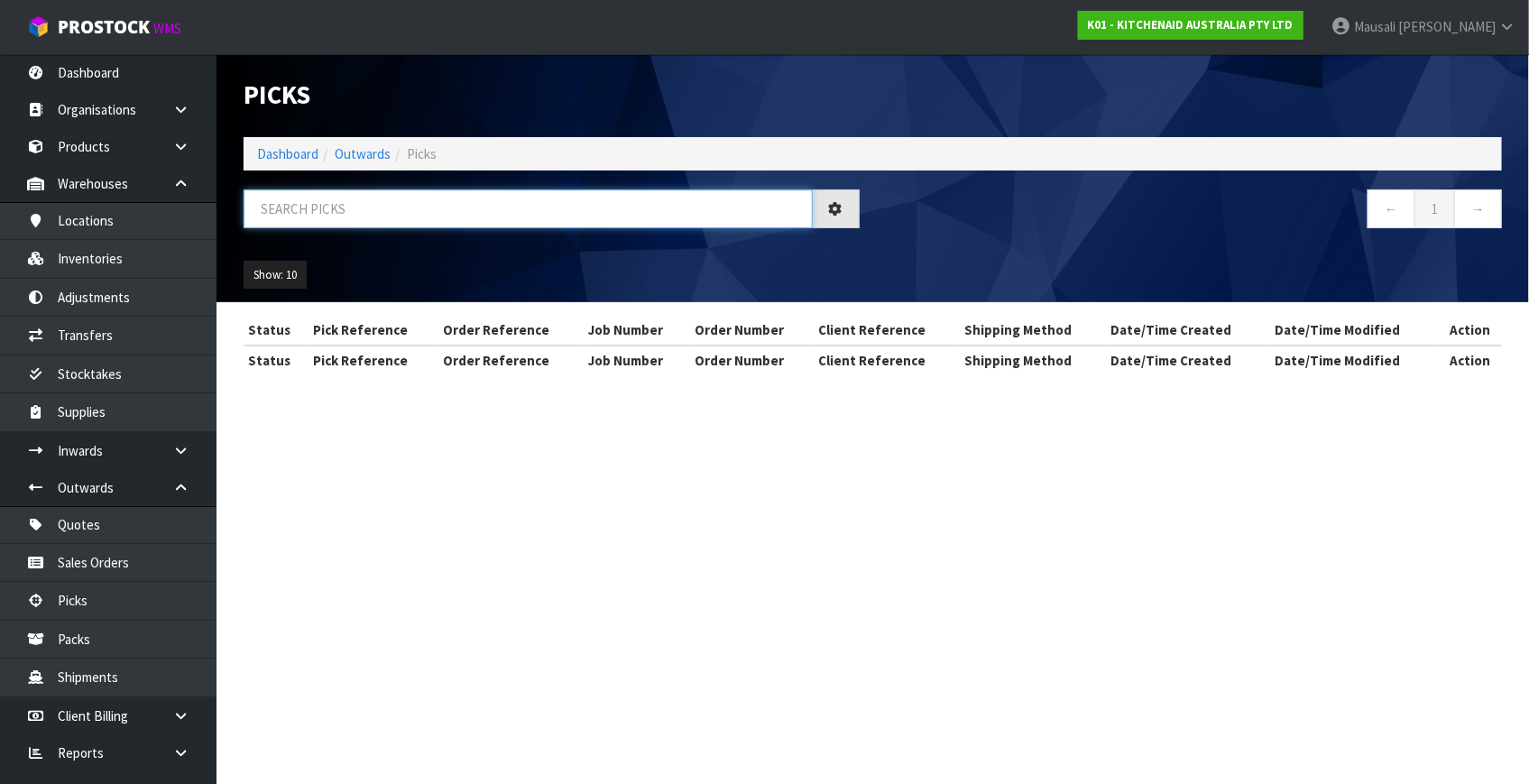
click at [622, 213] on input "text" at bounding box center [528, 209] width 569 height 39
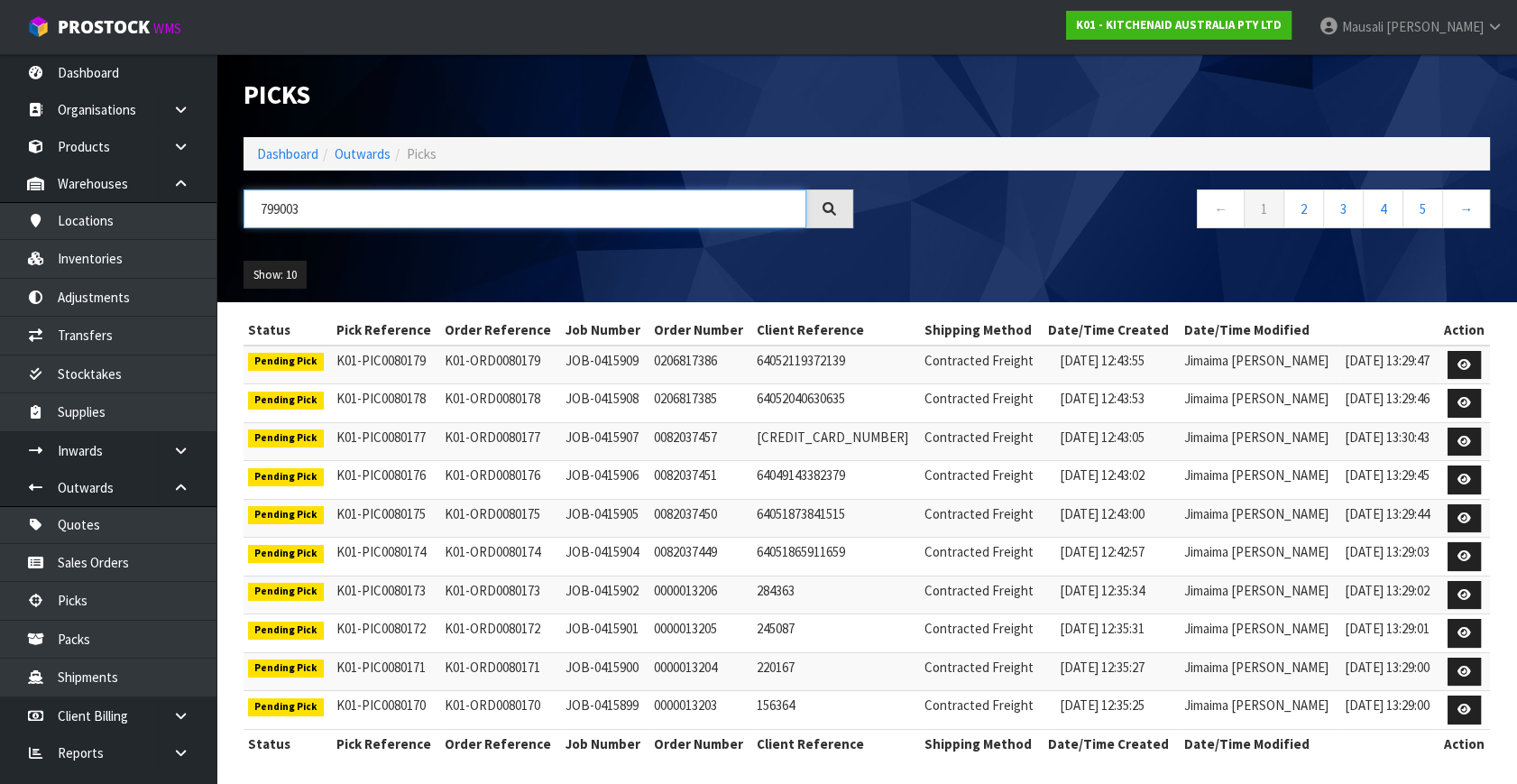
click at [277, 213] on input "799003" at bounding box center [525, 209] width 563 height 39
click at [285, 209] on input "799003" at bounding box center [525, 209] width 563 height 39
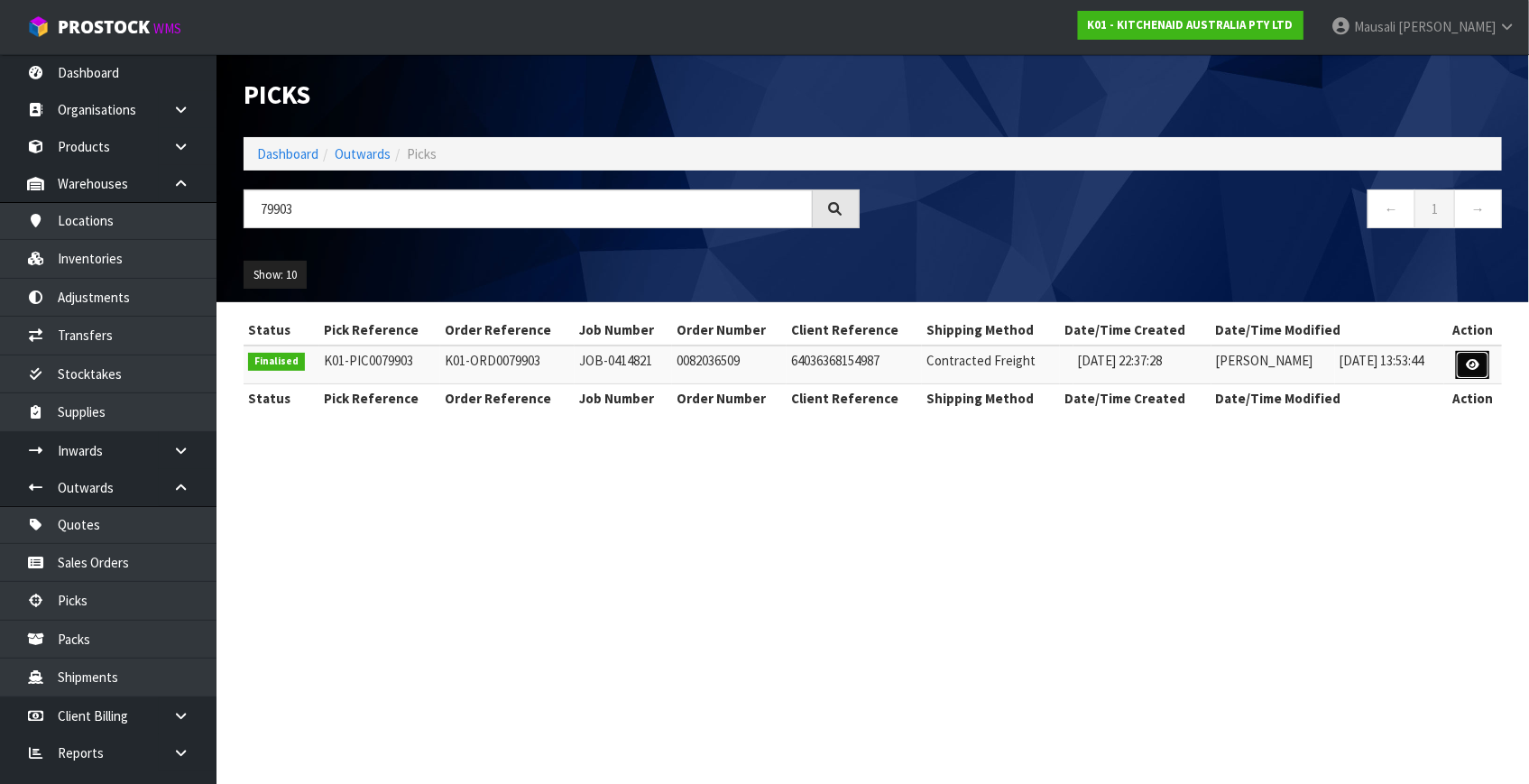
click at [1470, 364] on icon at bounding box center [1473, 365] width 13 height 11
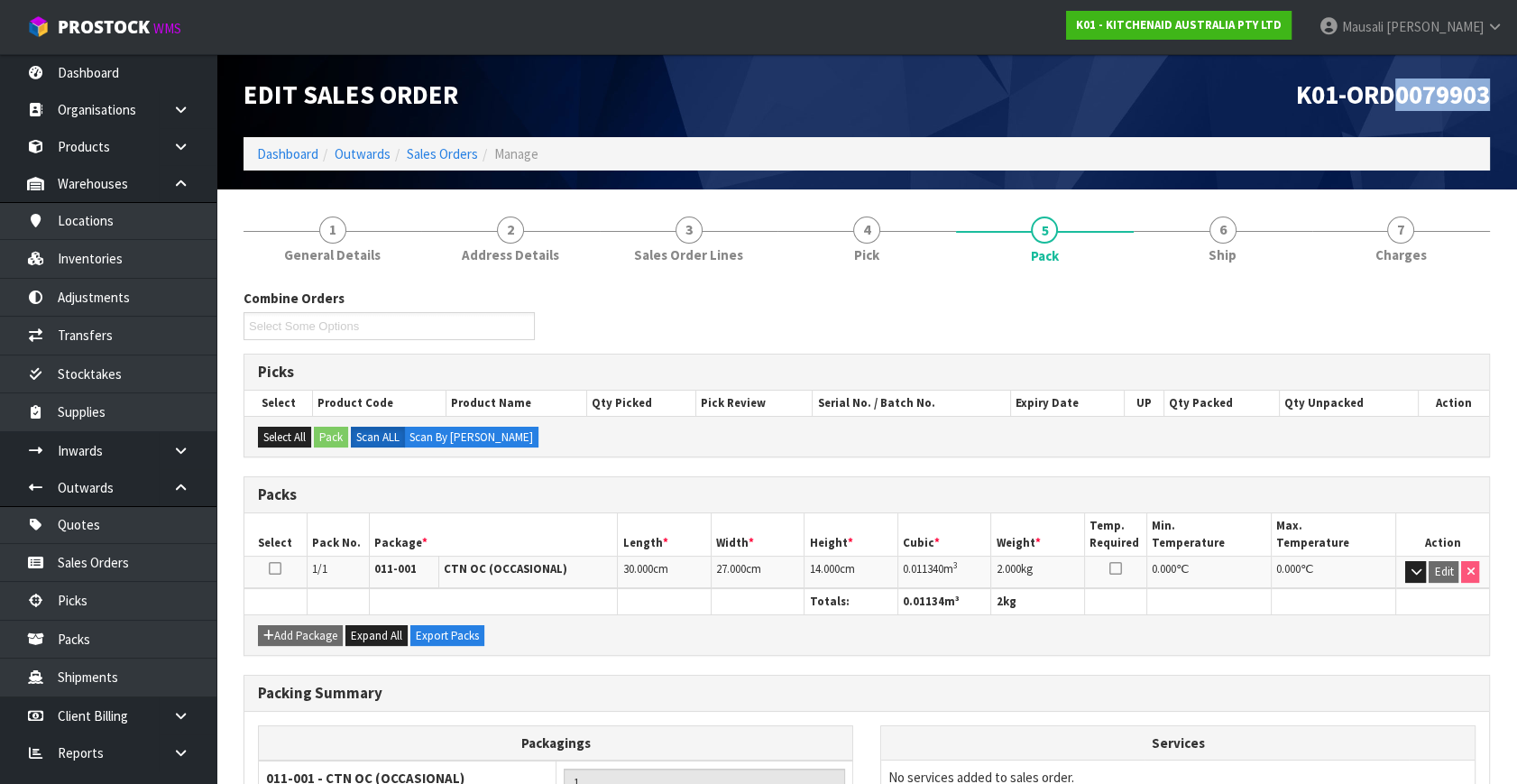
drag, startPoint x: 1397, startPoint y: 101, endPoint x: 1539, endPoint y: 96, distance: 142.1
click at [1517, 96] on html "Toggle navigation ProStock WMS K01 - KITCHENAID AUSTRALIA PTY LTD [PERSON_NAME]…" at bounding box center [758, 392] width 1517 height 784
copy span "0079903"
click at [92, 648] on link "Packs" at bounding box center [108, 638] width 216 height 37
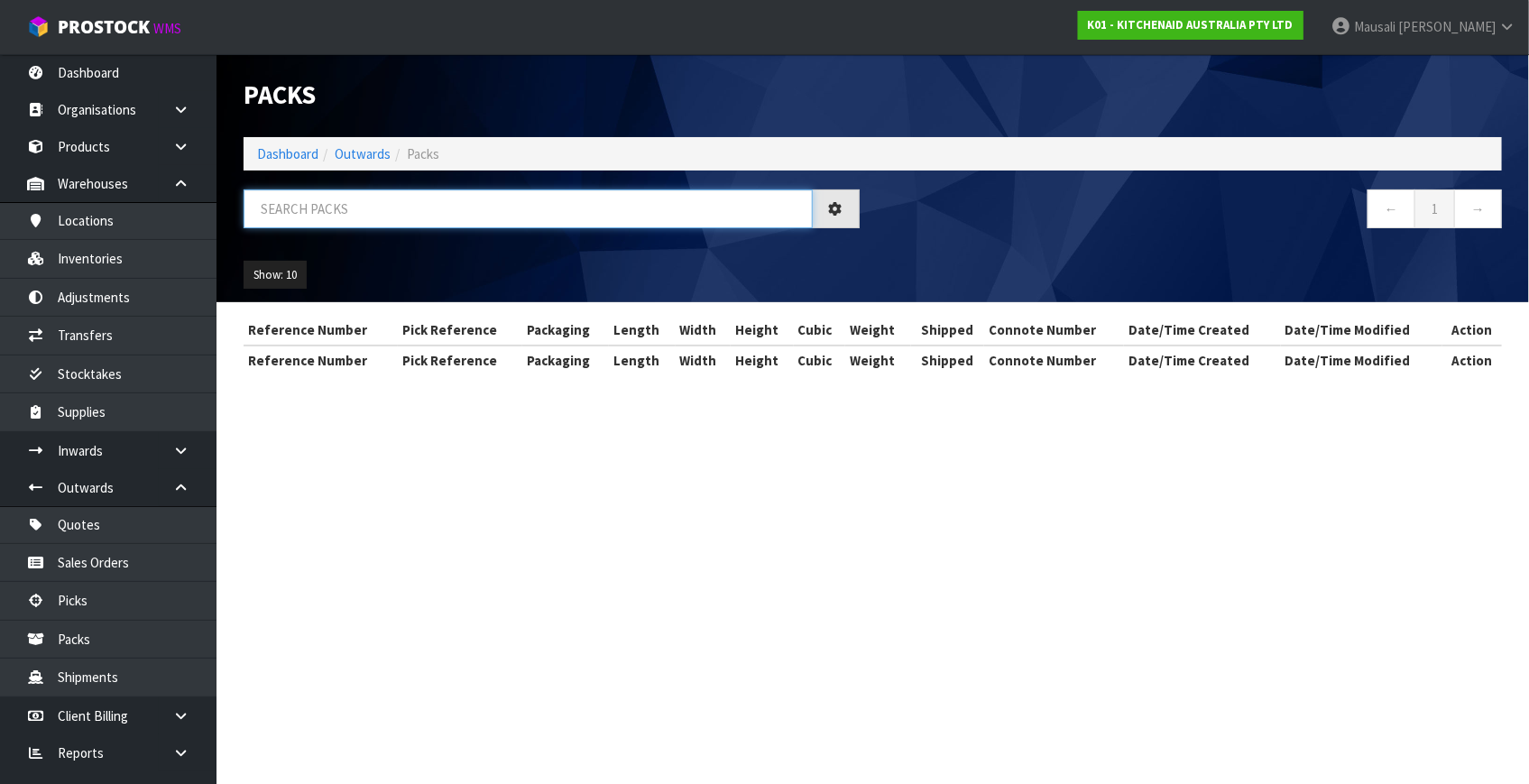
click at [391, 209] on input "text" at bounding box center [528, 209] width 569 height 39
paste input "0079903"
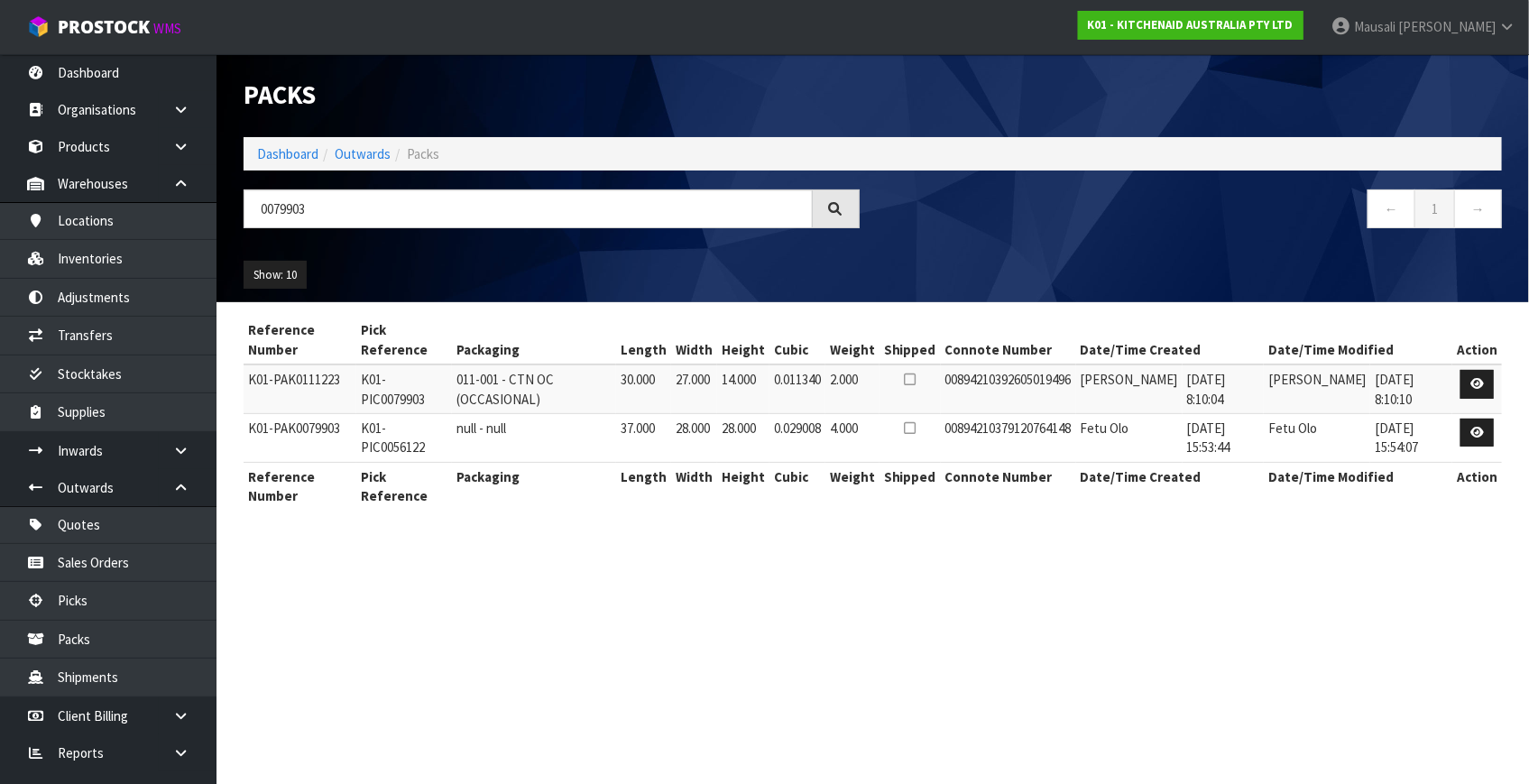
click at [410, 395] on td "K01-PIC0079903" at bounding box center [404, 389] width 96 height 49
click at [1483, 383] on icon at bounding box center [1476, 384] width 13 height 11
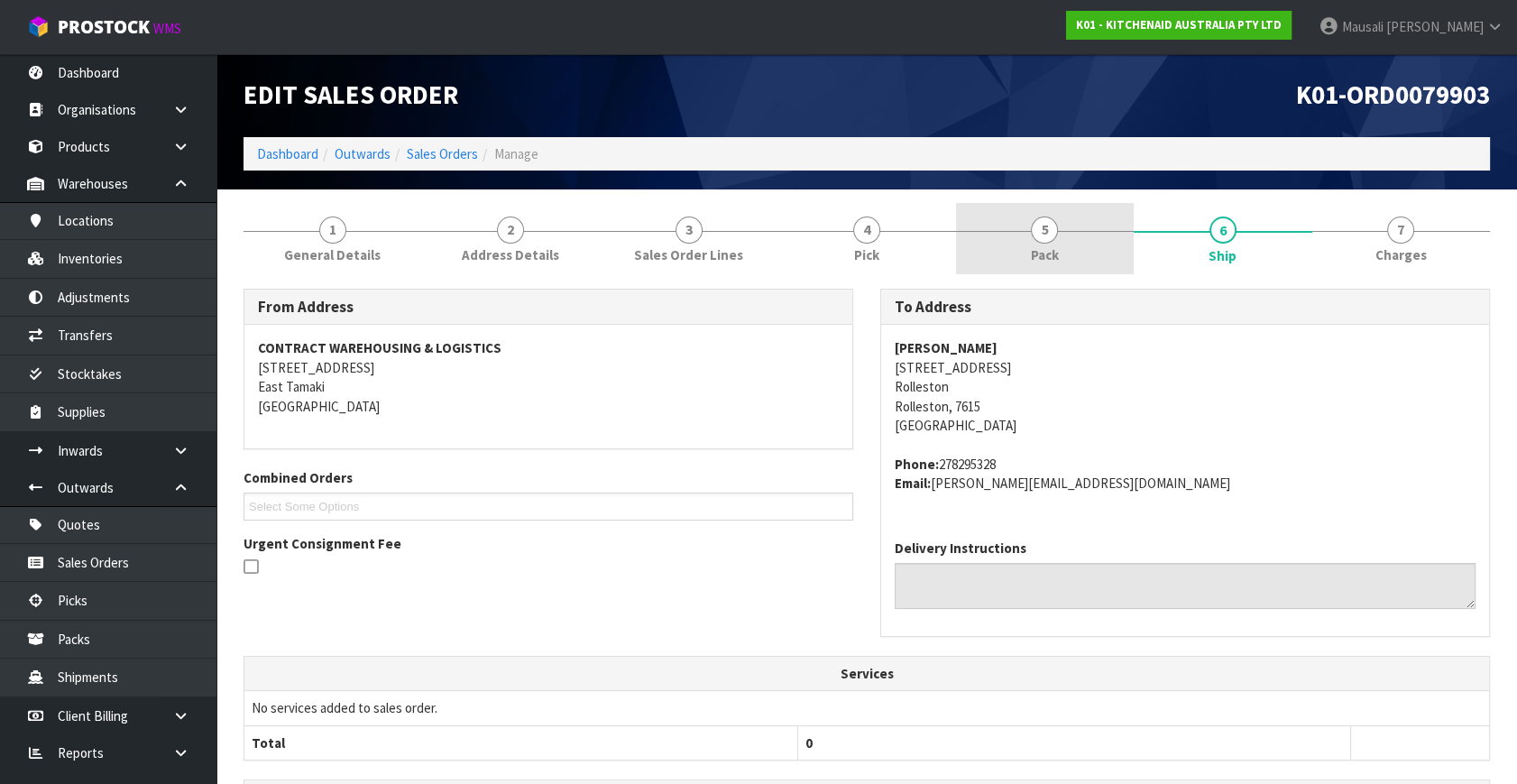
click at [1081, 236] on link "5 Pack" at bounding box center [1046, 238] width 178 height 71
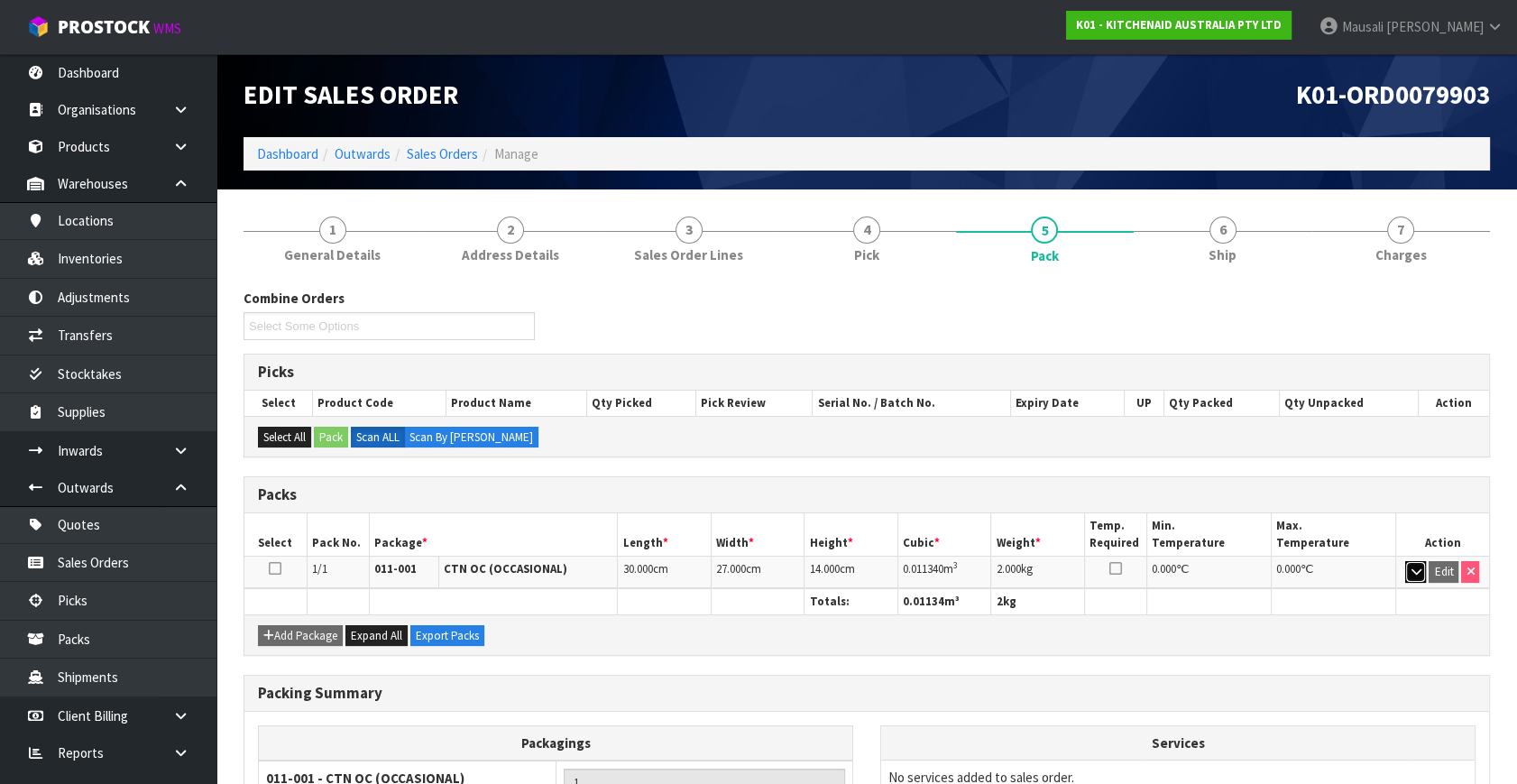
click at [1424, 569] on button "button" at bounding box center [1416, 571] width 21 height 22
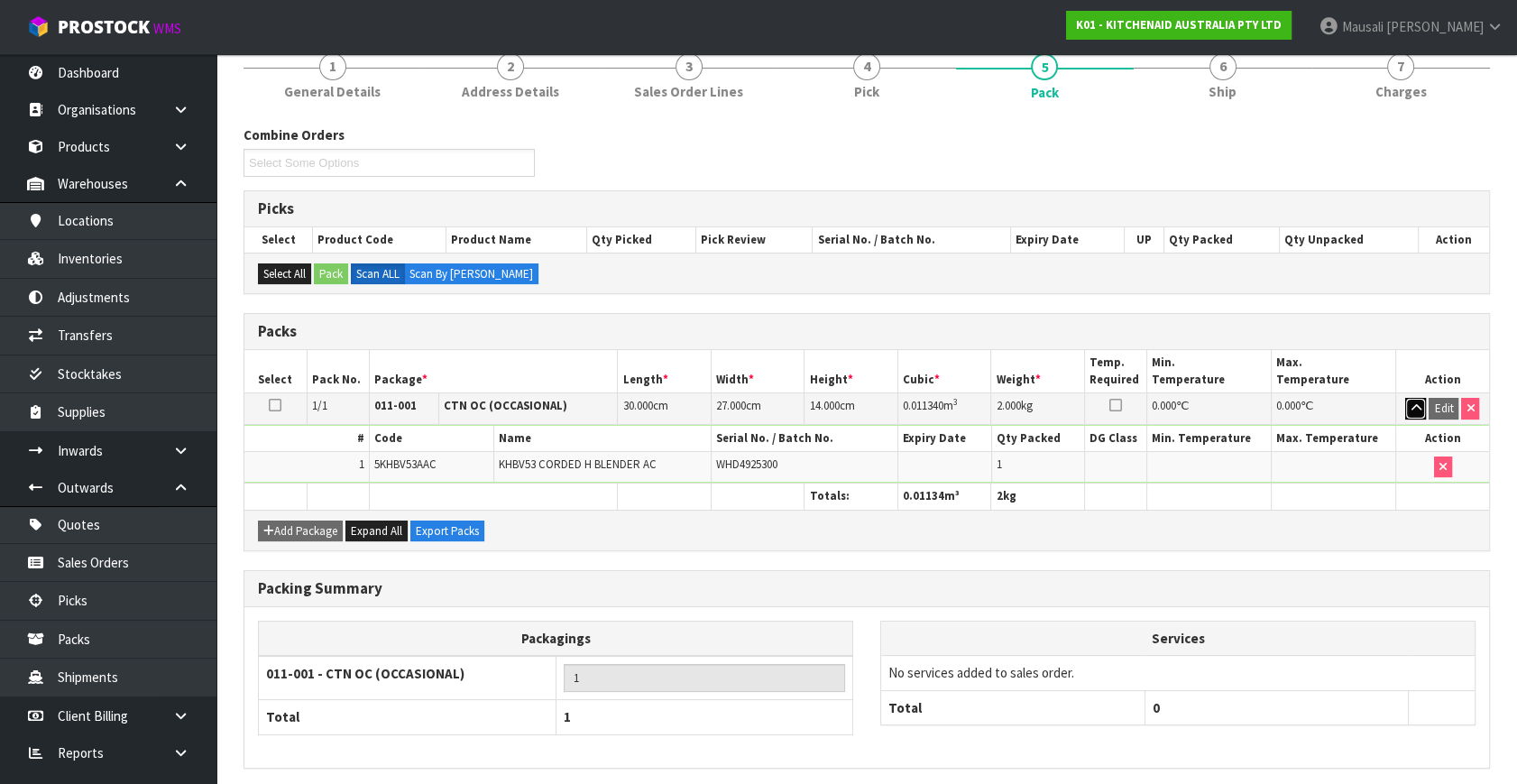
scroll to position [228, 0]
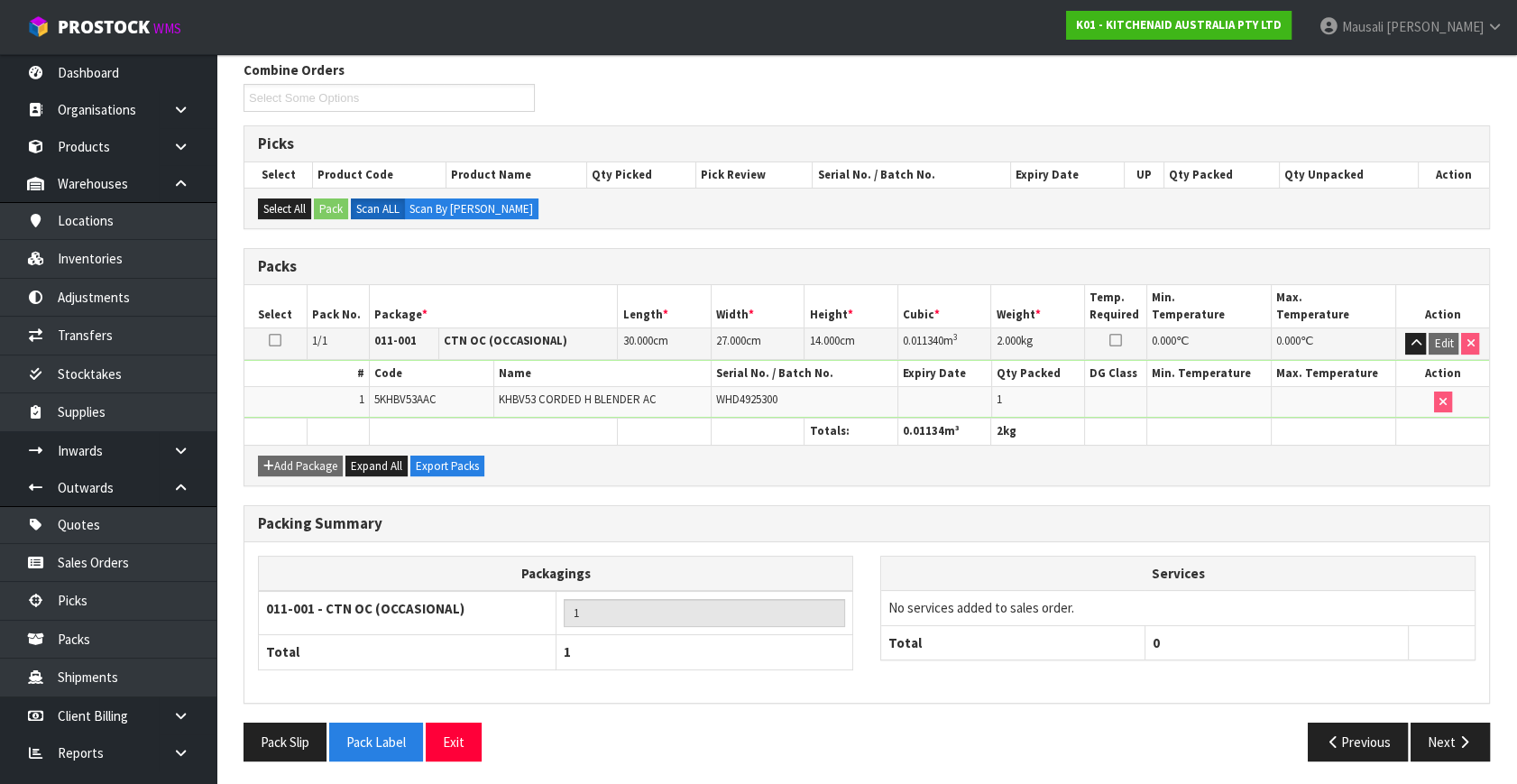
click at [751, 393] on span "WHD4925300" at bounding box center [747, 399] width 61 height 15
drag, startPoint x: 740, startPoint y: 401, endPoint x: 831, endPoint y: 405, distance: 91.1
click at [831, 405] on td "WHD4925300" at bounding box center [804, 401] width 187 height 31
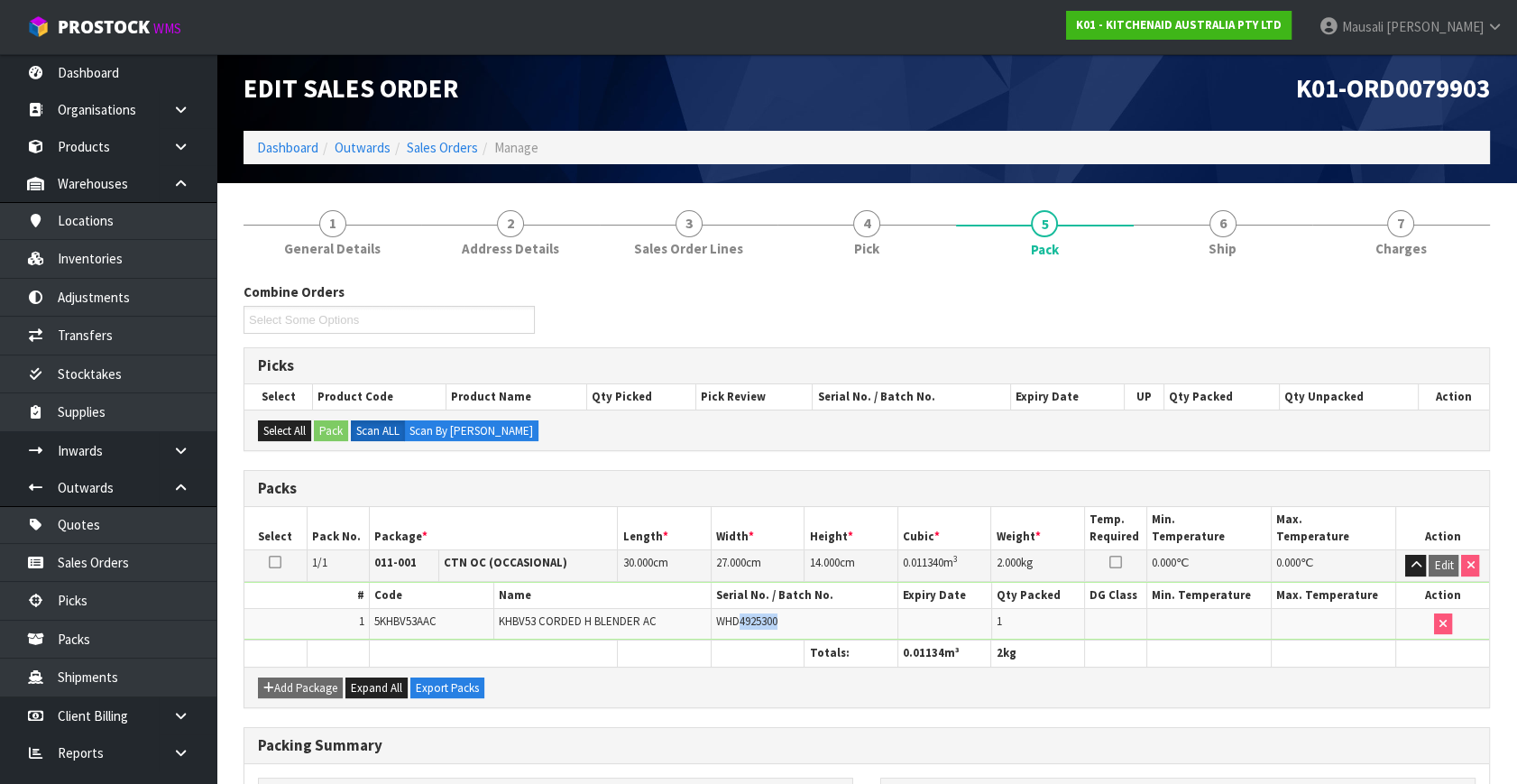
scroll to position [0, 0]
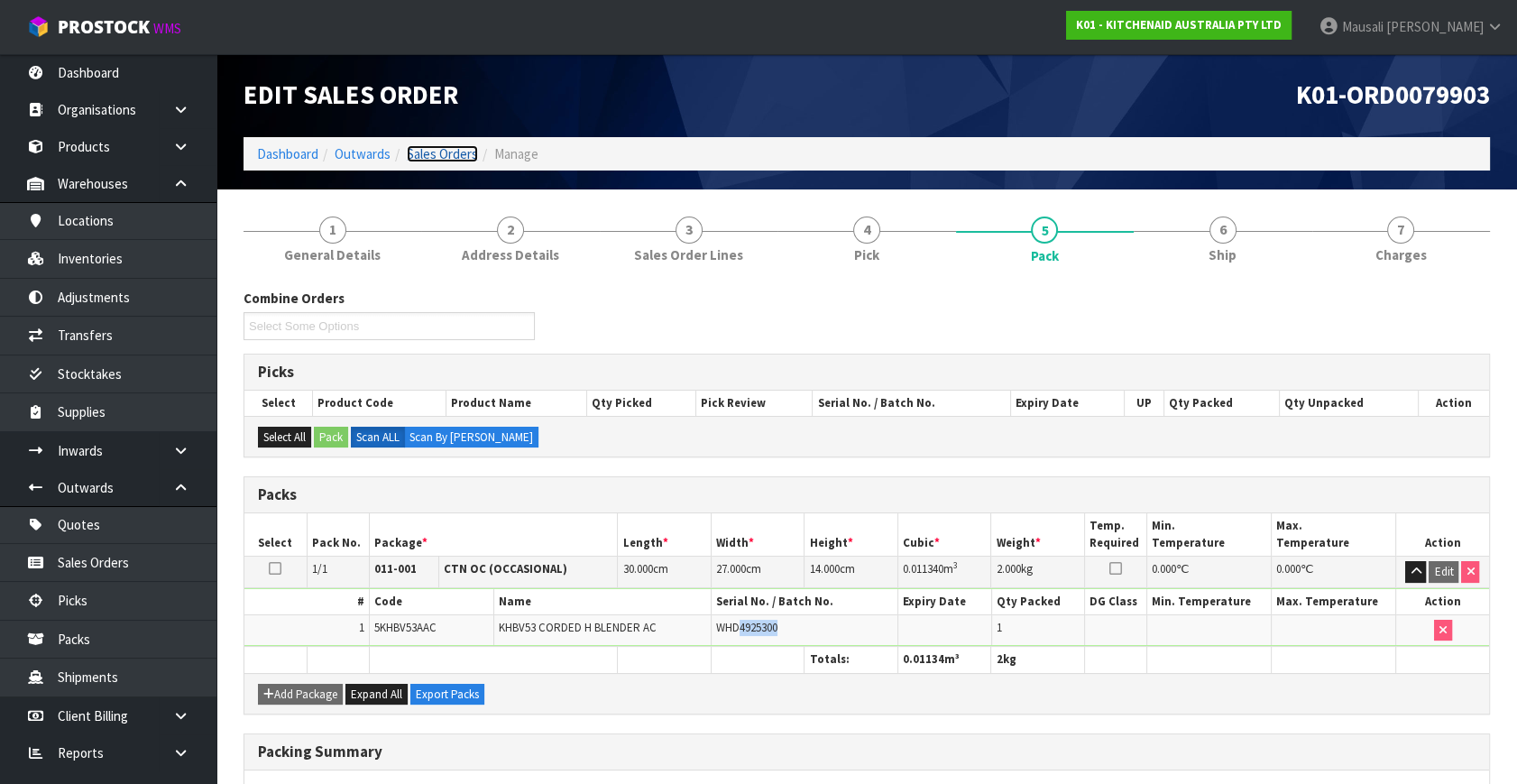
click at [432, 159] on link "Sales Orders" at bounding box center [442, 154] width 71 height 17
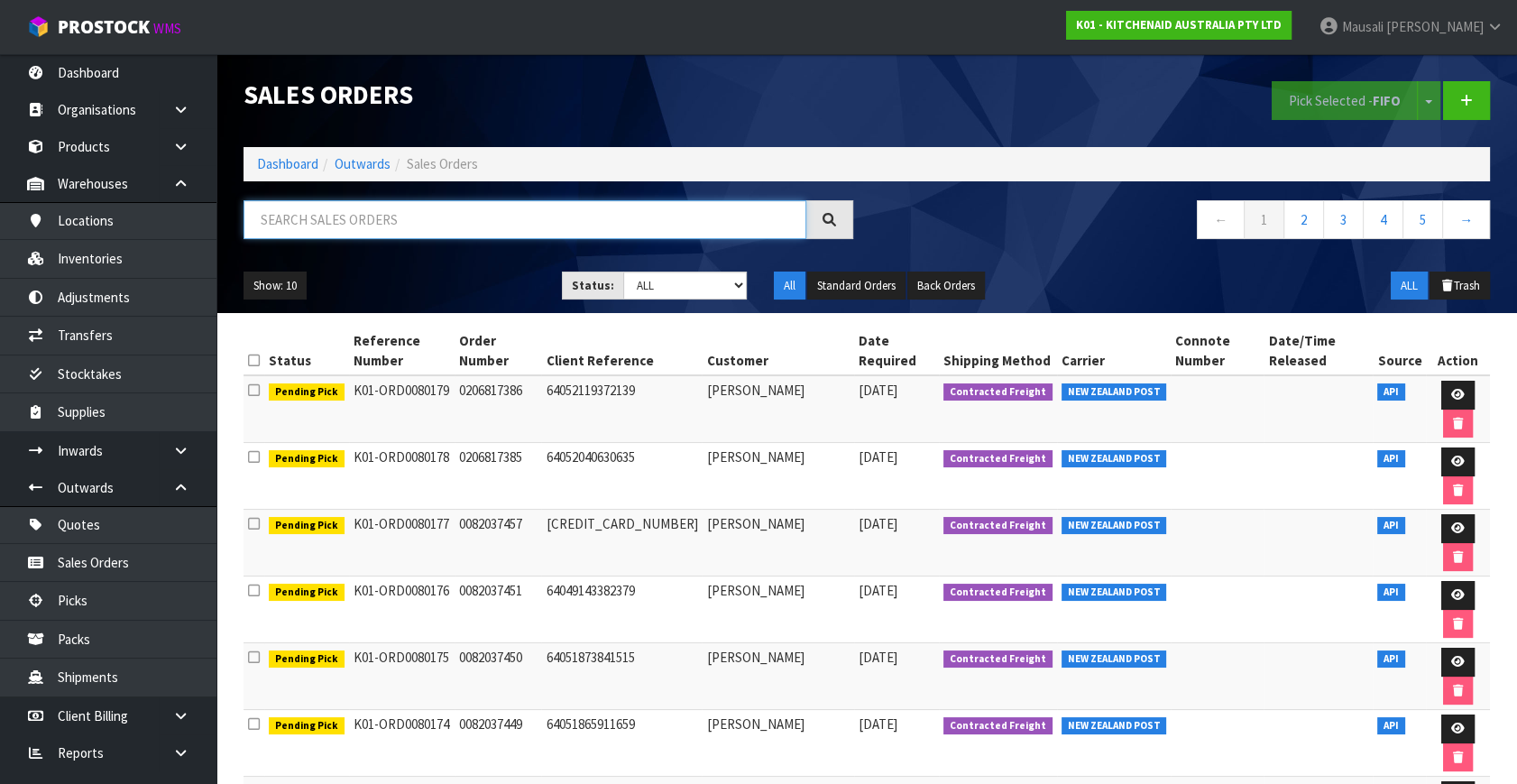
click at [306, 226] on input "text" at bounding box center [525, 219] width 563 height 39
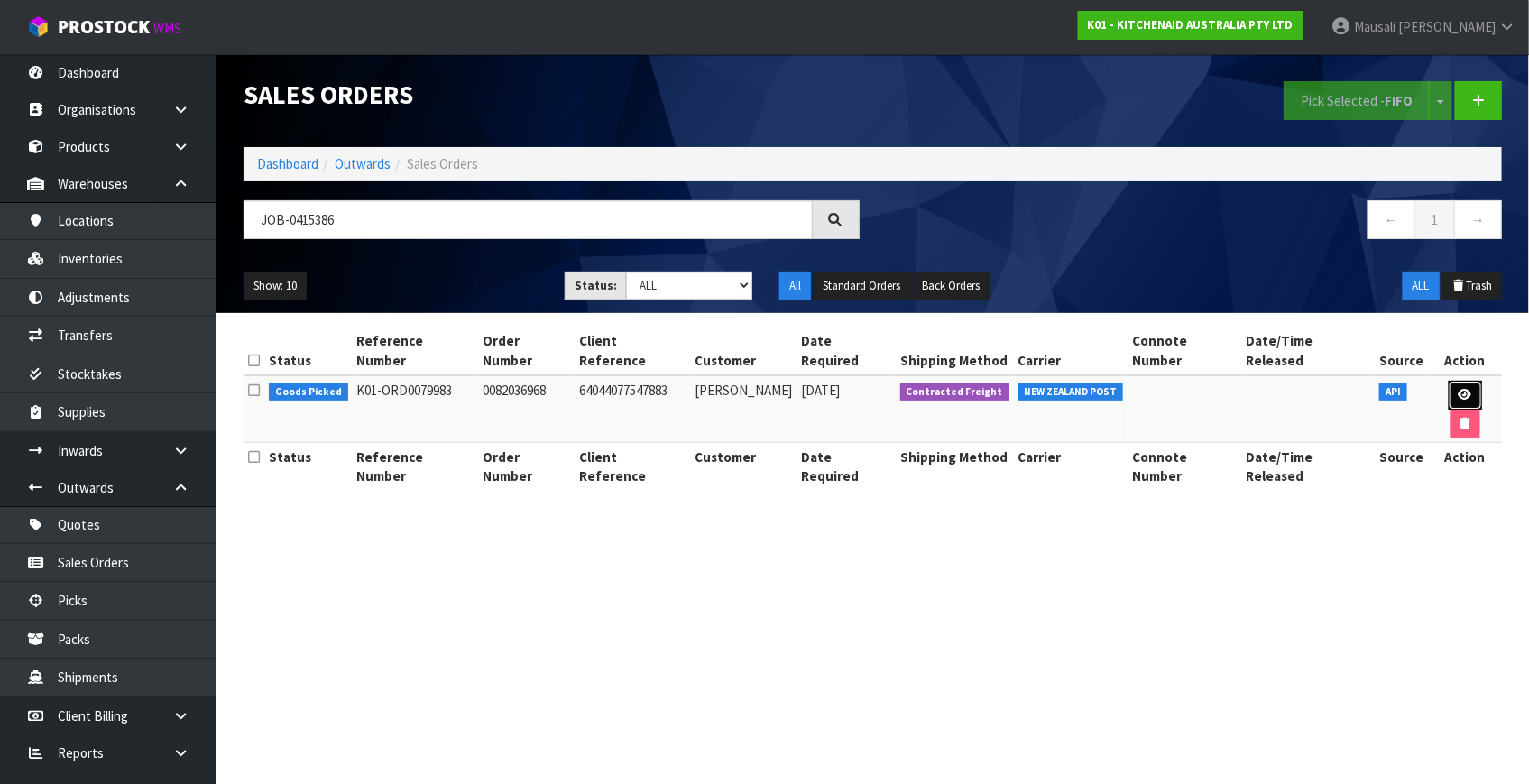
click at [1458, 389] on icon at bounding box center [1465, 394] width 13 height 11
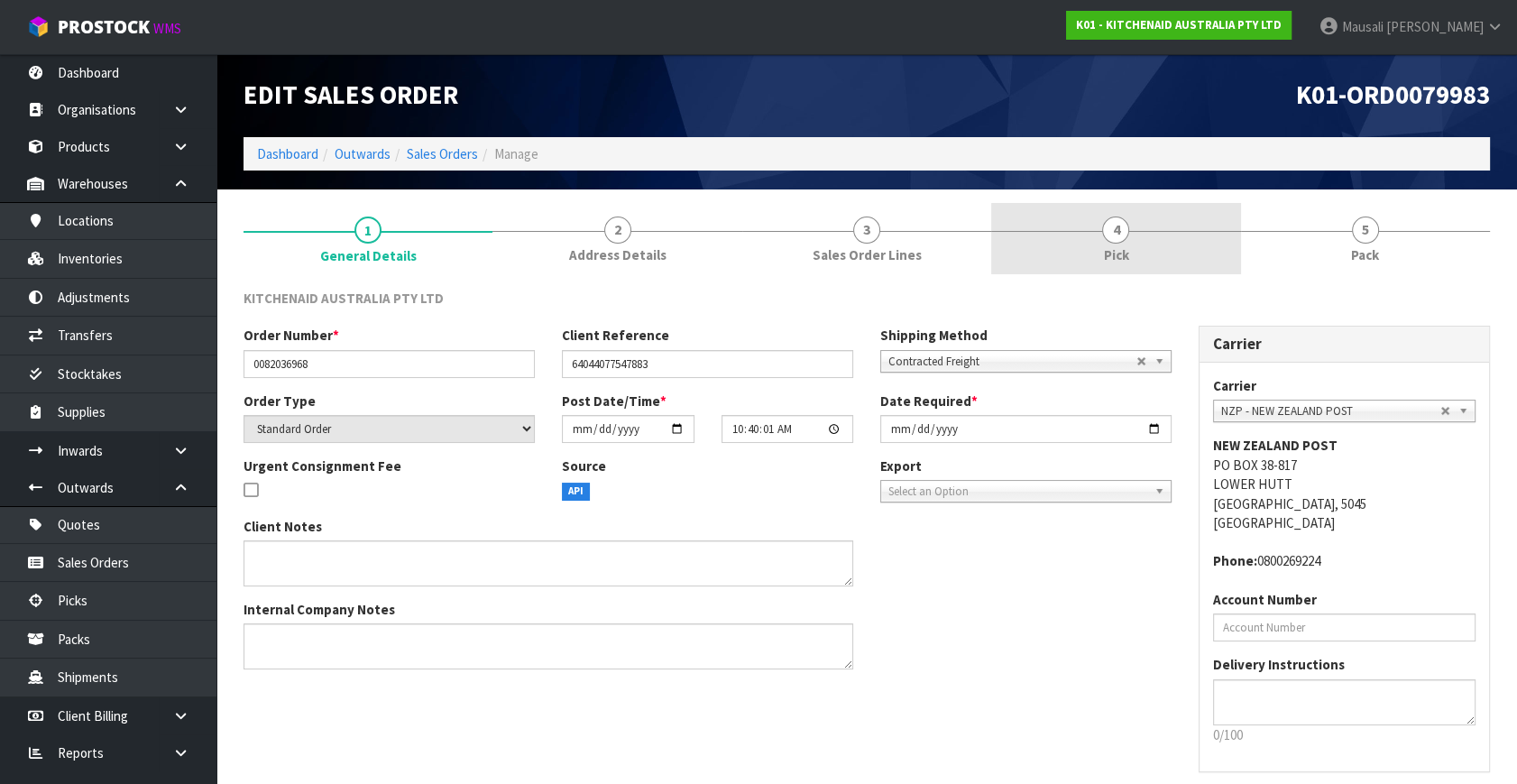
click at [1143, 235] on link "4 Pick" at bounding box center [1116, 238] width 249 height 71
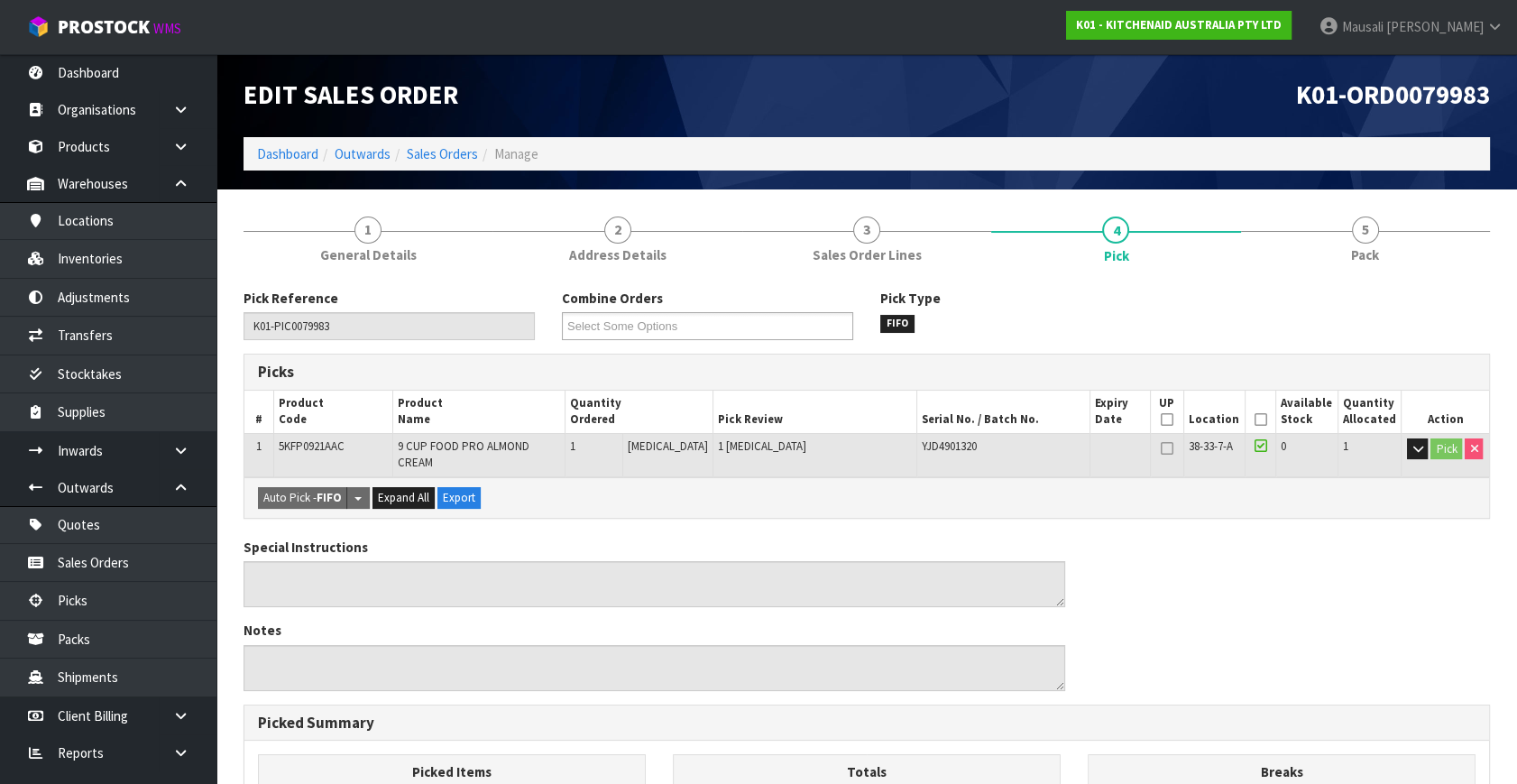
click at [1259, 419] on icon at bounding box center [1260, 419] width 12 height 1
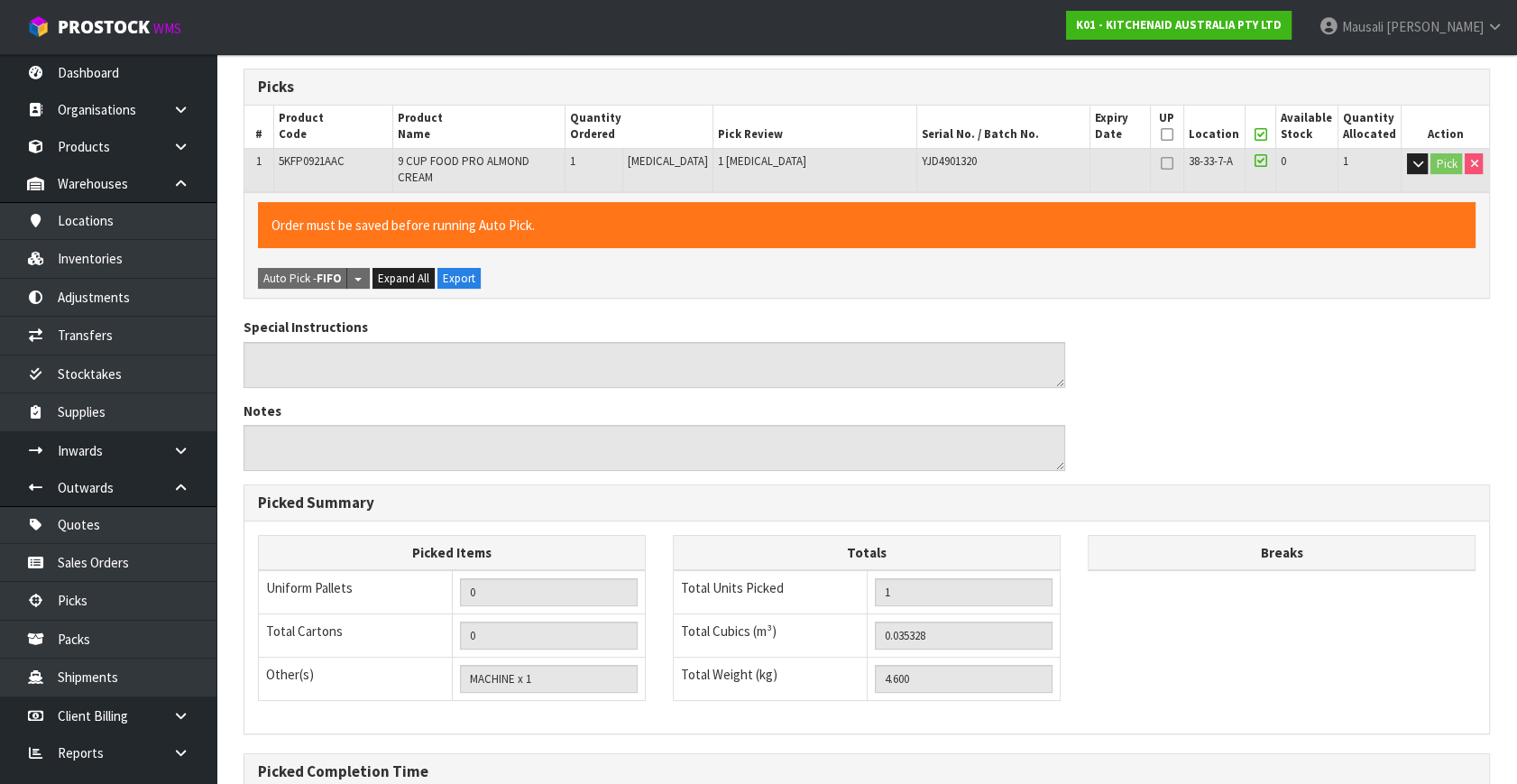
scroll to position [468, 0]
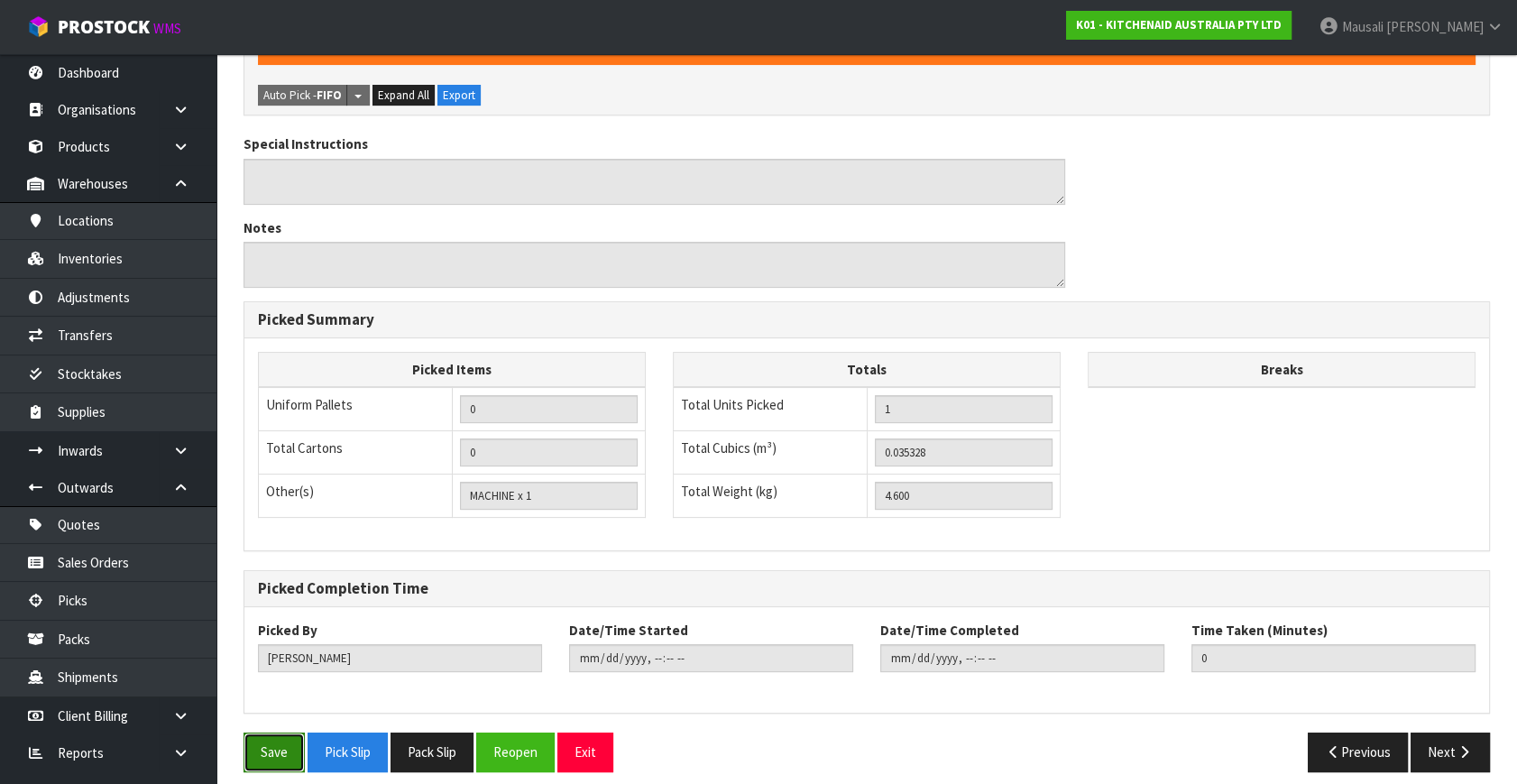
click at [260, 732] on button "Save" at bounding box center [274, 751] width 61 height 39
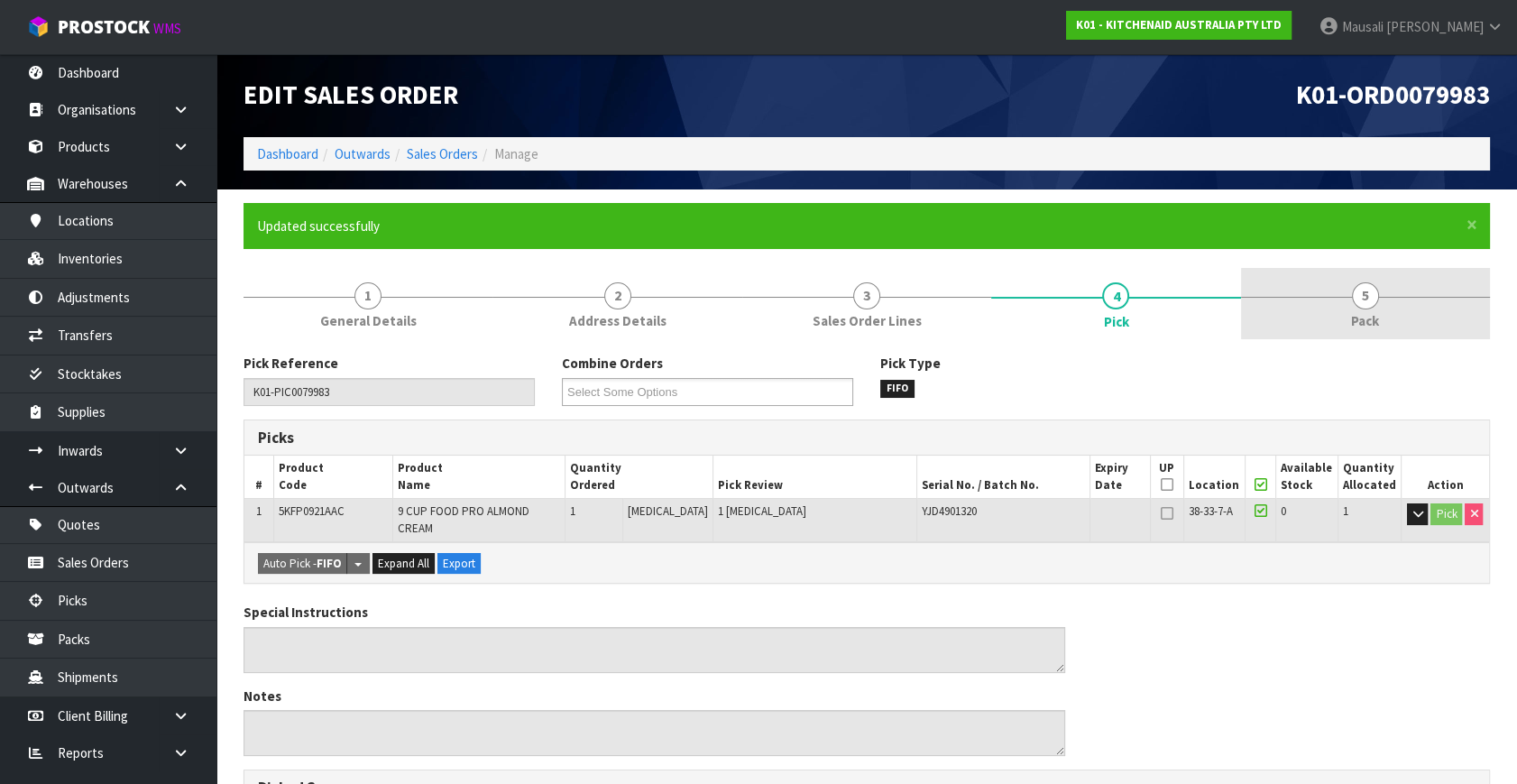
click at [1322, 316] on link "5 Pack" at bounding box center [1366, 303] width 249 height 71
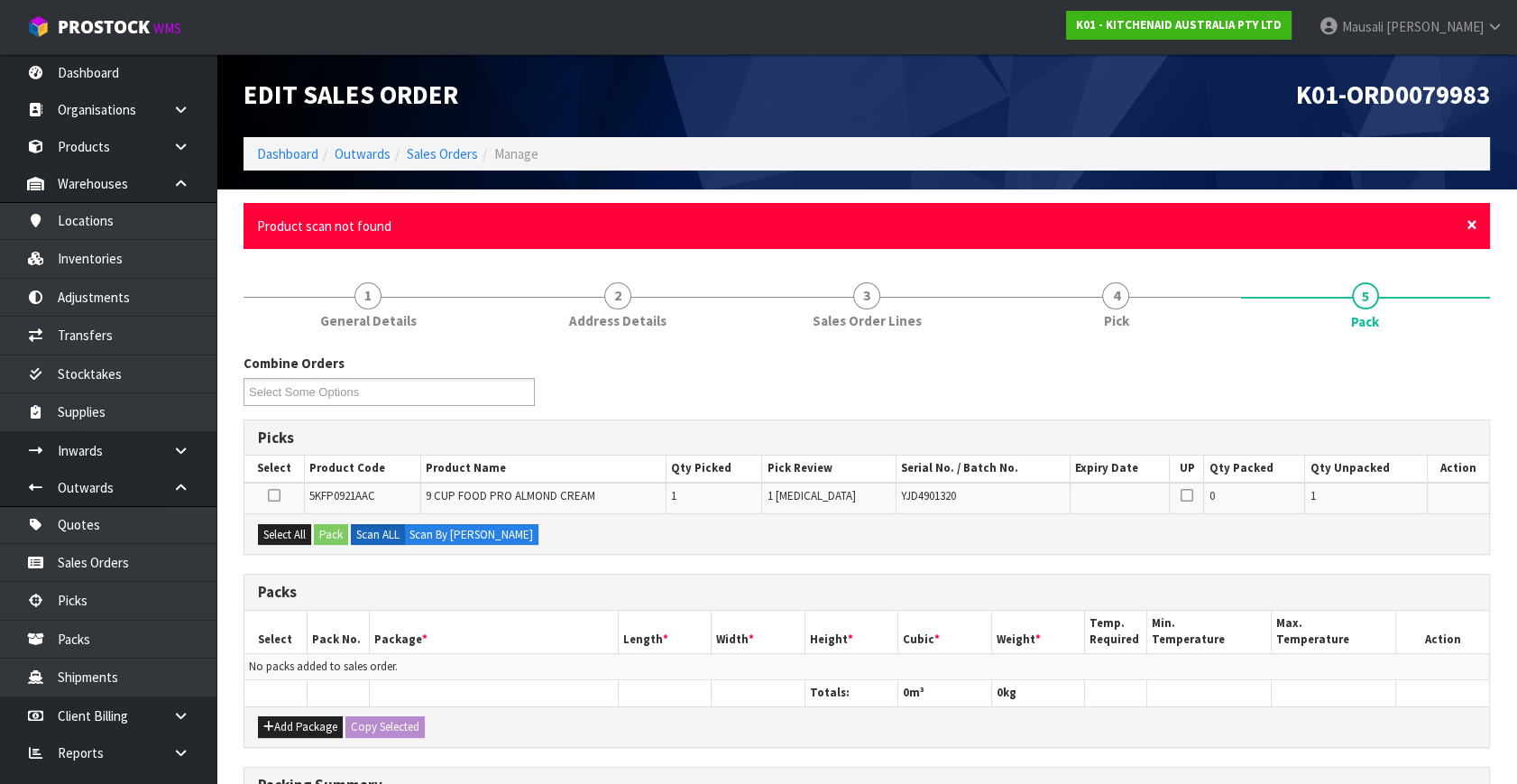
click at [1472, 222] on span "×" at bounding box center [1472, 224] width 11 height 25
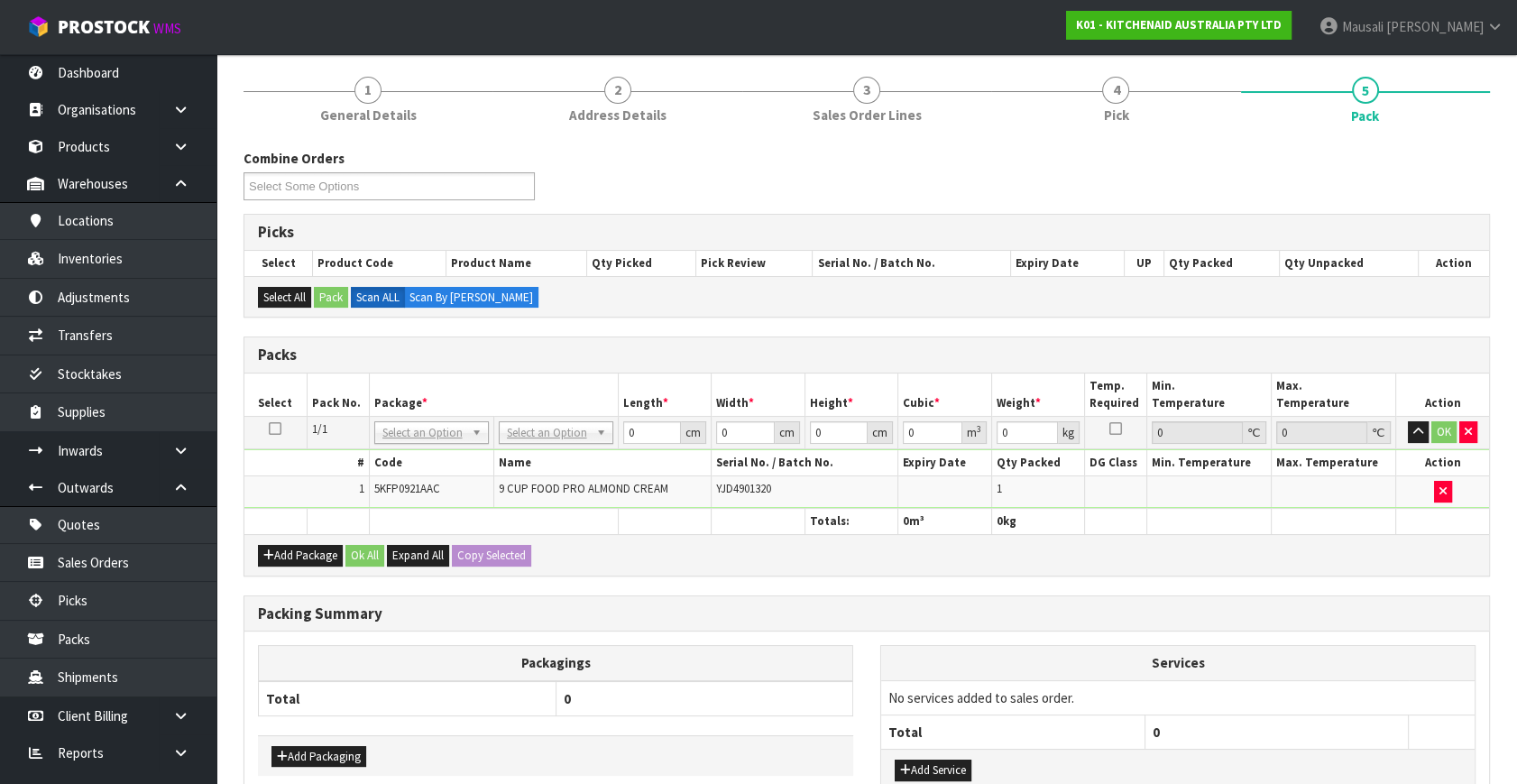
scroll to position [260, 0]
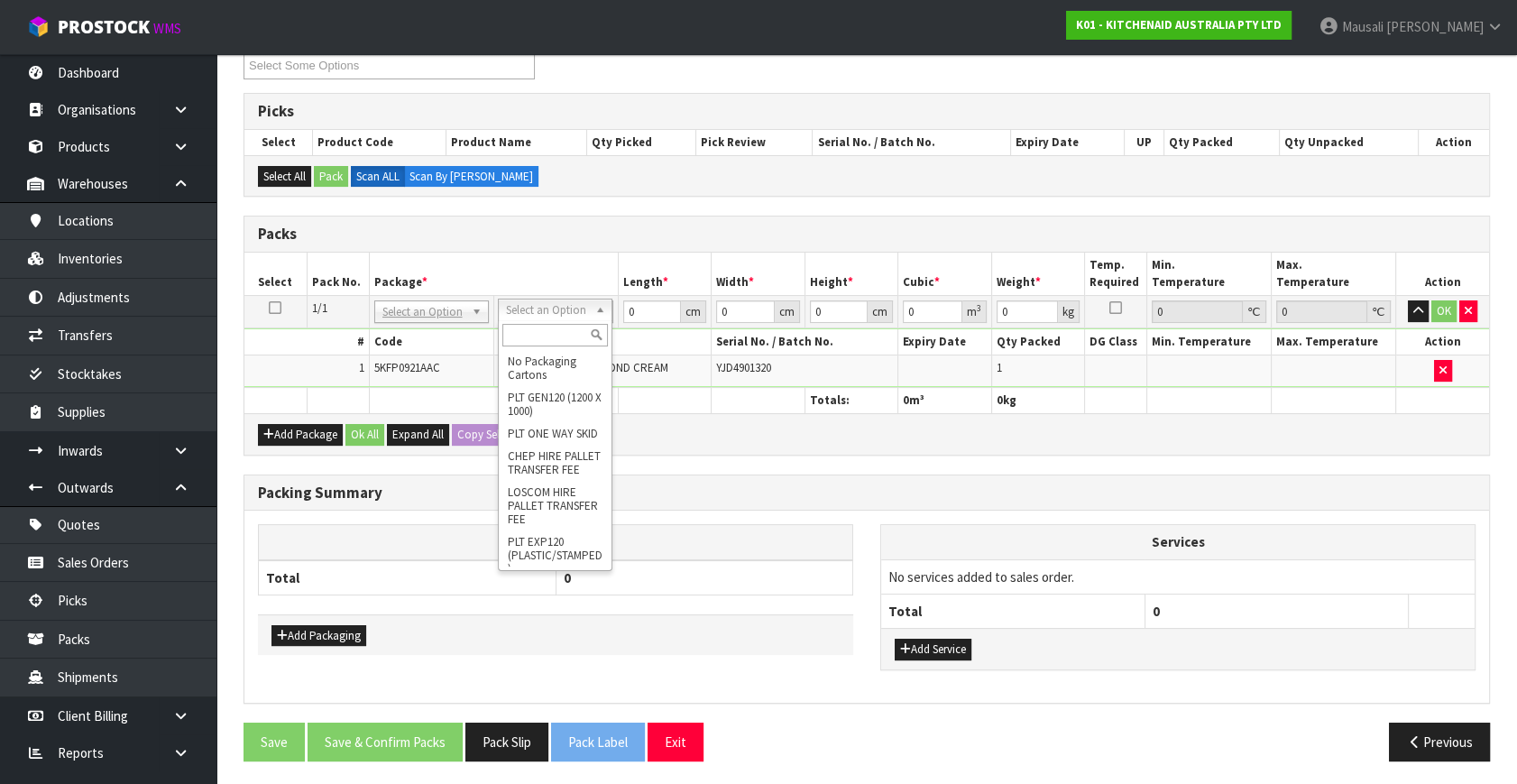
click at [546, 339] on input "text" at bounding box center [555, 335] width 105 height 23
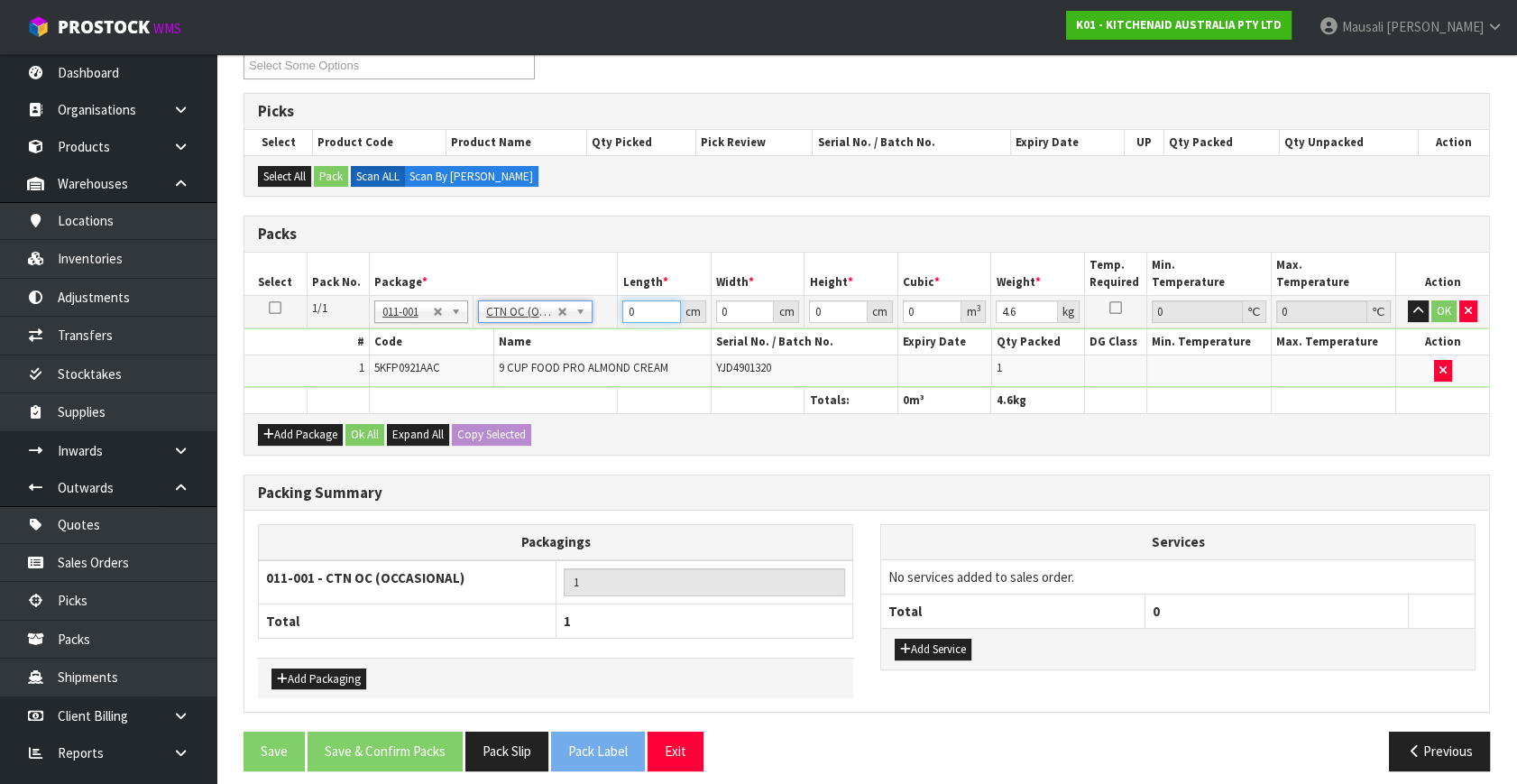
drag, startPoint x: 646, startPoint y: 312, endPoint x: 562, endPoint y: 329, distance: 85.7
click at [562, 329] on tbody "1/1 NONE 007-001 007-002 007-004 007-009 007-013 007-014 007-015 007-017 007-01…" at bounding box center [867, 342] width 1245 height 92
drag, startPoint x: 354, startPoint y: 432, endPoint x: 367, endPoint y: 459, distance: 30.0
click at [354, 432] on button "Ok All" at bounding box center [365, 435] width 39 height 22
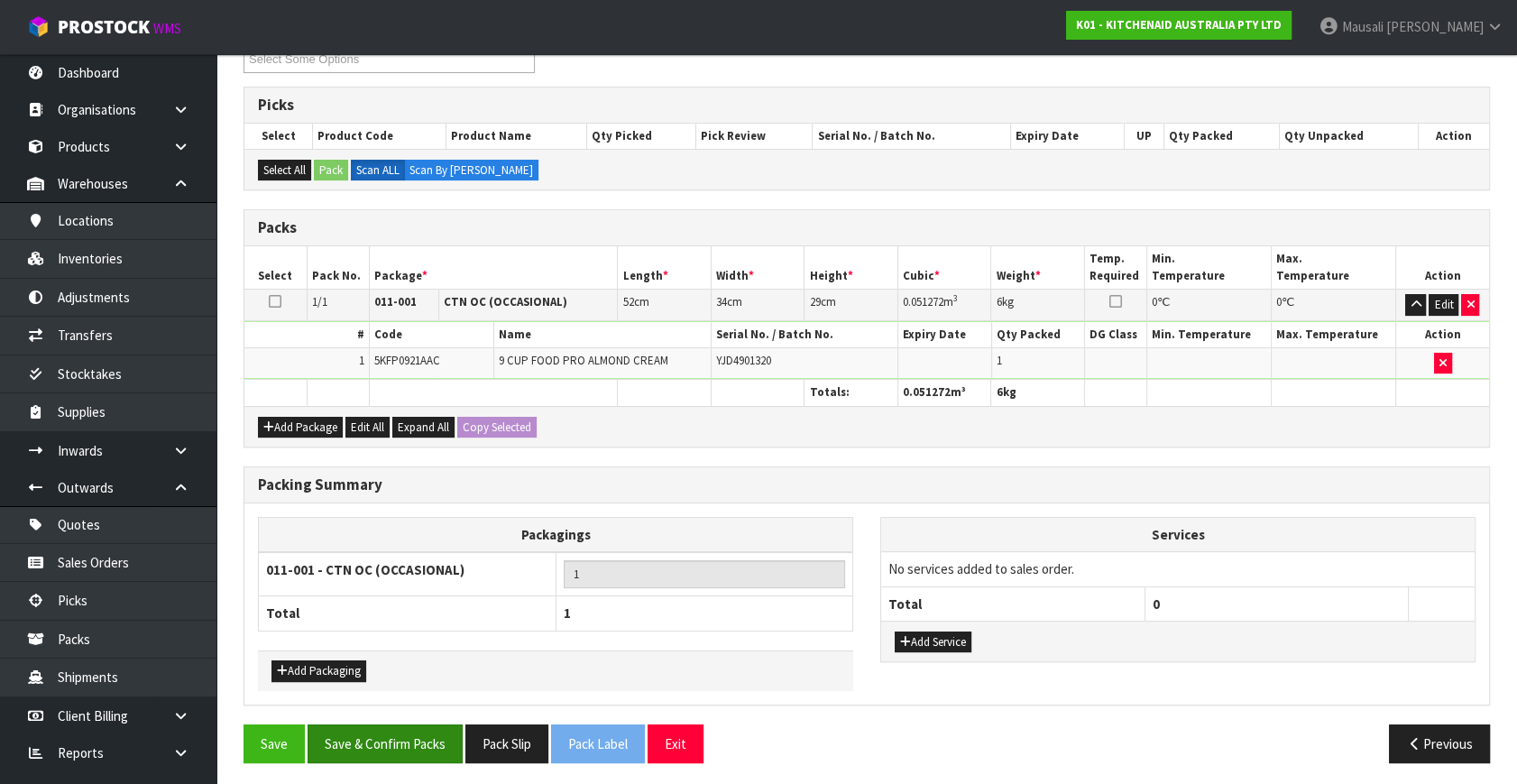
scroll to position [269, 0]
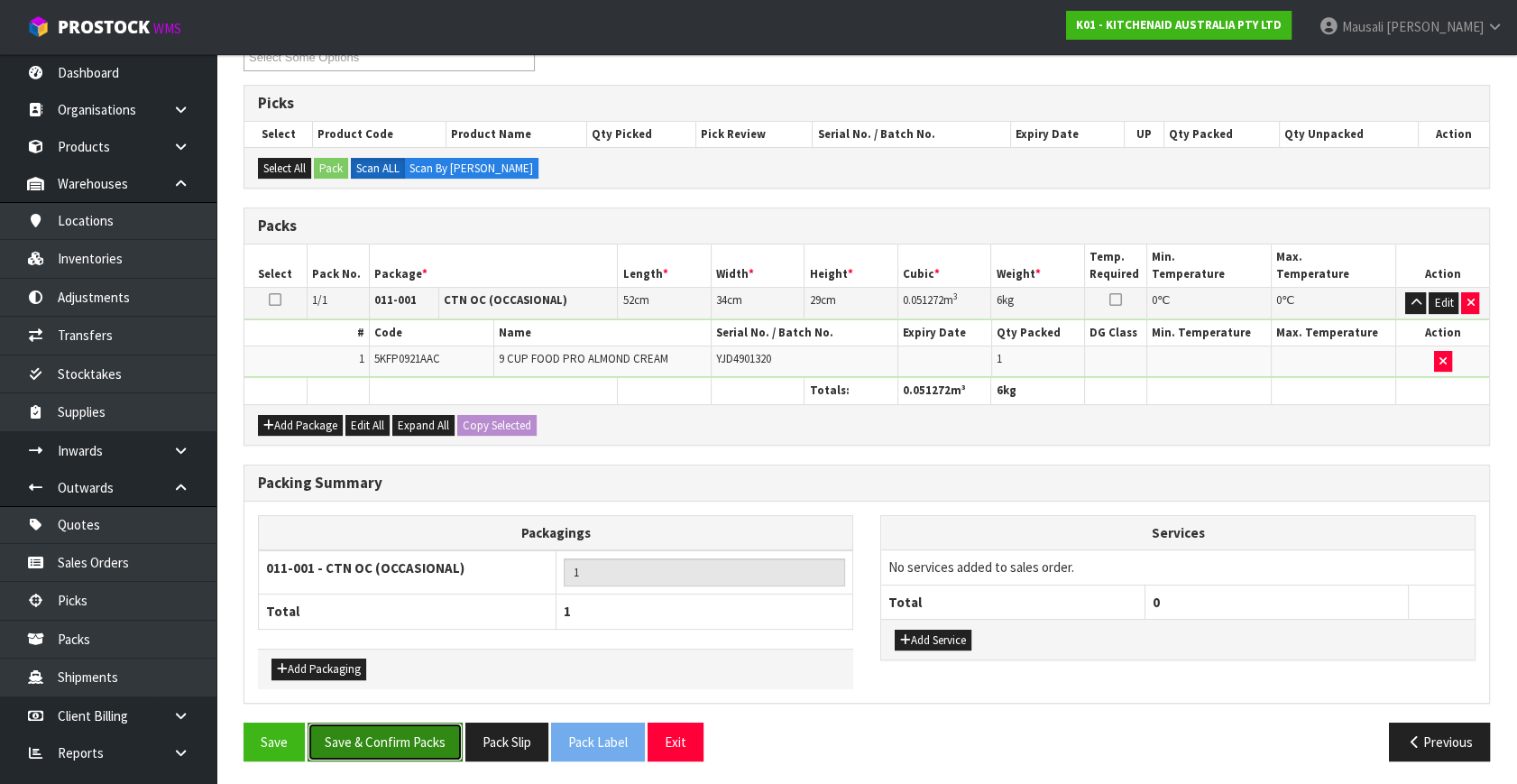
click at [399, 739] on button "Save & Confirm Packs" at bounding box center [385, 742] width 155 height 39
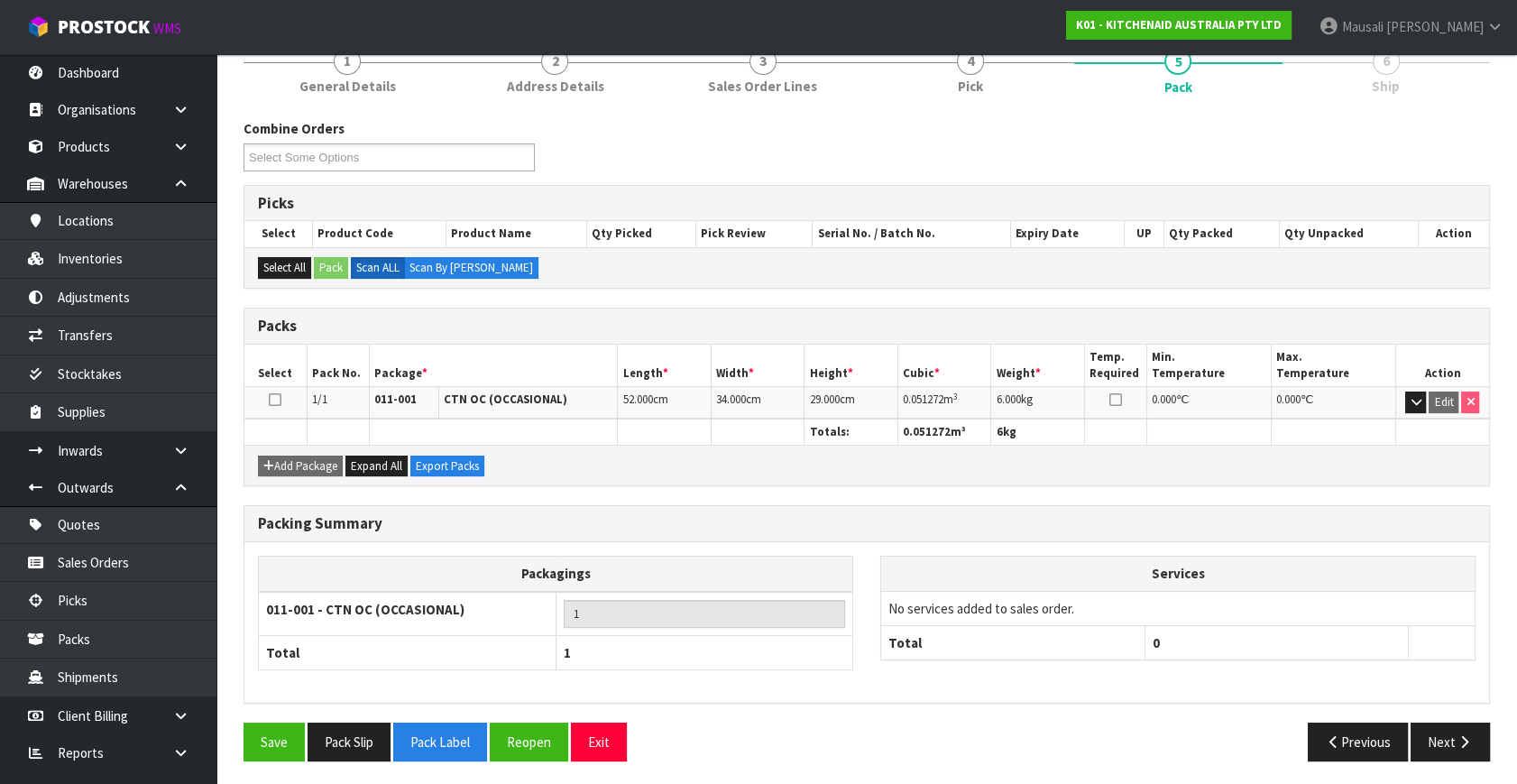
scroll to position [235, 0]
click at [1441, 723] on button "Next" at bounding box center [1450, 741] width 79 height 39
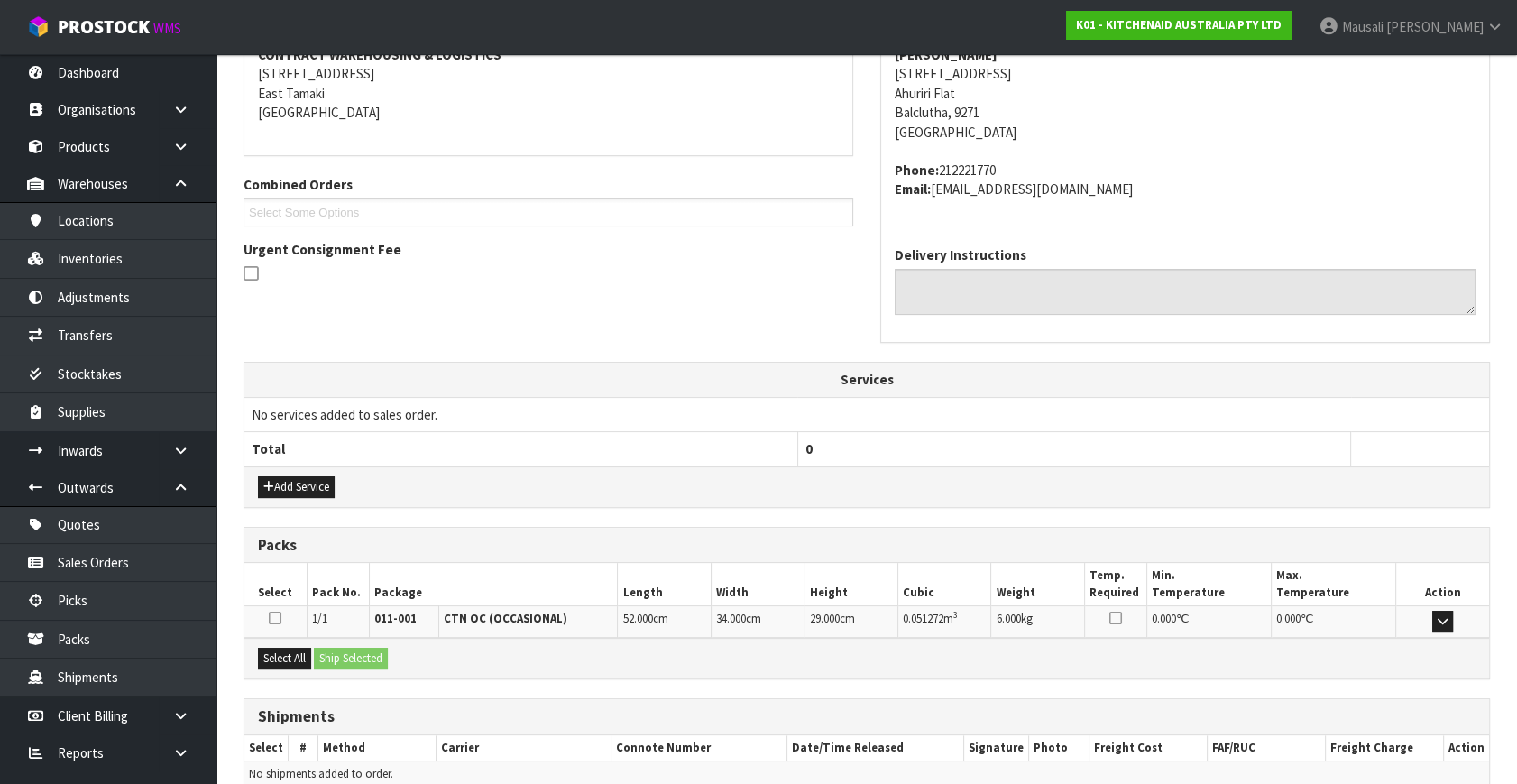
scroll to position [443, 0]
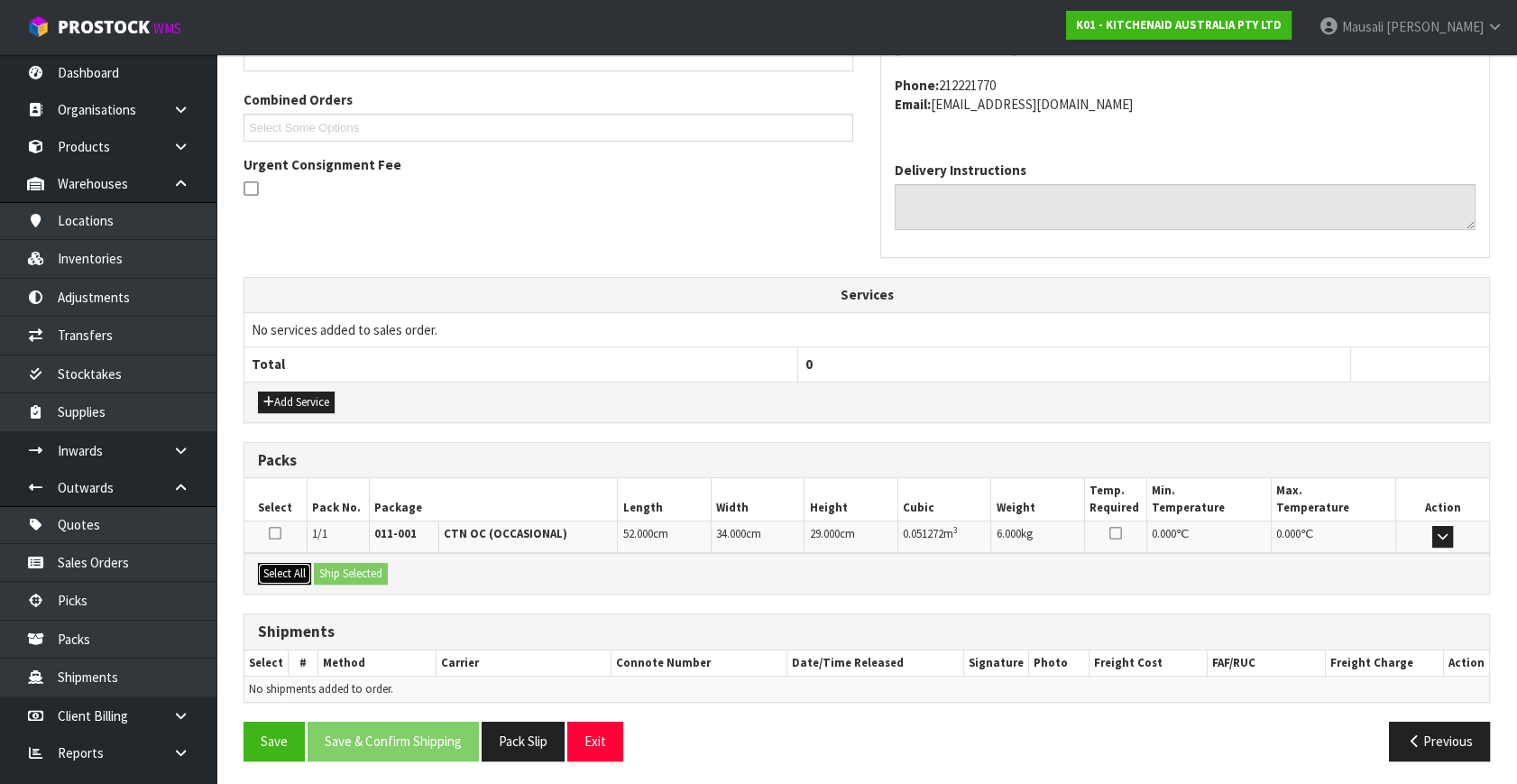
click at [297, 568] on button "Select All" at bounding box center [284, 573] width 54 height 22
click at [341, 572] on button "Ship Selected" at bounding box center [351, 573] width 74 height 22
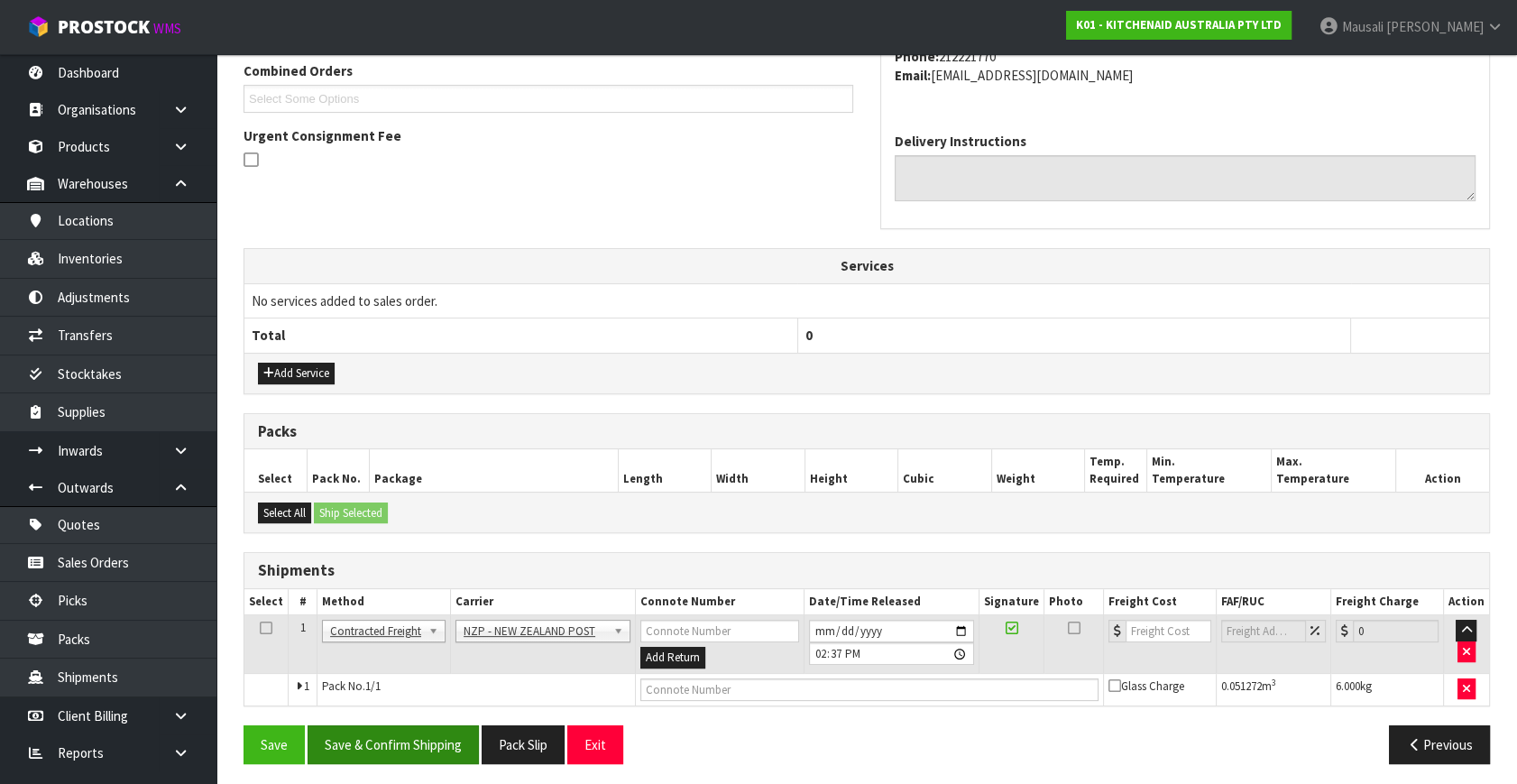
scroll to position [476, 0]
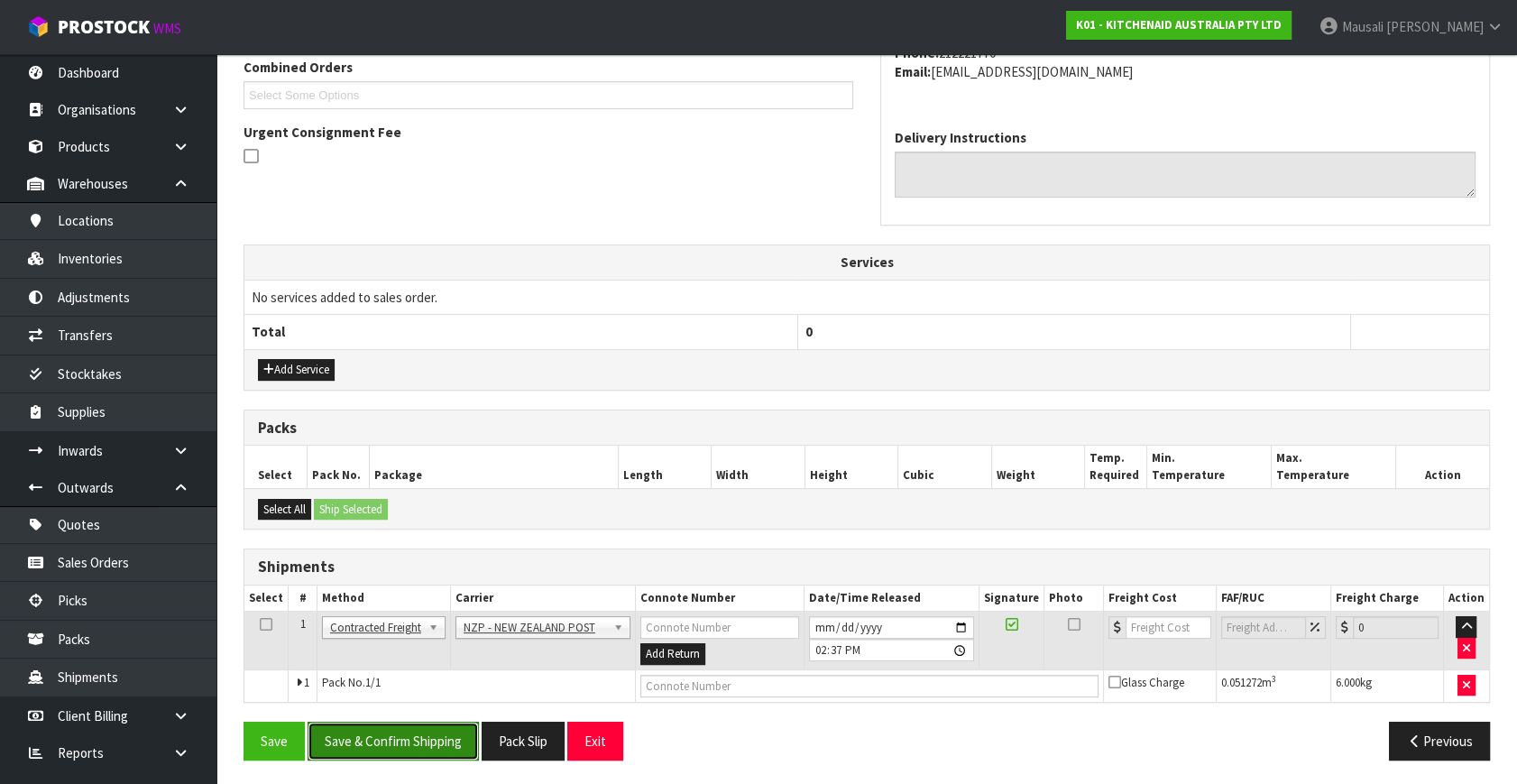
click at [401, 733] on button "Save & Confirm Shipping" at bounding box center [393, 741] width 171 height 39
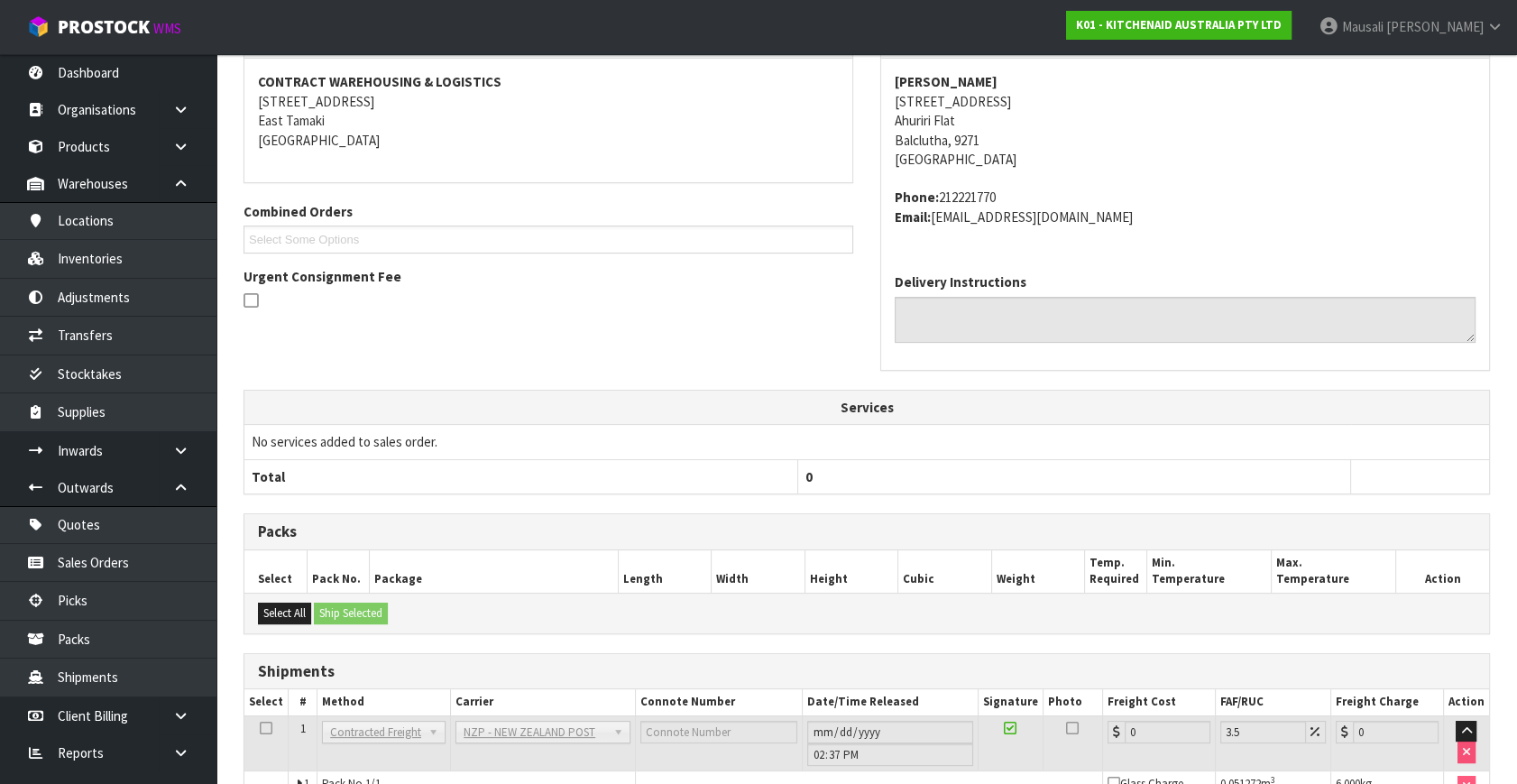
scroll to position [451, 0]
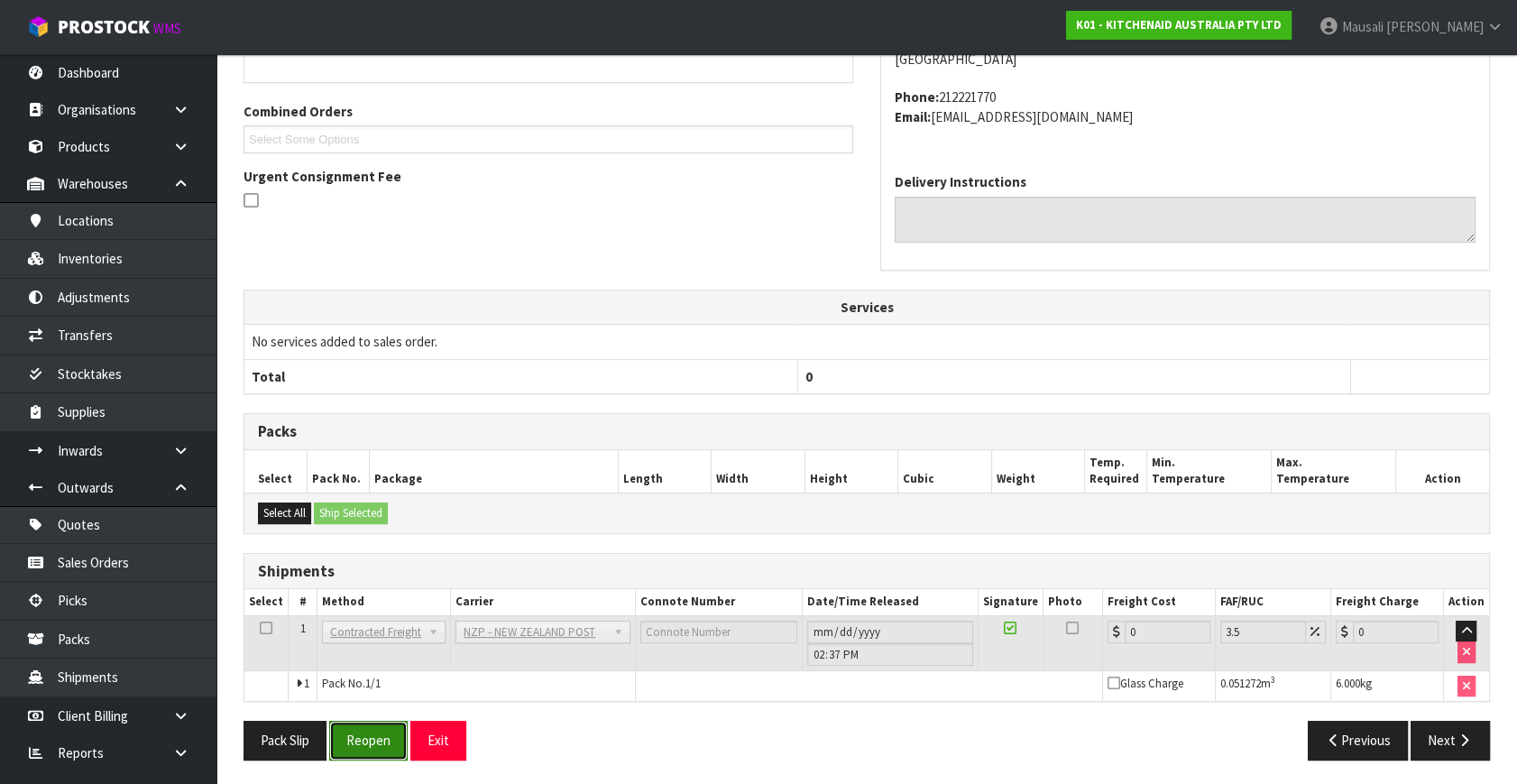
drag, startPoint x: 335, startPoint y: 738, endPoint x: 385, endPoint y: 730, distance: 50.6
click at [335, 738] on button "Reopen" at bounding box center [369, 740] width 79 height 39
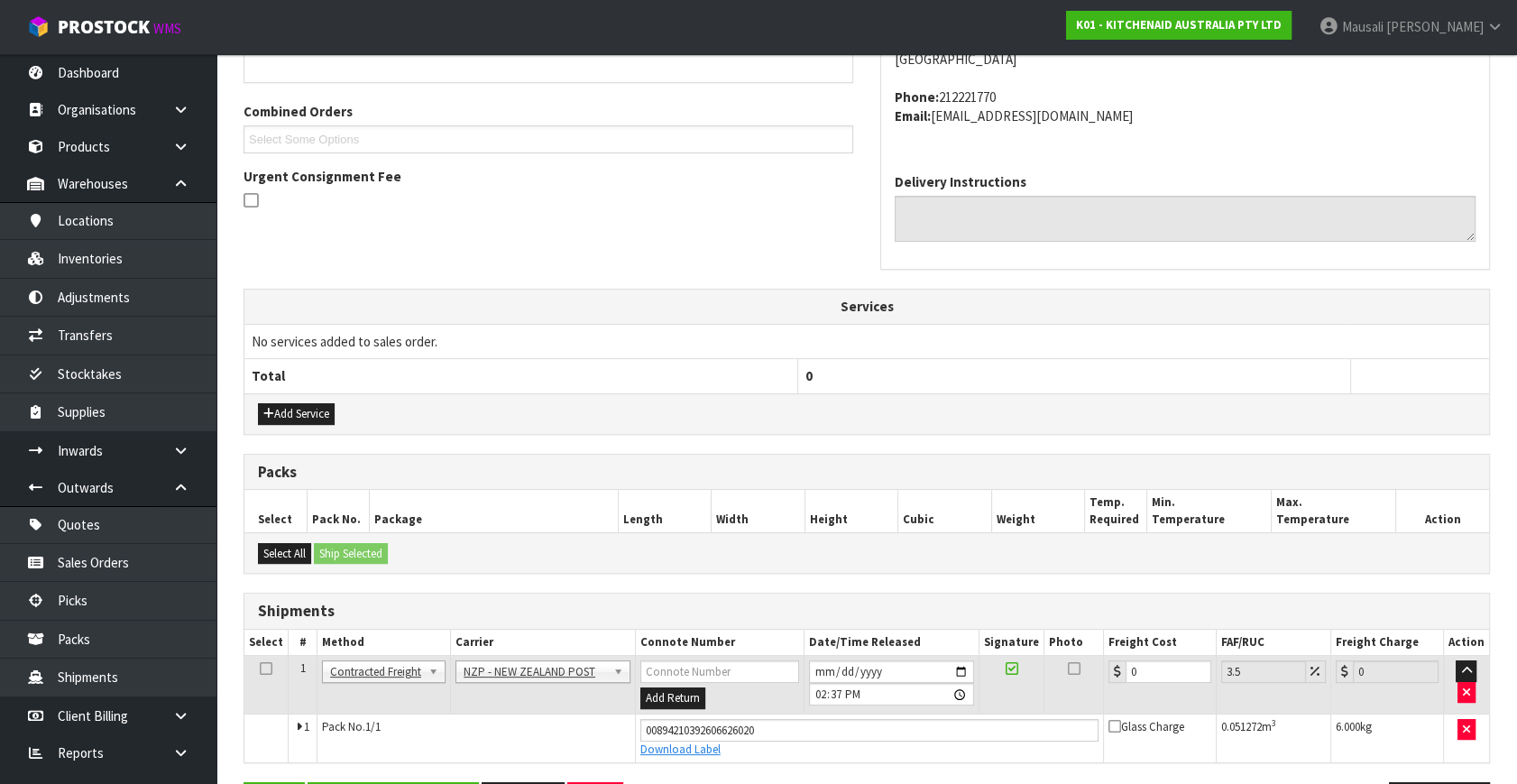
scroll to position [493, 0]
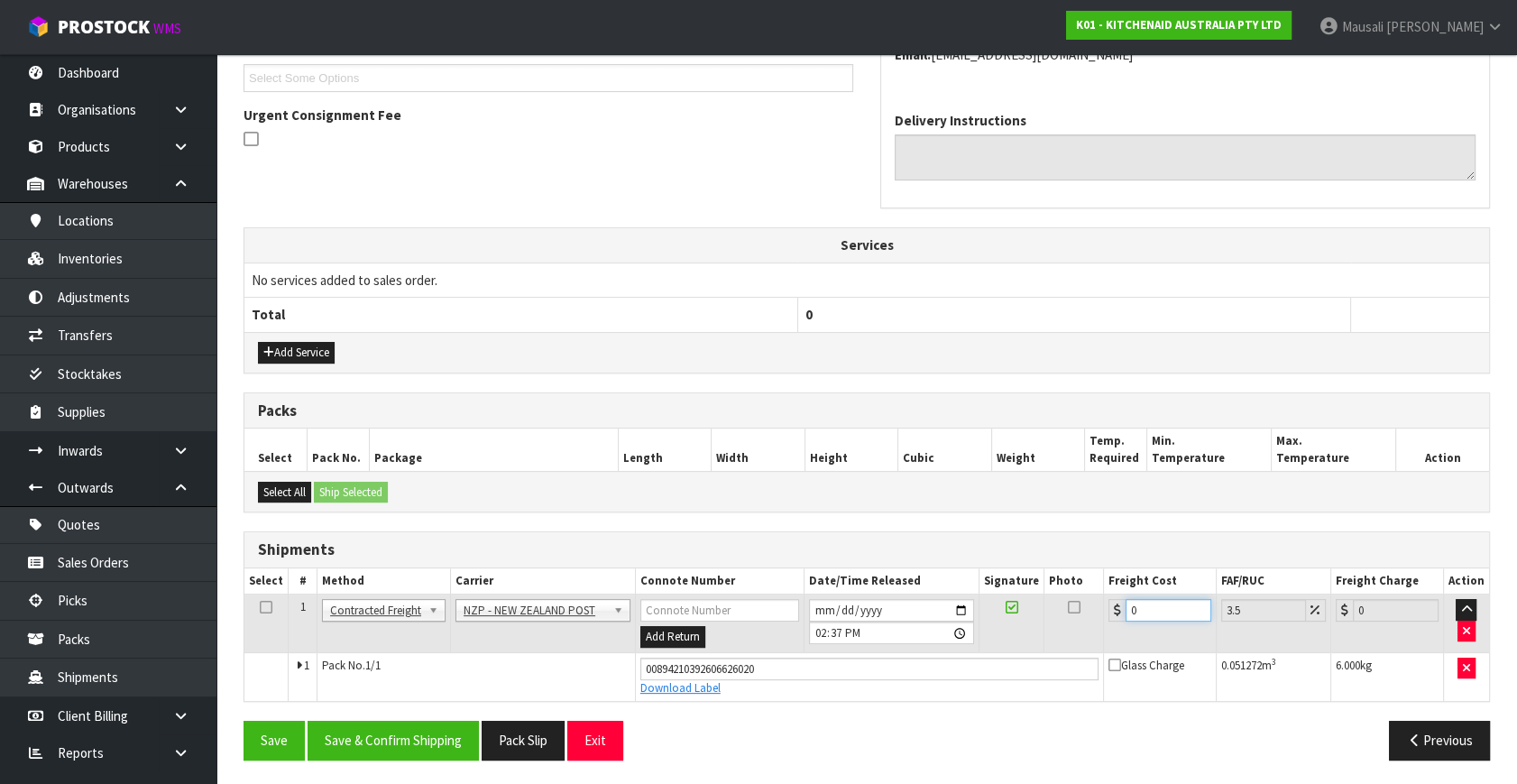
drag, startPoint x: 1155, startPoint y: 610, endPoint x: 1108, endPoint y: 635, distance: 53.2
click at [1108, 635] on td "0" at bounding box center [1160, 623] width 113 height 58
click at [443, 731] on button "Save & Confirm Shipping" at bounding box center [393, 740] width 171 height 39
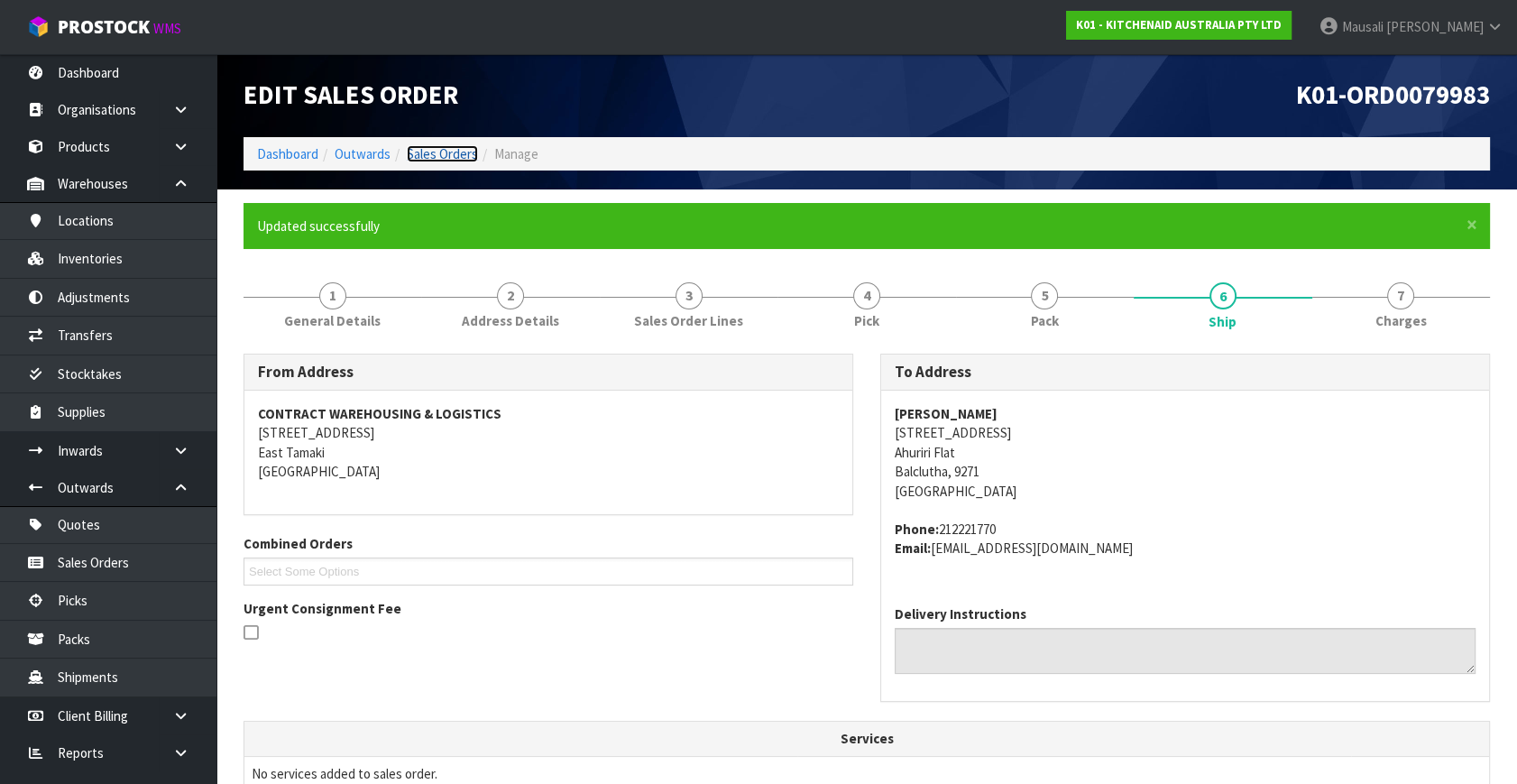
click at [448, 149] on link "Sales Orders" at bounding box center [442, 154] width 71 height 17
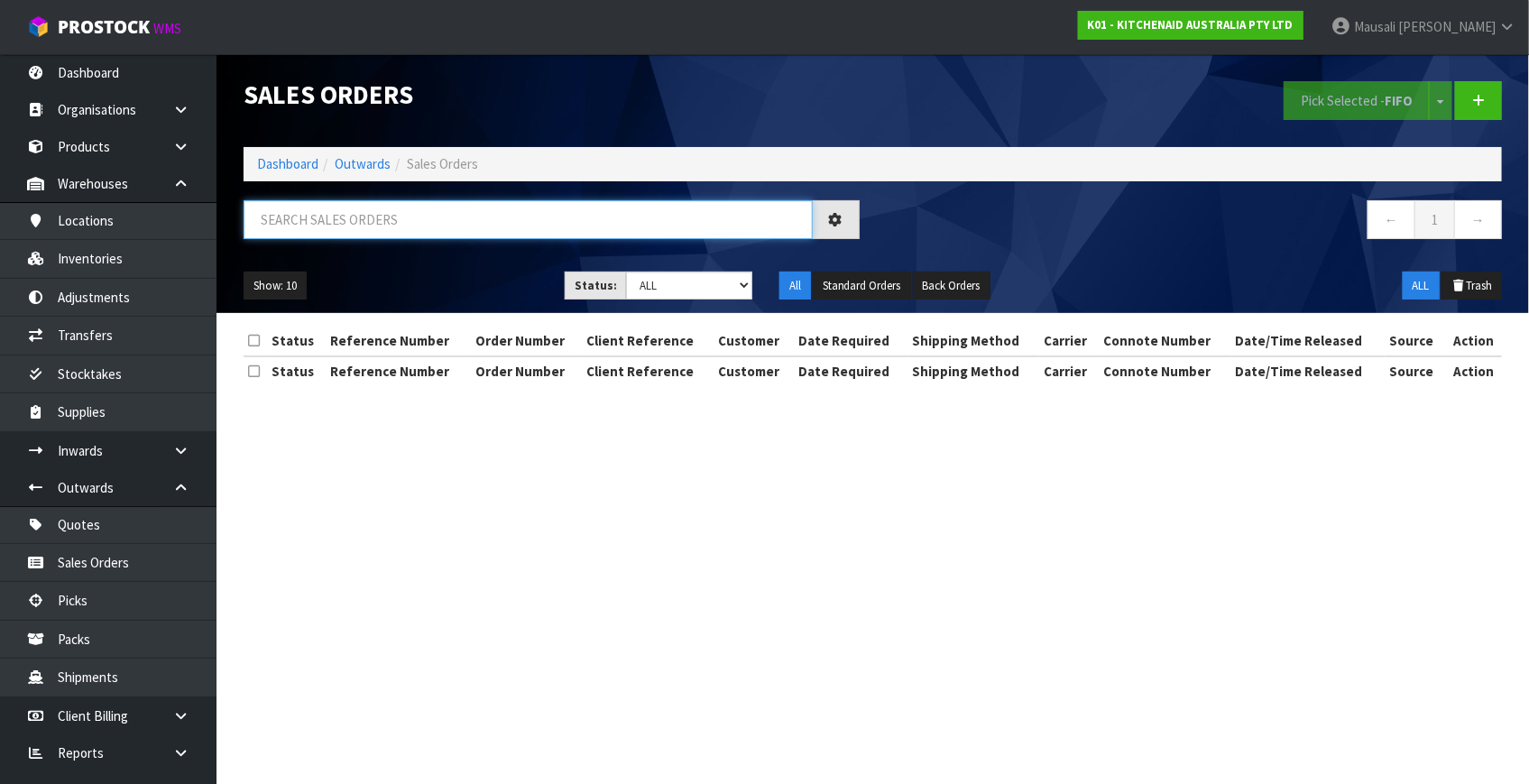
click at [298, 205] on input "text" at bounding box center [528, 219] width 569 height 39
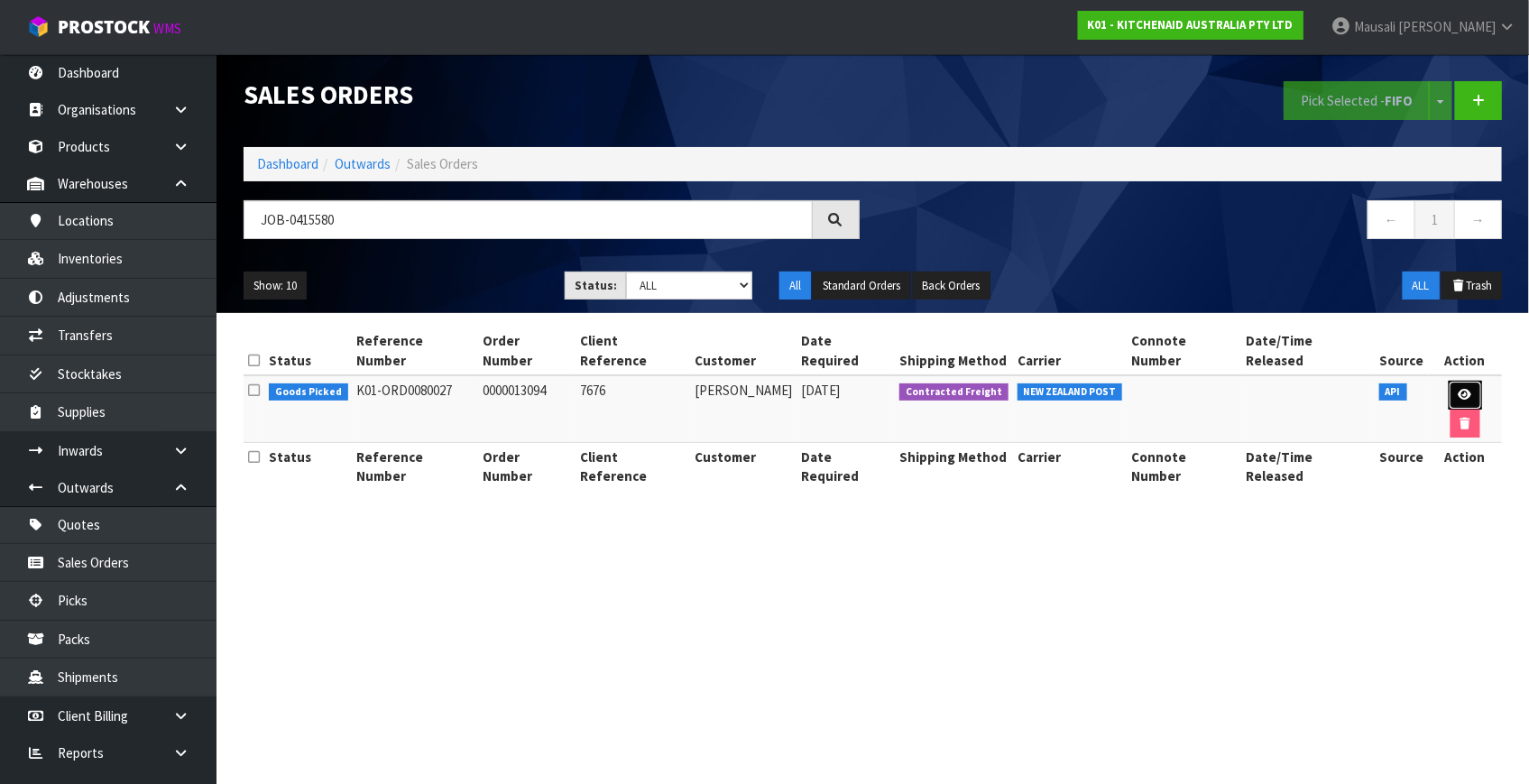
click at [1453, 391] on link at bounding box center [1465, 395] width 34 height 29
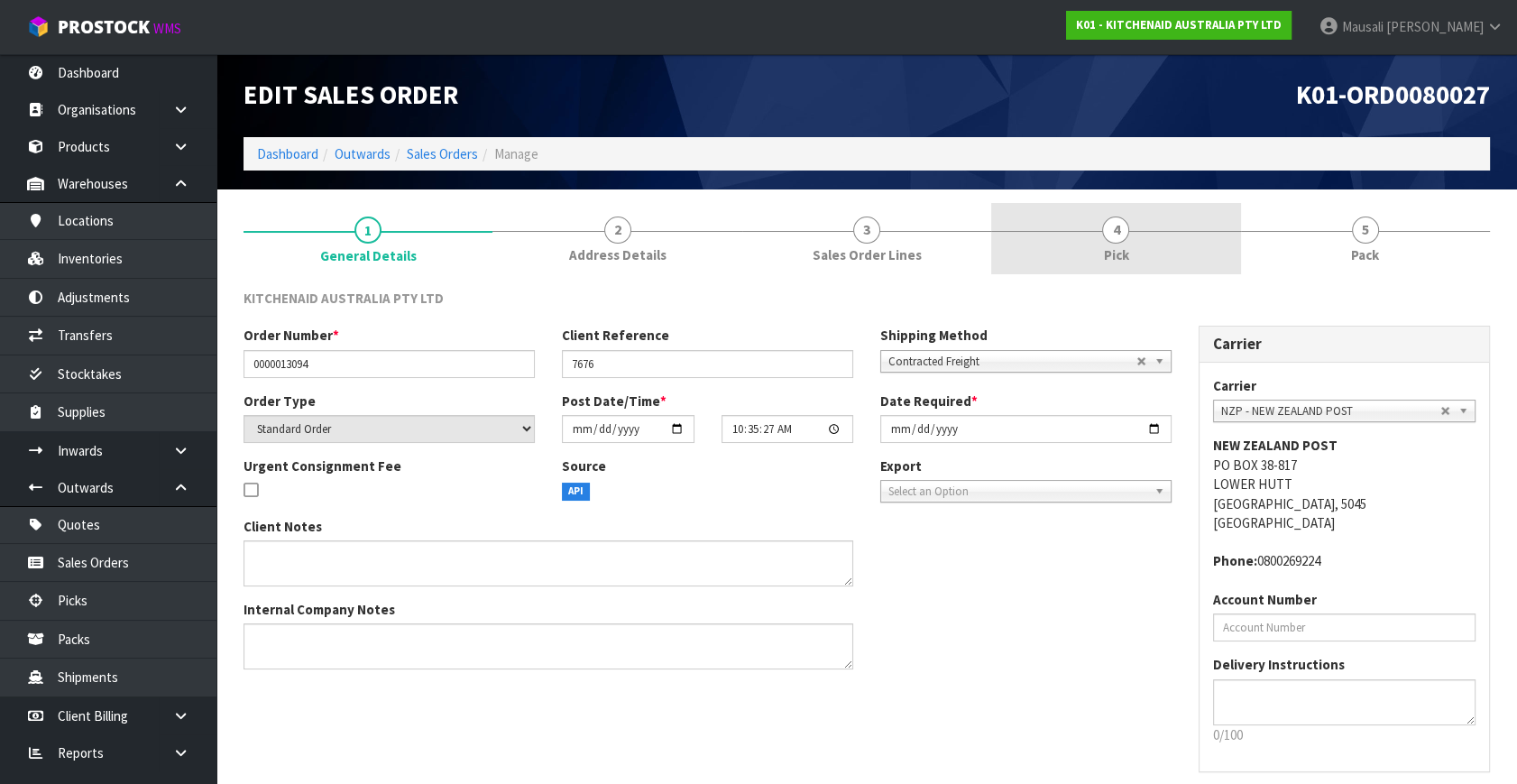
click at [1151, 245] on link "4 Pick" at bounding box center [1116, 238] width 249 height 71
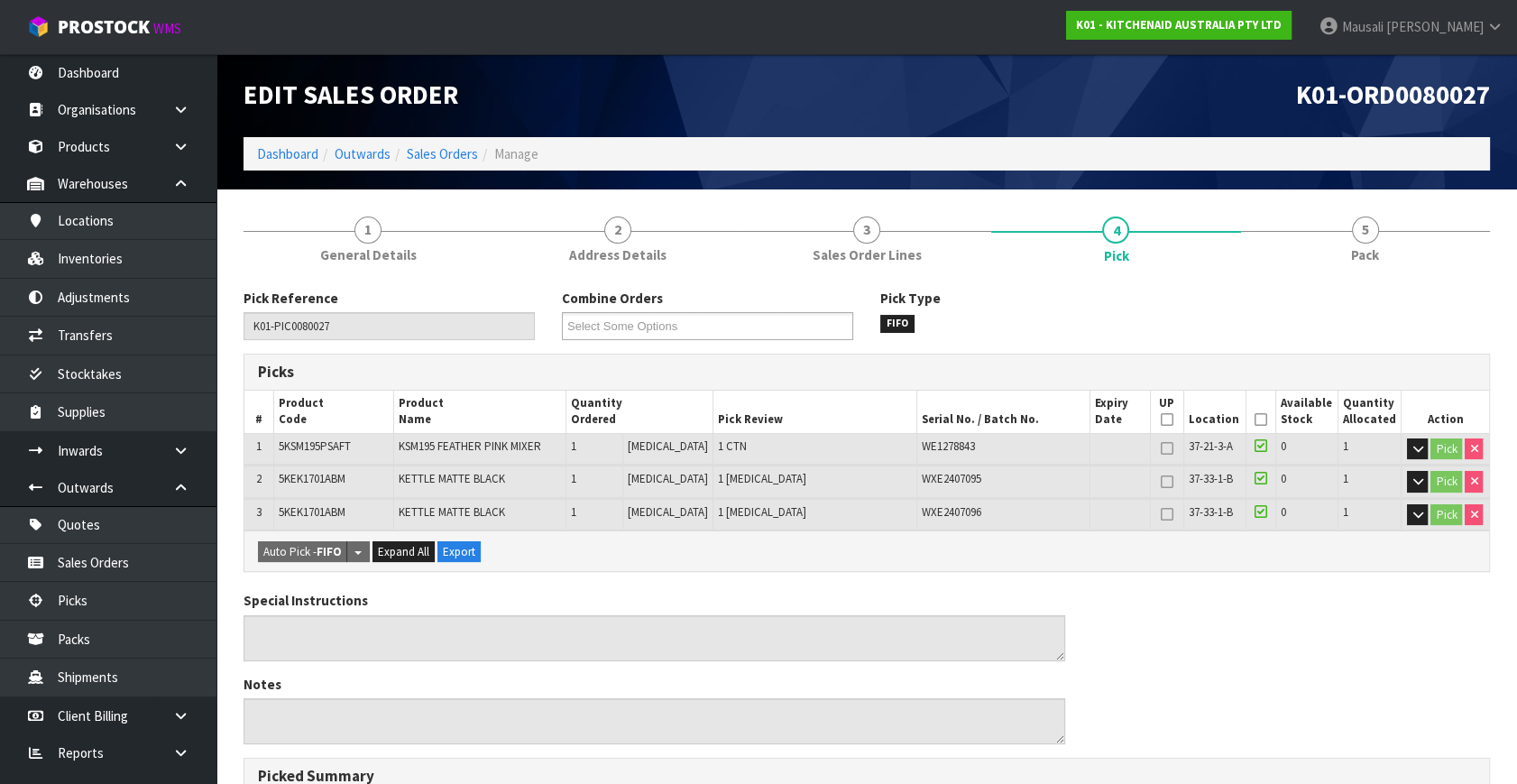
click at [1261, 419] on icon at bounding box center [1260, 419] width 12 height 1
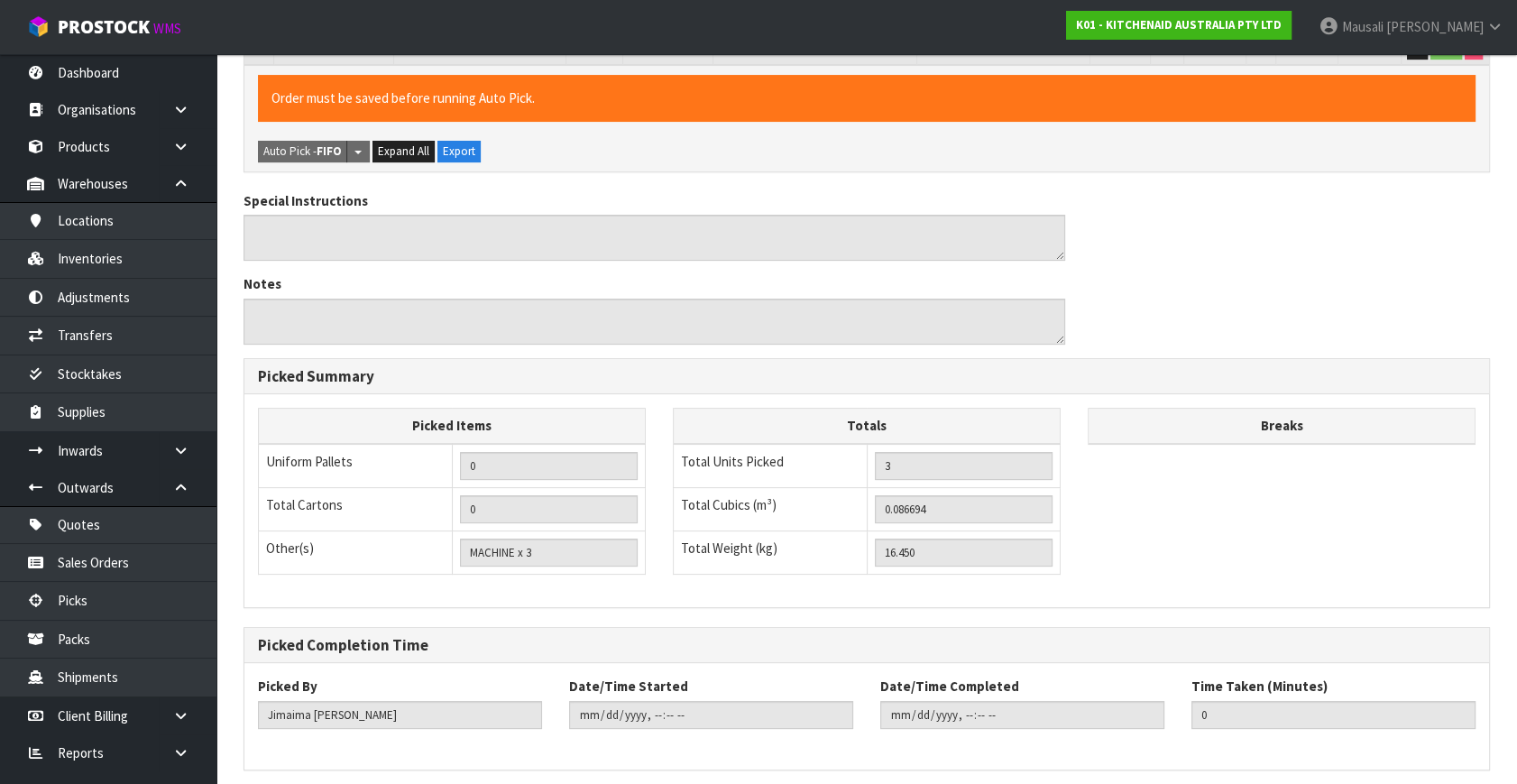
scroll to position [532, 0]
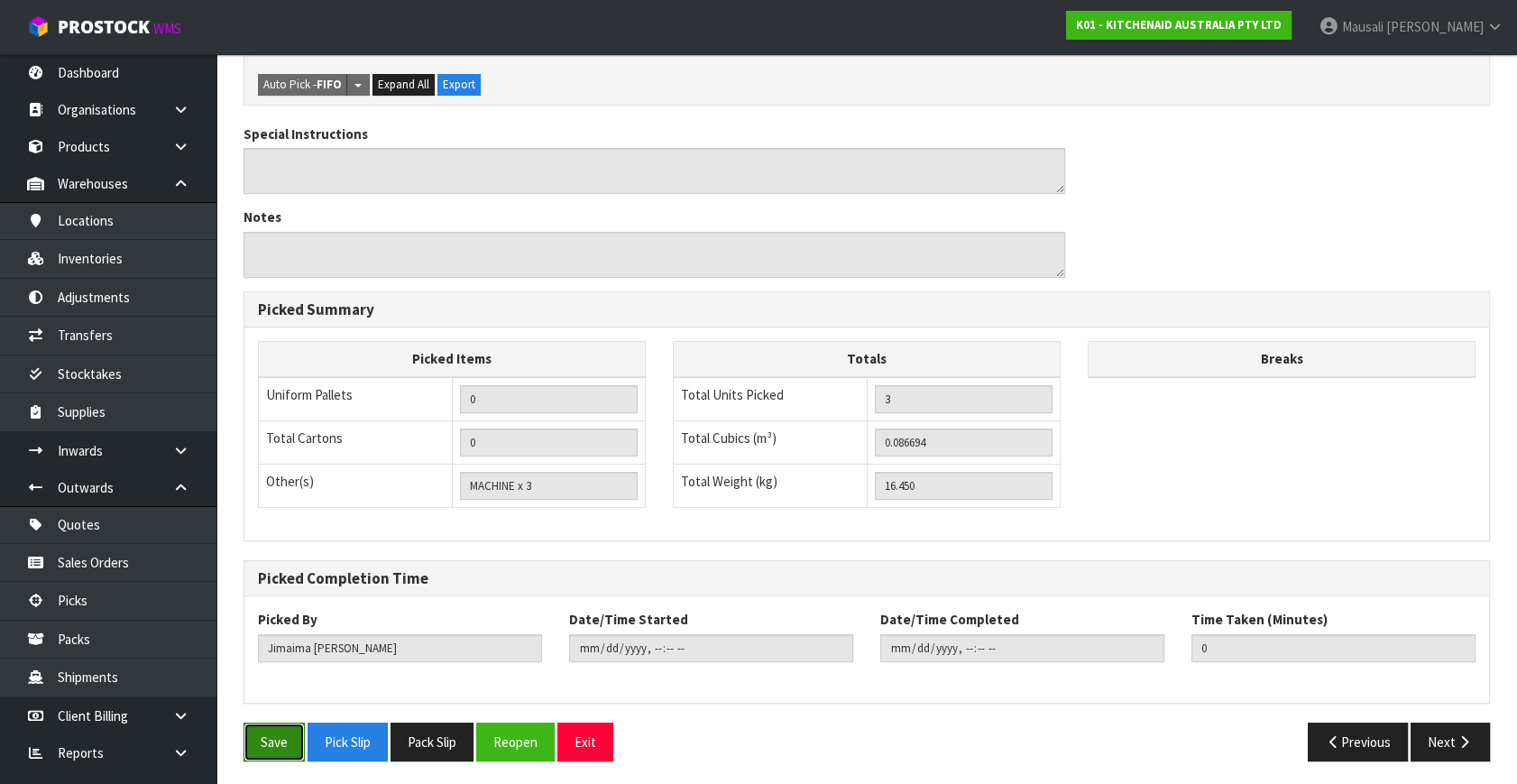
click at [288, 737] on button "Save" at bounding box center [274, 742] width 61 height 39
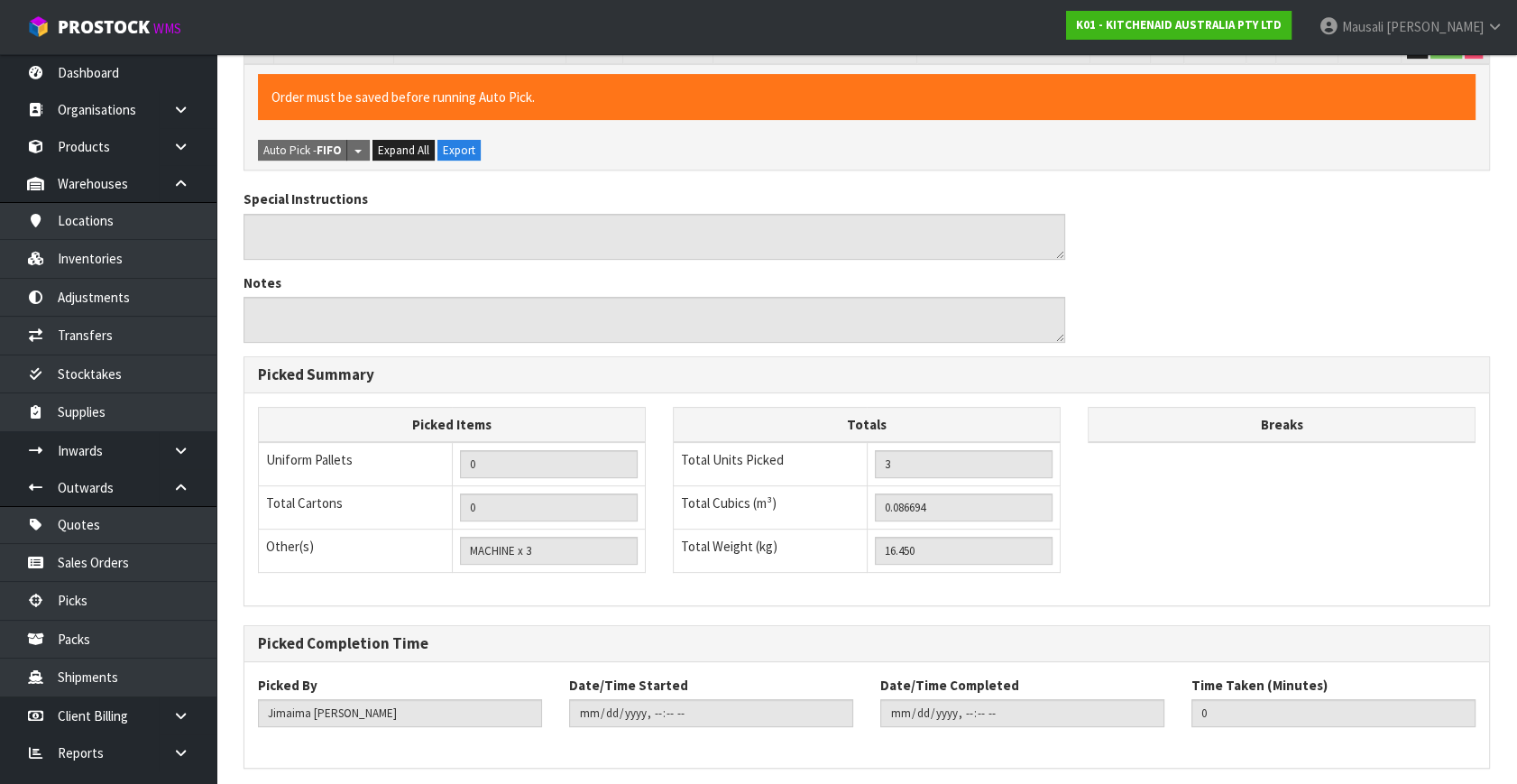
scroll to position [0, 0]
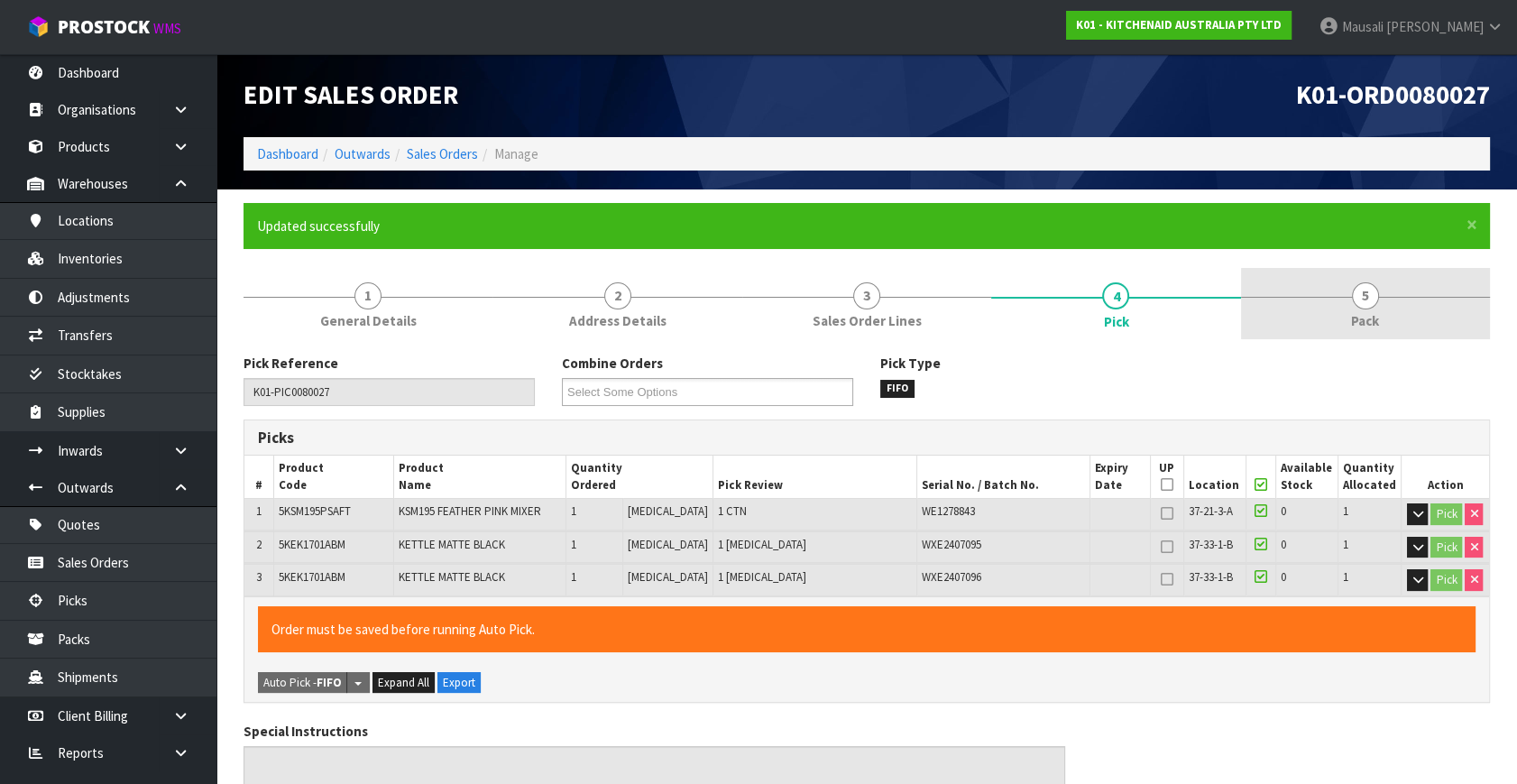
click at [1364, 301] on span "5" at bounding box center [1366, 296] width 27 height 27
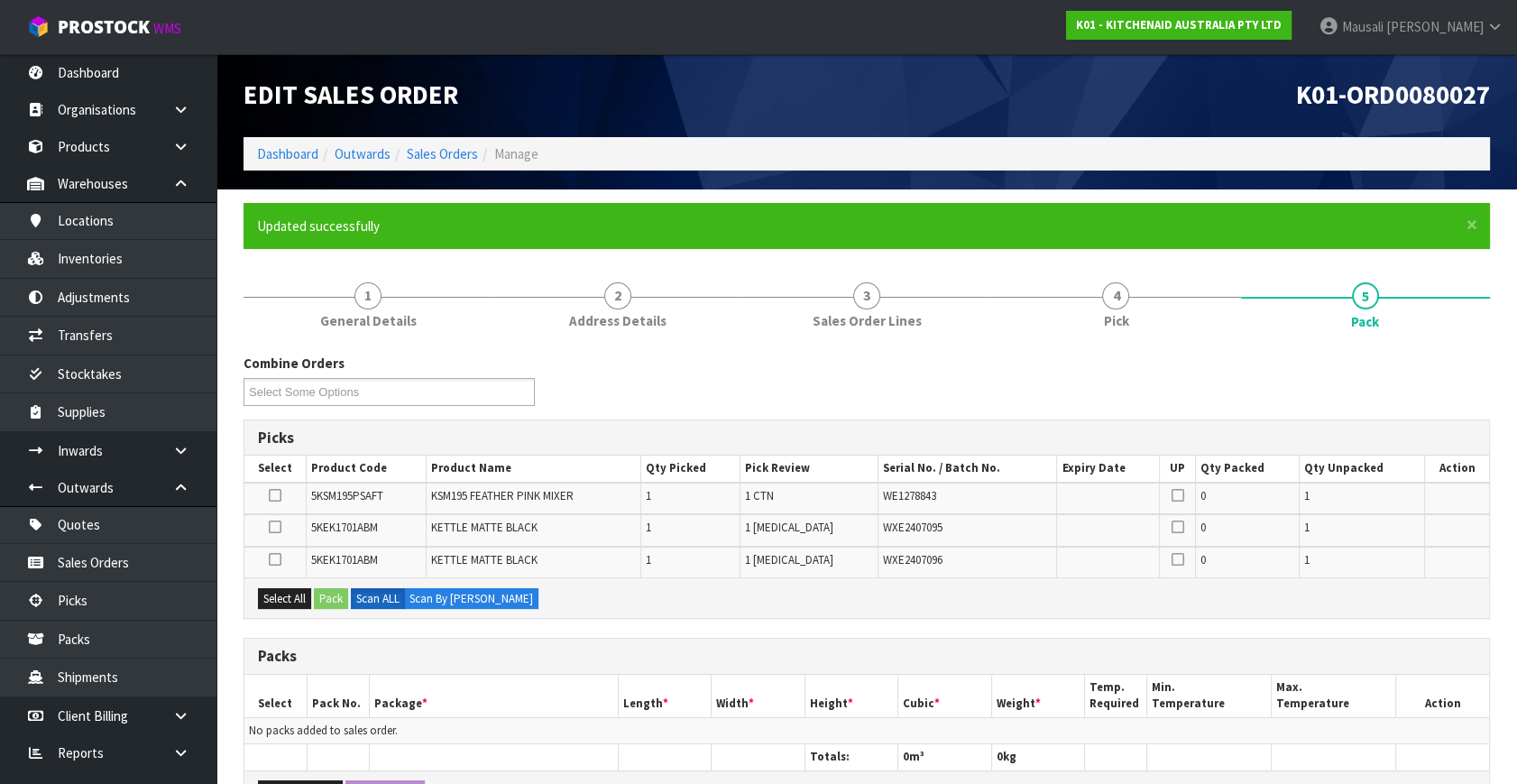
scroll to position [327, 0]
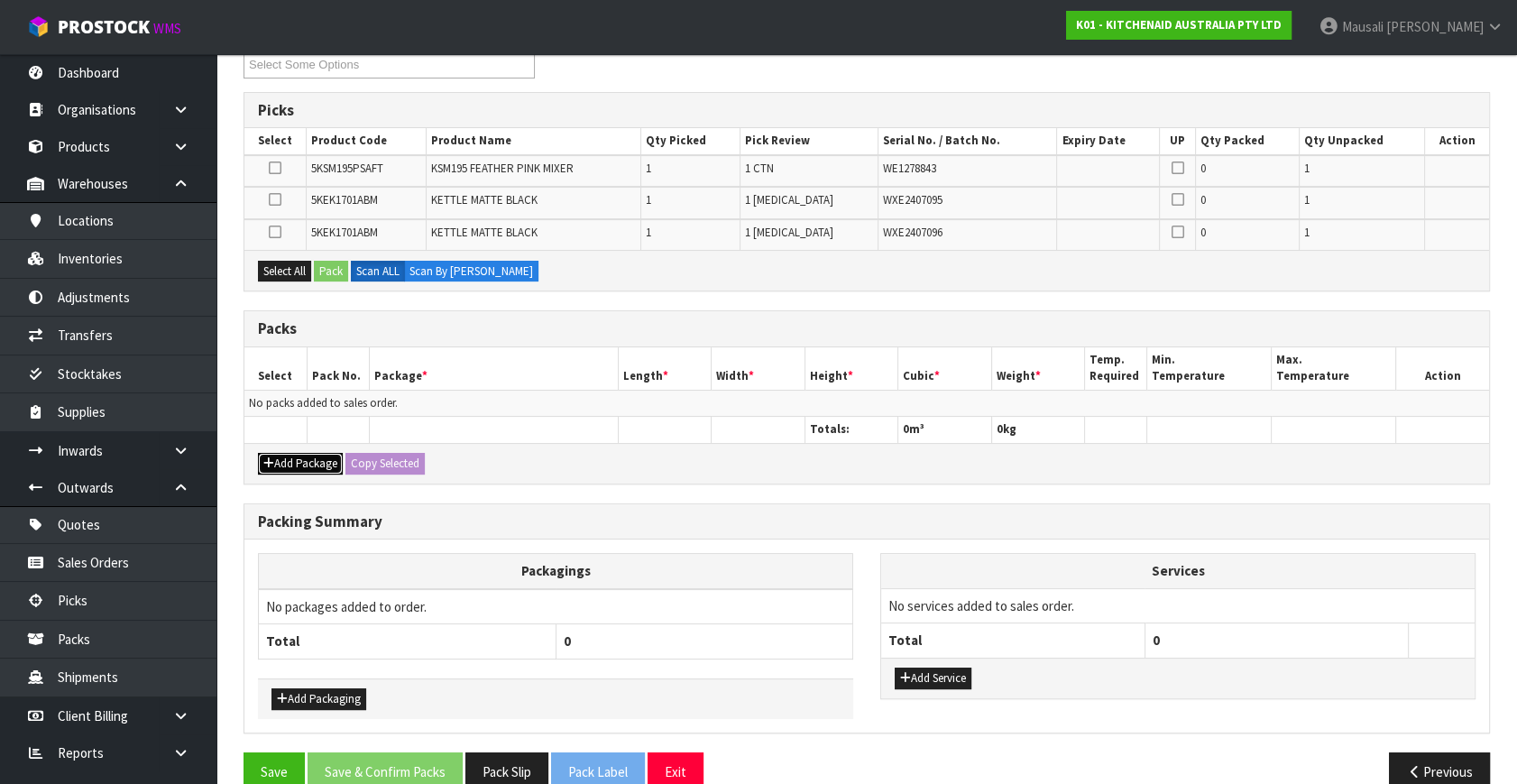
drag, startPoint x: 327, startPoint y: 469, endPoint x: 312, endPoint y: 420, distance: 51.2
click at [327, 469] on button "Add Package" at bounding box center [300, 463] width 85 height 22
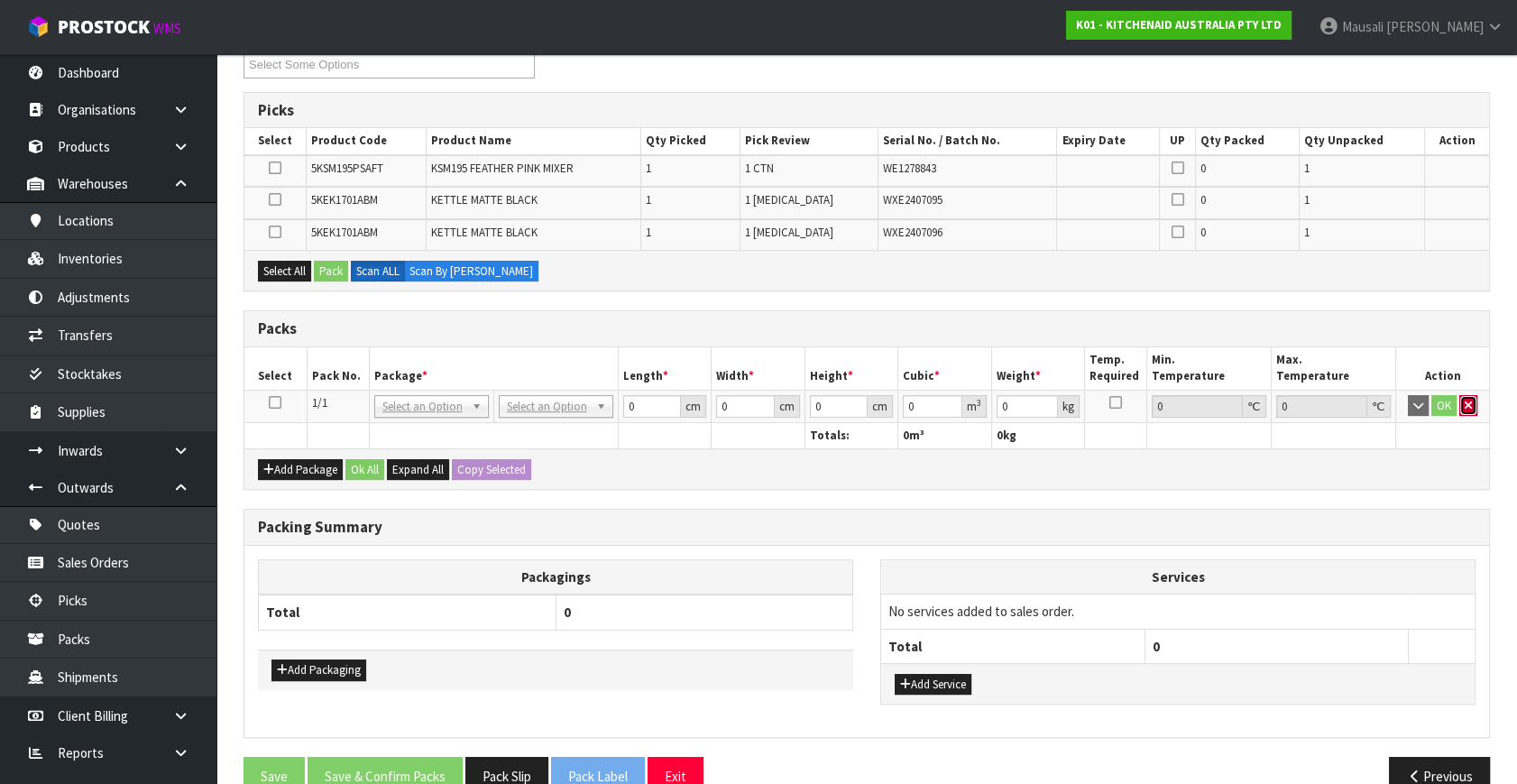
click at [1466, 405] on icon "button" at bounding box center [1469, 405] width 8 height 11
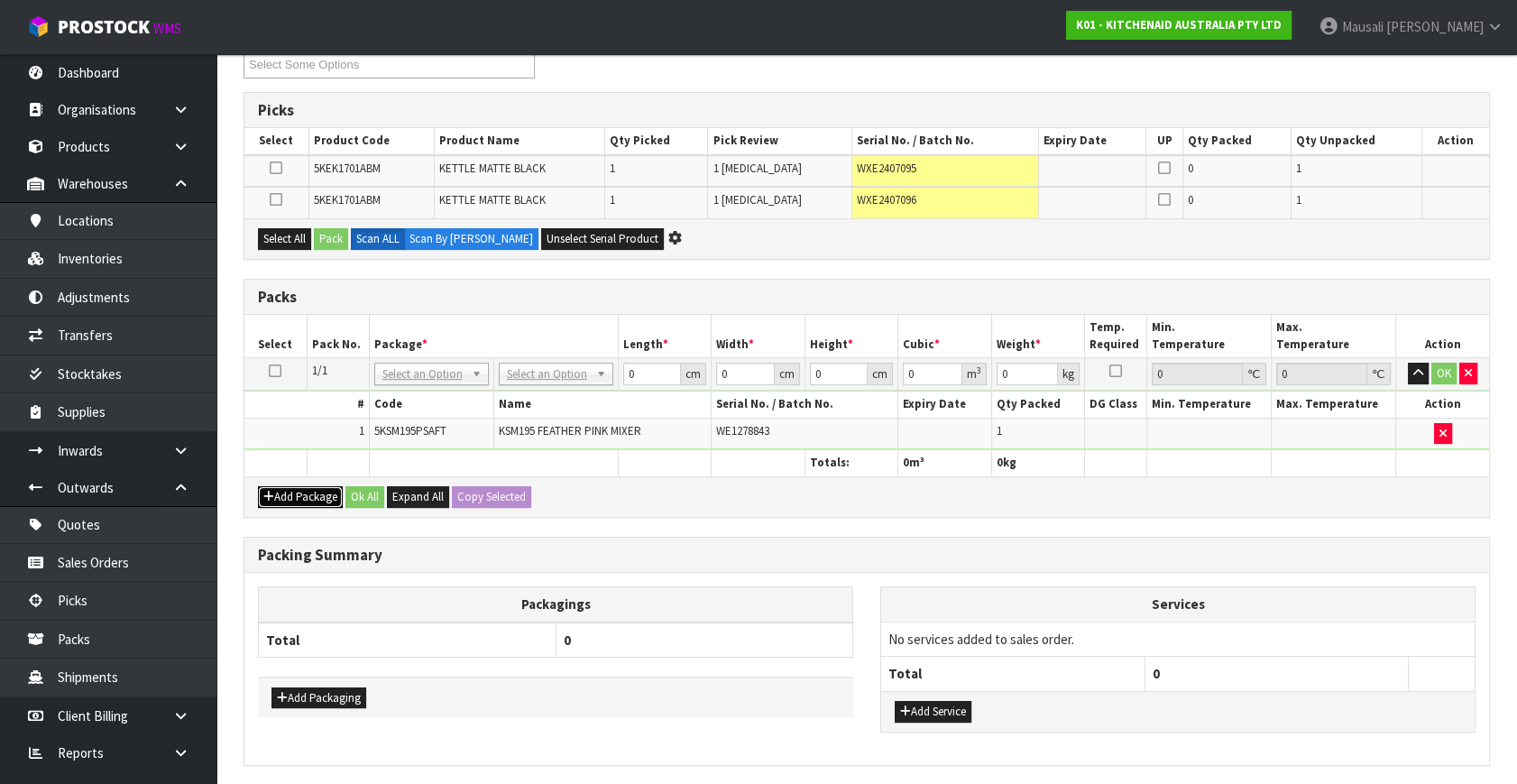
click at [280, 486] on button "Add Package" at bounding box center [300, 497] width 85 height 22
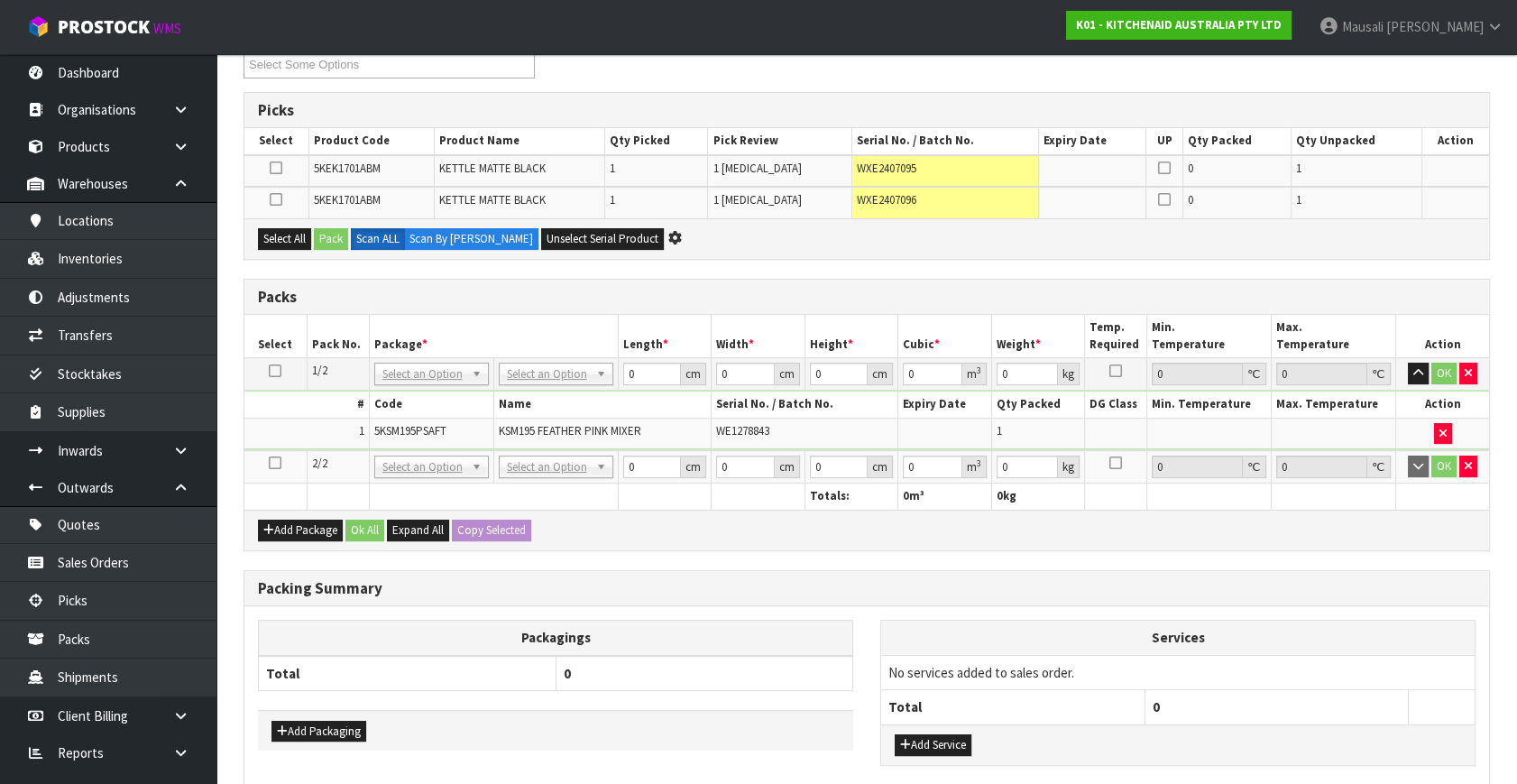
click at [272, 462] on icon at bounding box center [275, 462] width 12 height 1
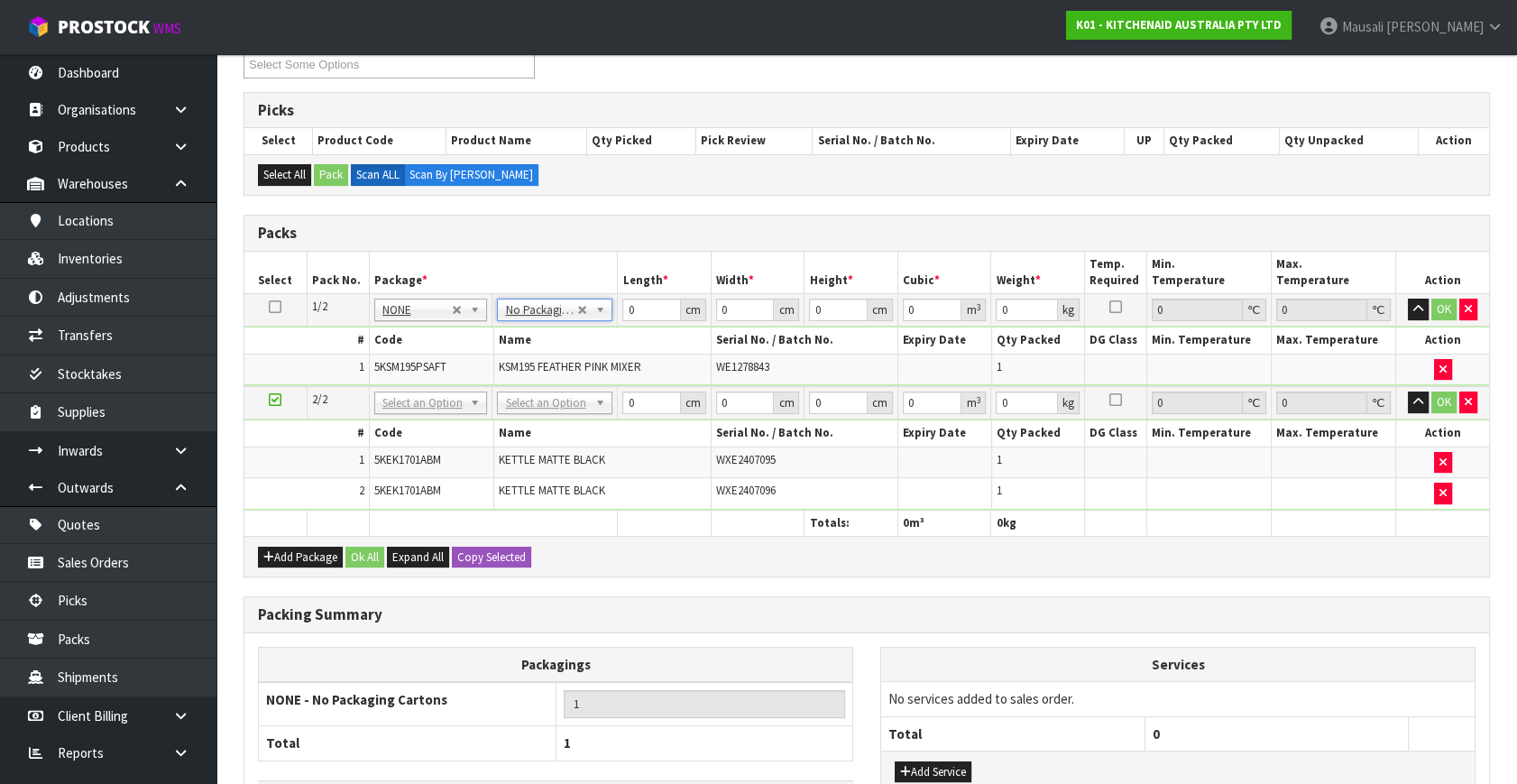
drag, startPoint x: 533, startPoint y: 397, endPoint x: 541, endPoint y: 414, distance: 18.8
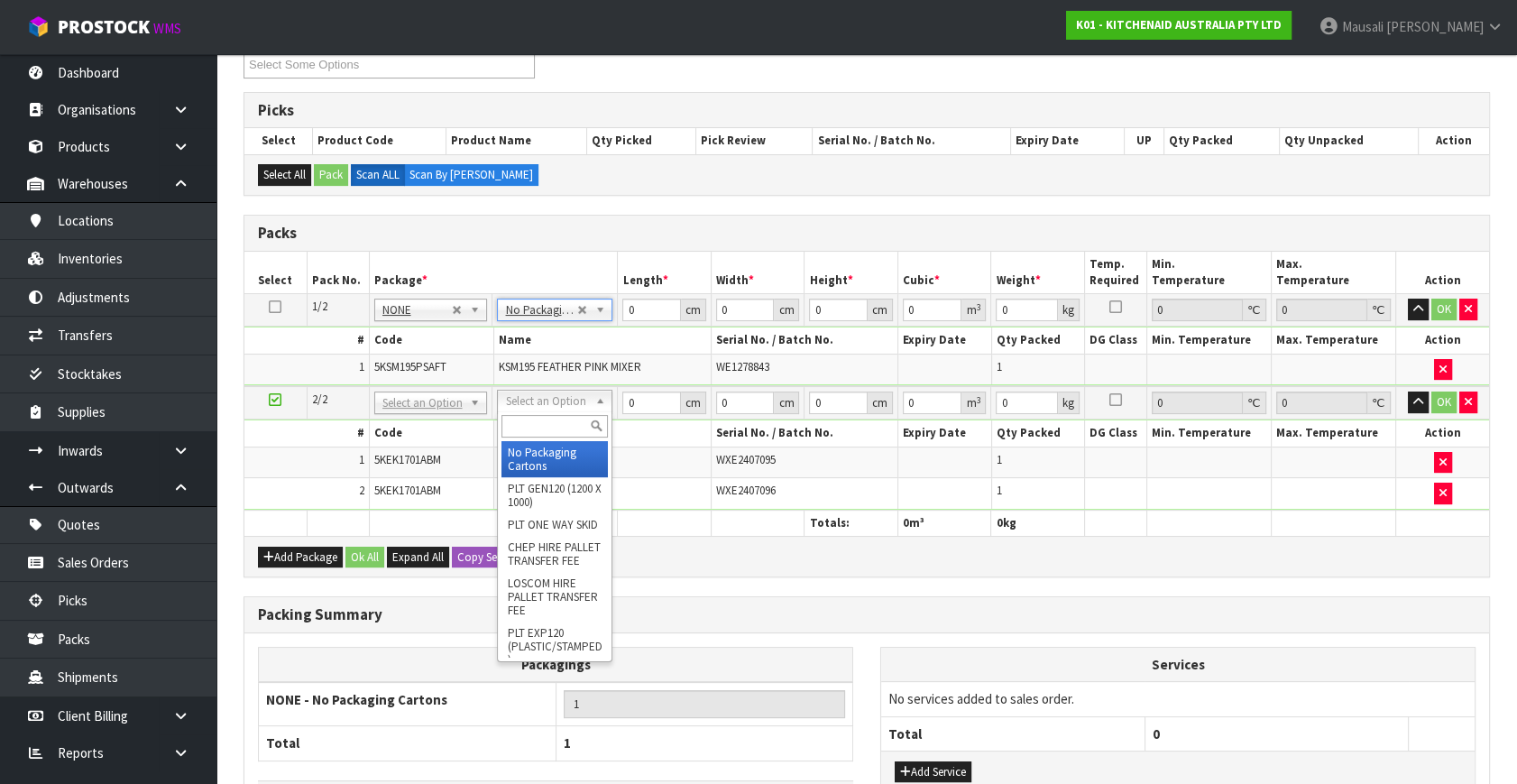
drag, startPoint x: 549, startPoint y: 444, endPoint x: 598, endPoint y: 384, distance: 77.5
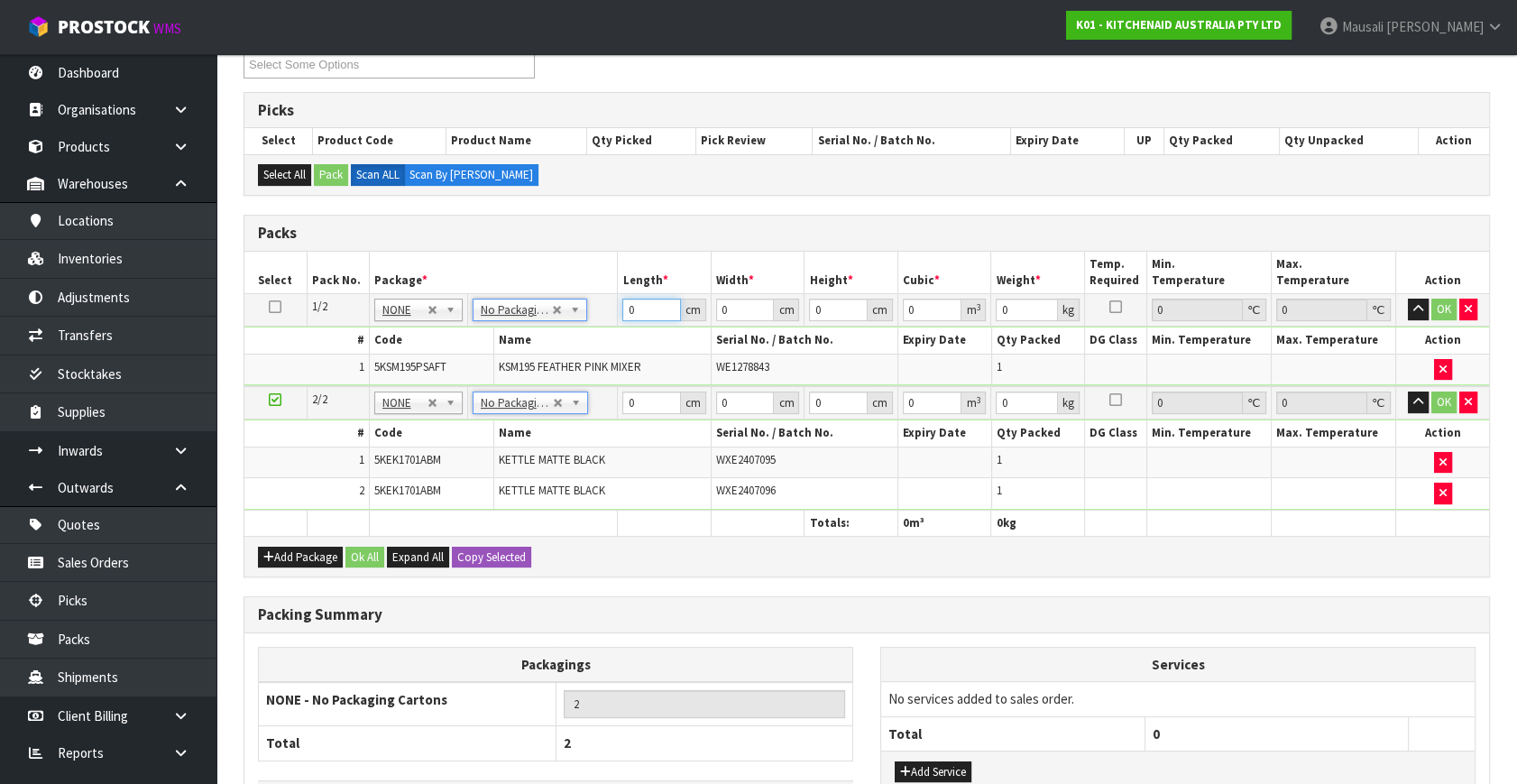
drag, startPoint x: 642, startPoint y: 306, endPoint x: 571, endPoint y: 348, distance: 82.5
click at [576, 347] on tbody "1/2 NONE 007-001 007-002 007-004 007-009 007-013 007-014 007-015 007-017 007-01…" at bounding box center [867, 340] width 1245 height 92
drag, startPoint x: 368, startPoint y: 550, endPoint x: 370, endPoint y: 560, distance: 10.2
click at [368, 550] on button "Ok All" at bounding box center [365, 557] width 39 height 22
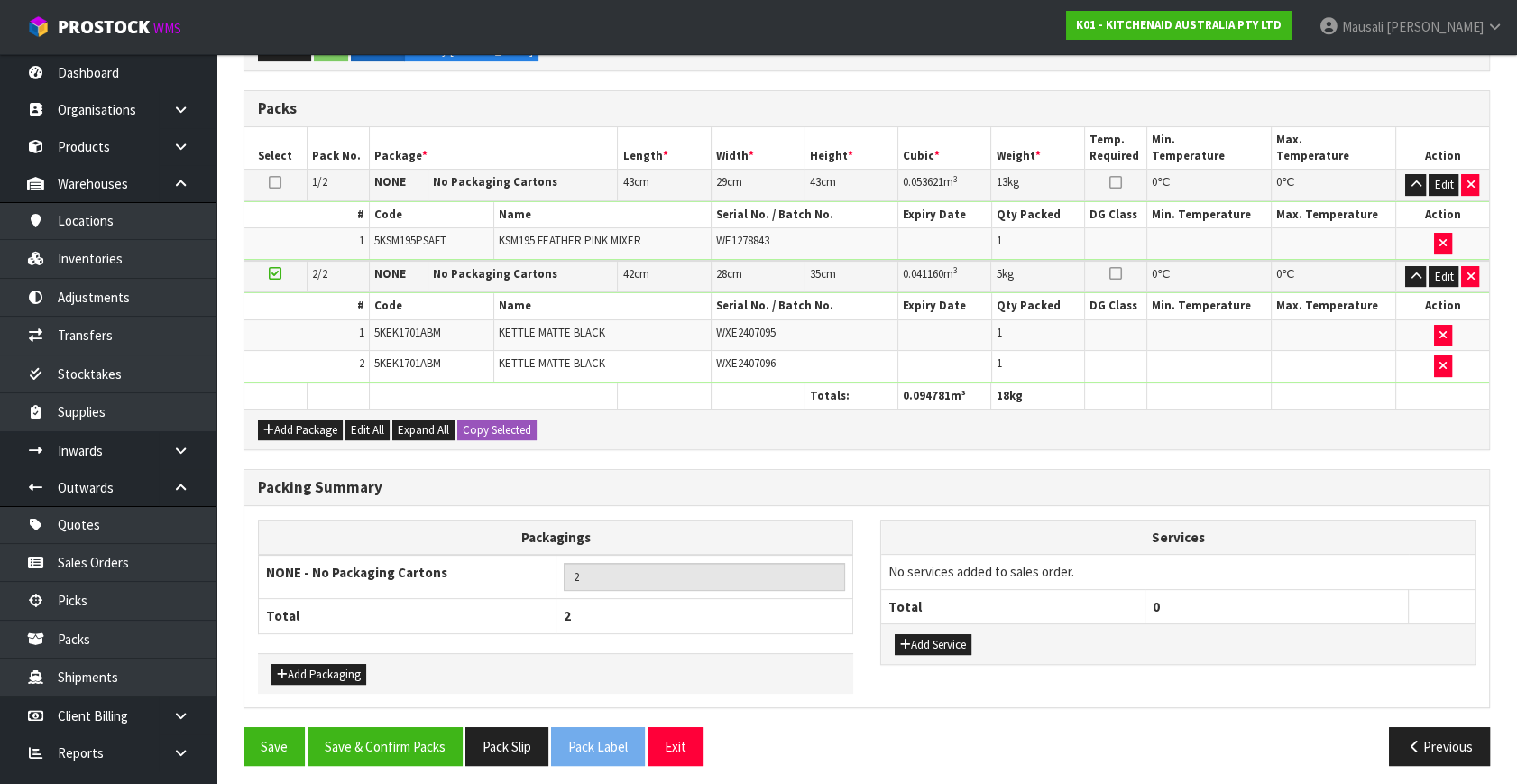
scroll to position [456, 0]
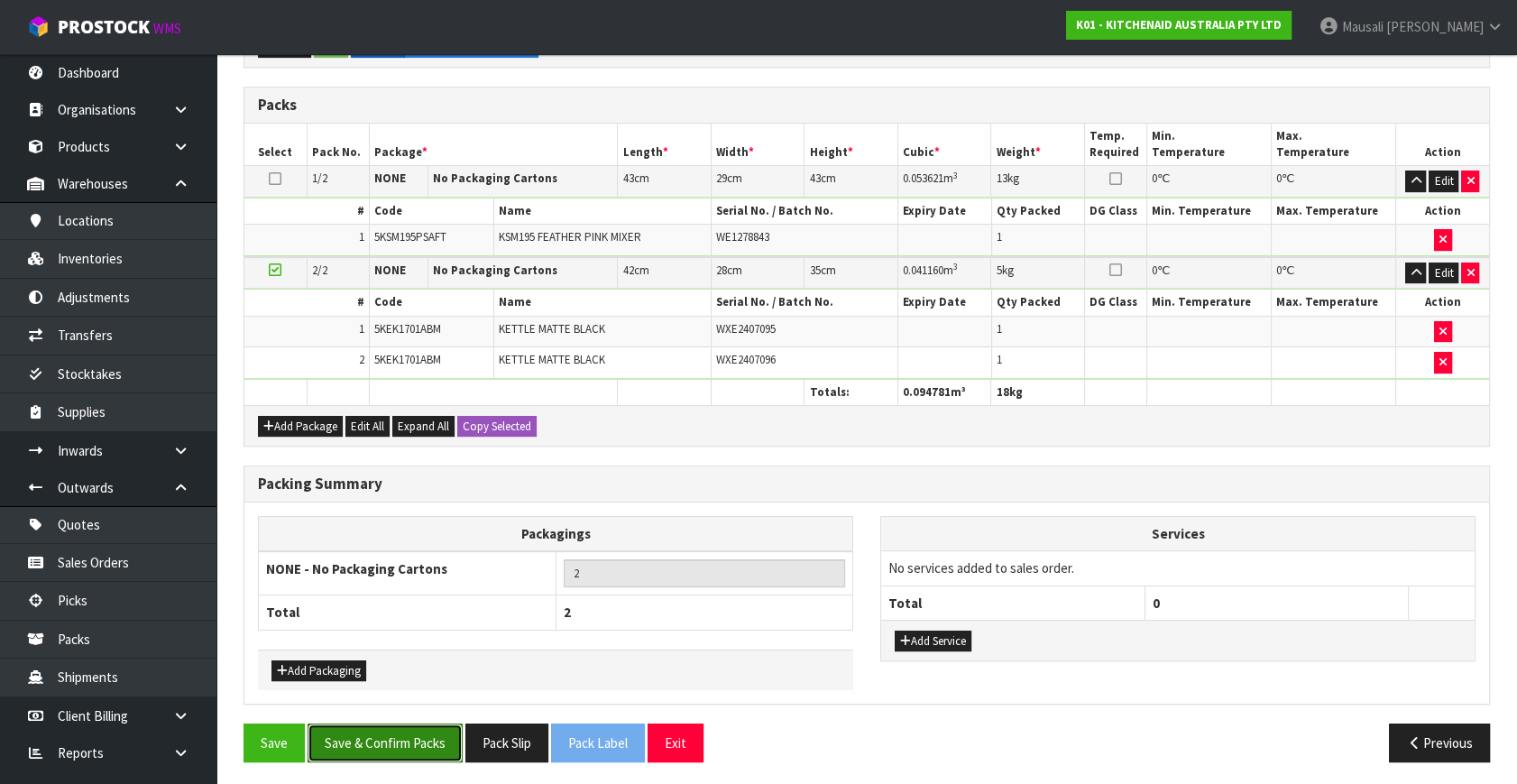
click at [417, 732] on button "Save & Confirm Packs" at bounding box center [385, 742] width 155 height 39
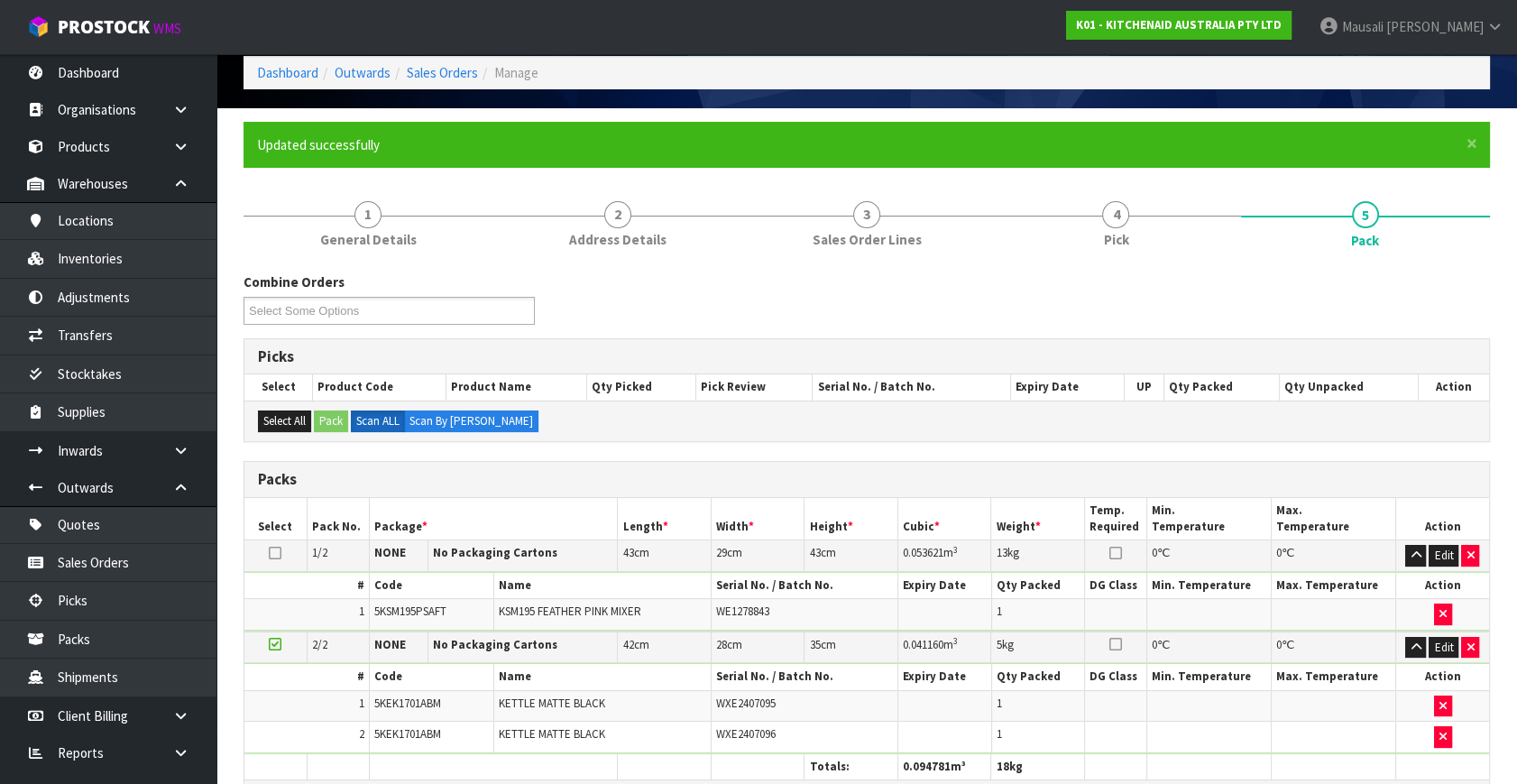
scroll to position [268, 0]
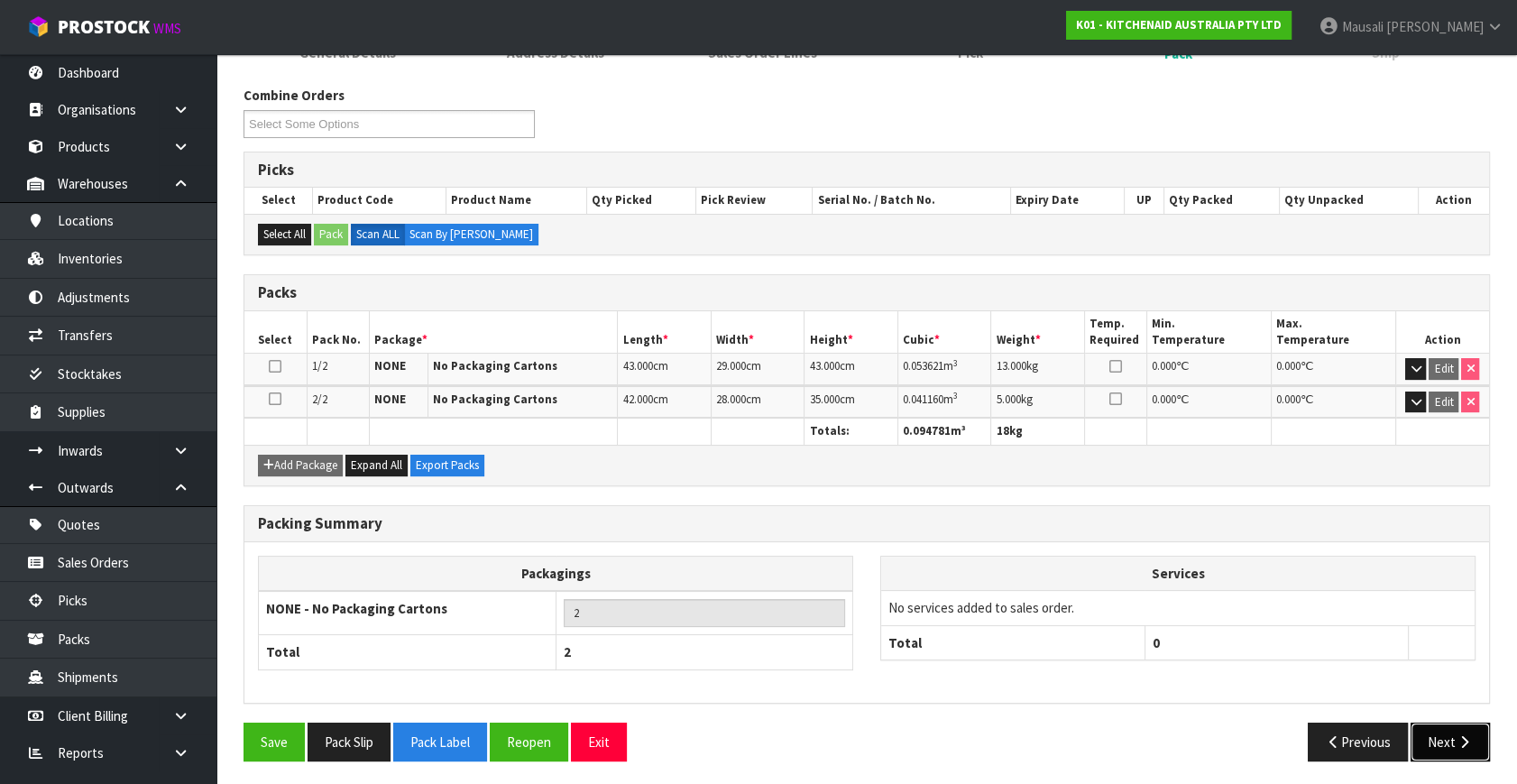
click at [1456, 736] on icon "button" at bounding box center [1464, 742] width 17 height 13
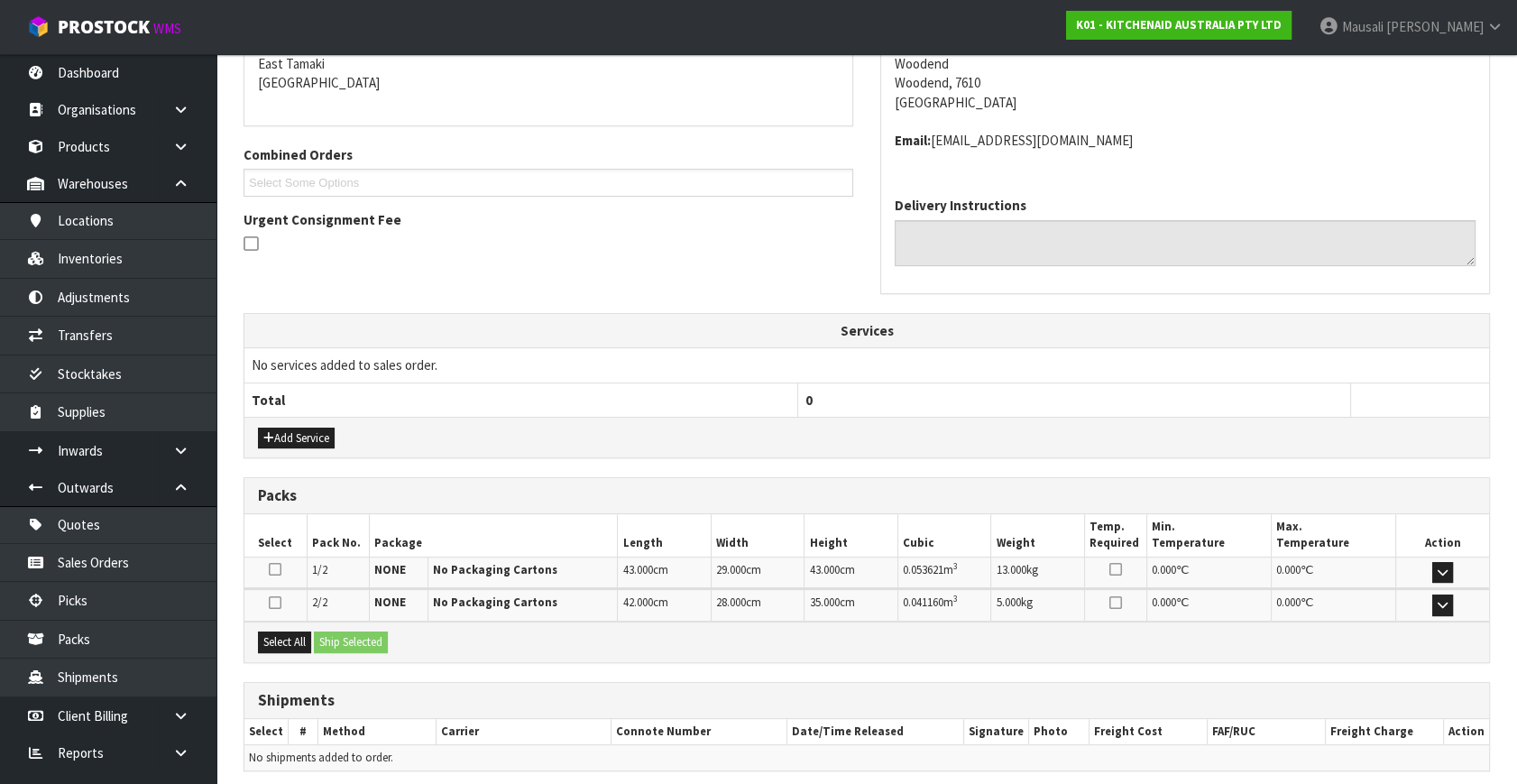
scroll to position [459, 0]
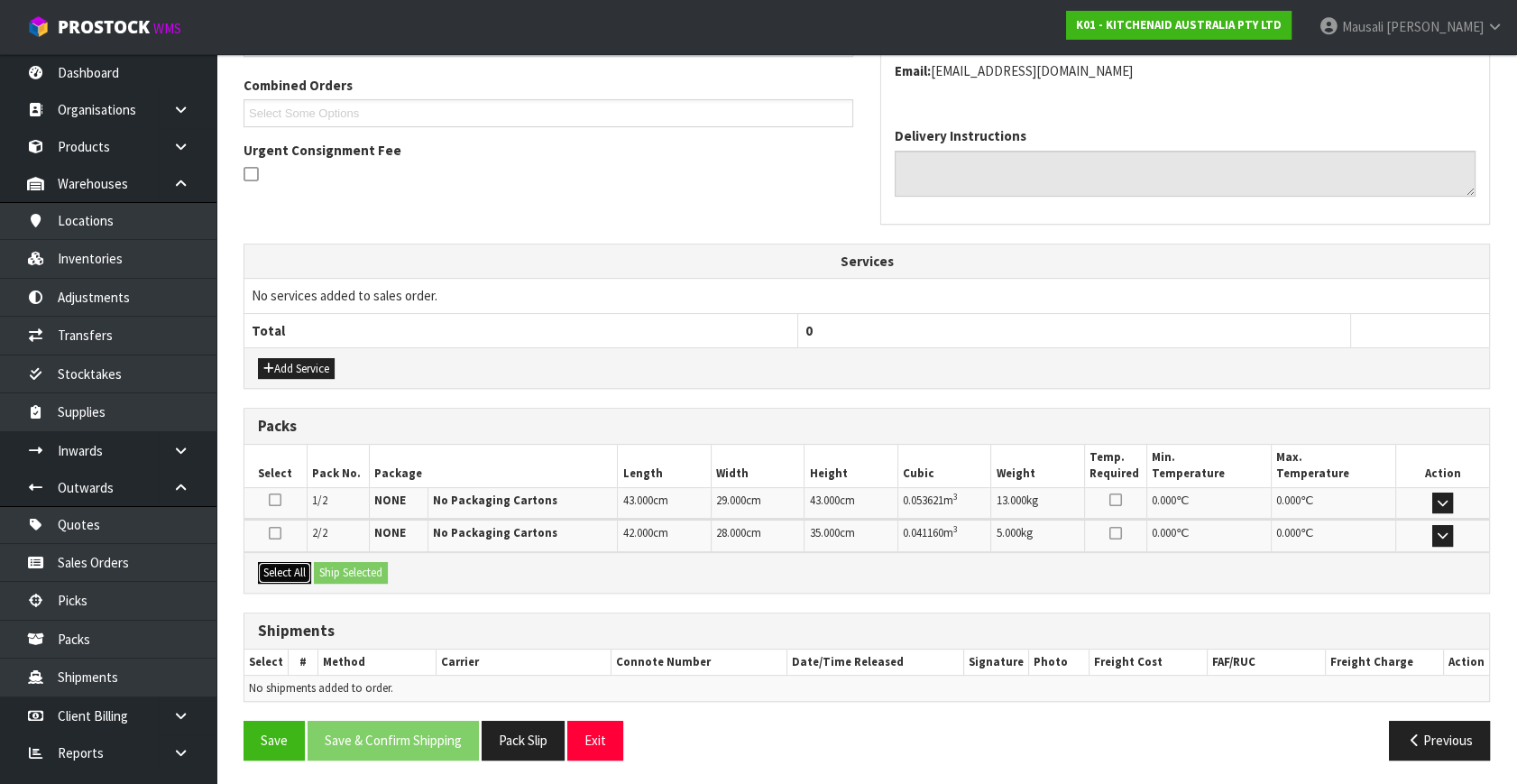
click at [298, 563] on button "Select All" at bounding box center [284, 572] width 54 height 22
click at [334, 564] on button "Ship Selected" at bounding box center [351, 572] width 74 height 22
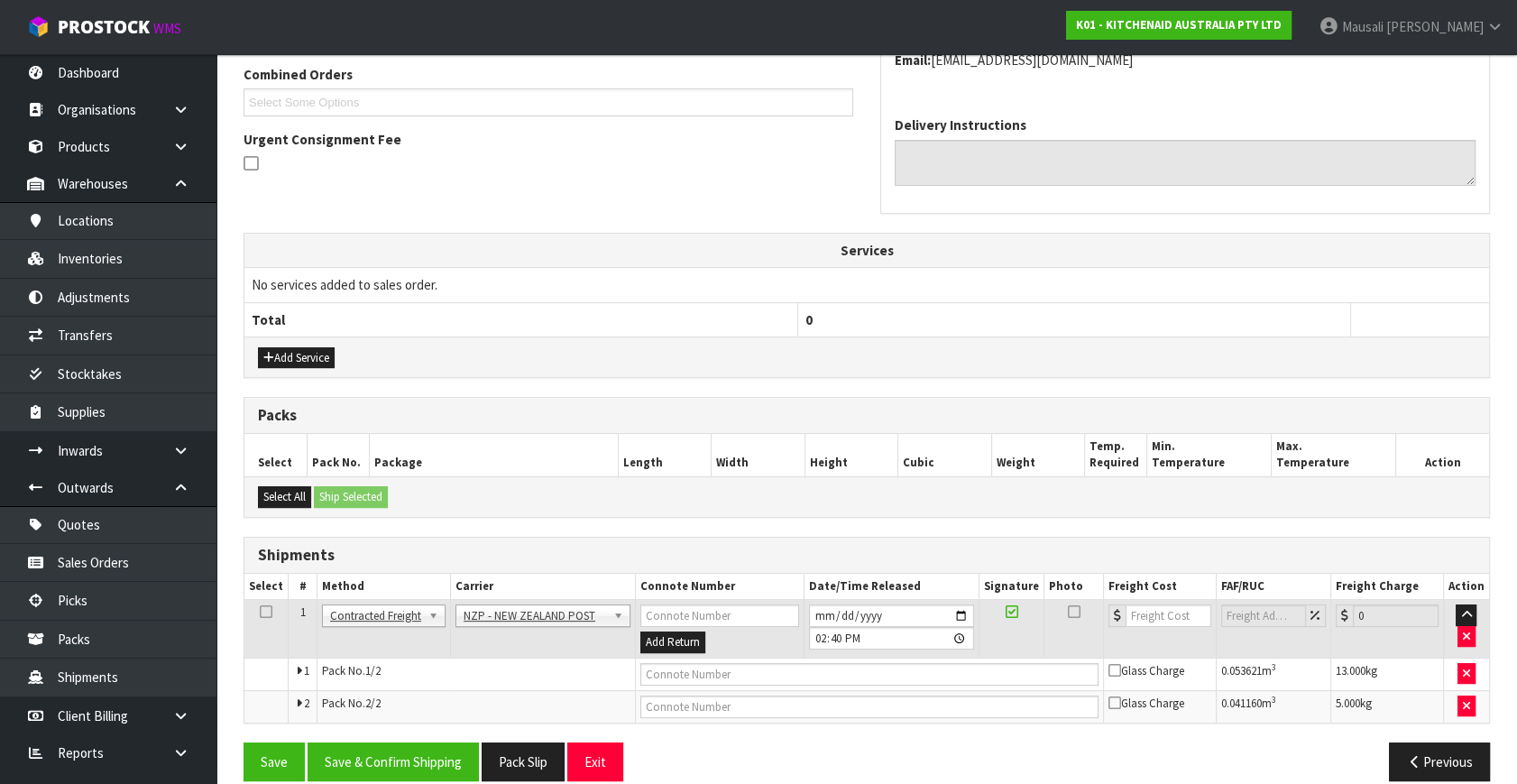
scroll to position [489, 0]
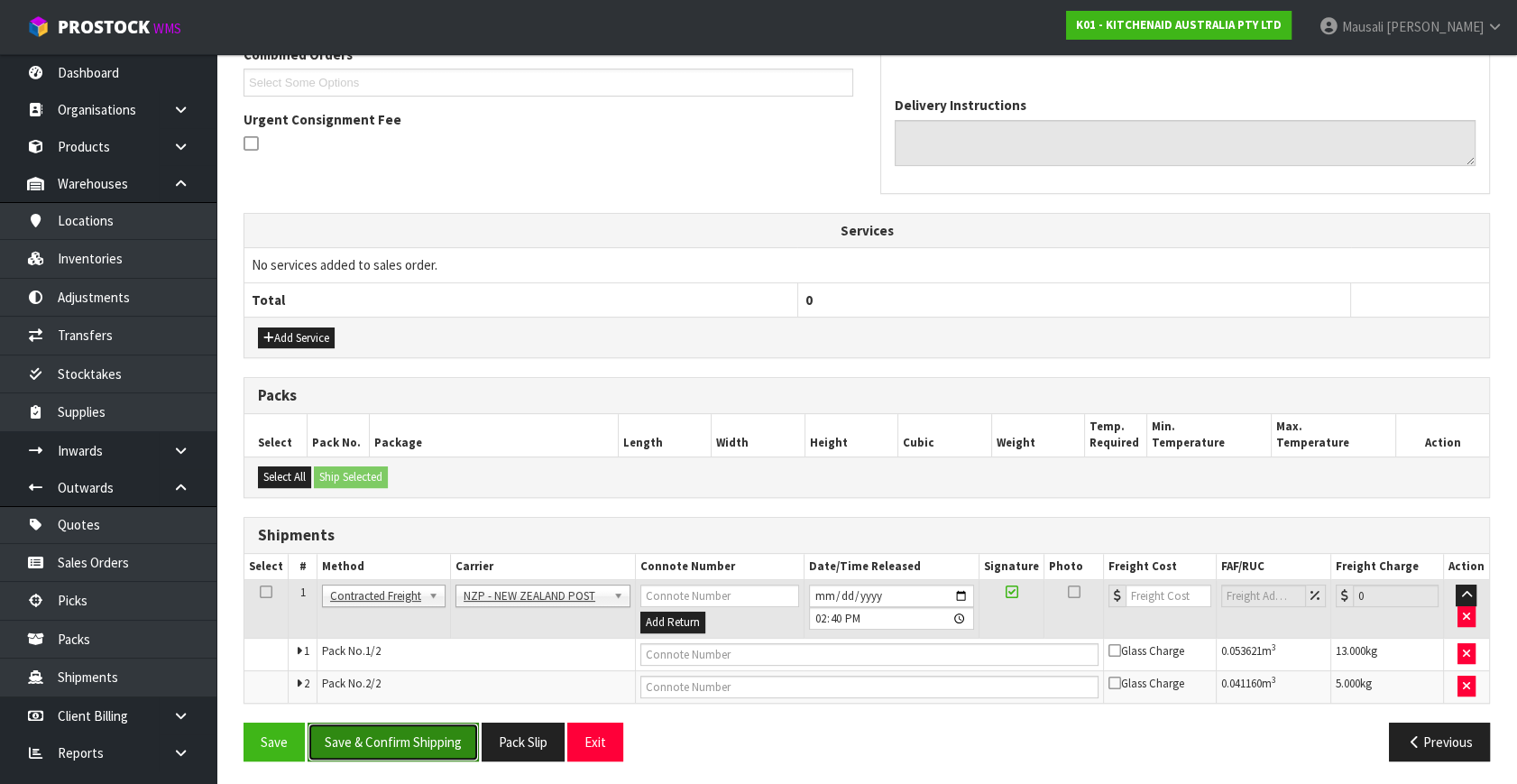
click at [438, 749] on button "Save & Confirm Shipping" at bounding box center [393, 742] width 171 height 39
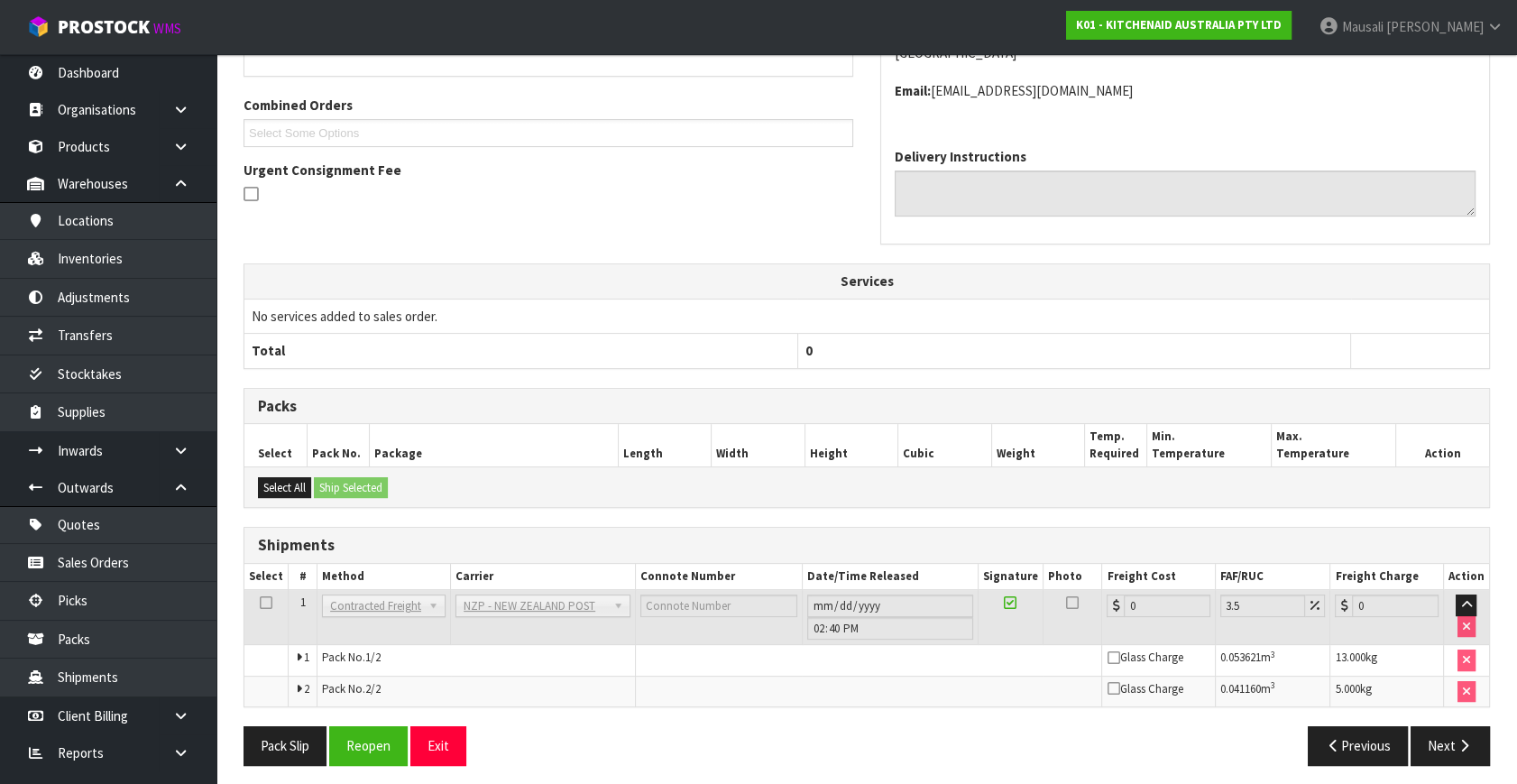
scroll to position [462, 0]
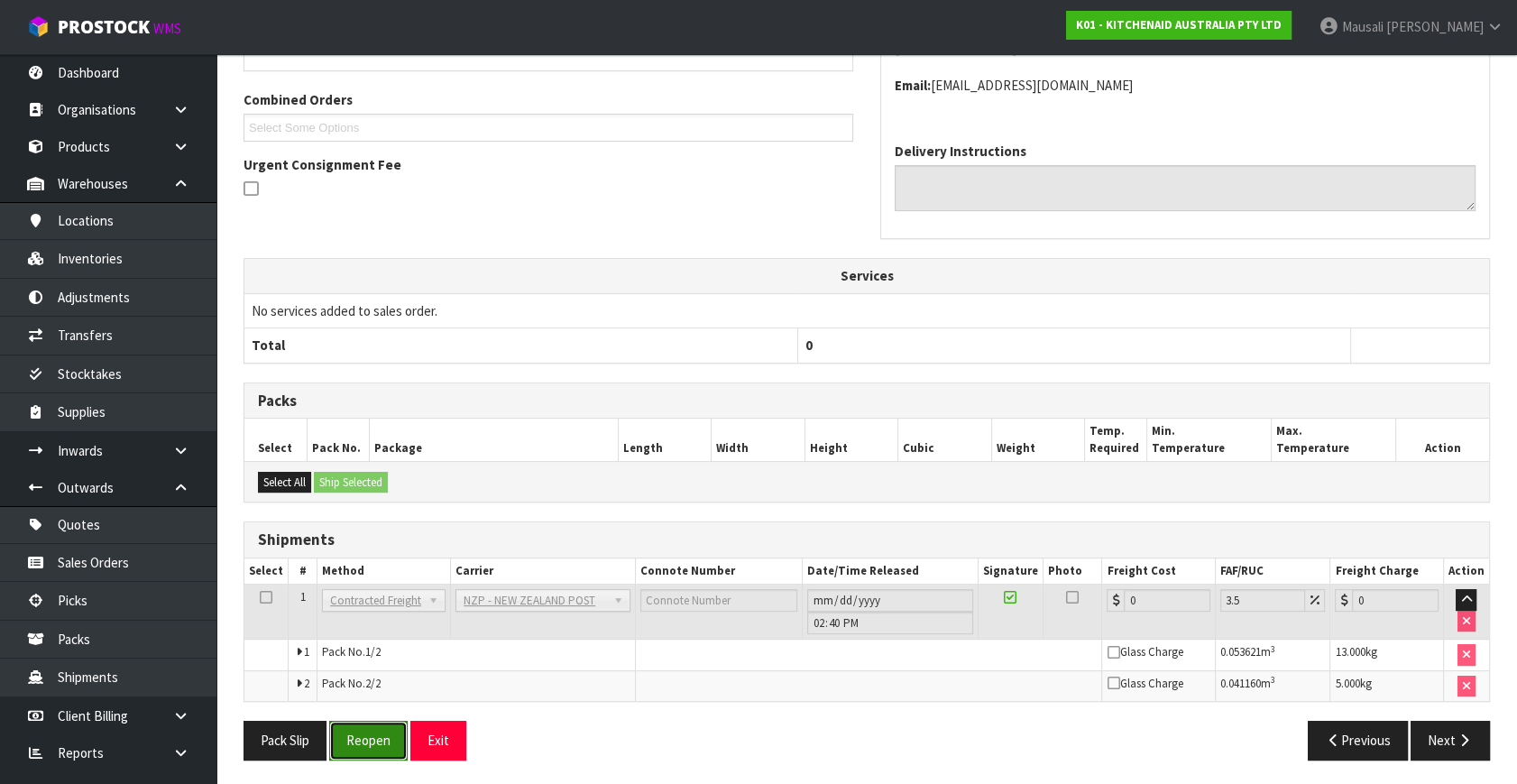
drag, startPoint x: 364, startPoint y: 748, endPoint x: 389, endPoint y: 739, distance: 26.6
click at [364, 748] on button "Reopen" at bounding box center [369, 740] width 79 height 39
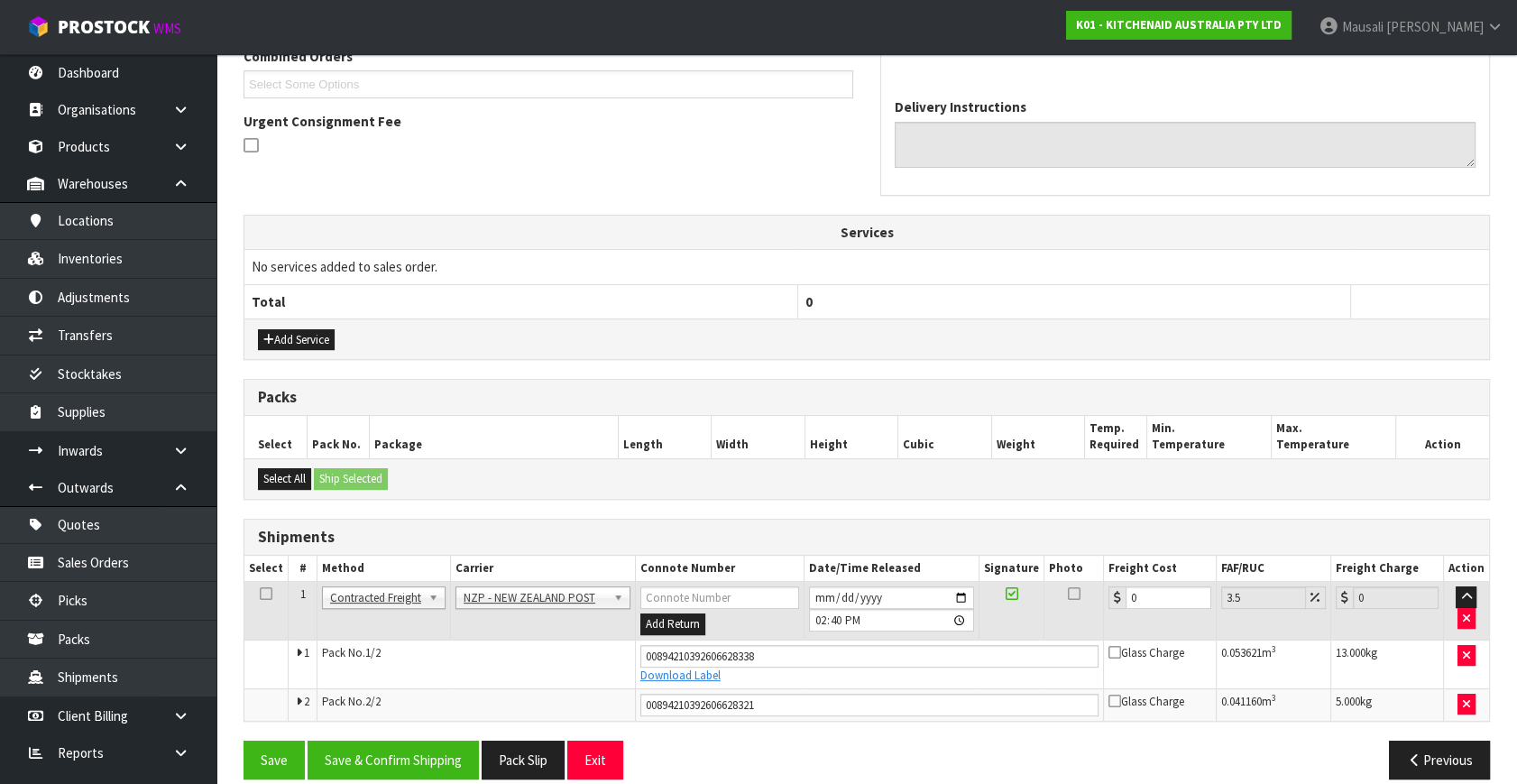
scroll to position [505, 0]
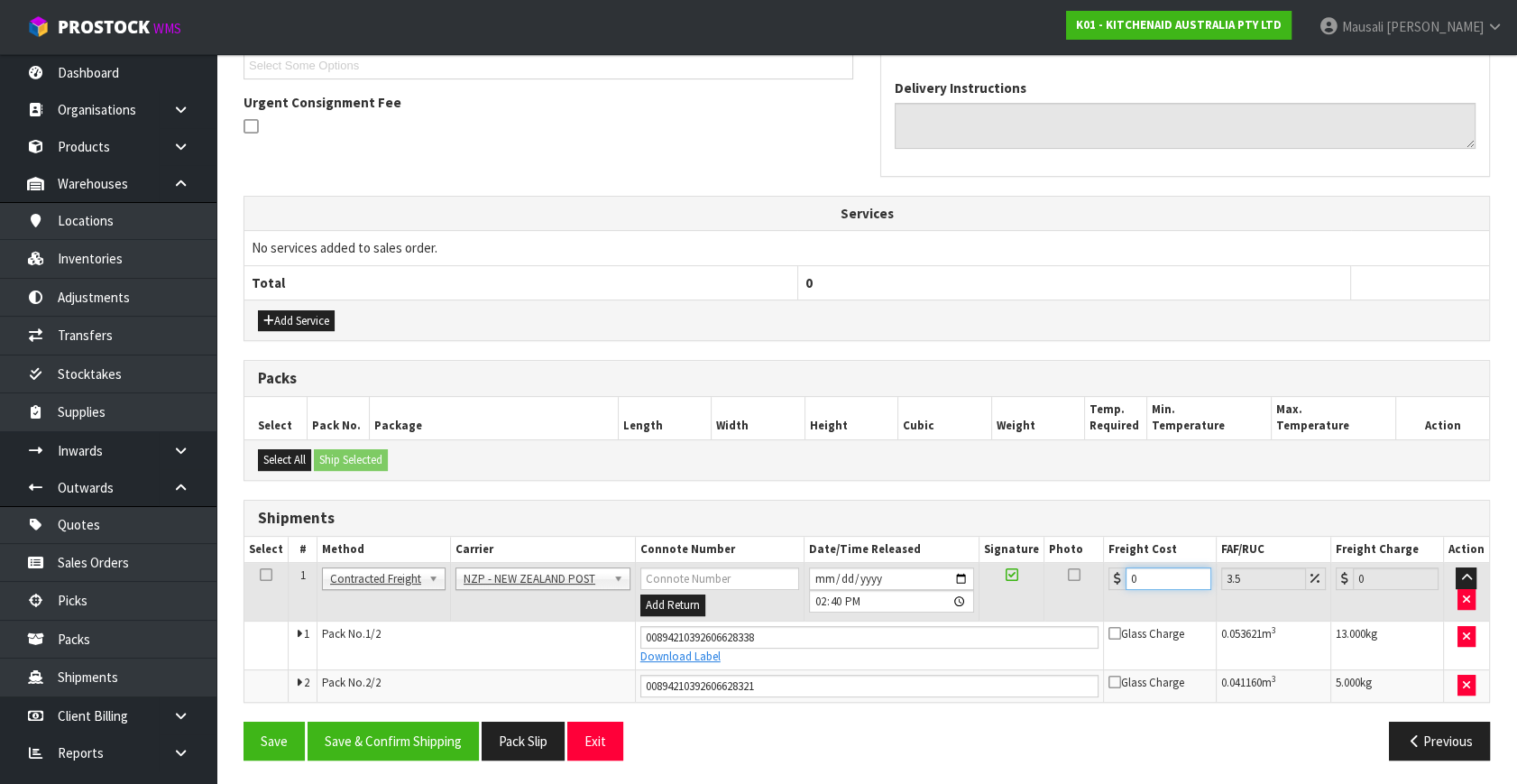
drag, startPoint x: 1159, startPoint y: 566, endPoint x: 1119, endPoint y: 598, distance: 51.2
click at [1119, 598] on td "0" at bounding box center [1160, 592] width 113 height 58
drag, startPoint x: 423, startPoint y: 710, endPoint x: 418, endPoint y: 739, distance: 29.4
click at [423, 715] on div "From Address CONTRACT WAREHOUSING & LOGISTICS [STREET_ADDRESS] Combined Orders …" at bounding box center [867, 310] width 1247 height 926
click at [420, 740] on button "Save & Confirm Shipping" at bounding box center [393, 741] width 171 height 39
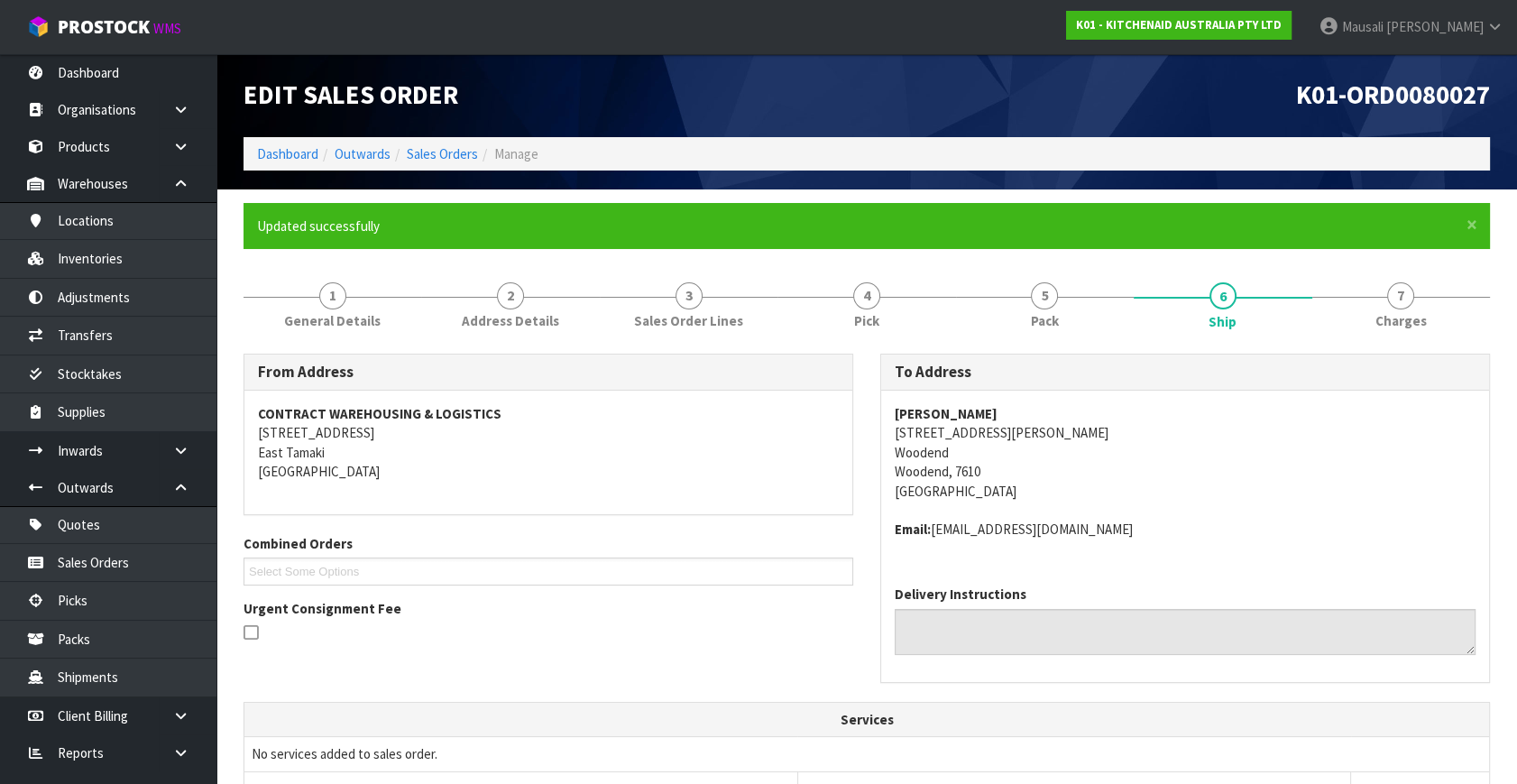
scroll to position [456, 0]
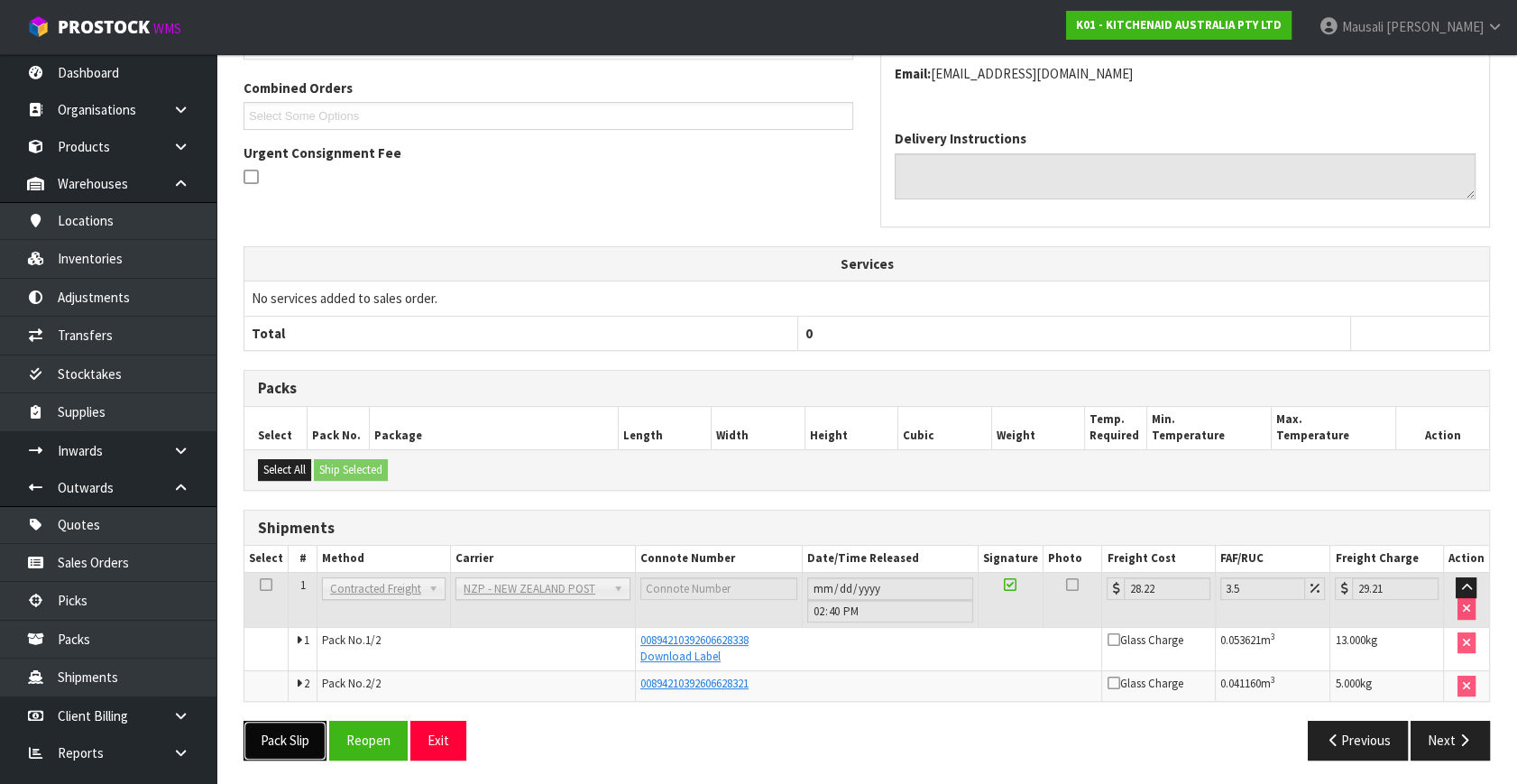
click at [283, 723] on button "Pack Slip" at bounding box center [284, 740] width 83 height 39
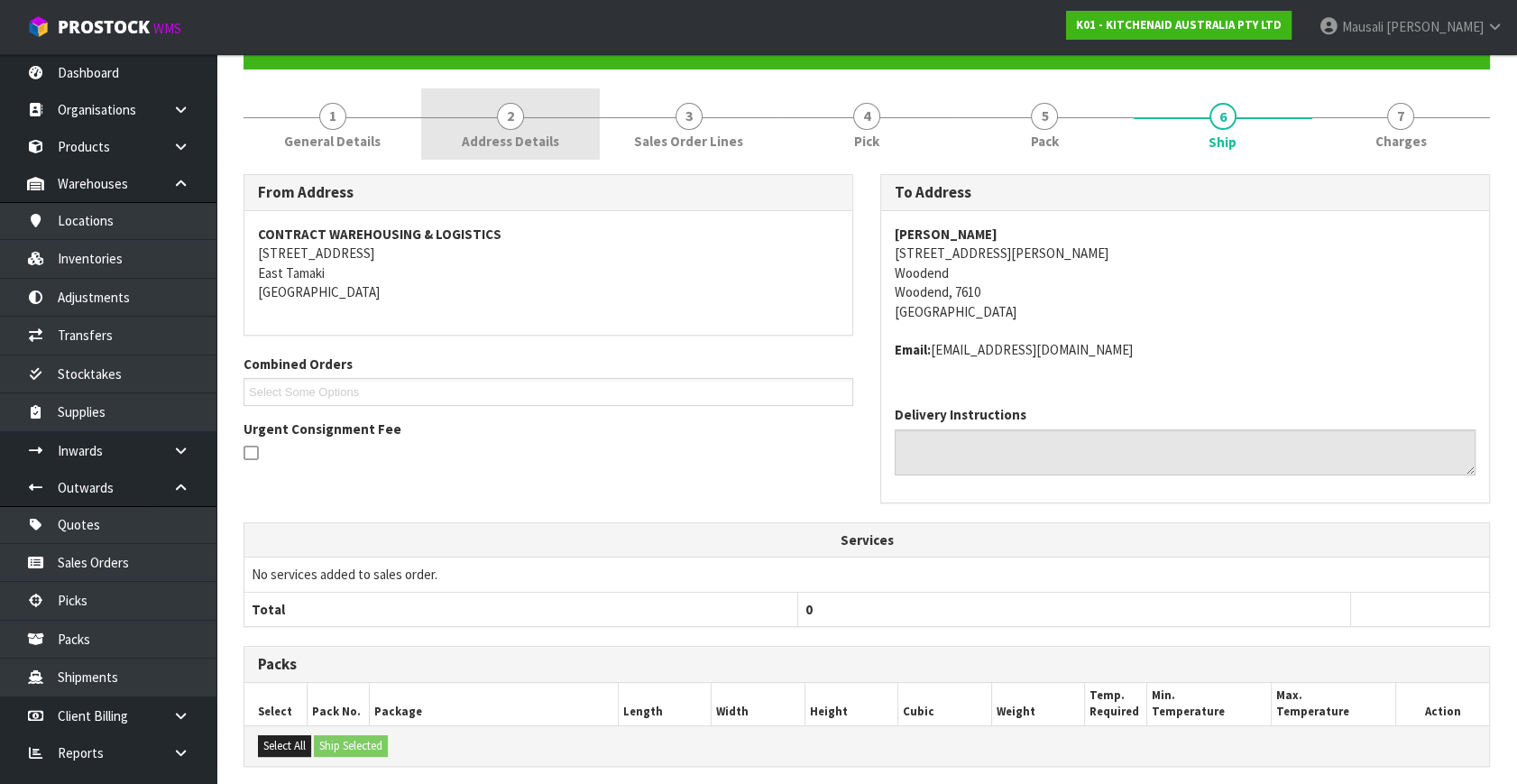
scroll to position [0, 0]
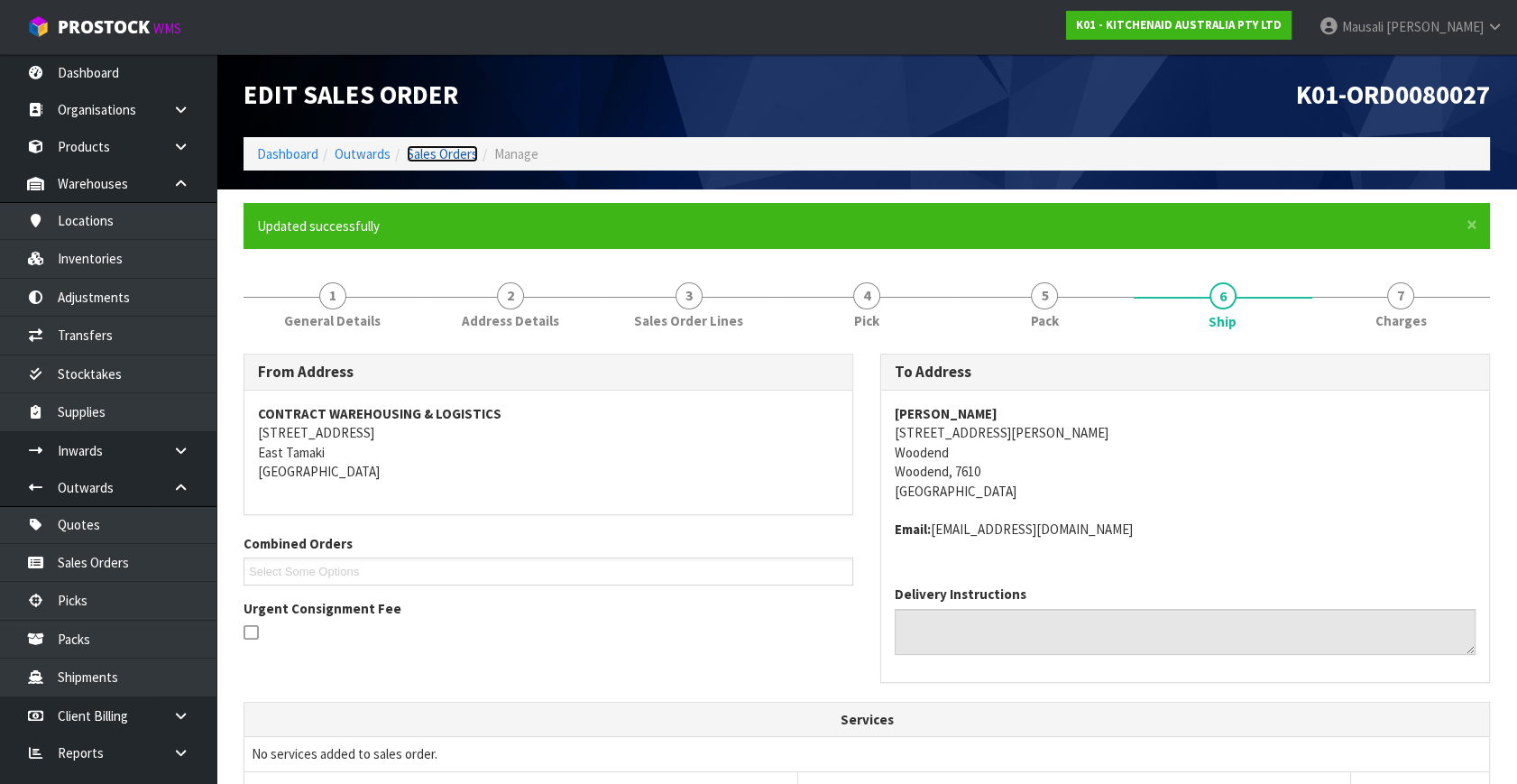
click at [423, 147] on link "Sales Orders" at bounding box center [442, 154] width 71 height 17
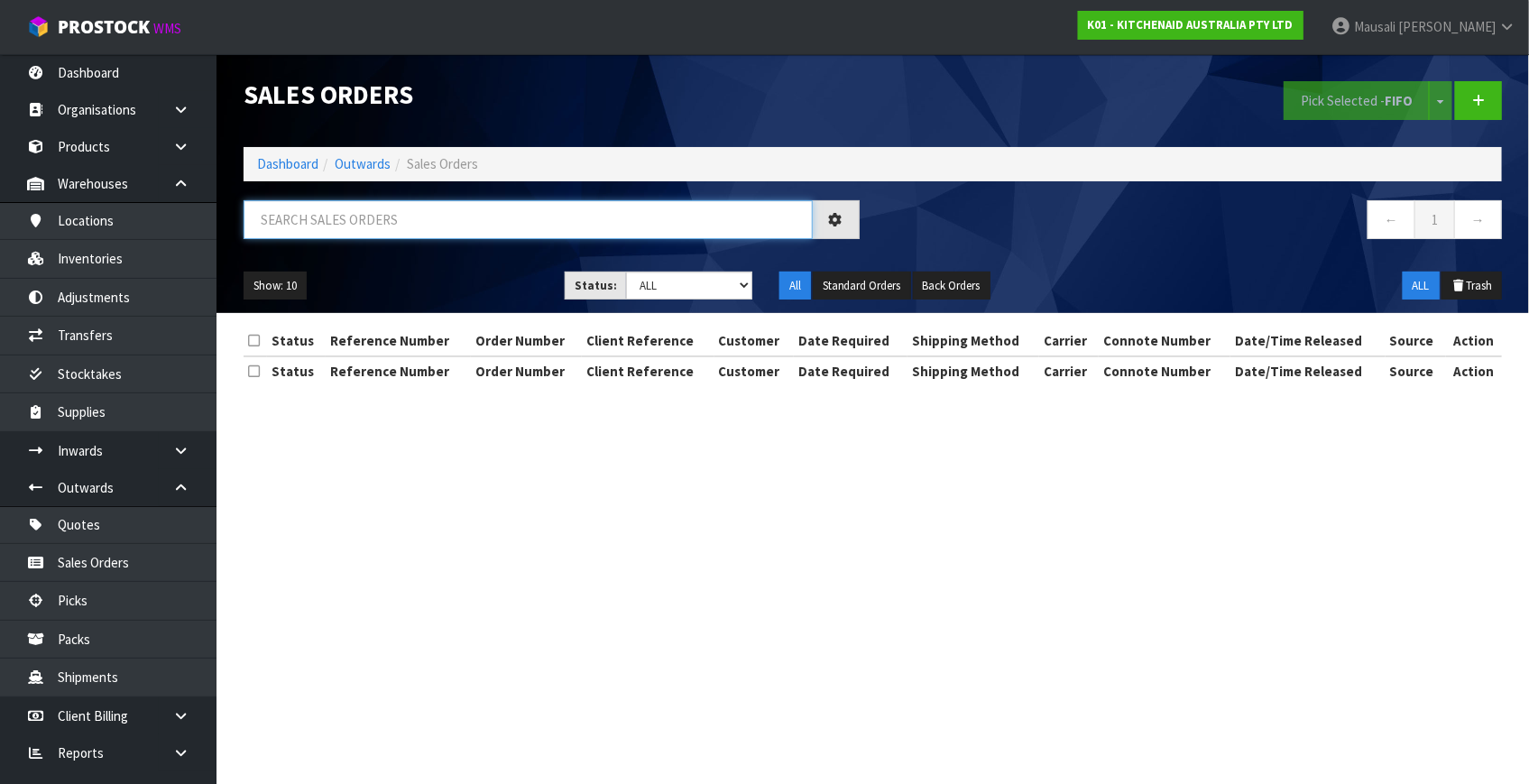
click at [306, 227] on input "text" at bounding box center [528, 219] width 569 height 39
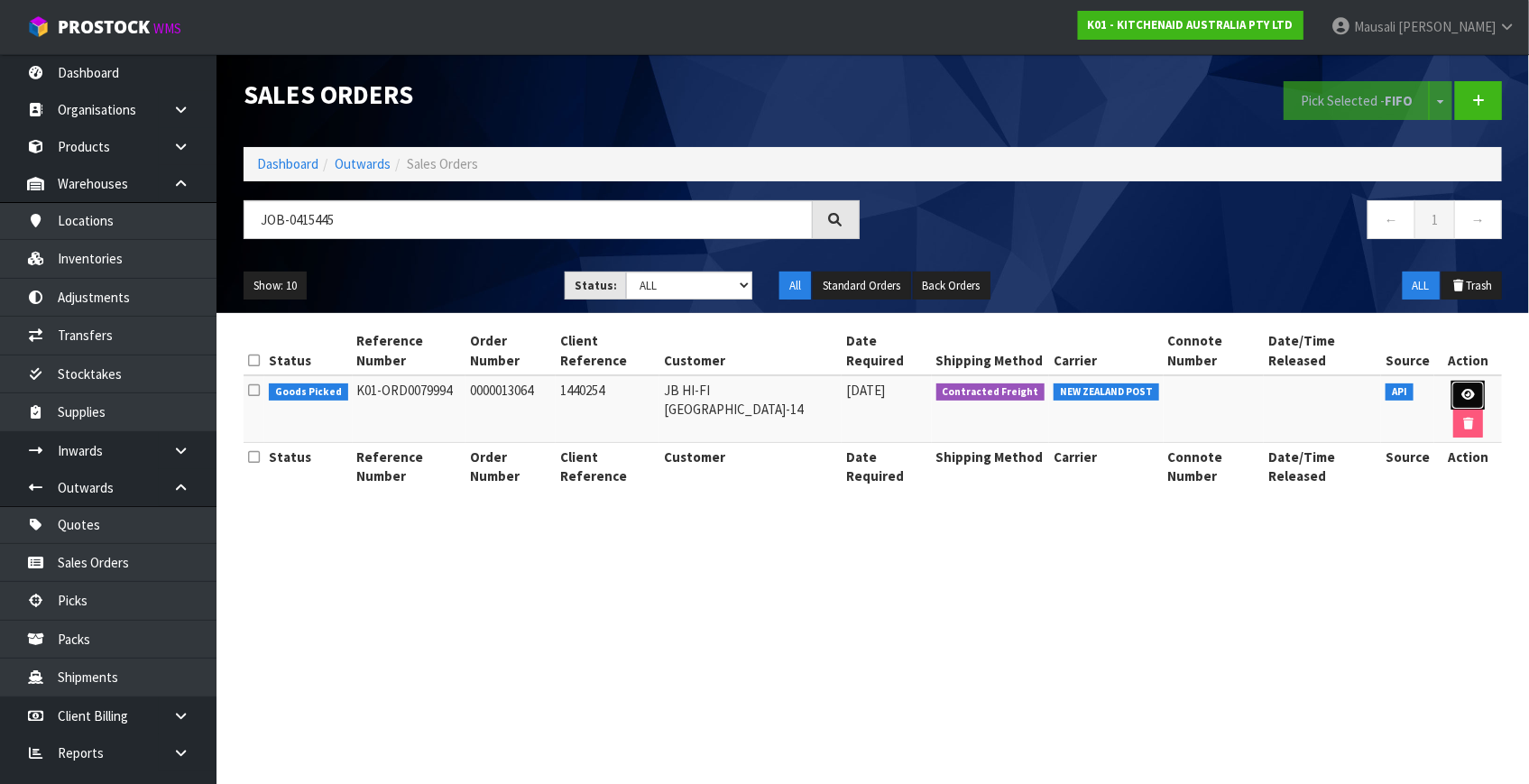
drag, startPoint x: 1442, startPoint y: 366, endPoint x: 1443, endPoint y: 375, distance: 9.1
click at [1451, 381] on link at bounding box center [1468, 395] width 34 height 29
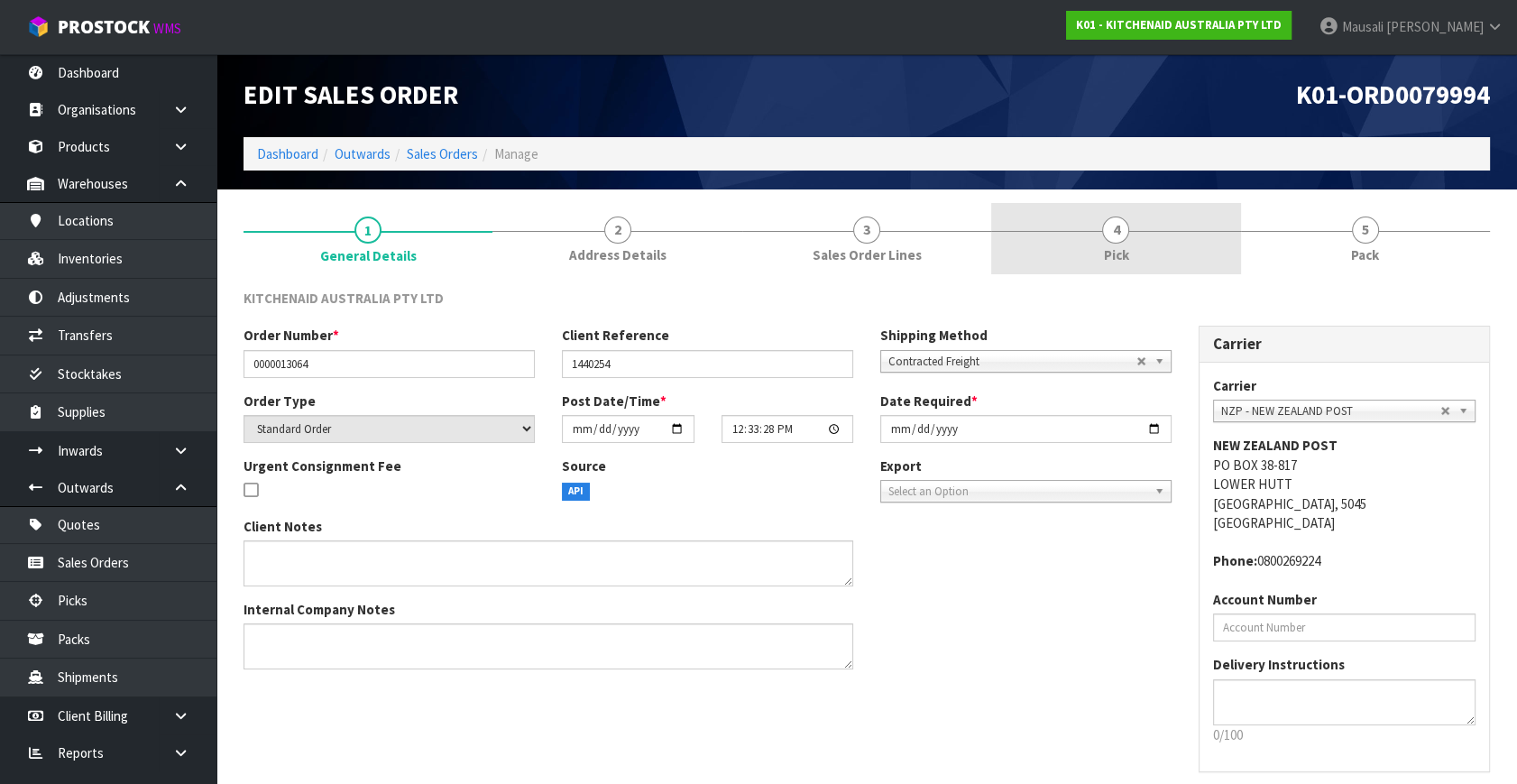
drag, startPoint x: 1149, startPoint y: 245, endPoint x: 1150, endPoint y: 255, distance: 10.0
click at [1149, 244] on link "4 Pick" at bounding box center [1116, 238] width 249 height 71
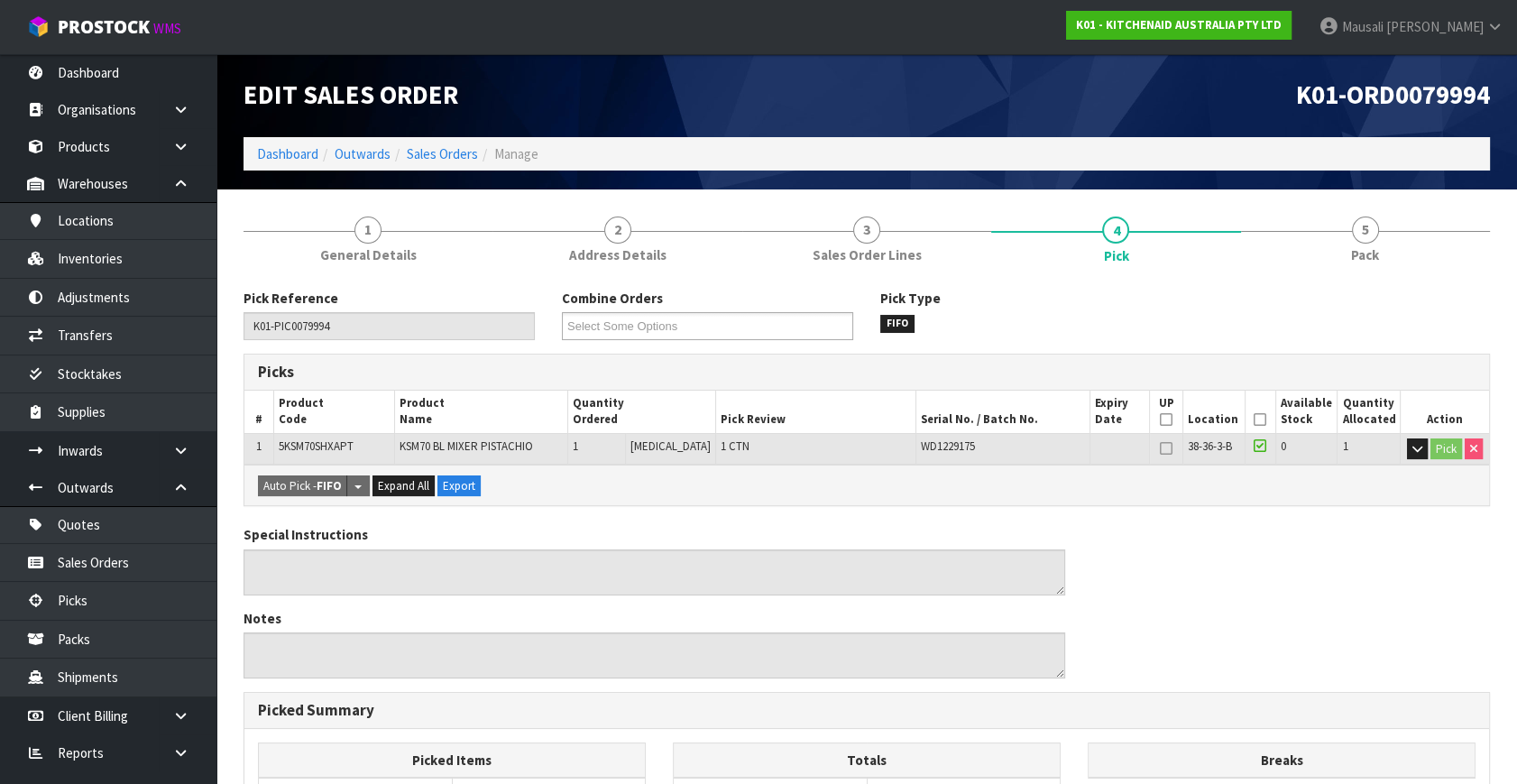
click at [1254, 419] on icon at bounding box center [1259, 419] width 12 height 1
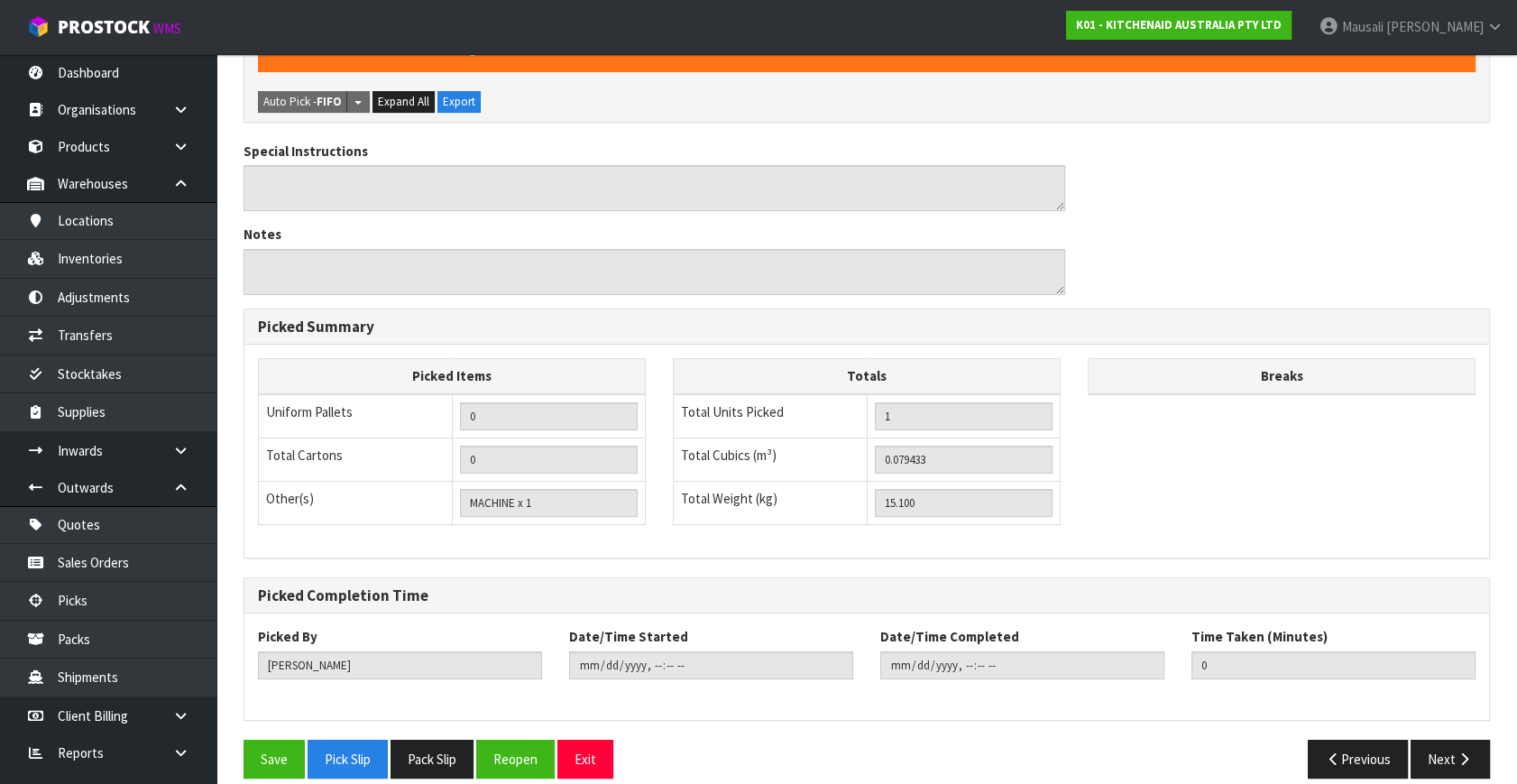
scroll to position [468, 0]
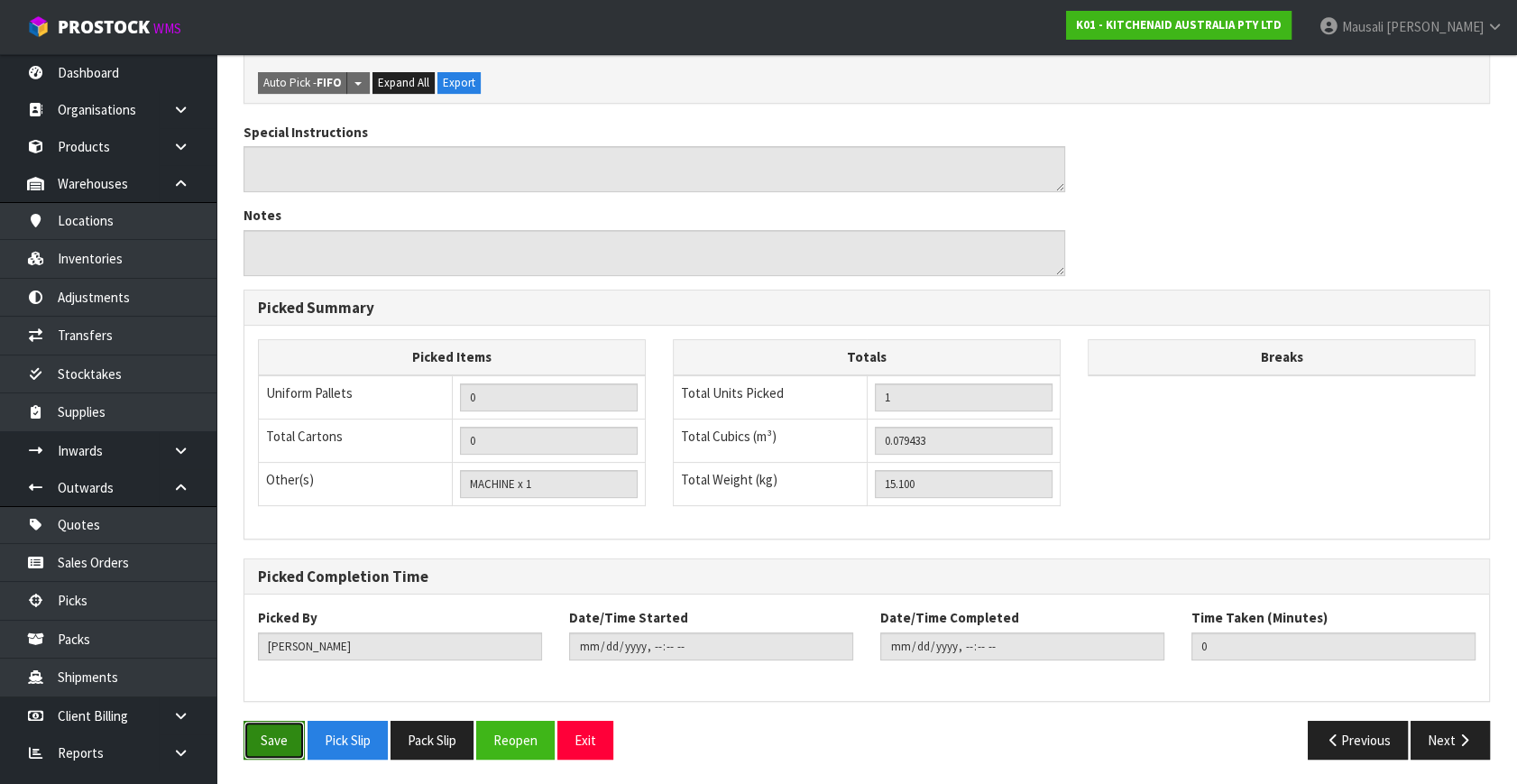
click at [284, 728] on button "Save" at bounding box center [274, 740] width 61 height 39
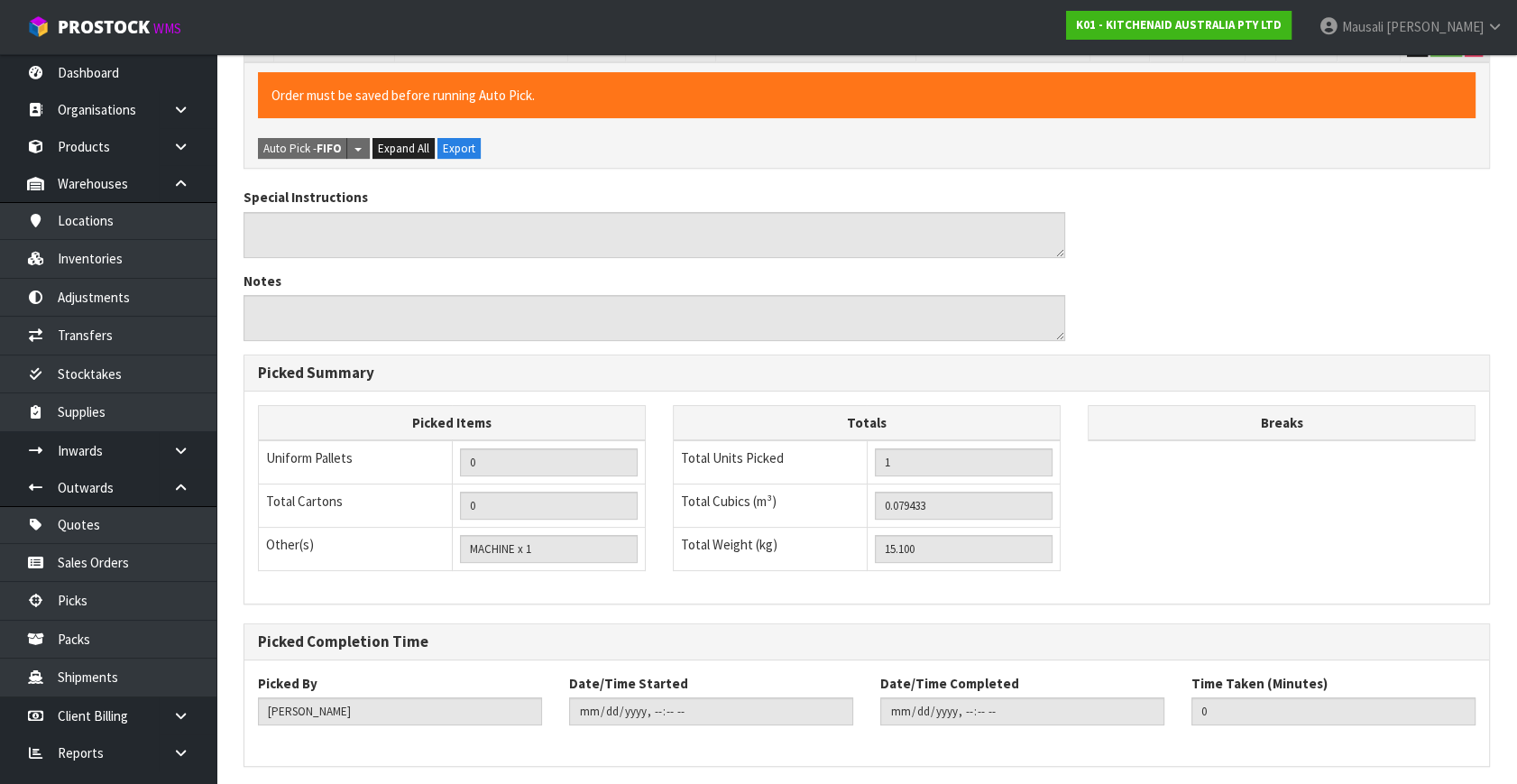
scroll to position [0, 0]
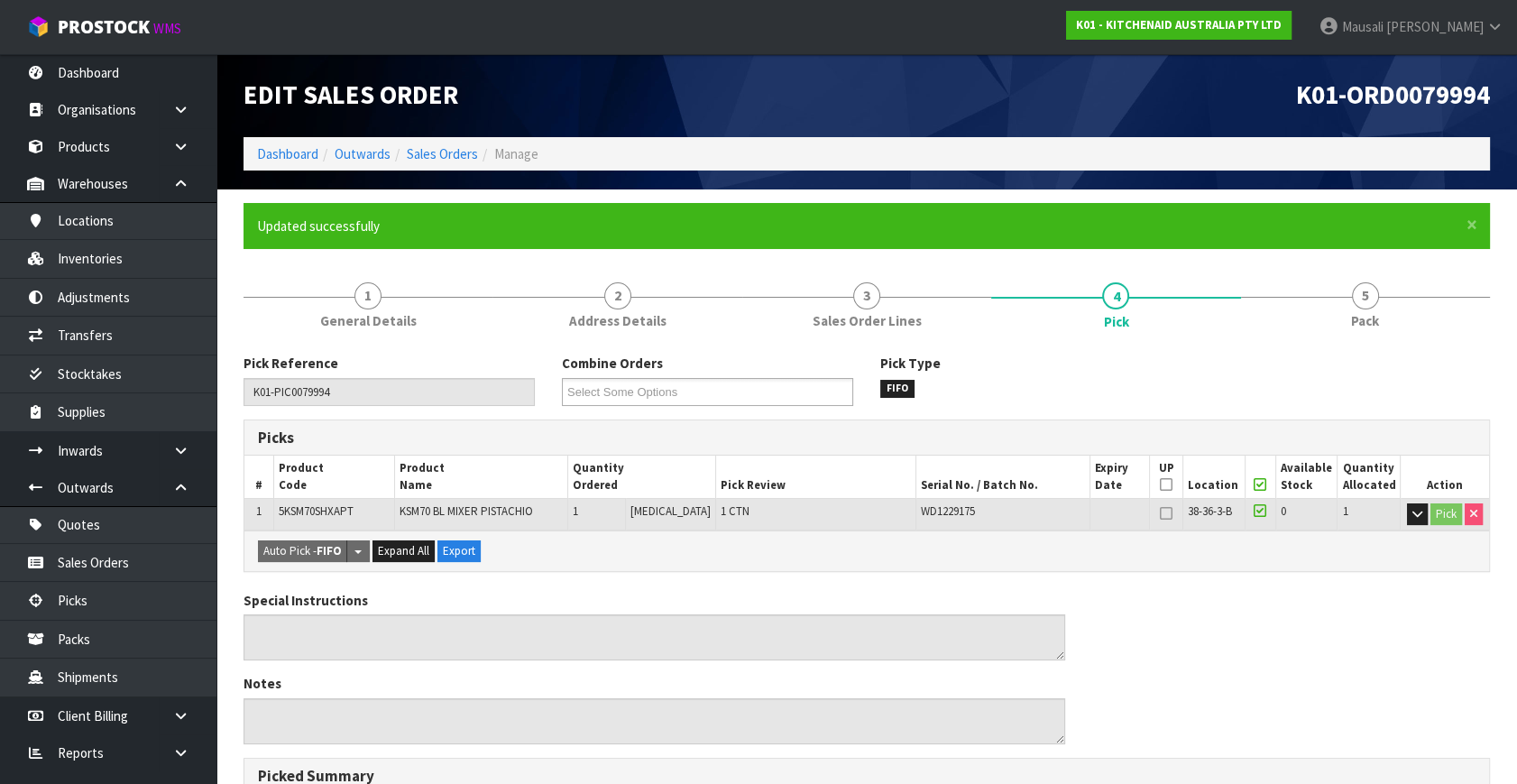
click at [1330, 341] on div "Pick Reference K01-PIC0079994 Combine Orders K01-ORD0079897 K01-ORD0079909 K01-…" at bounding box center [867, 790] width 1247 height 901
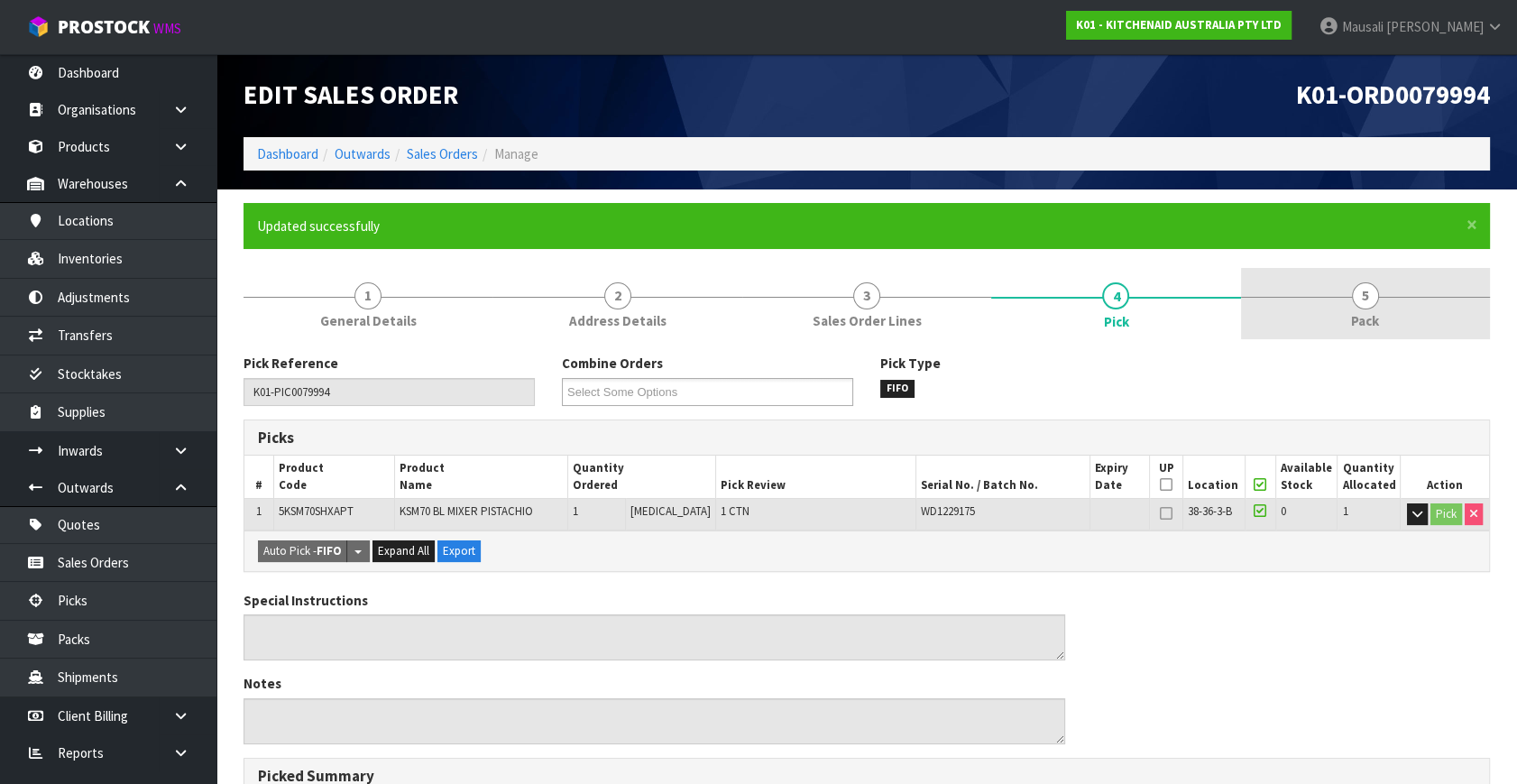
click at [1324, 290] on link "5 Pack" at bounding box center [1366, 303] width 249 height 71
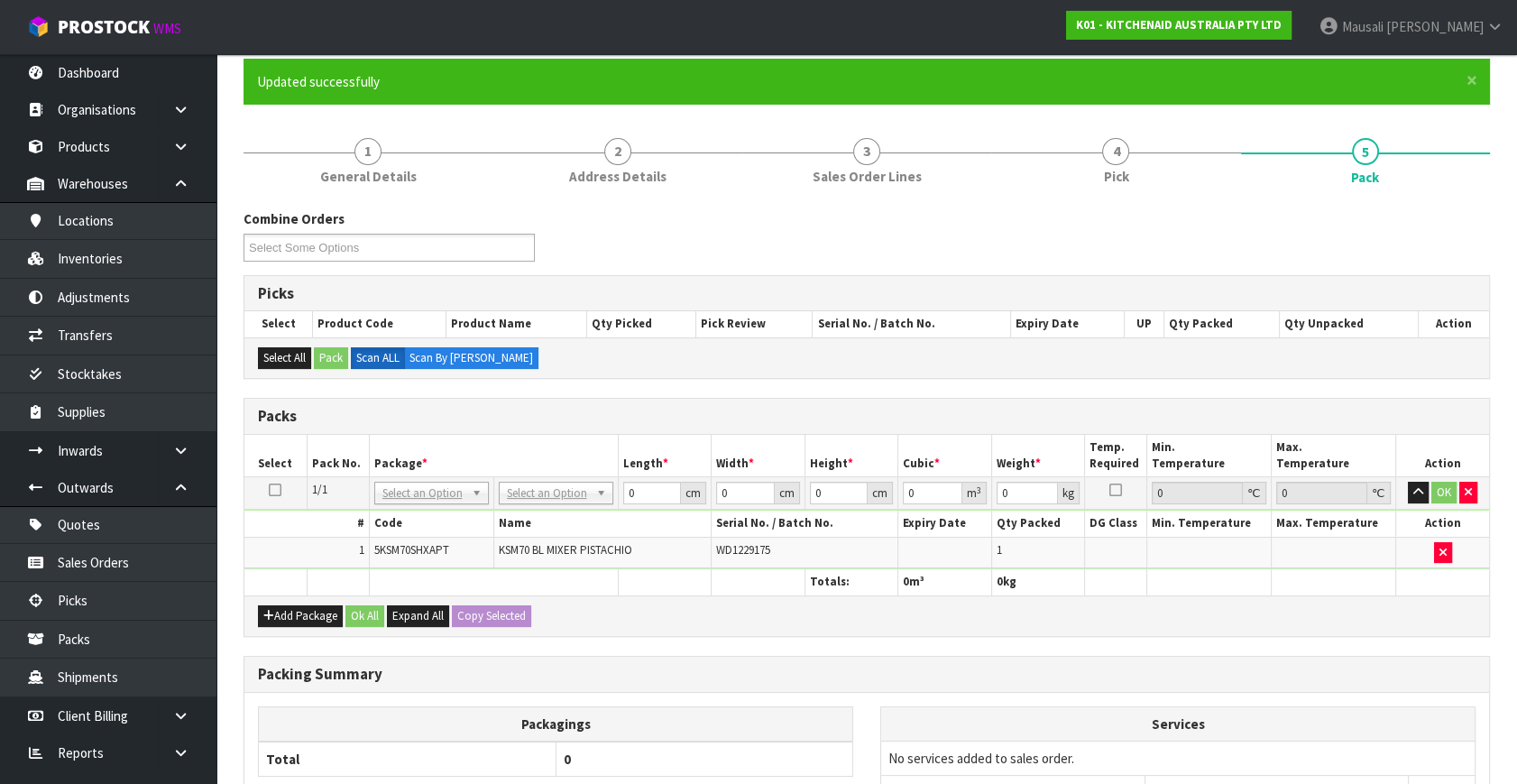
scroll to position [245, 0]
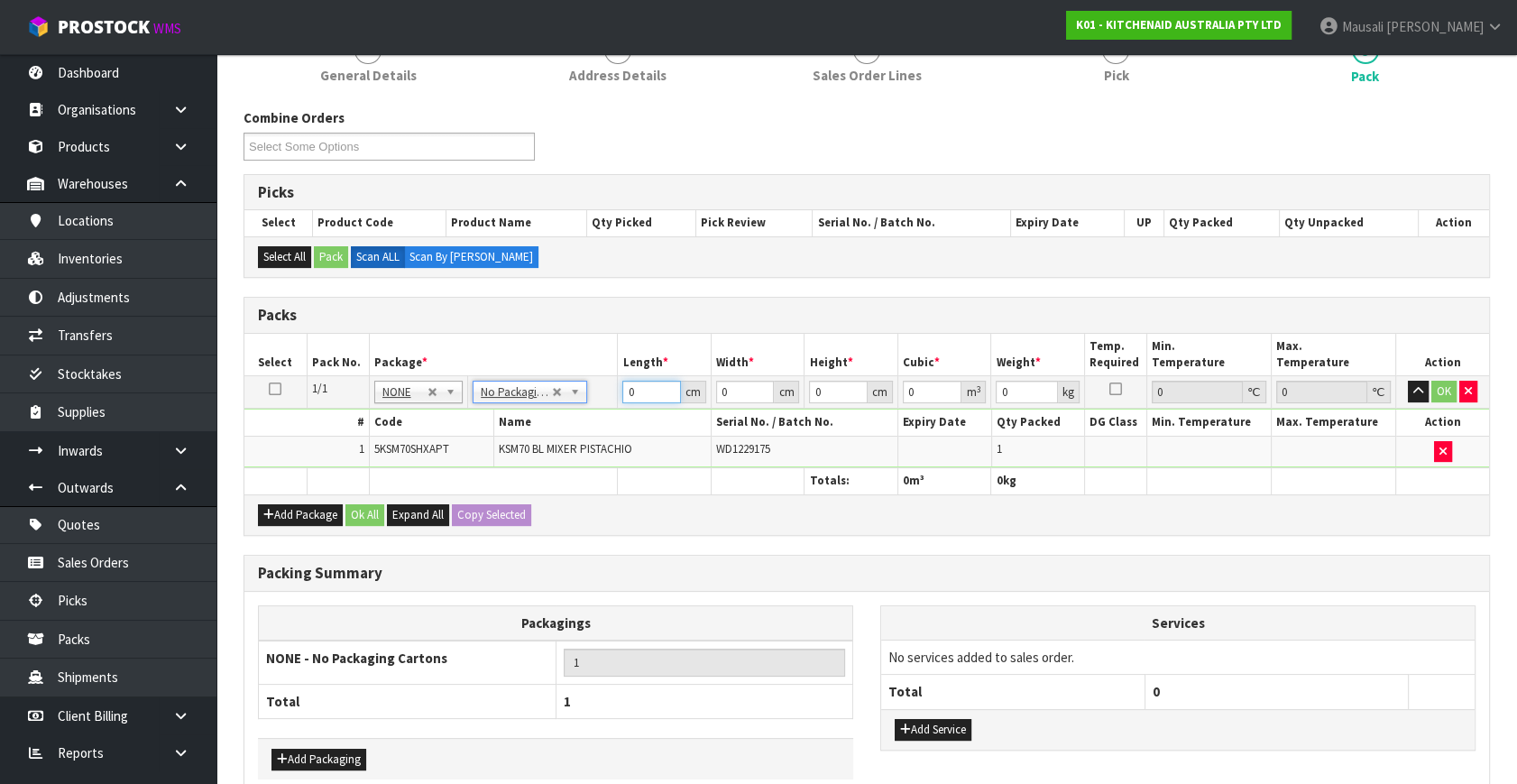
drag, startPoint x: 649, startPoint y: 381, endPoint x: 608, endPoint y: 414, distance: 52.6
click at [614, 413] on tbody "1/1 NONE 007-001 007-002 007-004 007-009 007-013 007-014 007-015 007-017 007-01…" at bounding box center [867, 422] width 1245 height 92
click at [365, 505] on button "Ok All" at bounding box center [365, 515] width 39 height 22
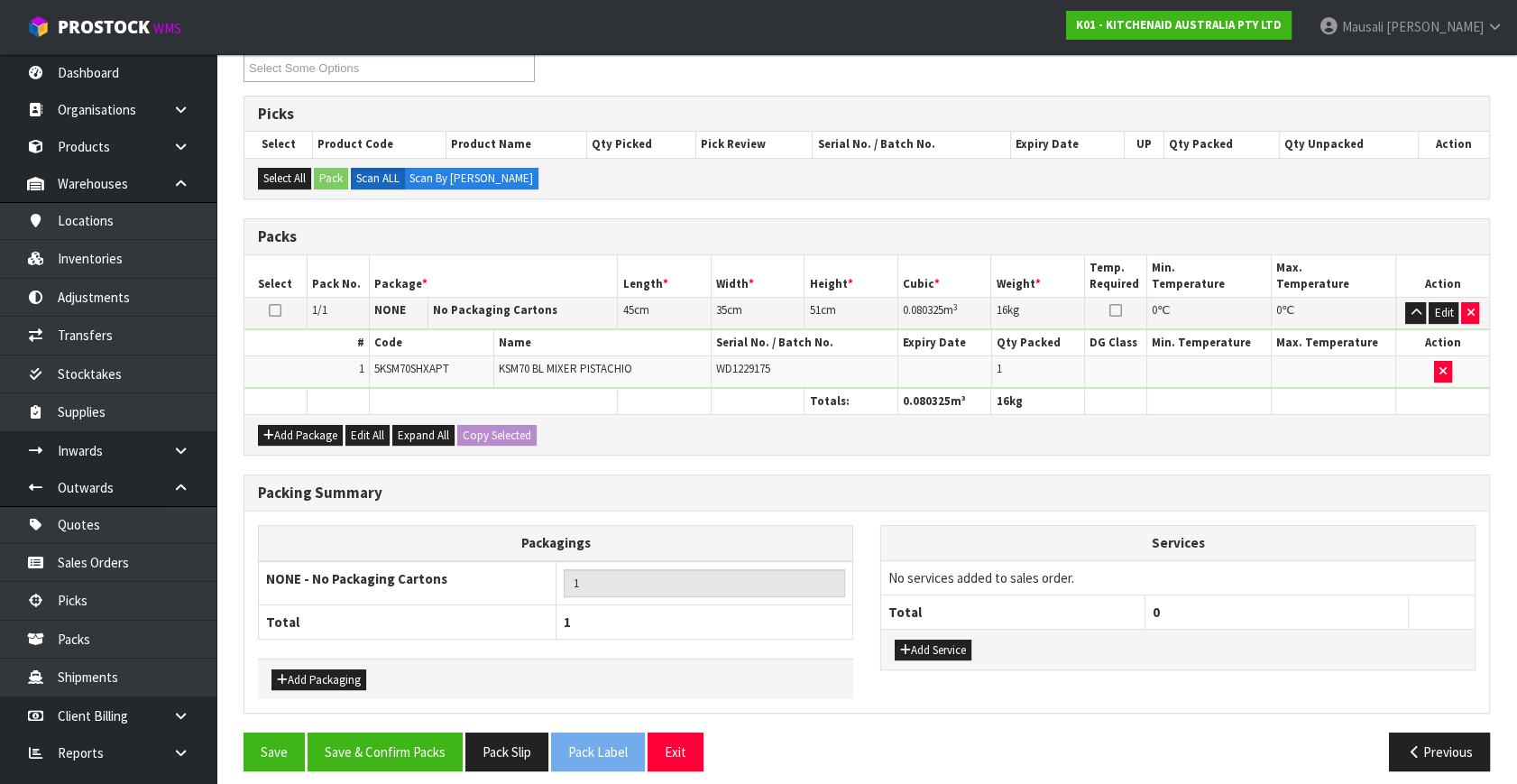
scroll to position [334, 0]
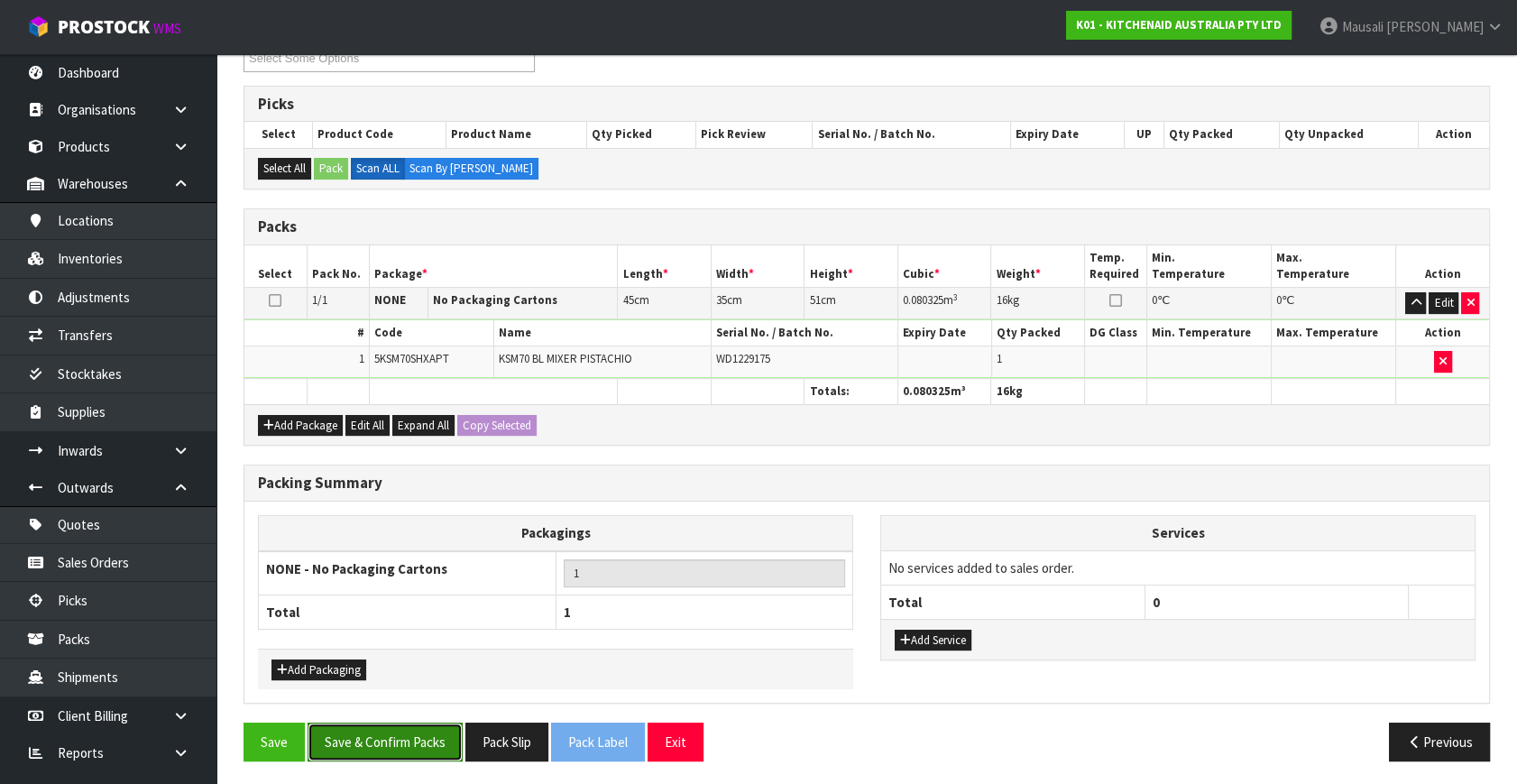
drag, startPoint x: 422, startPoint y: 728, endPoint x: 459, endPoint y: 730, distance: 37.1
click at [423, 728] on button "Save & Confirm Packs" at bounding box center [385, 742] width 155 height 39
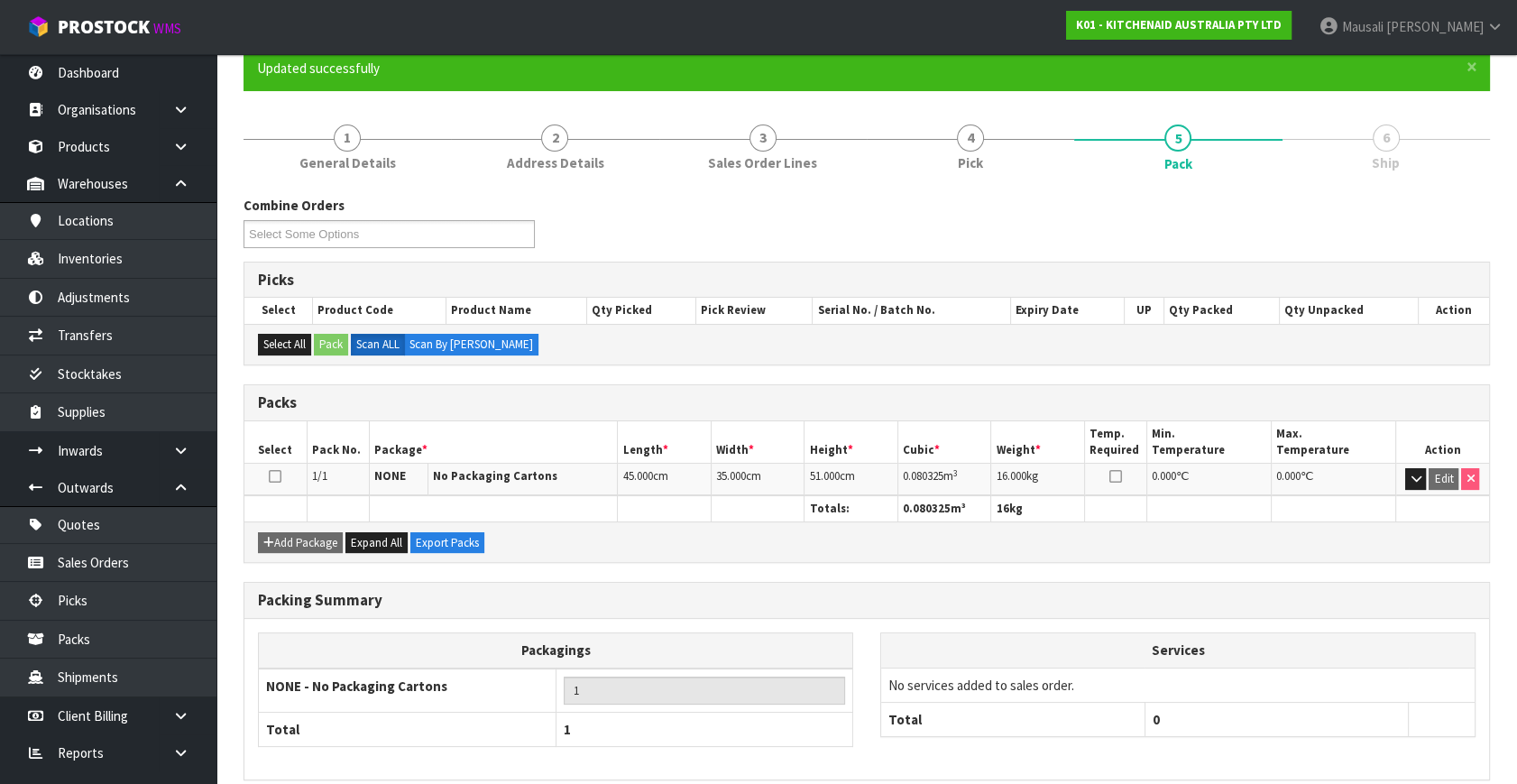
scroll to position [235, 0]
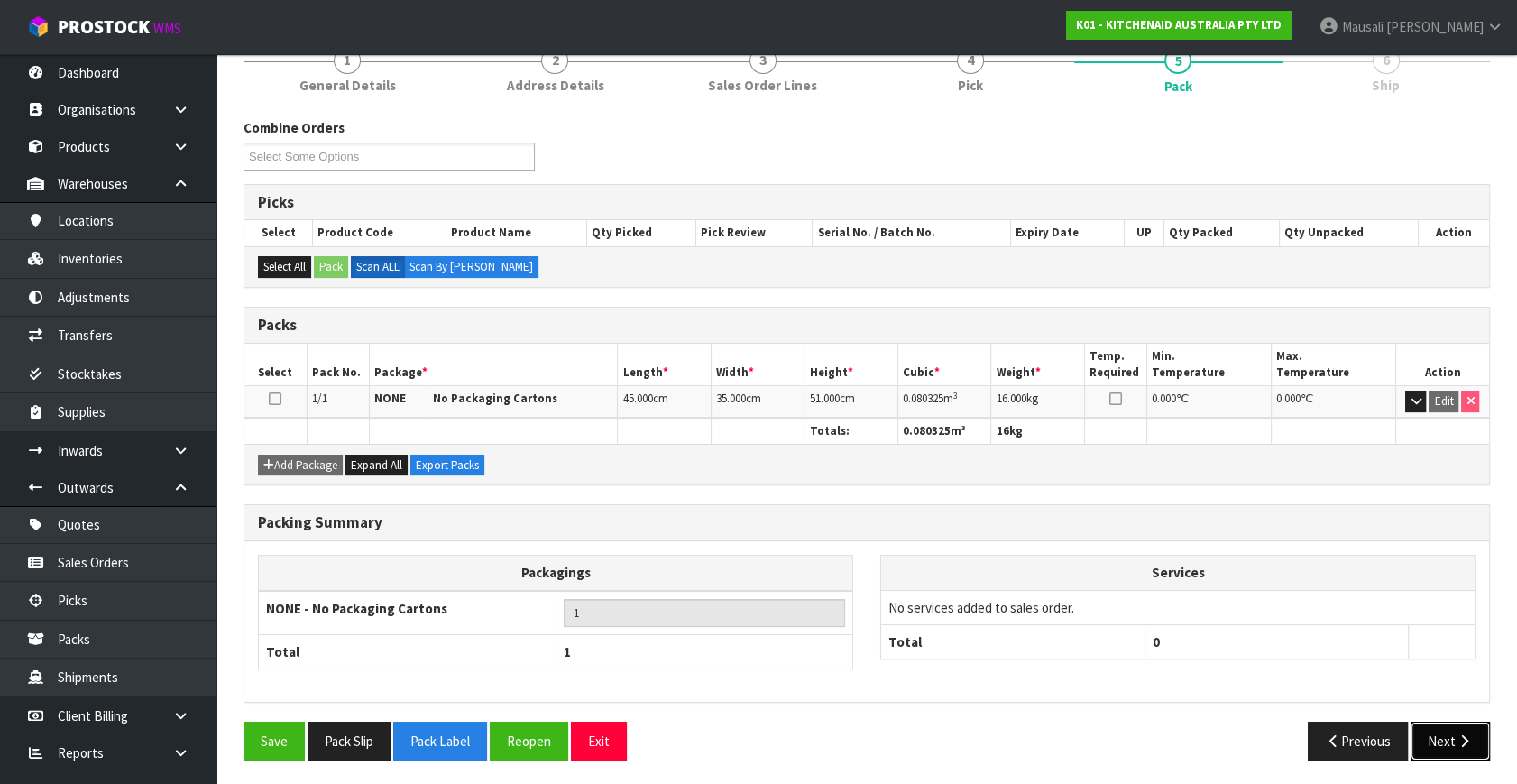
click at [1479, 752] on button "Next" at bounding box center [1450, 741] width 79 height 39
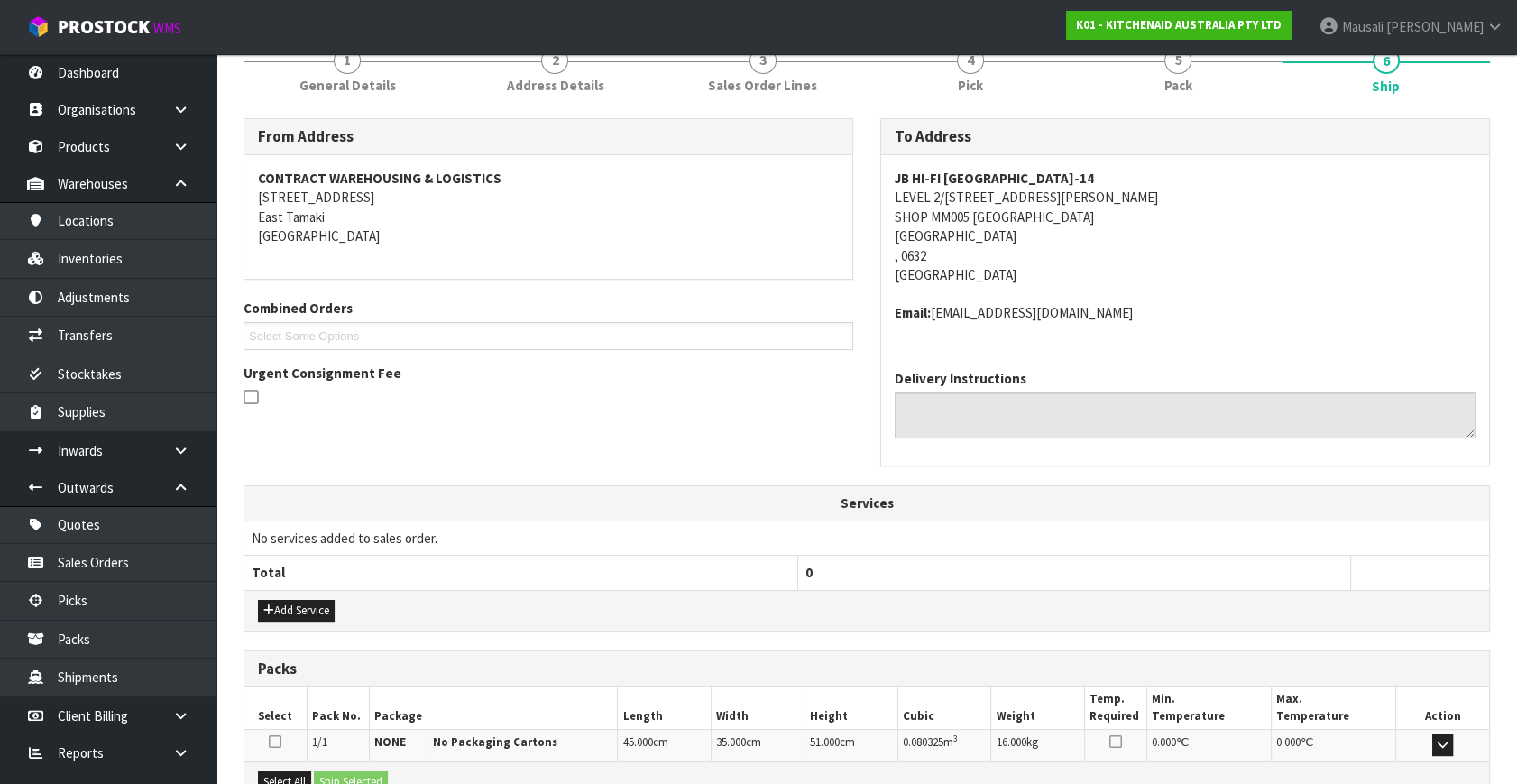
click at [1461, 743] on td at bounding box center [1442, 745] width 94 height 32
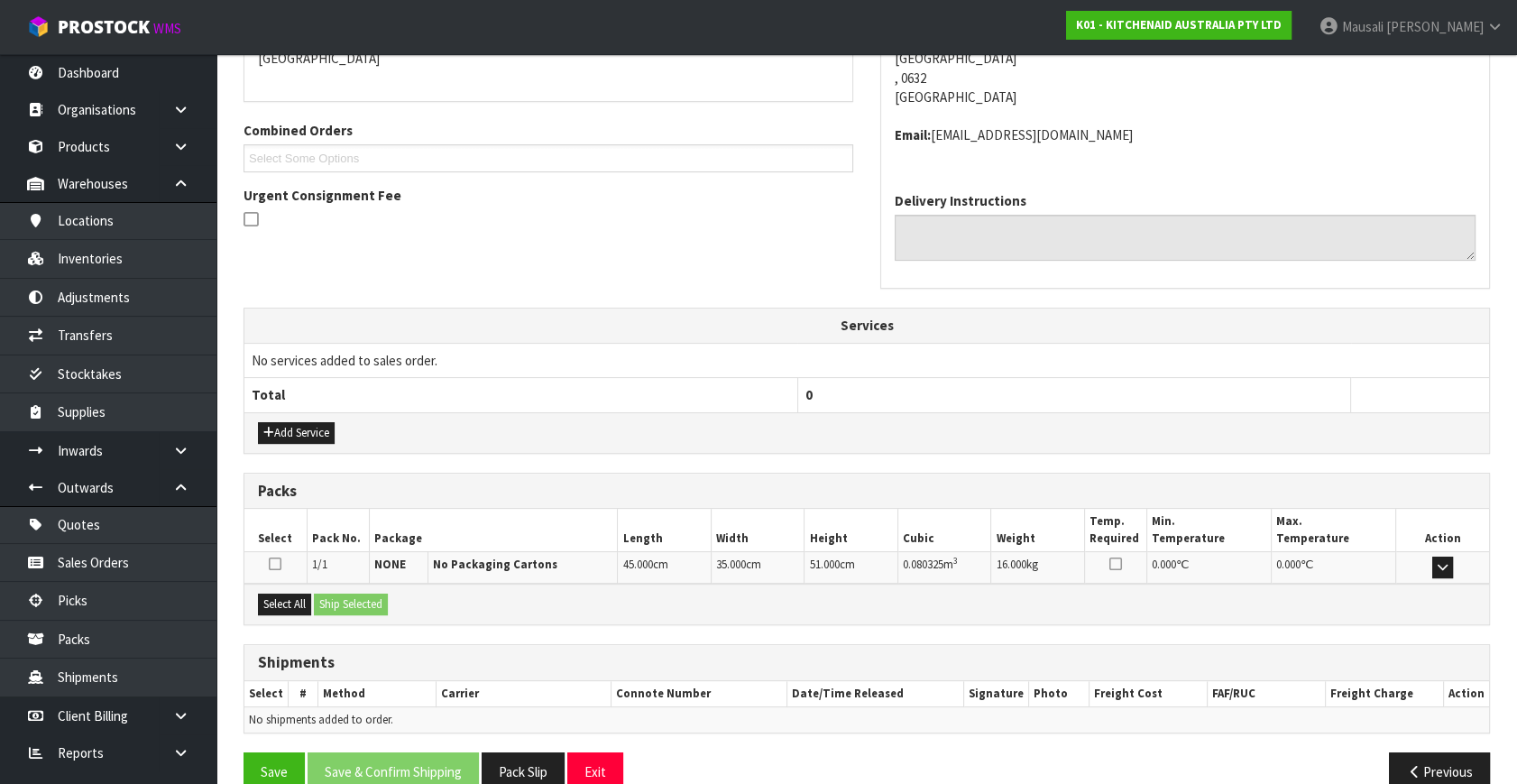
scroll to position [443, 0]
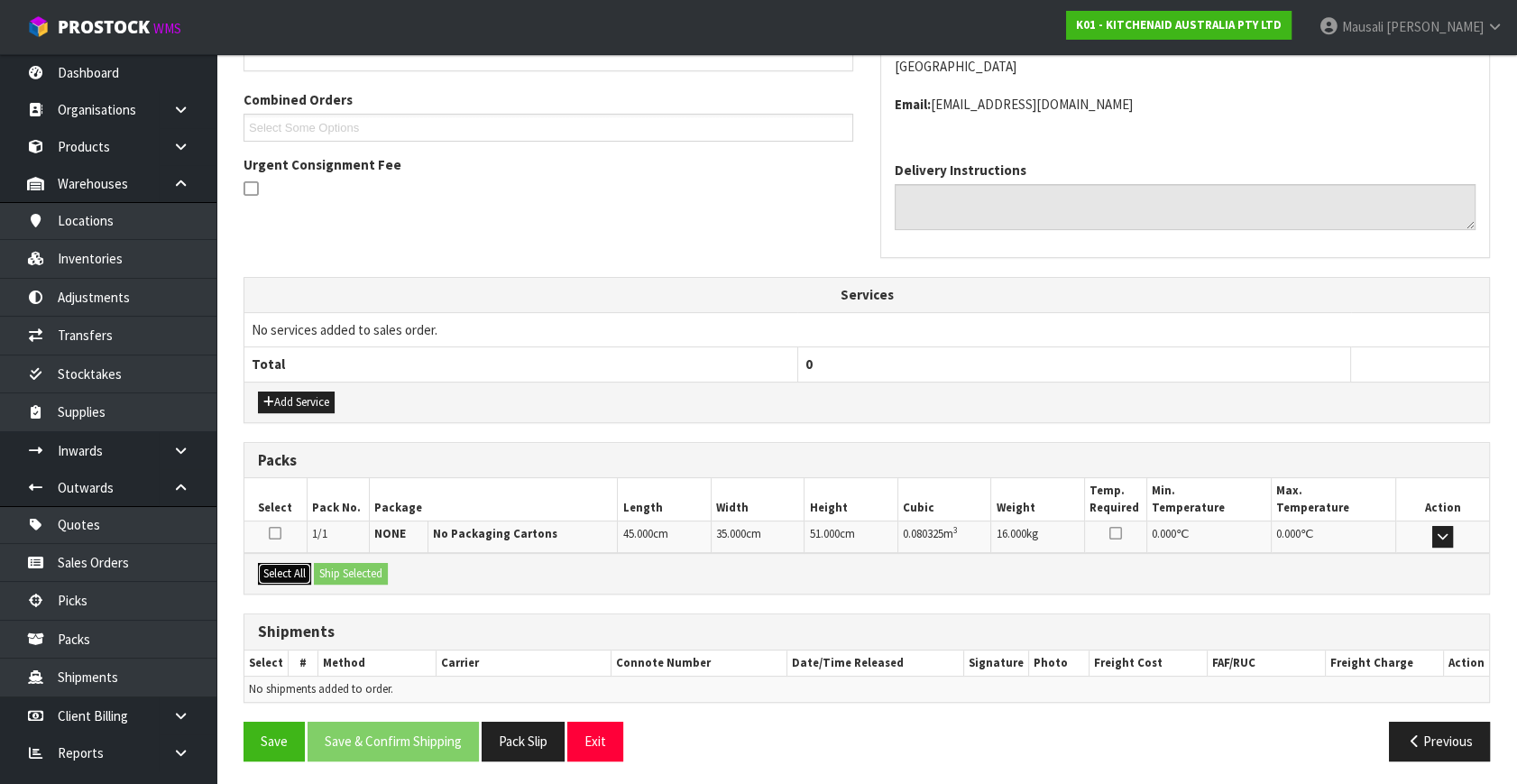
drag, startPoint x: 271, startPoint y: 560, endPoint x: 329, endPoint y: 568, distance: 58.5
click at [292, 564] on button "Select All" at bounding box center [284, 573] width 54 height 22
click at [331, 568] on button "Ship Selected" at bounding box center [351, 573] width 74 height 22
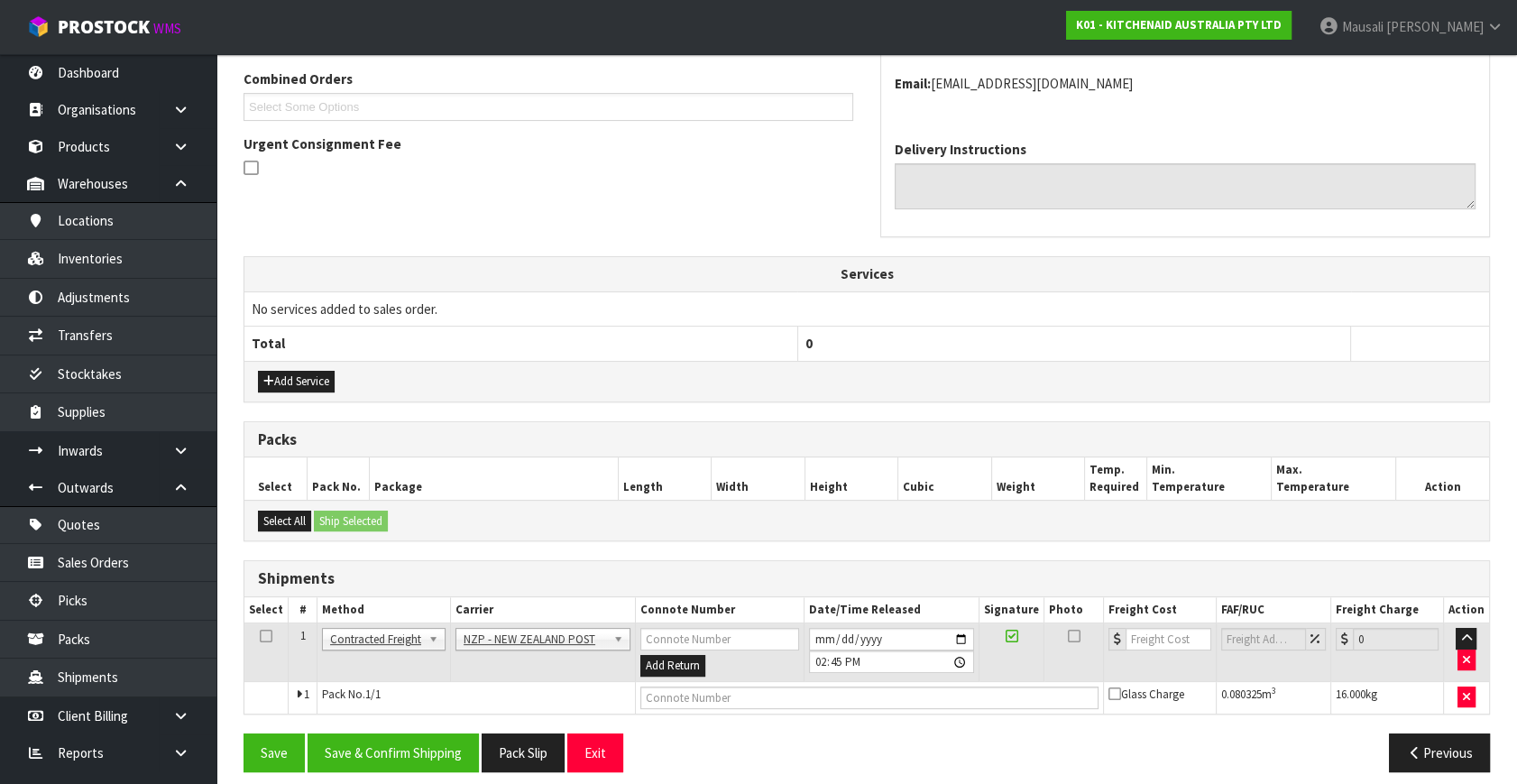
scroll to position [476, 0]
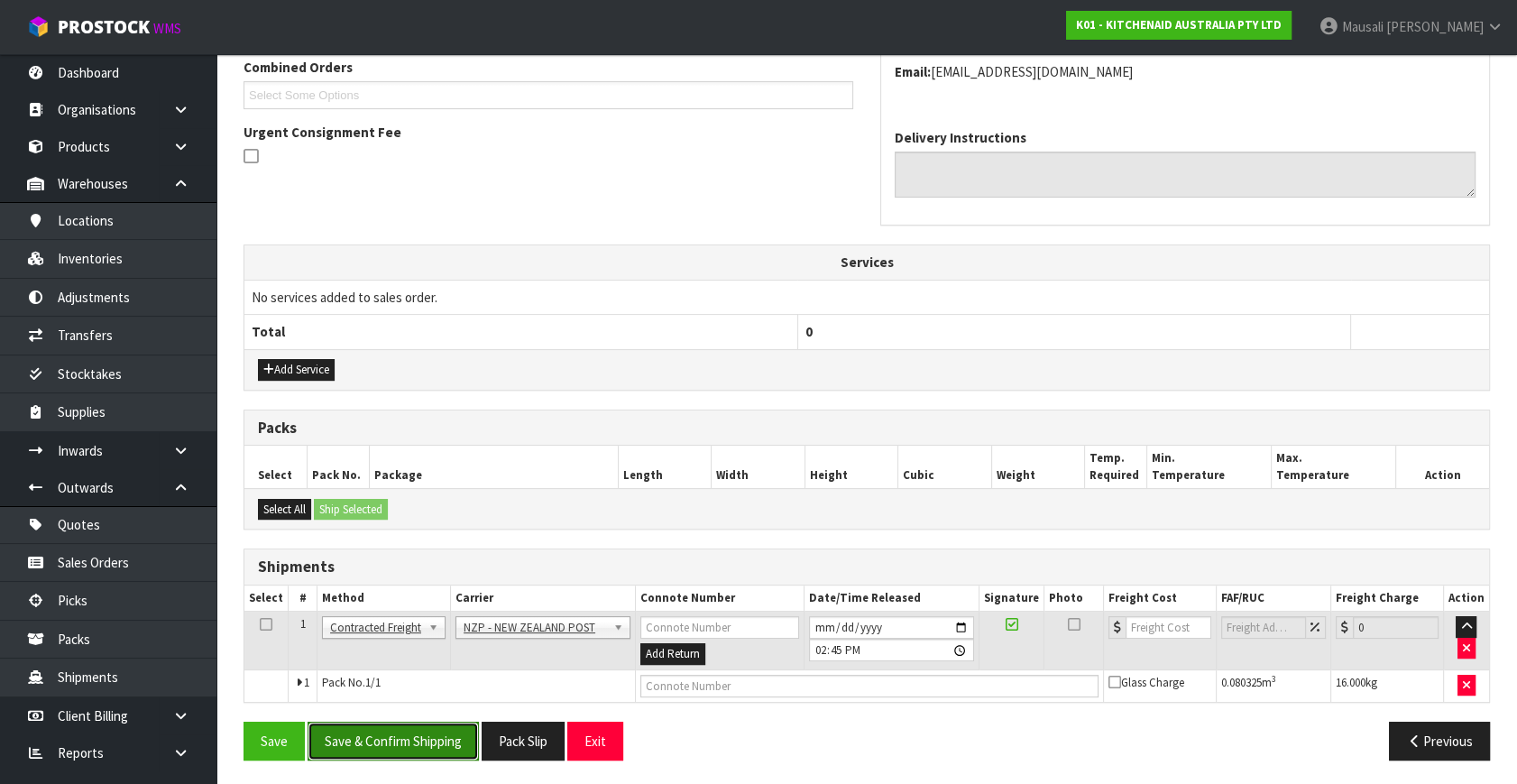
drag, startPoint x: 439, startPoint y: 725, endPoint x: 556, endPoint y: 703, distance: 119.1
click at [440, 725] on button "Save & Confirm Shipping" at bounding box center [393, 741] width 171 height 39
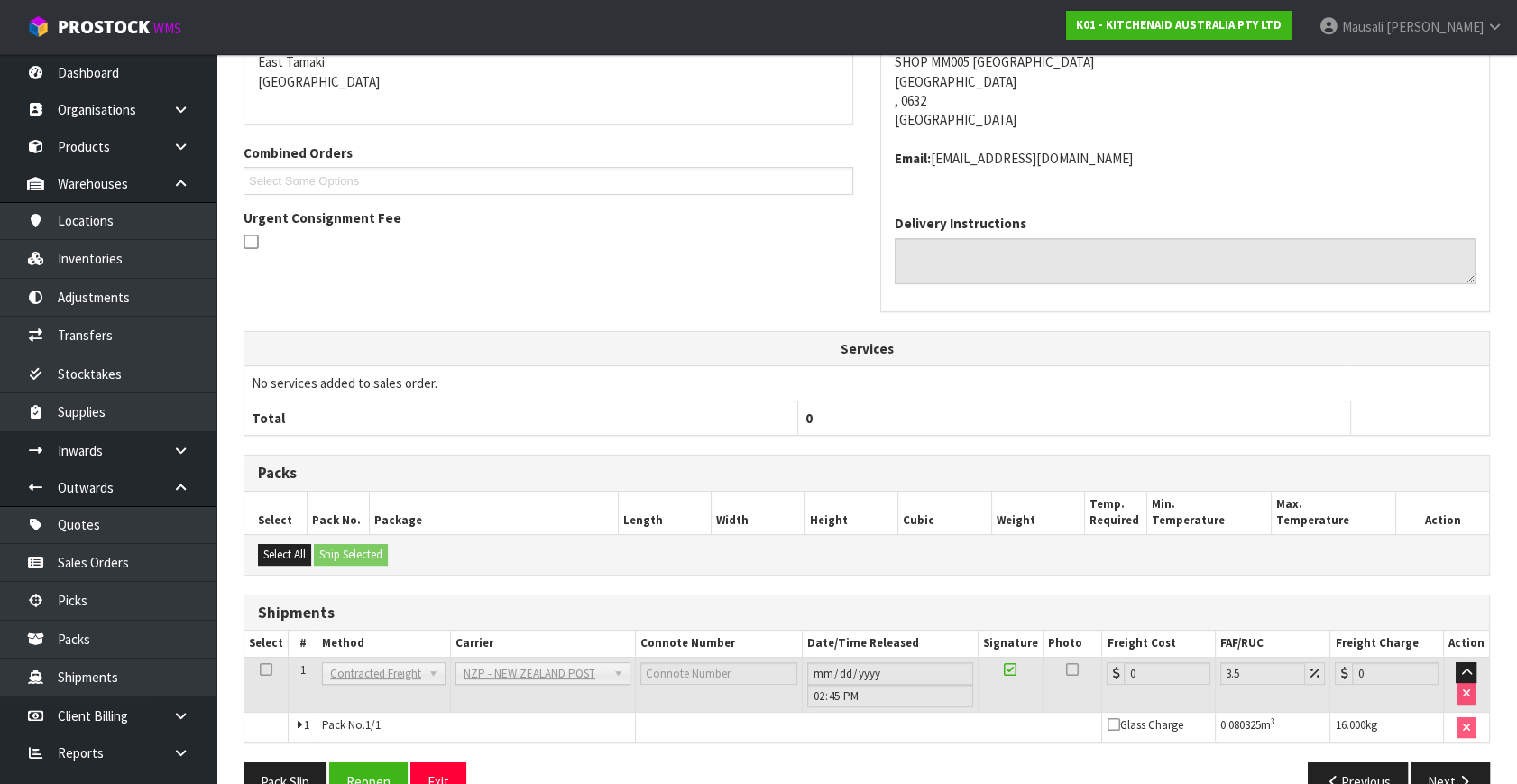
scroll to position [451, 0]
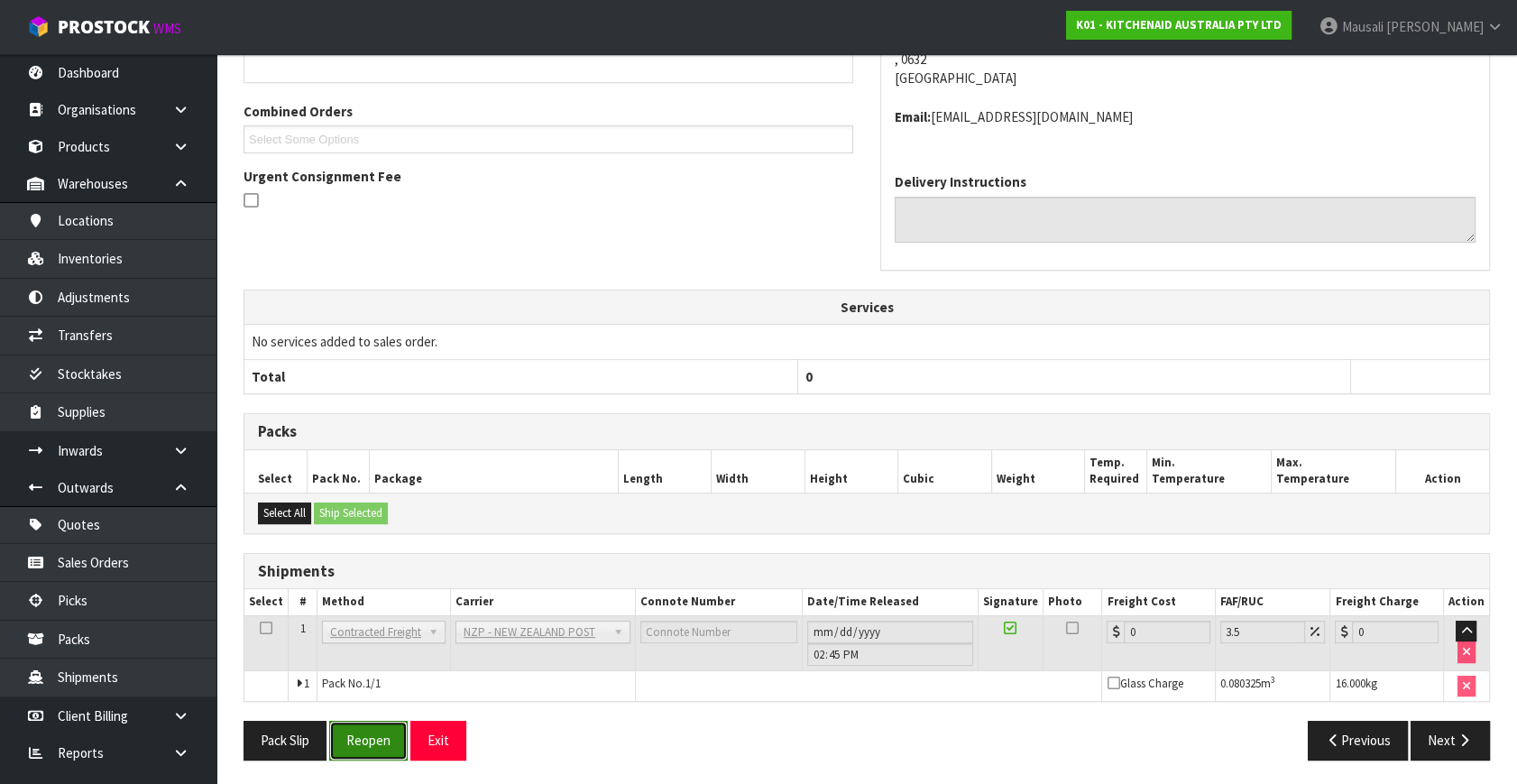
click at [391, 732] on button "Reopen" at bounding box center [369, 740] width 79 height 39
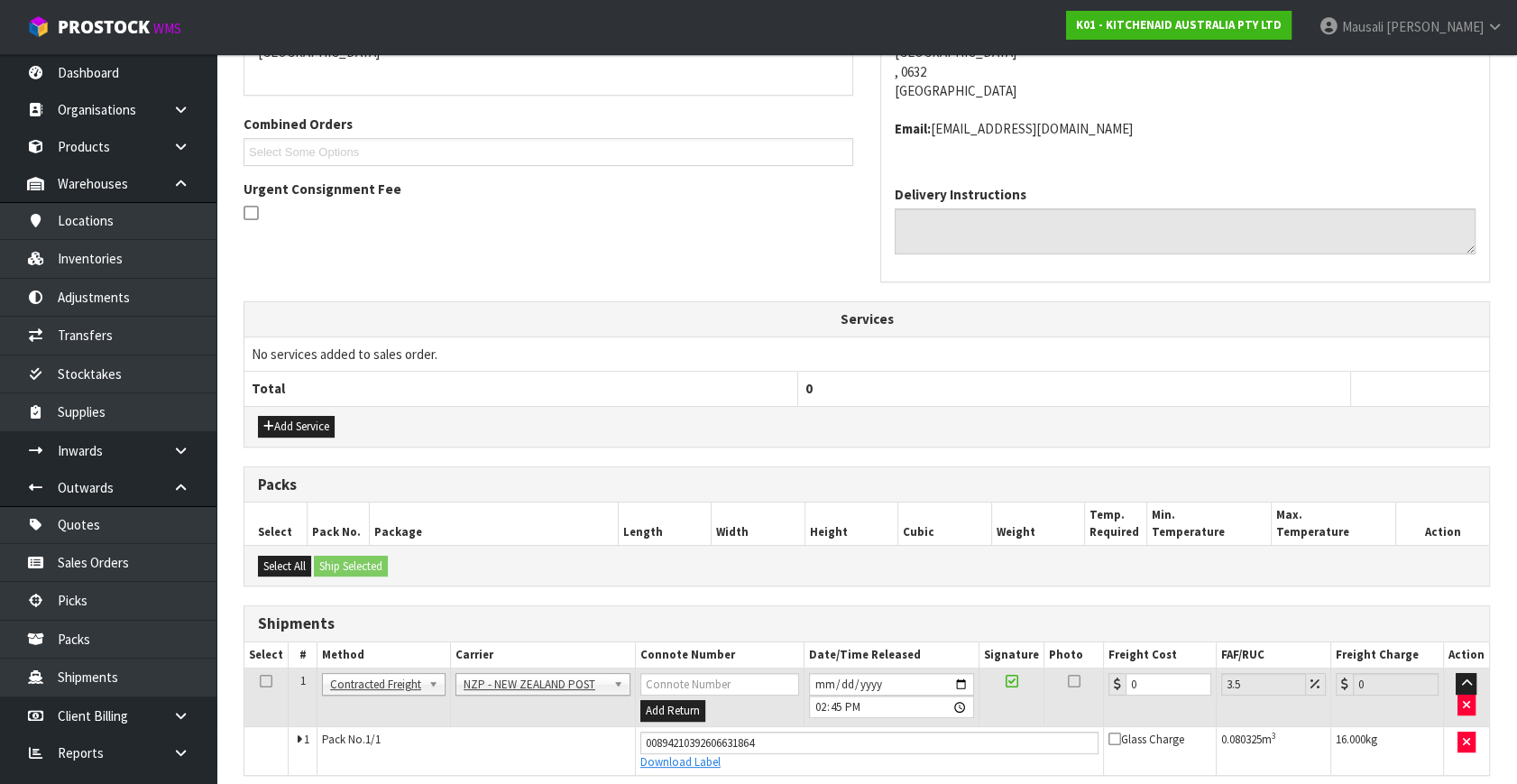
scroll to position [493, 0]
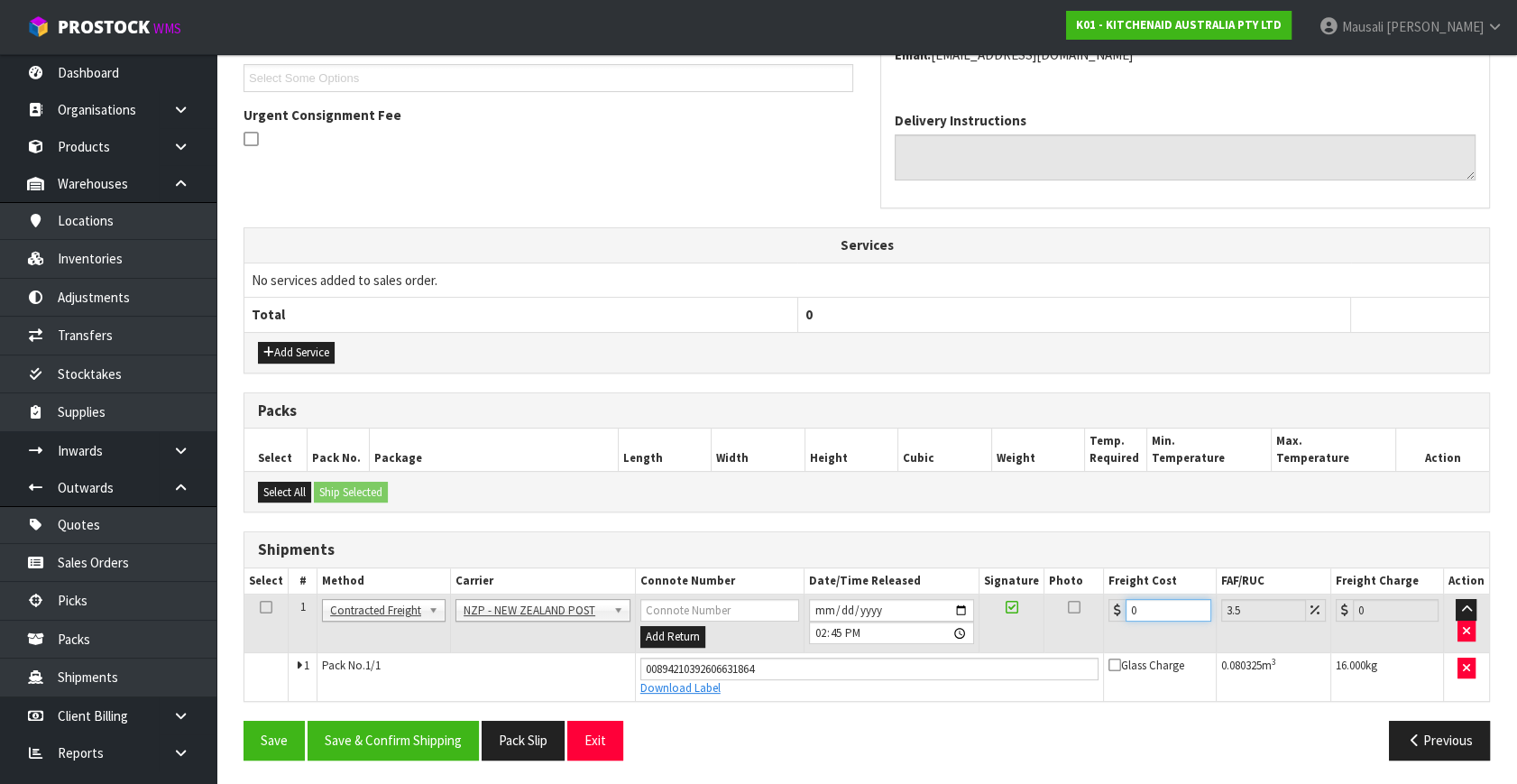
drag, startPoint x: 1151, startPoint y: 615, endPoint x: 1115, endPoint y: 631, distance: 39.4
click at [1116, 631] on td "0" at bounding box center [1160, 623] width 113 height 58
click at [420, 725] on button "Save & Confirm Shipping" at bounding box center [393, 740] width 171 height 39
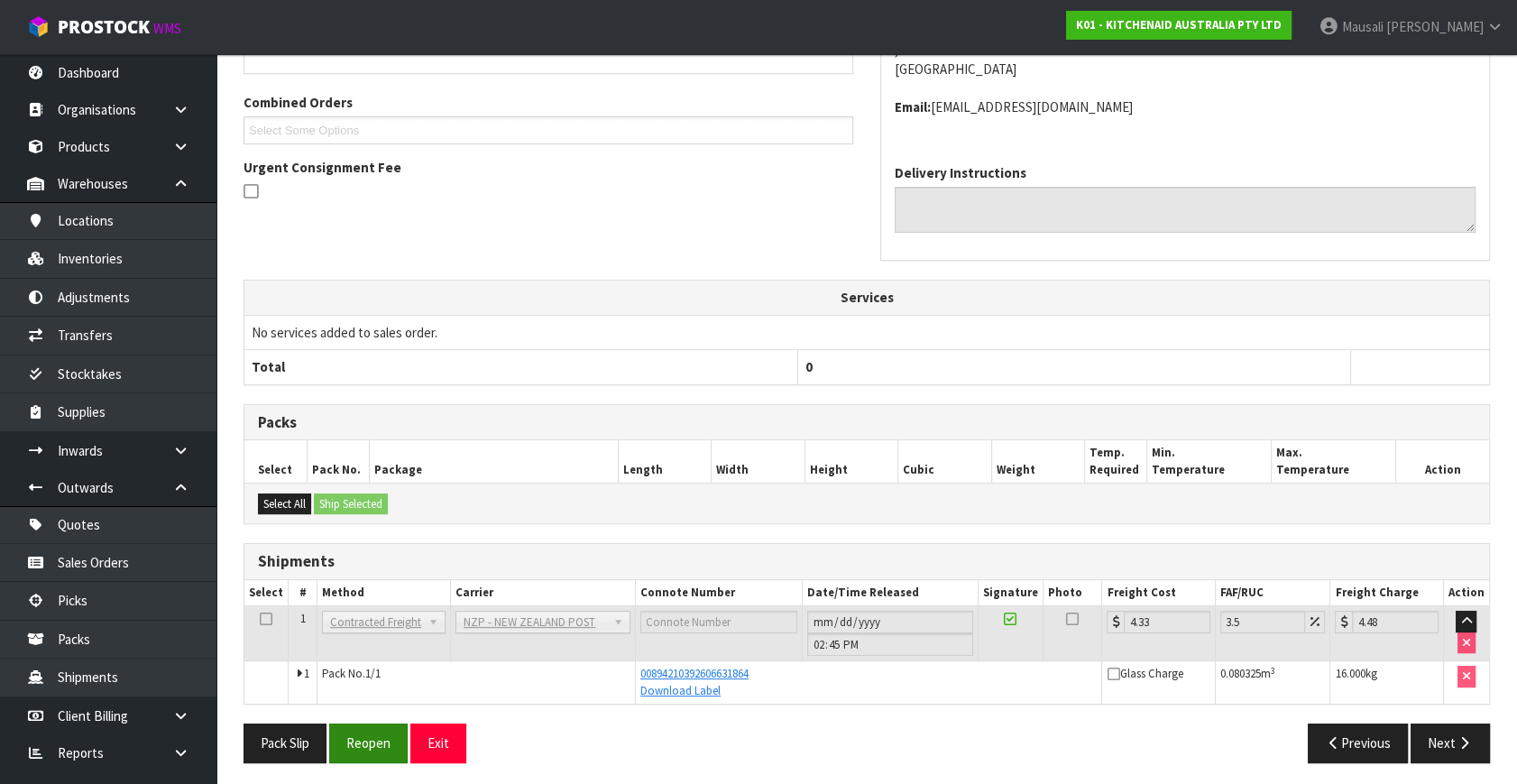
scroll to position [443, 0]
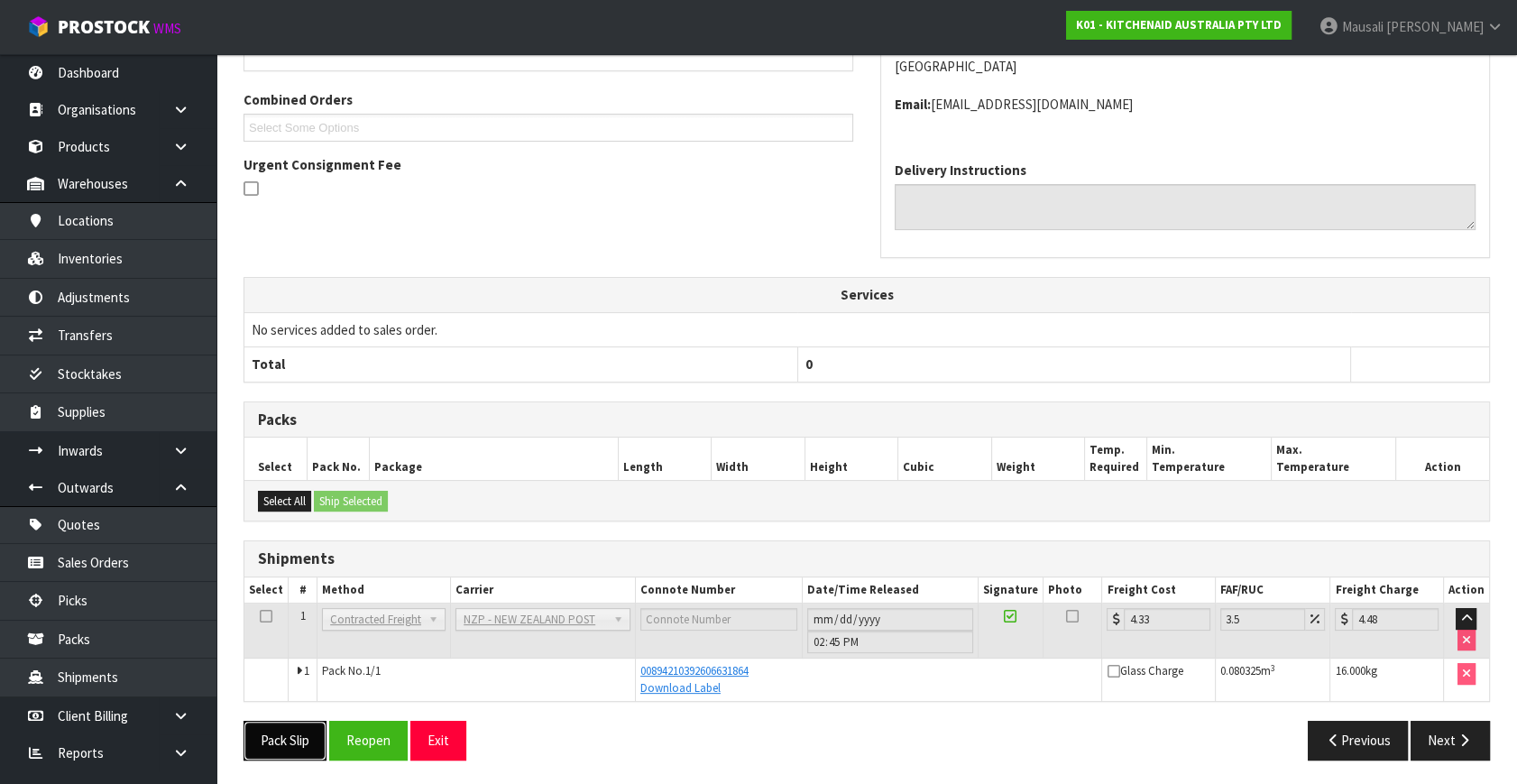
click at [279, 731] on button "Pack Slip" at bounding box center [284, 740] width 83 height 39
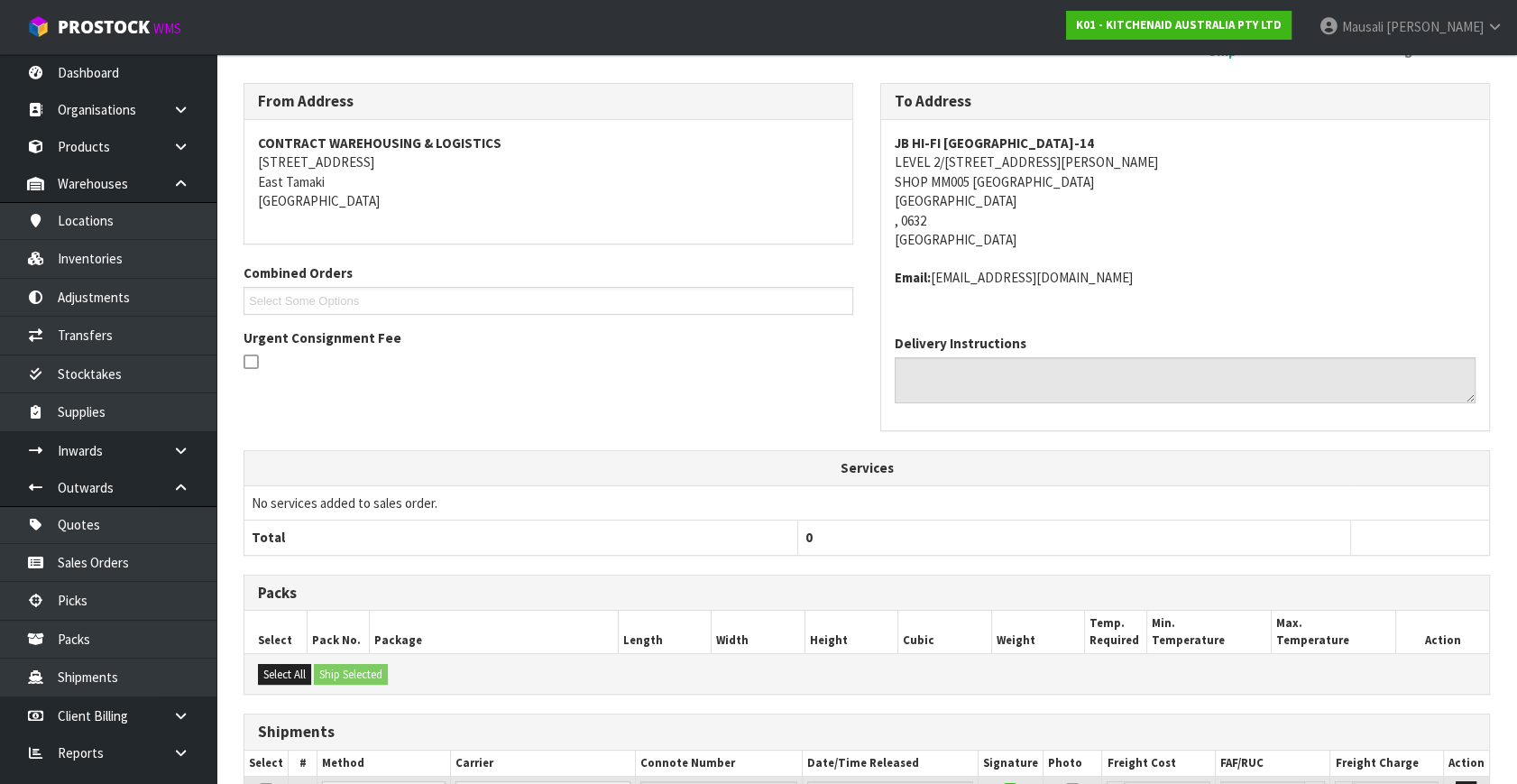
scroll to position [0, 0]
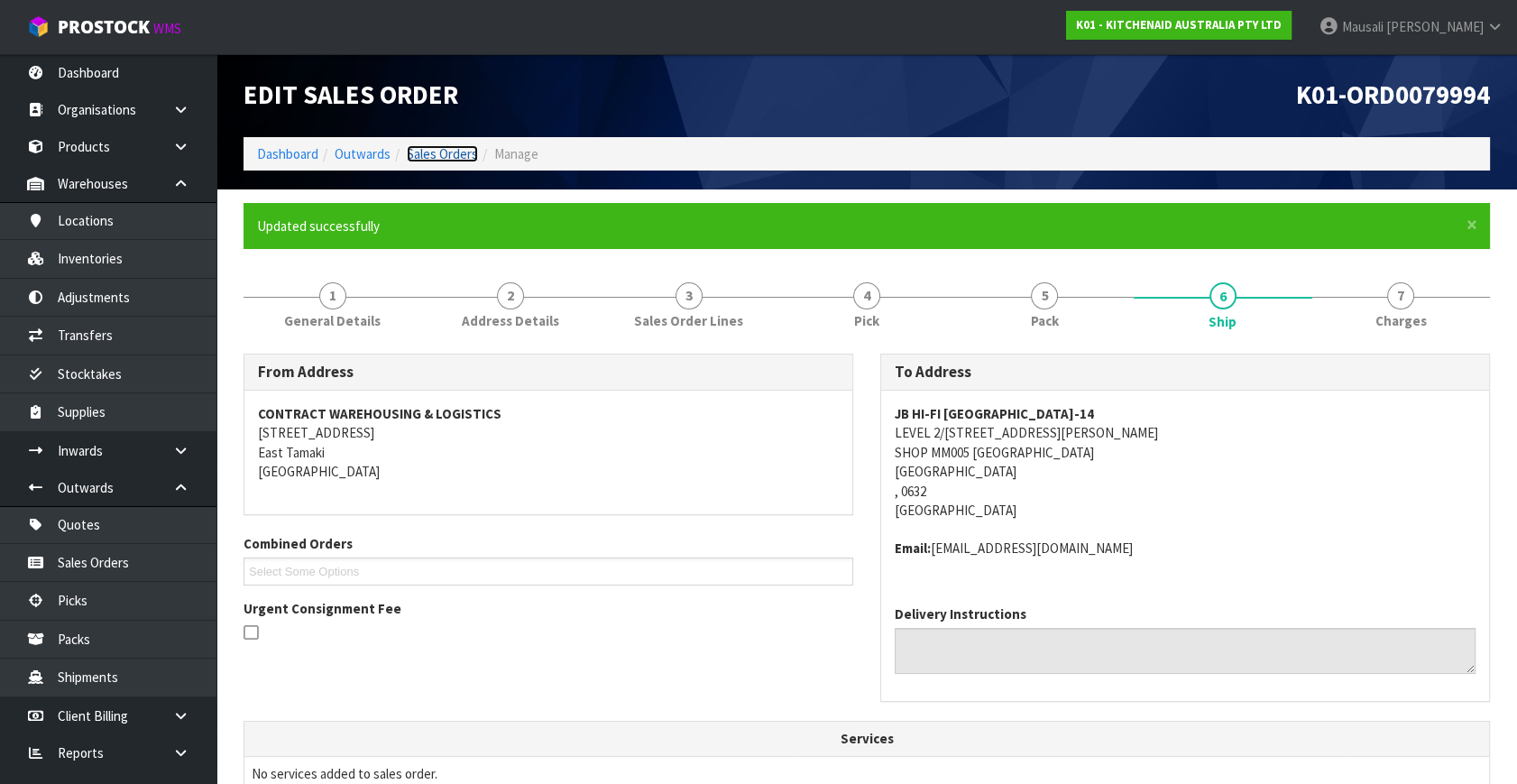
click at [452, 151] on link "Sales Orders" at bounding box center [442, 154] width 71 height 17
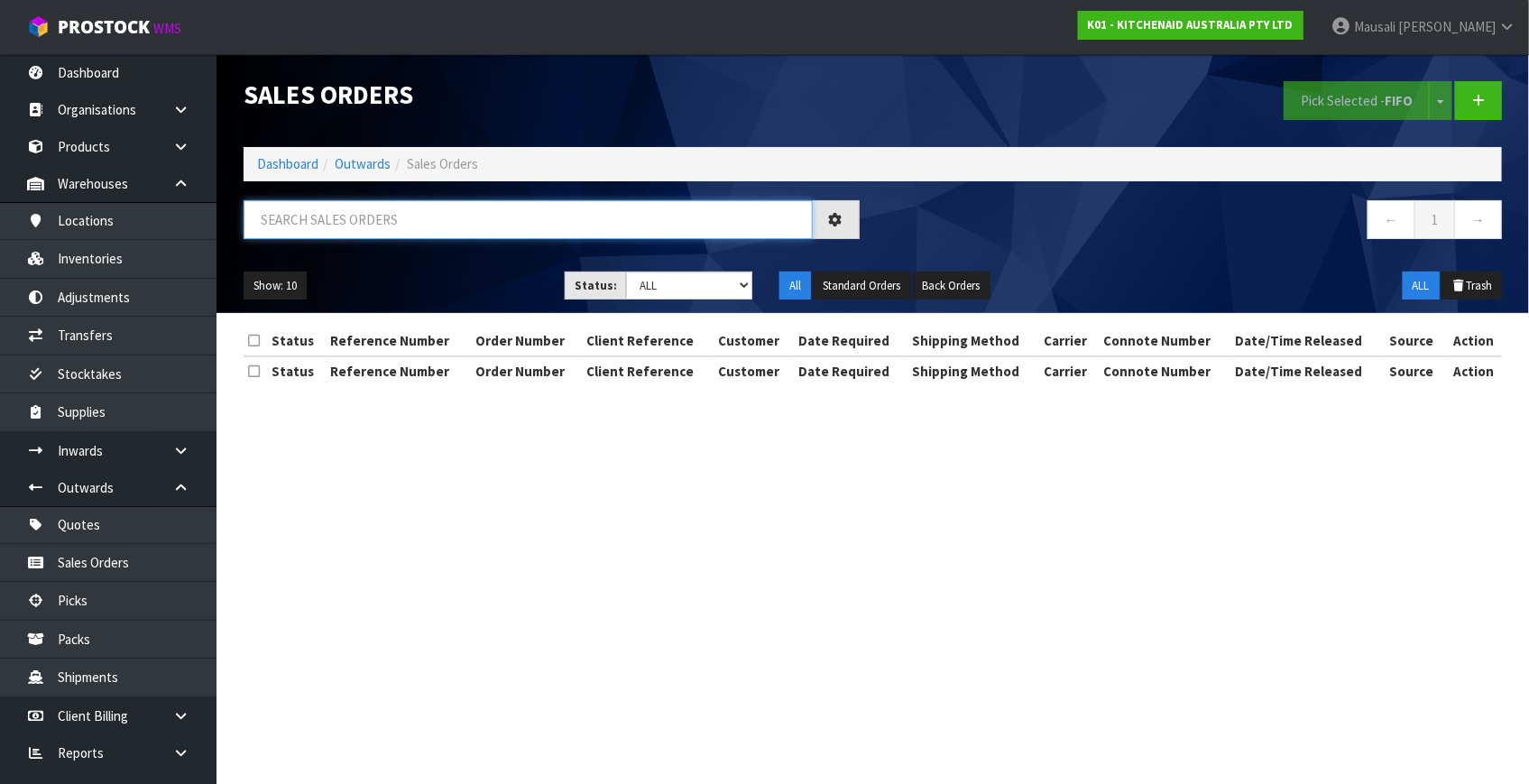
click at [336, 226] on input "text" at bounding box center [528, 219] width 569 height 39
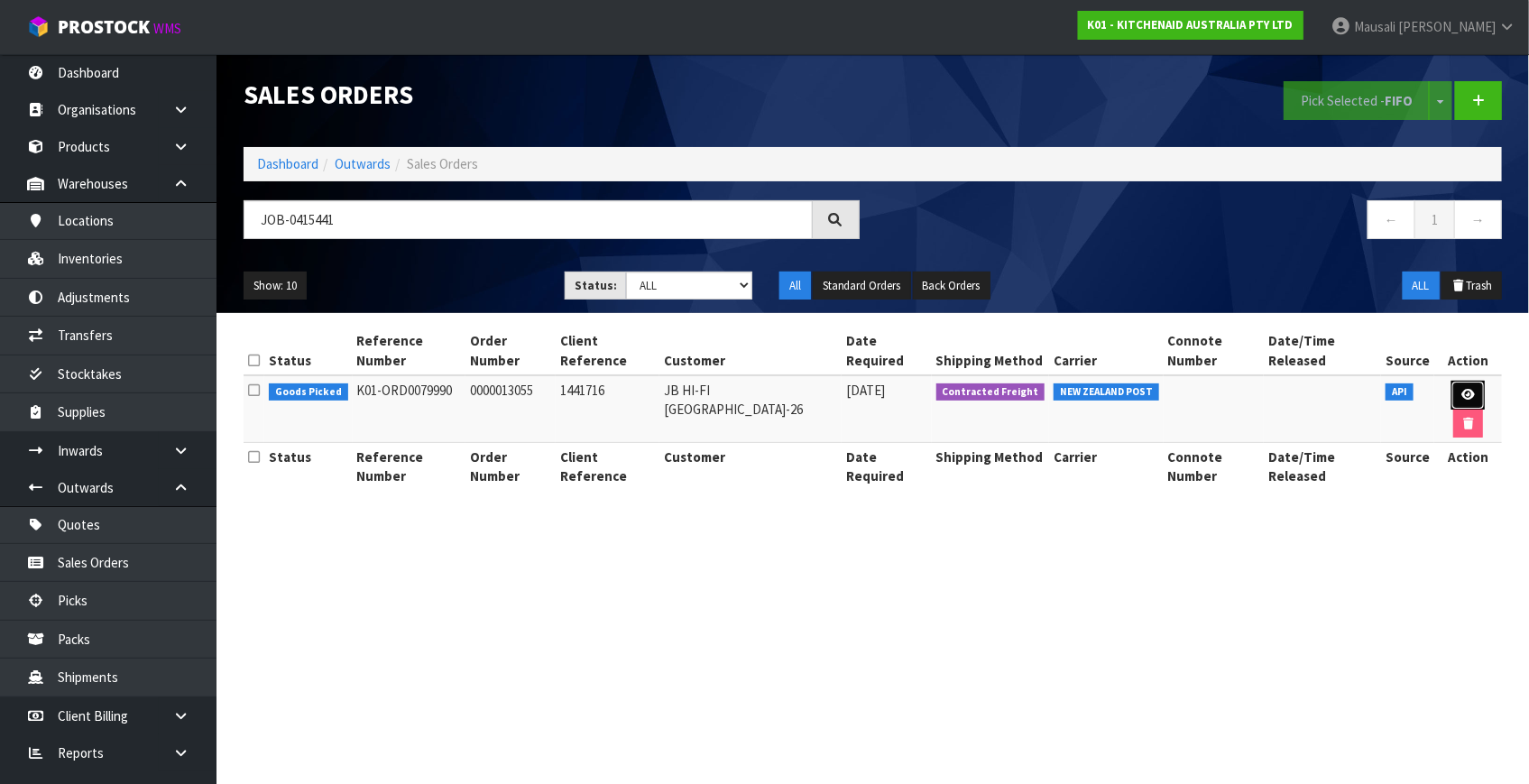
click at [1451, 381] on link at bounding box center [1468, 395] width 34 height 29
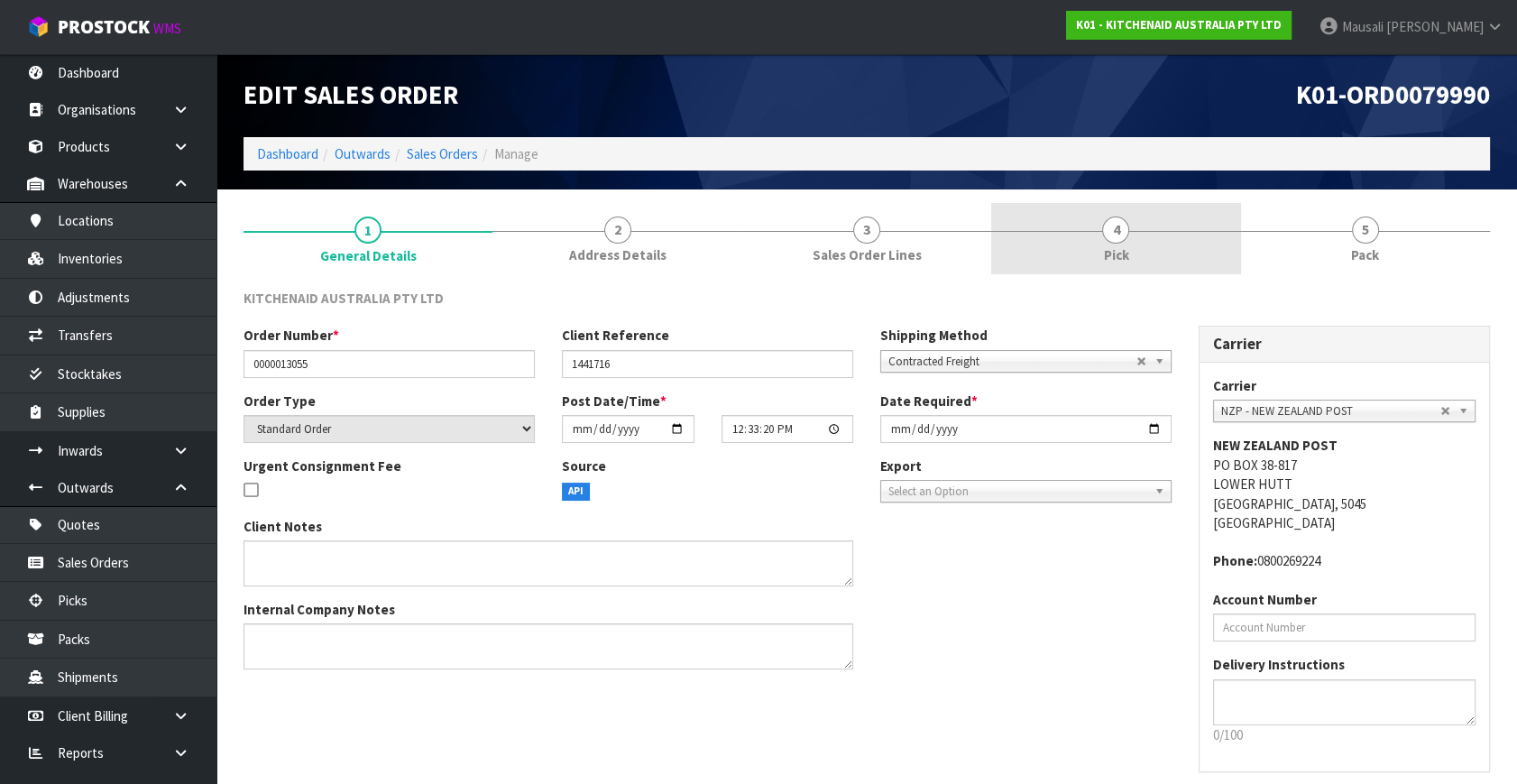
click at [1157, 233] on link "4 Pick" at bounding box center [1116, 238] width 249 height 71
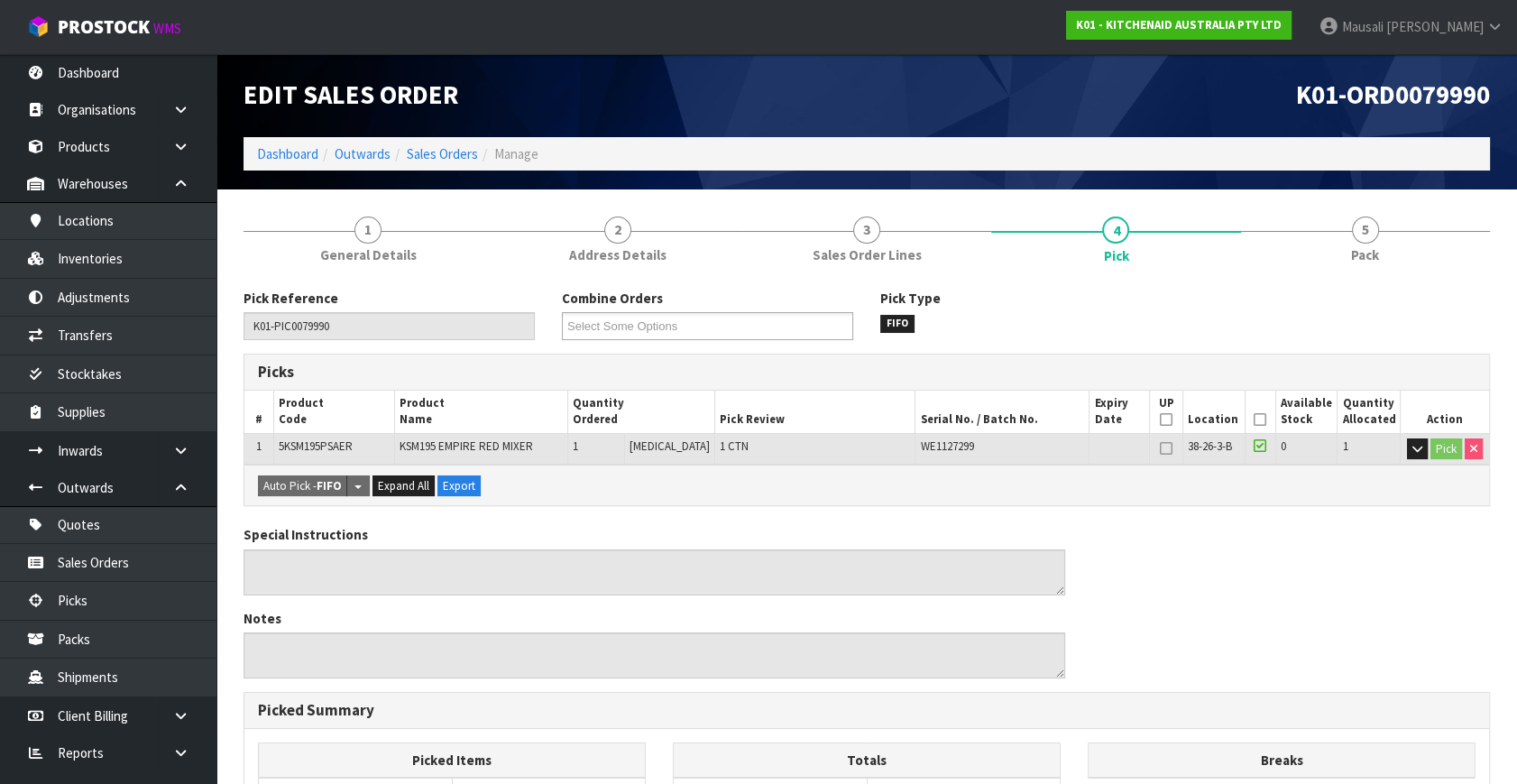
click at [1254, 419] on icon at bounding box center [1259, 419] width 12 height 1
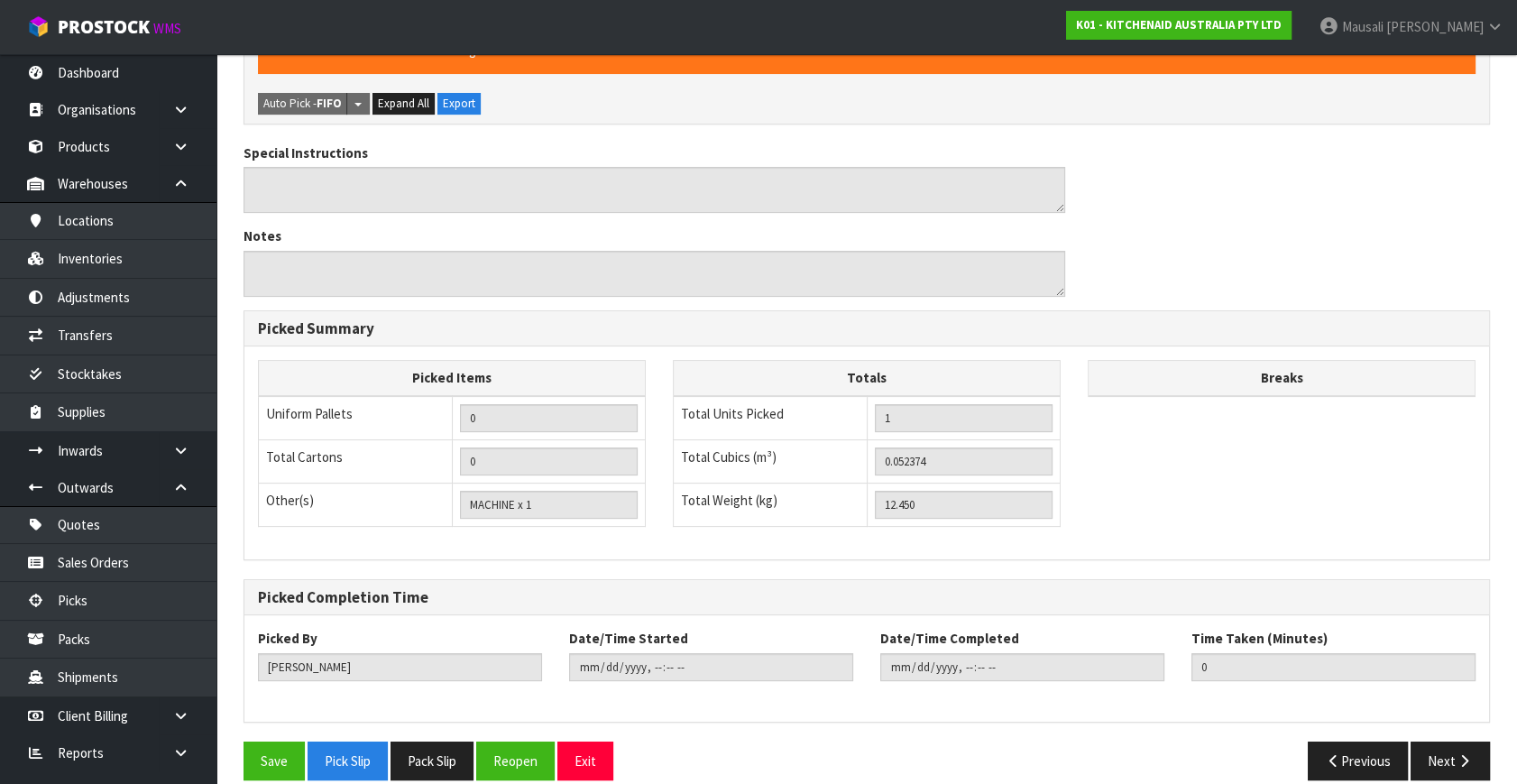
scroll to position [468, 0]
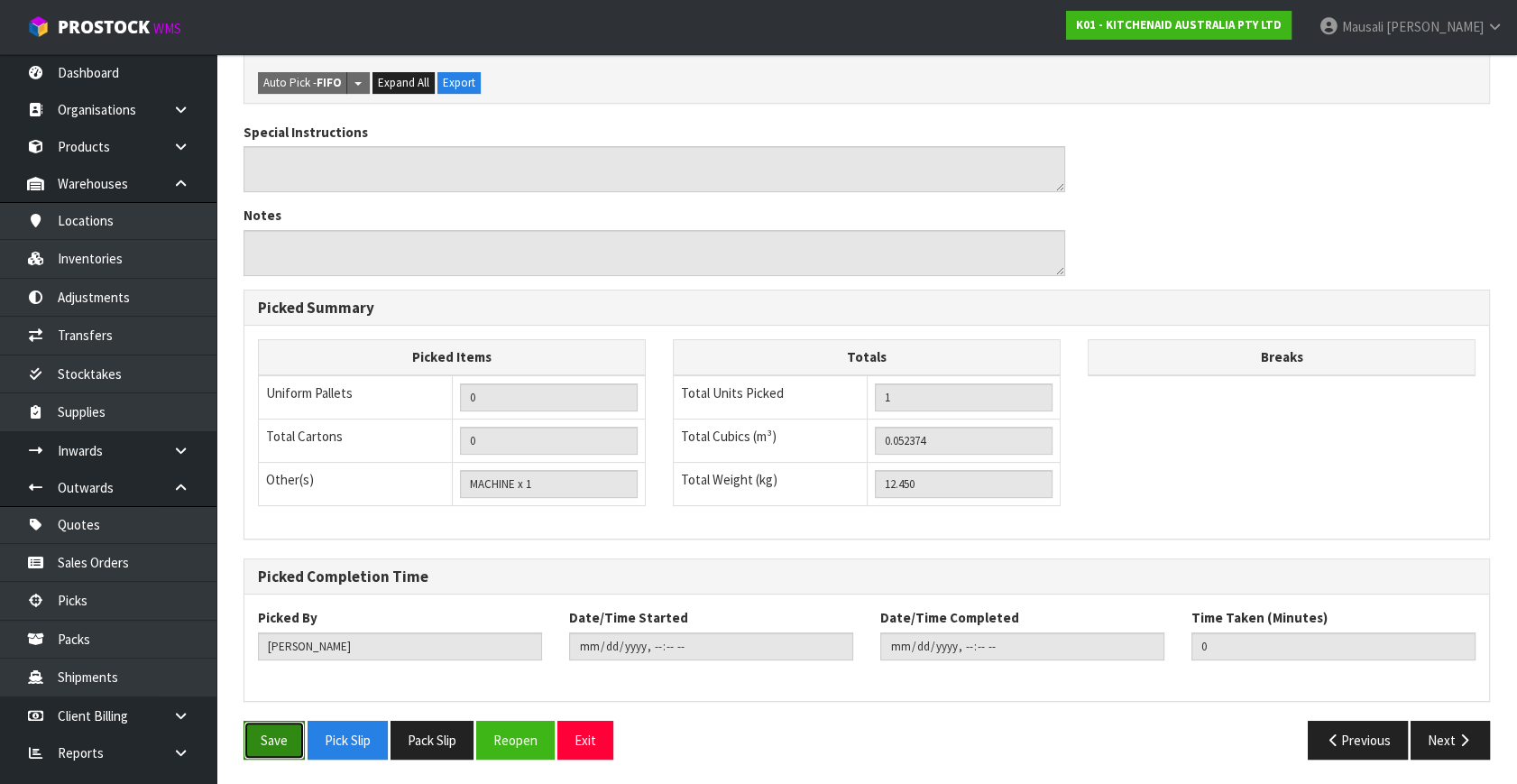
click at [288, 730] on button "Save" at bounding box center [274, 740] width 61 height 39
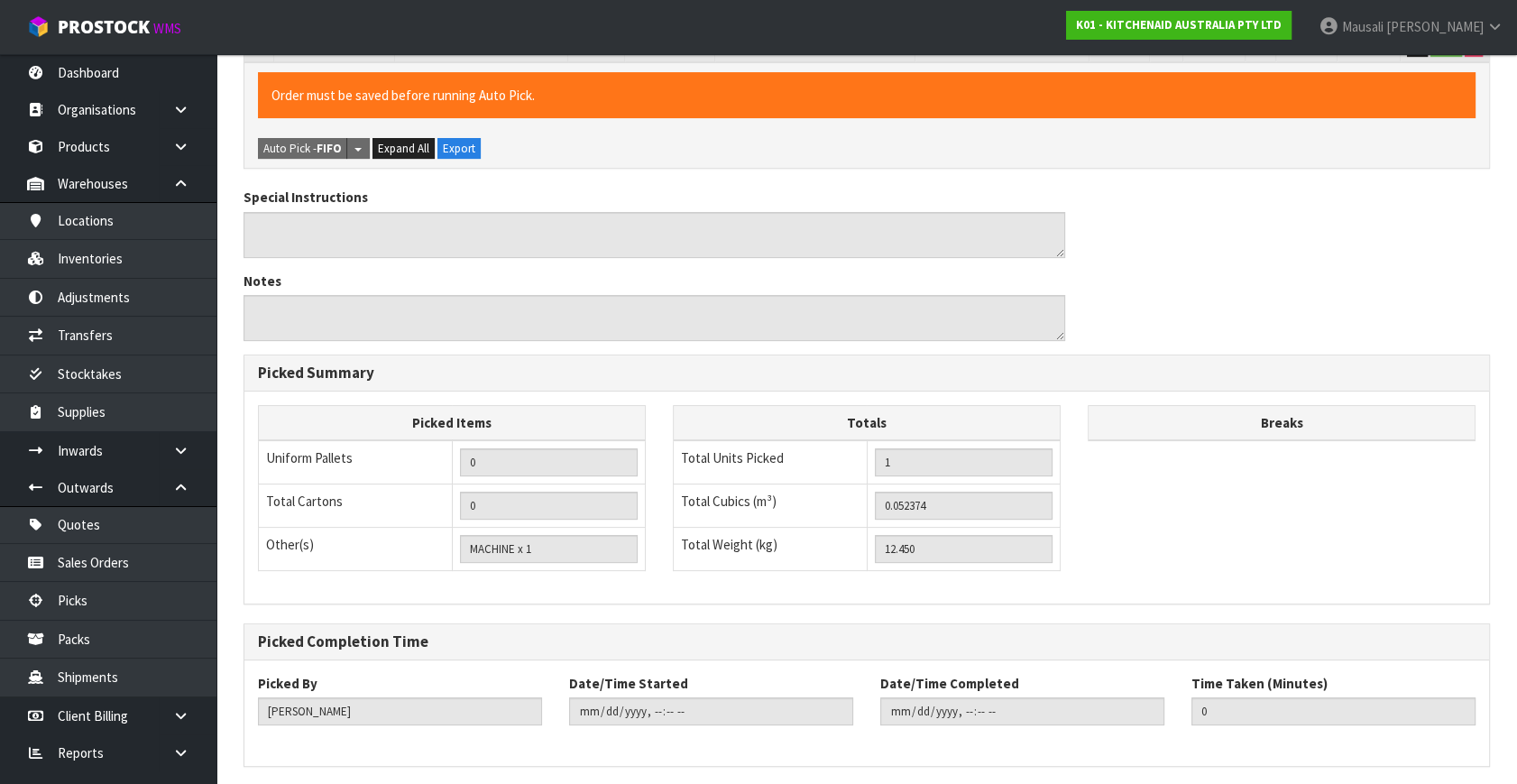
scroll to position [0, 0]
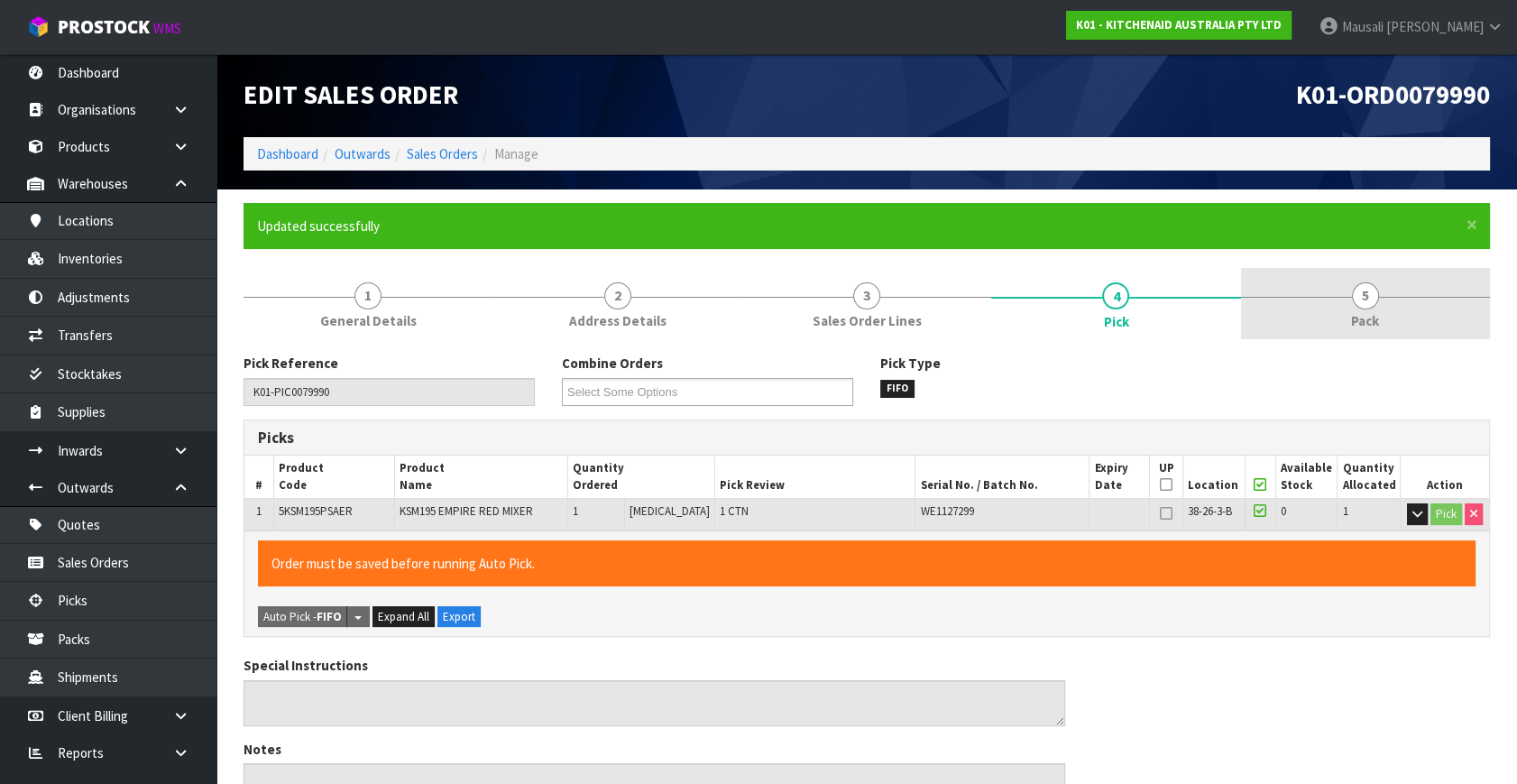
click at [1335, 313] on link "5 Pack" at bounding box center [1366, 303] width 249 height 71
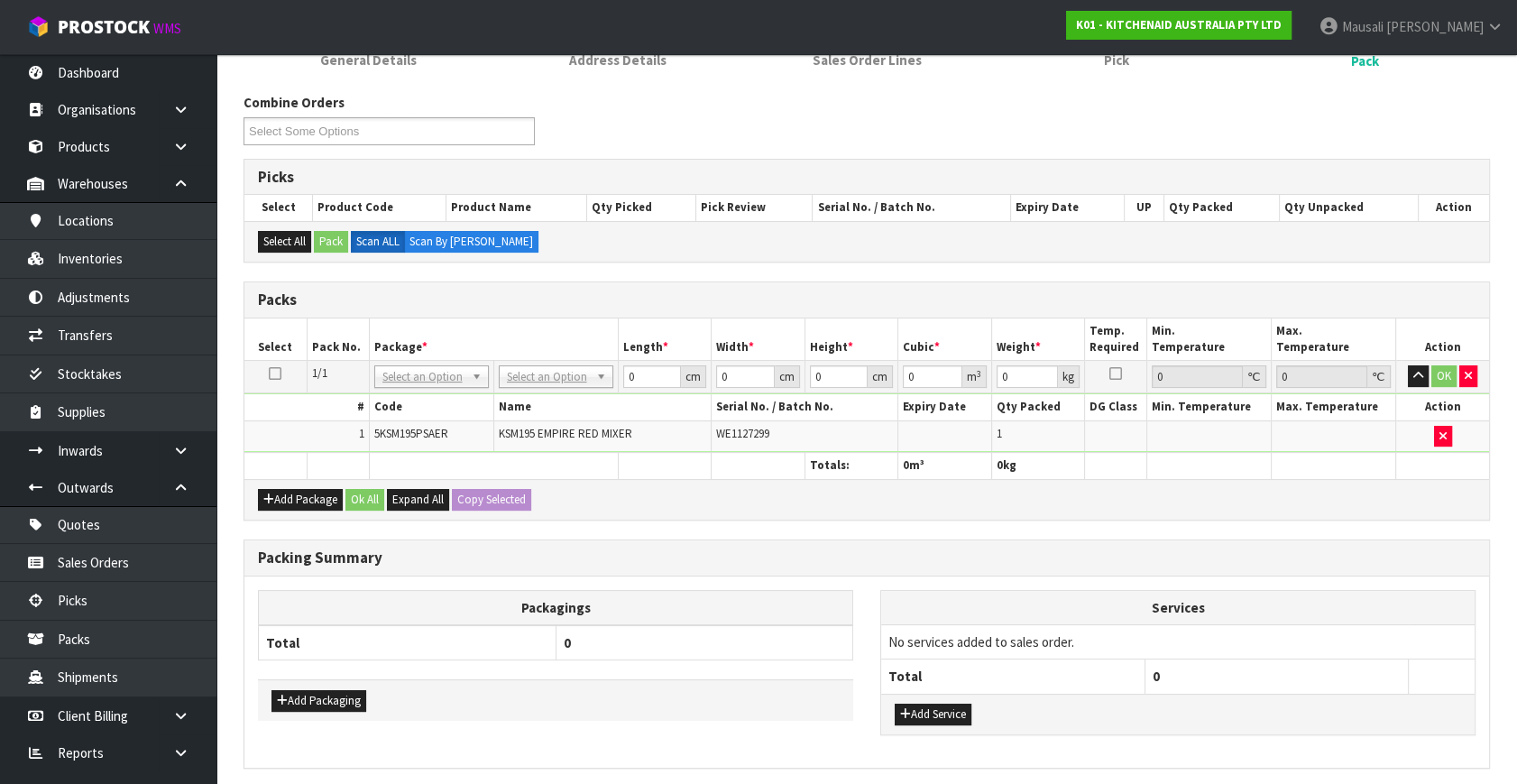
scroll to position [325, 0]
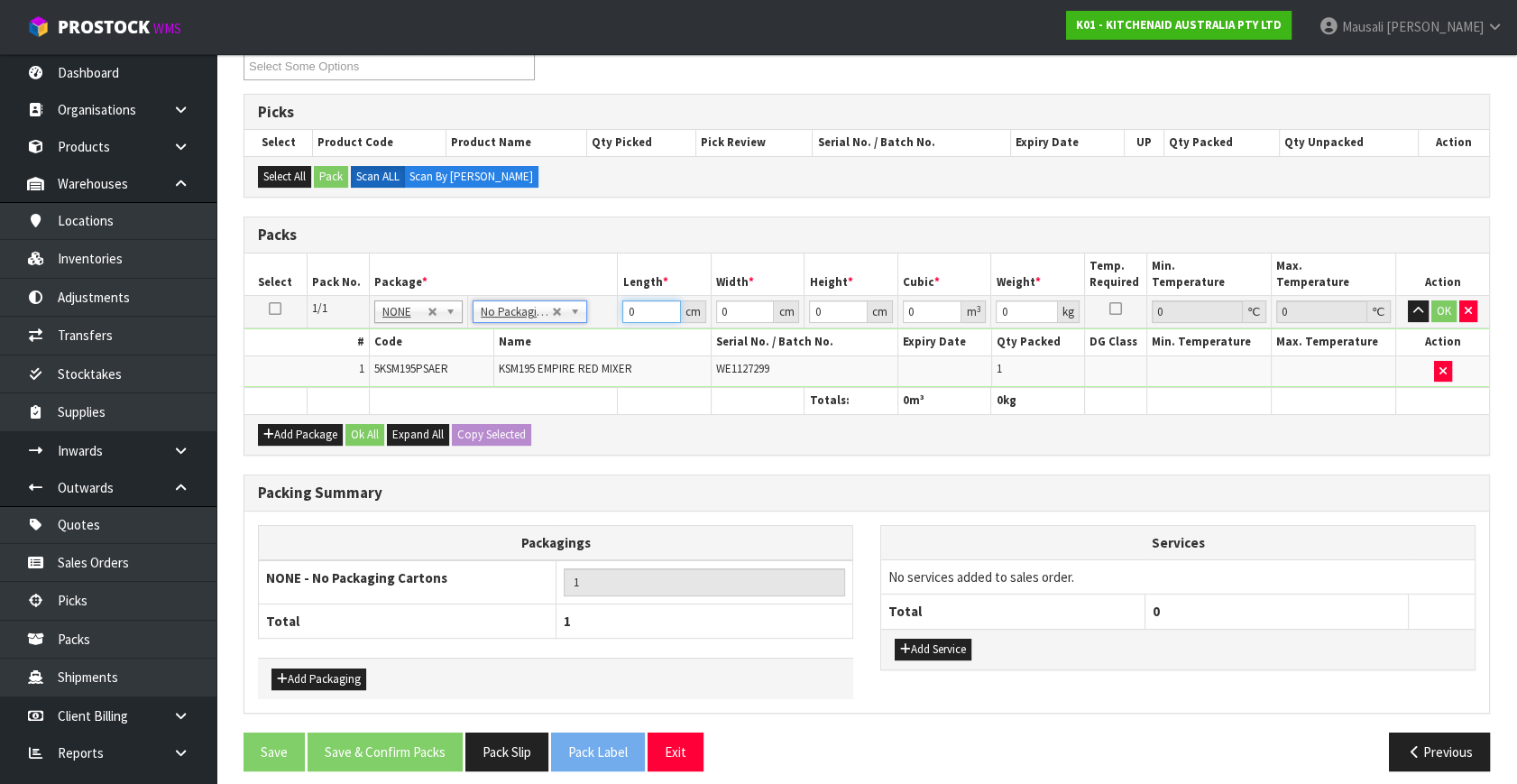
drag, startPoint x: 634, startPoint y: 307, endPoint x: 592, endPoint y: 347, distance: 58.0
click at [592, 347] on tbody "1/1 NONE 007-001 007-002 007-004 007-009 007-013 007-014 007-015 007-017 007-01…" at bounding box center [867, 342] width 1245 height 92
click at [378, 424] on button "Ok All" at bounding box center [365, 435] width 39 height 22
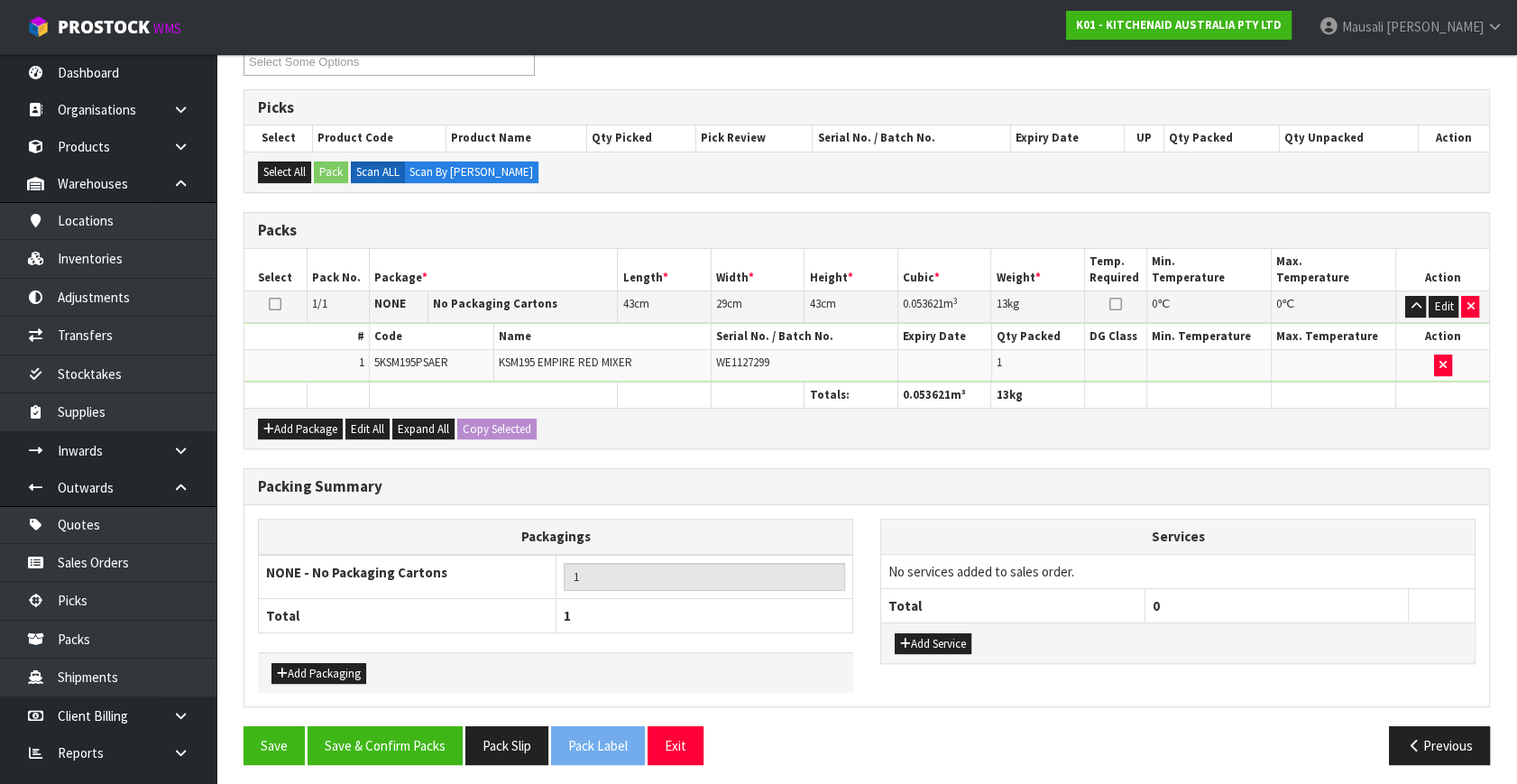
scroll to position [334, 0]
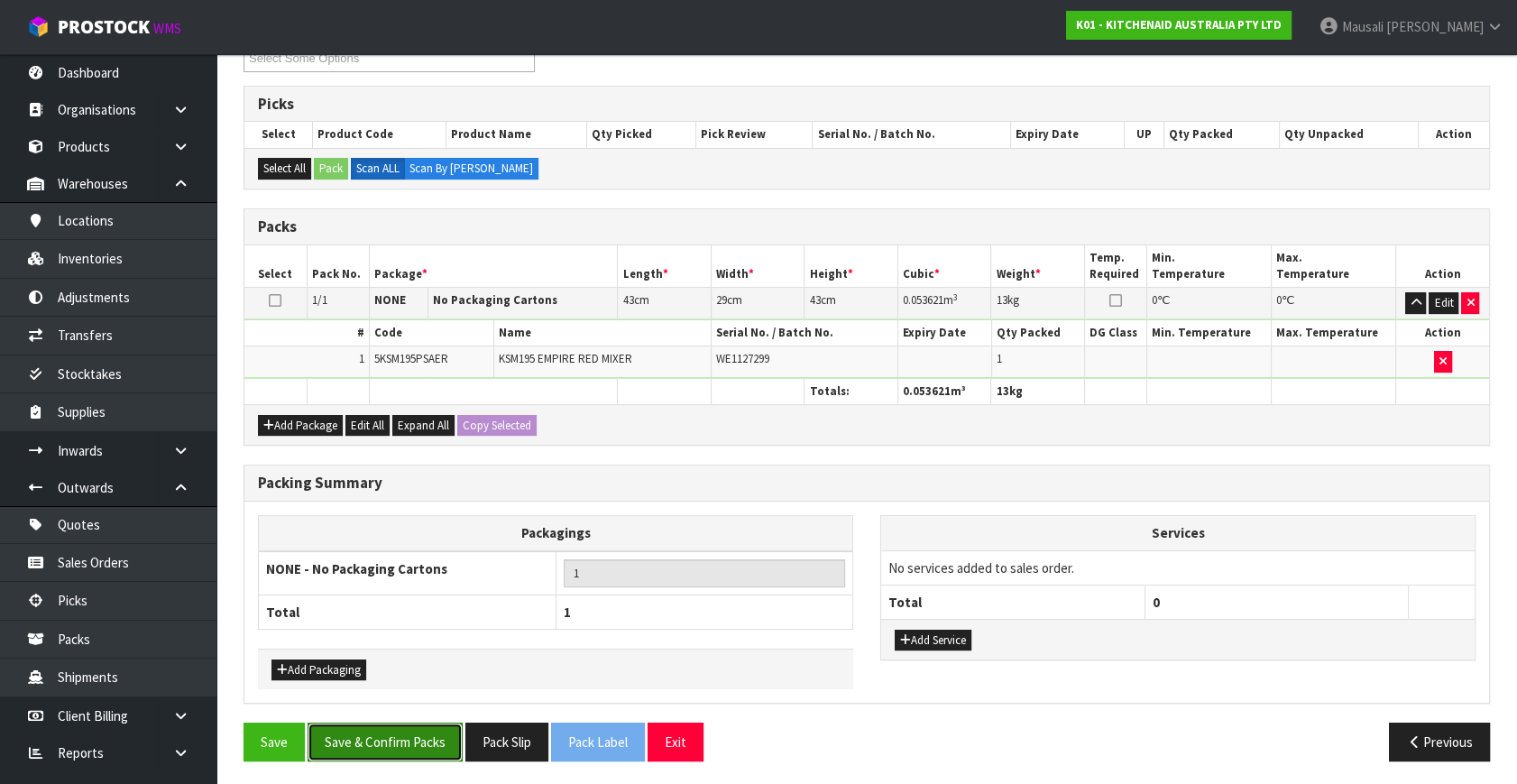
click at [421, 739] on button "Save & Confirm Packs" at bounding box center [385, 742] width 155 height 39
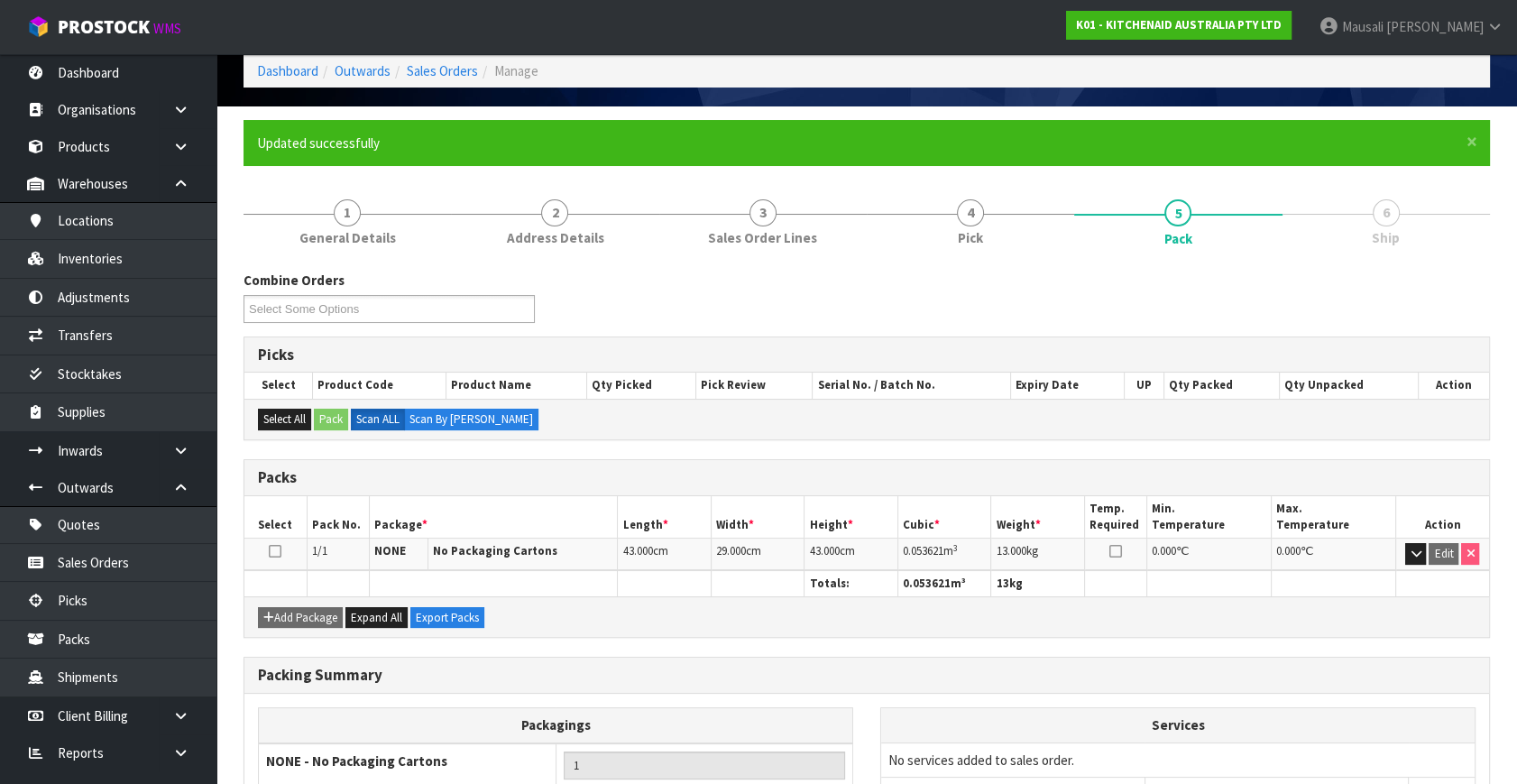
scroll to position [235, 0]
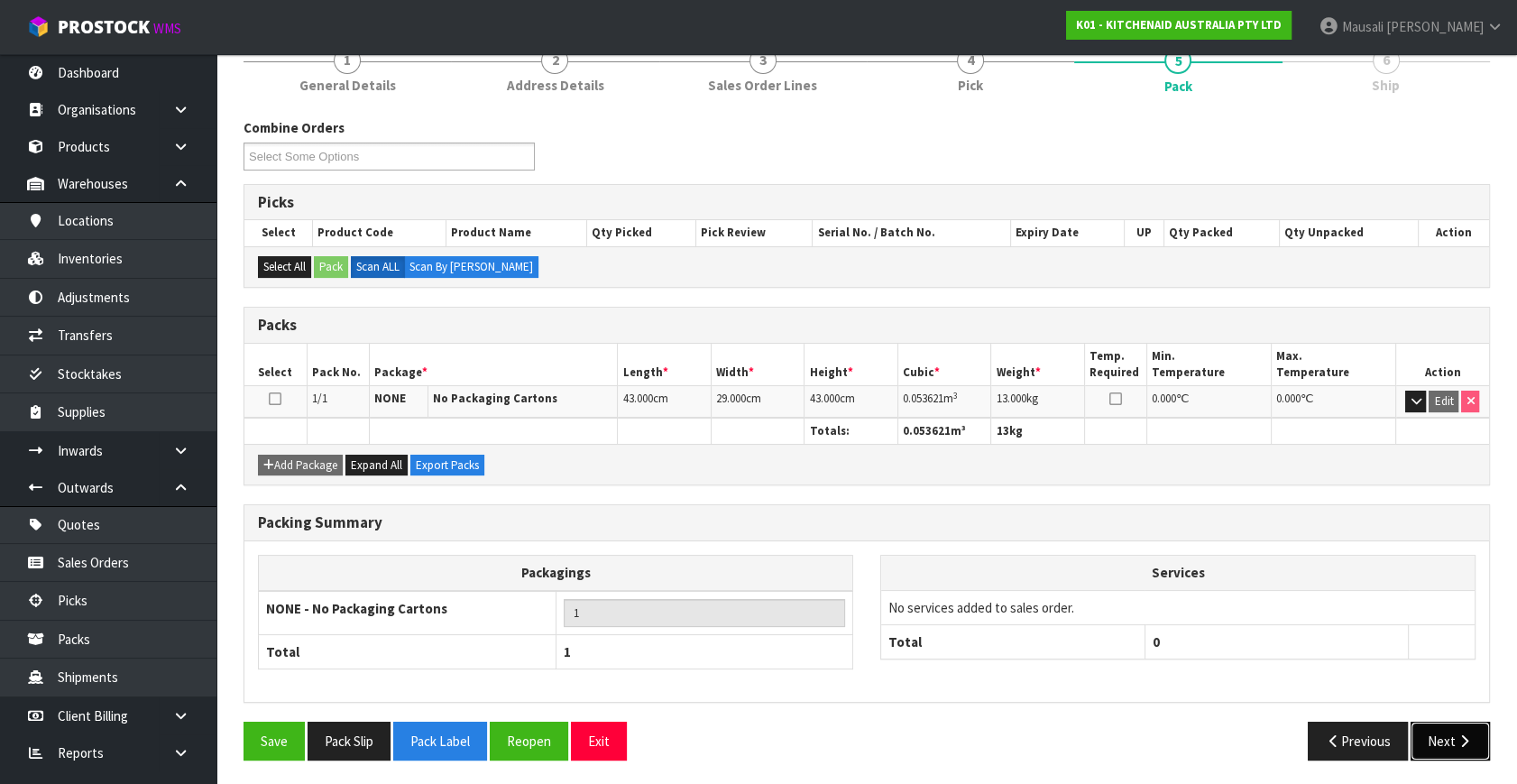
click at [1460, 734] on icon "button" at bounding box center [1464, 741] width 17 height 13
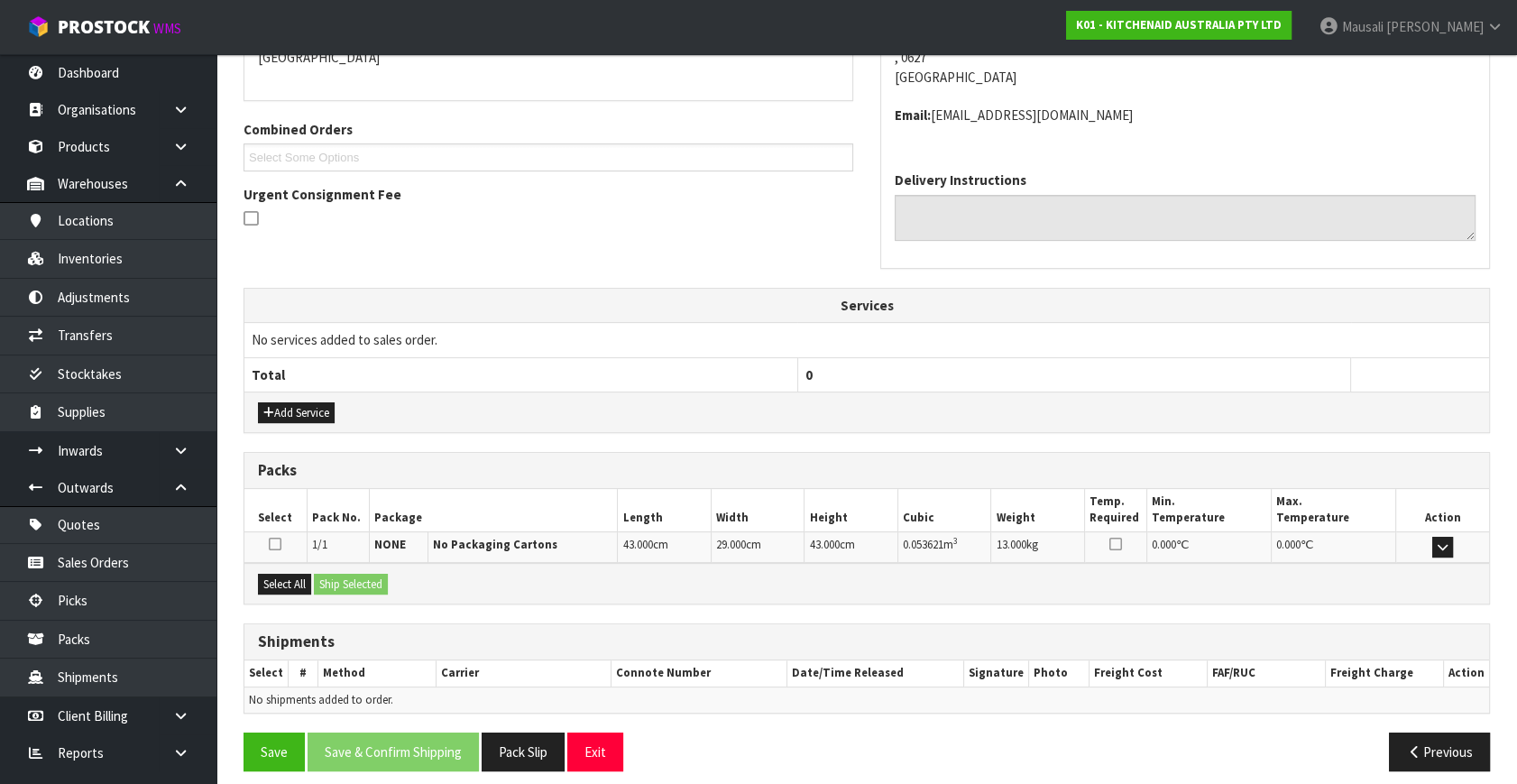
scroll to position [425, 0]
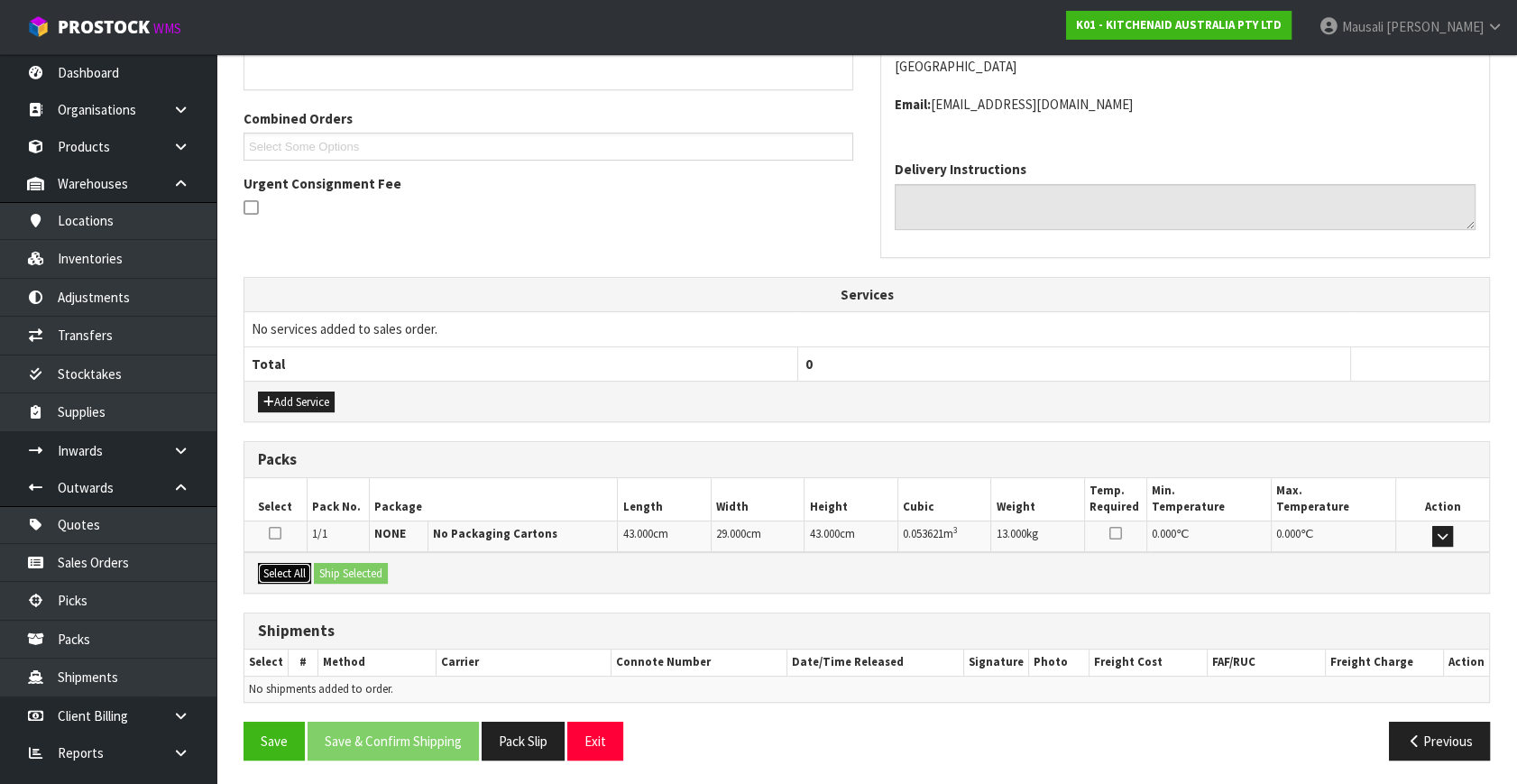
drag, startPoint x: 275, startPoint y: 562, endPoint x: 383, endPoint y: 575, distance: 108.8
click at [302, 567] on button "Select All" at bounding box center [284, 573] width 54 height 22
click at [383, 575] on button "Ship Selected" at bounding box center [351, 573] width 74 height 22
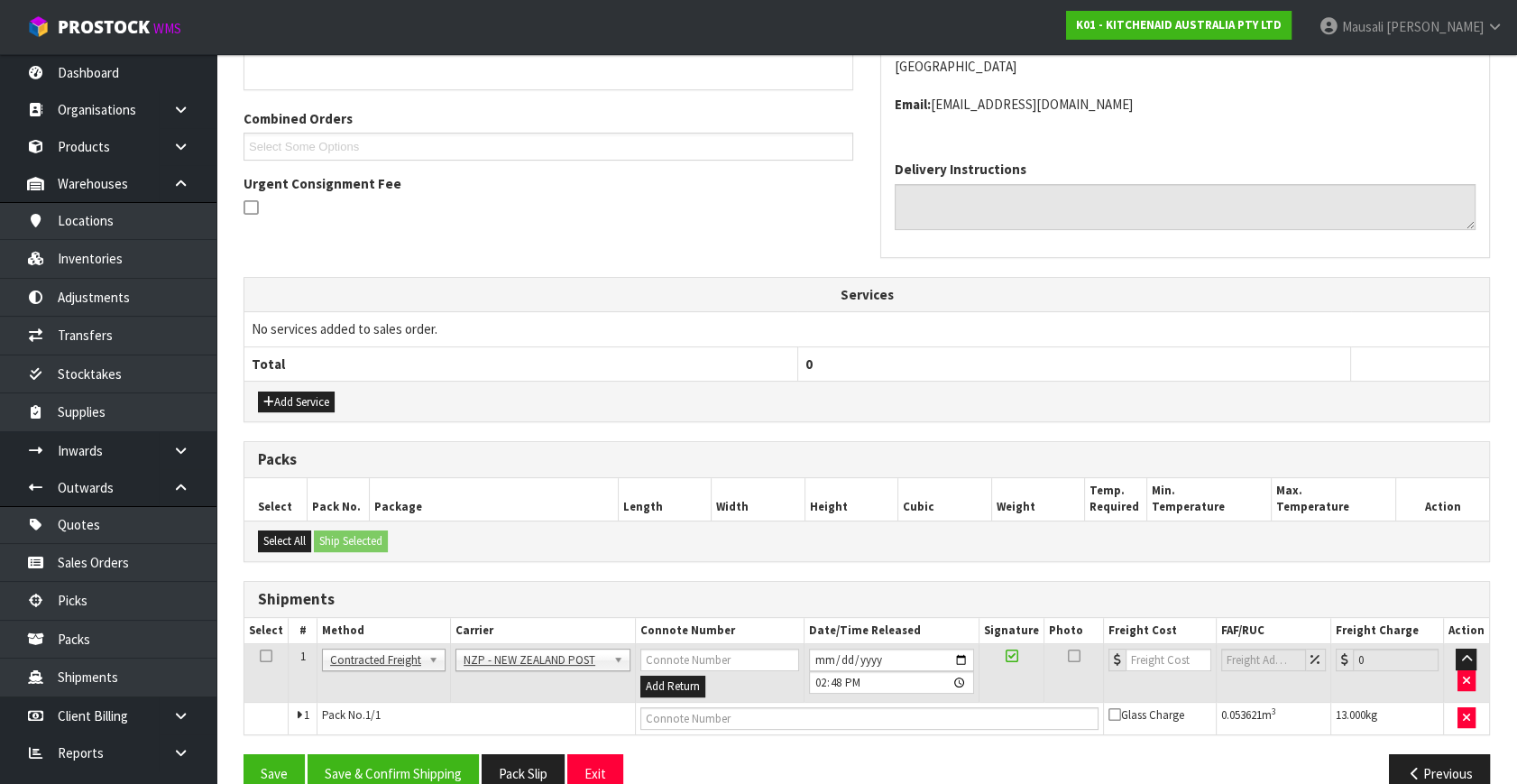
scroll to position [458, 0]
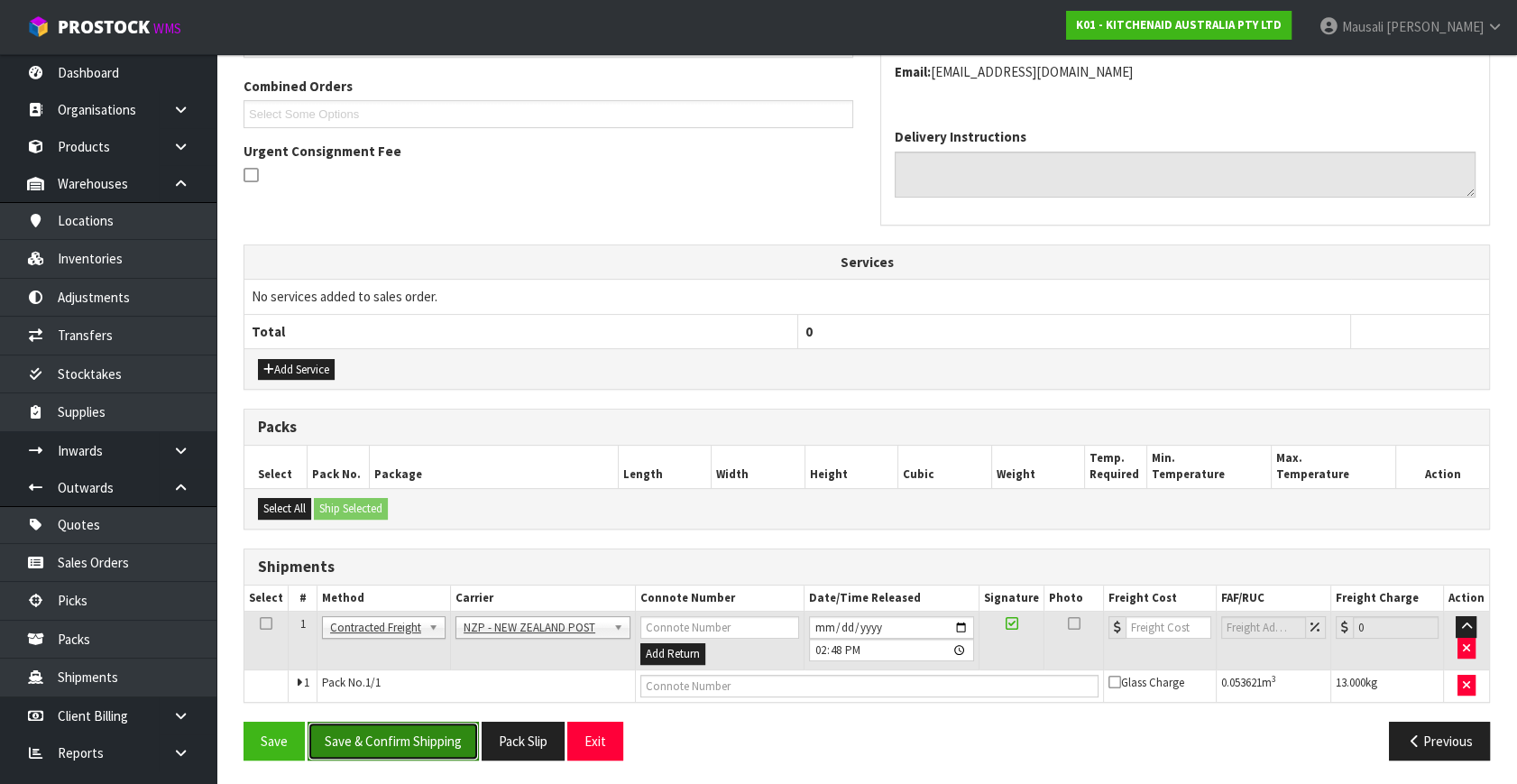
click at [387, 748] on button "Save & Confirm Shipping" at bounding box center [393, 741] width 171 height 39
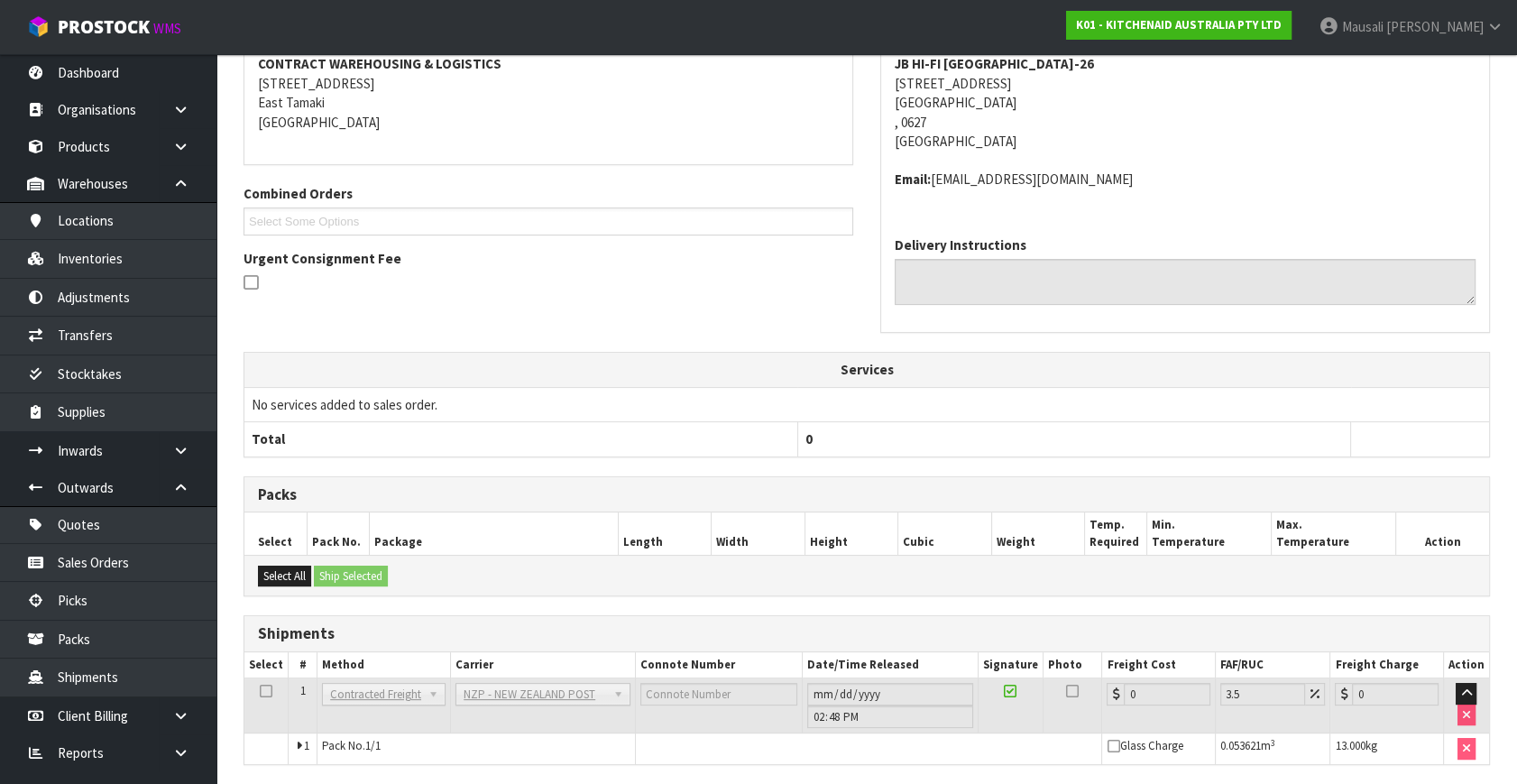
scroll to position [432, 0]
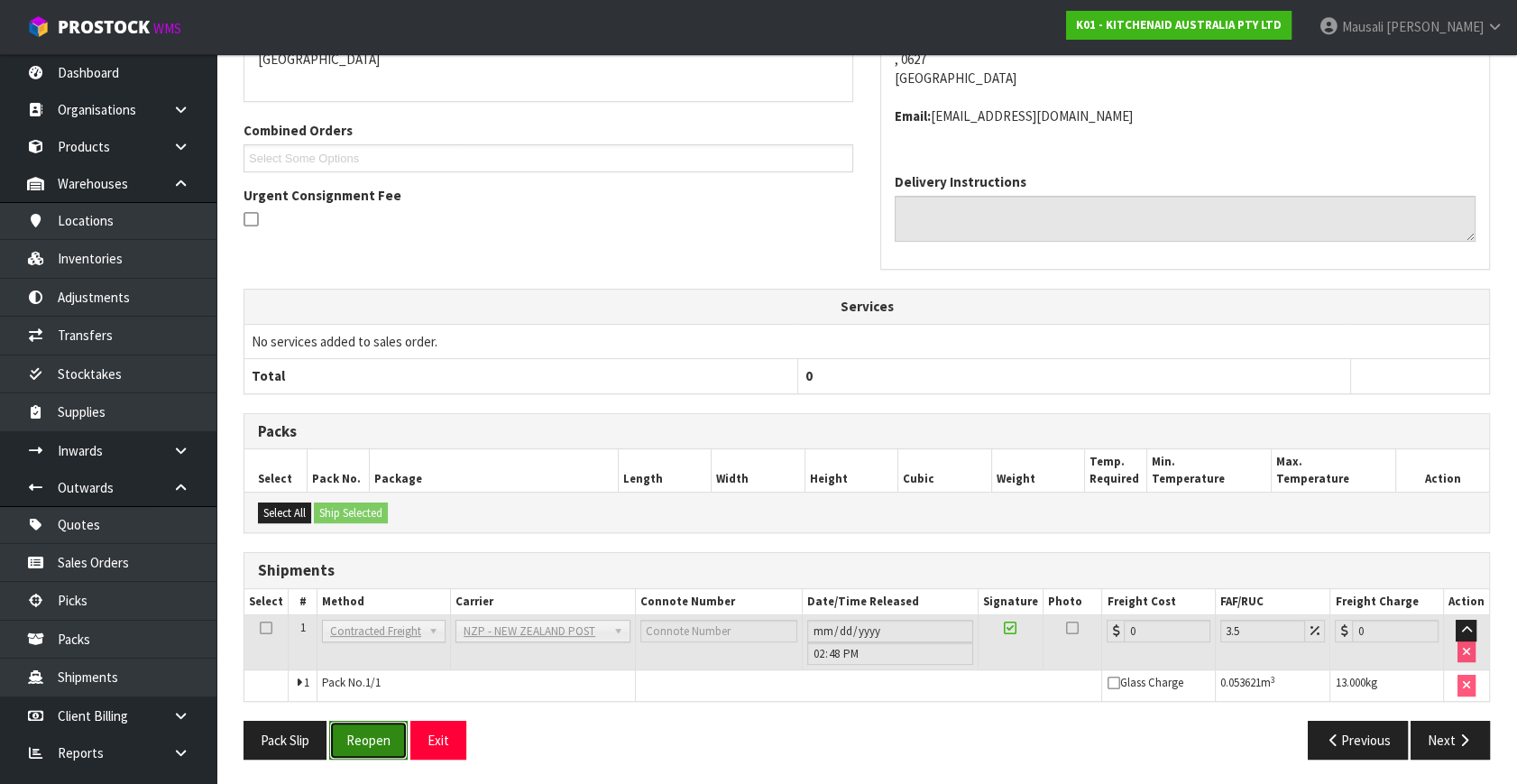
click at [364, 728] on button "Reopen" at bounding box center [369, 740] width 79 height 39
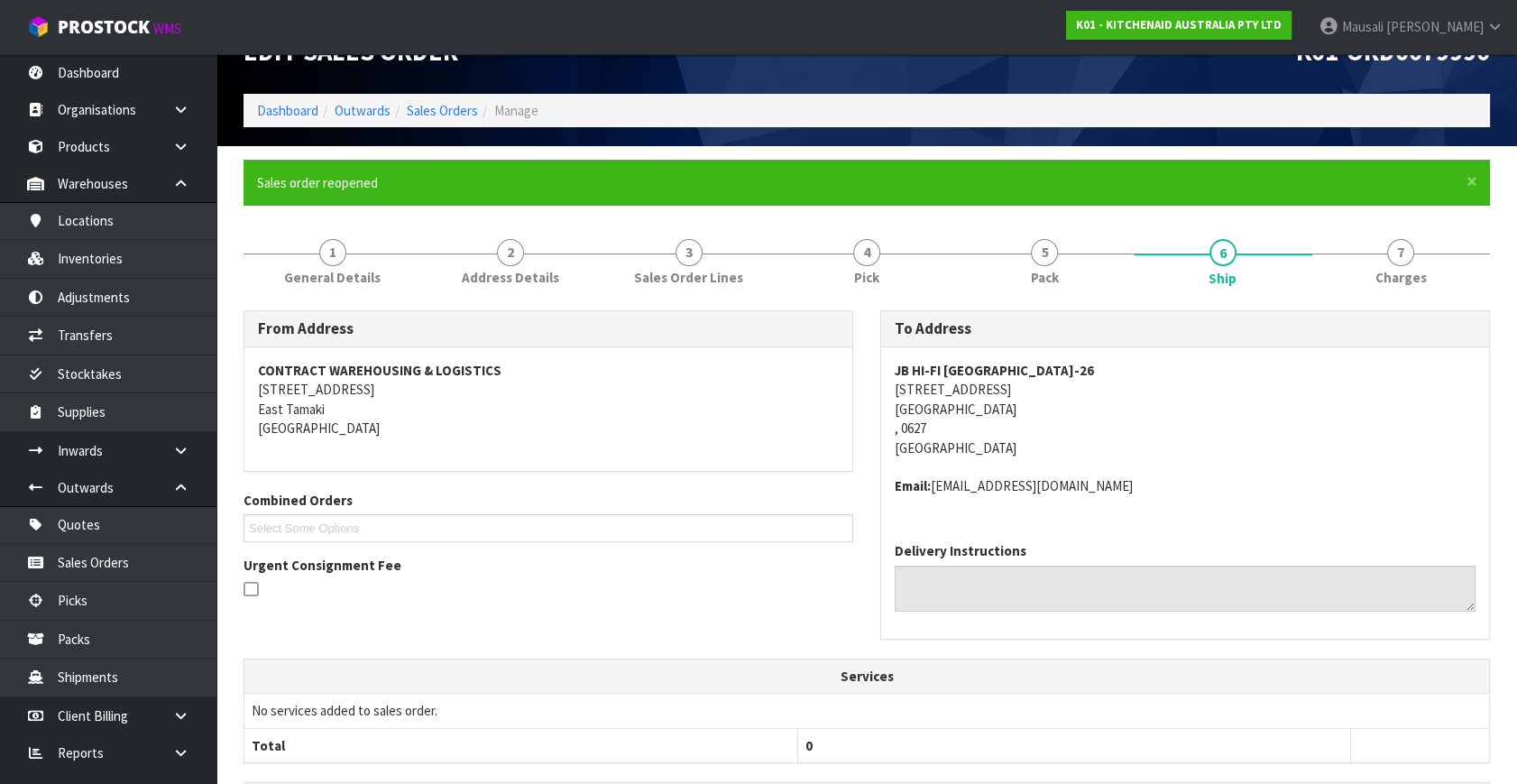
scroll to position [413, 0]
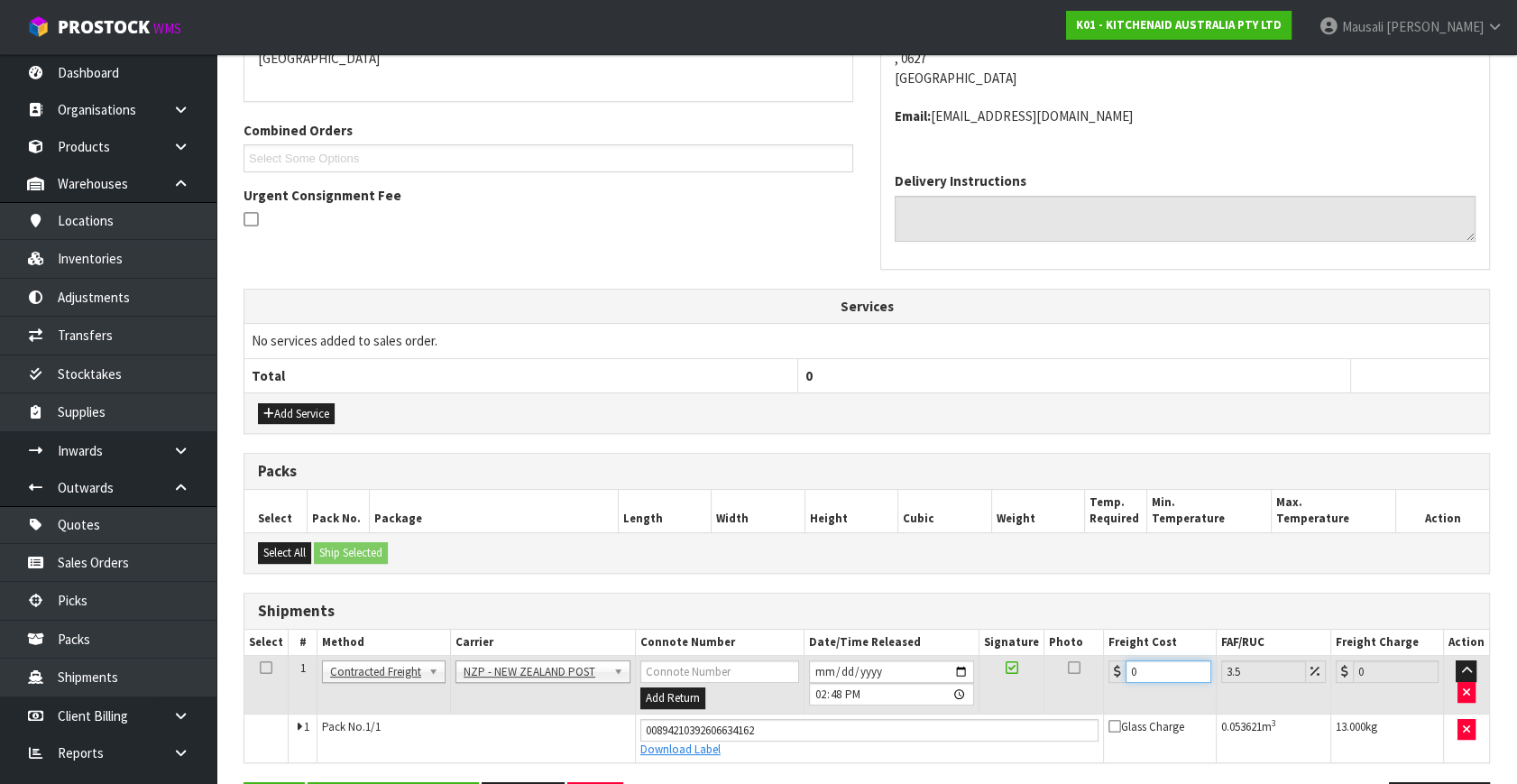
drag, startPoint x: 1156, startPoint y: 667, endPoint x: 1109, endPoint y: 687, distance: 51.1
click at [1109, 687] on td "0" at bounding box center [1160, 684] width 113 height 58
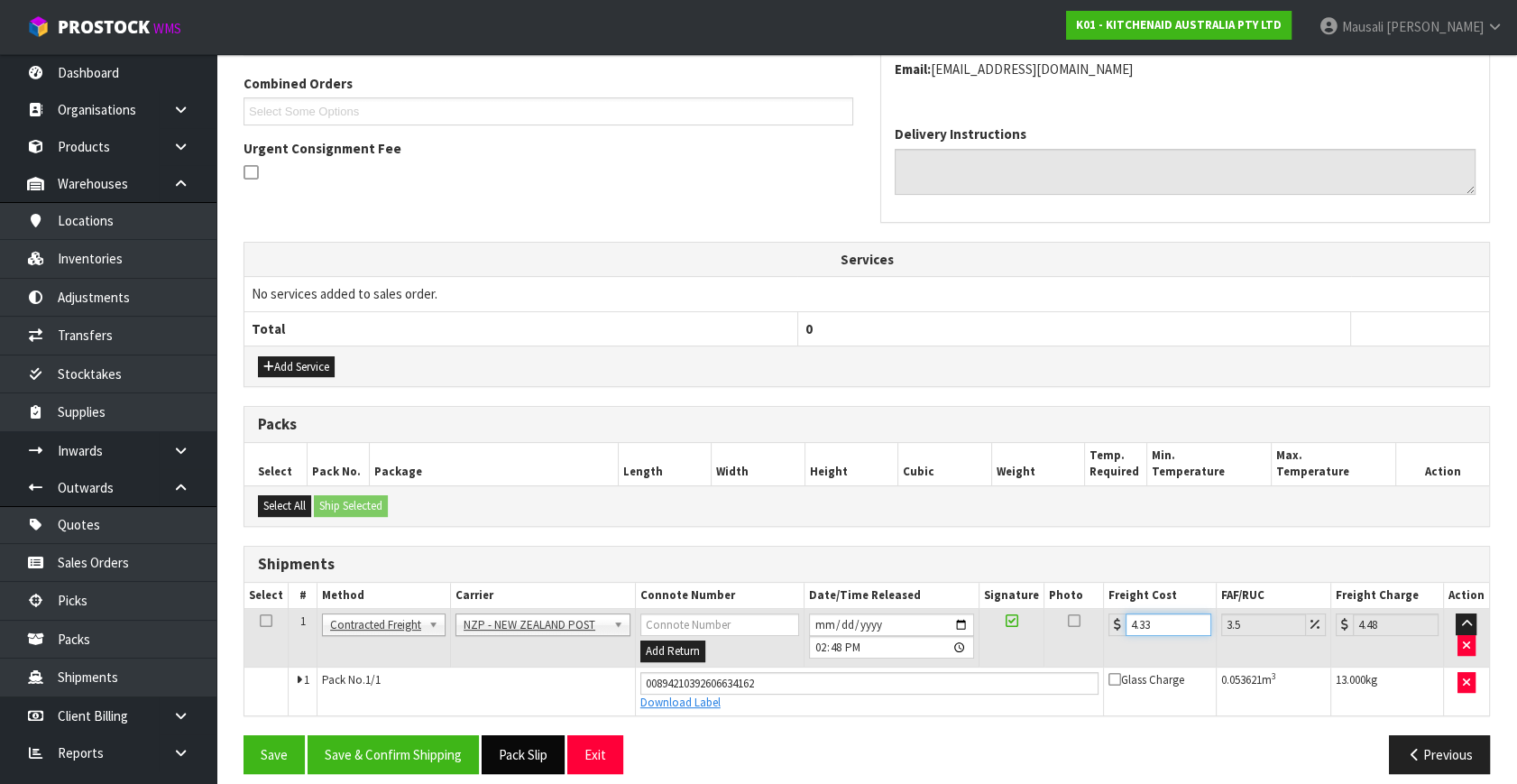
scroll to position [474, 0]
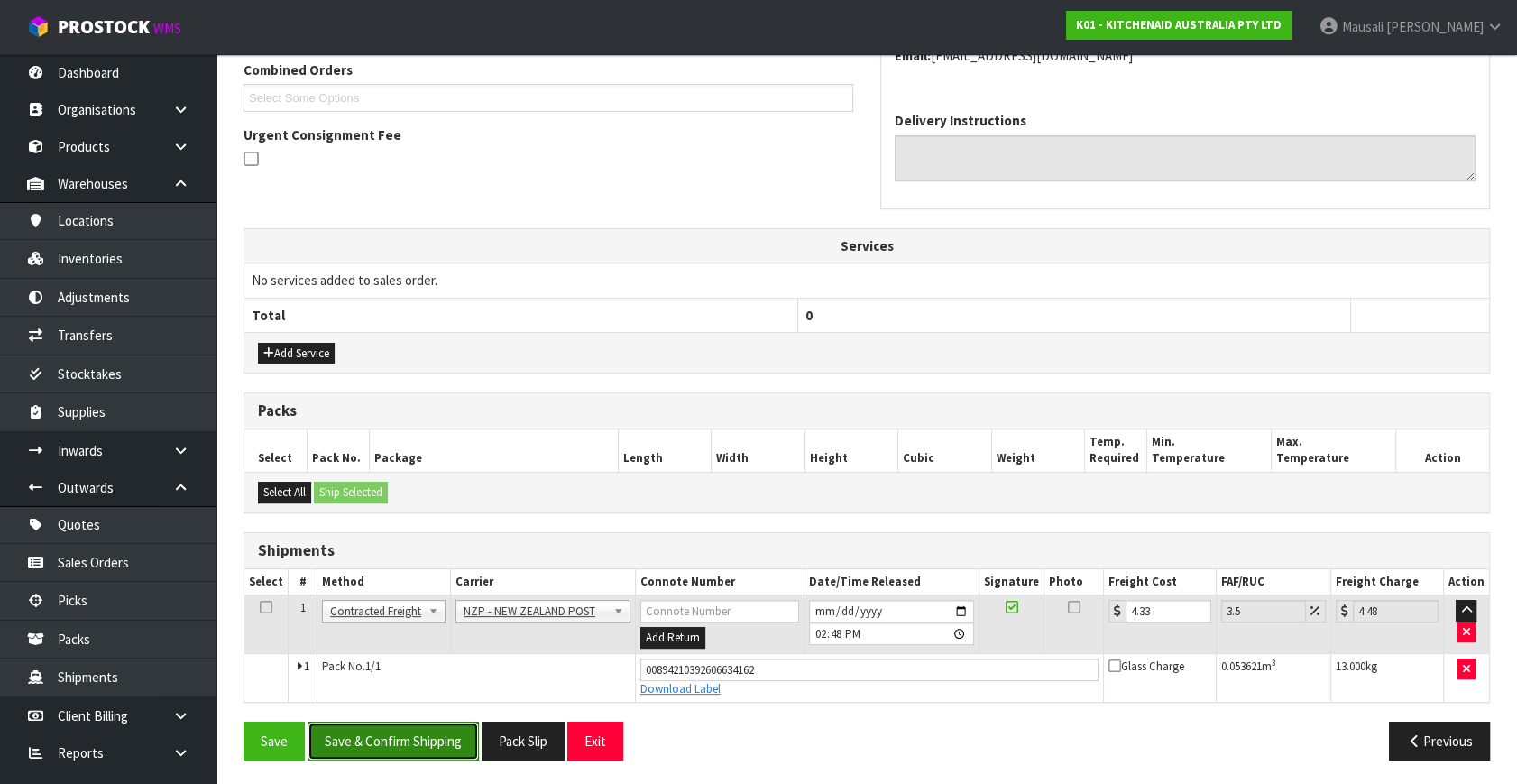
click at [432, 739] on button "Save & Confirm Shipping" at bounding box center [393, 741] width 171 height 39
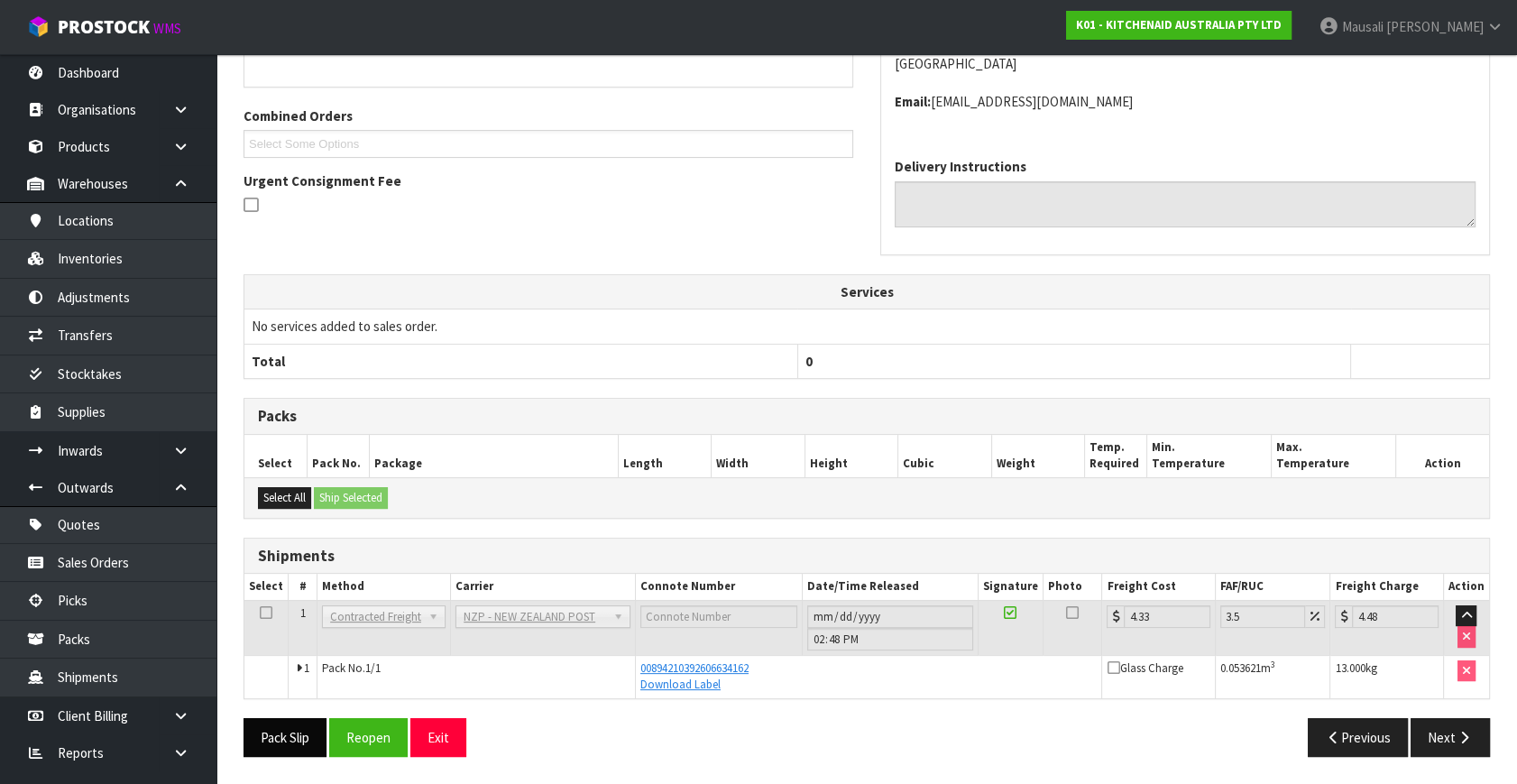
scroll to position [424, 0]
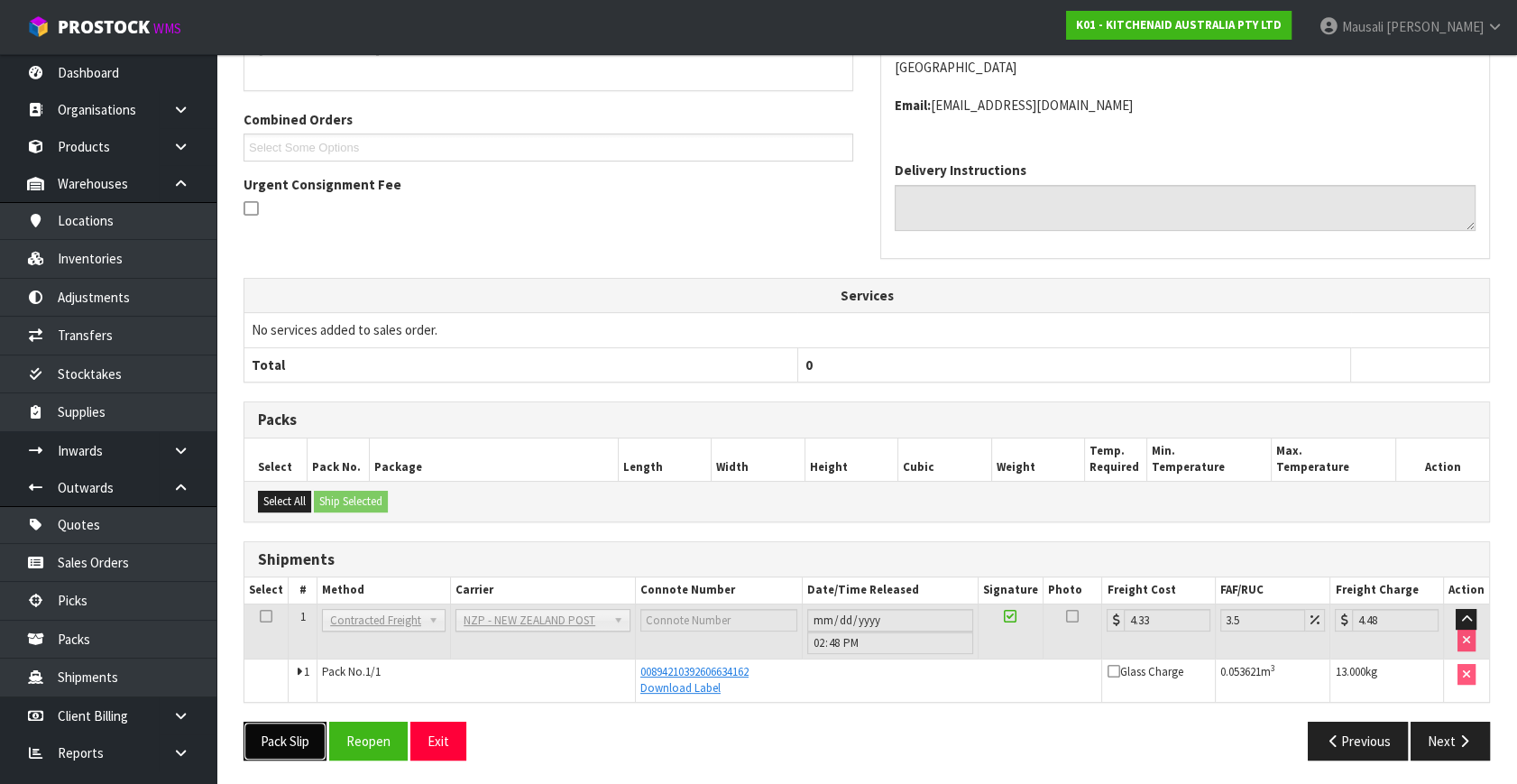
click at [282, 724] on button "Pack Slip" at bounding box center [284, 741] width 83 height 39
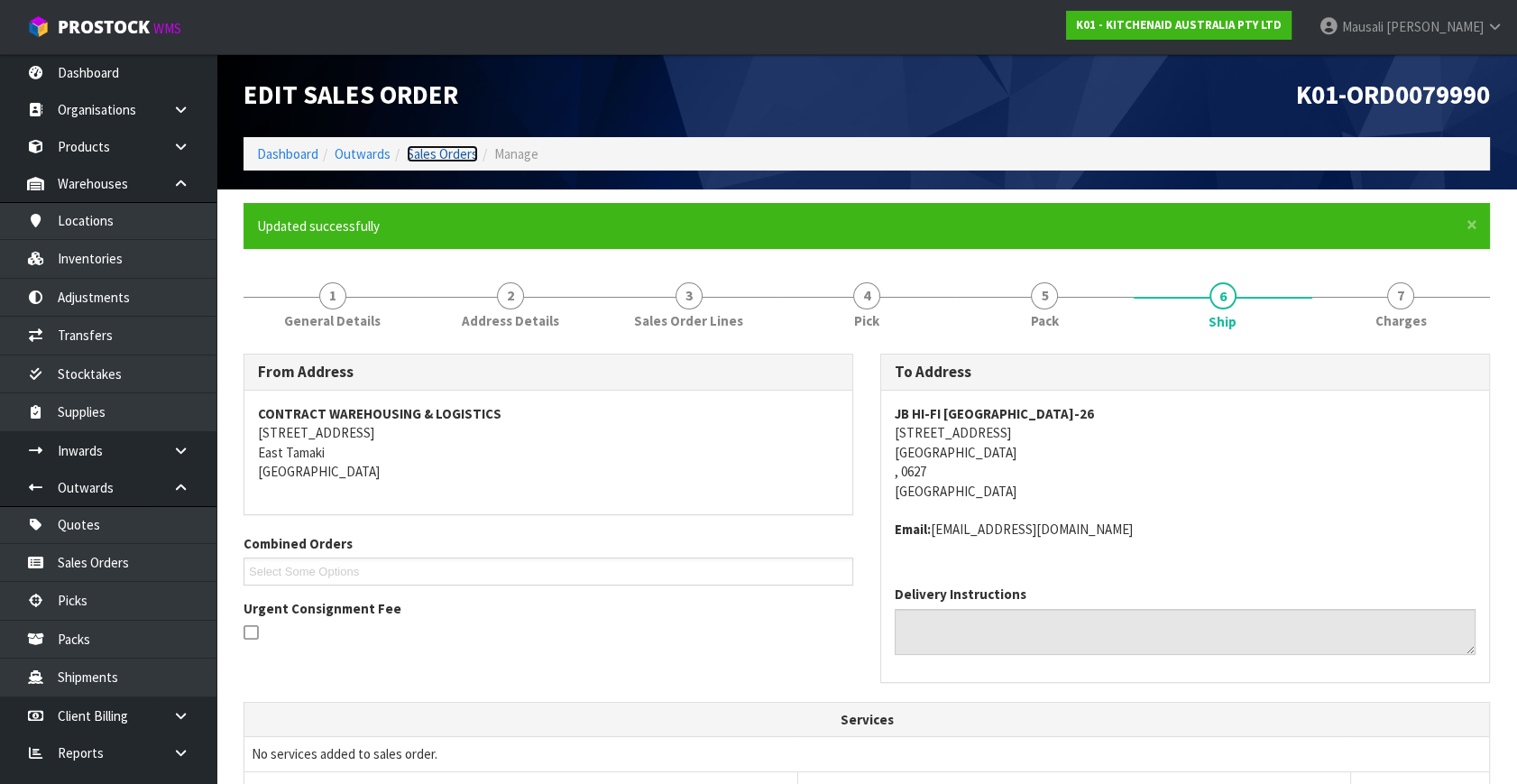
click at [441, 147] on link "Sales Orders" at bounding box center [442, 154] width 71 height 17
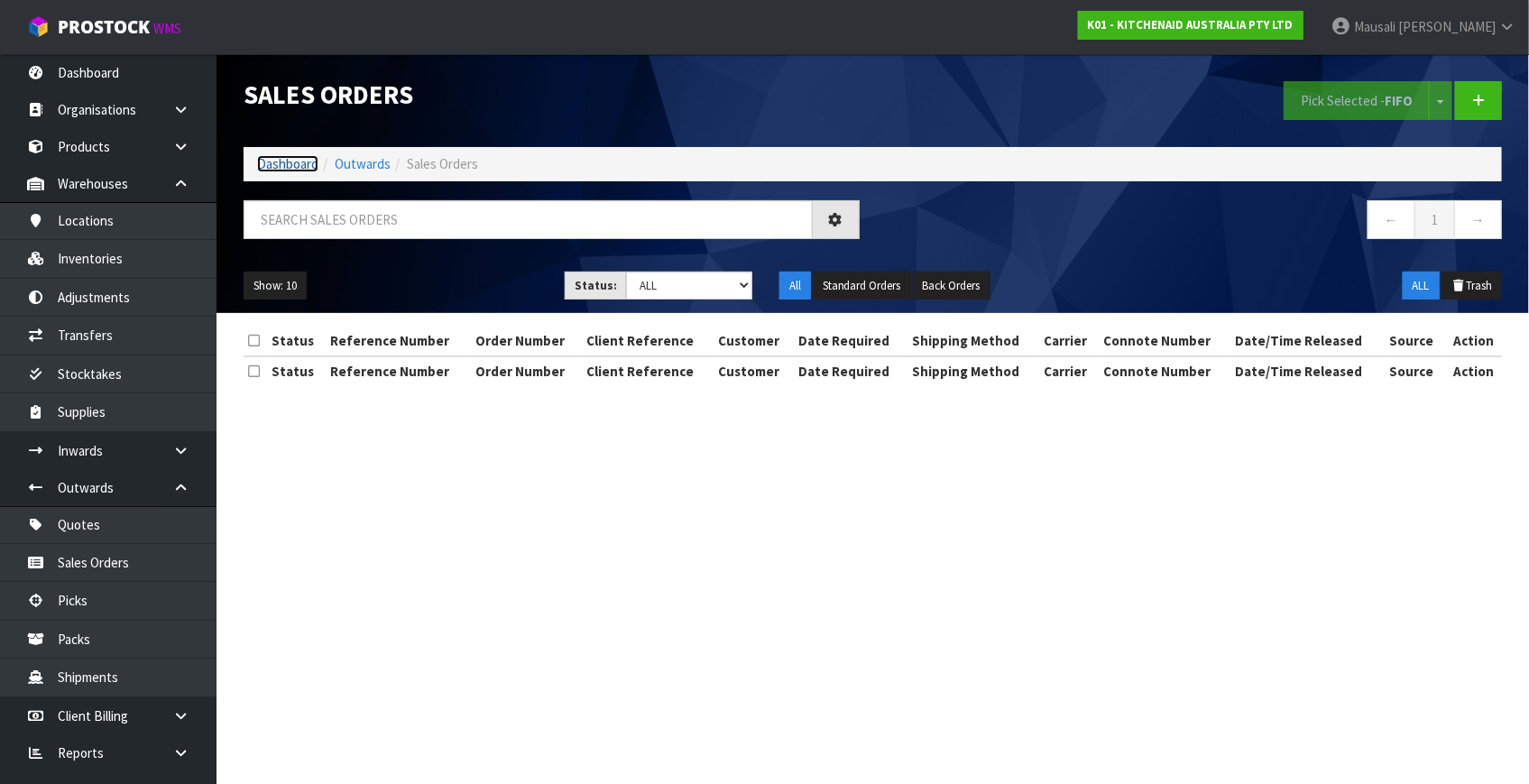
click at [301, 161] on link "Dashboard" at bounding box center [287, 164] width 61 height 17
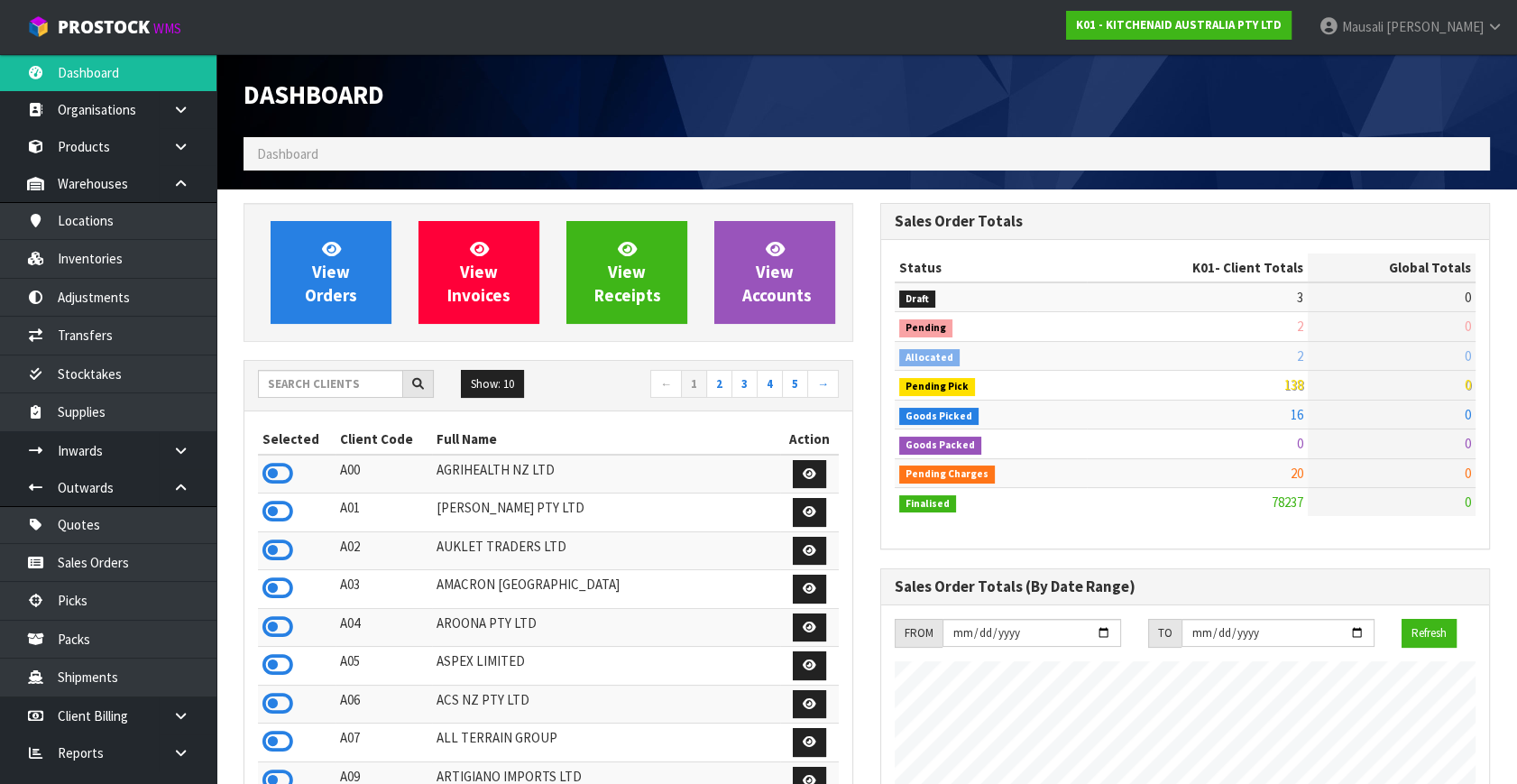
scroll to position [1363, 636]
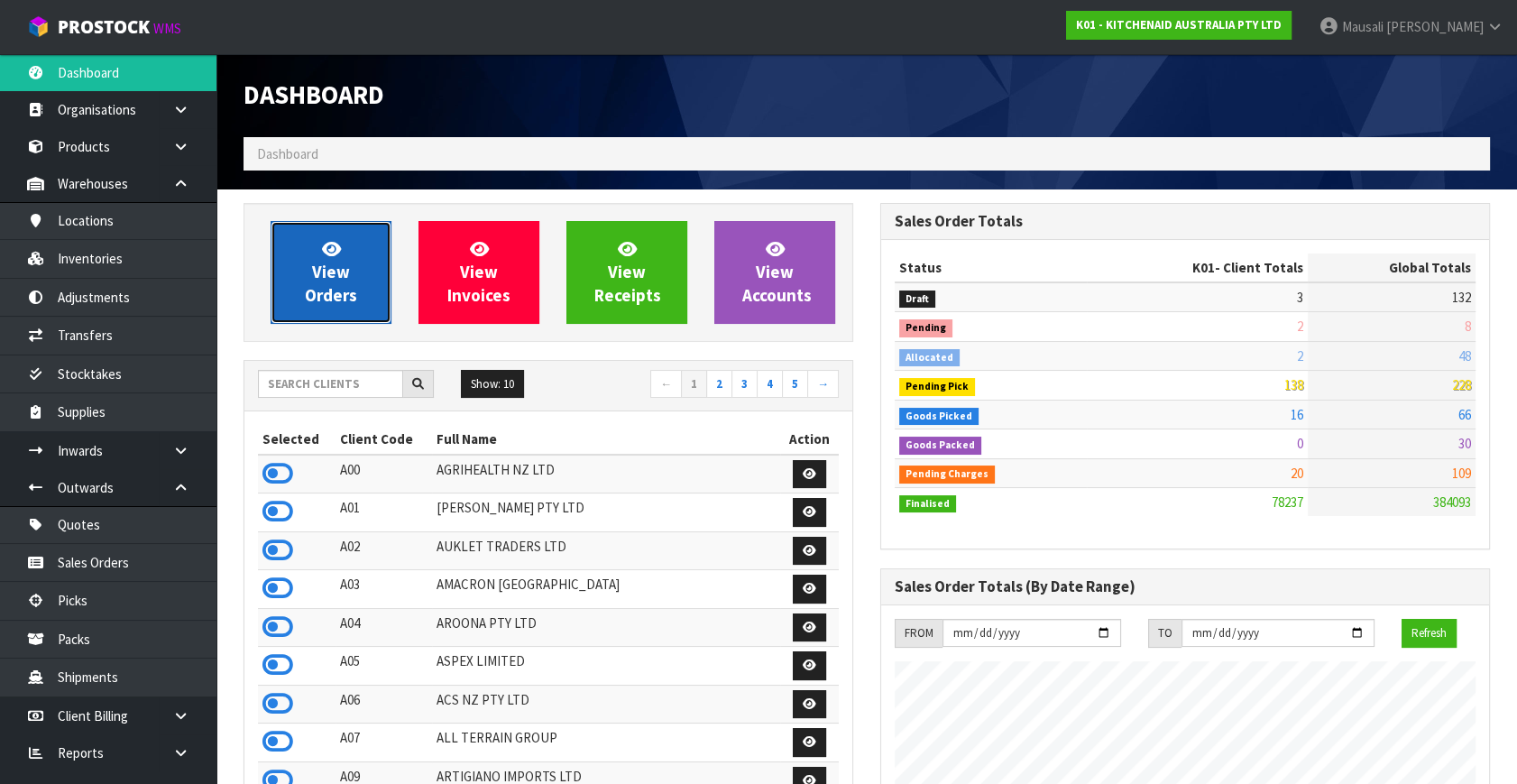
click at [349, 258] on link "View Orders" at bounding box center [331, 272] width 121 height 102
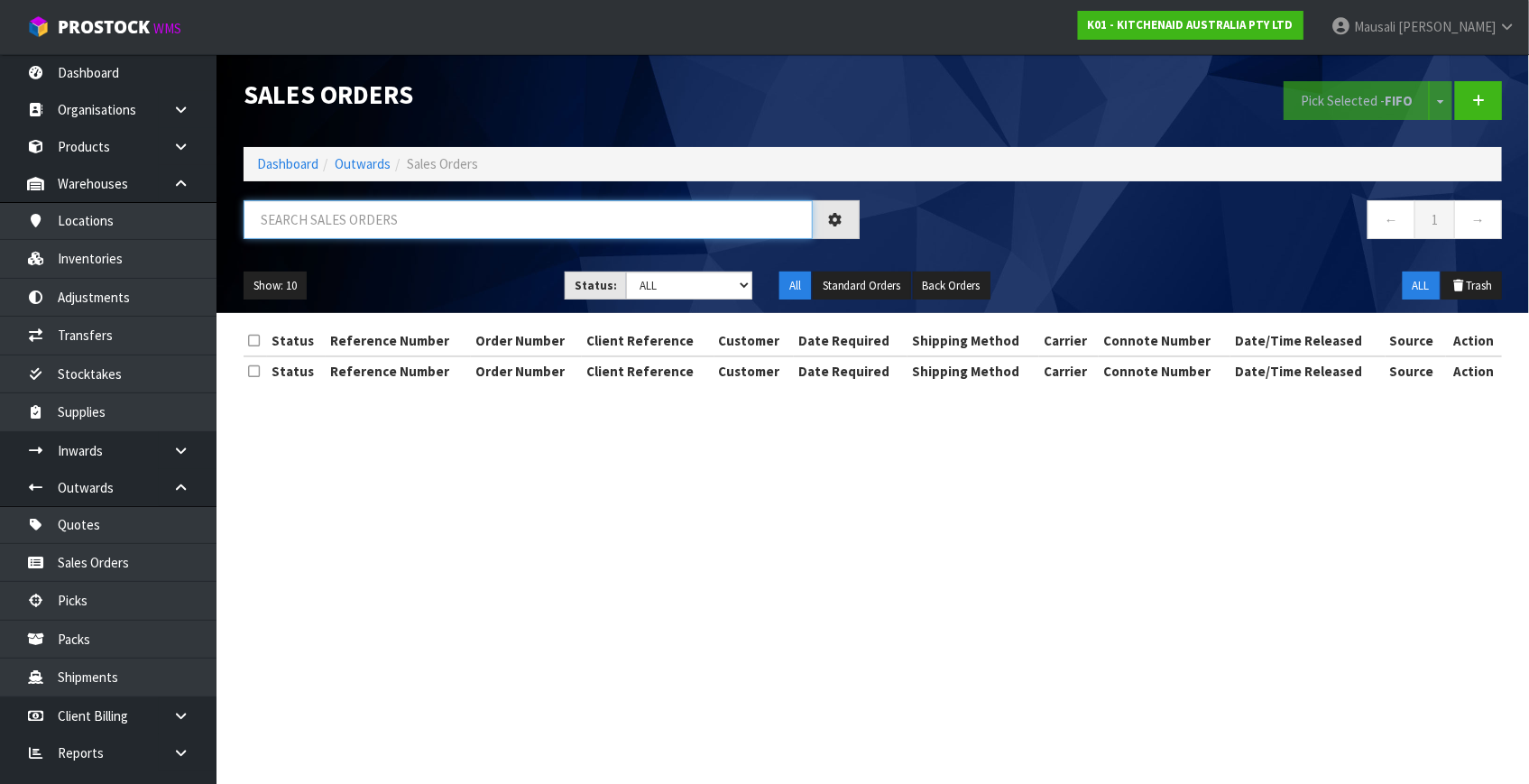
click at [320, 215] on input "text" at bounding box center [528, 219] width 569 height 39
drag, startPoint x: 281, startPoint y: 217, endPoint x: 304, endPoint y: 228, distance: 25.5
click at [297, 225] on input "text" at bounding box center [528, 219] width 569 height 39
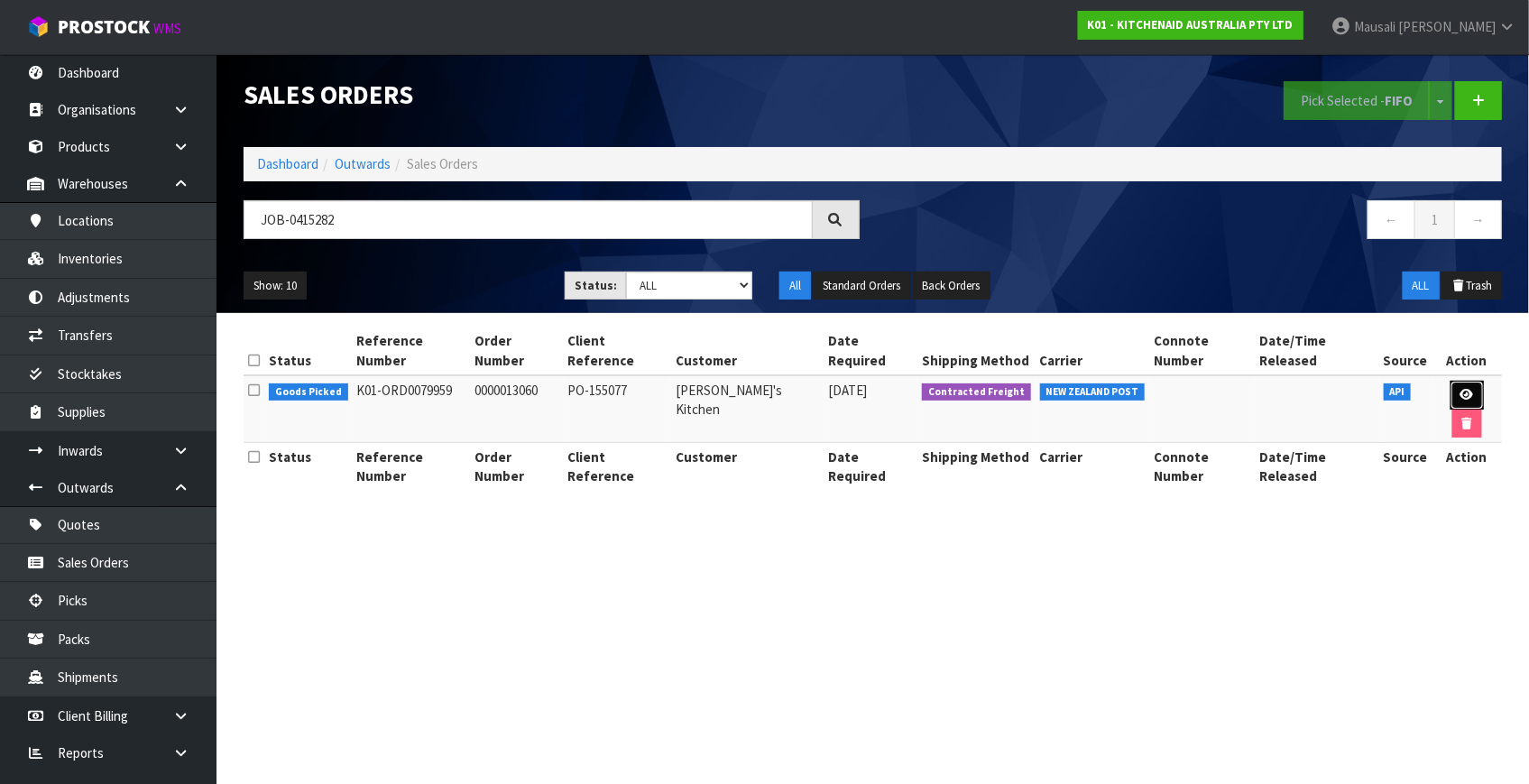
click at [1460, 389] on icon at bounding box center [1467, 394] width 13 height 11
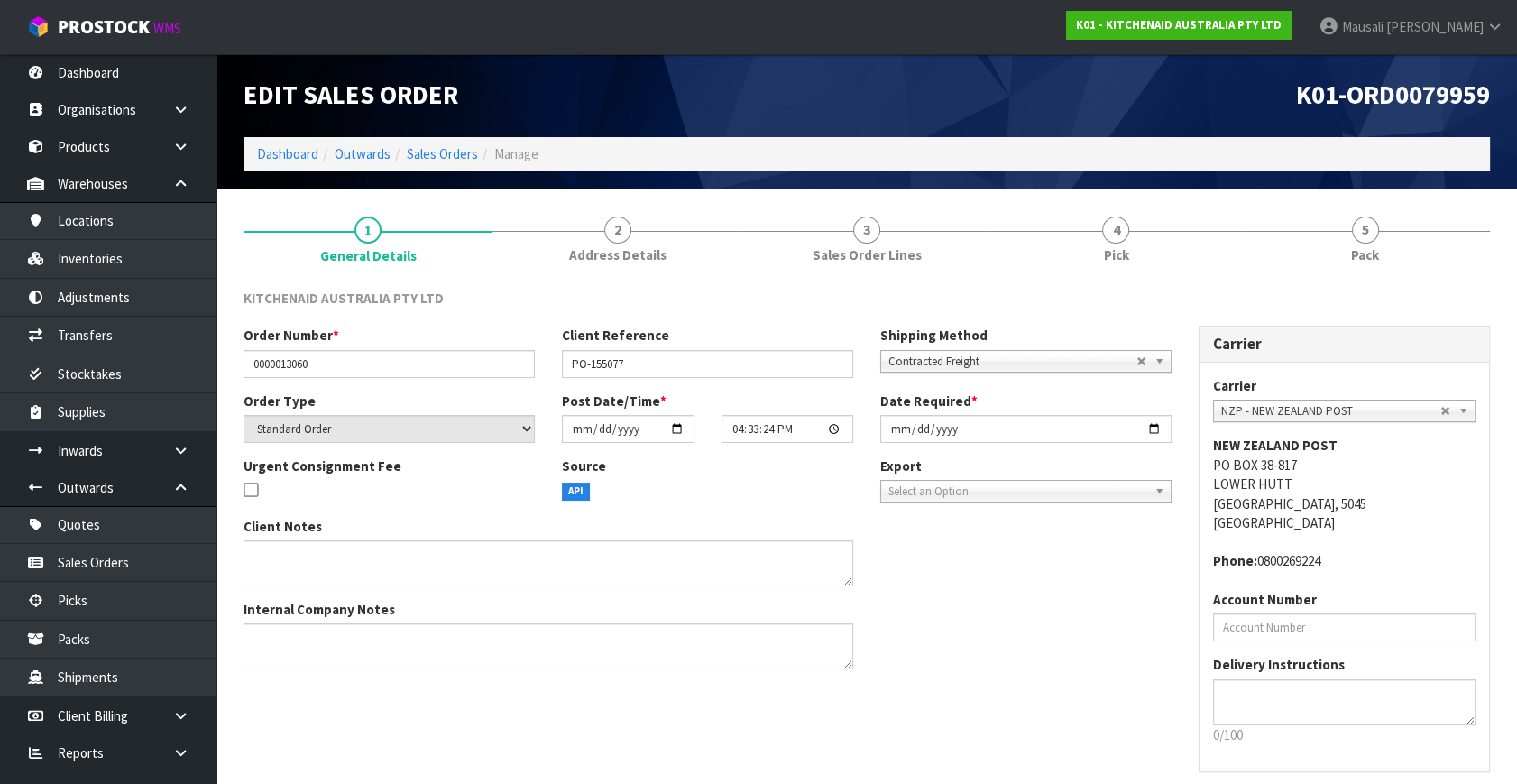
drag, startPoint x: 1099, startPoint y: 258, endPoint x: 1143, endPoint y: 325, distance: 80.2
click at [1099, 258] on link "4 Pick" at bounding box center [1116, 238] width 249 height 71
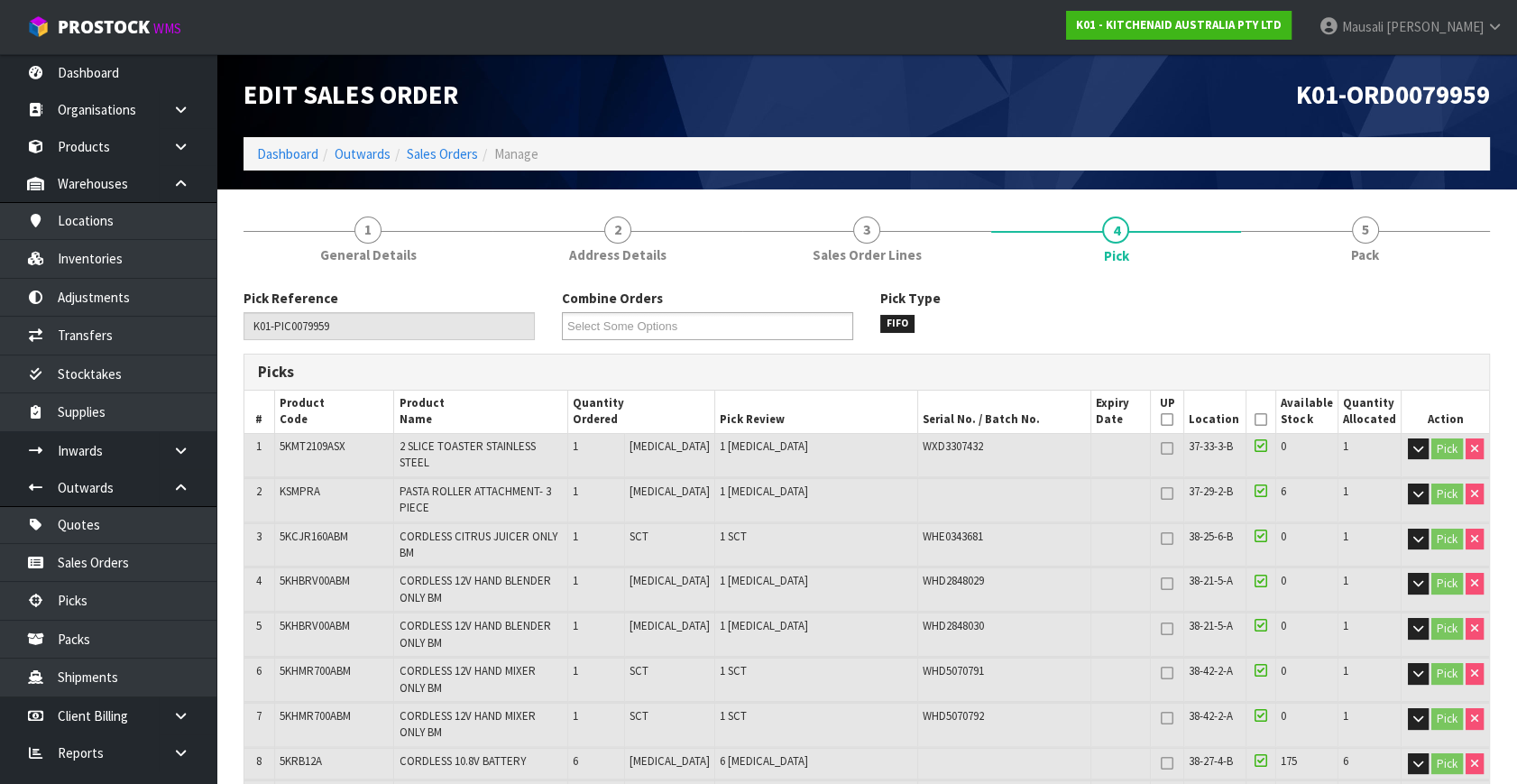
click at [1255, 419] on icon at bounding box center [1260, 419] width 12 height 1
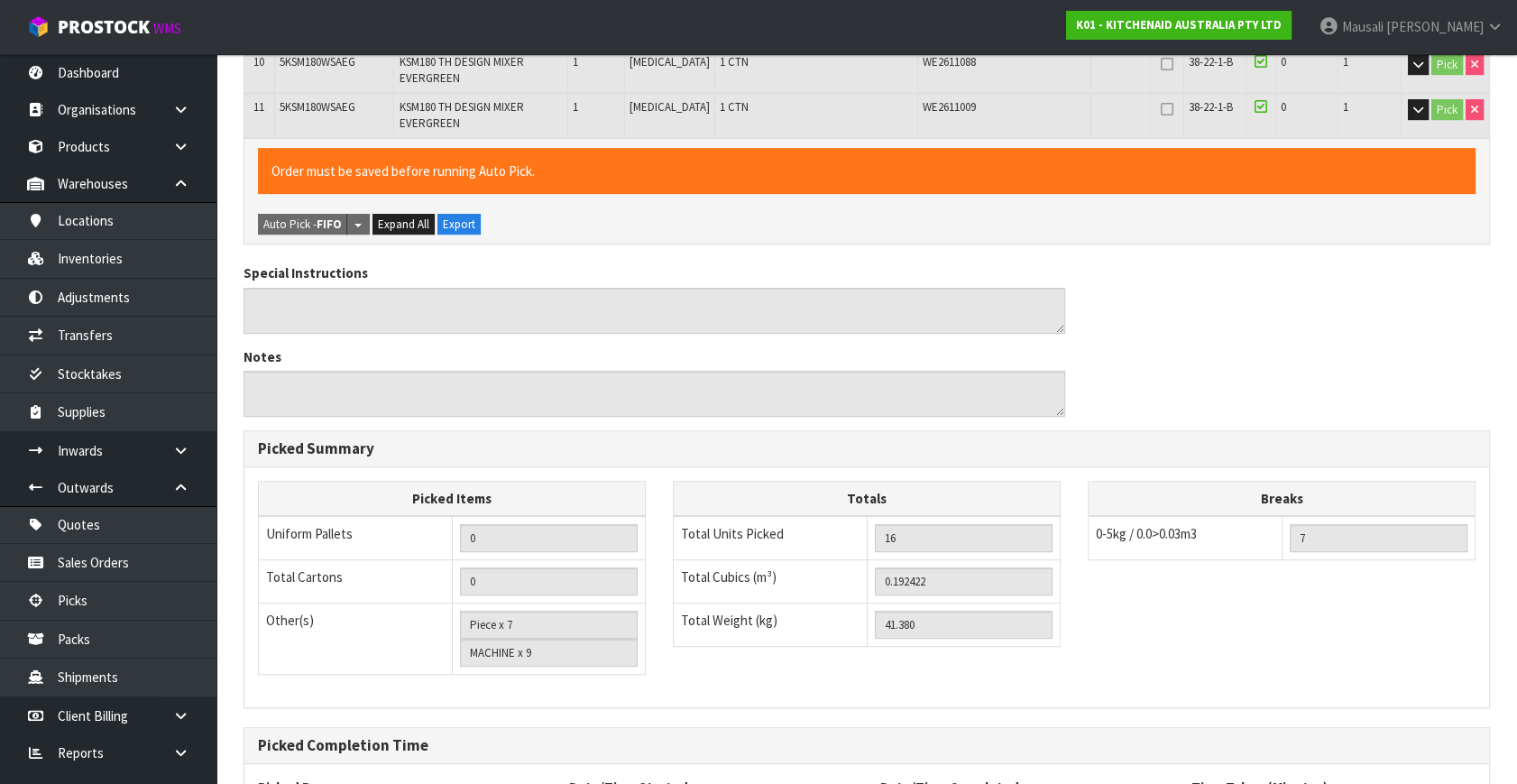
scroll to position [902, 0]
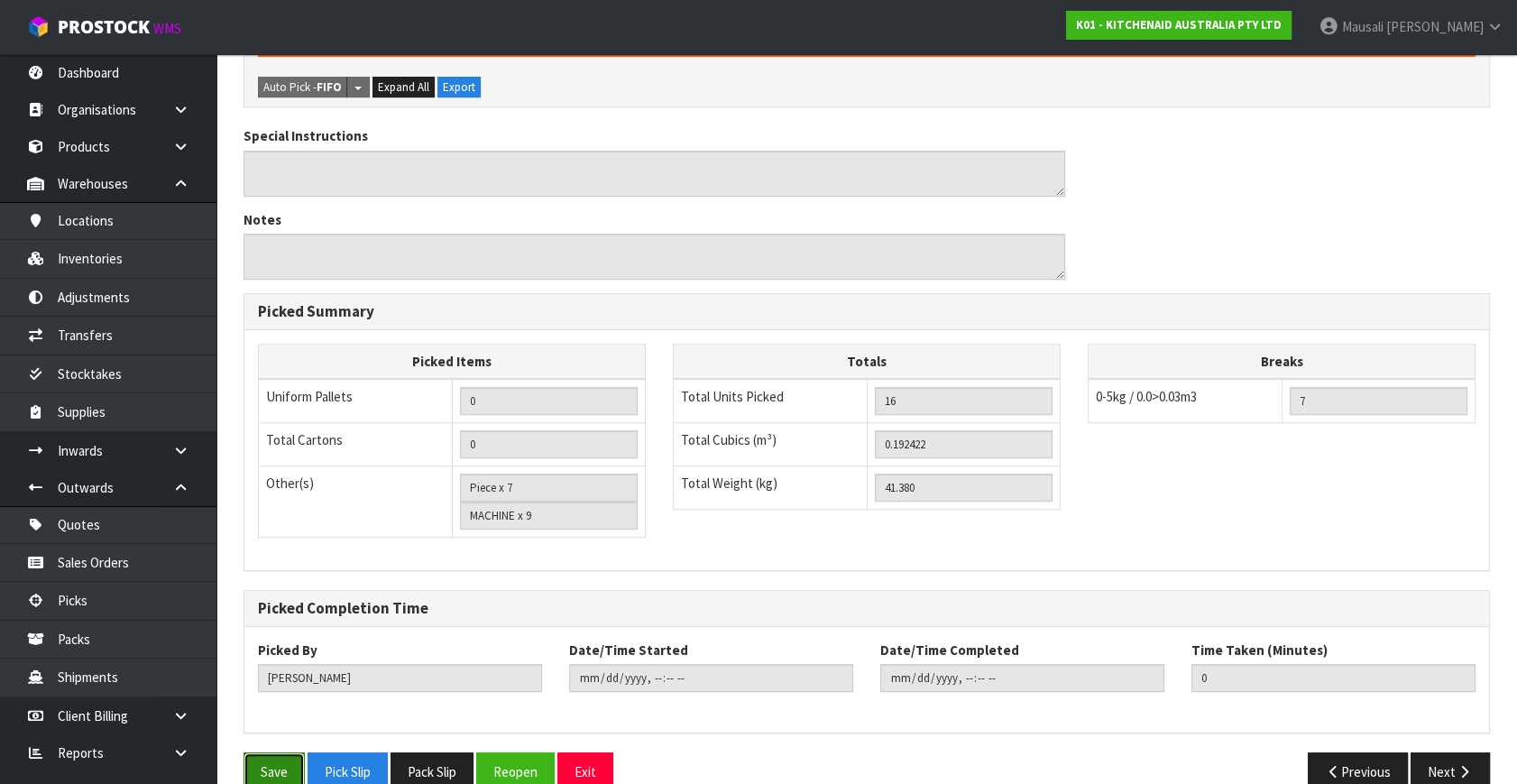
click at [280, 752] on button "Save" at bounding box center [274, 772] width 61 height 39
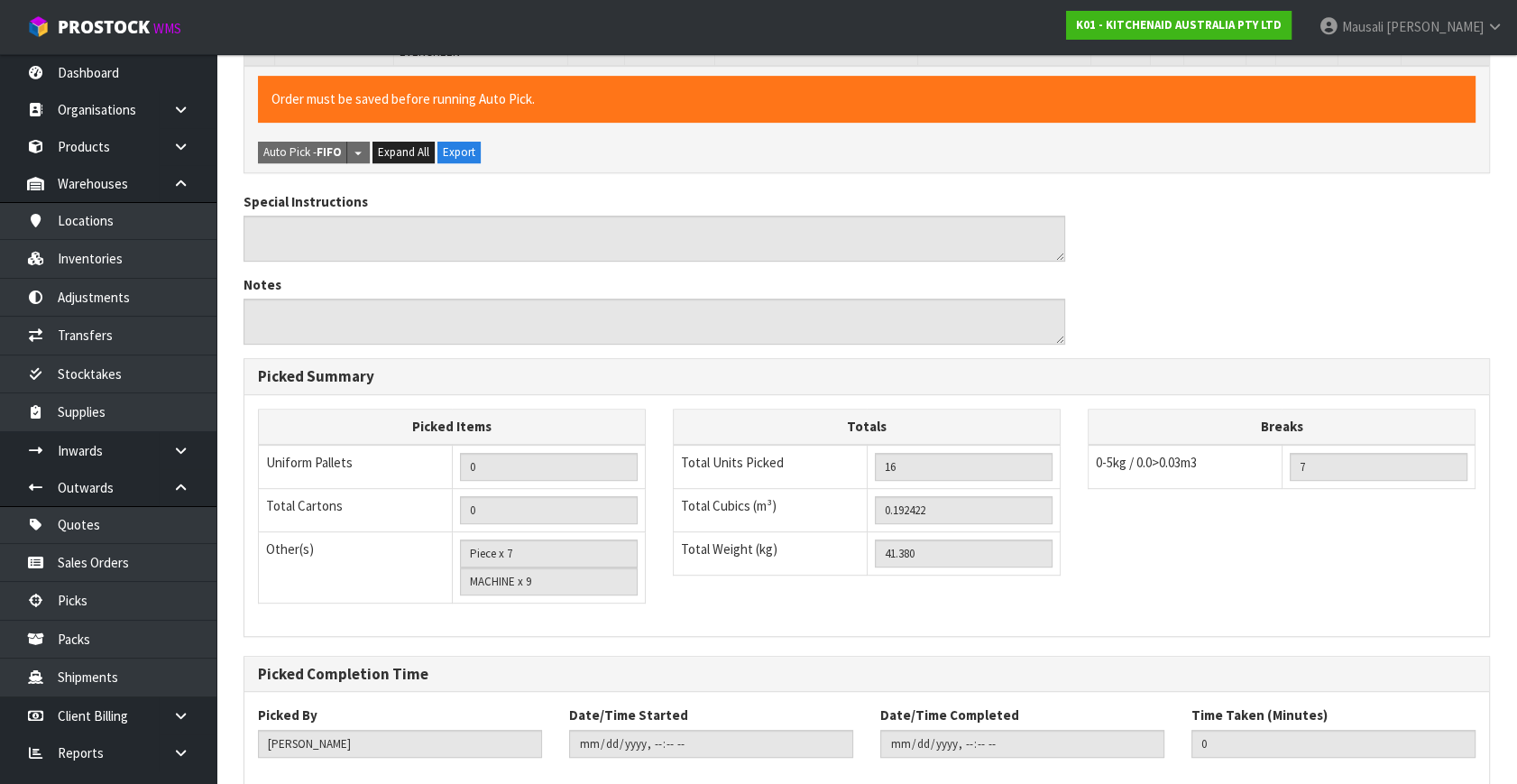
scroll to position [0, 0]
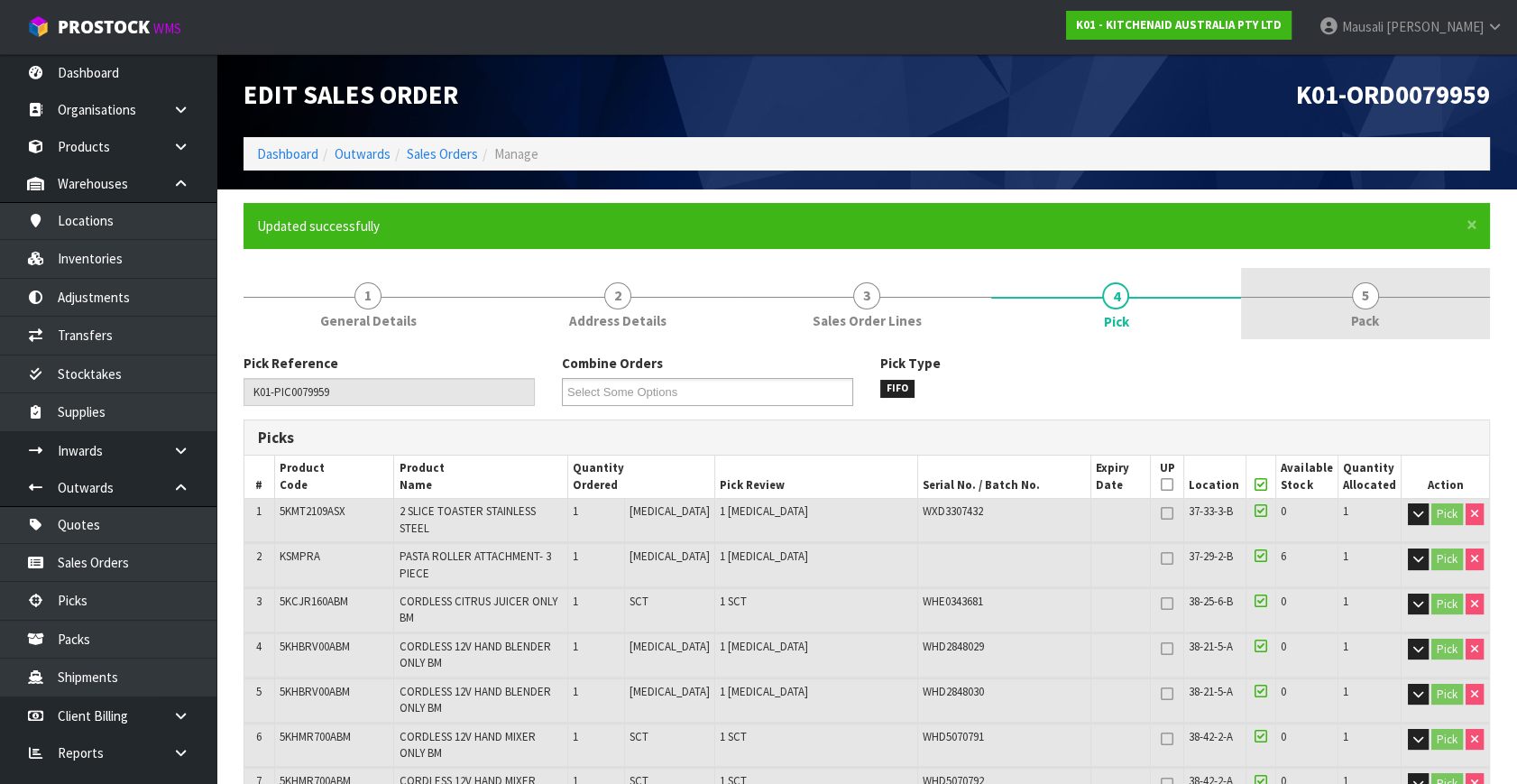
click at [1364, 304] on span "5" at bounding box center [1366, 296] width 27 height 27
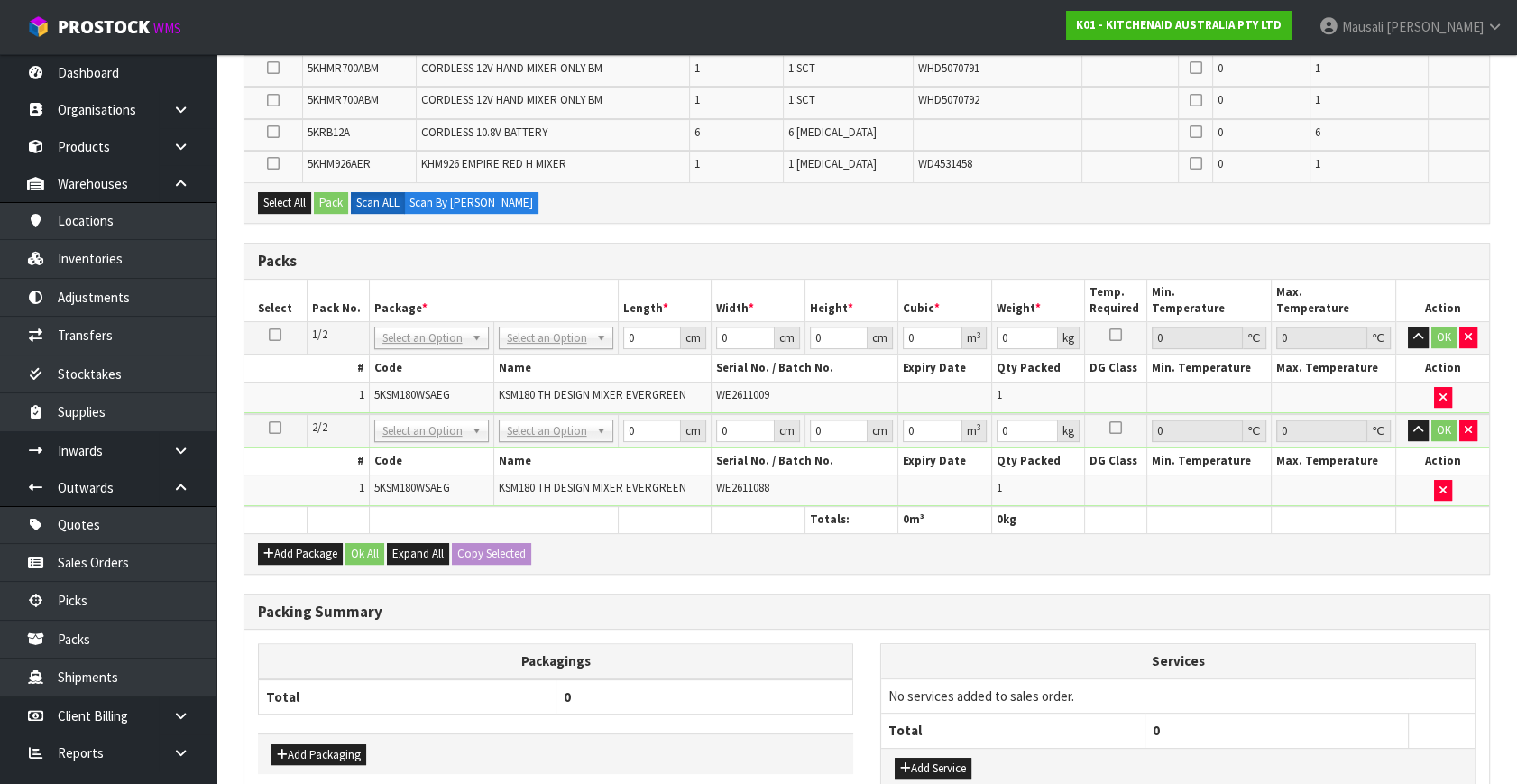
scroll to position [656, 0]
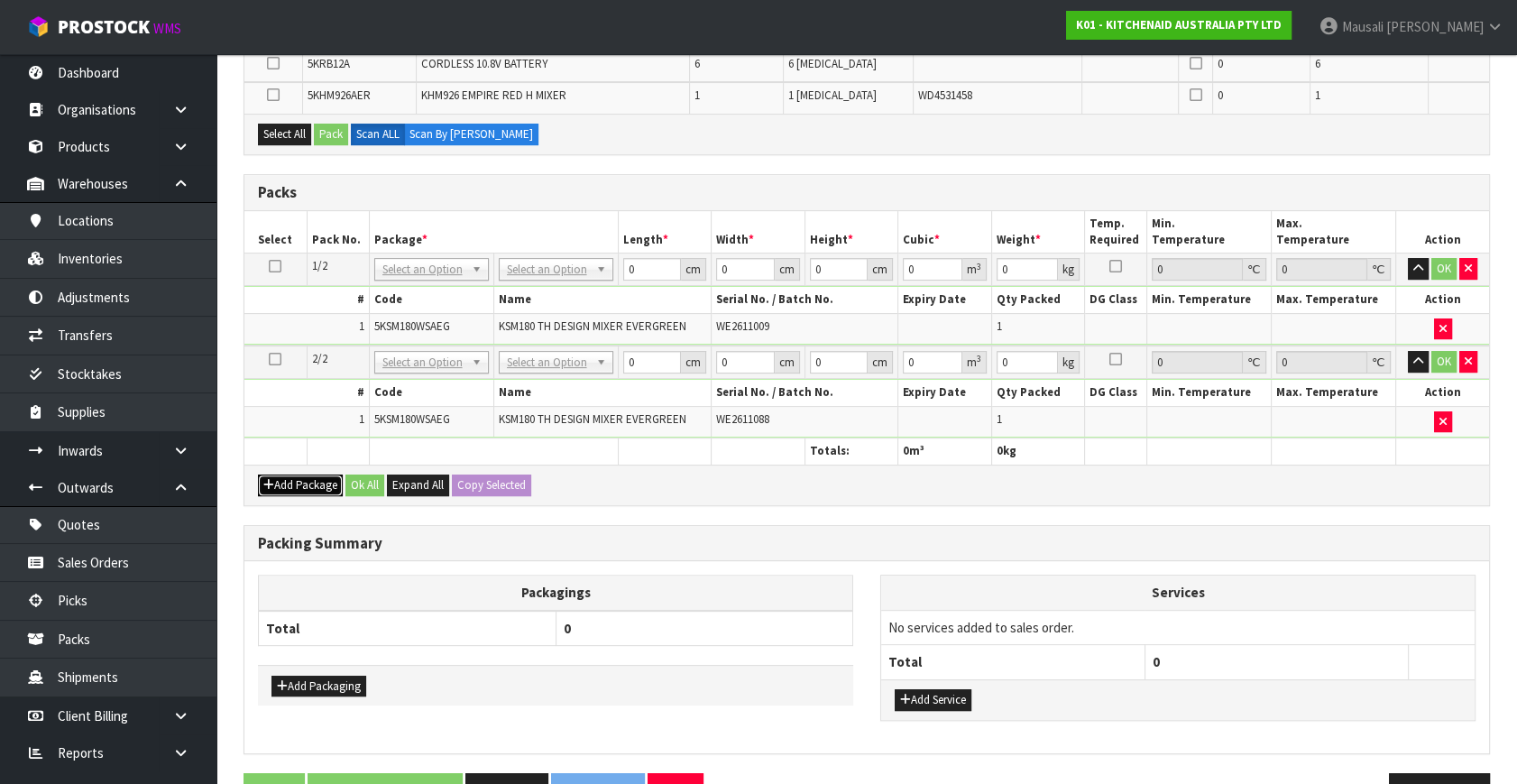
click at [284, 478] on button "Add Package" at bounding box center [300, 485] width 85 height 22
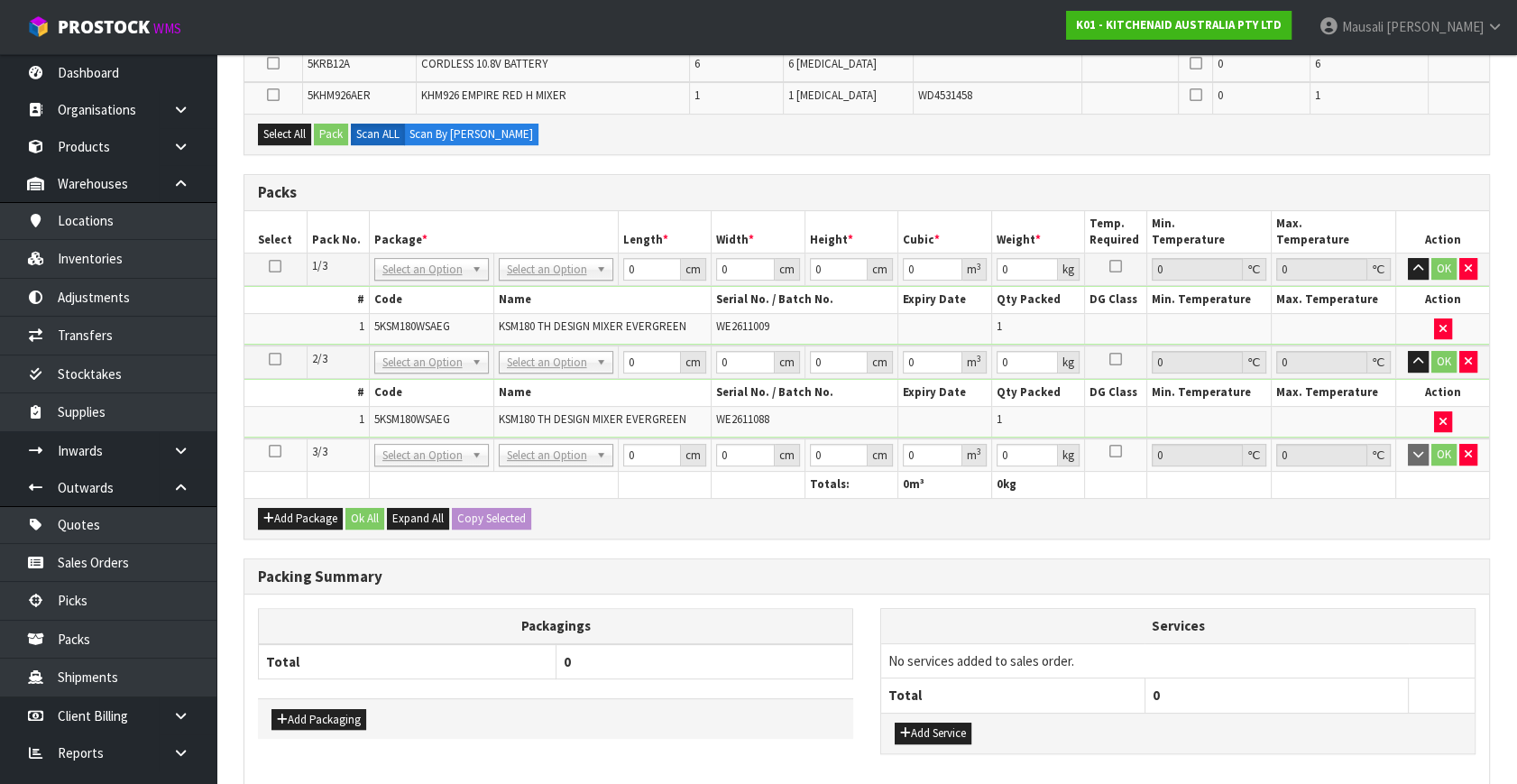
click at [271, 451] on icon at bounding box center [275, 451] width 12 height 1
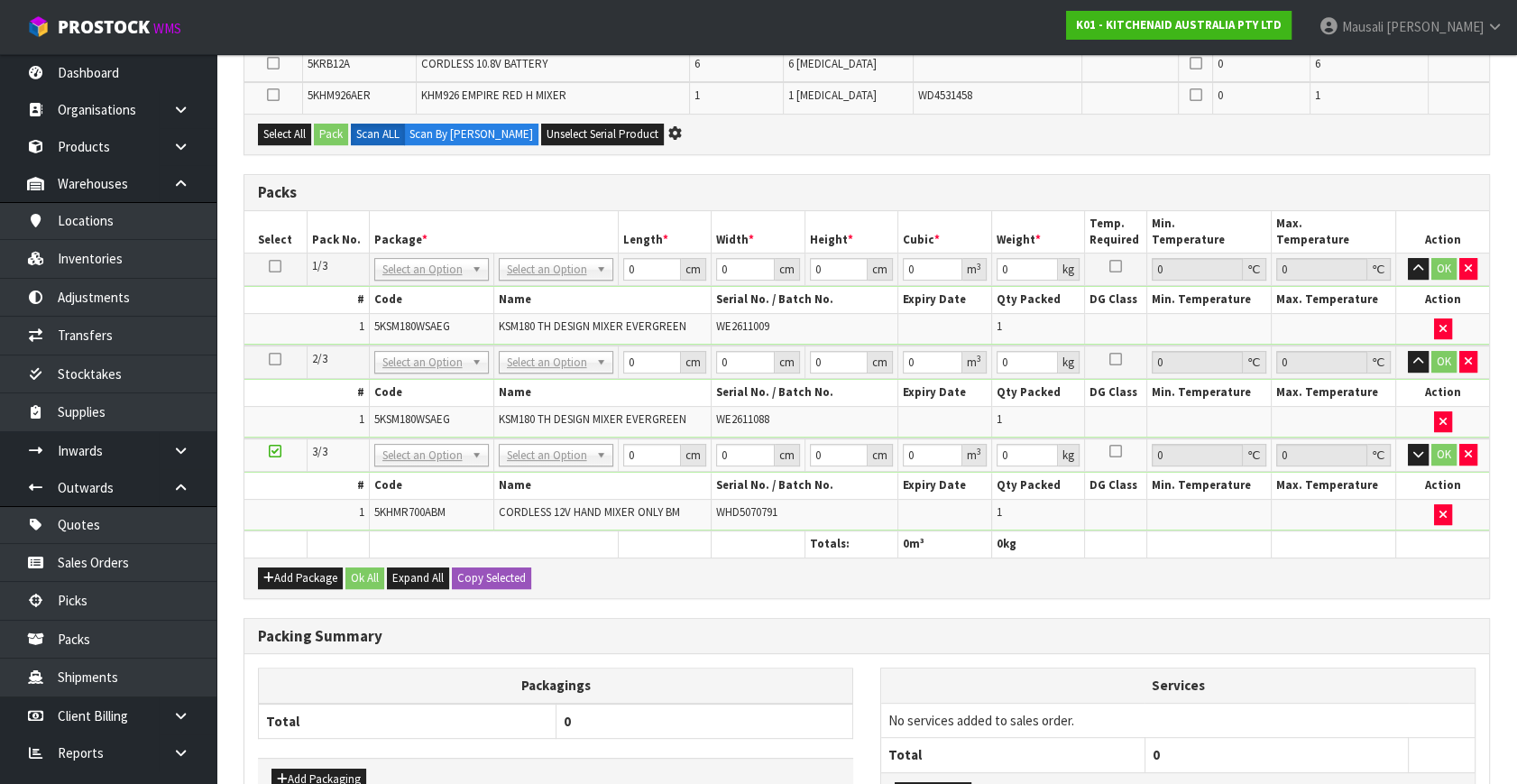
scroll to position [623, 0]
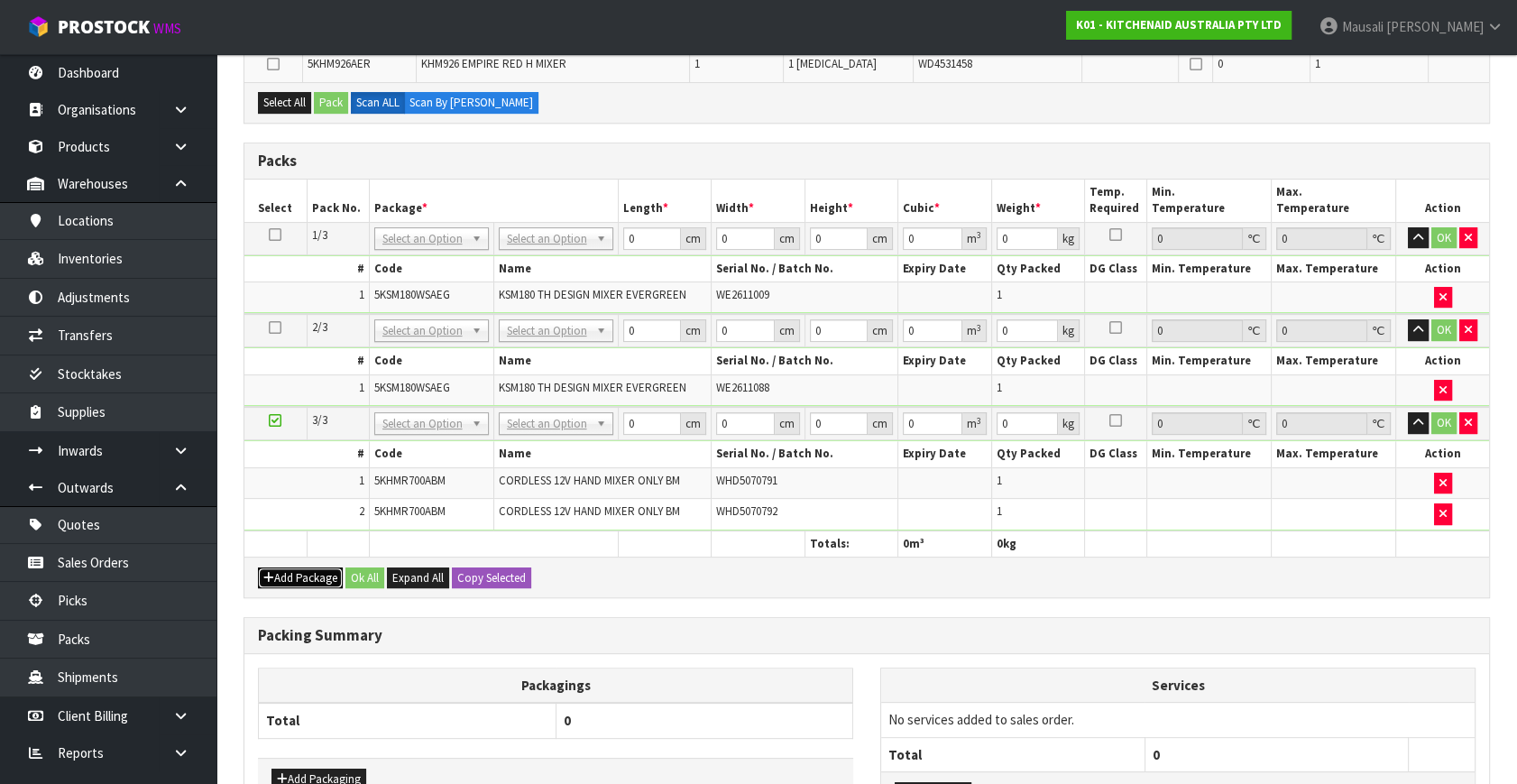
click at [279, 568] on button "Add Package" at bounding box center [300, 578] width 85 height 22
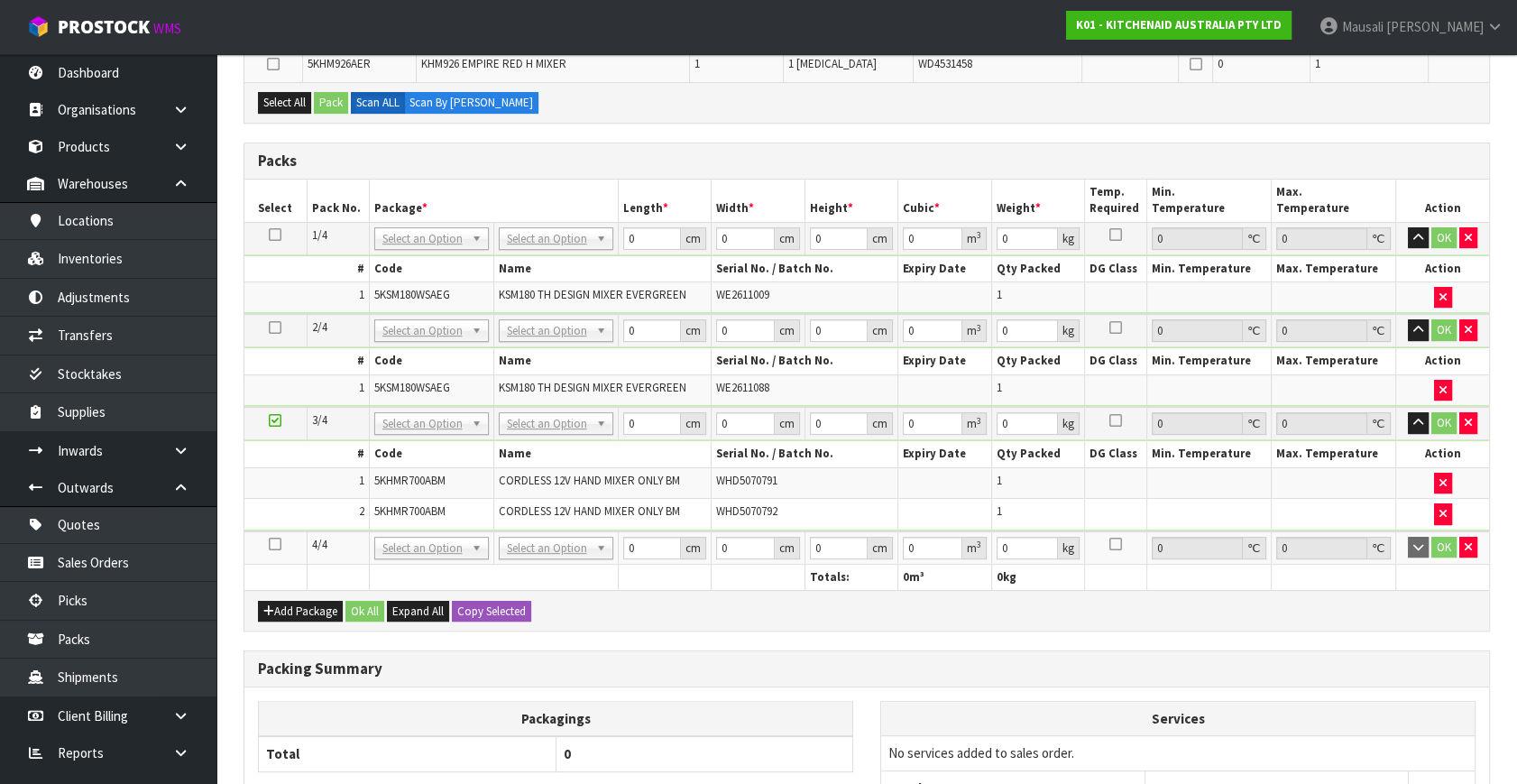
click at [272, 544] on icon at bounding box center [275, 544] width 12 height 1
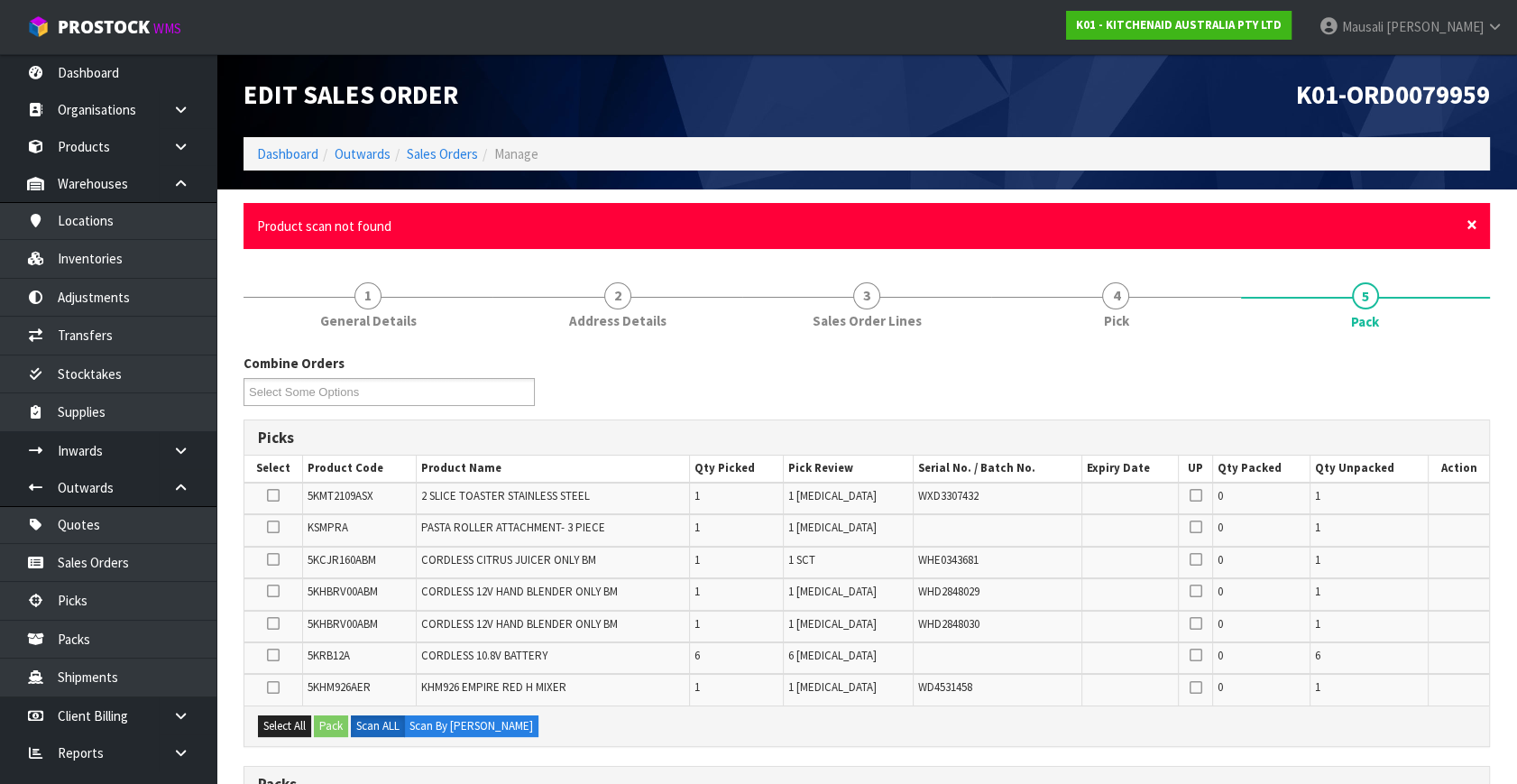
click at [1470, 224] on span "×" at bounding box center [1472, 224] width 11 height 25
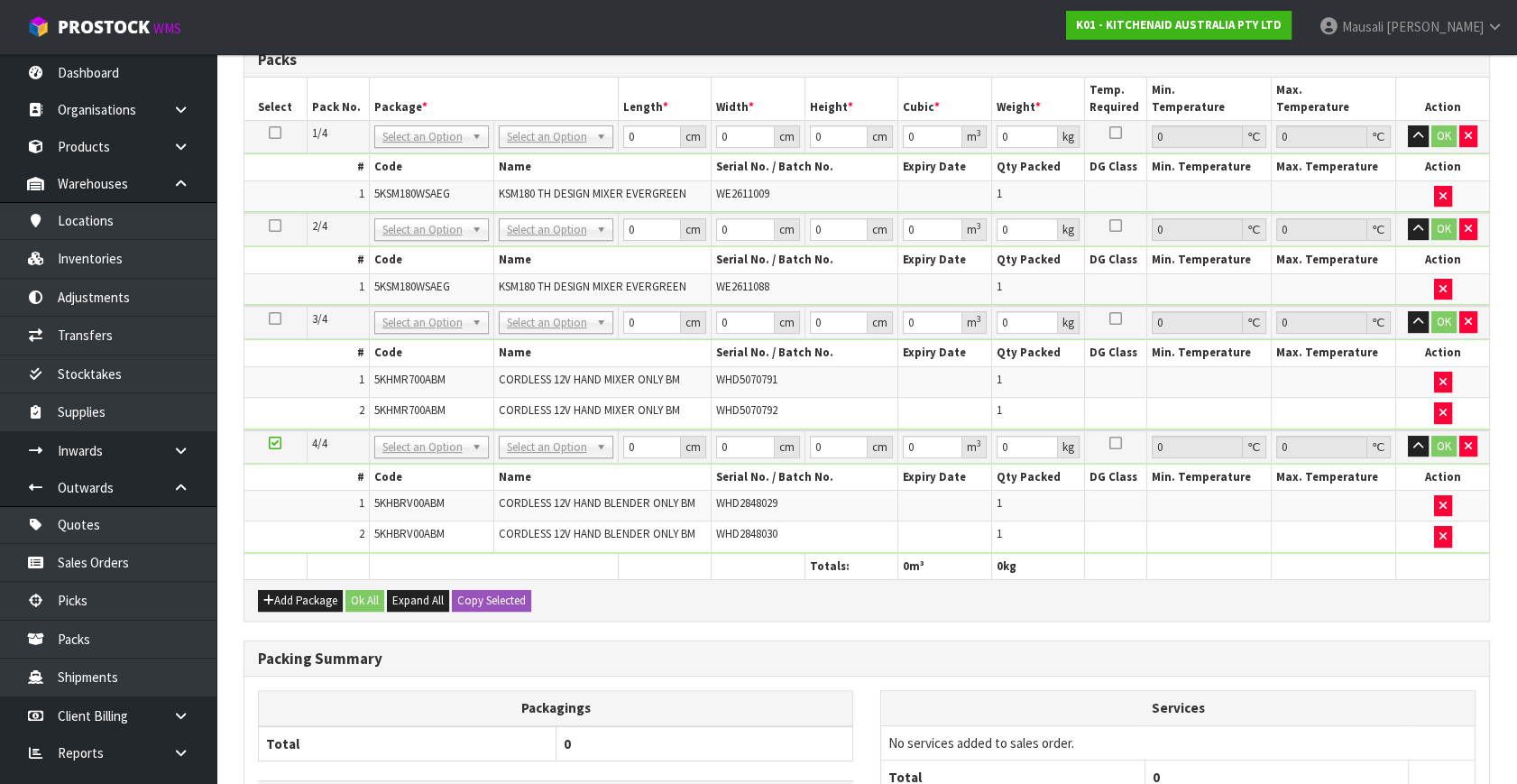
scroll to position [757, 0]
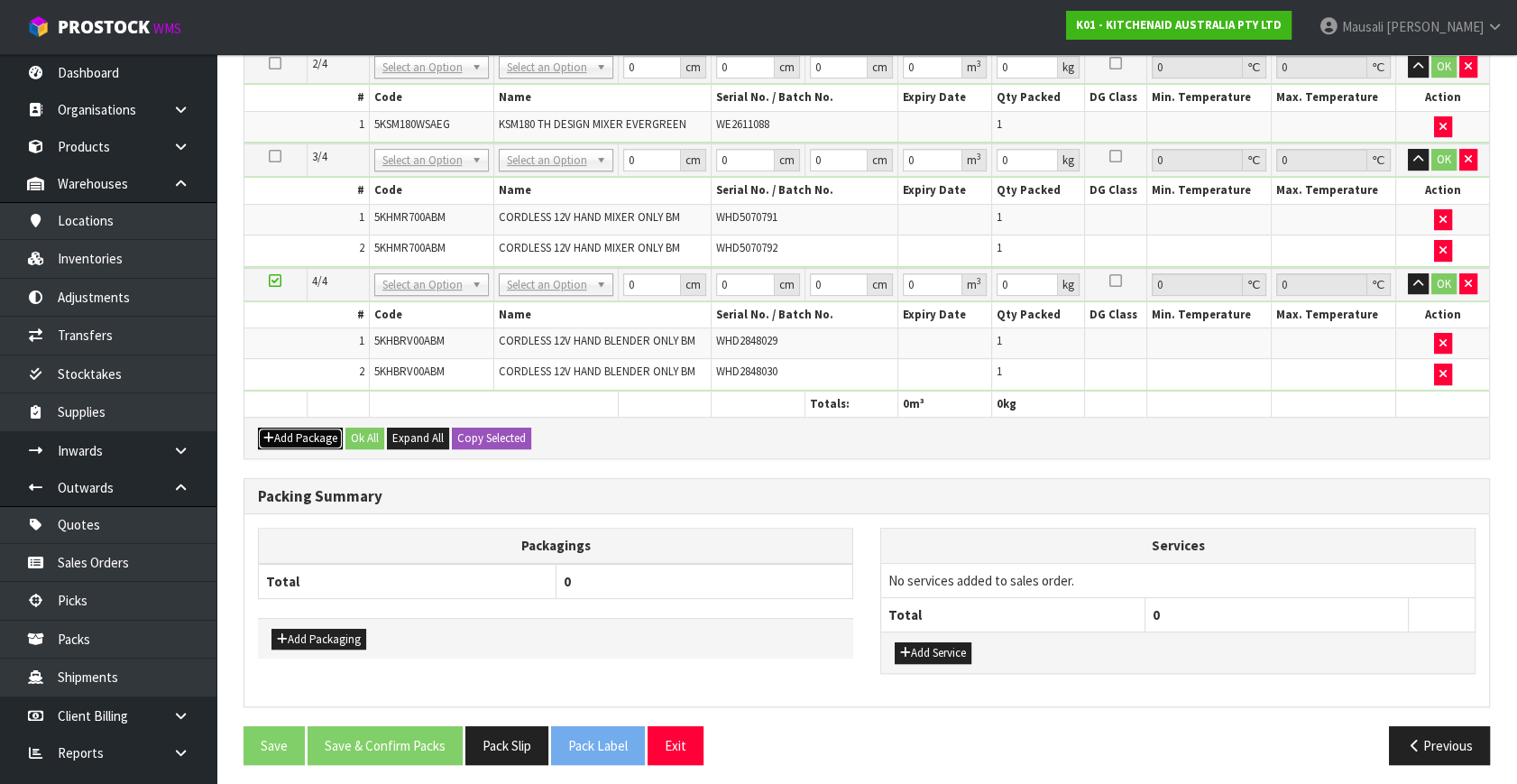
click at [304, 428] on button "Add Package" at bounding box center [300, 438] width 85 height 22
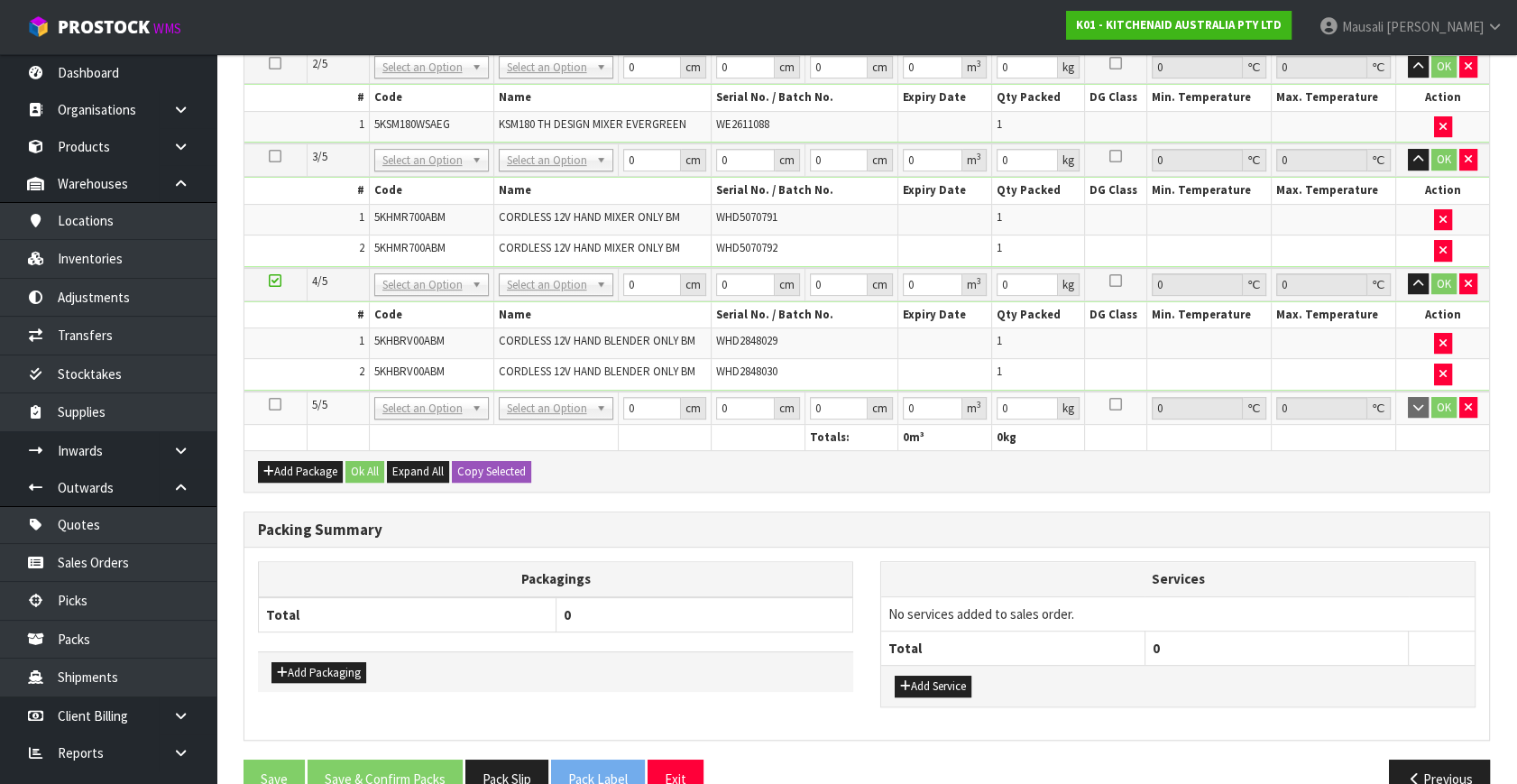
click at [277, 404] on icon at bounding box center [275, 404] width 12 height 1
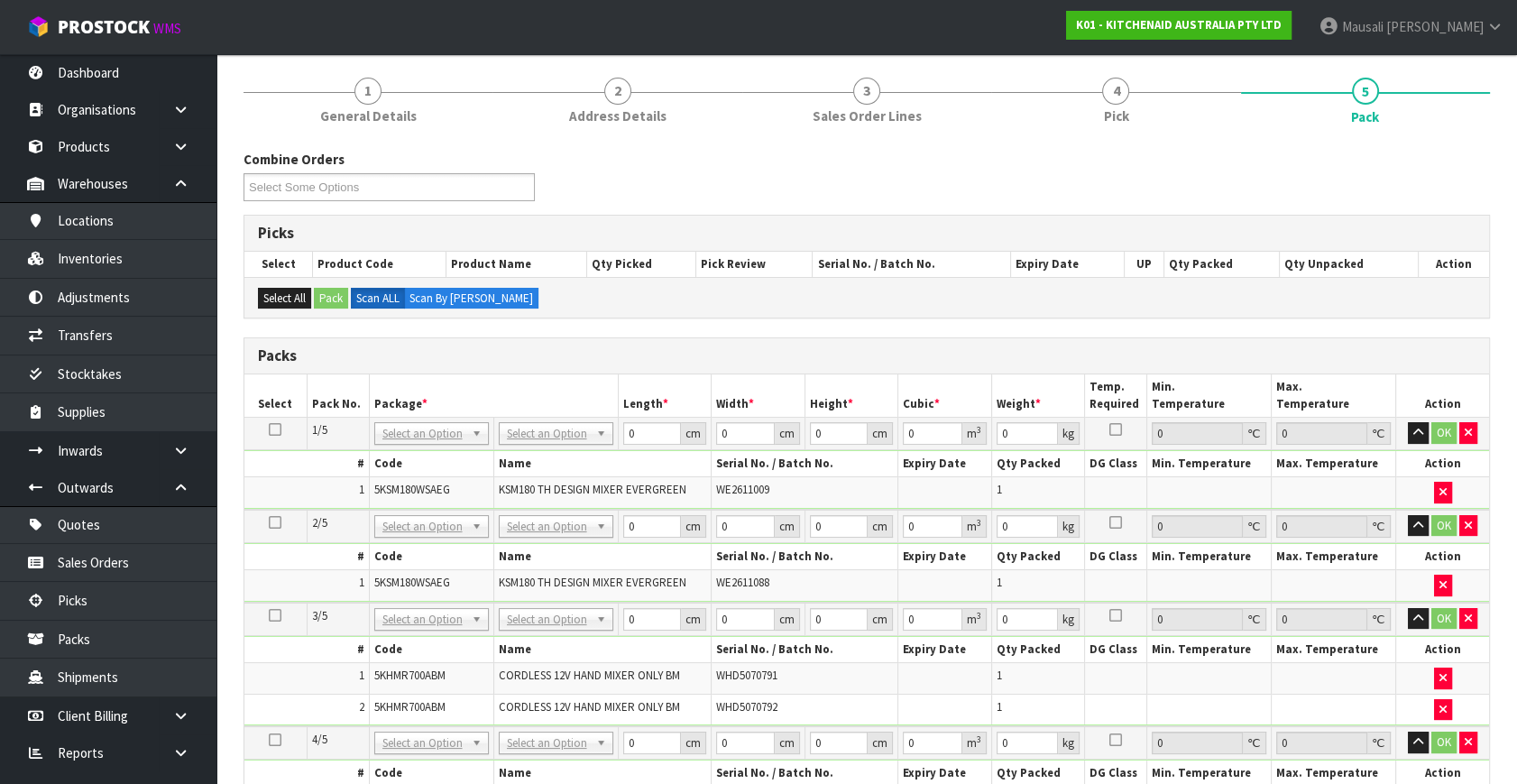
scroll to position [106, 0]
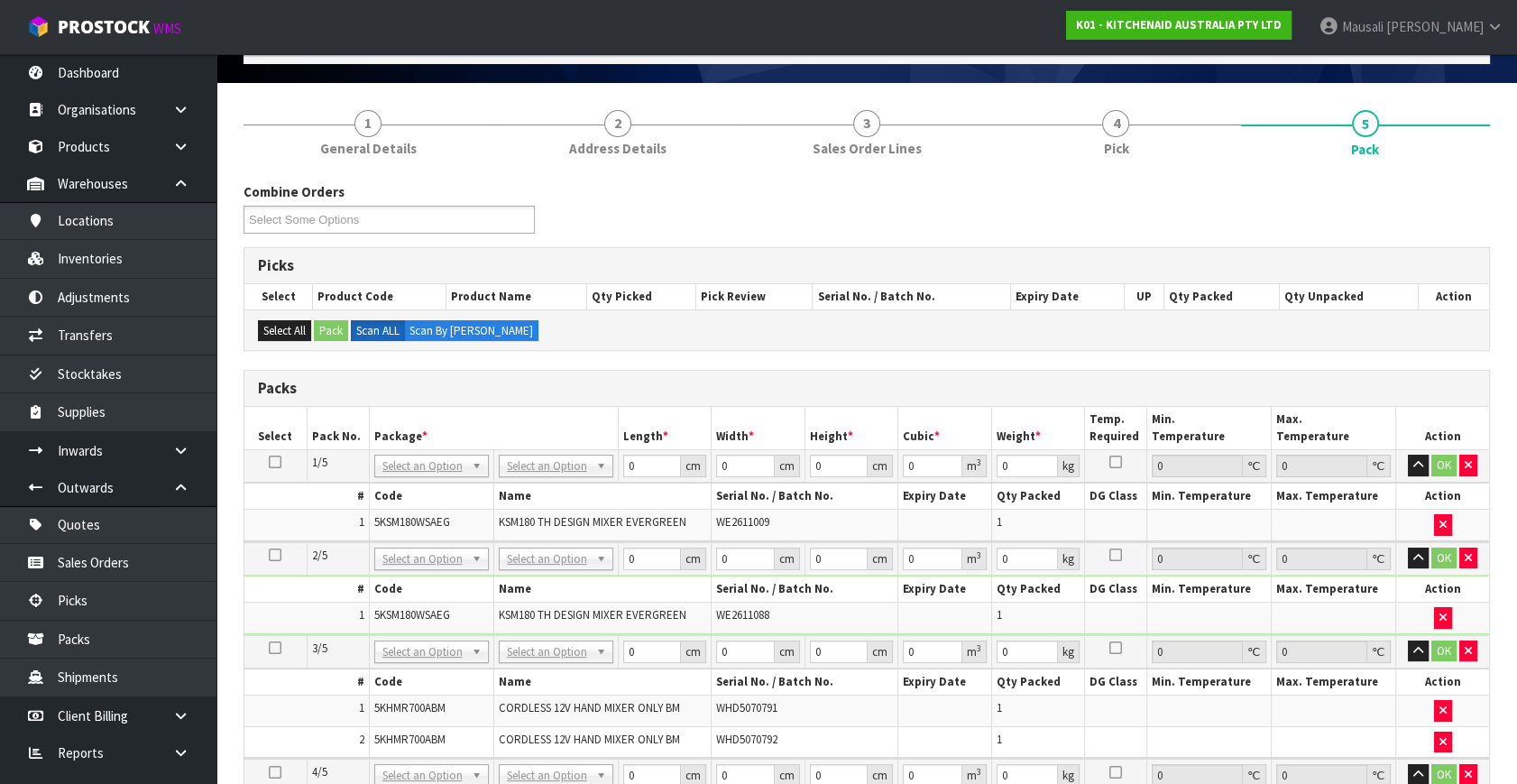
drag, startPoint x: 524, startPoint y: 463, endPoint x: 530, endPoint y: 472, distance: 10.8
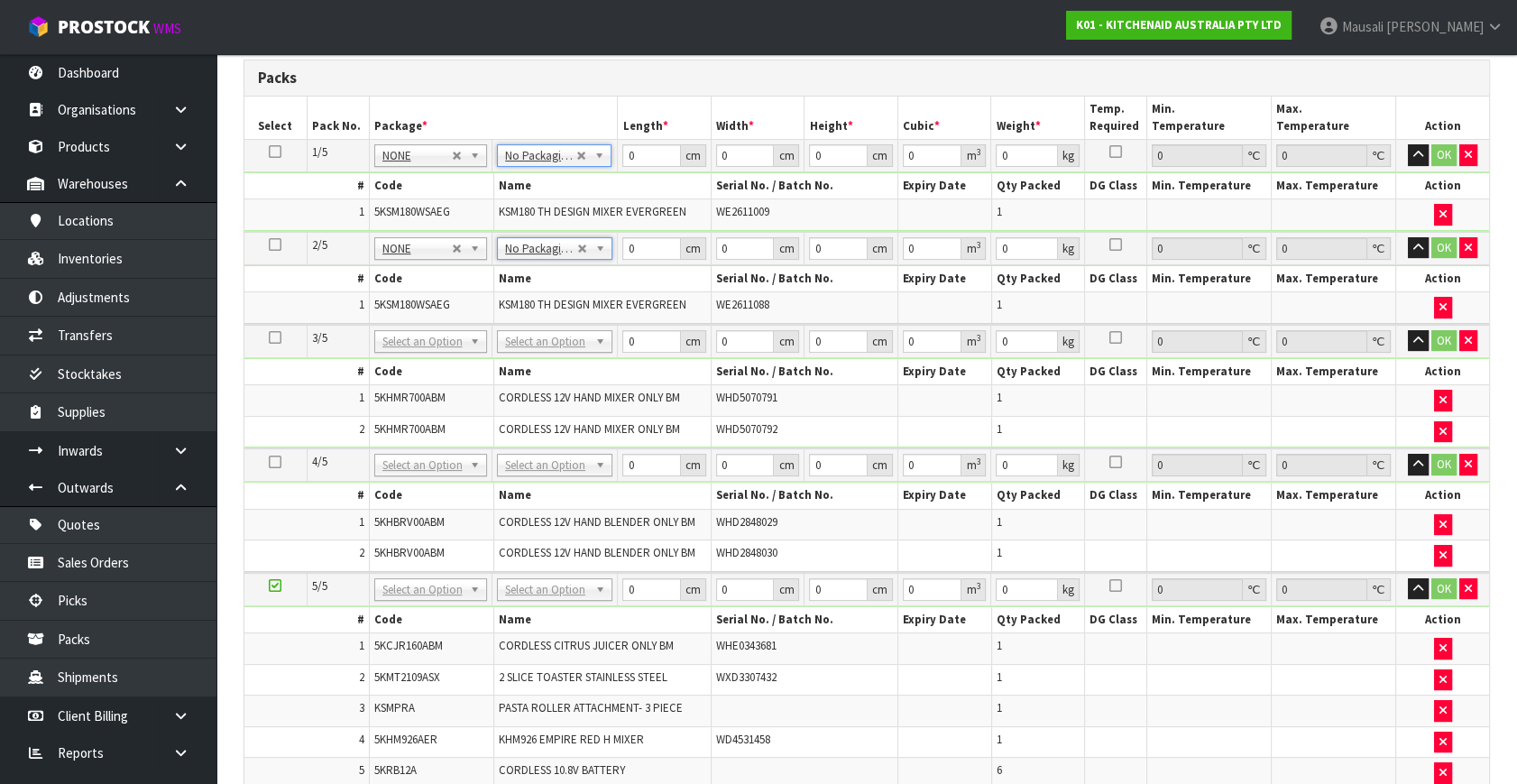
scroll to position [434, 0]
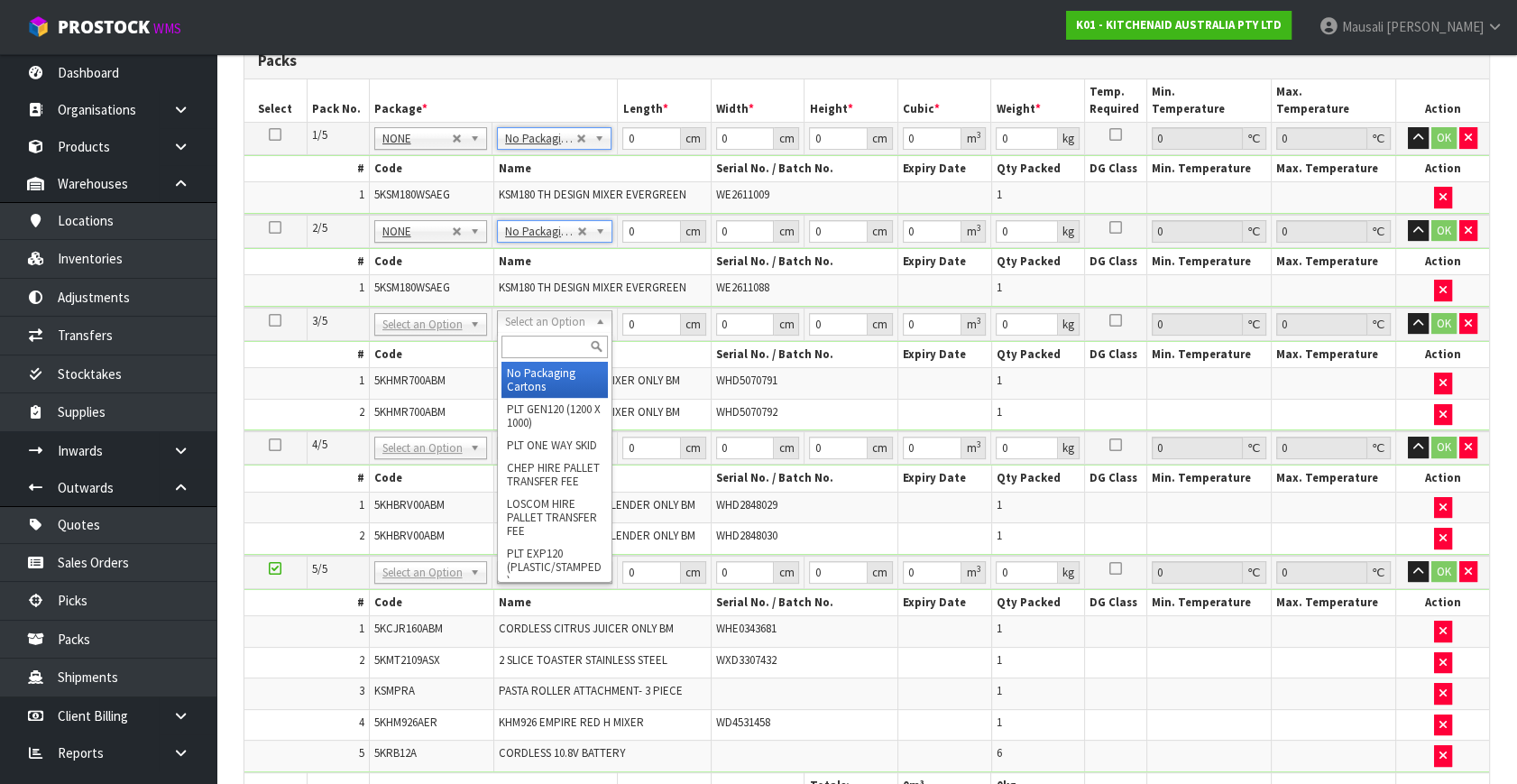
drag, startPoint x: 557, startPoint y: 370, endPoint x: 554, endPoint y: 411, distance: 41.1
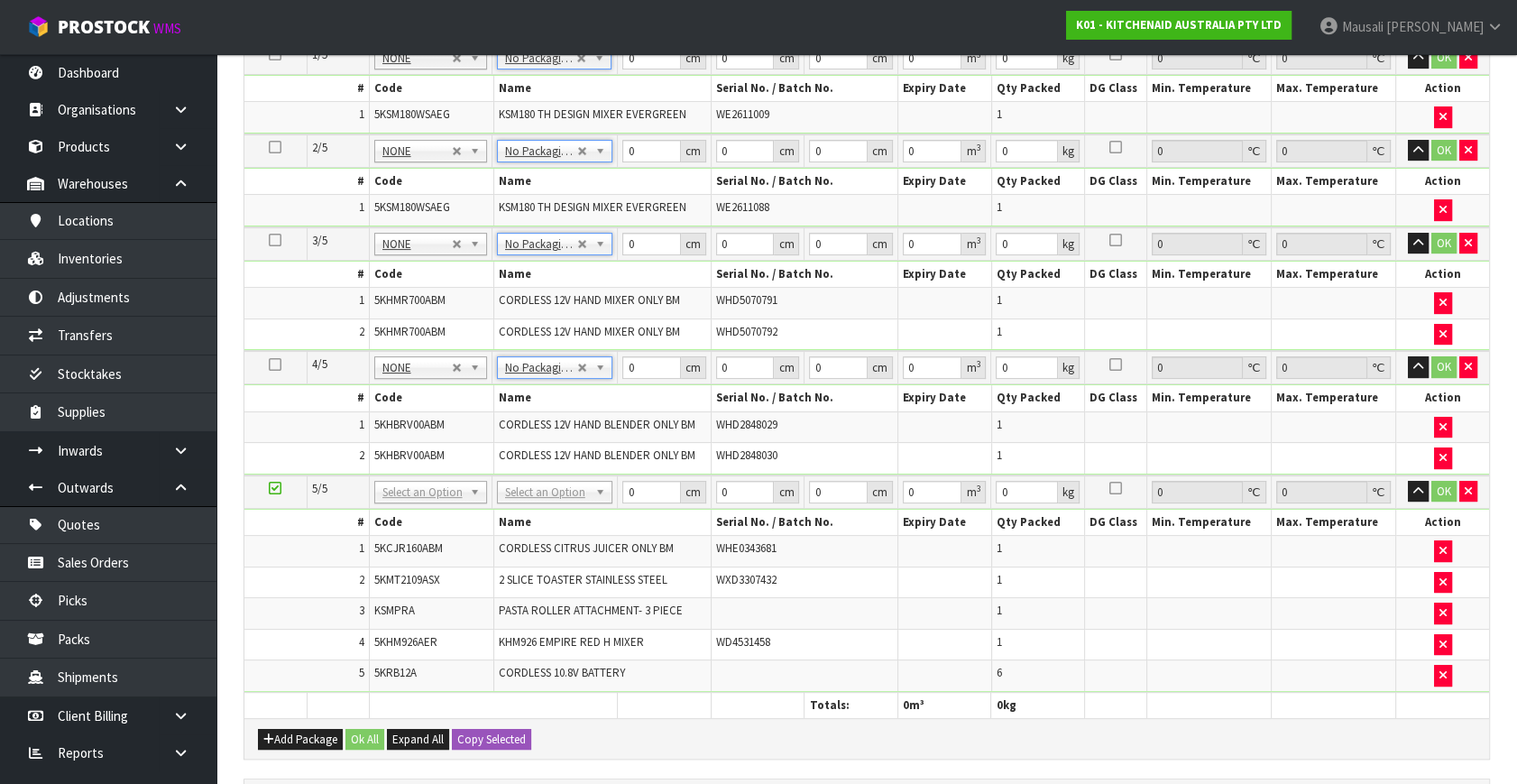
scroll to position [598, 0]
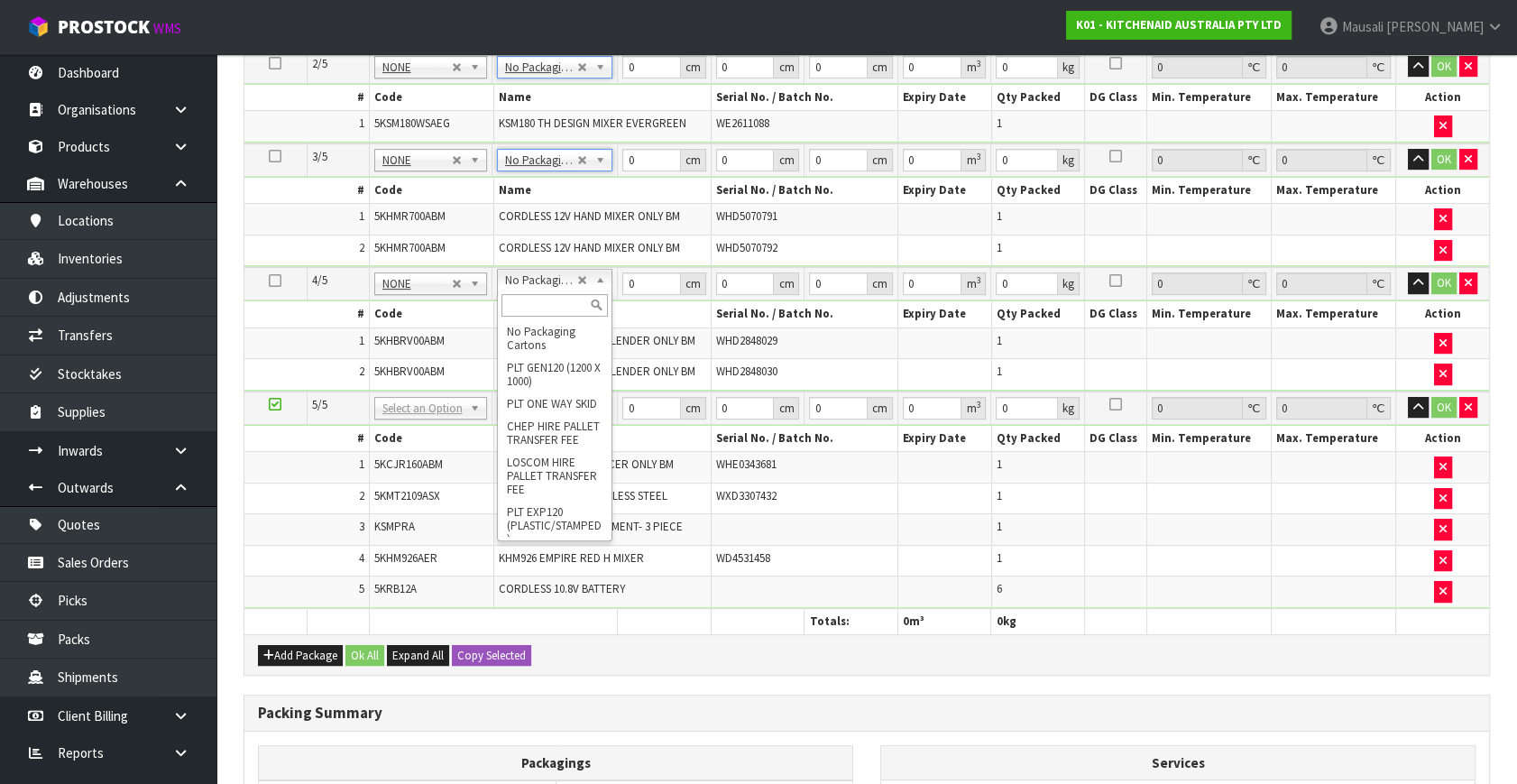
click at [873, 545] on td "WD4531458" at bounding box center [804, 560] width 187 height 32
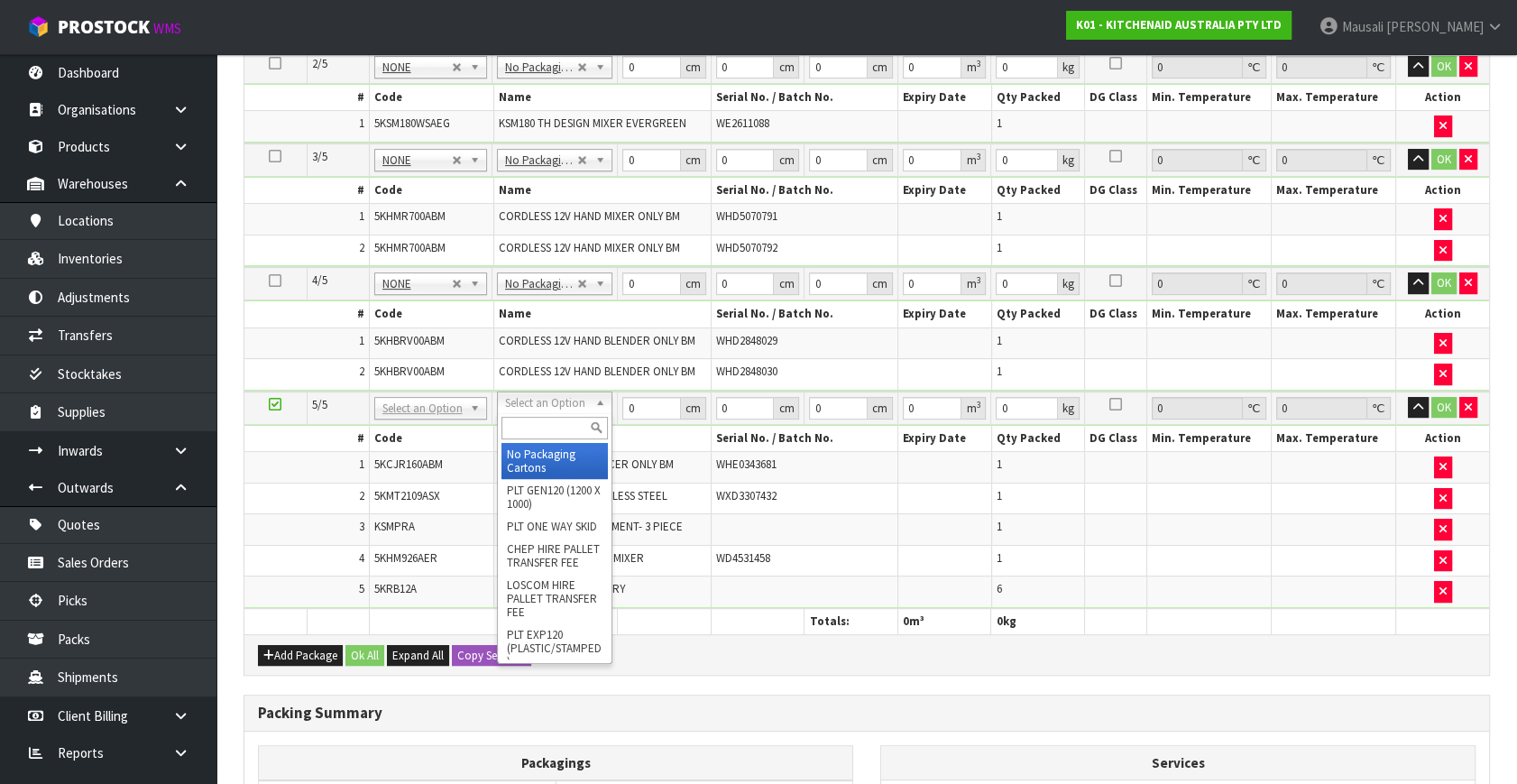
click at [530, 422] on input "text" at bounding box center [555, 428] width 107 height 23
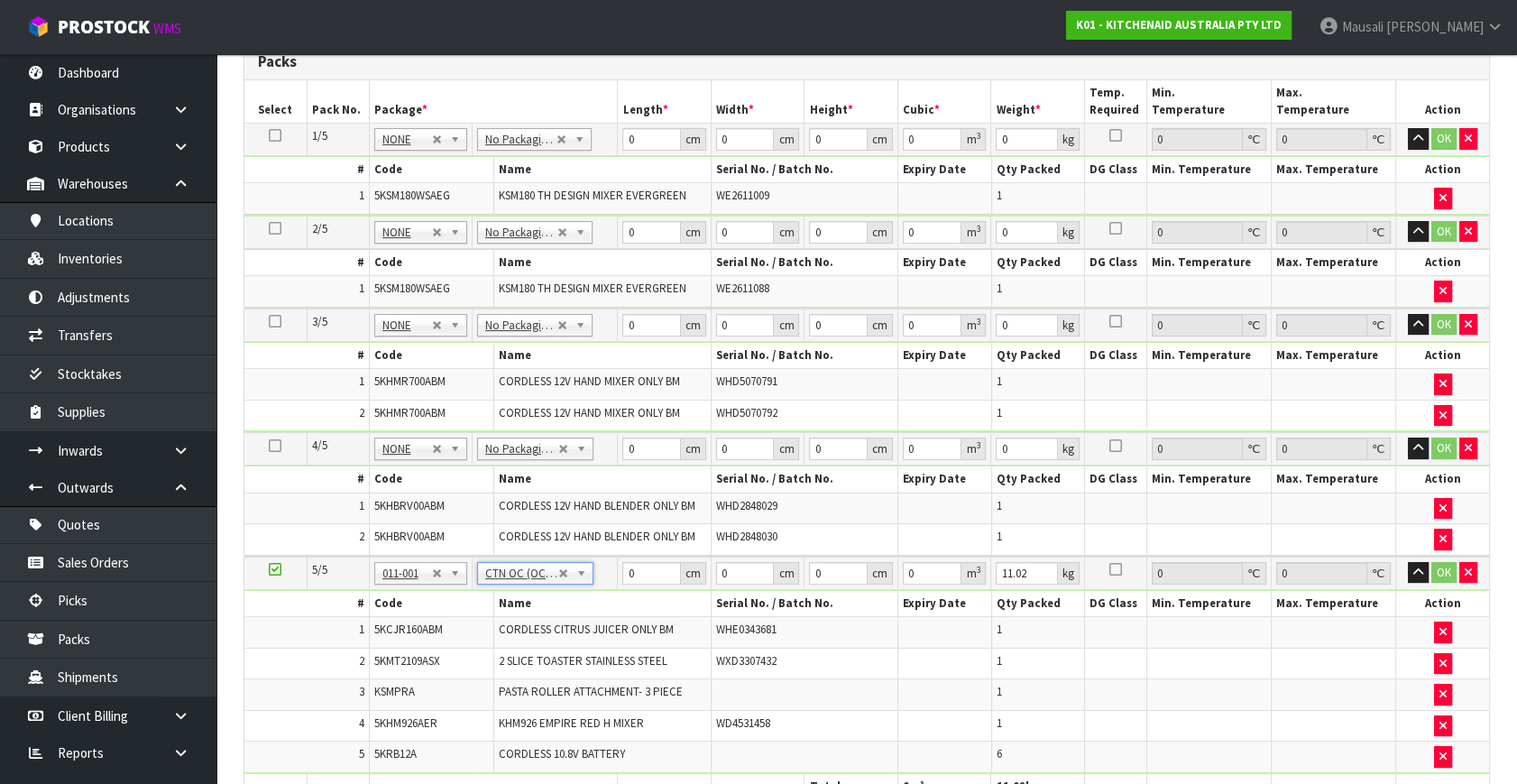
scroll to position [271, 0]
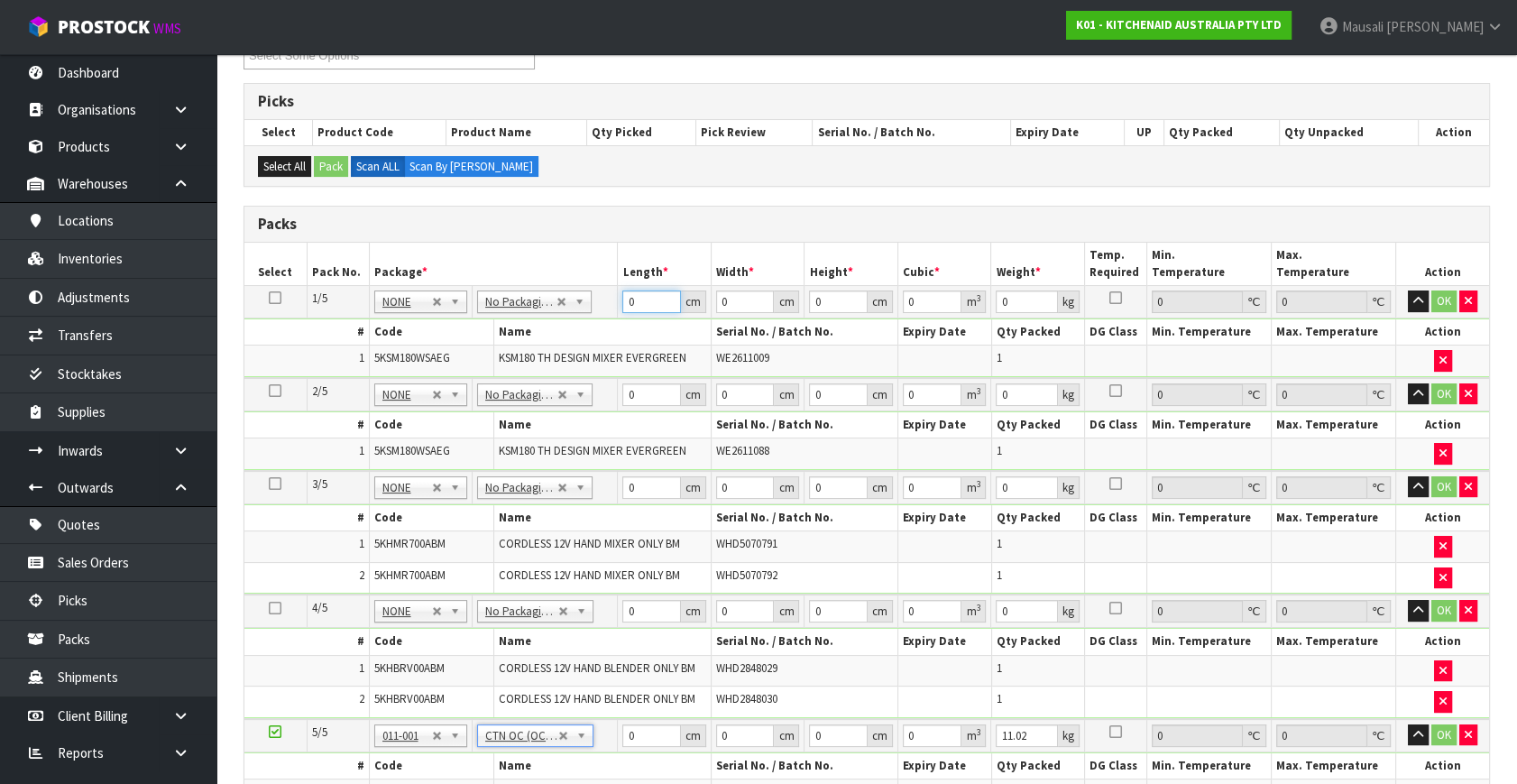
drag, startPoint x: 641, startPoint y: 290, endPoint x: 600, endPoint y: 319, distance: 50.2
click at [599, 315] on tr "1/5 NONE 007-001 007-002 007-004 007-009 007-013 007-014 007-015 007-017 007-01…" at bounding box center [867, 302] width 1245 height 33
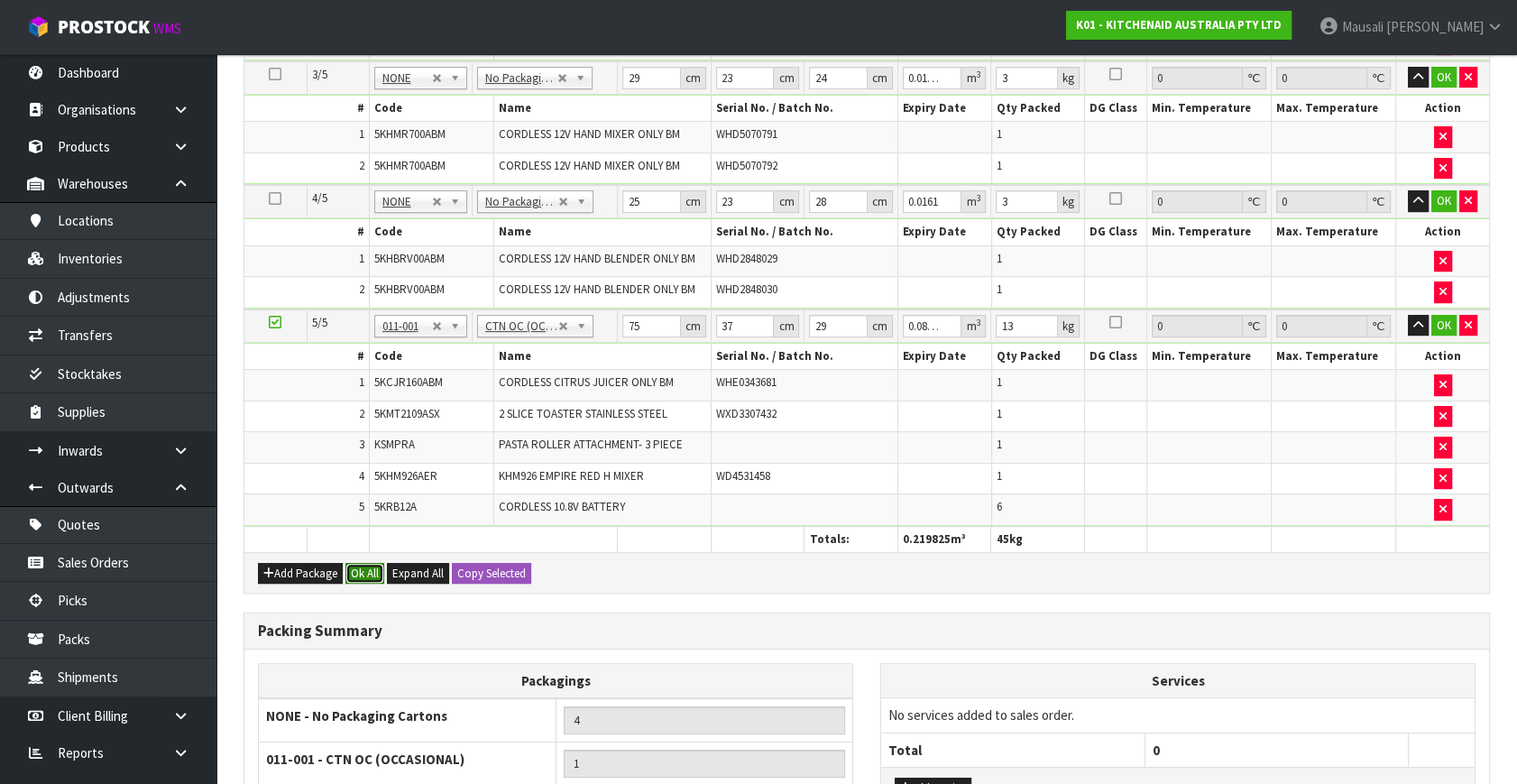
click at [366, 568] on button "Ok All" at bounding box center [365, 573] width 39 height 22
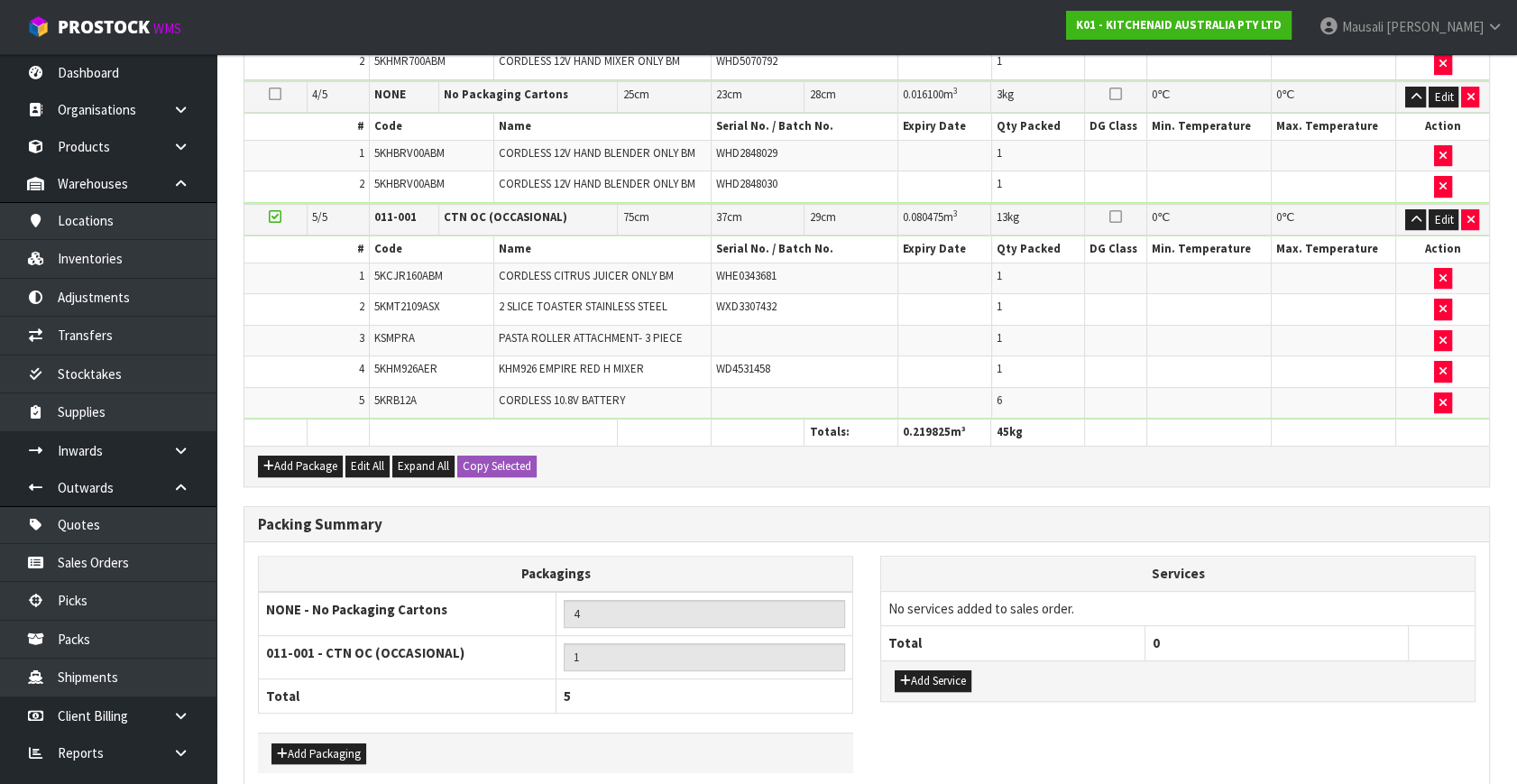
scroll to position [860, 0]
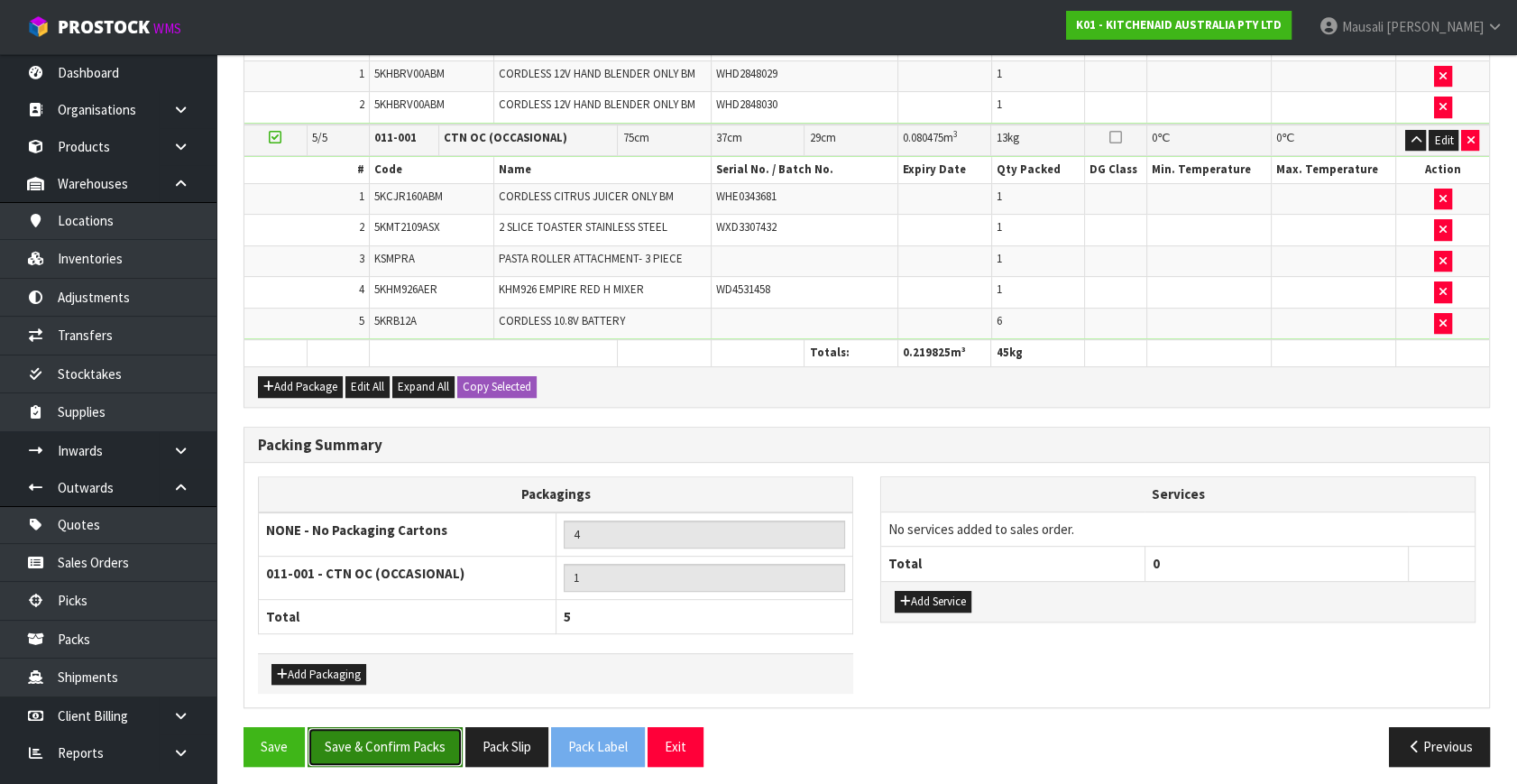
click at [408, 739] on button "Save & Confirm Packs" at bounding box center [385, 746] width 155 height 39
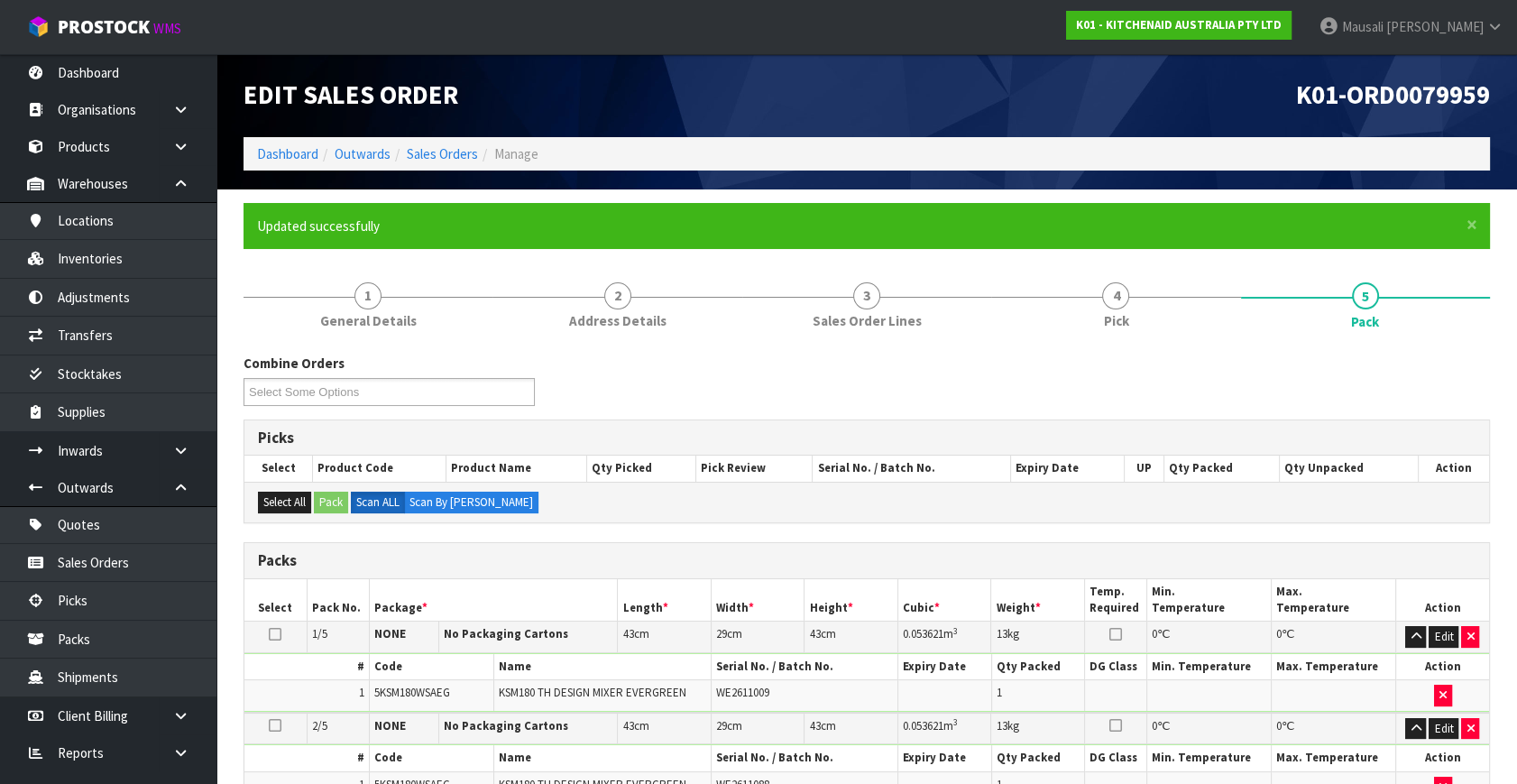
scroll to position [409, 0]
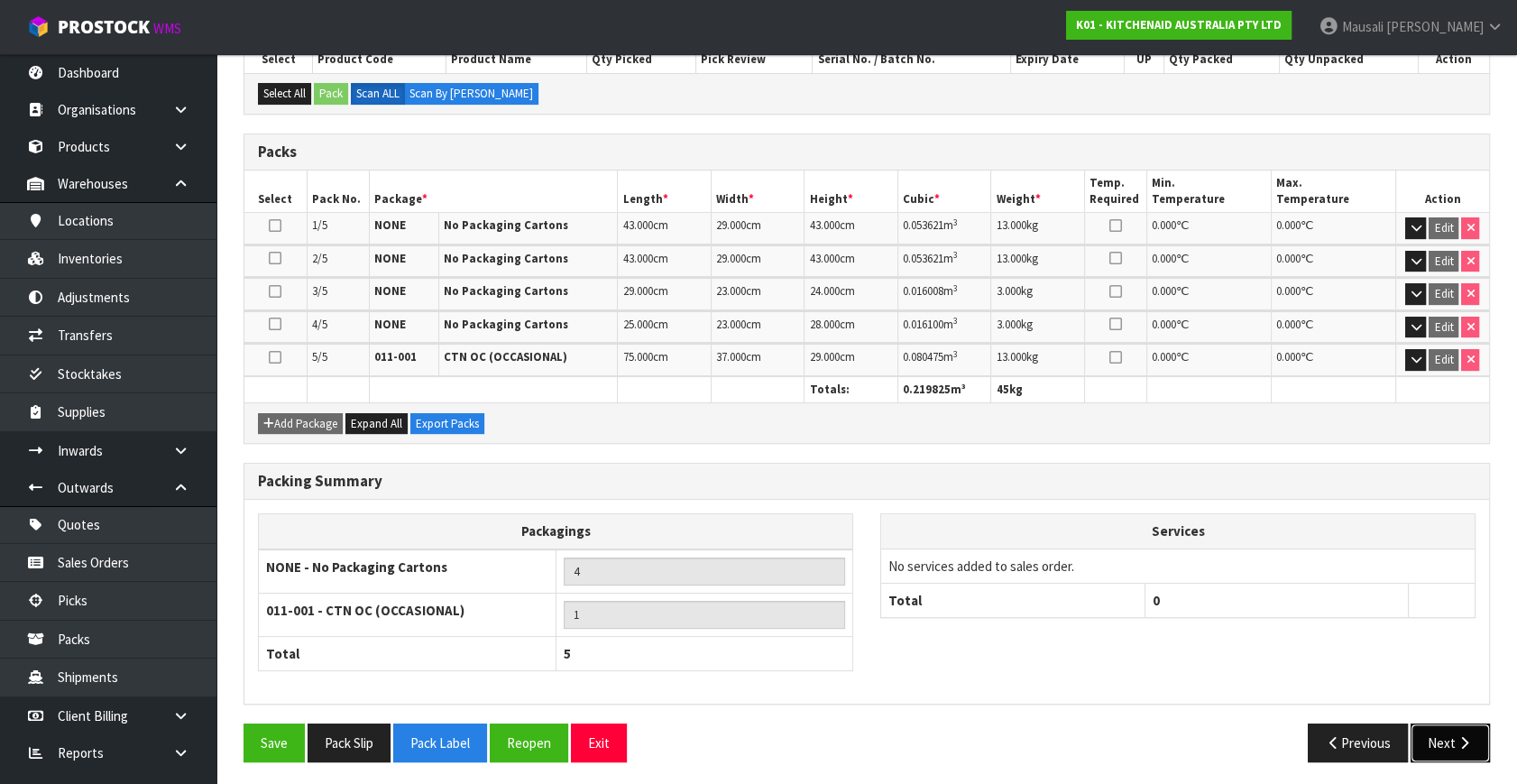
click at [1451, 727] on button "Next" at bounding box center [1450, 742] width 79 height 39
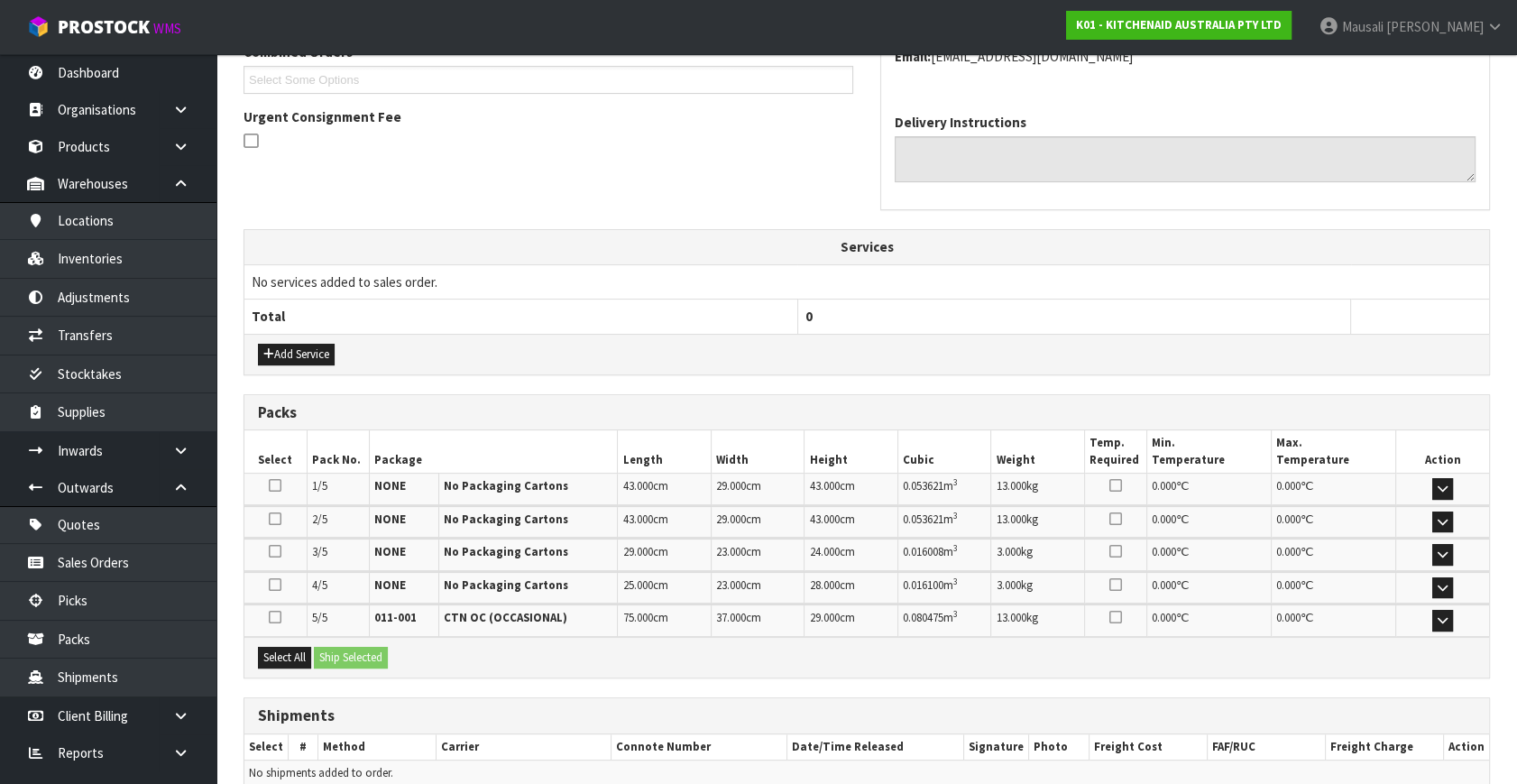
scroll to position [573, 0]
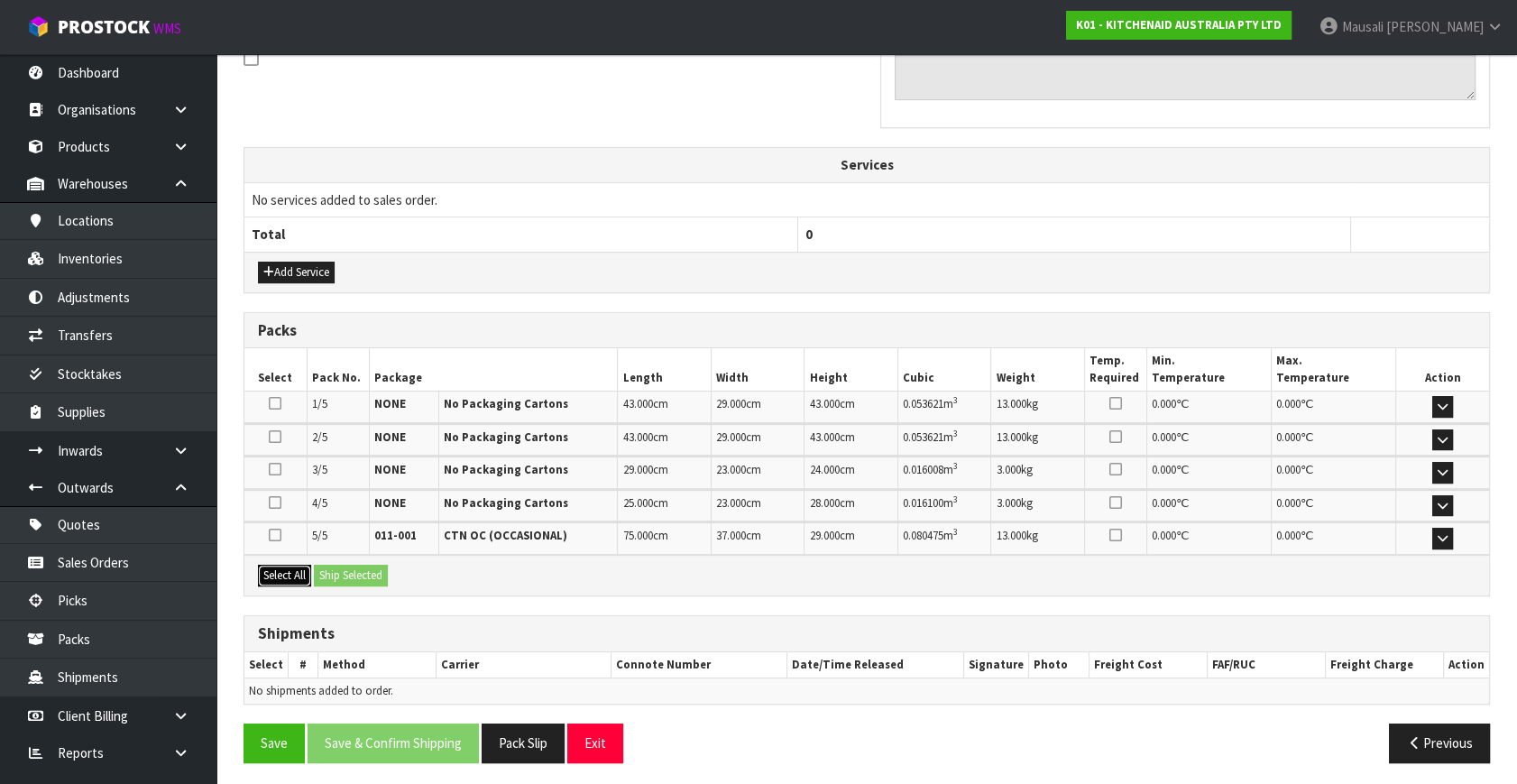
drag, startPoint x: 279, startPoint y: 568, endPoint x: 340, endPoint y: 581, distance: 62.4
click at [285, 572] on button "Select All" at bounding box center [284, 575] width 54 height 22
click at [340, 581] on button "Ship Selected" at bounding box center [351, 575] width 74 height 22
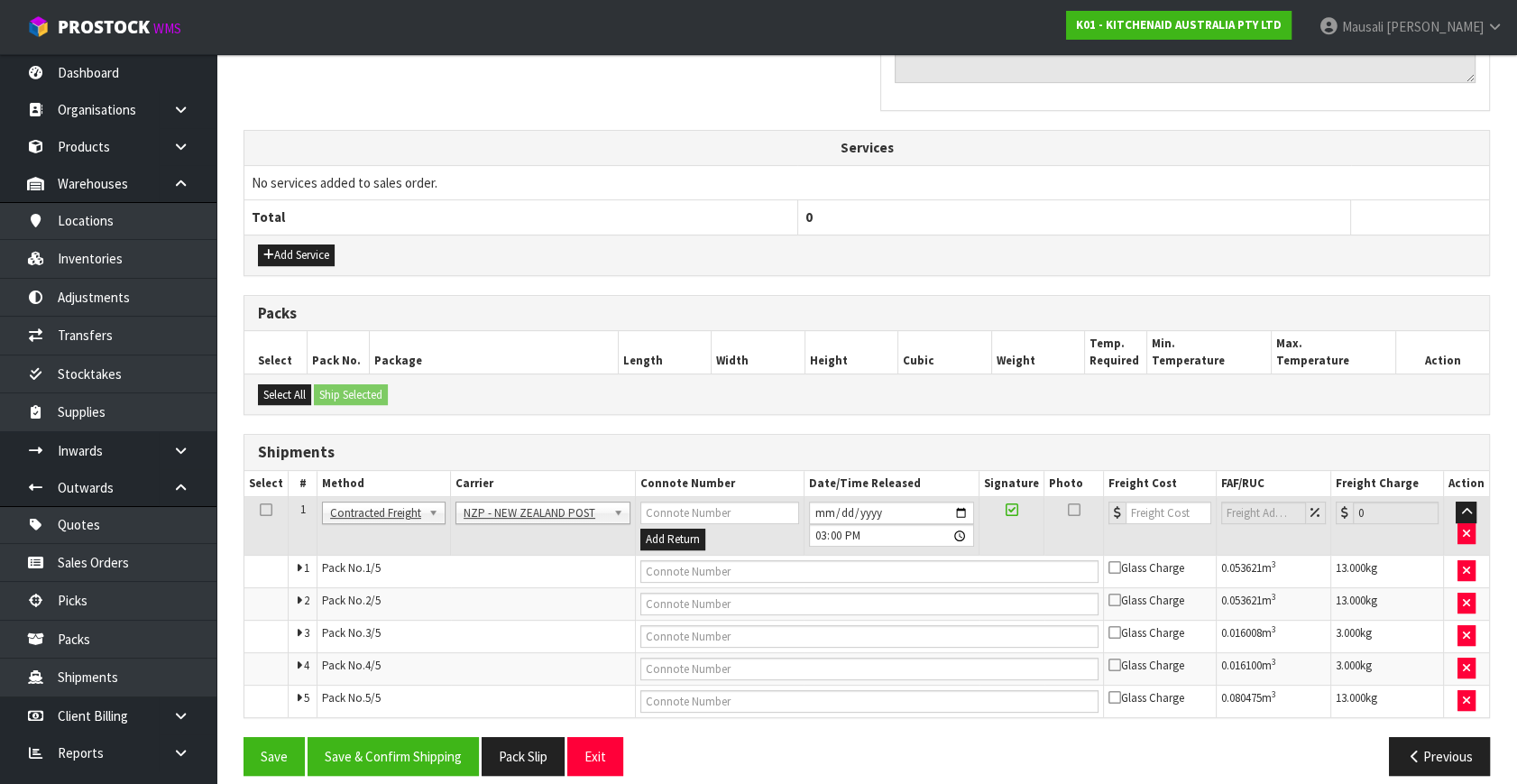
scroll to position [605, 0]
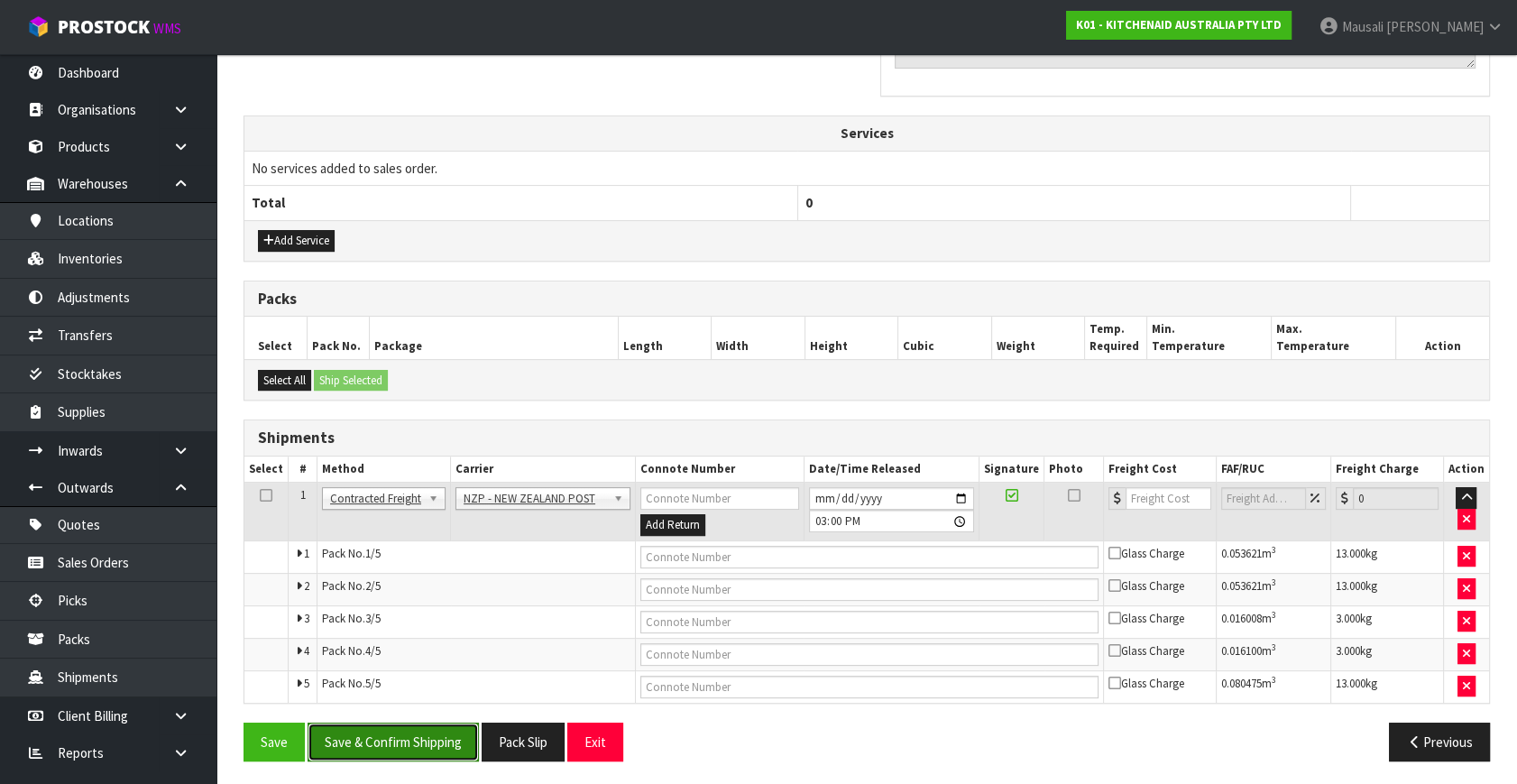
drag, startPoint x: 428, startPoint y: 739, endPoint x: 558, endPoint y: 701, distance: 135.4
click at [429, 739] on button "Save & Confirm Shipping" at bounding box center [393, 742] width 171 height 39
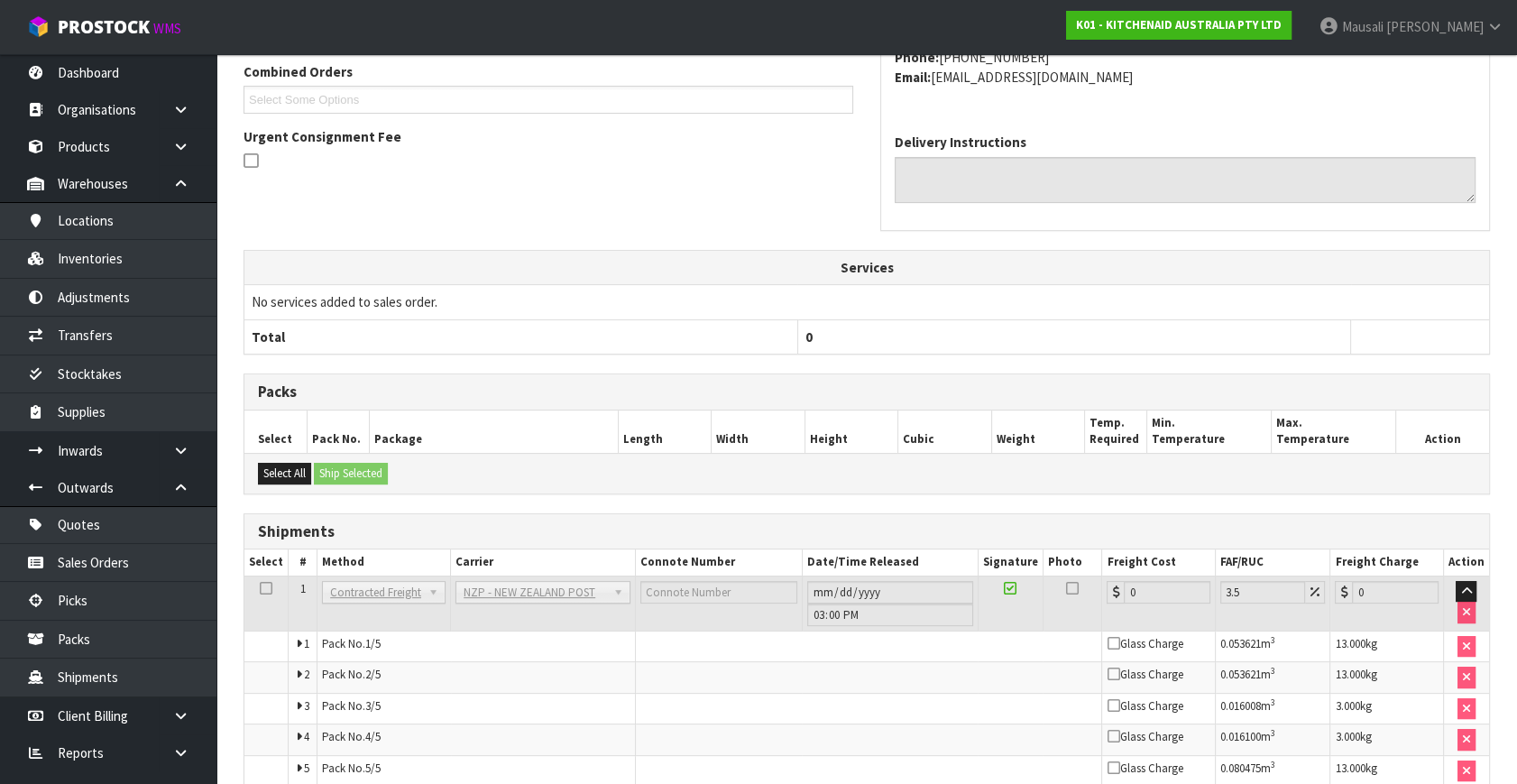
scroll to position [574, 0]
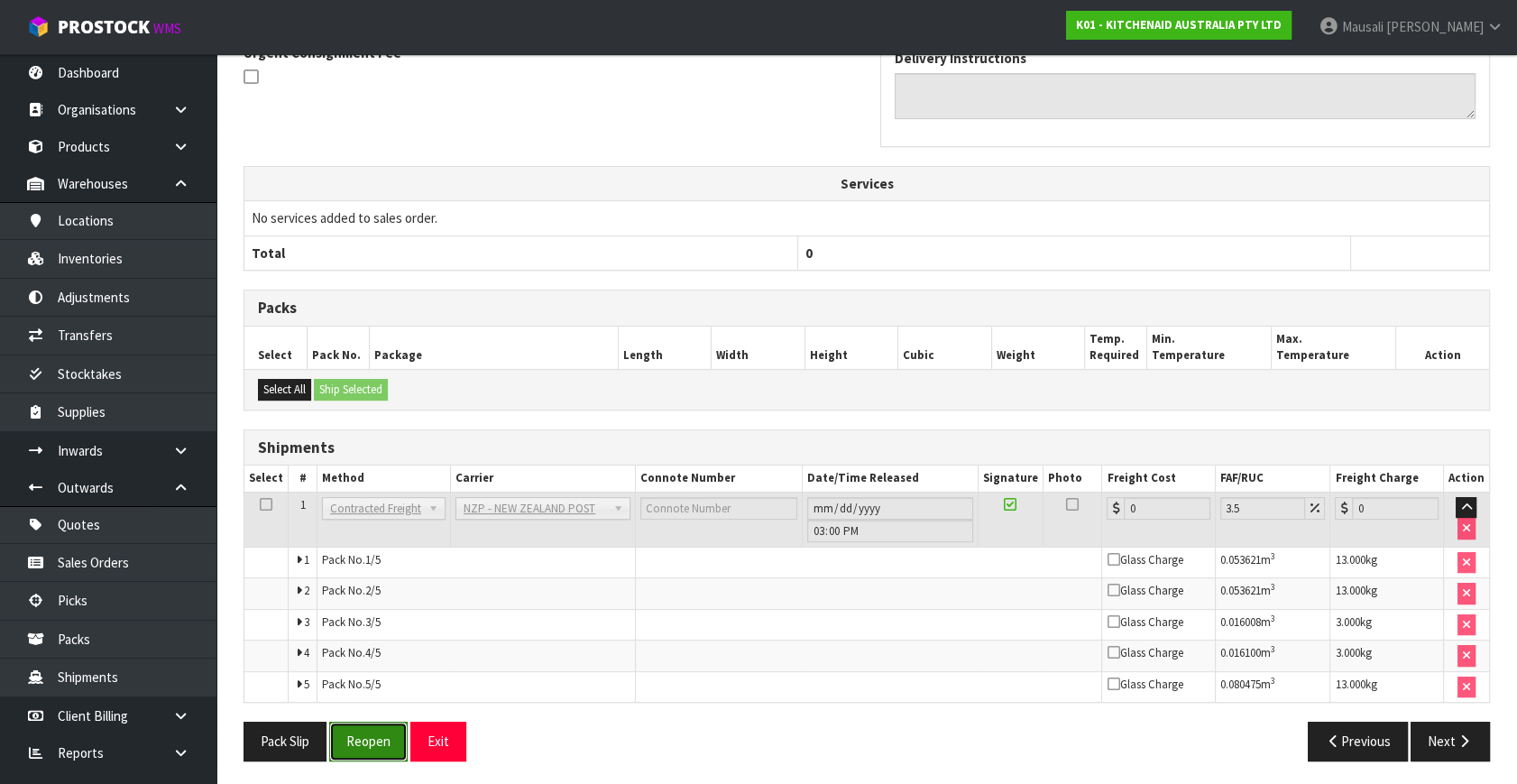
drag, startPoint x: 381, startPoint y: 738, endPoint x: 423, endPoint y: 732, distance: 42.4
click at [381, 738] on button "Reopen" at bounding box center [369, 741] width 79 height 39
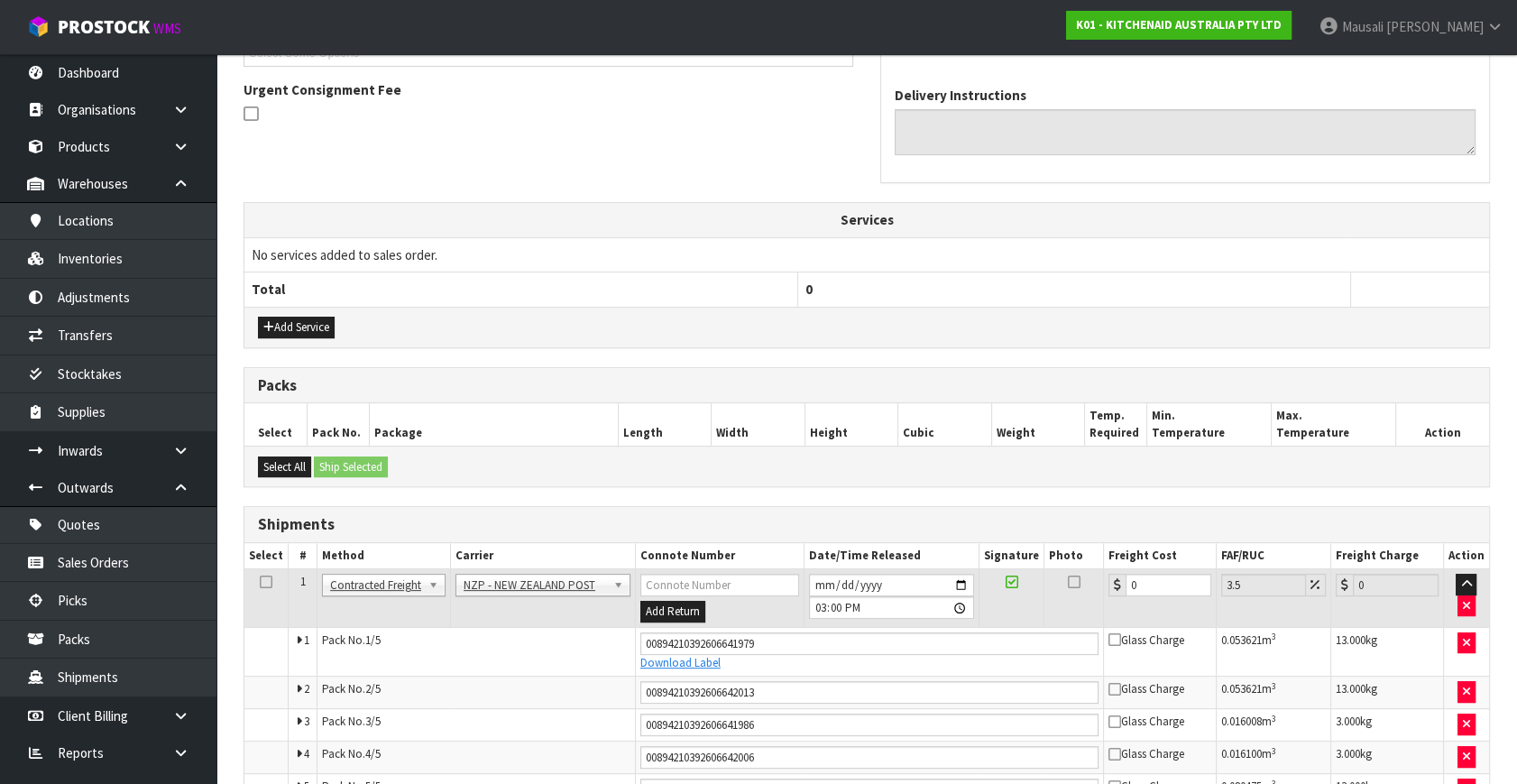
scroll to position [622, 0]
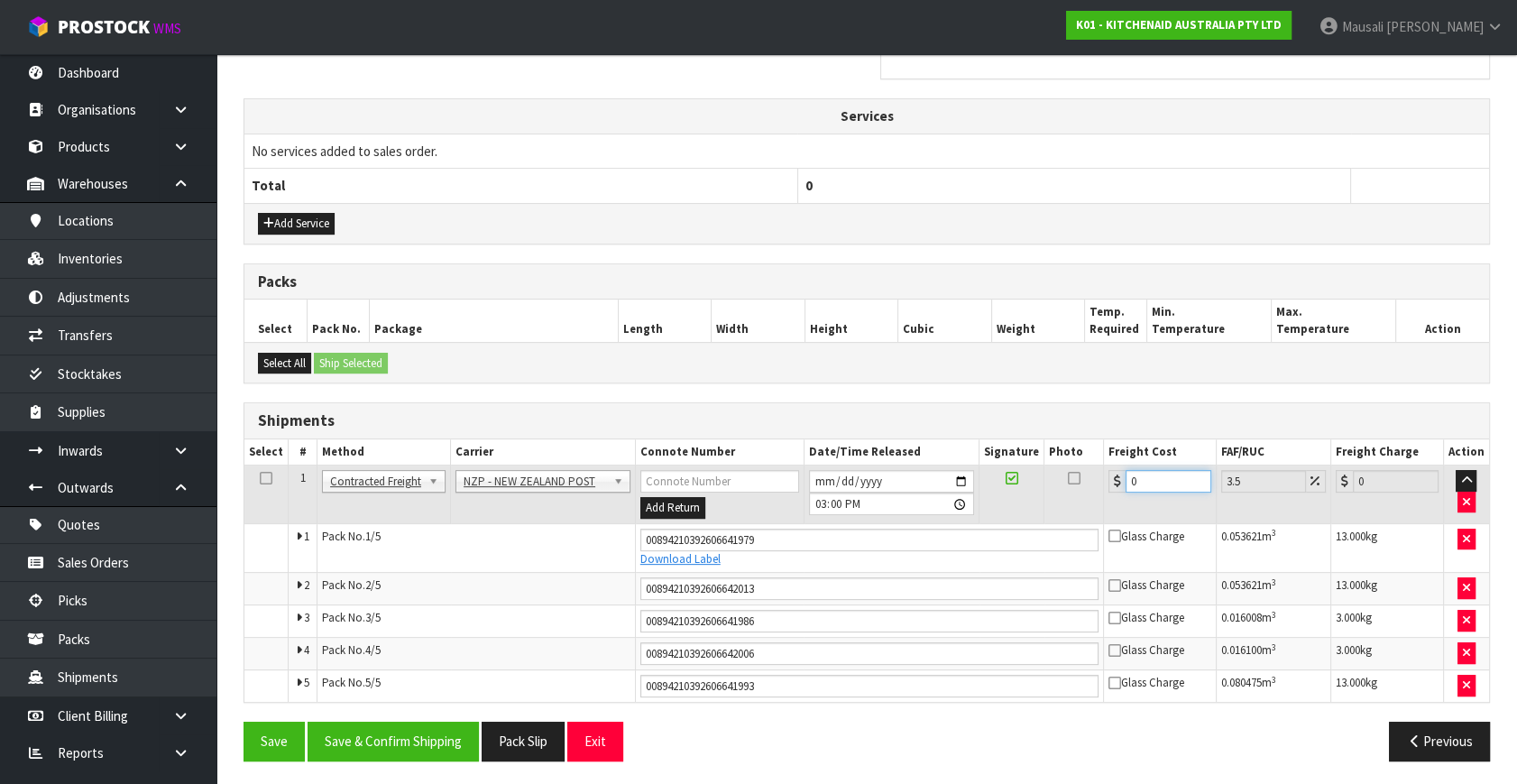
drag, startPoint x: 1169, startPoint y: 478, endPoint x: 1093, endPoint y: 506, distance: 81.0
click at [1093, 506] on tr "1 Client Local Pickup Customer Local Pickup Company Freight Contracted Freight …" at bounding box center [867, 494] width 1245 height 58
click at [400, 731] on button "Save & Confirm Shipping" at bounding box center [393, 741] width 171 height 39
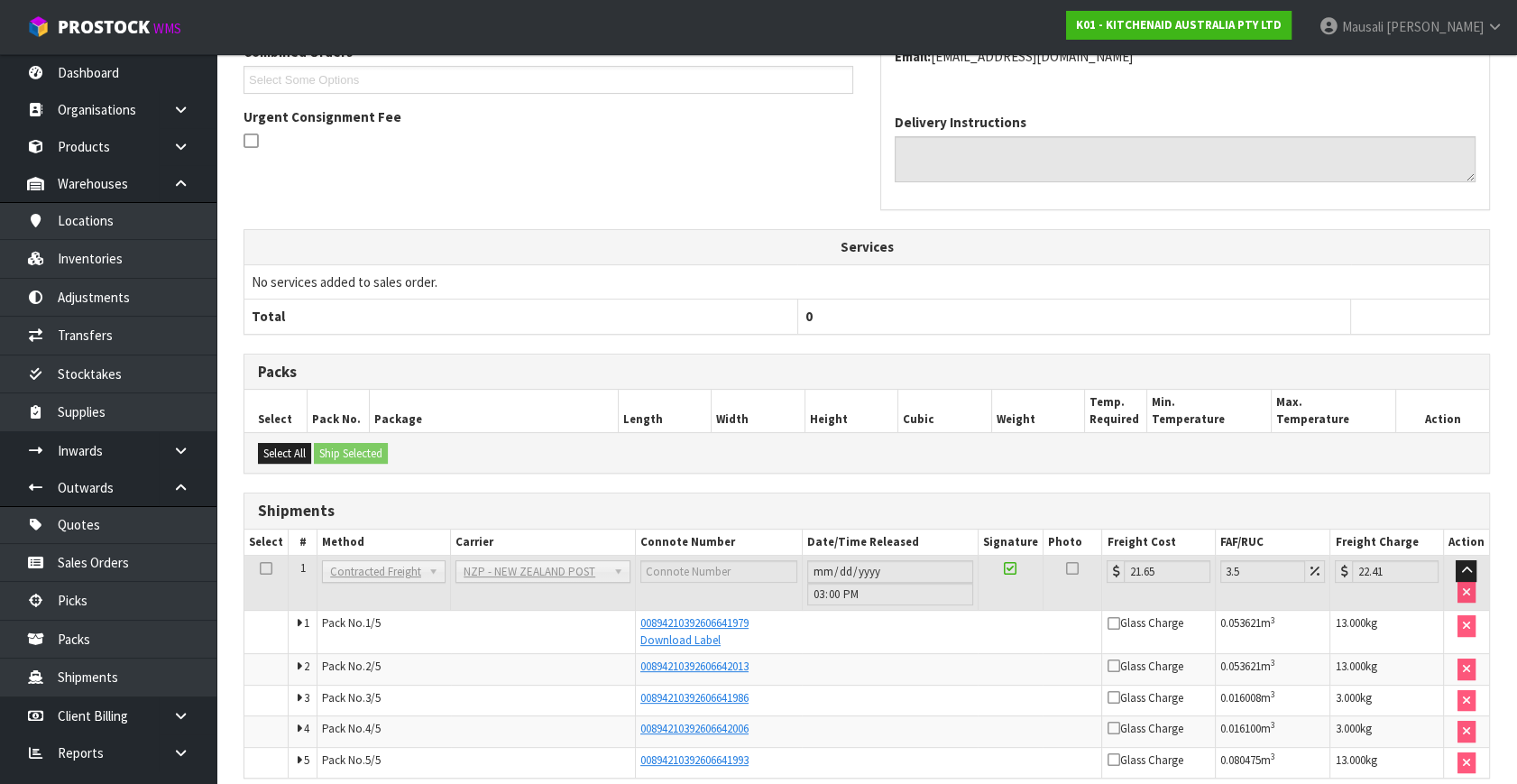
scroll to position [568, 0]
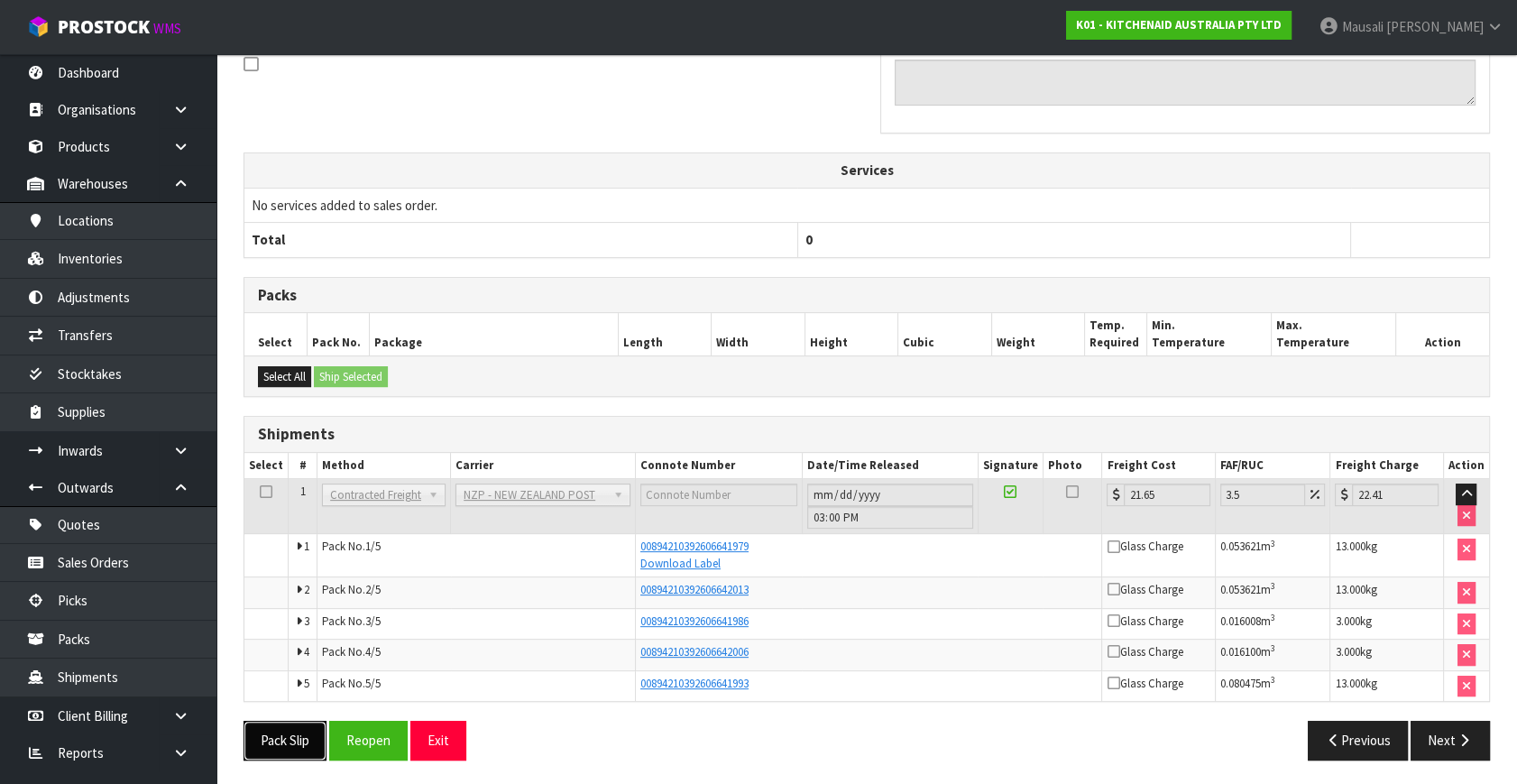
click at [288, 732] on button "Pack Slip" at bounding box center [284, 740] width 83 height 39
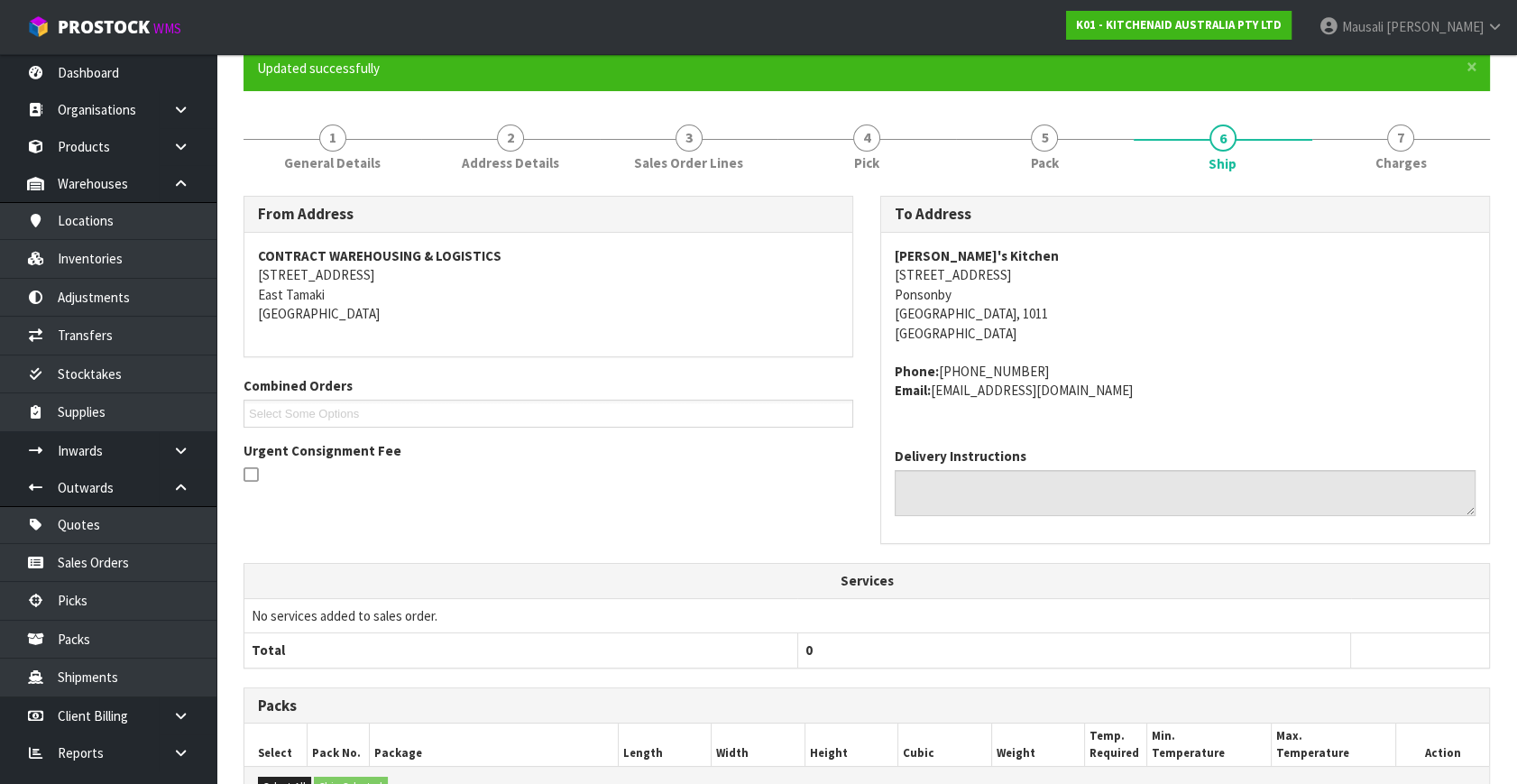
scroll to position [76, 0]
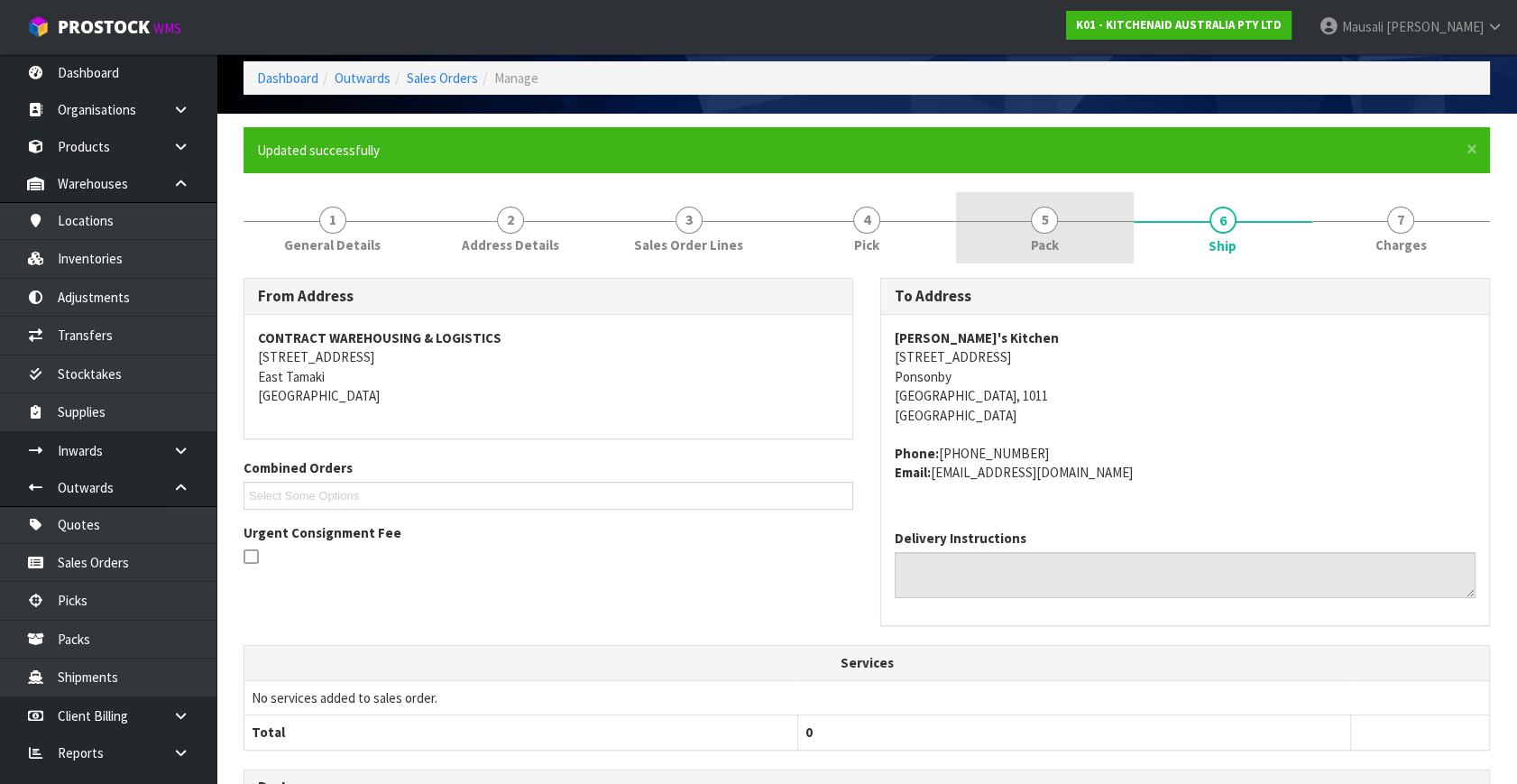
drag, startPoint x: 1097, startPoint y: 234, endPoint x: 1108, endPoint y: 241, distance: 13.0
click at [1097, 234] on link "5 Pack" at bounding box center [1046, 228] width 178 height 71
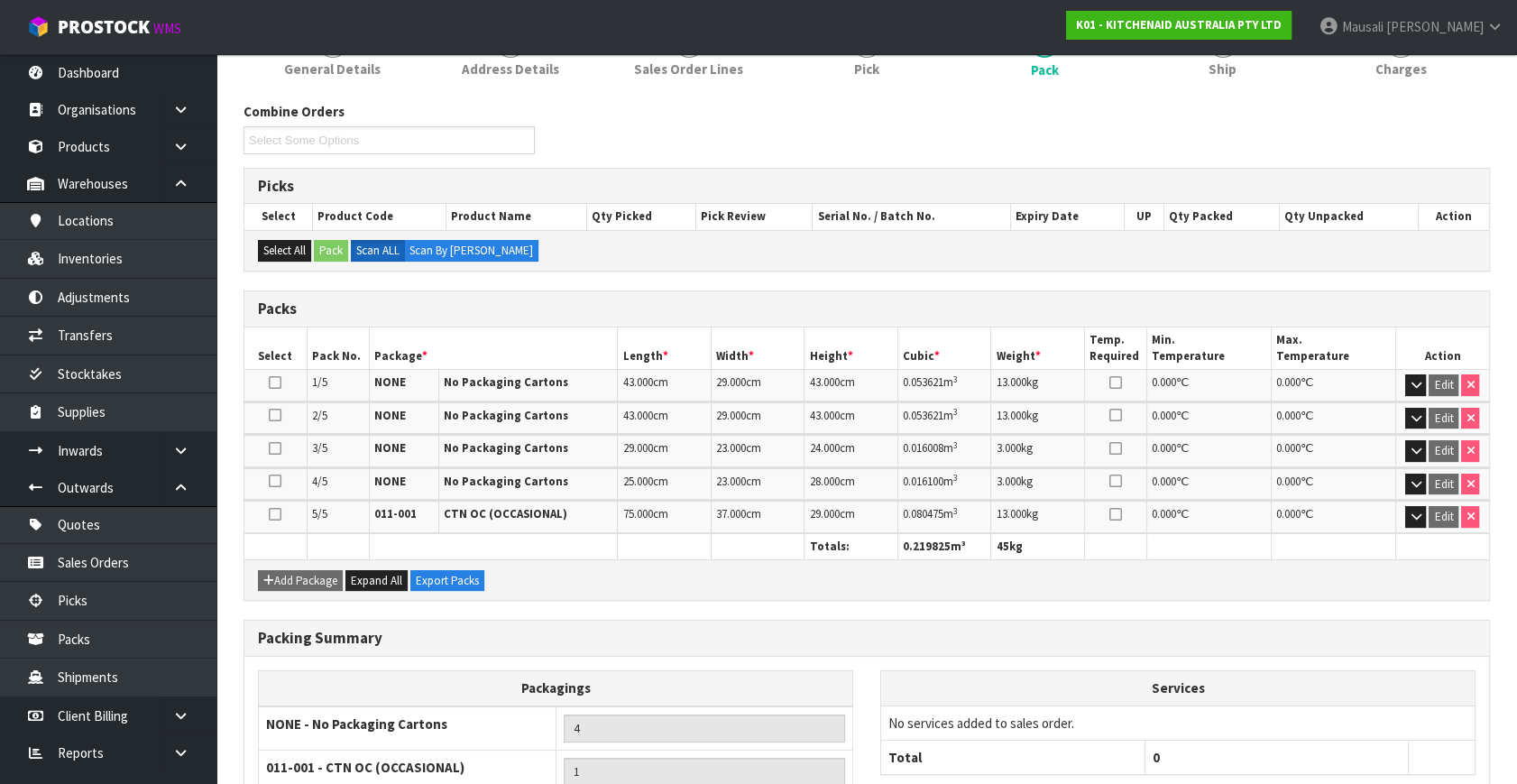
scroll to position [244, 0]
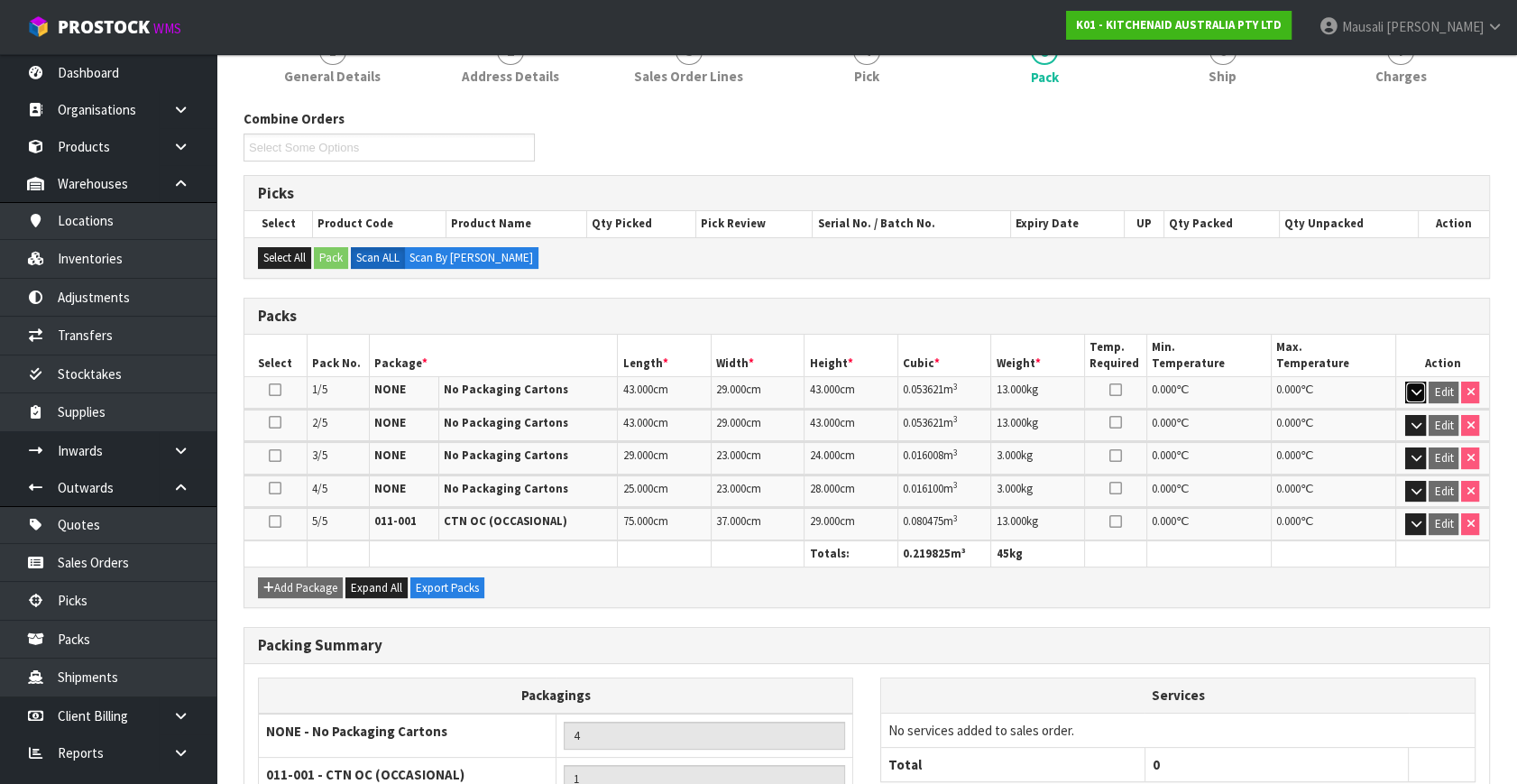
click at [1416, 390] on icon "button" at bounding box center [1415, 392] width 10 height 11
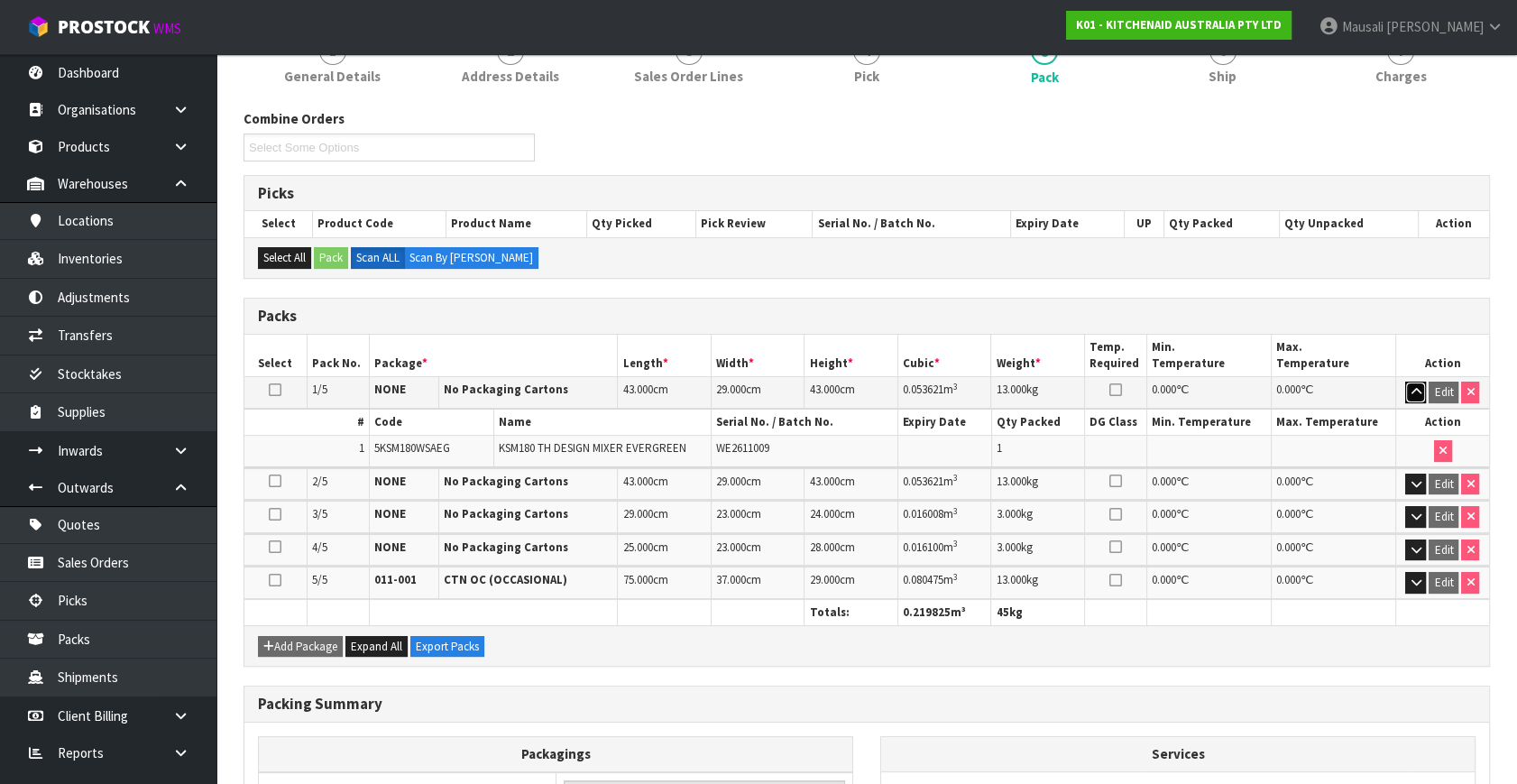
click at [1416, 390] on icon "button" at bounding box center [1415, 392] width 10 height 11
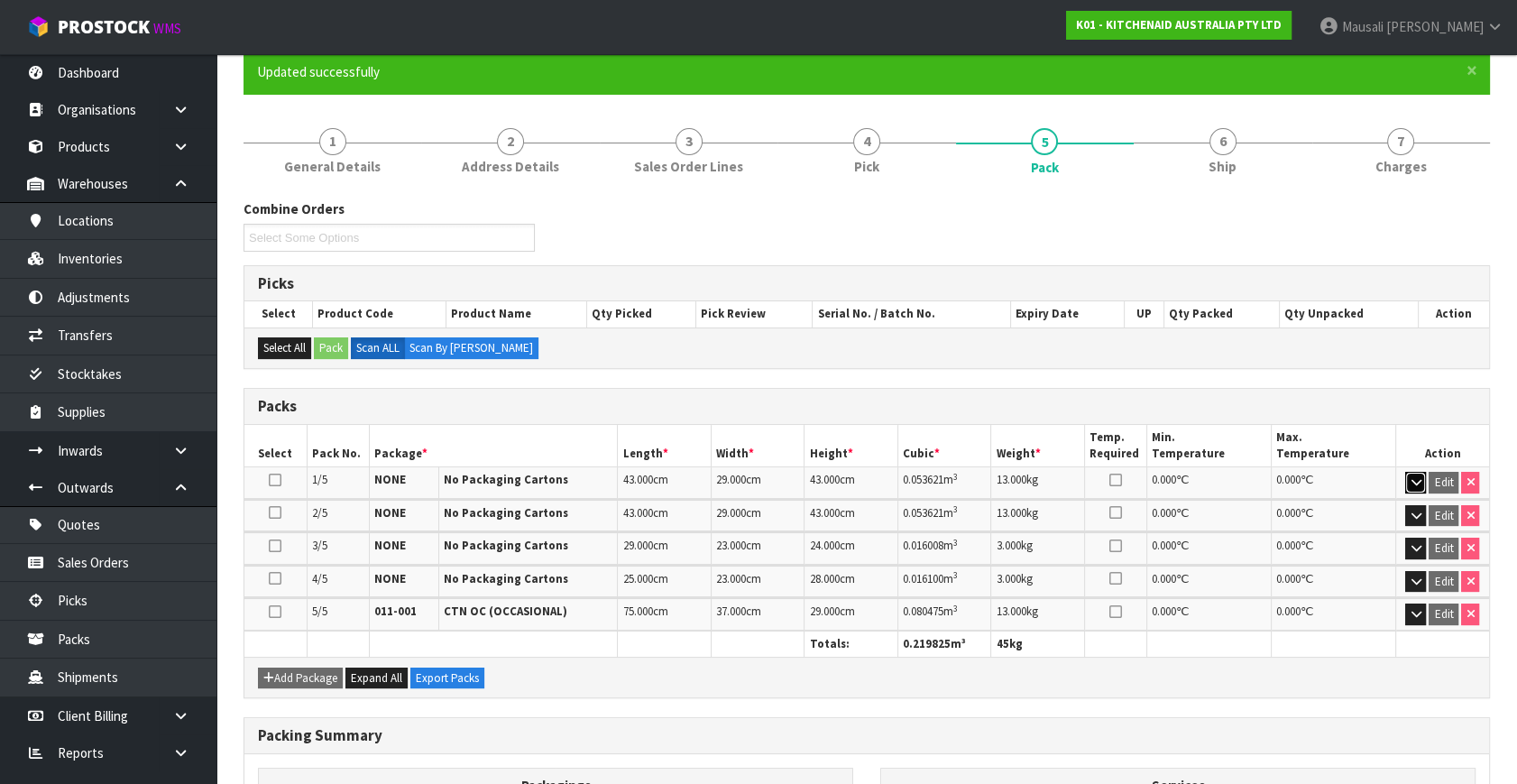
scroll to position [0, 0]
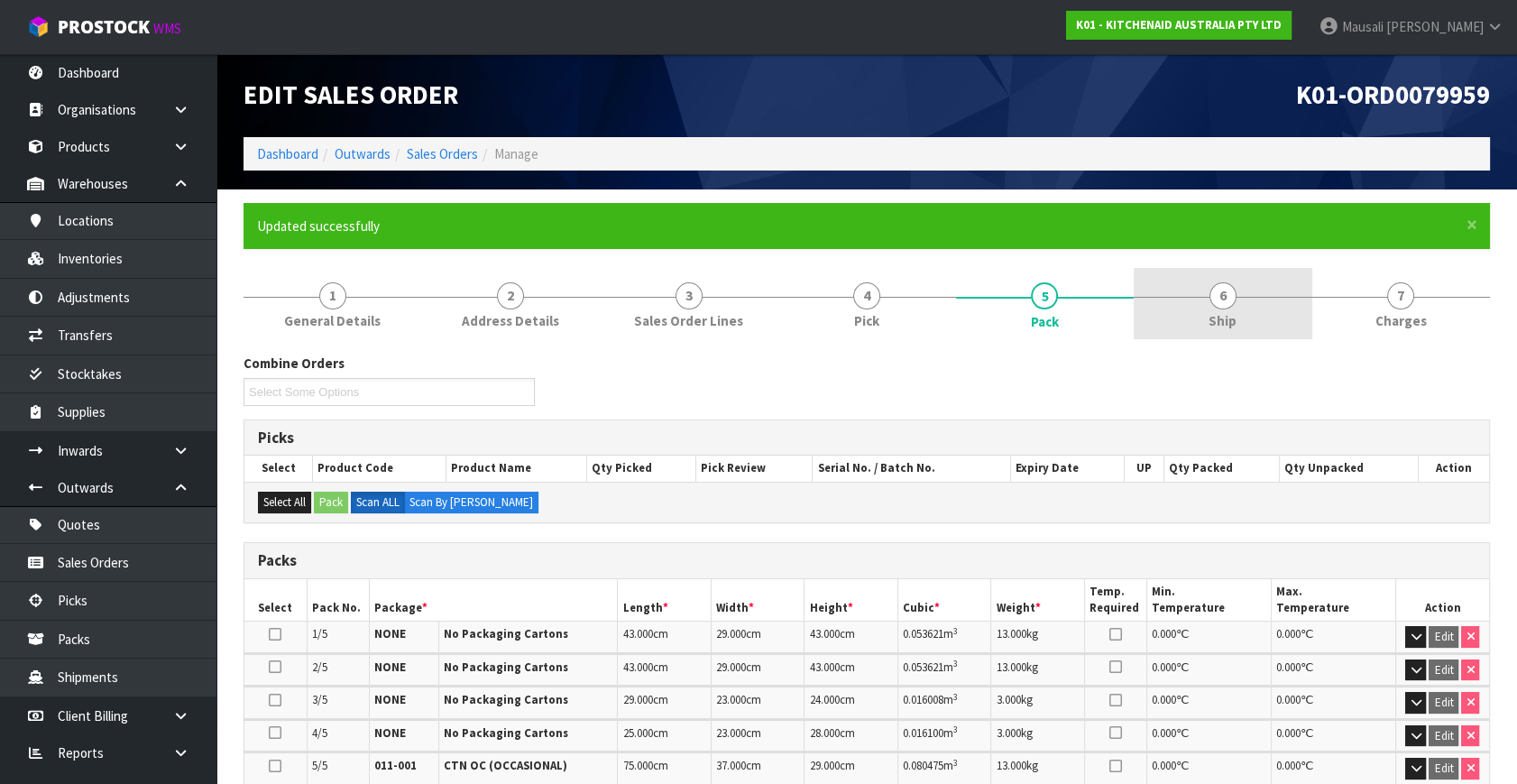
click at [1237, 294] on link "6 Ship" at bounding box center [1223, 303] width 178 height 71
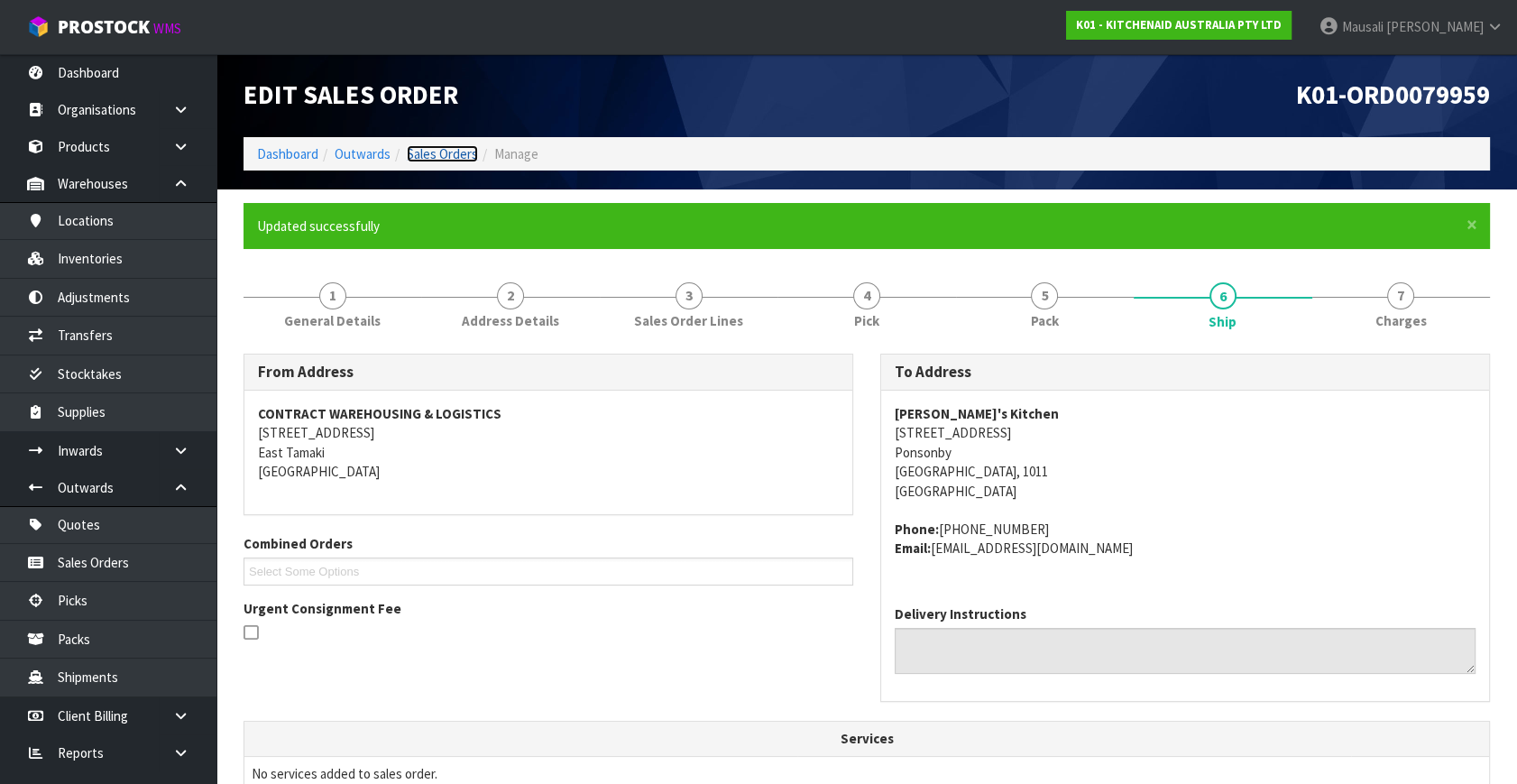
click at [446, 146] on link "Sales Orders" at bounding box center [442, 154] width 71 height 17
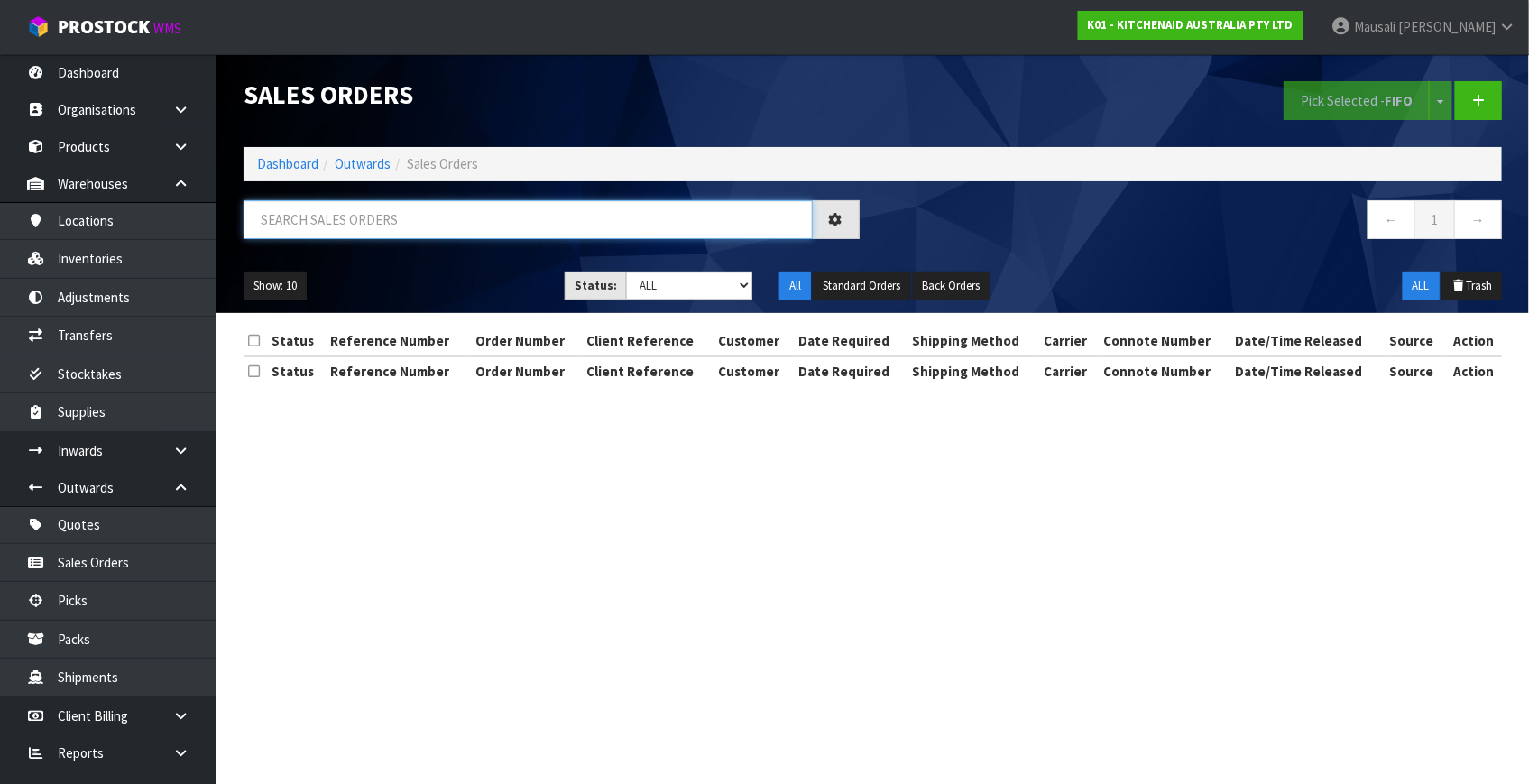
click at [298, 215] on input "text" at bounding box center [528, 219] width 569 height 39
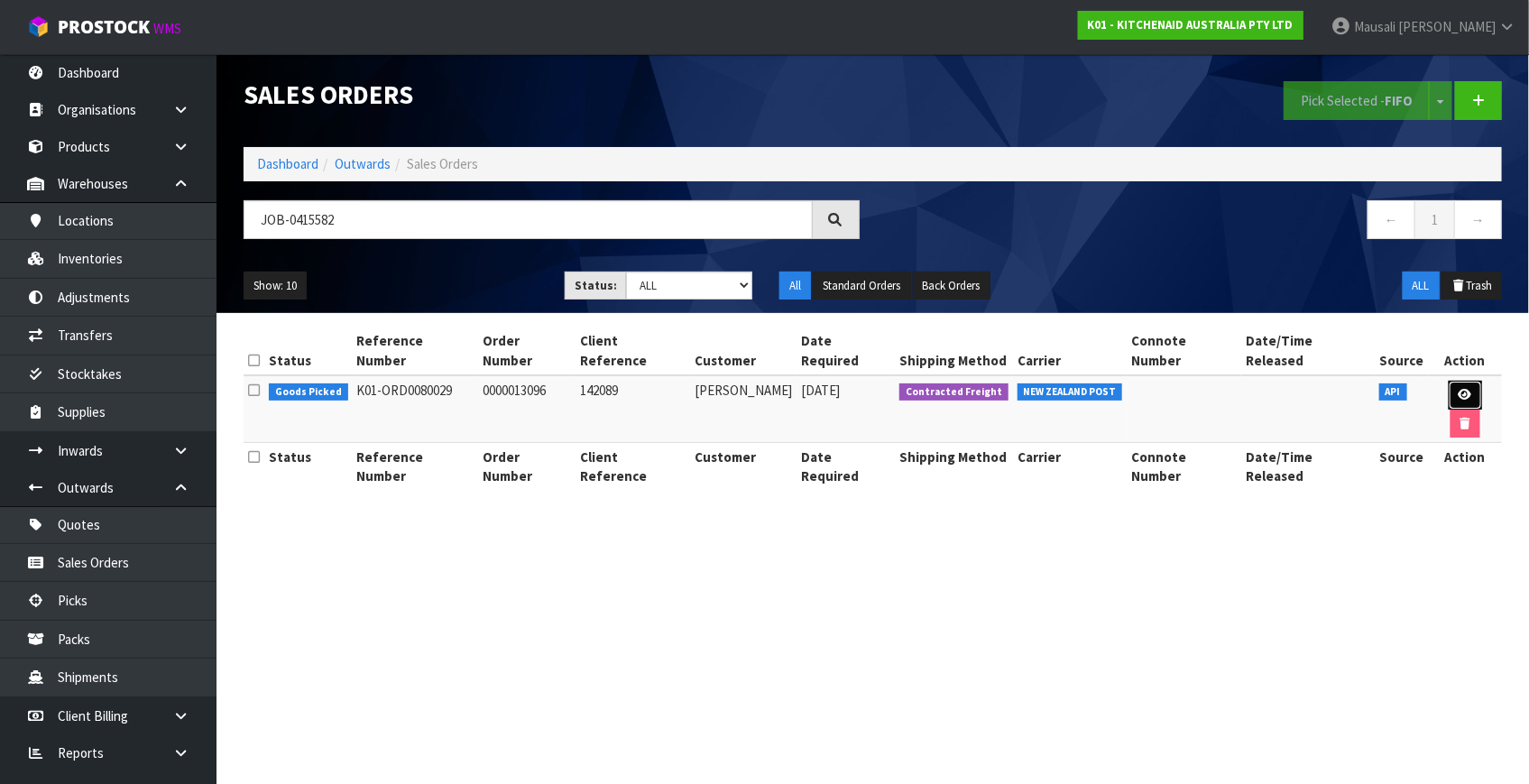
click at [1458, 389] on icon at bounding box center [1465, 394] width 13 height 11
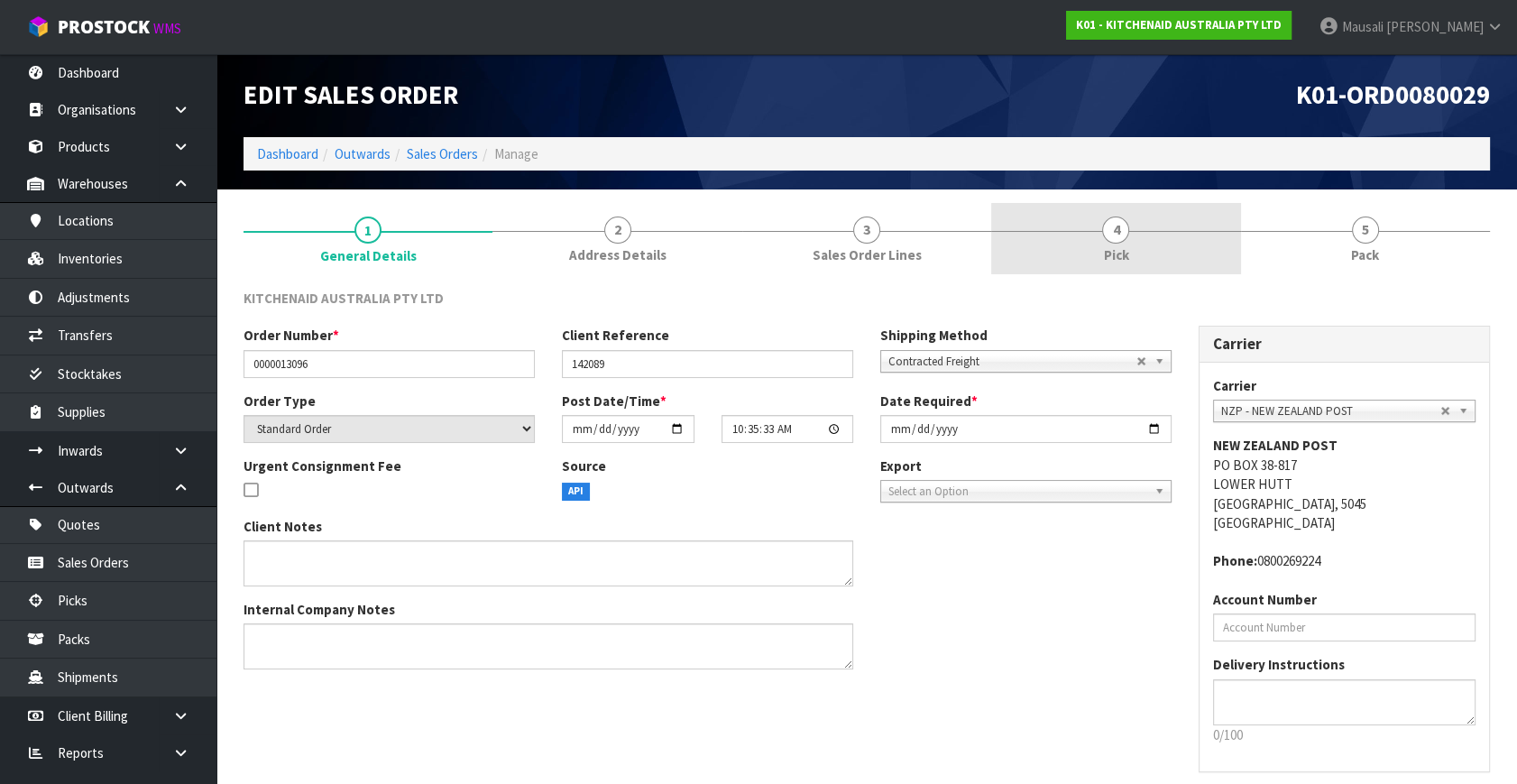
click at [1120, 221] on span "4" at bounding box center [1116, 230] width 27 height 27
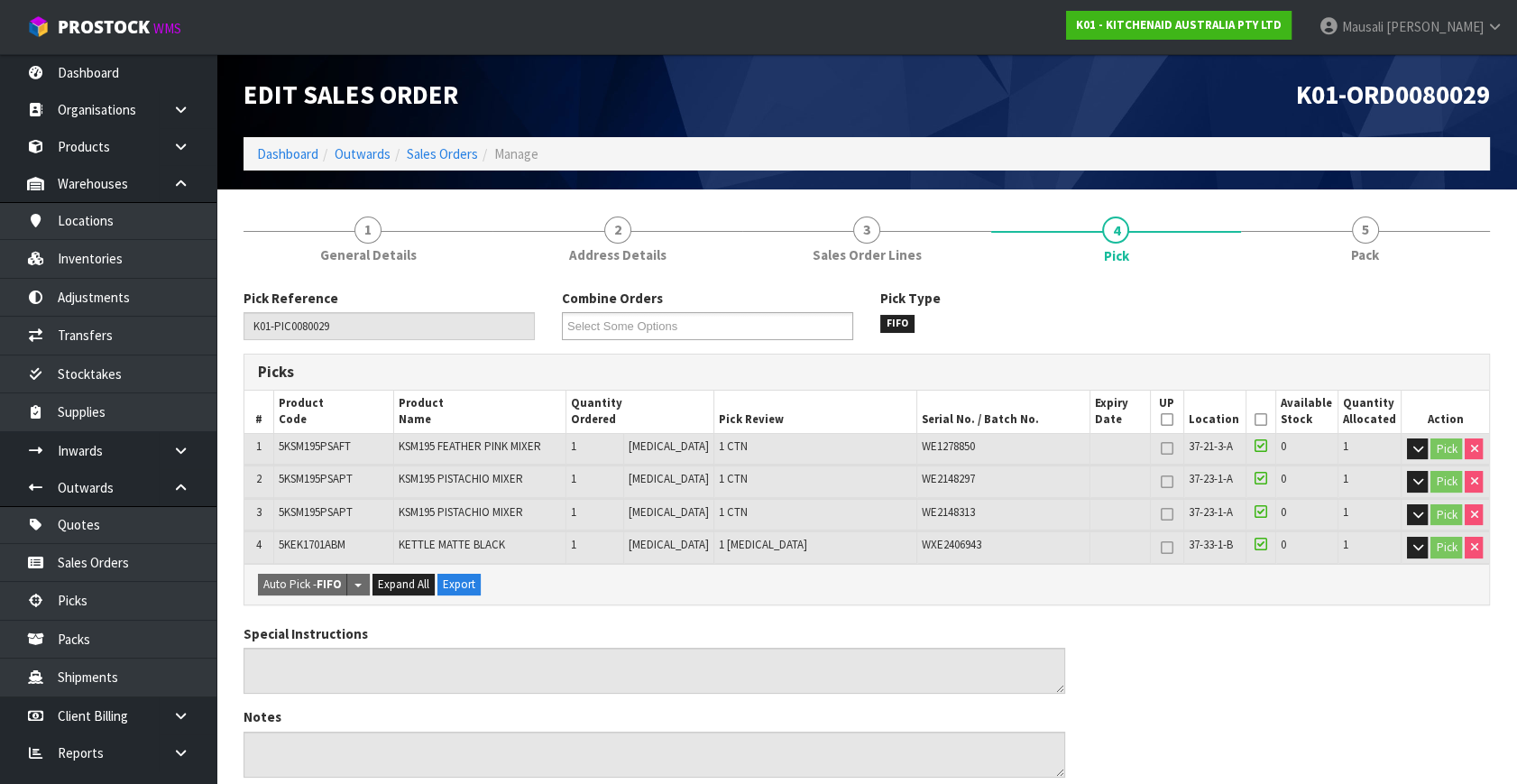
click at [1255, 419] on icon at bounding box center [1260, 419] width 12 height 1
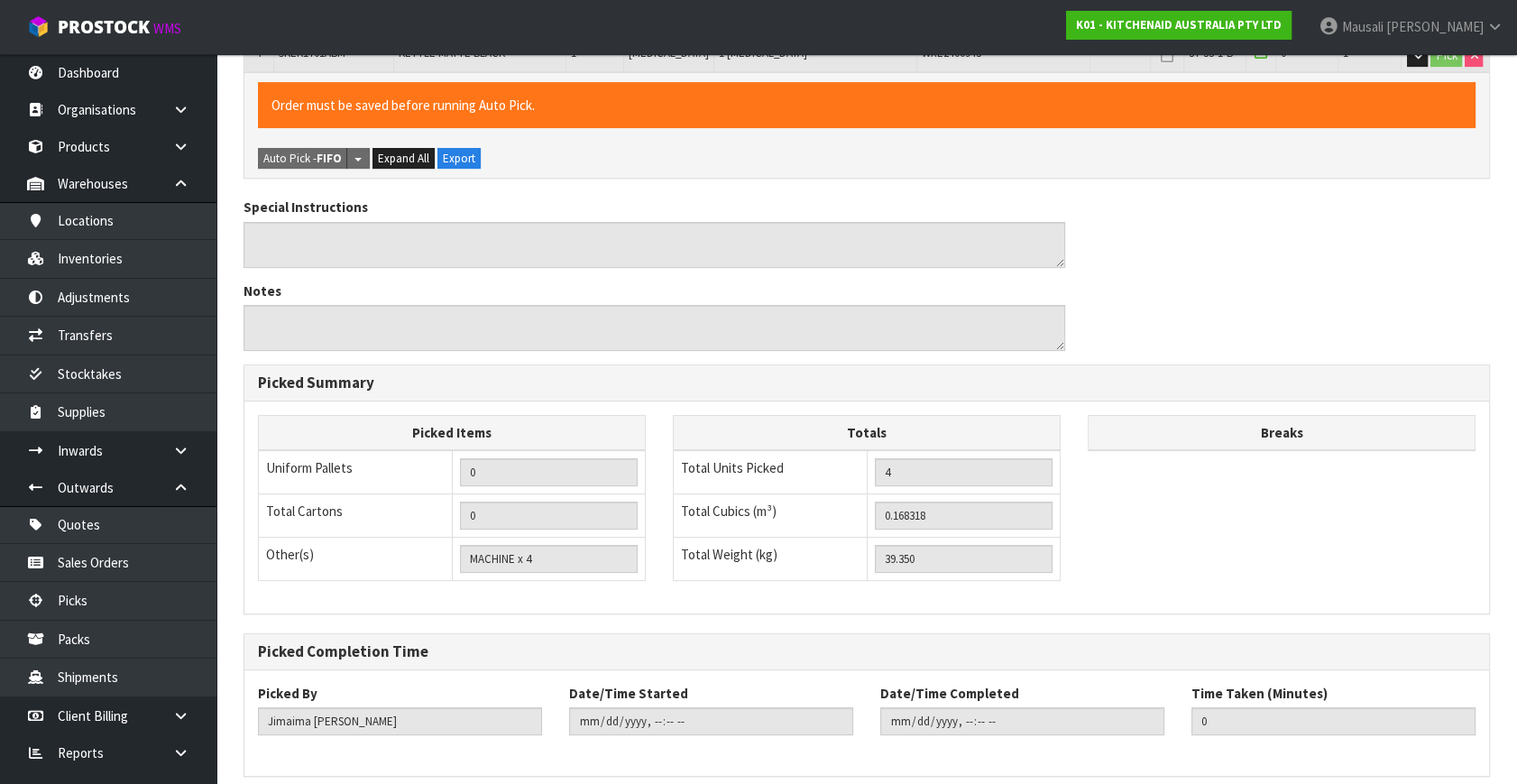
scroll to position [566, 0]
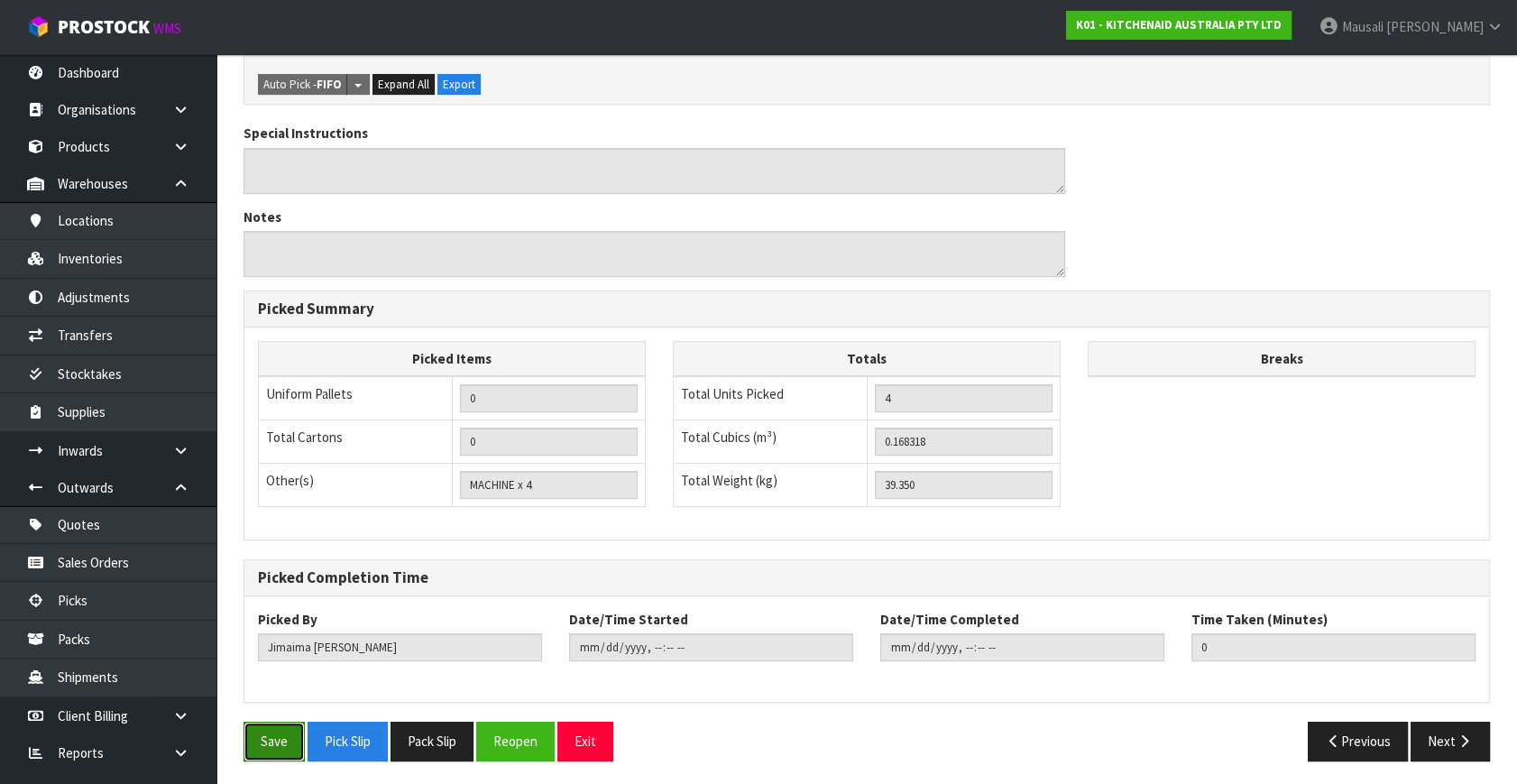
drag, startPoint x: 283, startPoint y: 739, endPoint x: 523, endPoint y: 662, distance: 252.0
click at [283, 739] on button "Save" at bounding box center [274, 741] width 61 height 39
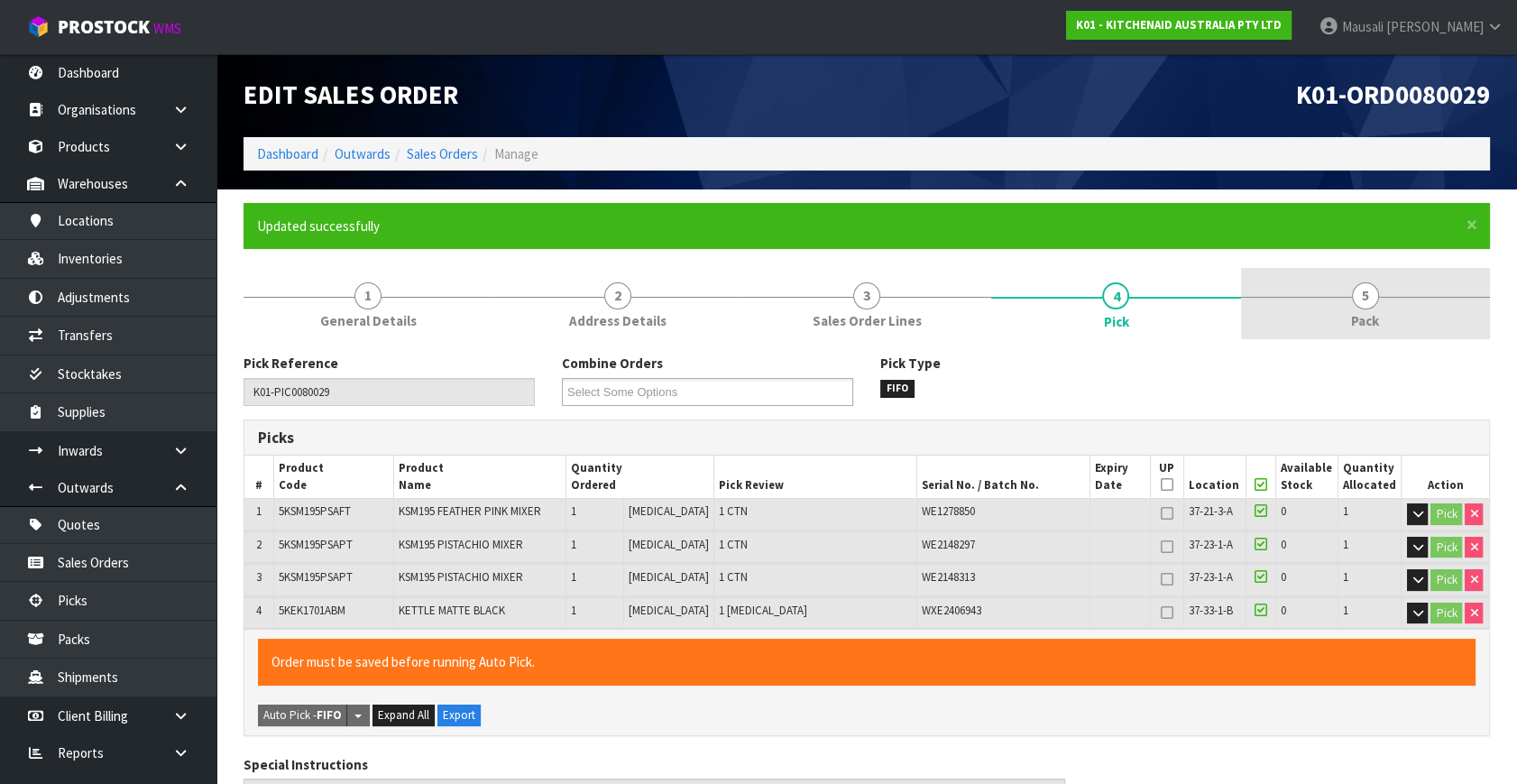
click at [1350, 288] on link "5 Pack" at bounding box center [1366, 303] width 249 height 71
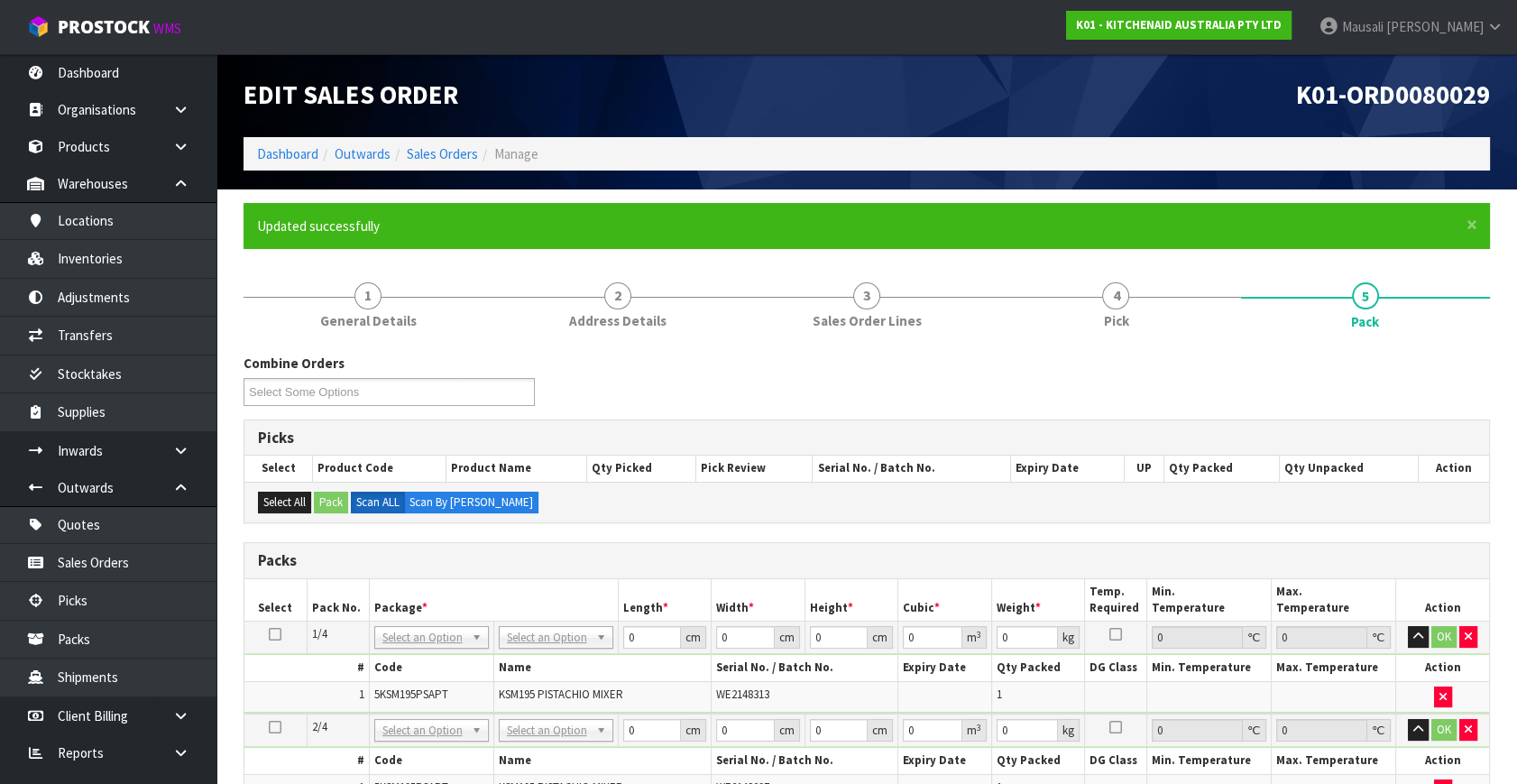
scroll to position [410, 0]
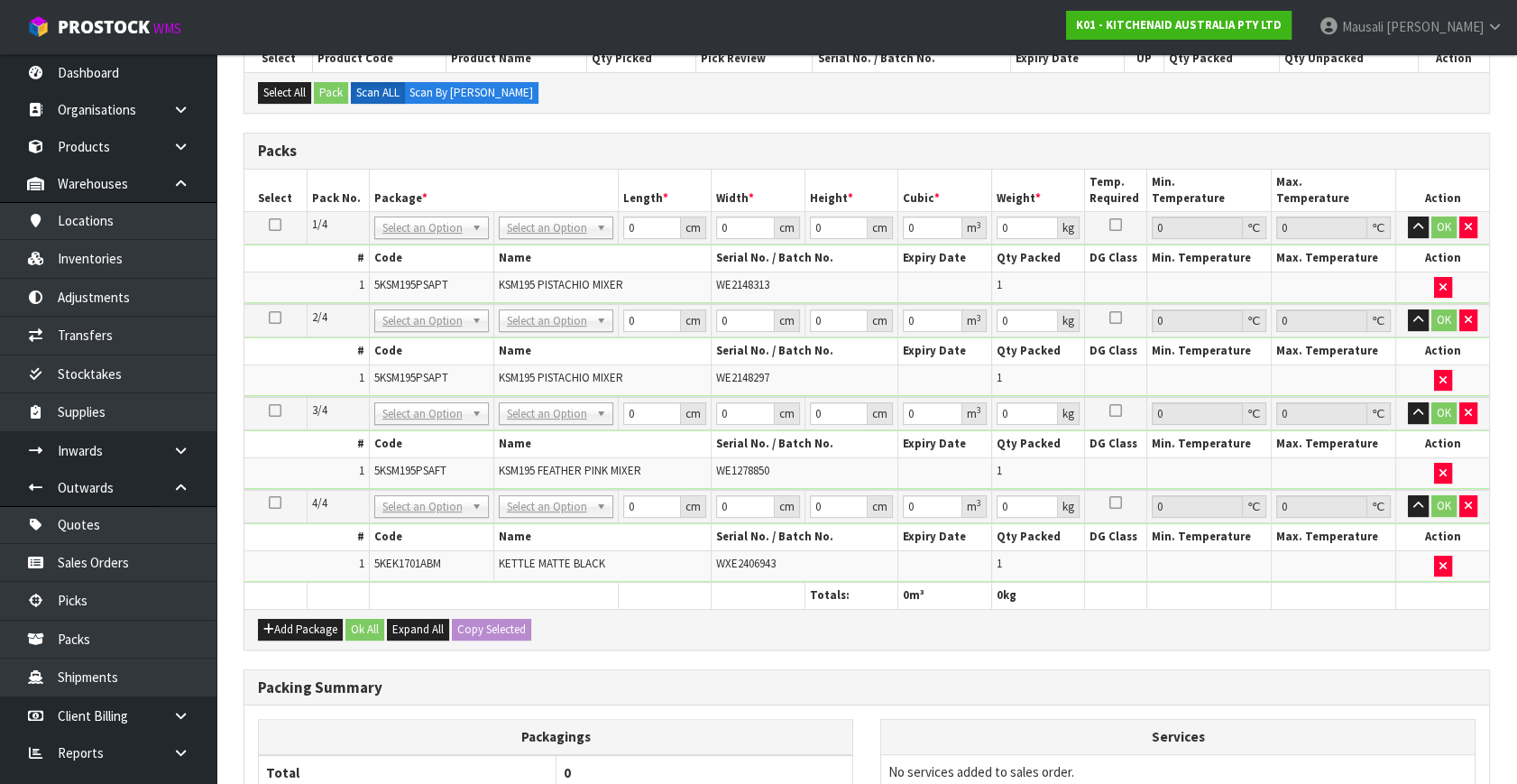
click at [273, 225] on icon at bounding box center [275, 225] width 12 height 1
drag, startPoint x: 527, startPoint y: 229, endPoint x: 527, endPoint y: 240, distance: 11.0
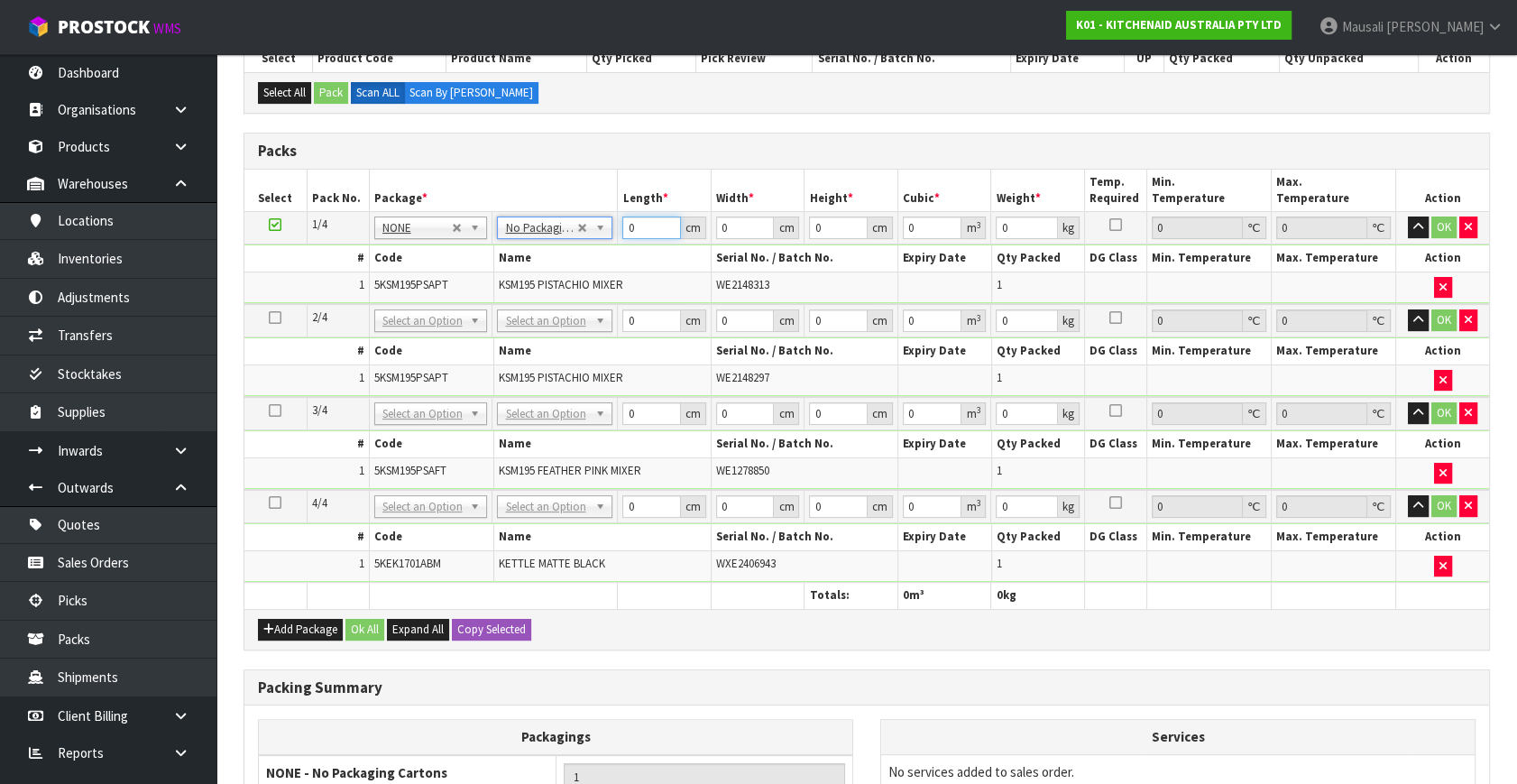
drag, startPoint x: 645, startPoint y: 224, endPoint x: 591, endPoint y: 250, distance: 59.9
click at [591, 250] on tbody "1/4 NONE 007-001 007-002 007-004 007-009 007-013 007-014 007-015 007-017 007-01…" at bounding box center [867, 258] width 1245 height 92
click at [505, 629] on button "Copy Selected" at bounding box center [491, 629] width 79 height 22
click at [505, 629] on button "Confirm Copy Selected" at bounding box center [511, 629] width 119 height 22
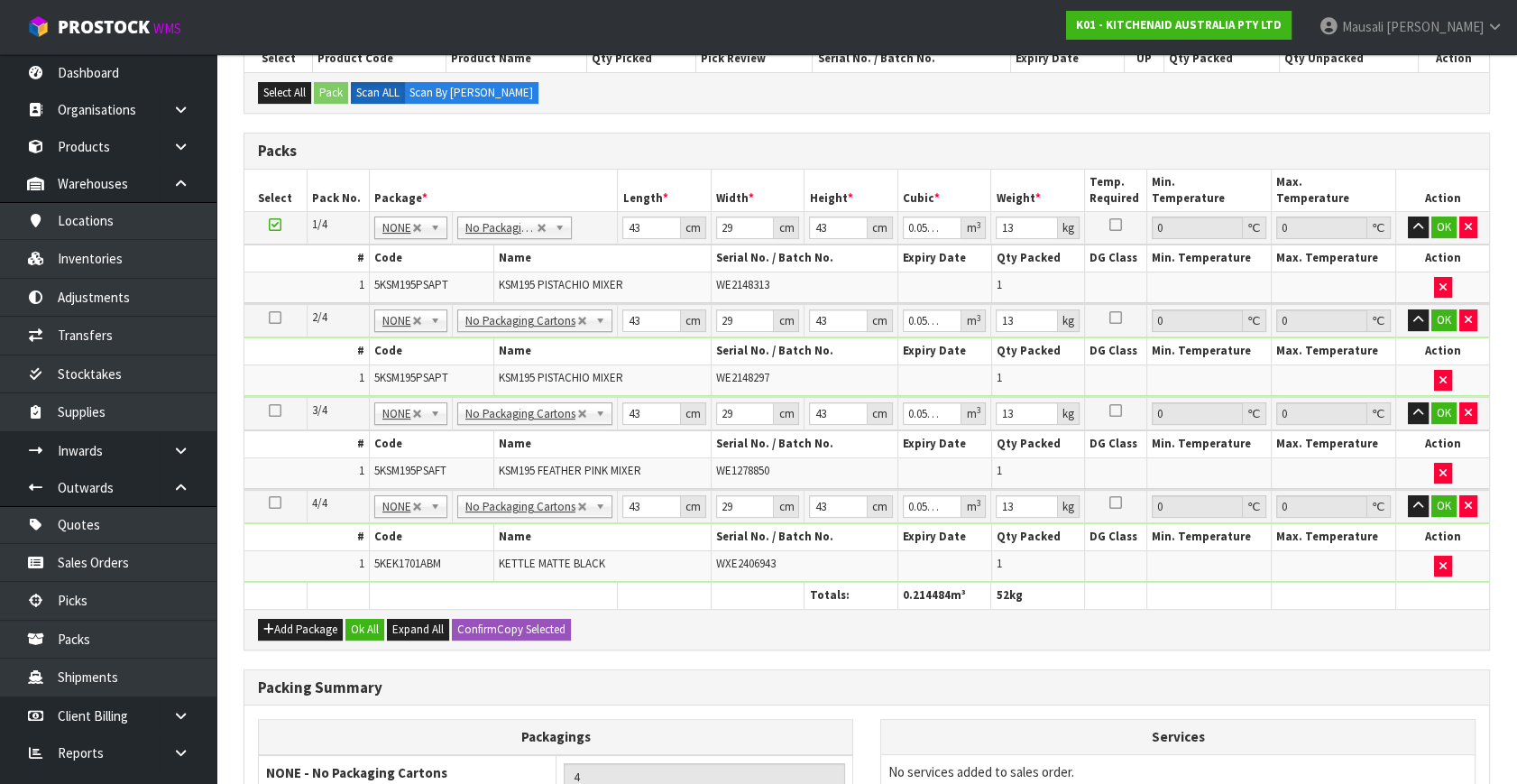
drag, startPoint x: 278, startPoint y: 495, endPoint x: 354, endPoint y: 504, distance: 76.5
click at [281, 496] on td at bounding box center [275, 506] width 62 height 34
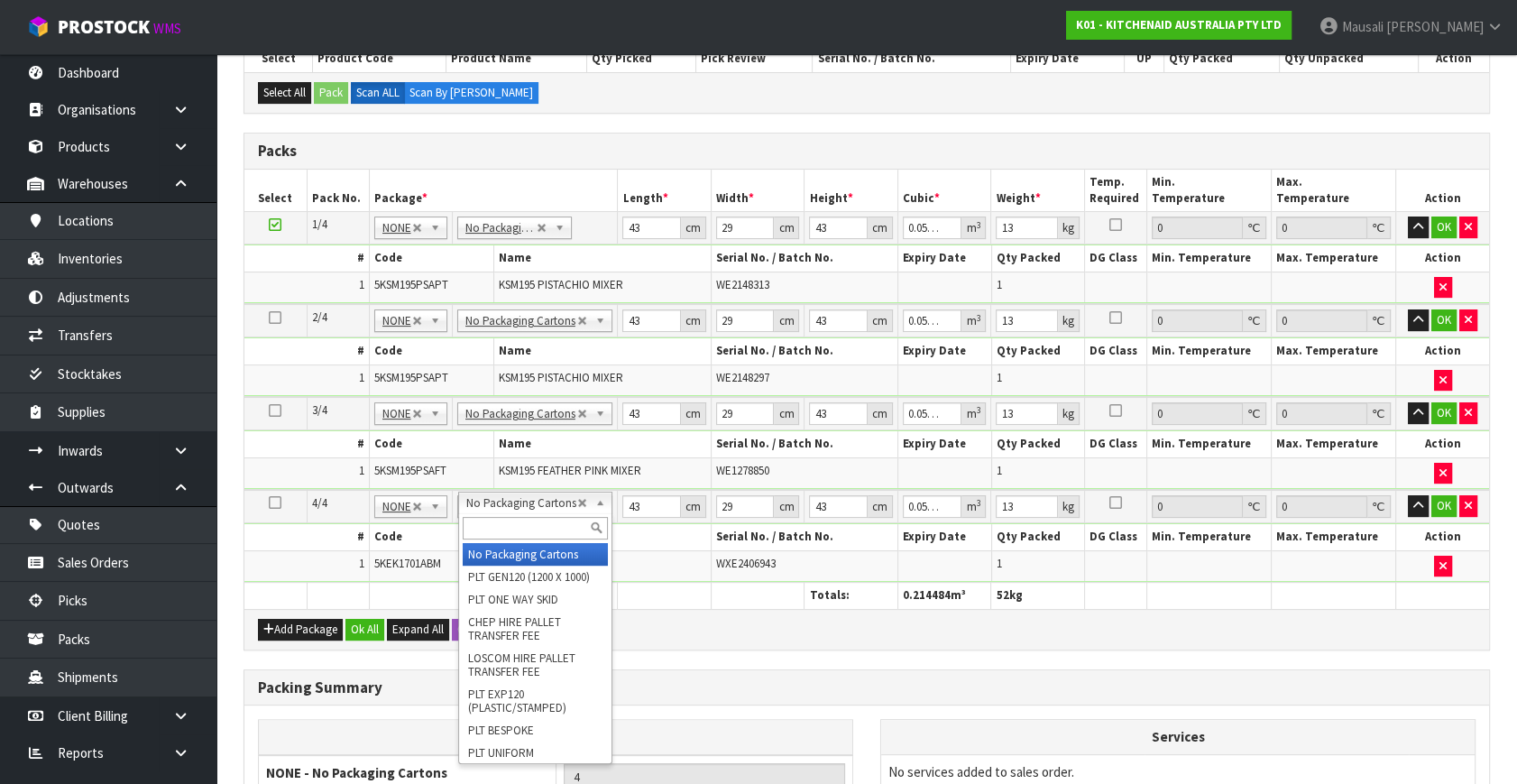
click at [493, 523] on input "text" at bounding box center [535, 528] width 146 height 23
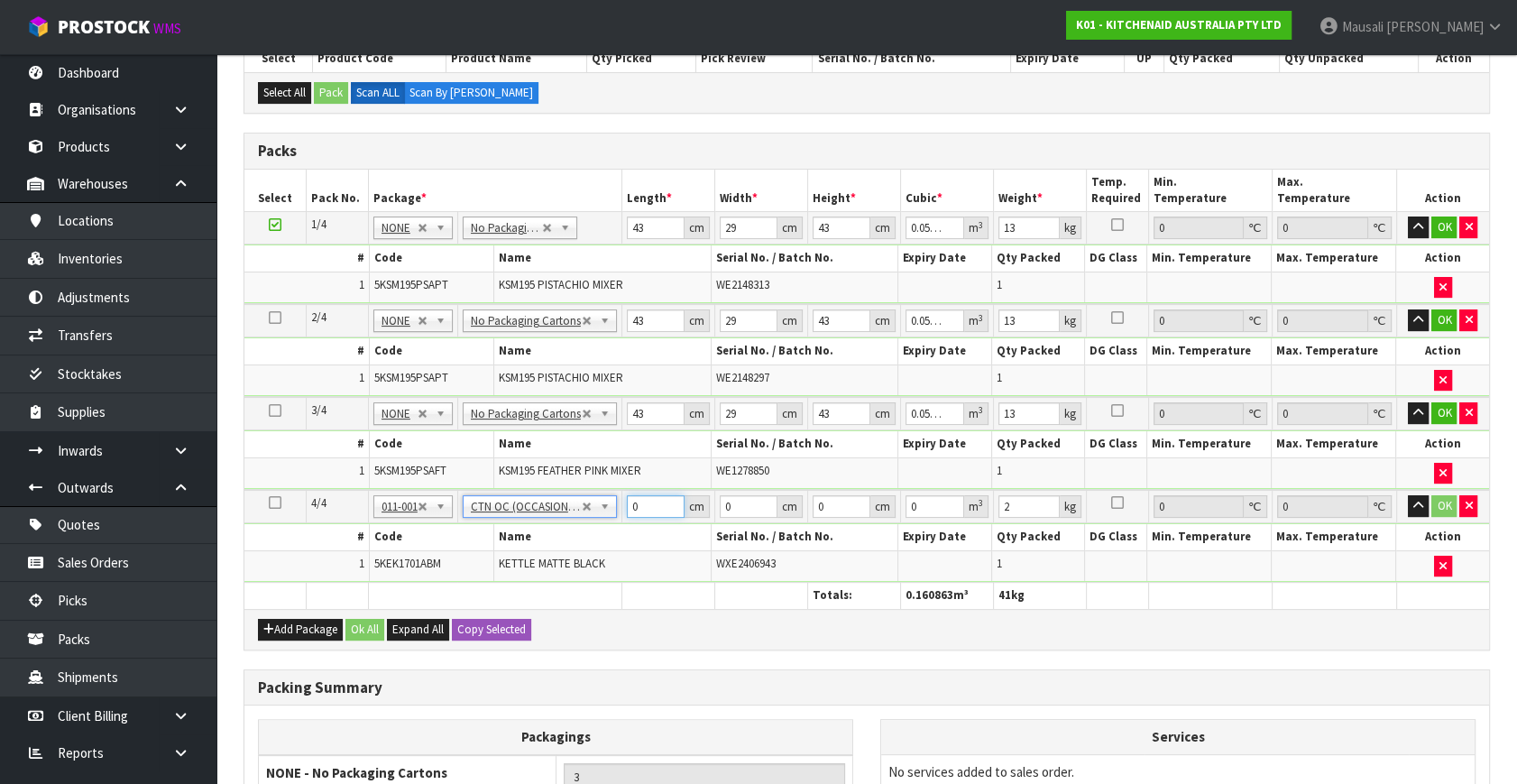
drag, startPoint x: 648, startPoint y: 505, endPoint x: 594, endPoint y: 523, distance: 56.9
click at [594, 523] on tbody "4/4 NONE 007-001 007-002 007-004 007-009 007-013 007-014 007-015 007-017 007-01…" at bounding box center [867, 536] width 1245 height 92
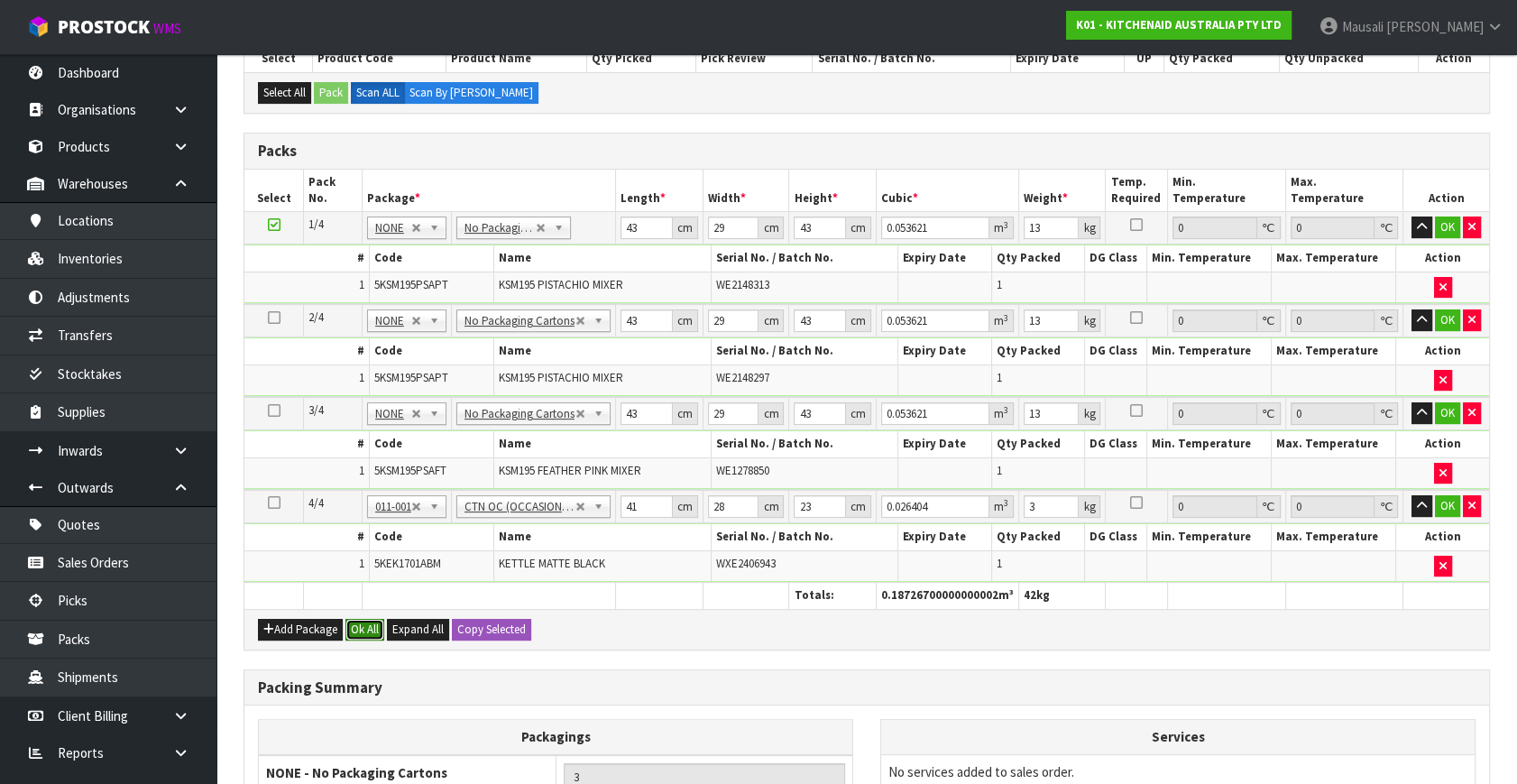
click at [367, 626] on button "Ok All" at bounding box center [365, 629] width 39 height 22
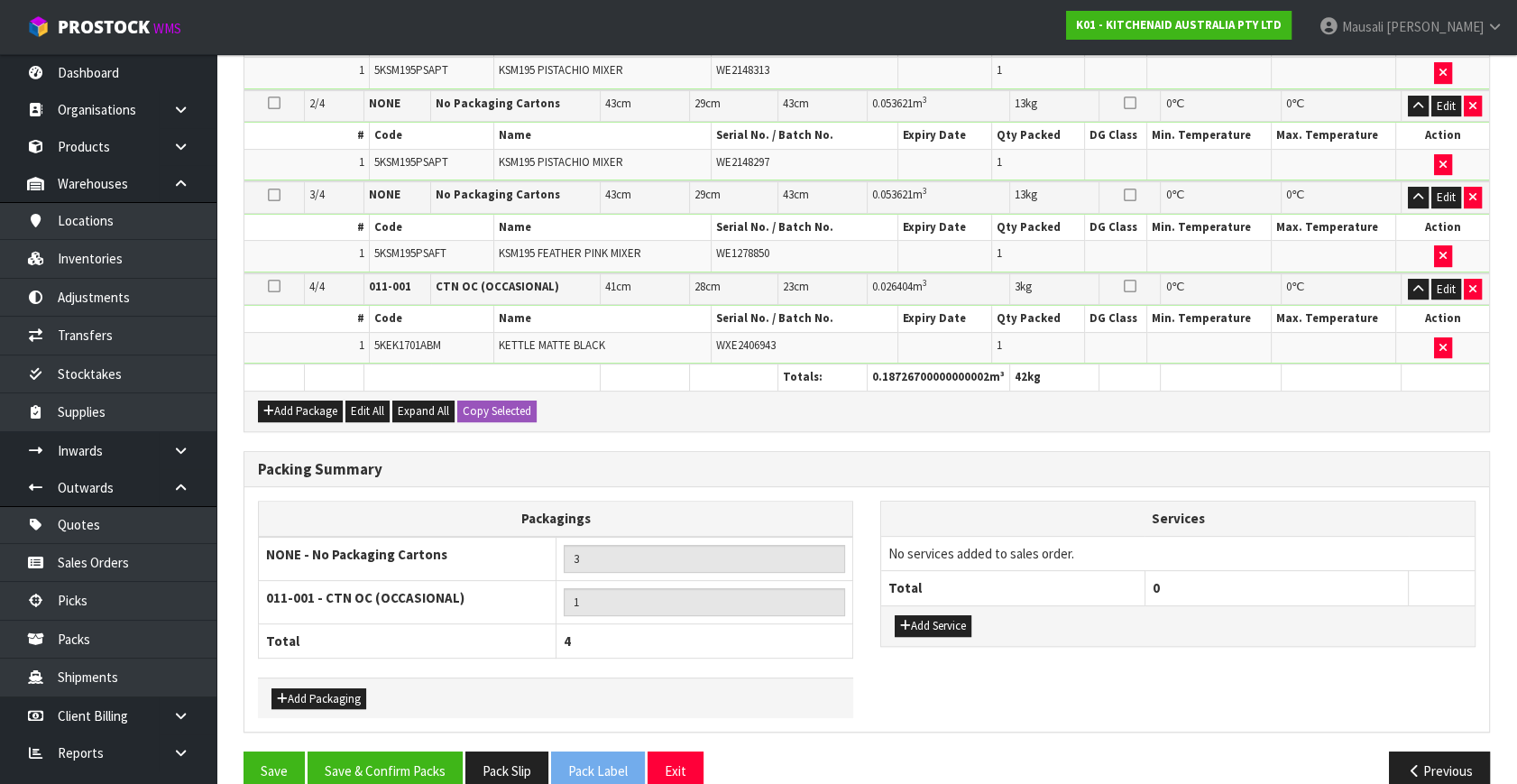
scroll to position [649, 0]
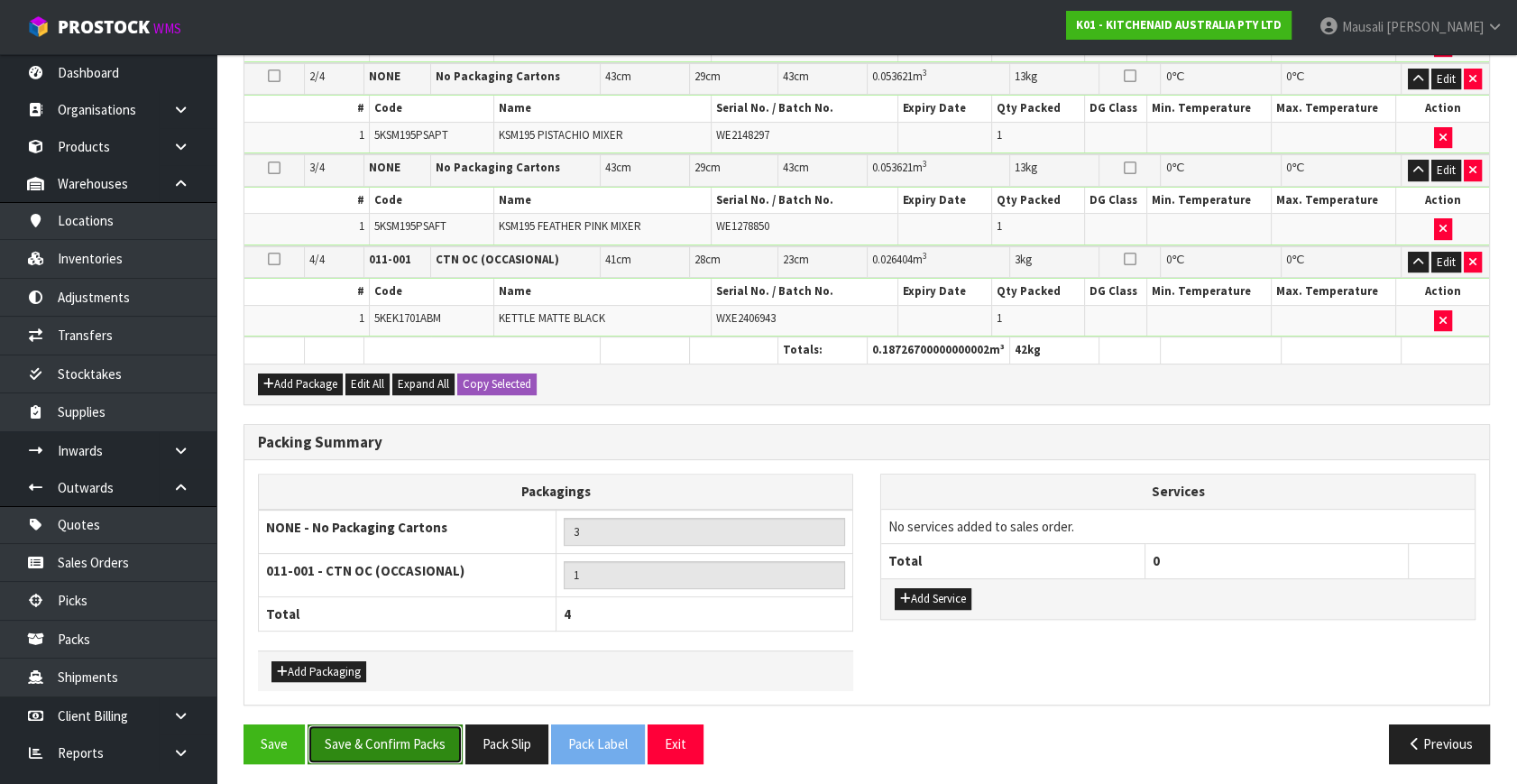
drag, startPoint x: 423, startPoint y: 734, endPoint x: 562, endPoint y: 731, distance: 139.0
click at [425, 735] on button "Save & Confirm Packs" at bounding box center [385, 743] width 155 height 39
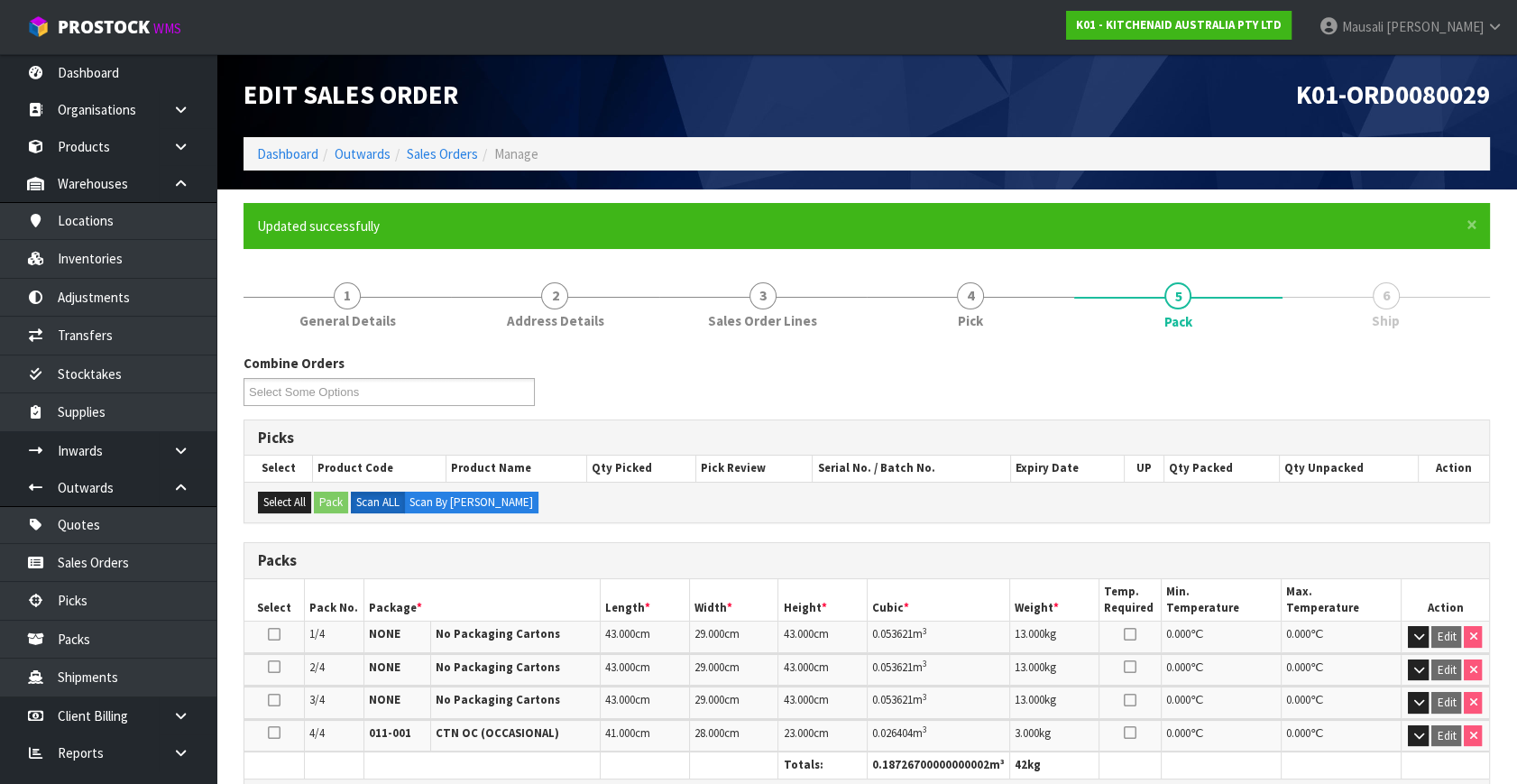
scroll to position [377, 0]
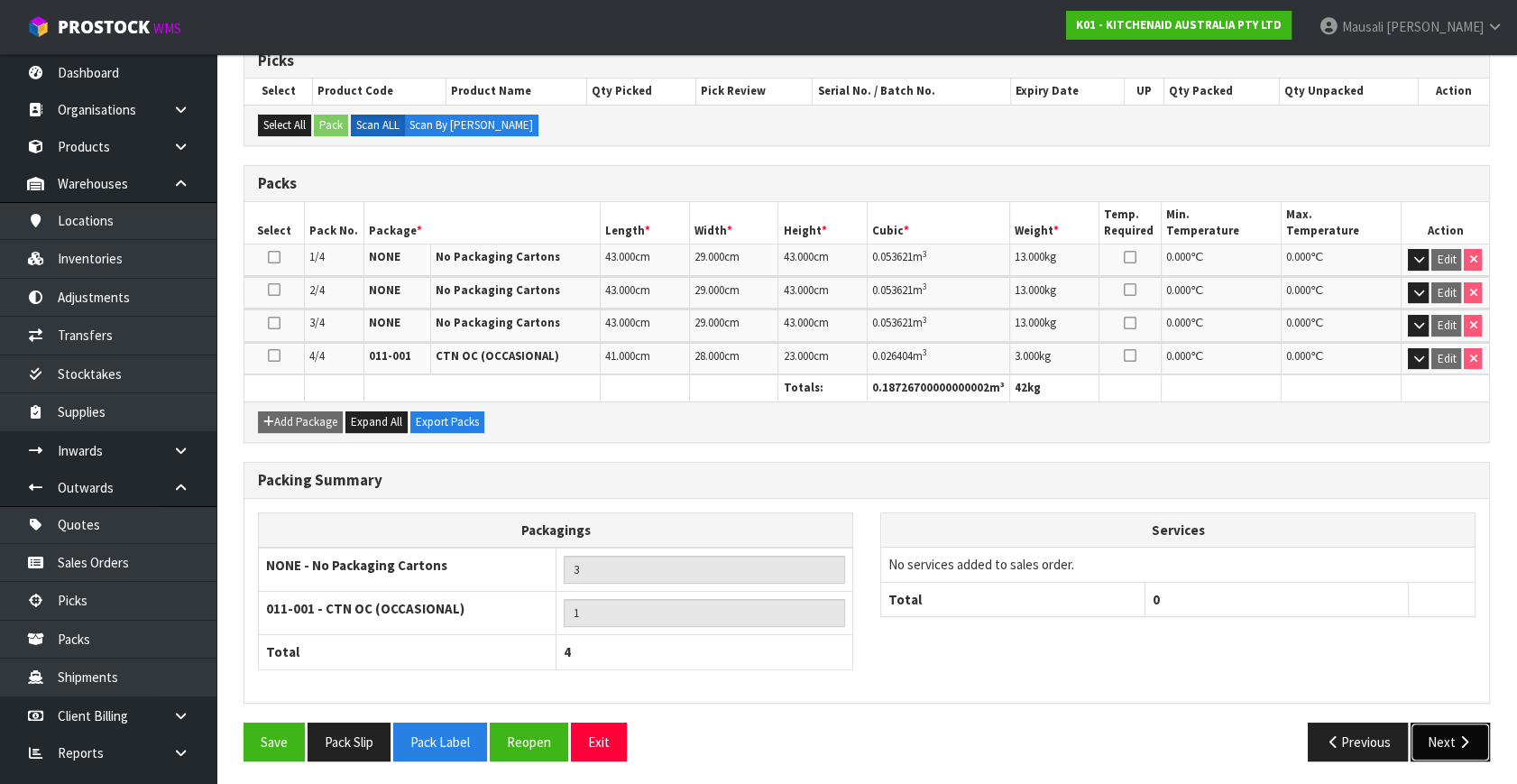
click at [1461, 735] on icon "button" at bounding box center [1464, 742] width 17 height 13
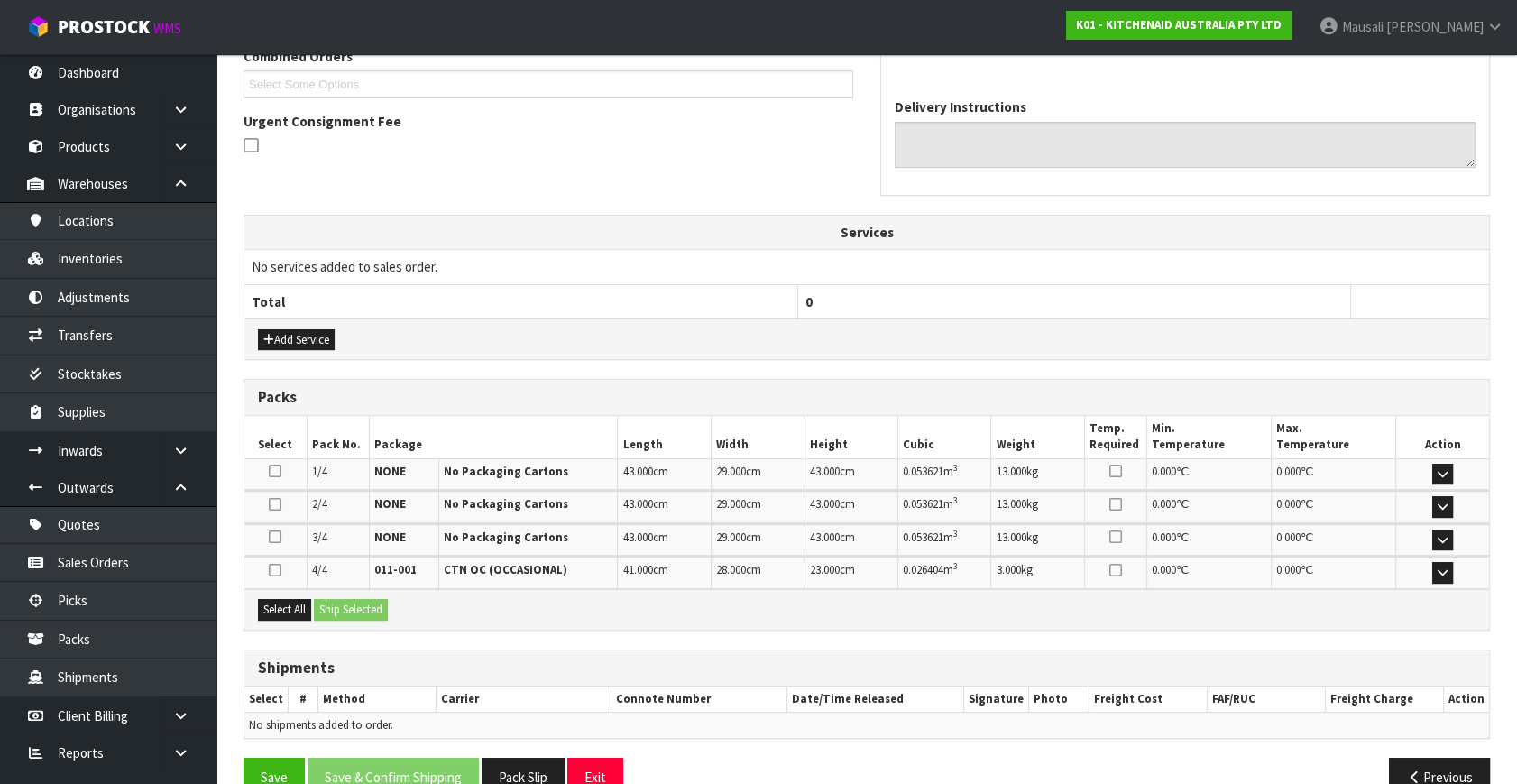
scroll to position [523, 0]
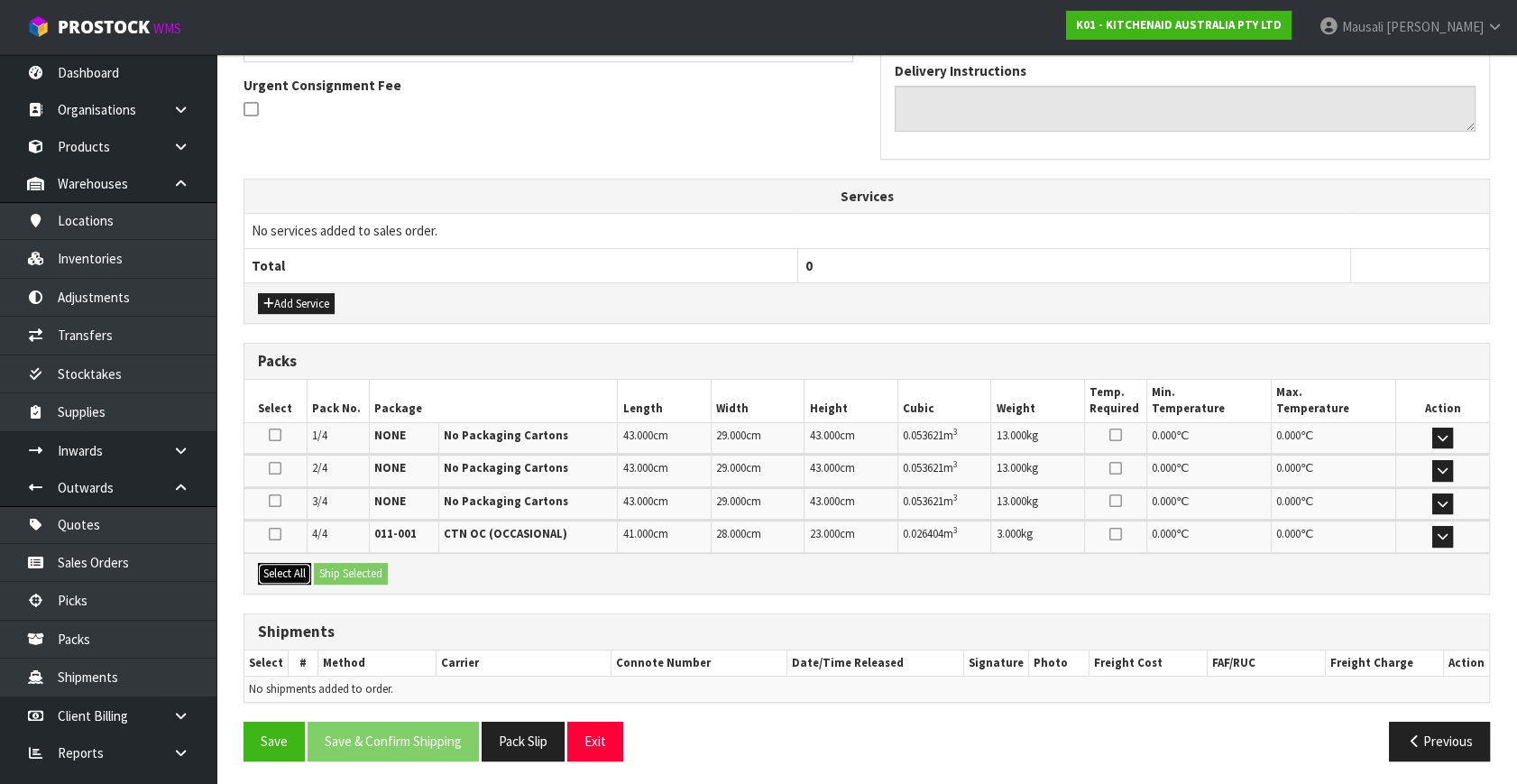
drag, startPoint x: 281, startPoint y: 563, endPoint x: 353, endPoint y: 570, distance: 72.3
click at [294, 567] on button "Select All" at bounding box center [284, 573] width 54 height 22
click at [353, 570] on button "Ship Selected" at bounding box center [351, 573] width 74 height 22
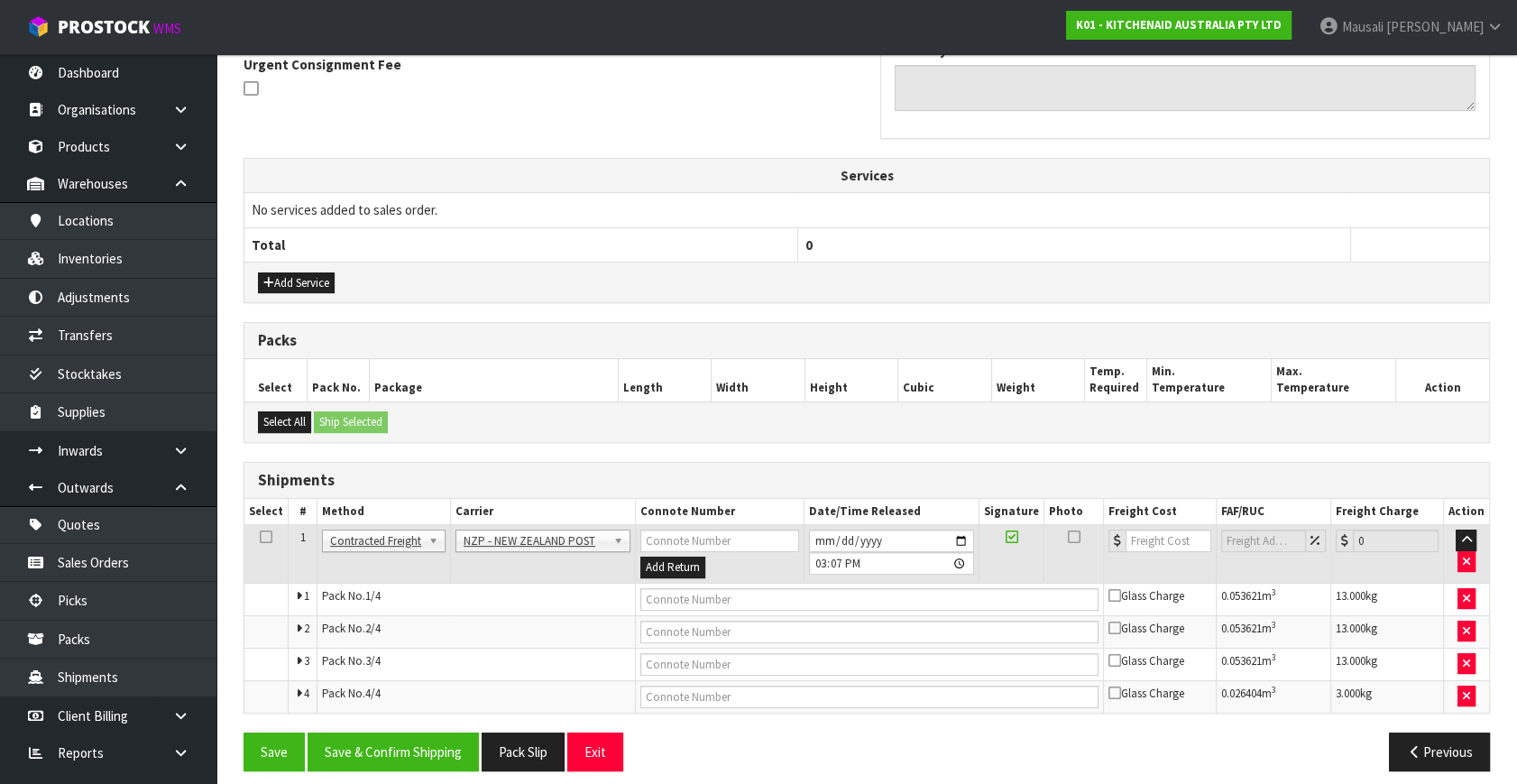
scroll to position [553, 0]
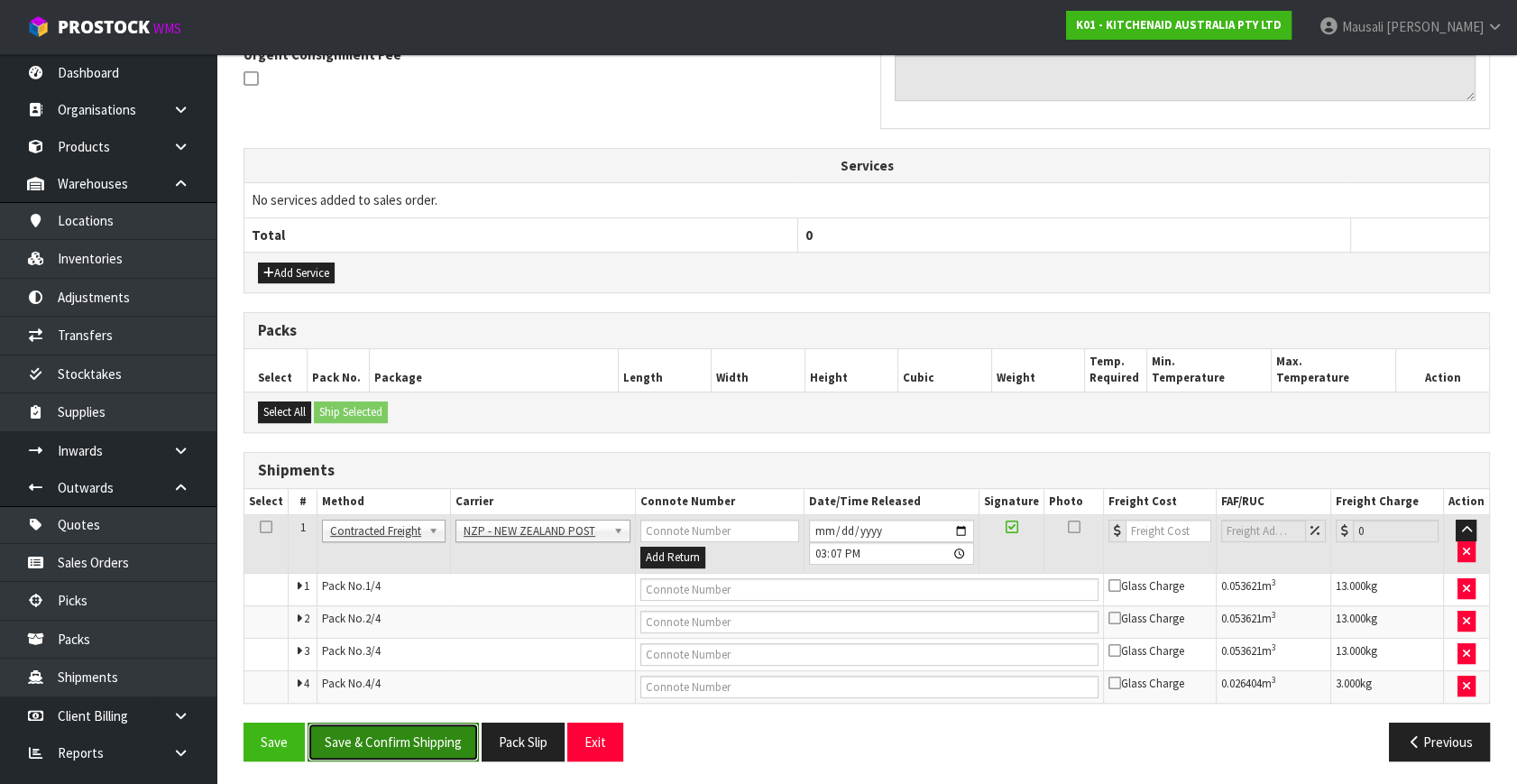
click at [425, 724] on button "Save & Confirm Shipping" at bounding box center [393, 742] width 171 height 39
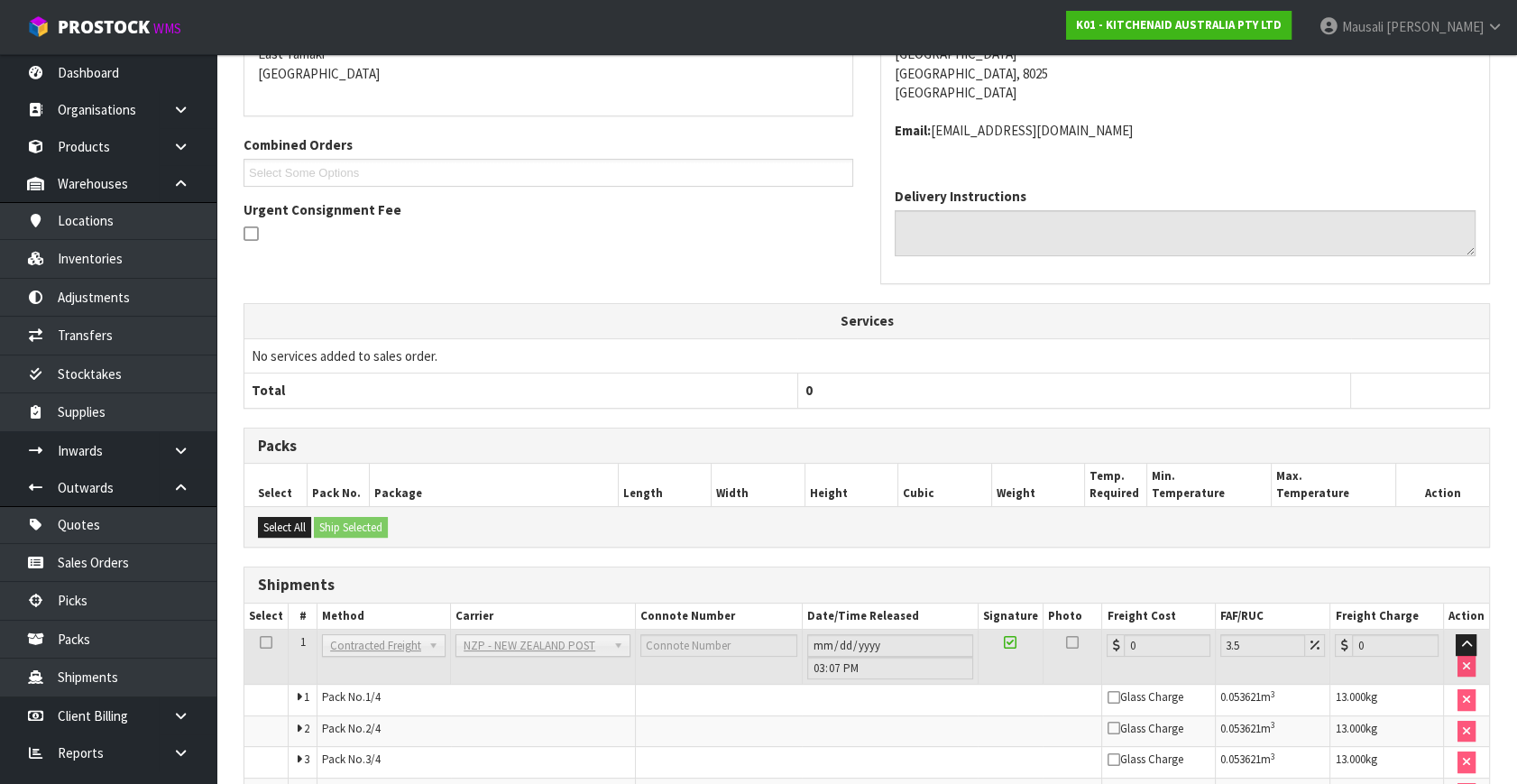
scroll to position [524, 0]
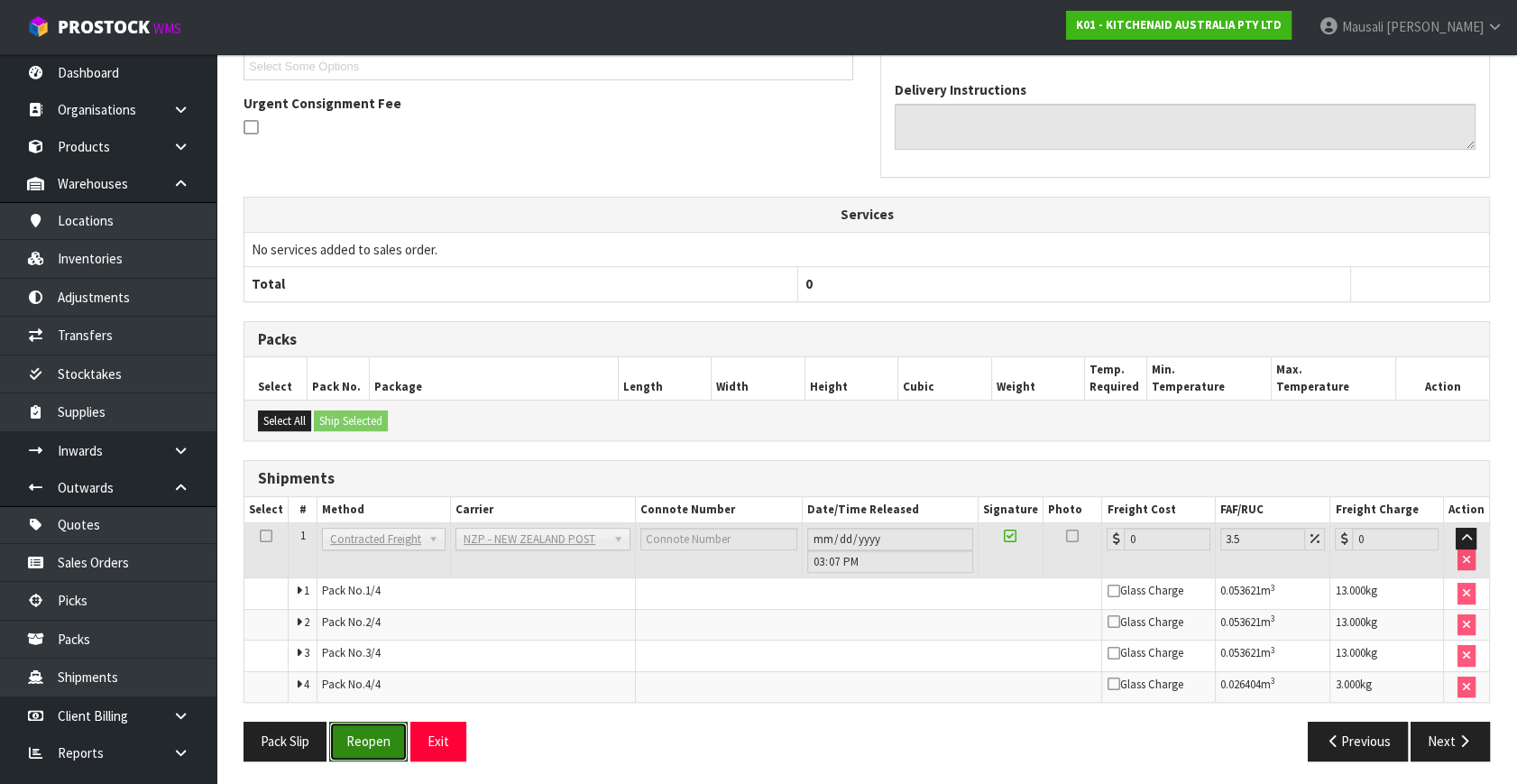
drag, startPoint x: 370, startPoint y: 726, endPoint x: 432, endPoint y: 711, distance: 63.8
click at [376, 722] on button "Reopen" at bounding box center [369, 741] width 79 height 39
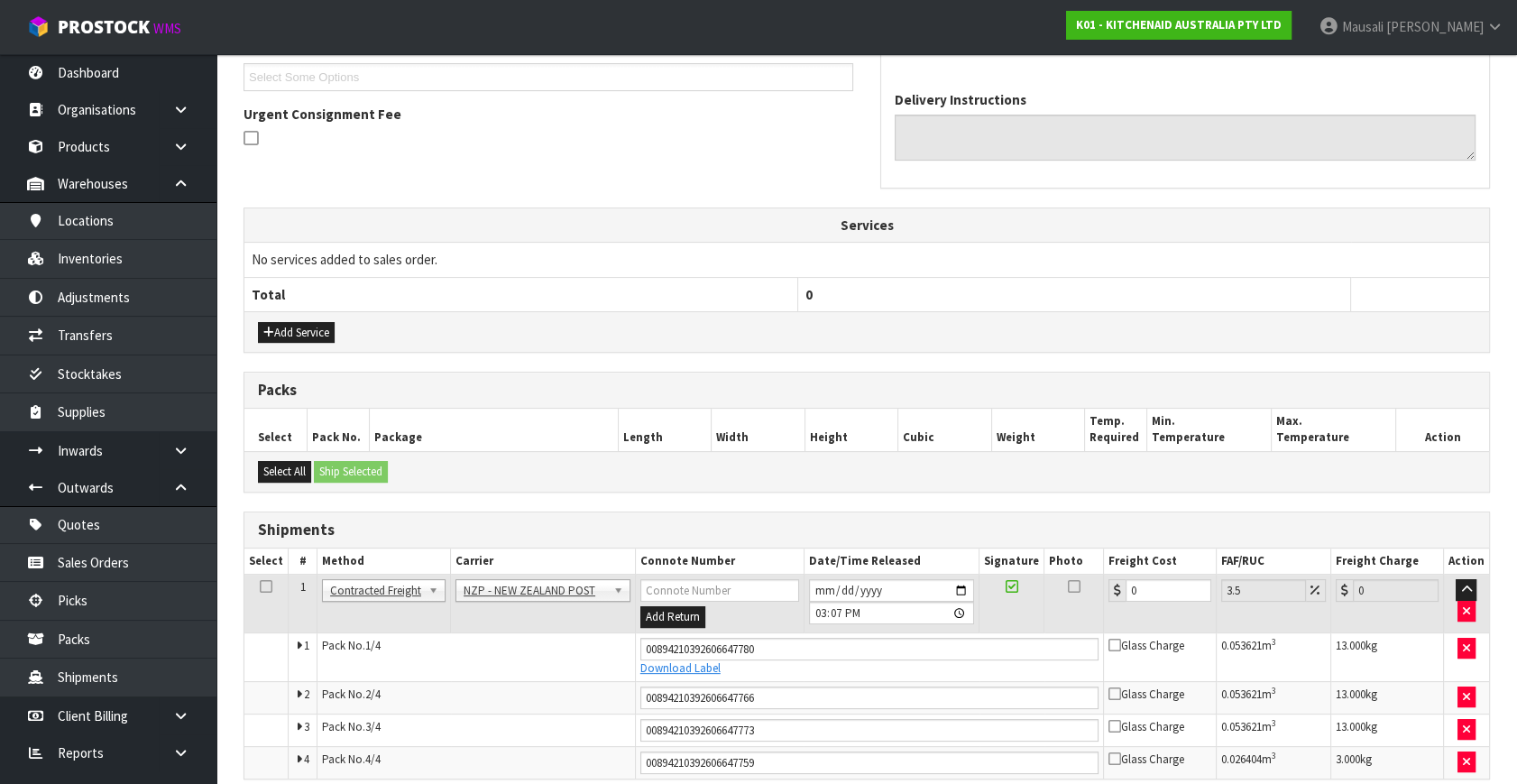
scroll to position [571, 0]
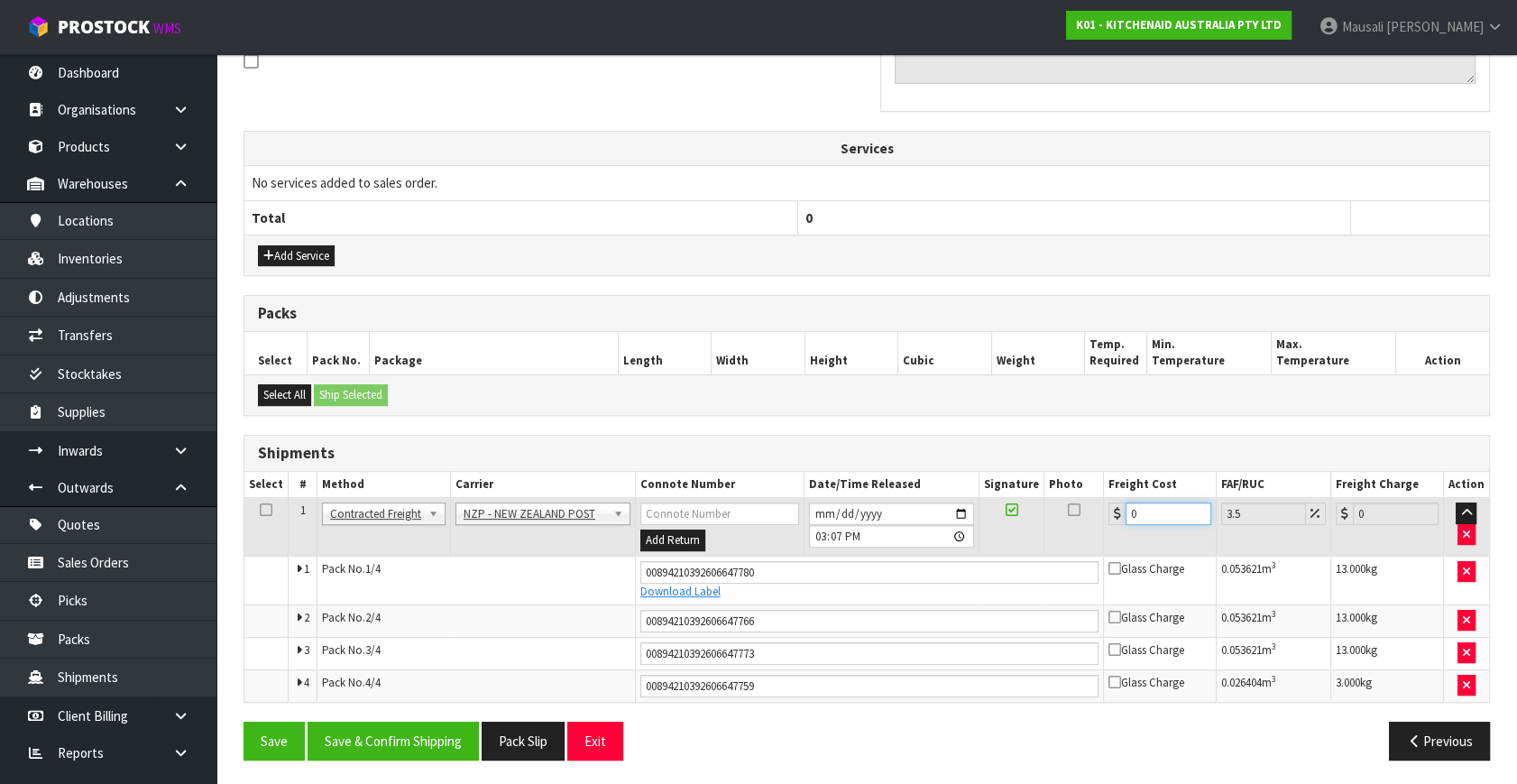
click at [1112, 538] on td "0" at bounding box center [1160, 526] width 113 height 58
click at [385, 725] on button "Save & Confirm Shipping" at bounding box center [393, 741] width 171 height 39
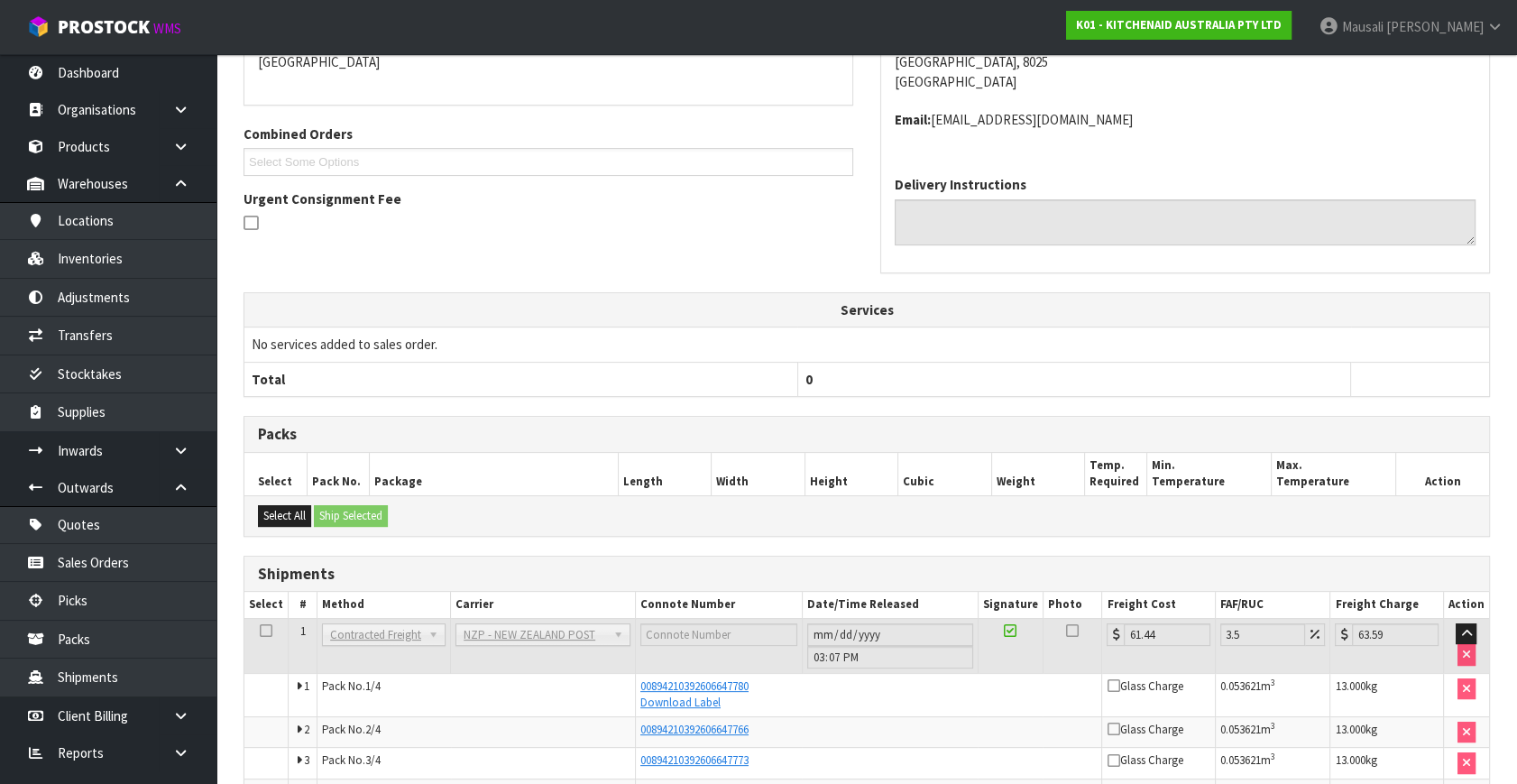
scroll to position [517, 0]
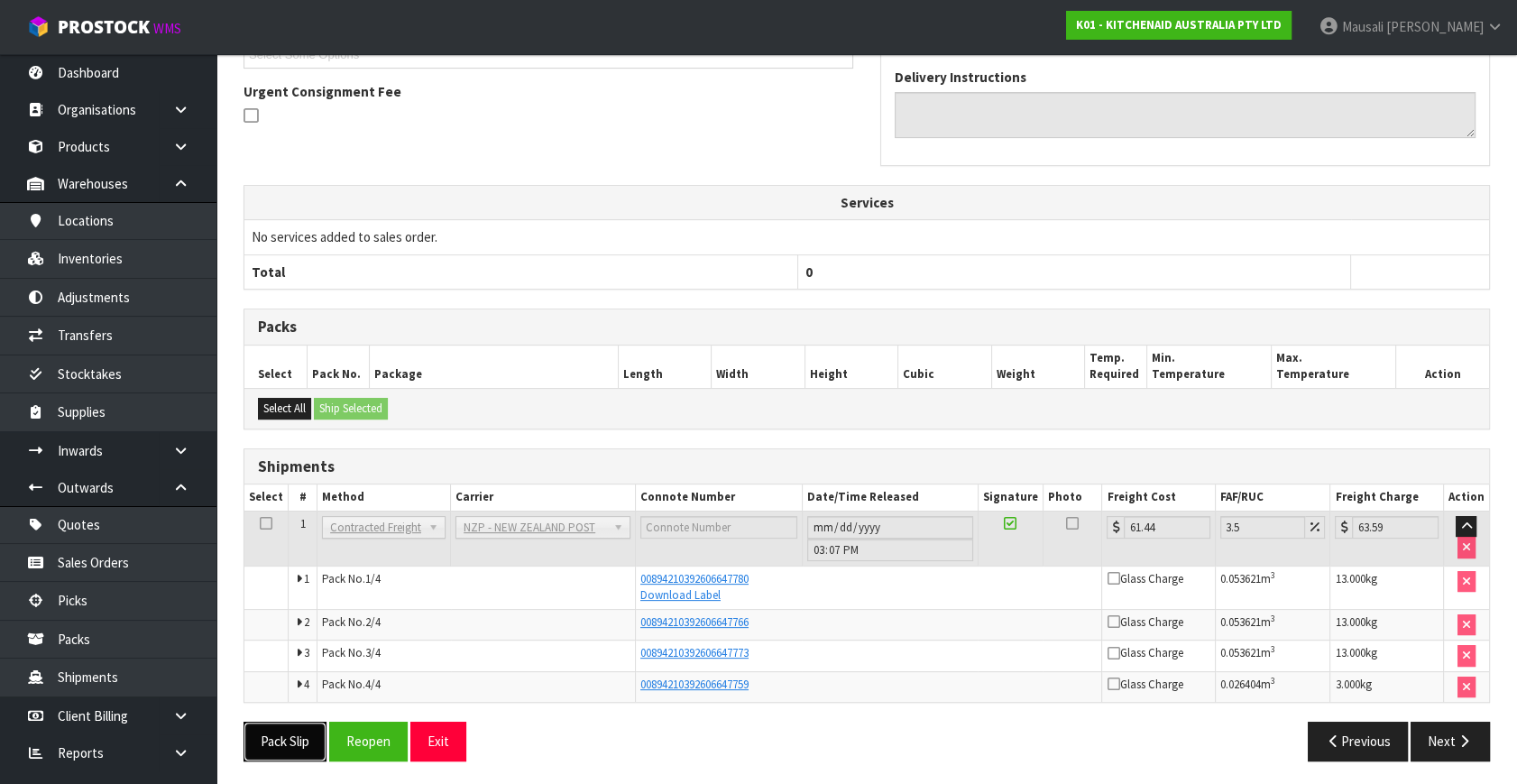
click at [288, 728] on button "Pack Slip" at bounding box center [284, 741] width 83 height 39
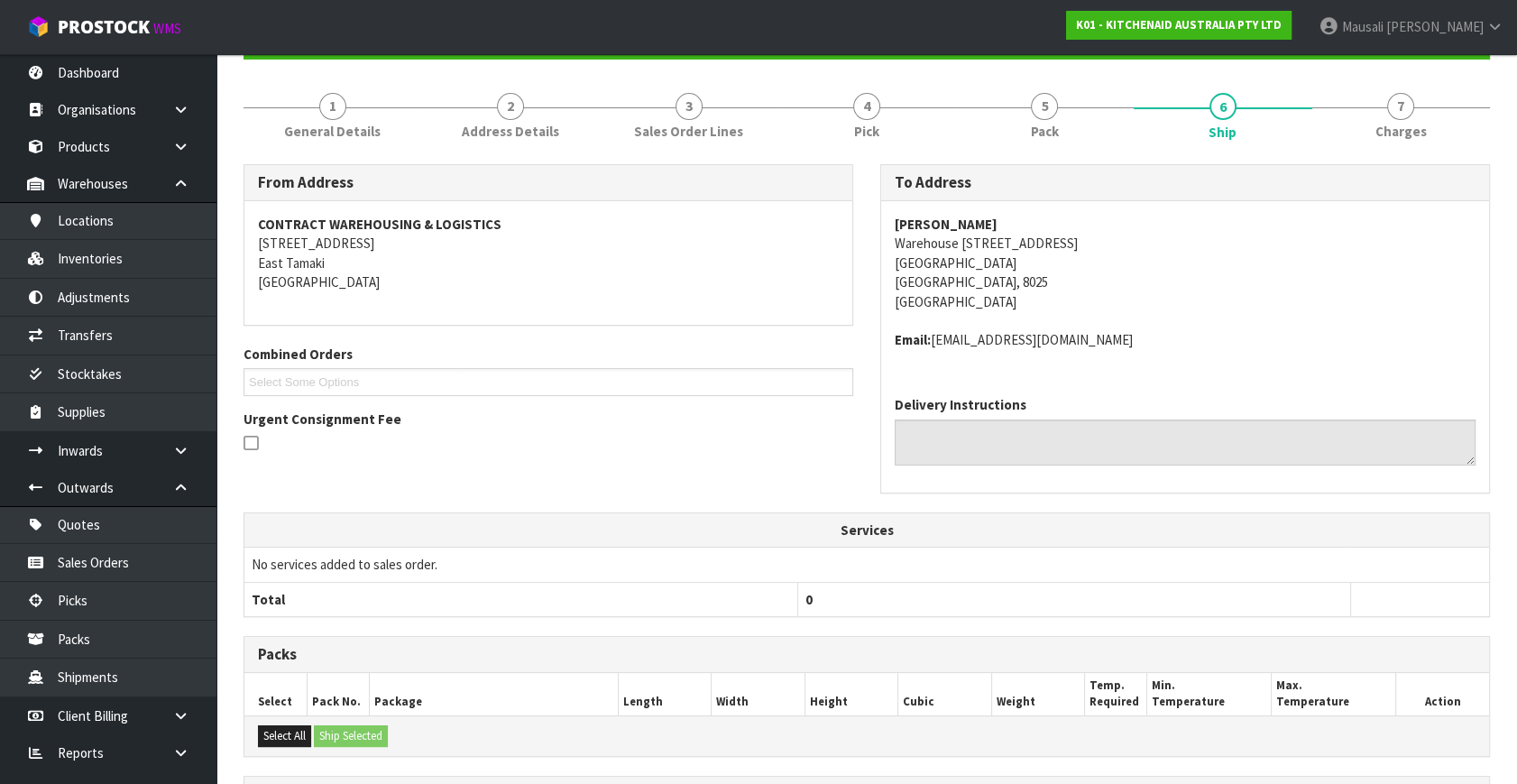
scroll to position [0, 0]
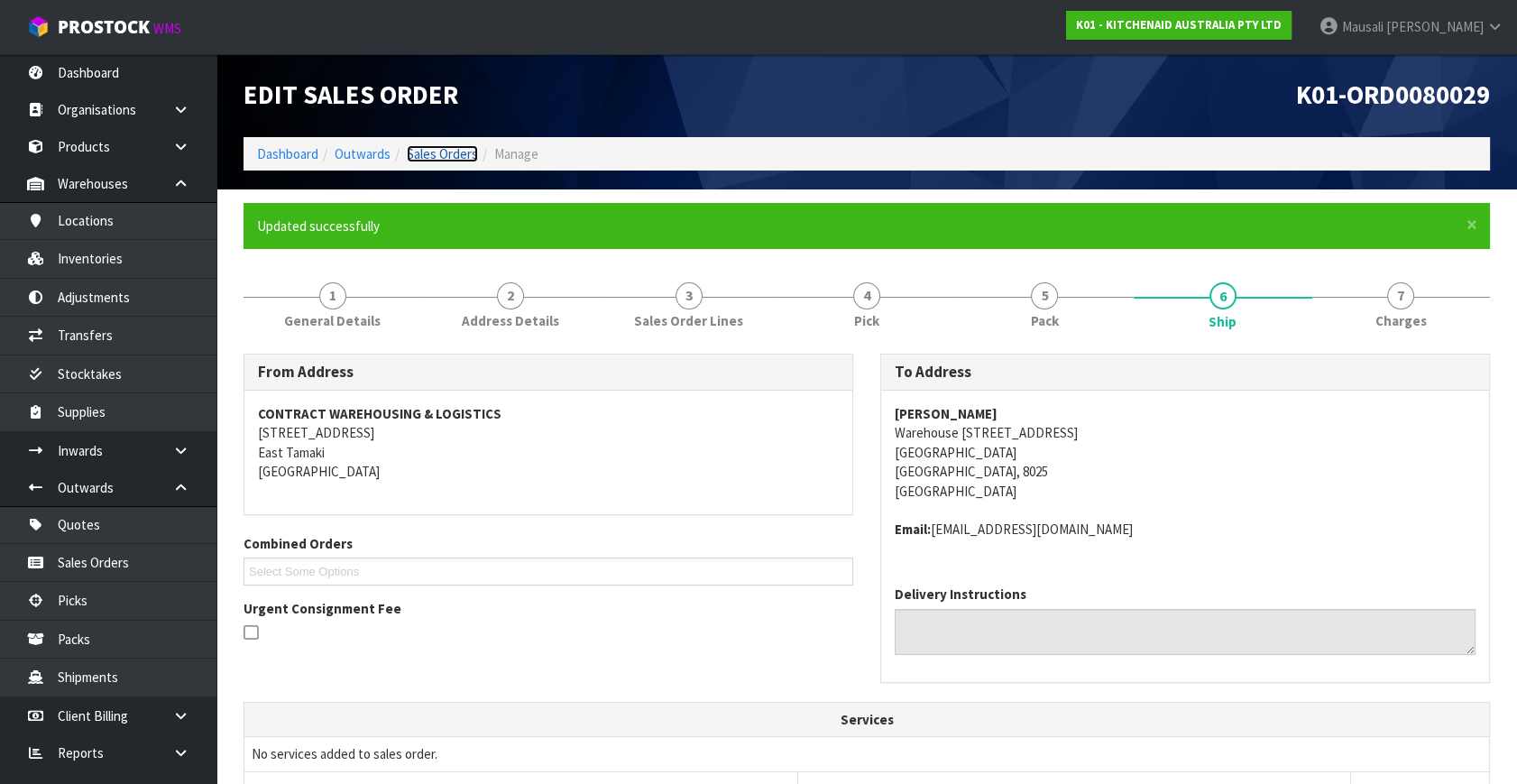
click at [428, 151] on link "Sales Orders" at bounding box center [442, 154] width 71 height 17
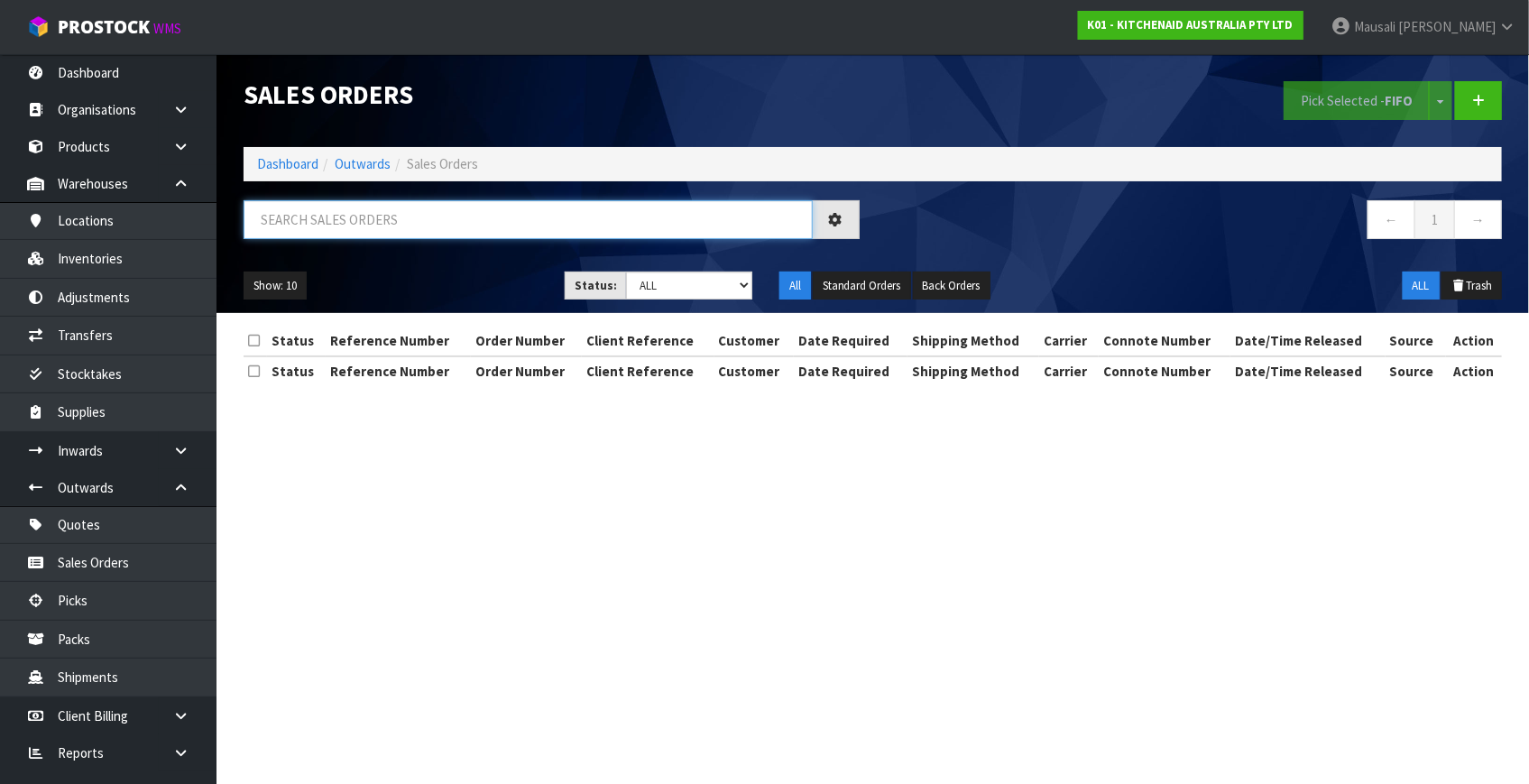
click at [315, 213] on input "text" at bounding box center [528, 219] width 569 height 39
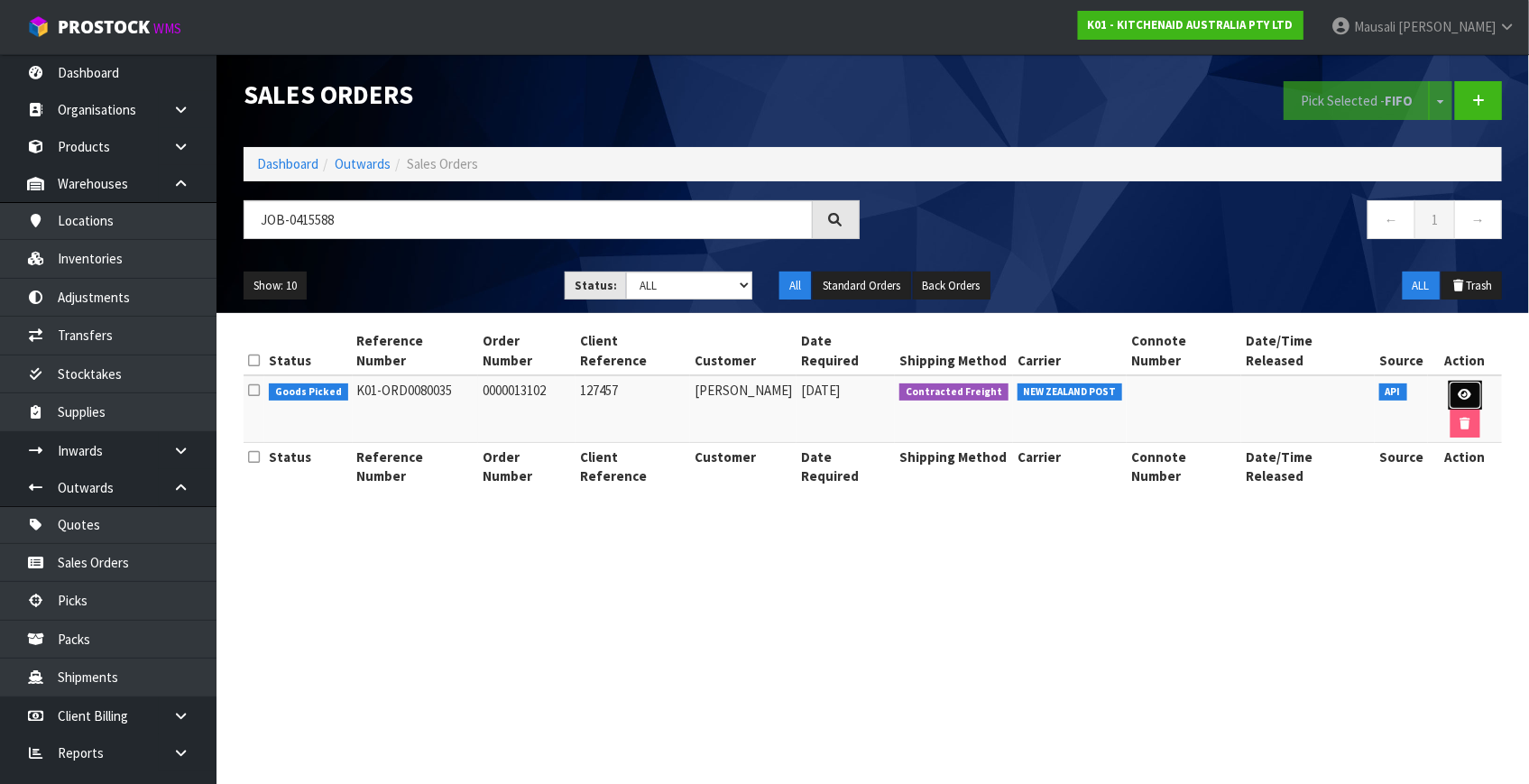
click at [1458, 389] on icon at bounding box center [1465, 394] width 13 height 11
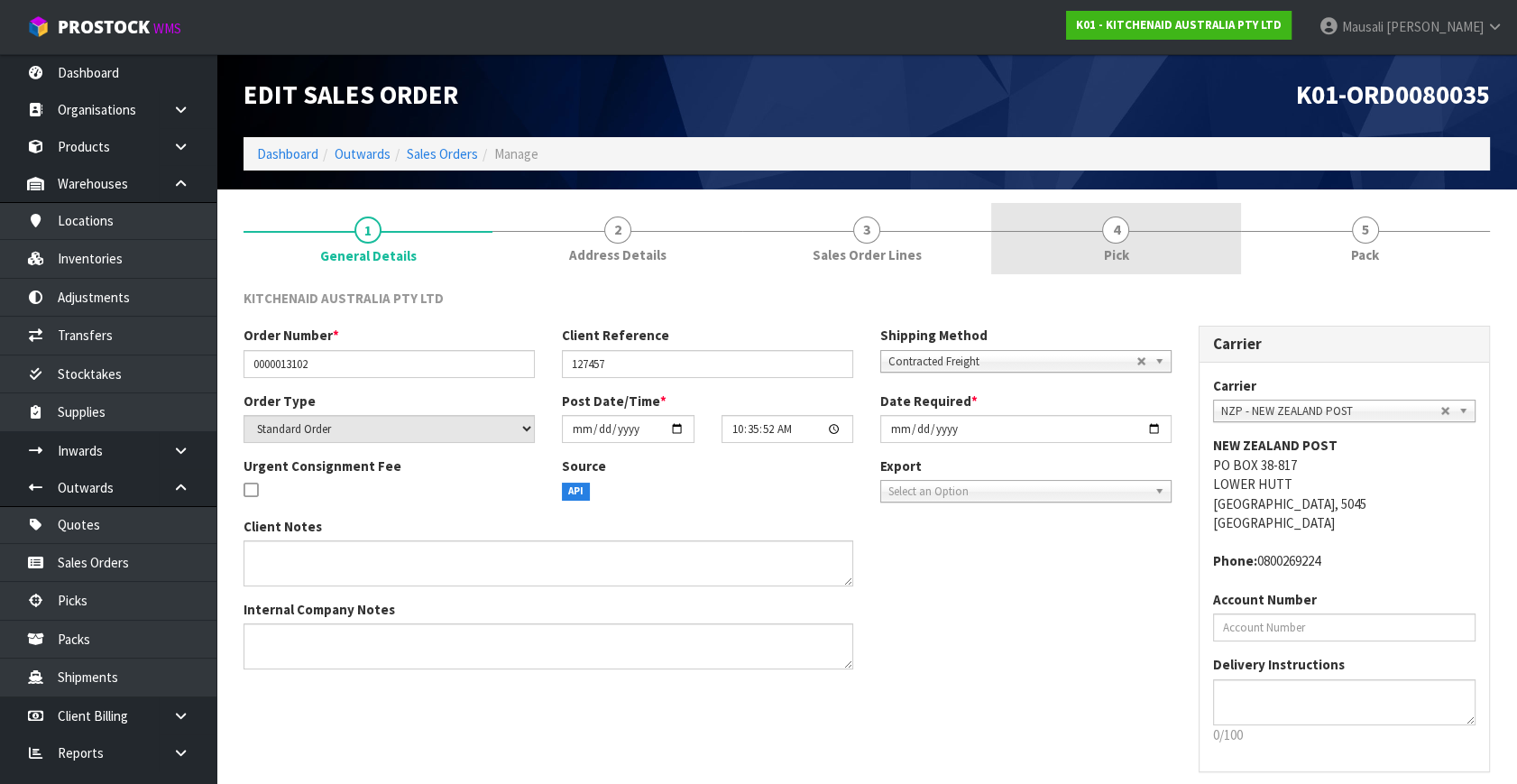
click at [1196, 241] on link "4 Pick" at bounding box center [1116, 238] width 249 height 71
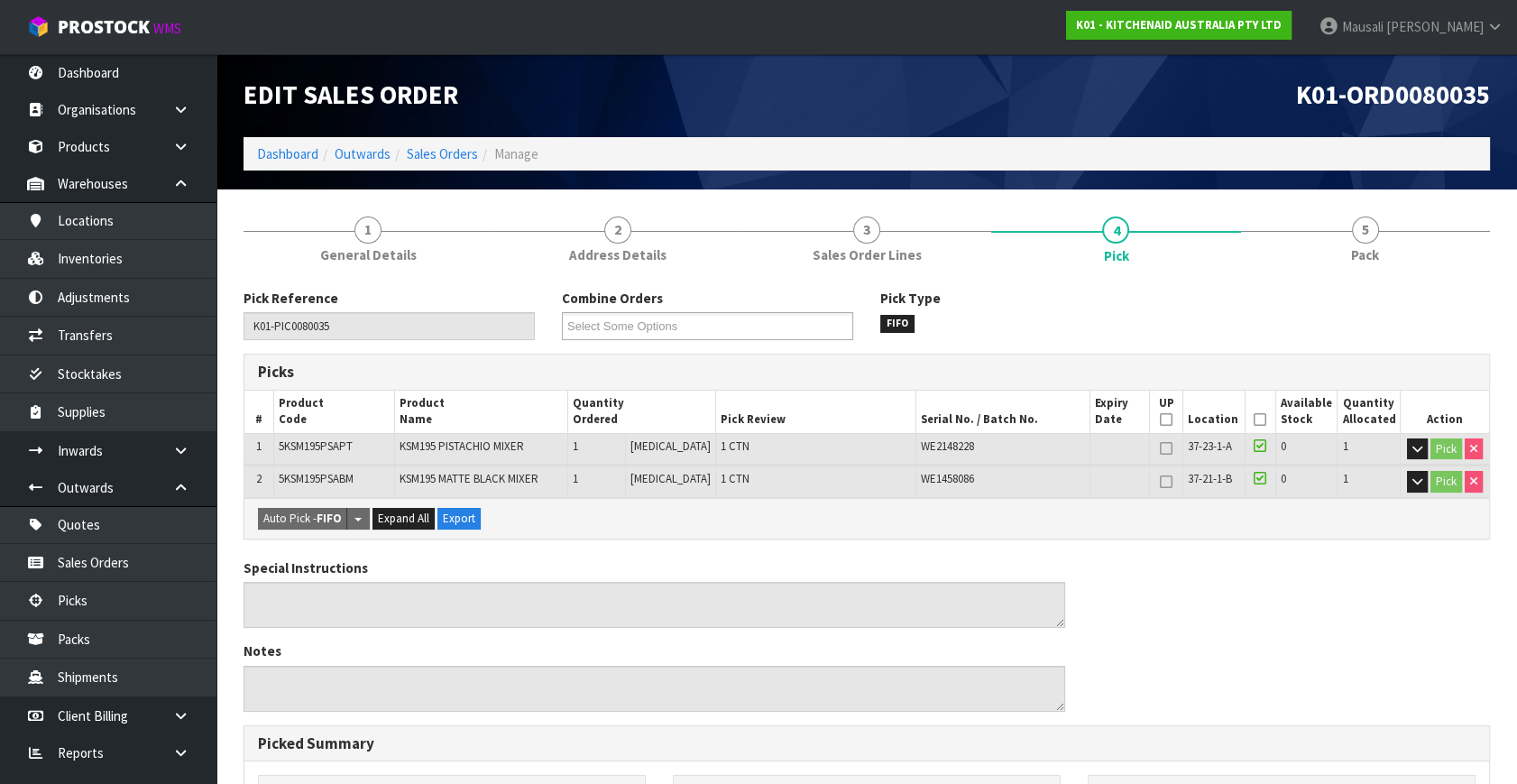
click at [1256, 419] on icon at bounding box center [1259, 419] width 12 height 1
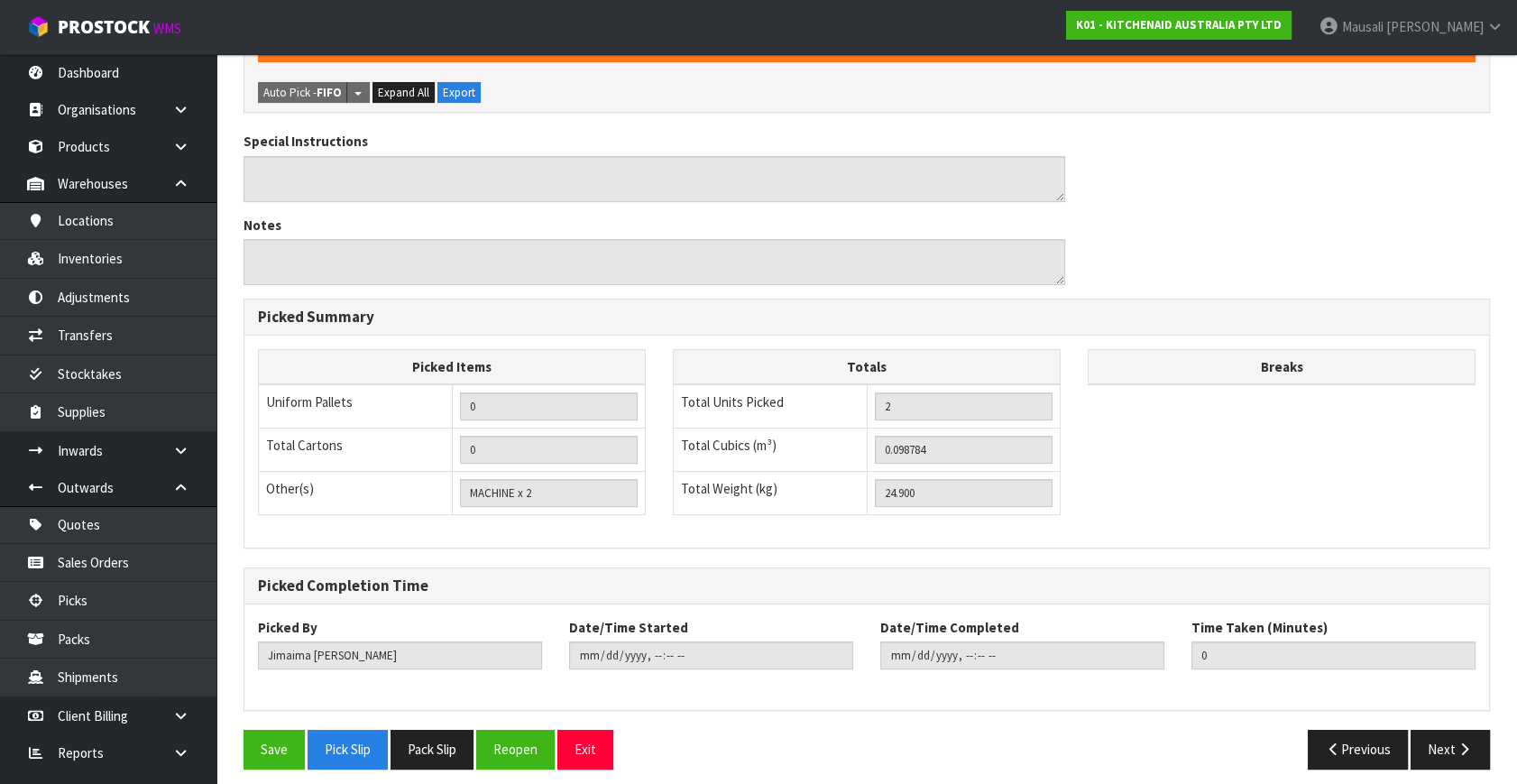
scroll to position [500, 0]
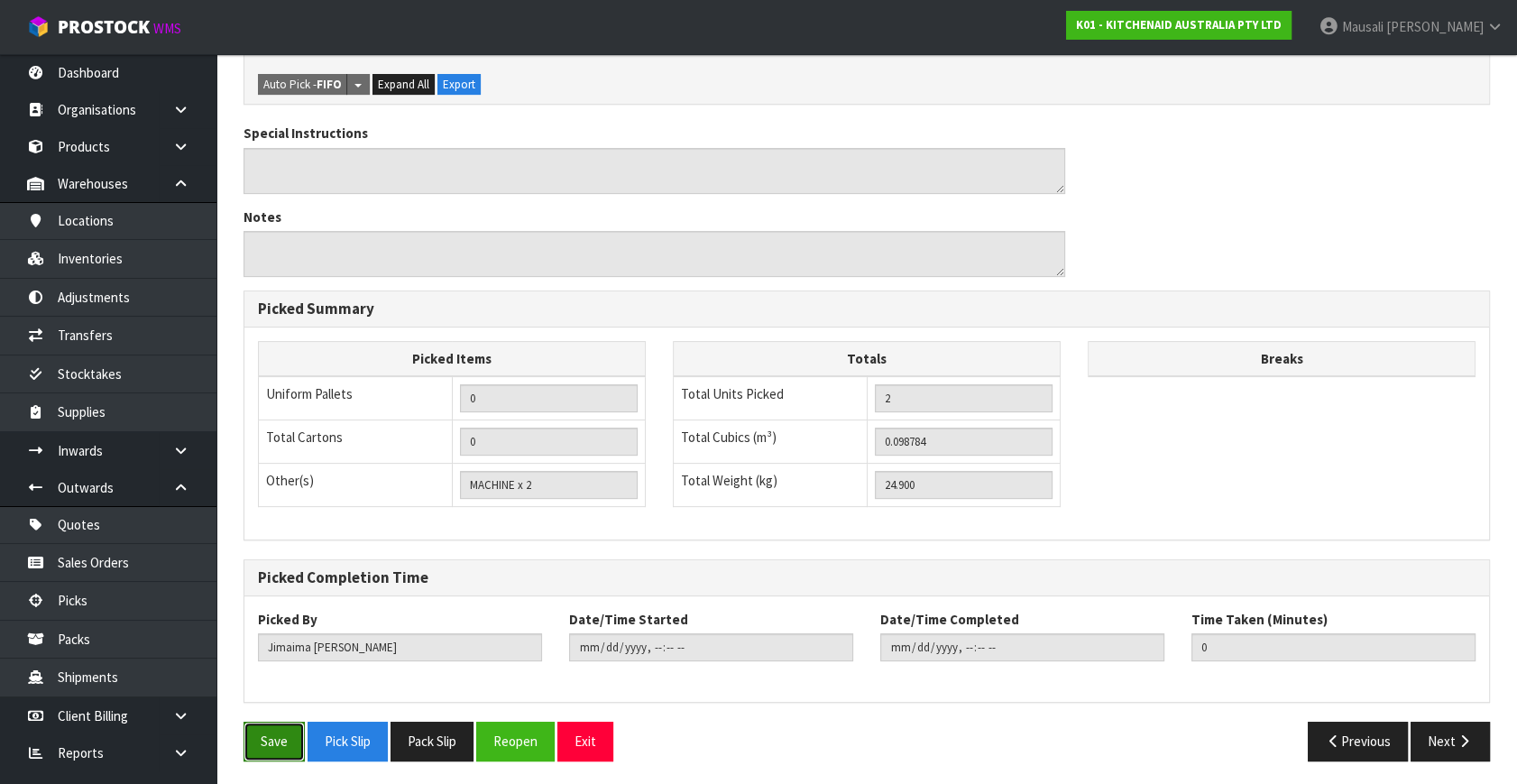
click at [265, 724] on button "Save" at bounding box center [274, 741] width 61 height 39
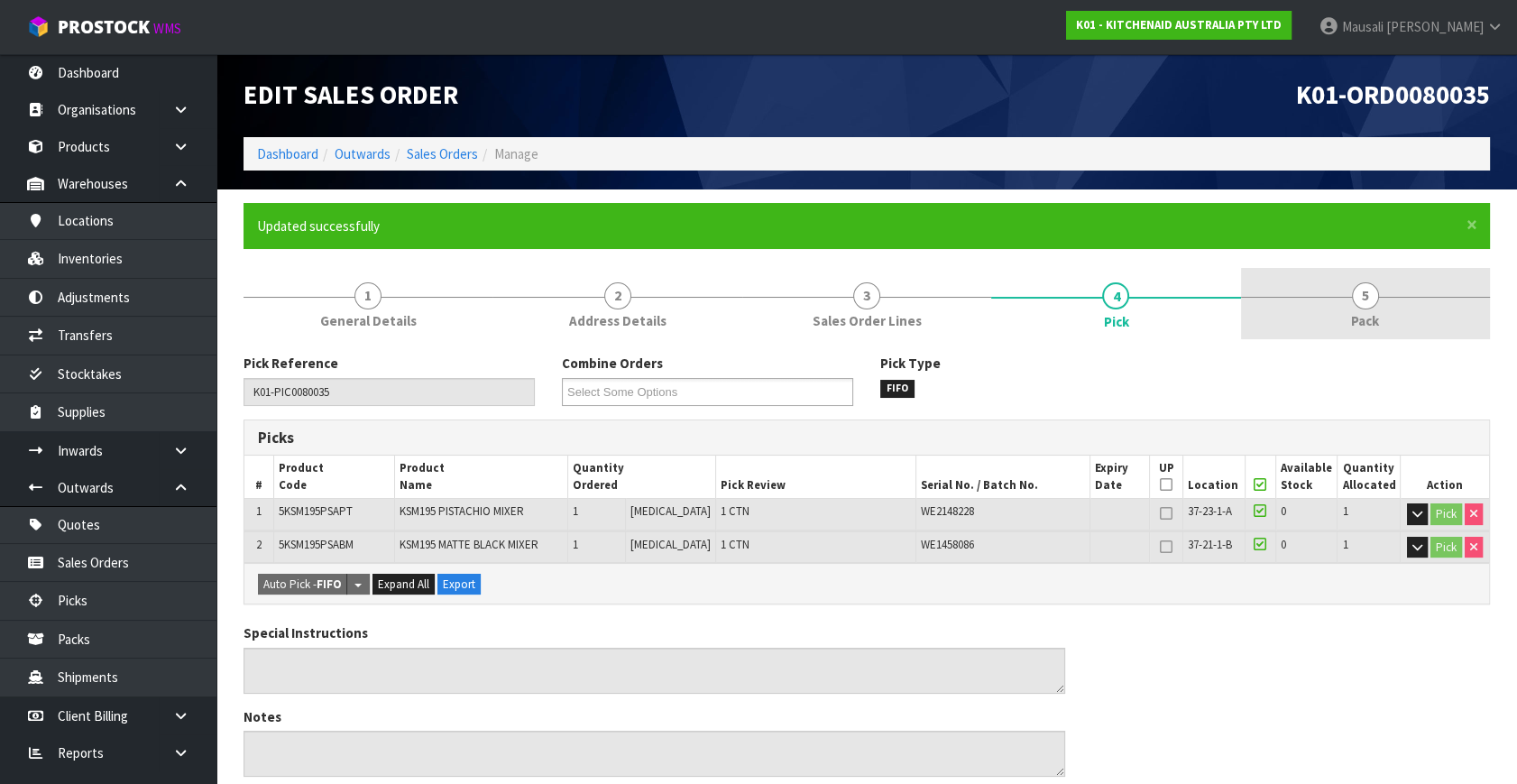
click at [1362, 296] on span "5" at bounding box center [1366, 296] width 27 height 27
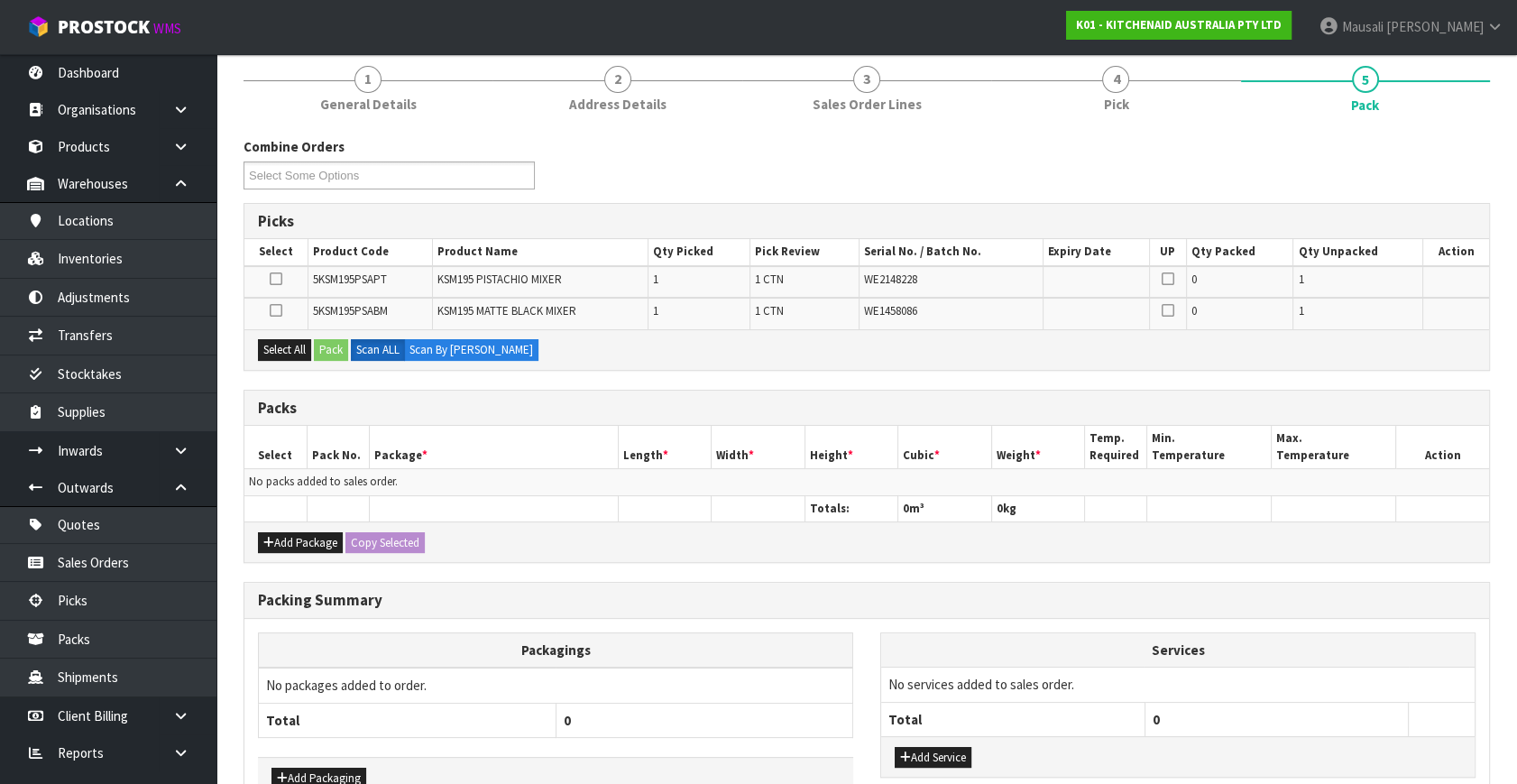
scroll to position [325, 0]
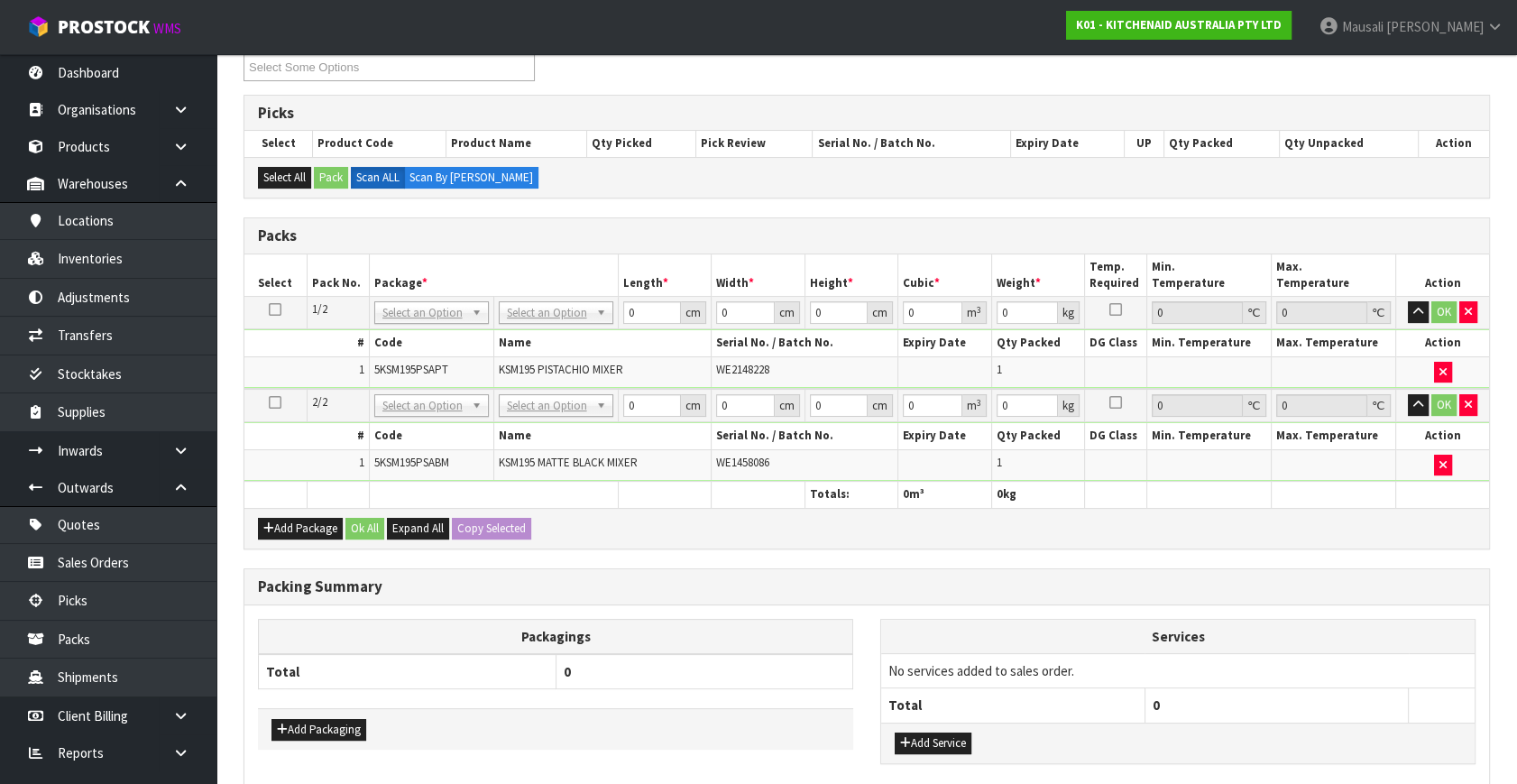
click at [280, 310] on icon at bounding box center [275, 309] width 12 height 1
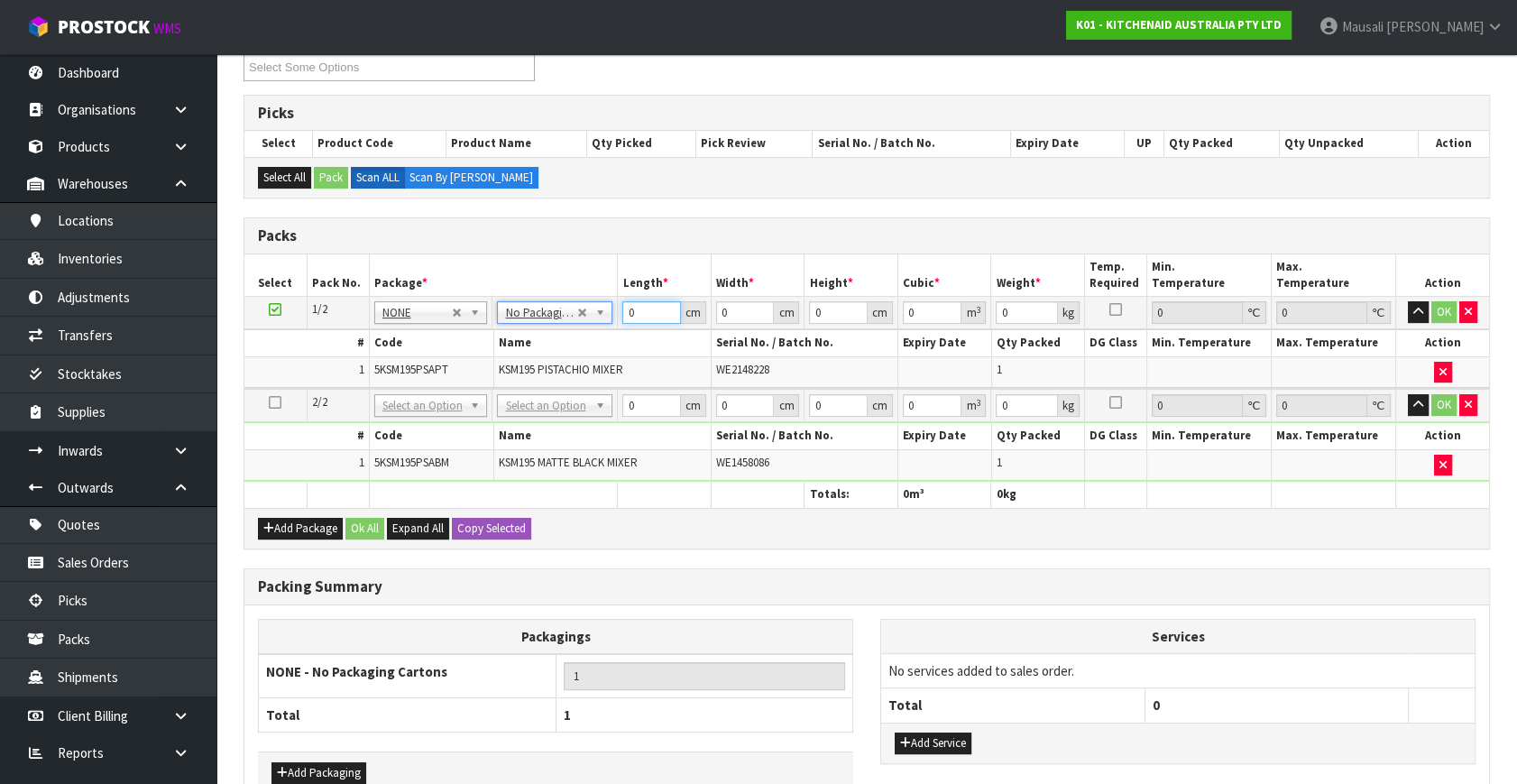
drag, startPoint x: 638, startPoint y: 313, endPoint x: 607, endPoint y: 338, distance: 39.8
click at [606, 339] on tbody "1/2 NONE 007-001 007-002 007-004 007-009 007-013 007-014 007-015 007-017 007-01…" at bounding box center [867, 343] width 1245 height 92
click at [506, 521] on button "Copy Selected" at bounding box center [491, 528] width 79 height 22
click at [506, 521] on button "Confirm Copy Selected" at bounding box center [511, 528] width 119 height 22
click at [379, 523] on button "Ok All" at bounding box center [365, 528] width 39 height 22
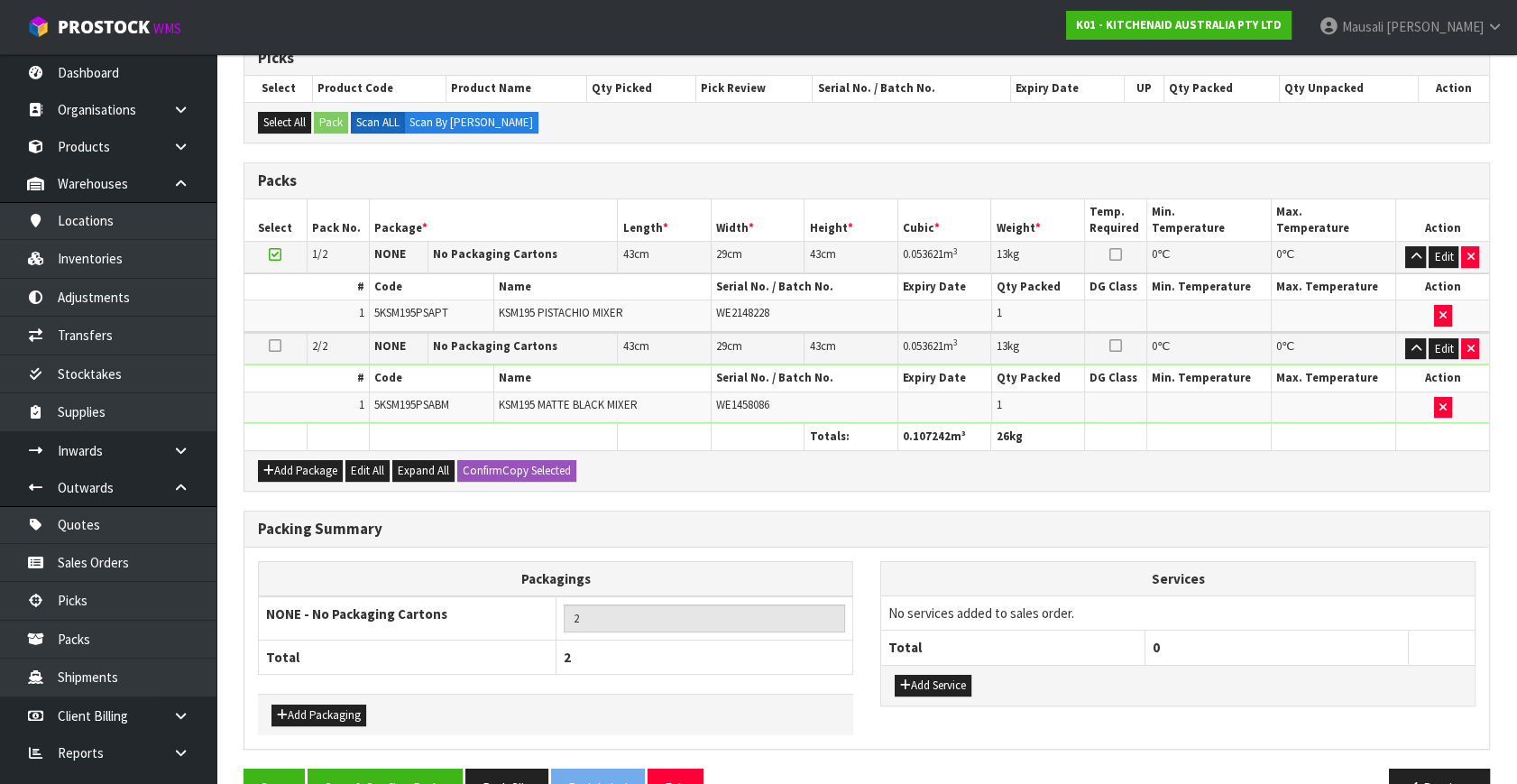
scroll to position [424, 0]
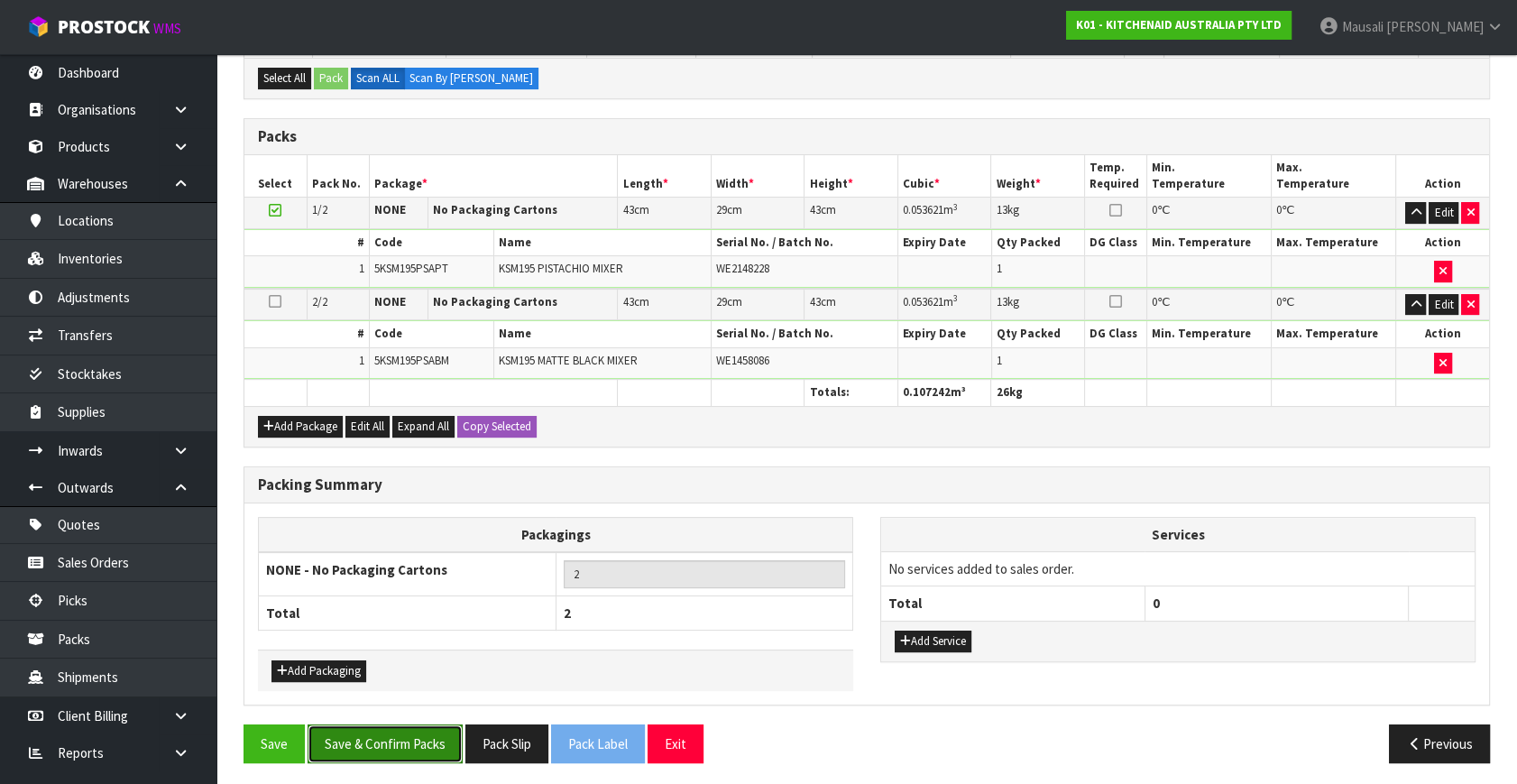
click at [420, 739] on button "Save & Confirm Packs" at bounding box center [385, 743] width 155 height 39
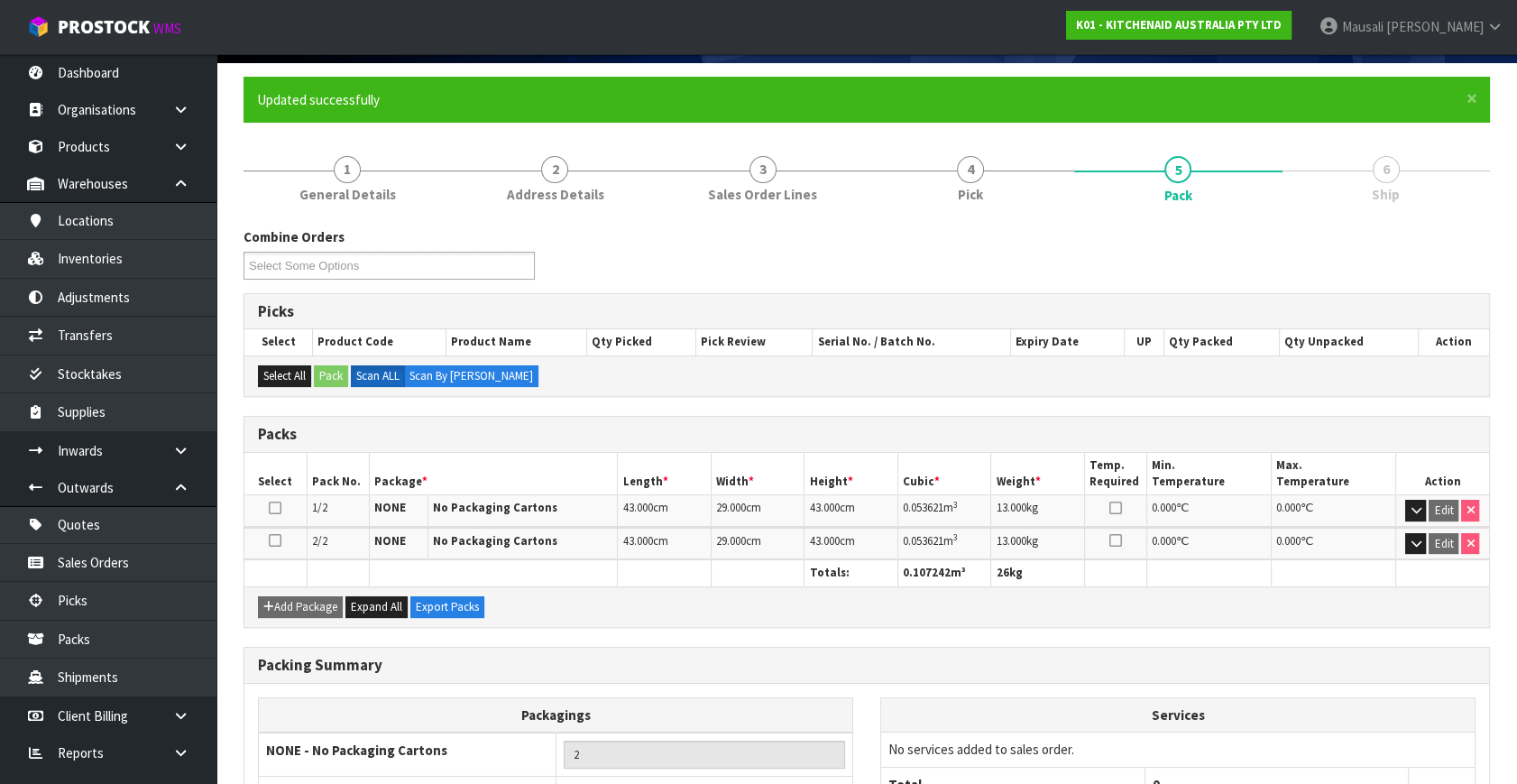
scroll to position [268, 0]
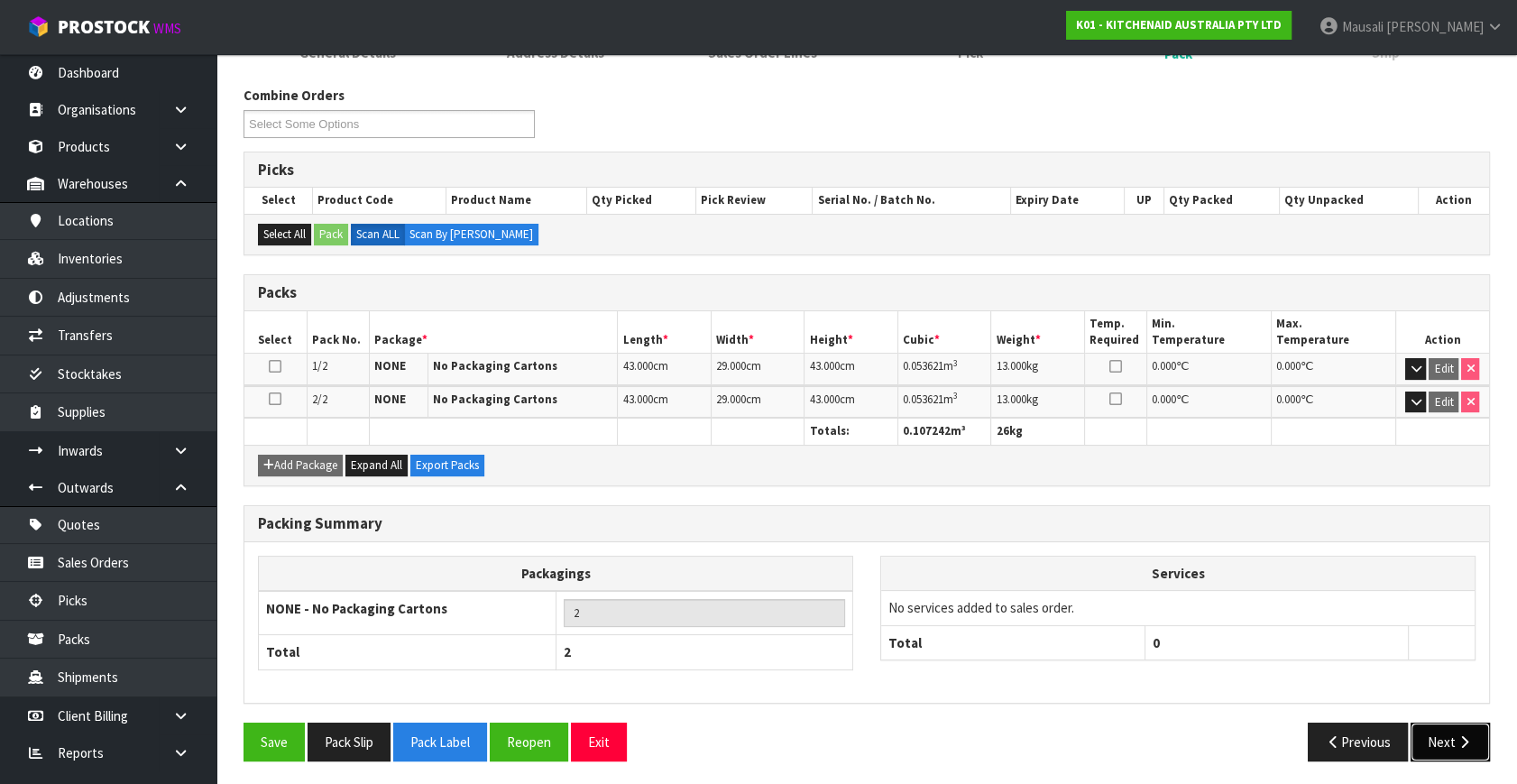
click at [1454, 739] on button "Next" at bounding box center [1450, 742] width 79 height 39
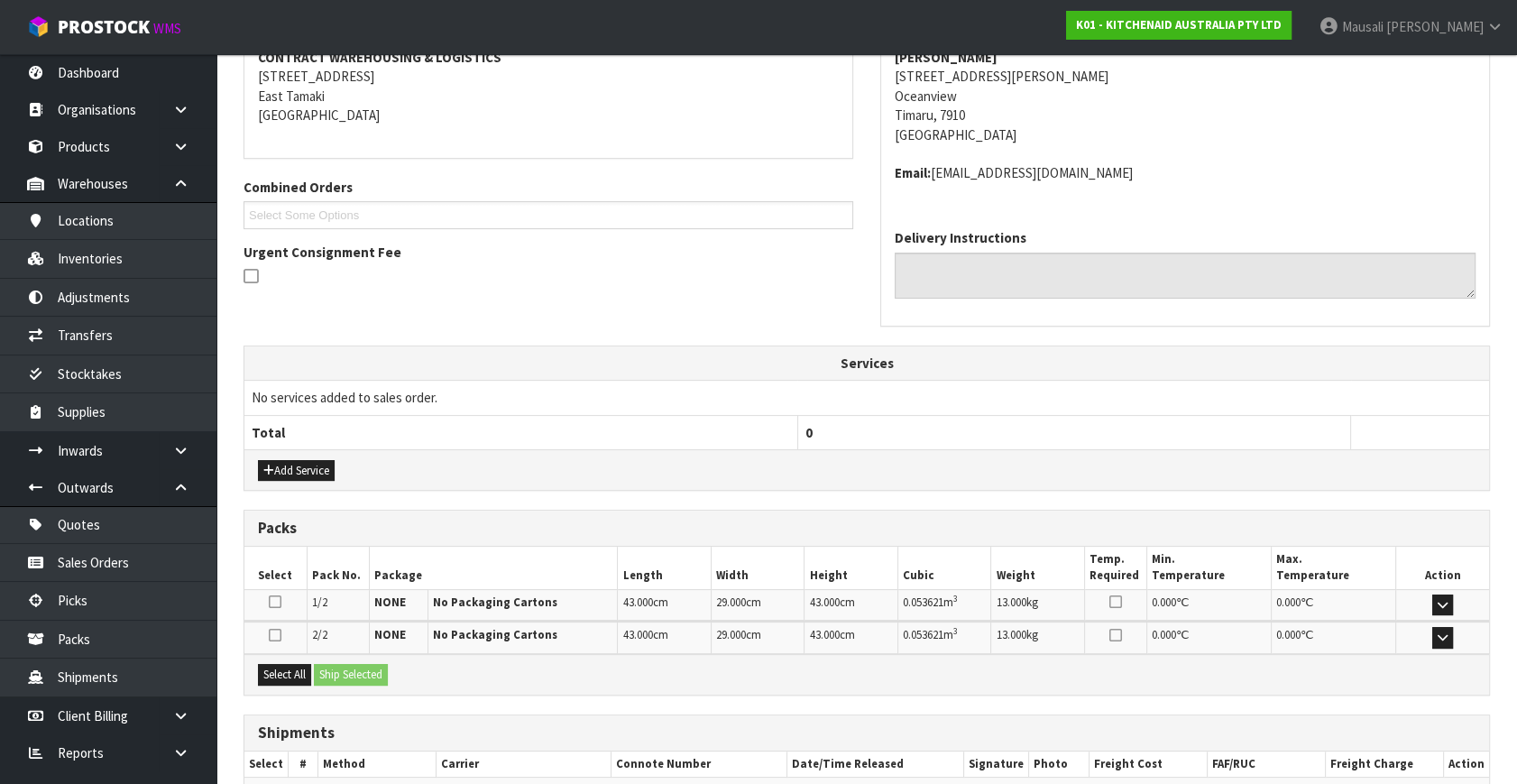
scroll to position [459, 0]
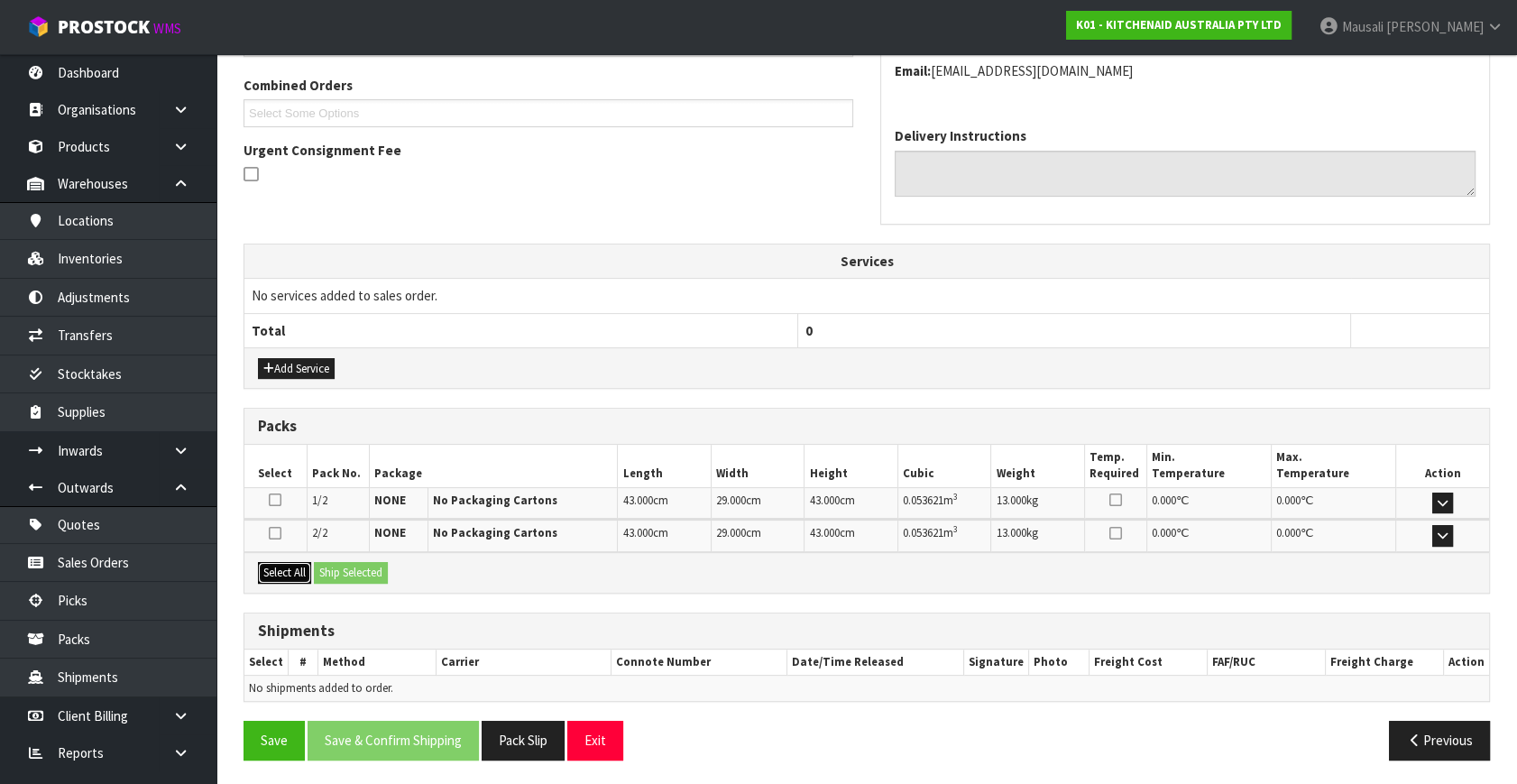
drag, startPoint x: 288, startPoint y: 563, endPoint x: 329, endPoint y: 570, distance: 41.6
click at [292, 564] on button "Select All" at bounding box center [284, 572] width 54 height 22
click at [329, 570] on button "Ship Selected" at bounding box center [351, 572] width 74 height 22
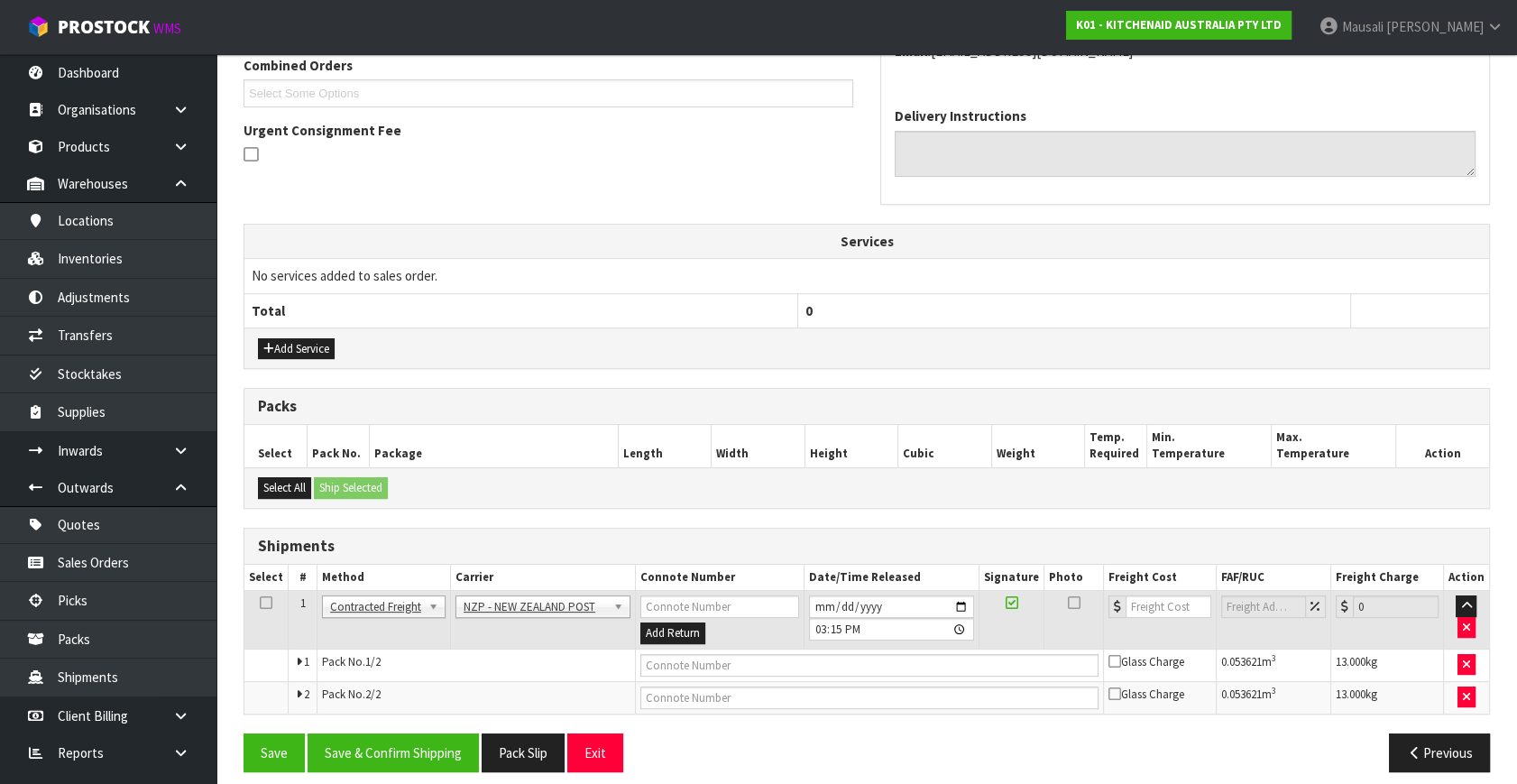
scroll to position [489, 0]
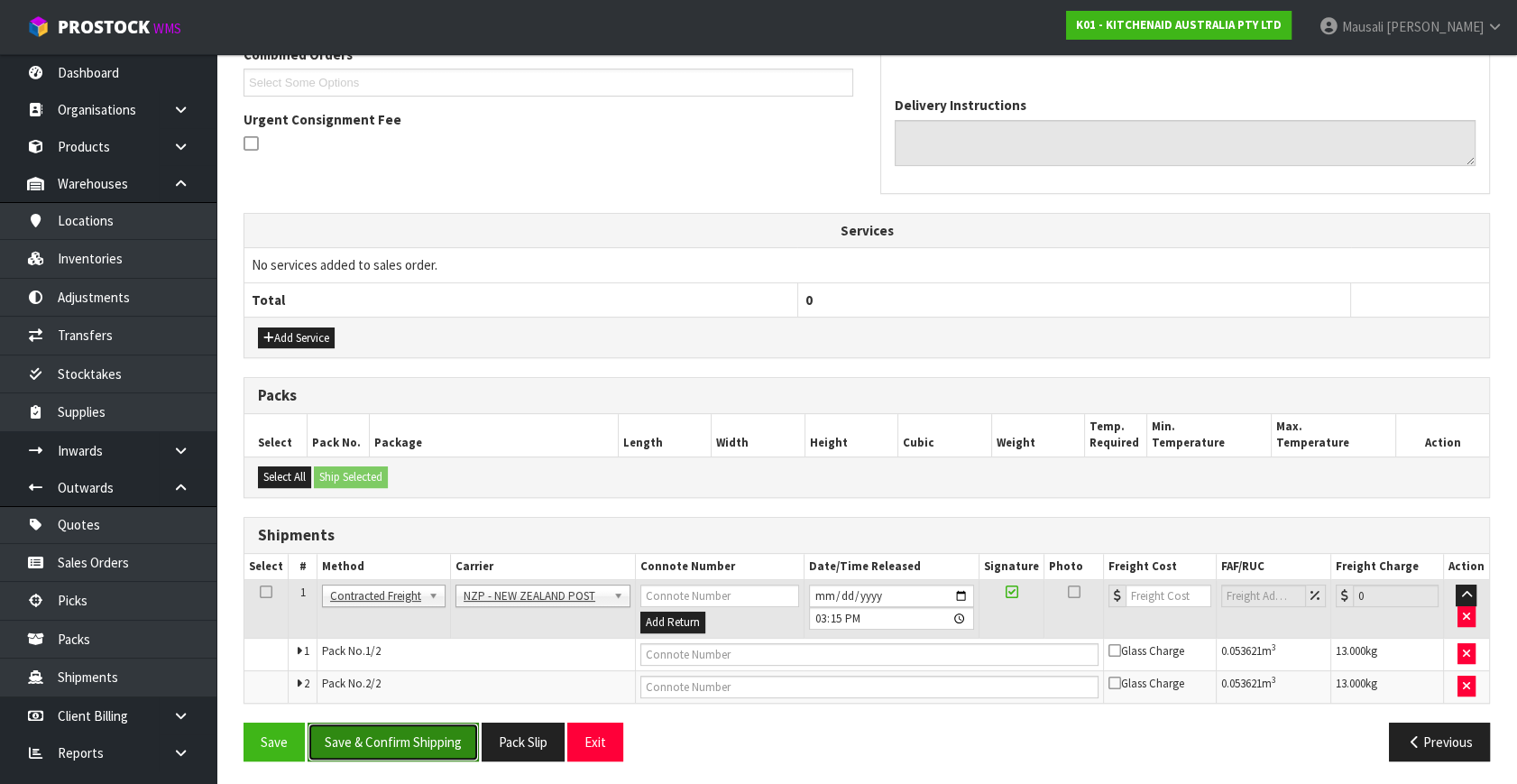
click at [463, 745] on button "Save & Confirm Shipping" at bounding box center [393, 742] width 171 height 39
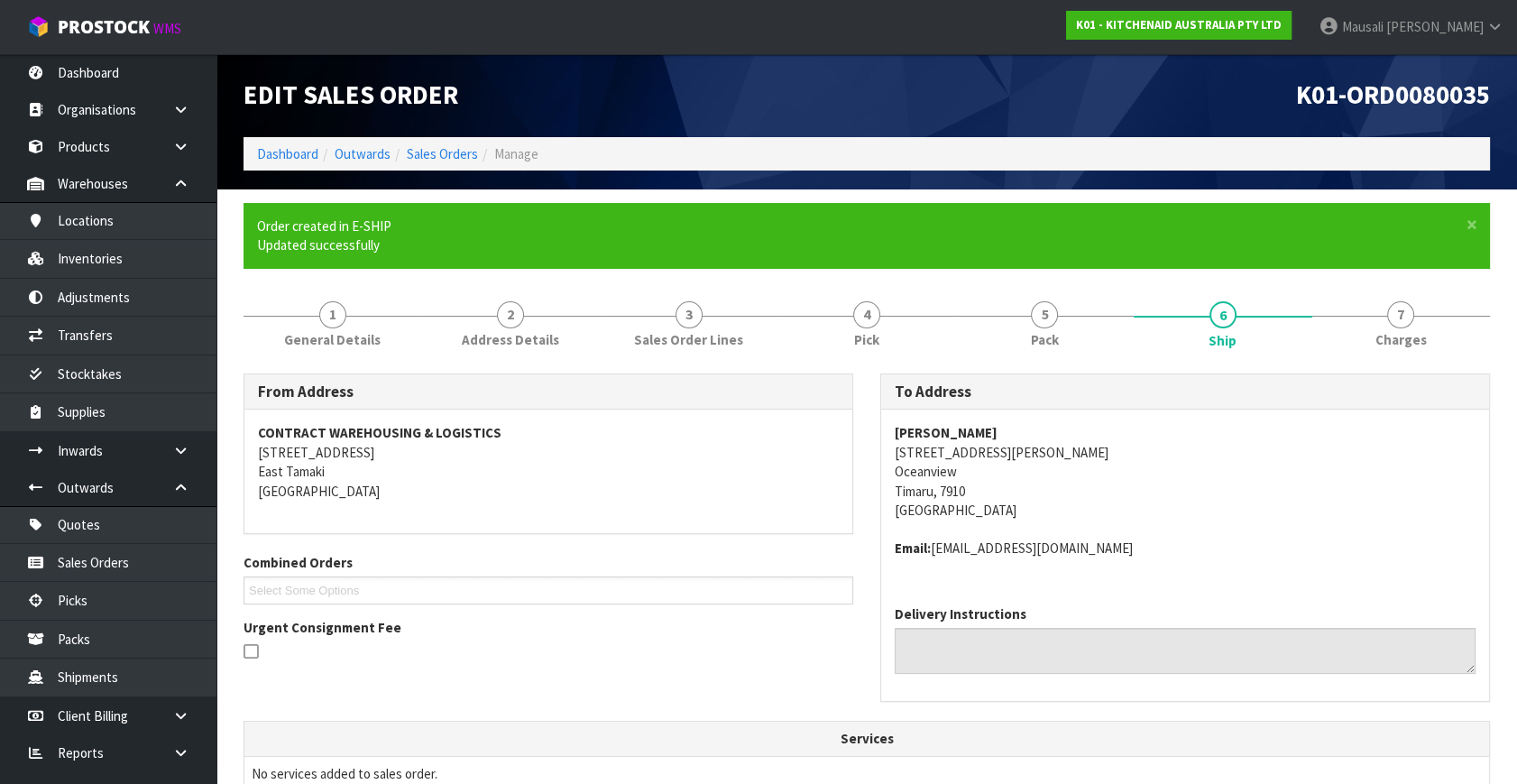
scroll to position [462, 0]
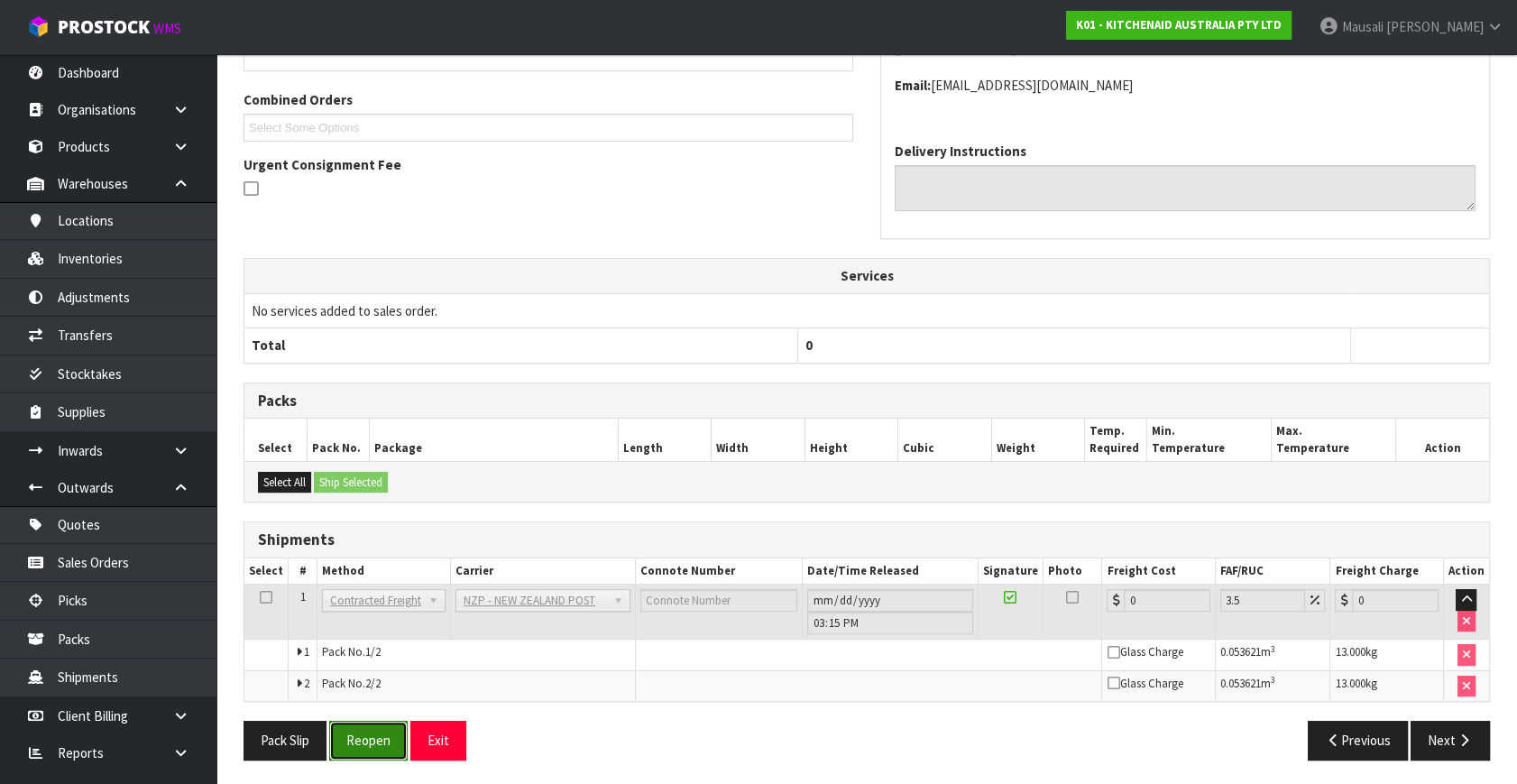
click at [374, 740] on button "Reopen" at bounding box center [369, 740] width 79 height 39
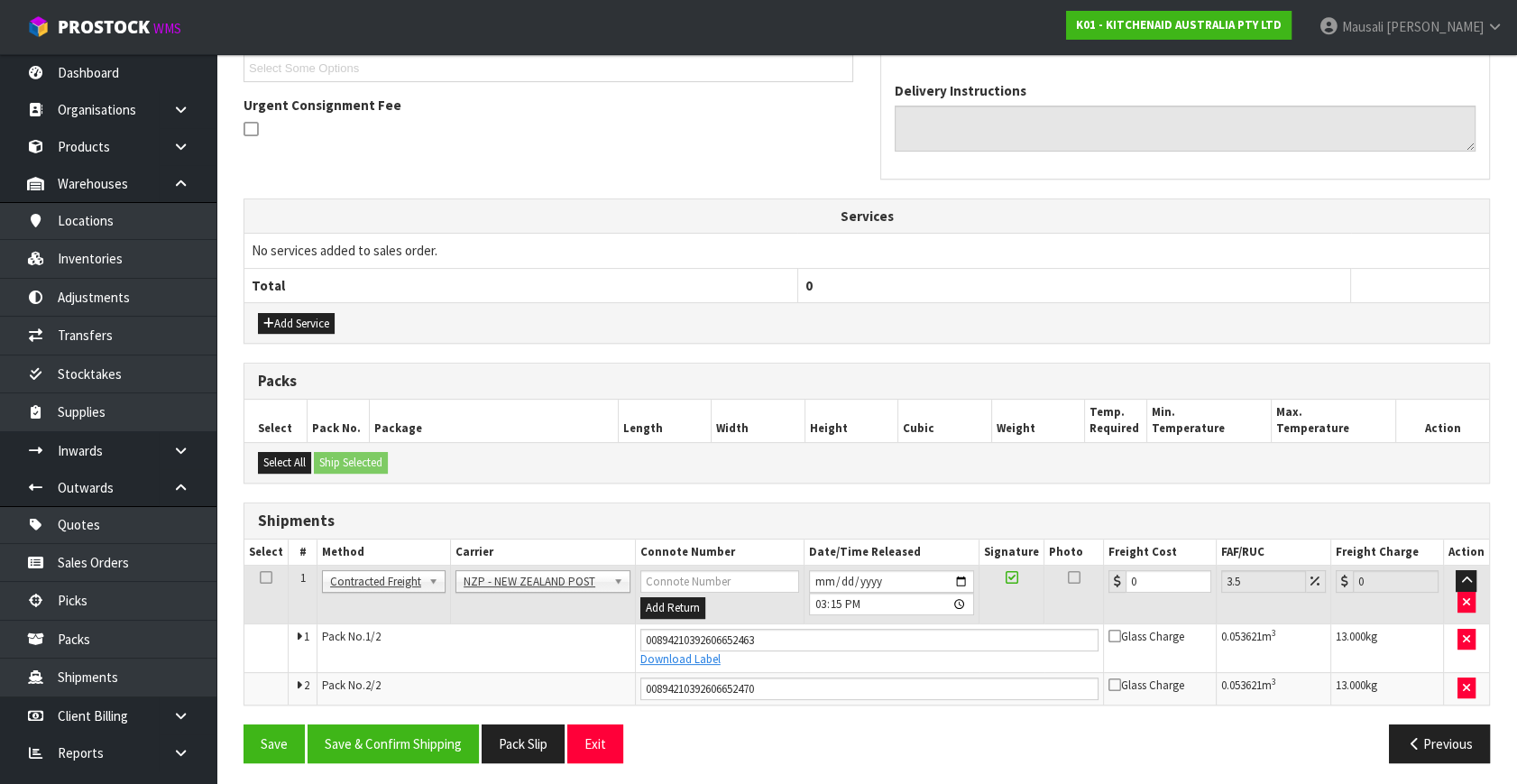
scroll to position [505, 0]
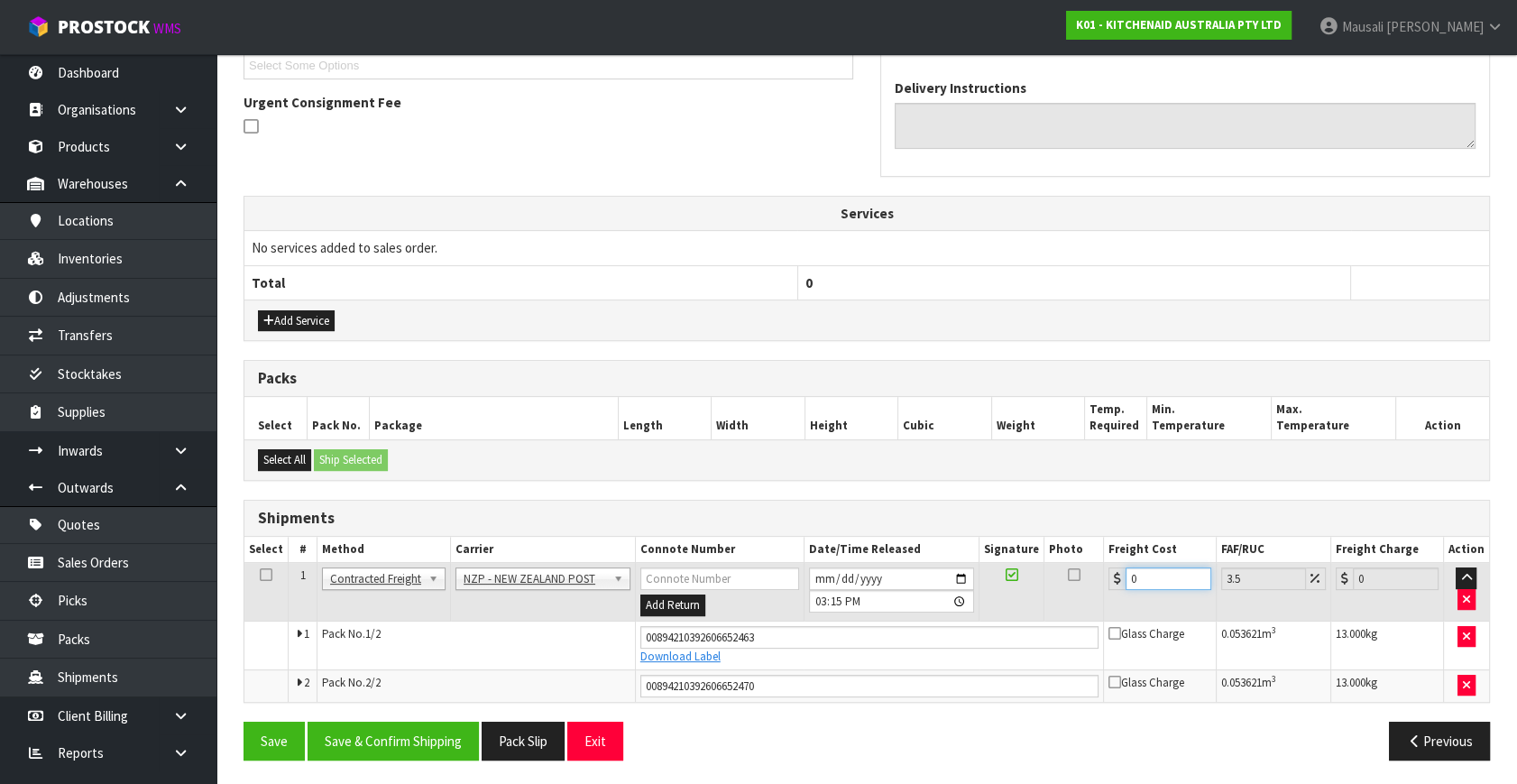
drag, startPoint x: 1154, startPoint y: 573, endPoint x: 1123, endPoint y: 592, distance: 36.4
click at [1123, 592] on td "0" at bounding box center [1160, 592] width 113 height 58
click at [396, 732] on button "Save & Confirm Shipping" at bounding box center [393, 741] width 171 height 39
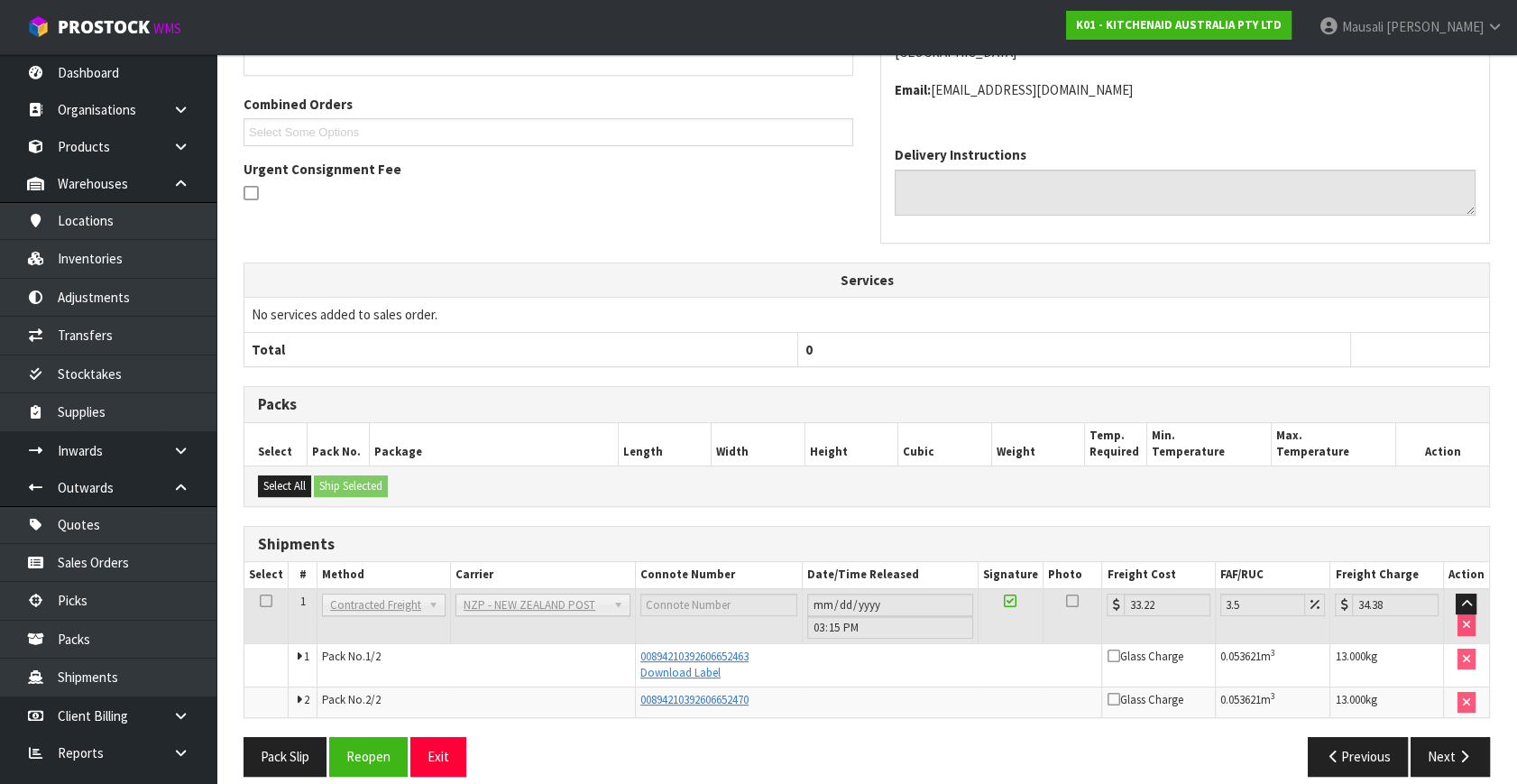
scroll to position [456, 0]
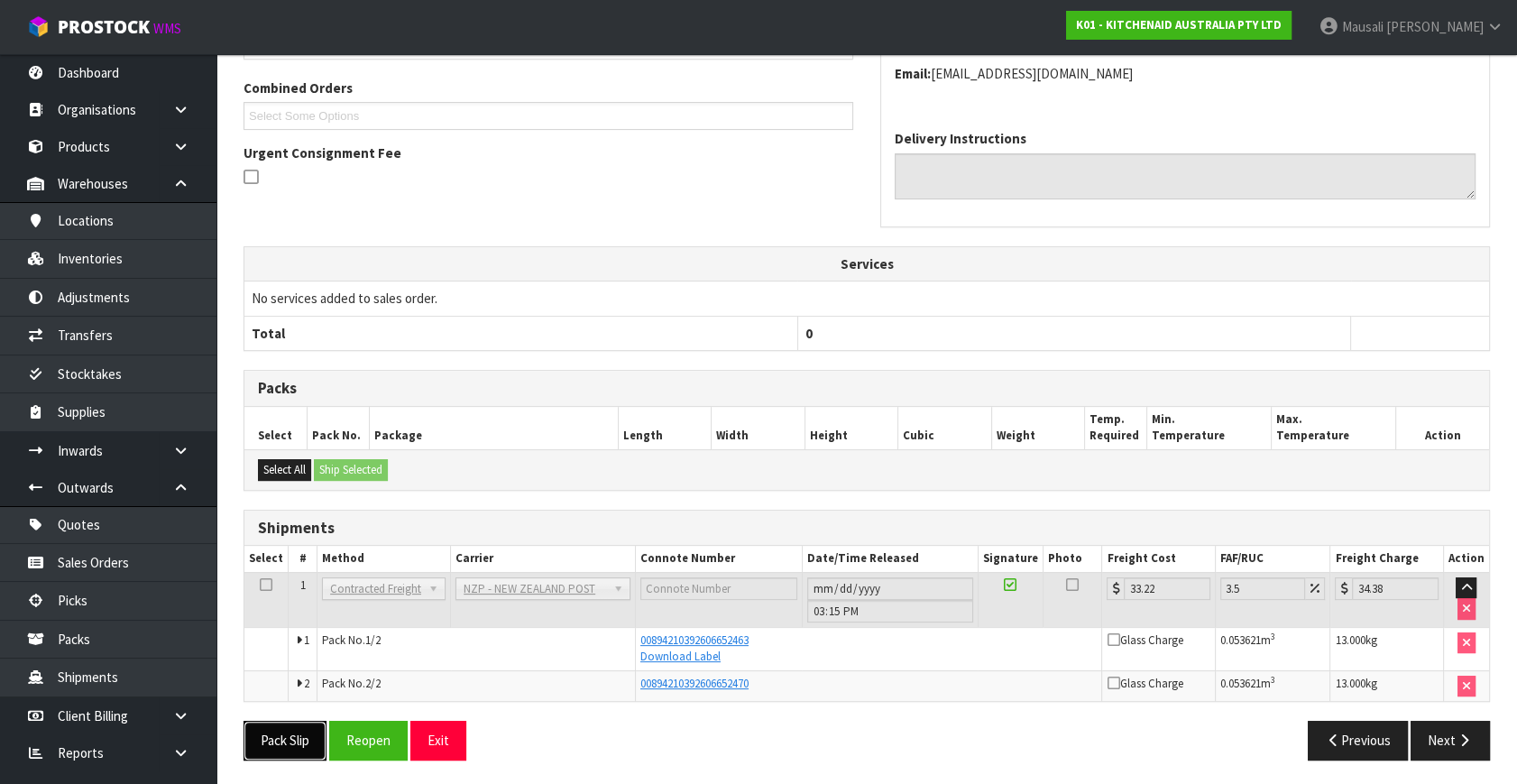
click at [296, 751] on button "Pack Slip" at bounding box center [284, 740] width 83 height 39
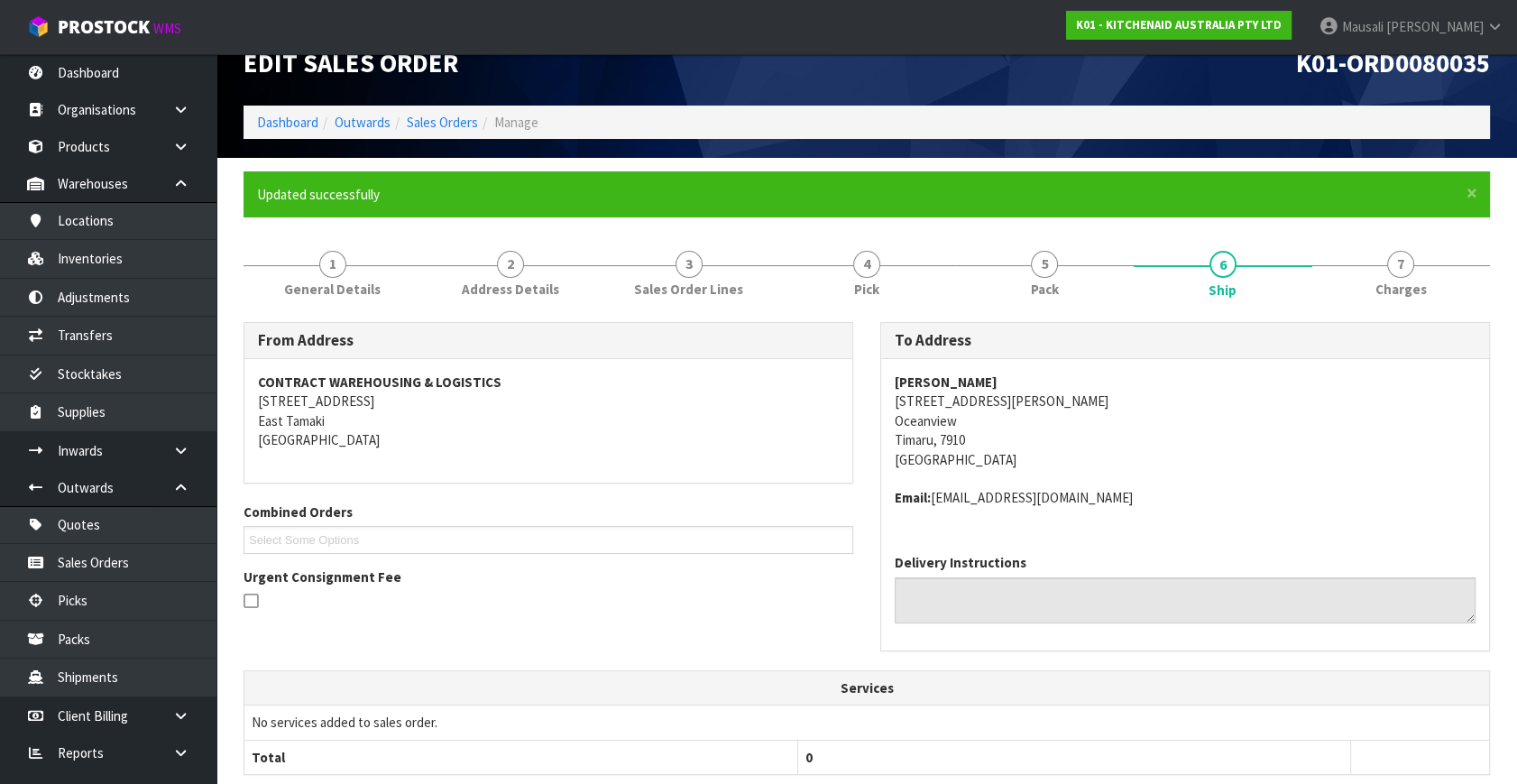
scroll to position [0, 0]
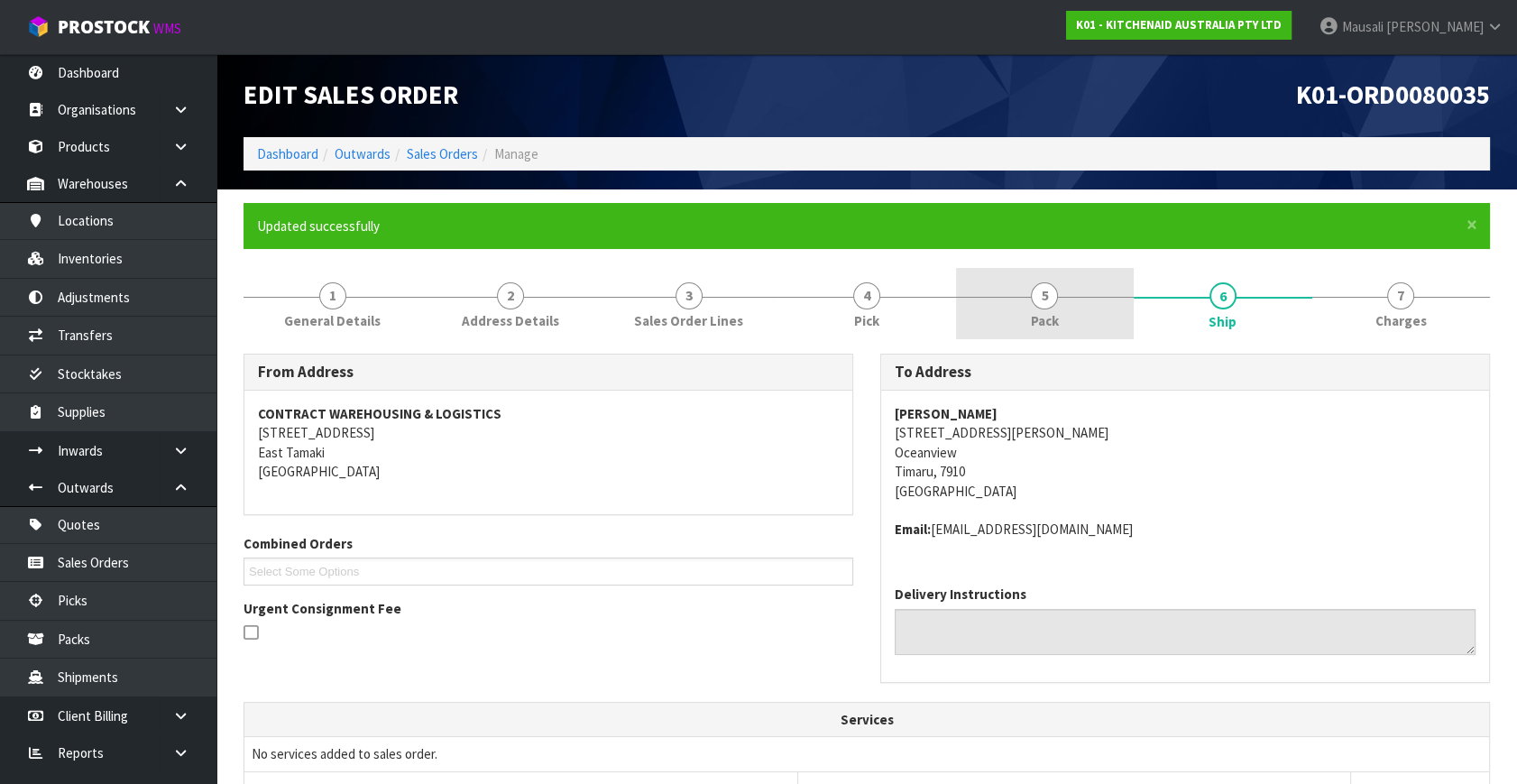
click at [1034, 313] on span "Pack" at bounding box center [1045, 321] width 28 height 19
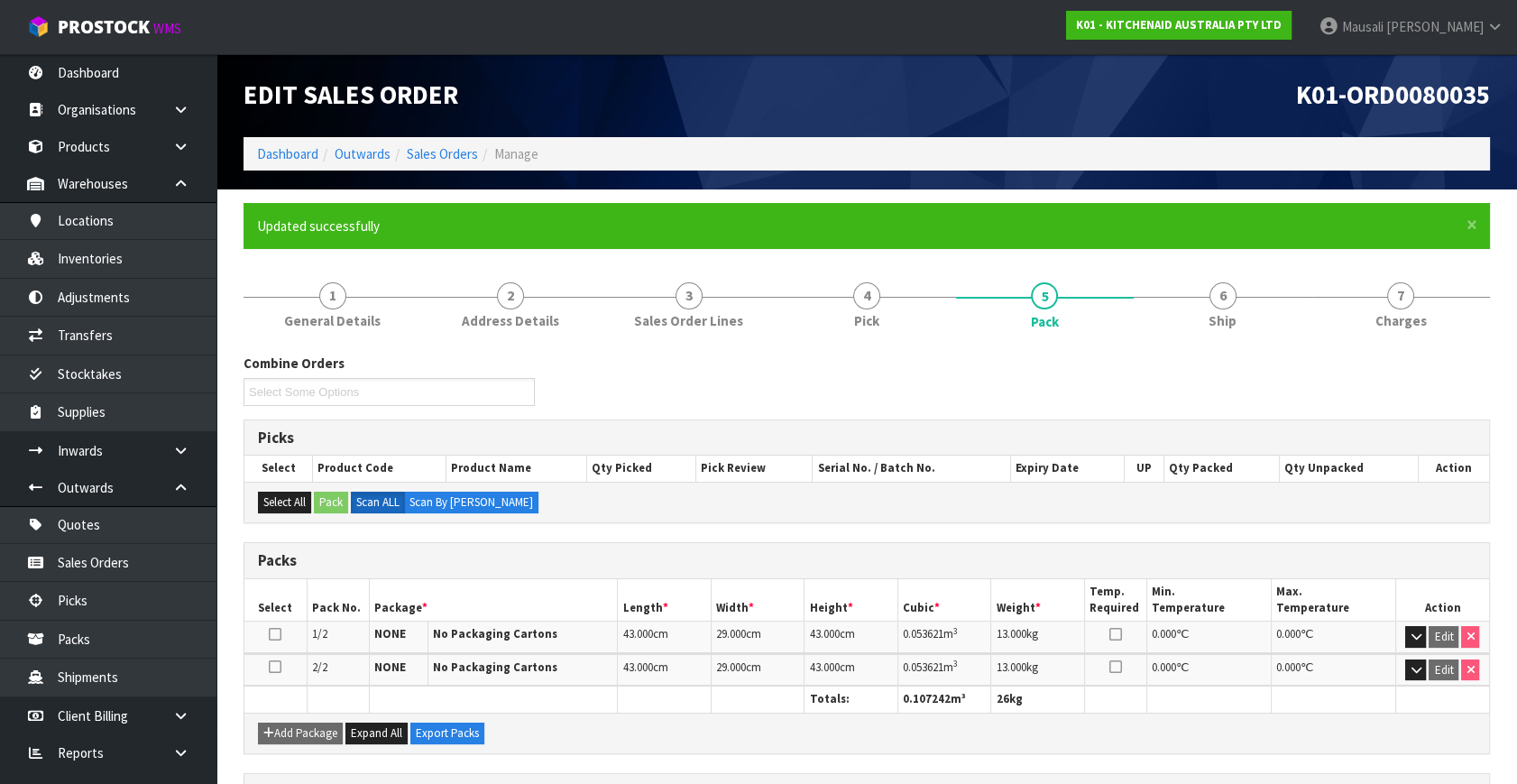
scroll to position [245, 0]
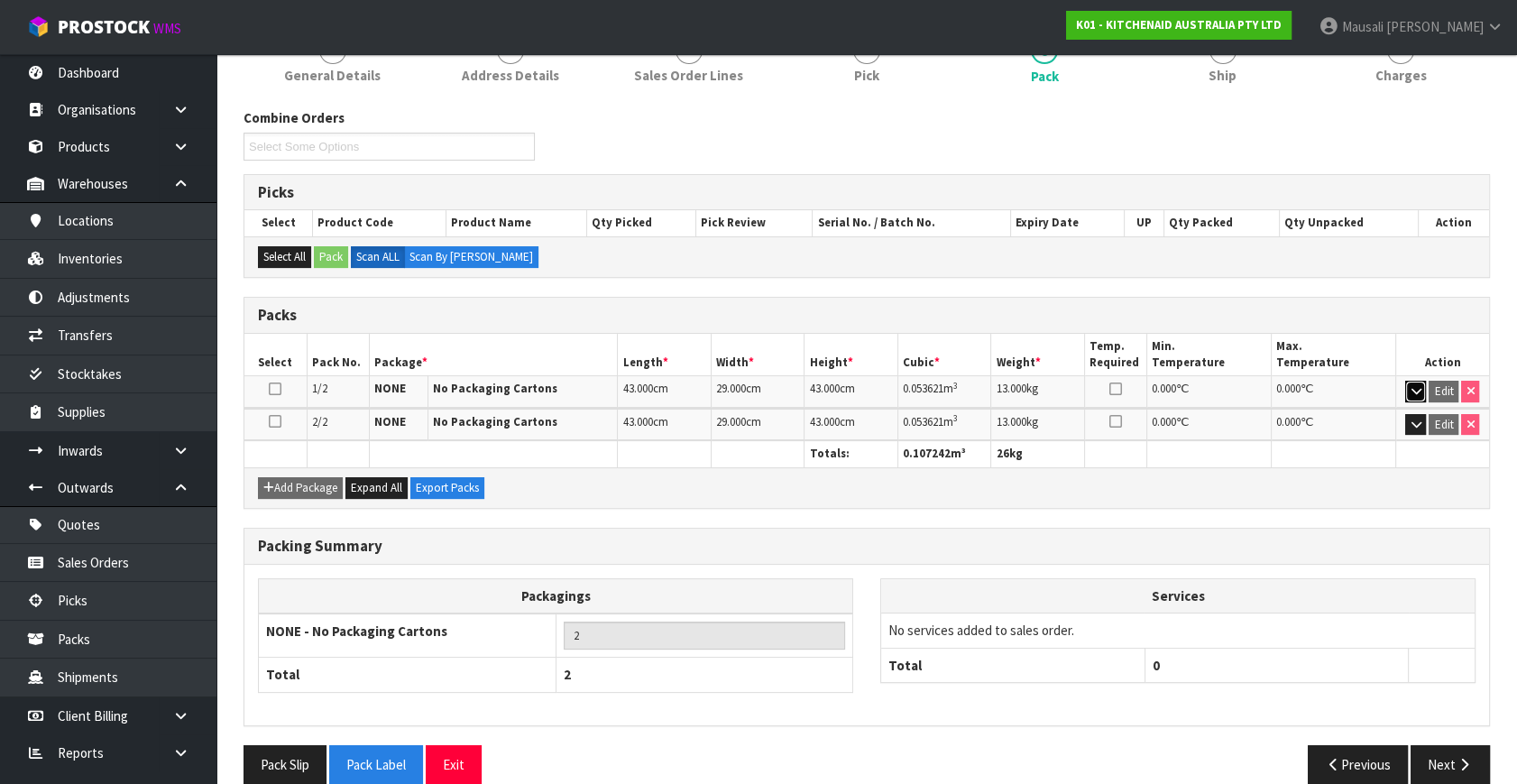
click at [1421, 381] on button "button" at bounding box center [1416, 392] width 21 height 22
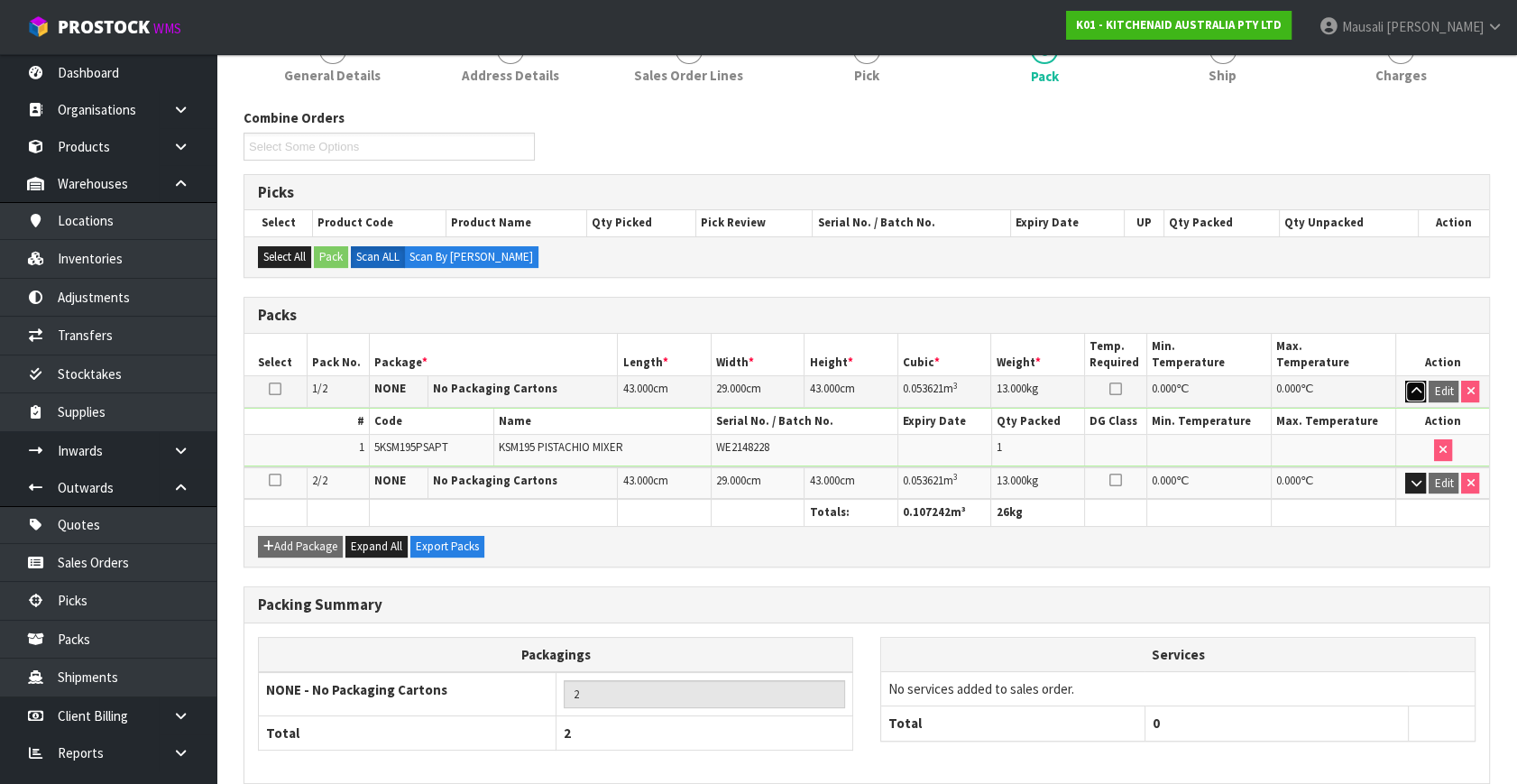
click at [1421, 381] on button "button" at bounding box center [1416, 392] width 21 height 22
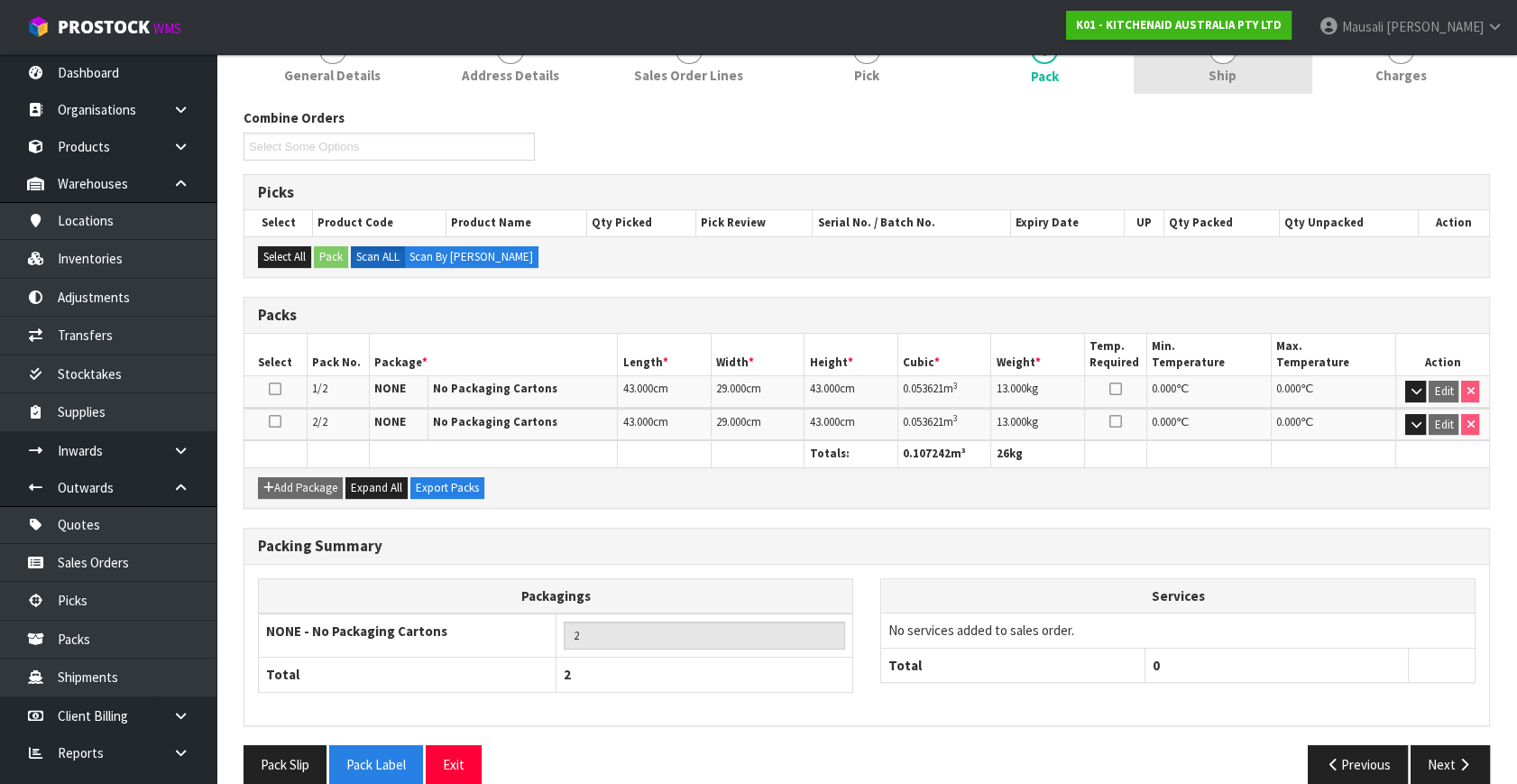
click at [1241, 75] on link "6 Ship" at bounding box center [1223, 58] width 178 height 71
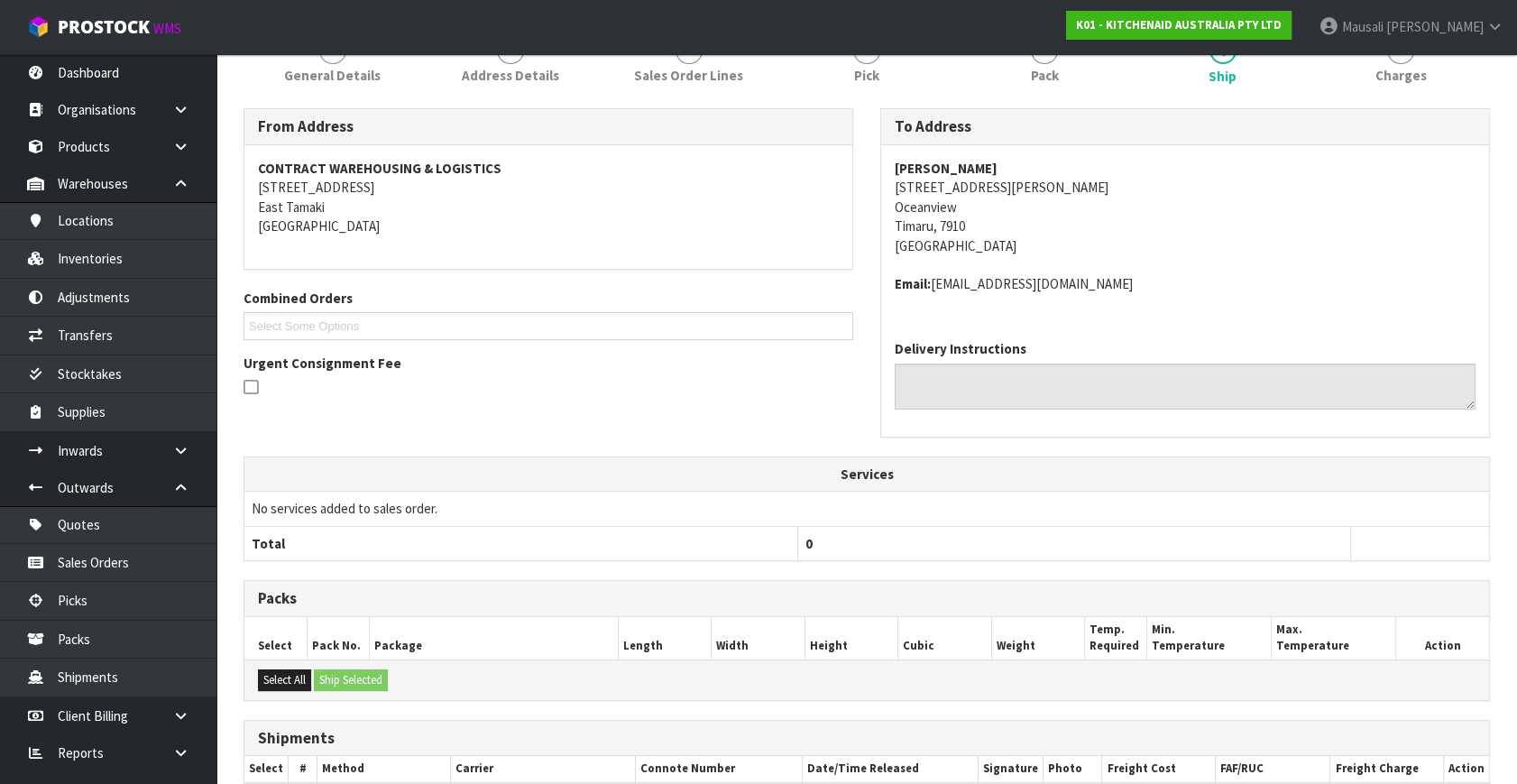
scroll to position [0, 0]
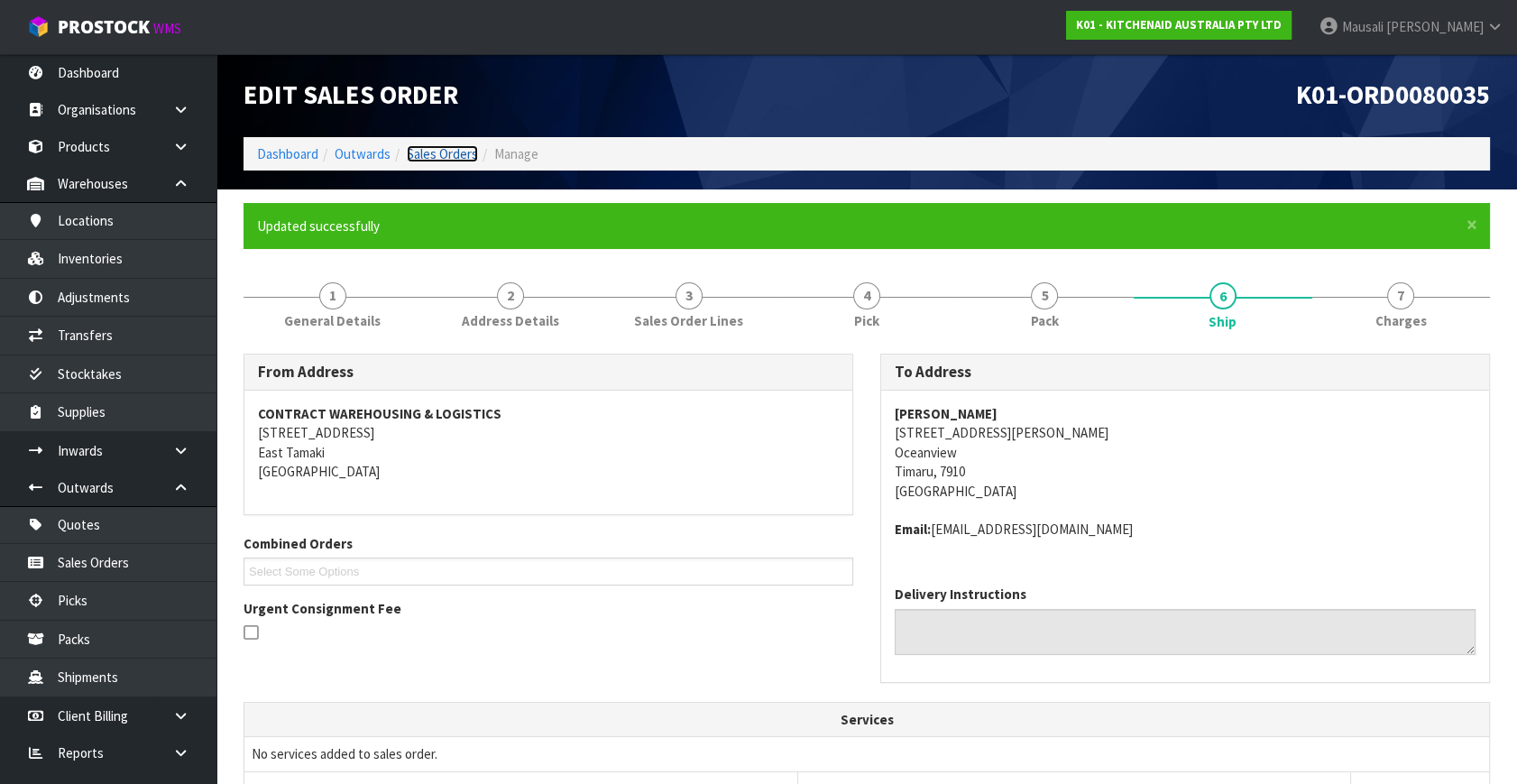
click at [438, 148] on link "Sales Orders" at bounding box center [442, 154] width 71 height 17
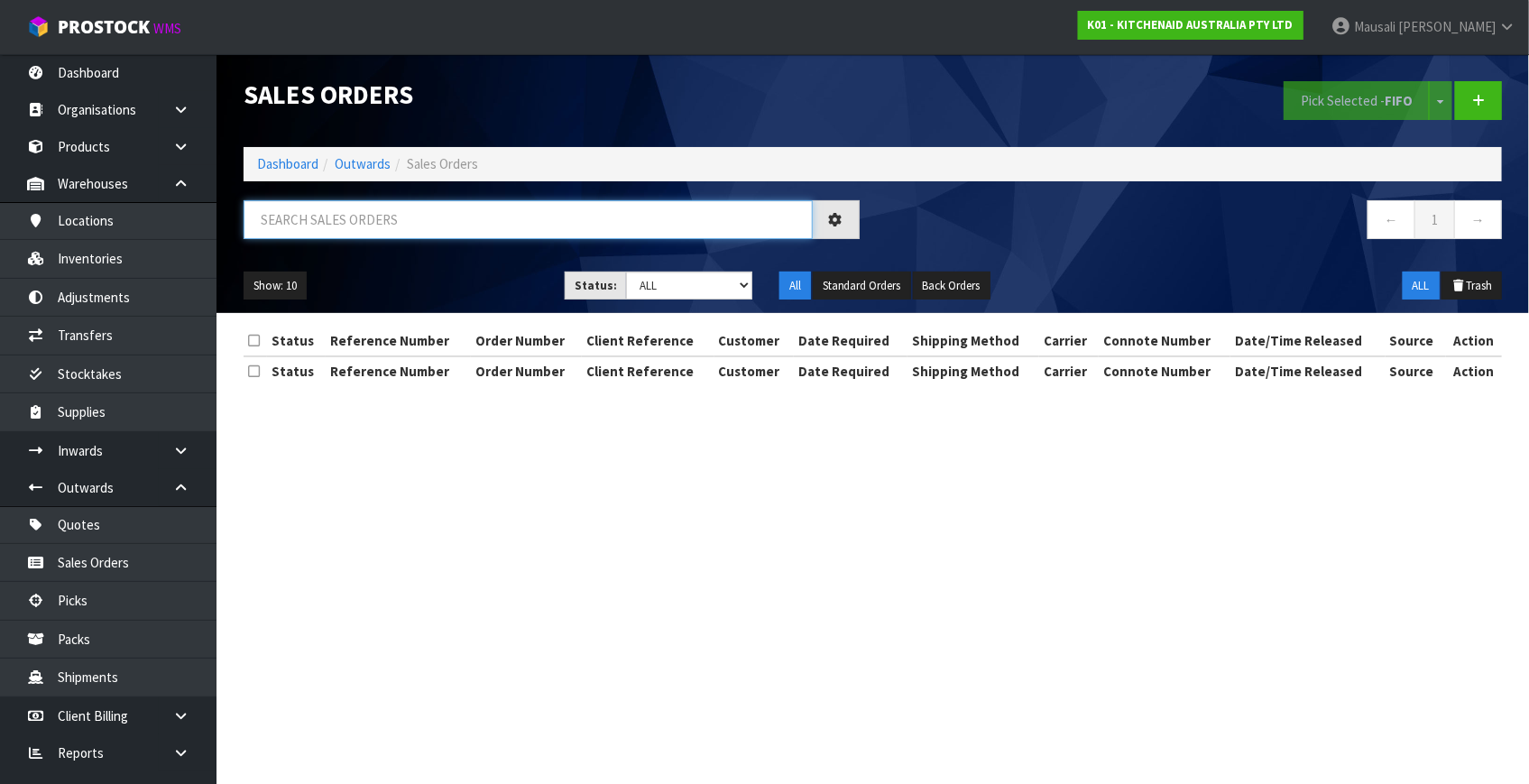
click at [338, 231] on input "text" at bounding box center [528, 219] width 569 height 39
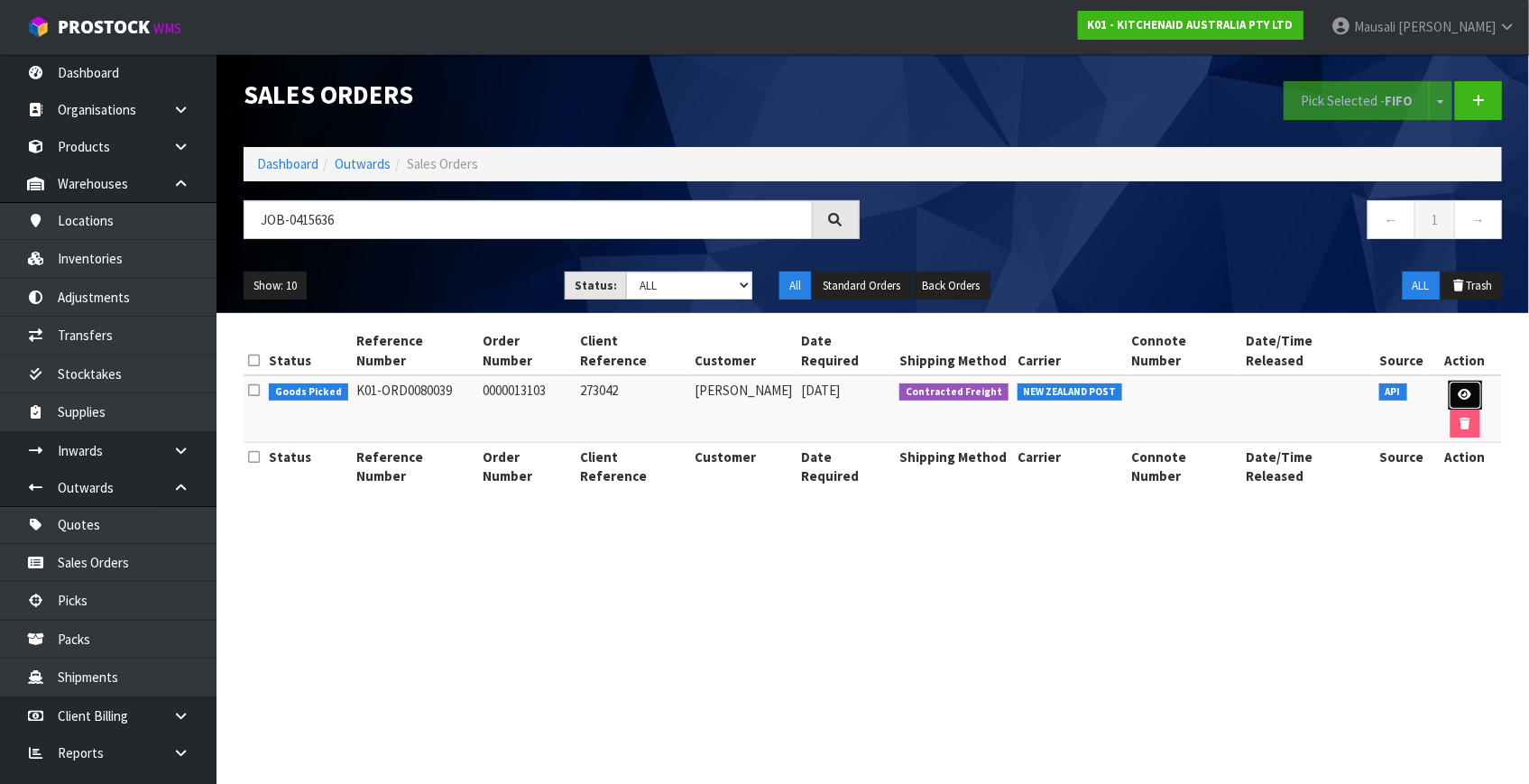
click at [1451, 381] on link at bounding box center [1465, 395] width 34 height 29
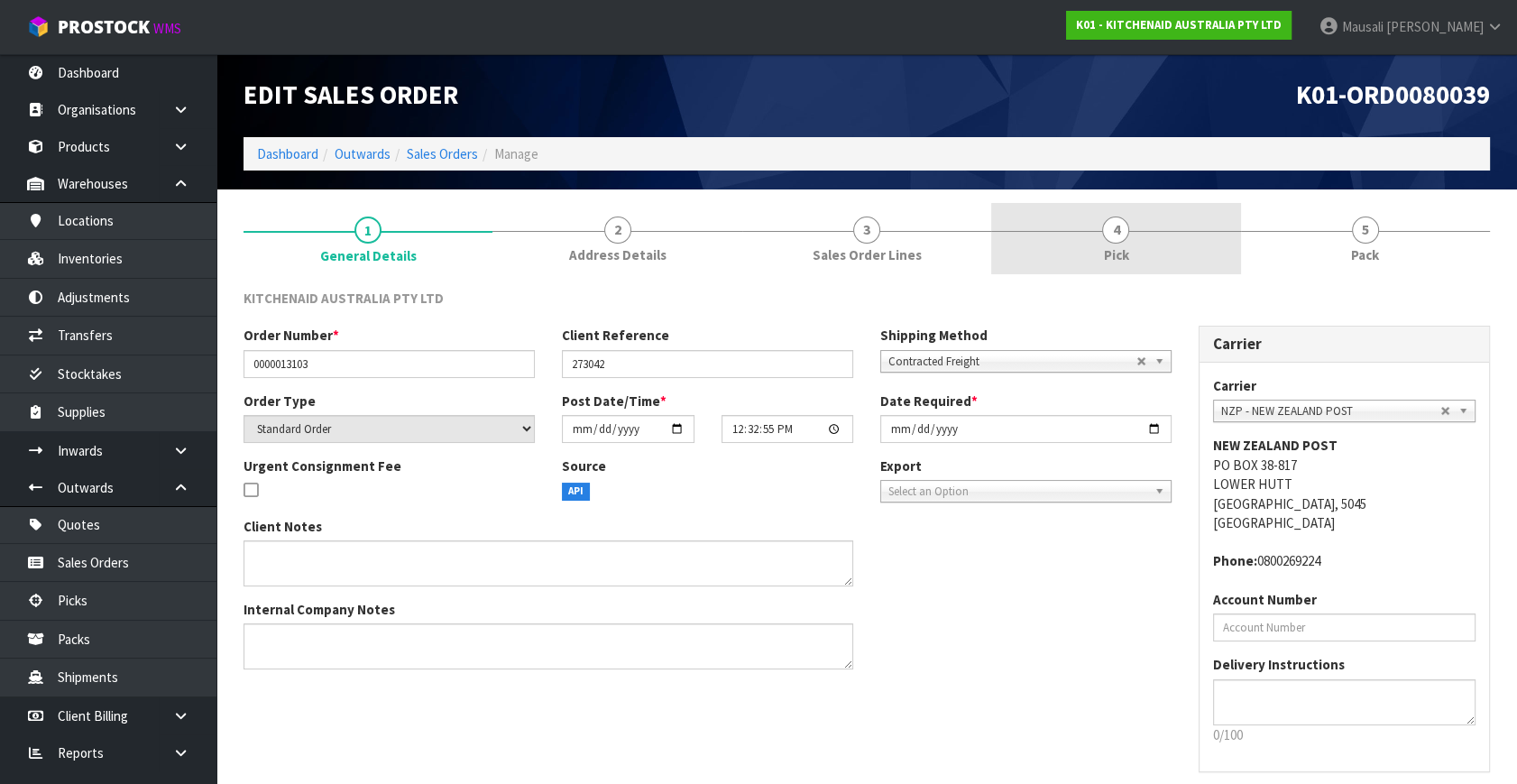
click at [1165, 243] on link "4 Pick" at bounding box center [1116, 238] width 249 height 71
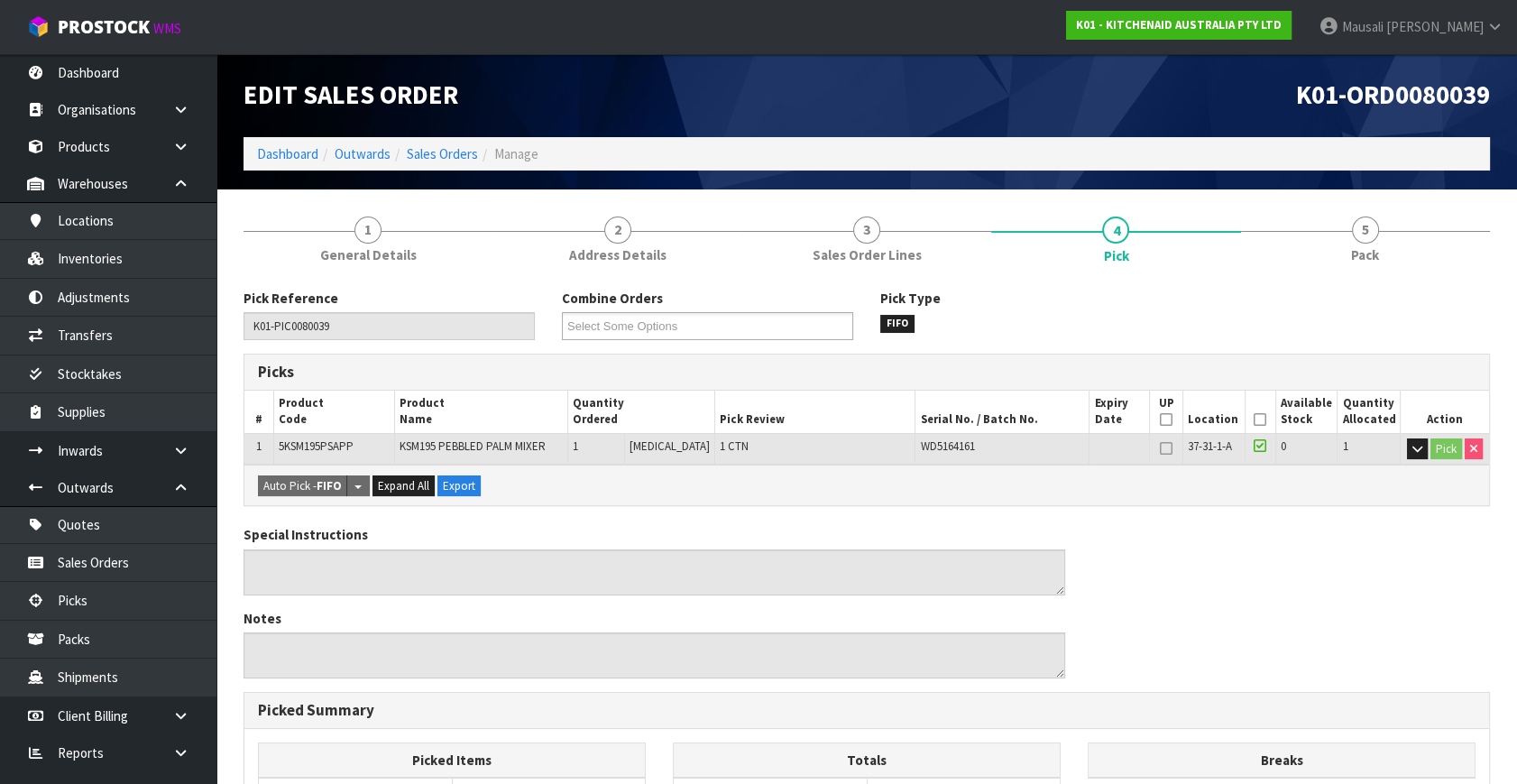
click at [1256, 411] on th "Picked" at bounding box center [1261, 412] width 31 height 42
click at [1254, 419] on icon at bounding box center [1259, 419] width 12 height 1
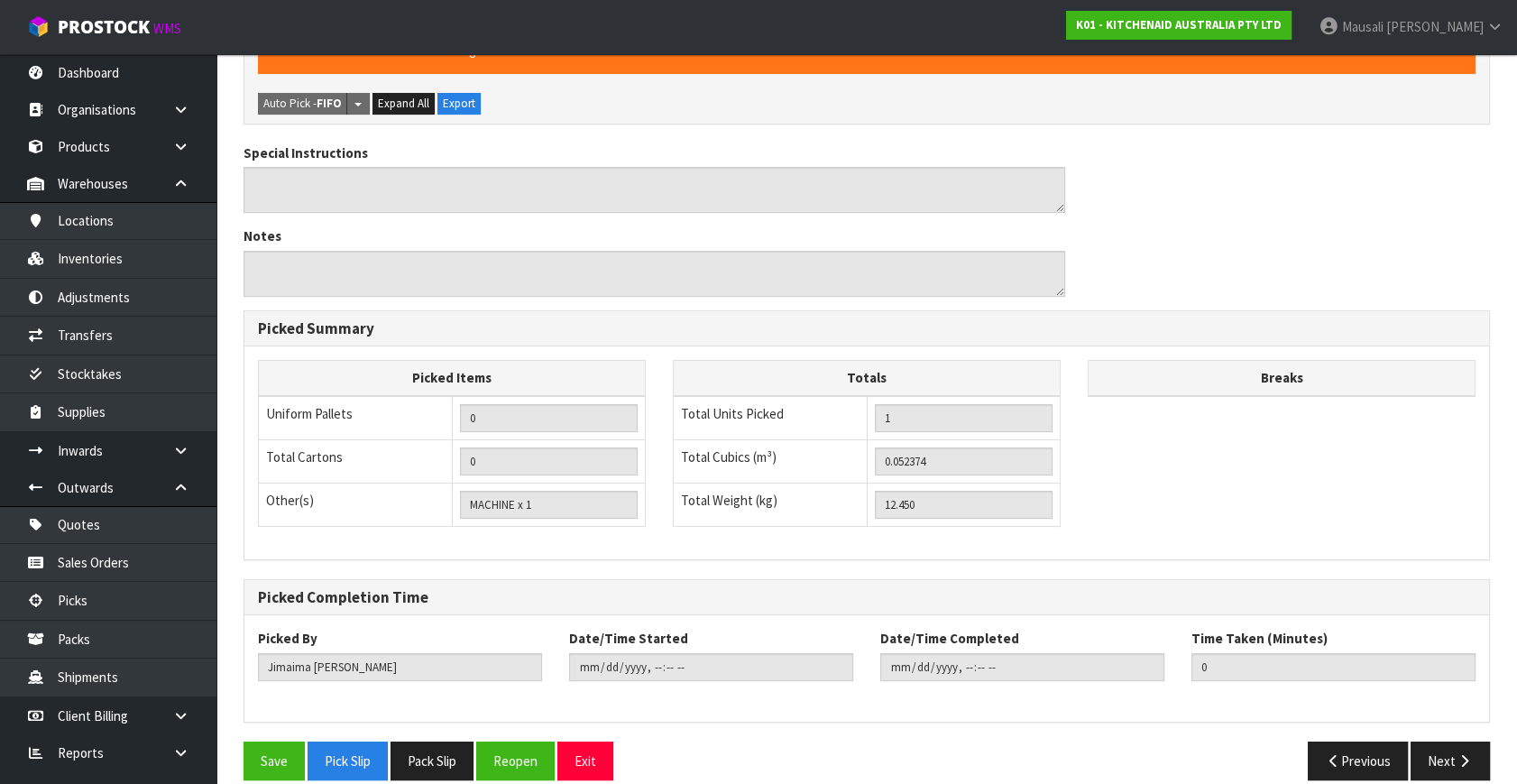
scroll to position [468, 0]
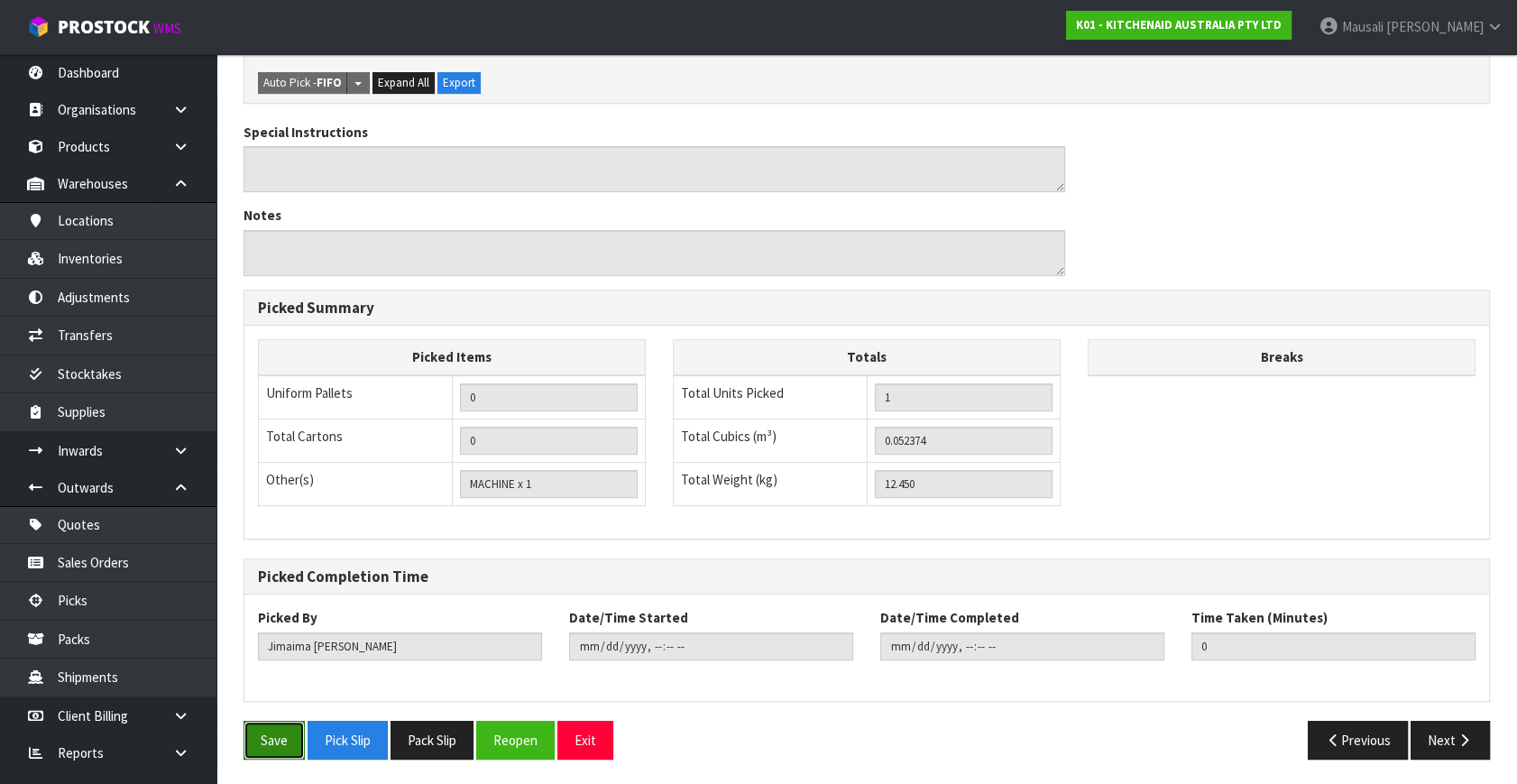
click at [276, 739] on button "Save" at bounding box center [274, 740] width 61 height 39
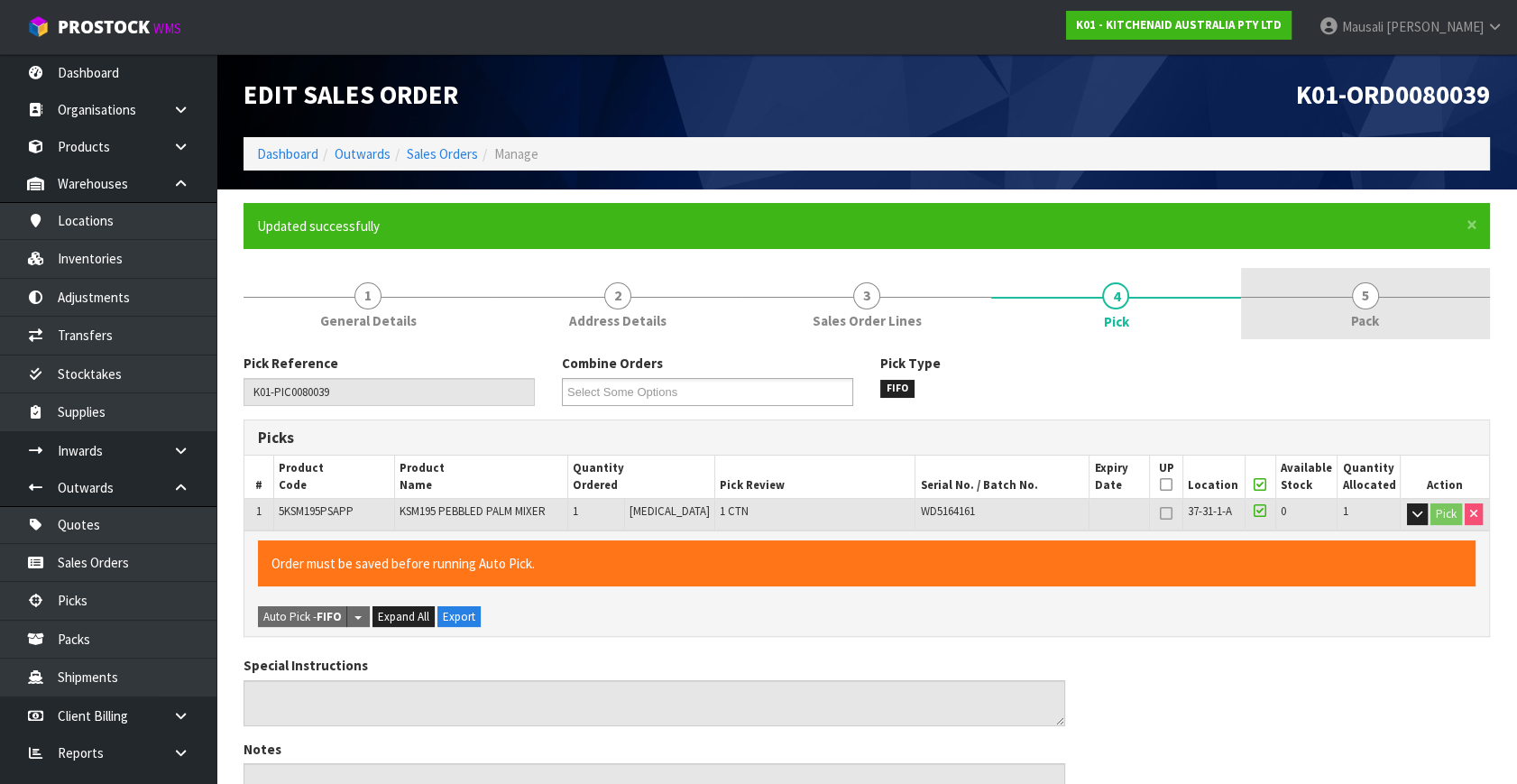
click at [1330, 323] on link "5 Pack" at bounding box center [1366, 303] width 249 height 71
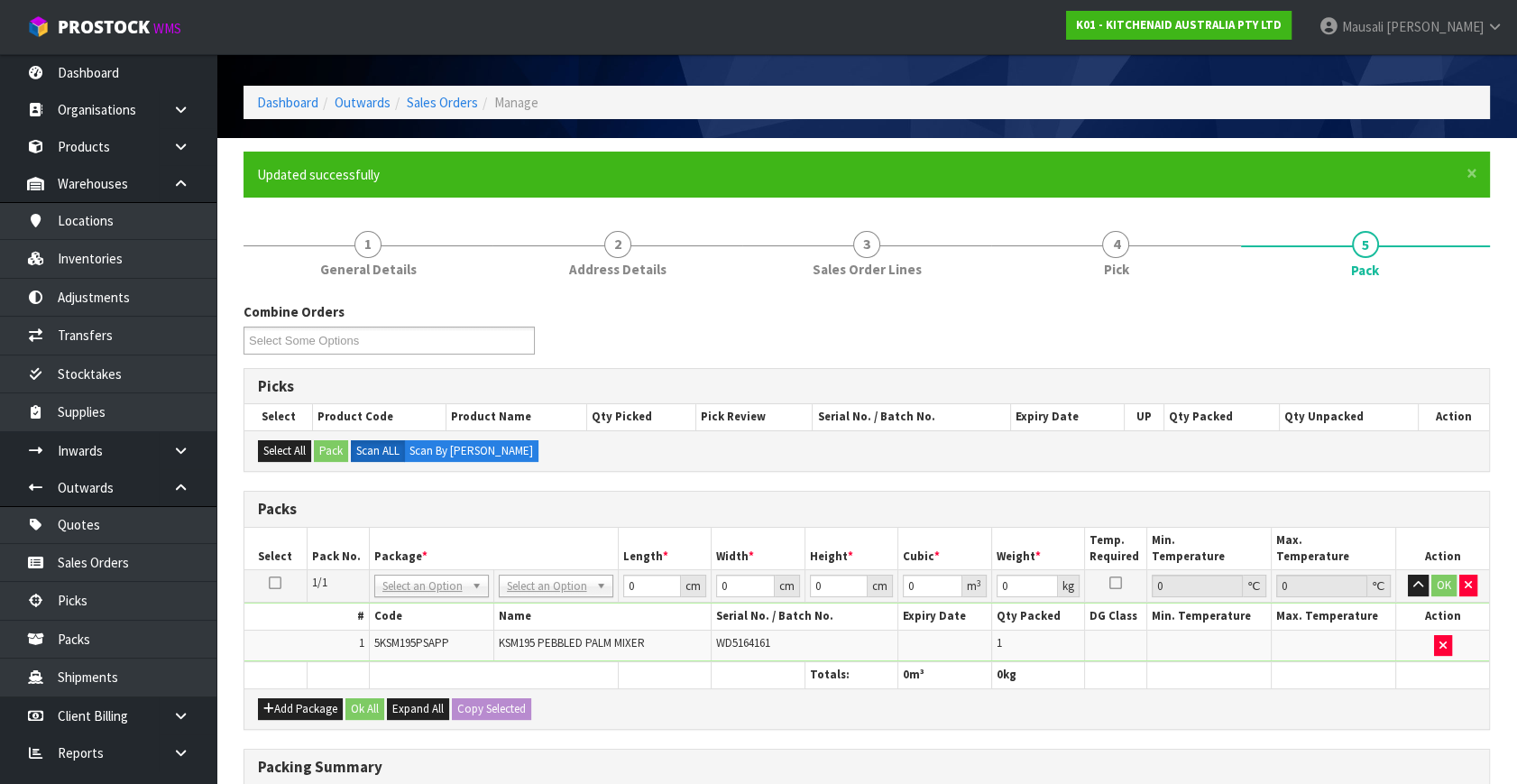
scroll to position [325, 0]
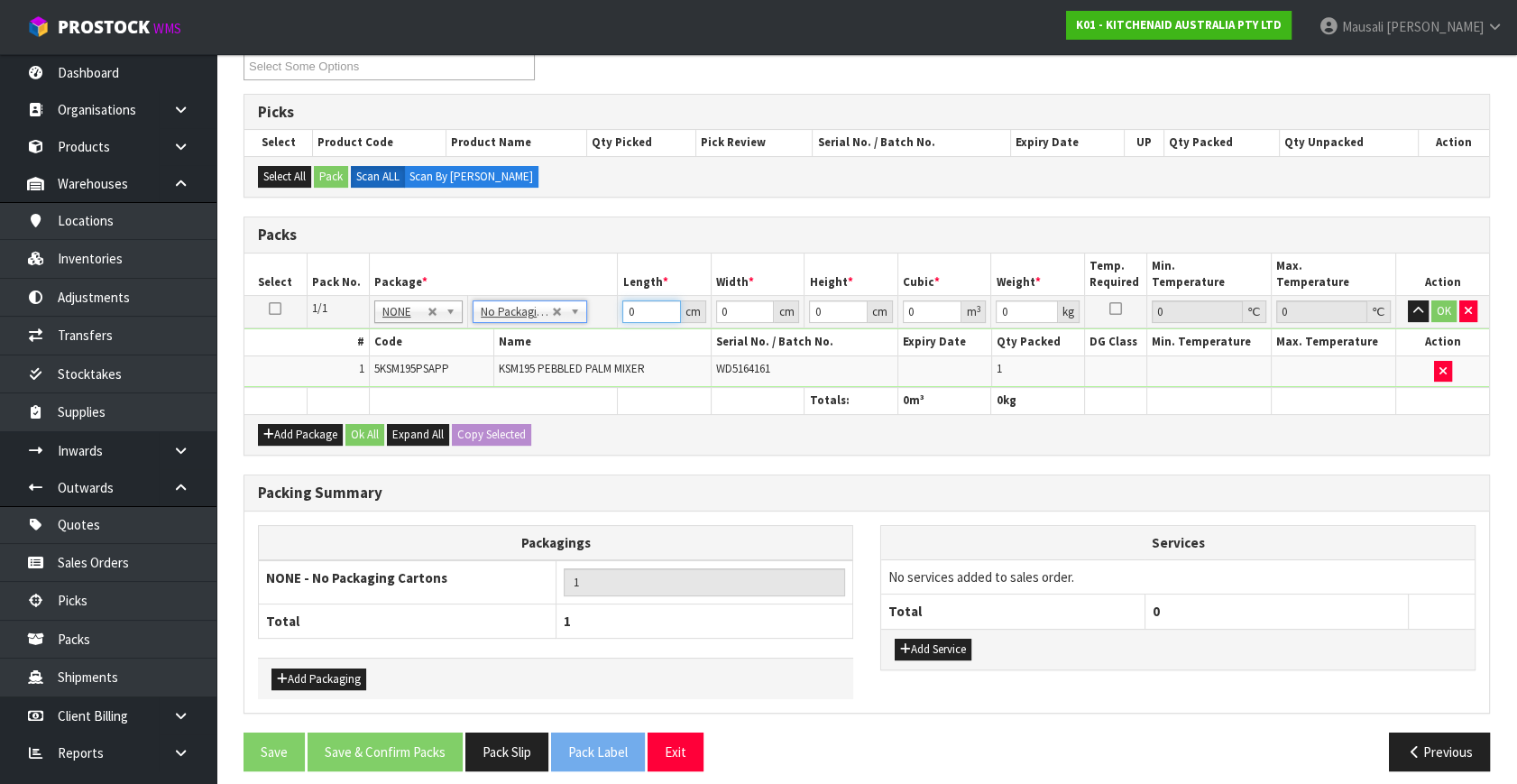
drag, startPoint x: 637, startPoint y: 314, endPoint x: 610, endPoint y: 328, distance: 30.4
click at [610, 328] on tbody "1/1 NONE 007-001 007-002 007-004 007-009 007-013 007-014 007-015 007-017 007-01…" at bounding box center [867, 342] width 1245 height 92
click at [368, 436] on button "Ok All" at bounding box center [365, 435] width 39 height 22
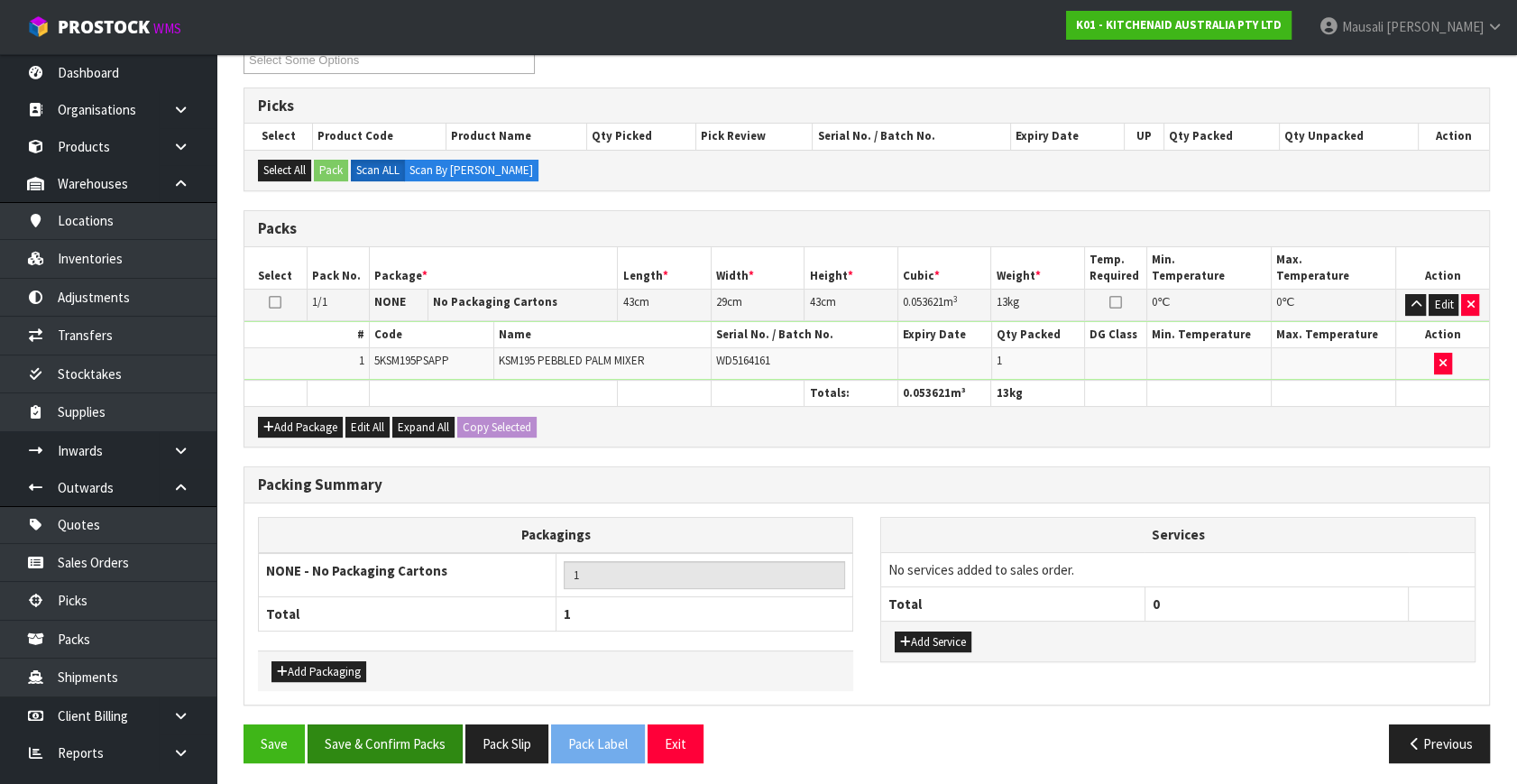
scroll to position [334, 0]
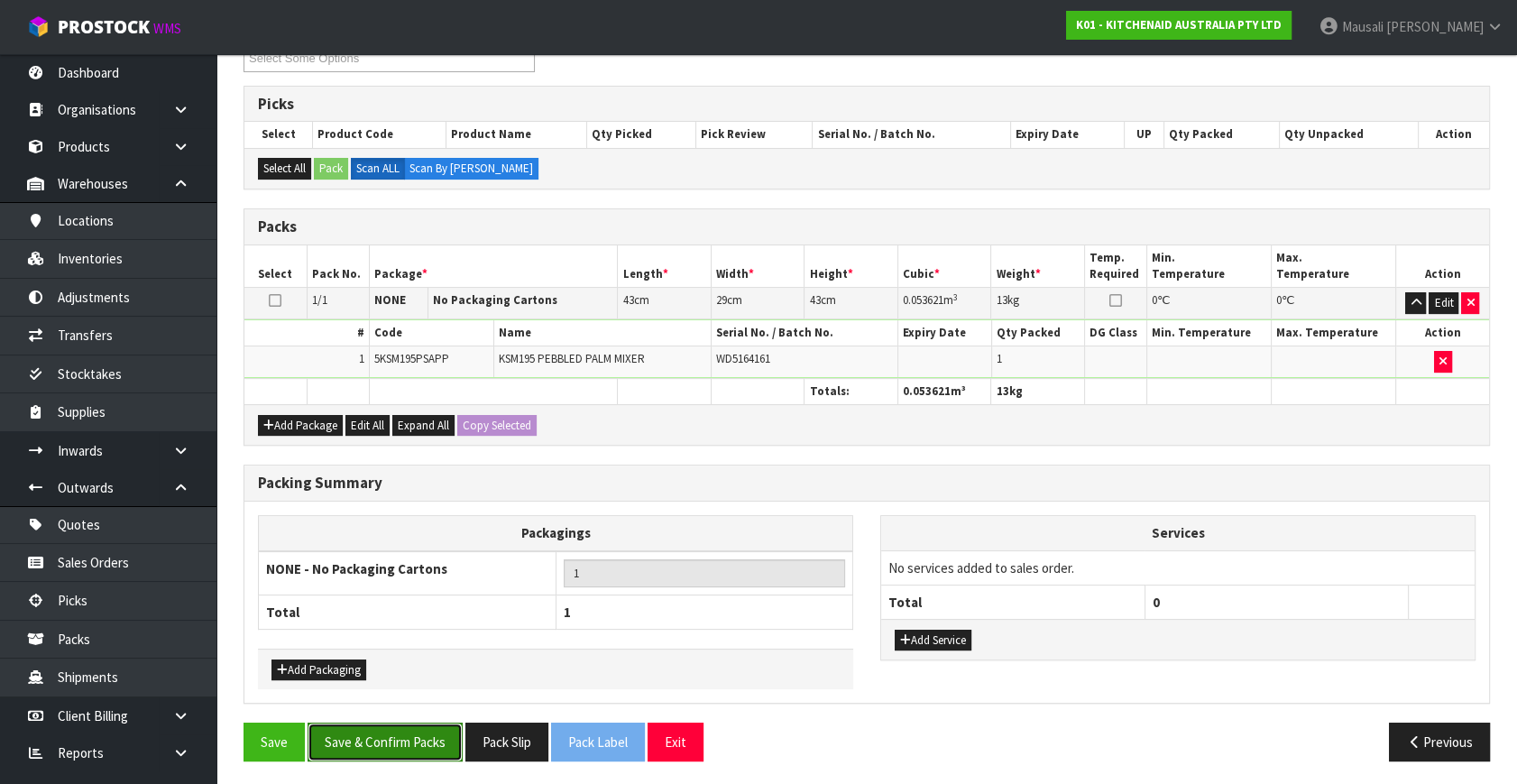
click at [418, 743] on button "Save & Confirm Packs" at bounding box center [385, 742] width 155 height 39
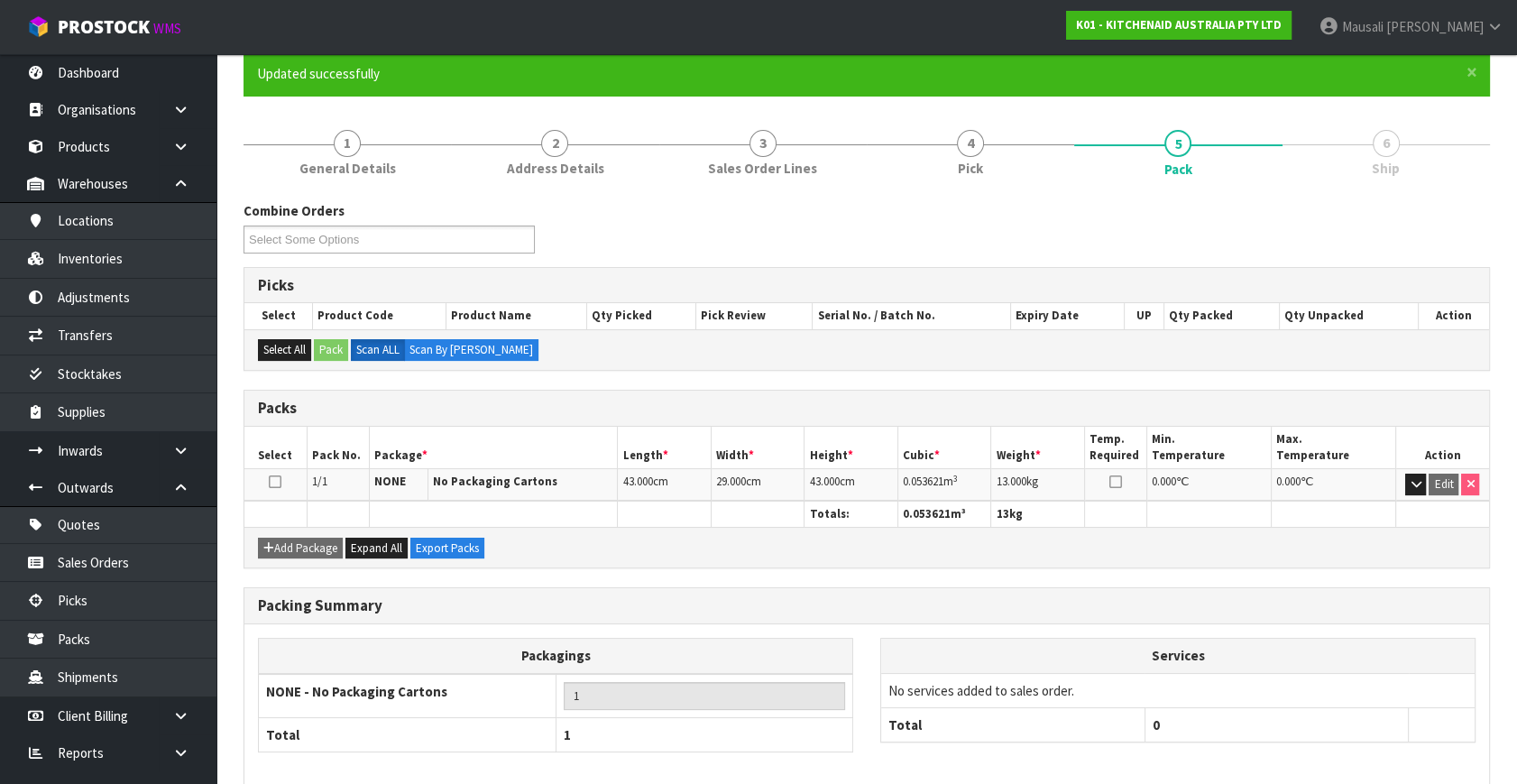
scroll to position [235, 0]
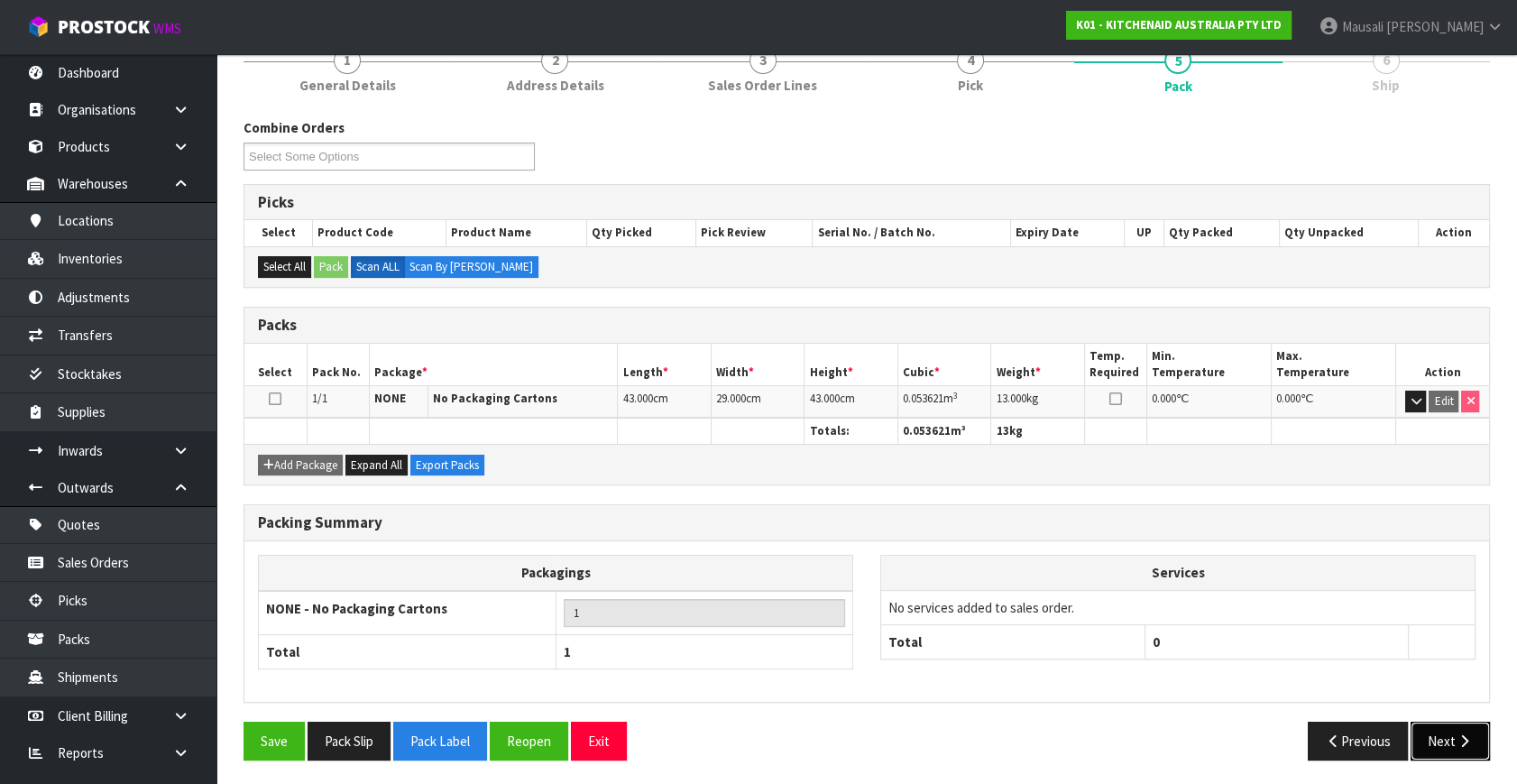
click at [1467, 734] on icon "button" at bounding box center [1464, 741] width 17 height 13
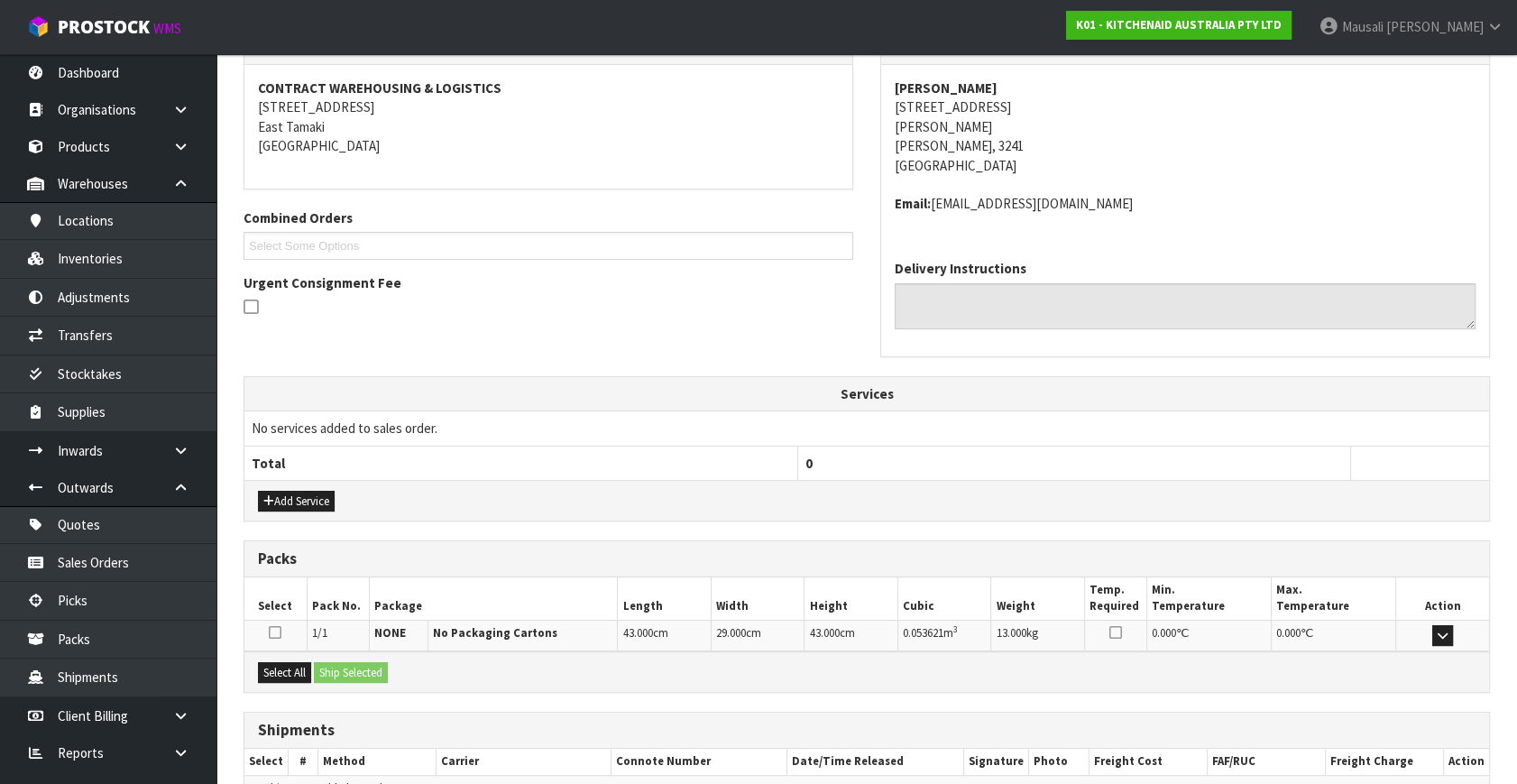
scroll to position [425, 0]
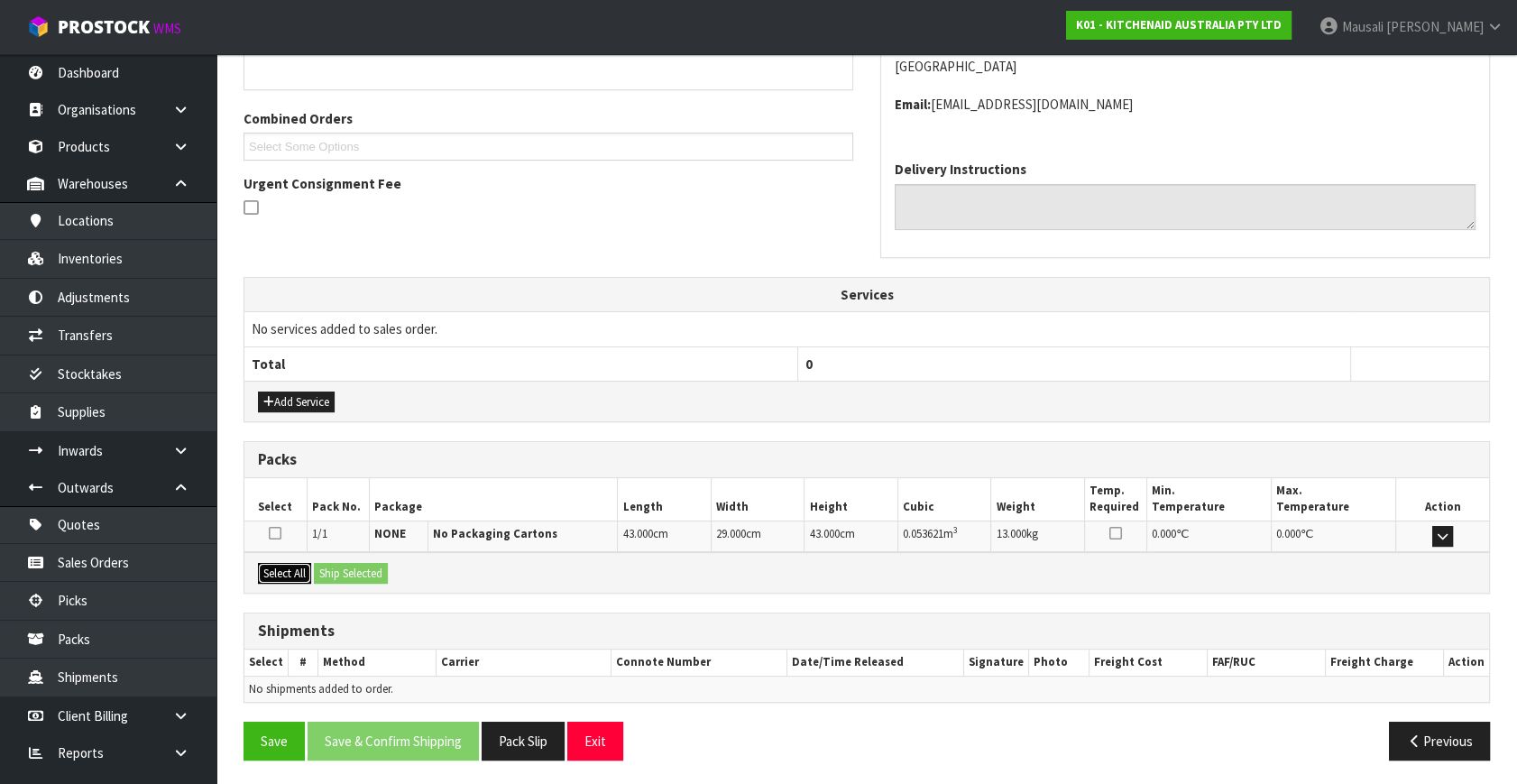
drag, startPoint x: 276, startPoint y: 566, endPoint x: 322, endPoint y: 568, distance: 46.0
click at [277, 566] on button "Select All" at bounding box center [284, 573] width 54 height 22
click at [322, 568] on button "Ship Selected" at bounding box center [351, 573] width 74 height 22
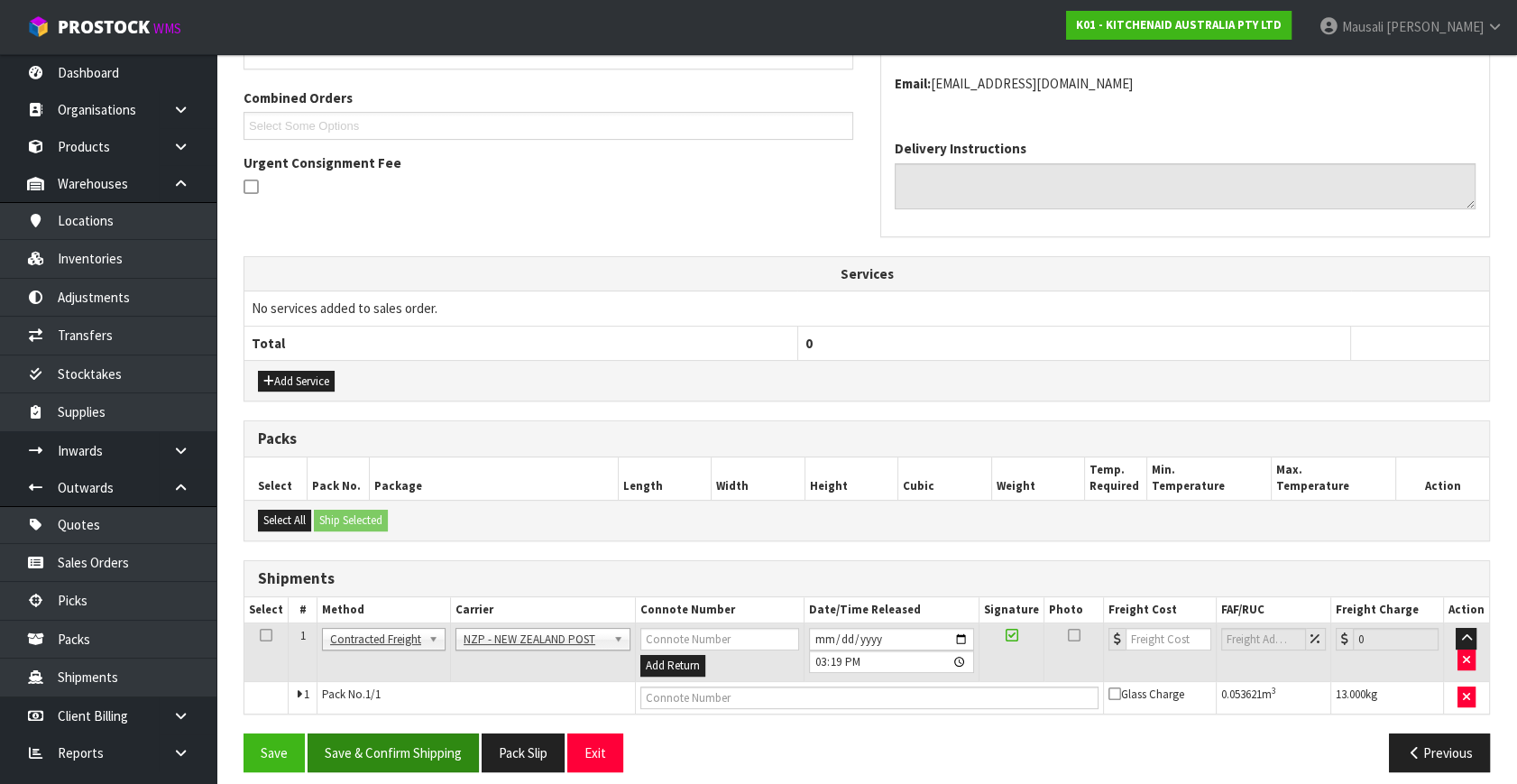
scroll to position [458, 0]
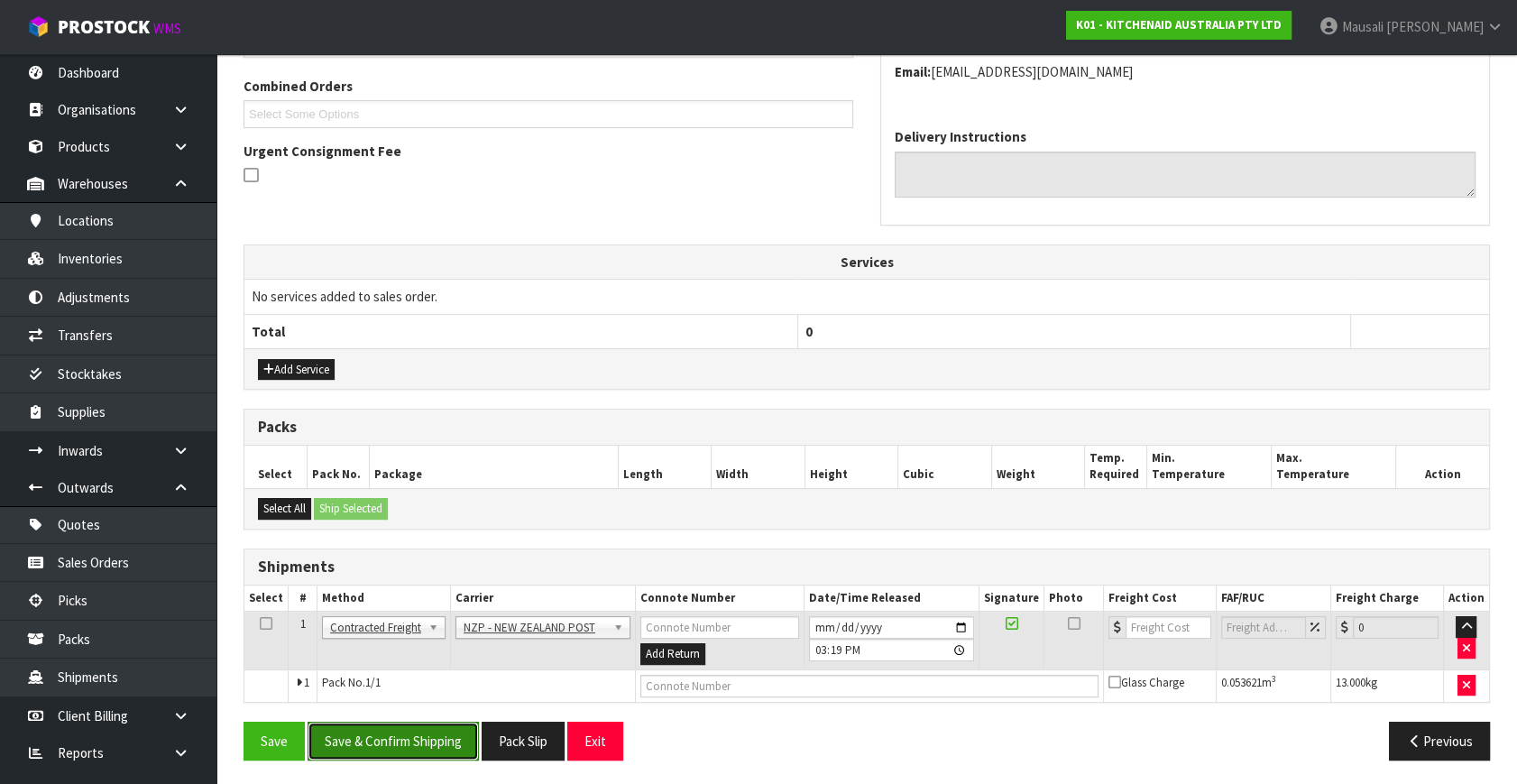
click at [442, 730] on button "Save & Confirm Shipping" at bounding box center [393, 741] width 171 height 39
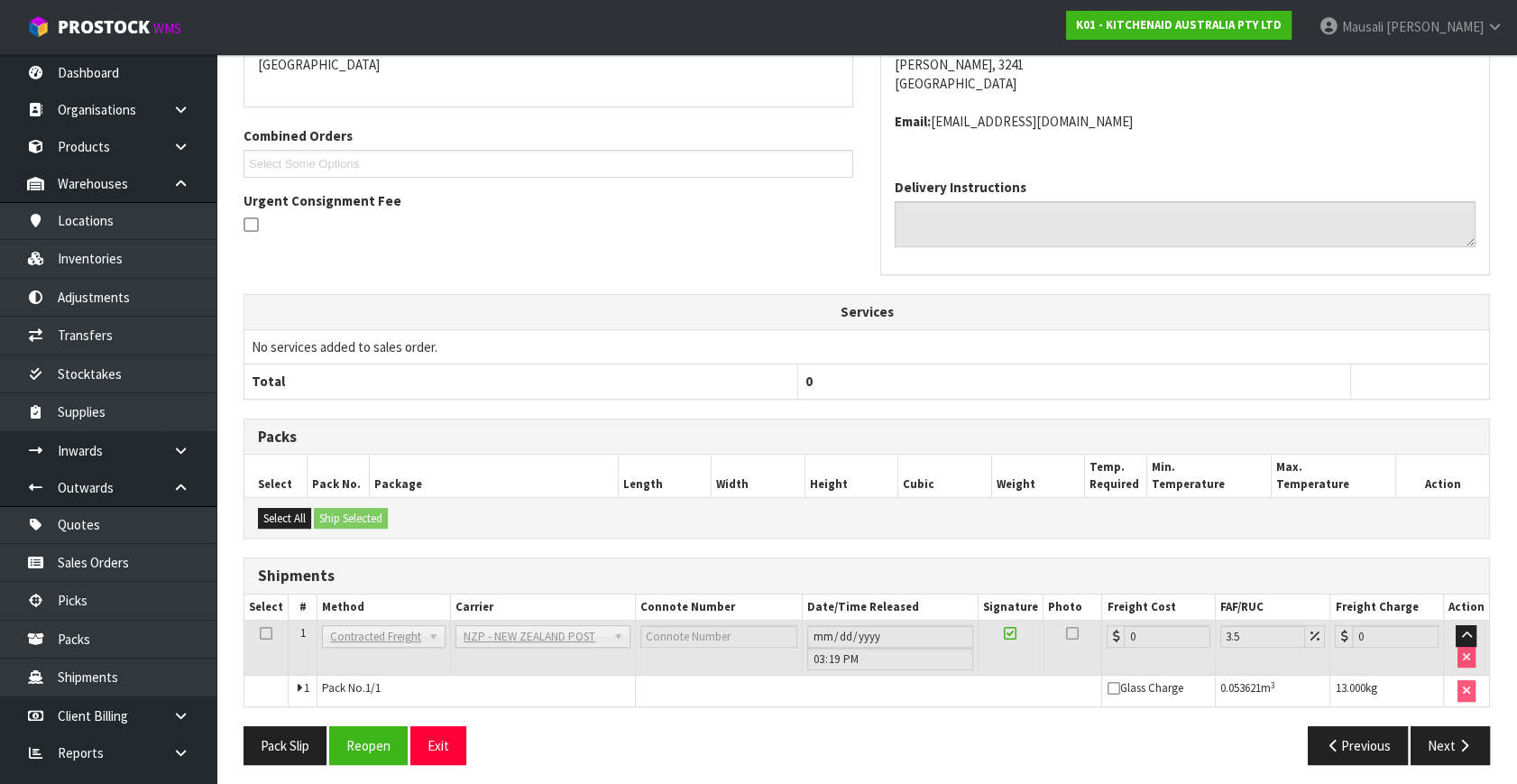
scroll to position [432, 0]
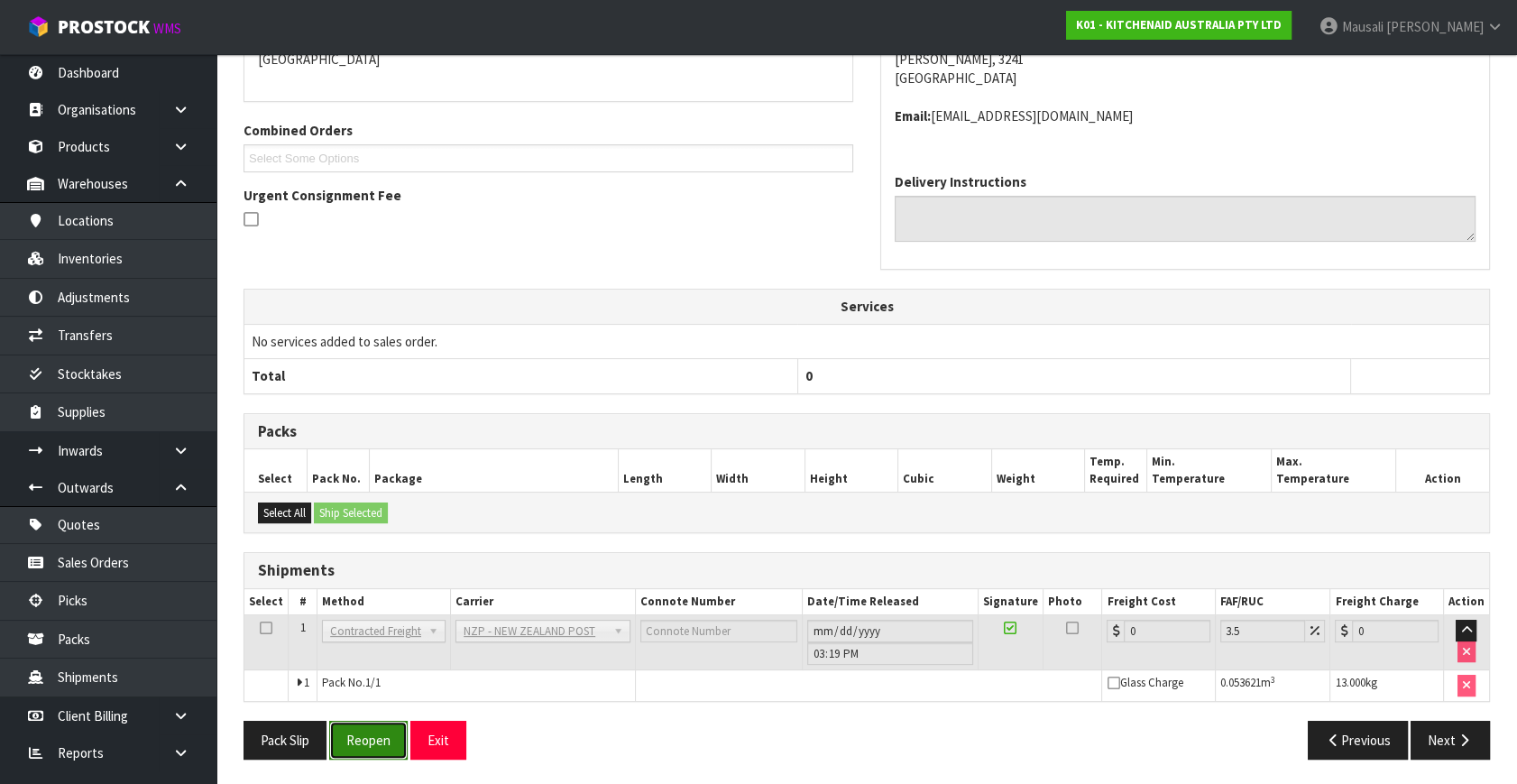
click at [362, 739] on button "Reopen" at bounding box center [369, 740] width 79 height 39
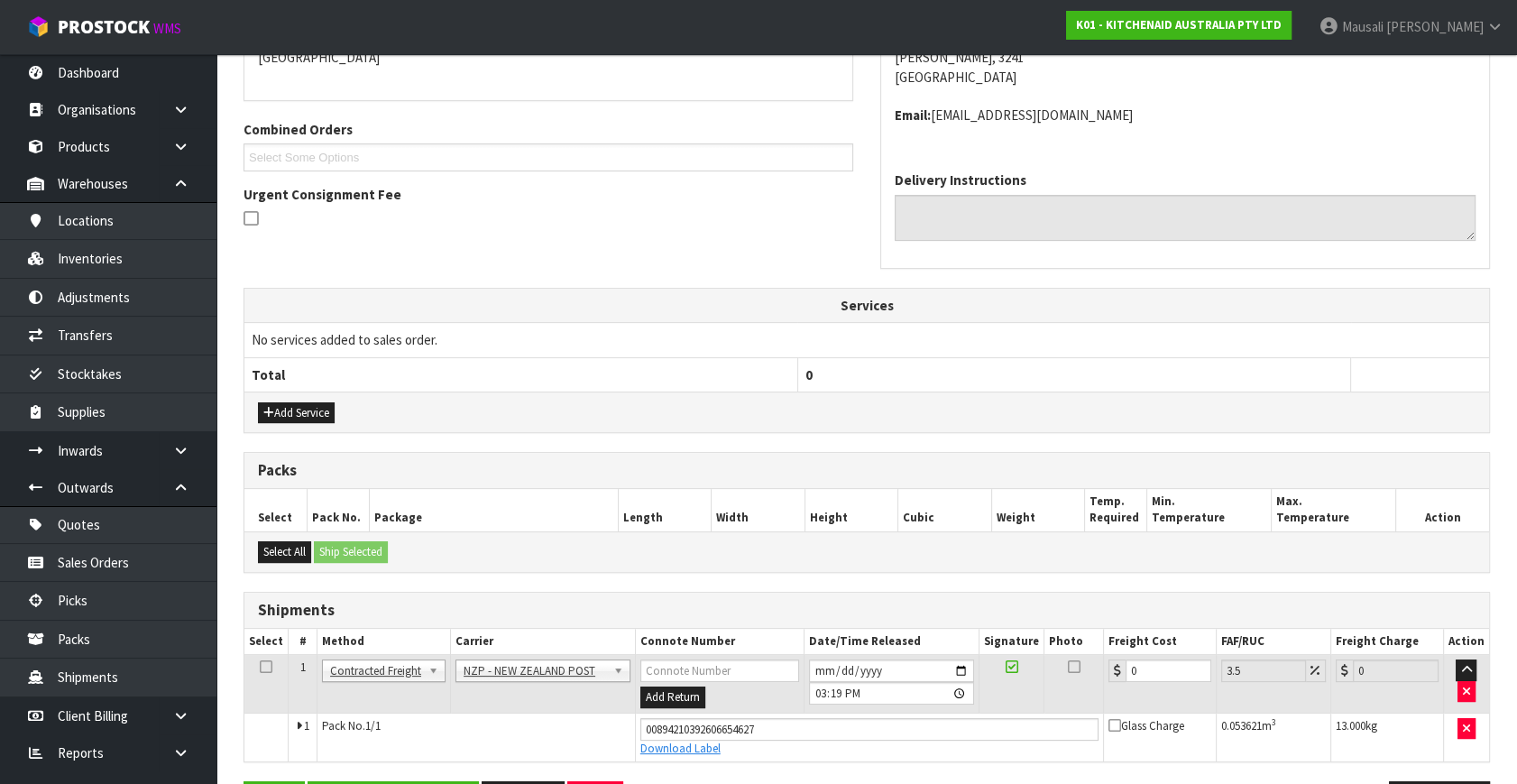
scroll to position [474, 0]
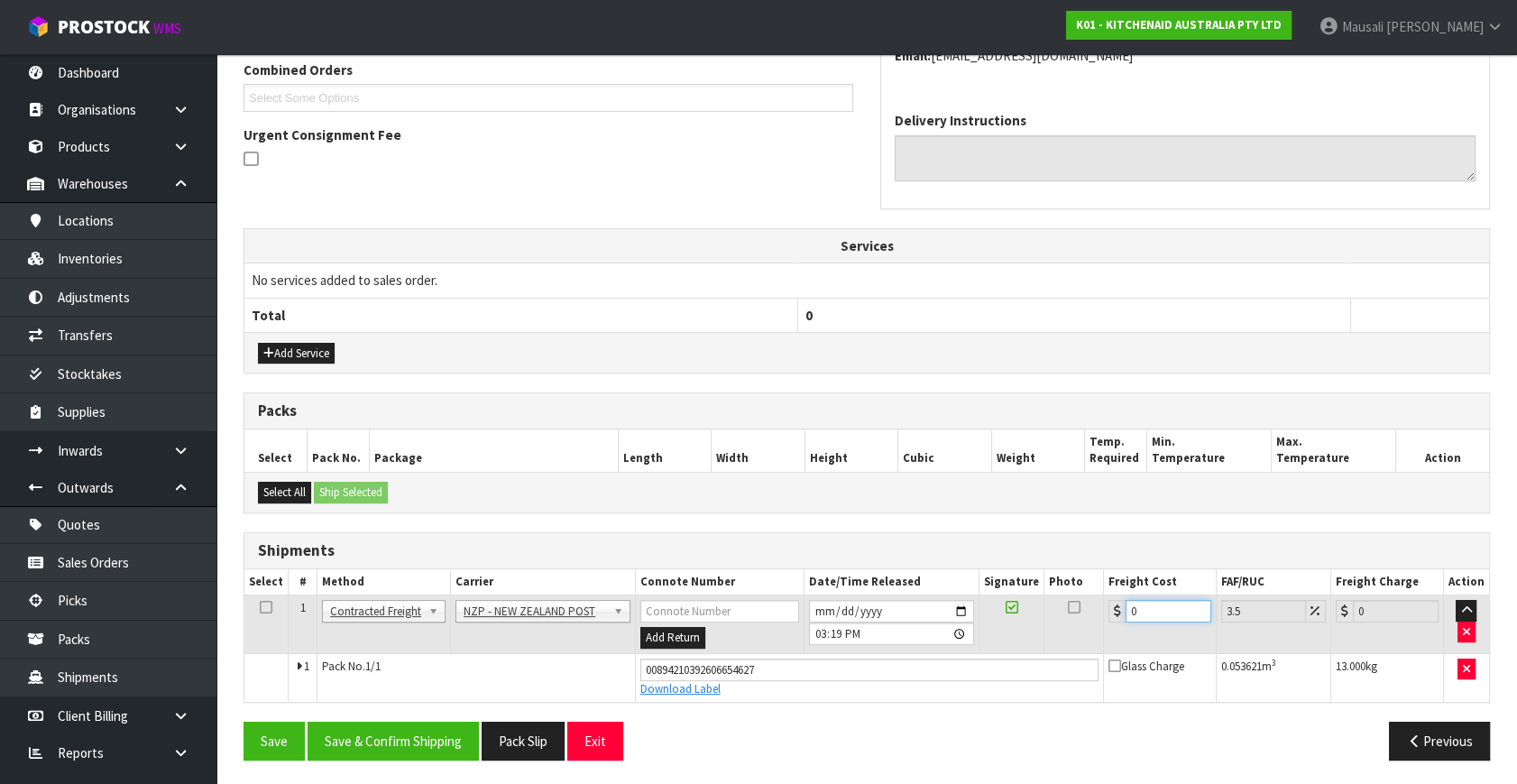
drag, startPoint x: 1141, startPoint y: 612, endPoint x: 1118, endPoint y: 623, distance: 25.5
click at [1118, 623] on td "0" at bounding box center [1160, 624] width 113 height 58
click at [409, 736] on button "Save & Confirm Shipping" at bounding box center [393, 741] width 171 height 39
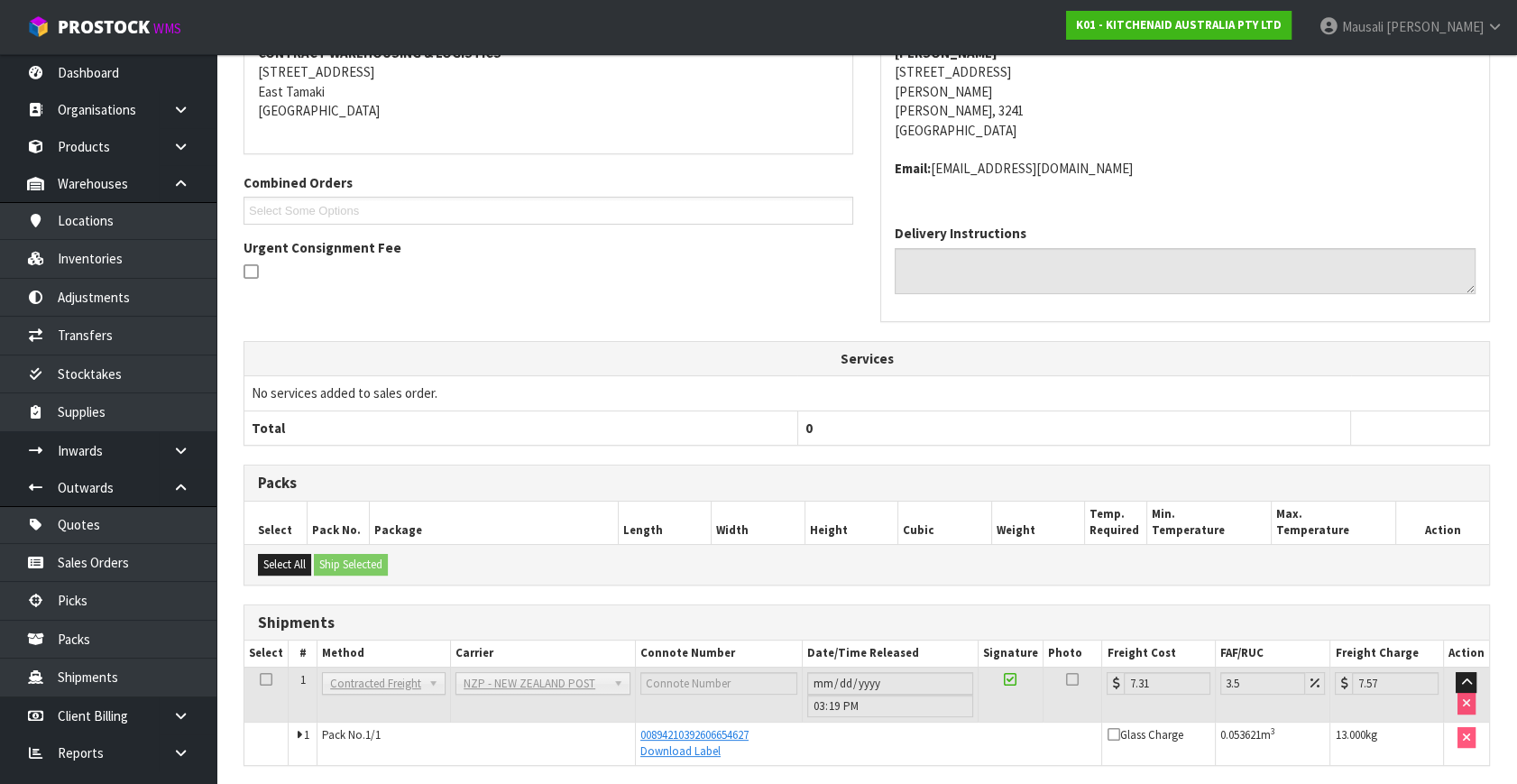
scroll to position [424, 0]
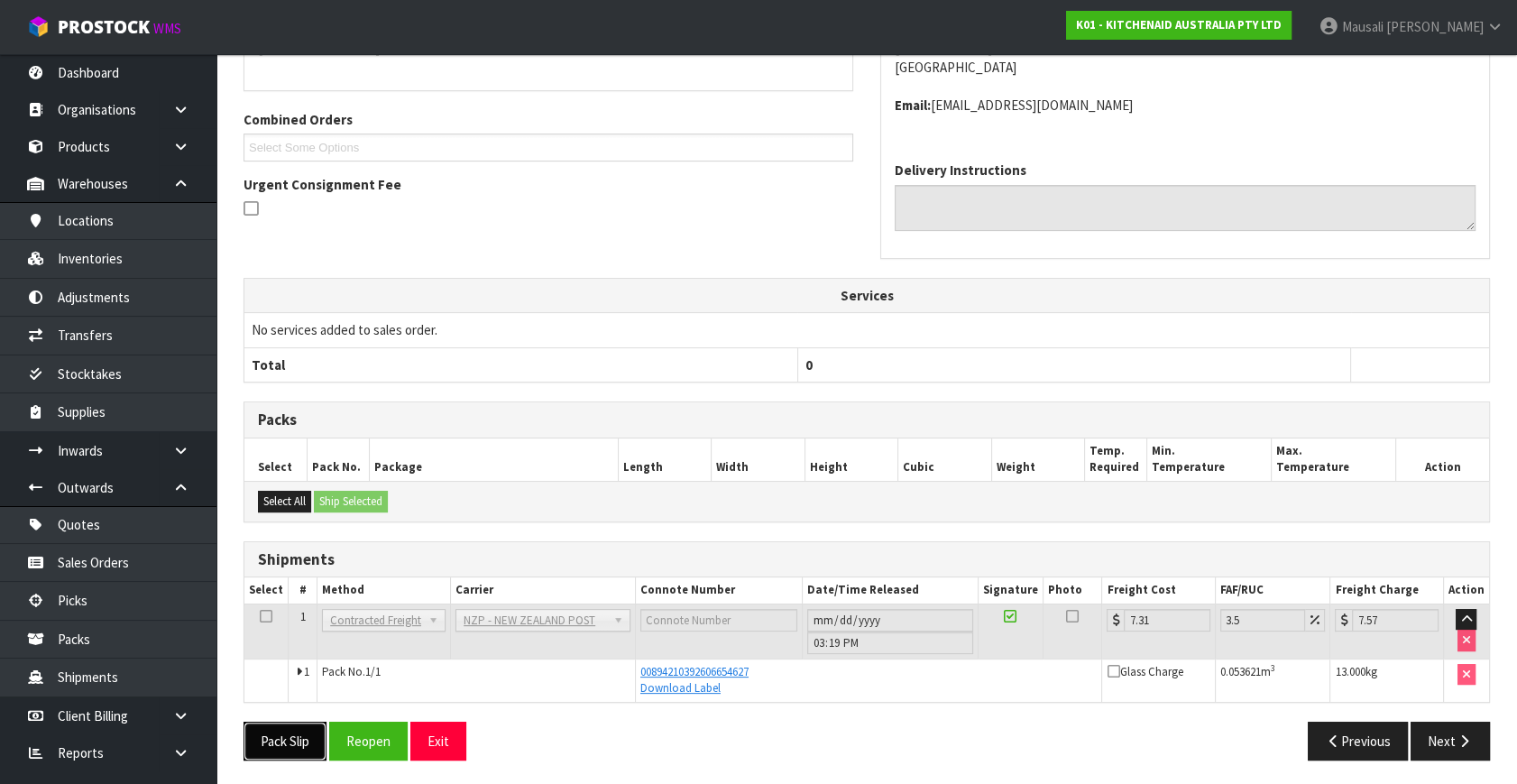
click at [288, 732] on button "Pack Slip" at bounding box center [284, 741] width 83 height 39
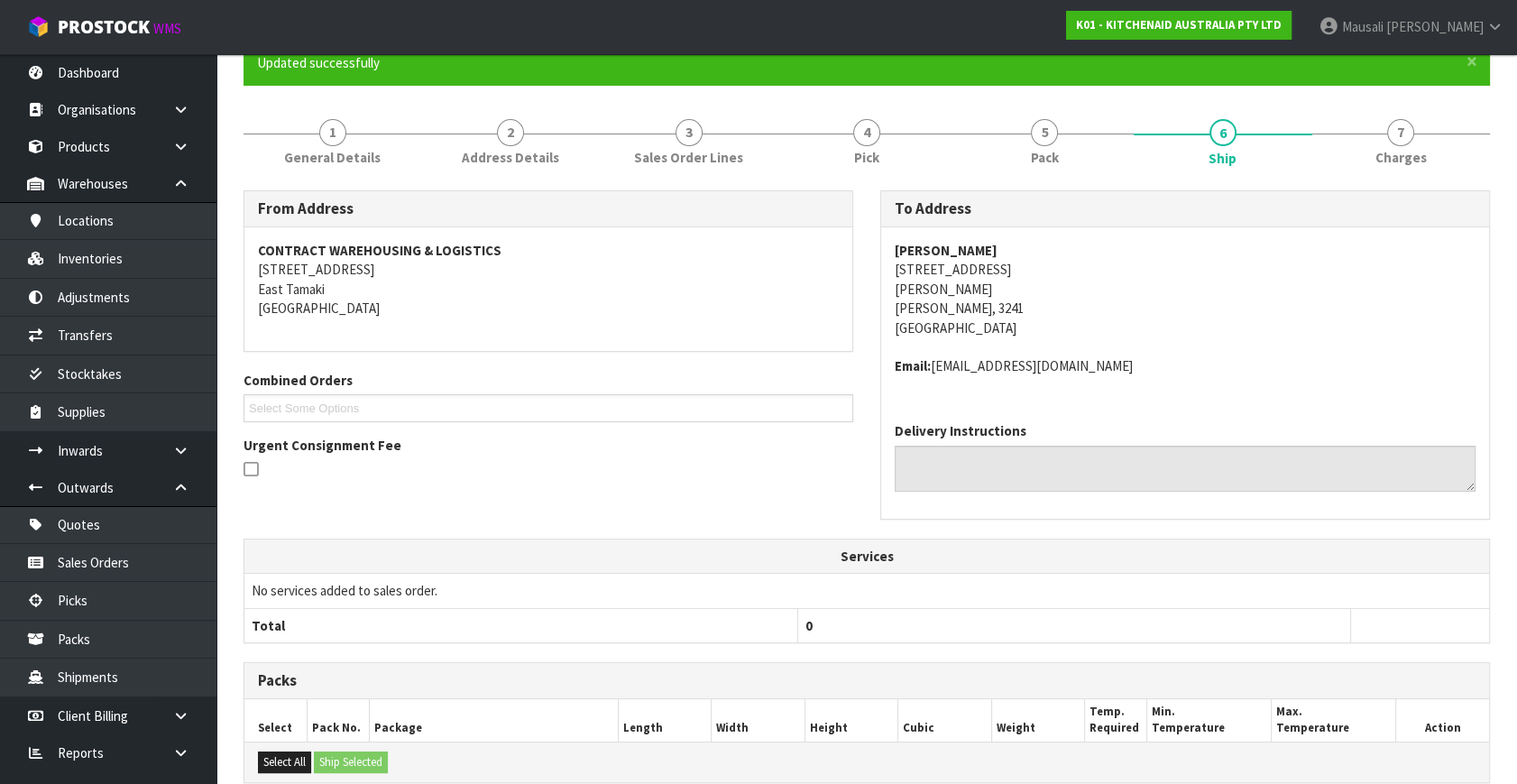
scroll to position [0, 0]
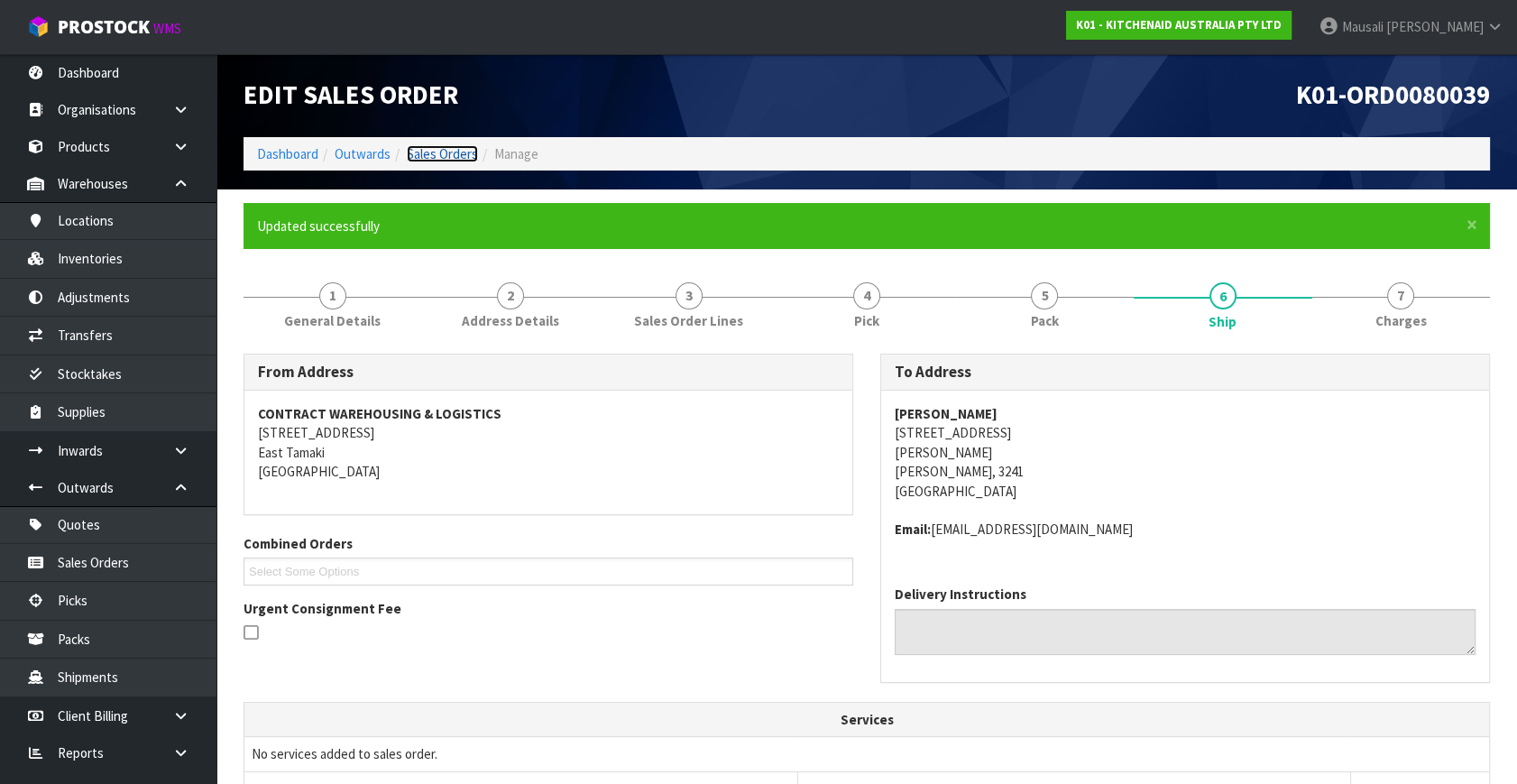
click at [443, 148] on link "Sales Orders" at bounding box center [442, 154] width 71 height 17
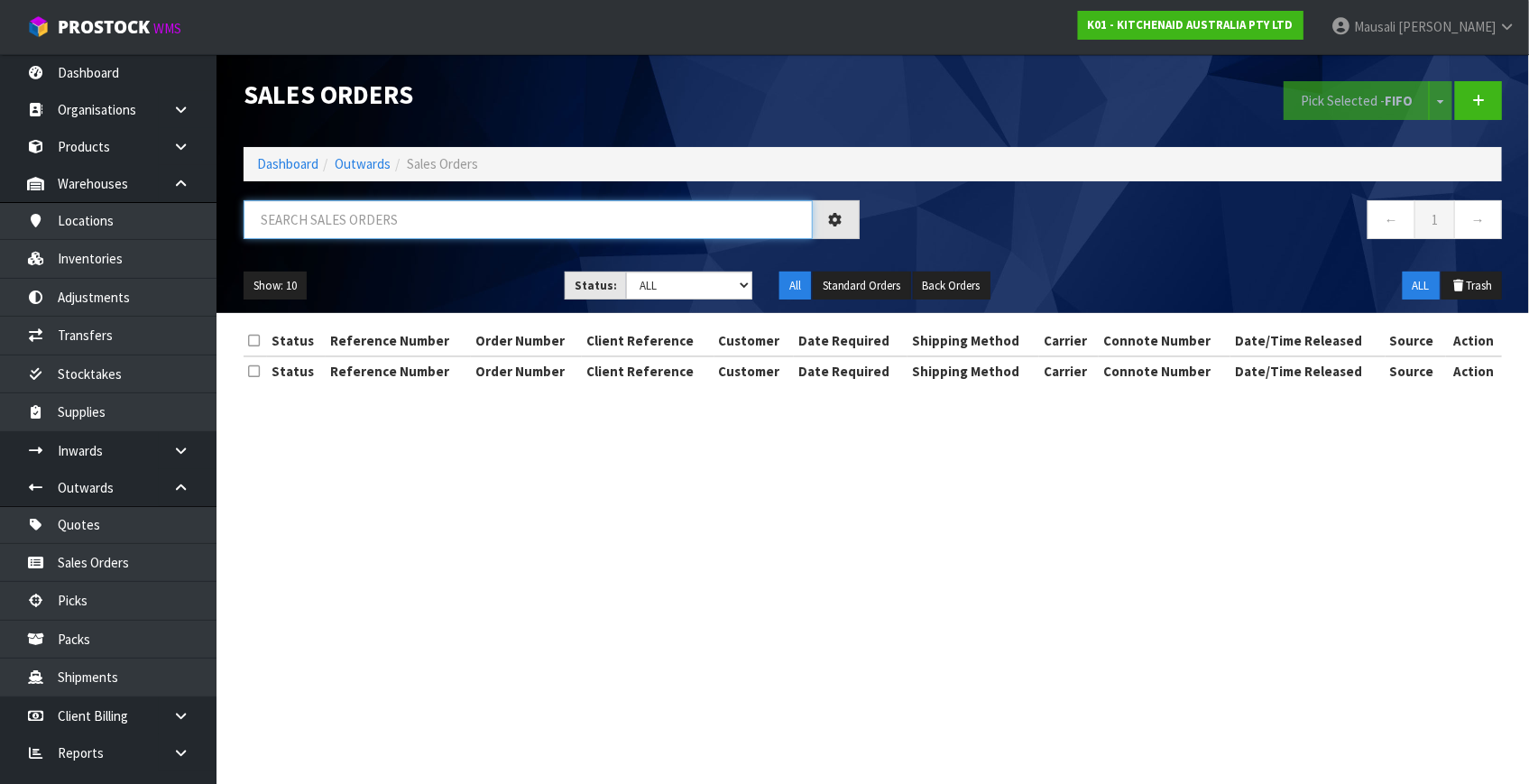
click at [313, 226] on input "text" at bounding box center [528, 219] width 569 height 39
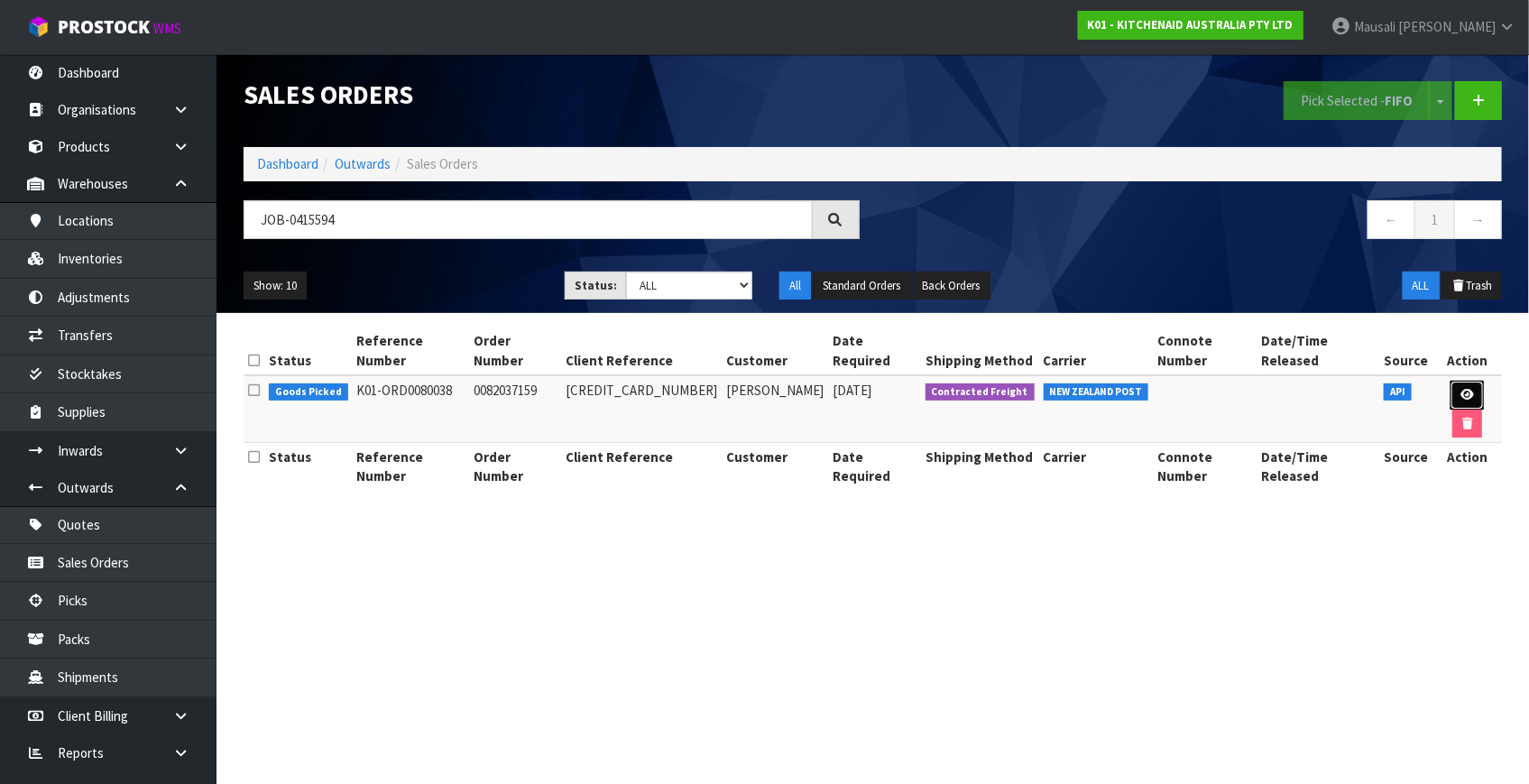
click at [1460, 389] on icon at bounding box center [1467, 394] width 13 height 11
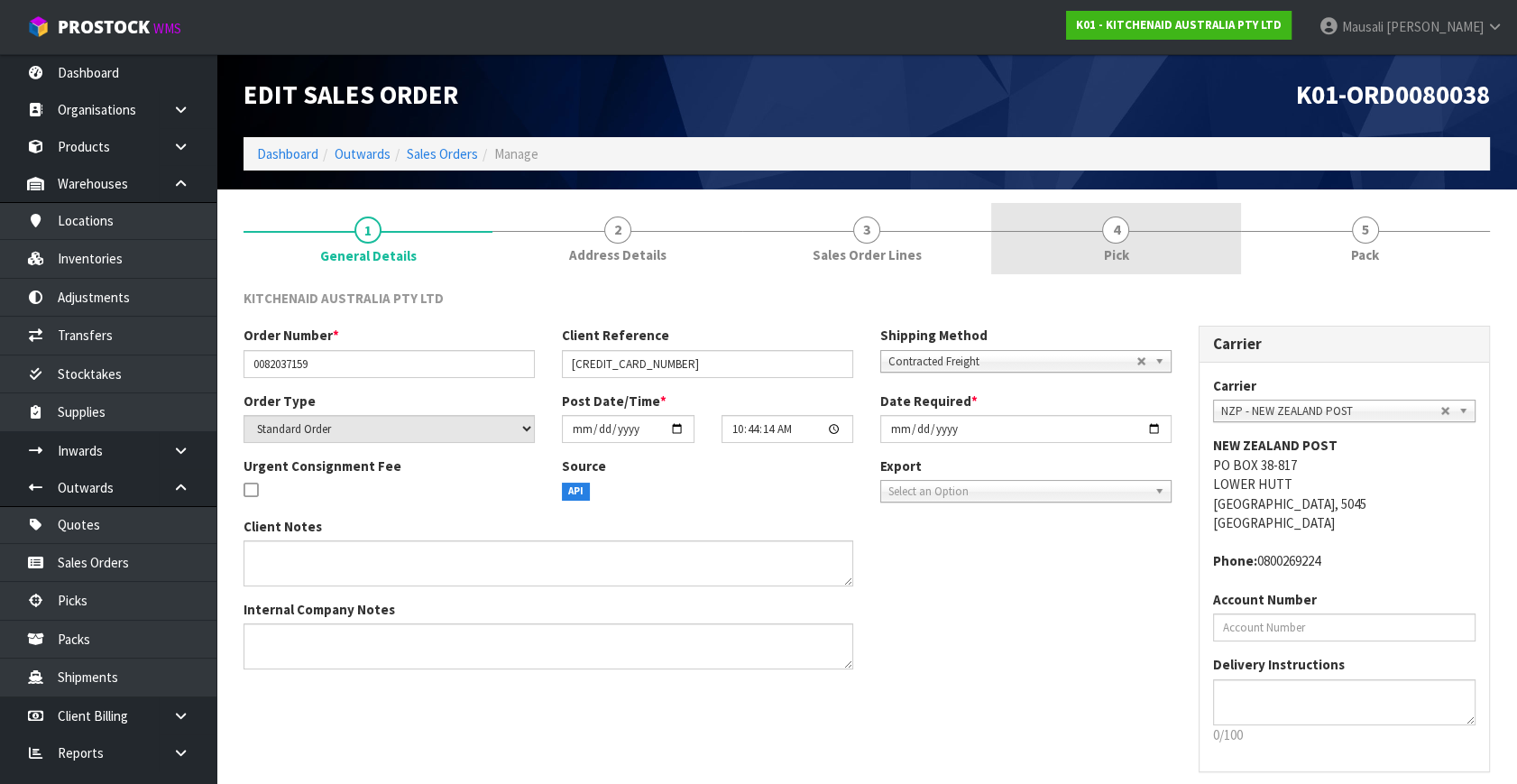
click at [1096, 235] on link "4 Pick" at bounding box center [1116, 238] width 249 height 71
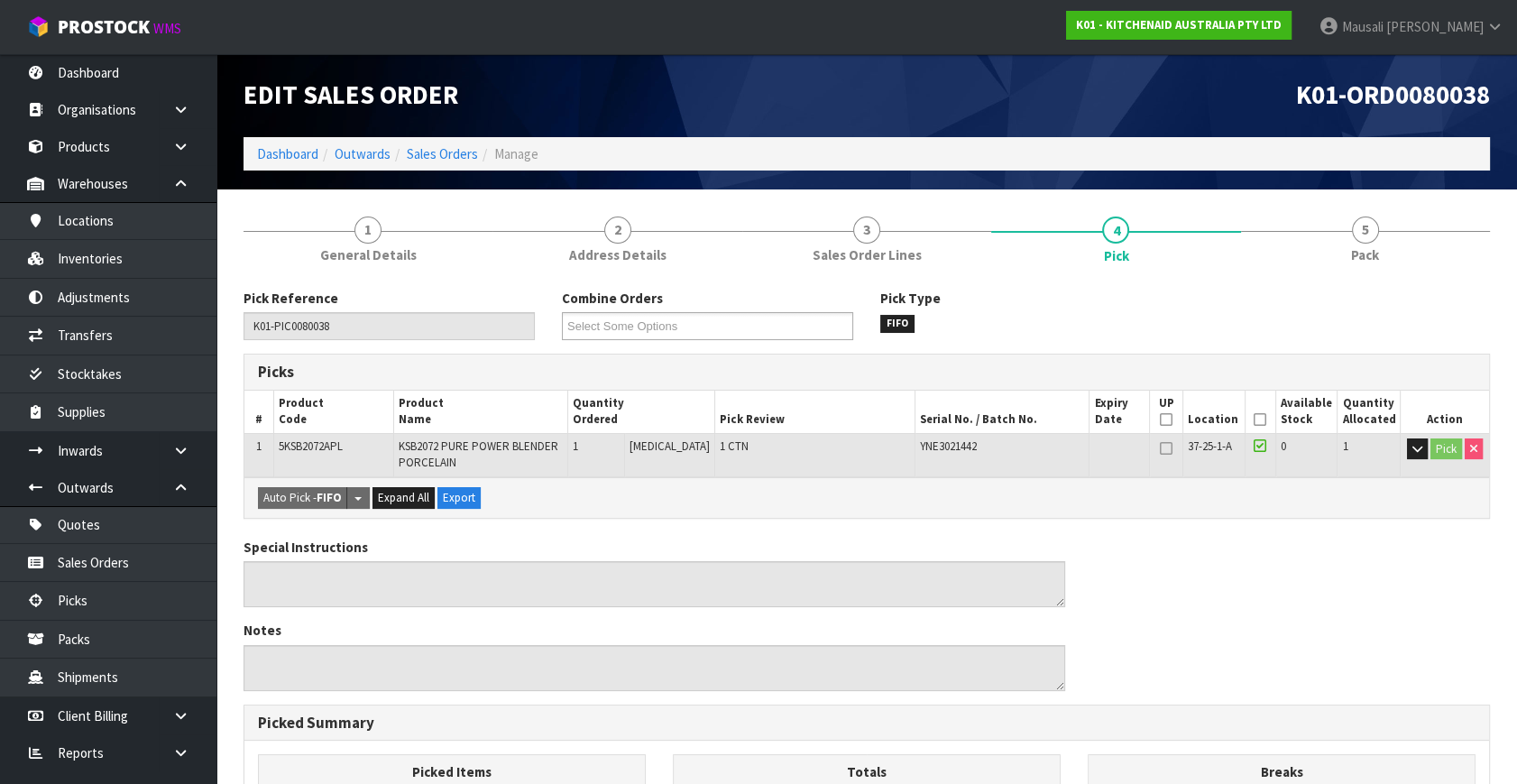
click at [1258, 419] on icon at bounding box center [1259, 419] width 12 height 1
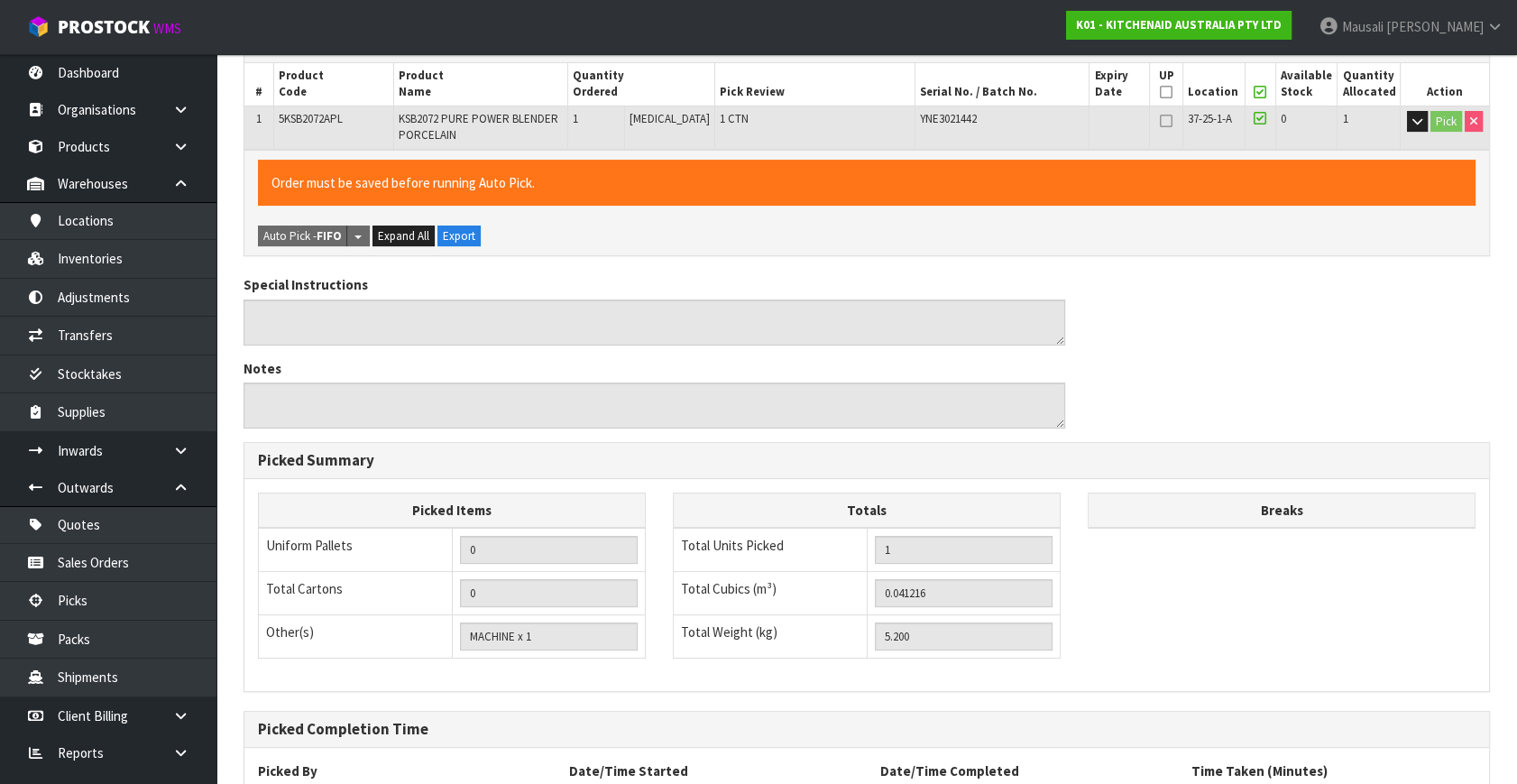
scroll to position [480, 0]
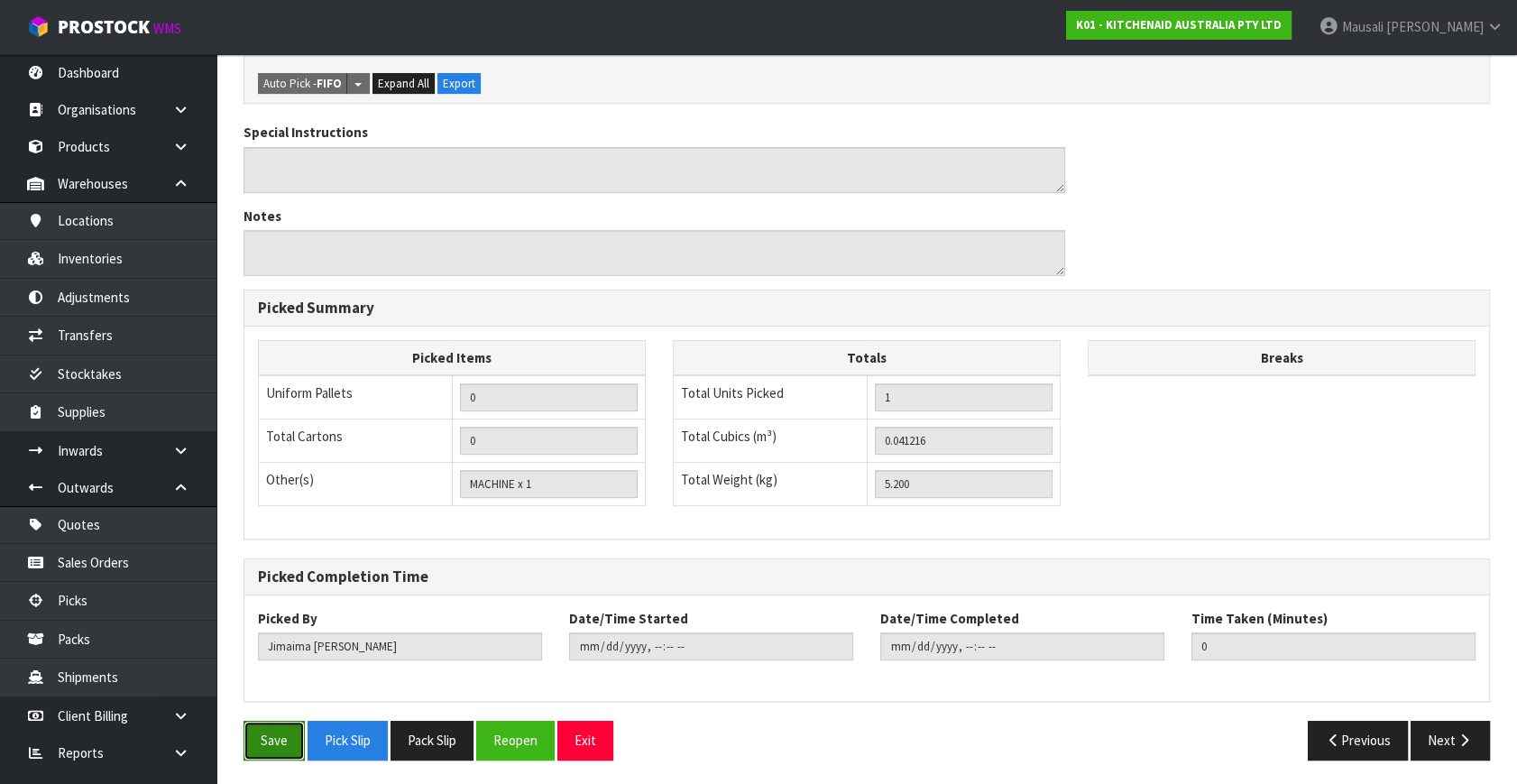
click at [266, 727] on button "Save" at bounding box center [274, 740] width 61 height 39
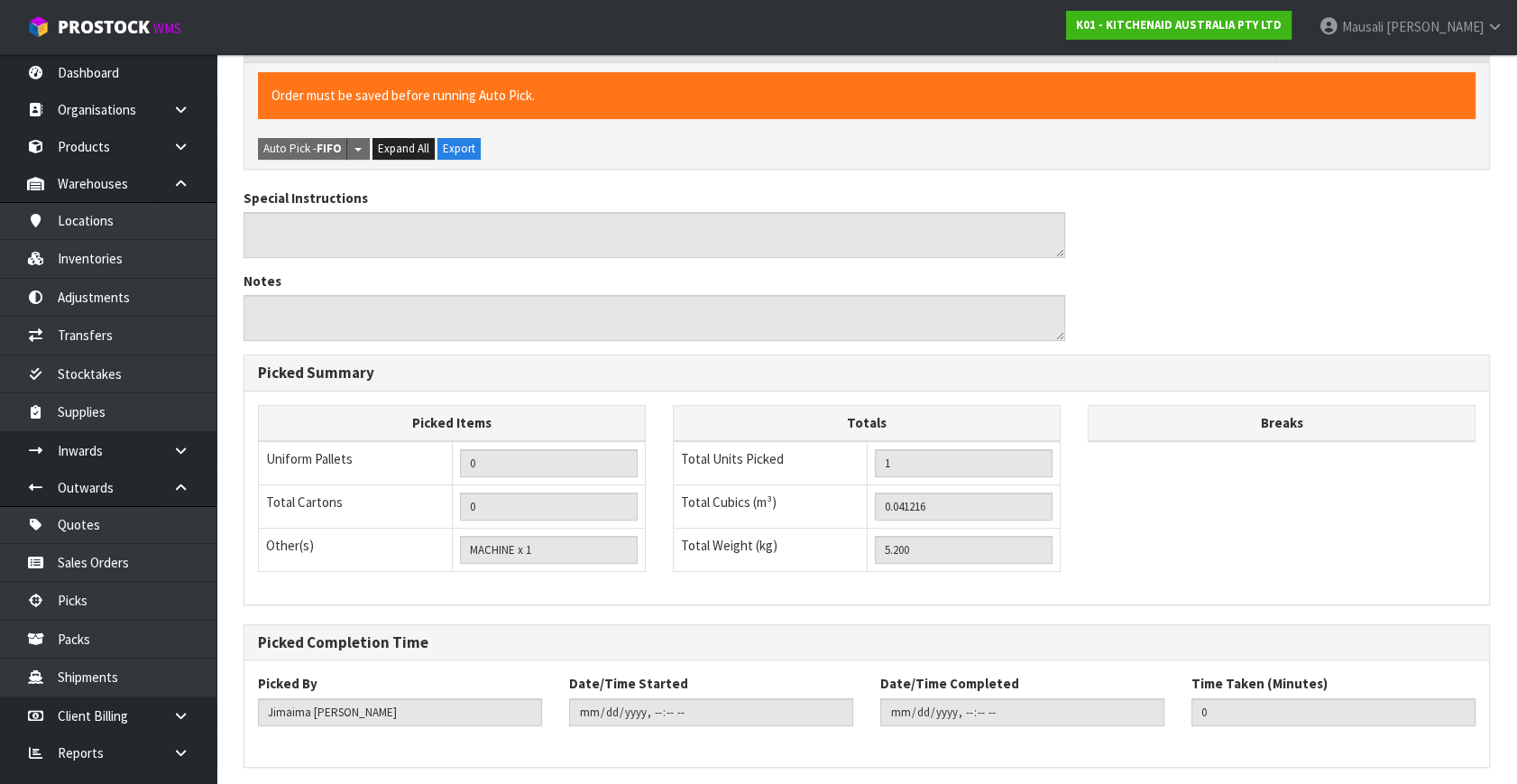
scroll to position [0, 0]
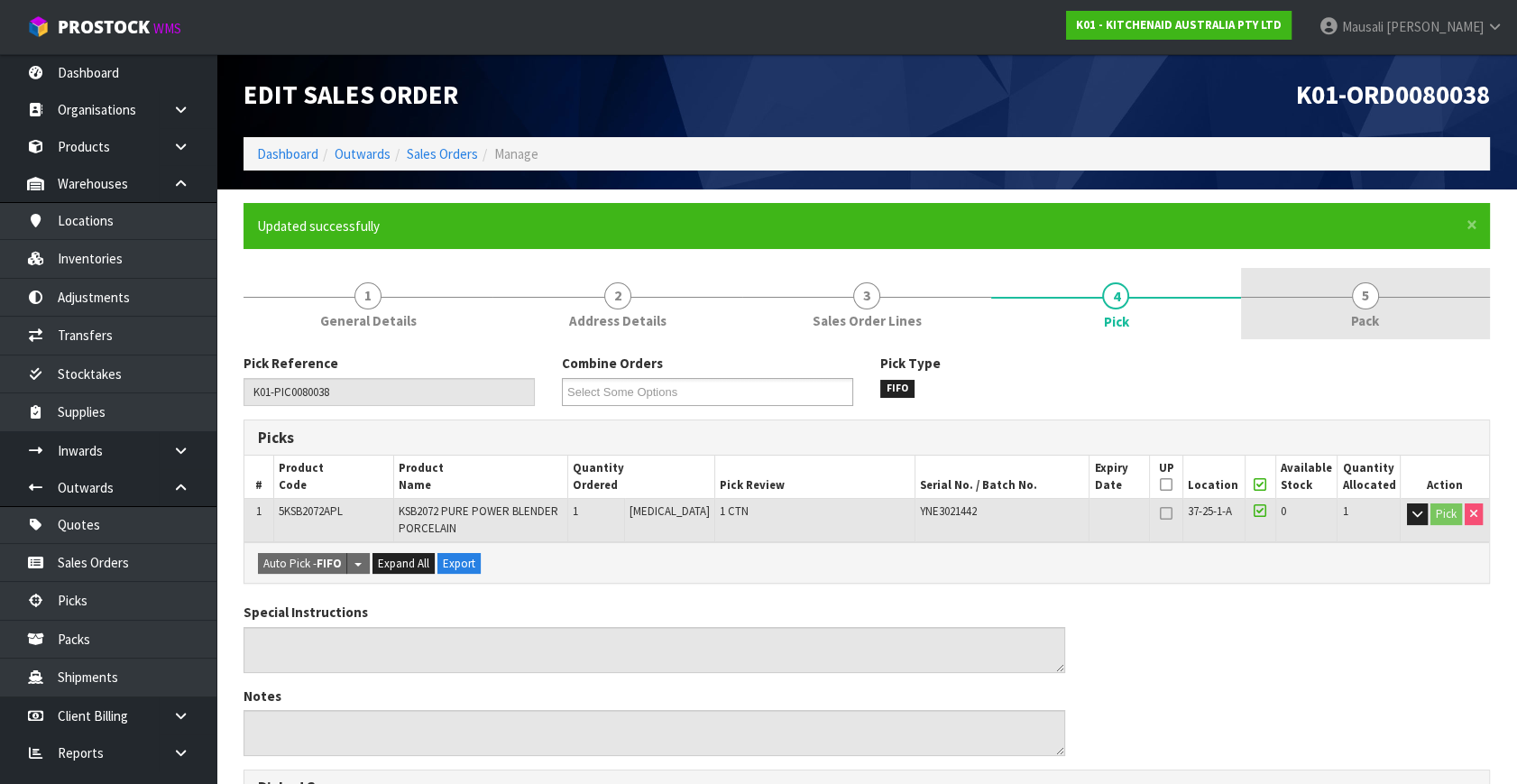
click at [1375, 316] on span "Pack" at bounding box center [1365, 321] width 28 height 19
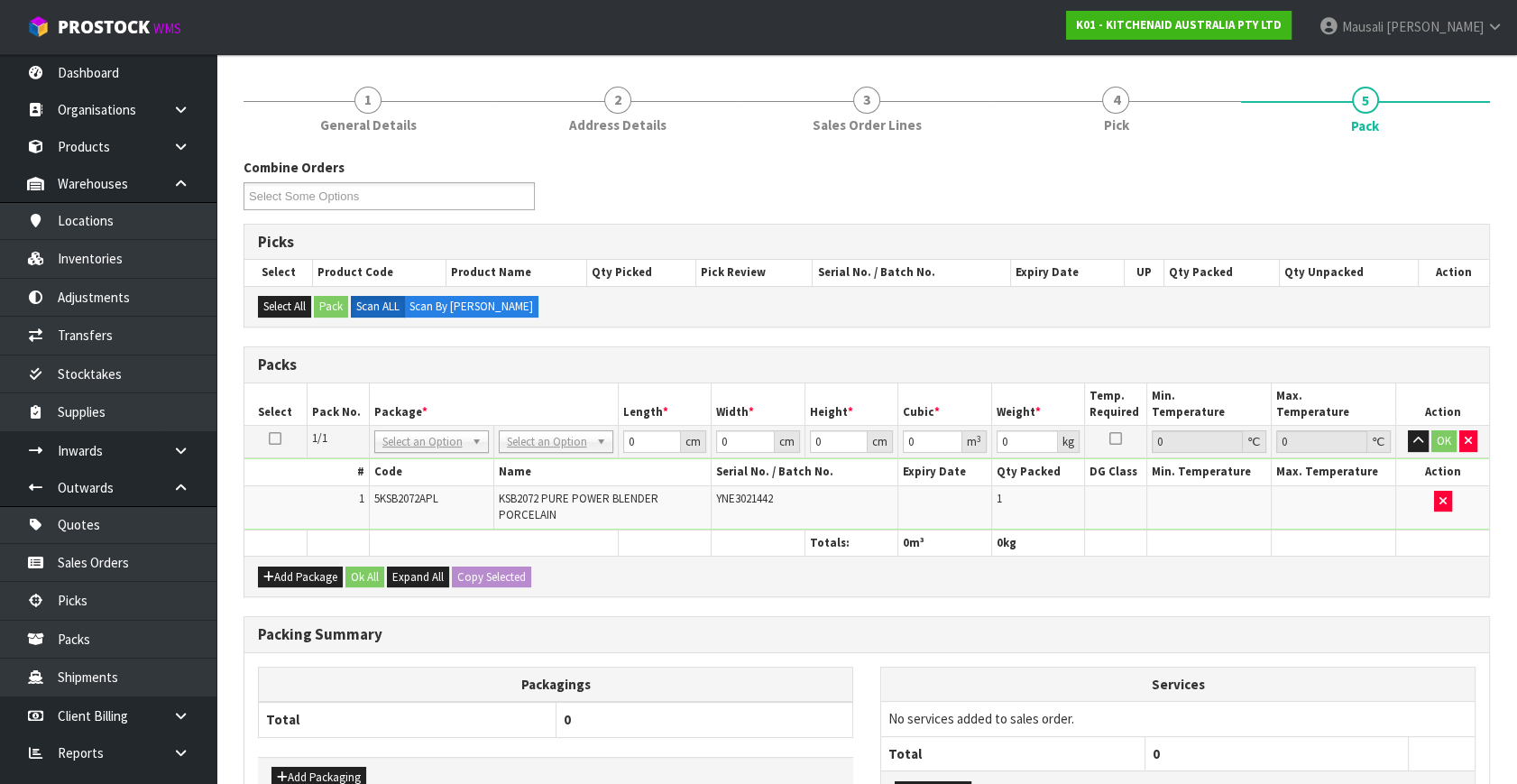
scroll to position [338, 0]
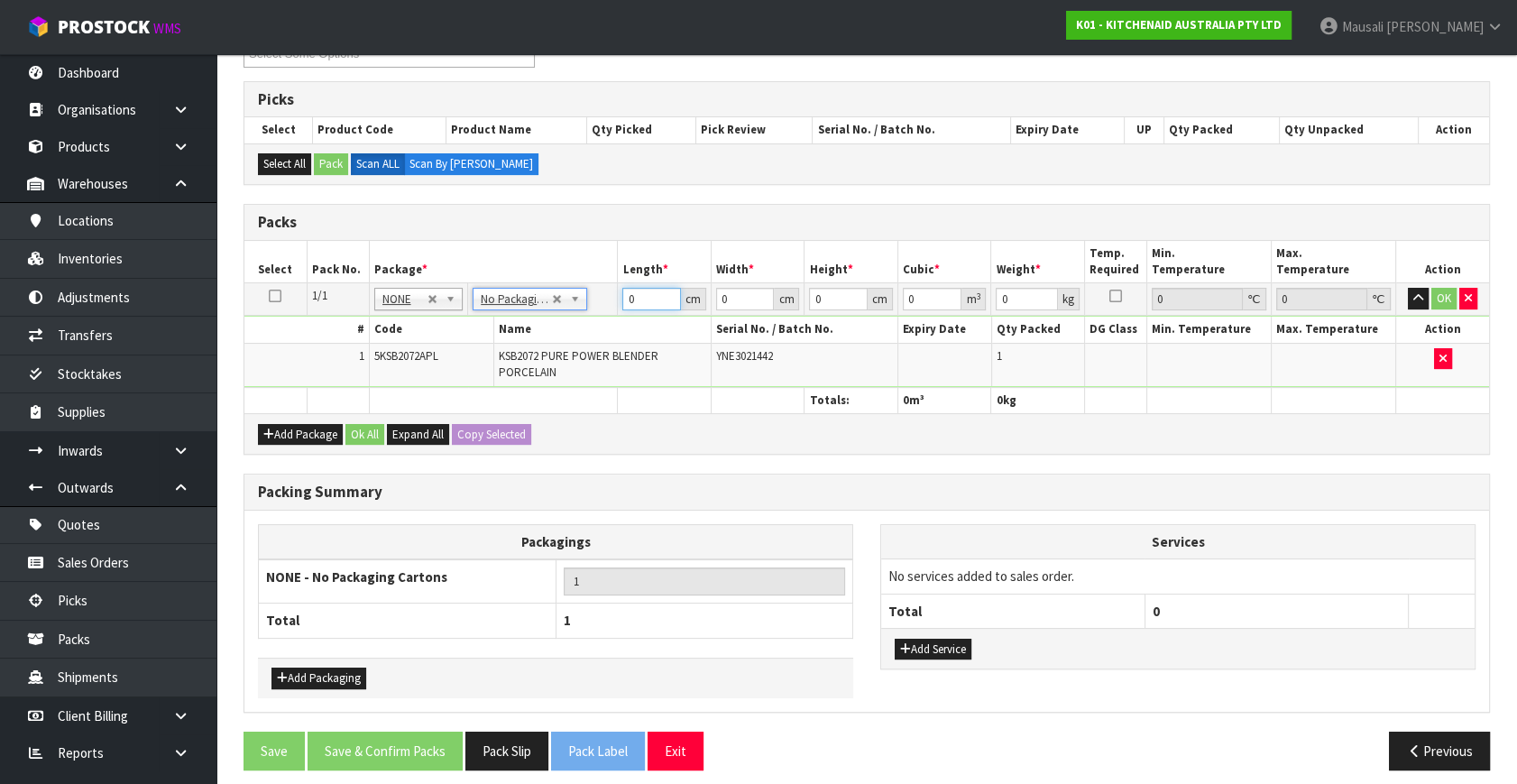
drag, startPoint x: 645, startPoint y: 297, endPoint x: 578, endPoint y: 326, distance: 73.0
click at [588, 325] on tbody "1/1 NONE 007-001 007-002 007-004 007-009 007-013 007-014 007-015 007-017 007-01…" at bounding box center [867, 335] width 1245 height 103
click at [379, 432] on button "Ok All" at bounding box center [365, 435] width 39 height 22
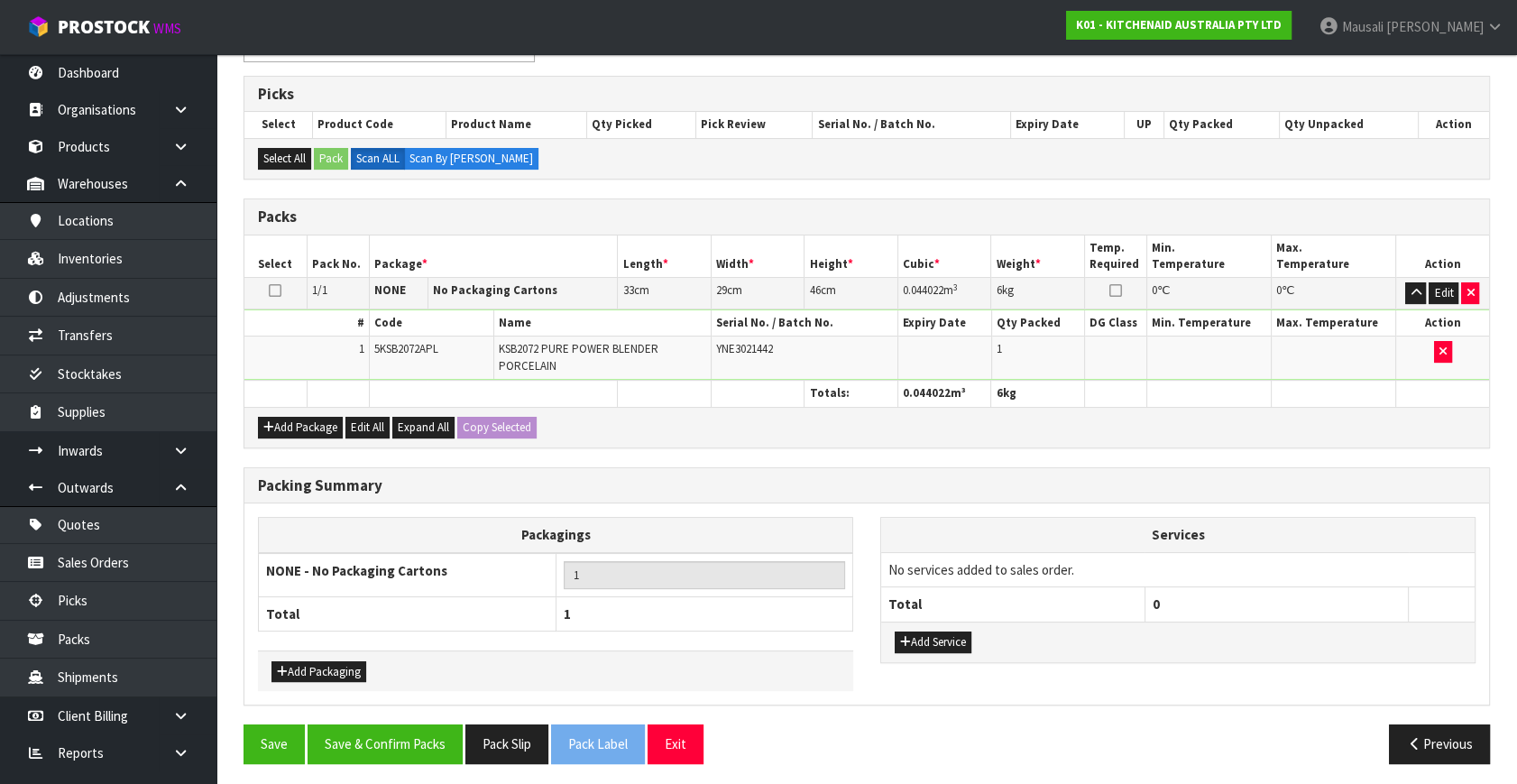
scroll to position [346, 0]
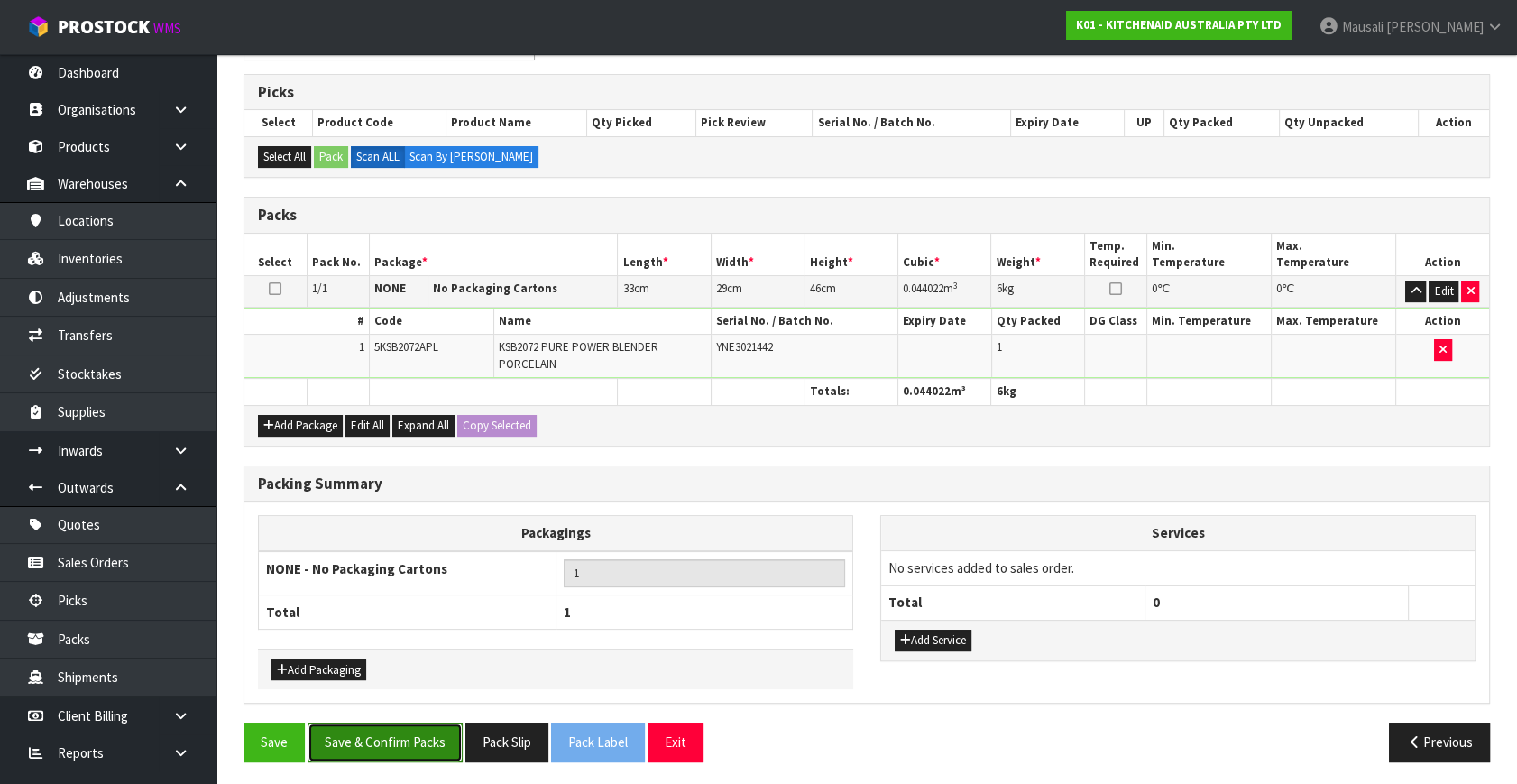
click at [401, 738] on button "Save & Confirm Packs" at bounding box center [385, 742] width 155 height 39
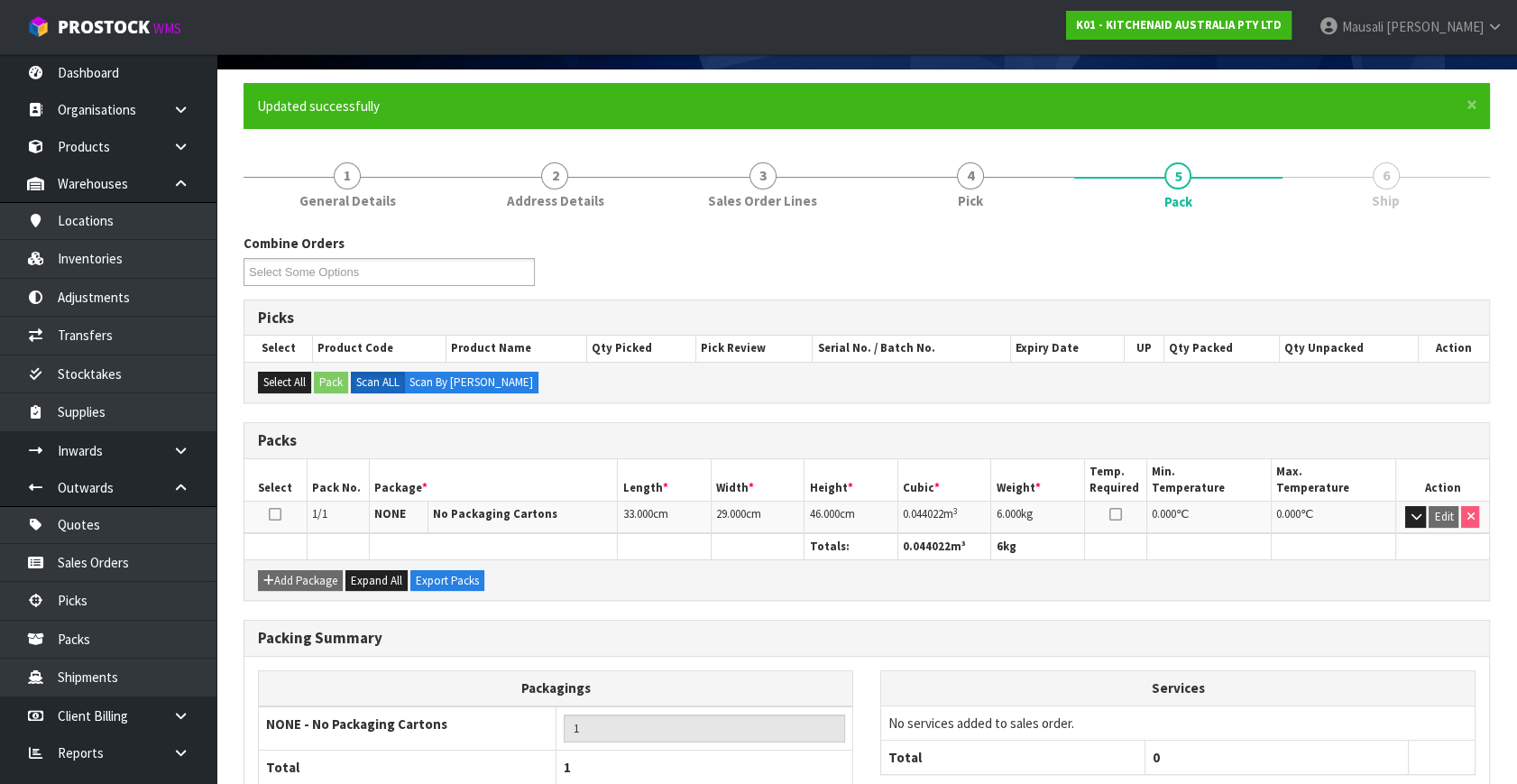
scroll to position [235, 0]
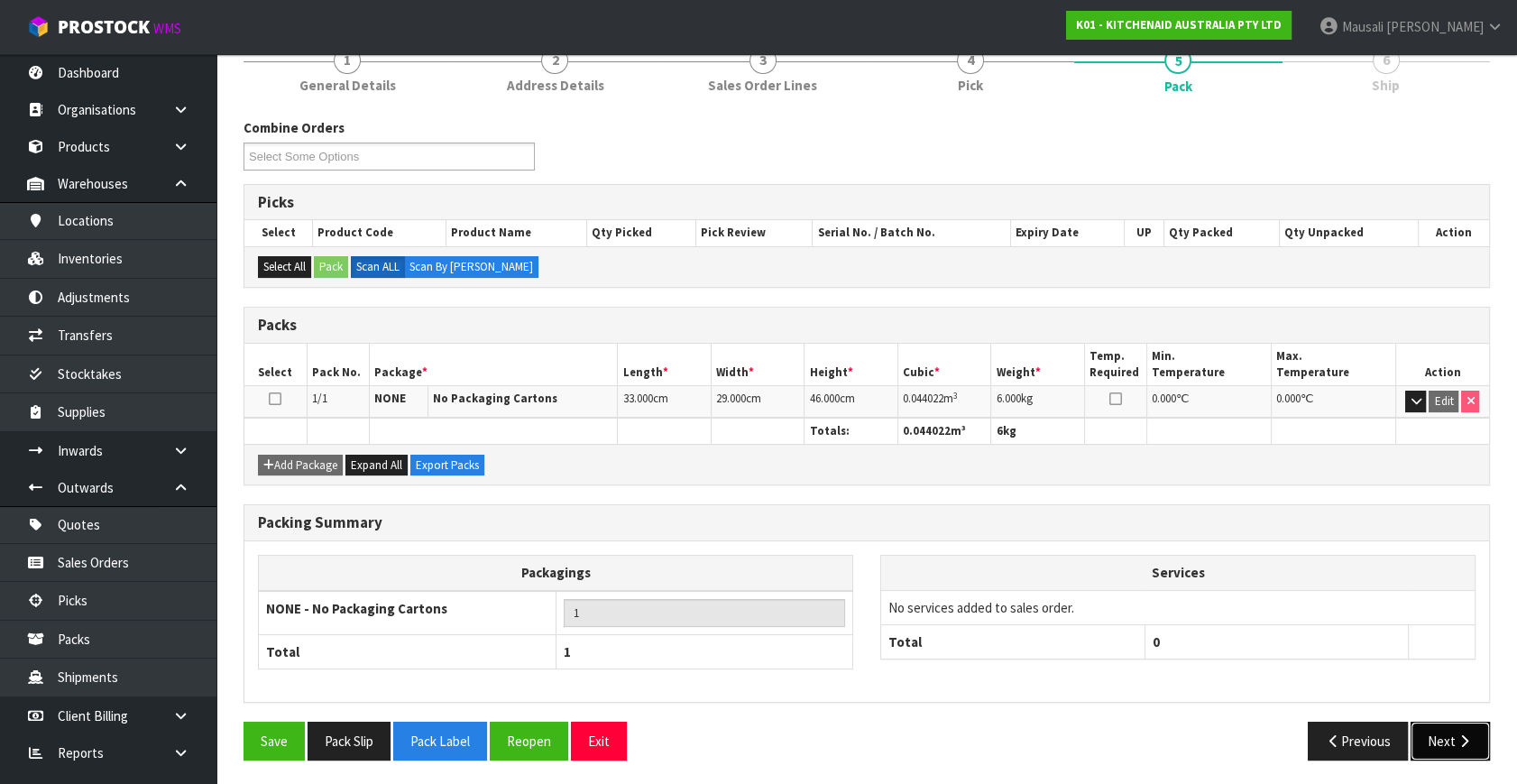
click at [1462, 739] on icon "button" at bounding box center [1464, 741] width 17 height 13
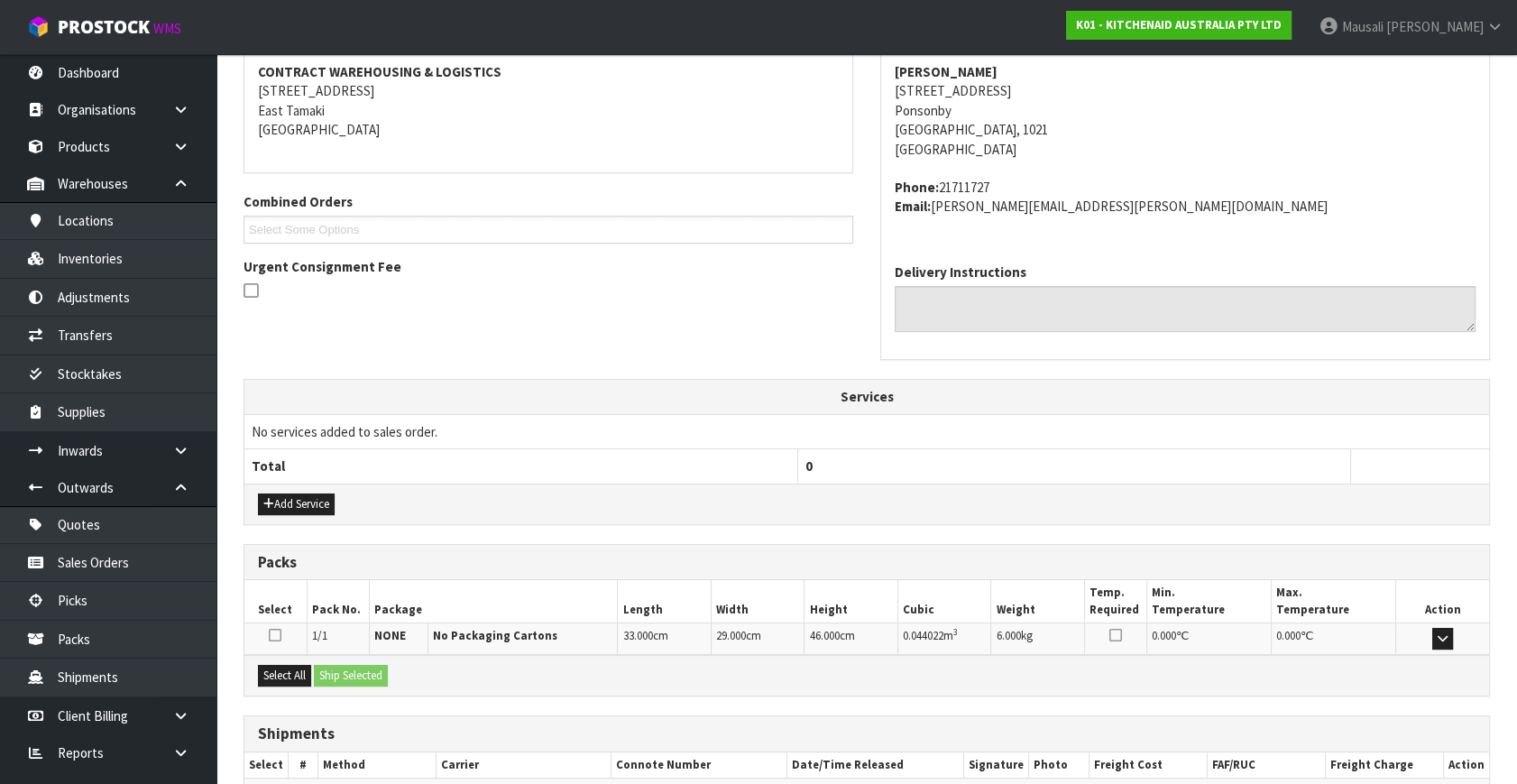
scroll to position [443, 0]
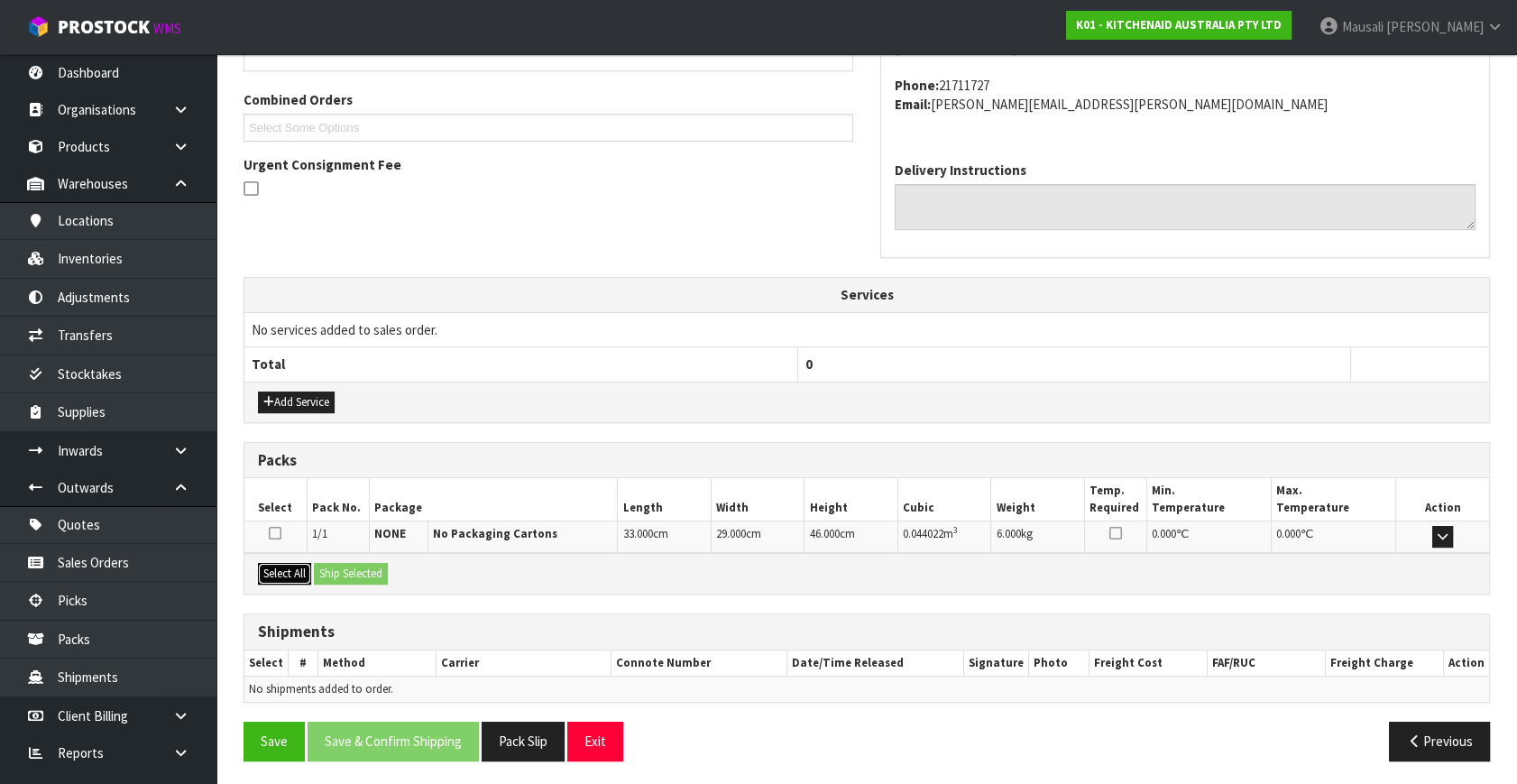
click at [303, 564] on button "Select All" at bounding box center [284, 573] width 54 height 22
click at [331, 570] on button "Ship Selected" at bounding box center [351, 573] width 74 height 22
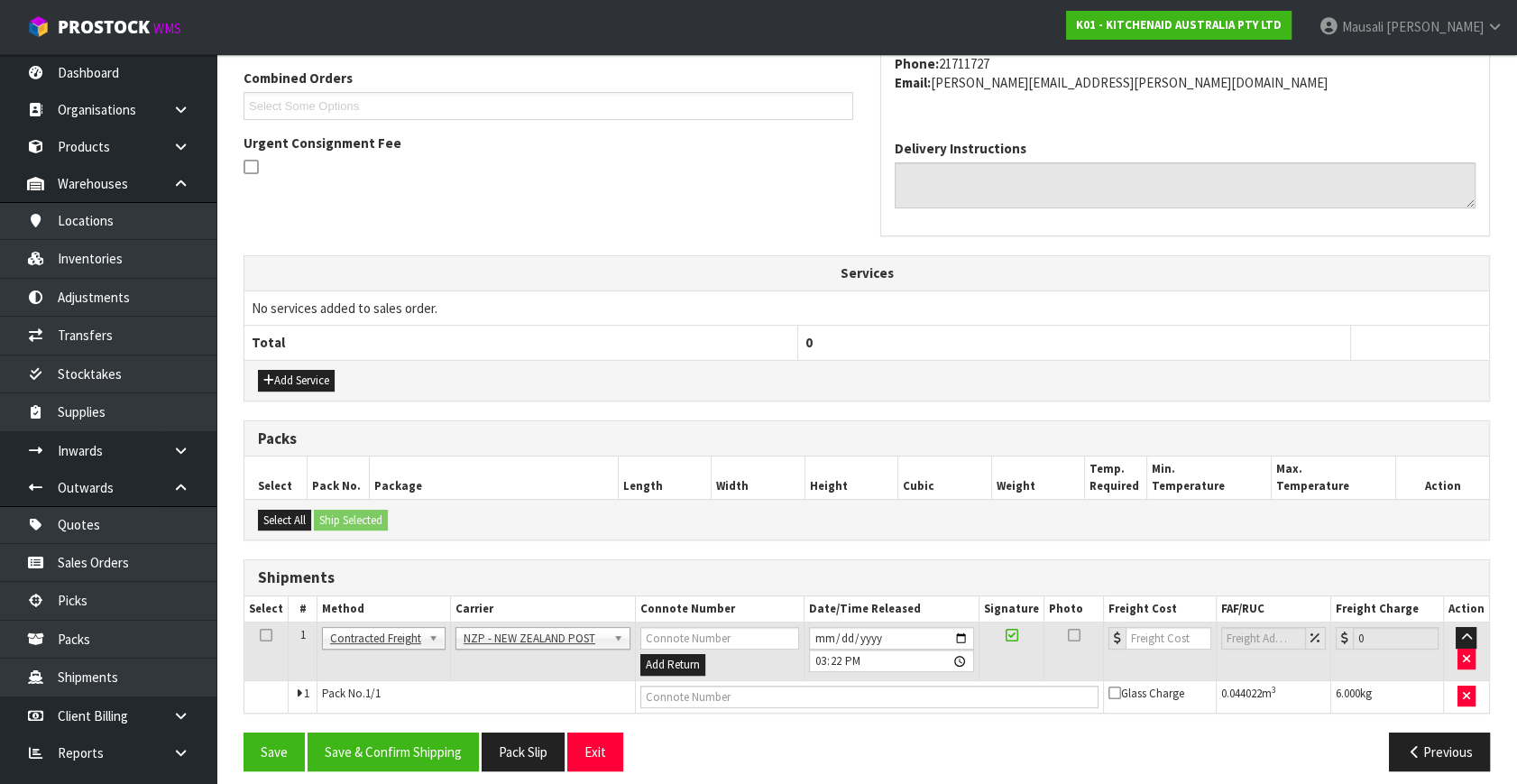
scroll to position [476, 0]
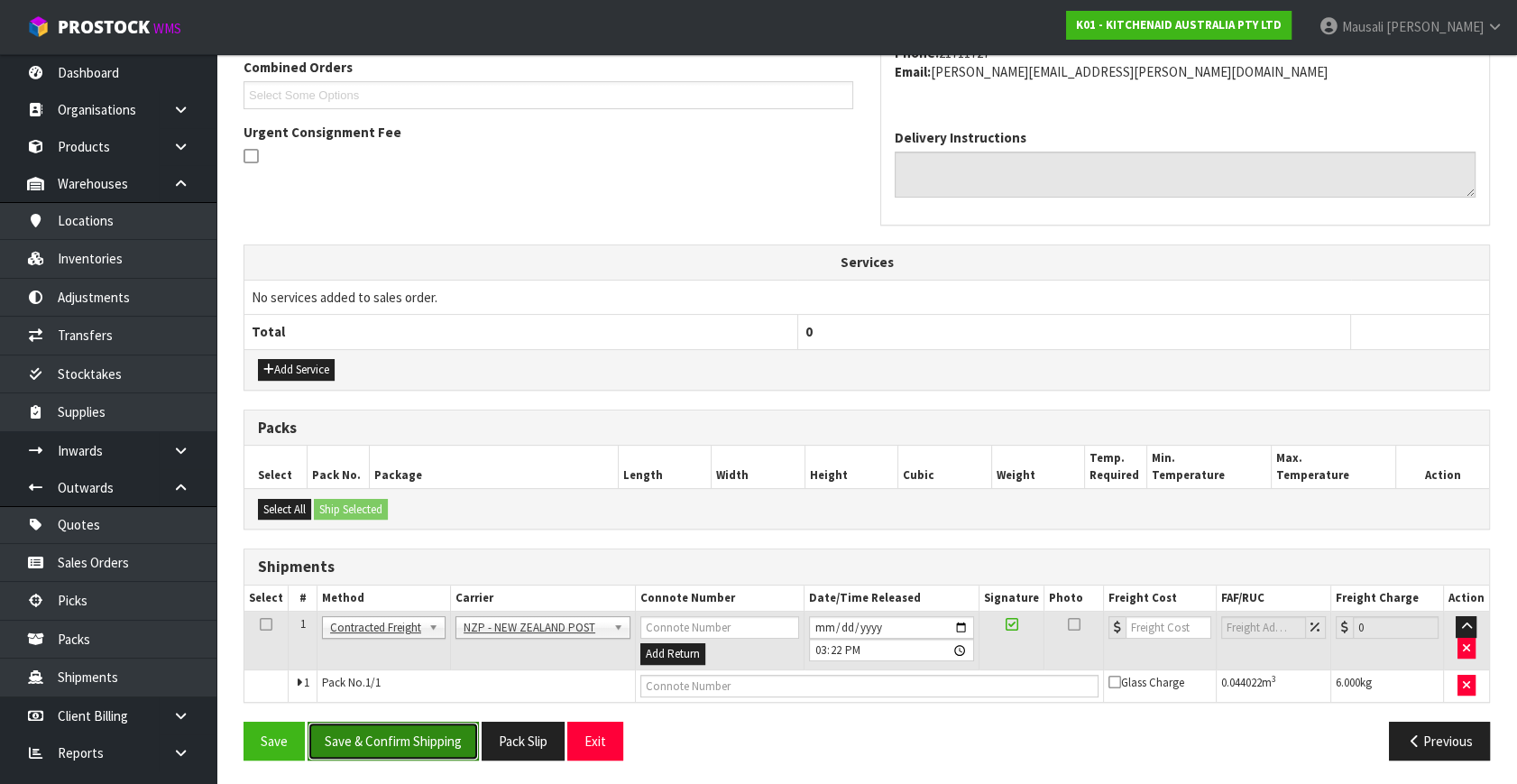
click at [435, 739] on button "Save & Confirm Shipping" at bounding box center [393, 741] width 171 height 39
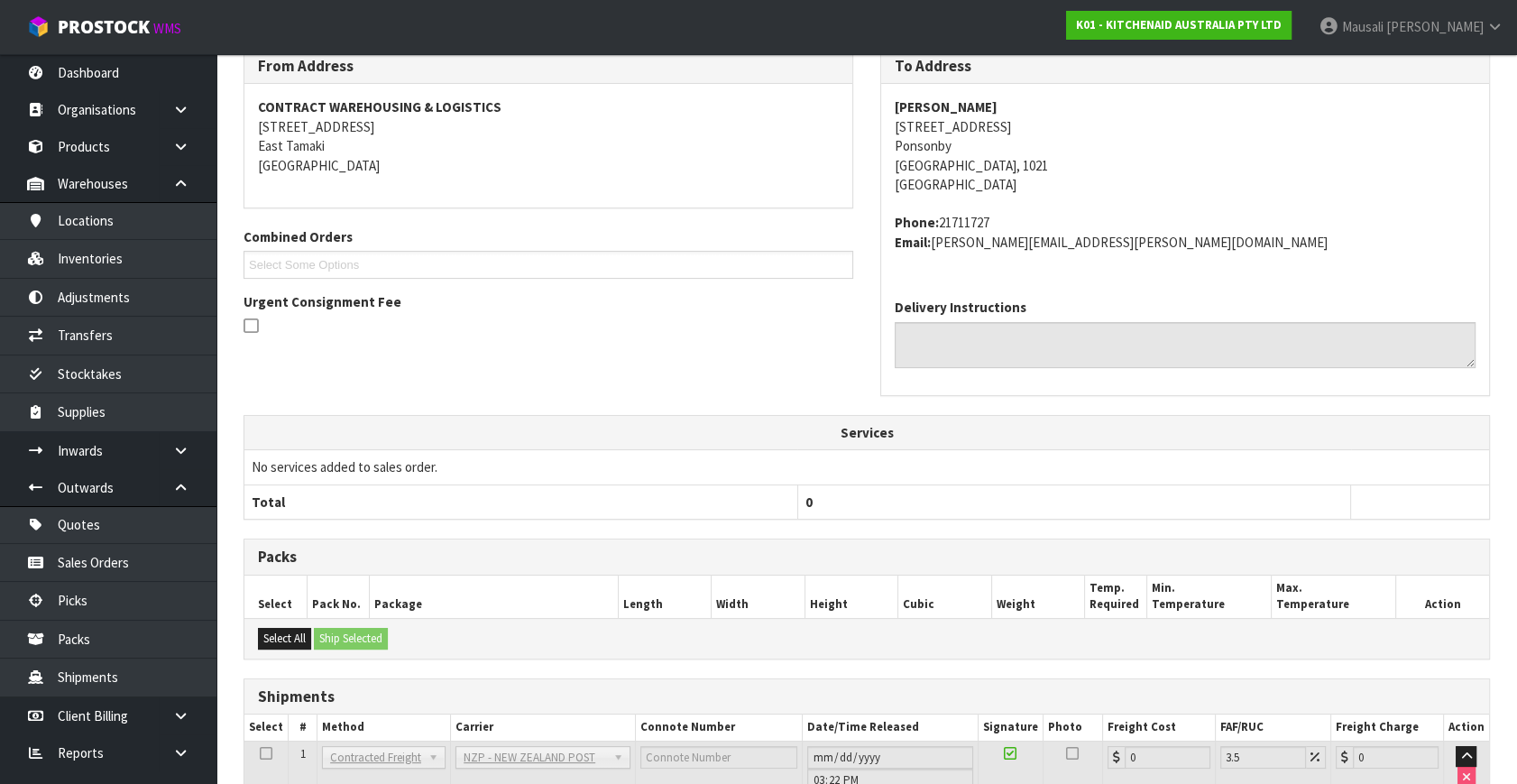
scroll to position [451, 0]
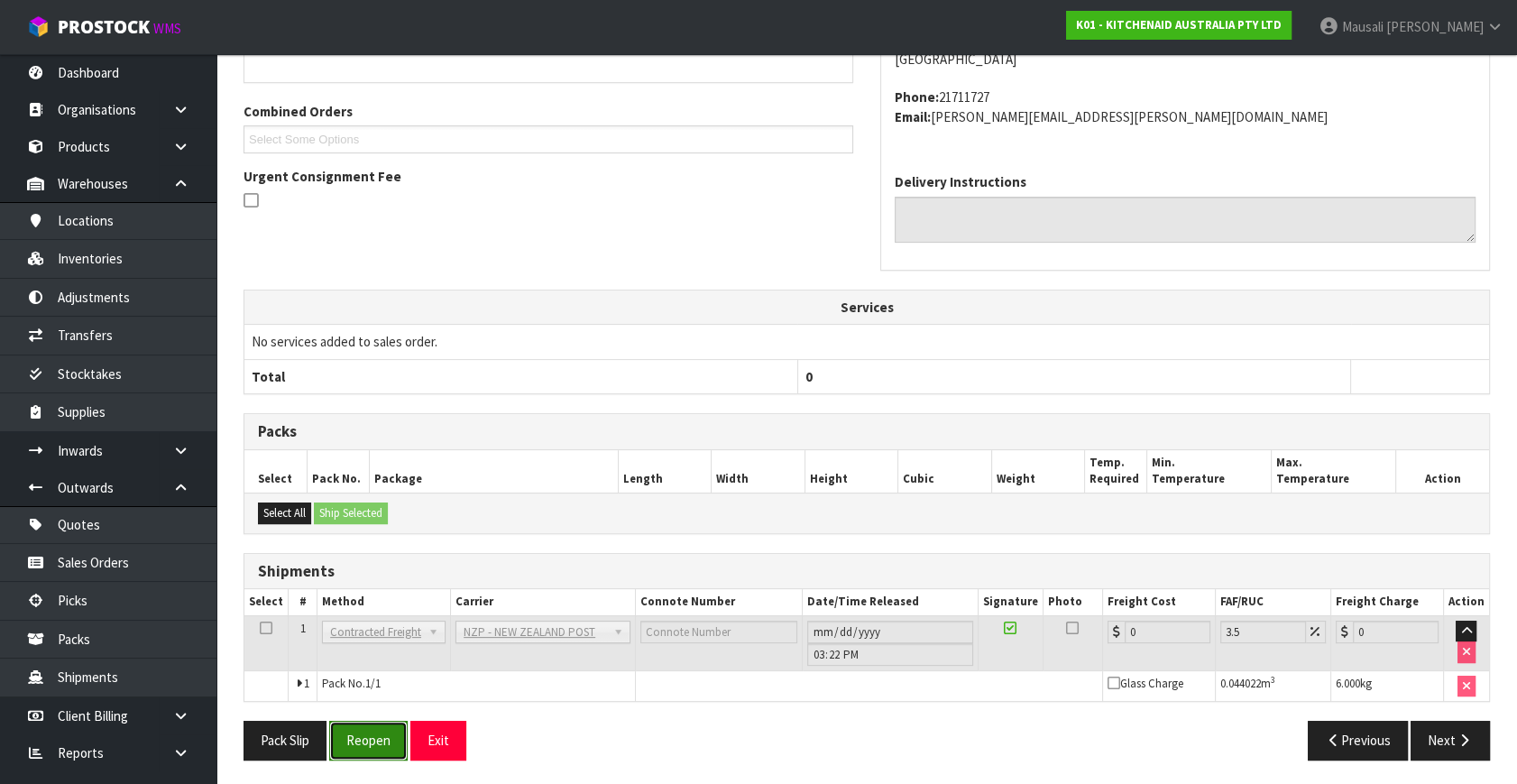
click at [389, 732] on button "Reopen" at bounding box center [369, 740] width 79 height 39
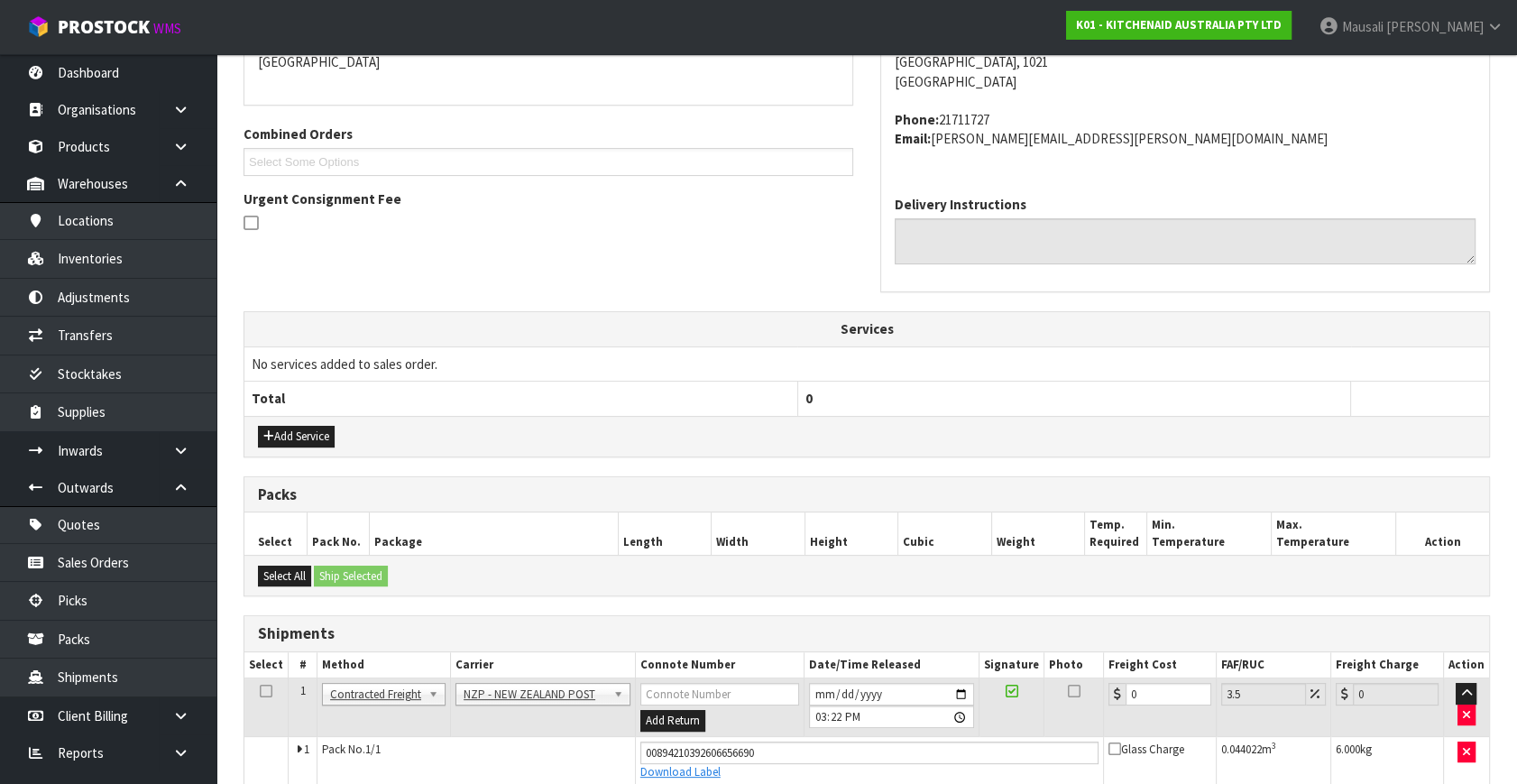
scroll to position [493, 0]
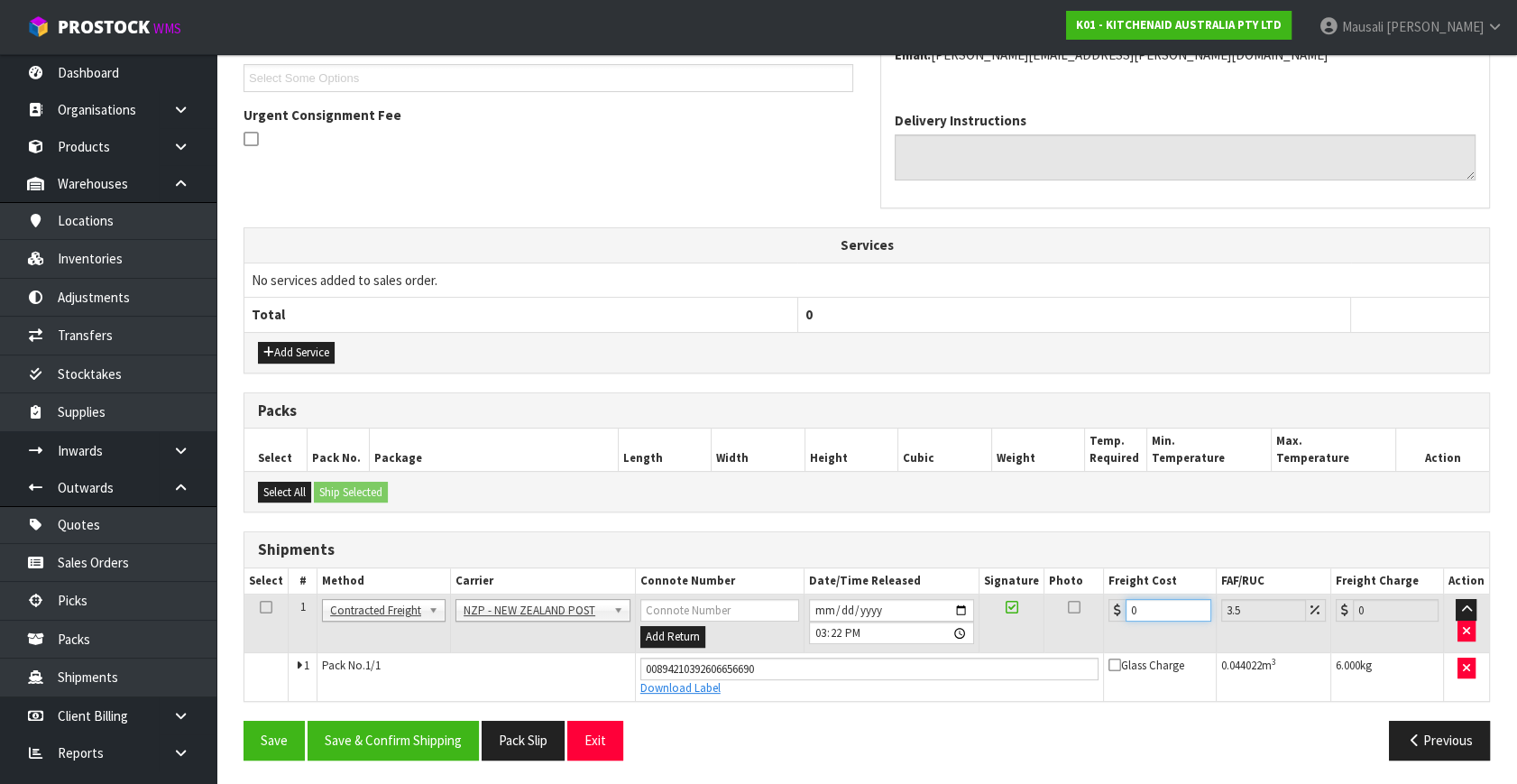
drag, startPoint x: 1156, startPoint y: 603, endPoint x: 1128, endPoint y: 624, distance: 35.0
click at [1126, 624] on td "0" at bounding box center [1160, 623] width 113 height 58
click at [410, 737] on button "Save & Confirm Shipping" at bounding box center [393, 740] width 171 height 39
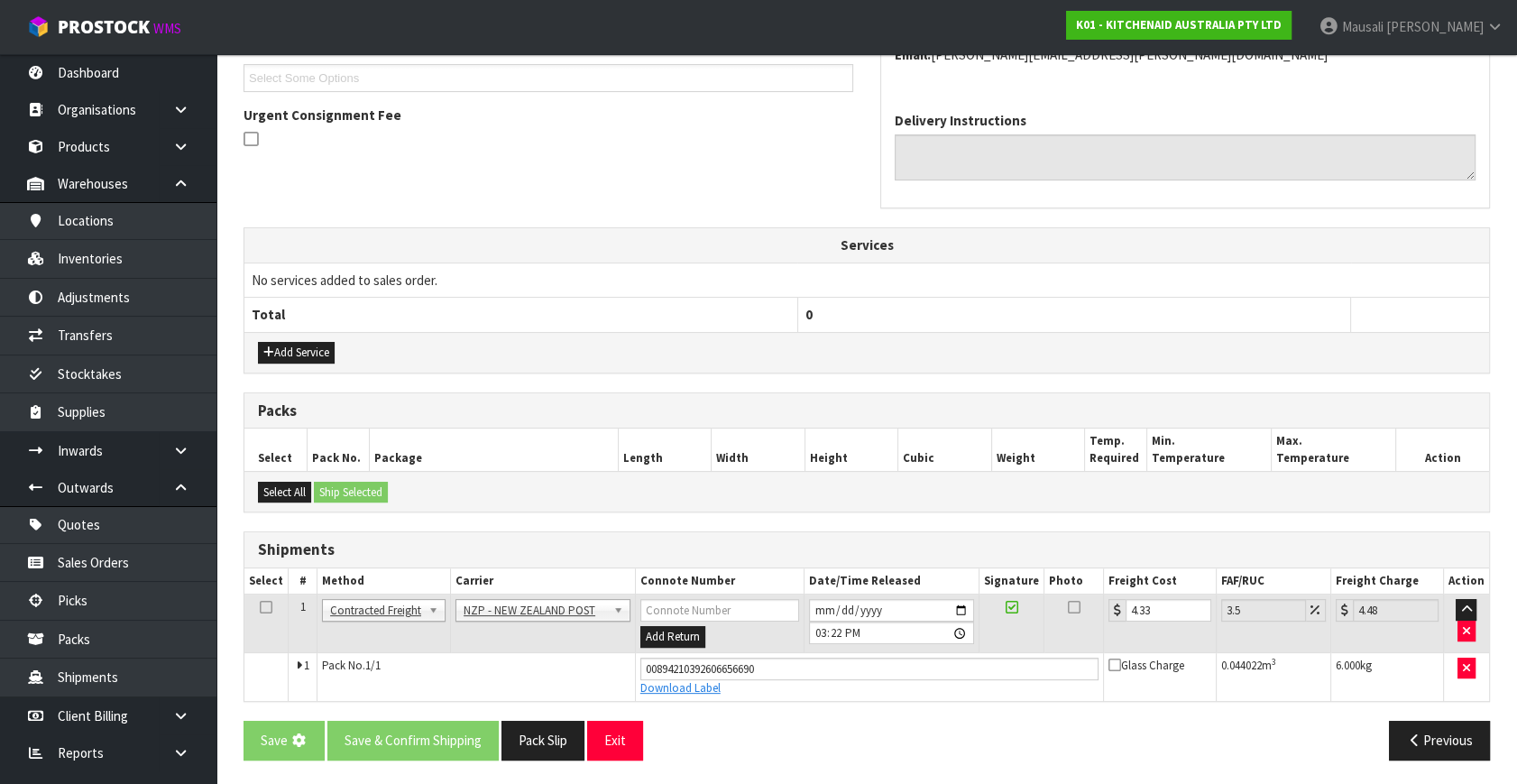
scroll to position [0, 0]
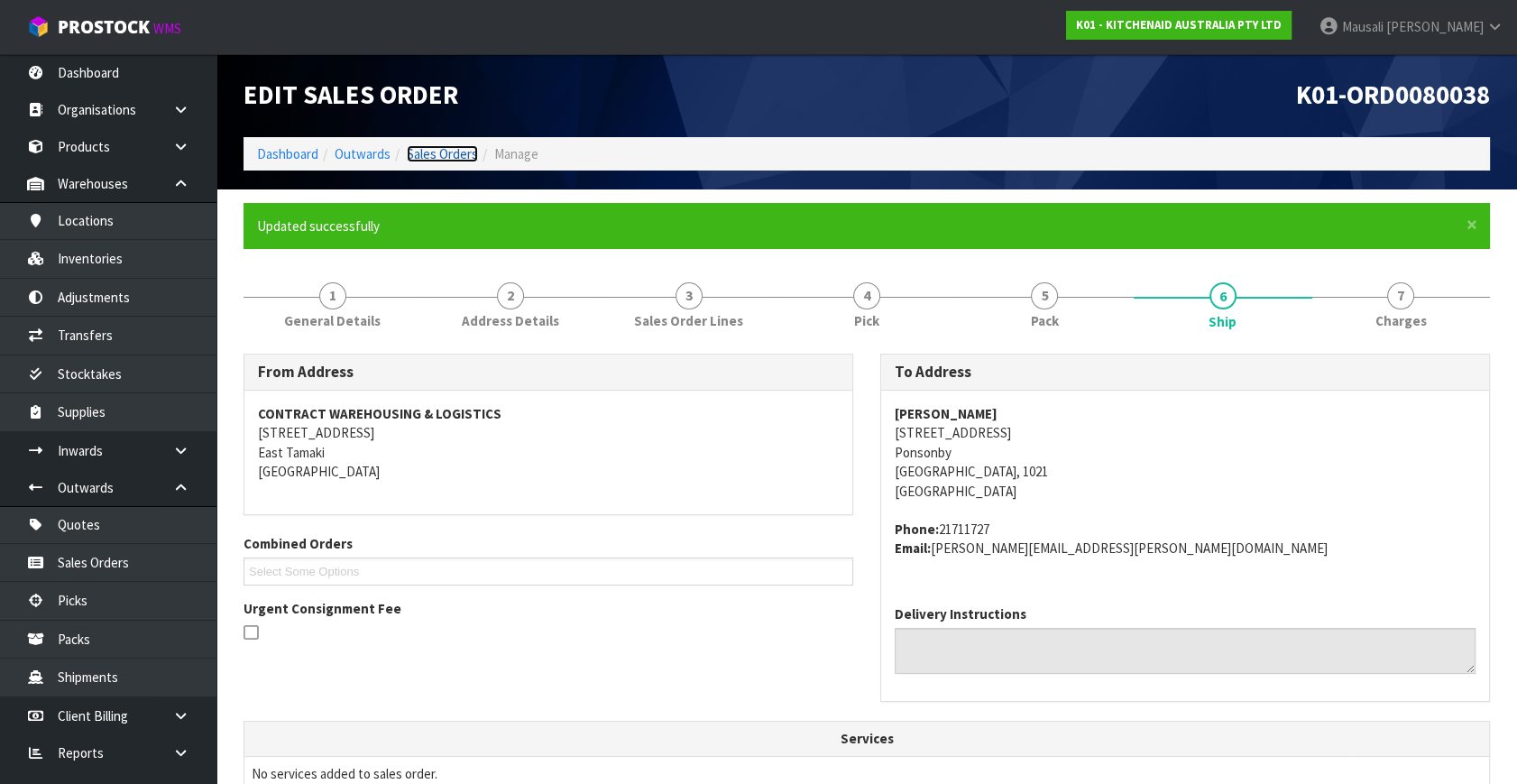
click at [432, 153] on link "Sales Orders" at bounding box center [442, 154] width 71 height 17
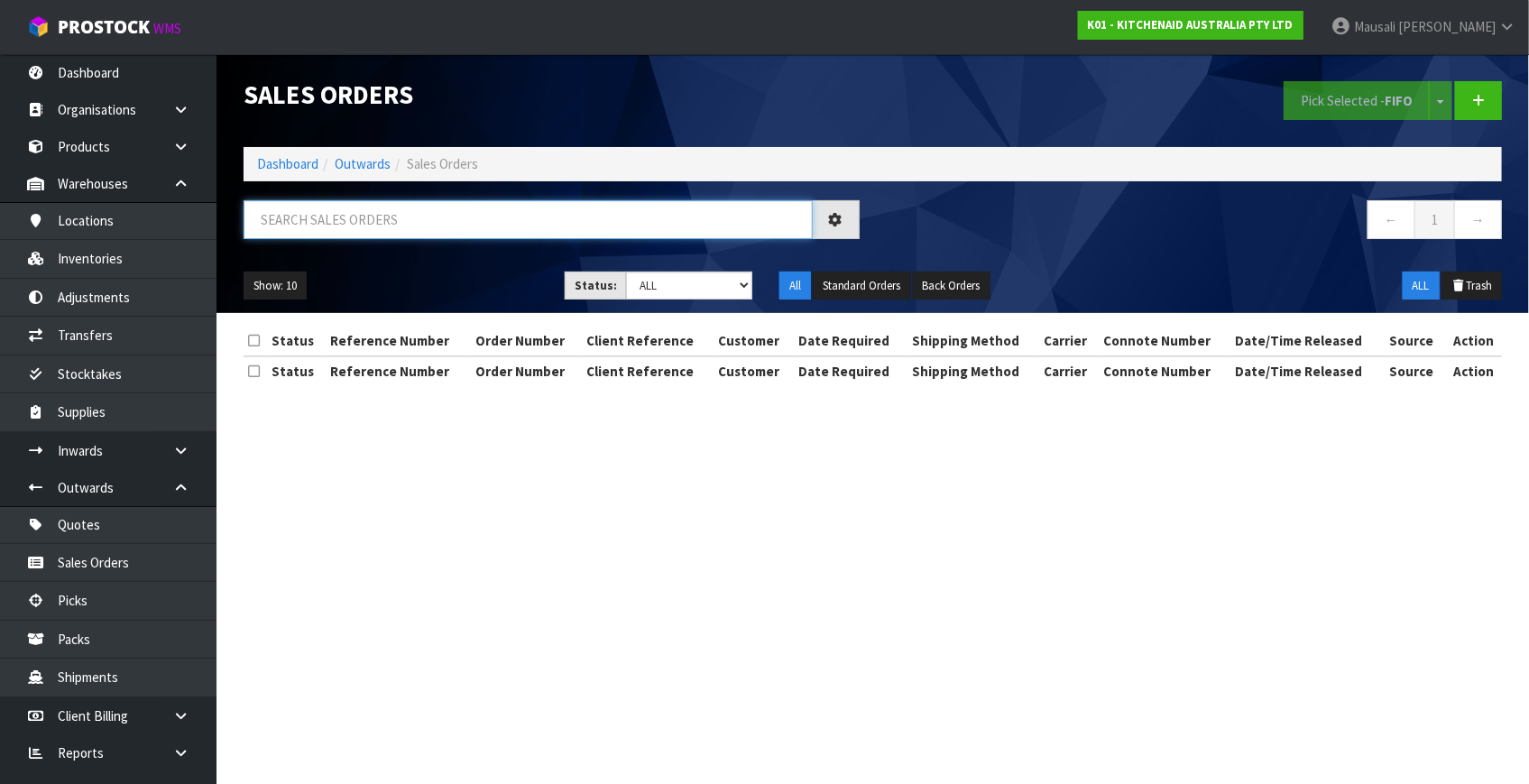
click at [308, 225] on input "text" at bounding box center [528, 219] width 569 height 39
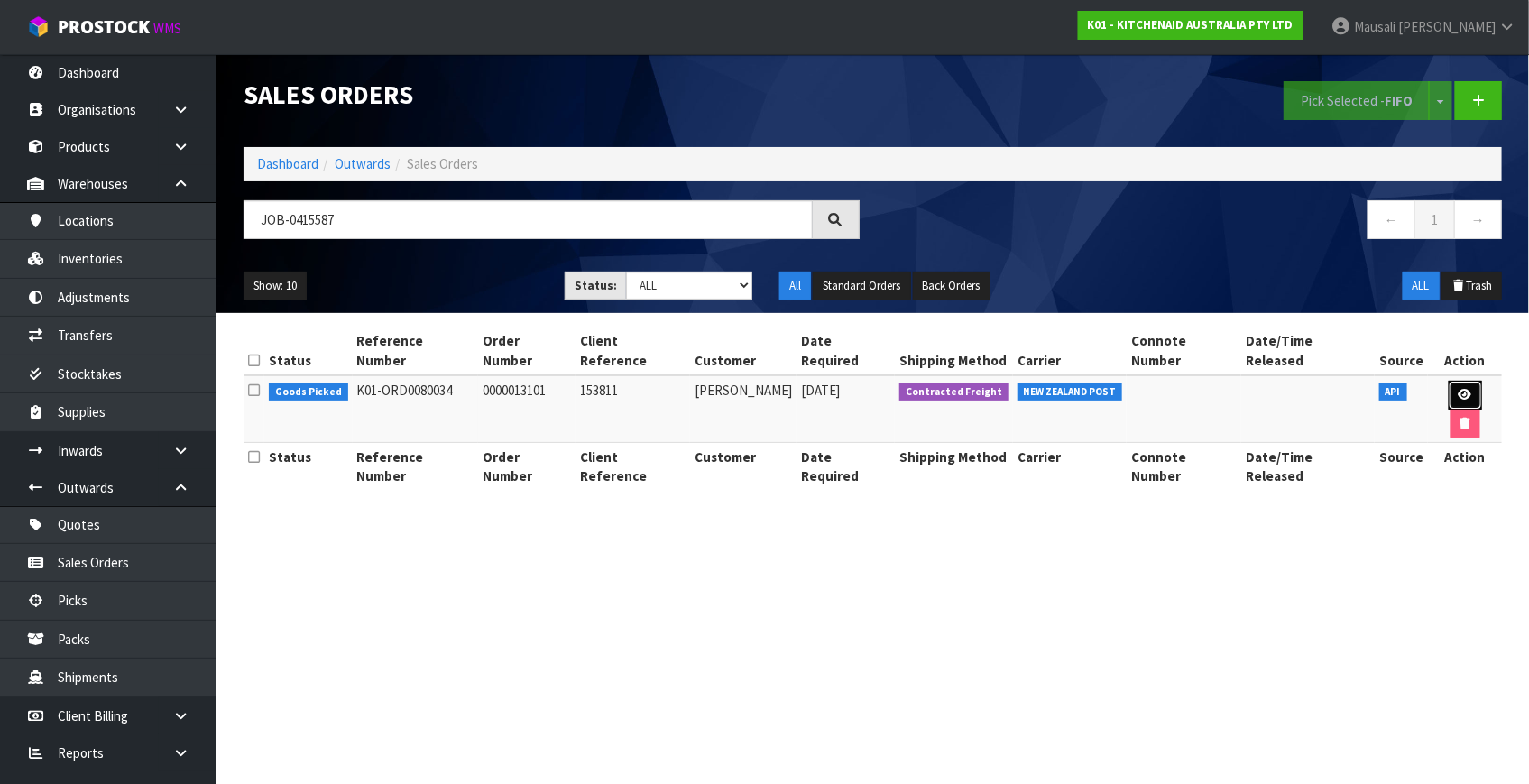
click at [1458, 389] on icon at bounding box center [1465, 394] width 13 height 11
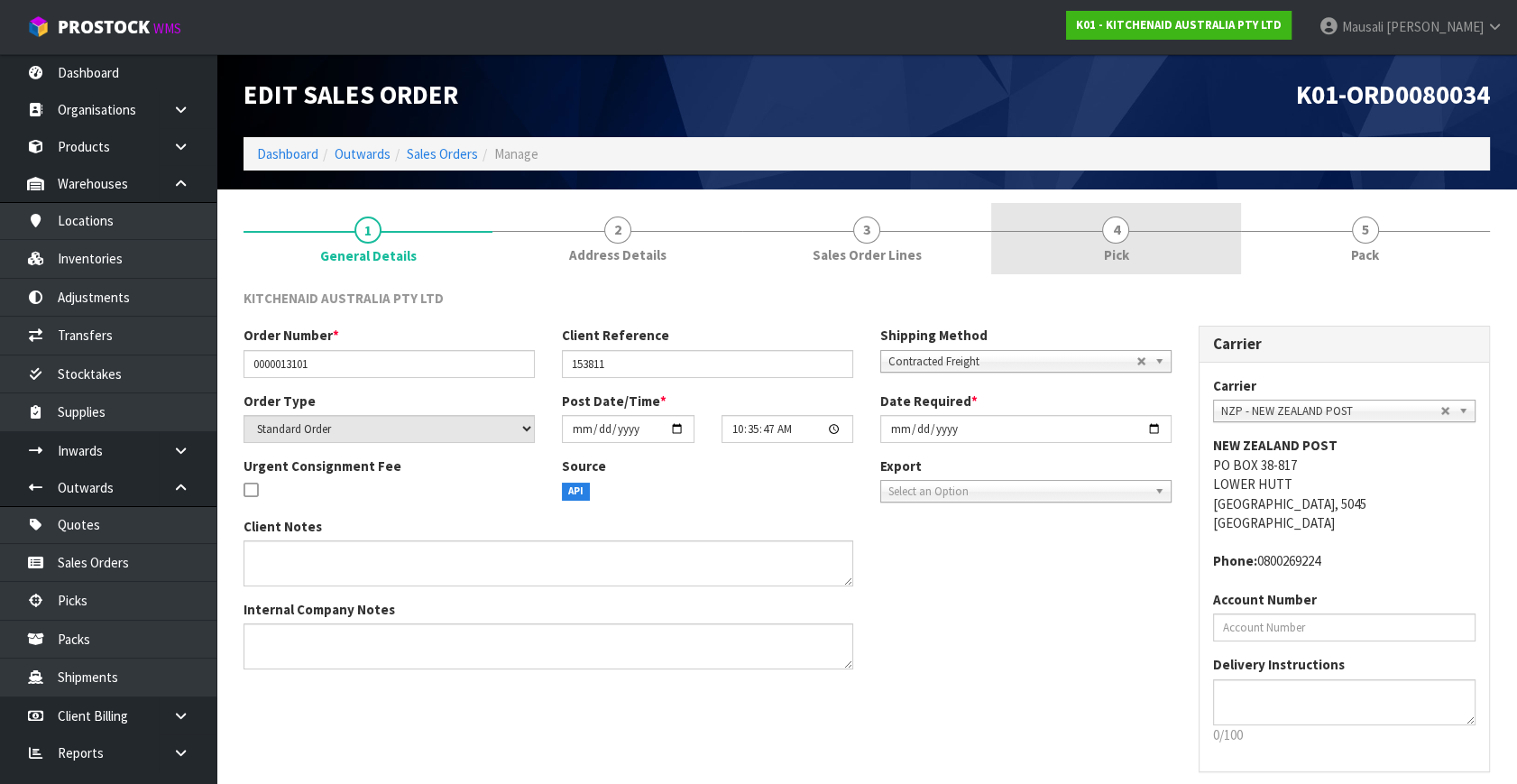
click at [1092, 243] on link "4 Pick" at bounding box center [1116, 238] width 249 height 71
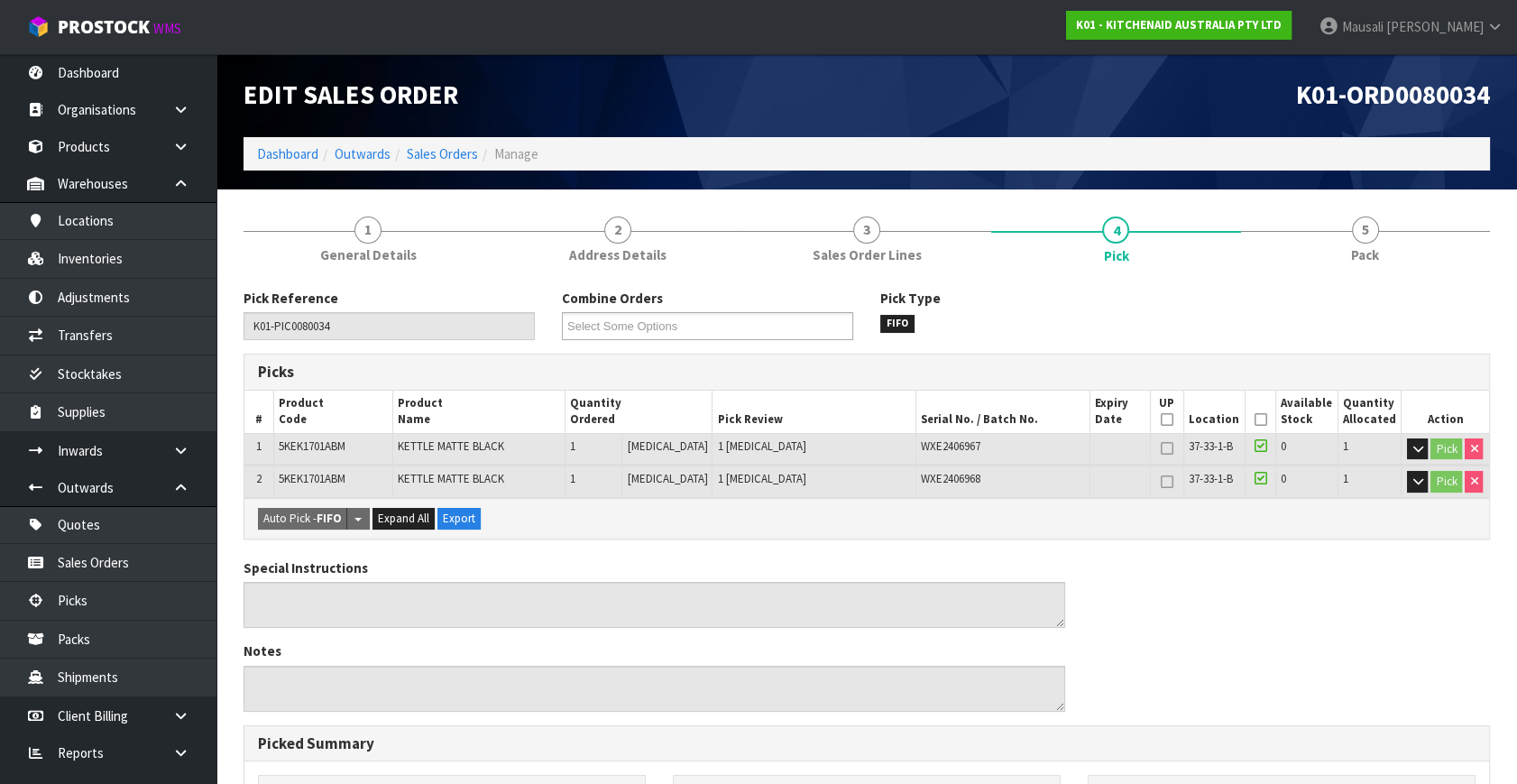
click at [1259, 411] on th "Picked" at bounding box center [1260, 412] width 30 height 42
click at [1255, 419] on icon at bounding box center [1260, 419] width 12 height 1
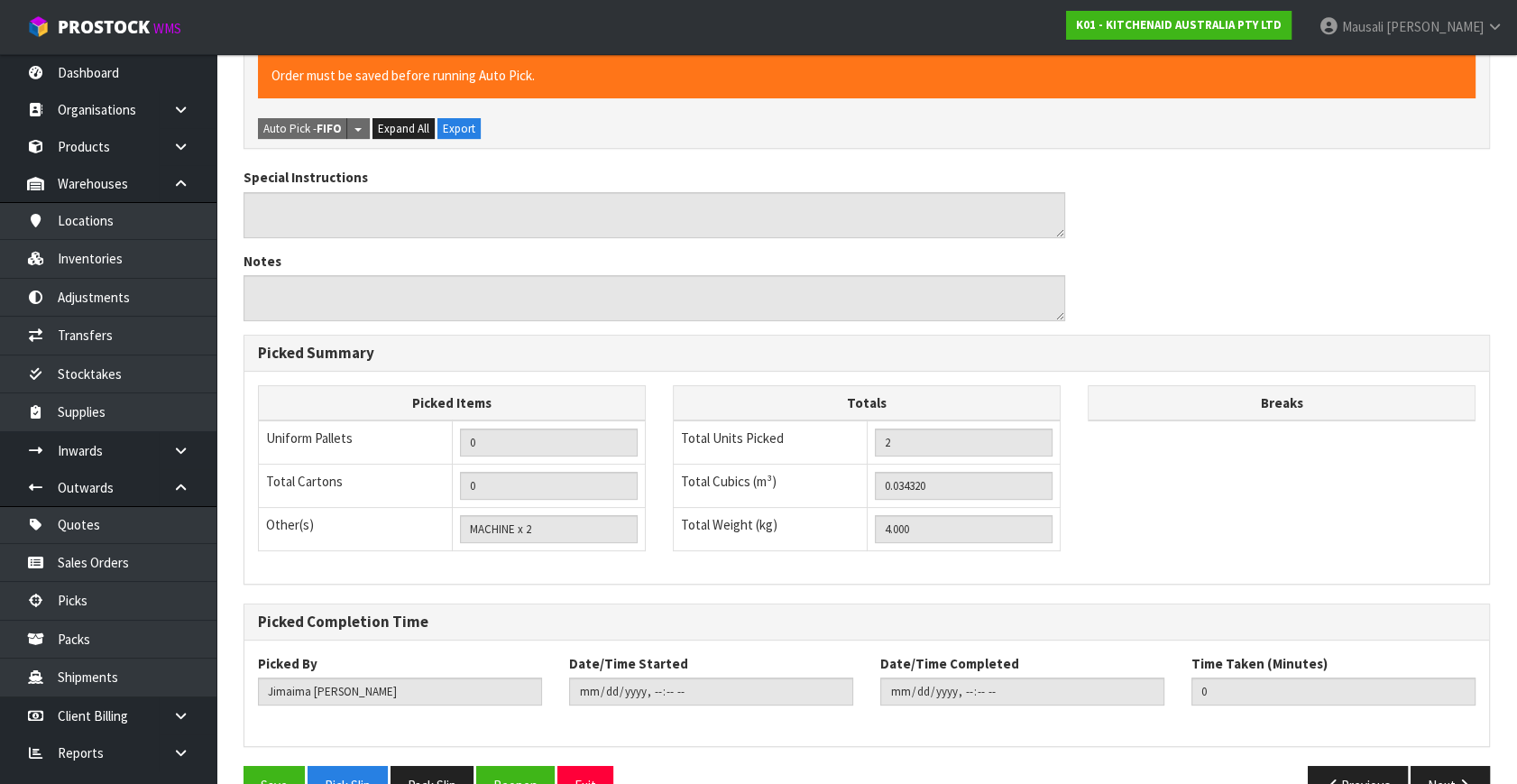
scroll to position [500, 0]
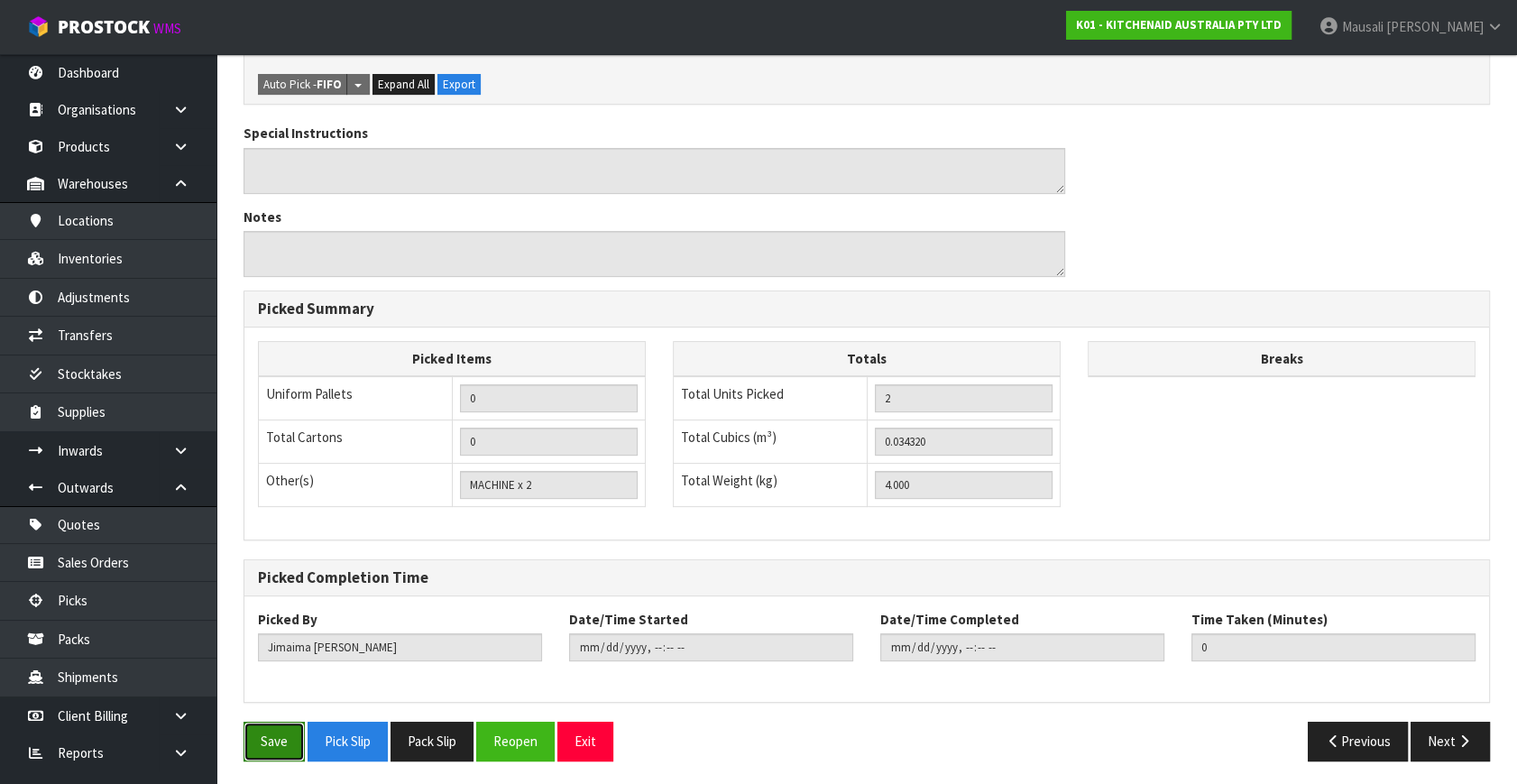
click at [267, 730] on button "Save" at bounding box center [274, 741] width 61 height 39
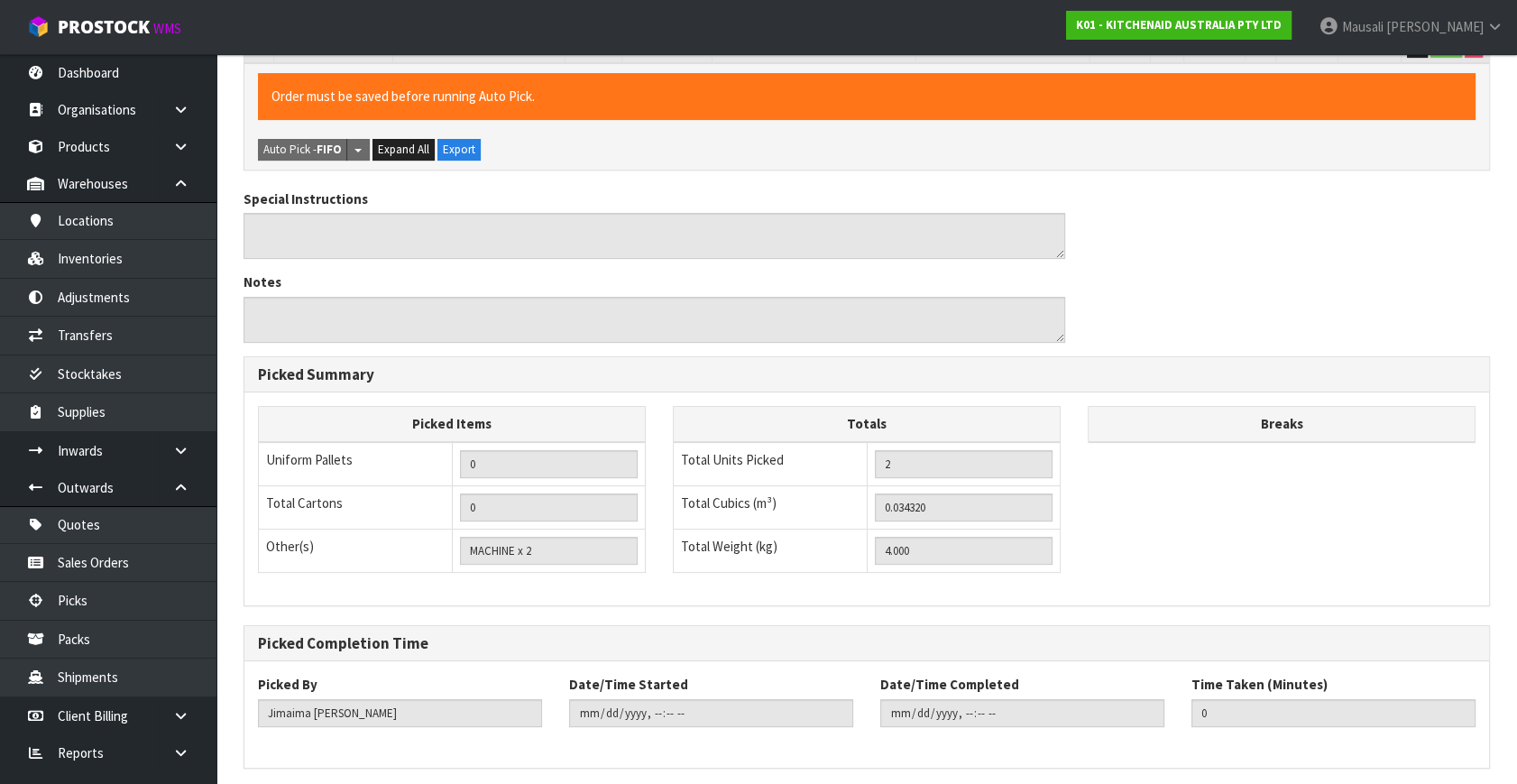
scroll to position [0, 0]
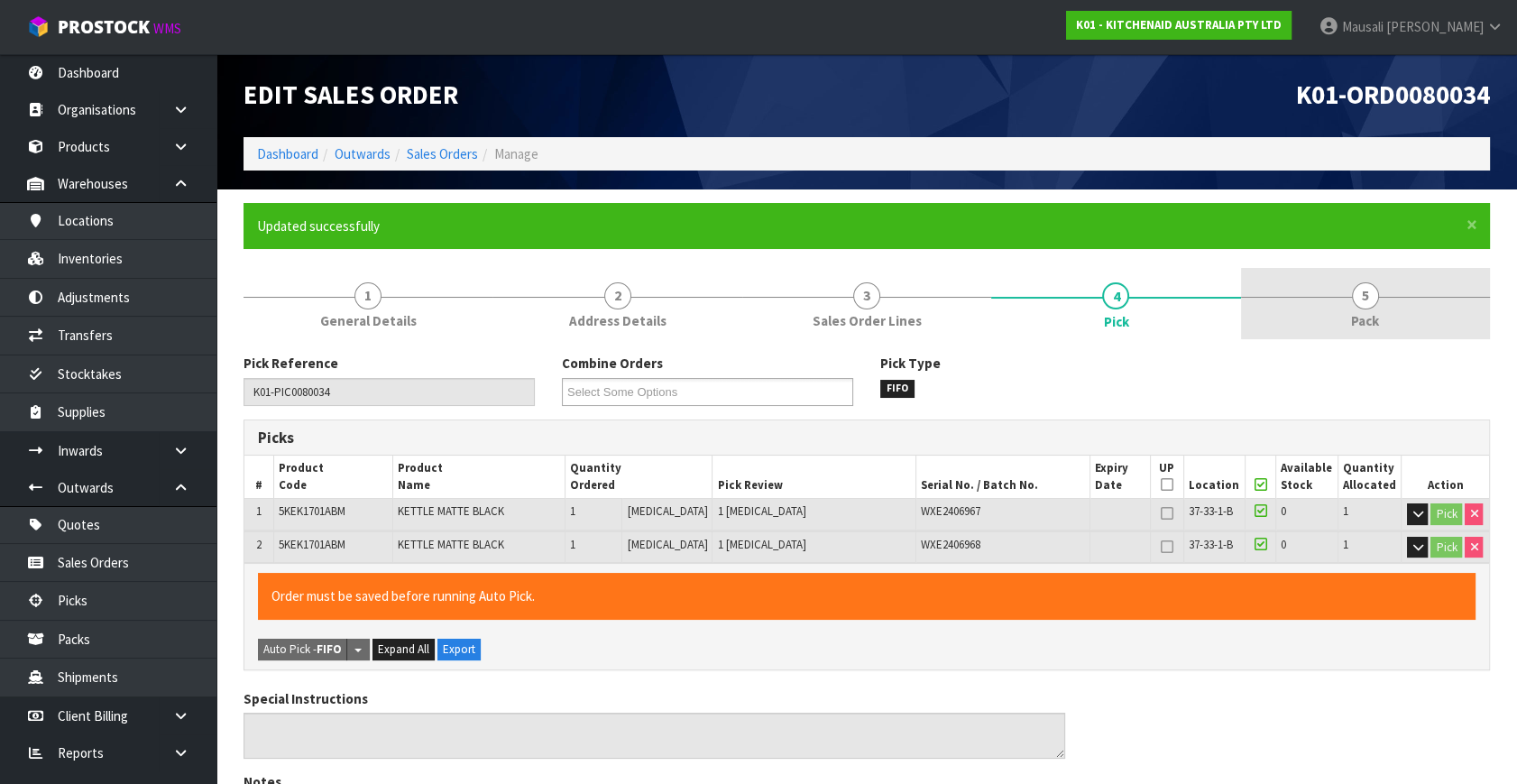
click at [1357, 306] on link "5 Pack" at bounding box center [1366, 303] width 249 height 71
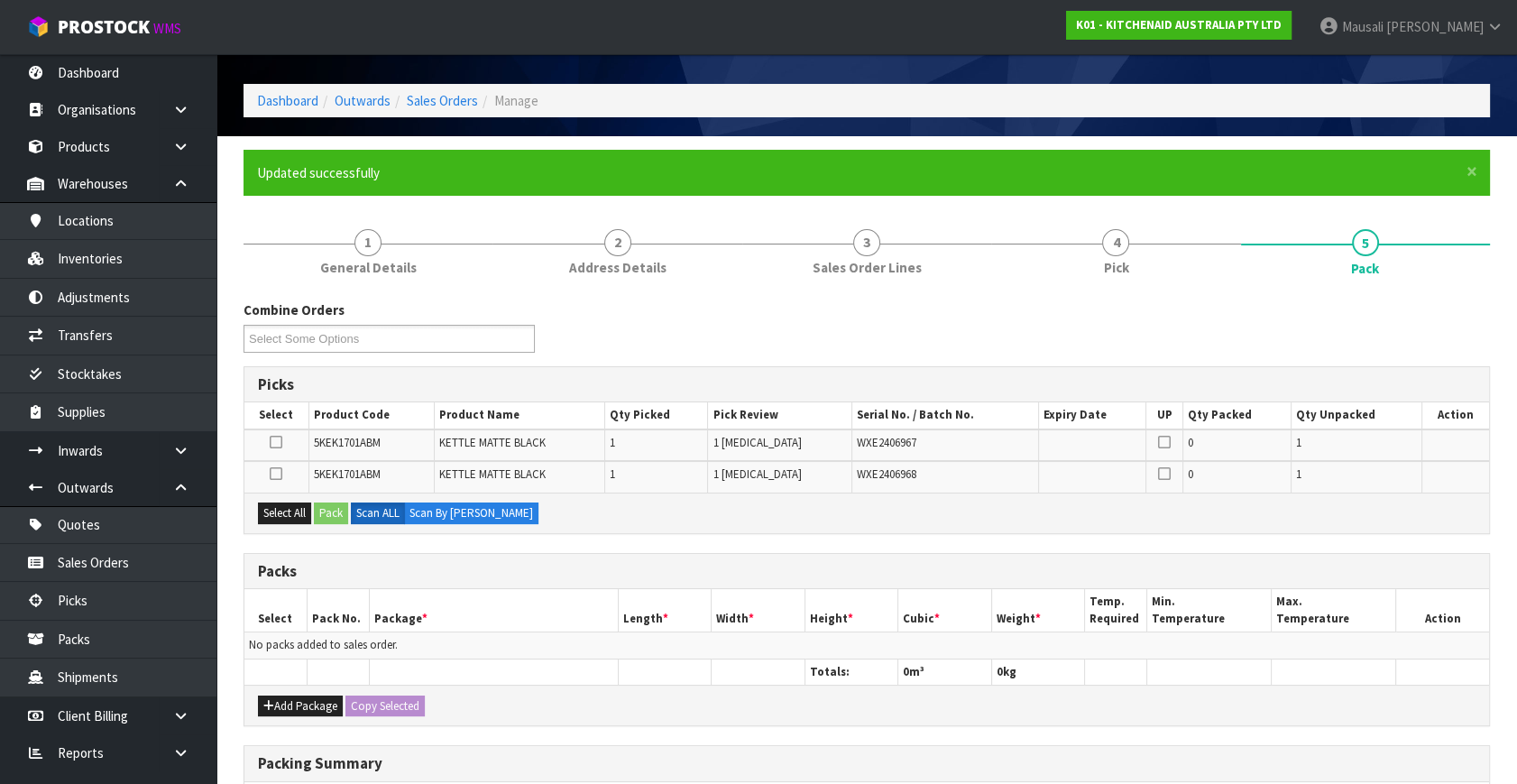
scroll to position [81, 0]
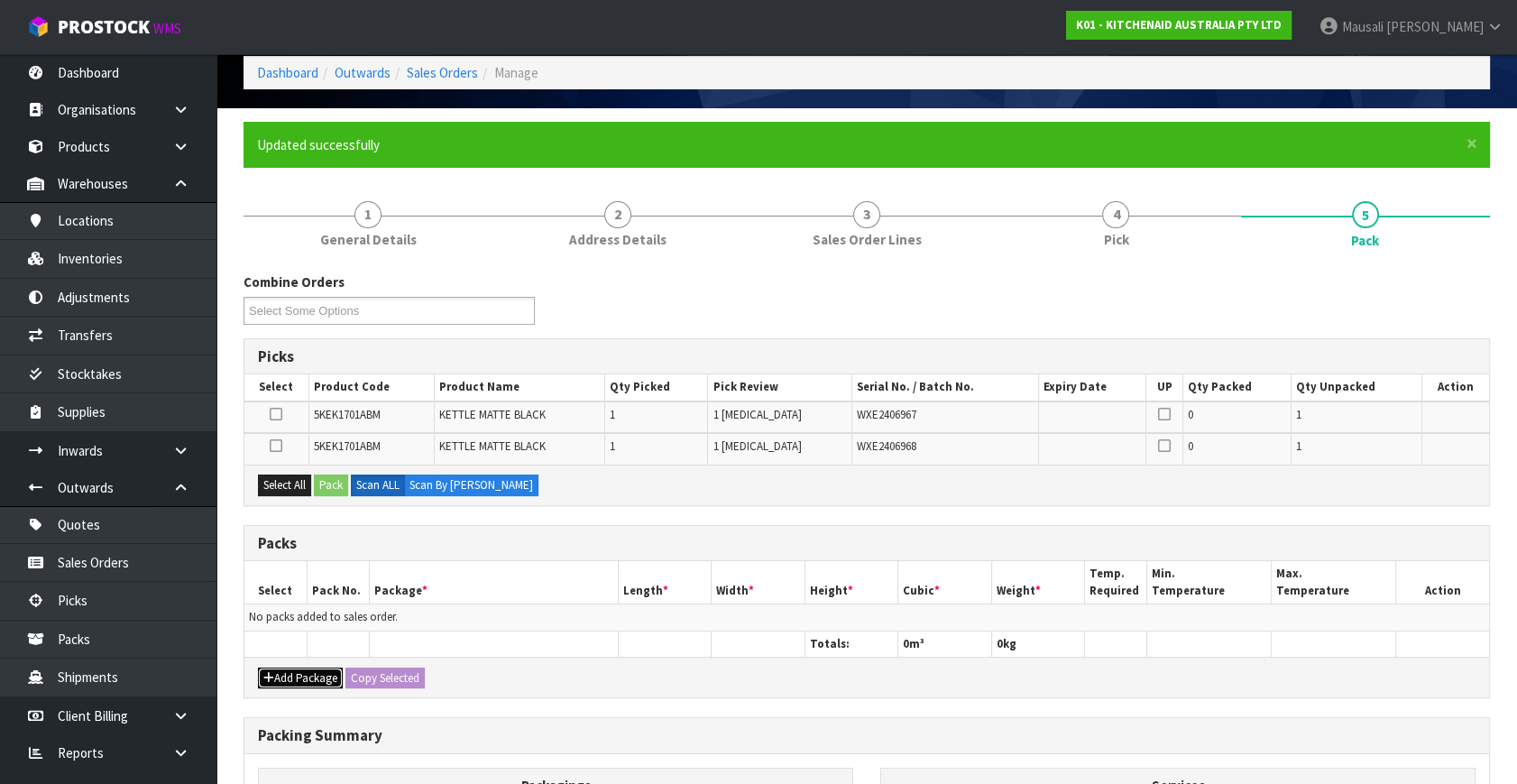
click at [292, 668] on button "Add Package" at bounding box center [300, 678] width 85 height 22
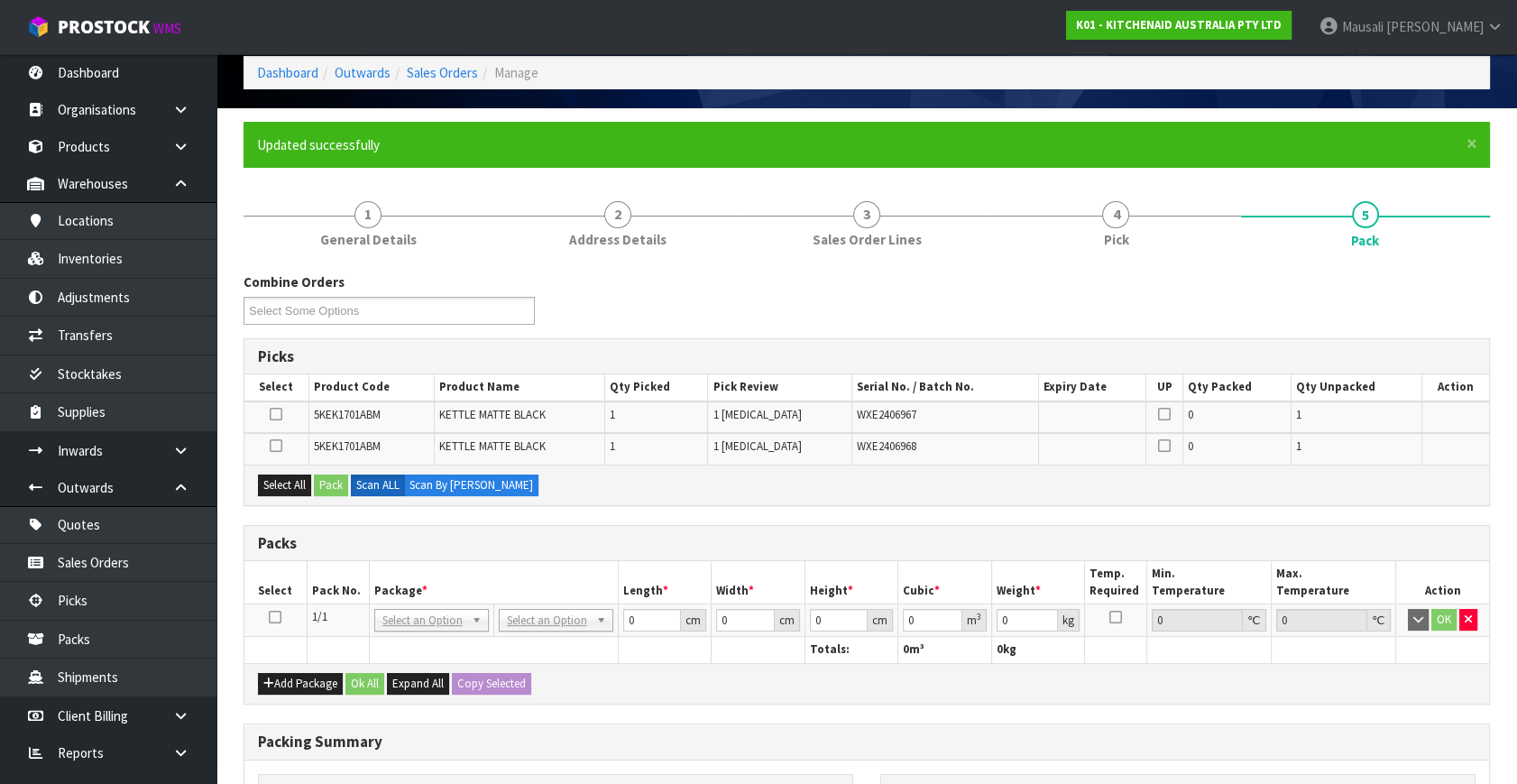
click at [279, 616] on icon at bounding box center [275, 616] width 12 height 1
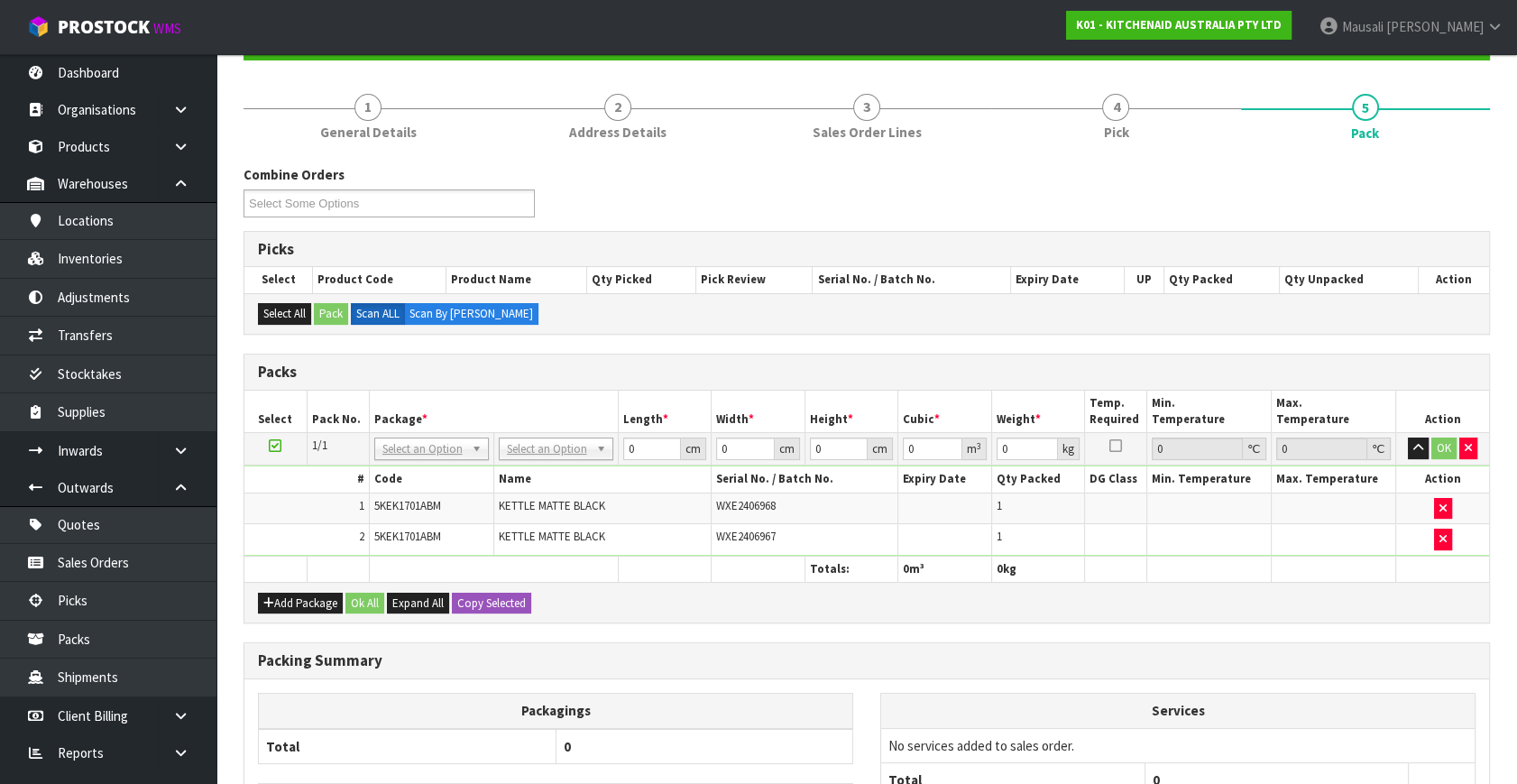
scroll to position [327, 0]
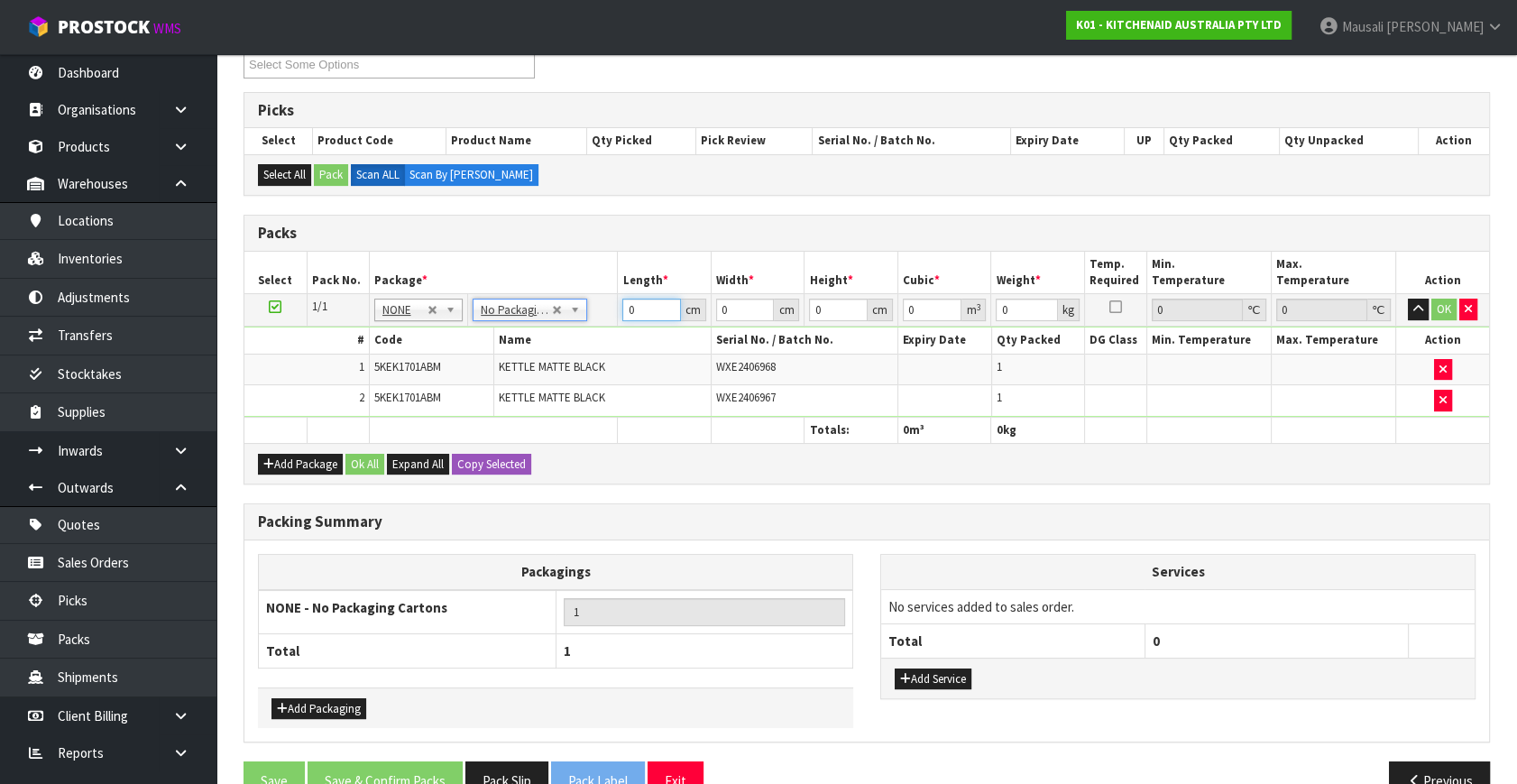
drag, startPoint x: 632, startPoint y: 306, endPoint x: 620, endPoint y: 316, distance: 15.6
click at [615, 317] on tr "1/1 NONE 007-001 007-002 007-004 007-009 007-013 007-014 007-015 007-017 007-01…" at bounding box center [867, 310] width 1245 height 33
click at [359, 455] on button "Ok All" at bounding box center [365, 464] width 39 height 22
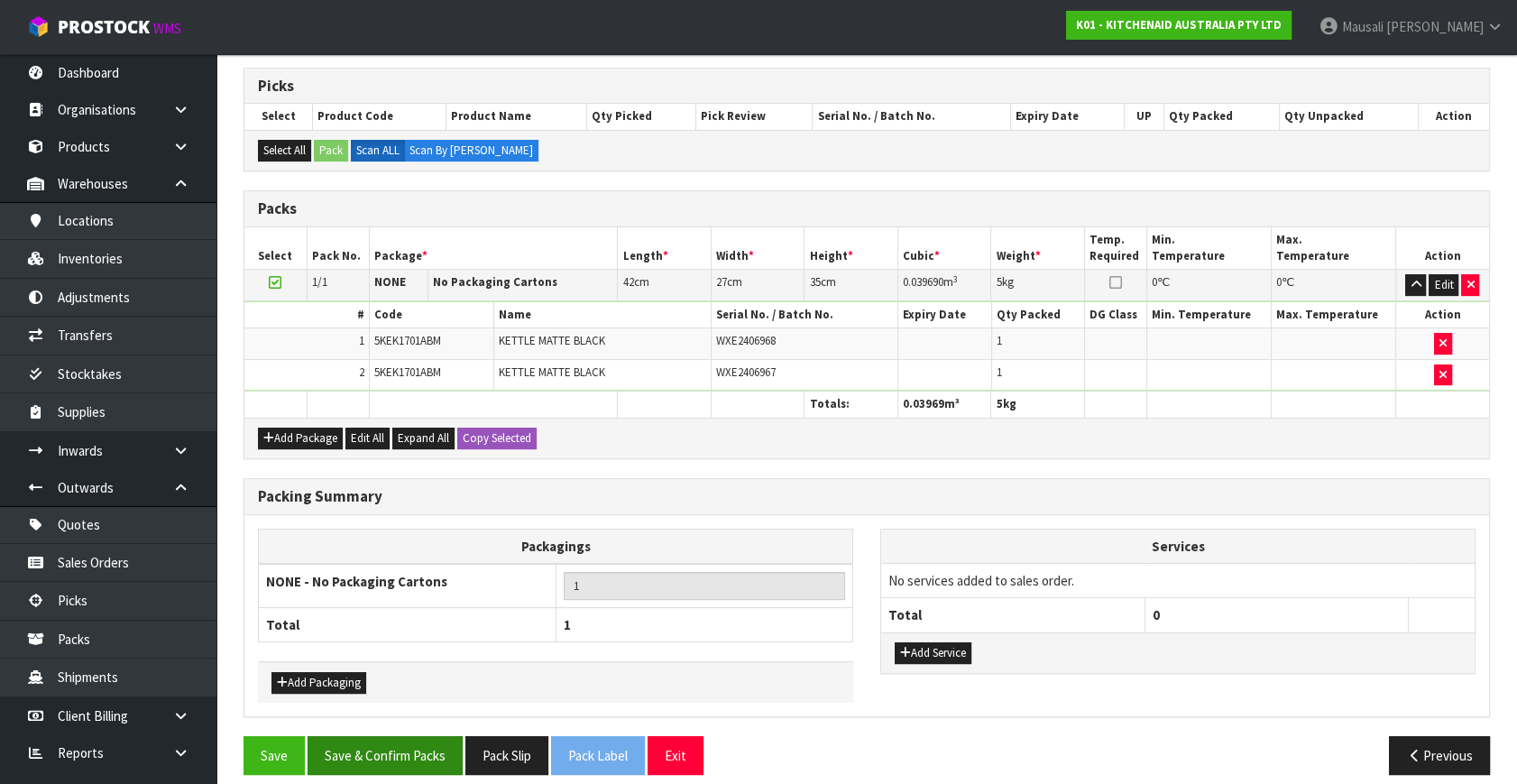
scroll to position [365, 0]
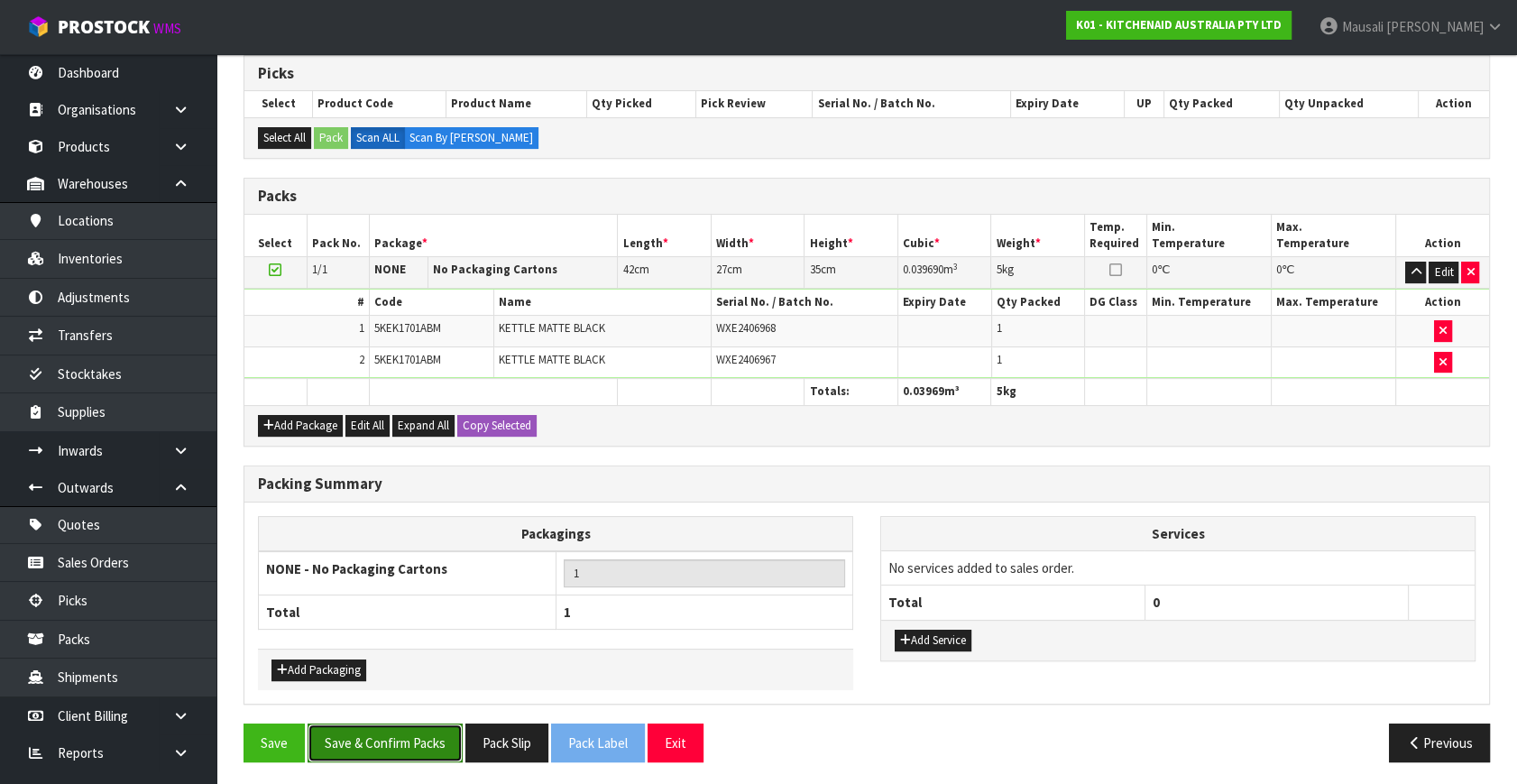
click at [405, 730] on button "Save & Confirm Packs" at bounding box center [385, 742] width 155 height 39
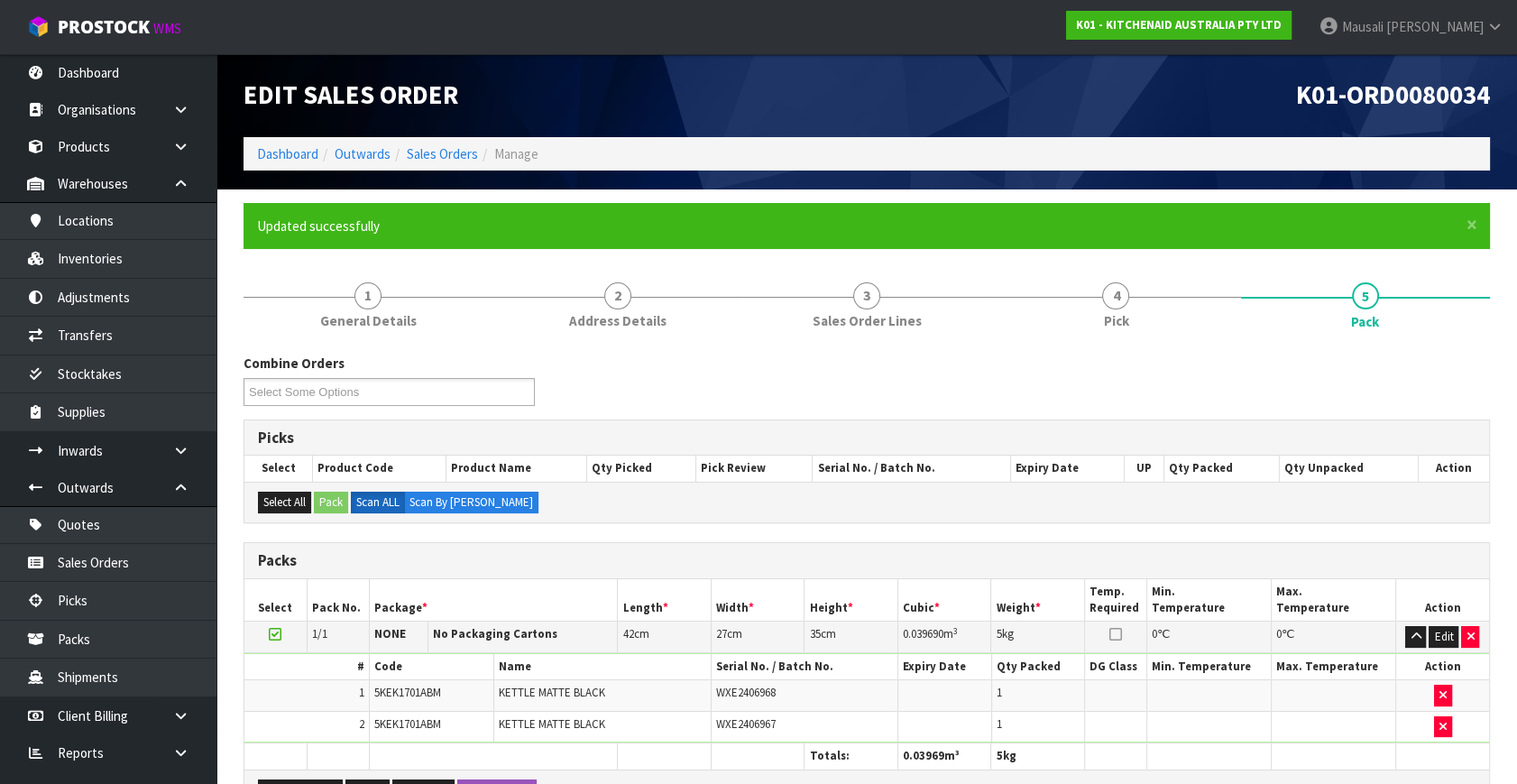
scroll to position [235, 0]
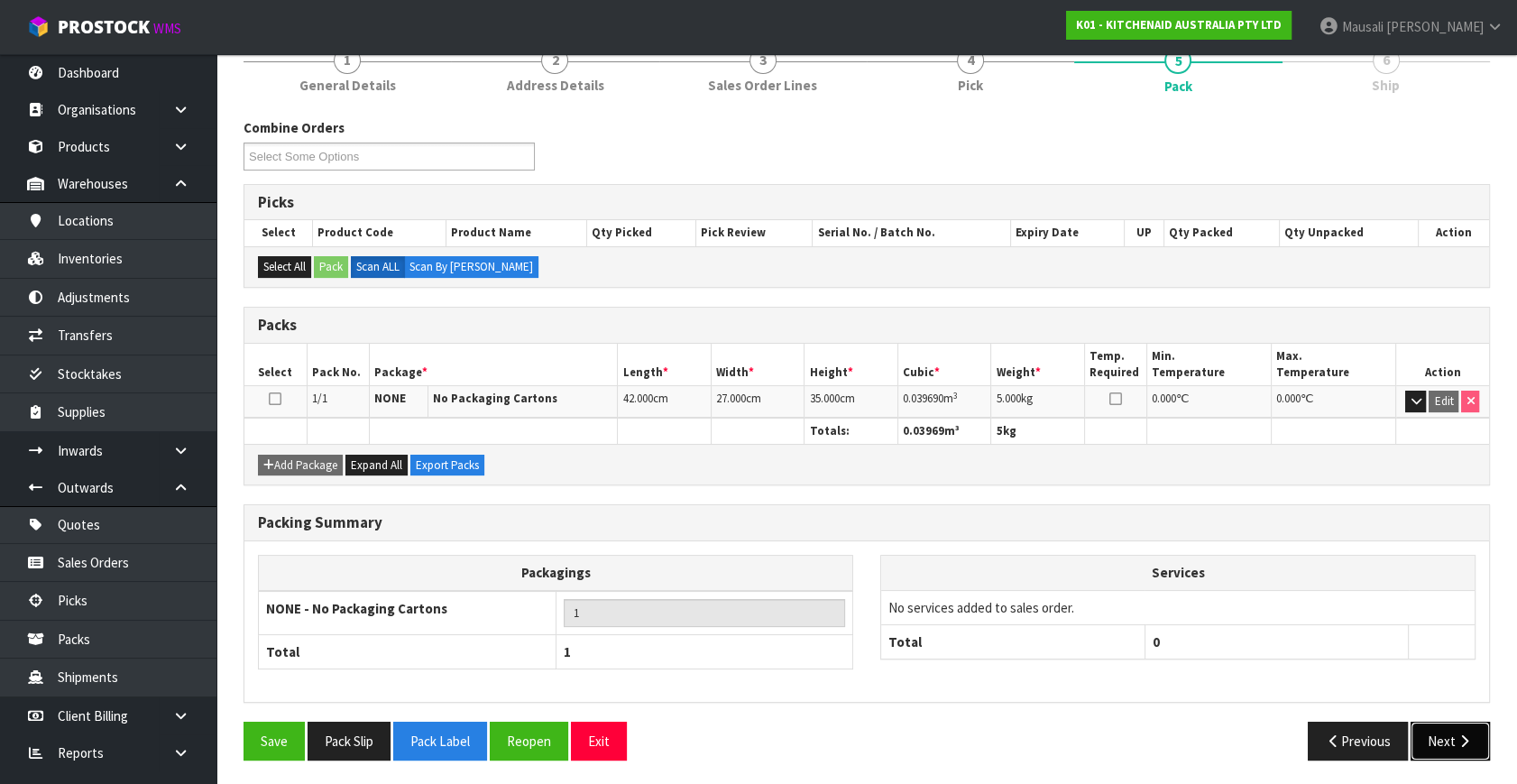
click at [1430, 729] on button "Next" at bounding box center [1450, 741] width 79 height 39
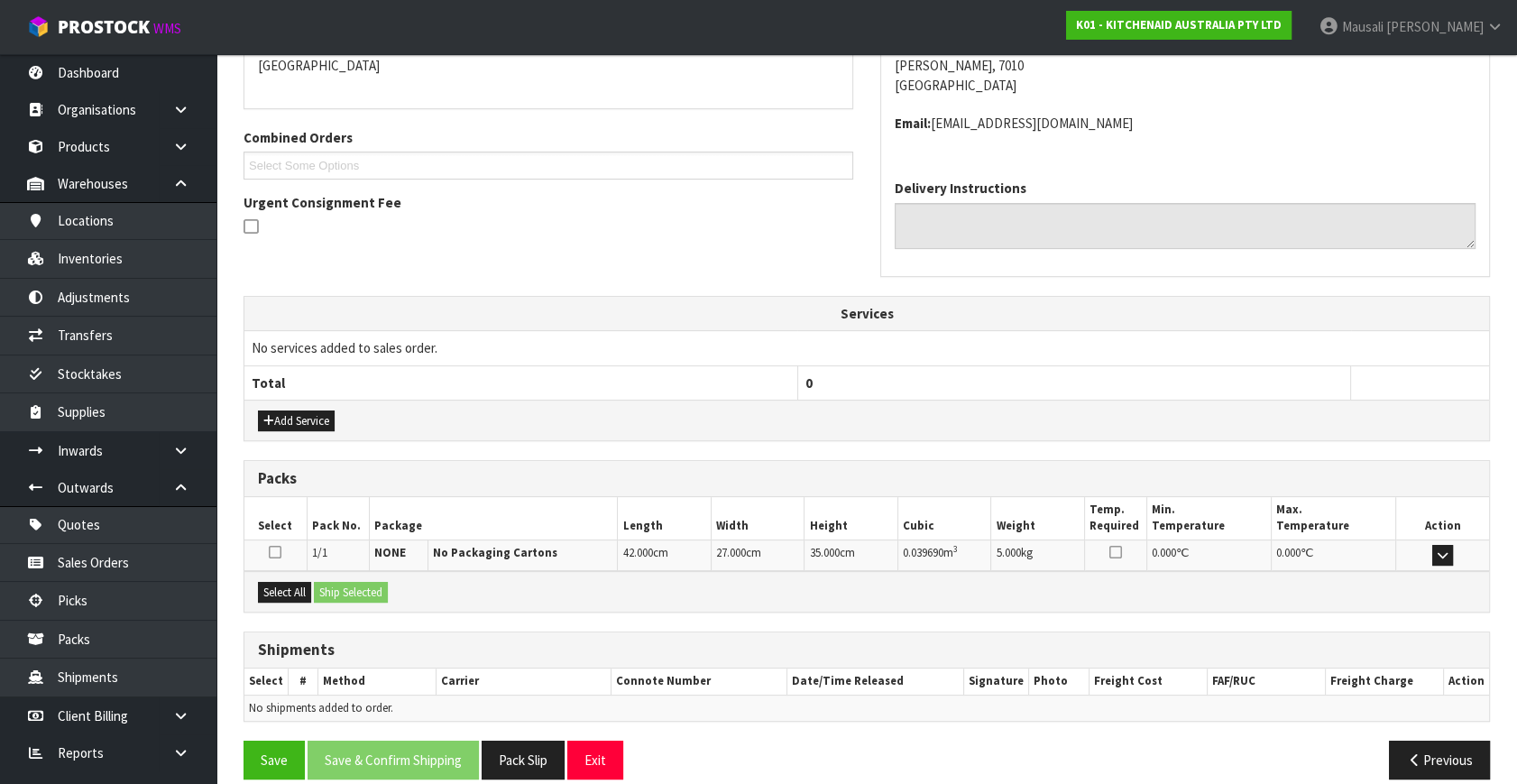
scroll to position [425, 0]
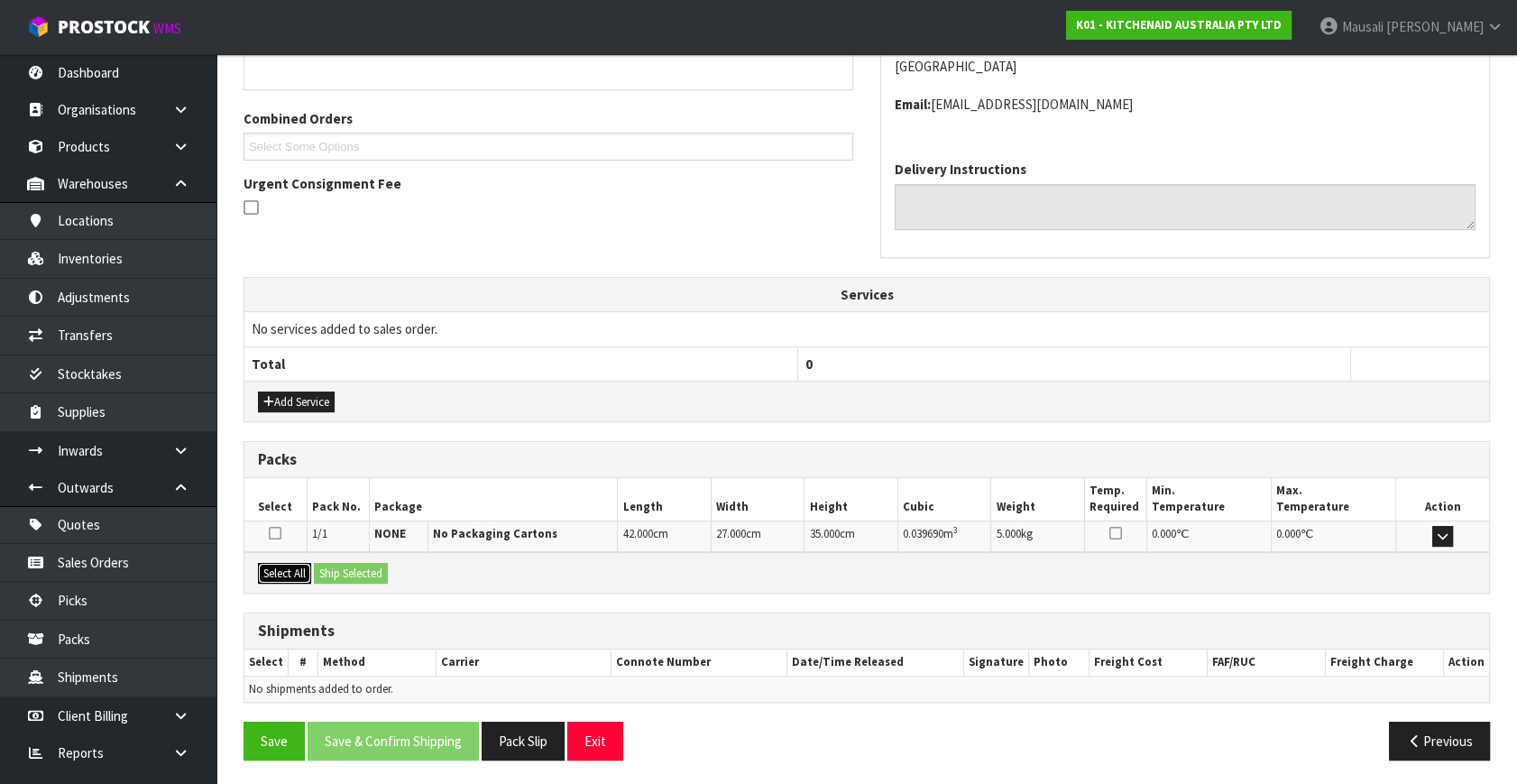
drag, startPoint x: 301, startPoint y: 564, endPoint x: 341, endPoint y: 562, distance: 40.0
click at [314, 562] on div "Select All Ship Selected" at bounding box center [867, 572] width 1245 height 40
click at [294, 571] on button "Select All" at bounding box center [284, 573] width 54 height 22
click at [318, 573] on button "Ship Selected" at bounding box center [351, 573] width 74 height 22
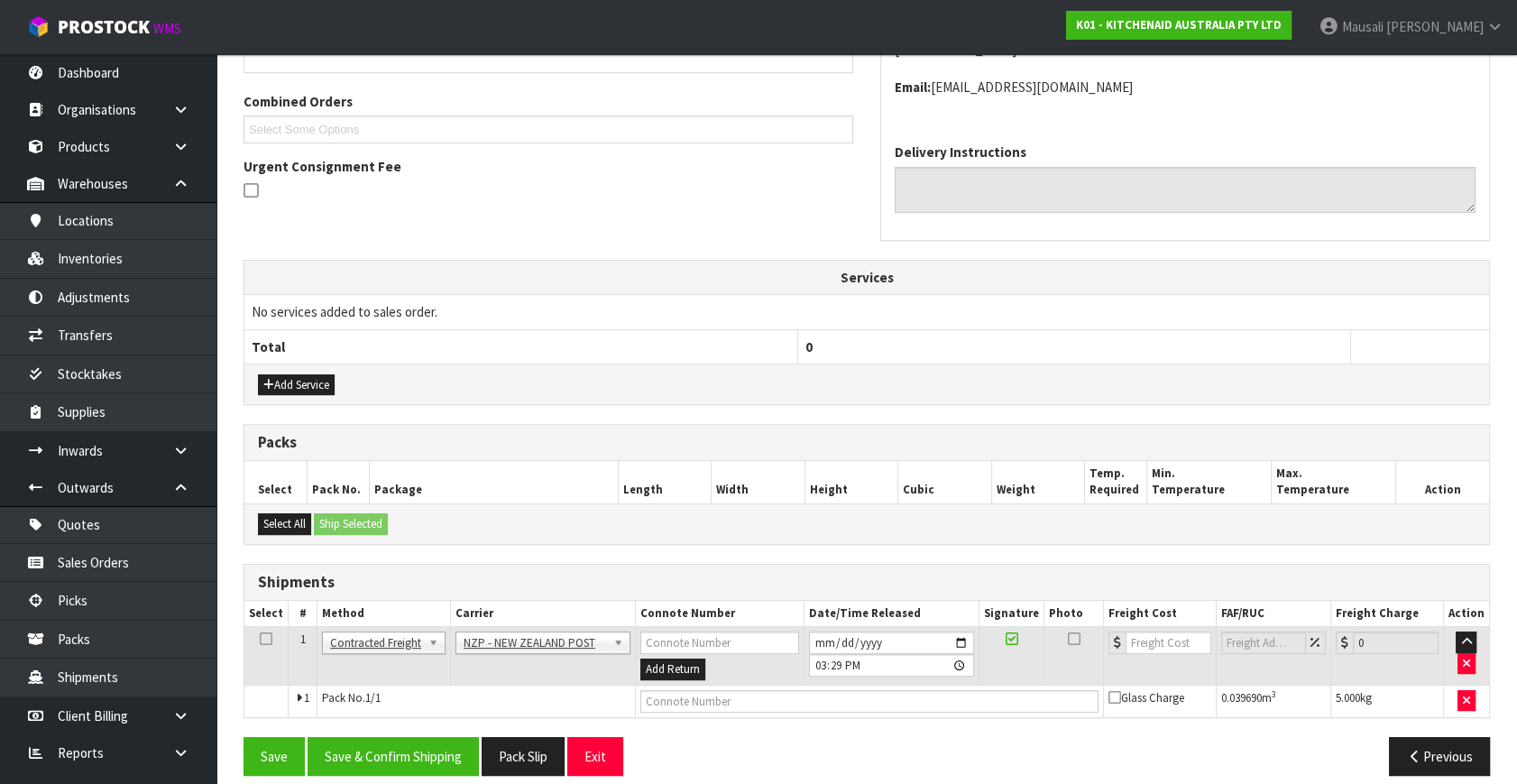
scroll to position [458, 0]
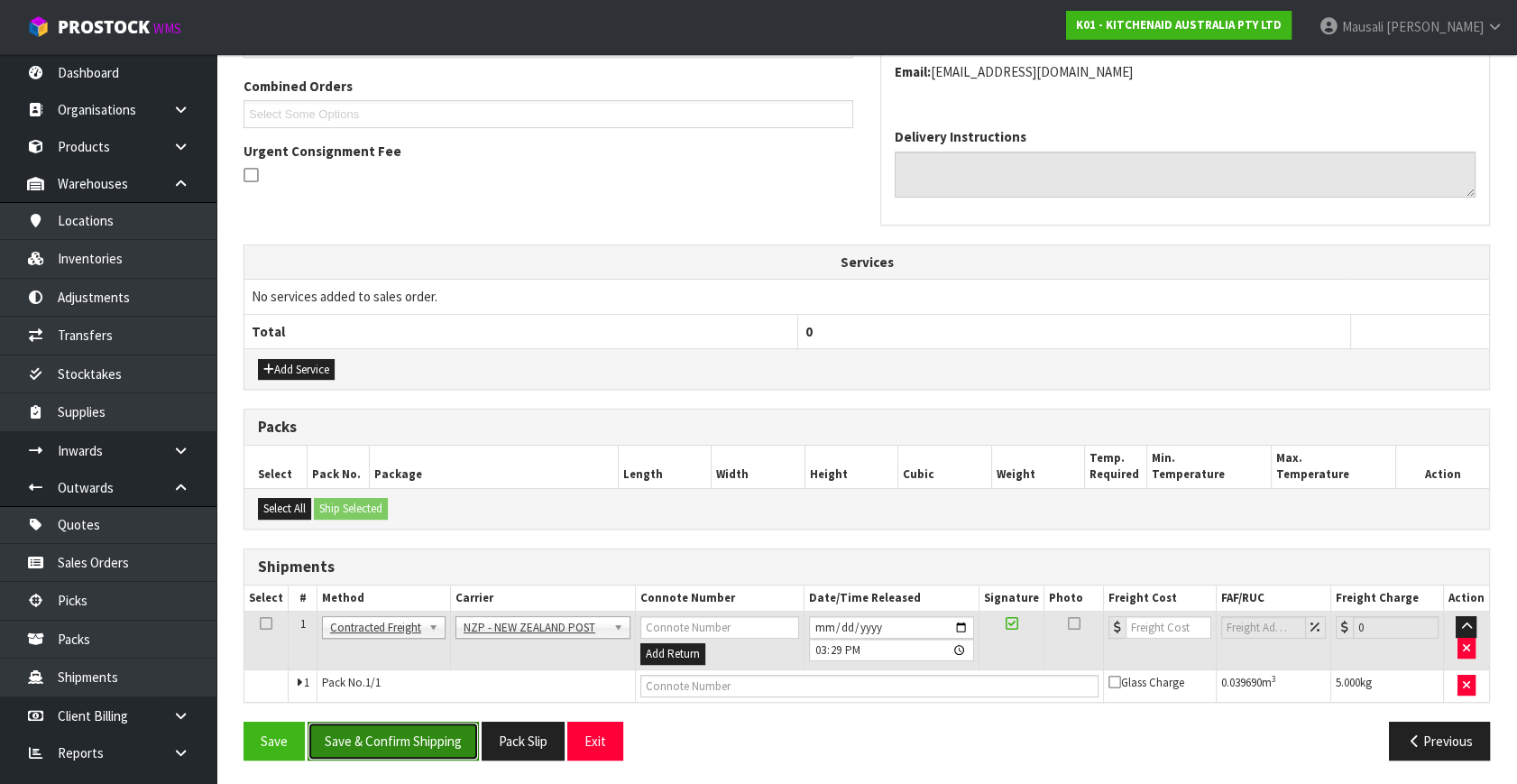
click at [463, 732] on button "Save & Confirm Shipping" at bounding box center [393, 741] width 171 height 39
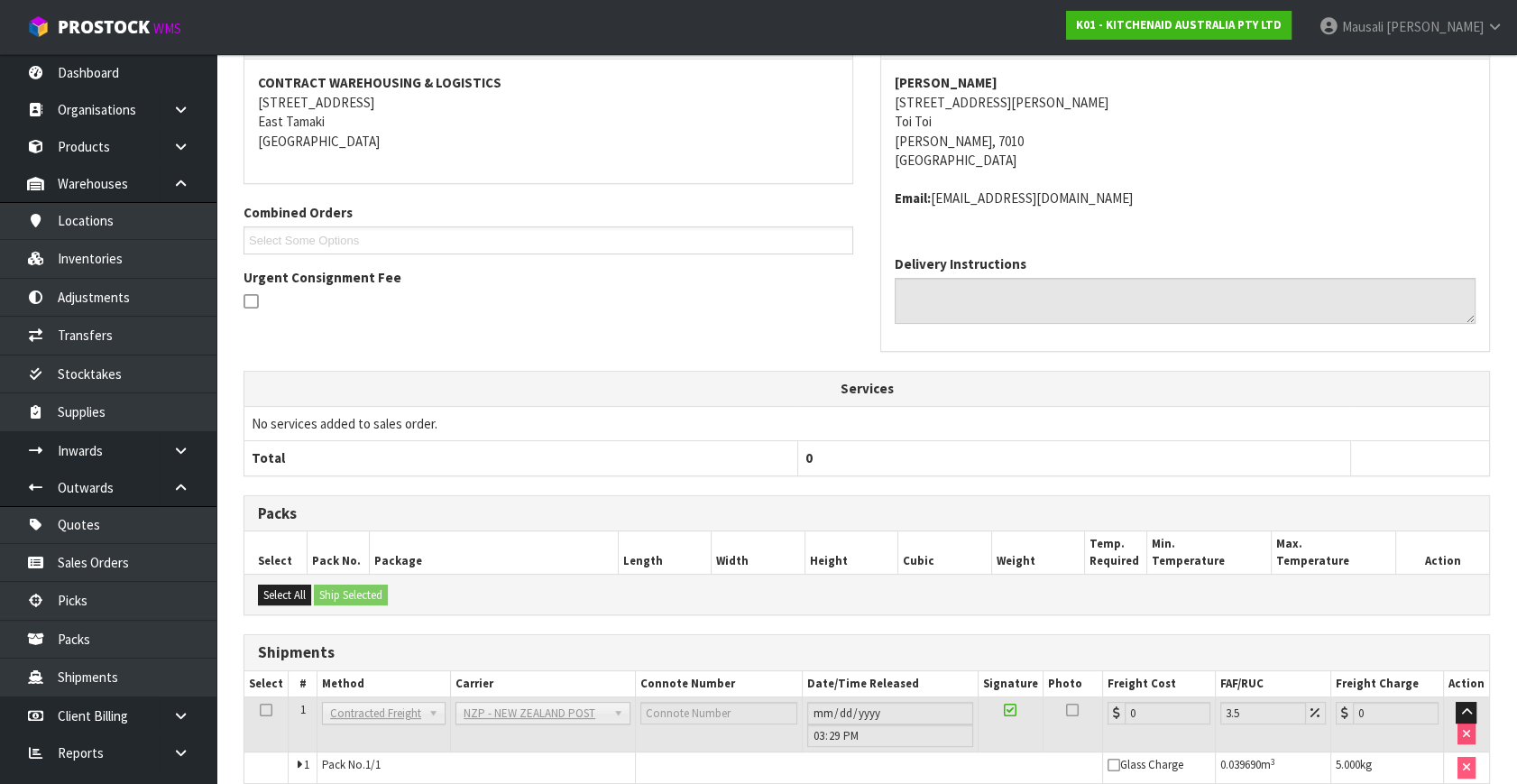
scroll to position [432, 0]
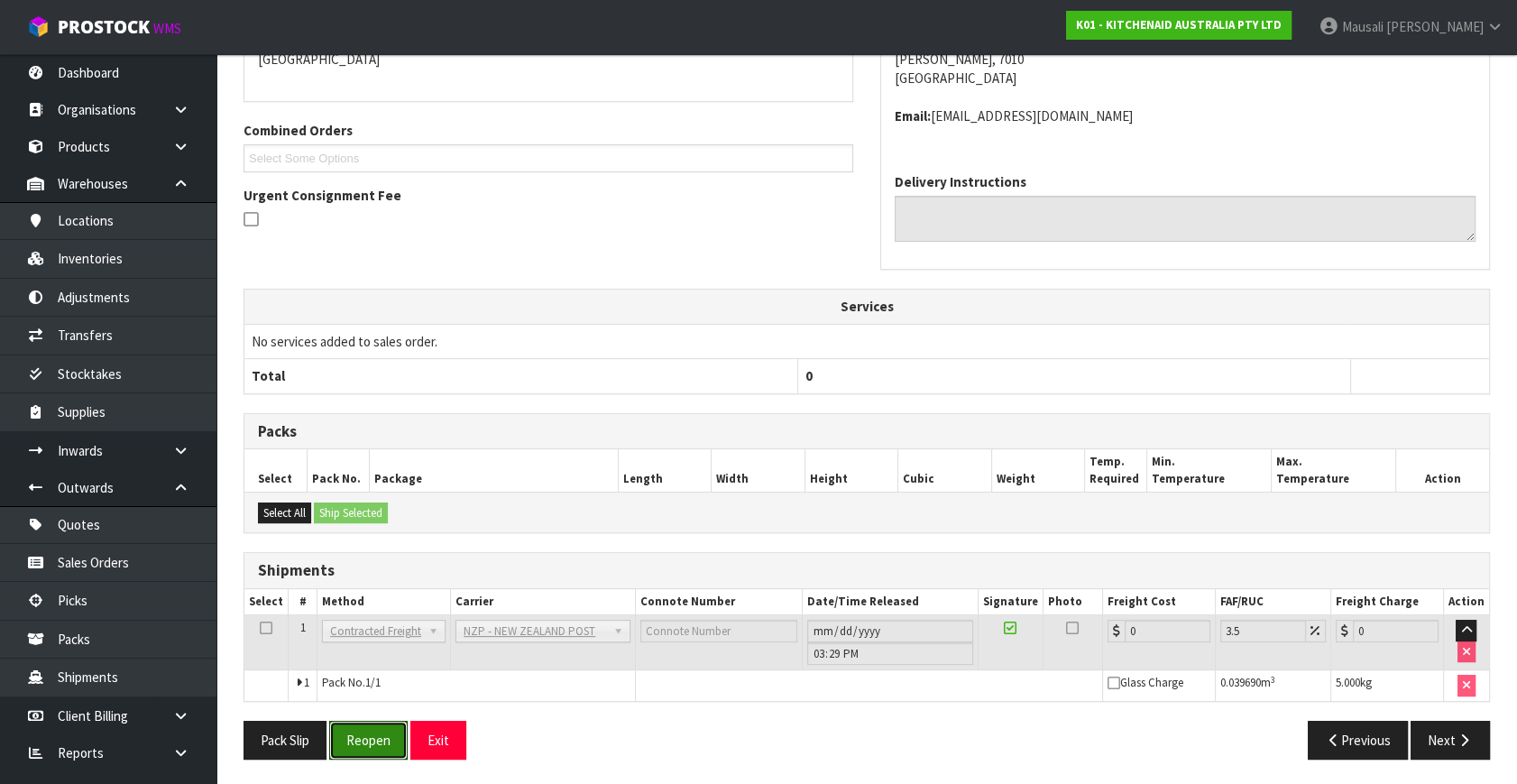
drag, startPoint x: 384, startPoint y: 728, endPoint x: 472, endPoint y: 696, distance: 93.6
click at [384, 728] on button "Reopen" at bounding box center [369, 740] width 79 height 39
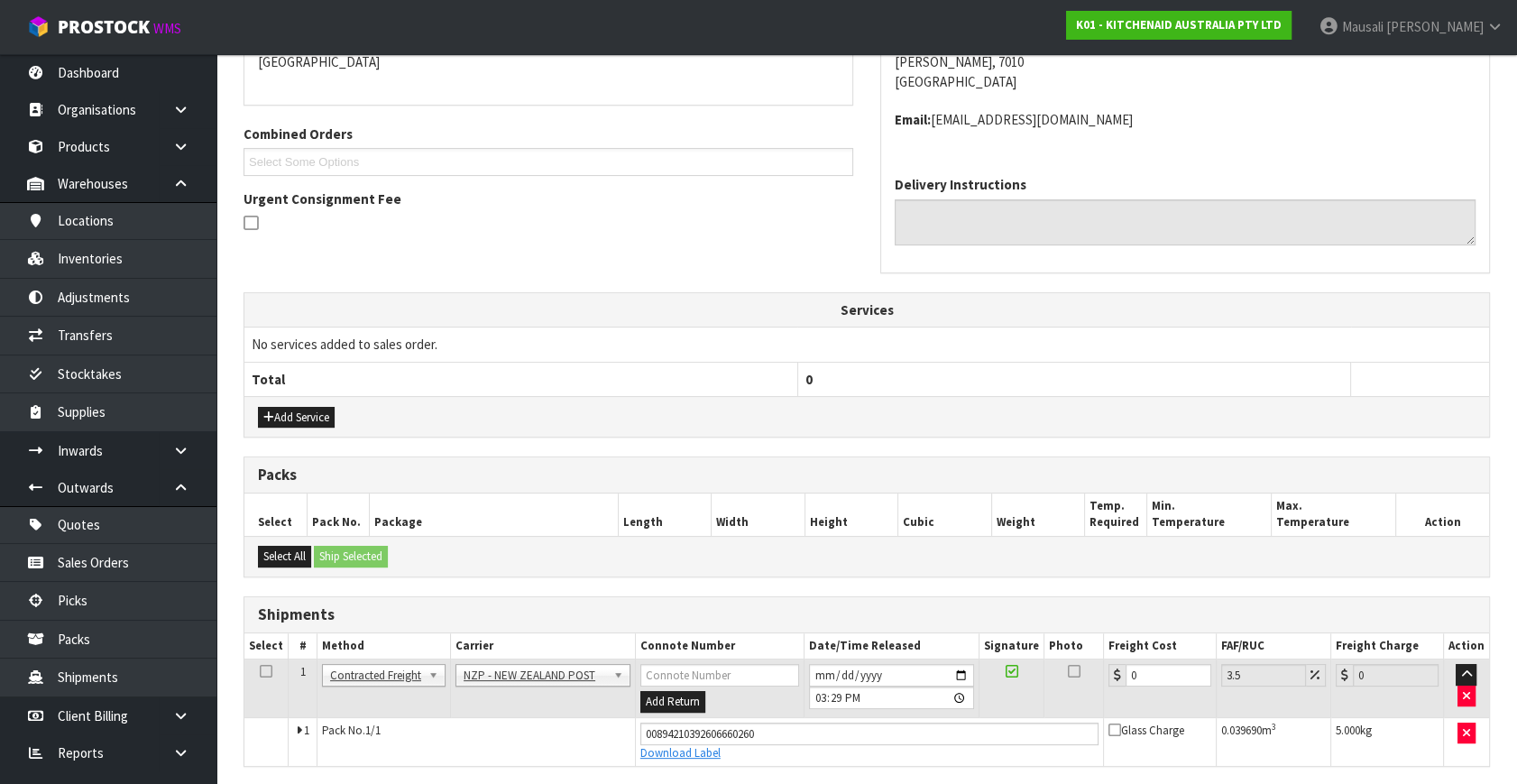
scroll to position [413, 0]
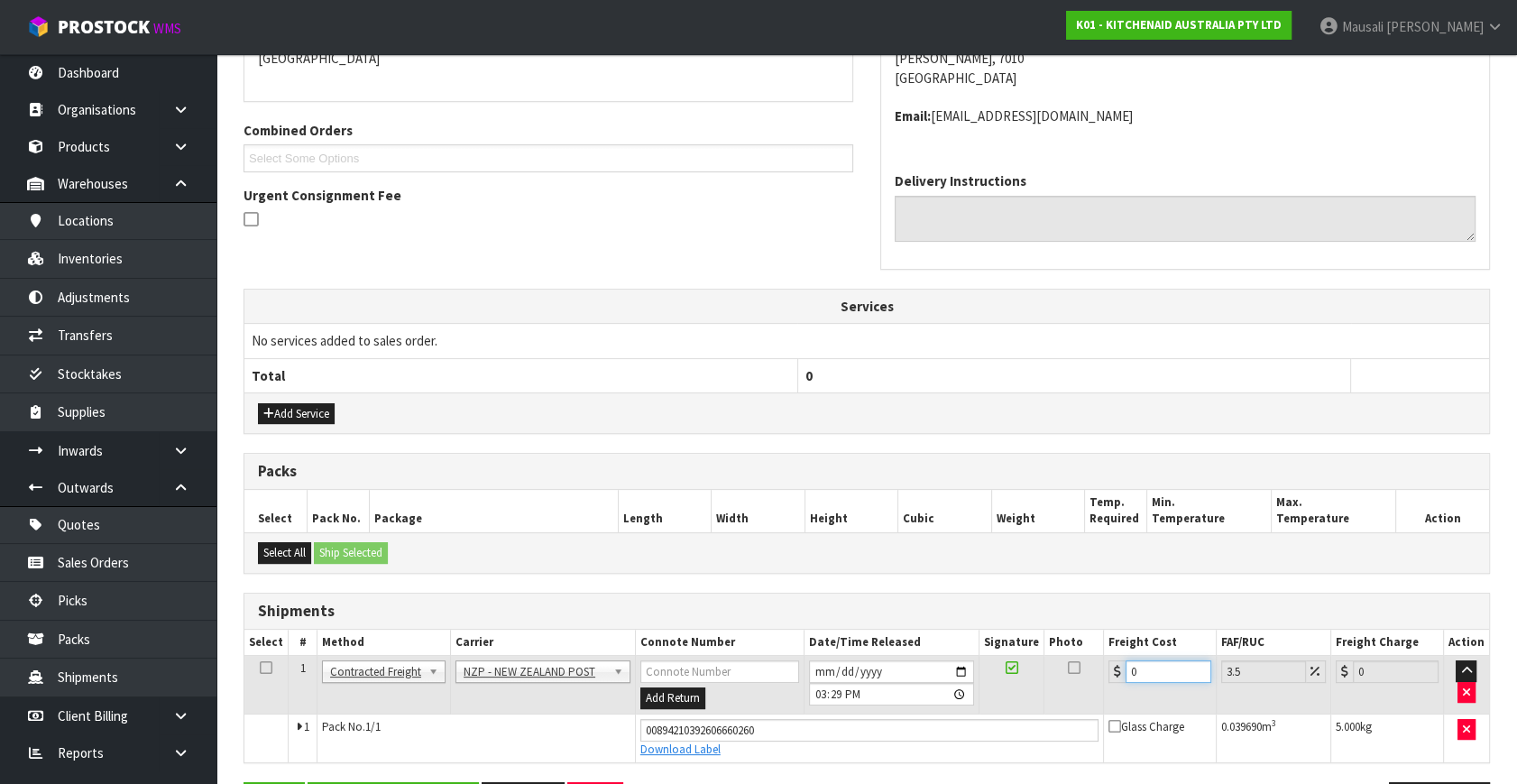
drag, startPoint x: 1156, startPoint y: 662, endPoint x: 1100, endPoint y: 685, distance: 60.5
click at [1100, 685] on tr "1 Client Local Pickup Customer Local Pickup Company Freight Contracted Freight …" at bounding box center [867, 684] width 1245 height 58
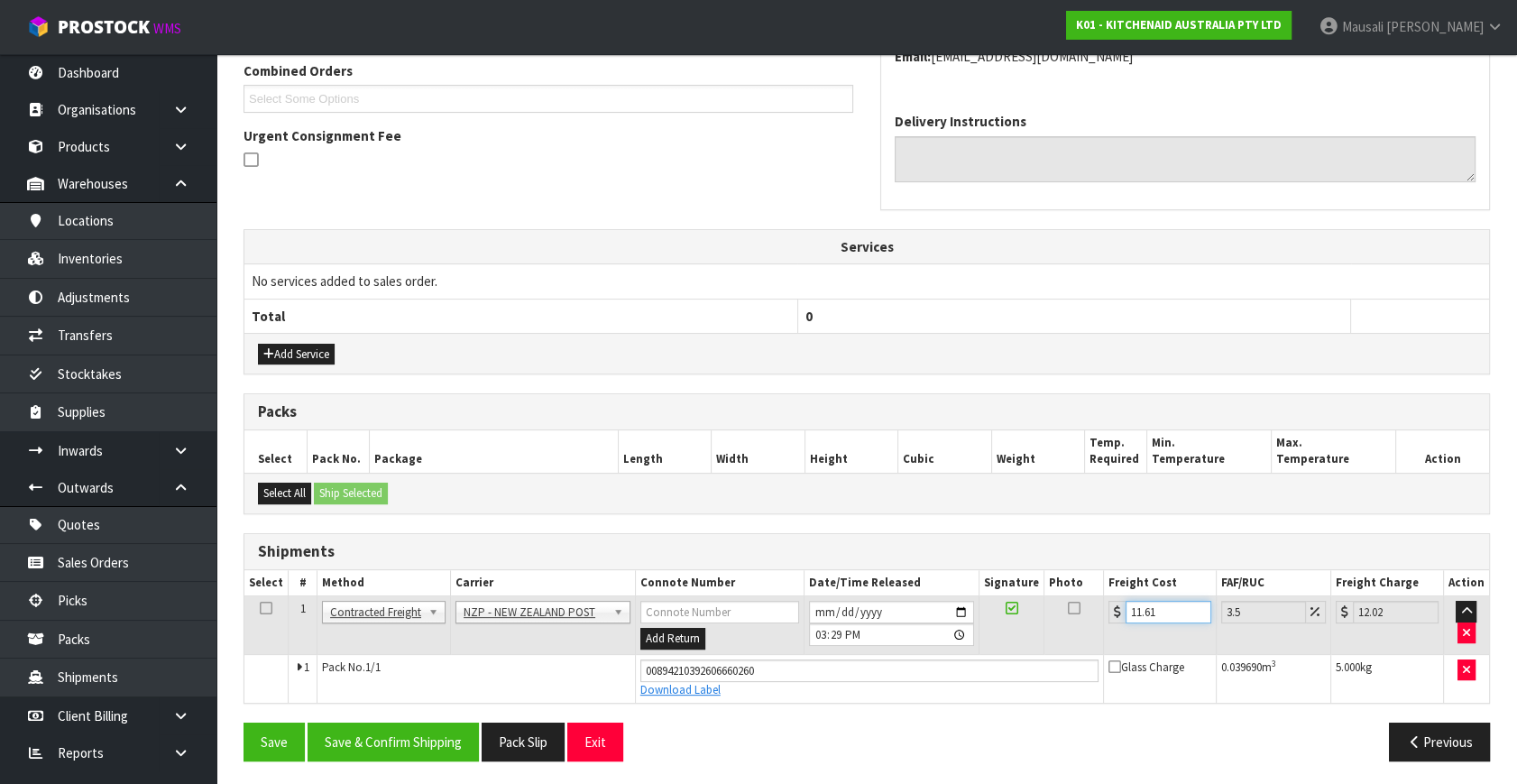
scroll to position [474, 0]
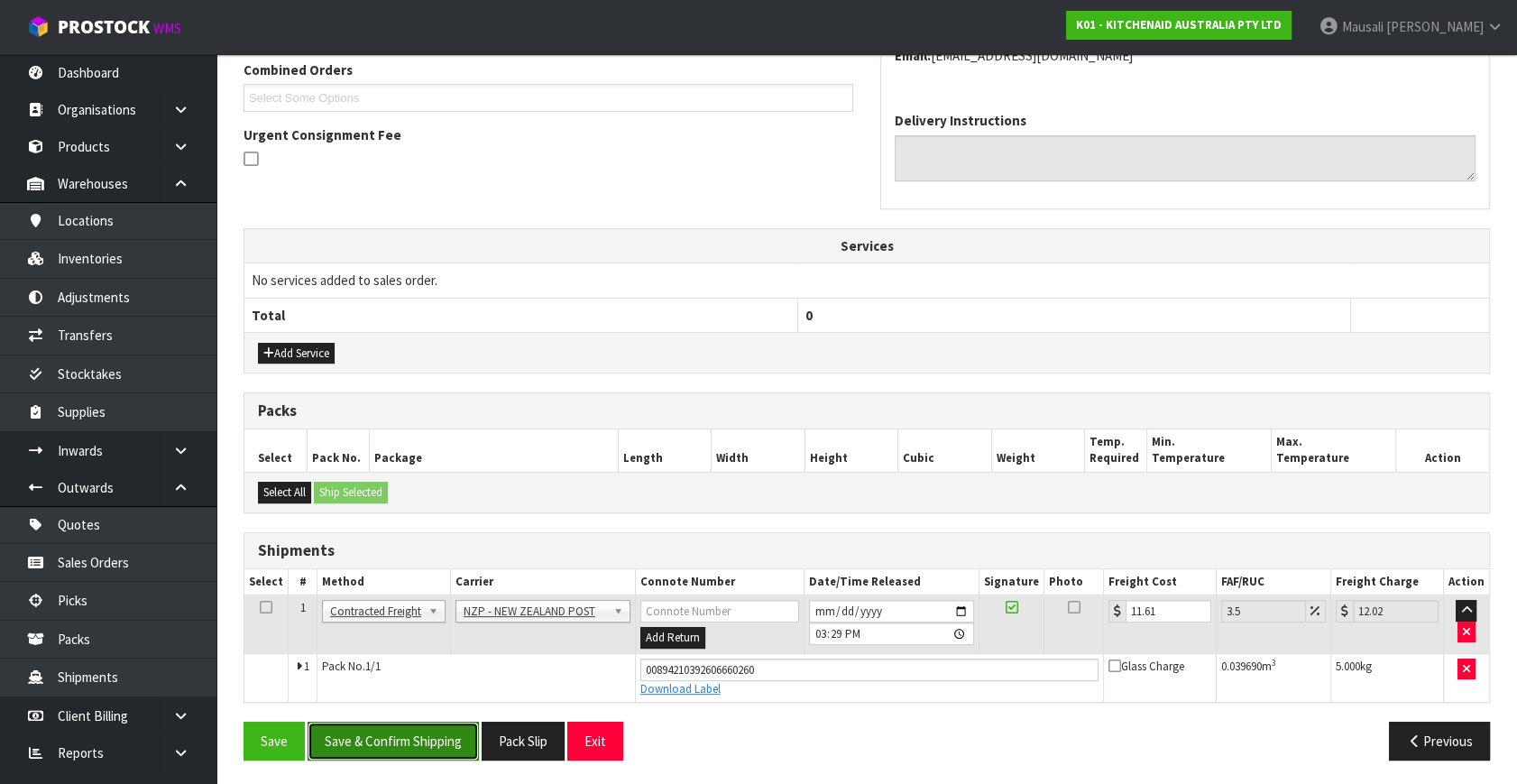
click at [424, 736] on button "Save & Confirm Shipping" at bounding box center [393, 741] width 171 height 39
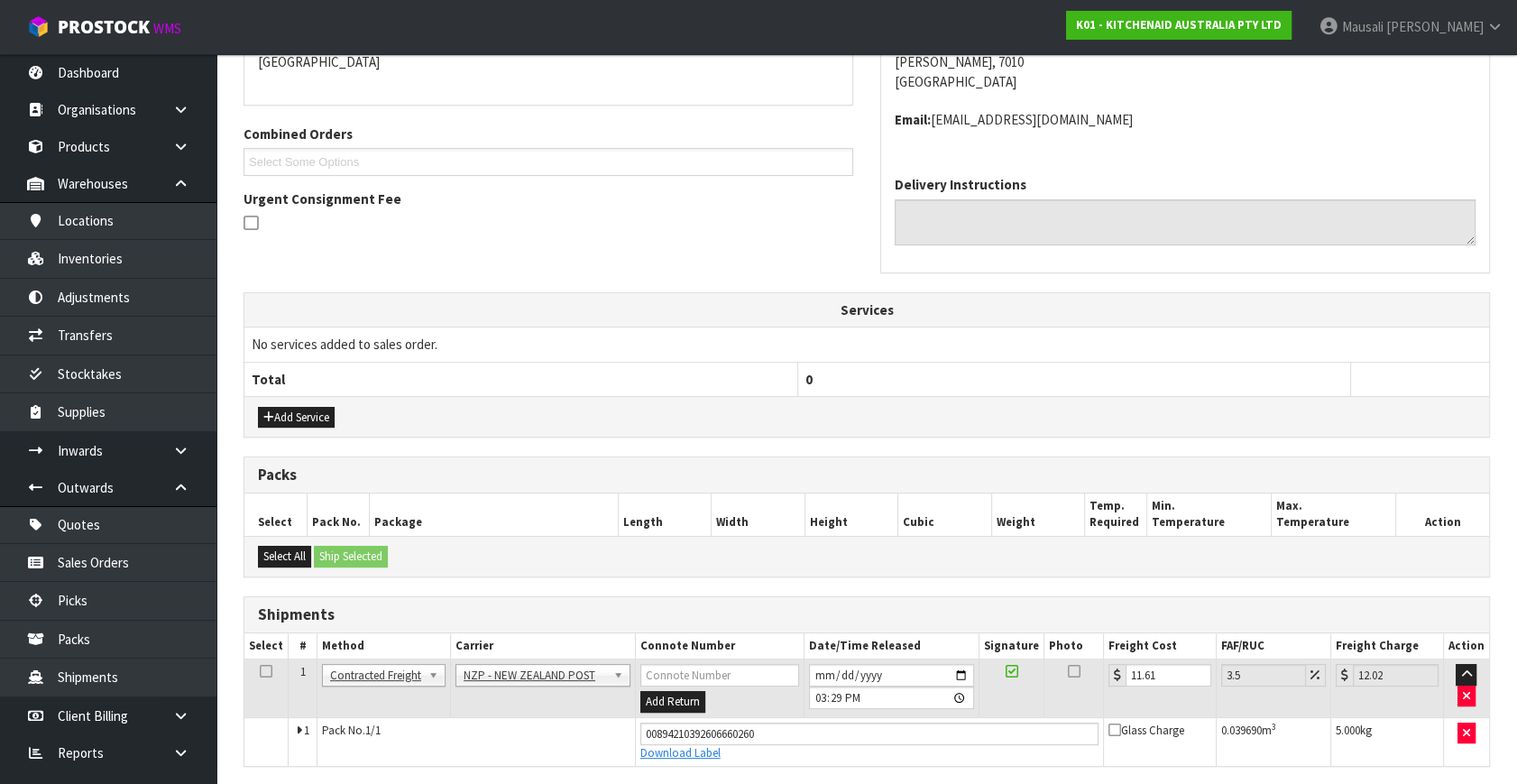
scroll to position [424, 0]
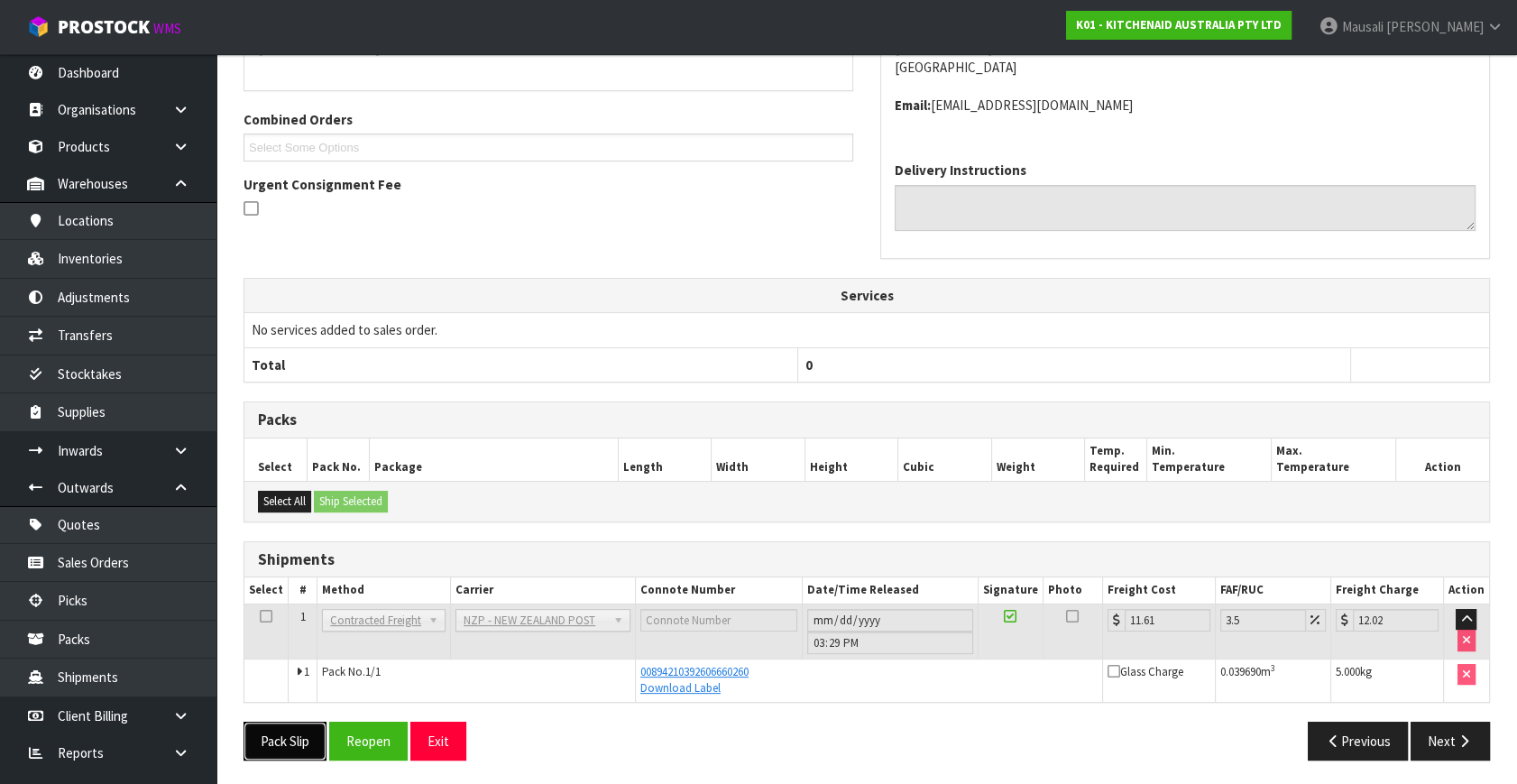
click at [260, 736] on button "Pack Slip" at bounding box center [284, 741] width 83 height 39
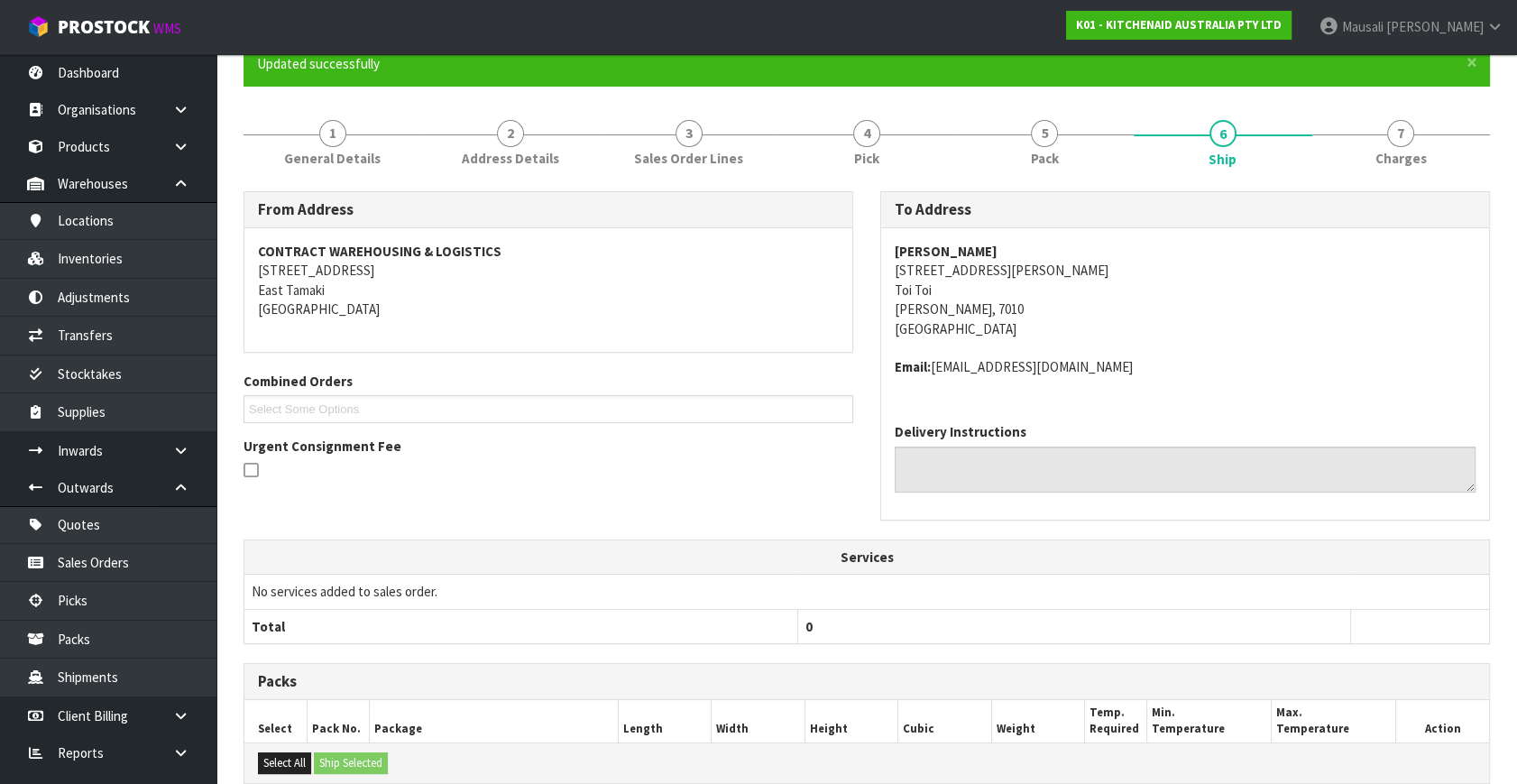
scroll to position [14, 0]
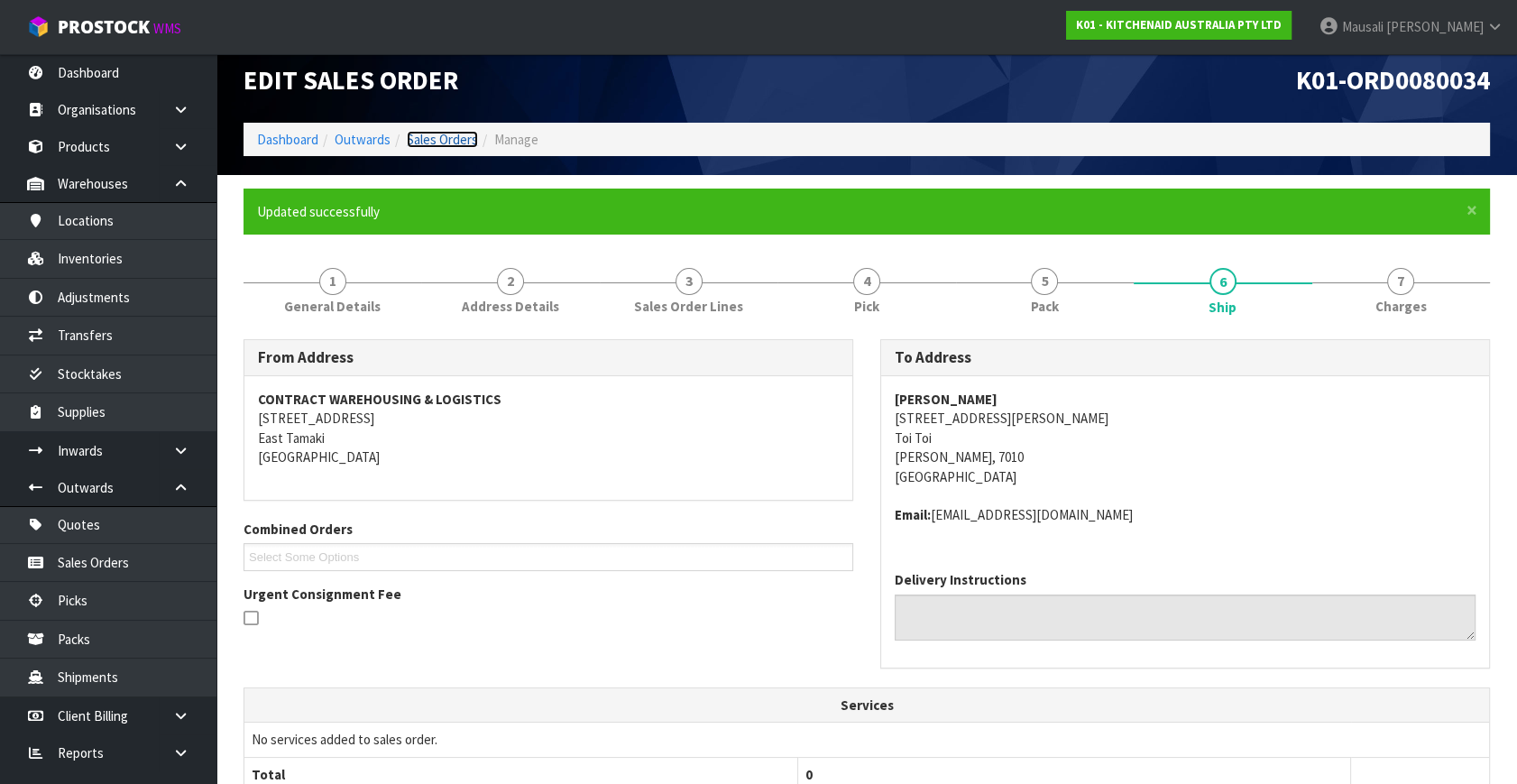
drag, startPoint x: 429, startPoint y: 136, endPoint x: 419, endPoint y: 147, distance: 14.9
click at [429, 136] on link "Sales Orders" at bounding box center [442, 140] width 71 height 17
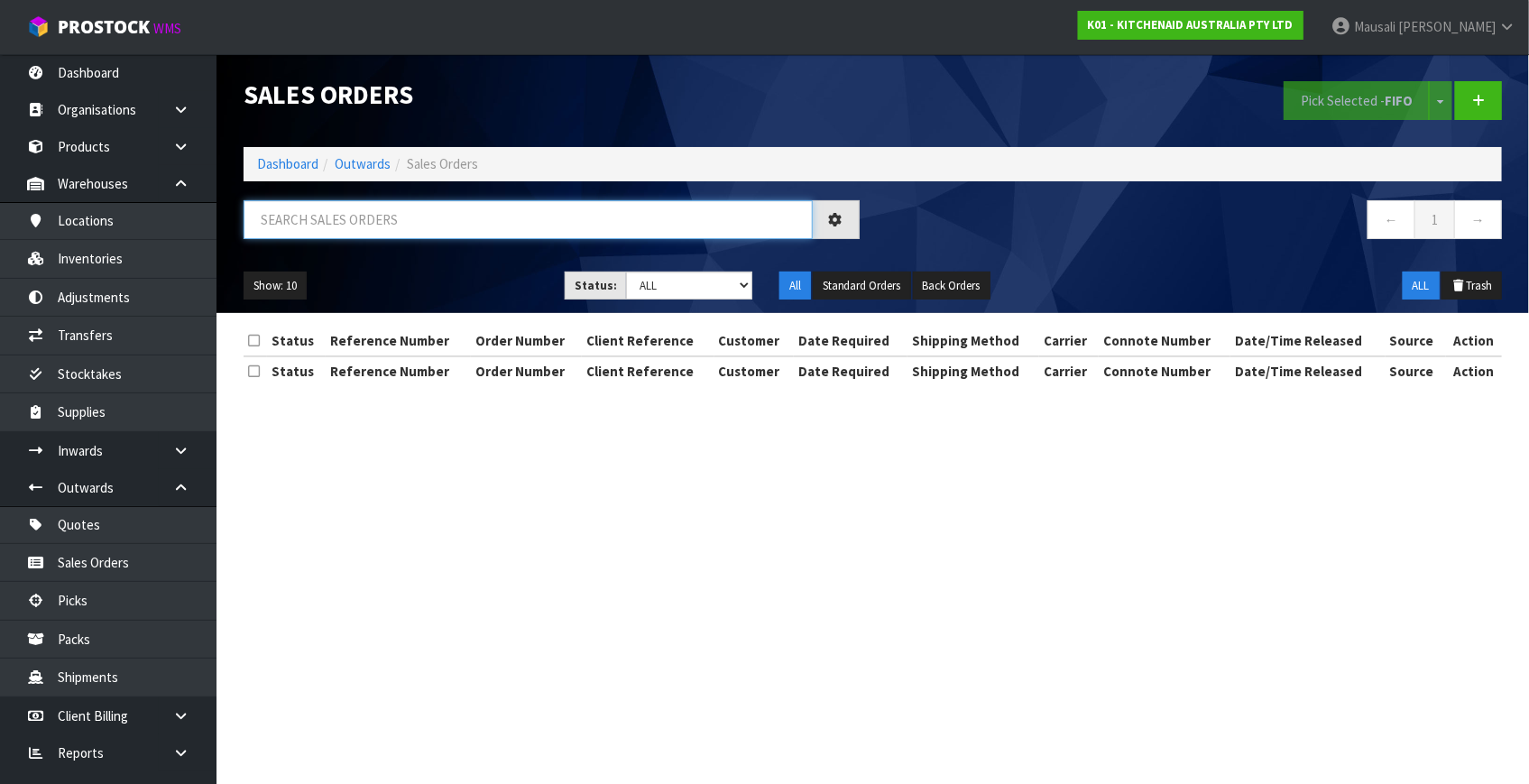
click at [298, 215] on input "text" at bounding box center [528, 219] width 569 height 39
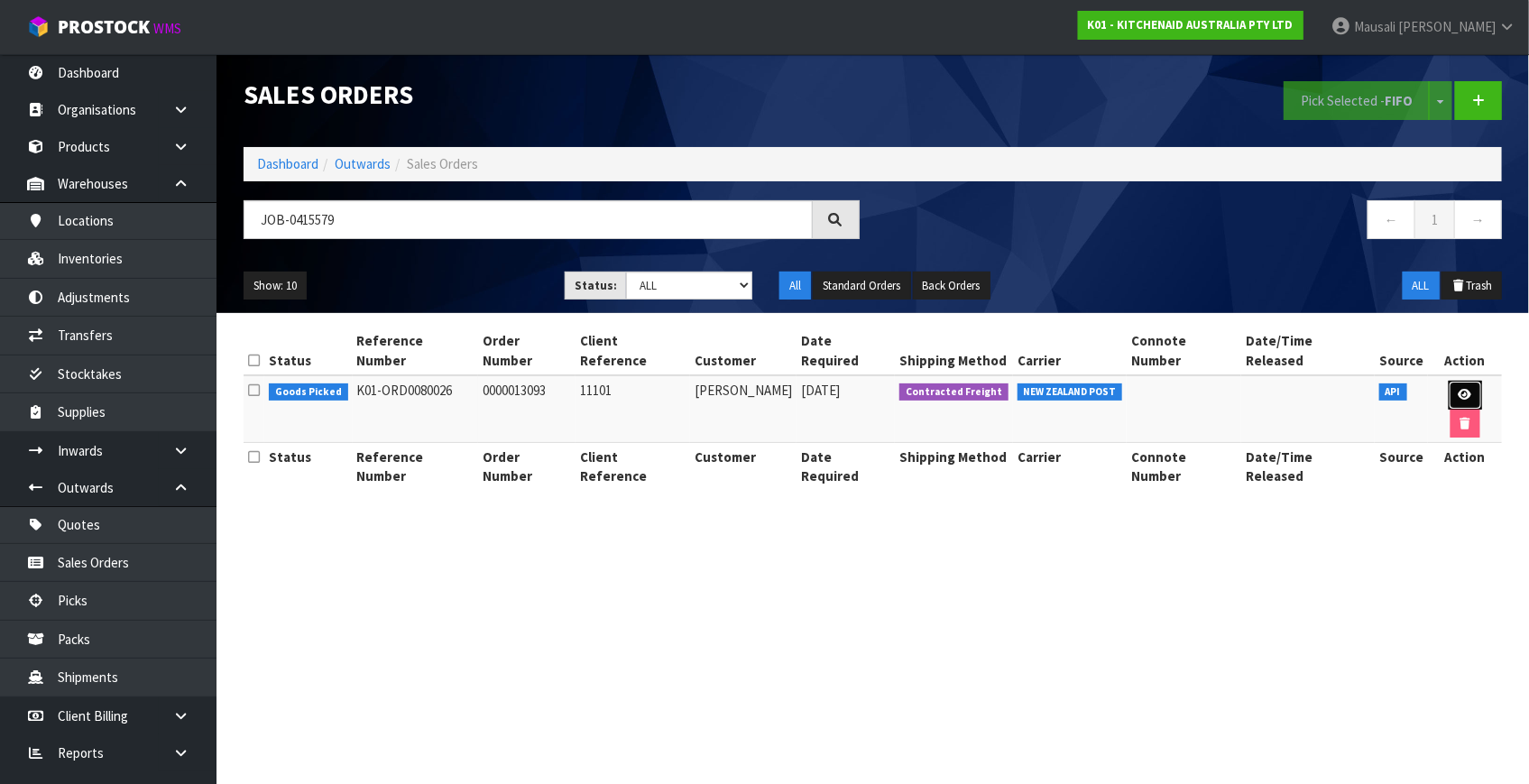
click at [1449, 381] on link at bounding box center [1465, 395] width 34 height 29
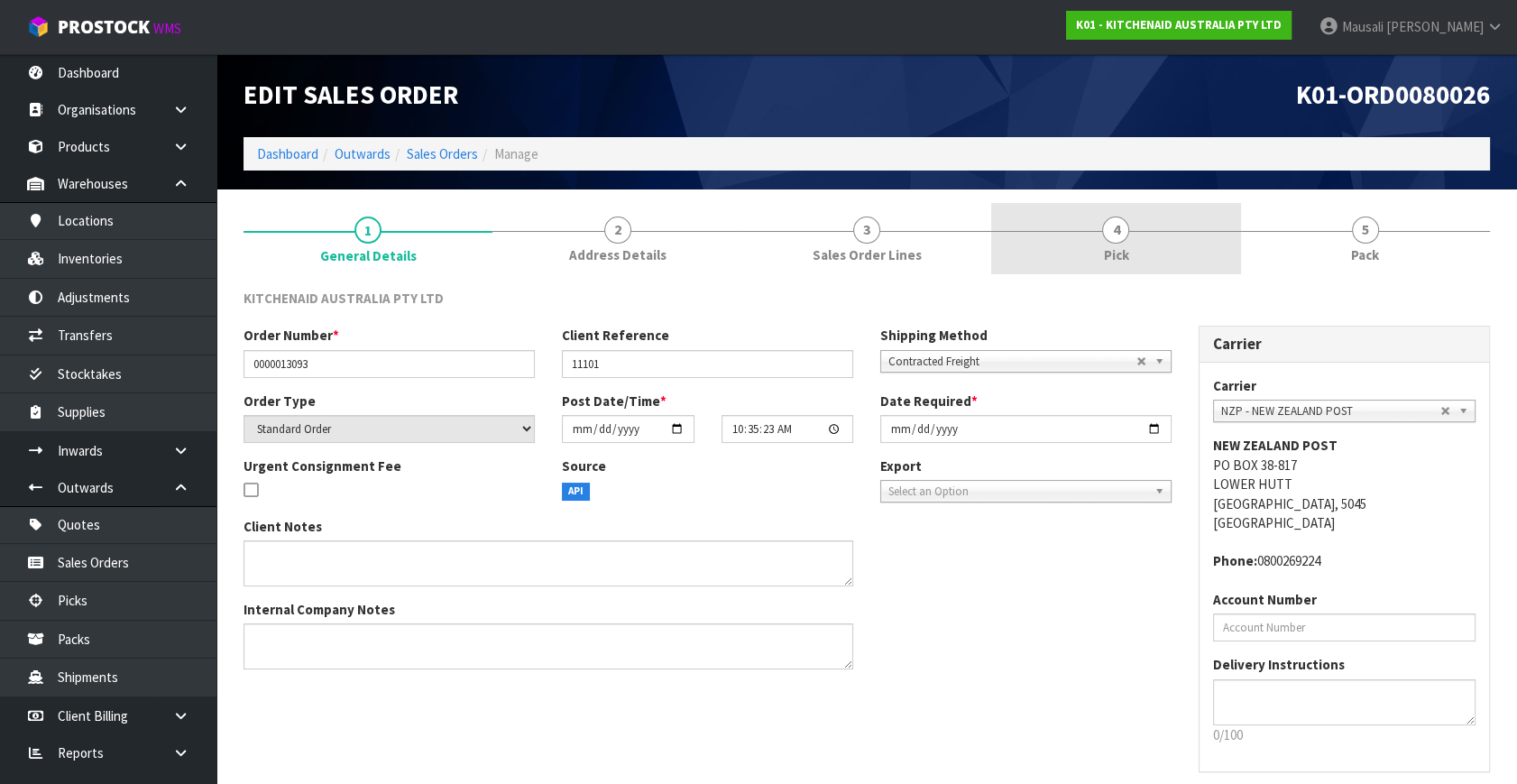
click at [1090, 233] on link "4 Pick" at bounding box center [1116, 238] width 249 height 71
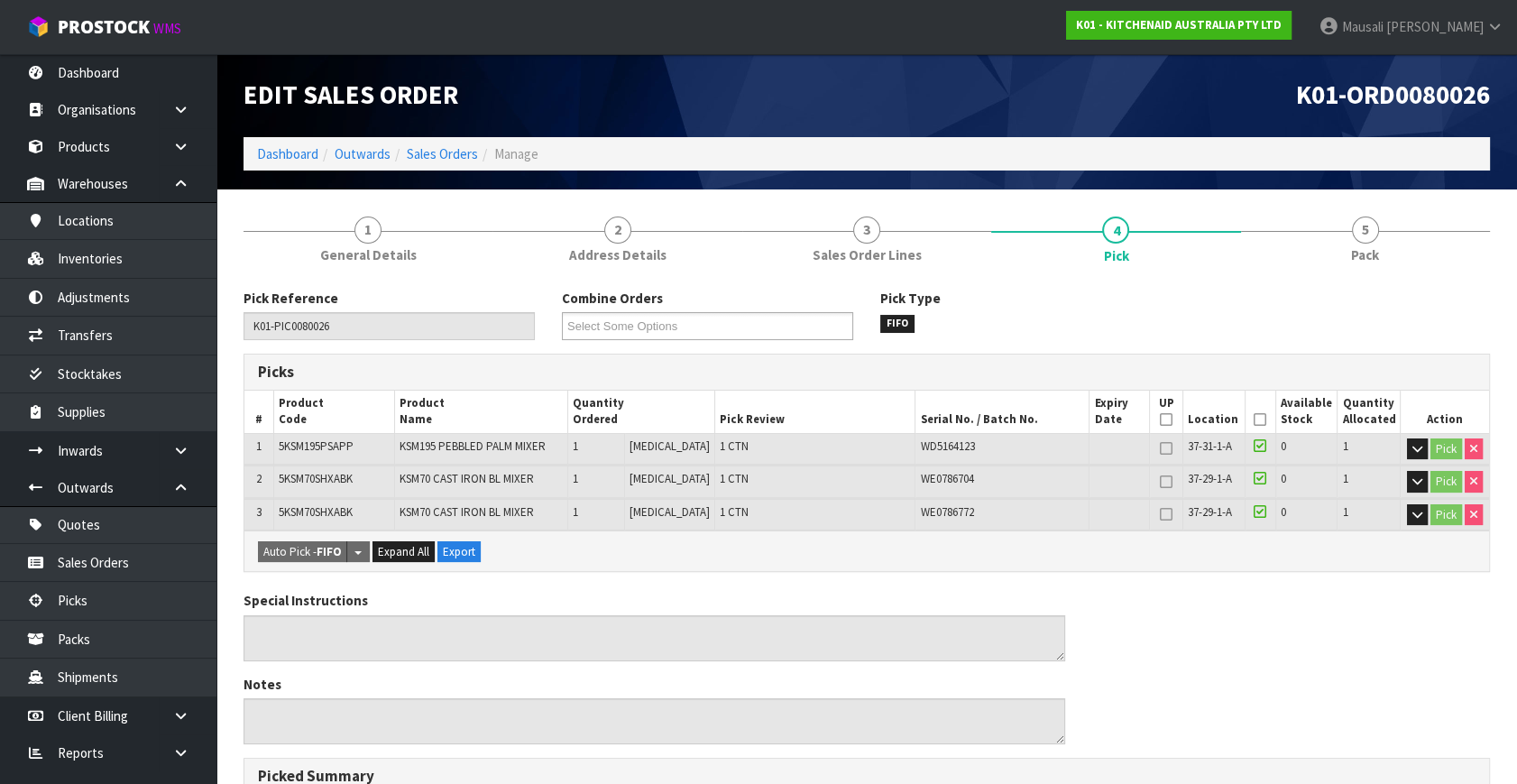
click at [1255, 419] on icon at bounding box center [1259, 419] width 12 height 1
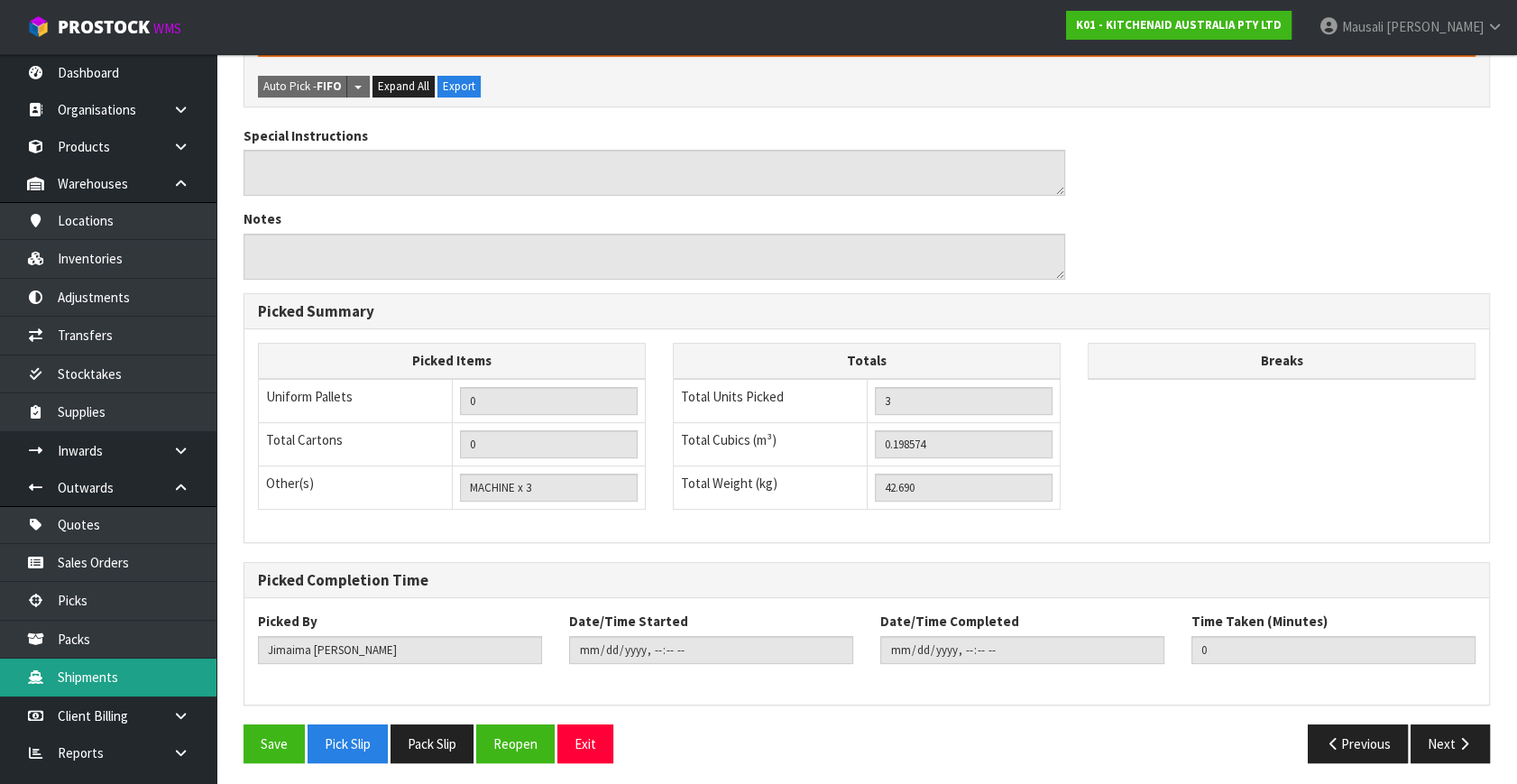
scroll to position [532, 0]
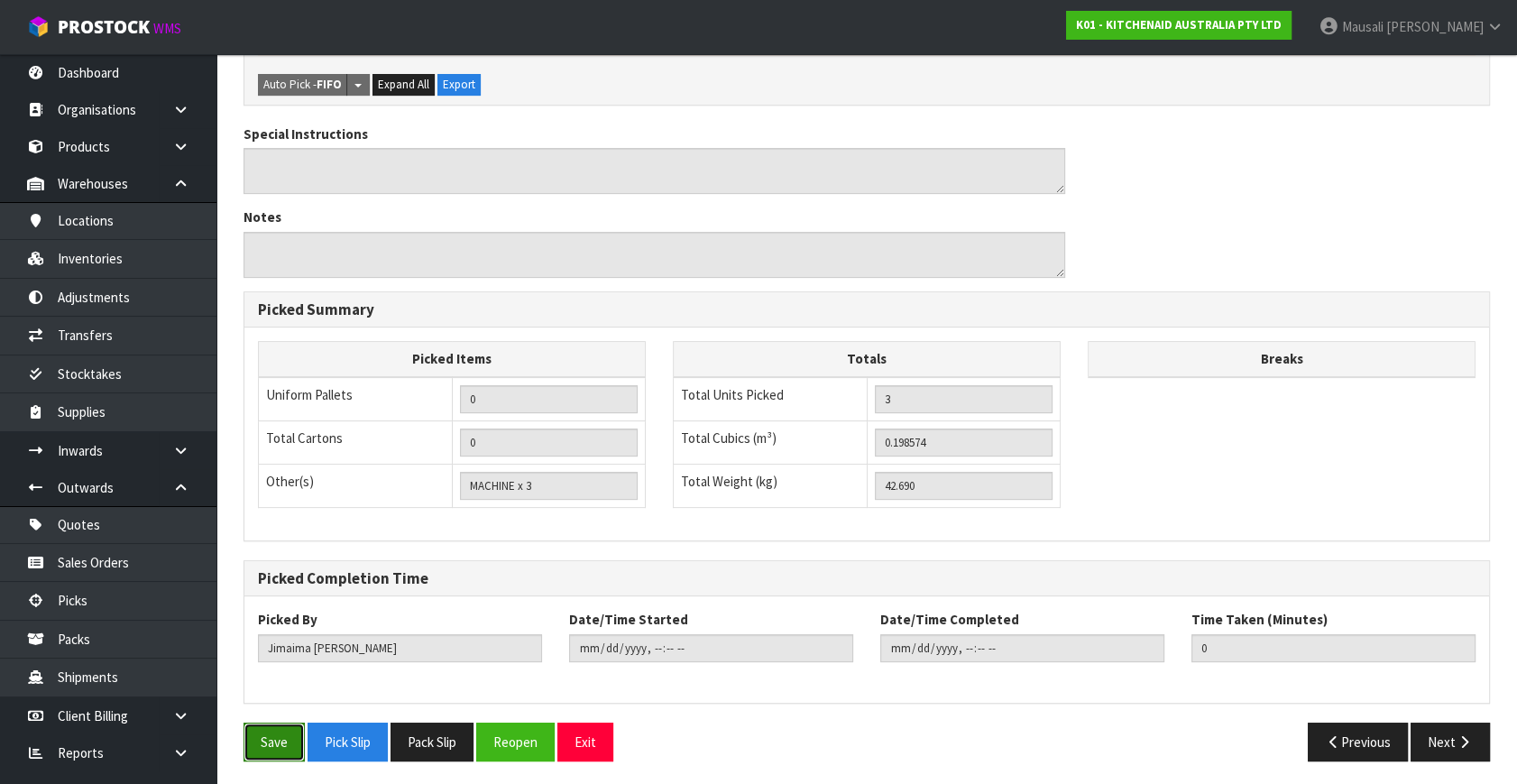
drag, startPoint x: 261, startPoint y: 728, endPoint x: 297, endPoint y: 722, distance: 36.5
click at [262, 728] on button "Save" at bounding box center [274, 742] width 61 height 39
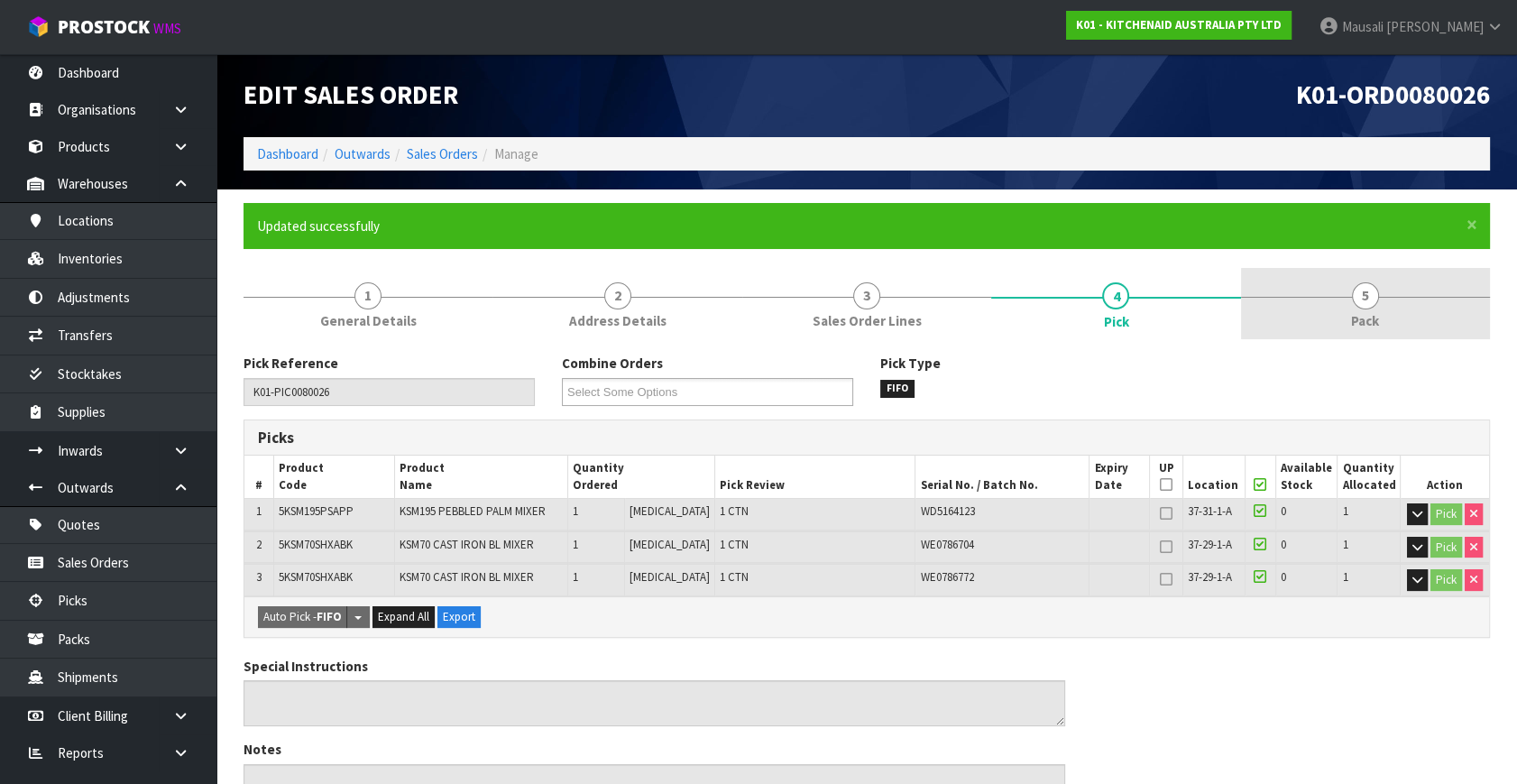
click at [1340, 281] on link "5 Pack" at bounding box center [1366, 303] width 249 height 71
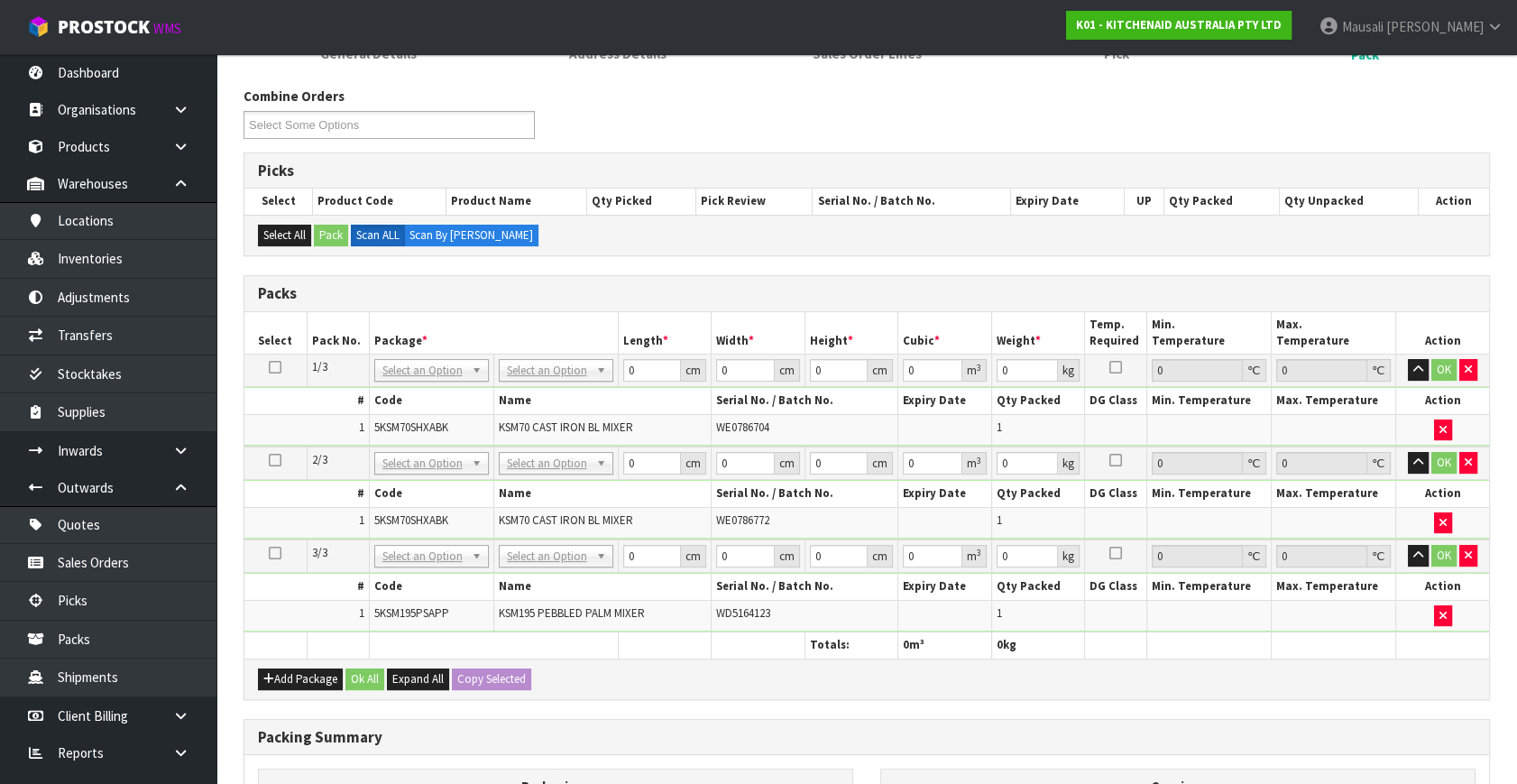
scroll to position [410, 0]
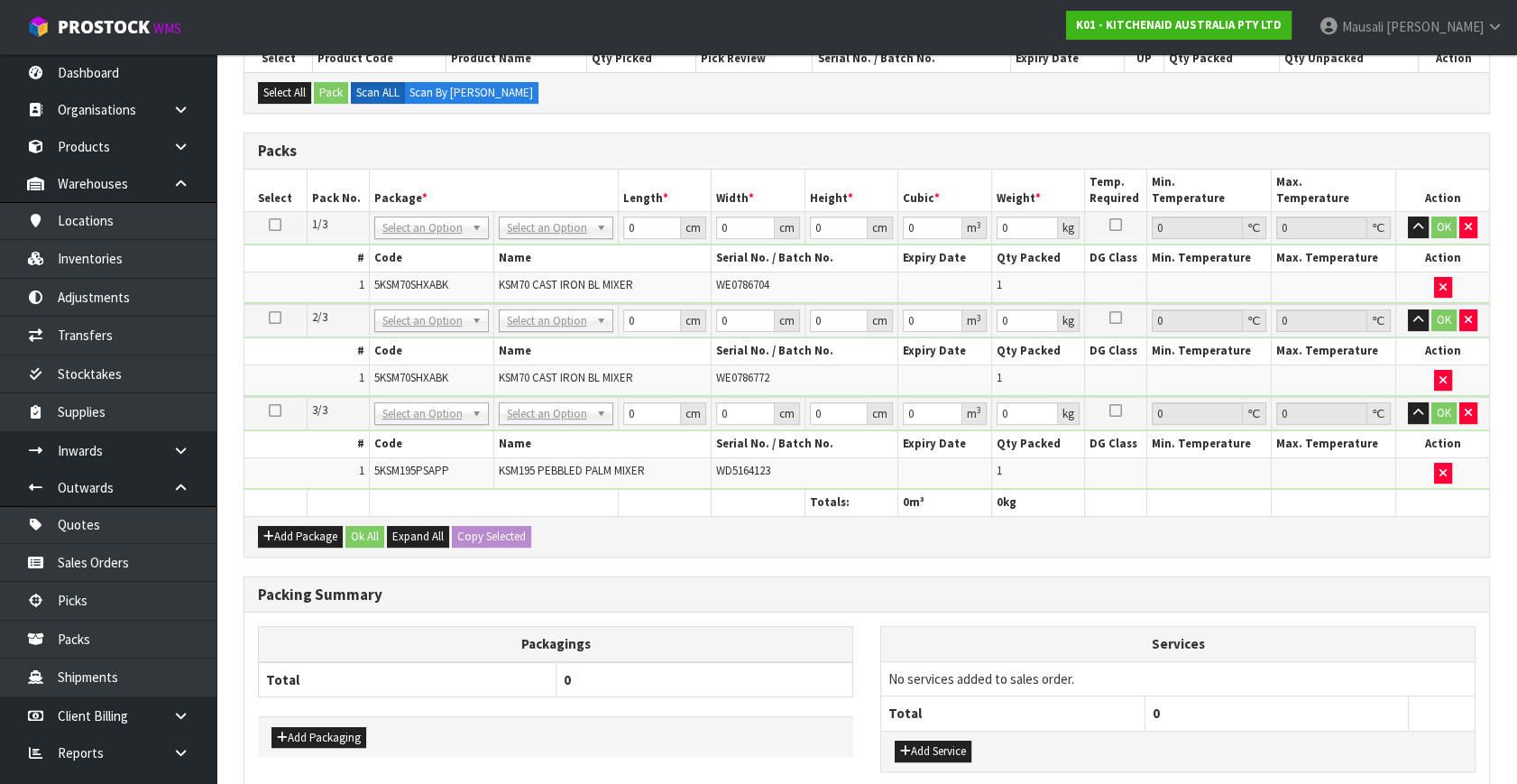
drag, startPoint x: 278, startPoint y: 222, endPoint x: 362, endPoint y: 221, distance: 84.0
click at [284, 221] on td at bounding box center [275, 228] width 62 height 33
click at [275, 225] on icon at bounding box center [275, 225] width 12 height 1
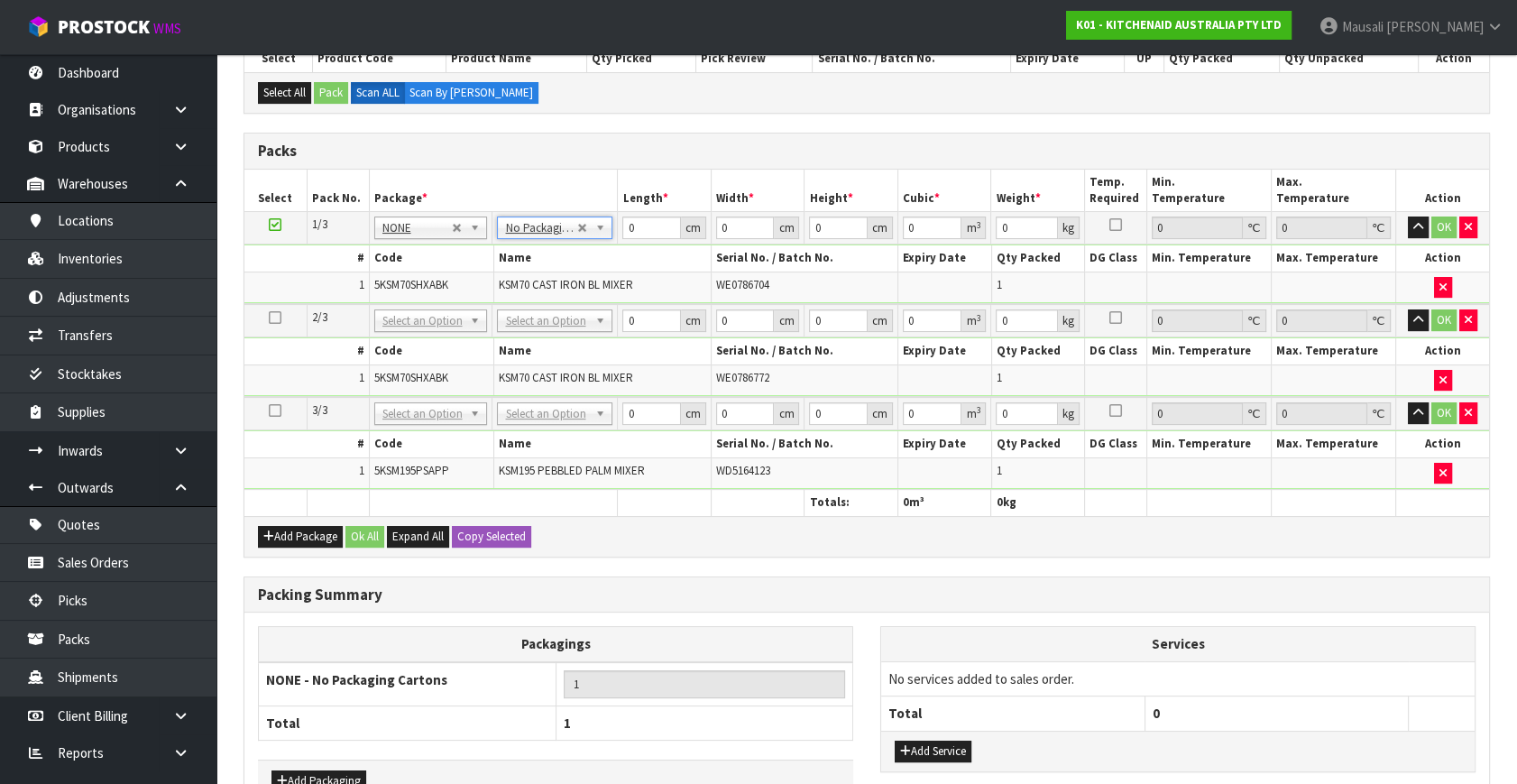
click at [513, 520] on div "Add Package Ok All Expand All Copy Selected" at bounding box center [867, 536] width 1245 height 40
drag, startPoint x: 513, startPoint y: 519, endPoint x: 538, endPoint y: 493, distance: 36.1
click at [514, 516] on div "Add Package Ok All Expand All Copy Selected" at bounding box center [867, 536] width 1245 height 40
click at [493, 526] on button "Copy Selected" at bounding box center [491, 536] width 79 height 22
click at [493, 528] on span "Confirm" at bounding box center [477, 536] width 39 height 15
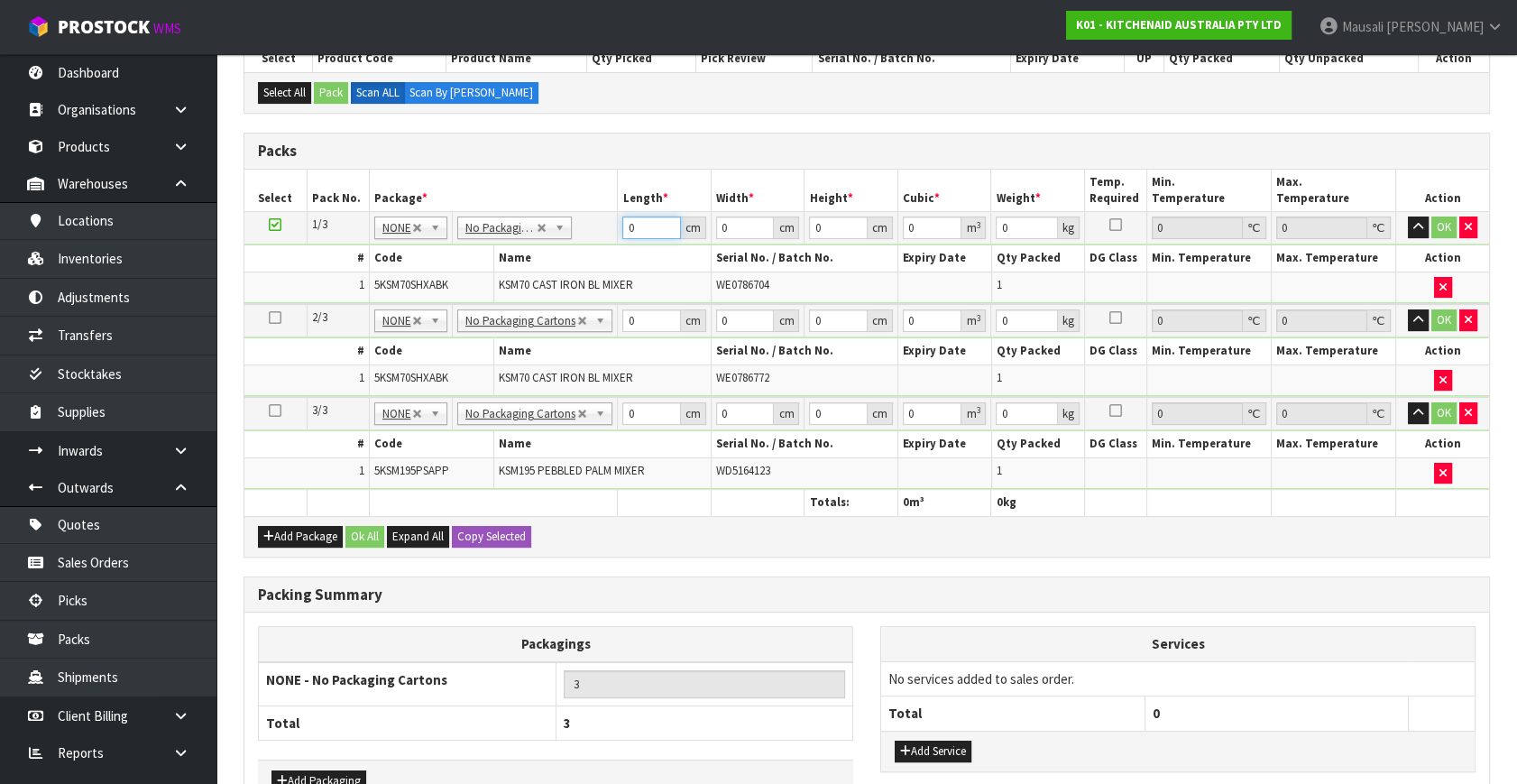
drag, startPoint x: 644, startPoint y: 227, endPoint x: 598, endPoint y: 241, distance: 48.1
click at [599, 241] on tbody "1/3 NONE 007-001 007-002 007-004 007-009 007-013 007-014 007-015 007-017 007-01…" at bounding box center [867, 258] width 1245 height 92
click at [377, 532] on button "Ok All" at bounding box center [365, 536] width 39 height 22
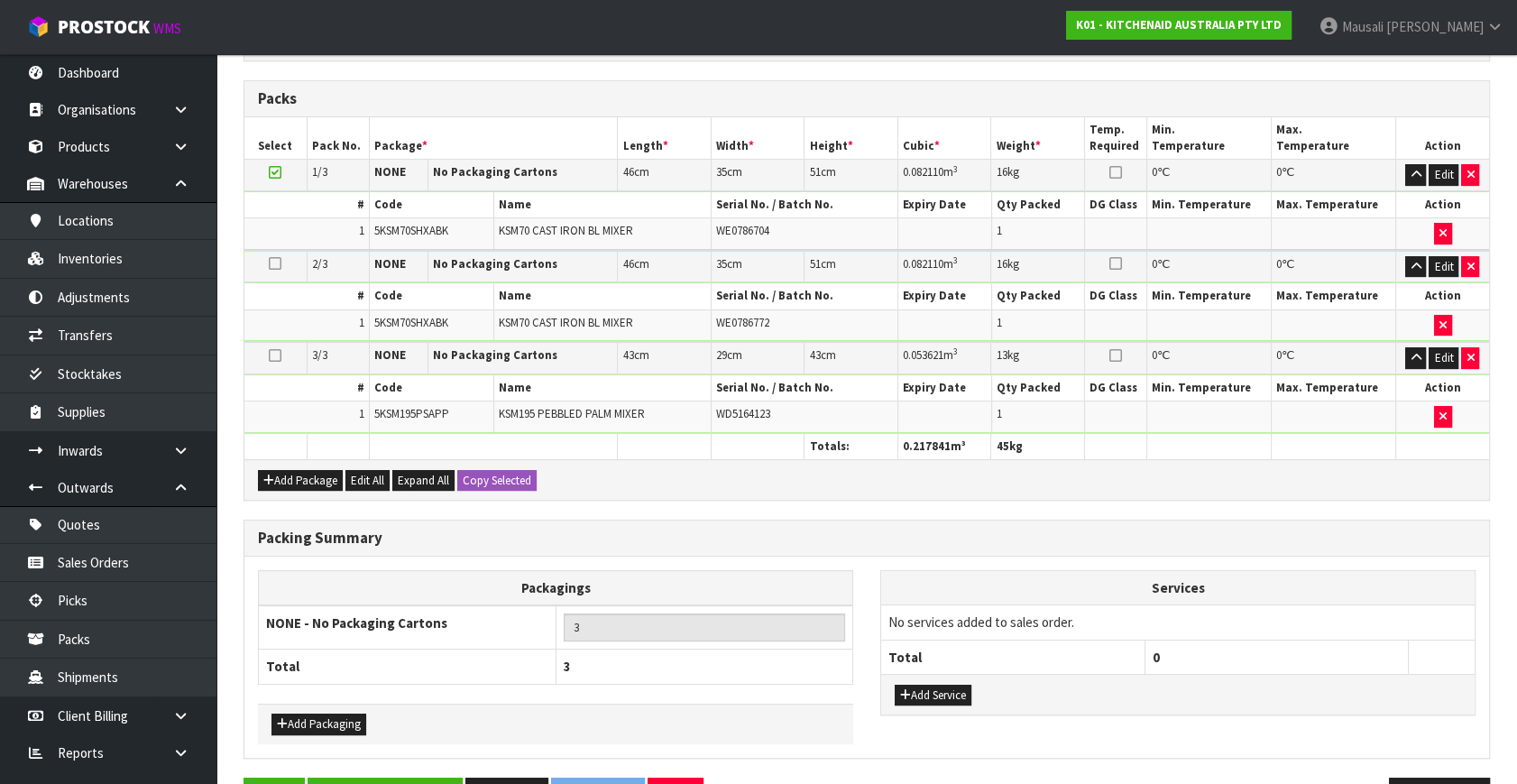
scroll to position [515, 0]
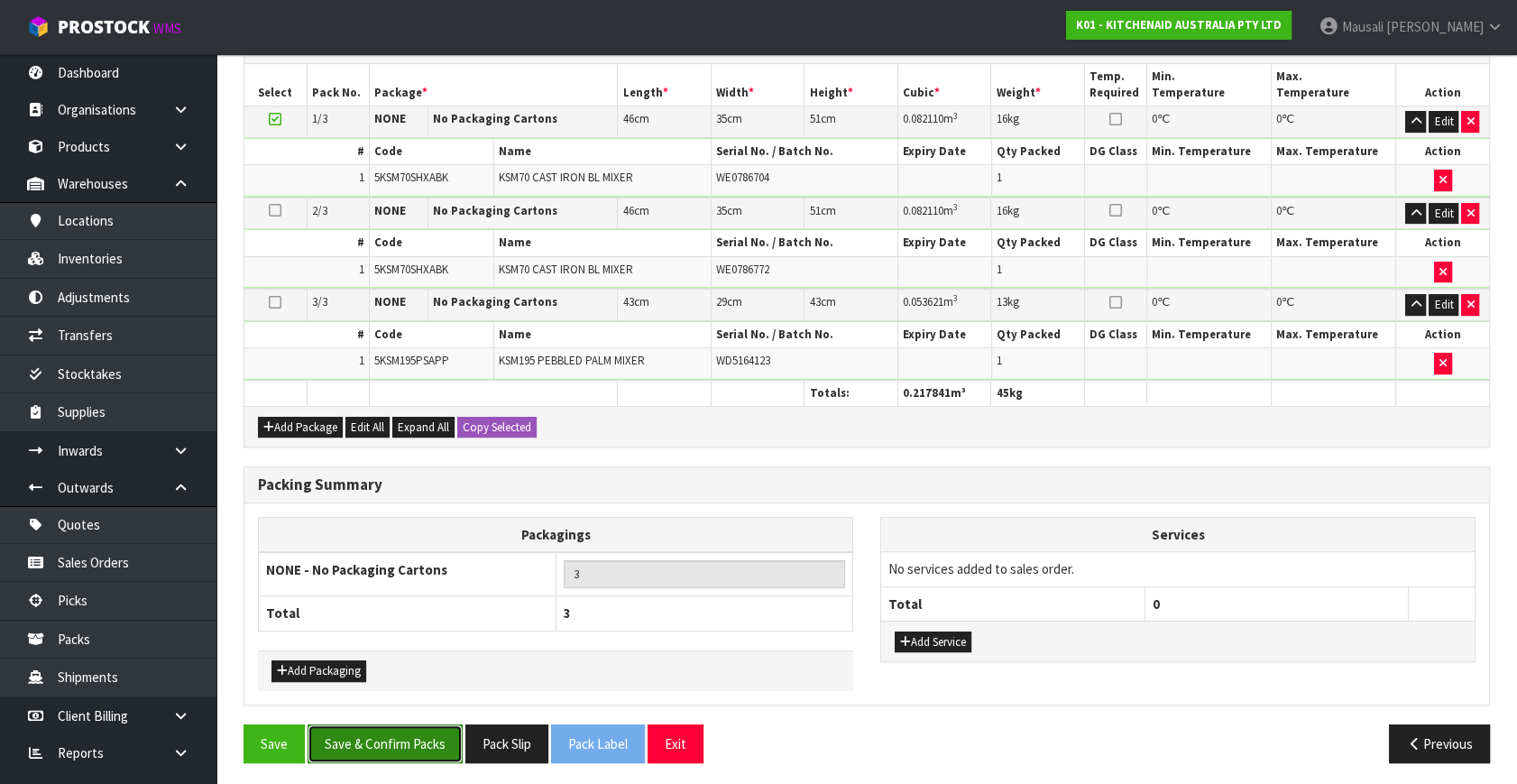
click at [399, 735] on button "Save & Confirm Packs" at bounding box center [385, 743] width 155 height 39
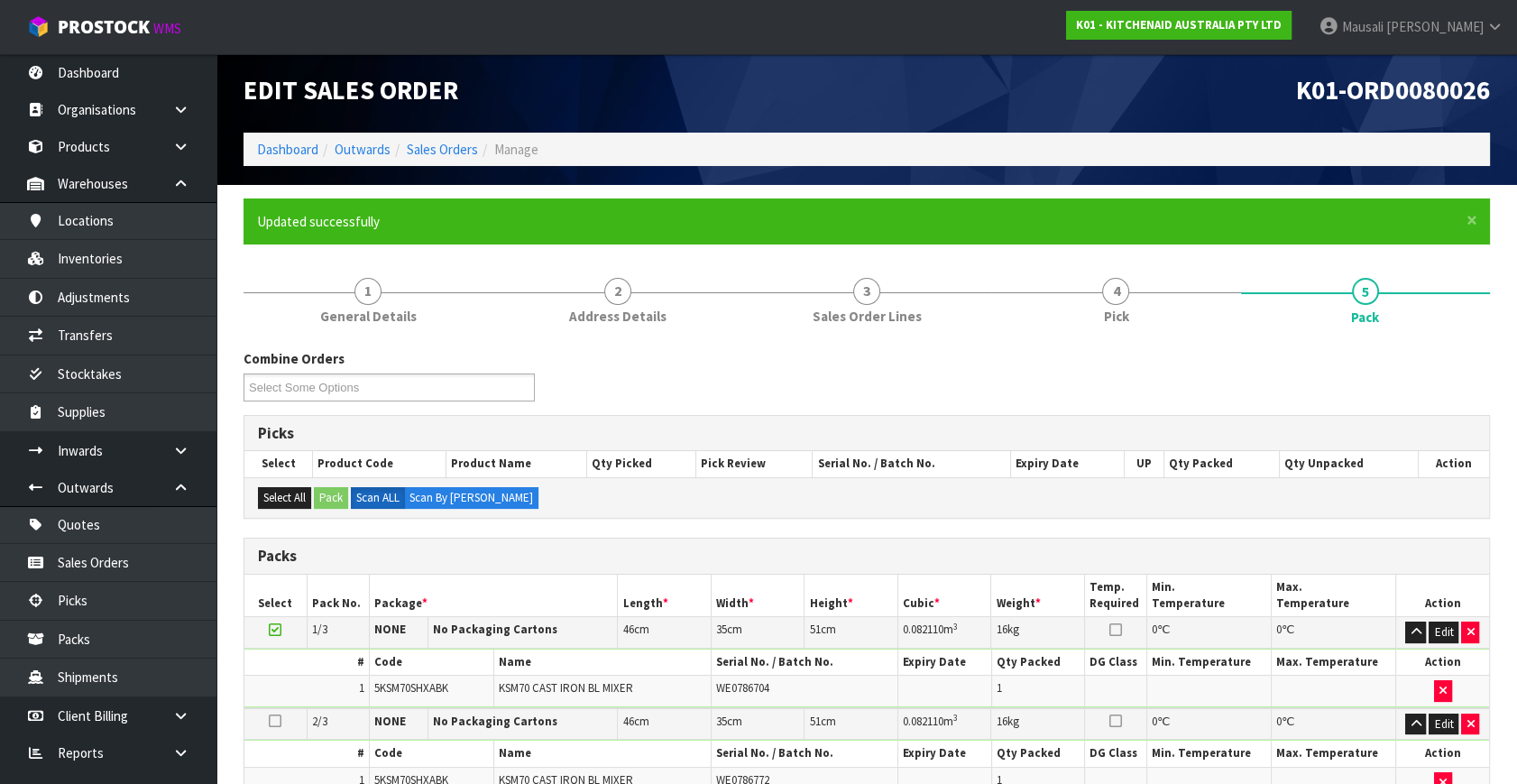
scroll to position [301, 0]
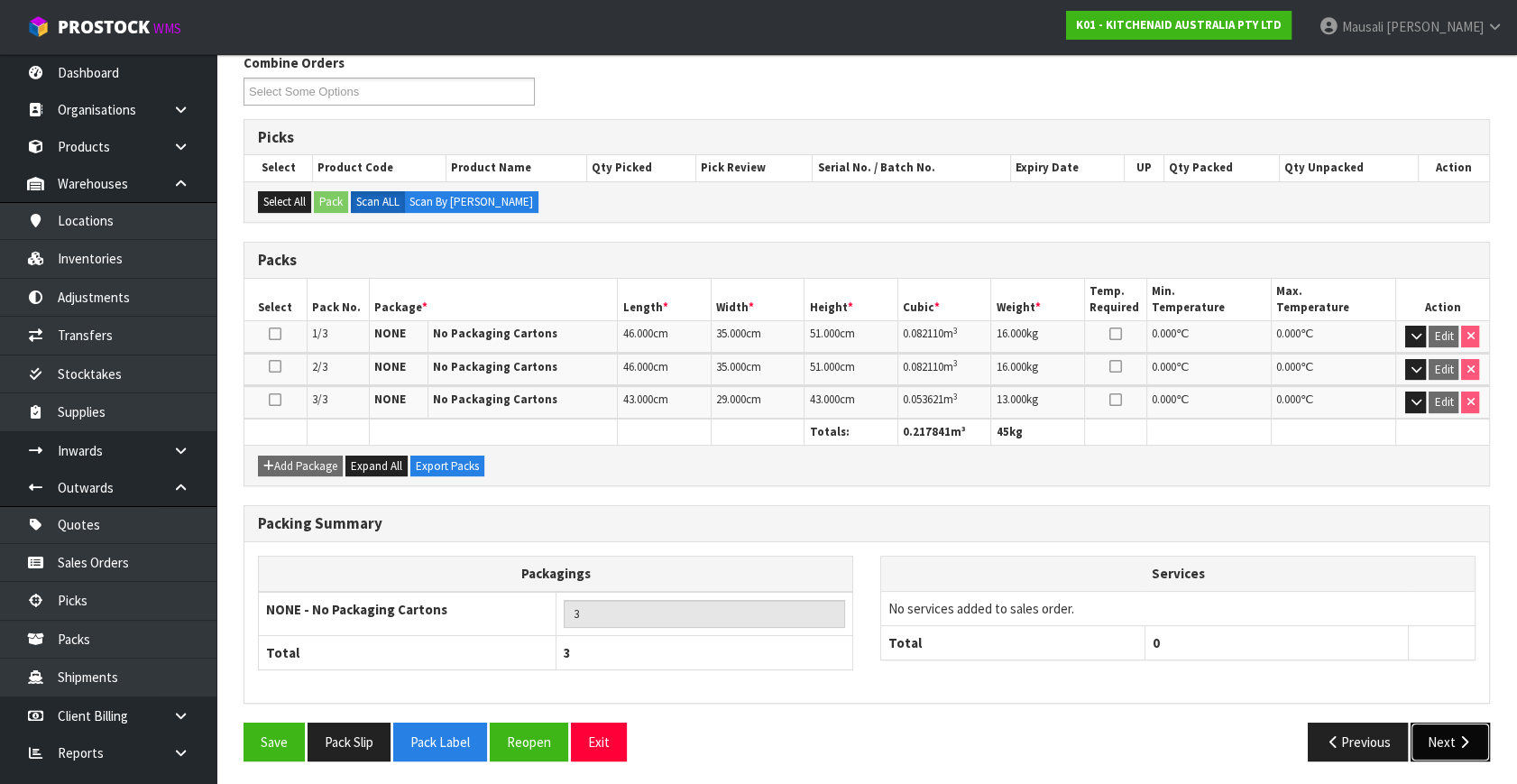
click at [1425, 723] on button "Next" at bounding box center [1450, 742] width 79 height 39
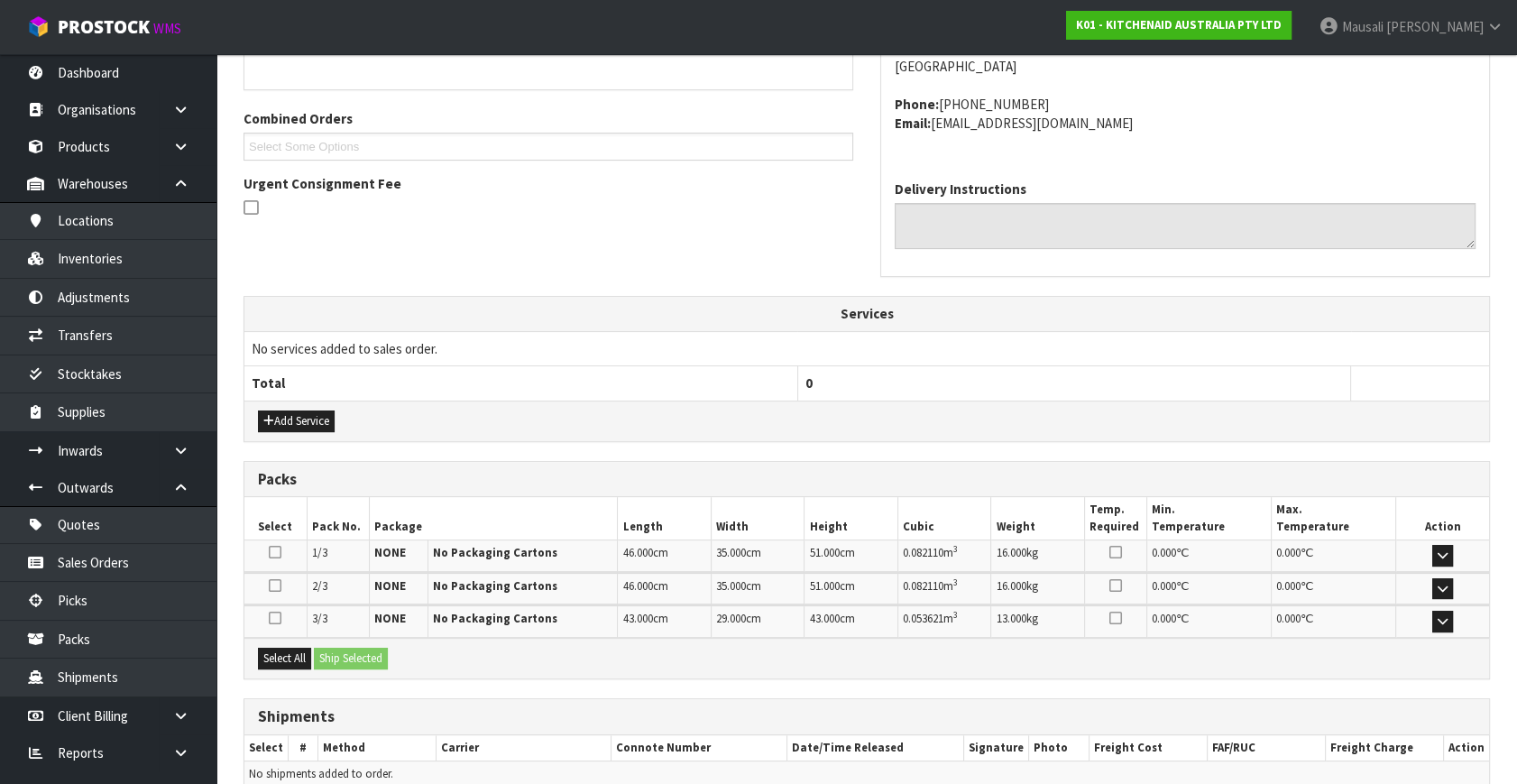
scroll to position [509, 0]
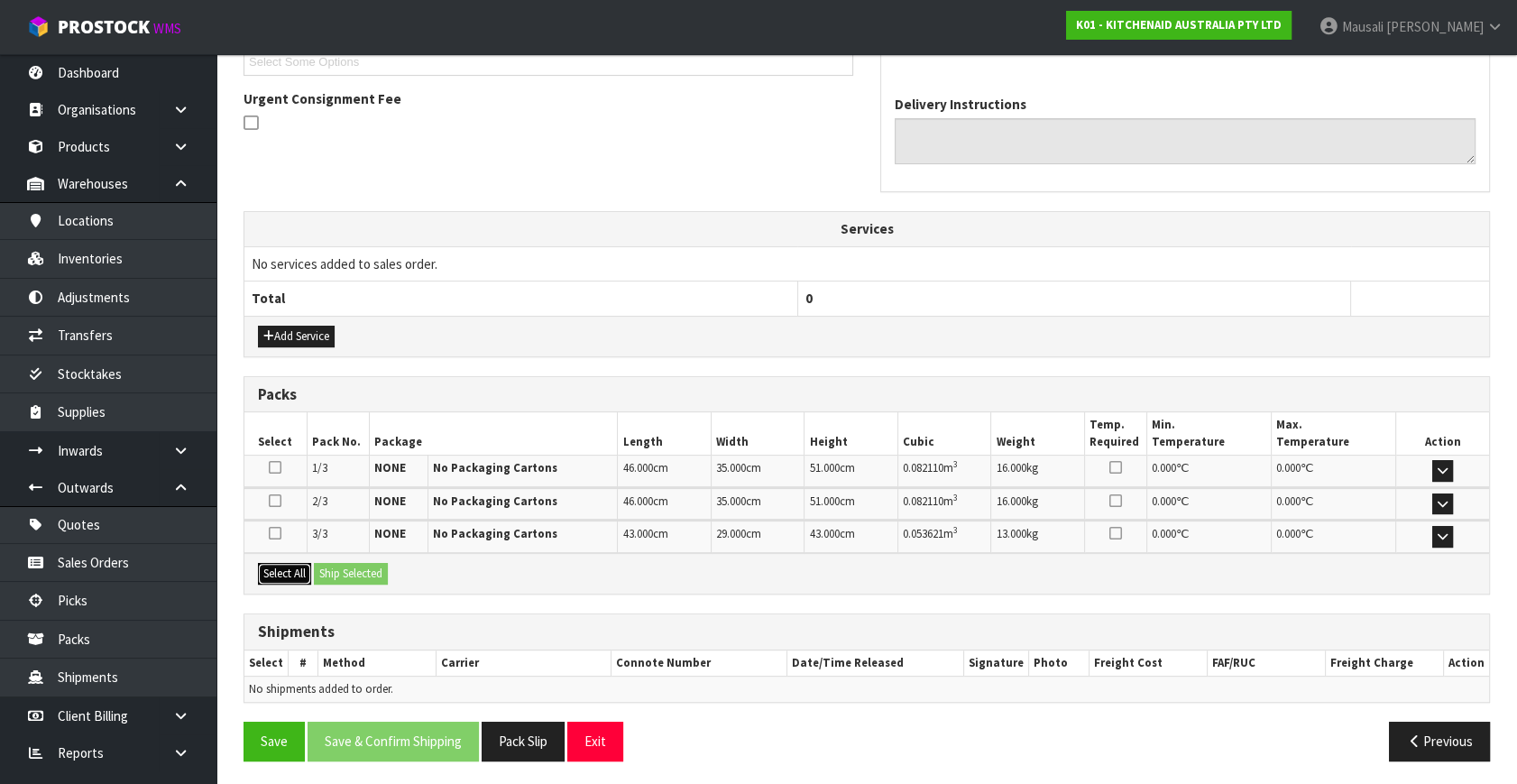
drag, startPoint x: 266, startPoint y: 563, endPoint x: 351, endPoint y: 560, distance: 85.1
click at [278, 563] on button "Select All" at bounding box center [284, 573] width 54 height 22
click at [351, 563] on button "Ship Selected" at bounding box center [351, 573] width 74 height 22
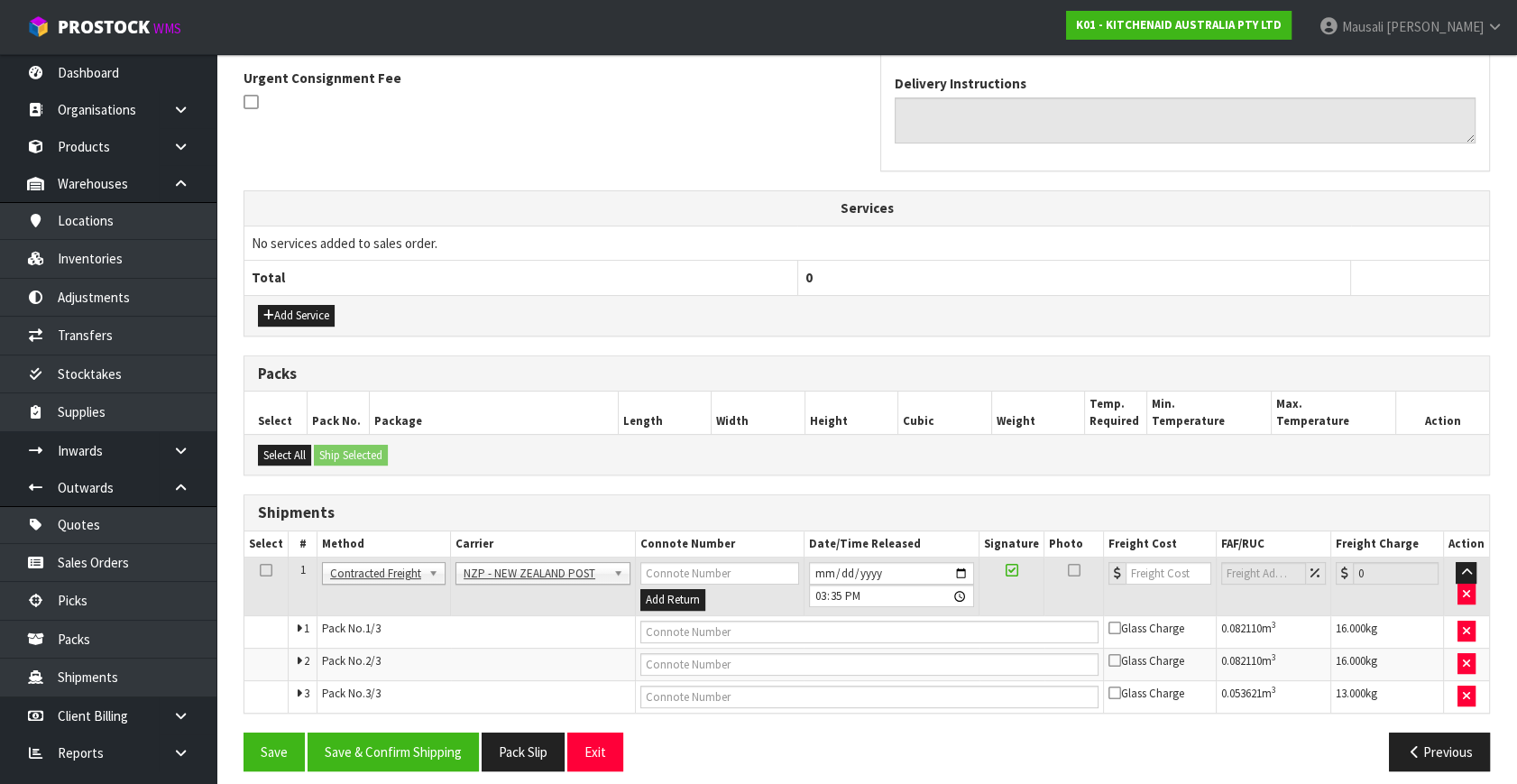
scroll to position [541, 0]
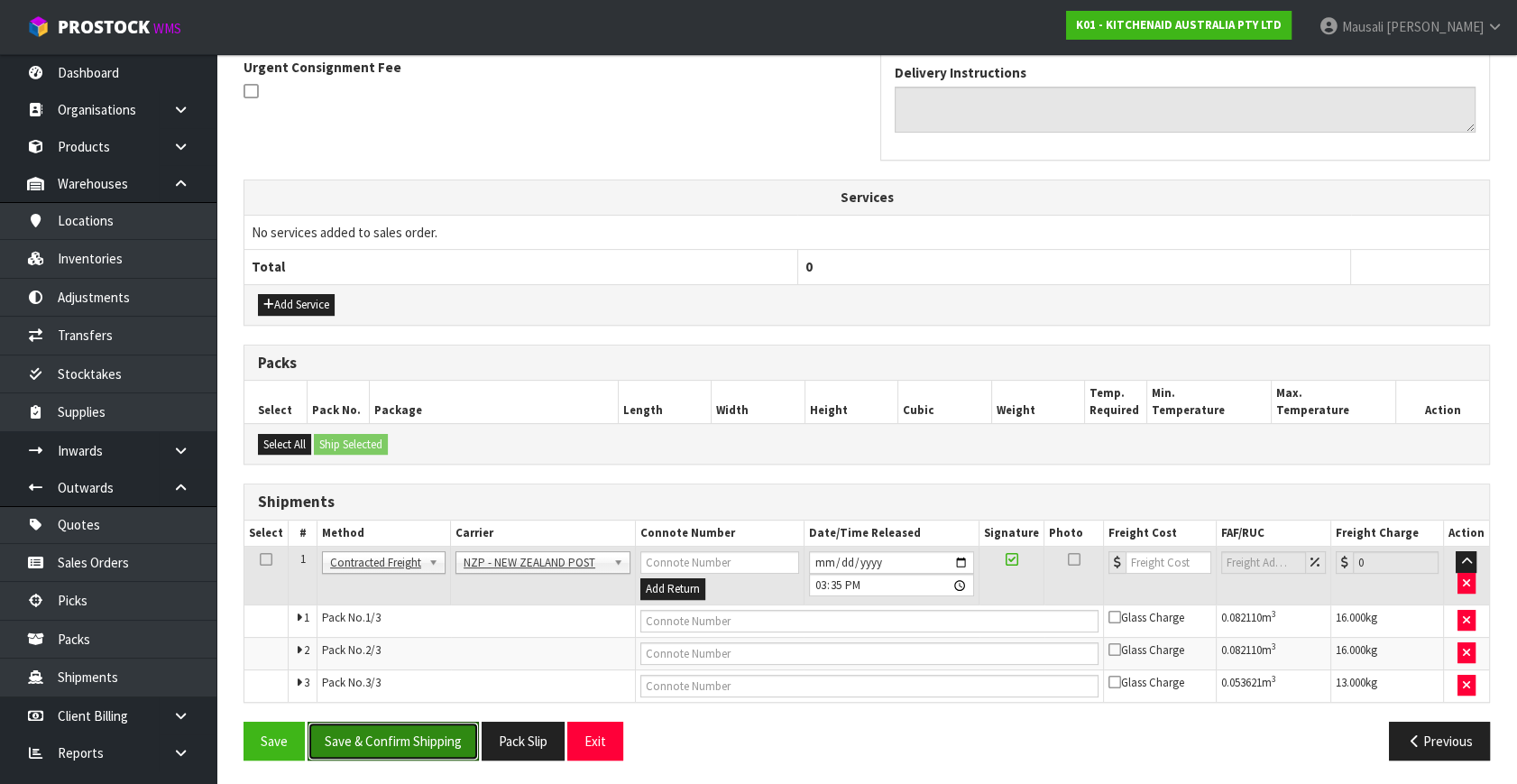
drag, startPoint x: 438, startPoint y: 731, endPoint x: 651, endPoint y: 685, distance: 217.9
click at [443, 728] on button "Save & Confirm Shipping" at bounding box center [393, 741] width 171 height 39
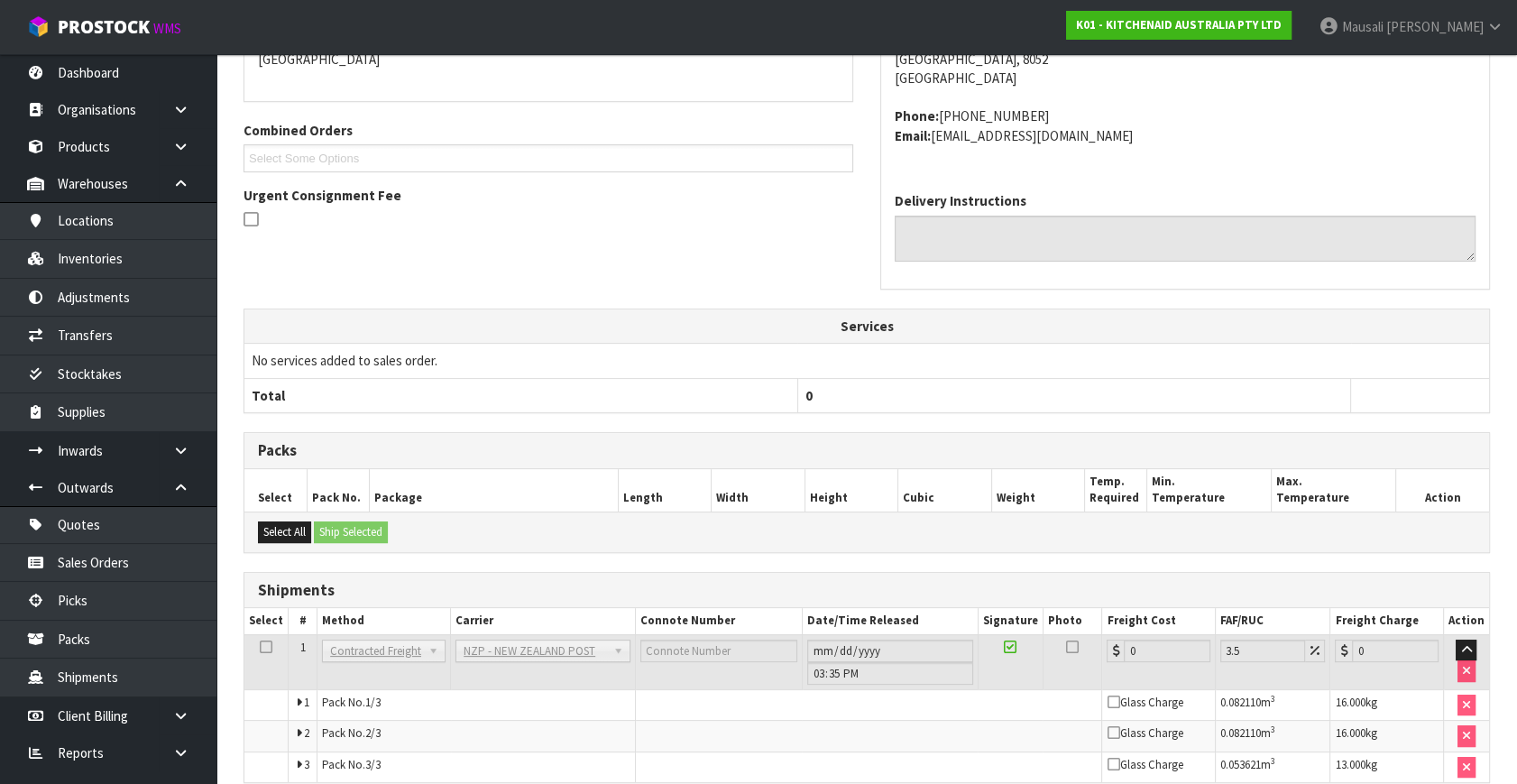
scroll to position [513, 0]
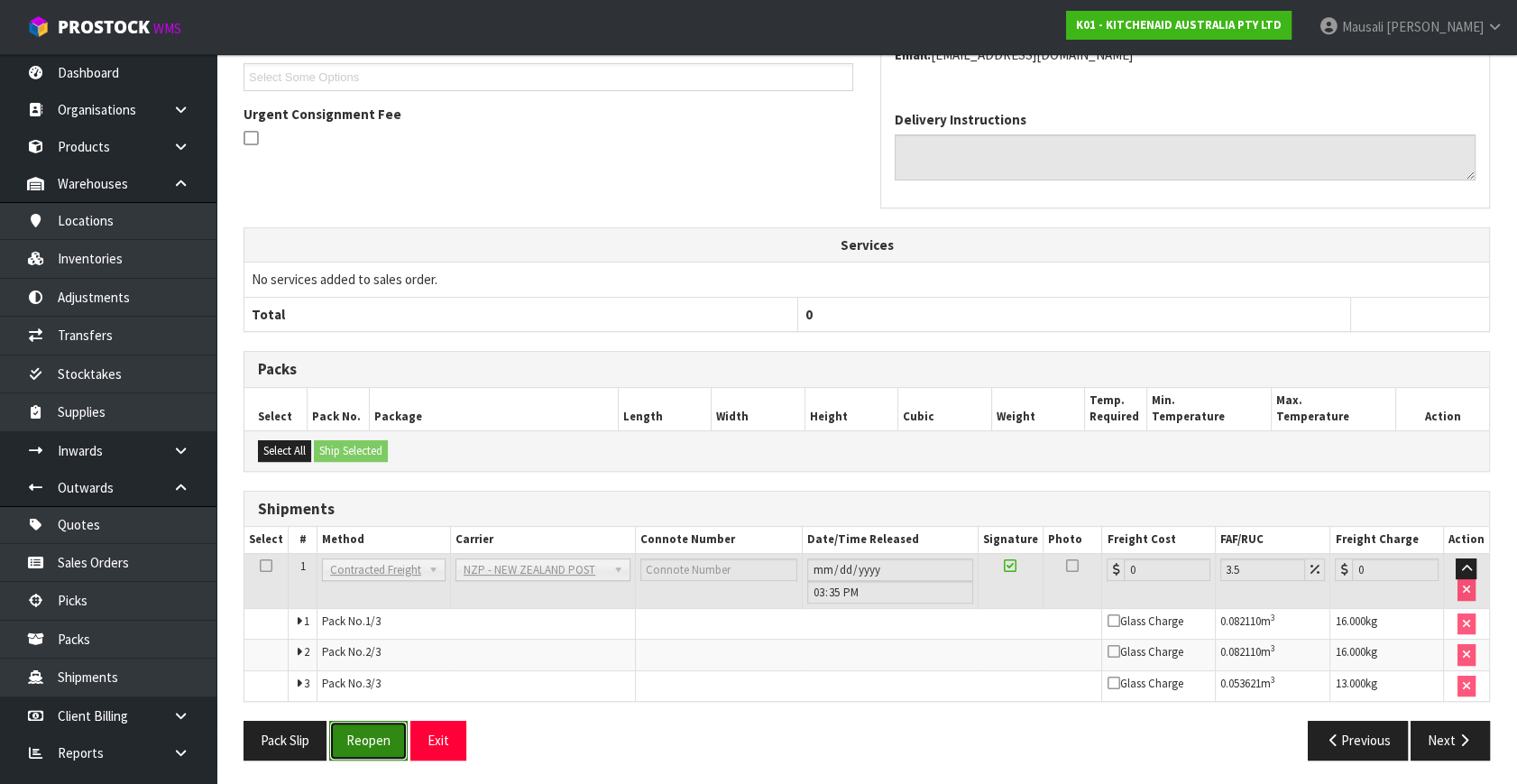
drag, startPoint x: 377, startPoint y: 740, endPoint x: 386, endPoint y: 739, distance: 9.1
click at [378, 739] on button "Reopen" at bounding box center [369, 740] width 79 height 39
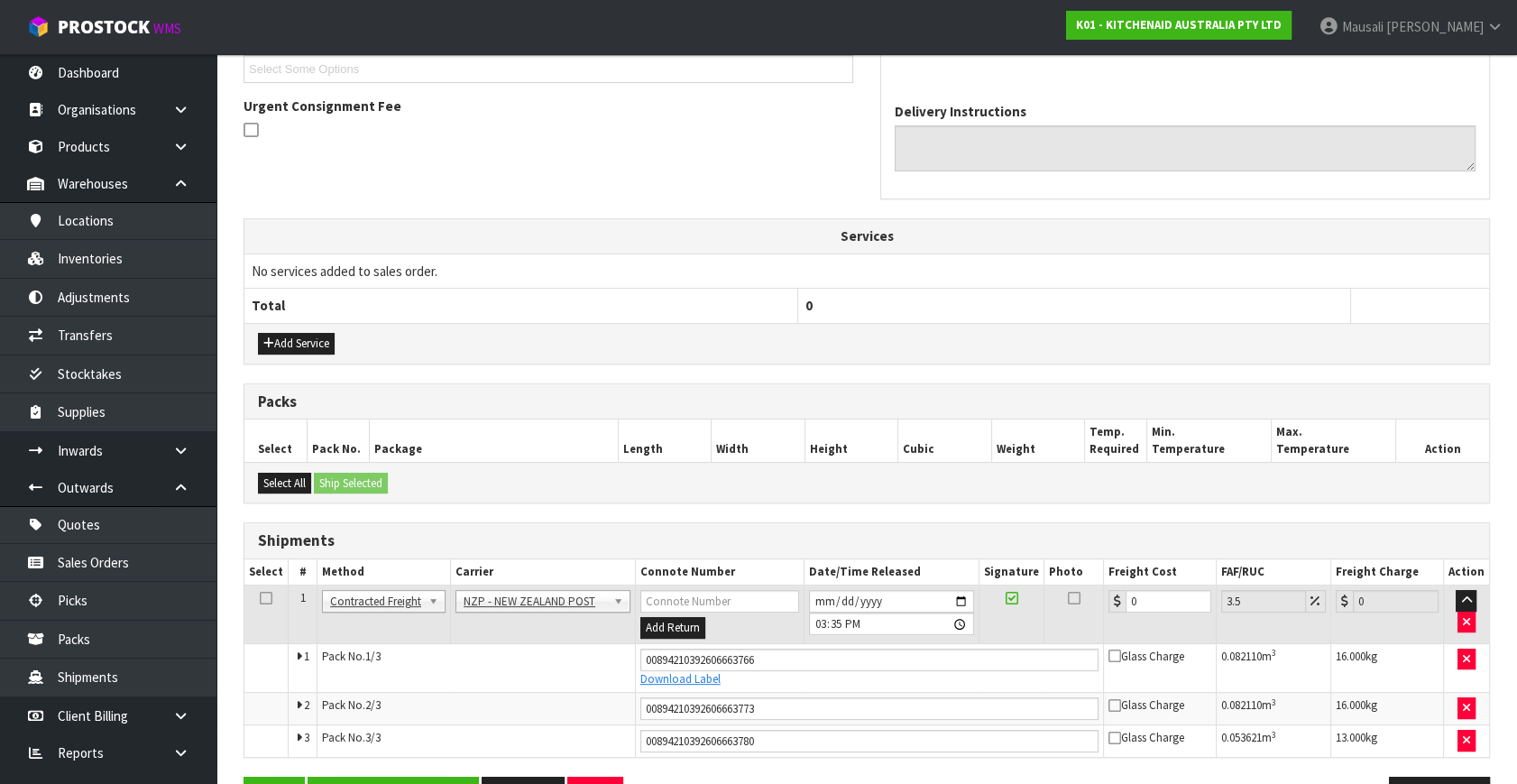
scroll to position [558, 0]
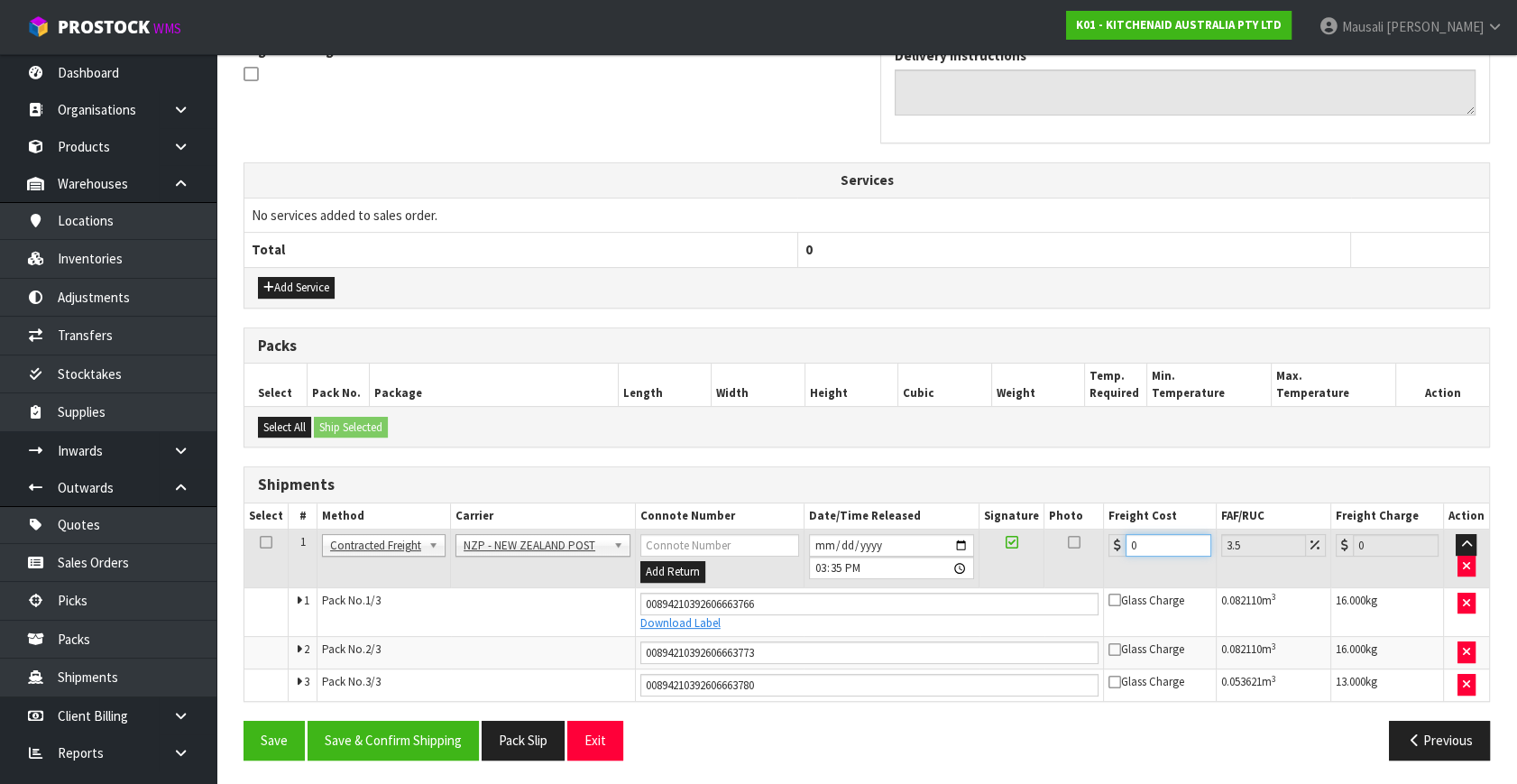
drag, startPoint x: 1148, startPoint y: 550, endPoint x: 1089, endPoint y: 566, distance: 61.1
click at [1089, 566] on tr "1 Client Local Pickup Customer Local Pickup Company Freight Contracted Freight …" at bounding box center [867, 558] width 1245 height 58
click at [365, 724] on button "Save & Confirm Shipping" at bounding box center [393, 740] width 171 height 39
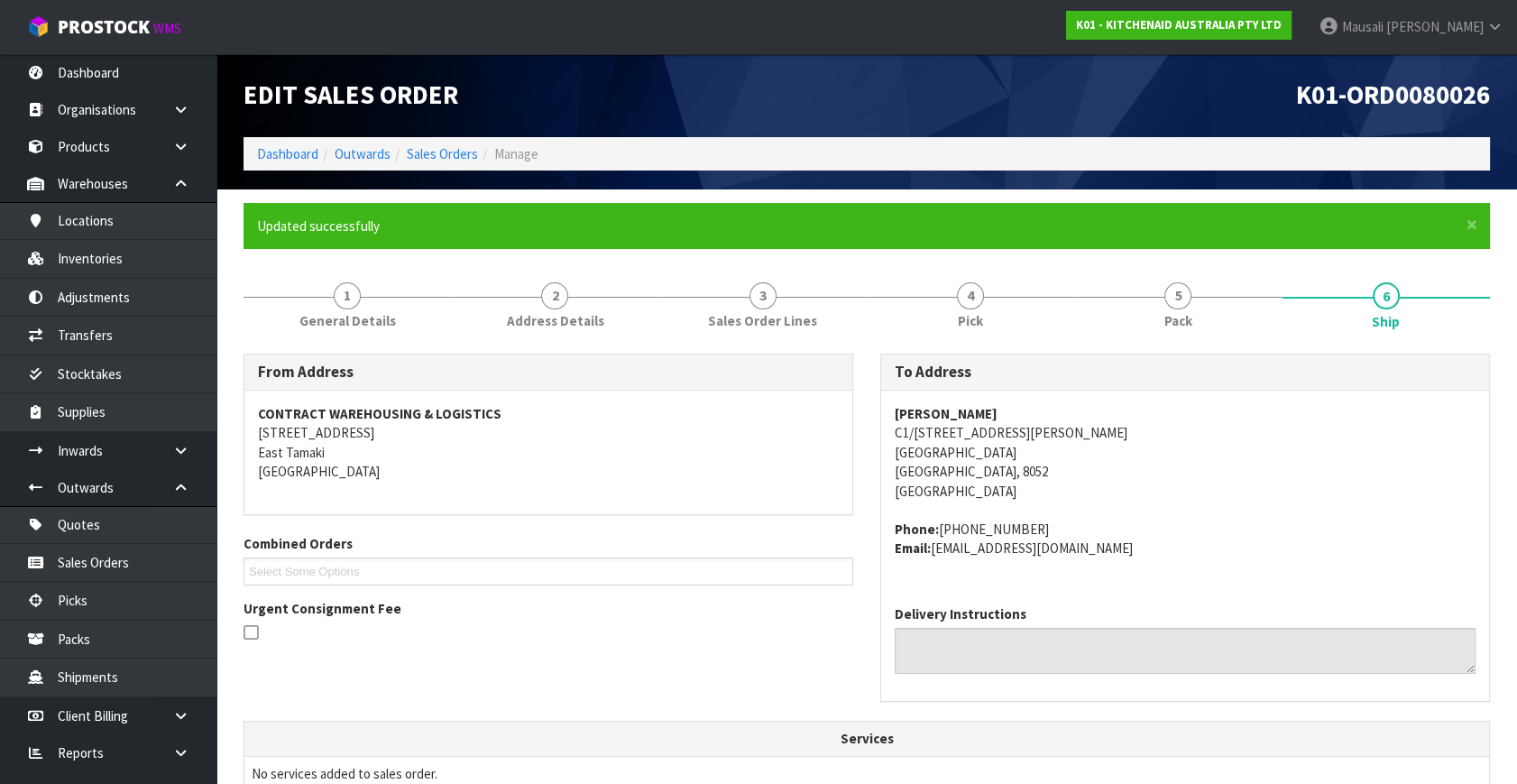
scroll to position [491, 0]
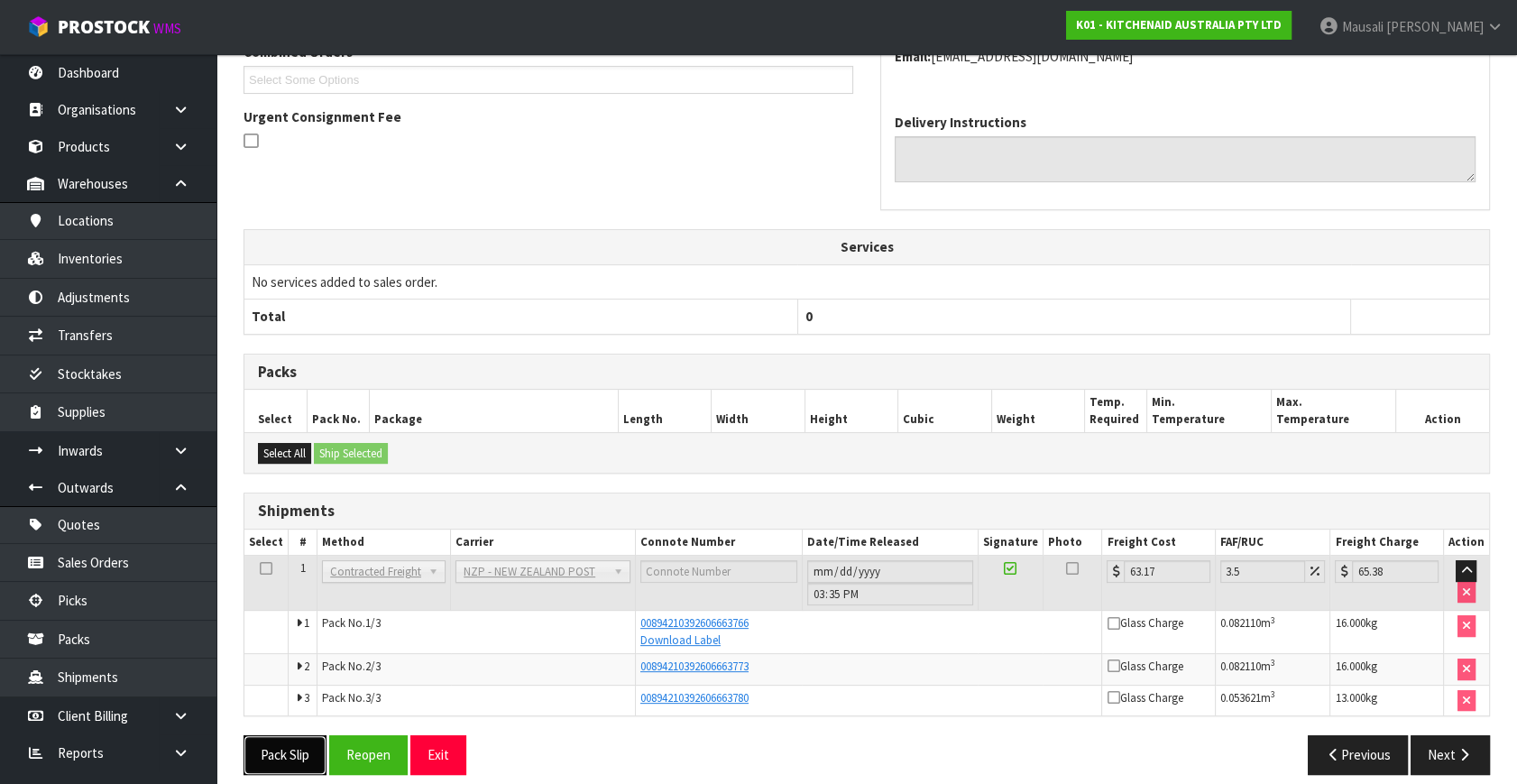
drag, startPoint x: 258, startPoint y: 750, endPoint x: 279, endPoint y: 743, distance: 22.1
click at [267, 746] on button "Pack Slip" at bounding box center [284, 754] width 83 height 39
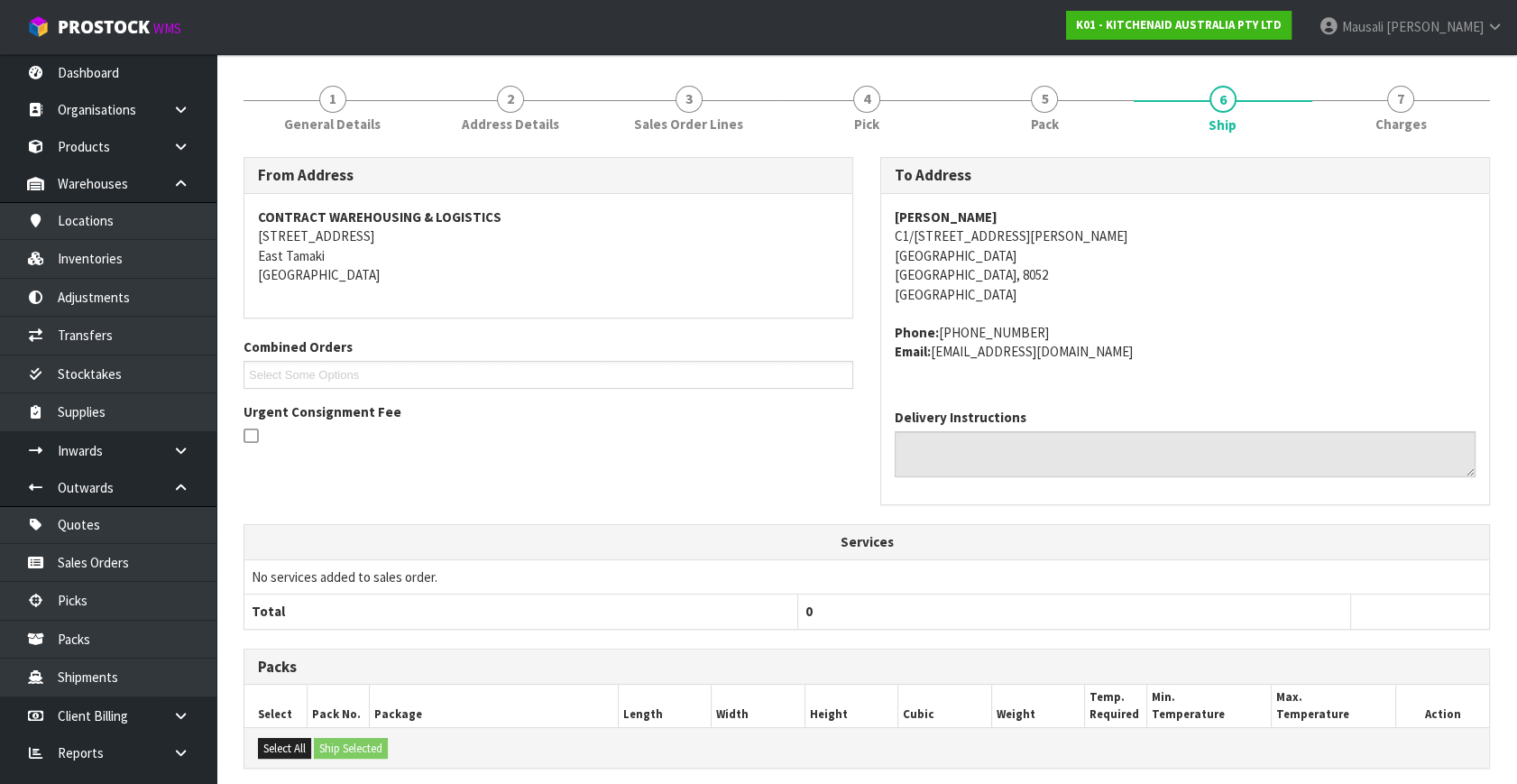
scroll to position [0, 0]
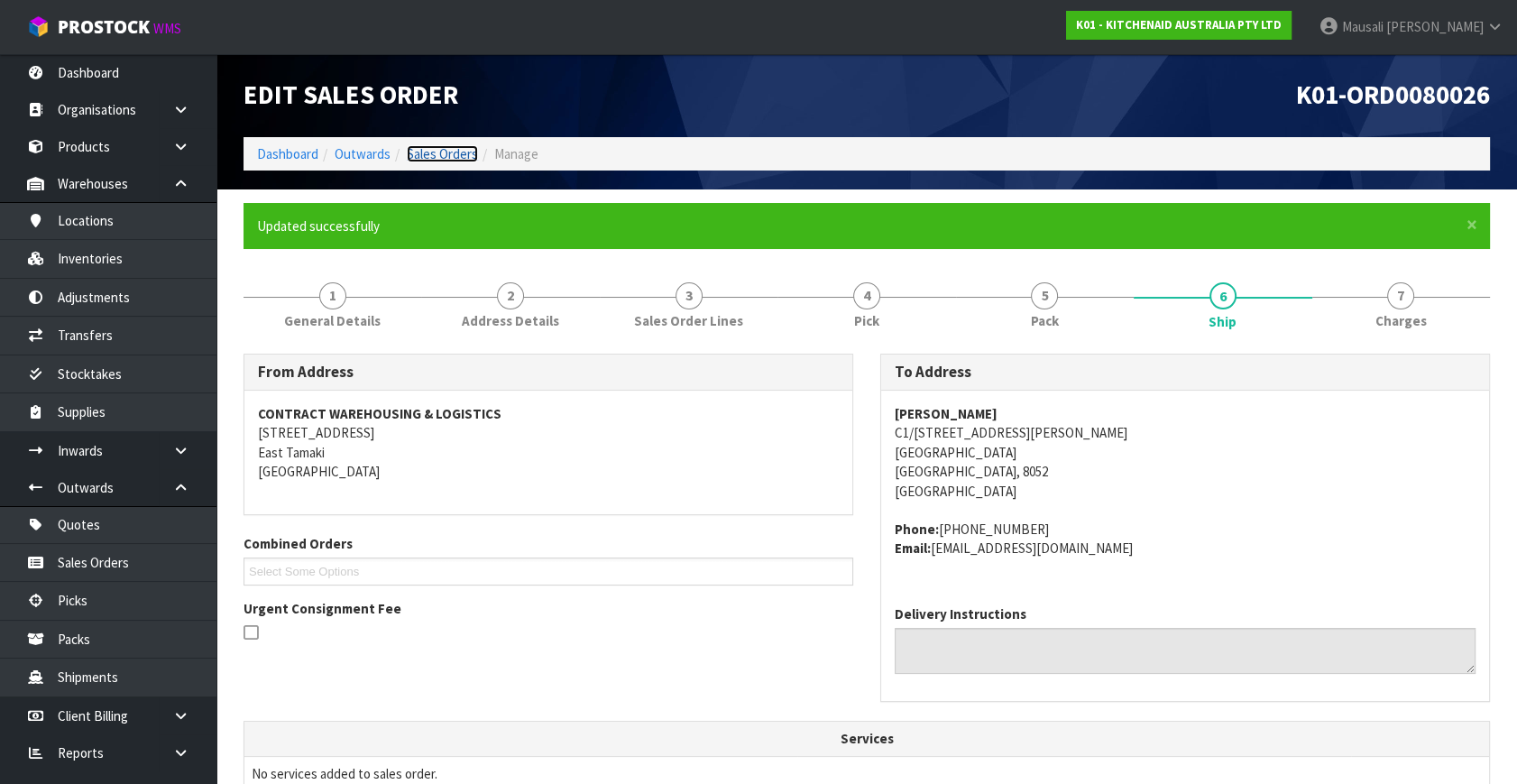
click at [437, 154] on link "Sales Orders" at bounding box center [442, 154] width 71 height 17
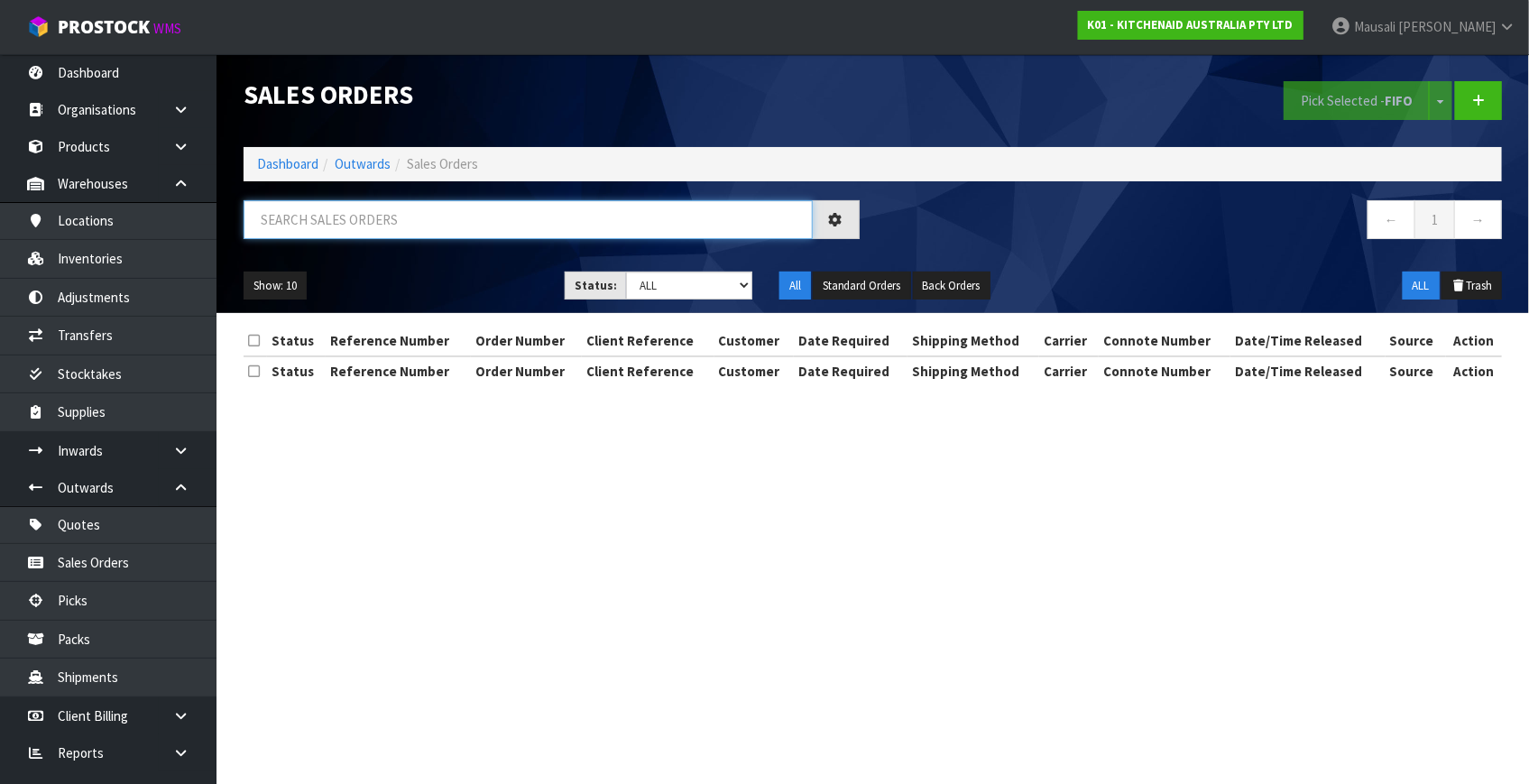
click at [286, 219] on input "text" at bounding box center [528, 219] width 569 height 39
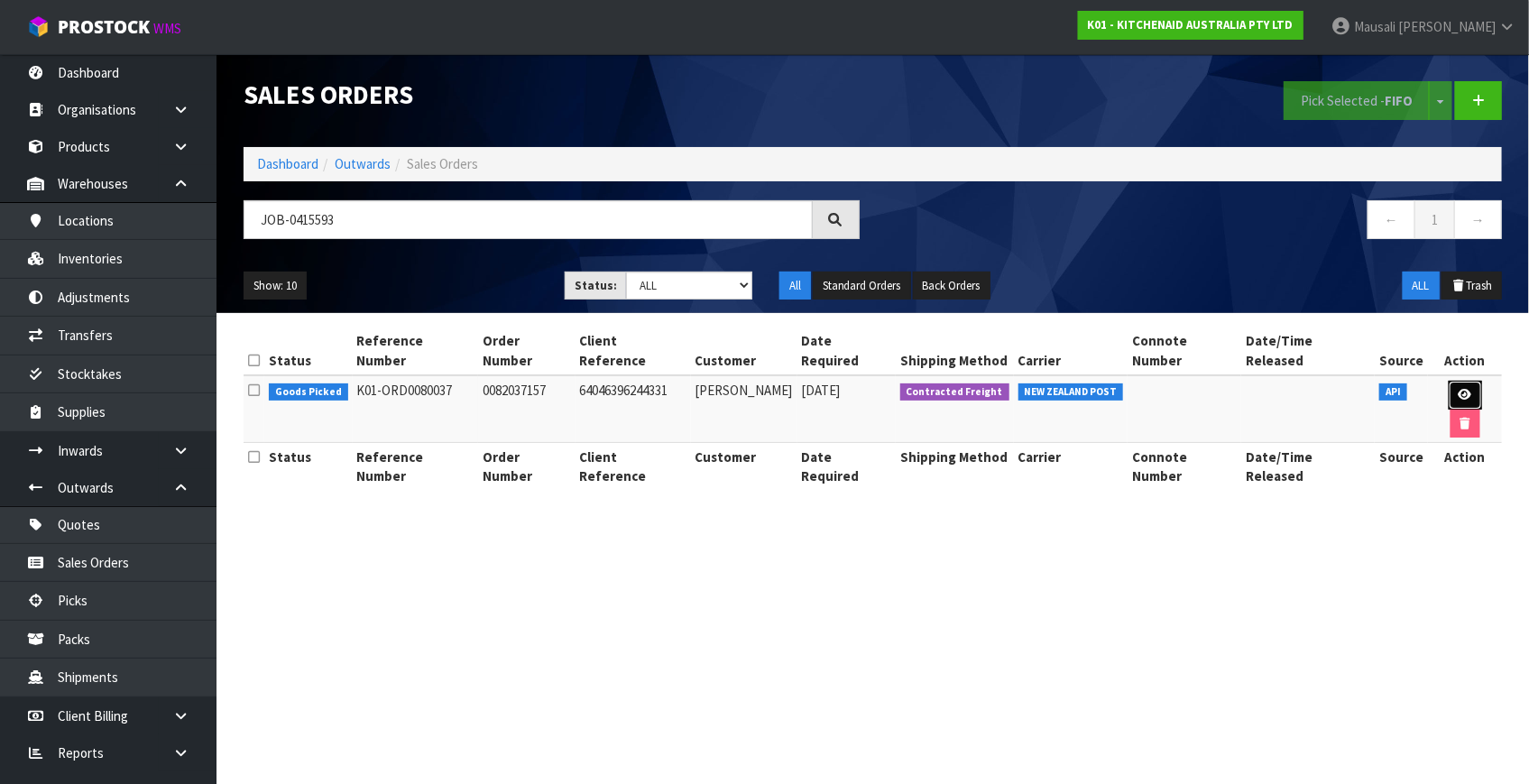
click at [1449, 381] on link at bounding box center [1465, 395] width 34 height 29
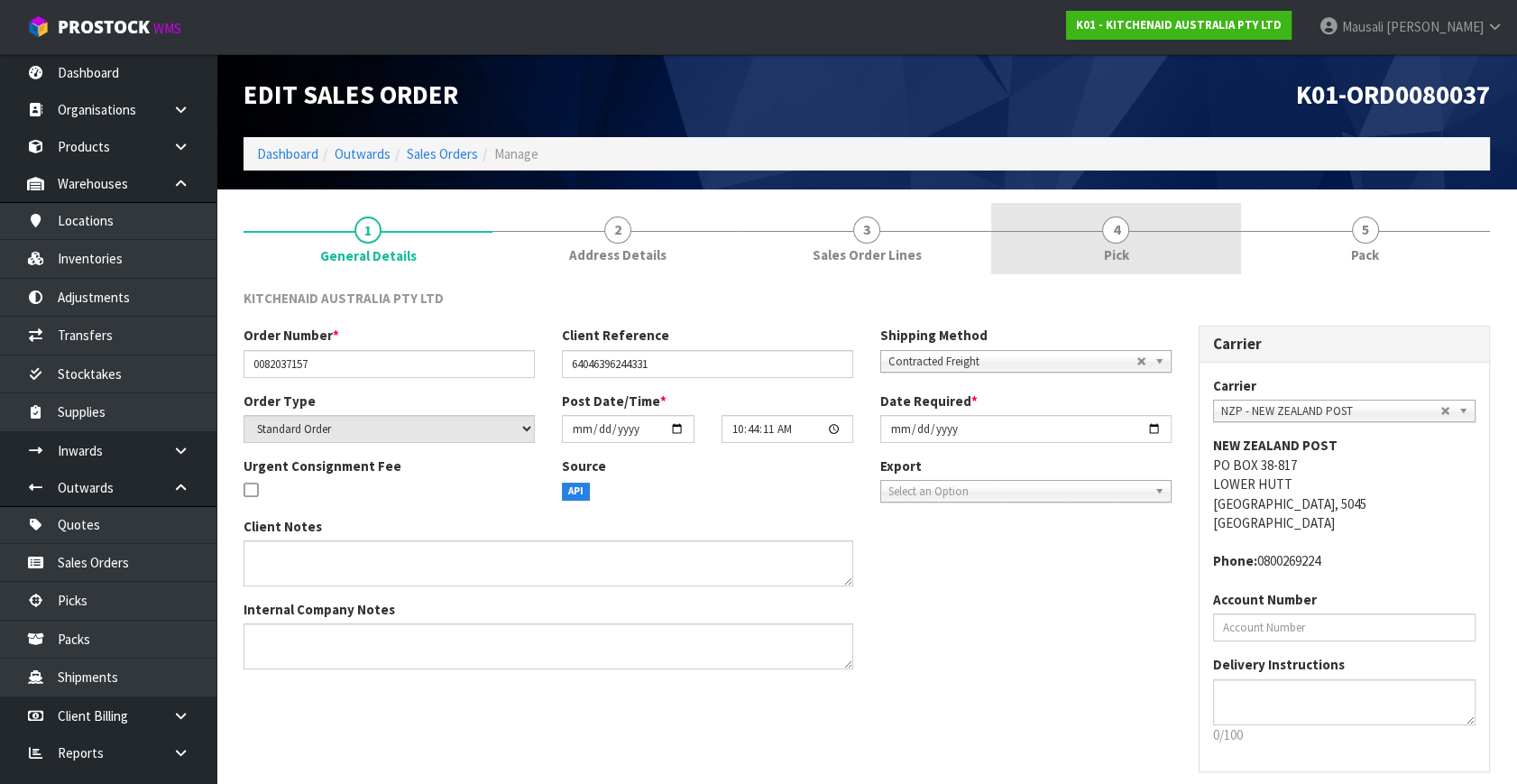
click at [1091, 253] on link "4 Pick" at bounding box center [1116, 238] width 249 height 71
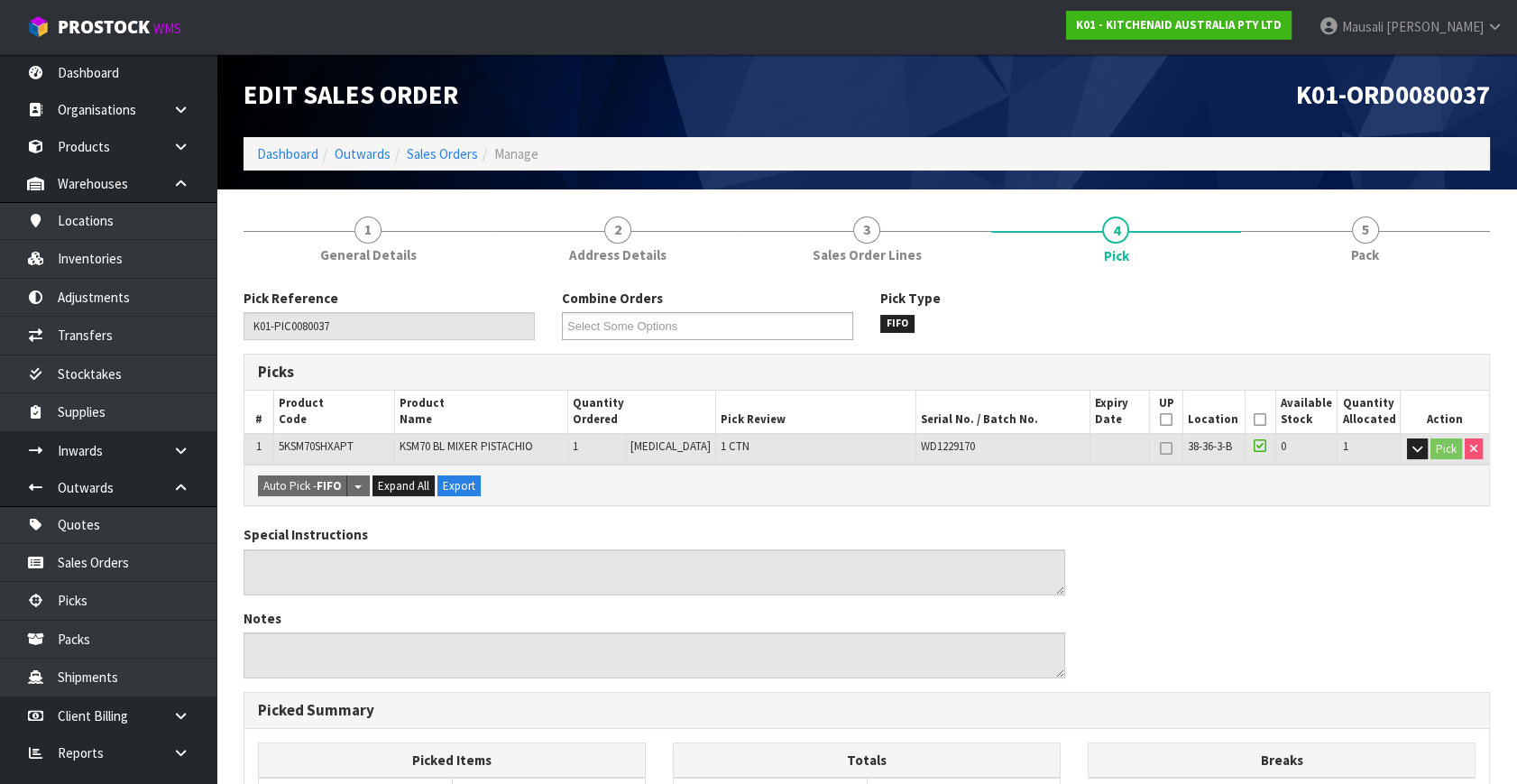
click at [1254, 419] on icon at bounding box center [1259, 419] width 12 height 1
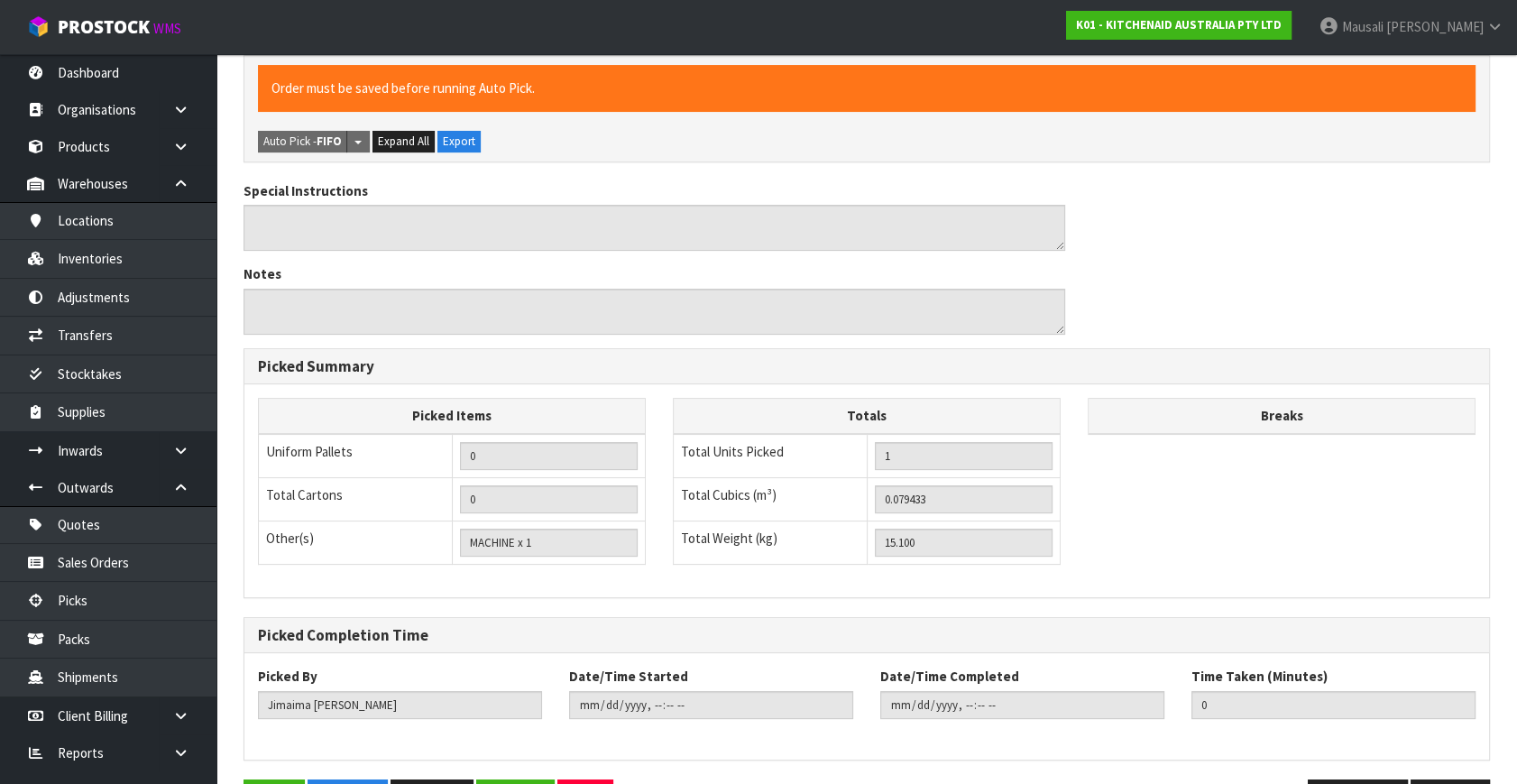
scroll to position [468, 0]
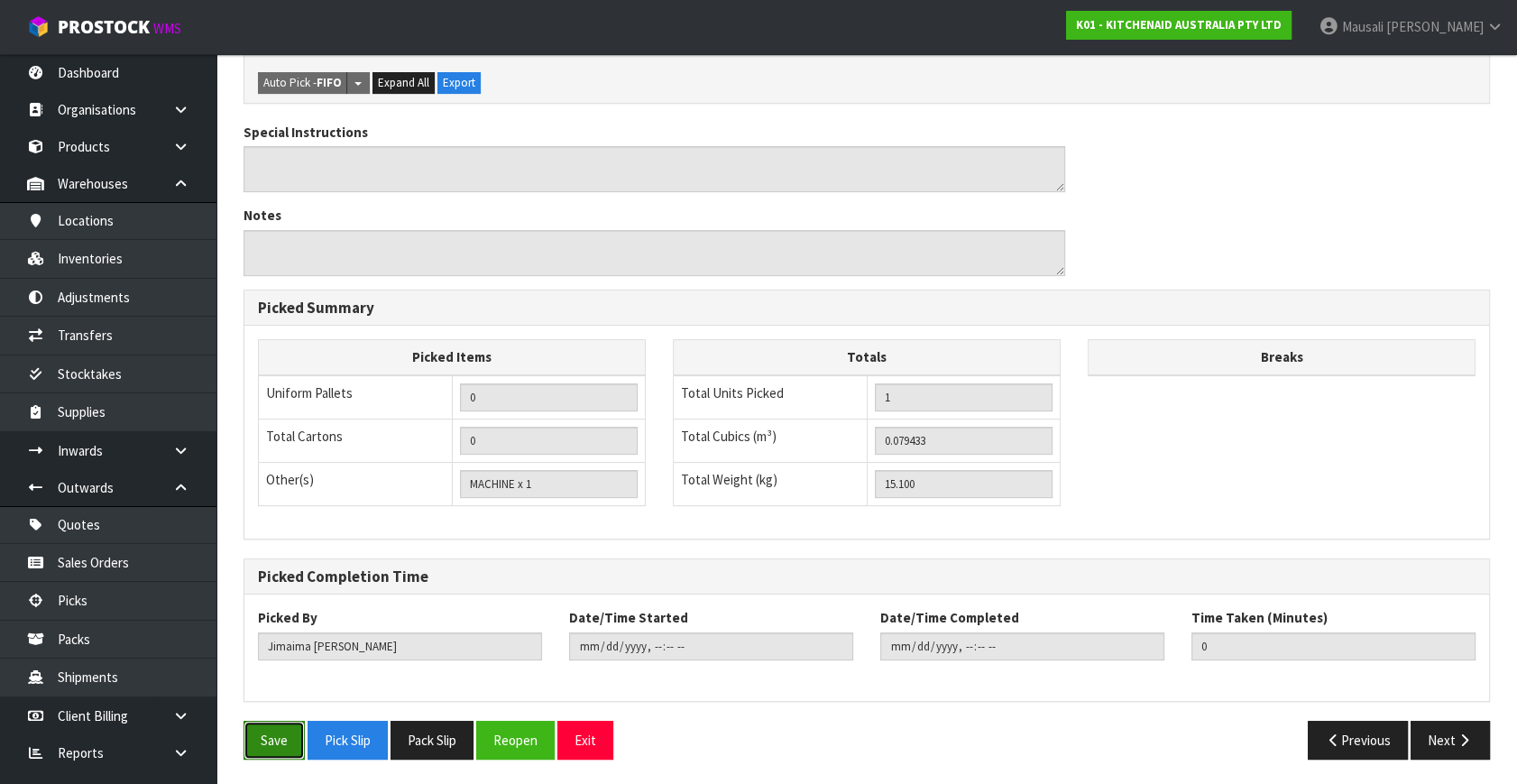
click at [288, 729] on button "Save" at bounding box center [274, 740] width 61 height 39
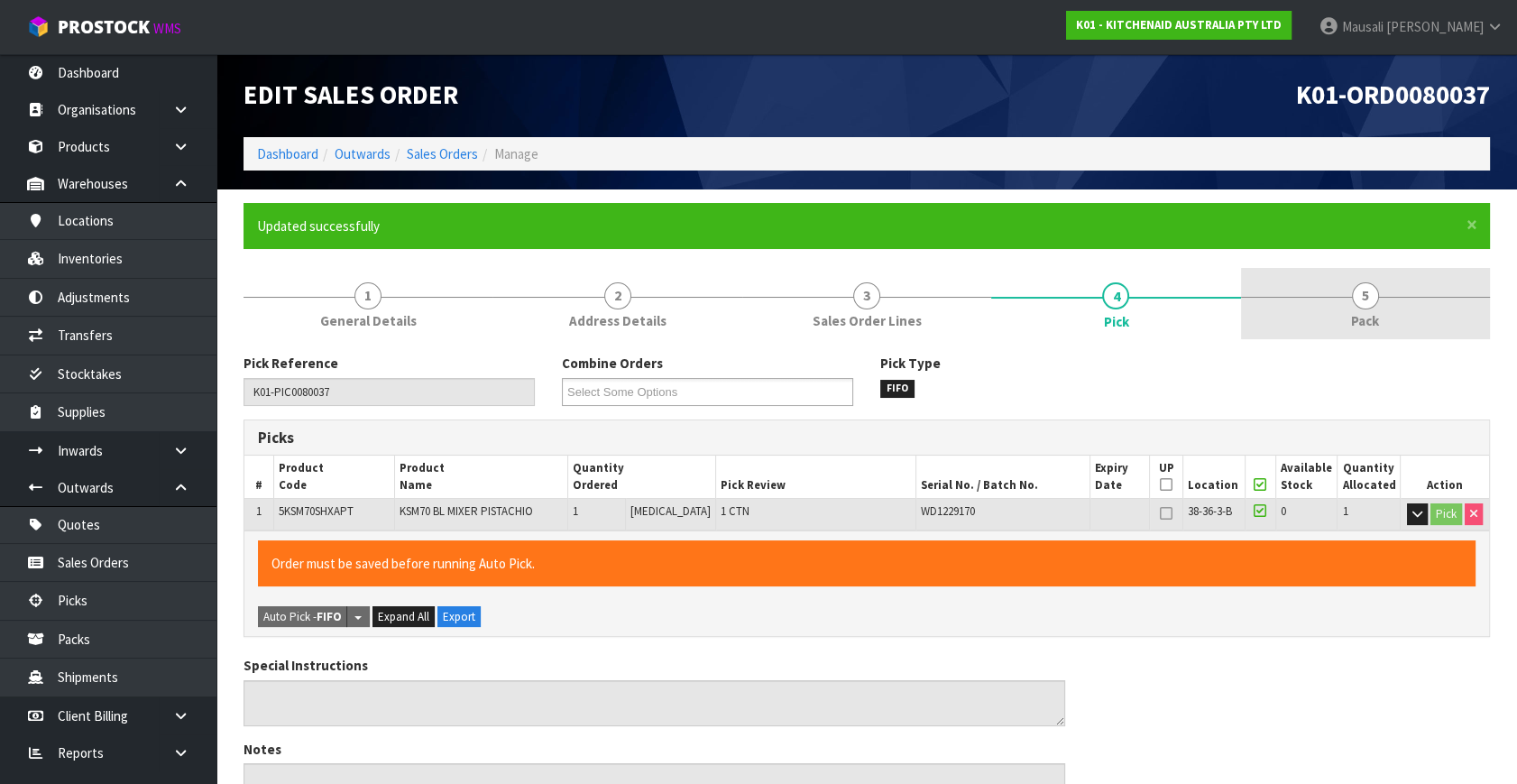
click at [1310, 314] on link "5 Pack" at bounding box center [1366, 303] width 249 height 71
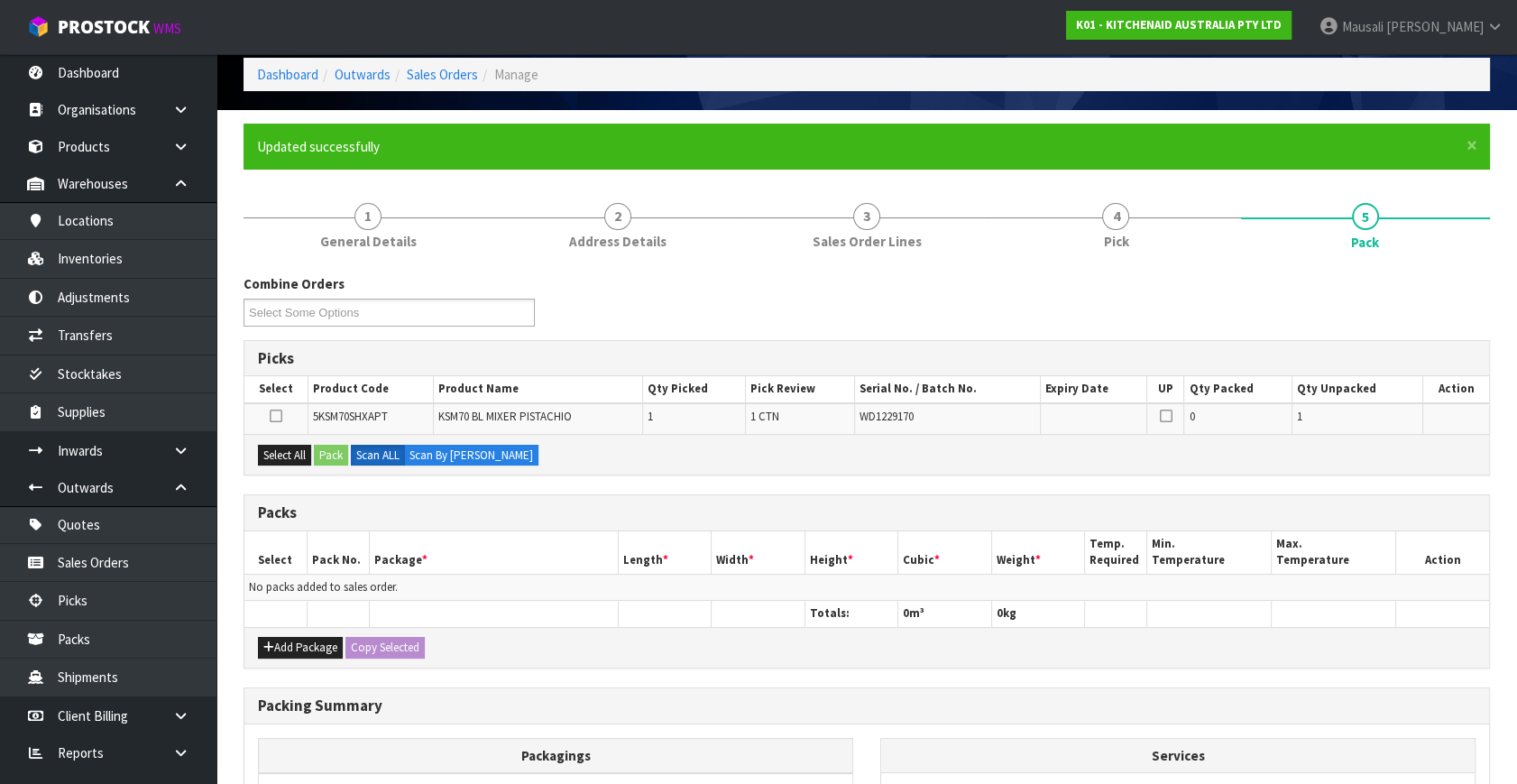
scroll to position [245, 0]
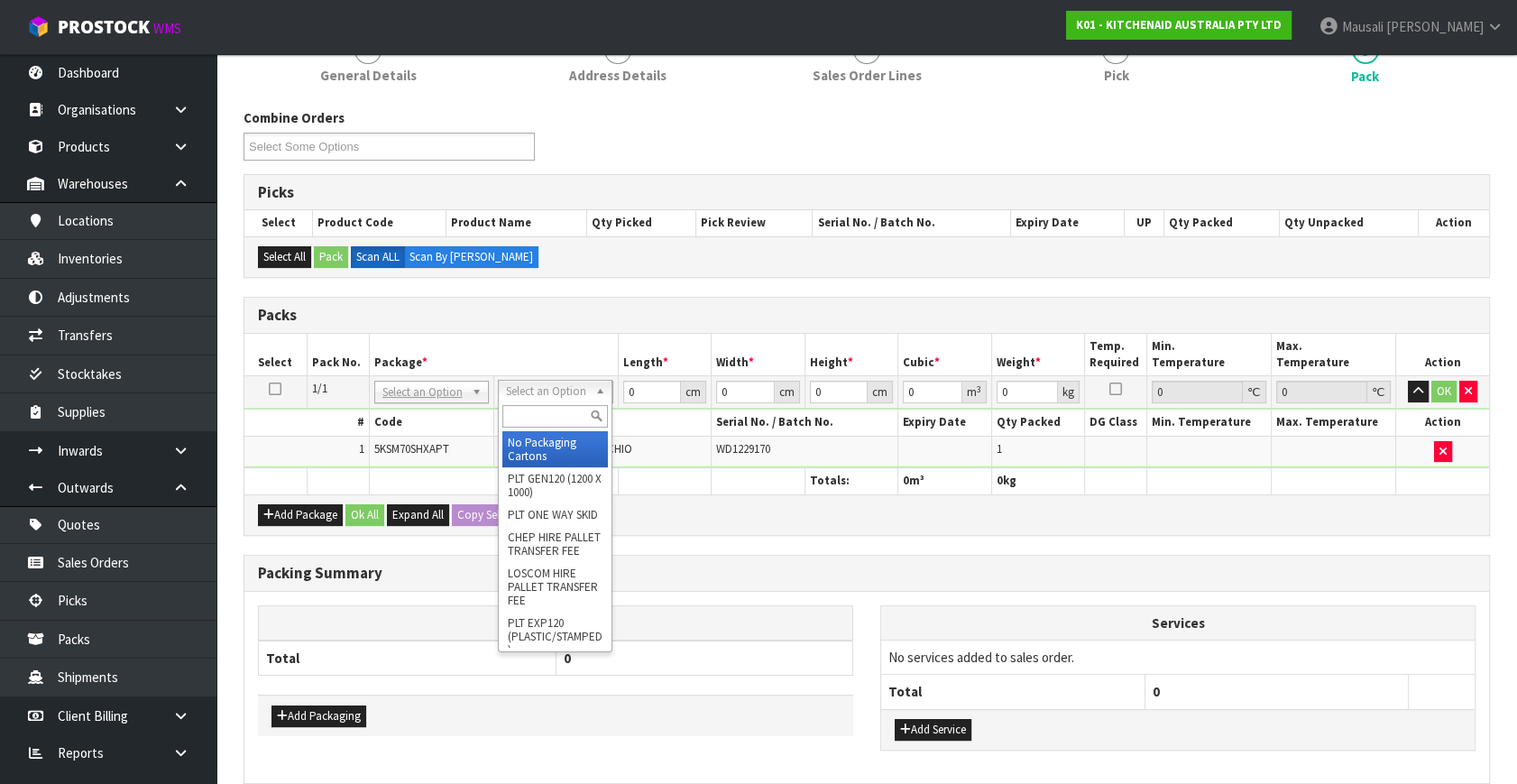
drag, startPoint x: 544, startPoint y: 432, endPoint x: 600, endPoint y: 394, distance: 67.7
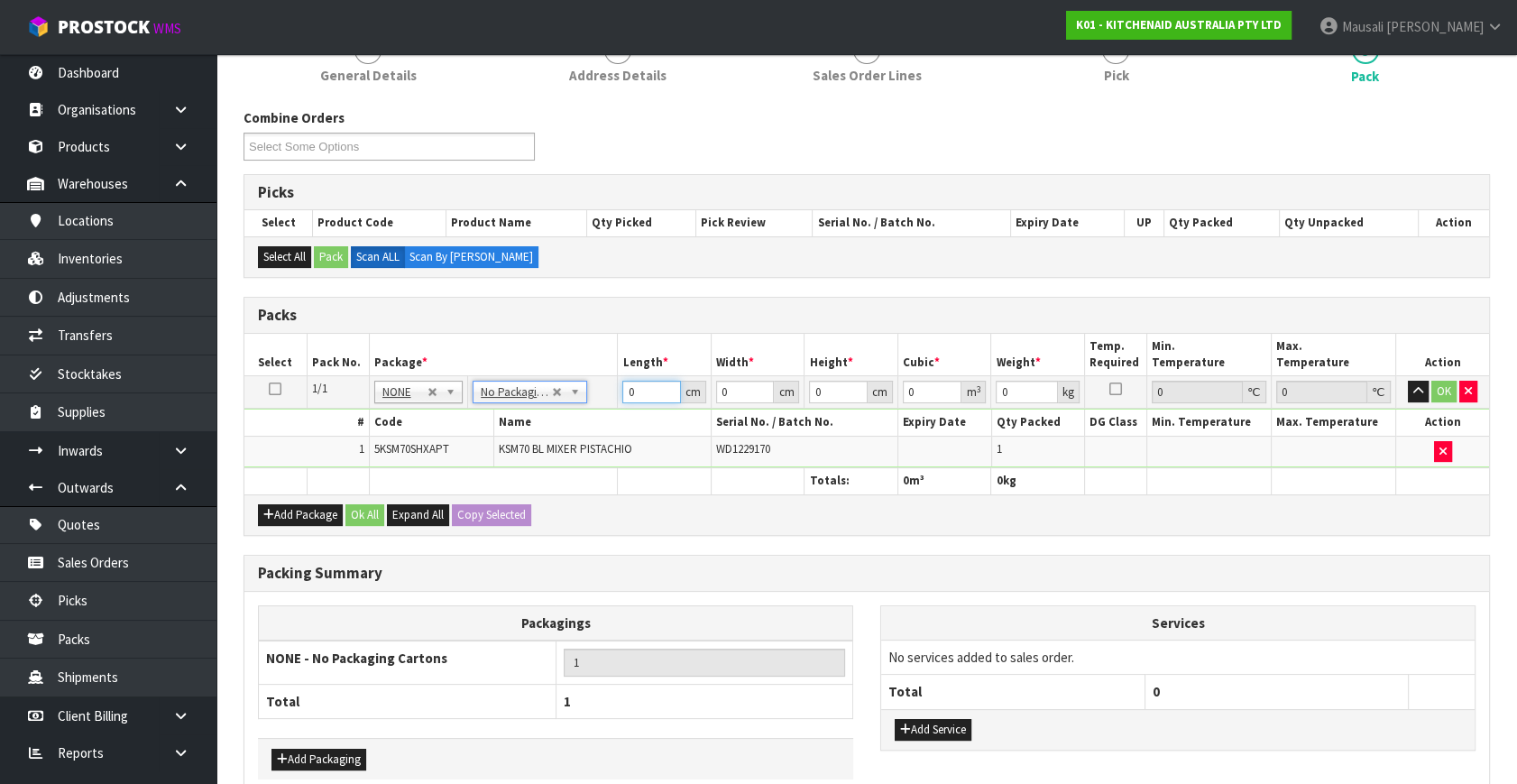
drag, startPoint x: 644, startPoint y: 392, endPoint x: 568, endPoint y: 417, distance: 80.0
click at [571, 414] on tbody "1/1 NONE 007-001 007-002 007-004 007-009 007-013 007-014 007-015 007-017 007-01…" at bounding box center [867, 422] width 1245 height 92
click at [370, 499] on div "Add Package Ok All Expand All Copy Selected" at bounding box center [867, 514] width 1245 height 40
click at [368, 504] on button "Ok All" at bounding box center [365, 515] width 39 height 22
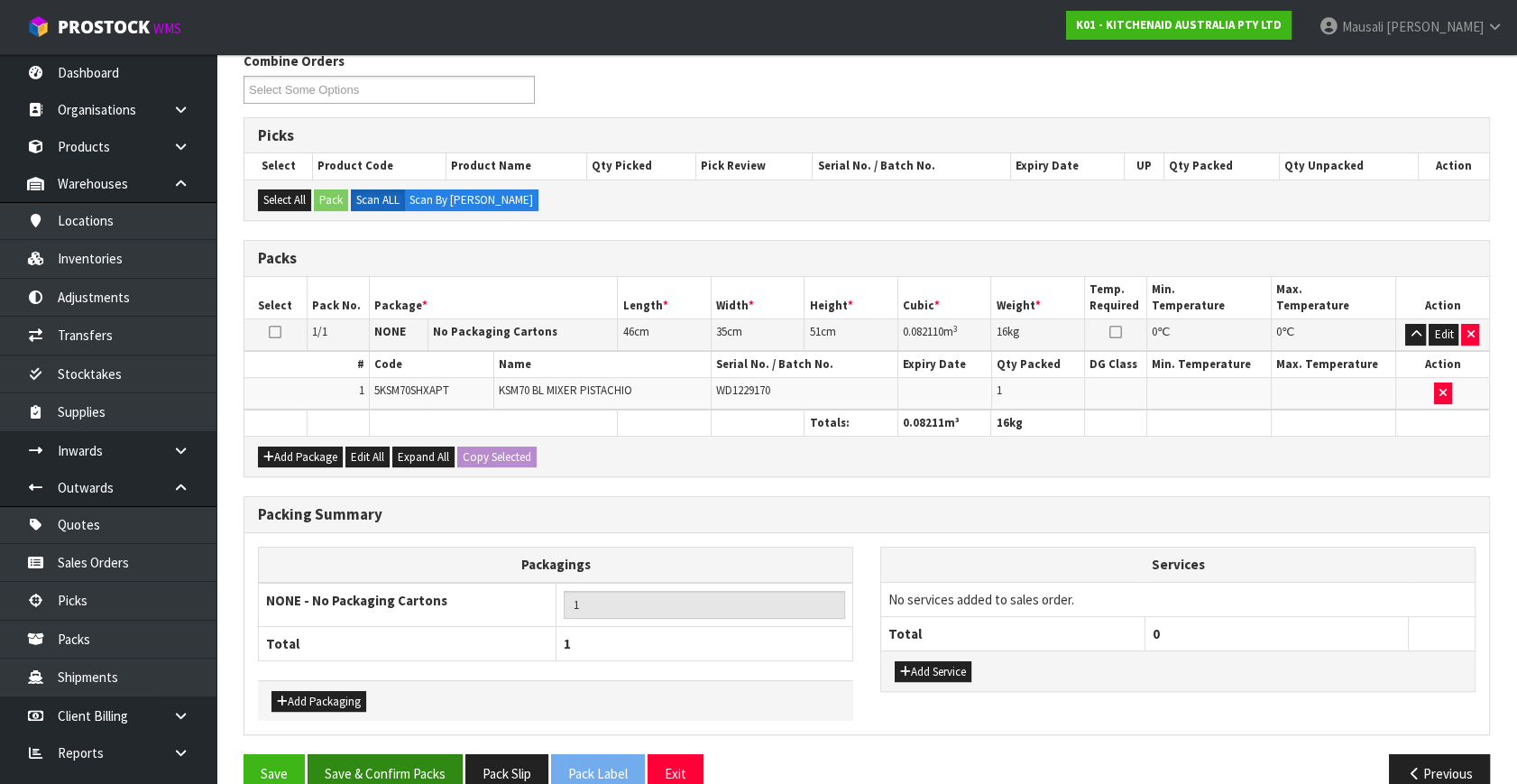
scroll to position [334, 0]
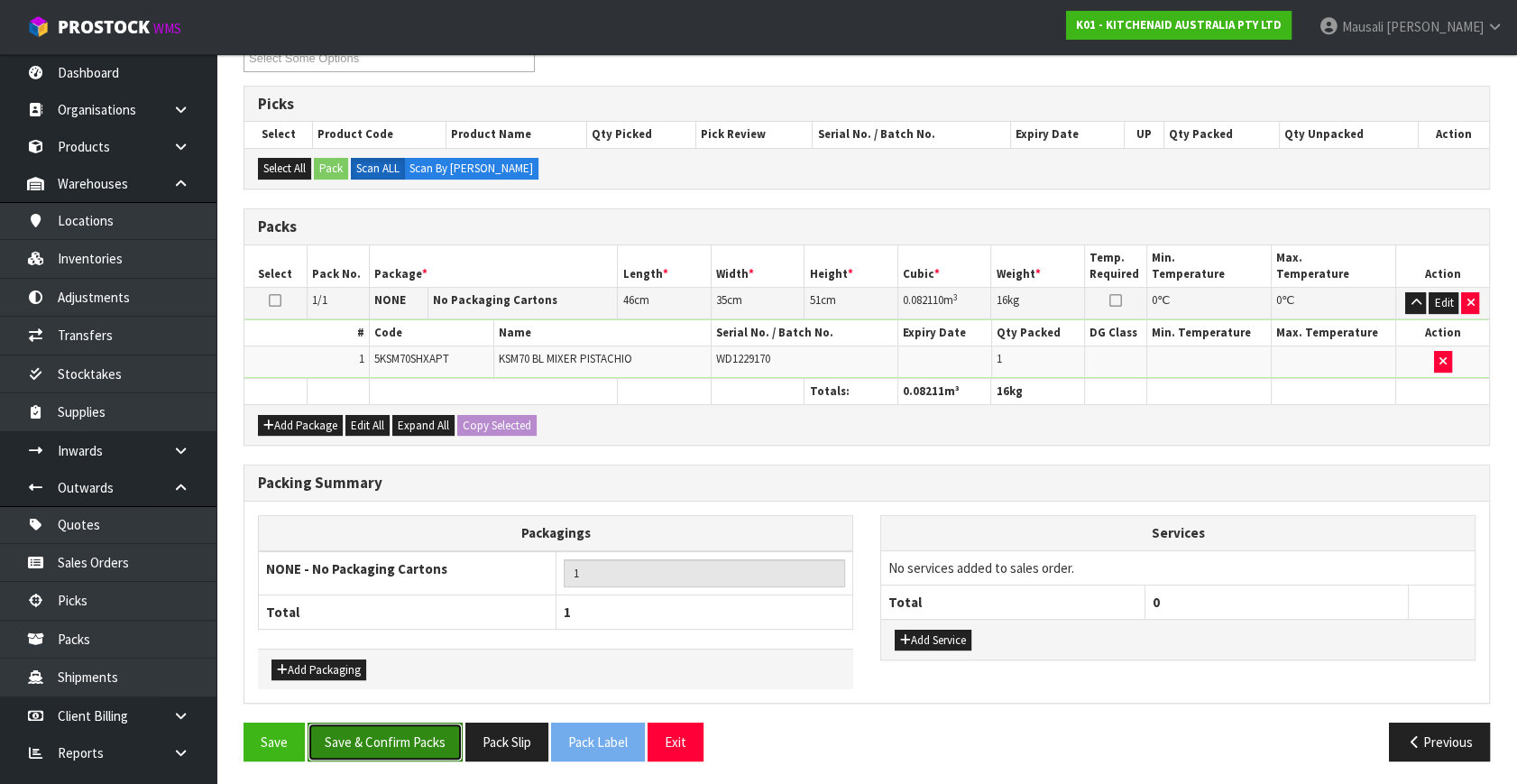
click at [442, 728] on button "Save & Confirm Packs" at bounding box center [385, 742] width 155 height 39
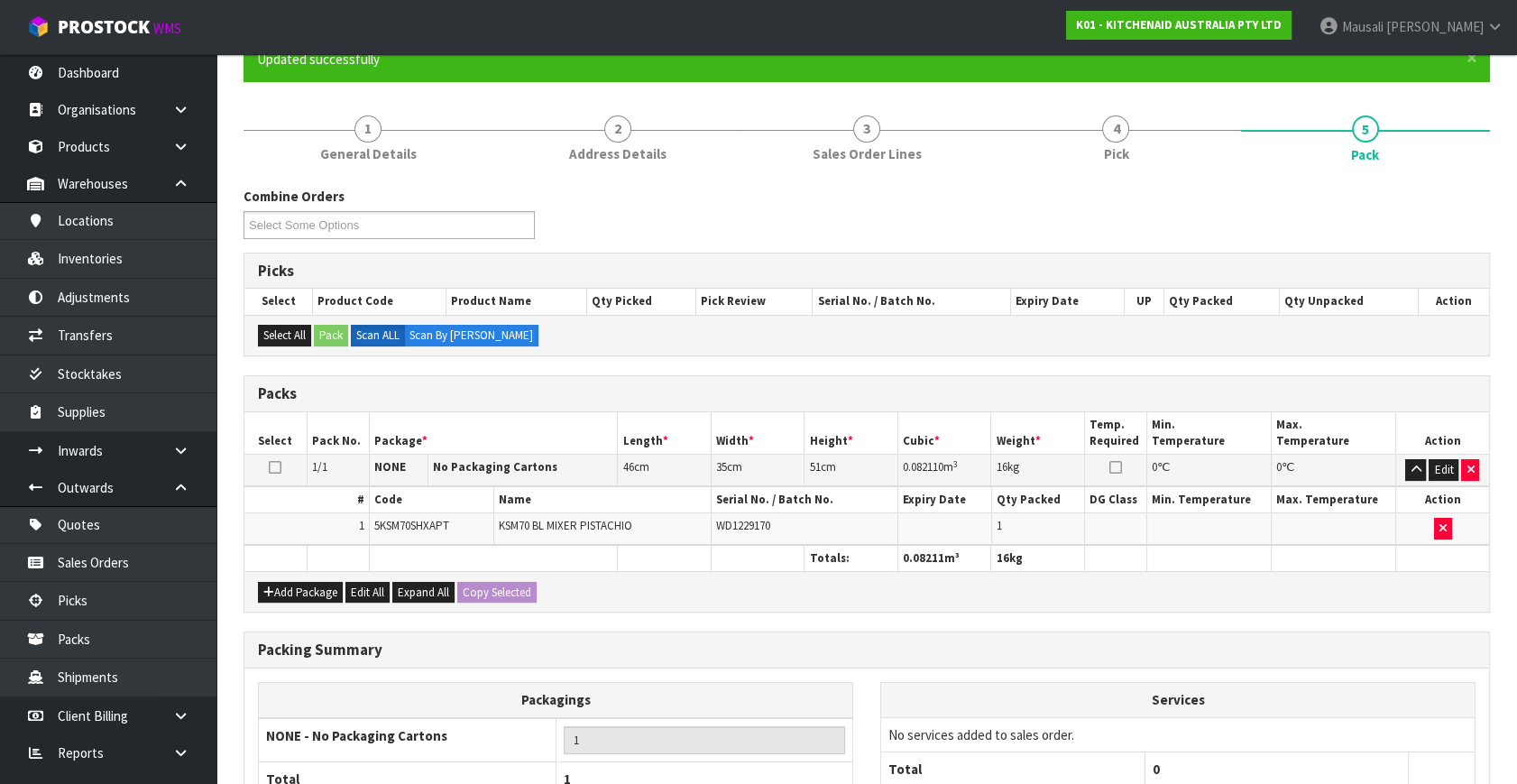
scroll to position [235, 0]
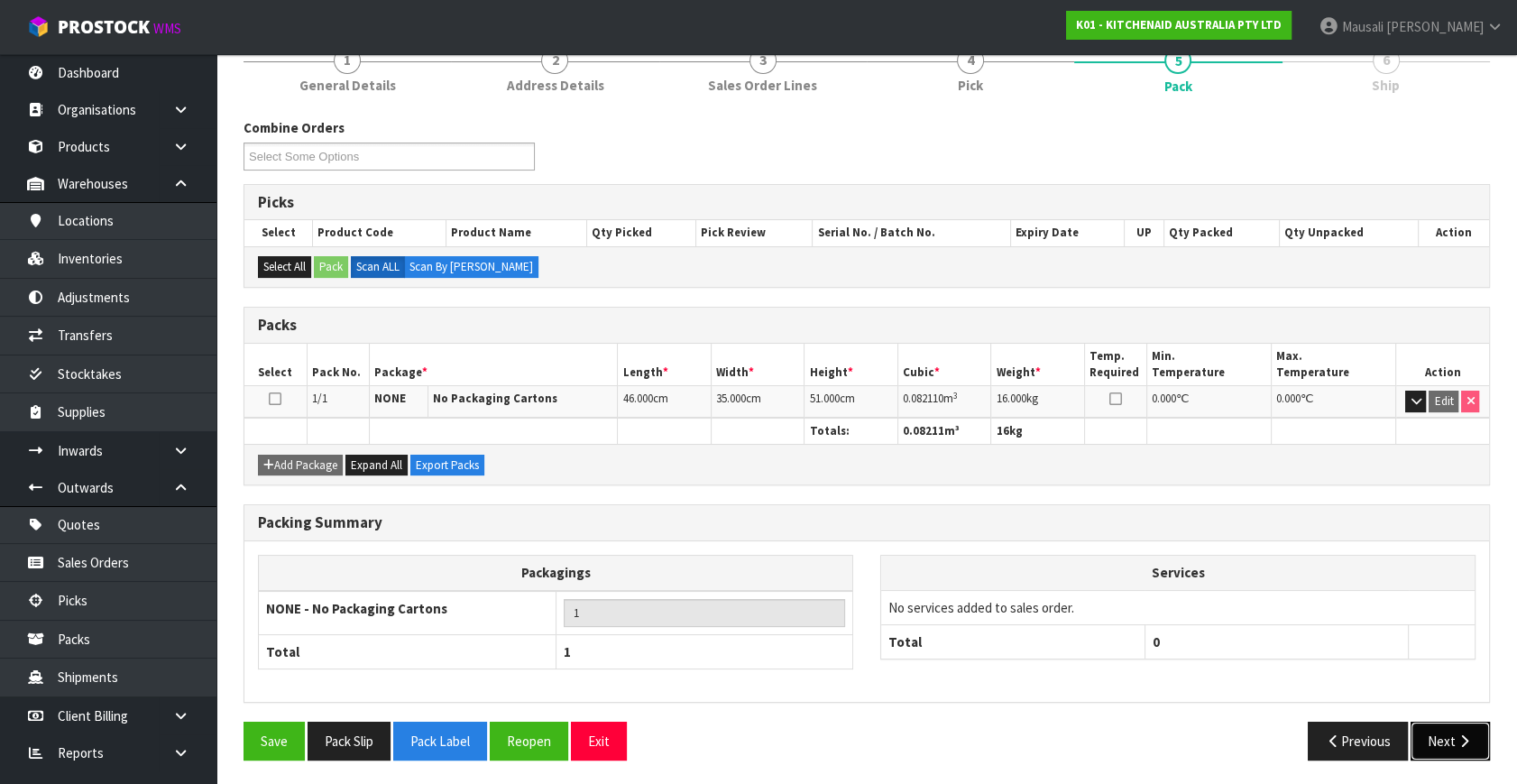
click at [1448, 722] on button "Next" at bounding box center [1450, 741] width 79 height 39
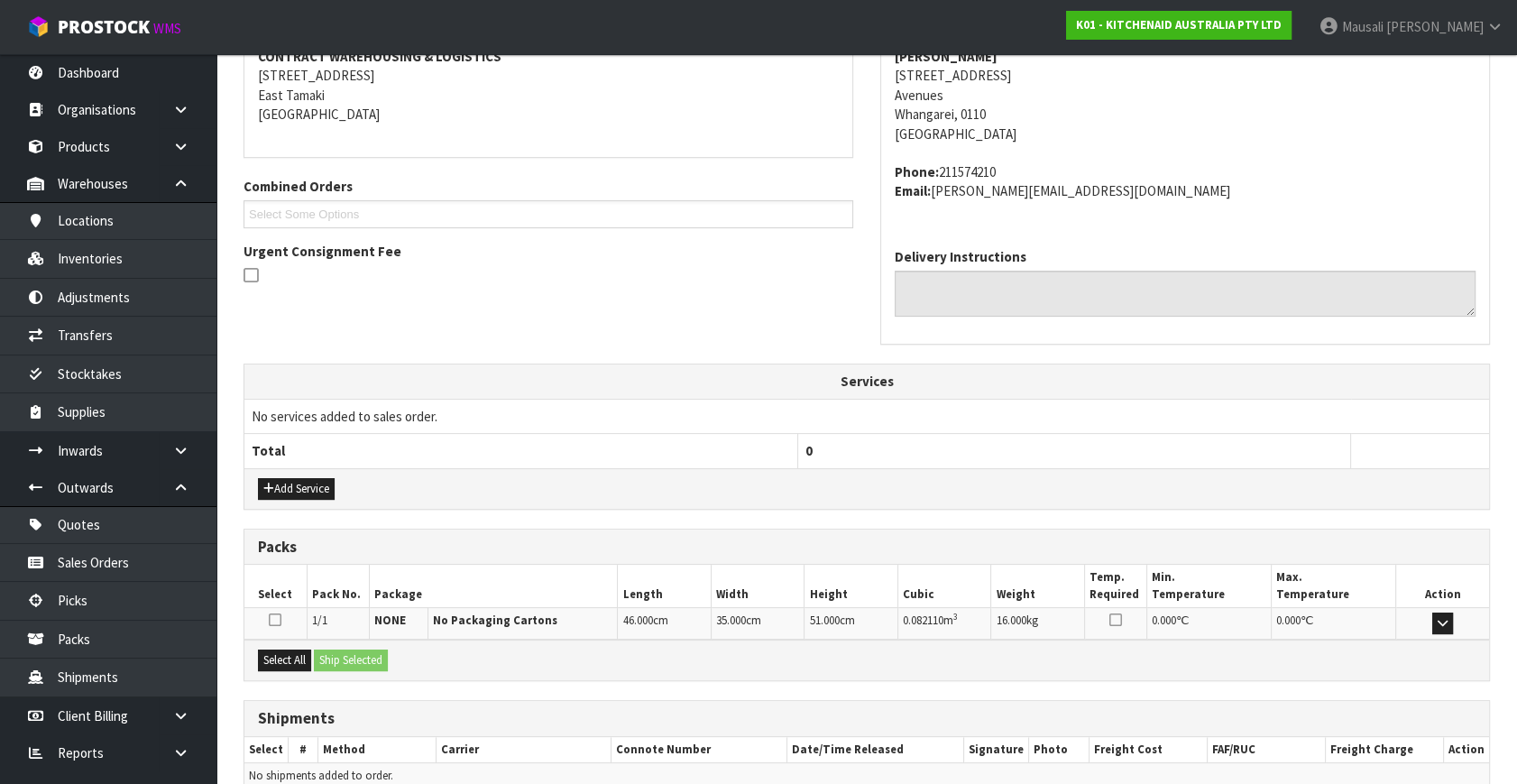
scroll to position [443, 0]
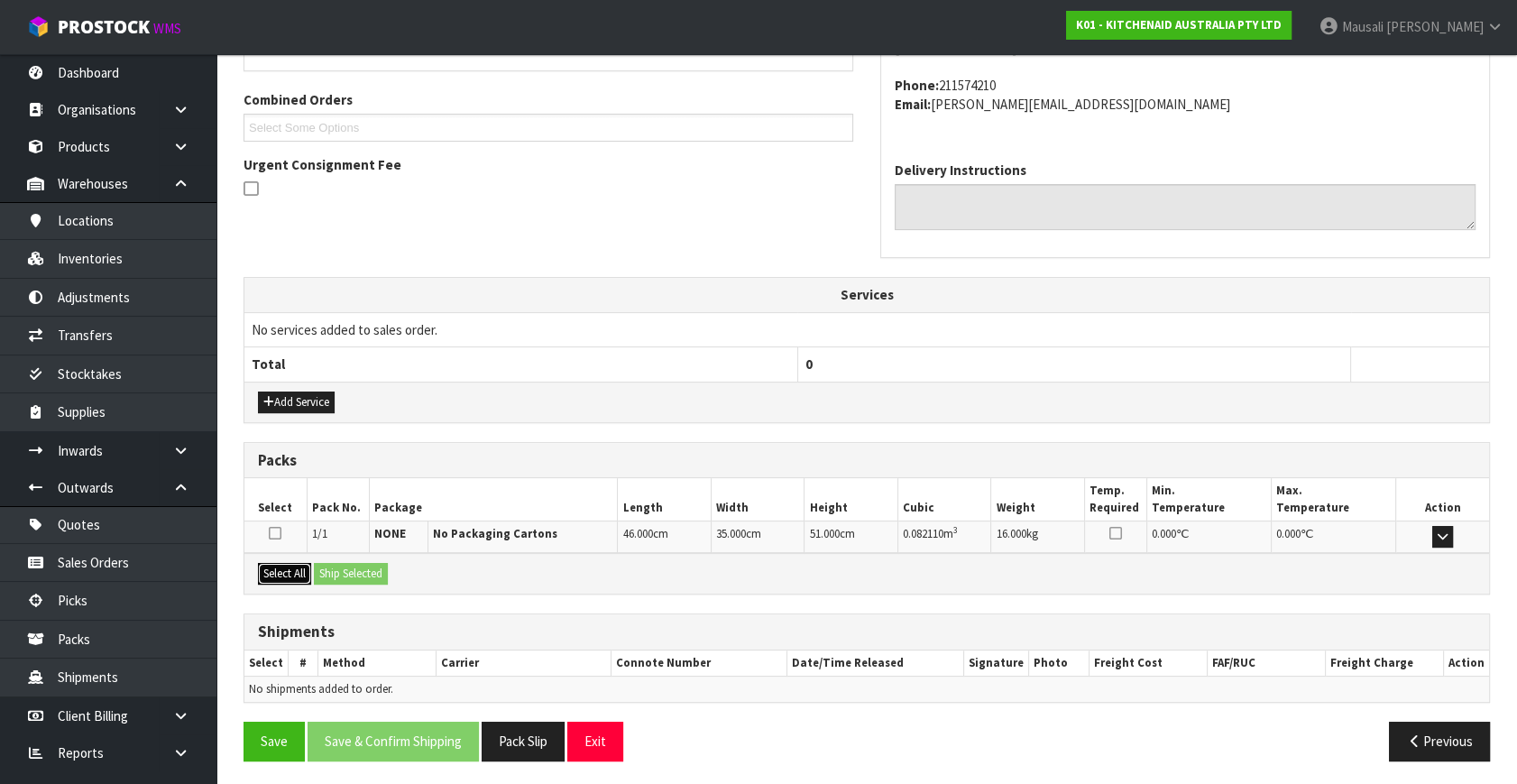
drag, startPoint x: 287, startPoint y: 568, endPoint x: 335, endPoint y: 575, distance: 48.5
click at [290, 568] on button "Select All" at bounding box center [284, 573] width 54 height 22
click at [335, 575] on button "Ship Selected" at bounding box center [351, 573] width 74 height 22
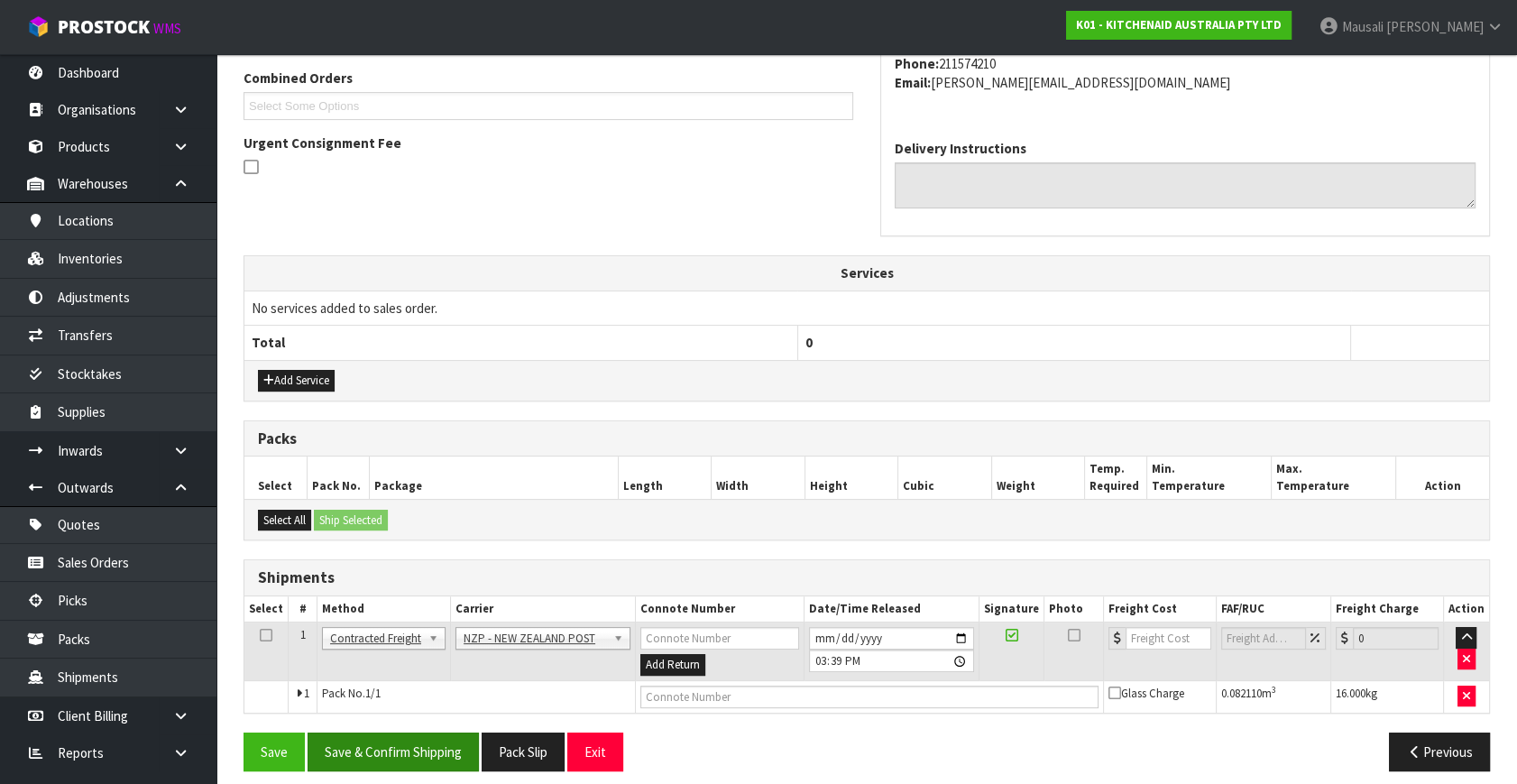
scroll to position [476, 0]
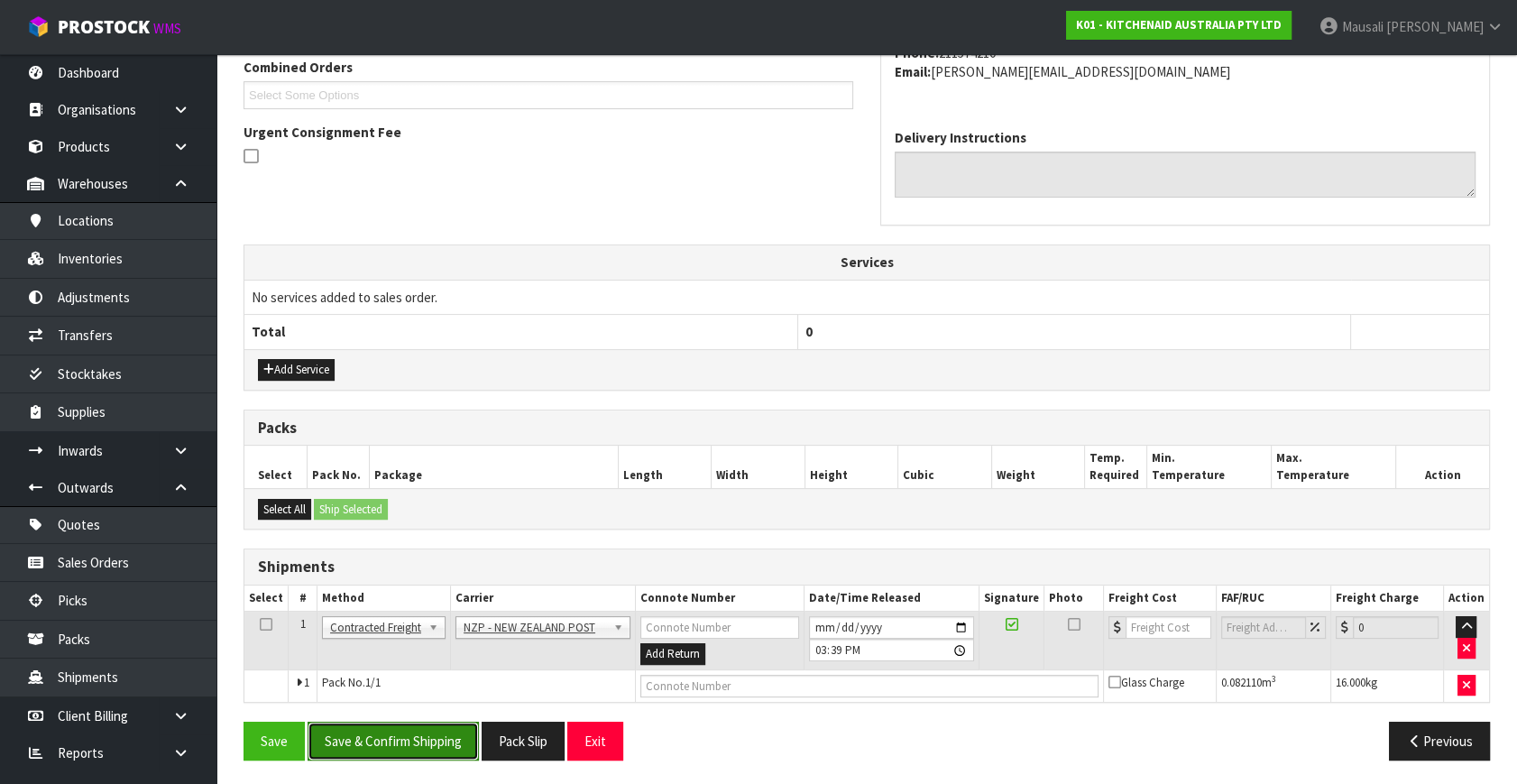
drag, startPoint x: 451, startPoint y: 738, endPoint x: 464, endPoint y: 736, distance: 13.2
click at [452, 738] on button "Save & Confirm Shipping" at bounding box center [393, 741] width 171 height 39
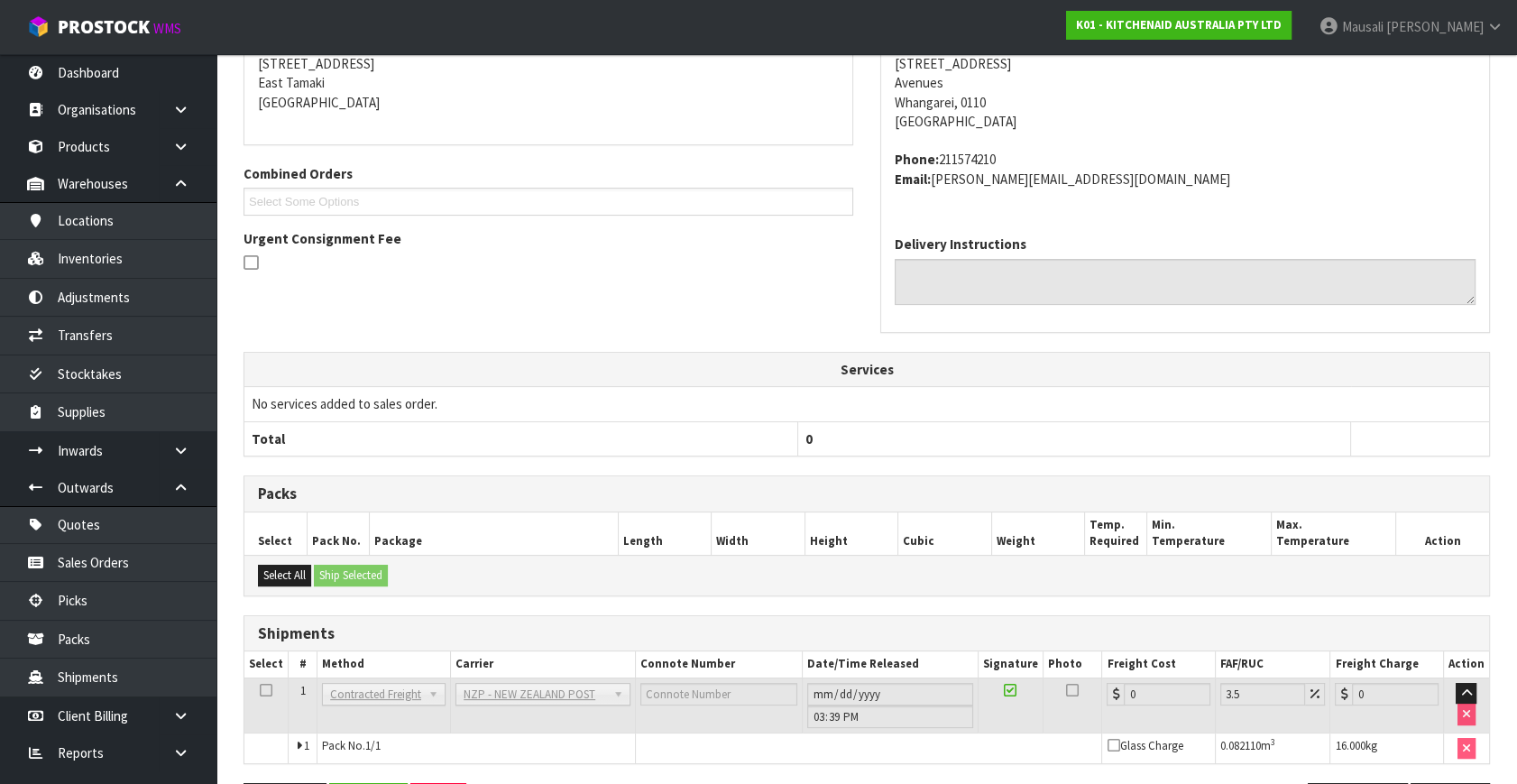
scroll to position [451, 0]
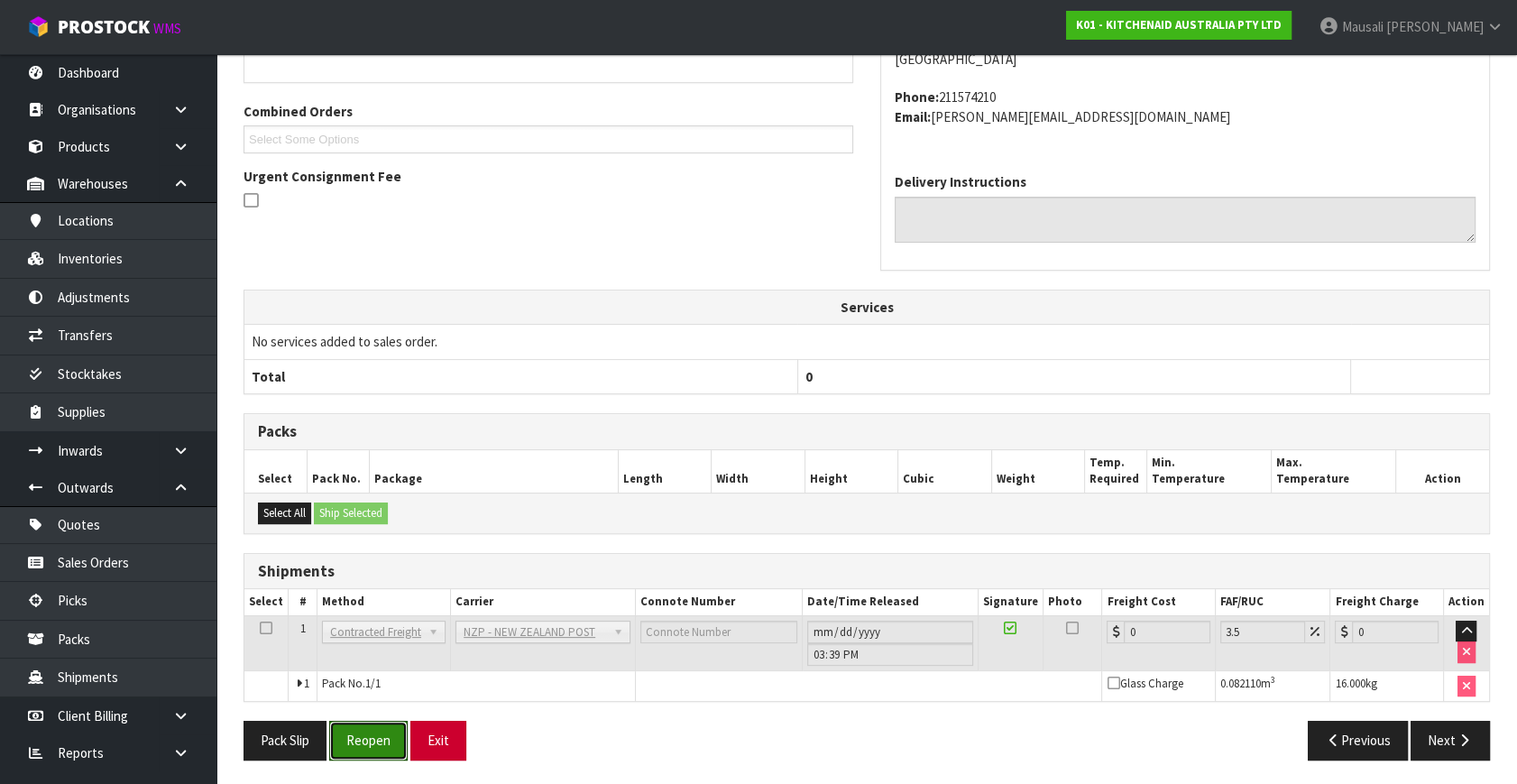
drag, startPoint x: 373, startPoint y: 734, endPoint x: 442, endPoint y: 722, distance: 70.0
click at [373, 734] on button "Reopen" at bounding box center [369, 740] width 79 height 39
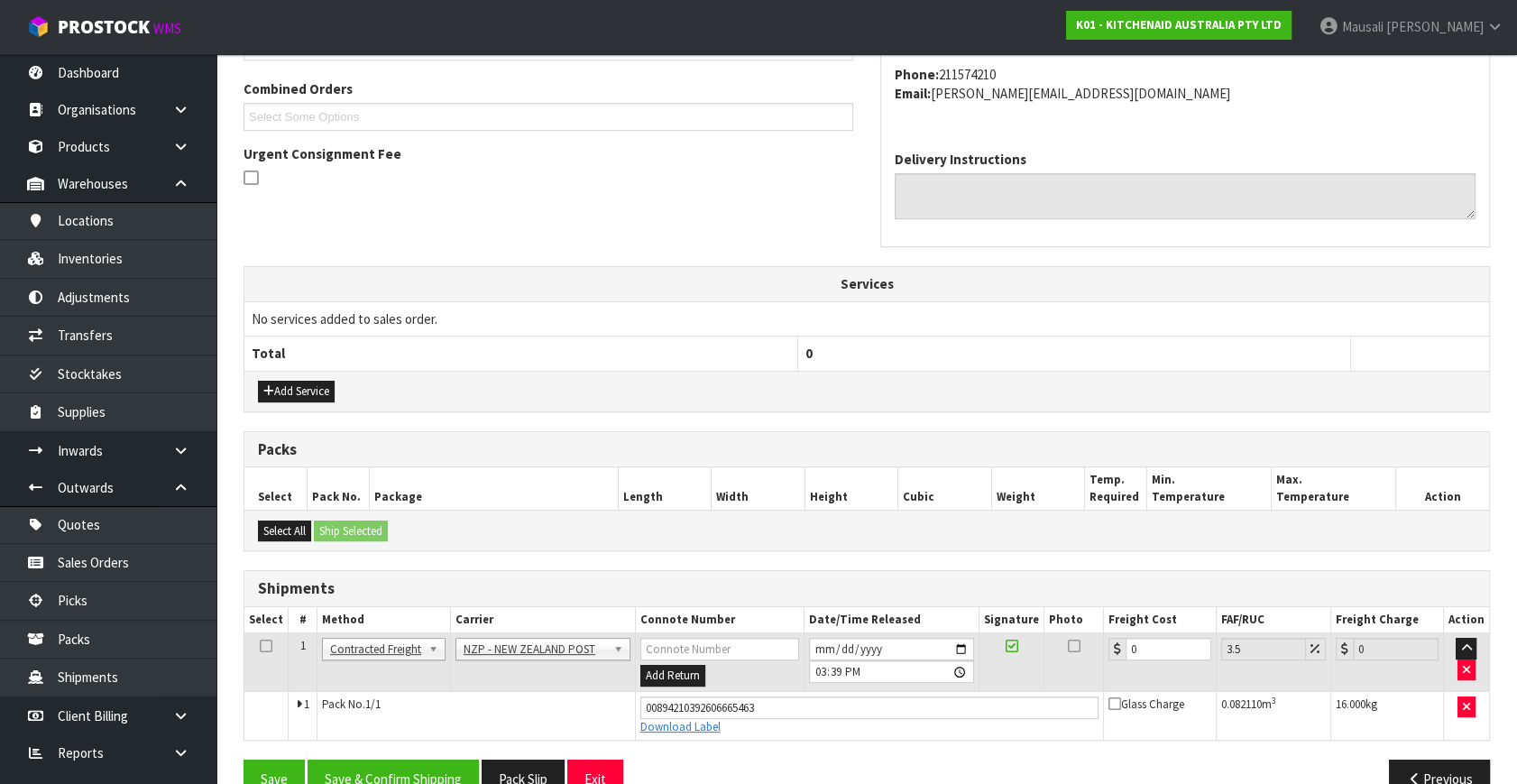
scroll to position [493, 0]
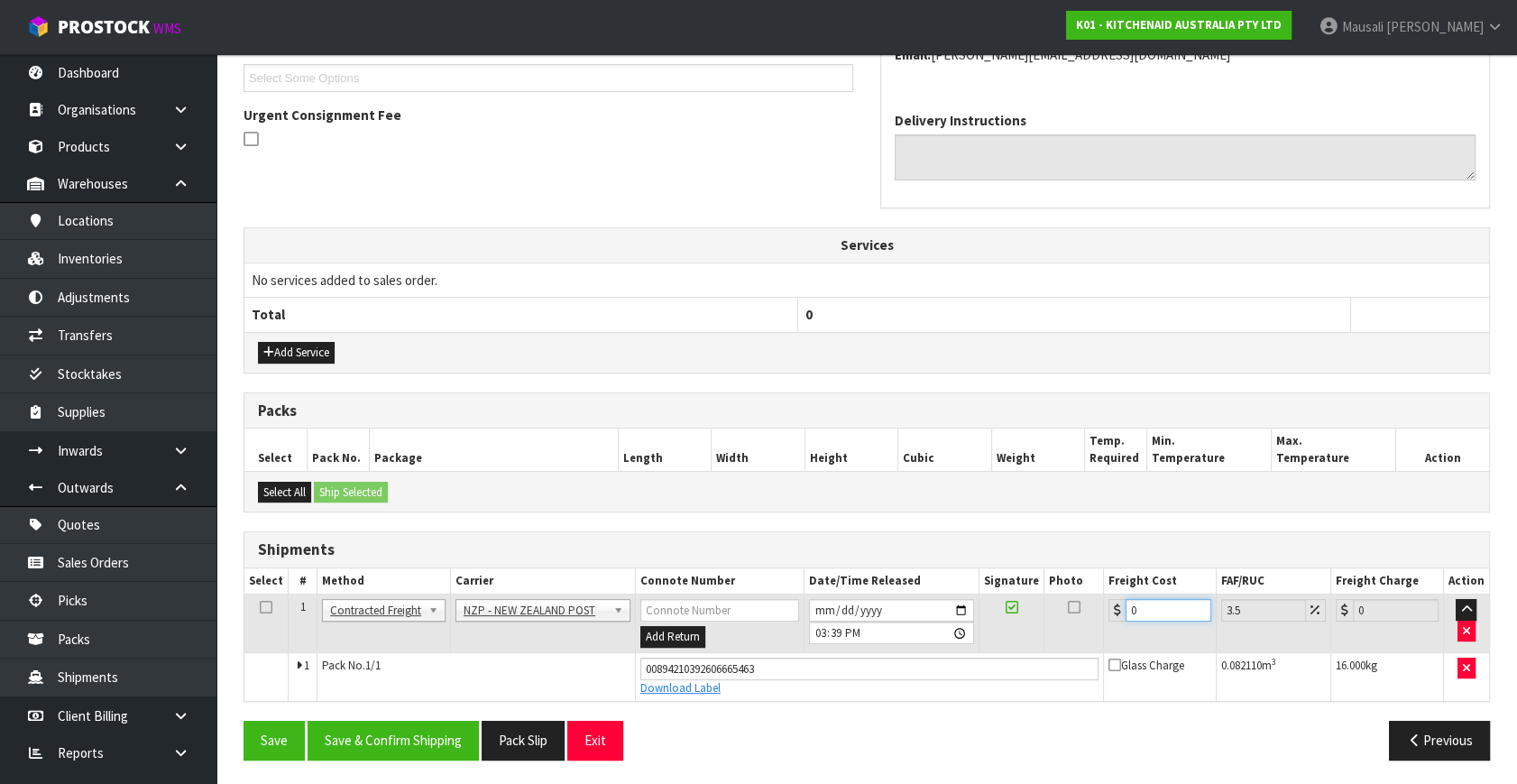
click at [1075, 616] on tr "1 Client Local Pickup Customer Local Pickup Company Freight Contracted Freight …" at bounding box center [867, 623] width 1245 height 58
click at [414, 743] on button "Save & Confirm Shipping" at bounding box center [393, 740] width 171 height 39
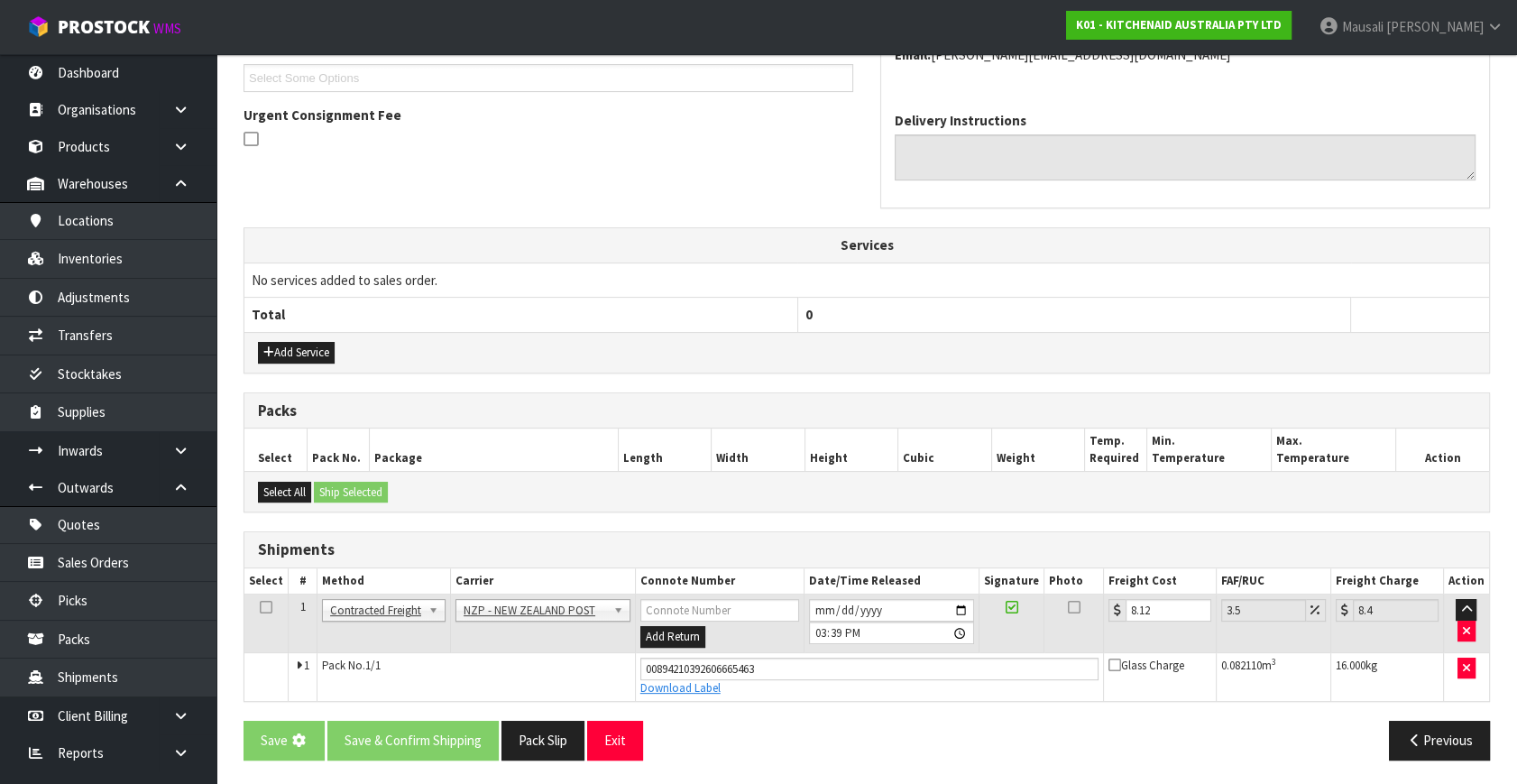
scroll to position [0, 0]
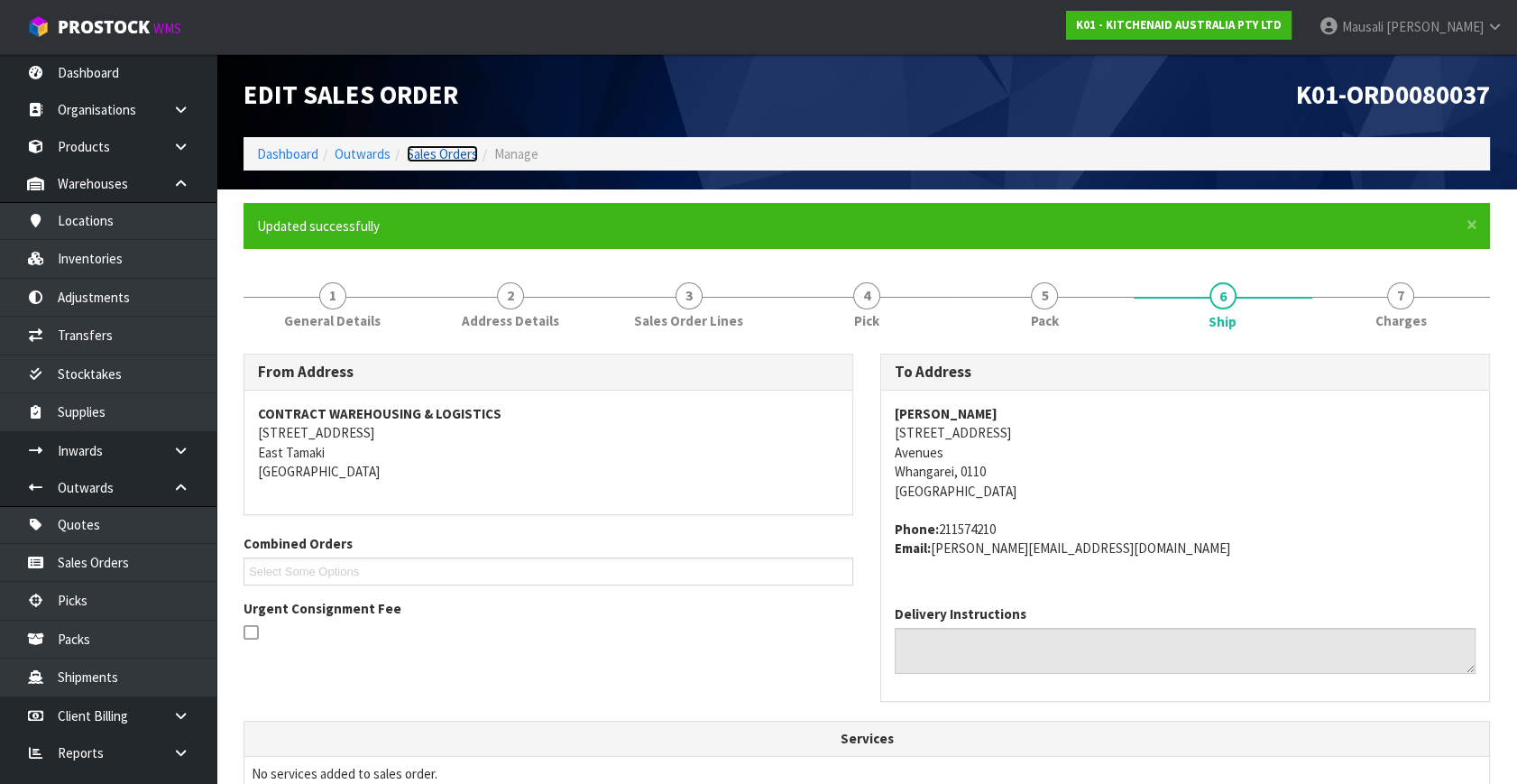
click at [445, 151] on link "Sales Orders" at bounding box center [442, 154] width 71 height 17
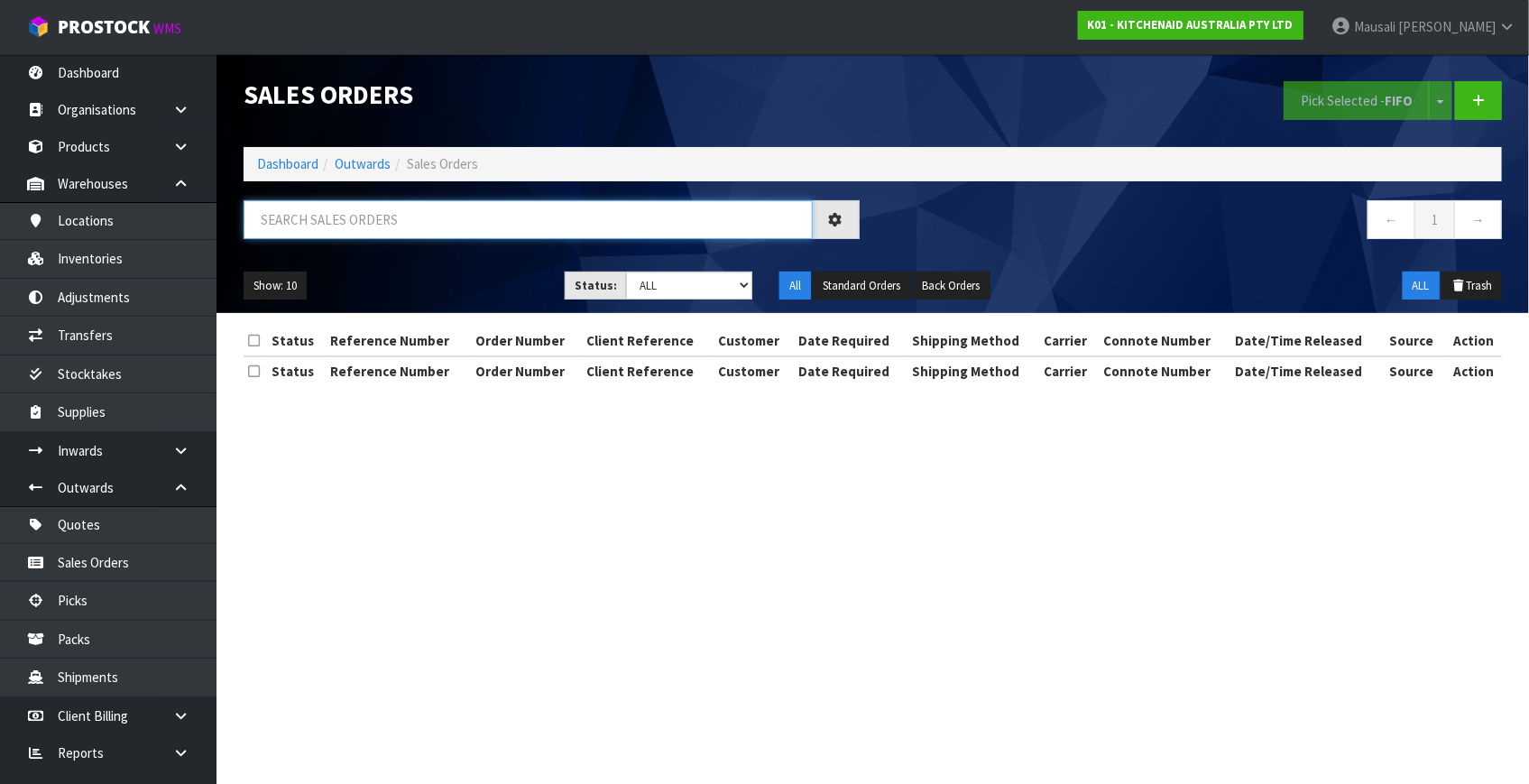
click at [288, 233] on input "text" at bounding box center [528, 219] width 569 height 39
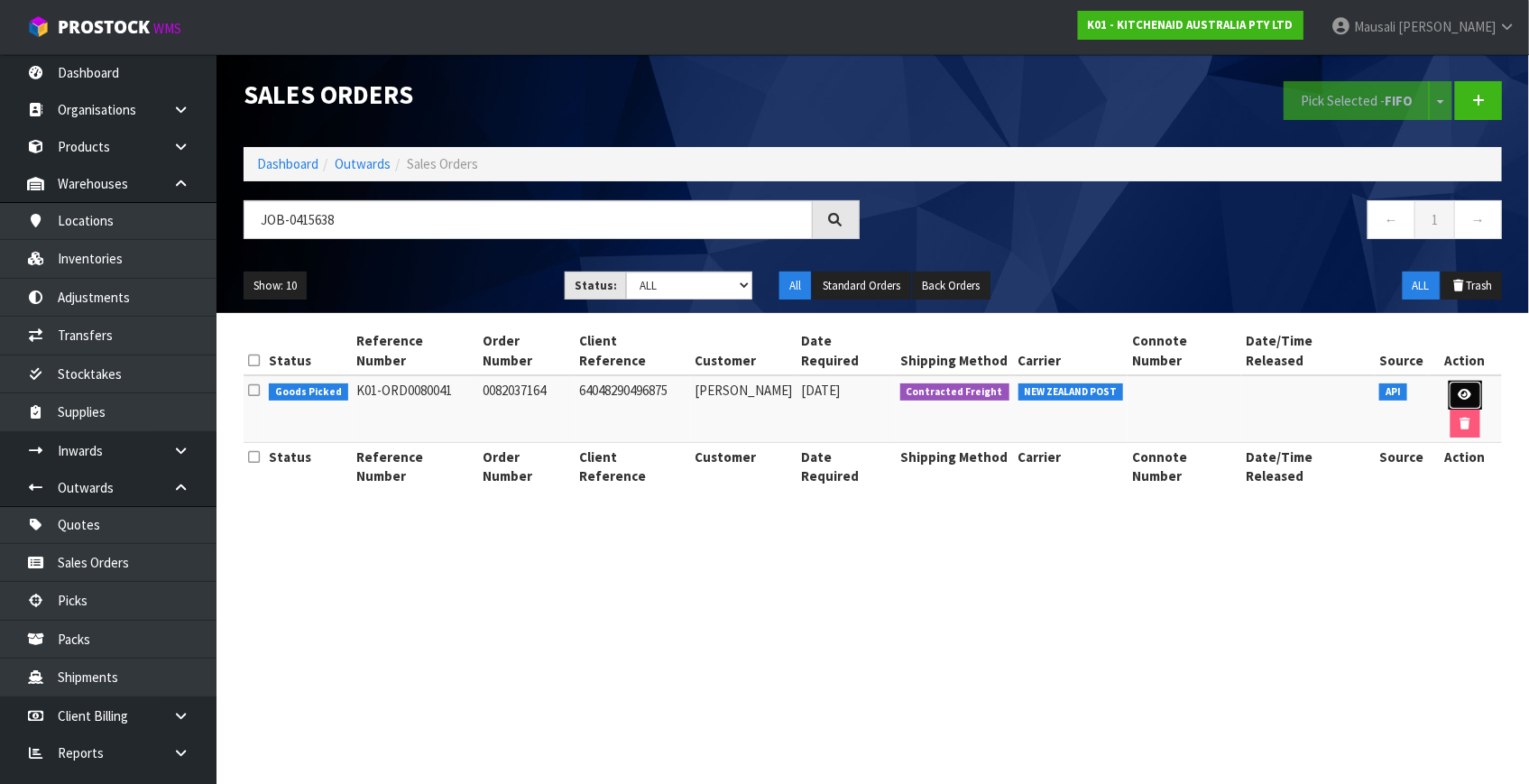
click at [1449, 381] on link at bounding box center [1465, 395] width 34 height 29
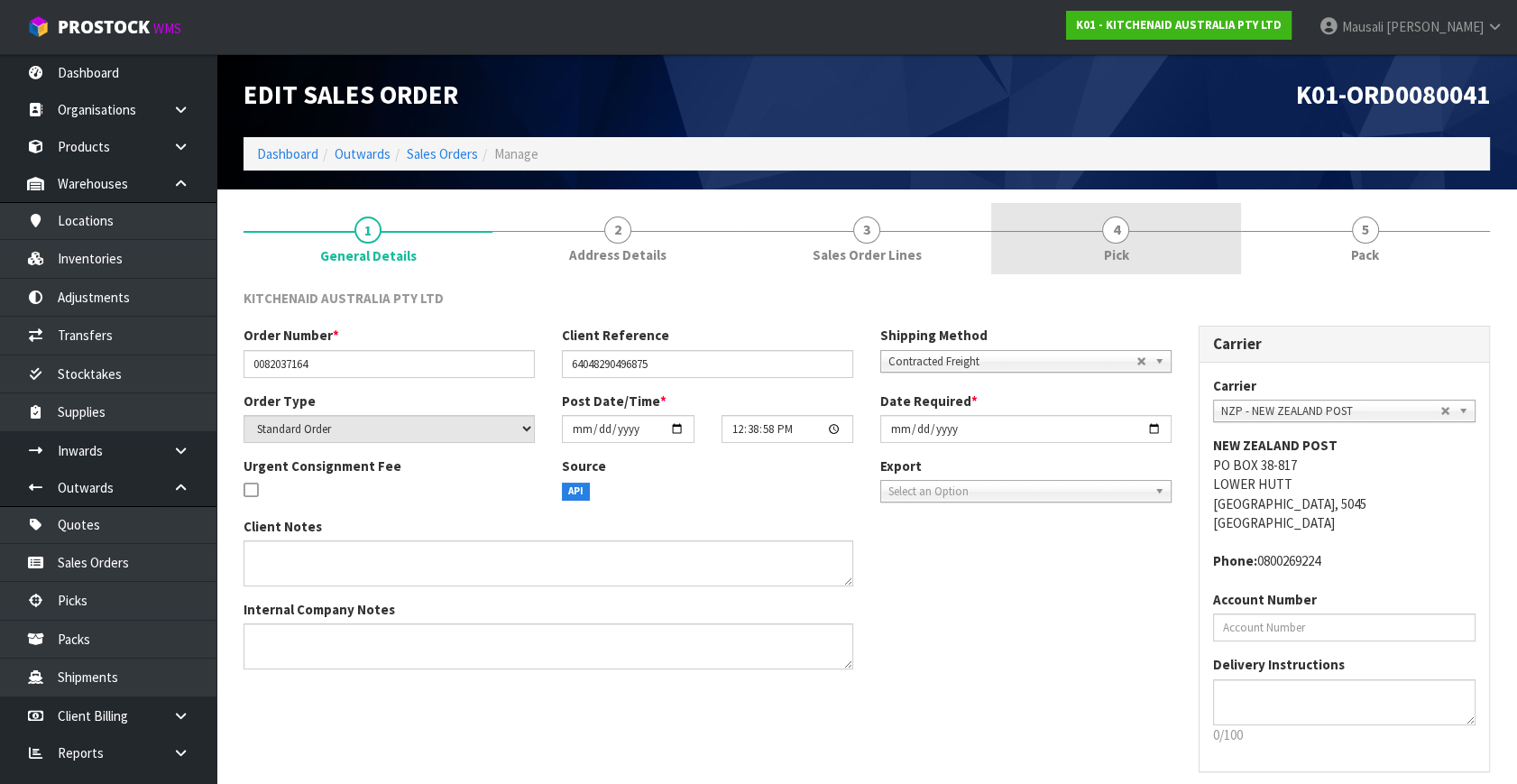
click at [1132, 252] on link "4 Pick" at bounding box center [1116, 238] width 249 height 71
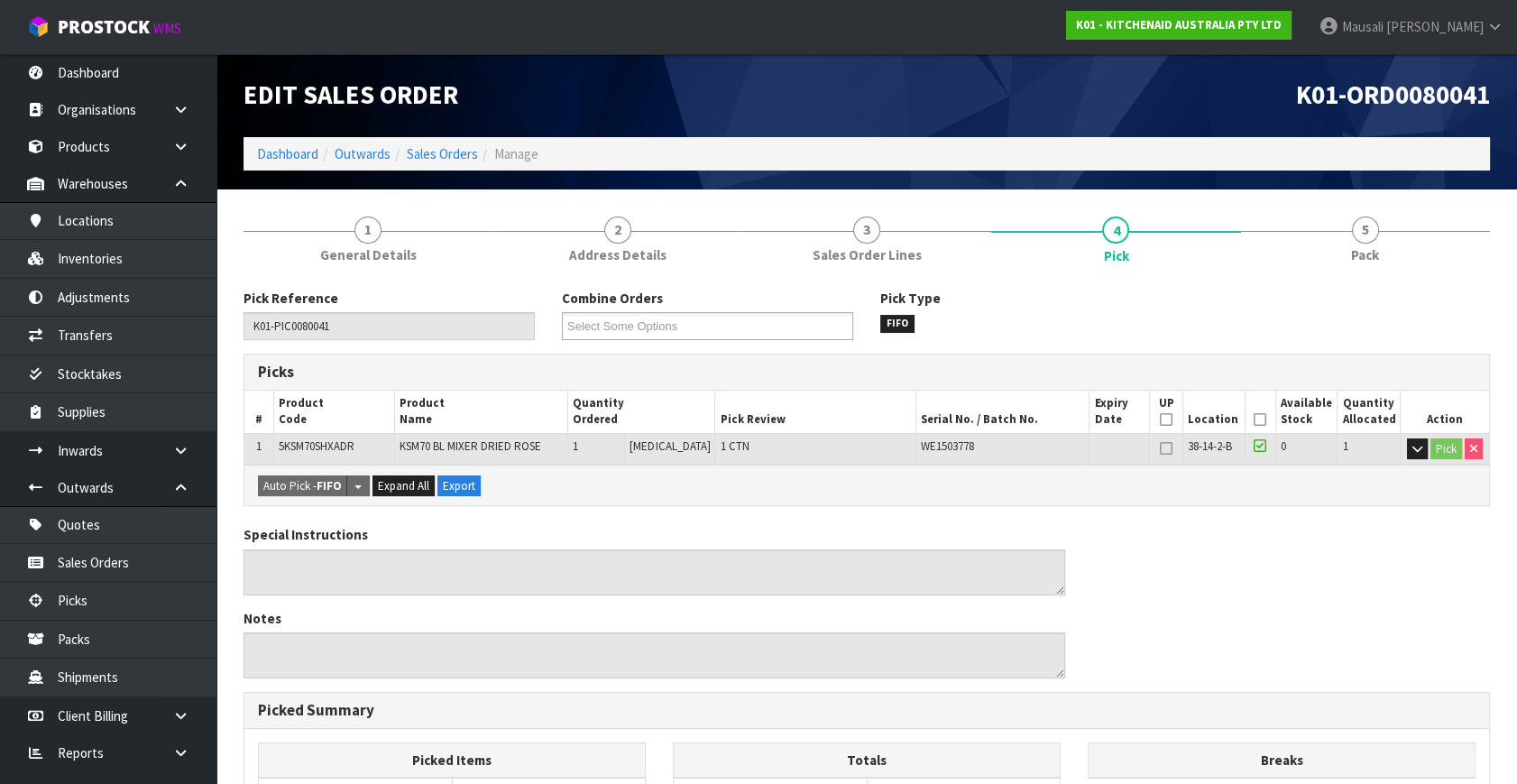
click at [1254, 419] on icon at bounding box center [1259, 419] width 12 height 1
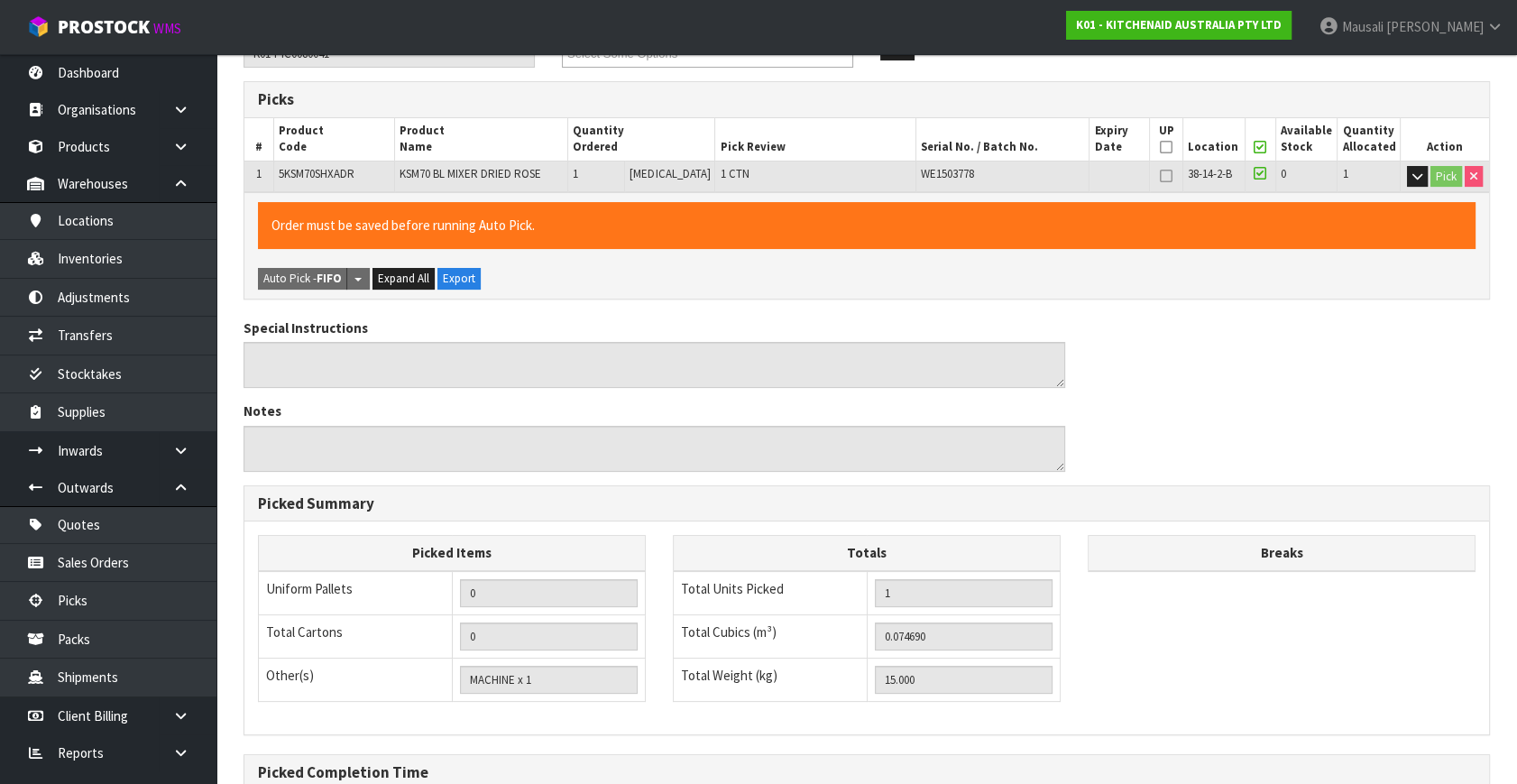
scroll to position [468, 0]
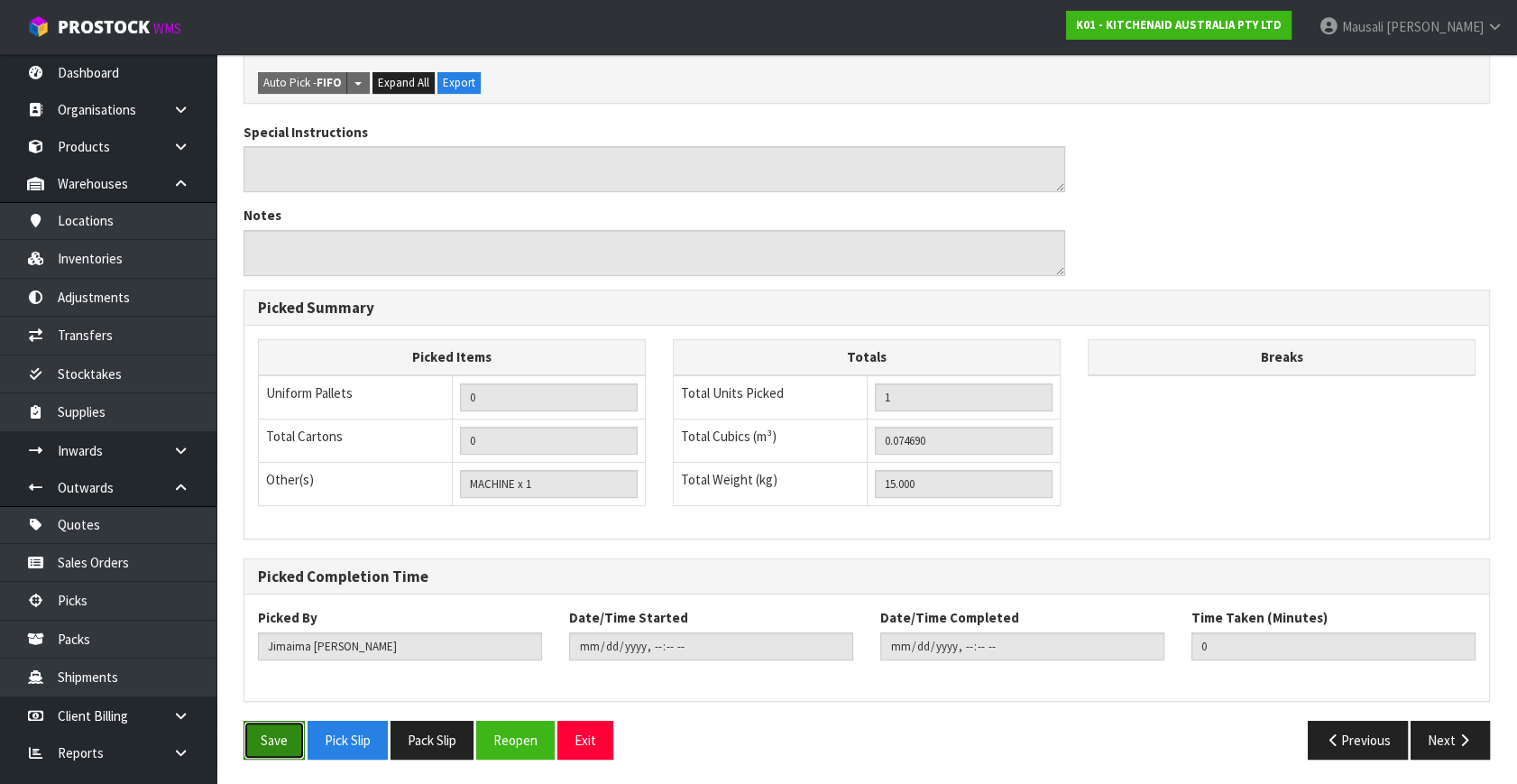
drag, startPoint x: 279, startPoint y: 722, endPoint x: 288, endPoint y: 717, distance: 10.3
click at [283, 721] on button "Save" at bounding box center [274, 740] width 61 height 39
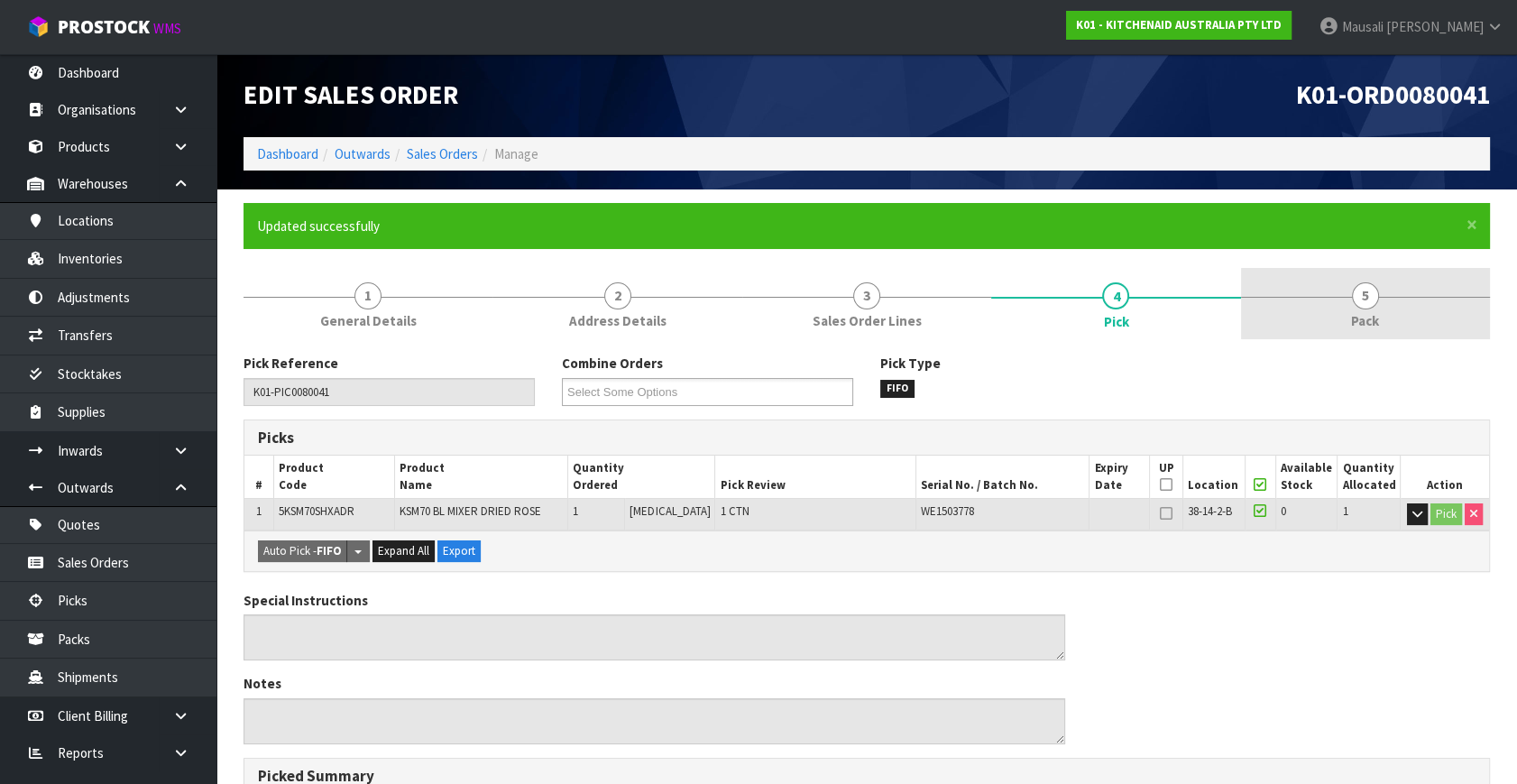
click at [1353, 311] on span "Pack" at bounding box center [1365, 321] width 28 height 19
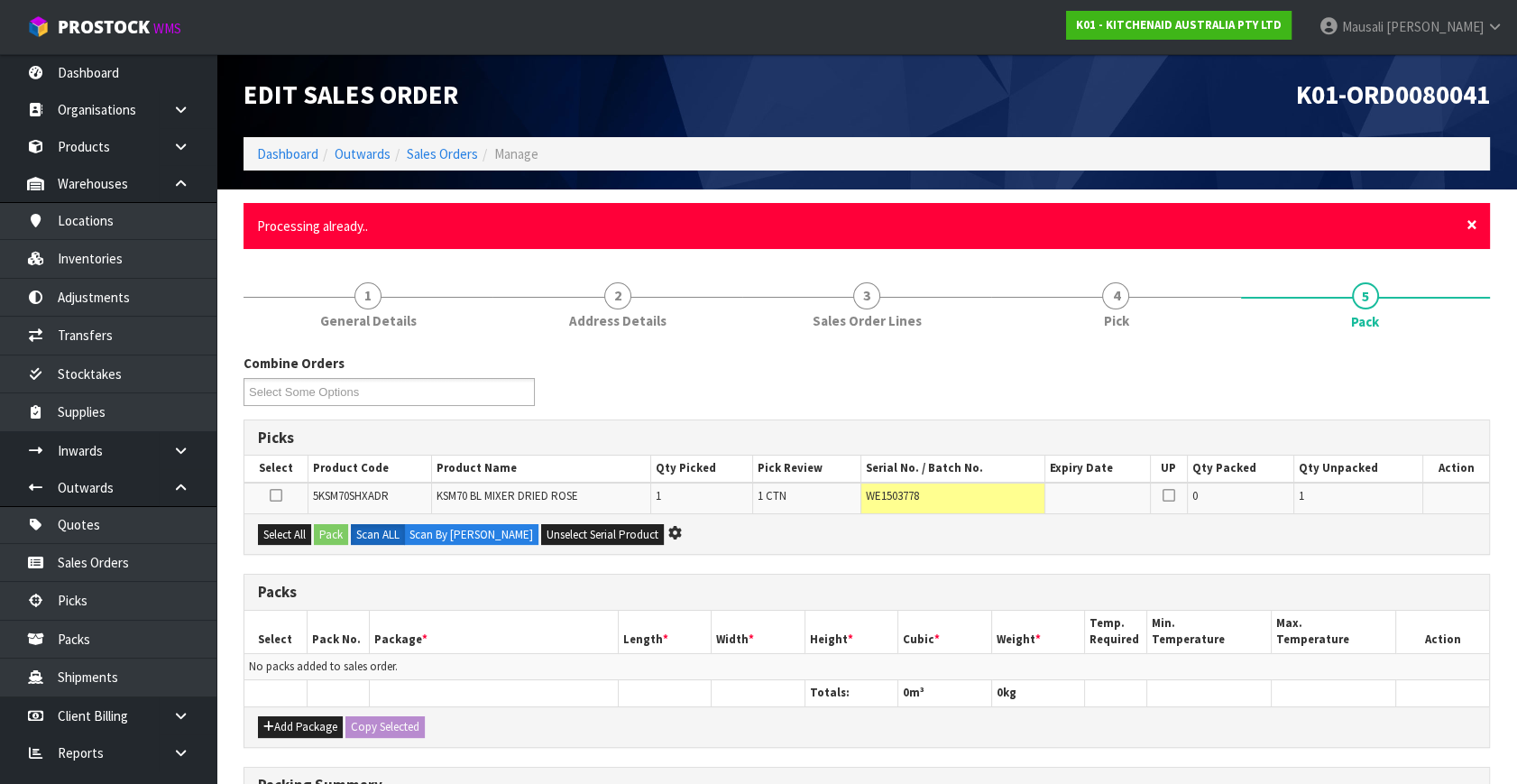
click at [1470, 221] on span "×" at bounding box center [1472, 224] width 11 height 25
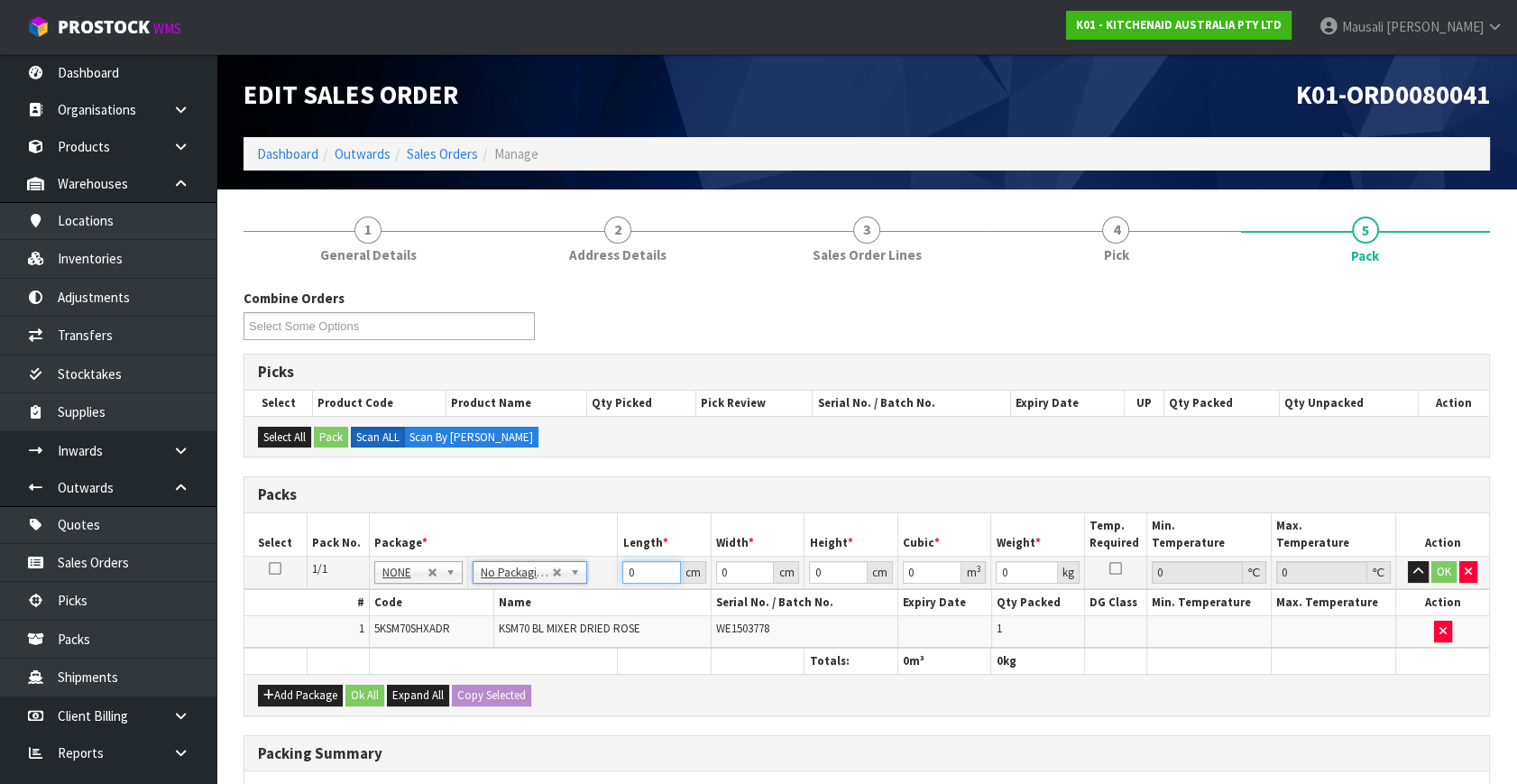
drag, startPoint x: 641, startPoint y: 571, endPoint x: 521, endPoint y: 607, distance: 125.3
click at [559, 599] on tbody "1/1 NONE 007-001 007-002 007-004 007-009 007-013 007-014 007-015 007-017 007-01…" at bounding box center [867, 602] width 1245 height 92
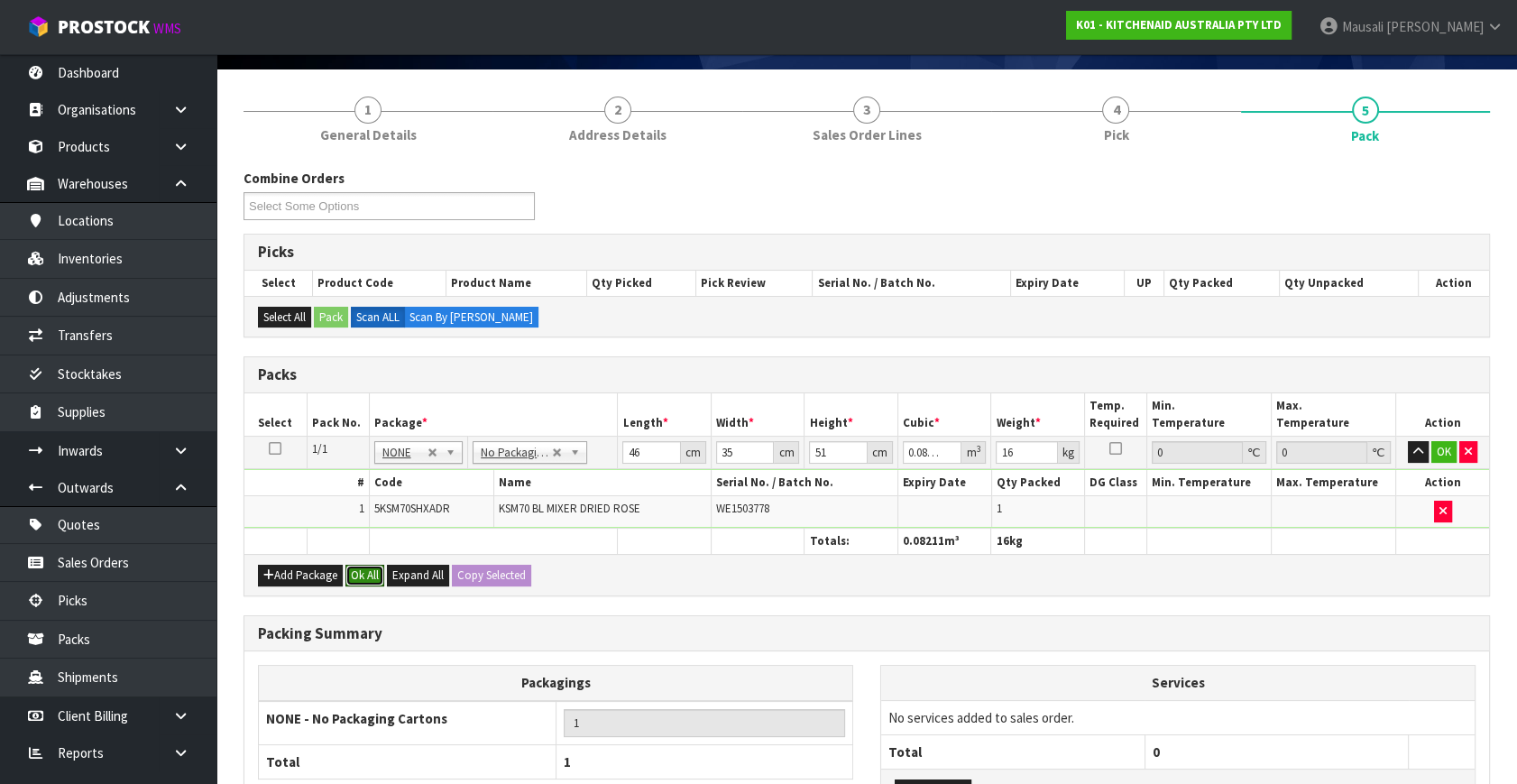
scroll to position [270, 0]
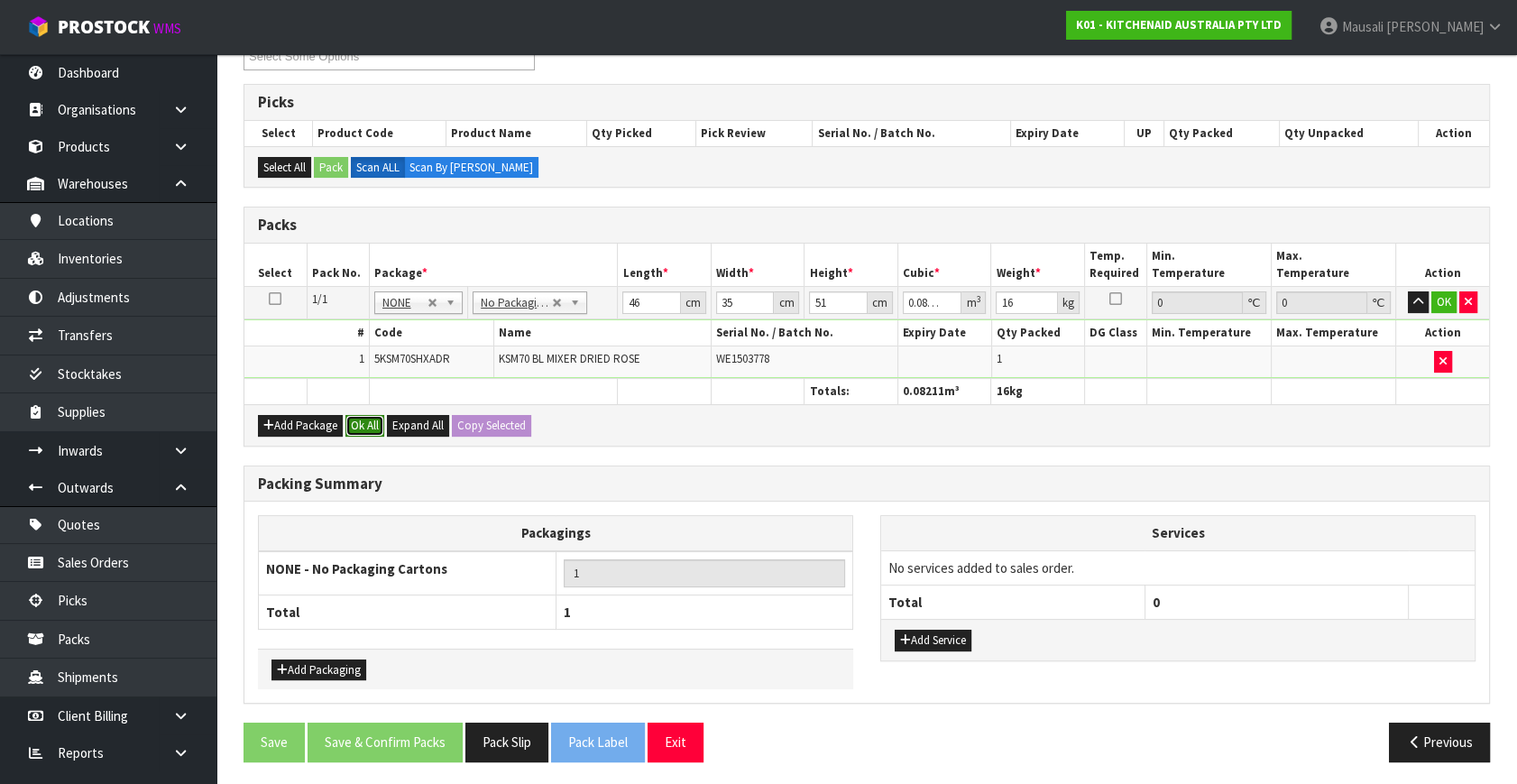
click at [369, 420] on button "Ok All" at bounding box center [365, 425] width 39 height 22
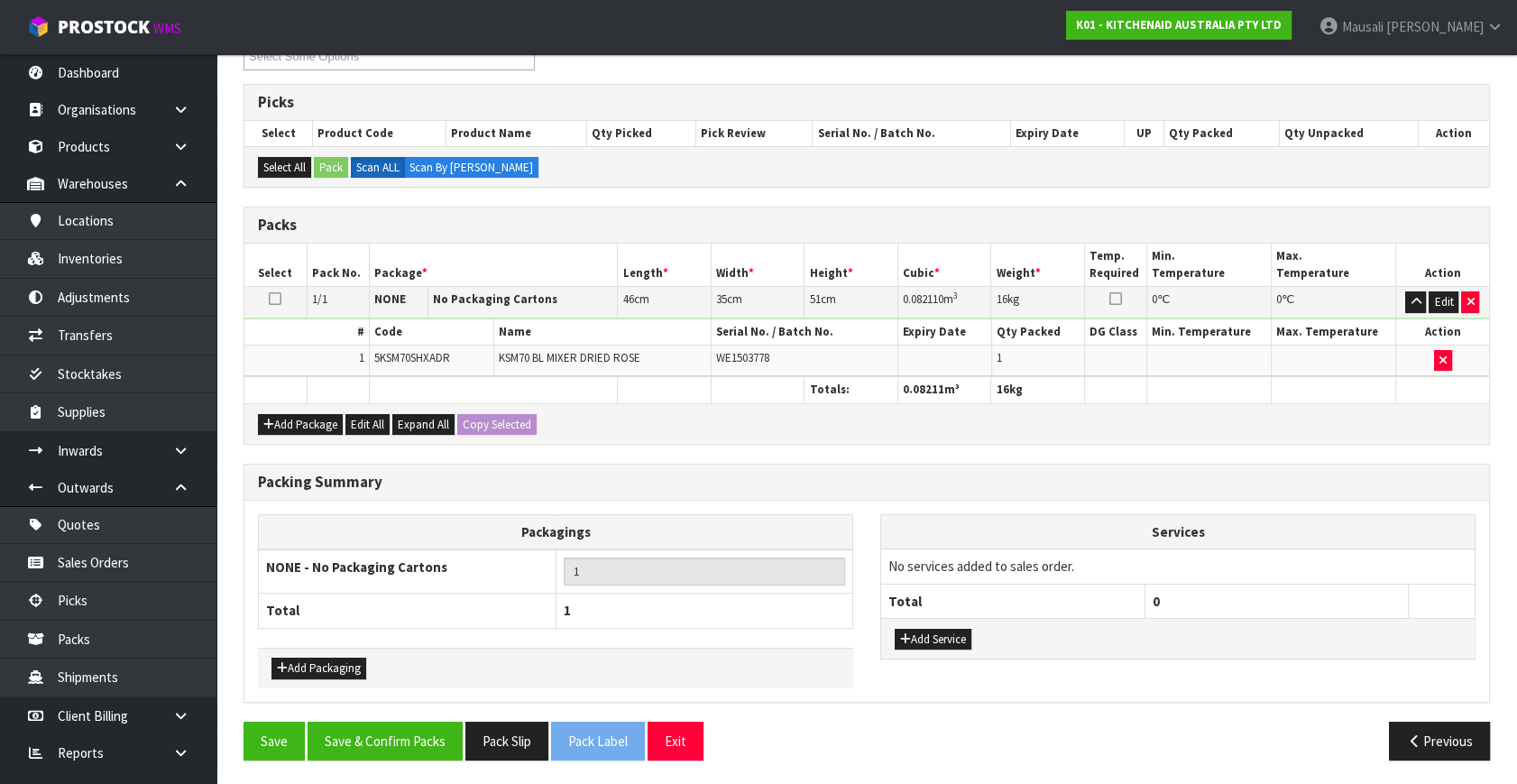
scroll to position [269, 0]
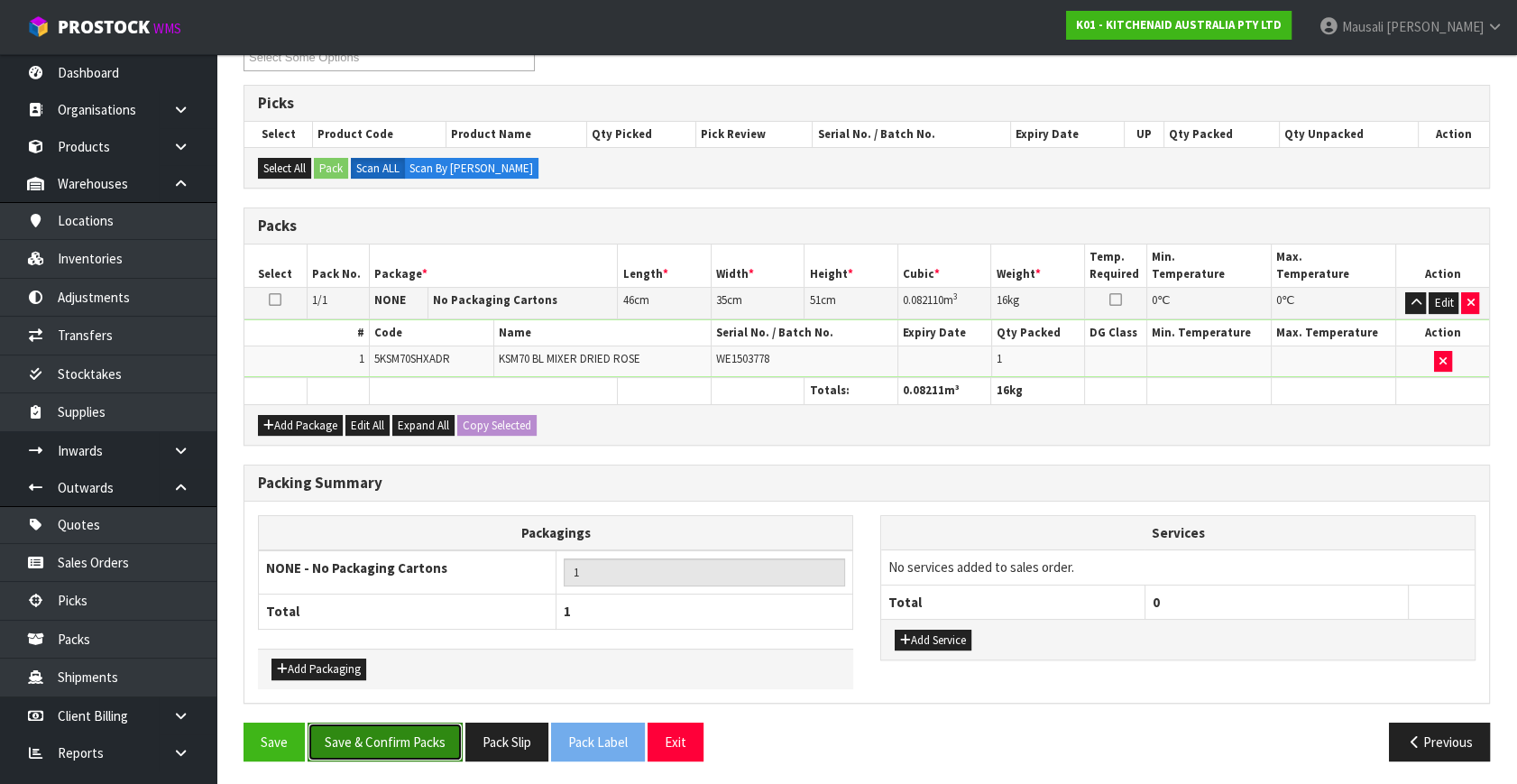
drag, startPoint x: 414, startPoint y: 739, endPoint x: 434, endPoint y: 728, distance: 22.8
click at [414, 739] on button "Save & Confirm Packs" at bounding box center [385, 742] width 155 height 39
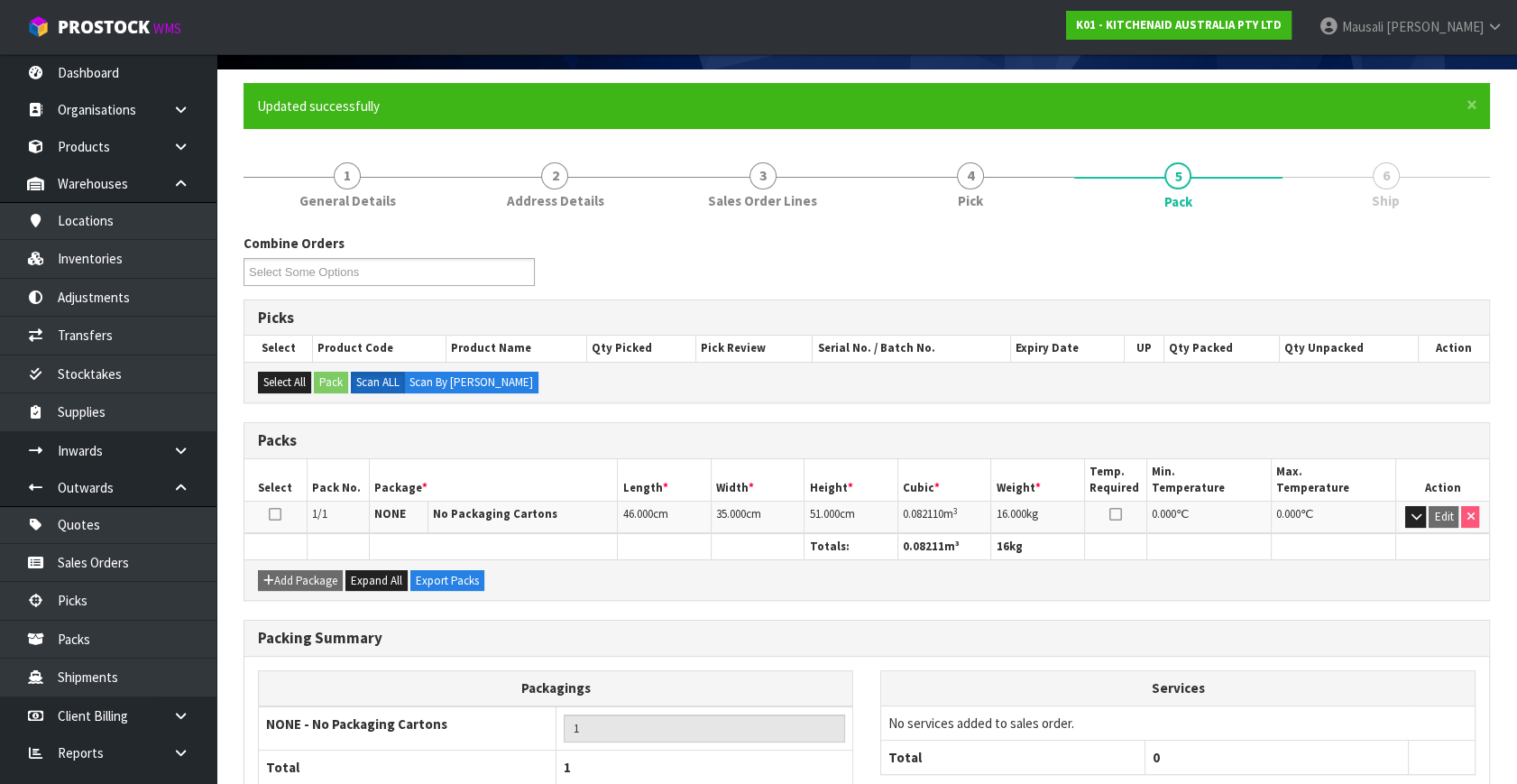
scroll to position [235, 0]
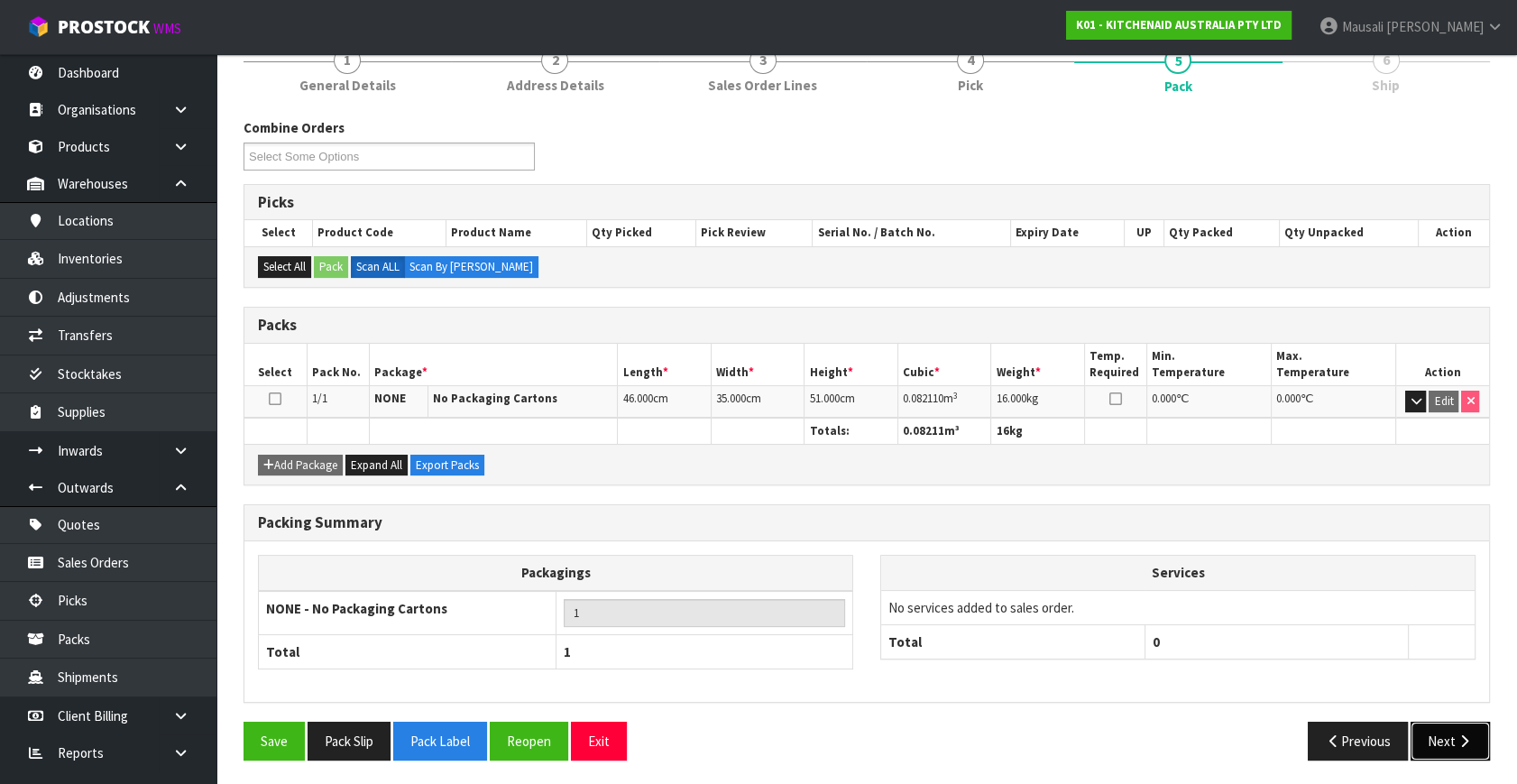
click at [1465, 734] on icon "button" at bounding box center [1464, 741] width 17 height 13
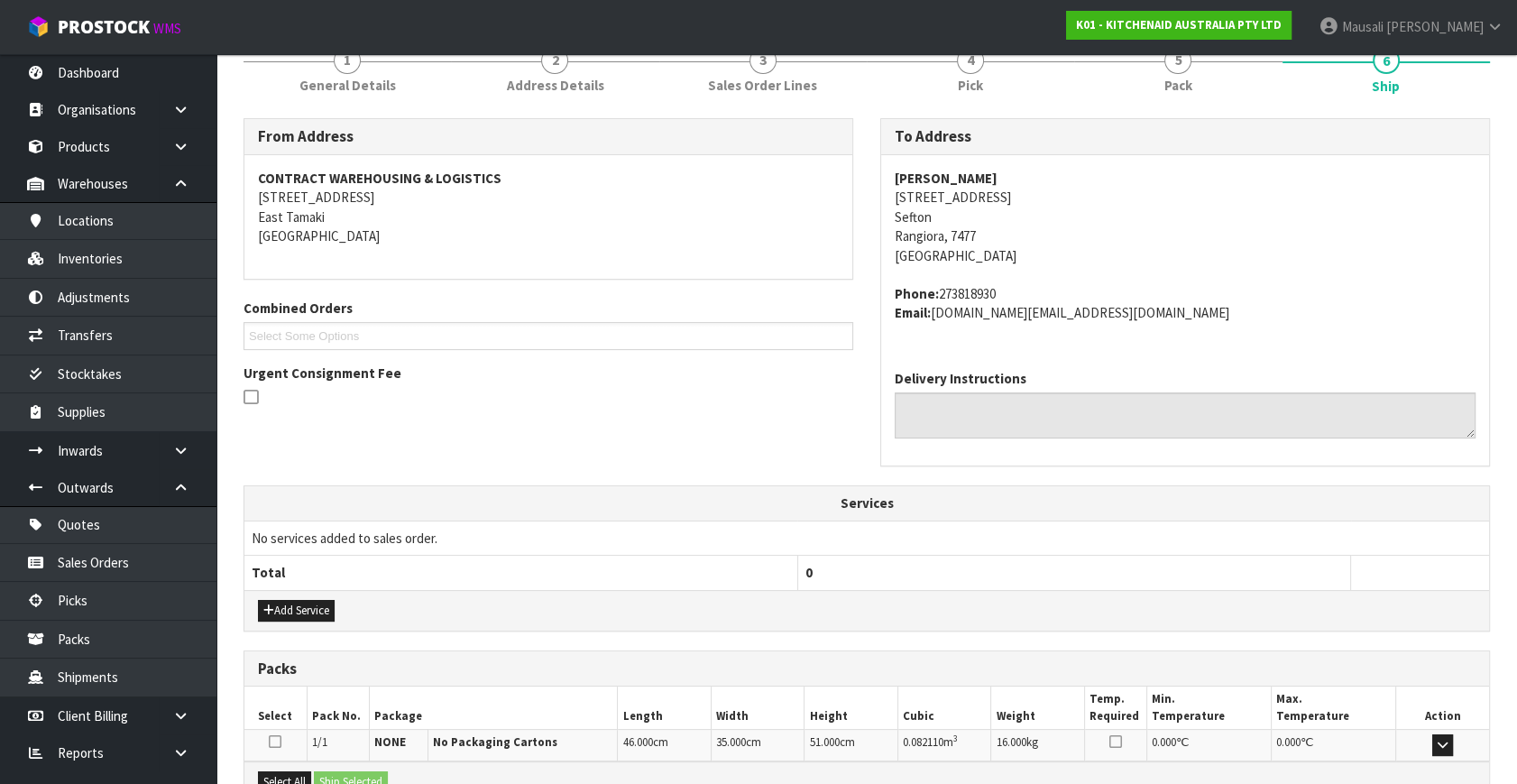
scroll to position [443, 0]
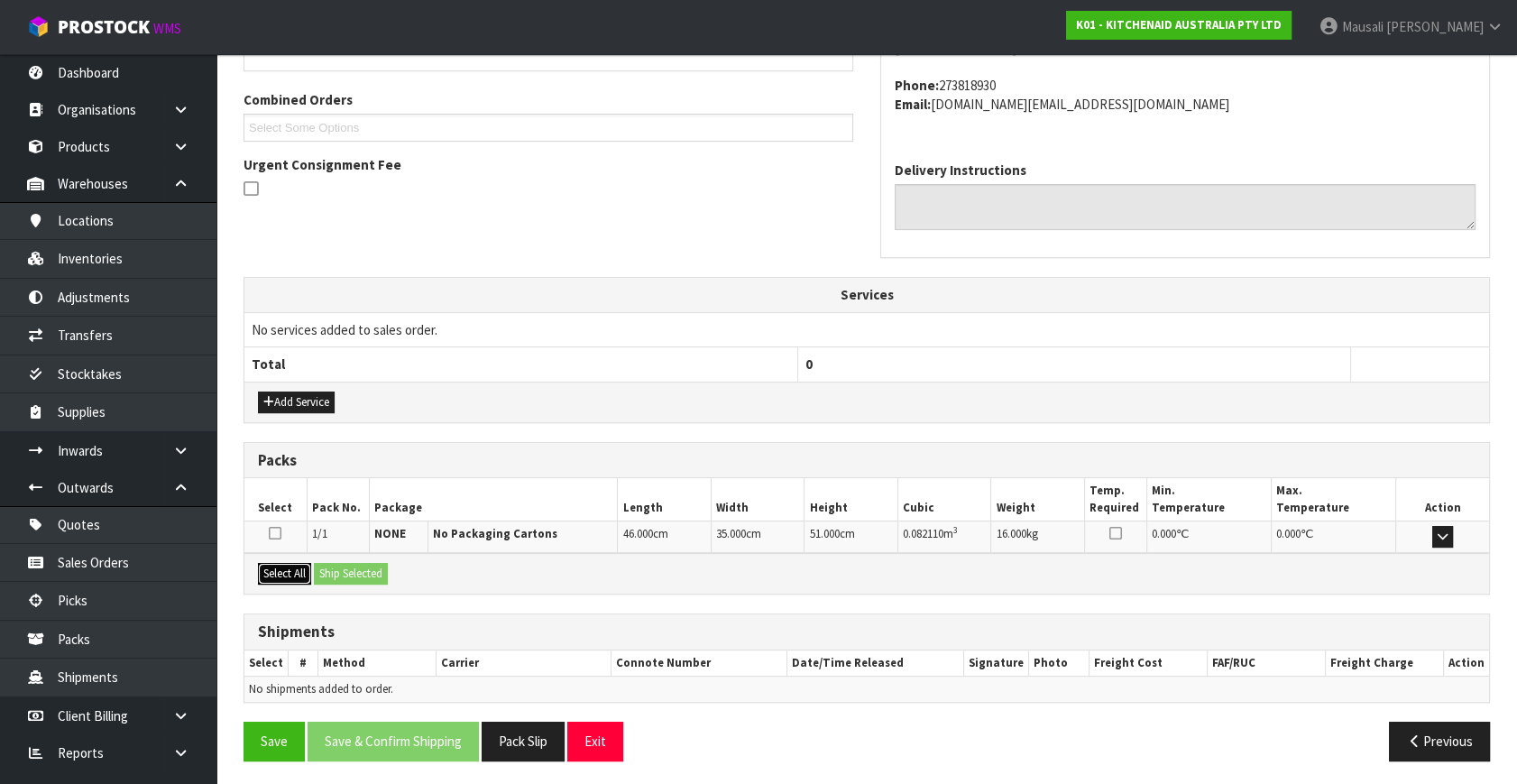
click at [302, 567] on button "Select All" at bounding box center [284, 573] width 54 height 22
click at [328, 565] on button "Ship Selected" at bounding box center [351, 573] width 74 height 22
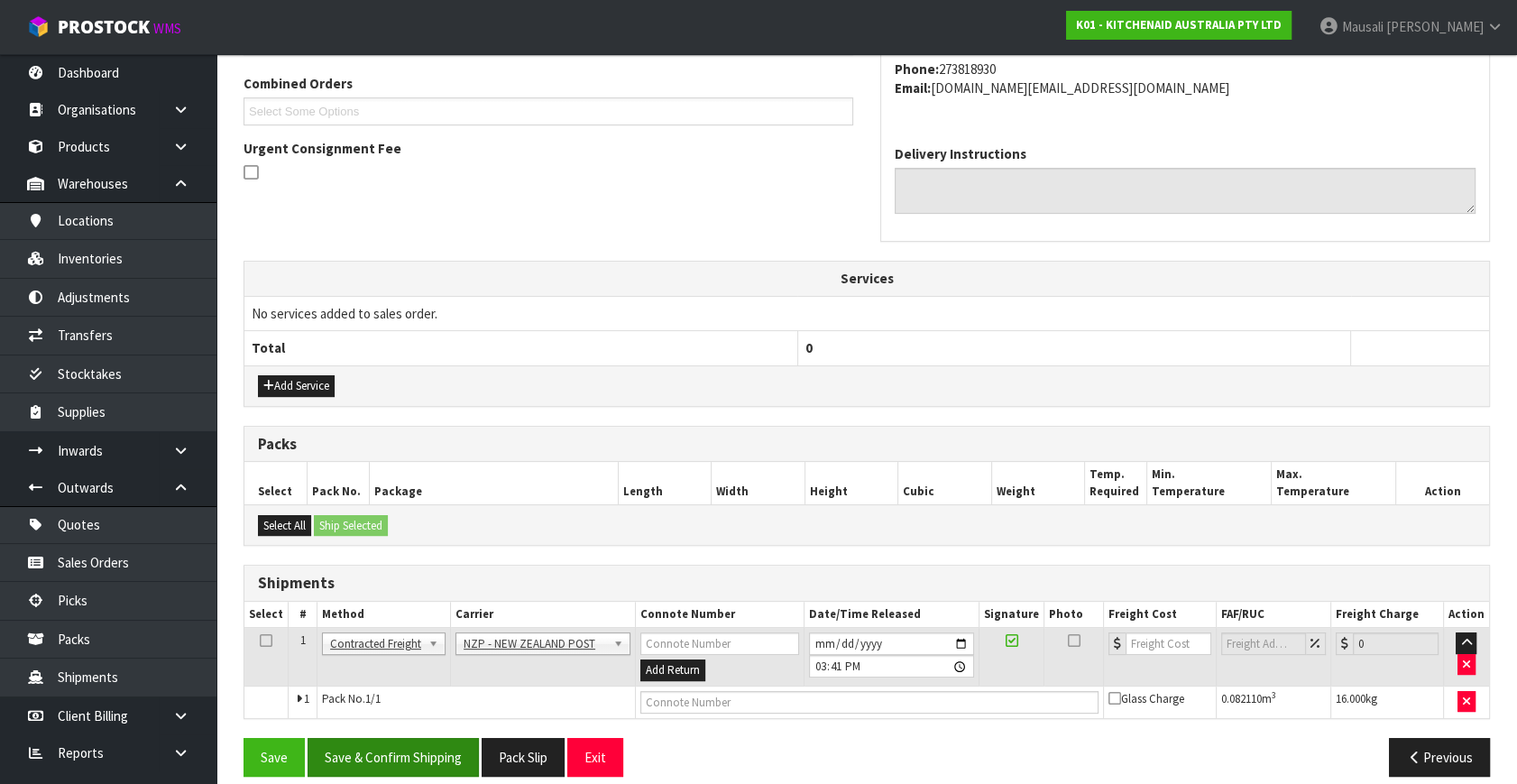
scroll to position [476, 0]
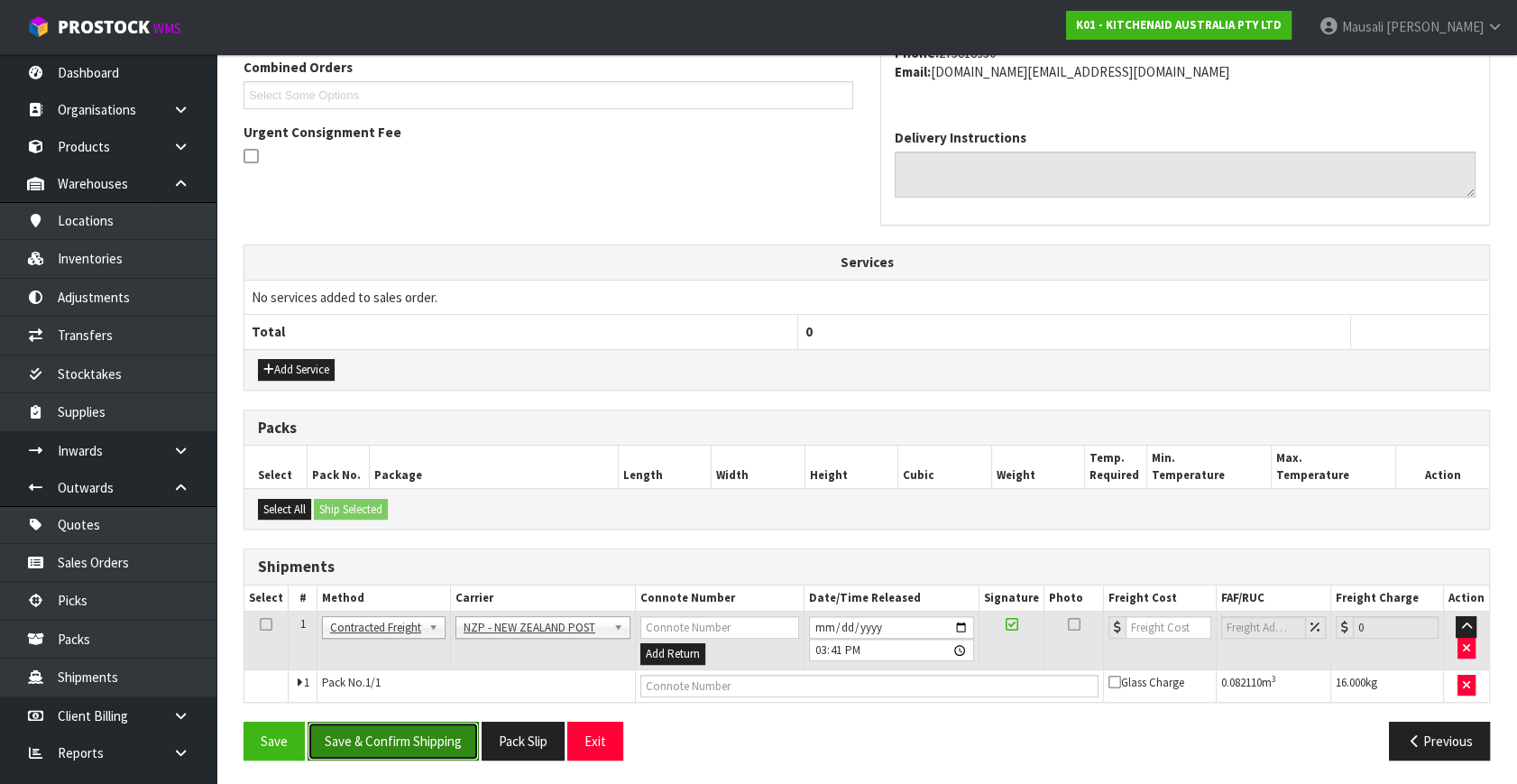
click at [423, 725] on button "Save & Confirm Shipping" at bounding box center [393, 741] width 171 height 39
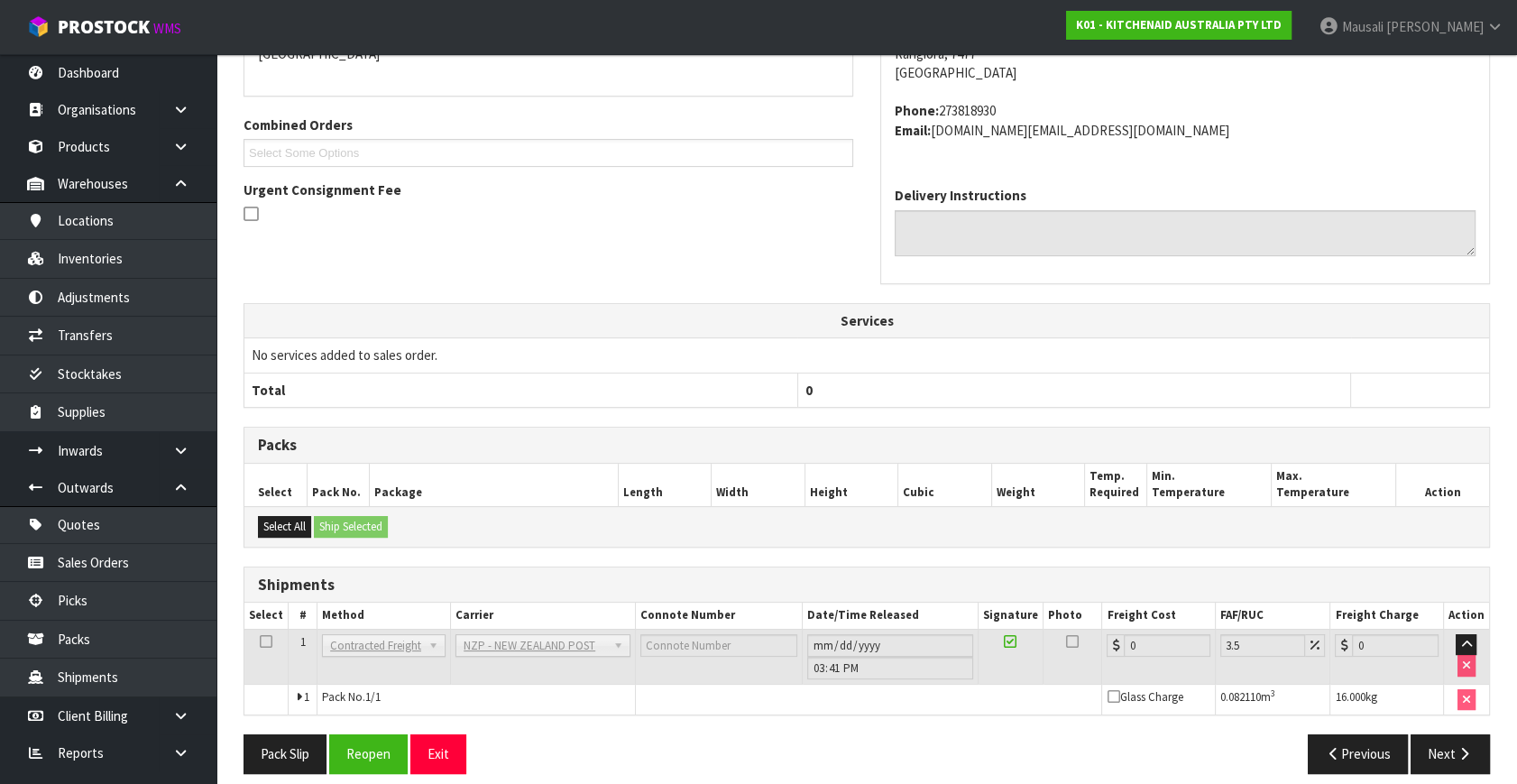
scroll to position [451, 0]
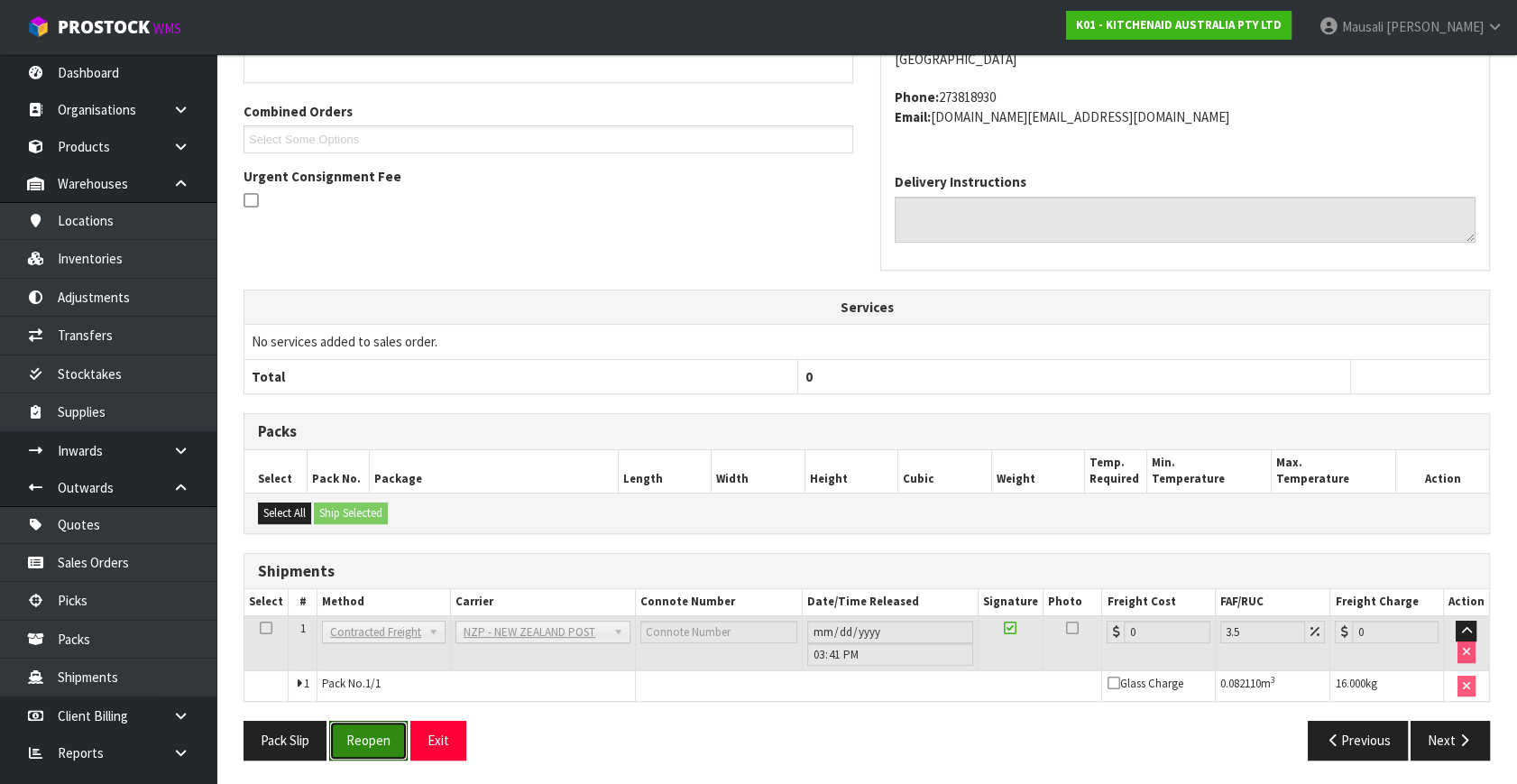
drag, startPoint x: 379, startPoint y: 731, endPoint x: 447, endPoint y: 712, distance: 70.6
click at [379, 731] on button "Reopen" at bounding box center [369, 740] width 79 height 39
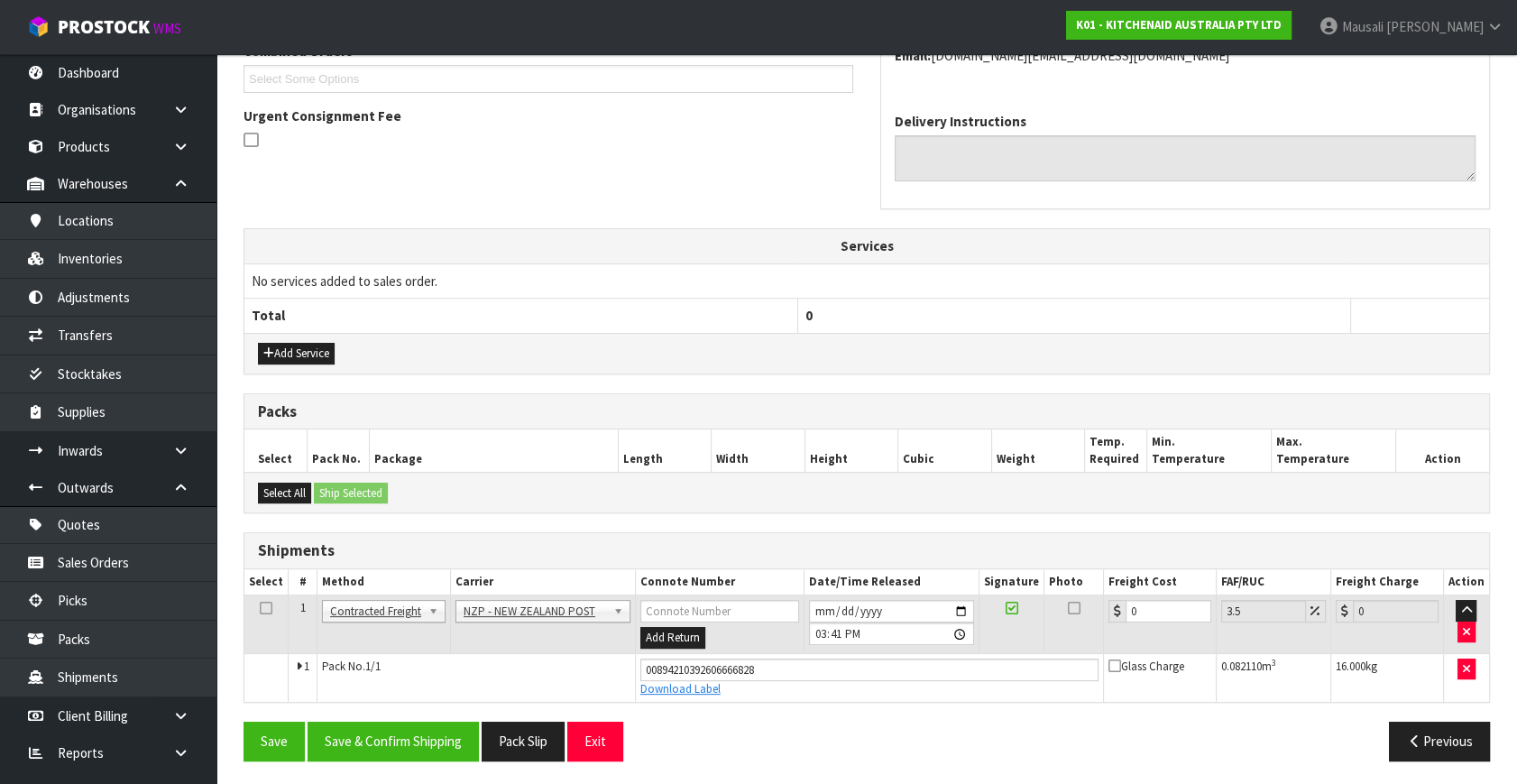
scroll to position [493, 0]
drag, startPoint x: 1159, startPoint y: 614, endPoint x: 1098, endPoint y: 634, distance: 64.2
click at [1098, 634] on tr "1 Client Local Pickup Customer Local Pickup Company Freight Contracted Freight …" at bounding box center [867, 623] width 1245 height 58
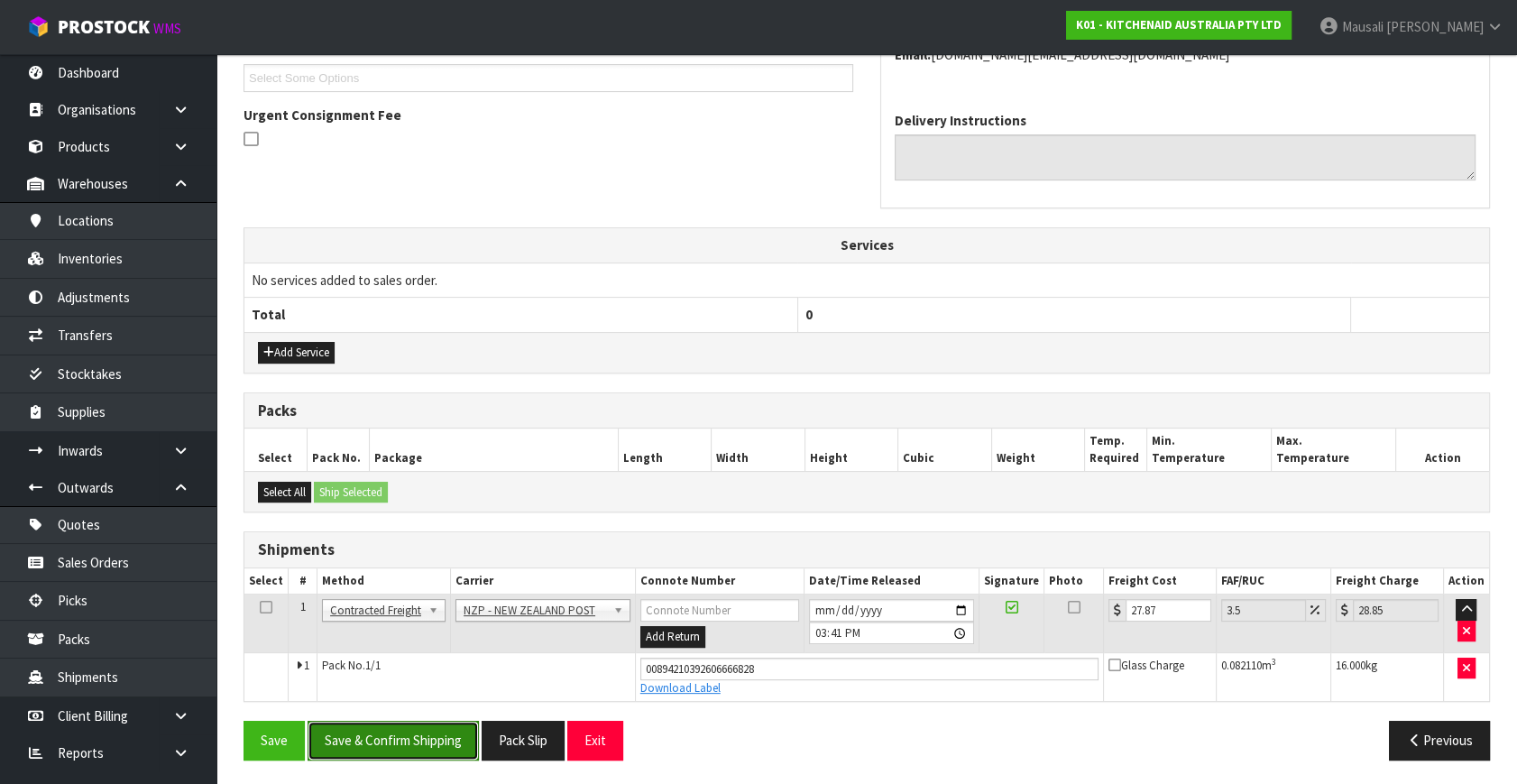
click at [469, 735] on button "Save & Confirm Shipping" at bounding box center [393, 740] width 171 height 39
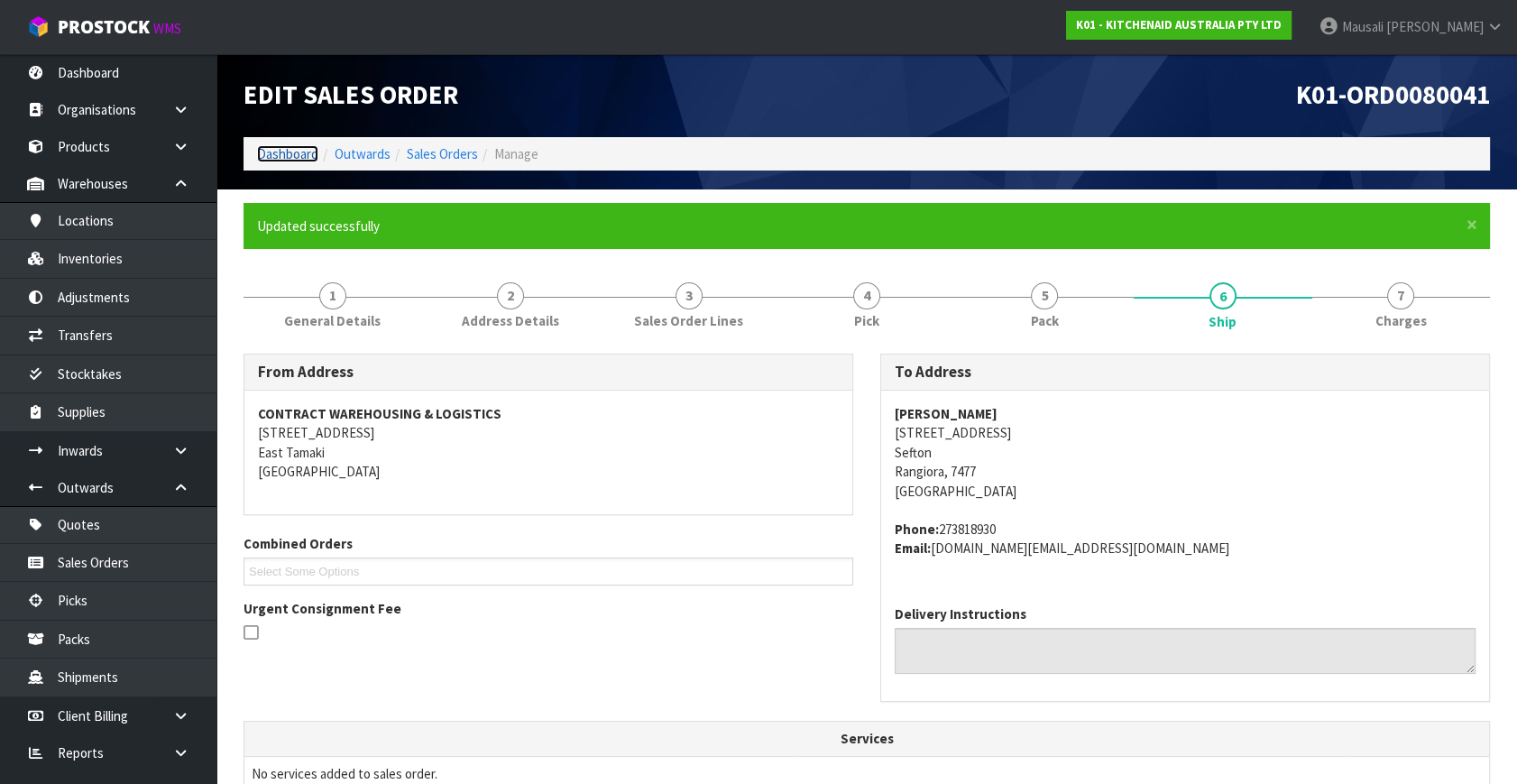
click at [298, 153] on link "Dashboard" at bounding box center [287, 154] width 61 height 17
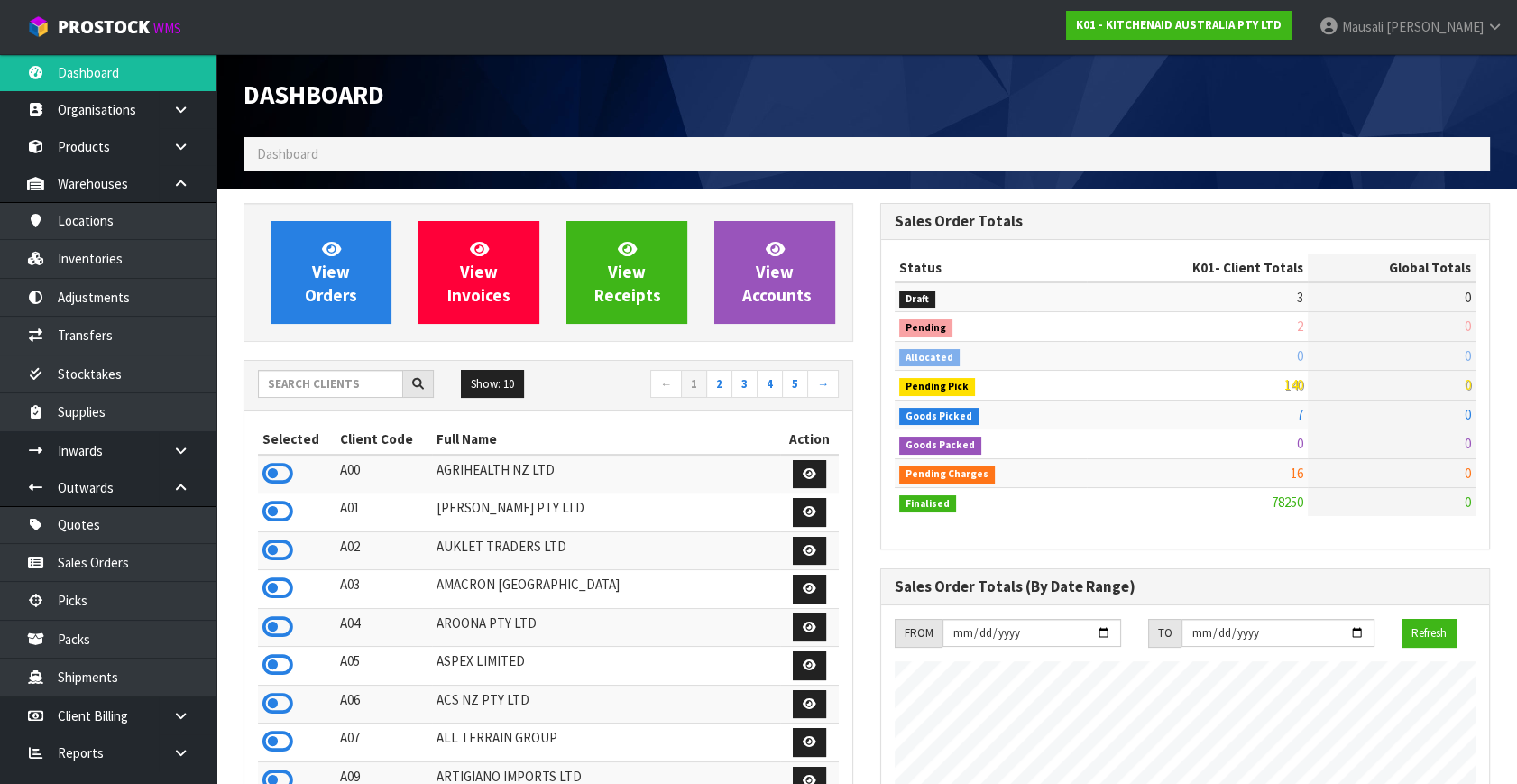
scroll to position [1363, 636]
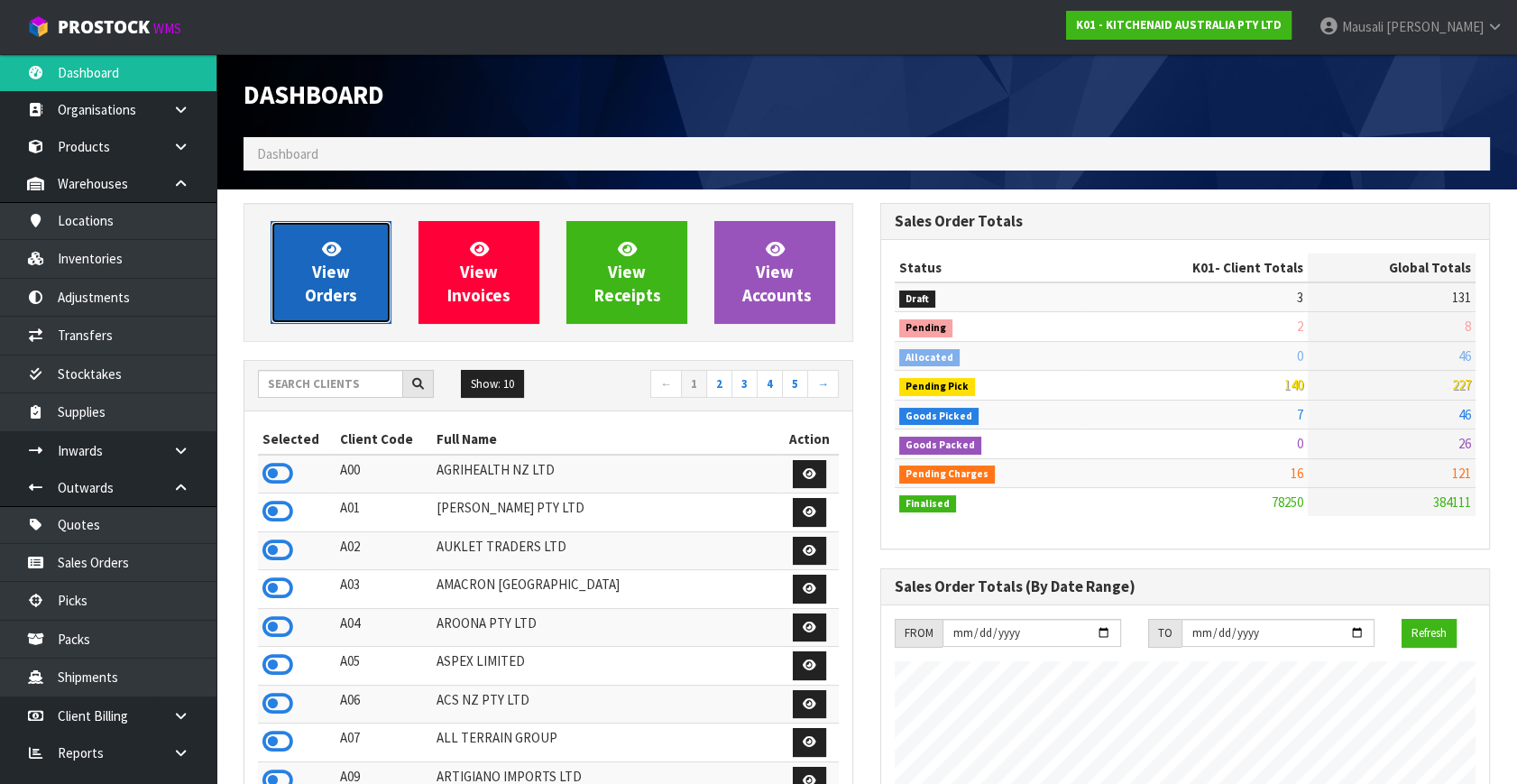
click at [345, 269] on span "View Orders" at bounding box center [330, 272] width 53 height 68
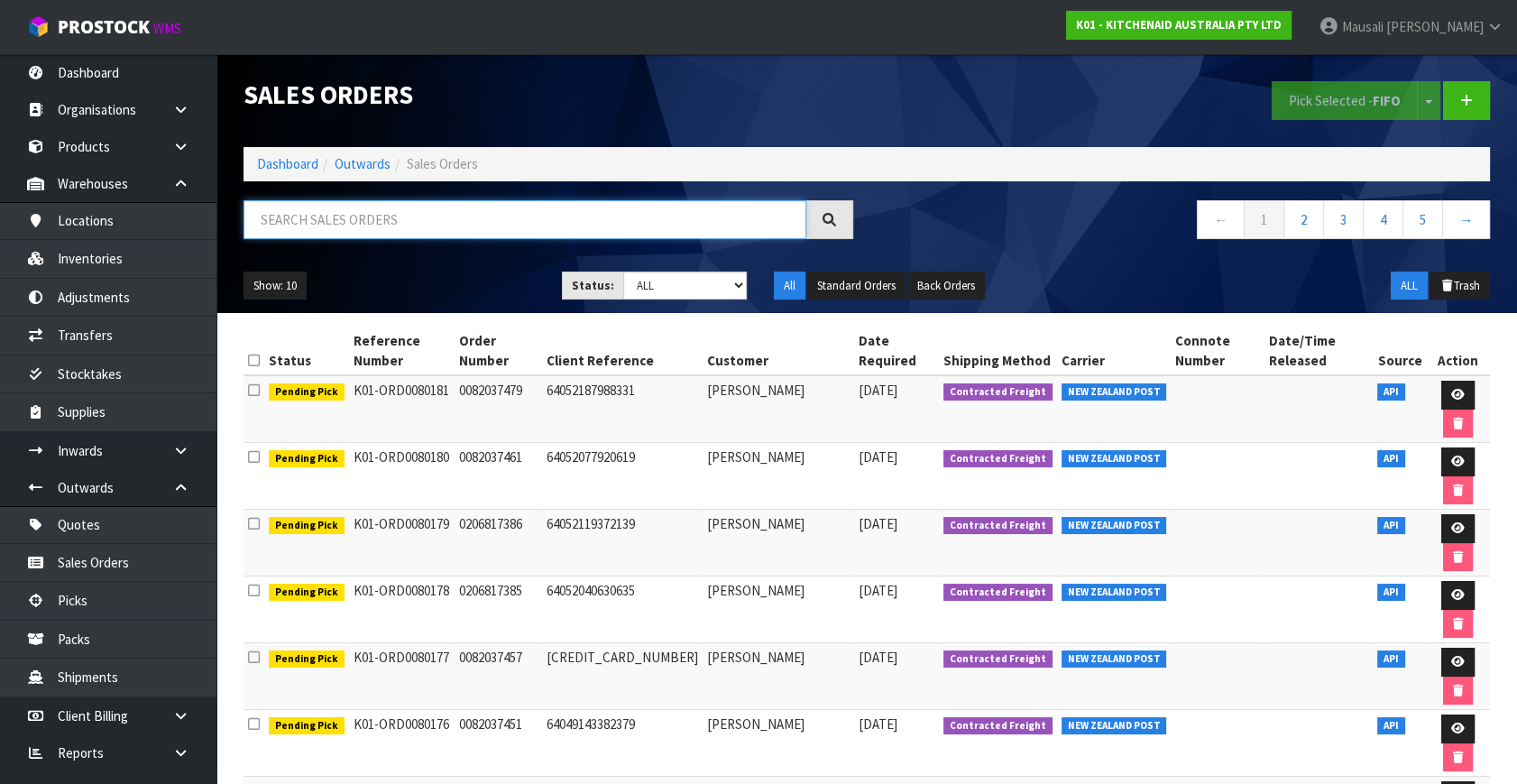
click at [285, 235] on input "text" at bounding box center [525, 219] width 563 height 39
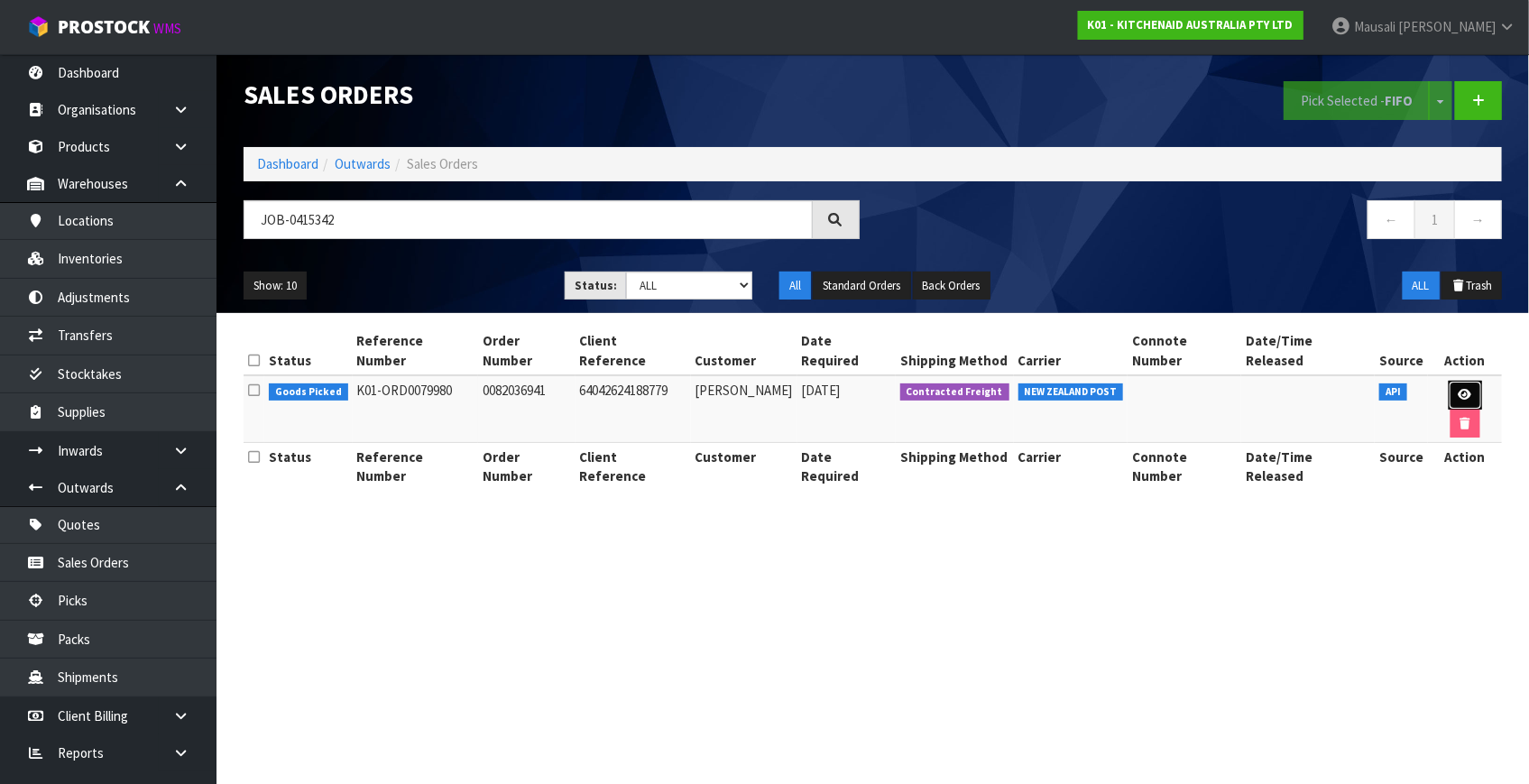
click at [1458, 389] on icon at bounding box center [1465, 394] width 13 height 11
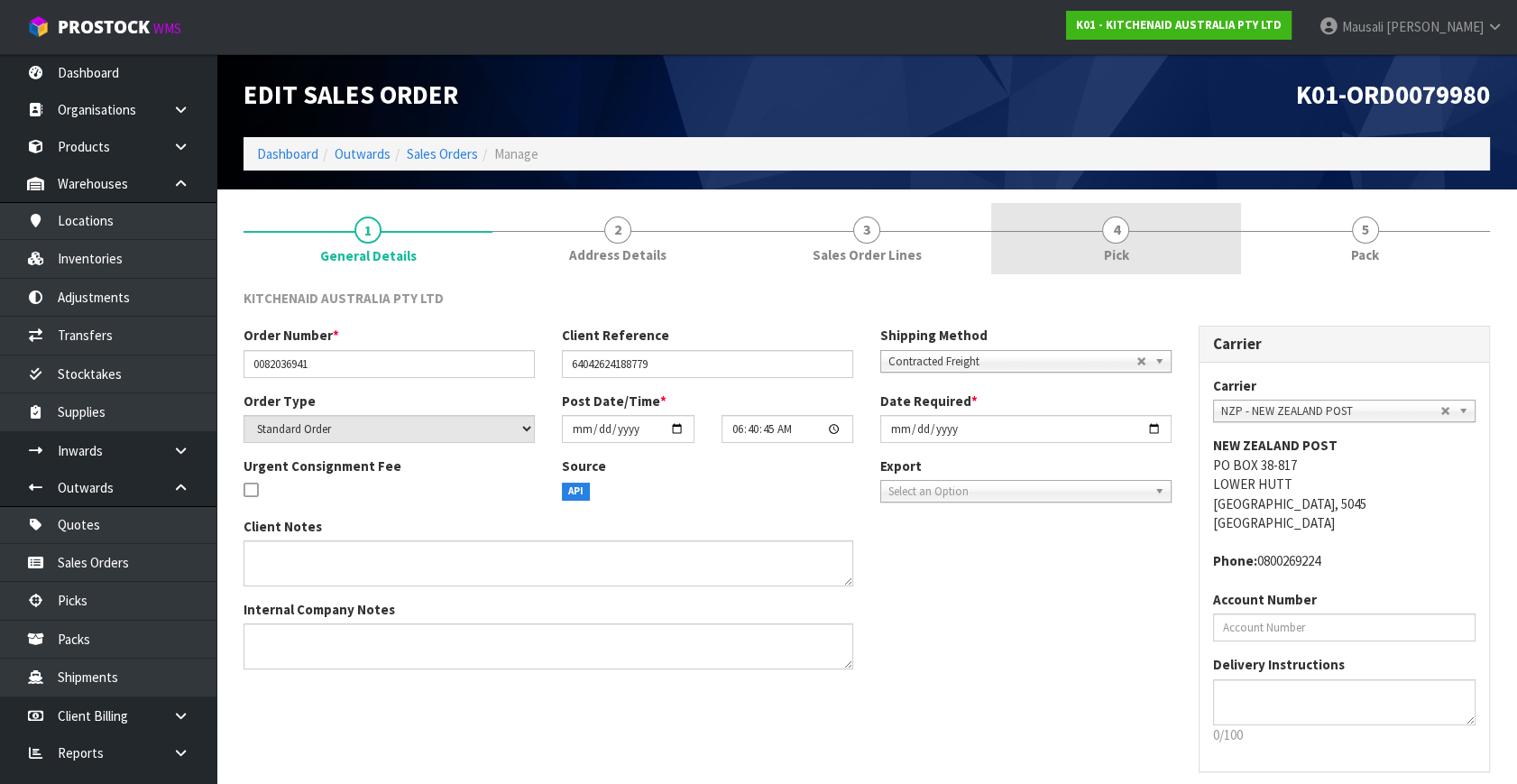
click at [1100, 253] on link "4 Pick" at bounding box center [1116, 238] width 249 height 71
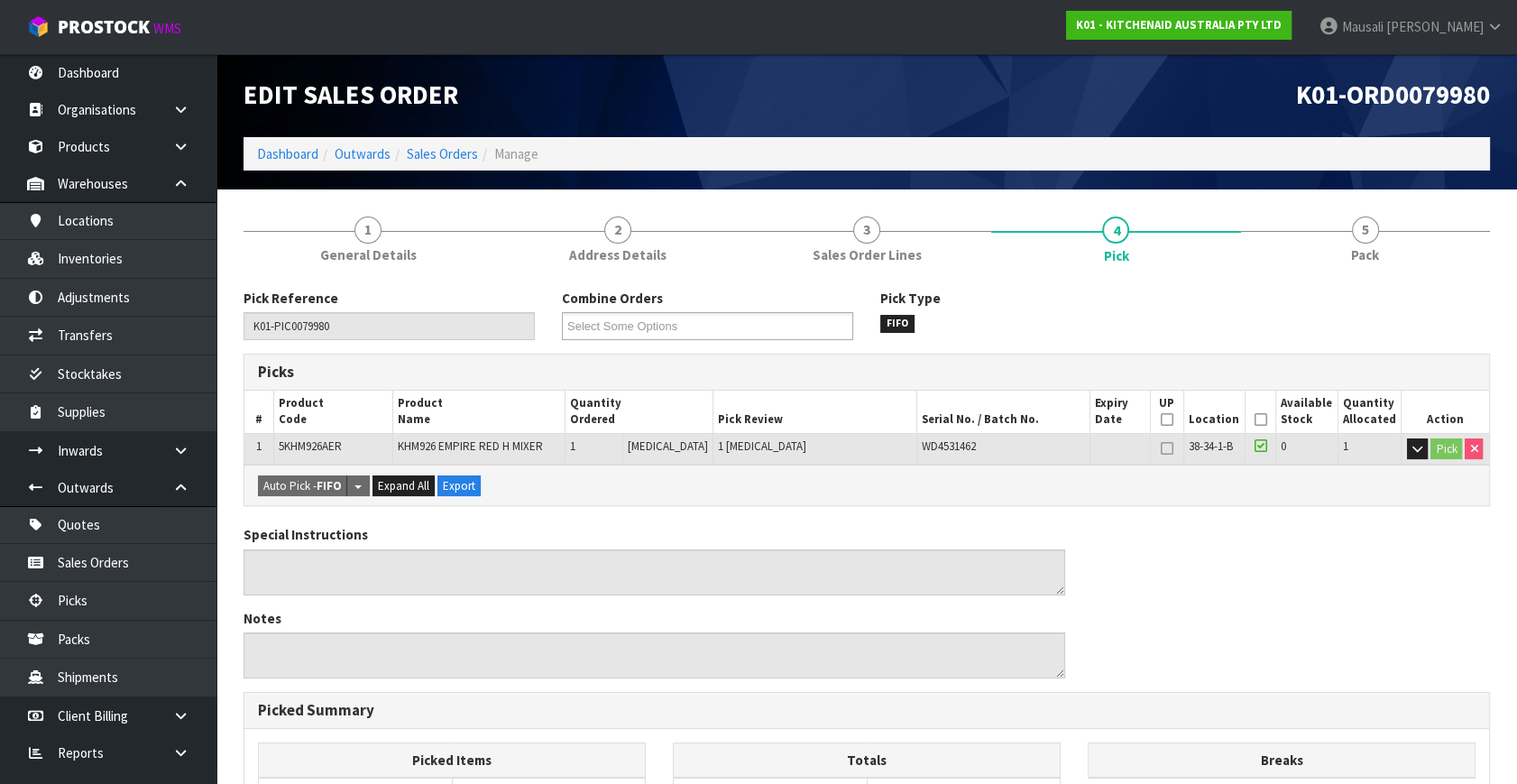
click at [1249, 424] on th "Picked" at bounding box center [1260, 412] width 30 height 42
click at [1257, 419] on icon at bounding box center [1260, 419] width 12 height 1
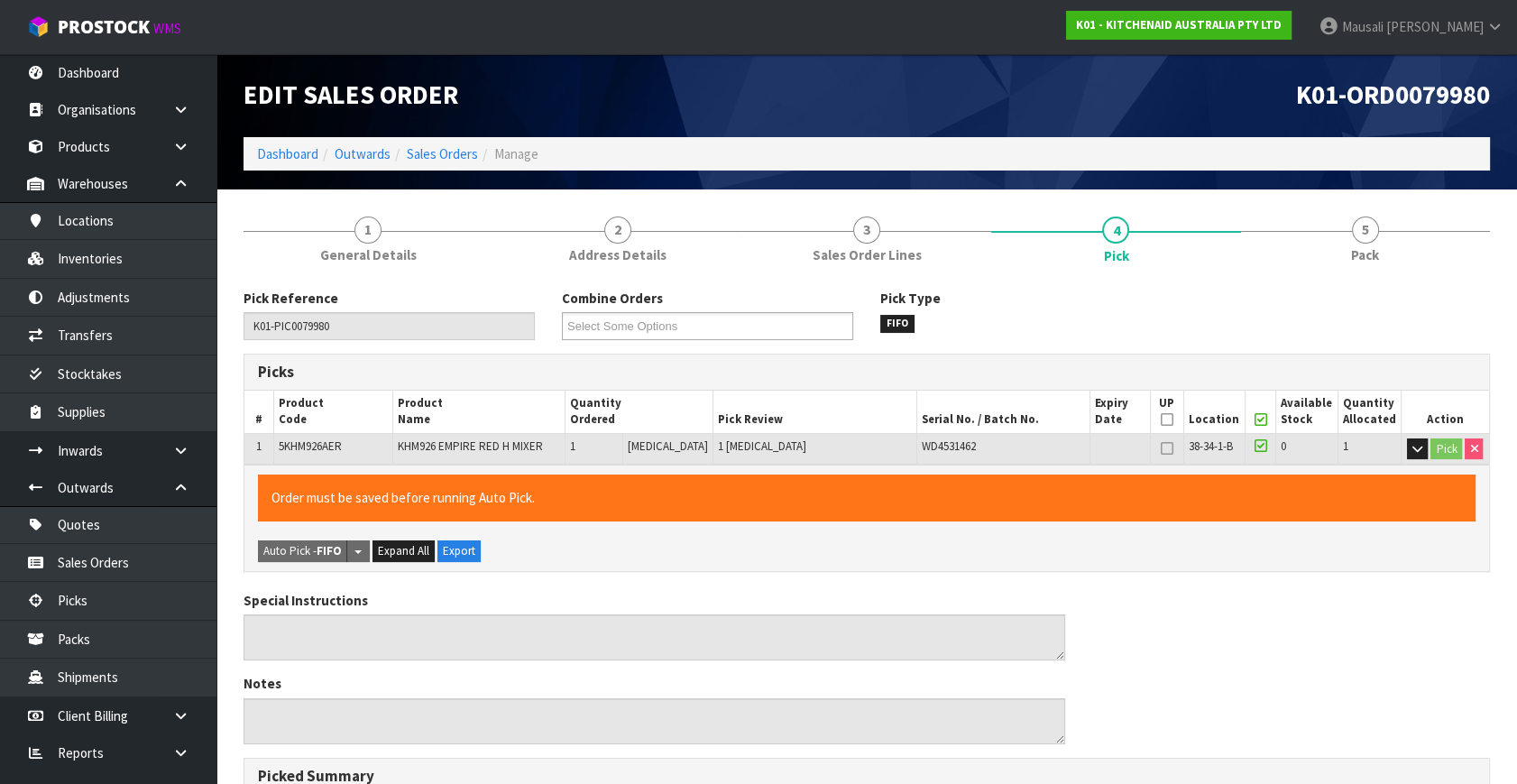
scroll to position [468, 0]
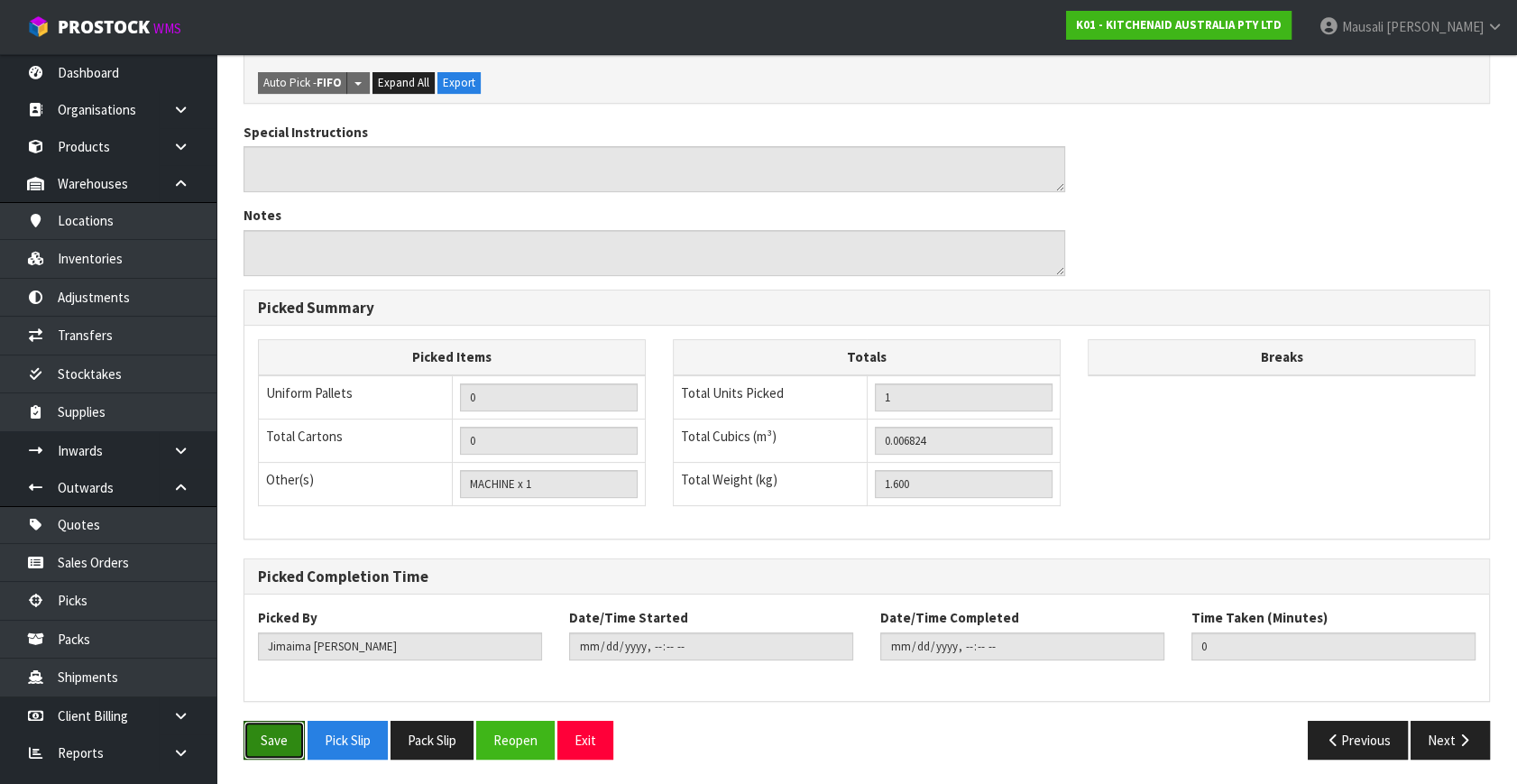
click at [273, 721] on button "Save" at bounding box center [274, 740] width 61 height 39
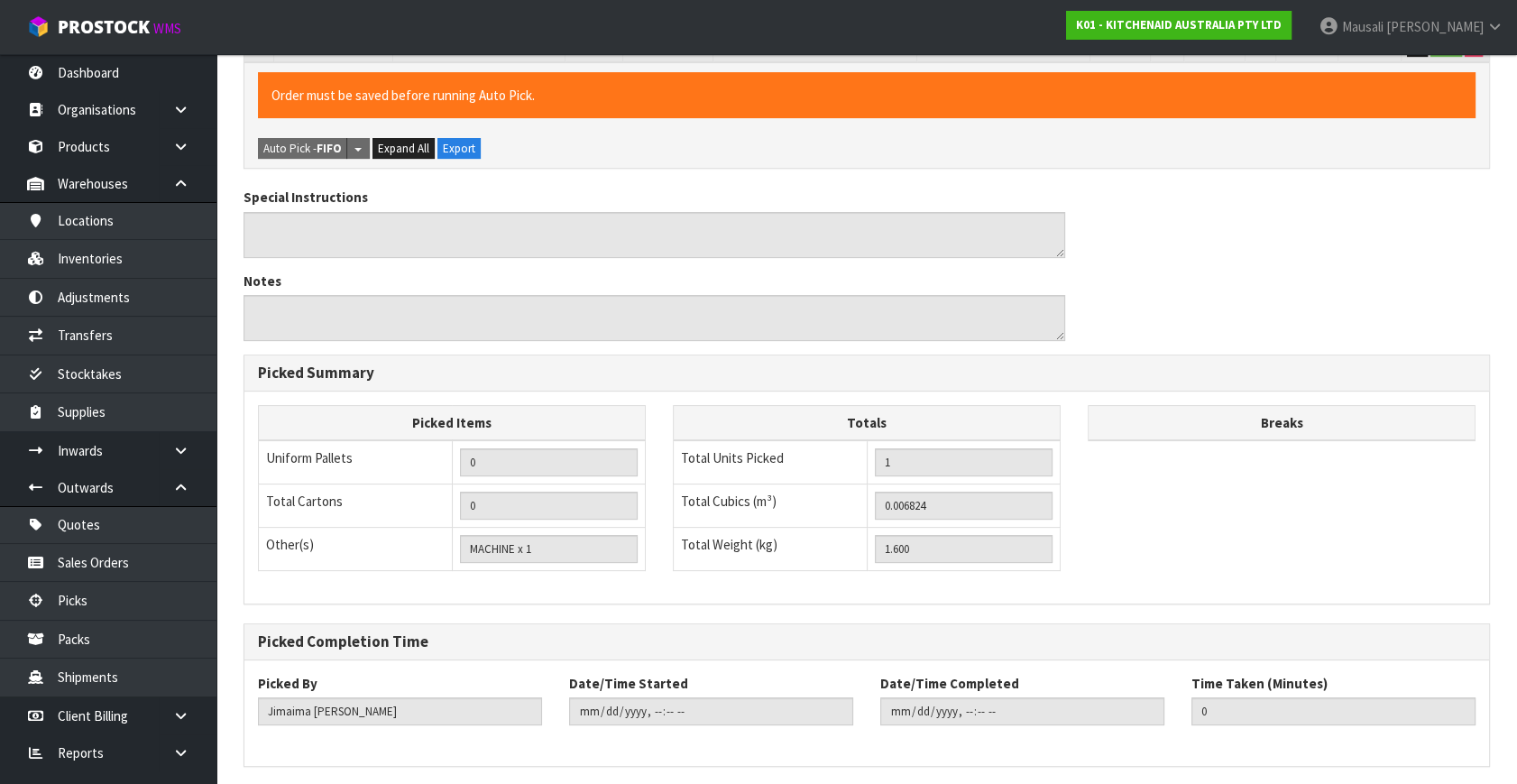
scroll to position [0, 0]
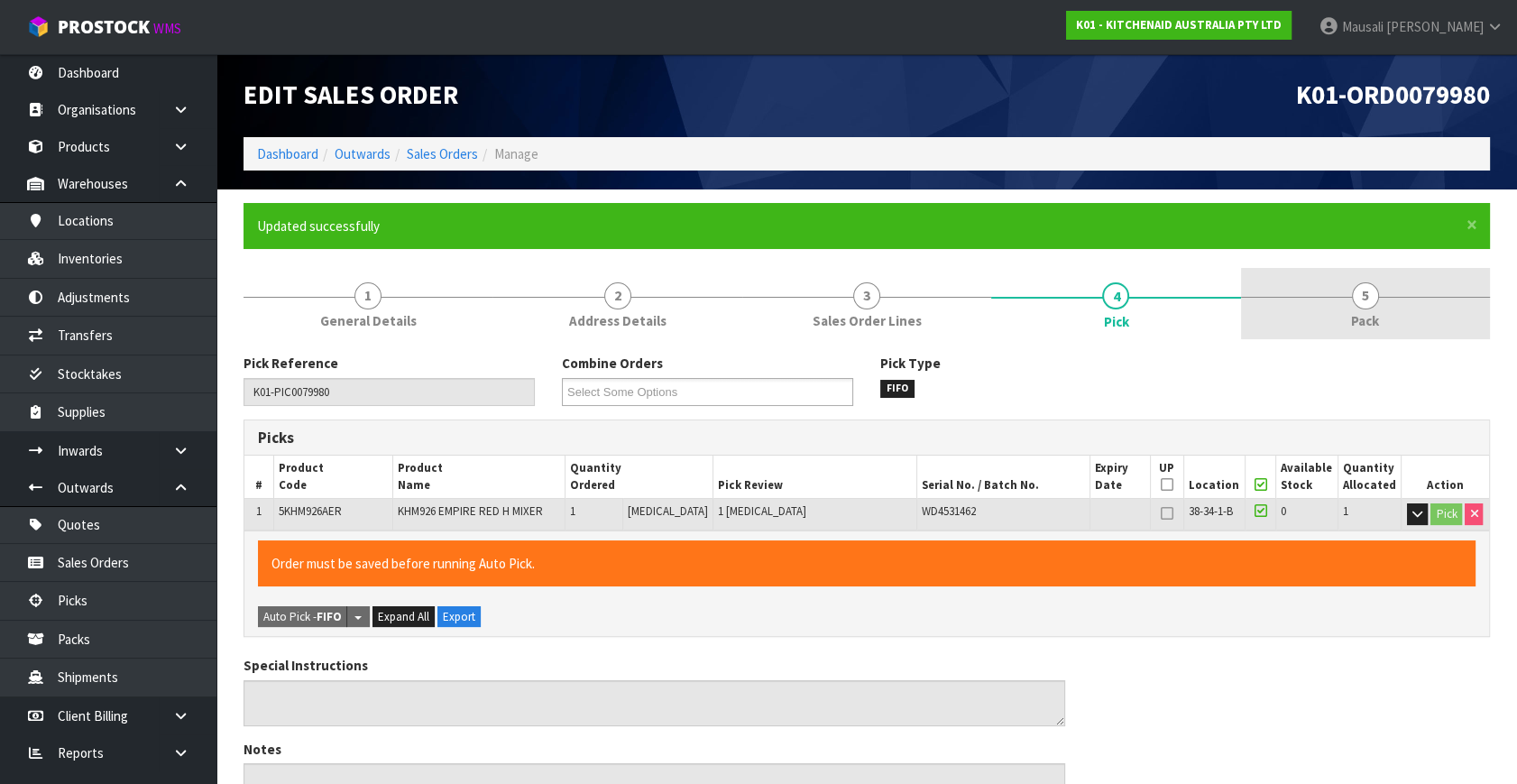
click at [1335, 303] on link "5 Pack" at bounding box center [1366, 303] width 249 height 71
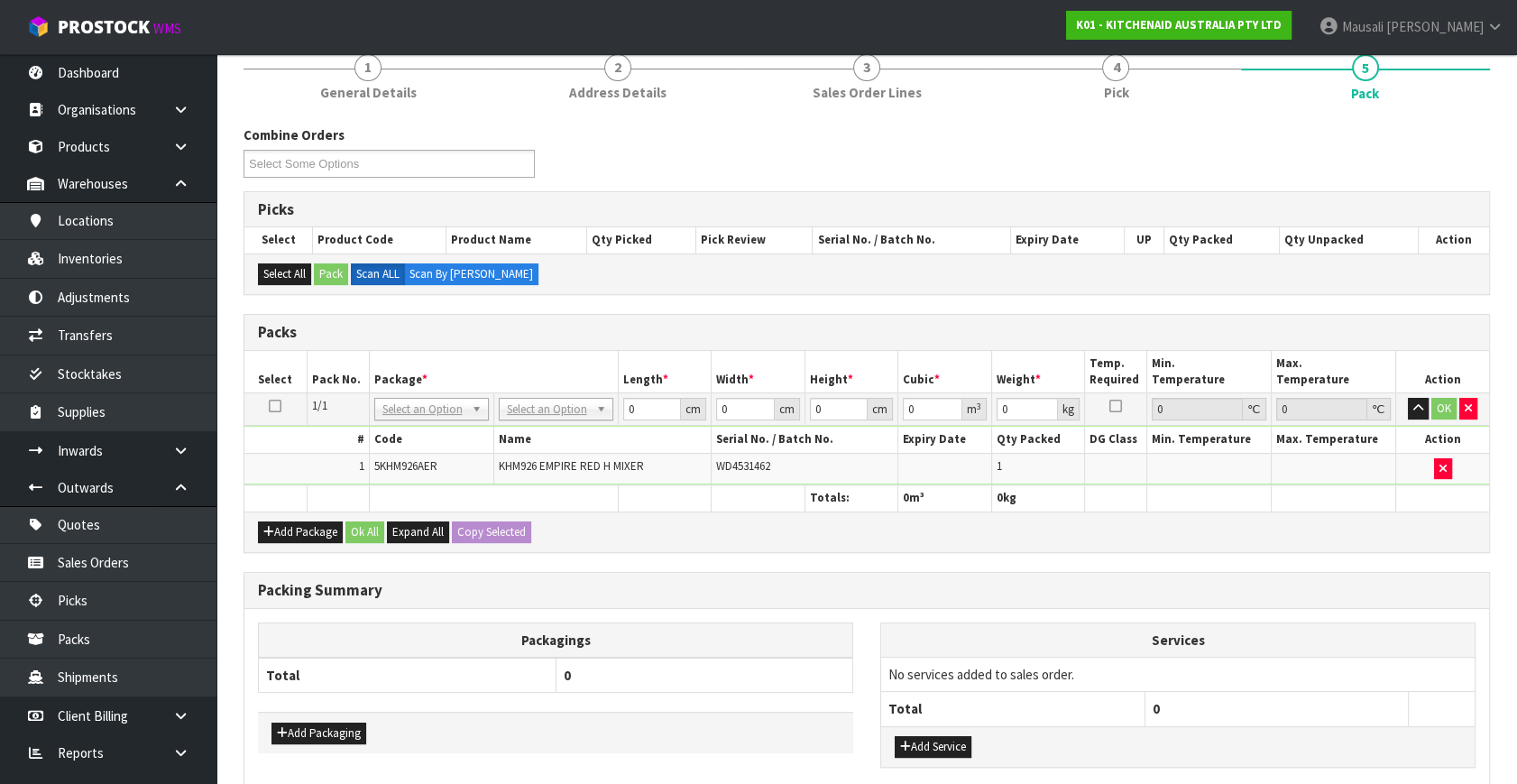
scroll to position [325, 0]
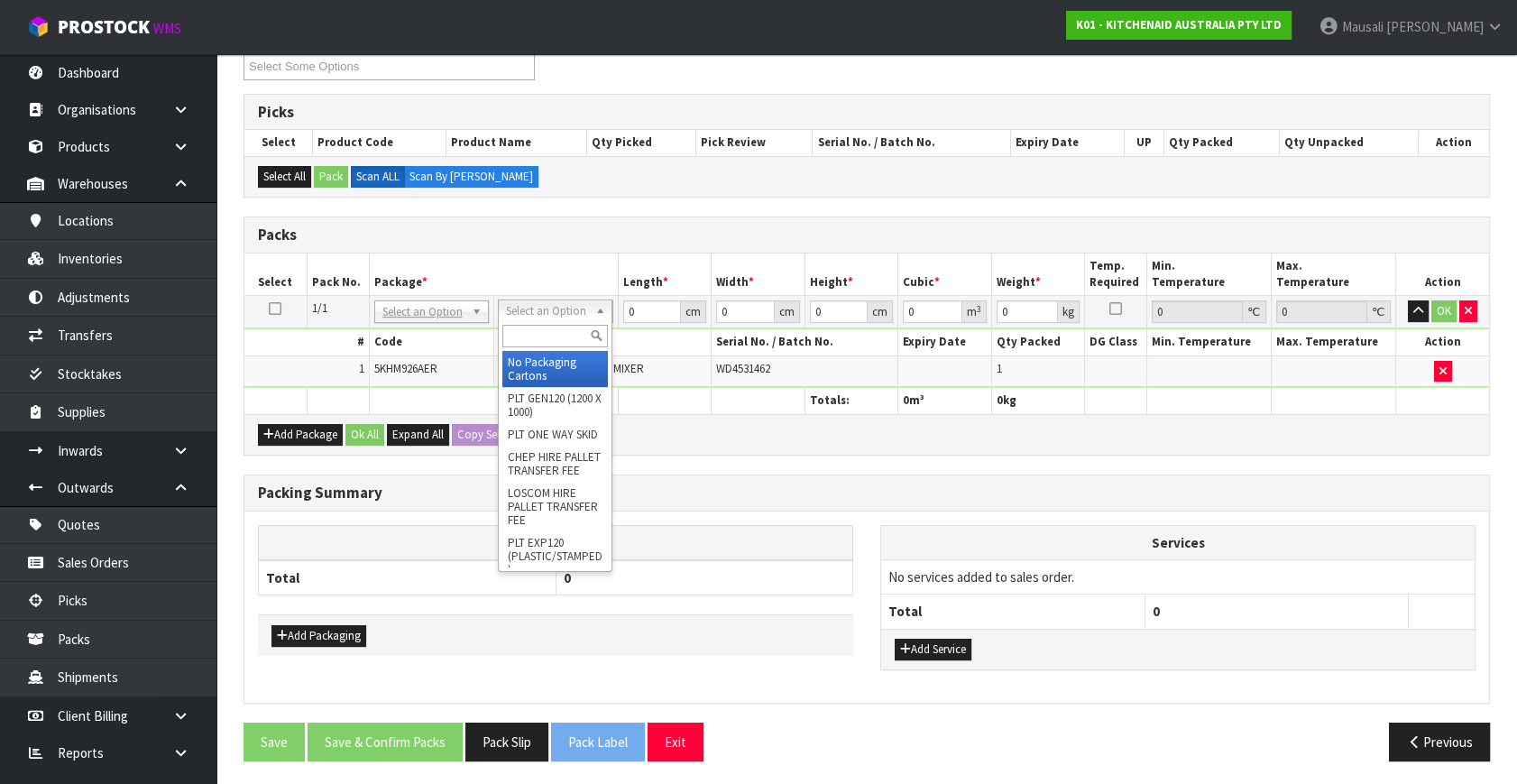
click at [551, 330] on input "text" at bounding box center [555, 336] width 105 height 23
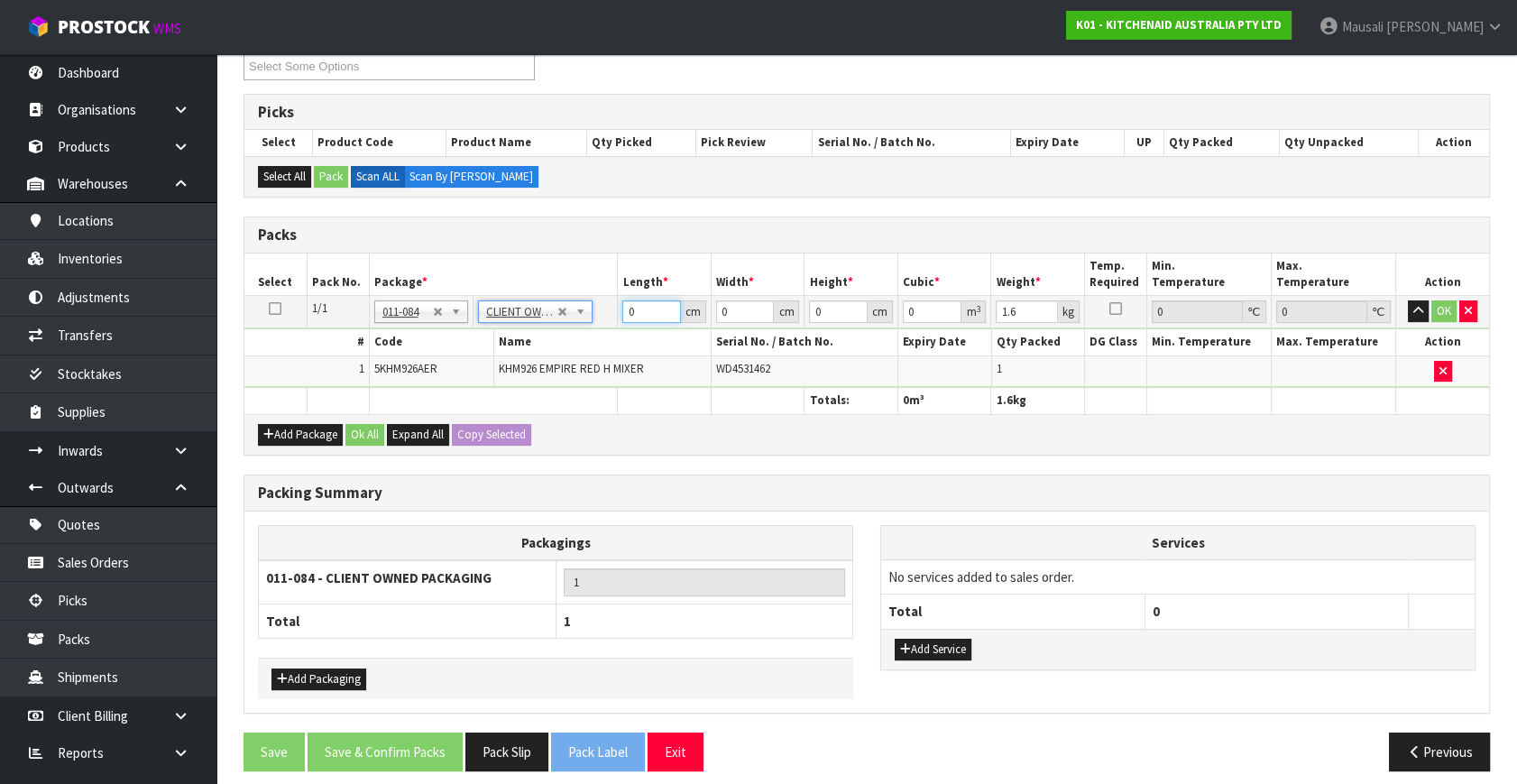
drag, startPoint x: 645, startPoint y: 306, endPoint x: 595, endPoint y: 325, distance: 53.5
click at [595, 325] on tbody "1/1 NONE 007-001 007-002 007-004 007-009 007-013 007-014 007-015 007-017 007-01…" at bounding box center [867, 342] width 1245 height 92
click at [351, 437] on button "Ok All" at bounding box center [365, 435] width 39 height 22
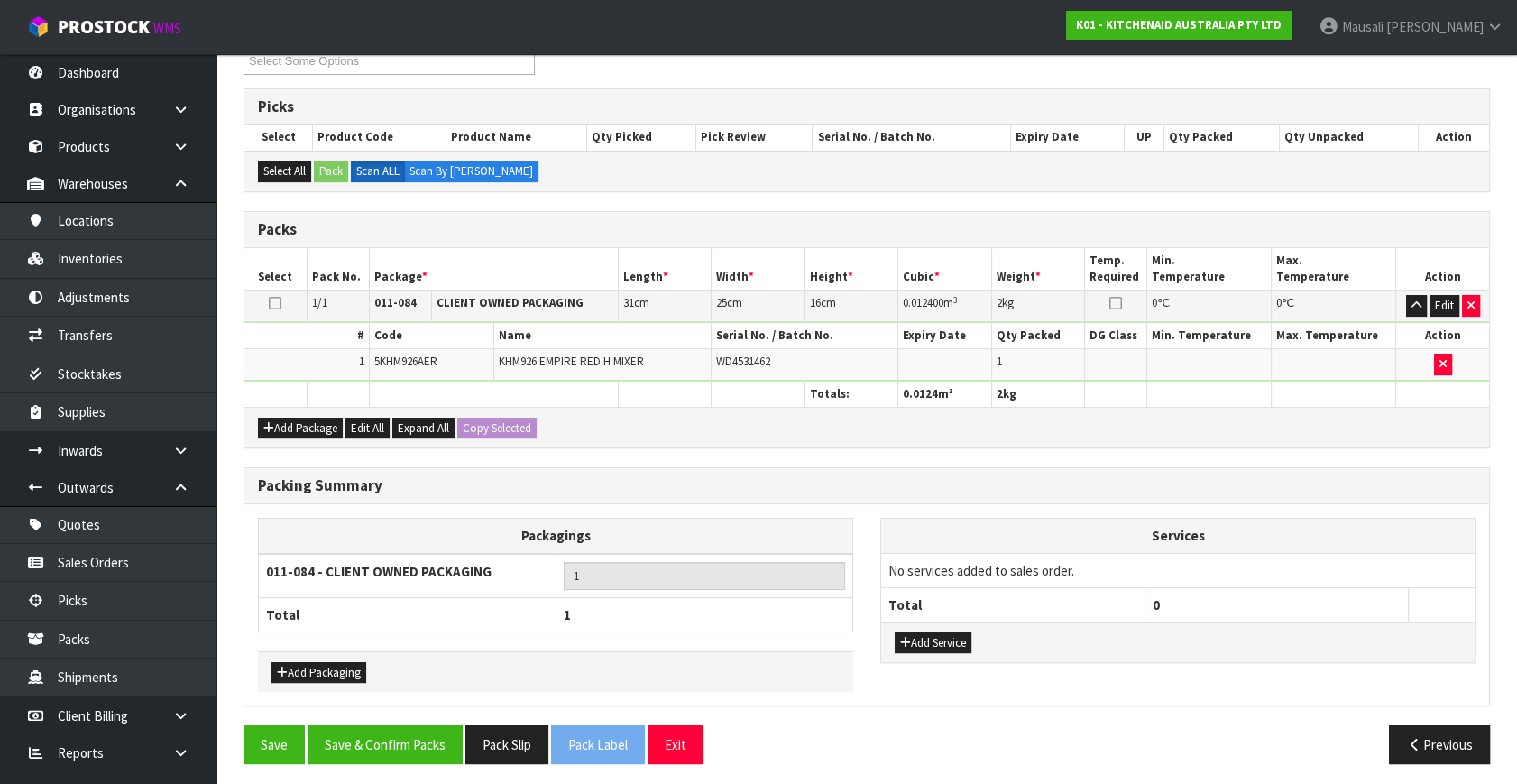
scroll to position [334, 0]
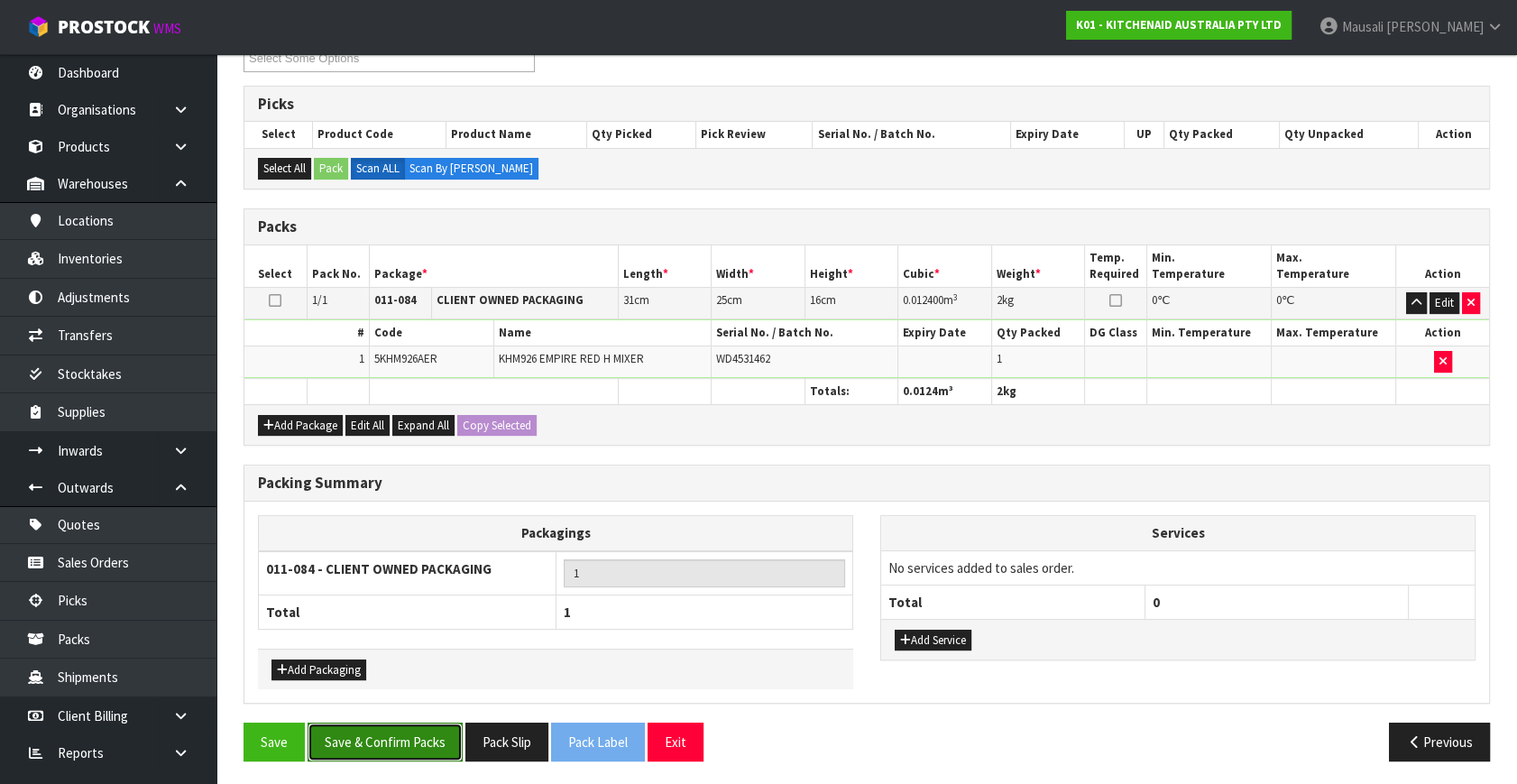
click at [401, 734] on button "Save & Confirm Packs" at bounding box center [385, 742] width 155 height 39
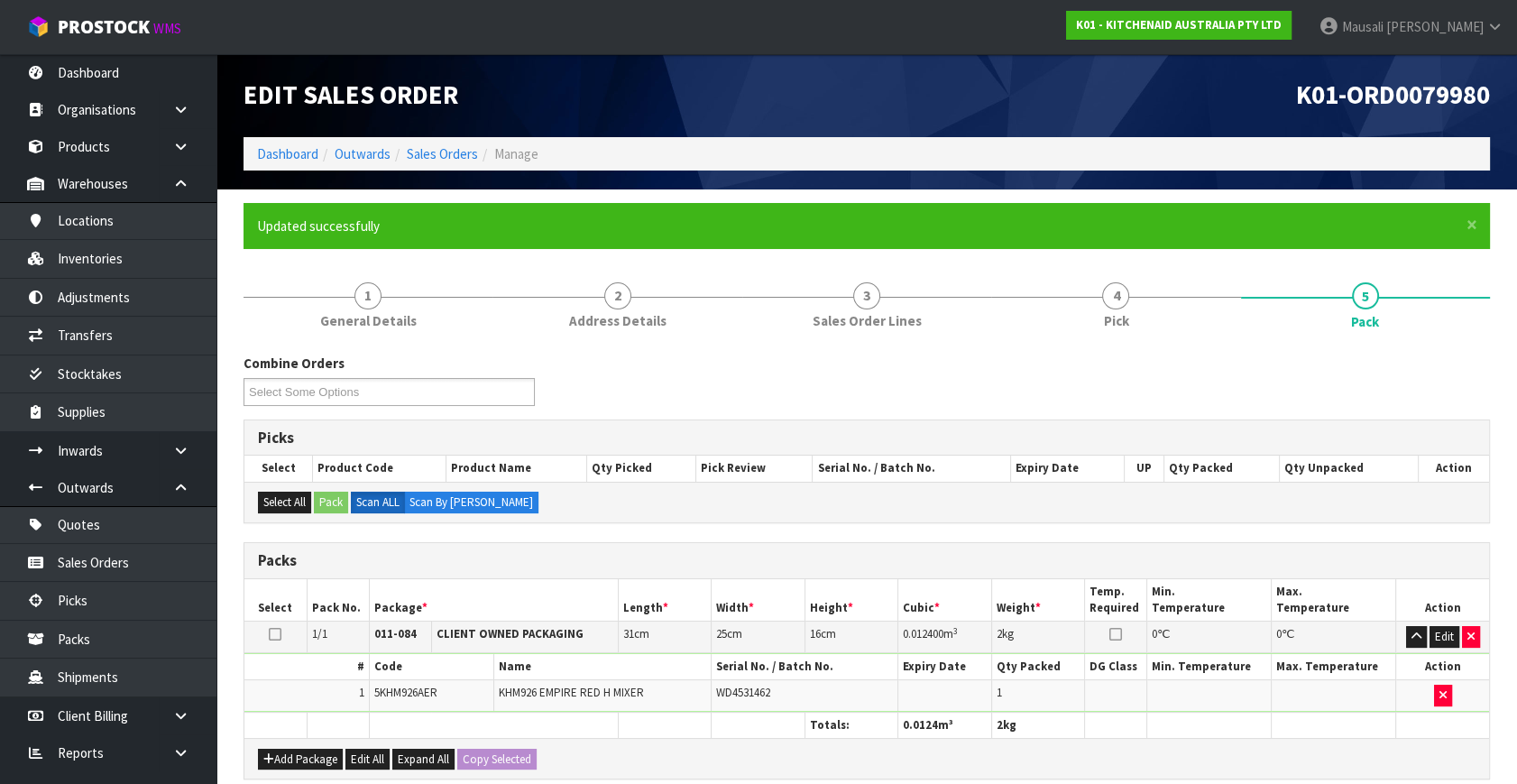
scroll to position [235, 0]
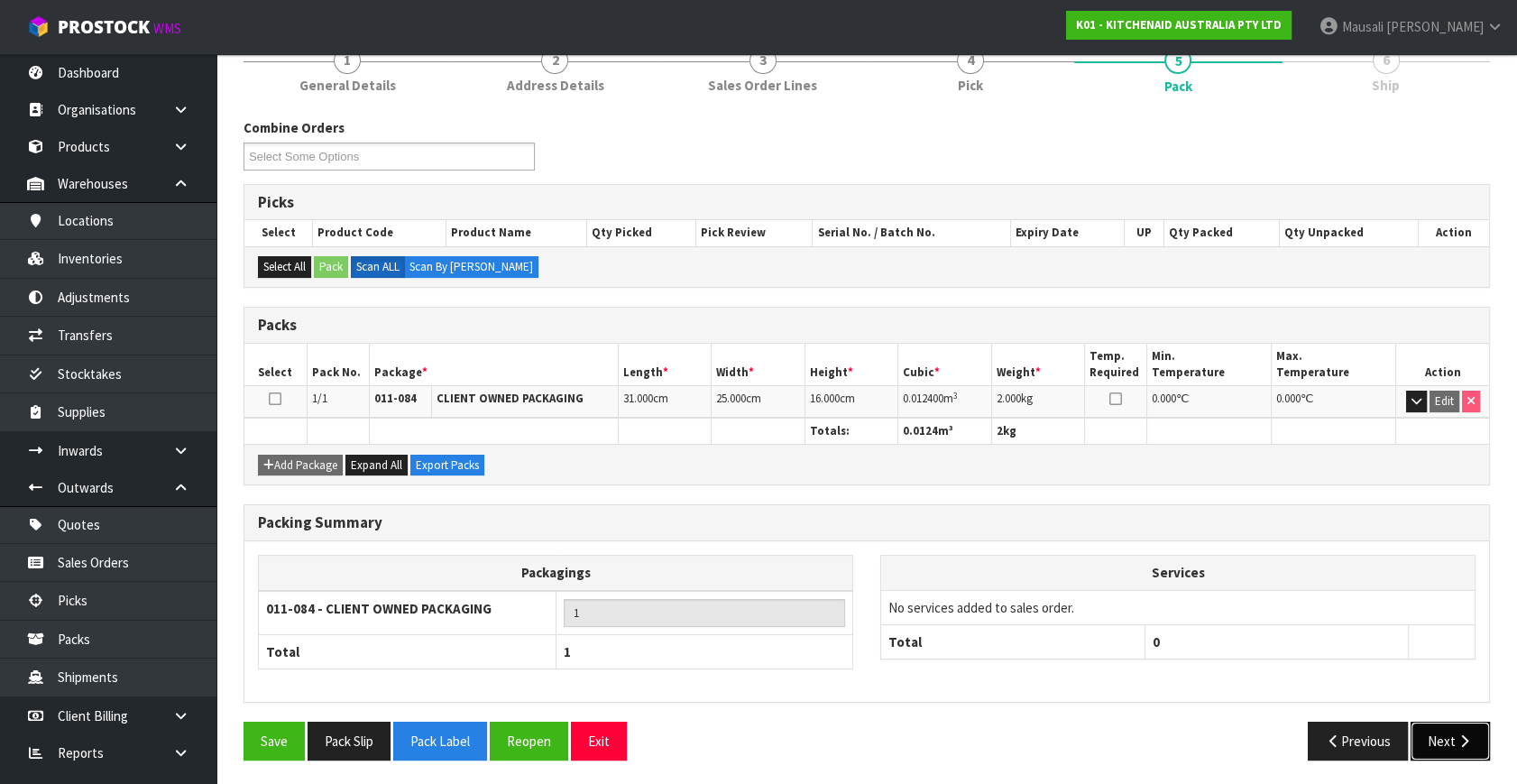
click at [1471, 734] on icon "button" at bounding box center [1464, 741] width 17 height 13
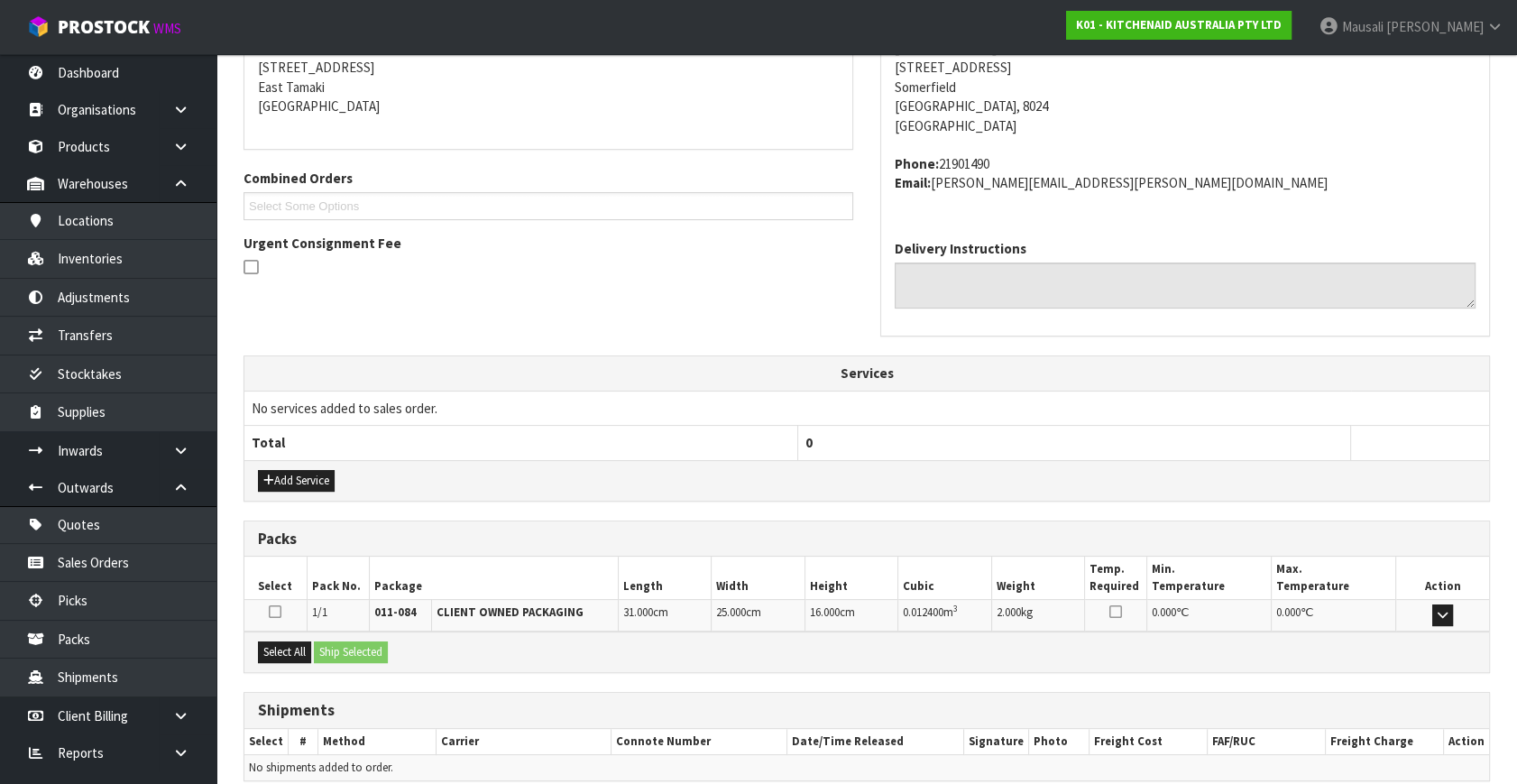
scroll to position [443, 0]
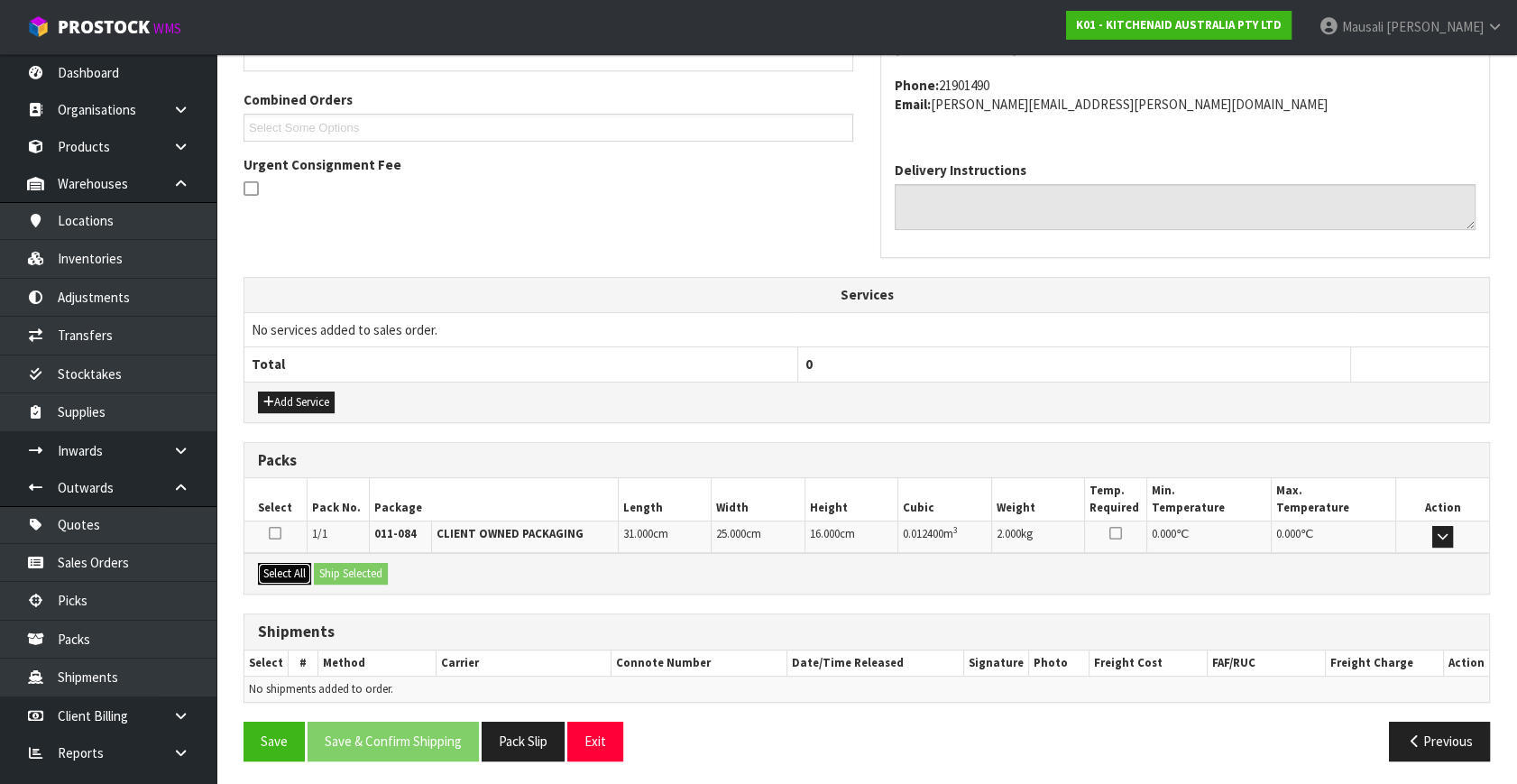
drag, startPoint x: 280, startPoint y: 561, endPoint x: 327, endPoint y: 568, distance: 47.5
click at [288, 563] on button "Select All" at bounding box center [284, 573] width 54 height 22
drag, startPoint x: 327, startPoint y: 568, endPoint x: 351, endPoint y: 611, distance: 49.2
click at [327, 569] on button "Ship Selected" at bounding box center [351, 573] width 74 height 22
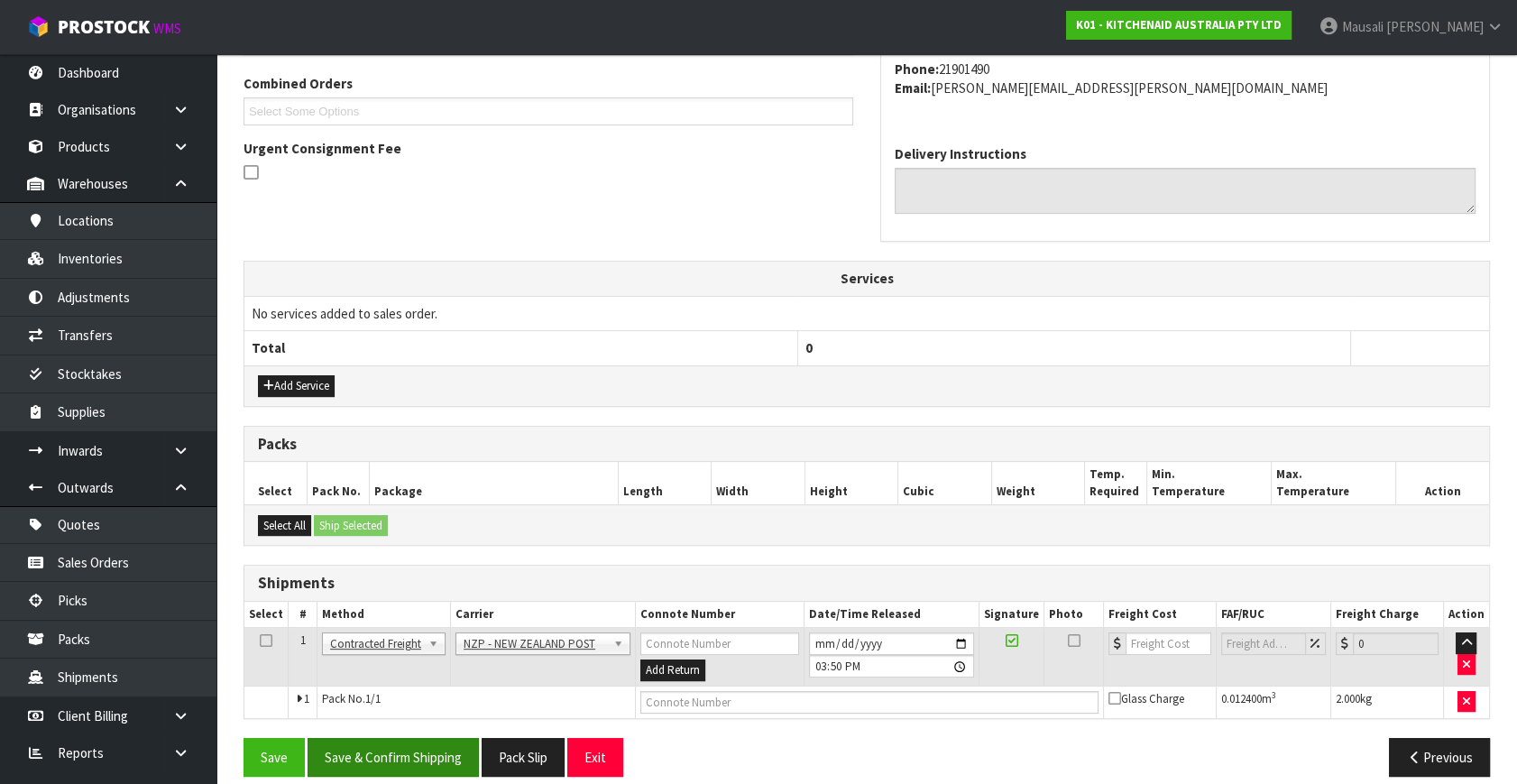
scroll to position [476, 0]
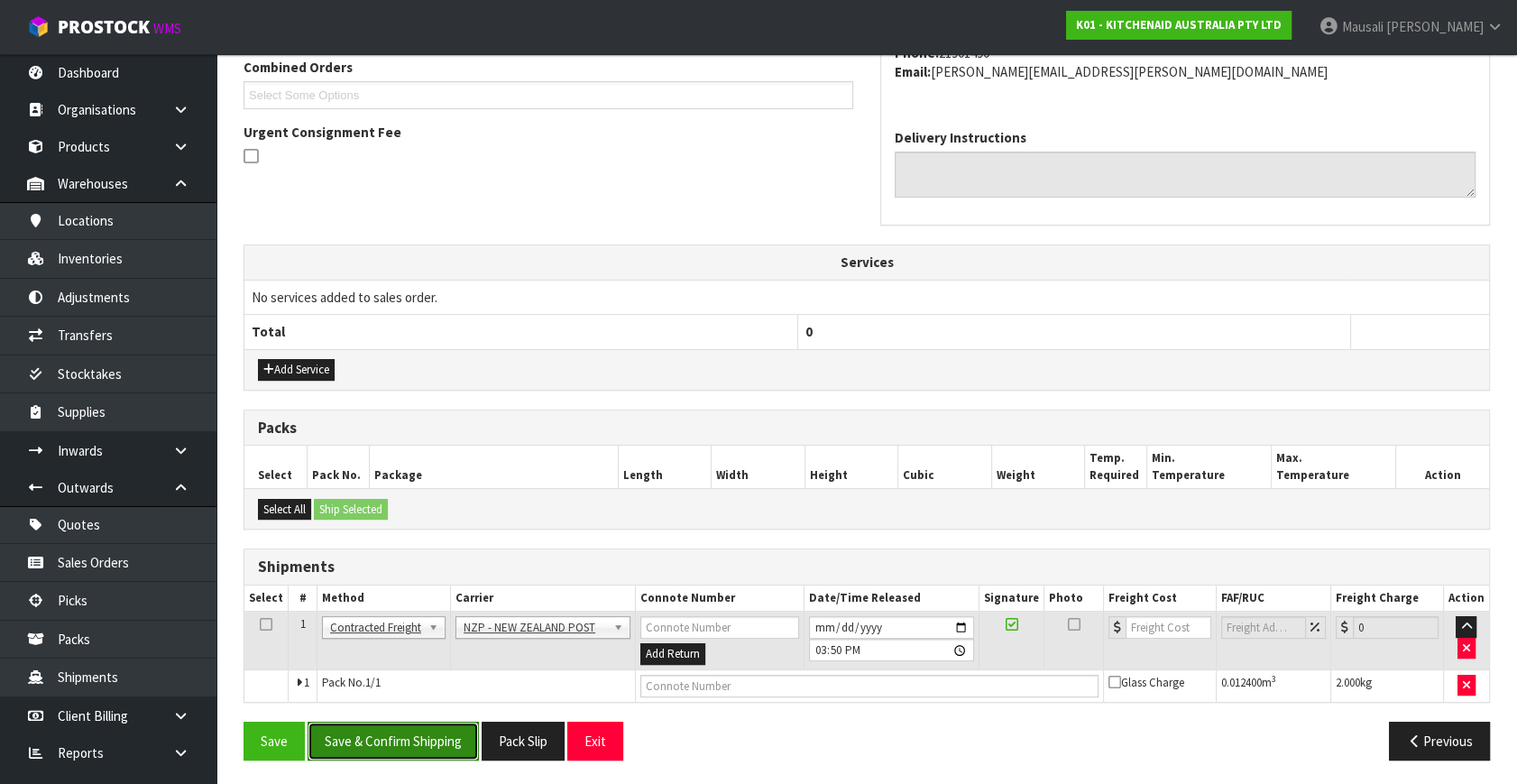
click at [442, 739] on button "Save & Confirm Shipping" at bounding box center [393, 741] width 171 height 39
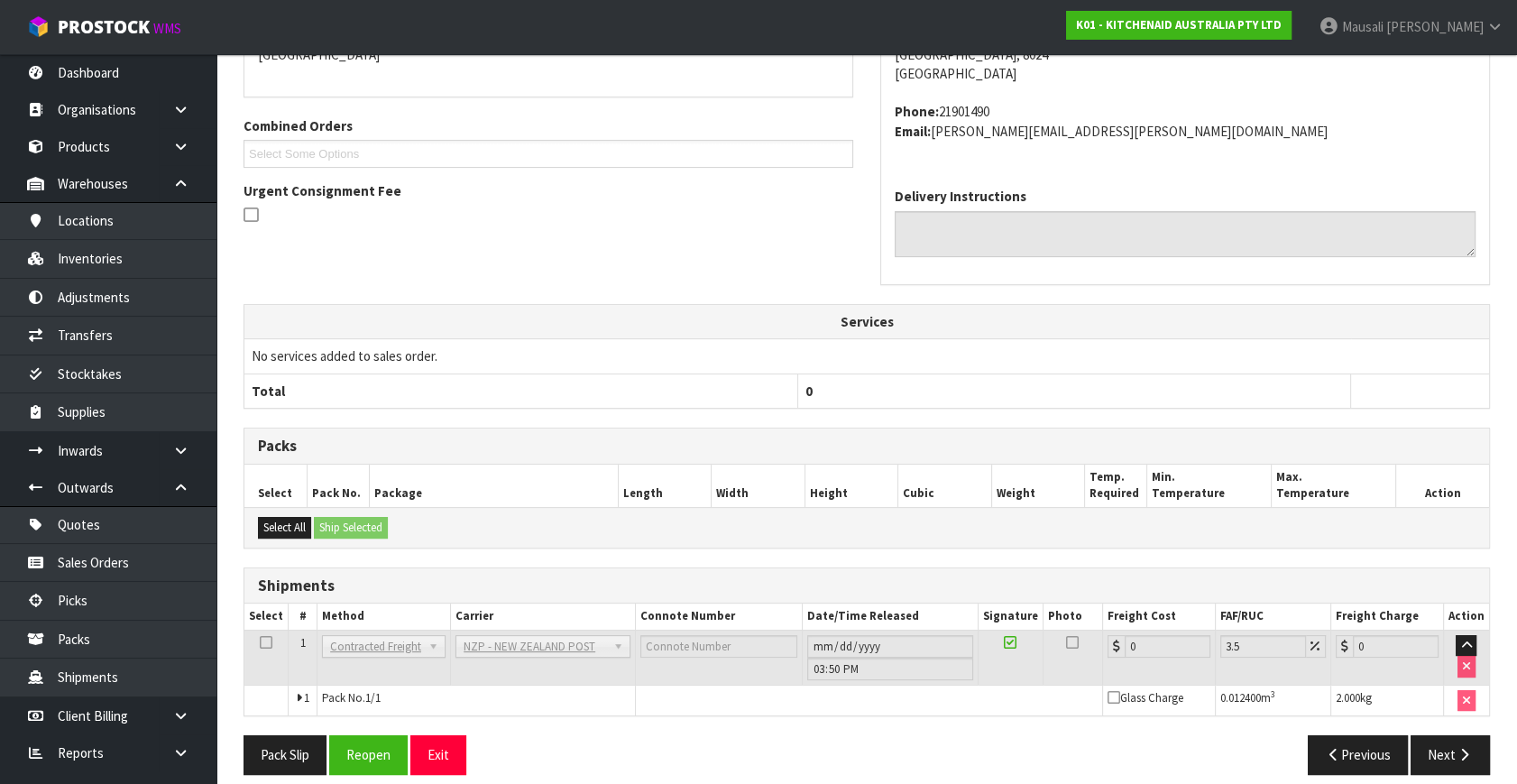
scroll to position [451, 0]
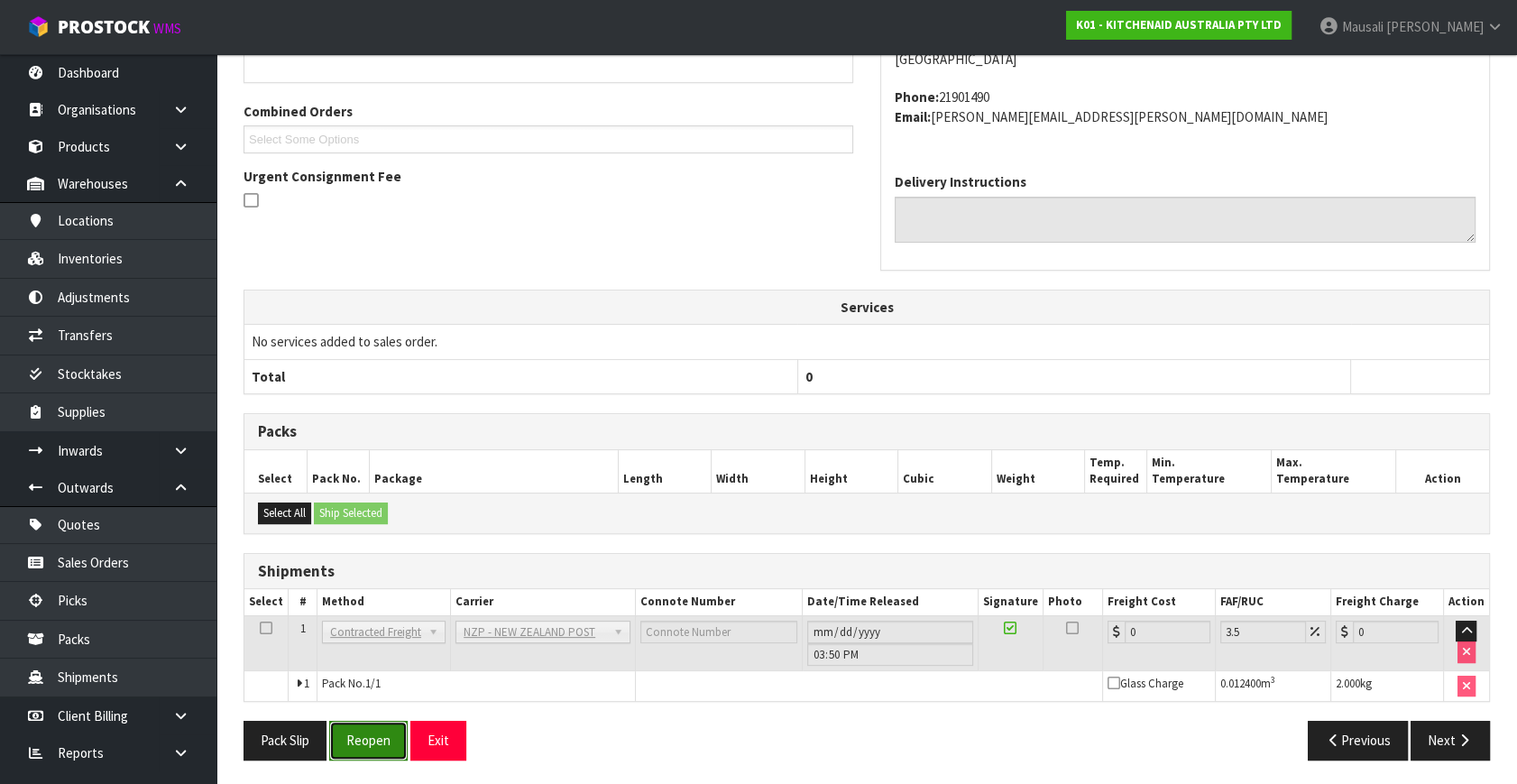
drag, startPoint x: 366, startPoint y: 739, endPoint x: 387, endPoint y: 725, distance: 25.2
click at [366, 739] on button "Reopen" at bounding box center [369, 740] width 79 height 39
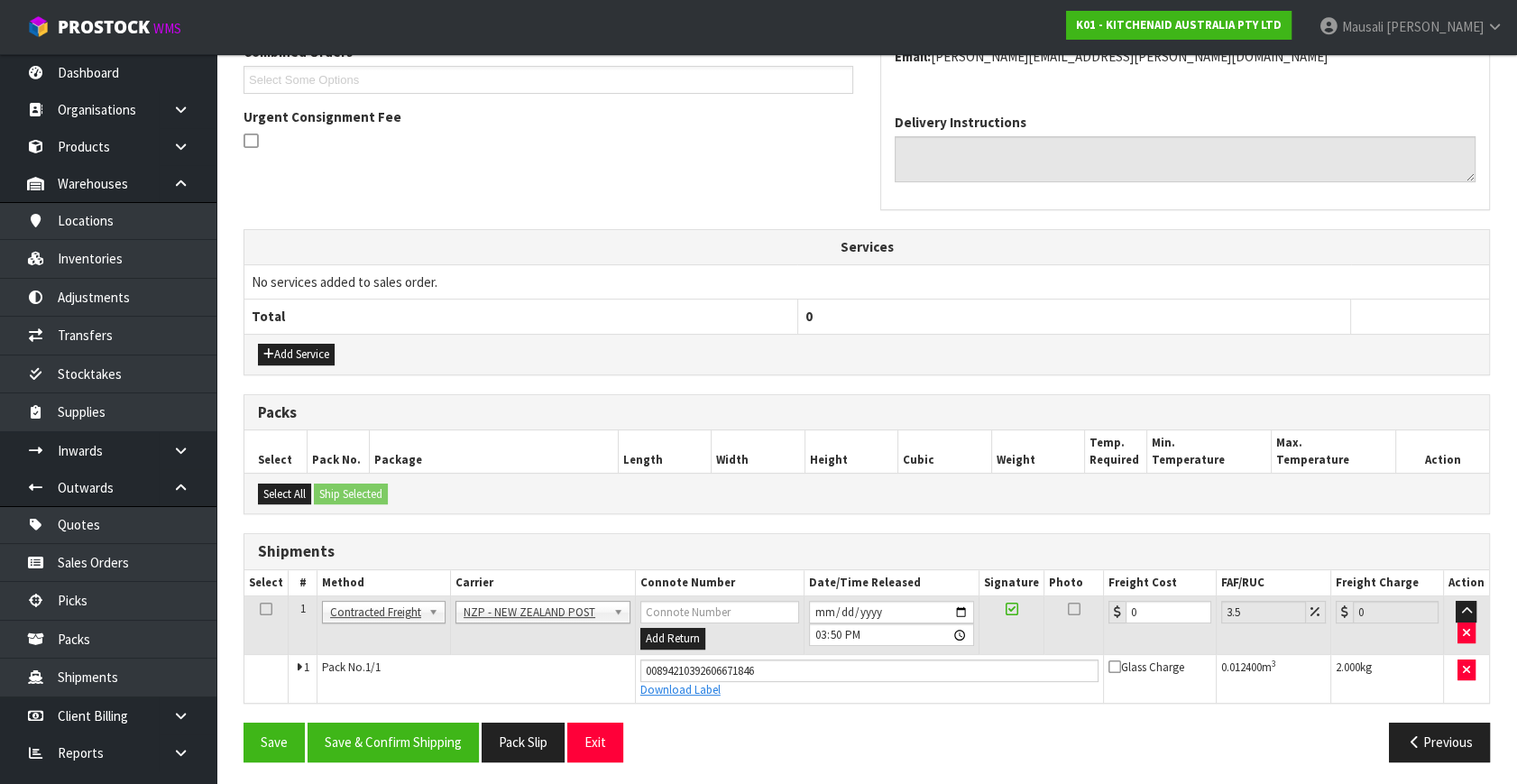
scroll to position [493, 0]
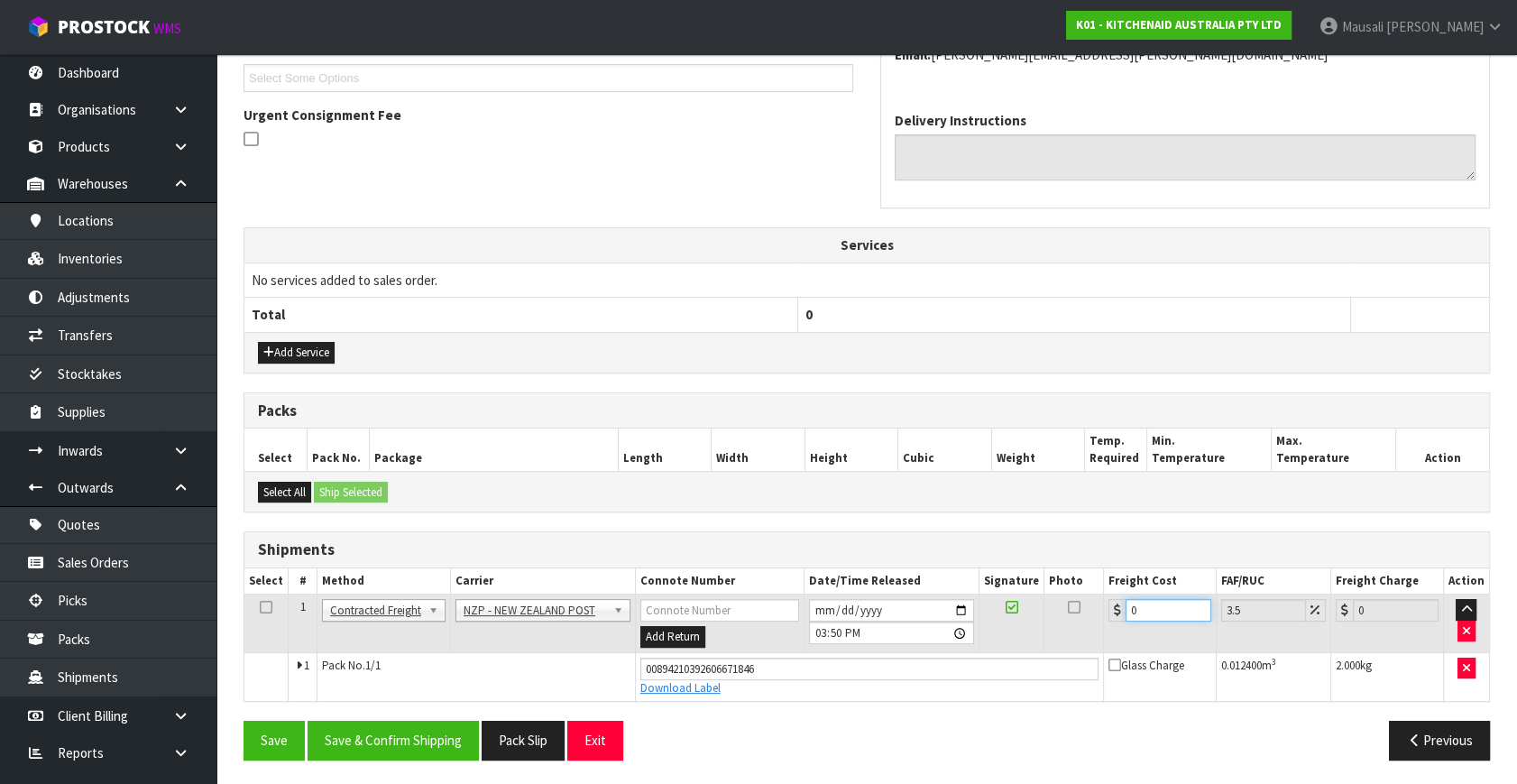
drag, startPoint x: 1155, startPoint y: 604, endPoint x: 1053, endPoint y: 632, distance: 105.8
click at [1065, 636] on tr "1 Client Local Pickup Customer Local Pickup Company Freight Contracted Freight …" at bounding box center [867, 623] width 1245 height 58
click at [432, 736] on button "Save & Confirm Shipping" at bounding box center [393, 740] width 171 height 39
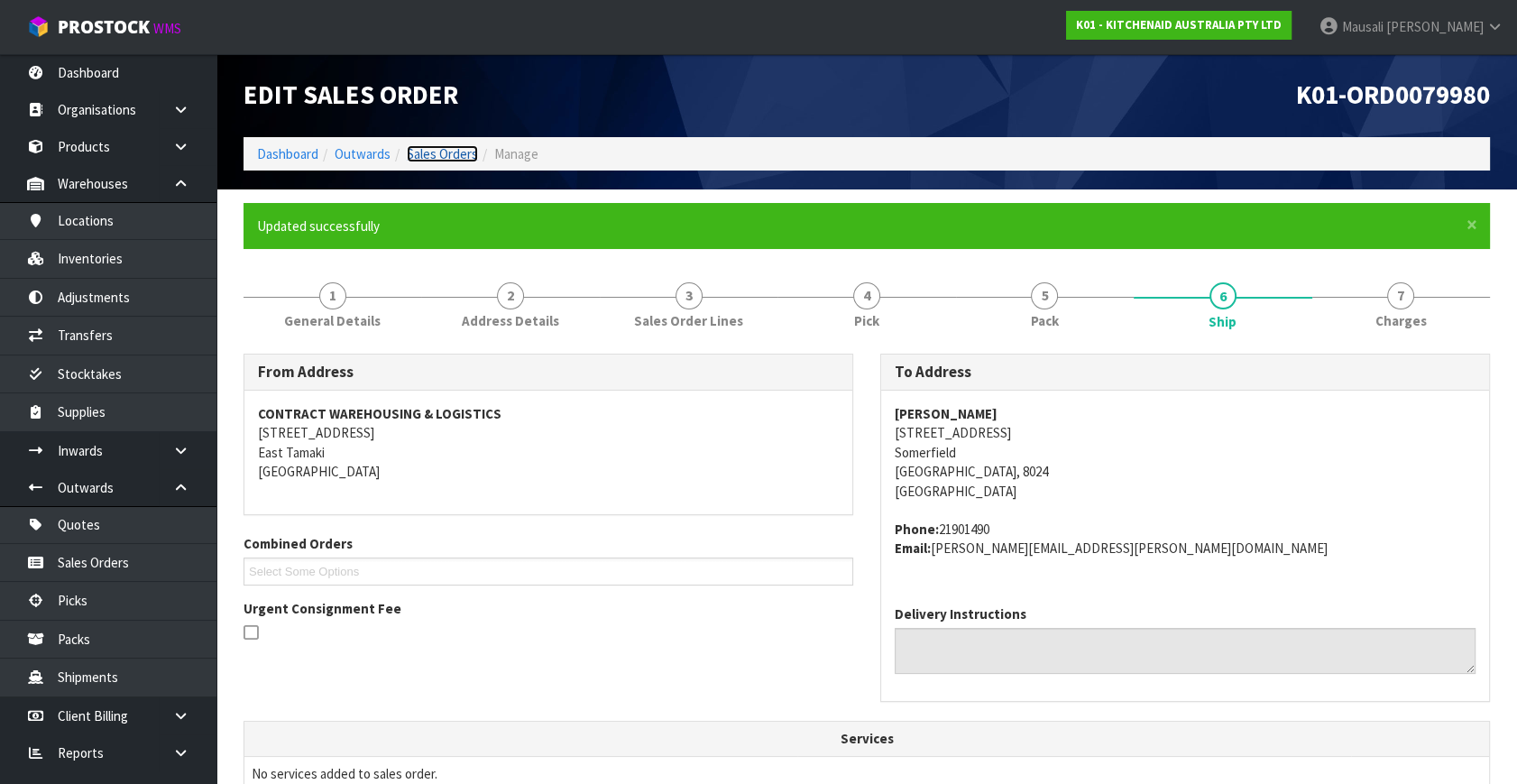
click at [446, 152] on link "Sales Orders" at bounding box center [442, 154] width 71 height 17
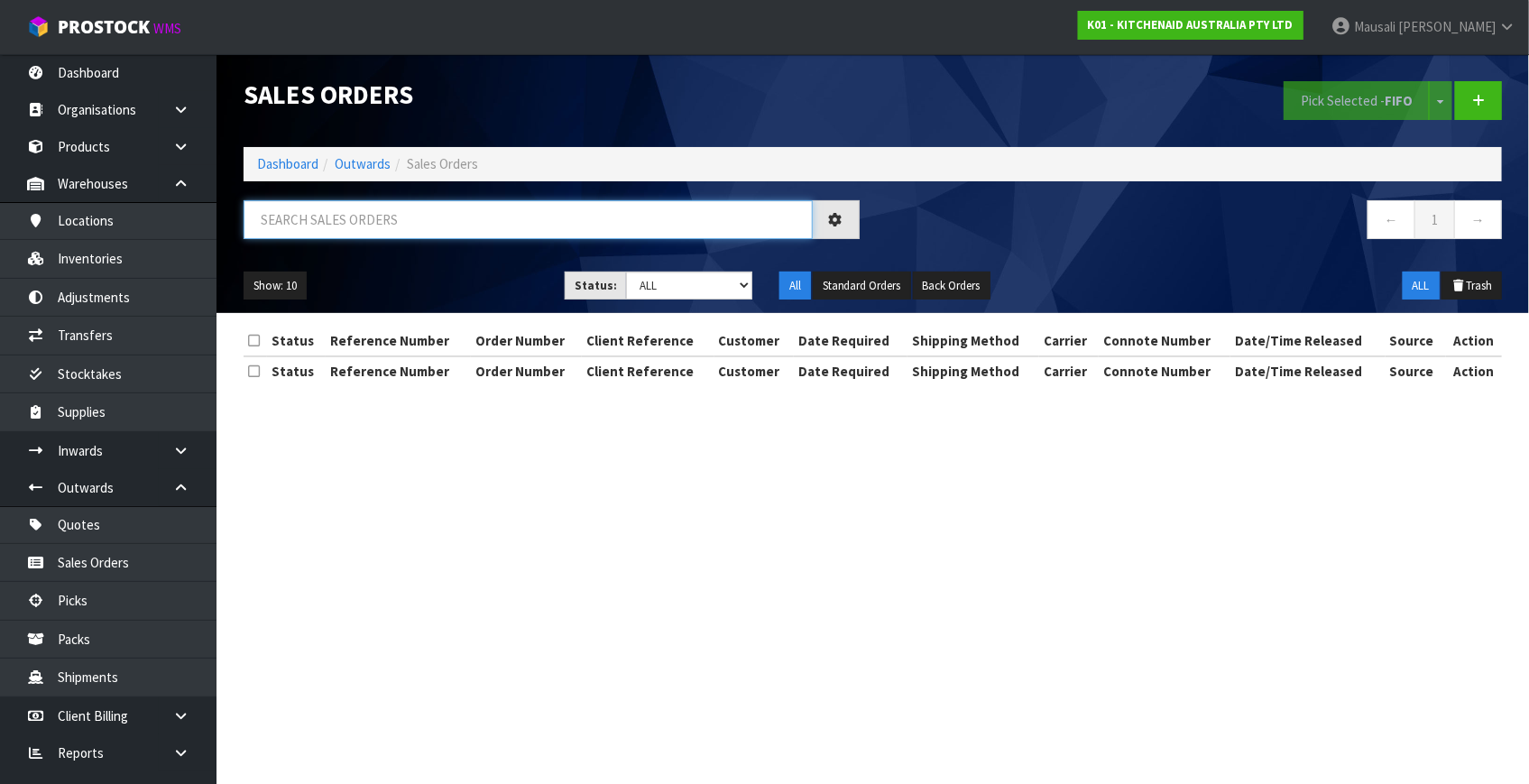
click at [300, 207] on input "text" at bounding box center [528, 219] width 569 height 39
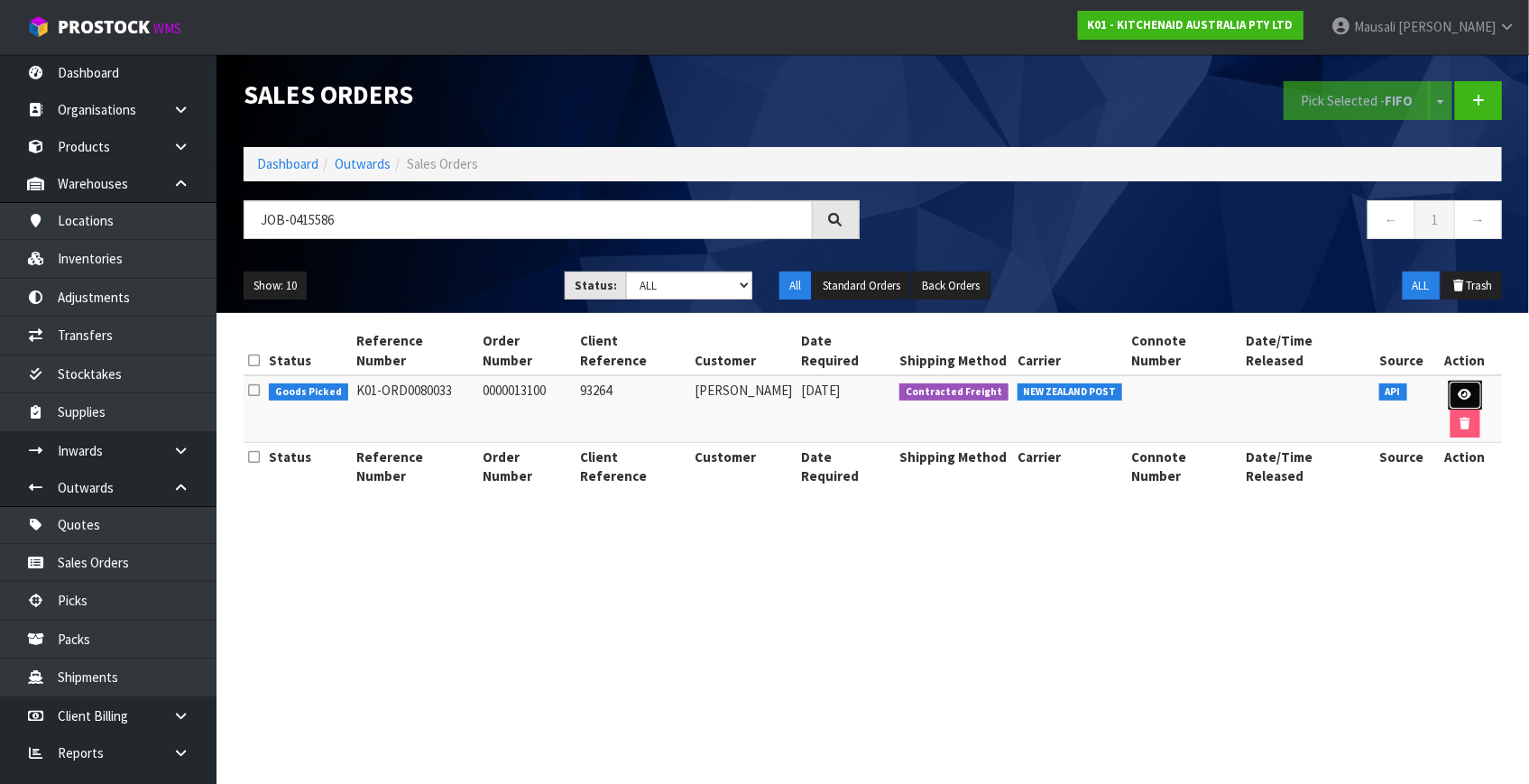
click at [1459, 390] on icon at bounding box center [1465, 394] width 13 height 11
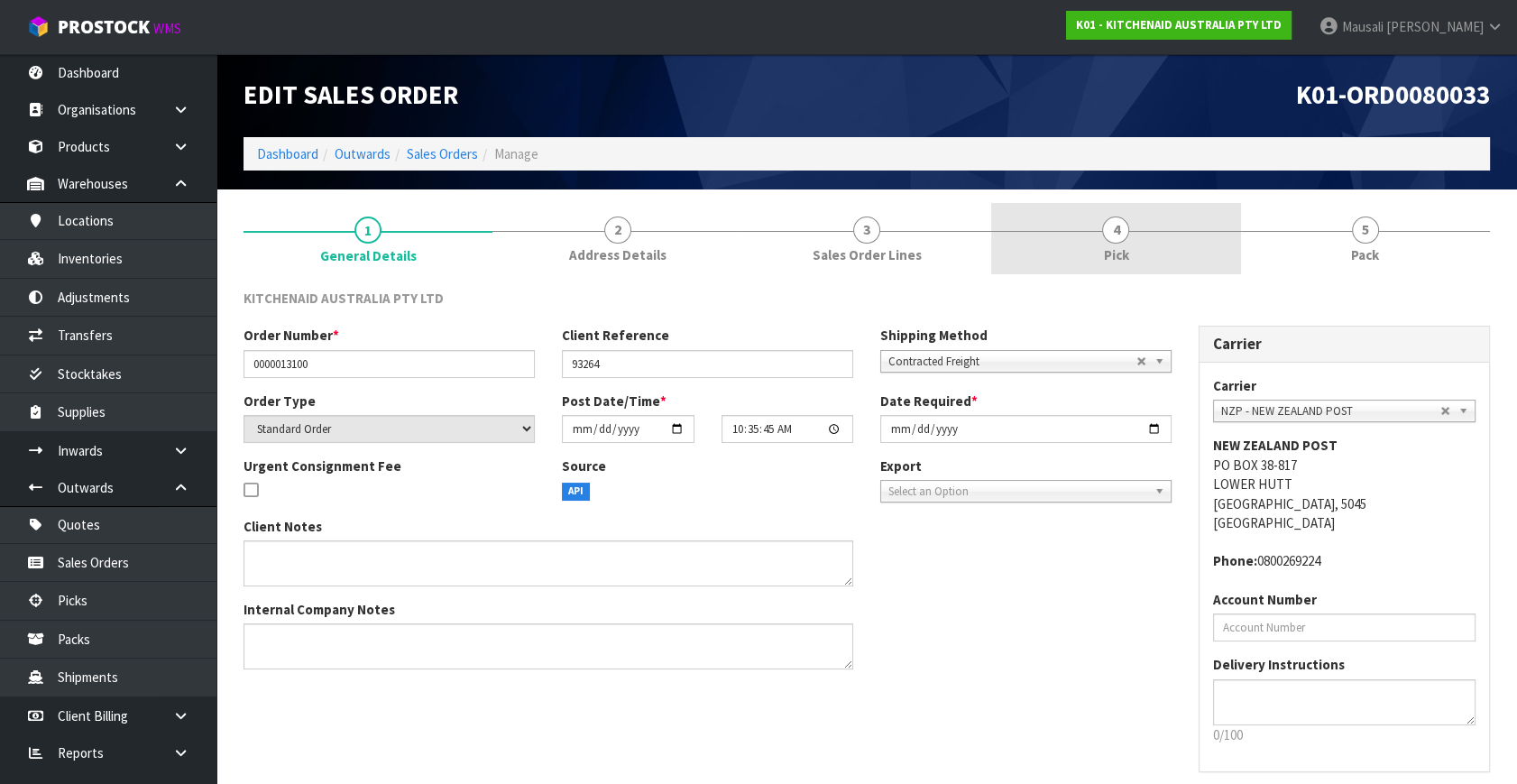
click at [1144, 250] on link "4 Pick" at bounding box center [1116, 238] width 249 height 71
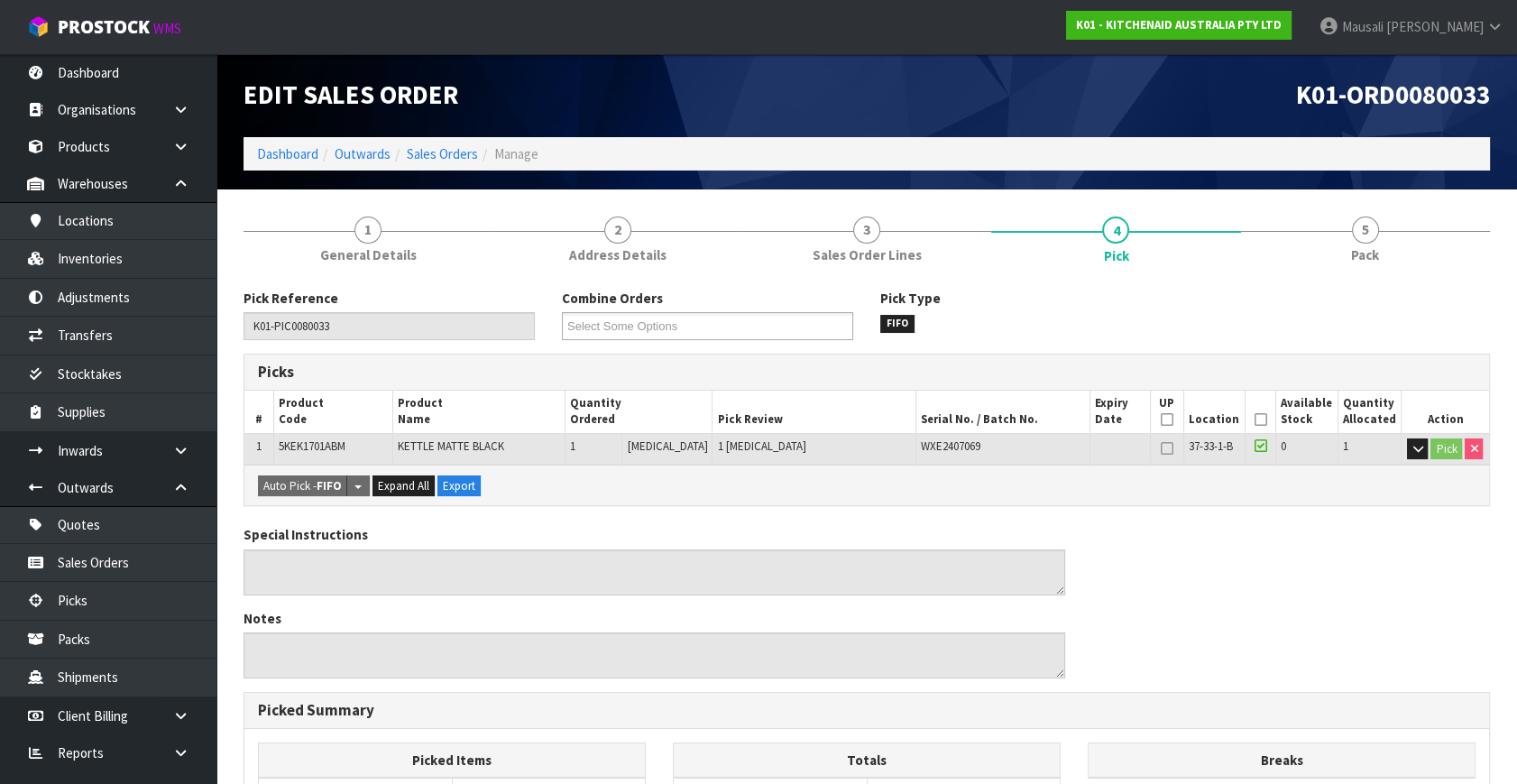
click at [1256, 419] on icon at bounding box center [1260, 419] width 12 height 1
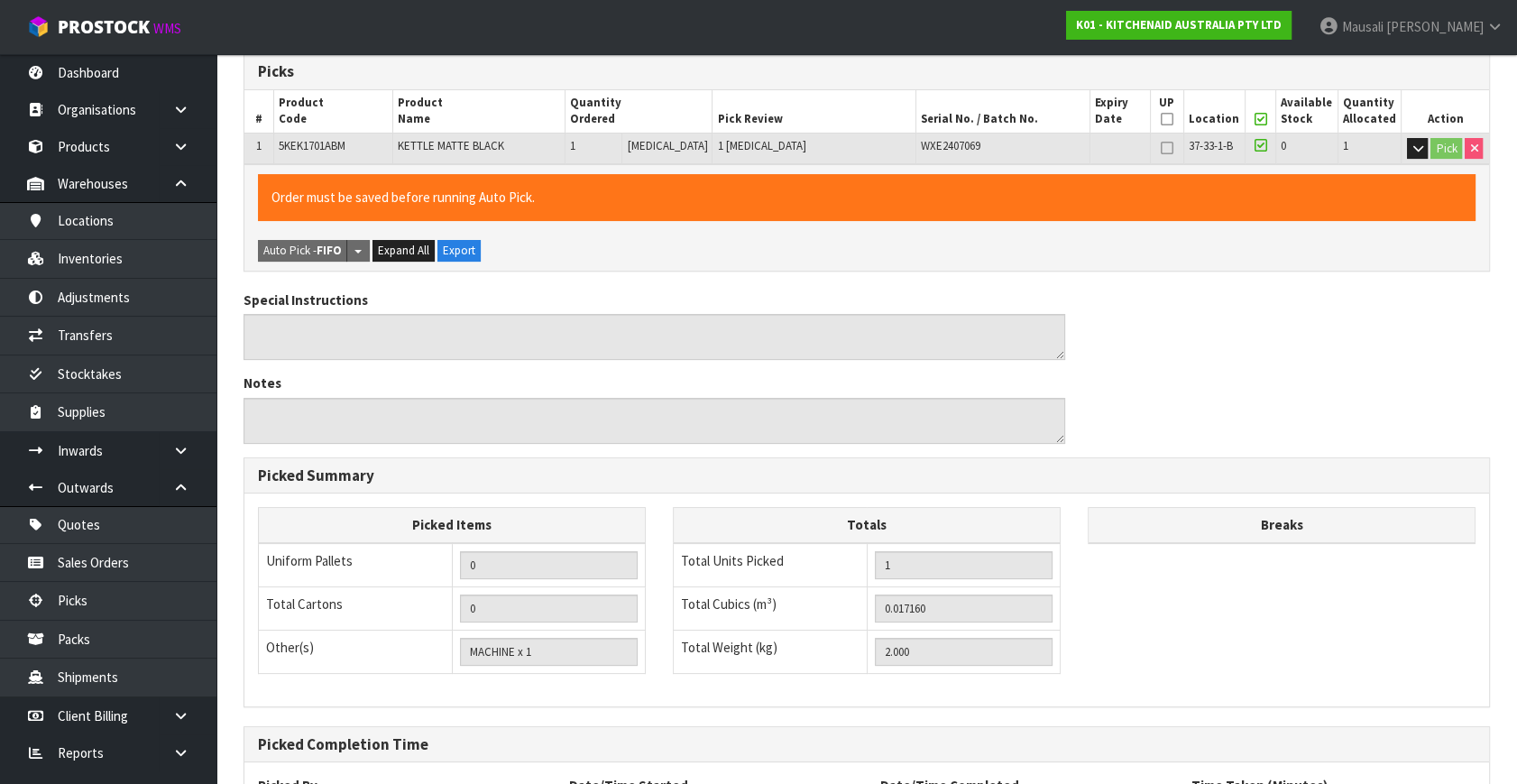
scroll to position [468, 0]
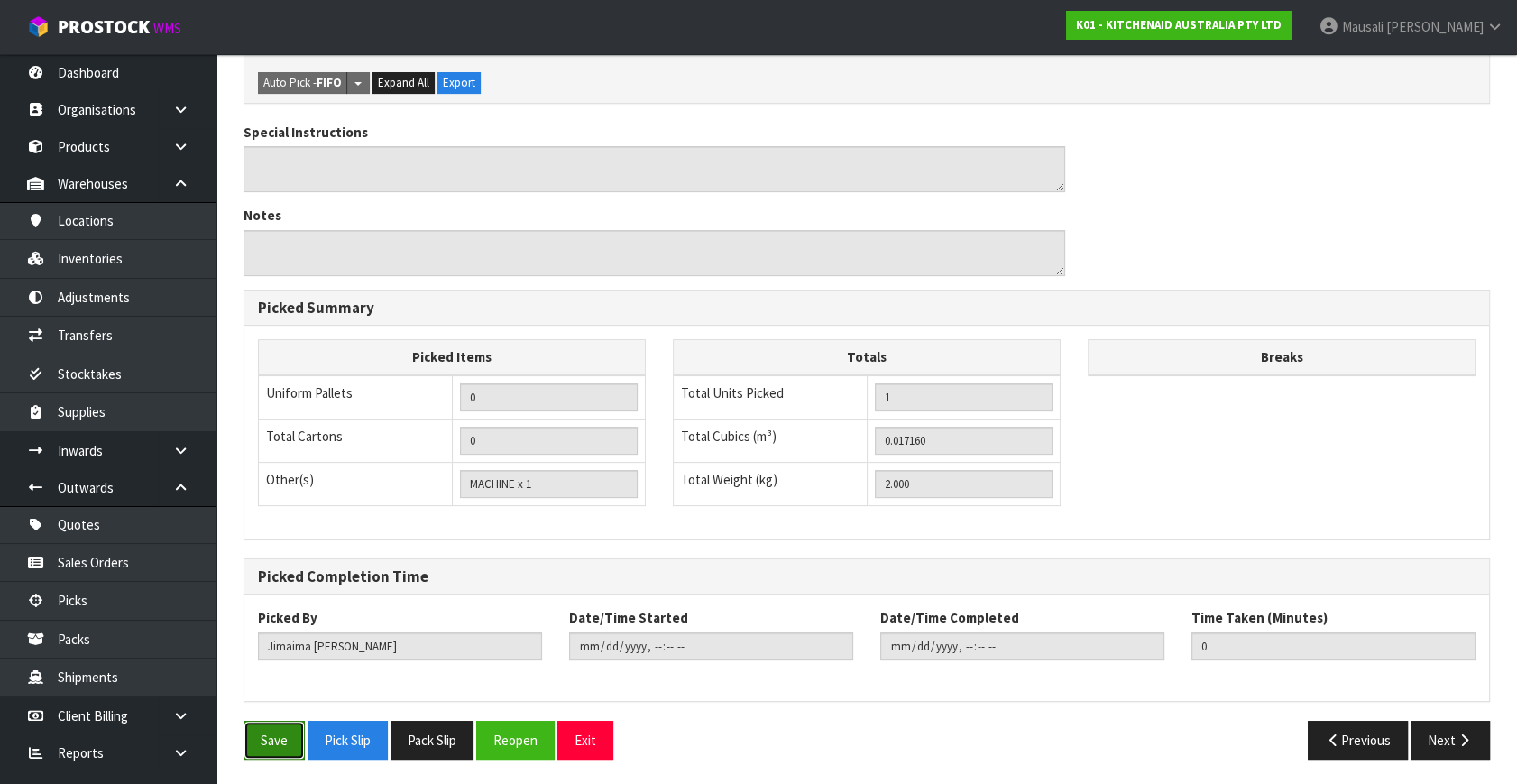
click at [255, 722] on button "Save" at bounding box center [274, 740] width 61 height 39
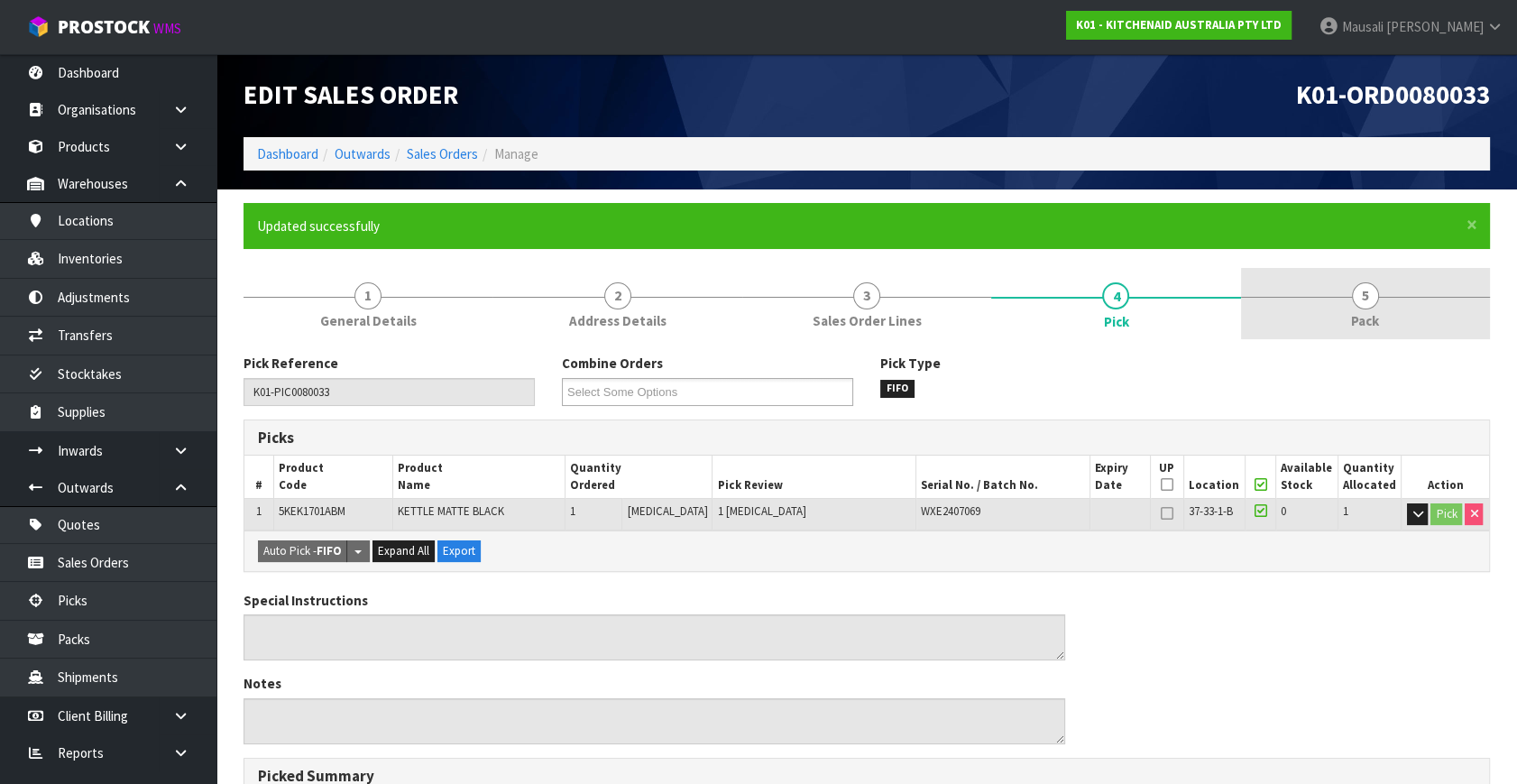
click at [1352, 303] on link "5 Pack" at bounding box center [1366, 303] width 249 height 71
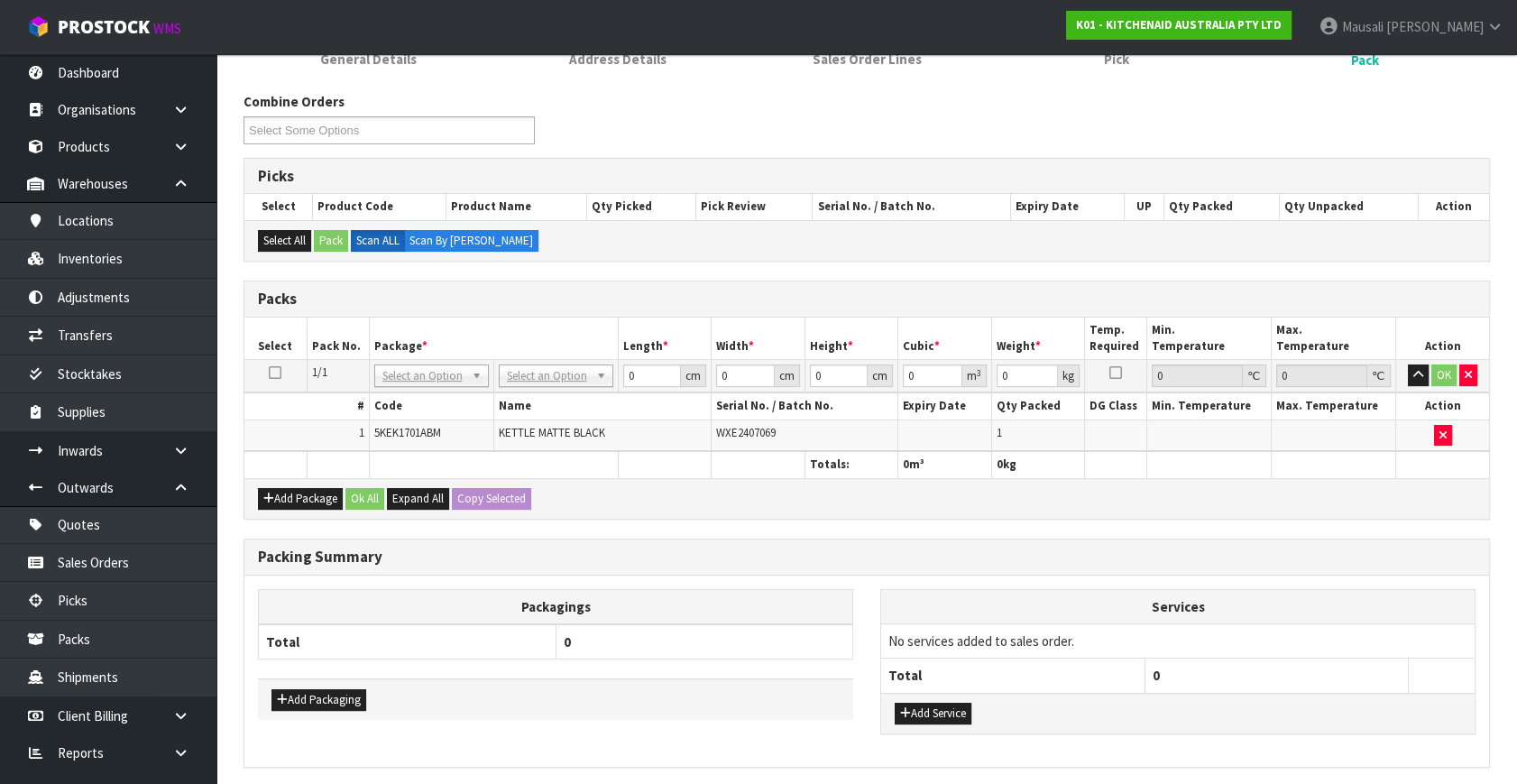
scroll to position [325, 0]
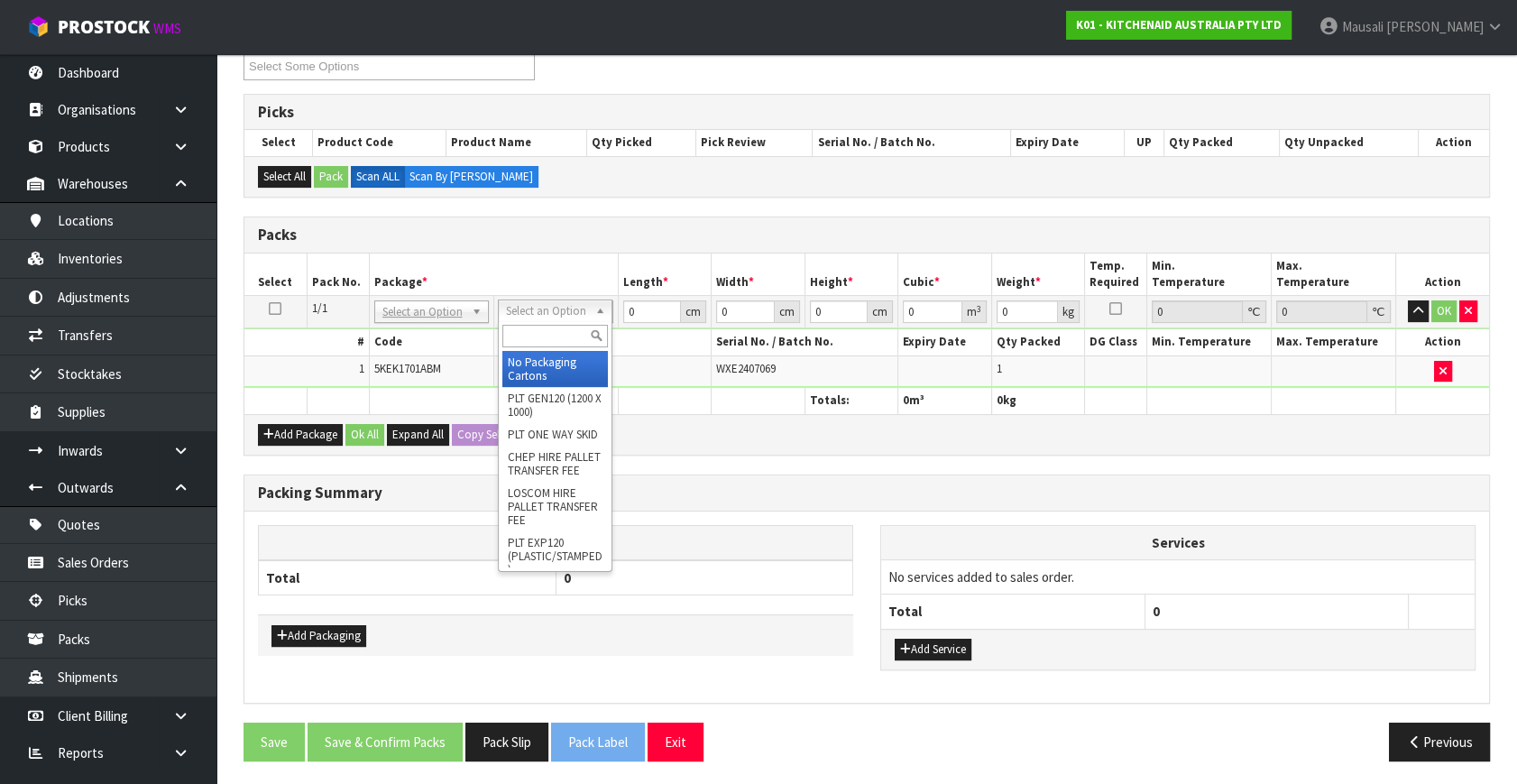
drag, startPoint x: 523, startPoint y: 308, endPoint x: 523, endPoint y: 339, distance: 31.0
click at [521, 336] on input "text" at bounding box center [555, 336] width 105 height 23
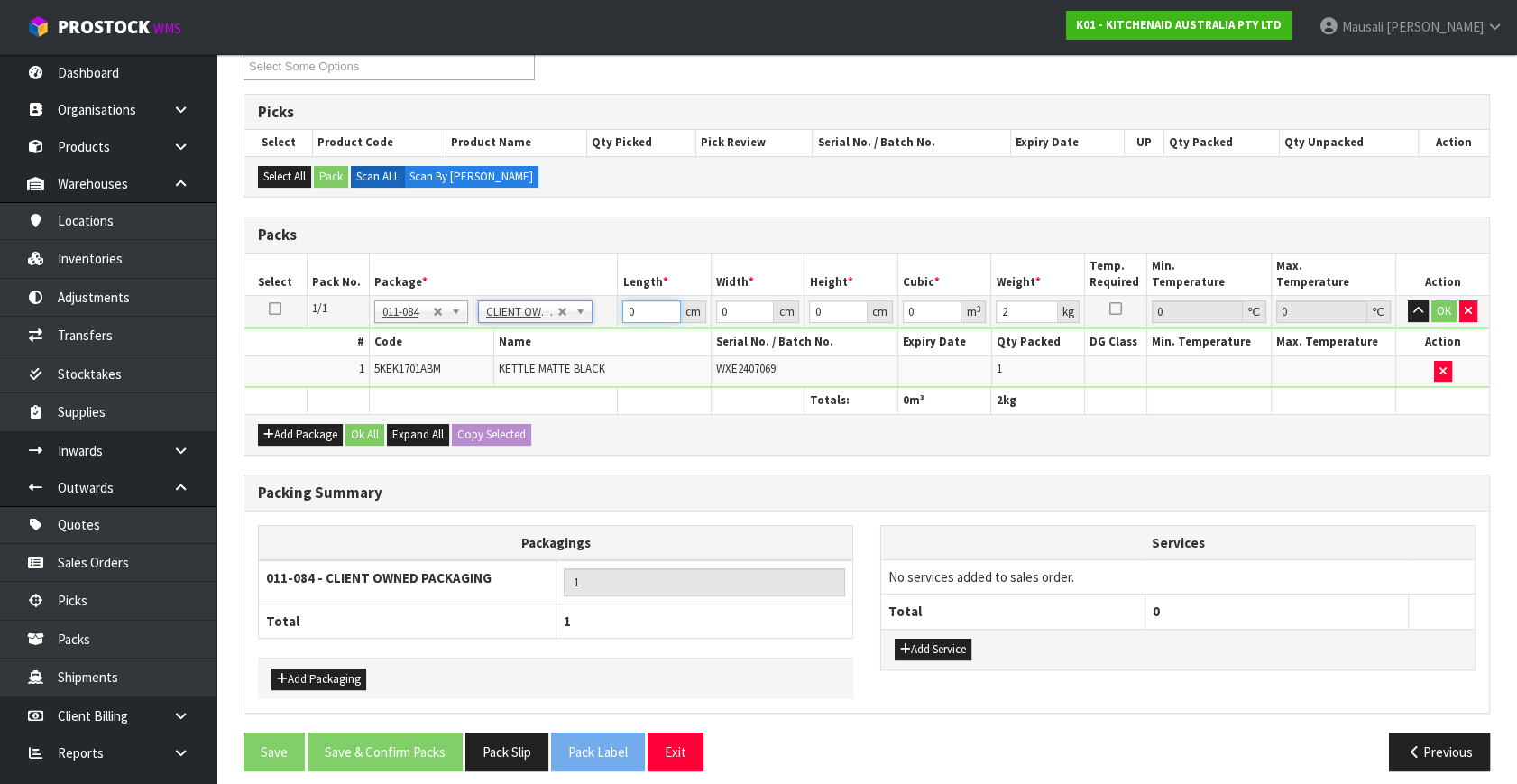
drag, startPoint x: 648, startPoint y: 312, endPoint x: 605, endPoint y: 336, distance: 49.2
click at [605, 336] on tbody "1/1 NONE 007-001 007-002 007-004 007-009 007-013 007-014 007-015 007-017 007-01…" at bounding box center [867, 342] width 1245 height 92
click at [374, 428] on button "Ok All" at bounding box center [365, 435] width 39 height 22
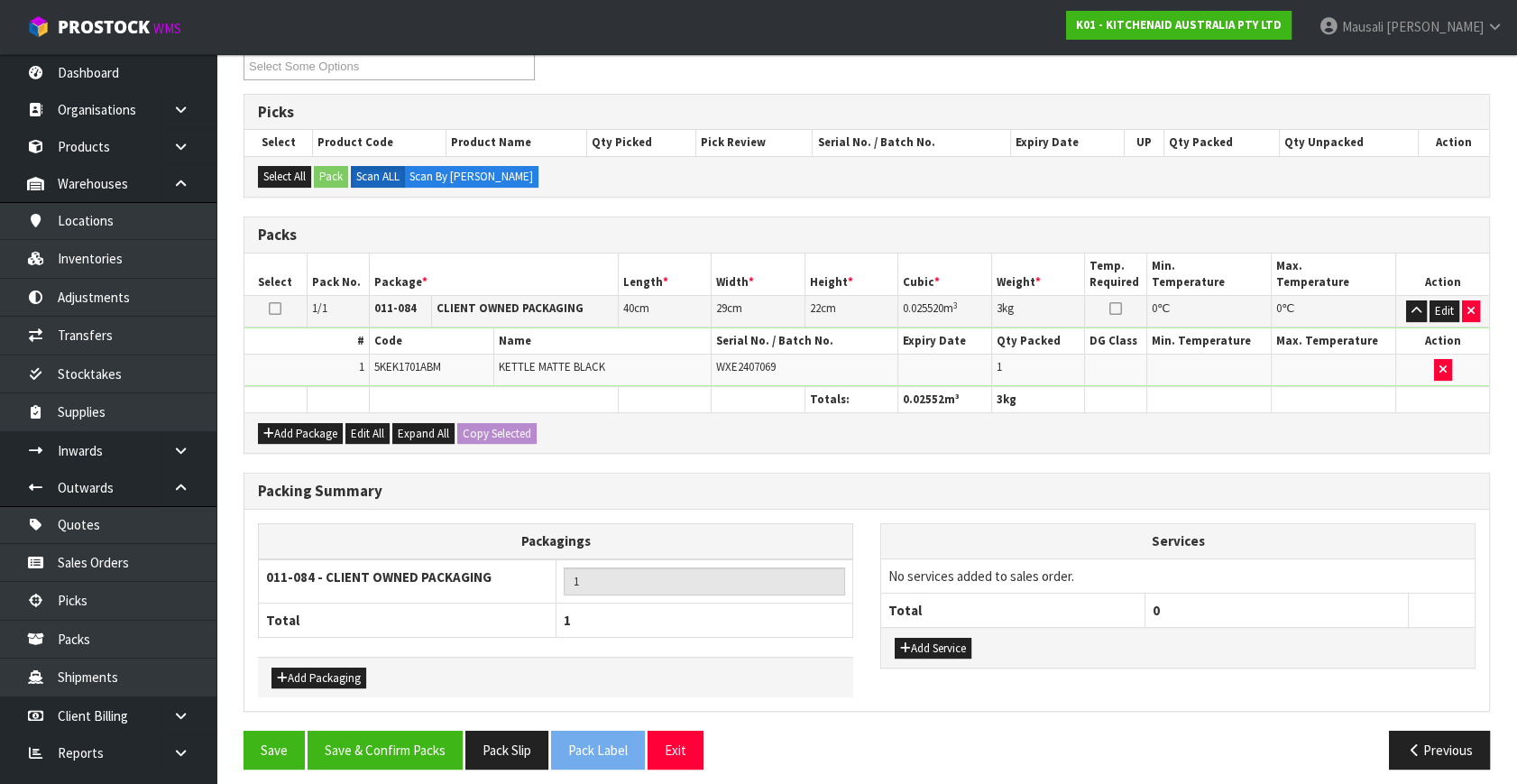
scroll to position [334, 0]
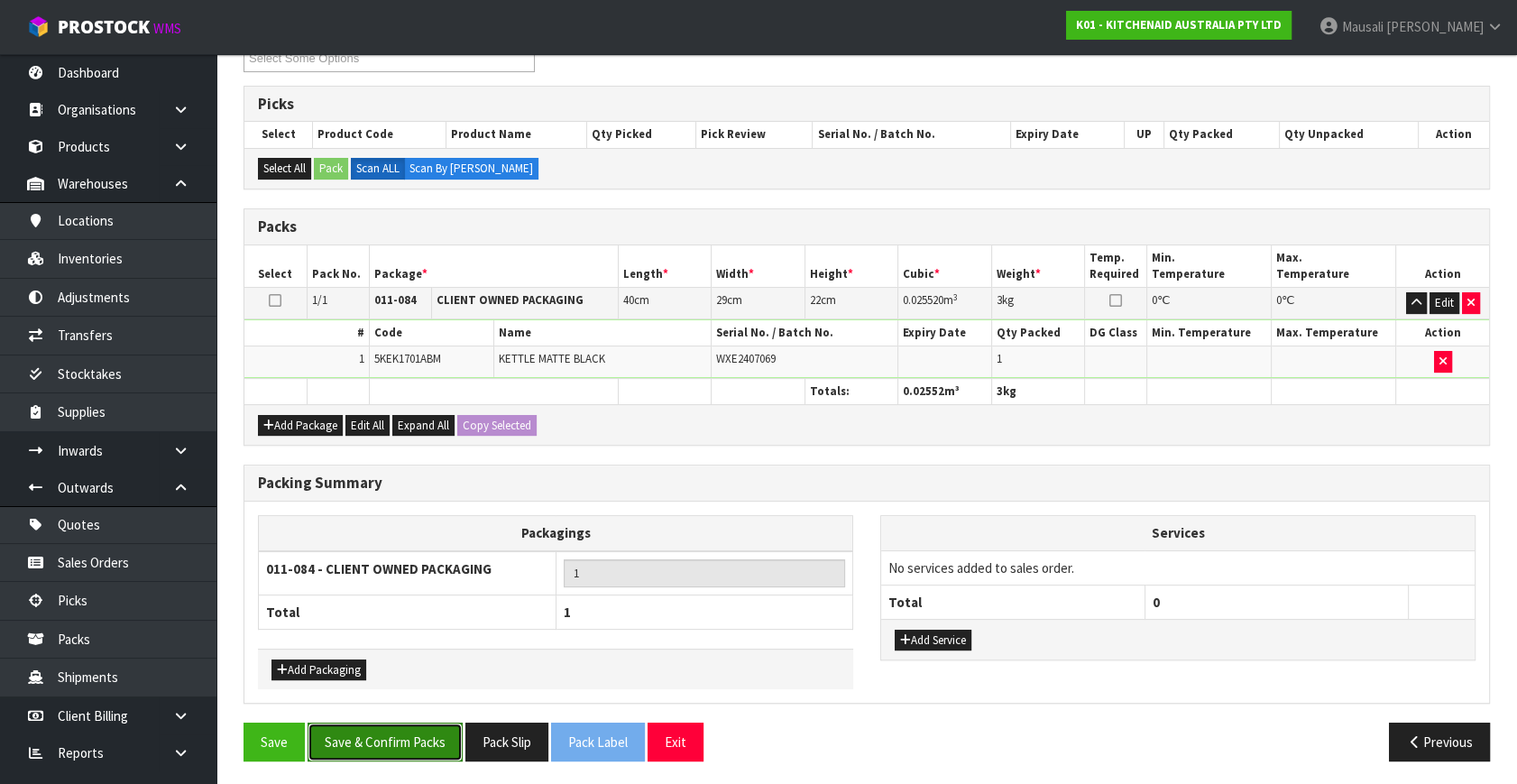
click at [387, 734] on button "Save & Confirm Packs" at bounding box center [385, 742] width 155 height 39
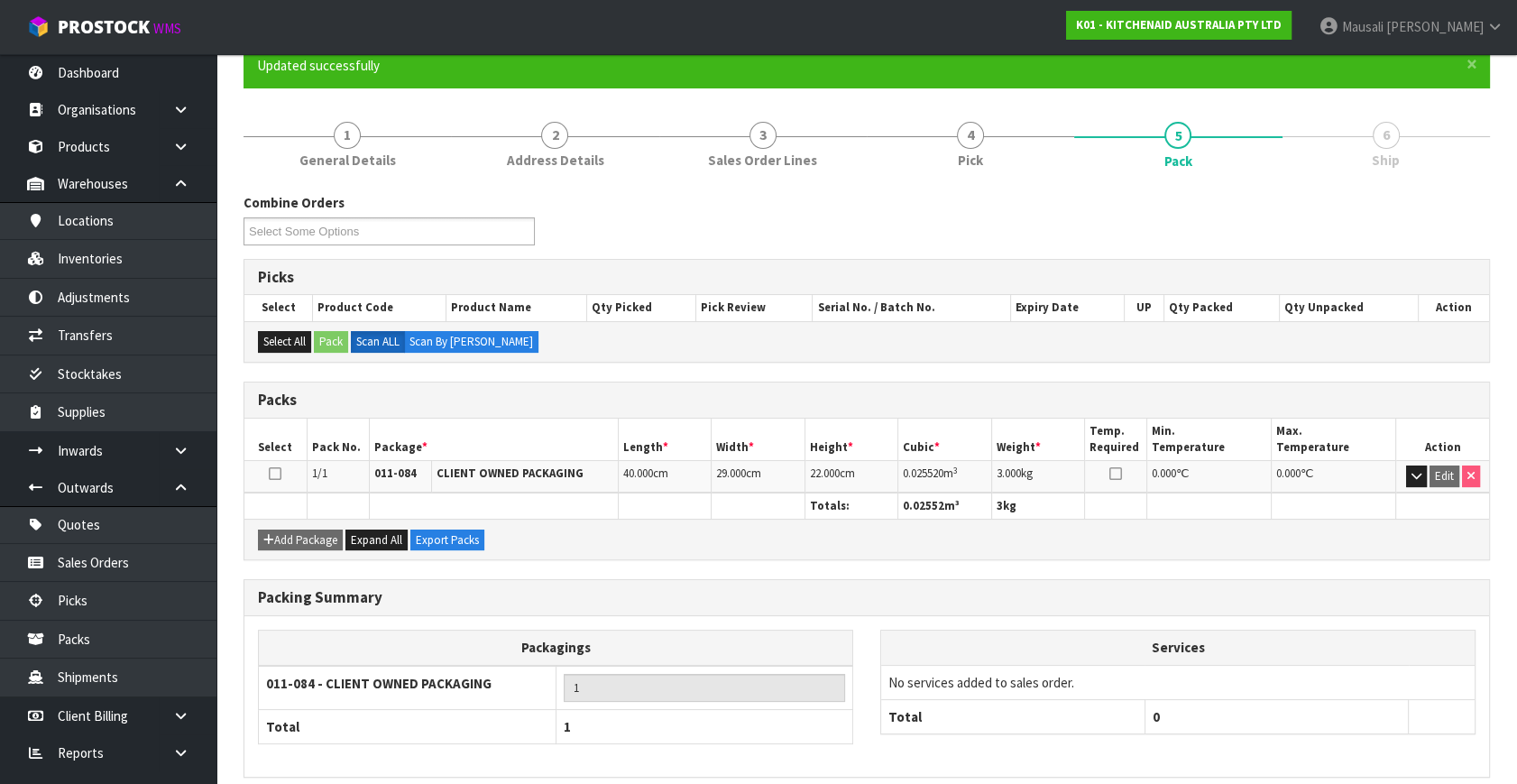
scroll to position [235, 0]
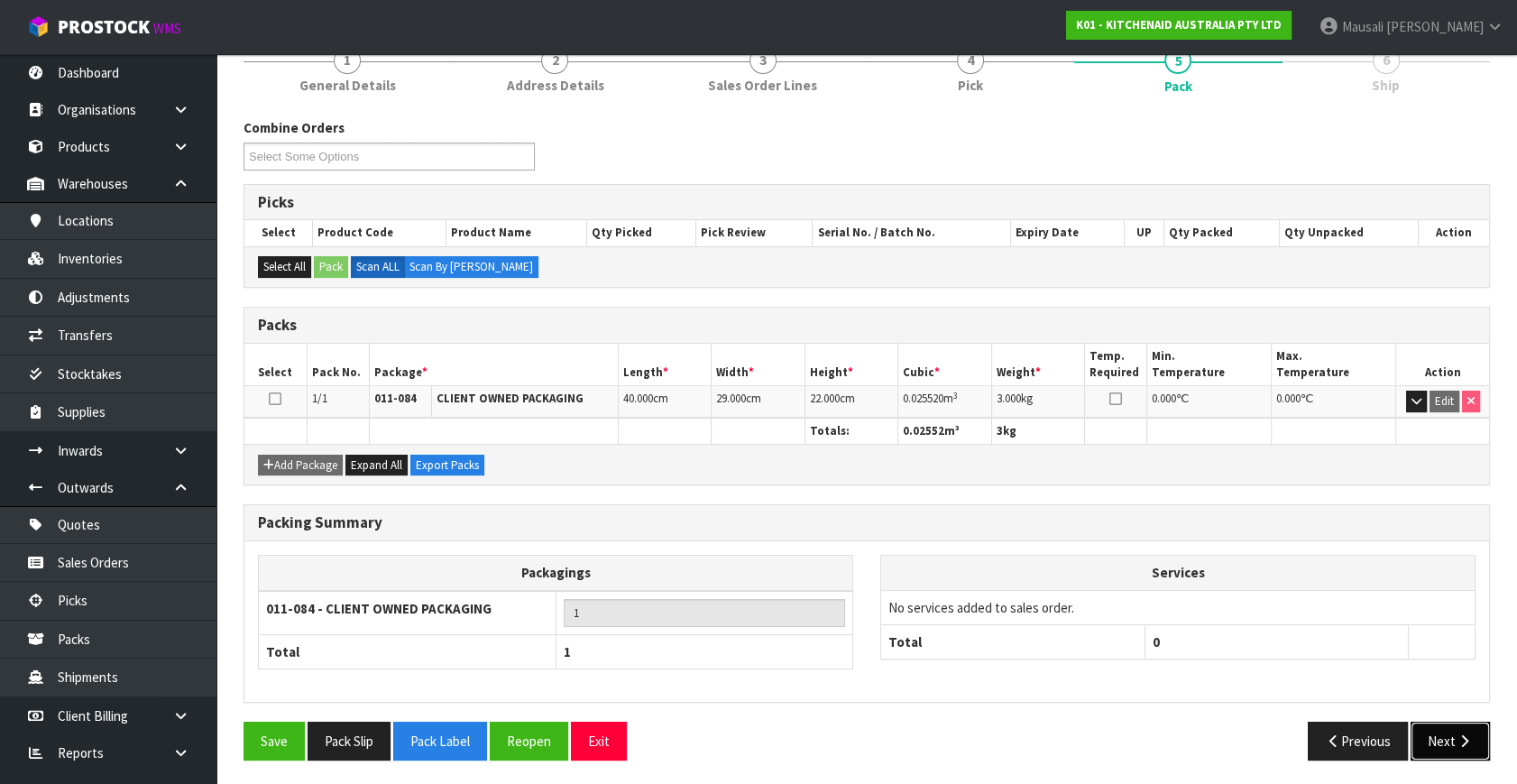
click at [1425, 722] on button "Next" at bounding box center [1450, 741] width 79 height 39
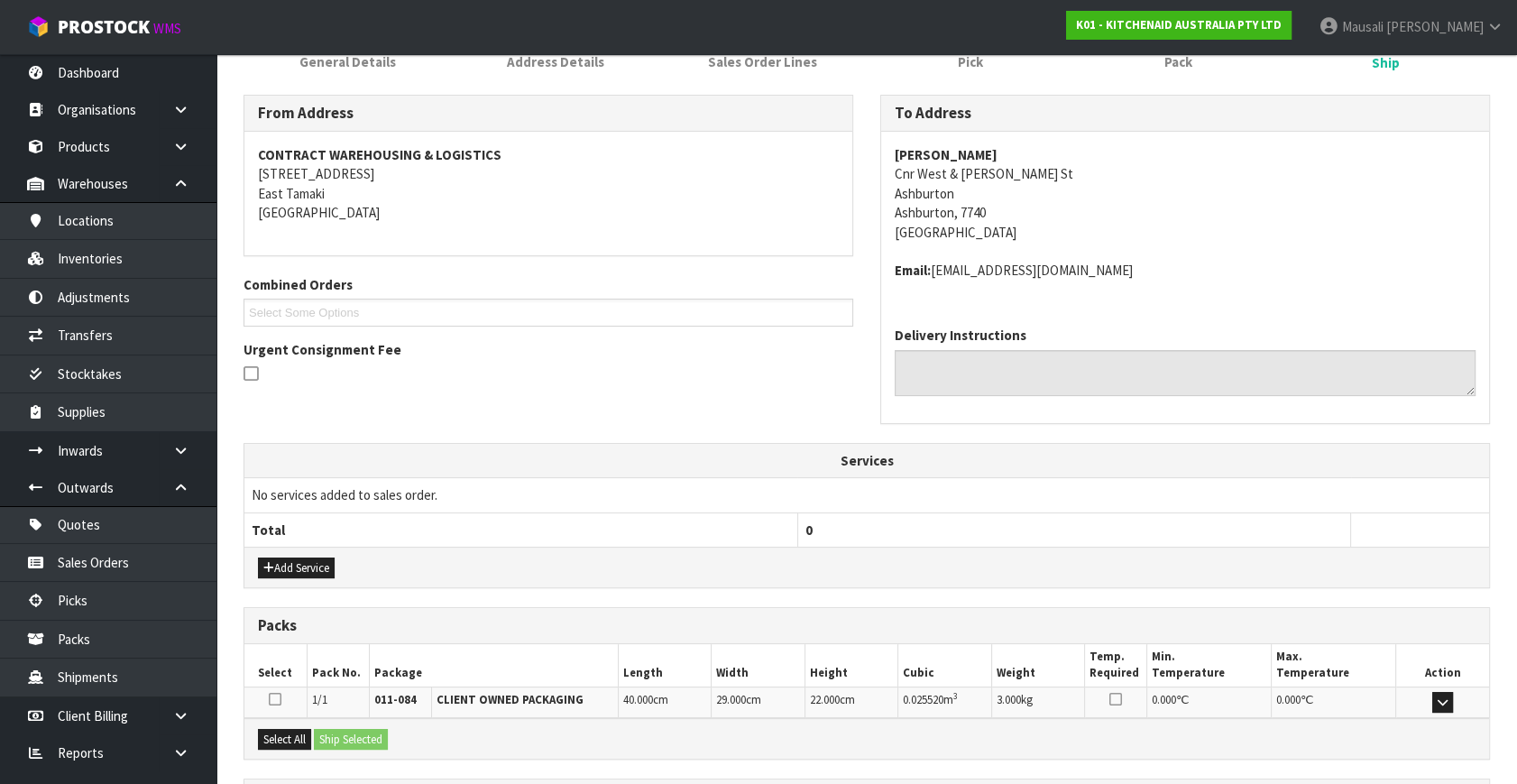
scroll to position [425, 0]
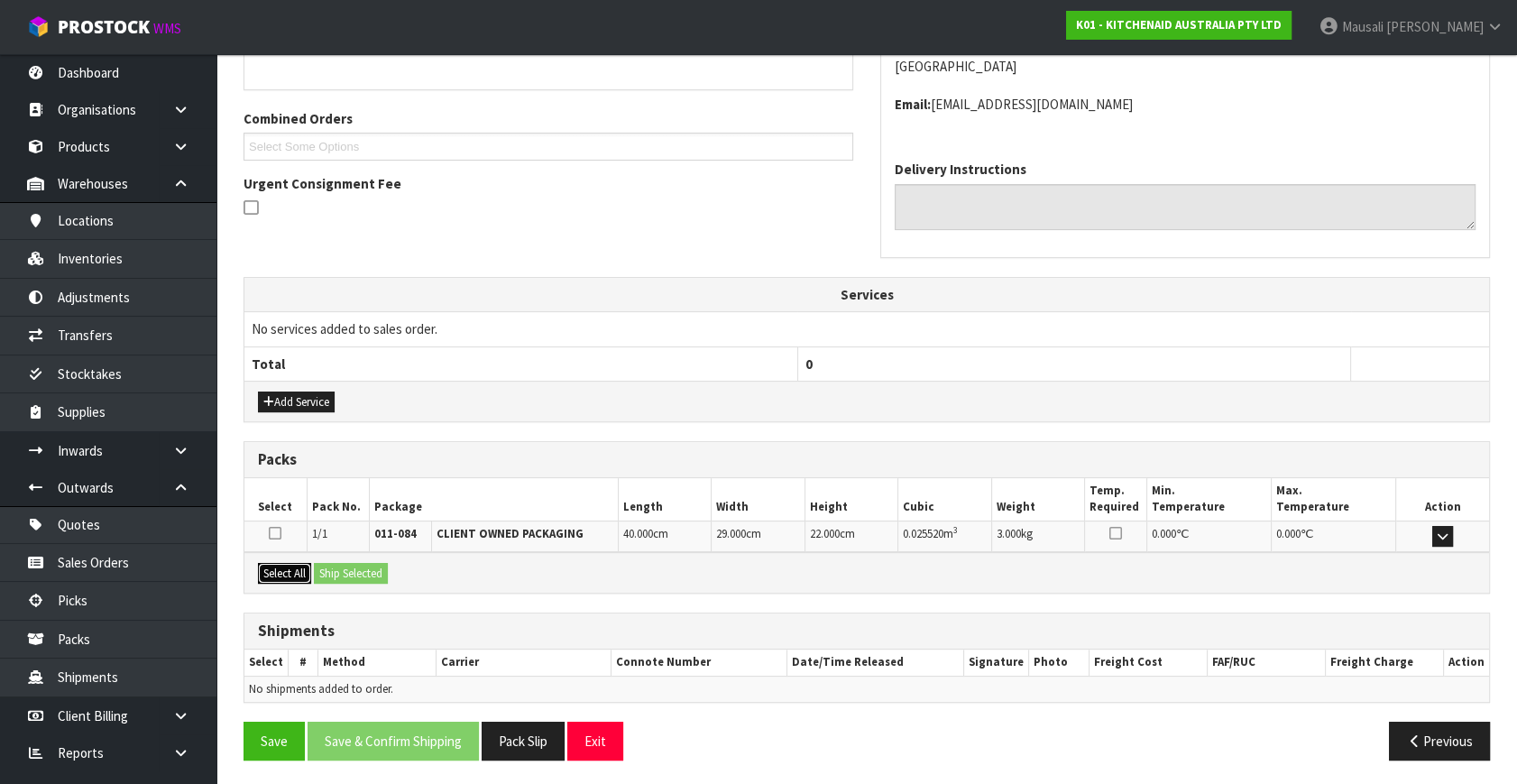
drag, startPoint x: 280, startPoint y: 566, endPoint x: 333, endPoint y: 574, distance: 53.6
click at [298, 568] on button "Select All" at bounding box center [284, 573] width 54 height 22
click at [333, 573] on button "Ship Selected" at bounding box center [351, 573] width 74 height 22
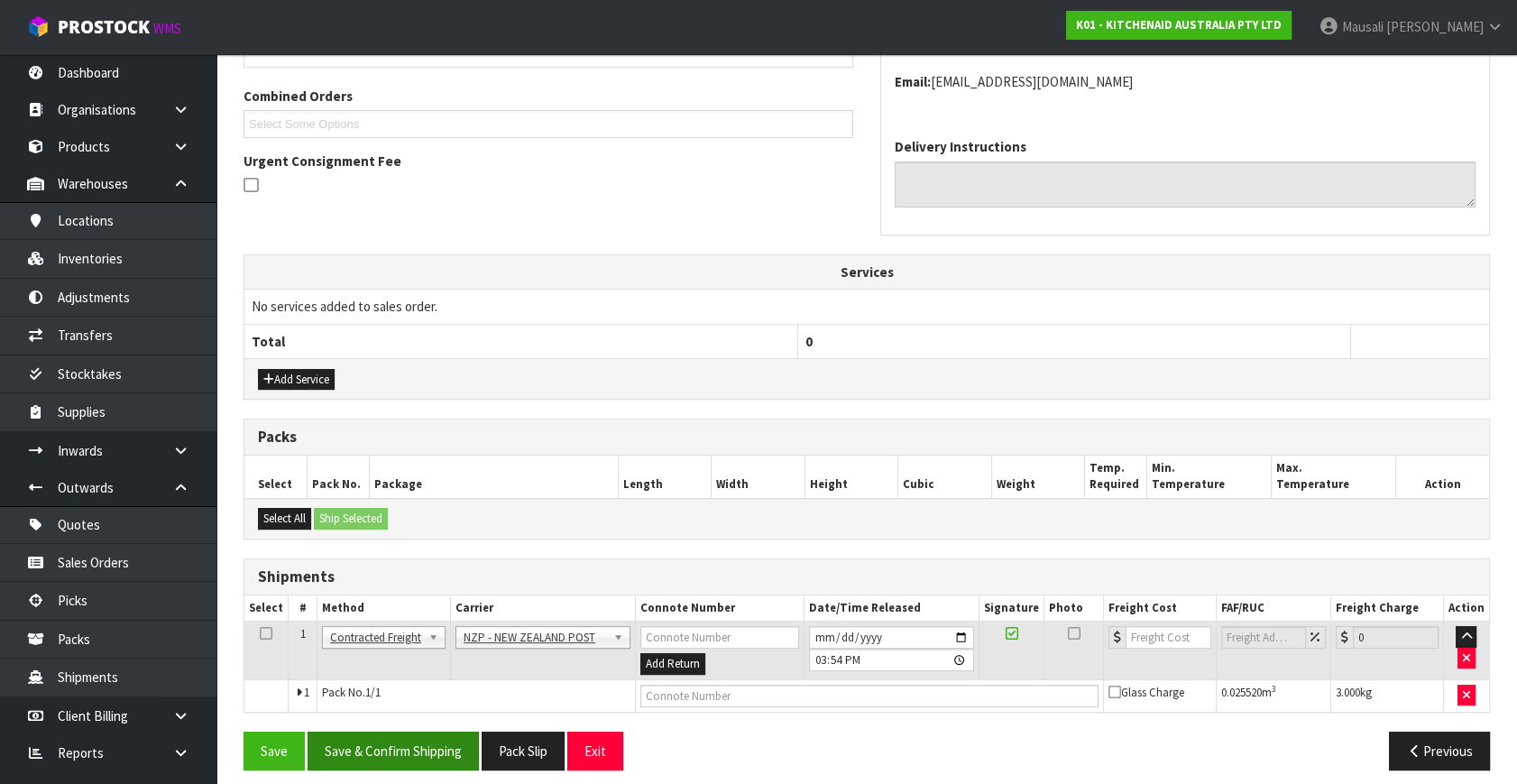
scroll to position [458, 0]
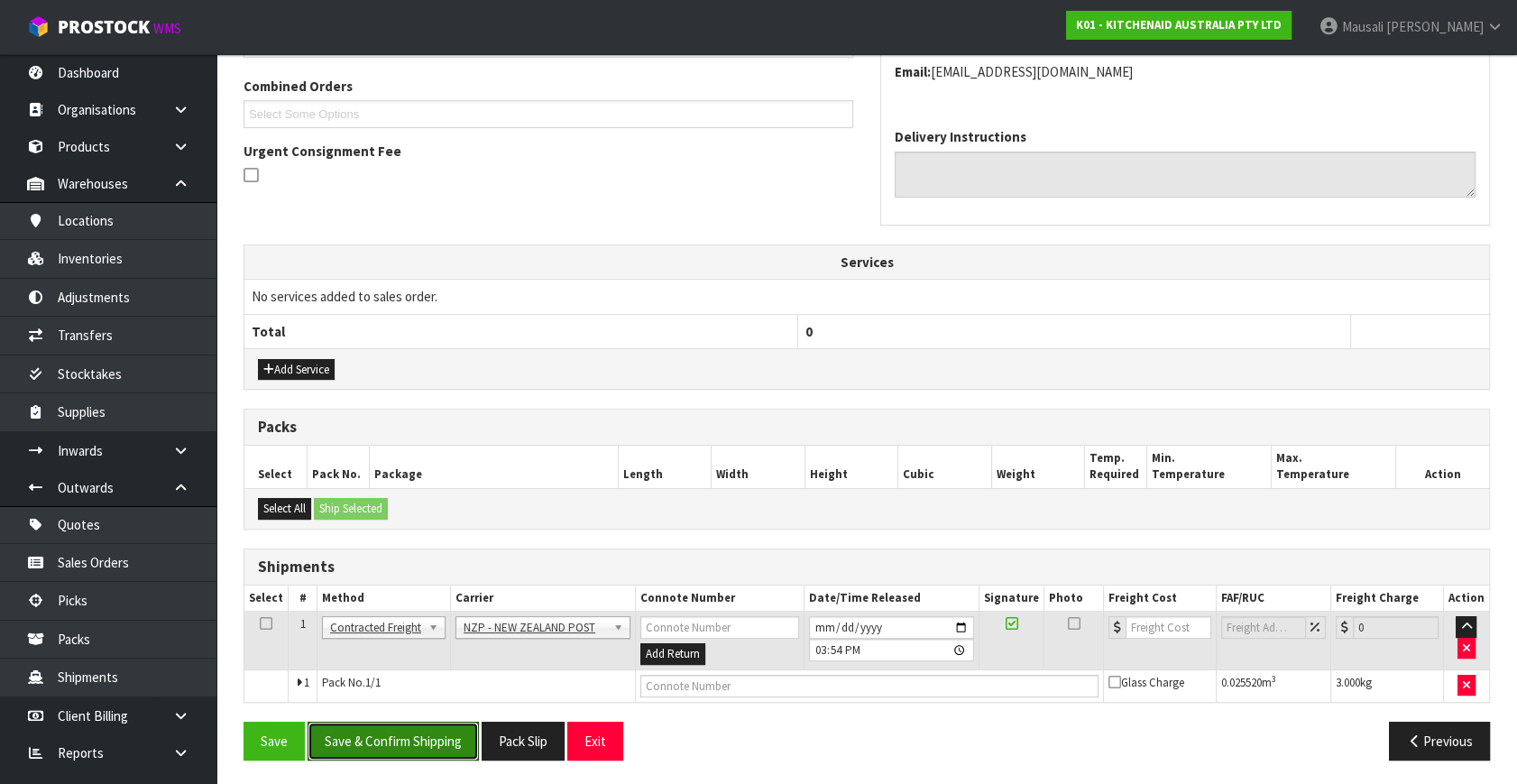
drag, startPoint x: 451, startPoint y: 723, endPoint x: 615, endPoint y: 657, distance: 176.8
click at [454, 714] on div "From Address CONTRACT WAREHOUSING & LOGISTICS [STREET_ADDRESS] Combined Orders …" at bounding box center [867, 335] width 1247 height 878
click at [429, 739] on button "Save & Confirm Shipping" at bounding box center [393, 741] width 171 height 39
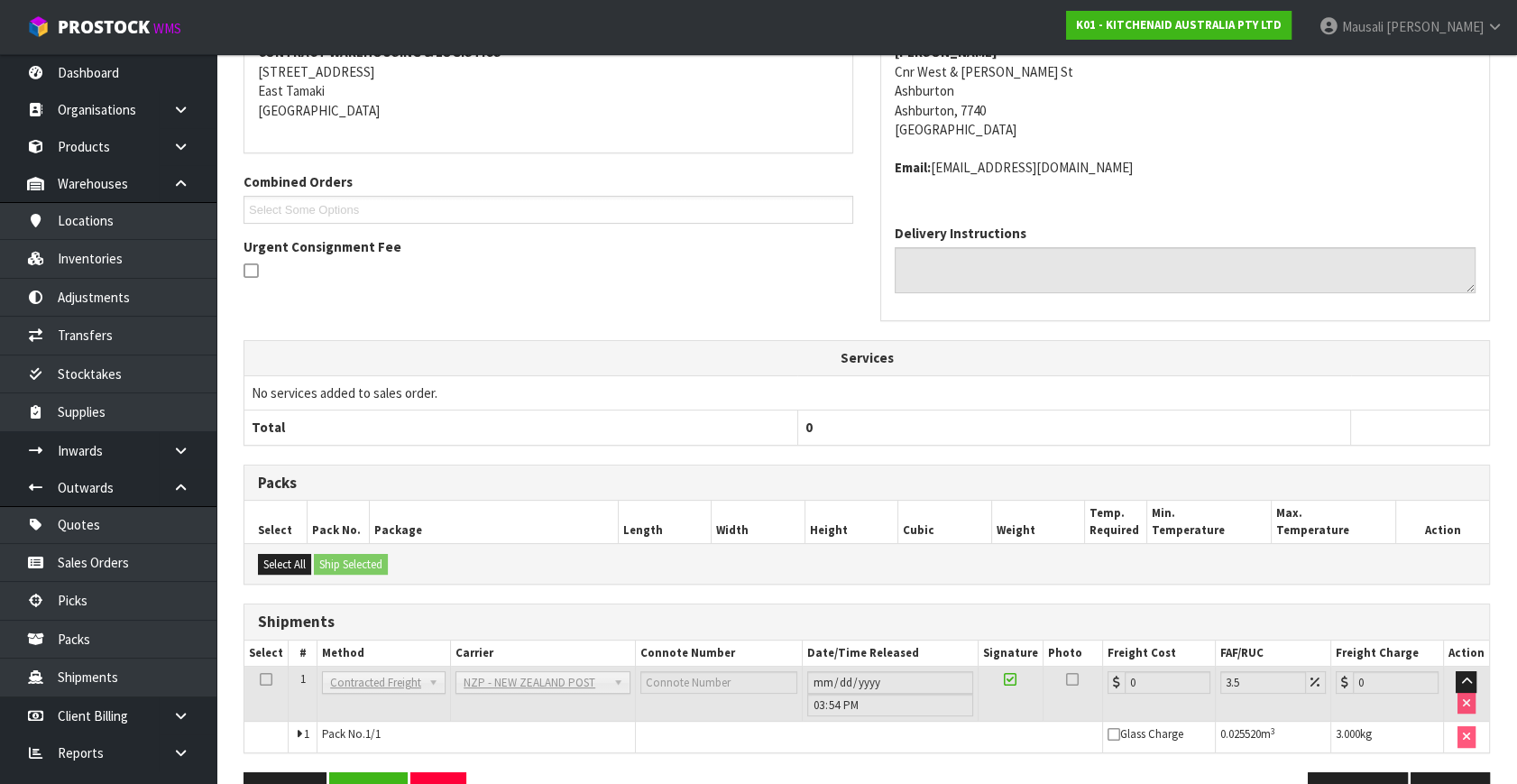
scroll to position [432, 0]
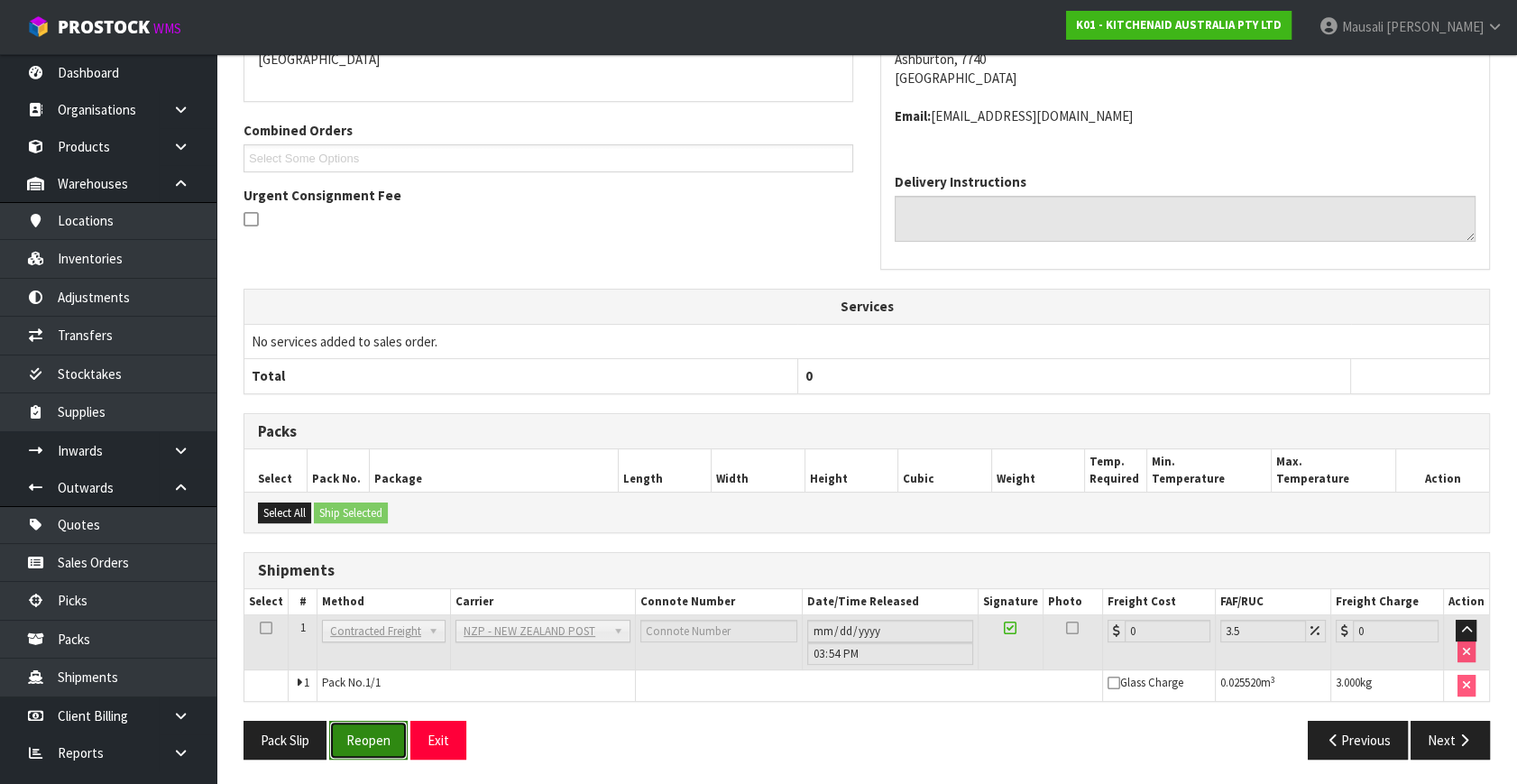
click at [362, 731] on button "Reopen" at bounding box center [369, 740] width 79 height 39
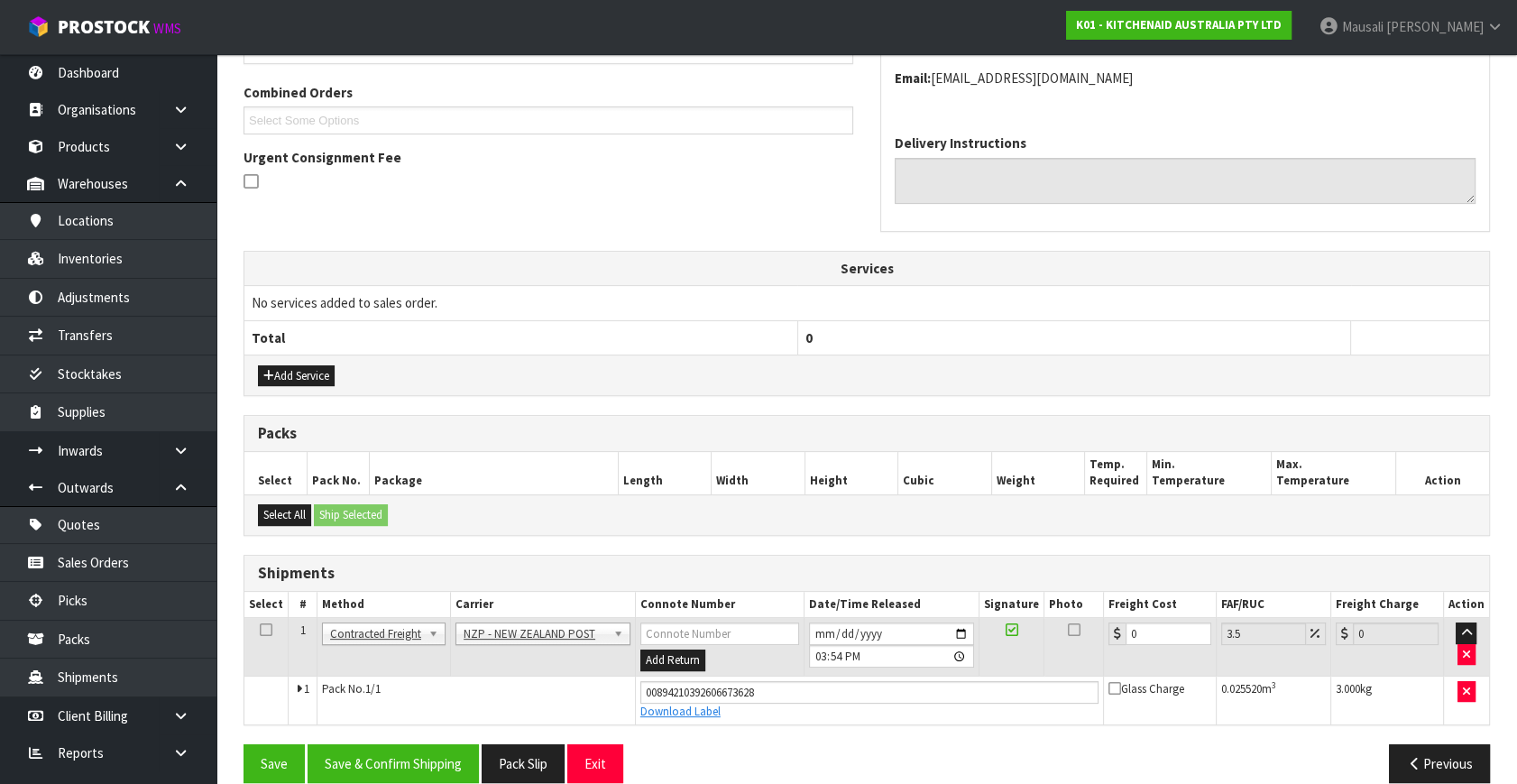
scroll to position [474, 0]
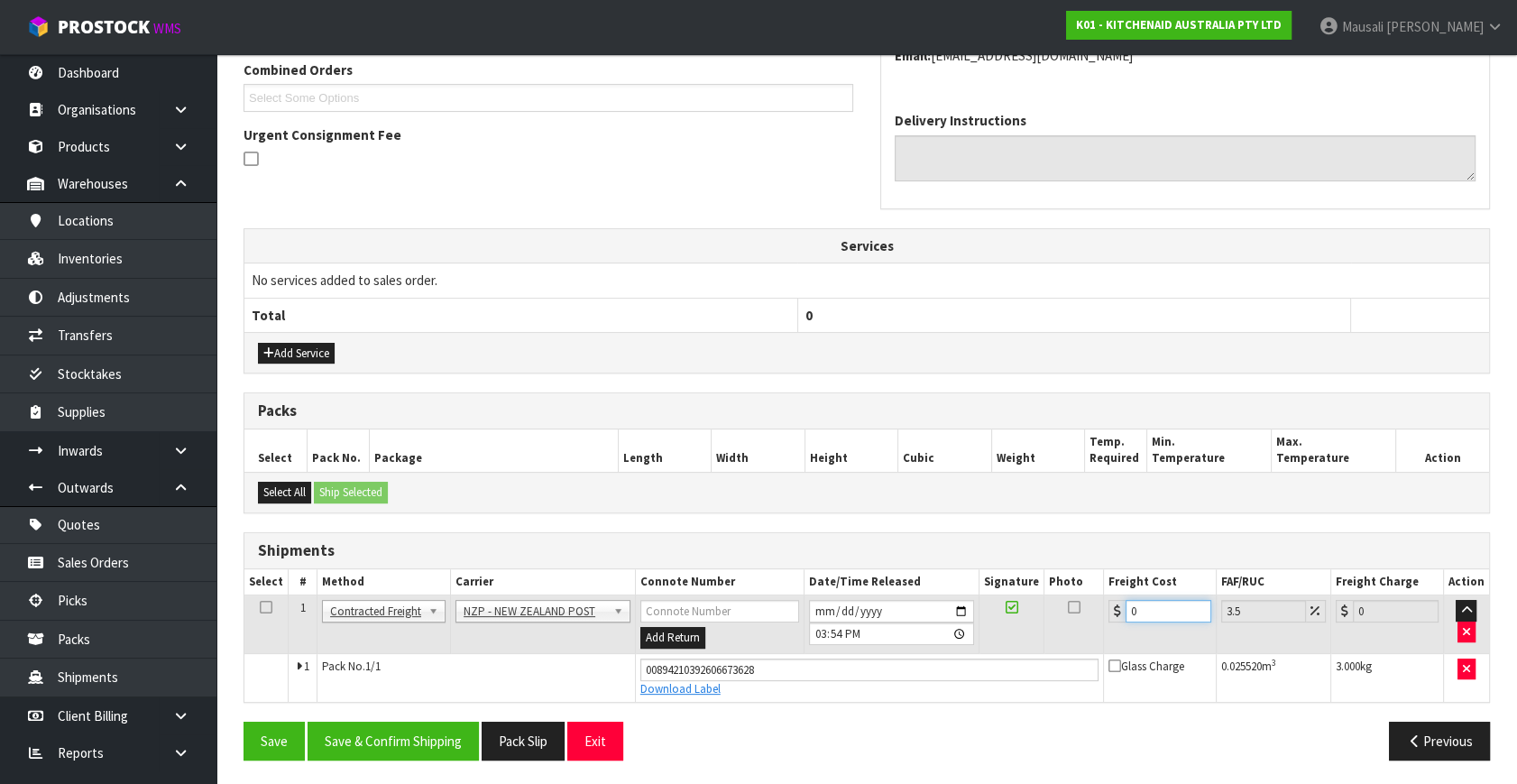
drag, startPoint x: 1147, startPoint y: 600, endPoint x: 1094, endPoint y: 618, distance: 56.0
click at [1094, 618] on tr "1 Client Local Pickup Customer Local Pickup Company Freight Contracted Freight …" at bounding box center [867, 624] width 1245 height 58
click at [412, 725] on button "Save & Confirm Shipping" at bounding box center [393, 741] width 171 height 39
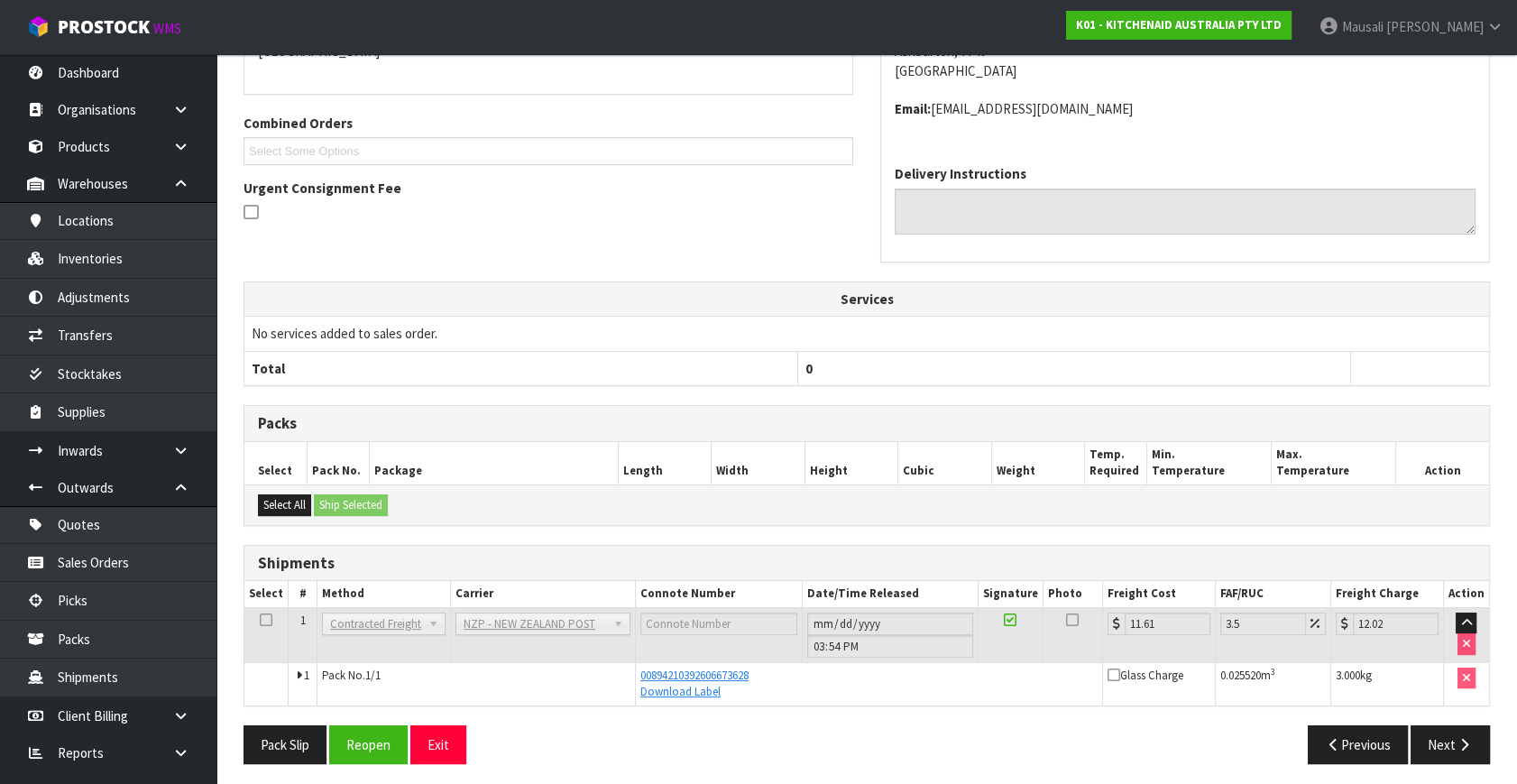
scroll to position [424, 0]
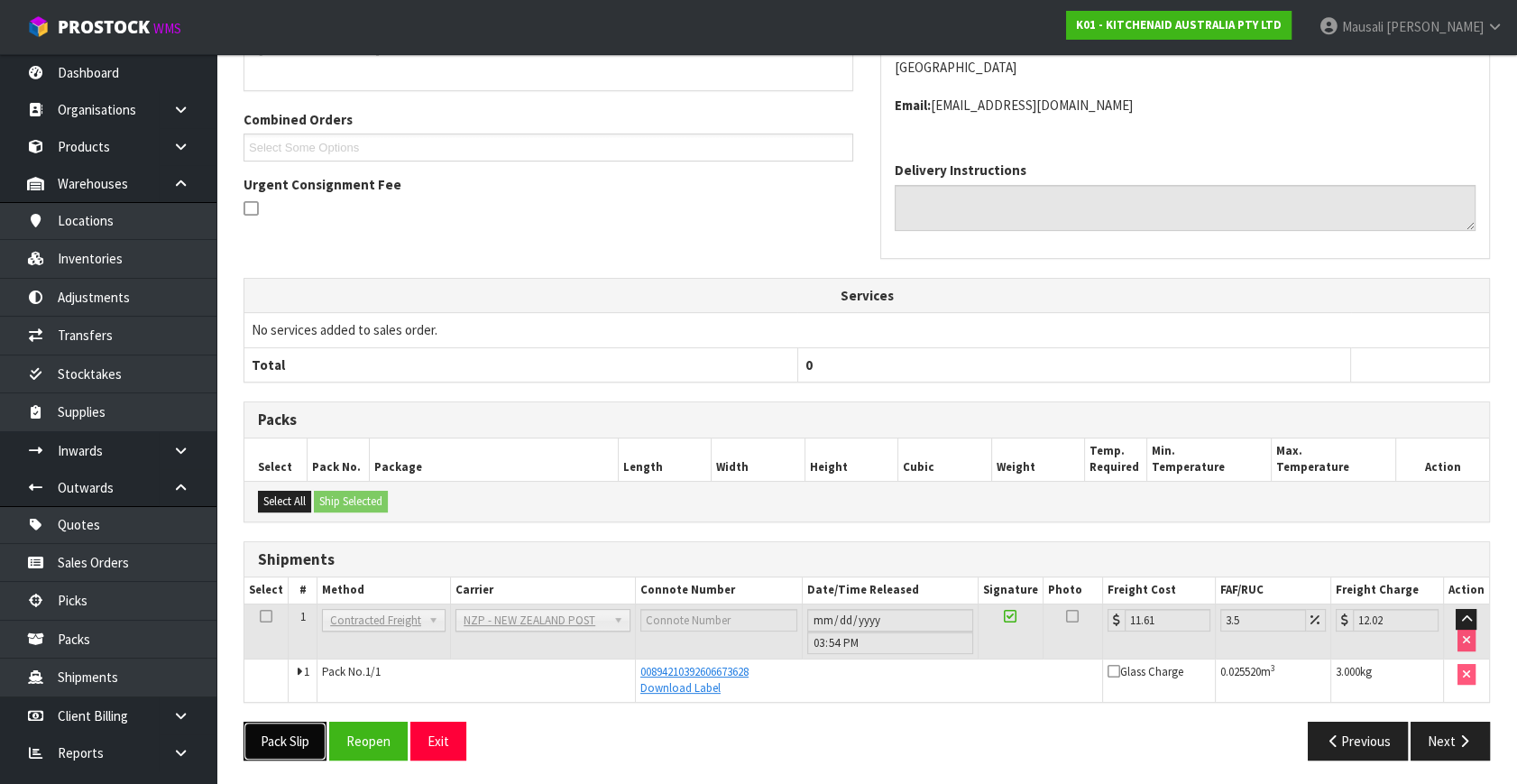
click at [284, 736] on button "Pack Slip" at bounding box center [284, 741] width 83 height 39
click at [1464, 39] on link "[PERSON_NAME]" at bounding box center [1411, 27] width 212 height 55
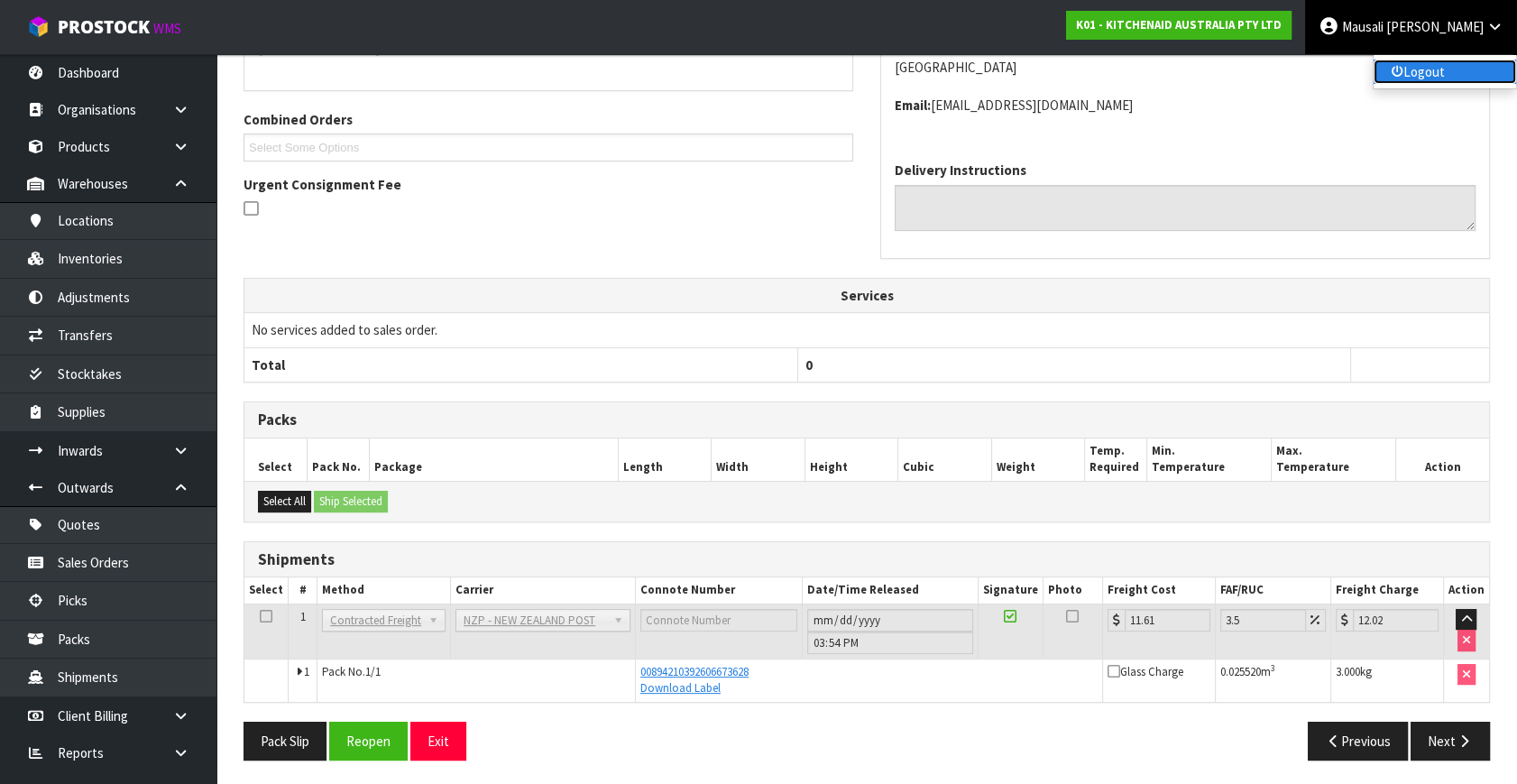
click at [1444, 77] on link "Logout" at bounding box center [1445, 71] width 143 height 24
